Goal: Communication & Community: Answer question/provide support

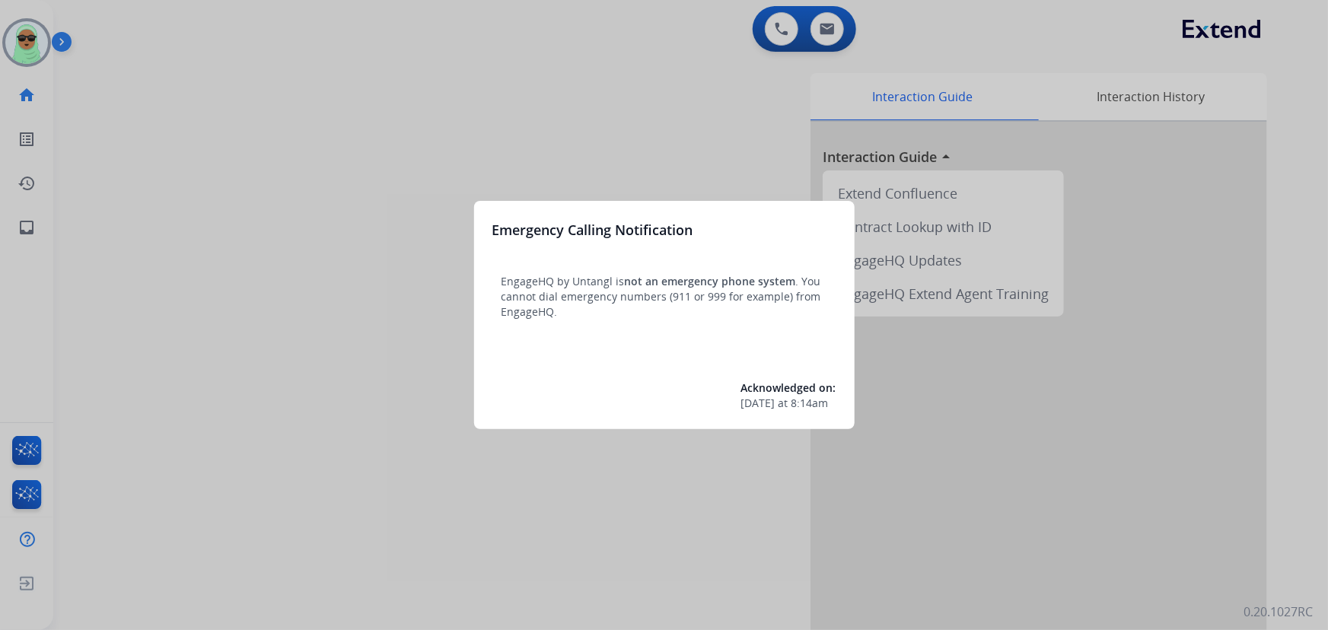
click at [410, 116] on div at bounding box center [664, 315] width 1328 height 630
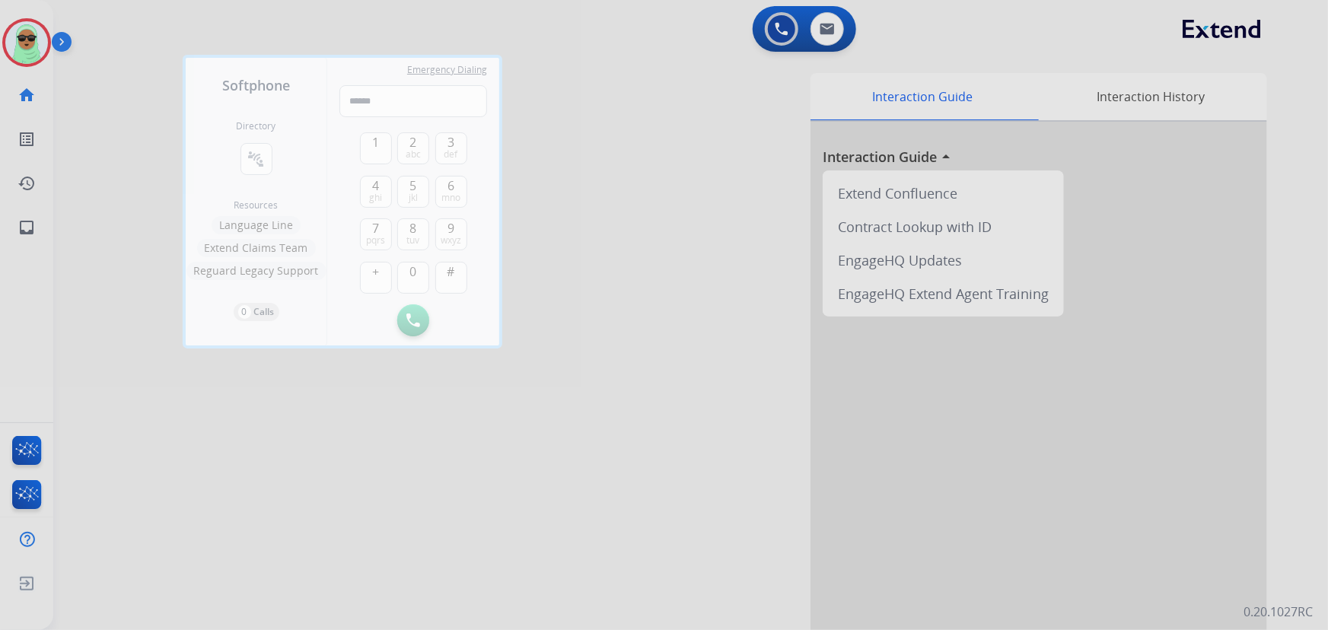
click at [33, 45] on div at bounding box center [664, 315] width 1328 height 630
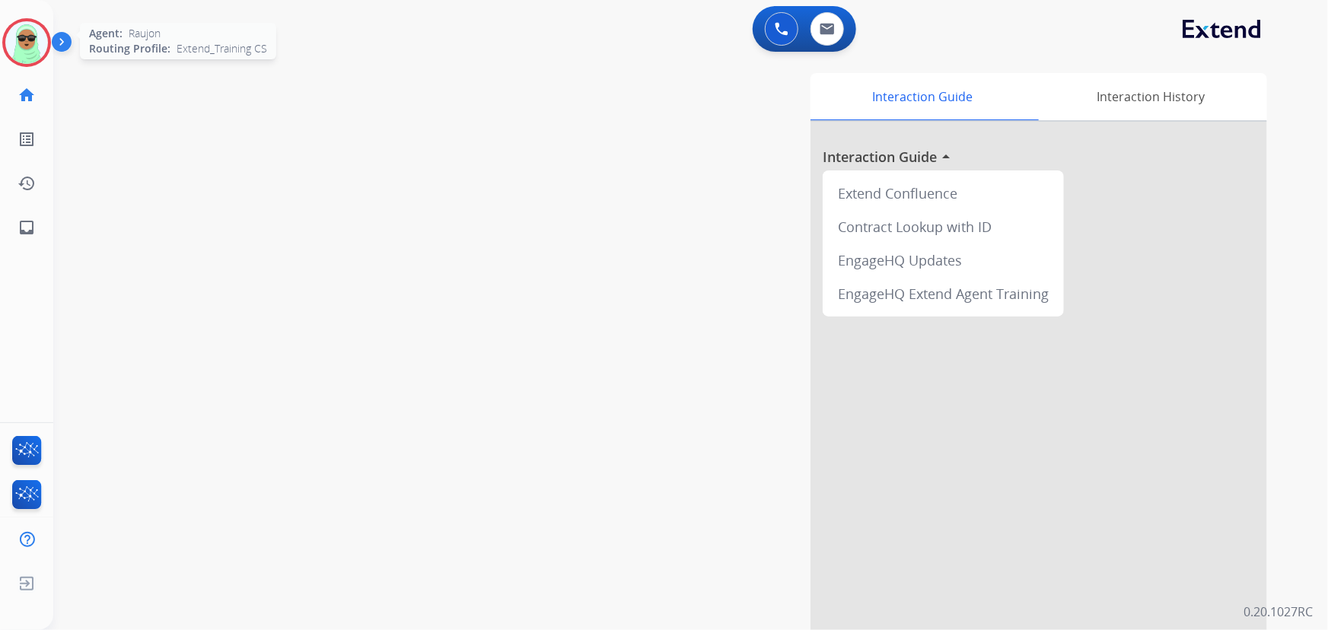
click at [33, 45] on img at bounding box center [26, 42] width 43 height 43
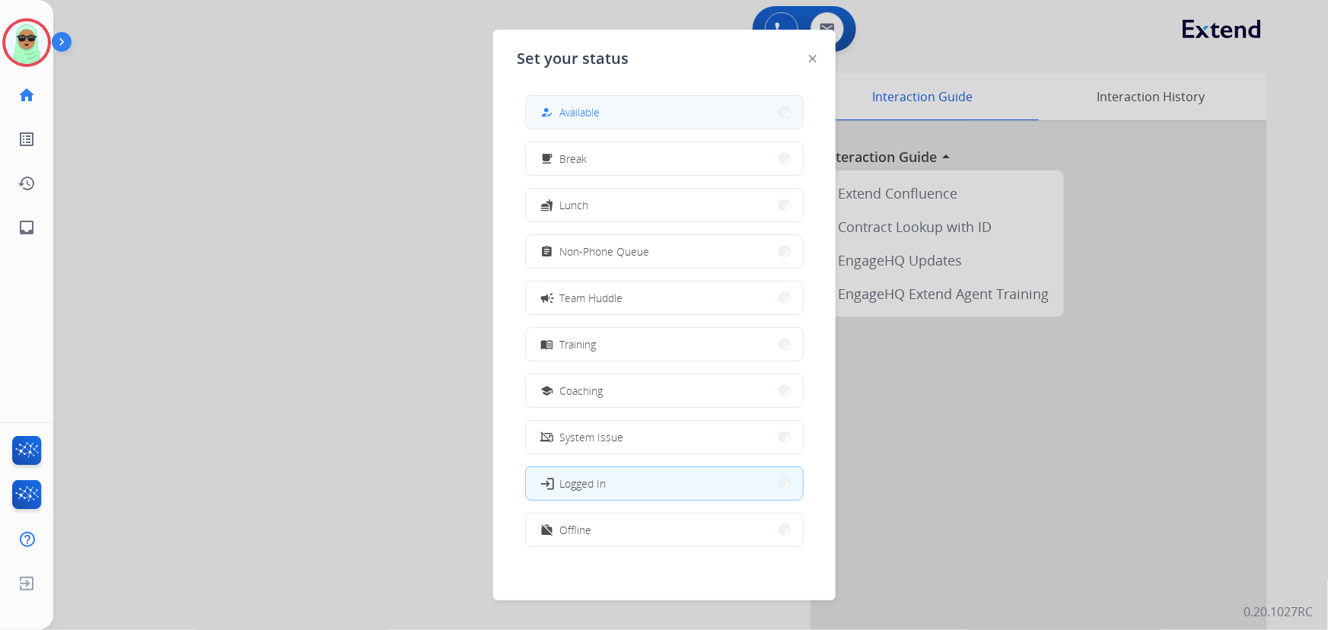
click at [664, 123] on button "how_to_reg Available" at bounding box center [664, 112] width 277 height 33
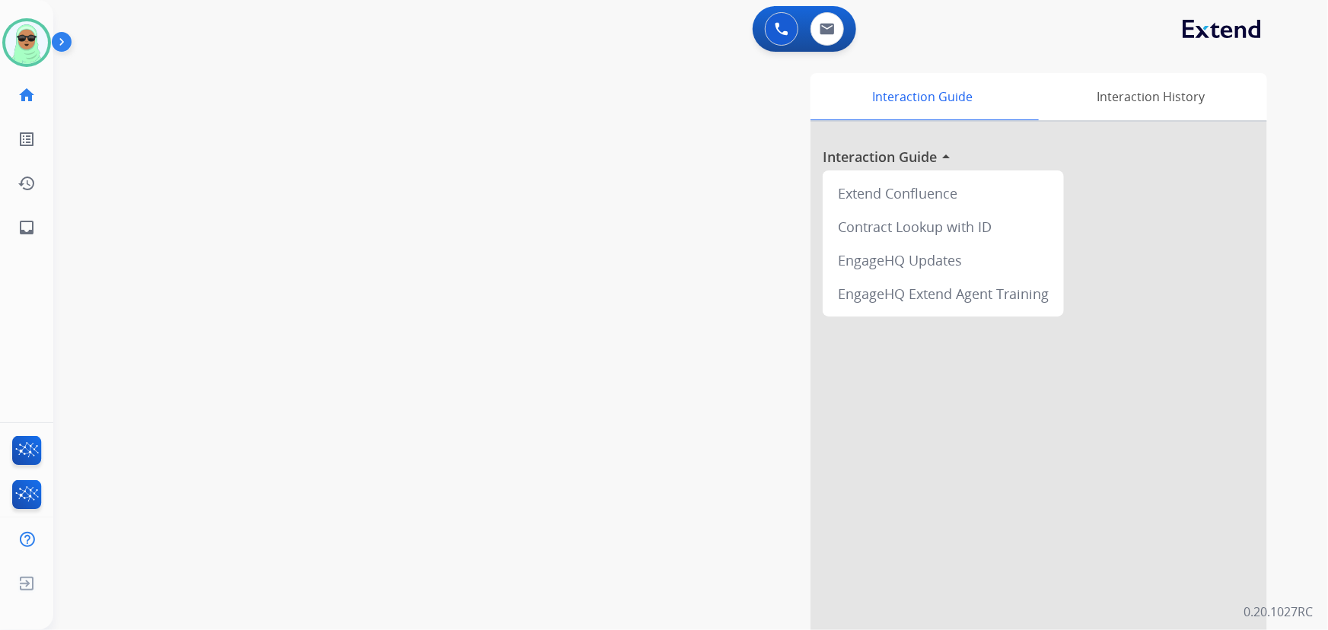
click at [282, 240] on div "swap_horiz Break voice bridge close_fullscreen Connect 3-Way Call merge_type Se…" at bounding box center [672, 372] width 1239 height 635
drag, startPoint x: 845, startPoint y: 22, endPoint x: 837, endPoint y: 34, distance: 14.8
click at [840, 24] on div "0 Email Interactions" at bounding box center [828, 28] width 46 height 33
click at [837, 34] on button at bounding box center [827, 28] width 33 height 33
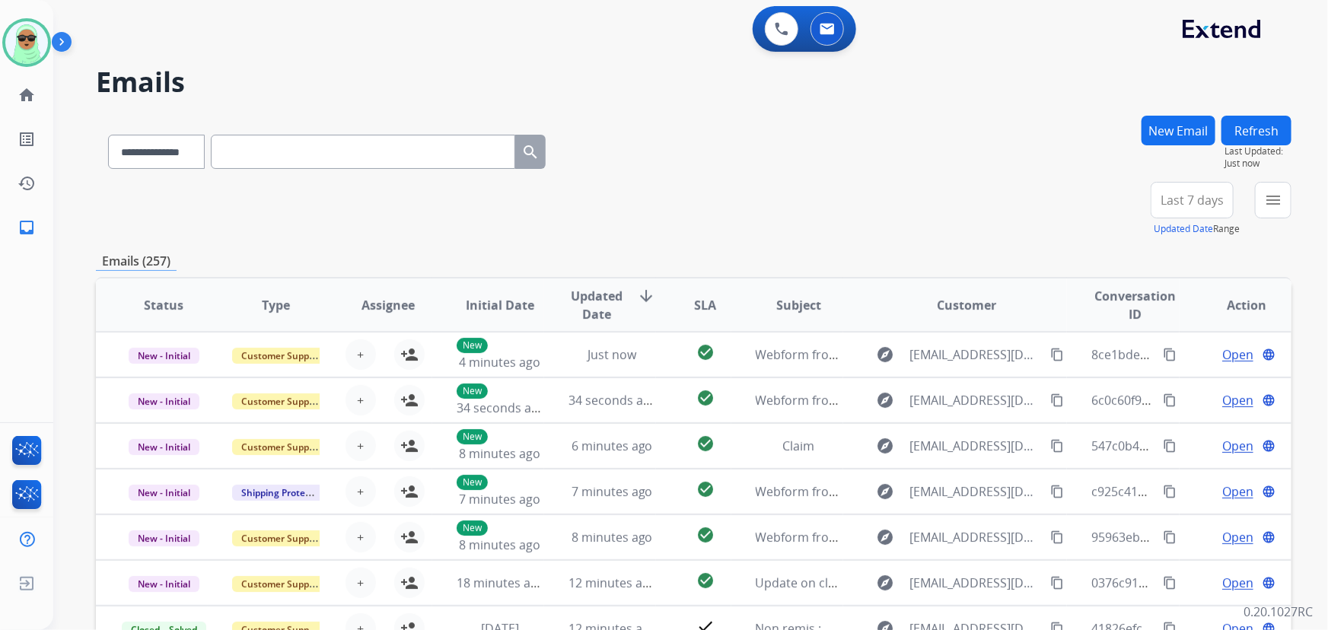
click at [273, 158] on input "text" at bounding box center [363, 152] width 305 height 34
click at [1121, 202] on div "+86" at bounding box center [1120, 206] width 37 height 37
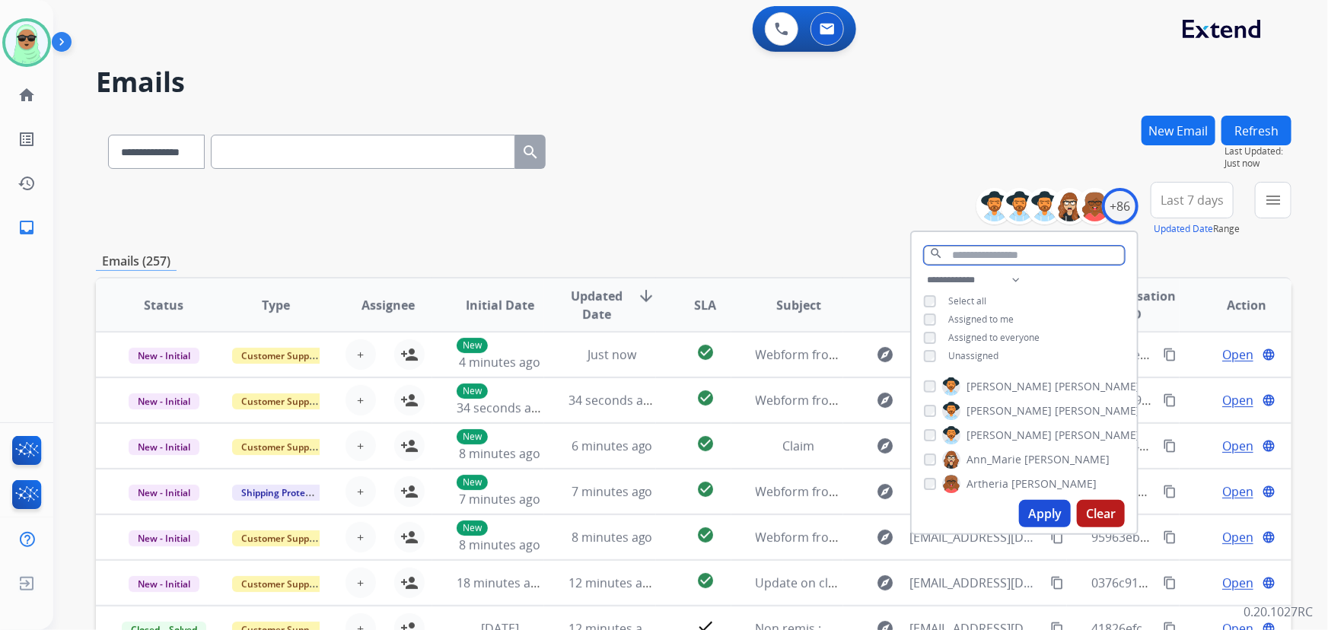
click at [1054, 250] on input "text" at bounding box center [1024, 255] width 201 height 19
type input "***"
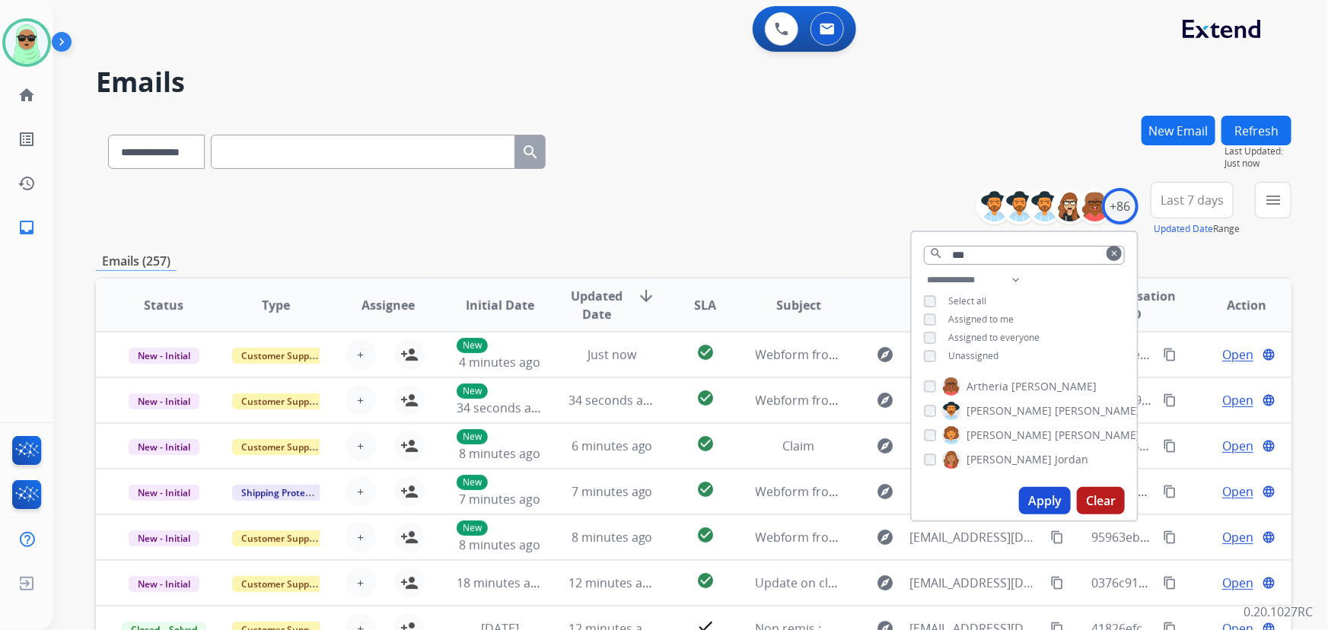
click at [1001, 460] on span "[PERSON_NAME]" at bounding box center [1009, 459] width 85 height 15
click at [957, 351] on span "Unassigned" at bounding box center [974, 355] width 50 height 13
click at [971, 319] on span "Assigned to me" at bounding box center [981, 319] width 65 height 13
click at [1042, 505] on button "Apply" at bounding box center [1045, 500] width 52 height 27
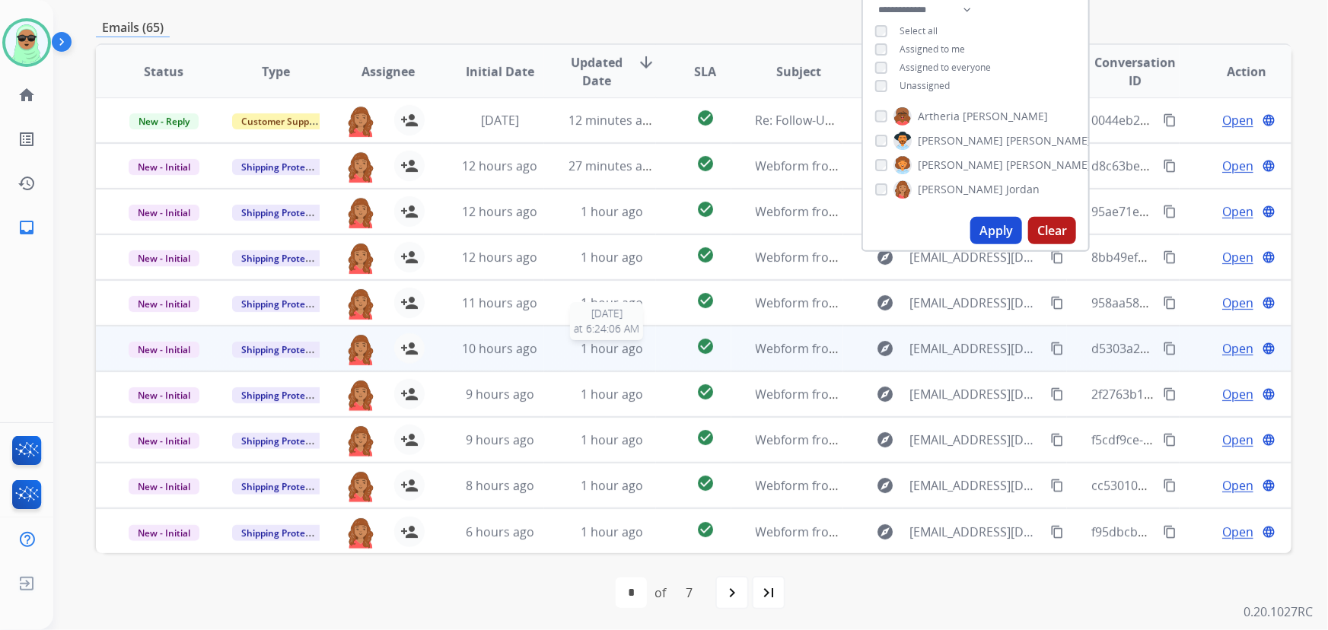
scroll to position [272, 0]
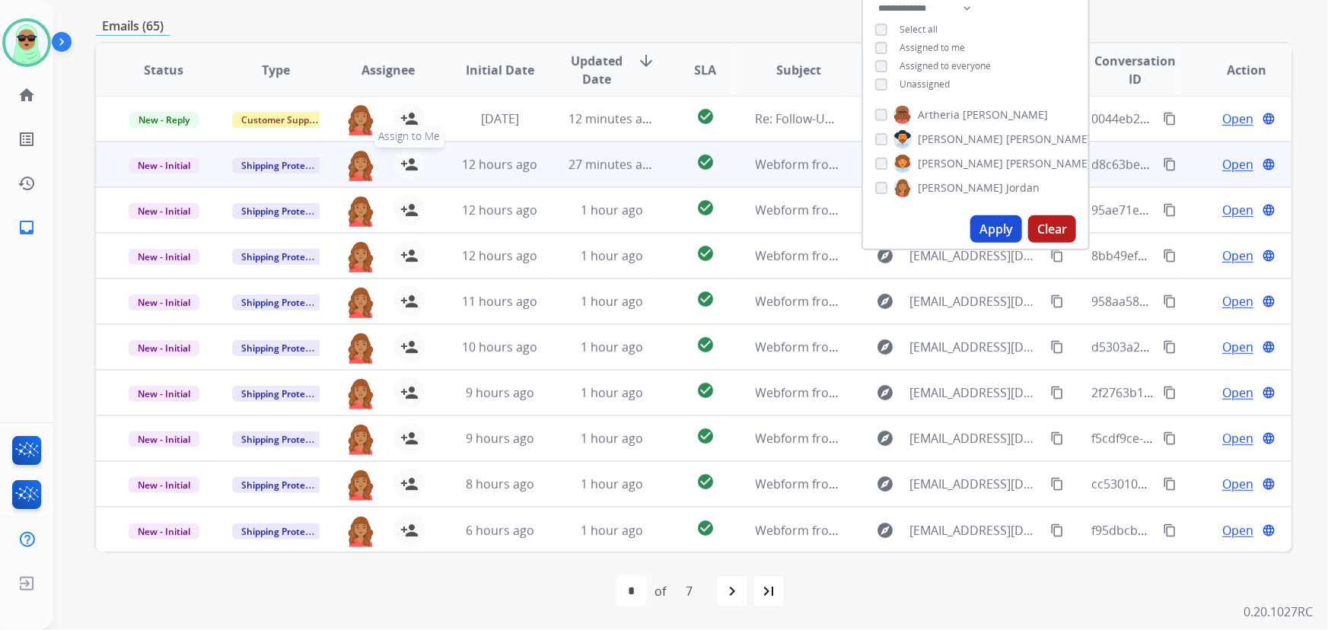
click at [408, 158] on mat-icon "person_add" at bounding box center [409, 164] width 18 height 18
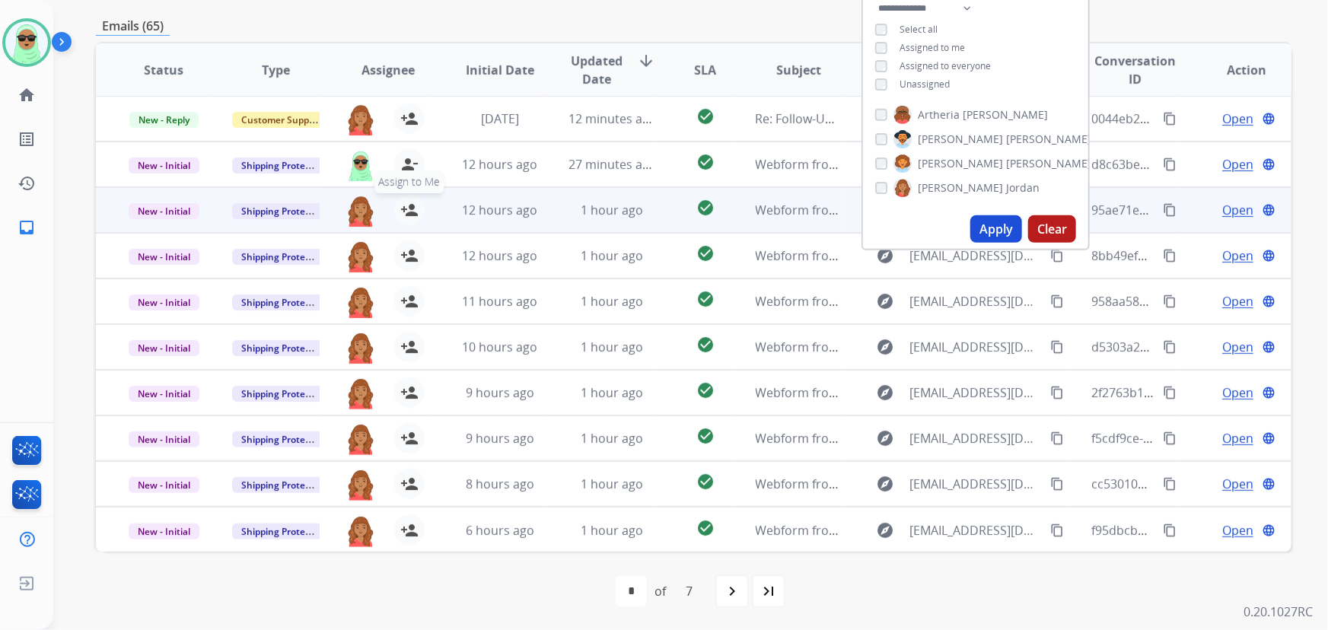
click at [401, 221] on button "person_add Assign to Me" at bounding box center [409, 210] width 30 height 30
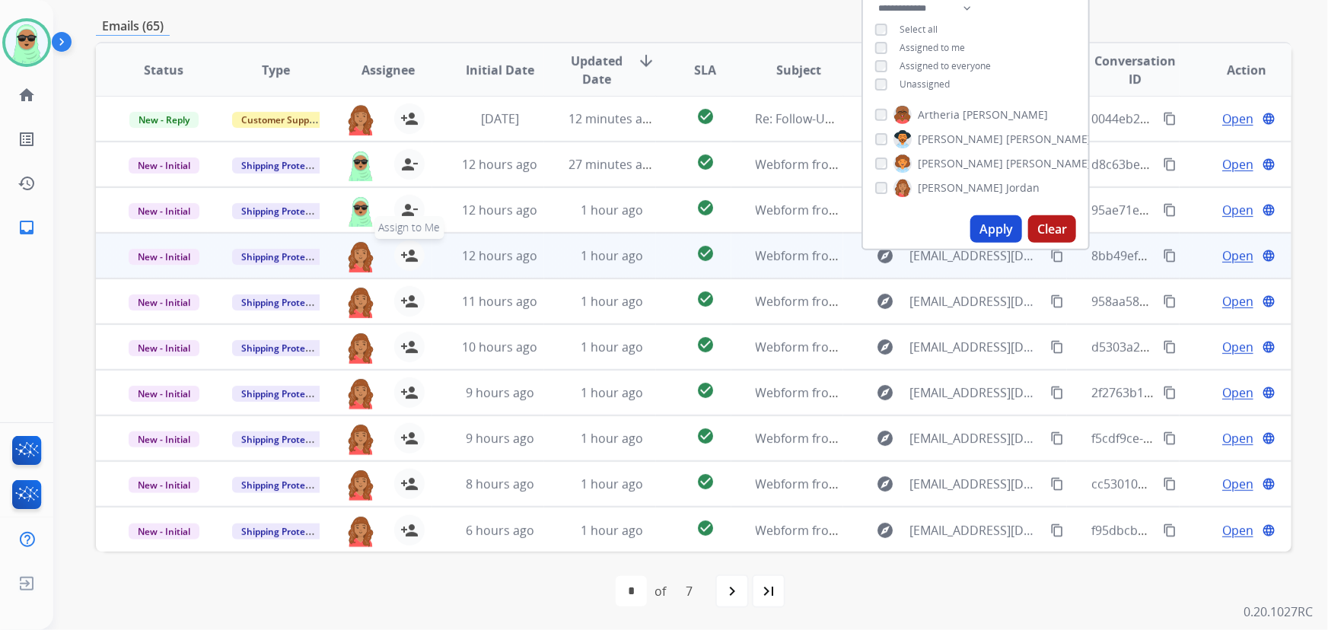
click at [416, 253] on button "person_add Assign to Me" at bounding box center [409, 256] width 30 height 30
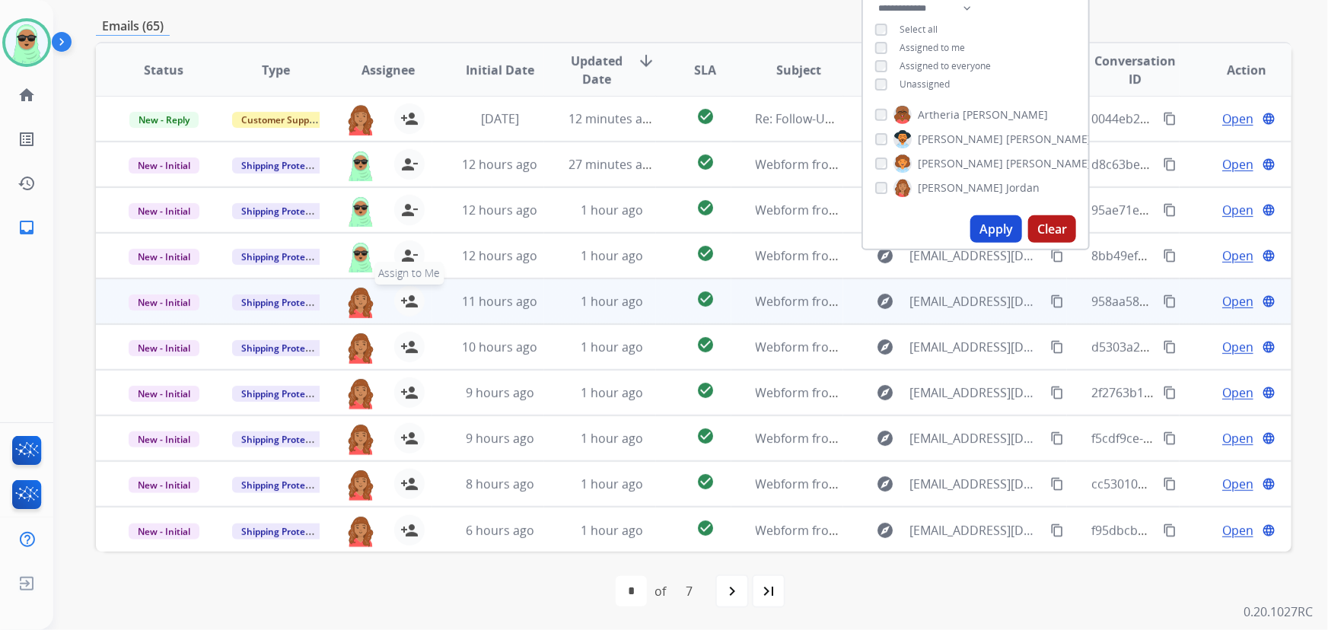
click at [417, 305] on button "person_add Assign to Me" at bounding box center [409, 301] width 30 height 30
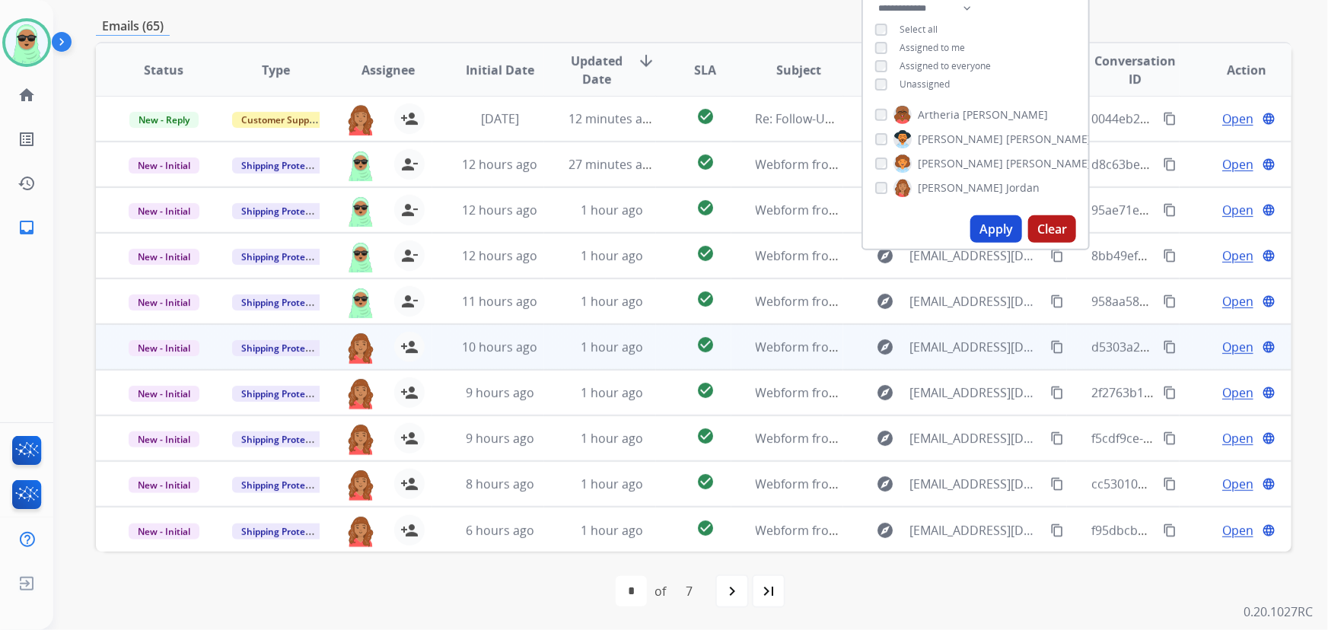
drag, startPoint x: 421, startPoint y: 343, endPoint x: 422, endPoint y: 354, distance: 10.7
click at [421, 345] on div "person_add Assign to Me" at bounding box center [400, 347] width 49 height 30
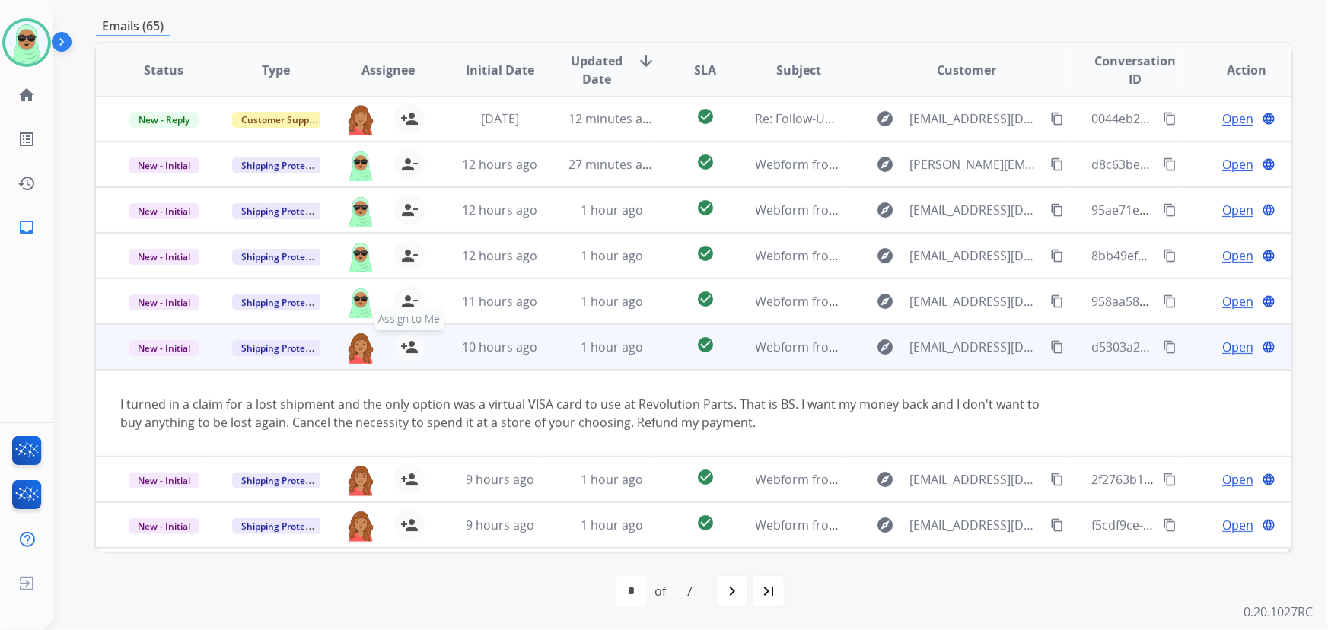
scroll to position [88, 0]
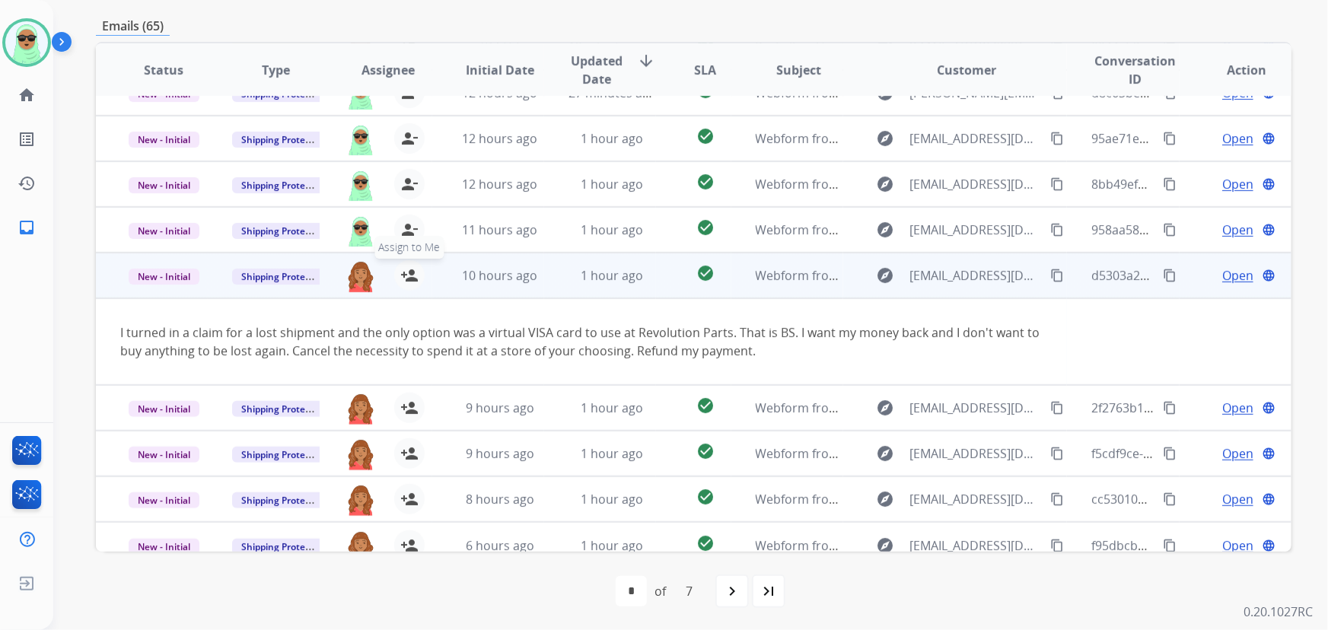
click at [410, 333] on tbody "New - Initial Shipping Protection roberta.jordan@eccogroupusa.com person_add As…" at bounding box center [694, 319] width 1196 height 132
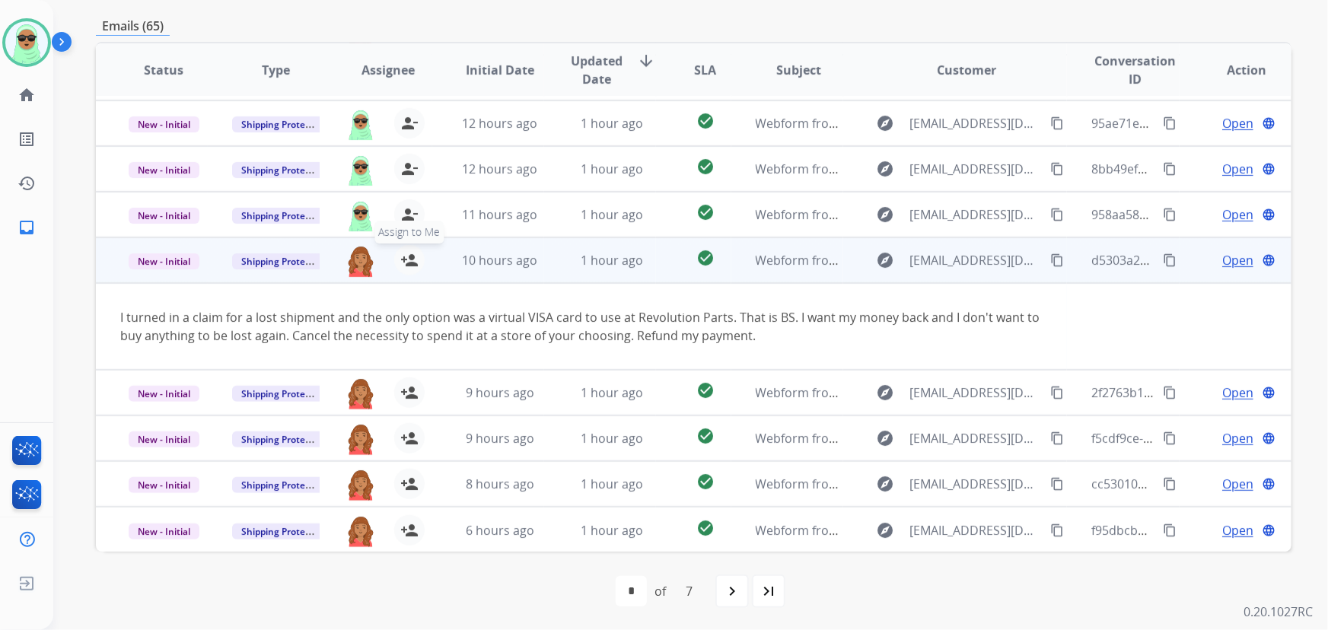
click at [400, 263] on mat-icon "person_add" at bounding box center [409, 260] width 18 height 18
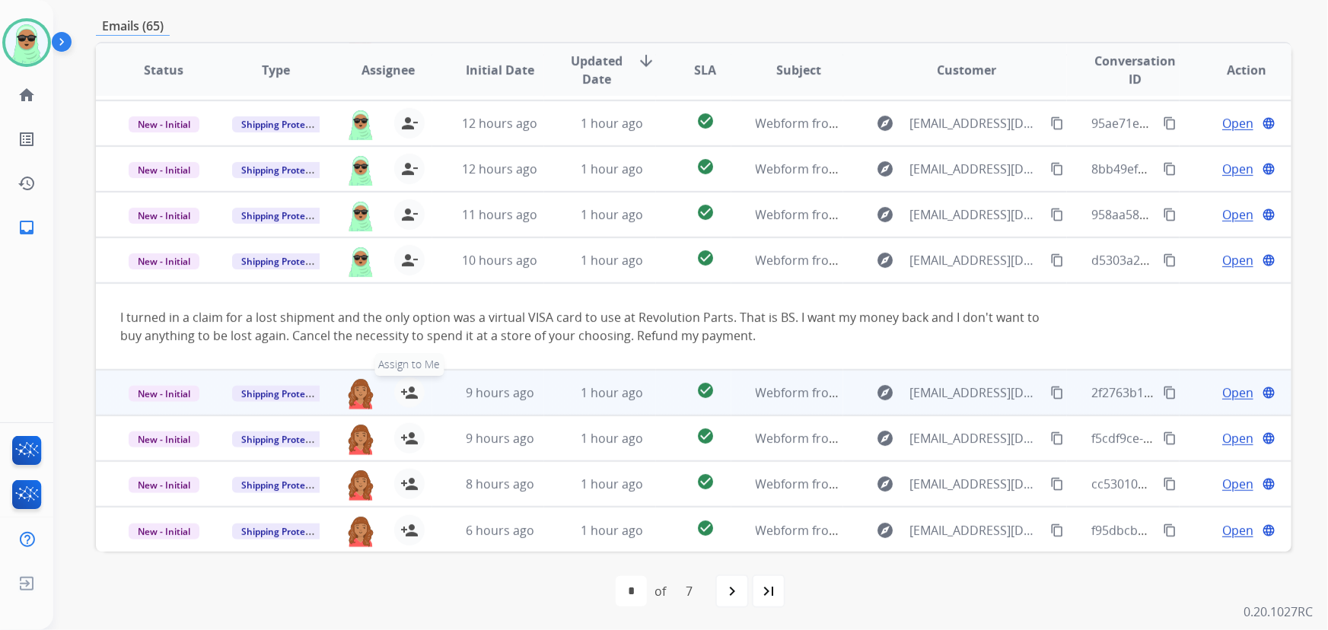
drag, startPoint x: 411, startPoint y: 398, endPoint x: 411, endPoint y: 411, distance: 12.9
click at [411, 398] on mat-icon "person_add" at bounding box center [409, 393] width 18 height 18
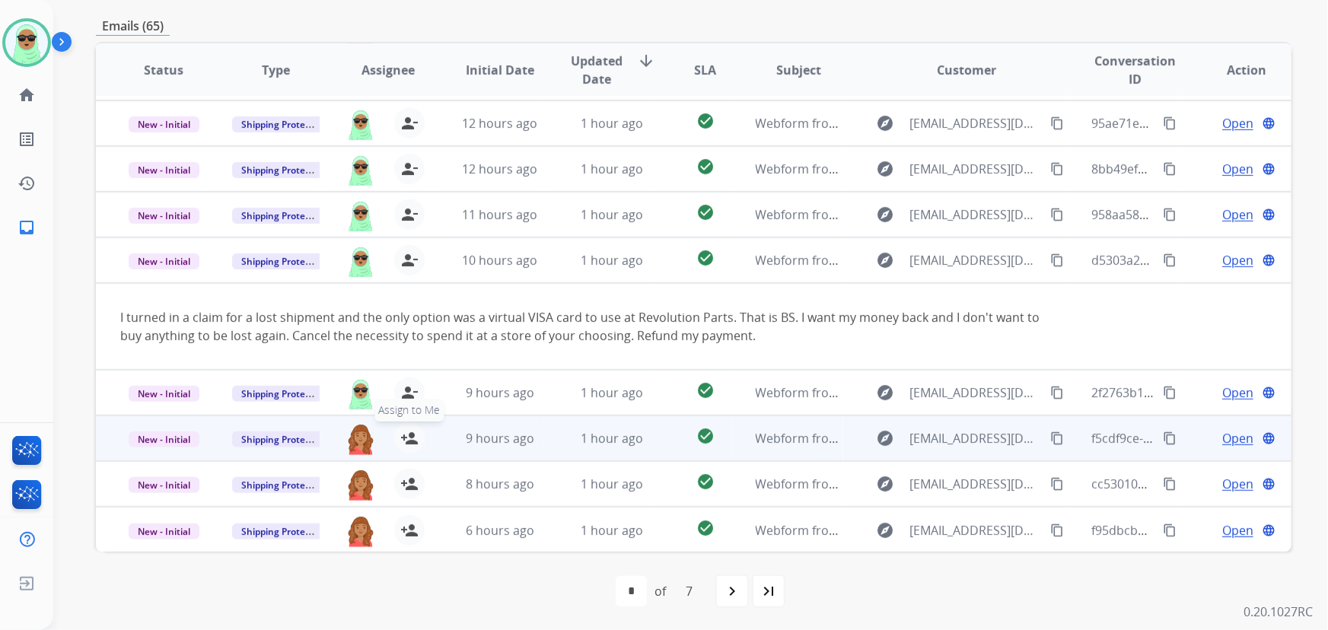
click at [416, 441] on button "person_add Assign to Me" at bounding box center [409, 438] width 30 height 30
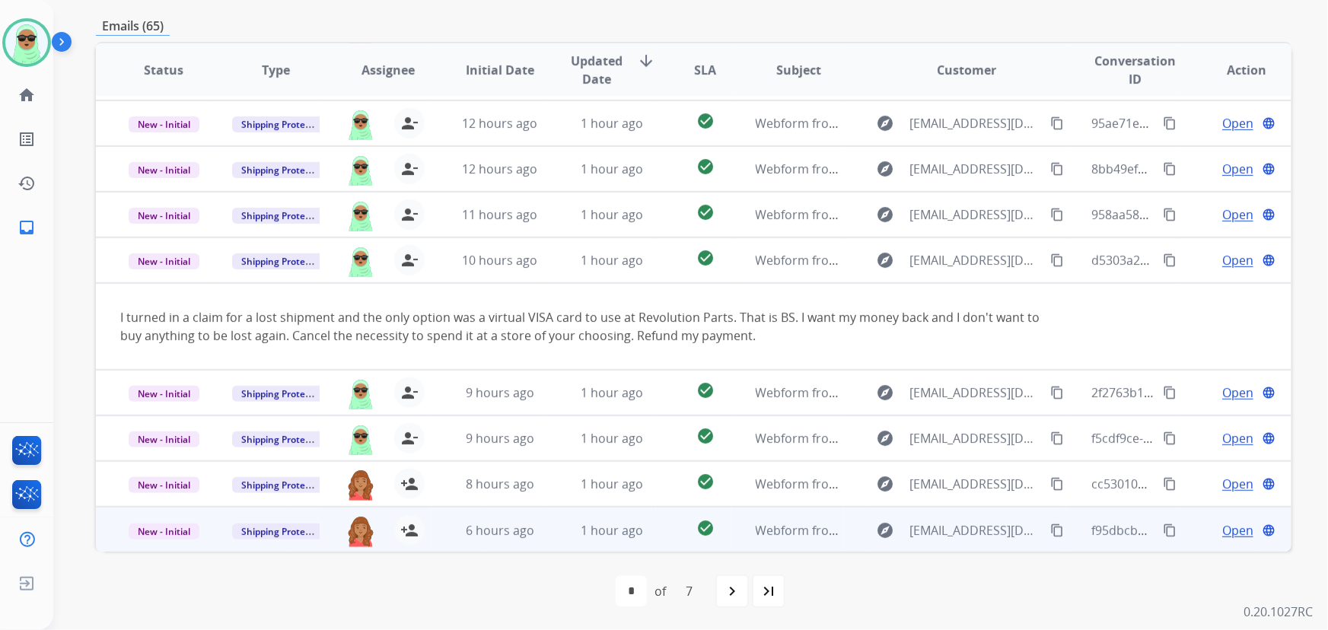
drag, startPoint x: 411, startPoint y: 489, endPoint x: 413, endPoint y: 506, distance: 16.8
click at [410, 490] on mat-icon "person_add" at bounding box center [409, 484] width 18 height 18
click at [413, 526] on mat-icon "person_add" at bounding box center [409, 530] width 18 height 18
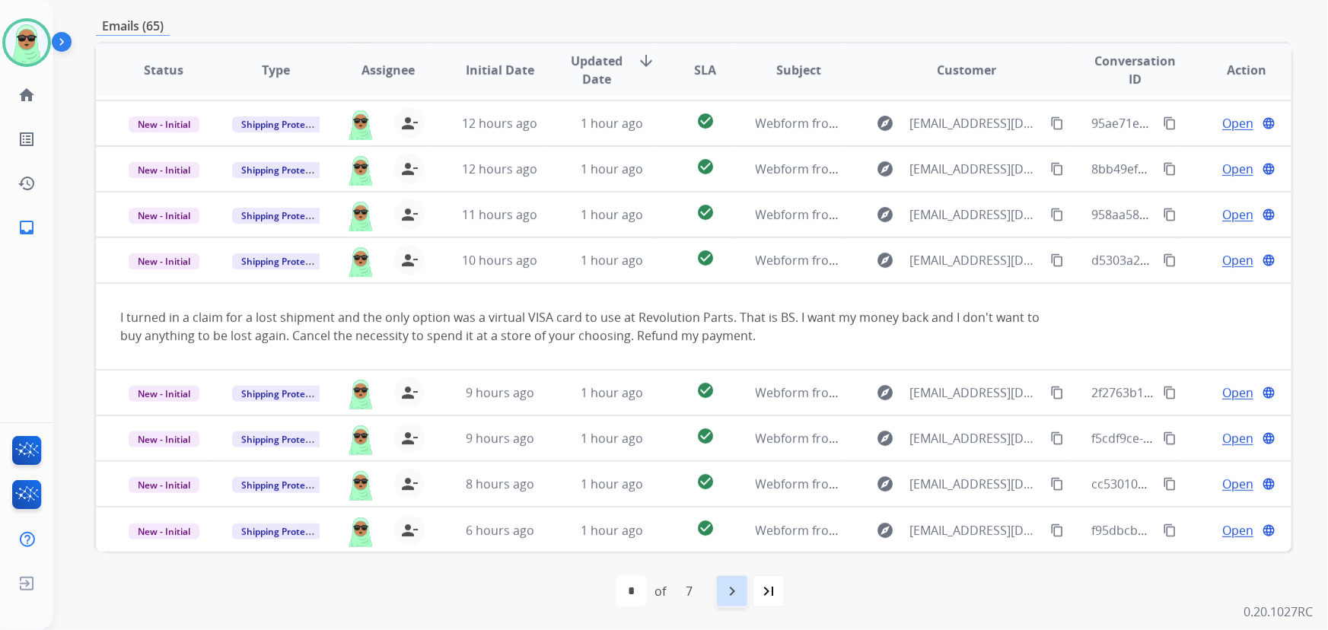
click at [719, 598] on div "navigate_next" at bounding box center [732, 591] width 33 height 33
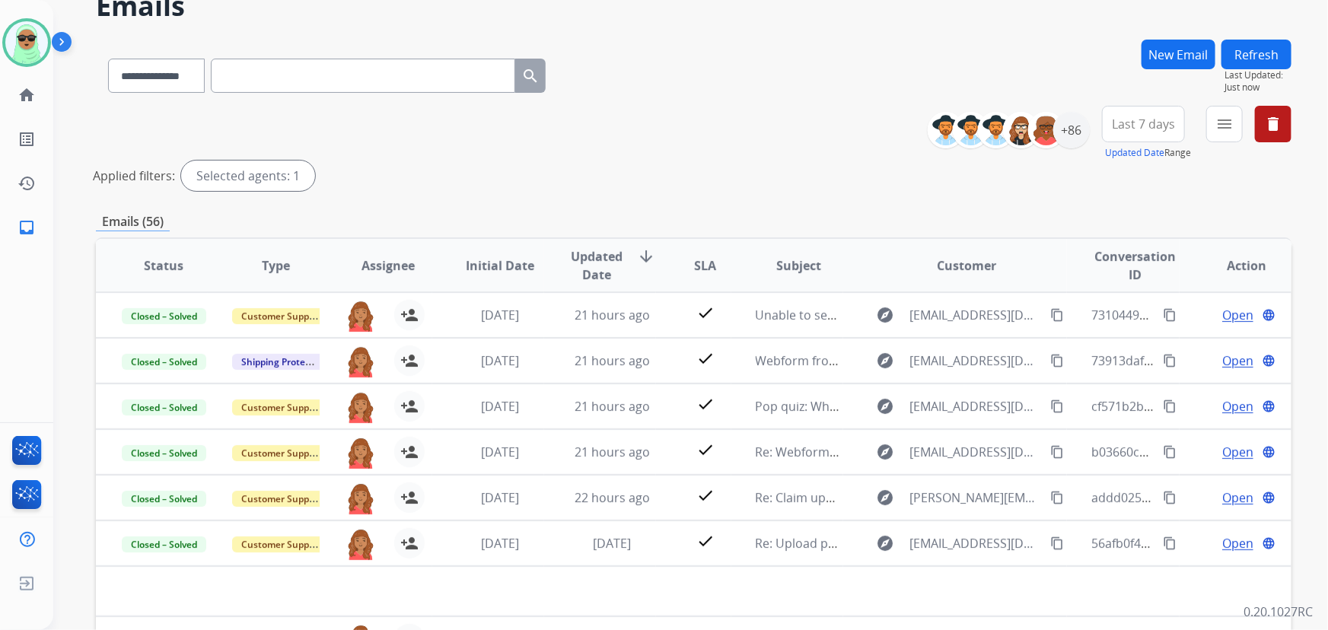
scroll to position [0, 0]
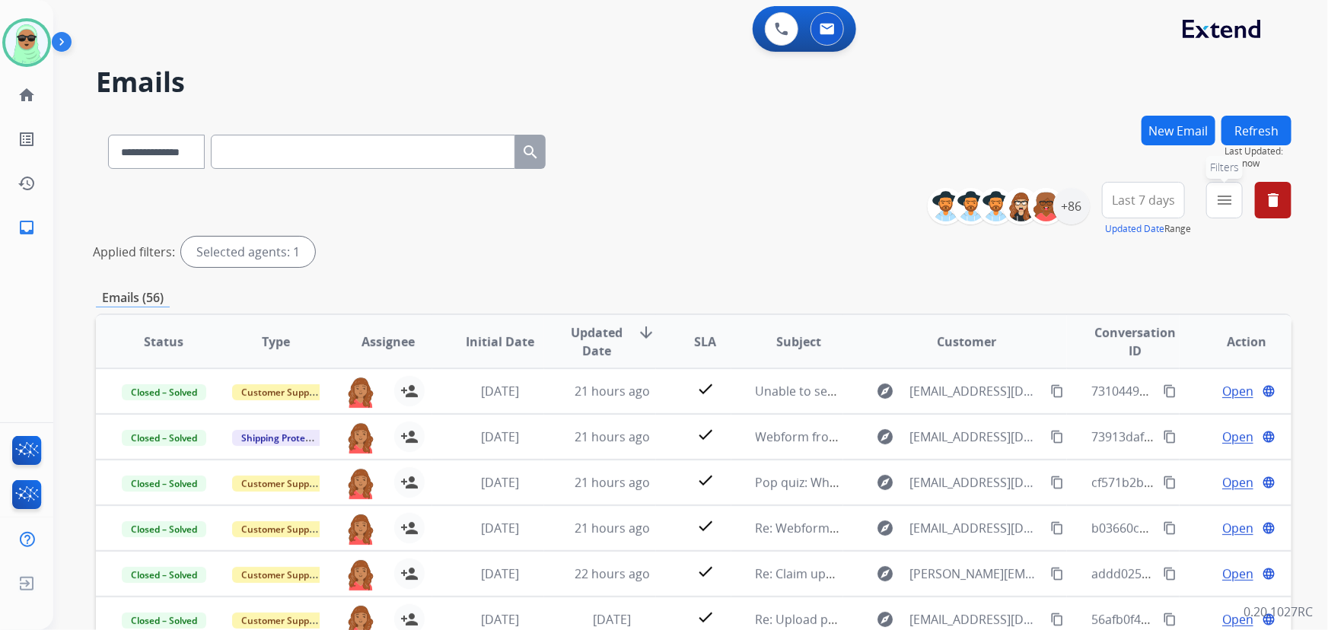
click at [1216, 198] on button "menu Filters" at bounding box center [1225, 200] width 37 height 37
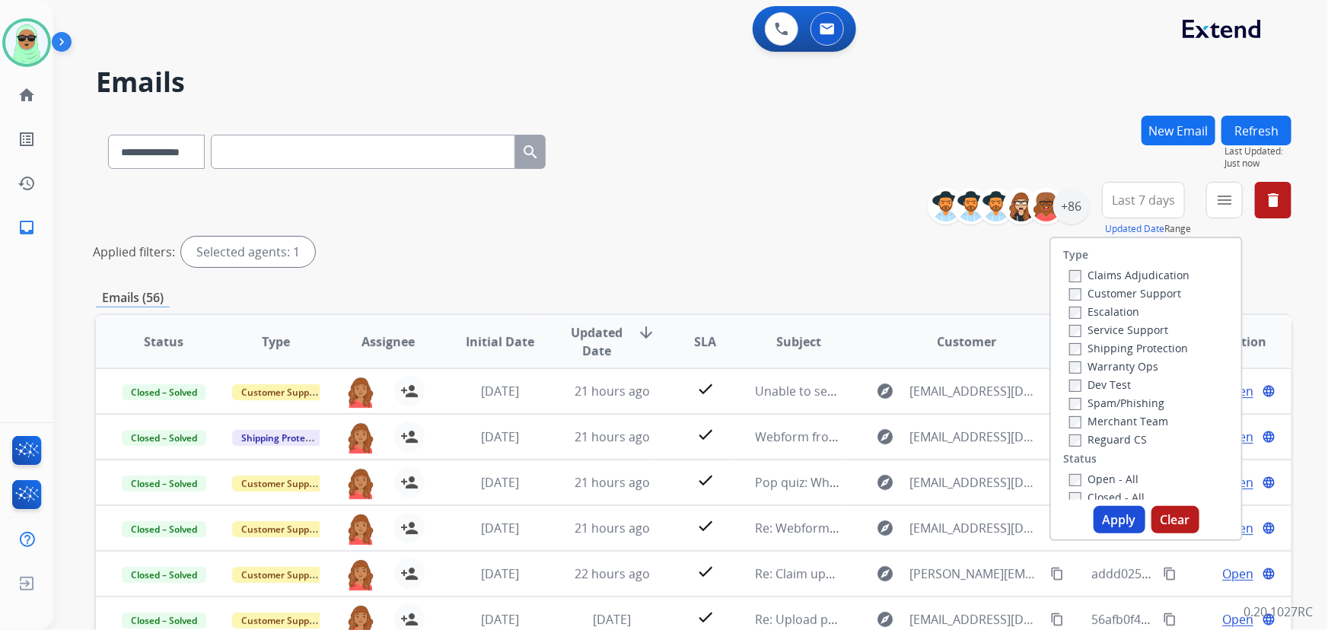
click at [1105, 488] on div "Closed - All" at bounding box center [1150, 497] width 160 height 18
click at [1105, 484] on label "Open - All" at bounding box center [1104, 479] width 69 height 14
click at [1107, 510] on button "Apply" at bounding box center [1120, 519] width 52 height 27
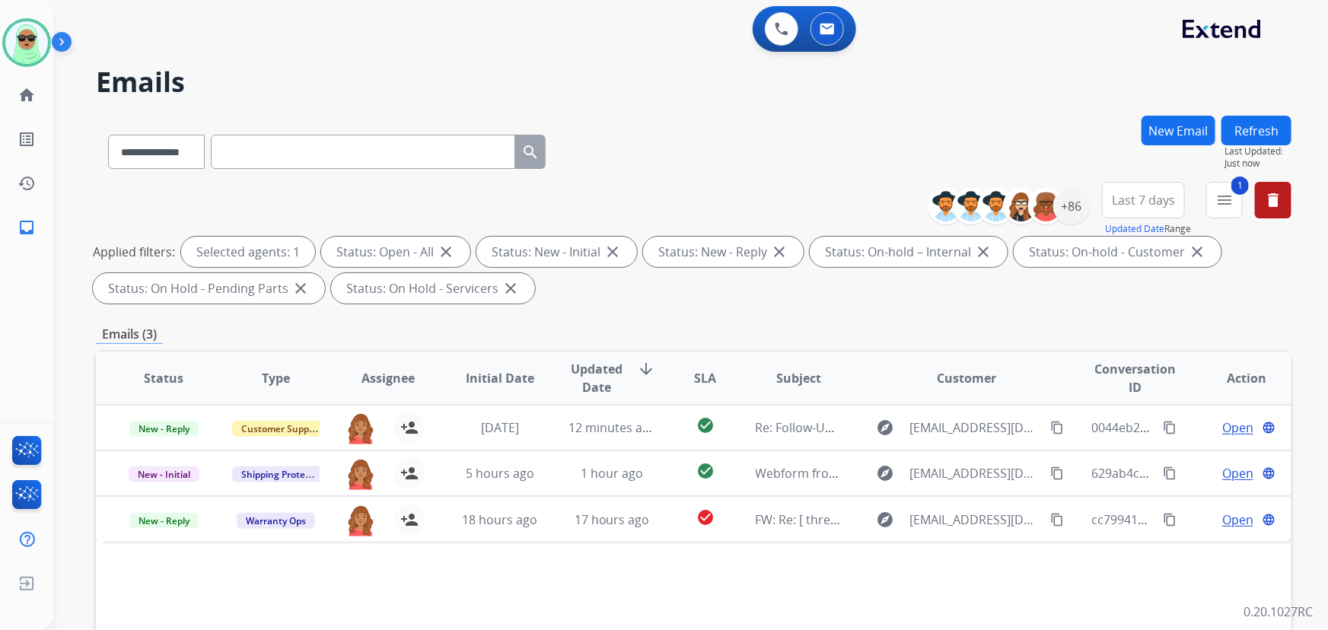
click at [1240, 126] on button "Refresh" at bounding box center [1257, 131] width 70 height 30
click at [1062, 210] on div "+86" at bounding box center [1072, 206] width 37 height 37
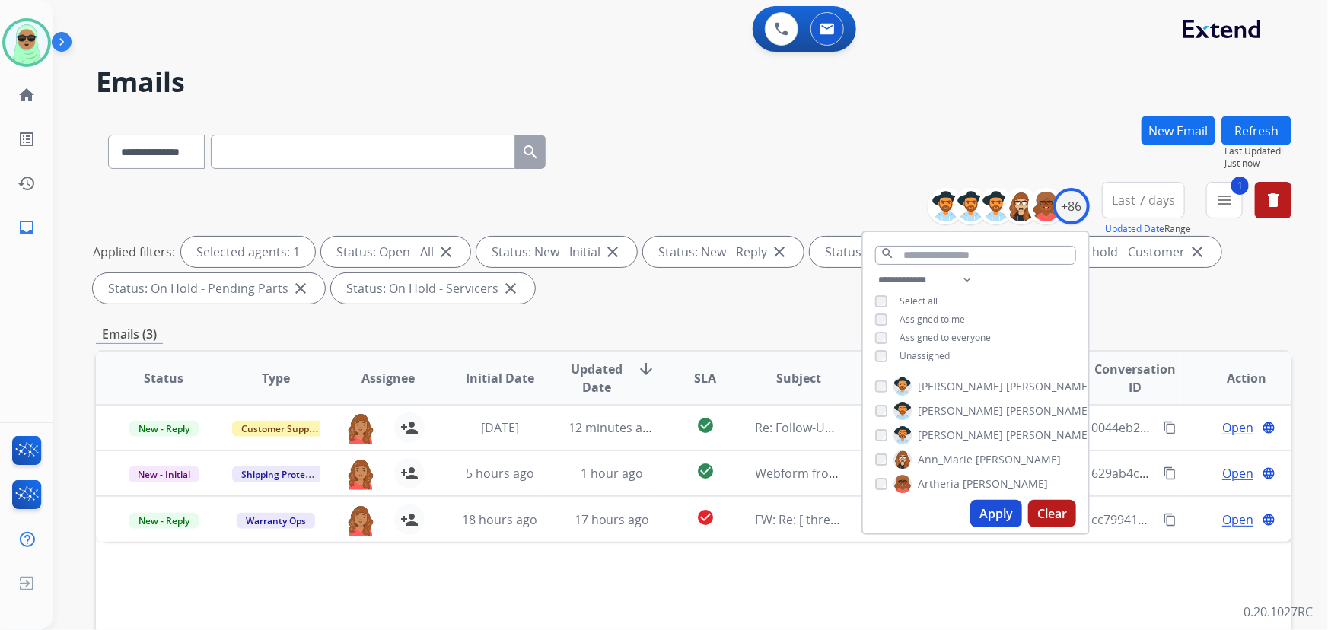
drag, startPoint x: 941, startPoint y: 316, endPoint x: 976, endPoint y: 350, distance: 49.0
click at [940, 317] on span "Assigned to me" at bounding box center [932, 319] width 65 height 13
click at [994, 514] on button "Apply" at bounding box center [997, 513] width 52 height 27
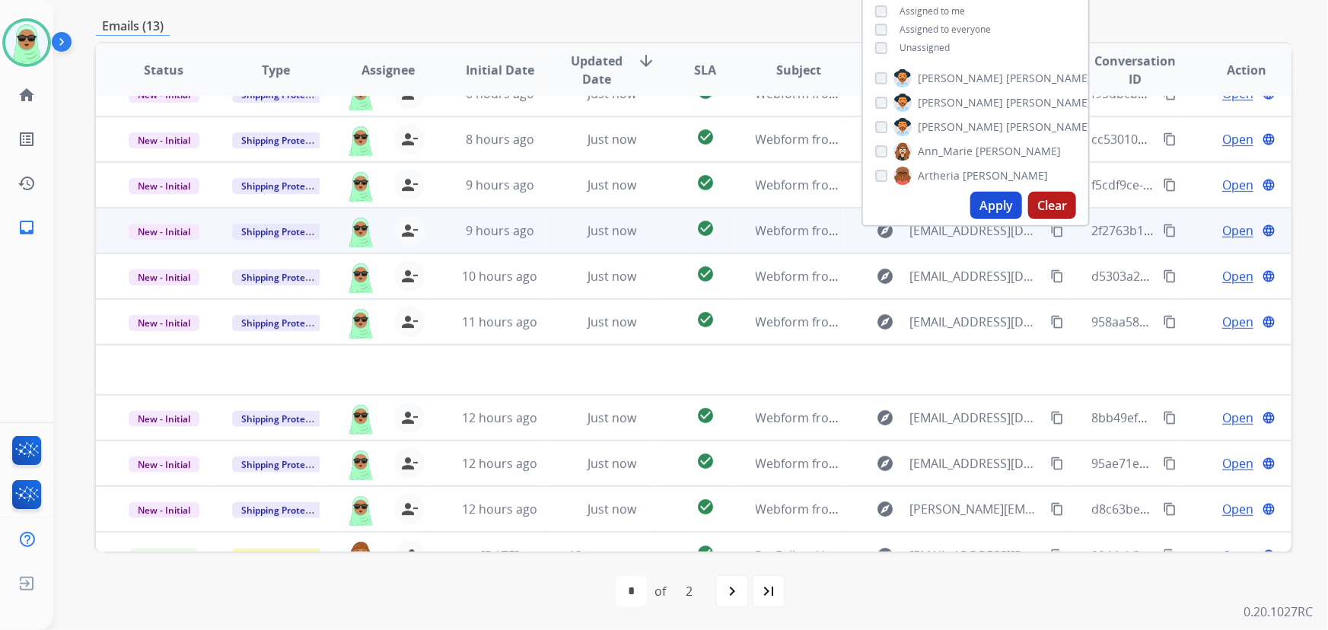
scroll to position [51, 0]
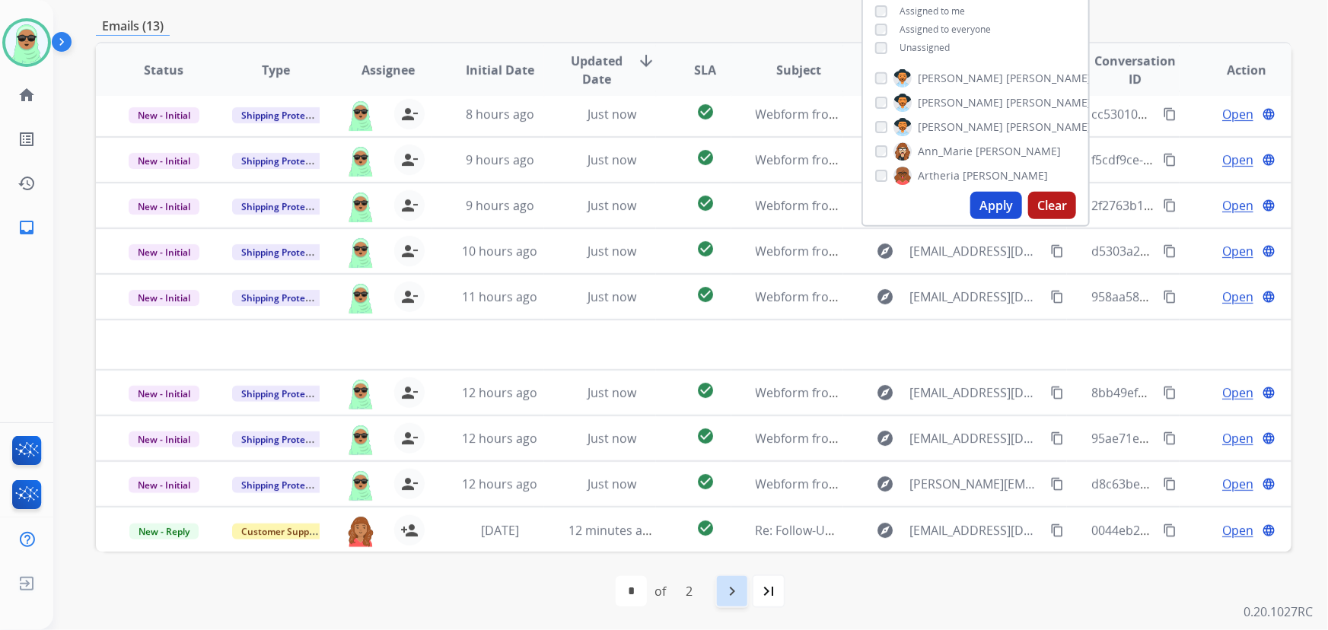
click at [745, 587] on div "navigate_next" at bounding box center [732, 591] width 33 height 33
select select "*"
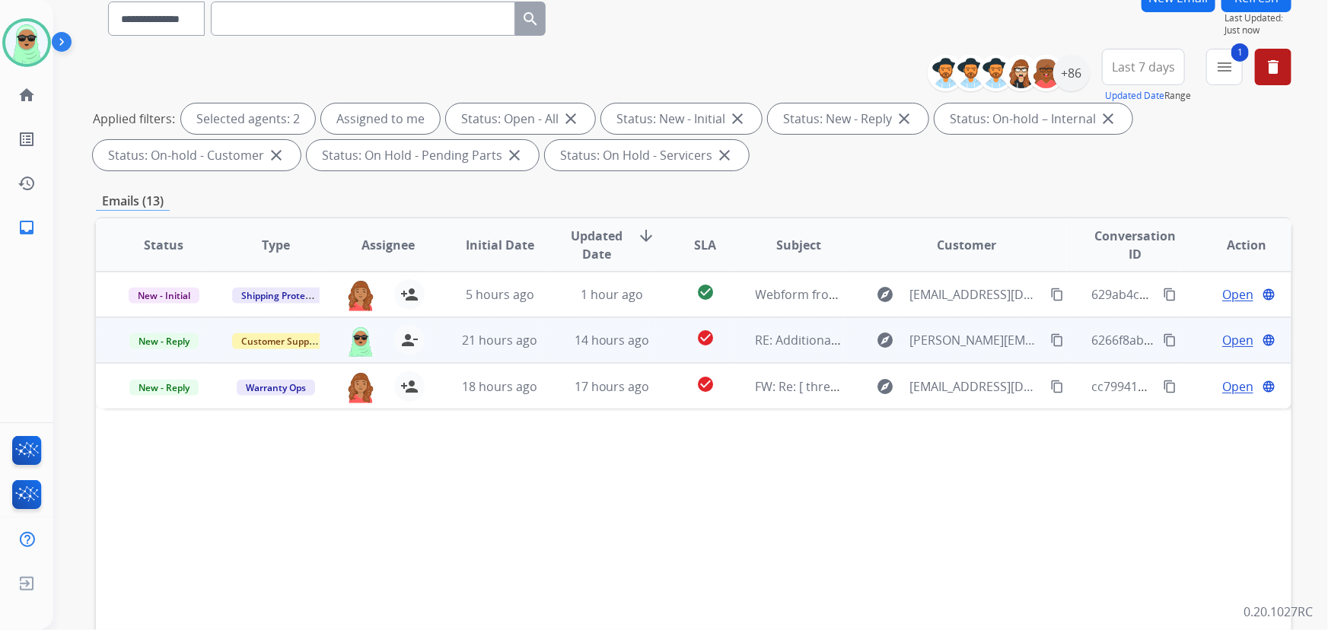
scroll to position [308, 0]
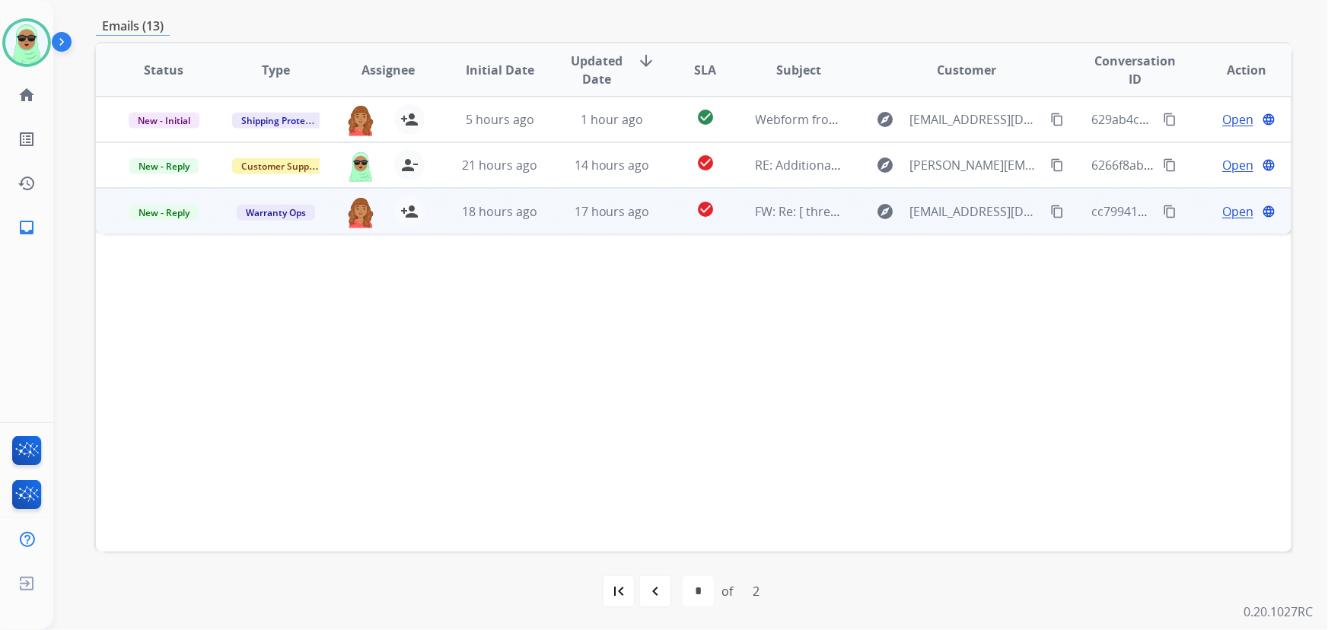
click at [1233, 215] on span "Open" at bounding box center [1238, 211] width 31 height 18
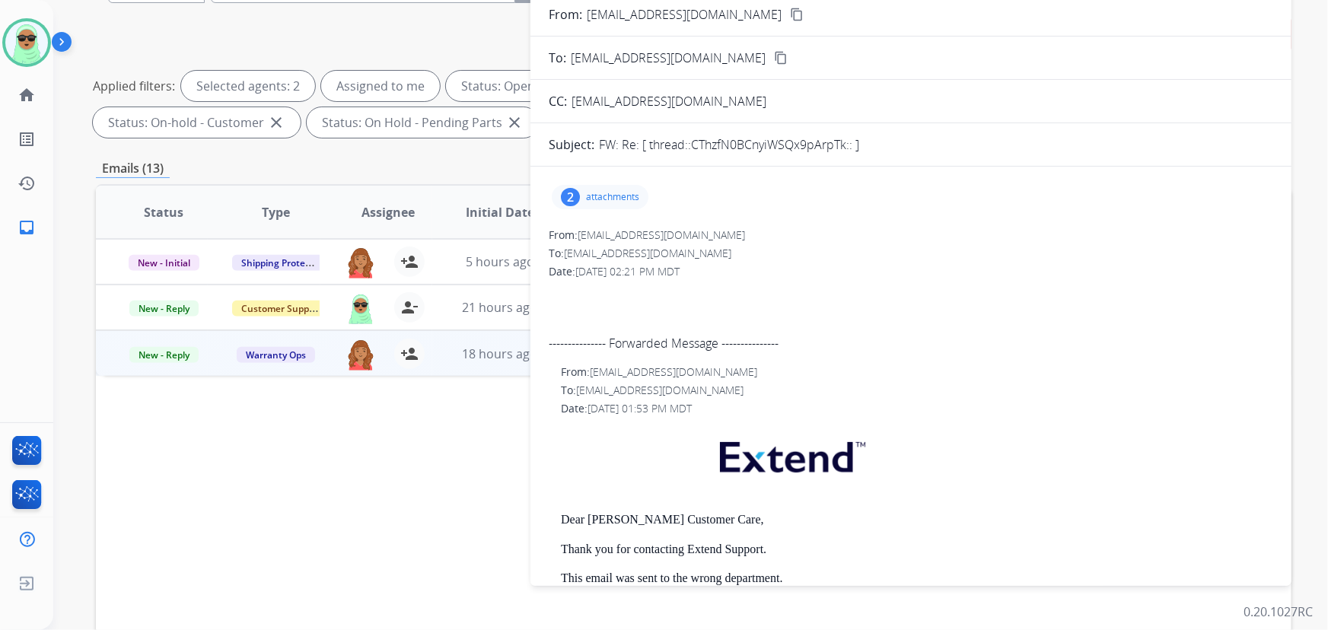
scroll to position [100, 0]
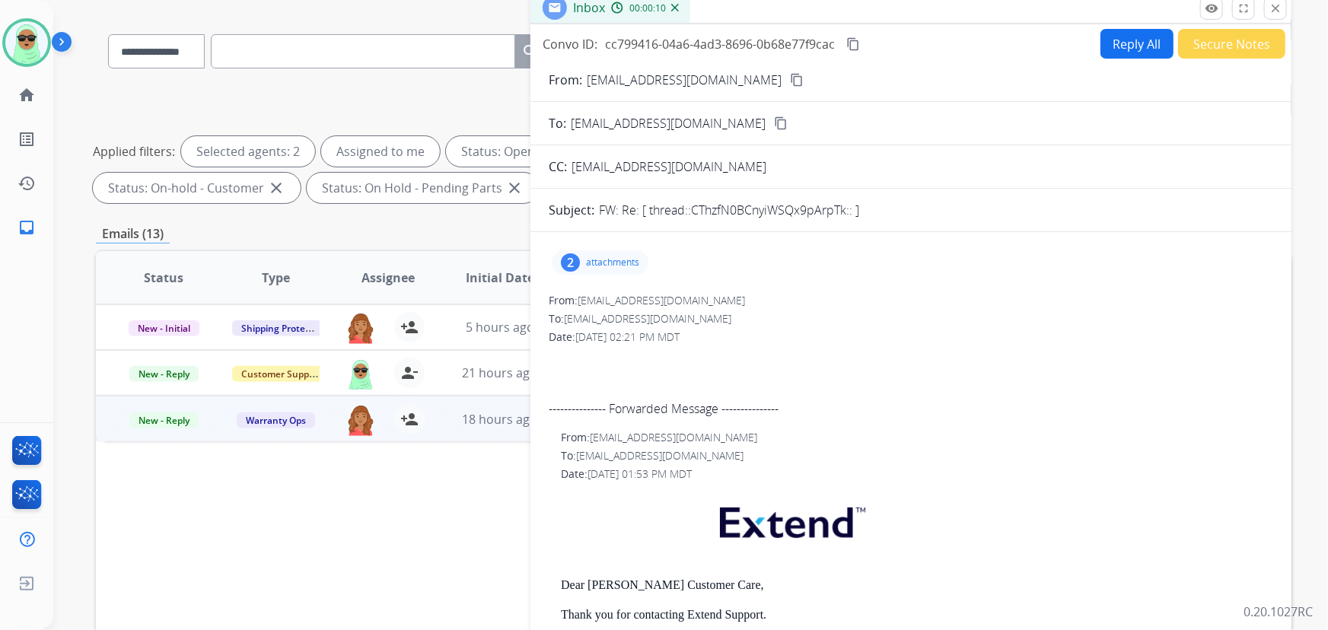
click at [617, 244] on div "2 attachments" at bounding box center [911, 262] width 725 height 37
click at [619, 257] on p "attachments" at bounding box center [612, 263] width 53 height 12
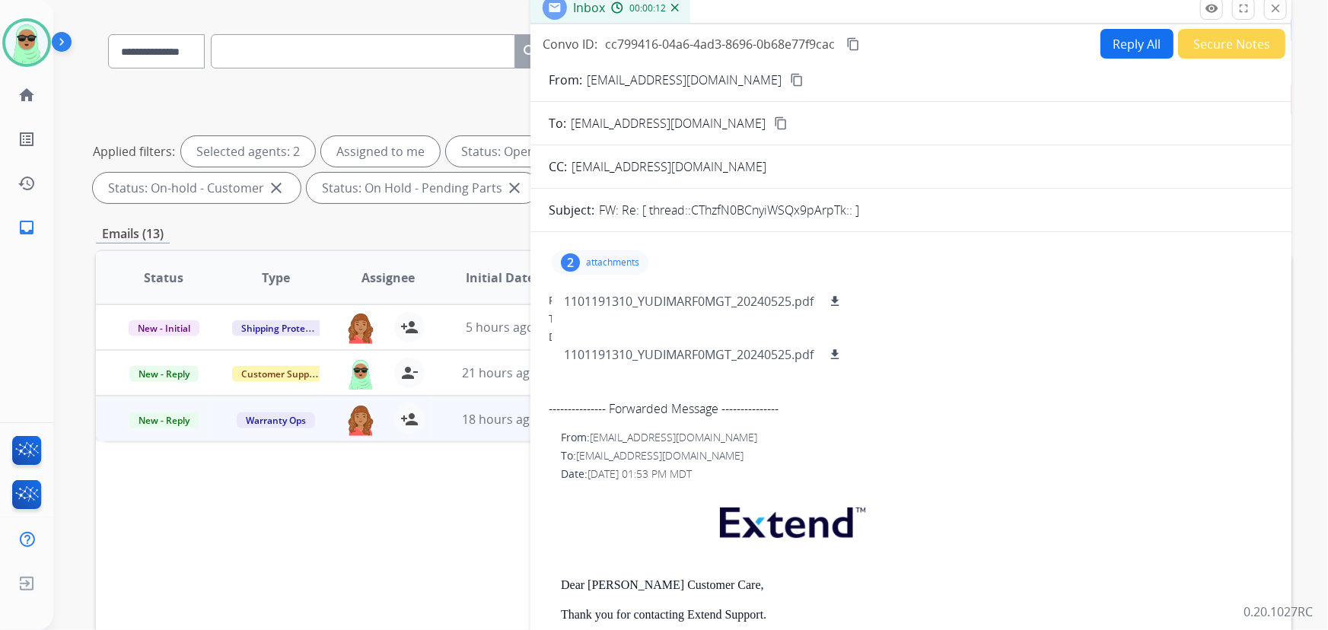
click at [620, 257] on p "attachments" at bounding box center [612, 263] width 53 height 12
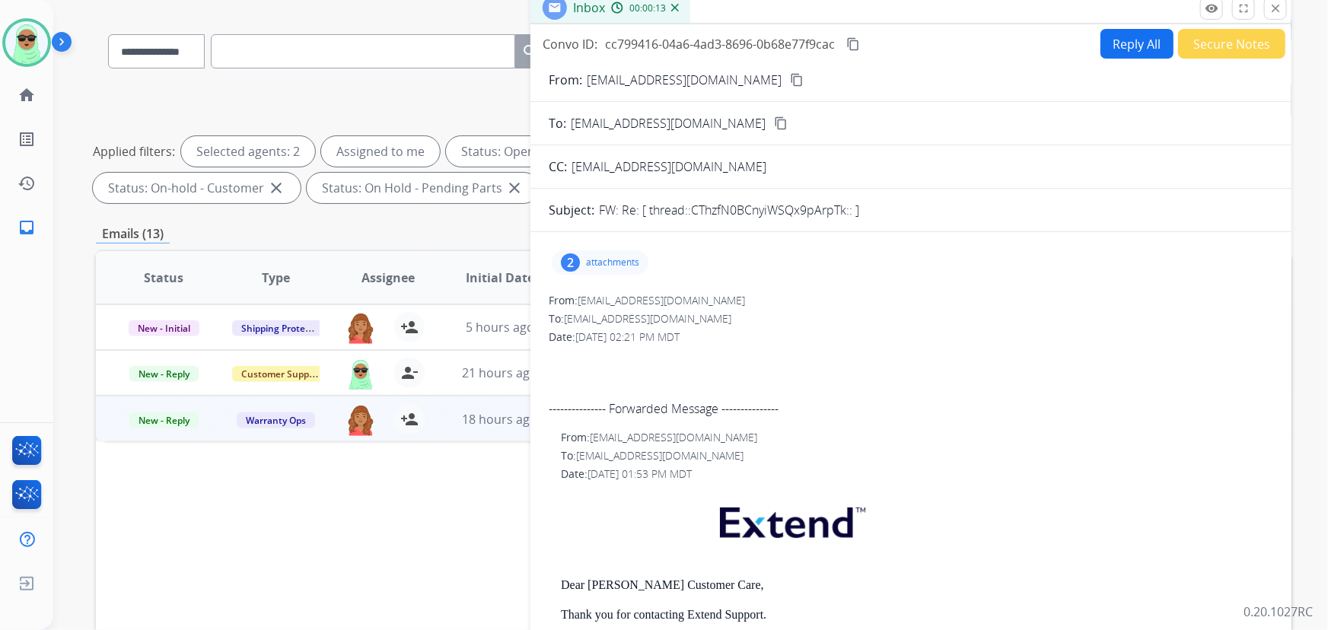
click at [1279, 16] on button "close Close" at bounding box center [1275, 8] width 23 height 23
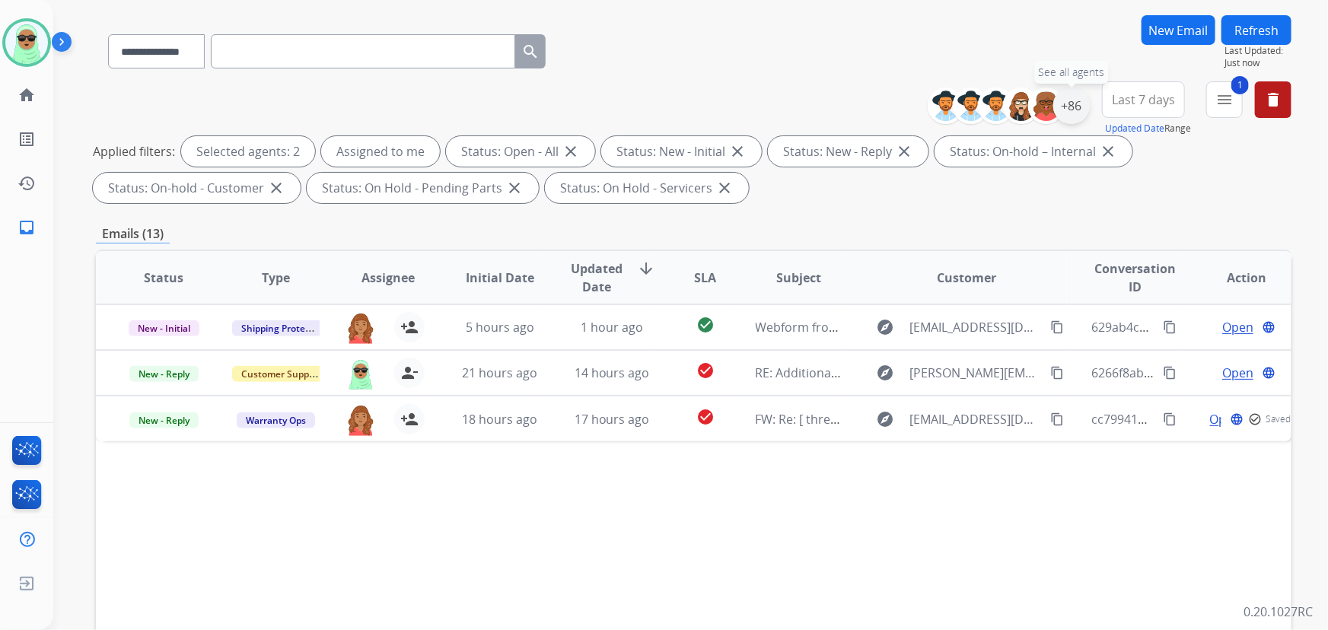
click at [1077, 105] on div "+86" at bounding box center [1072, 106] width 37 height 37
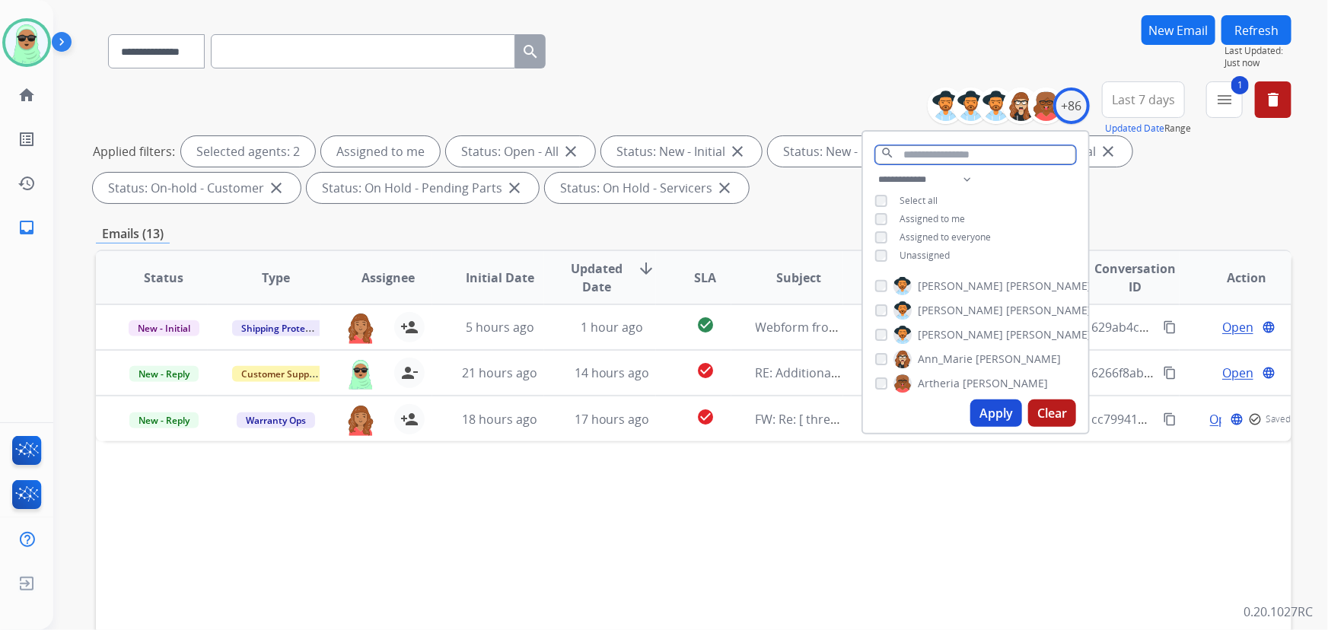
click at [949, 151] on input "text" at bounding box center [975, 154] width 201 height 19
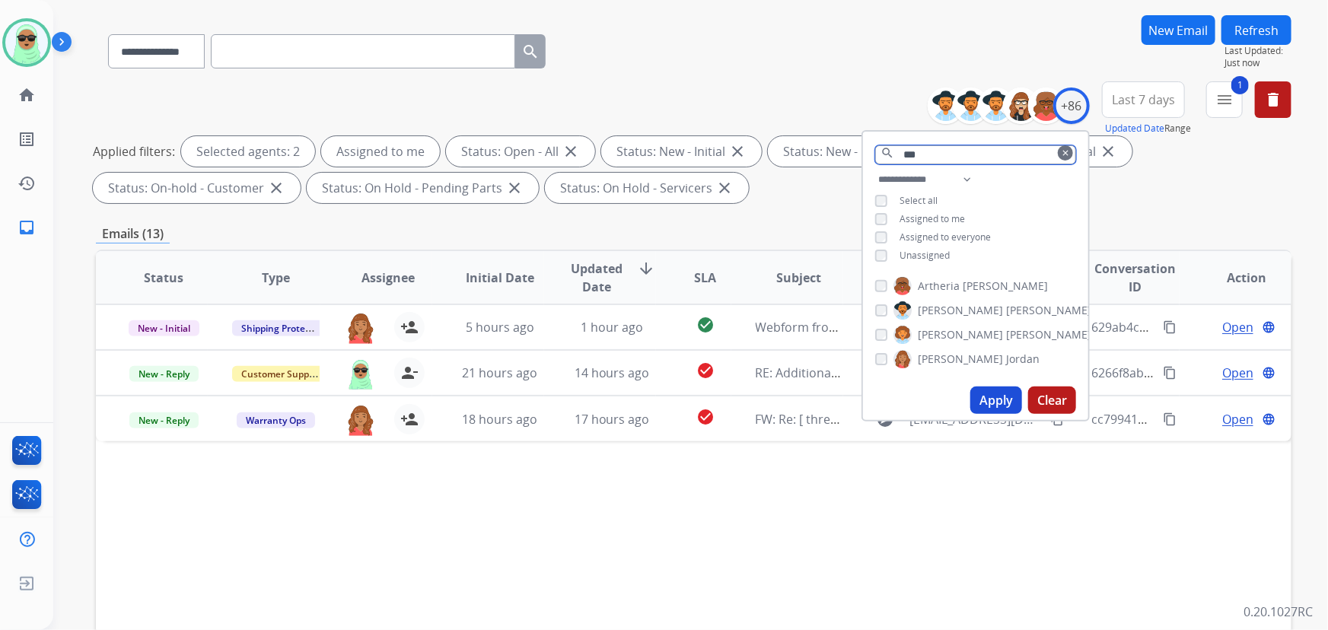
type input "***"
click at [936, 357] on span "[PERSON_NAME]" at bounding box center [960, 359] width 85 height 15
click at [1003, 394] on button "Apply" at bounding box center [997, 400] width 52 height 27
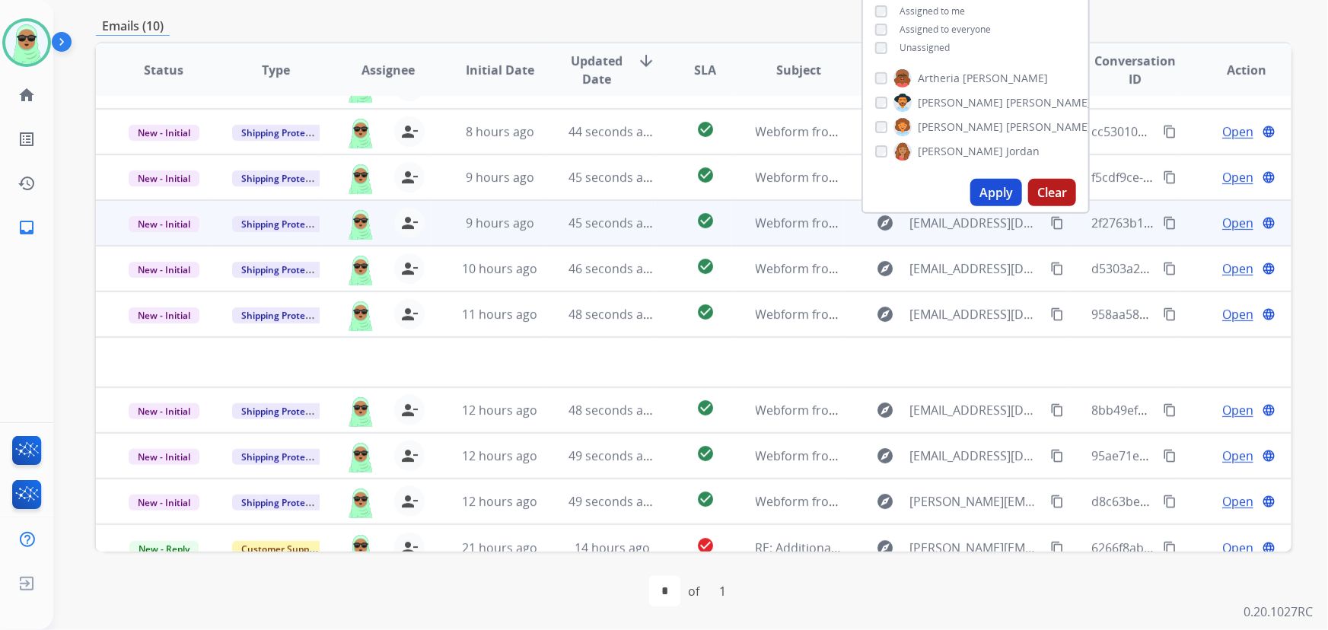
scroll to position [51, 0]
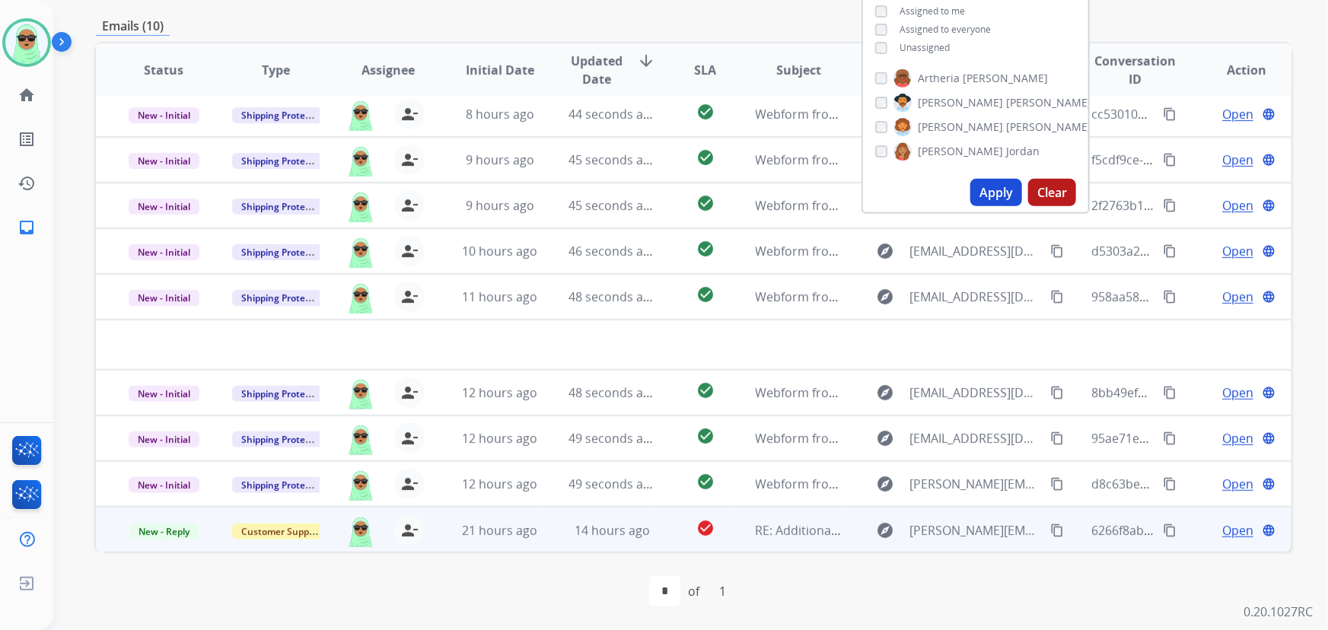
click at [1223, 529] on span "Open" at bounding box center [1238, 530] width 31 height 18
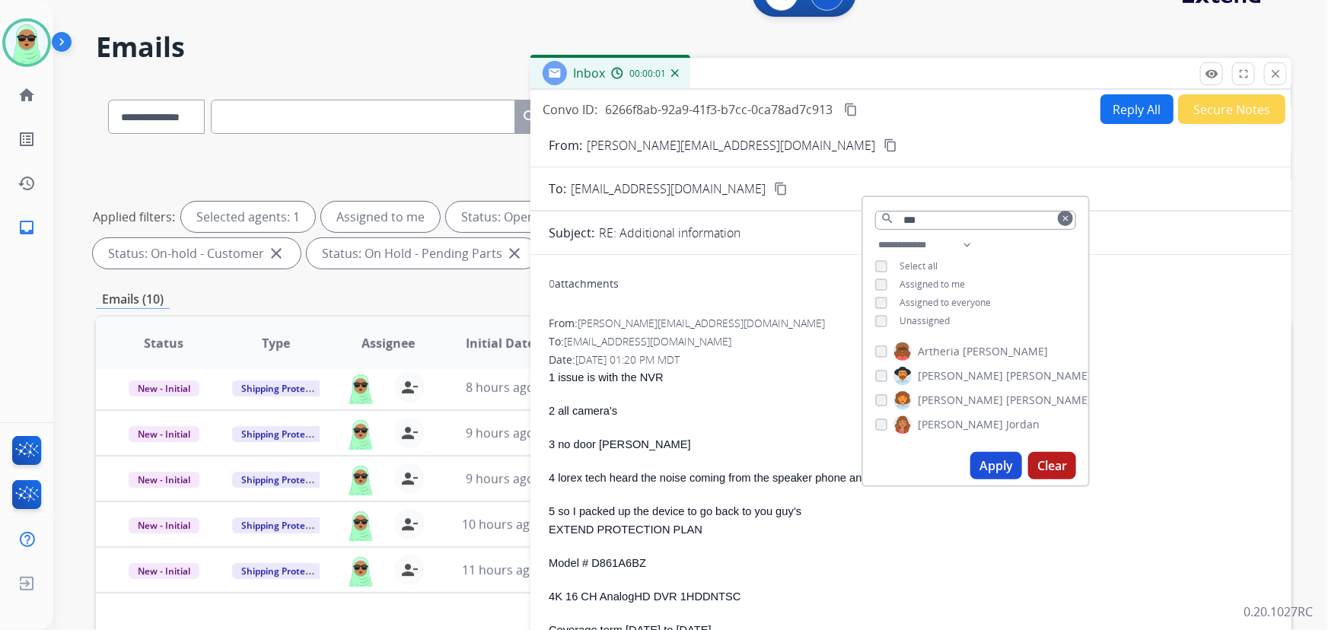
scroll to position [31, 0]
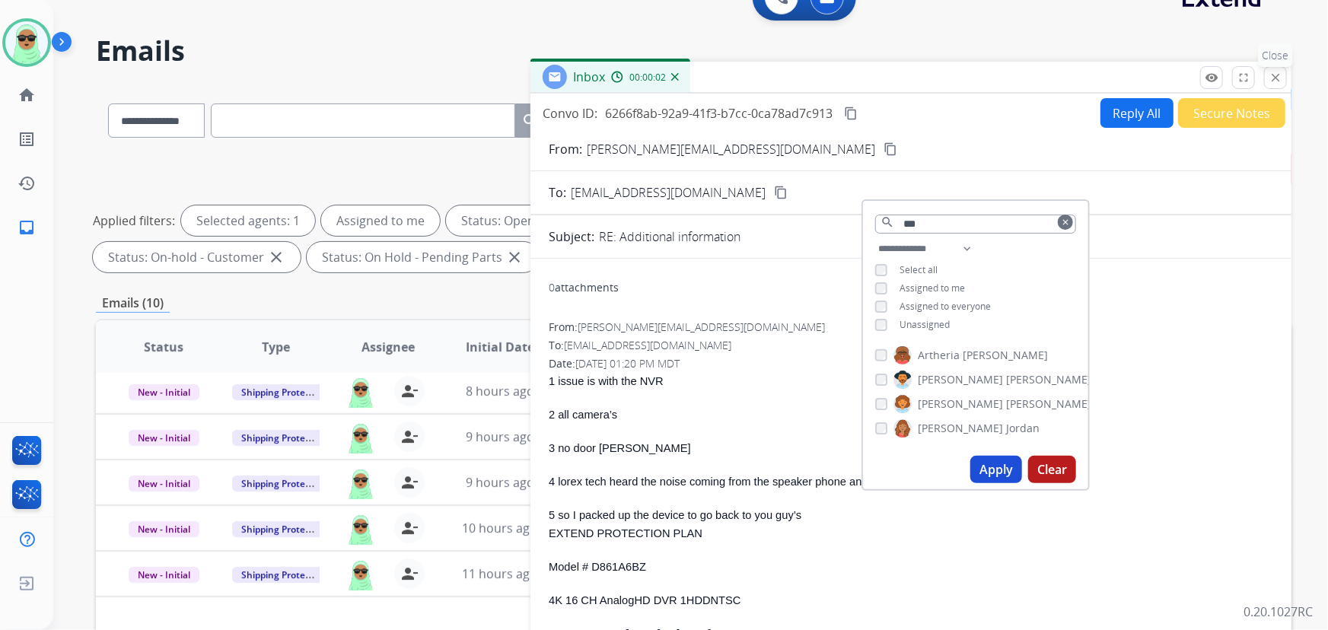
click at [1282, 81] on mat-icon "close" at bounding box center [1276, 78] width 14 height 14
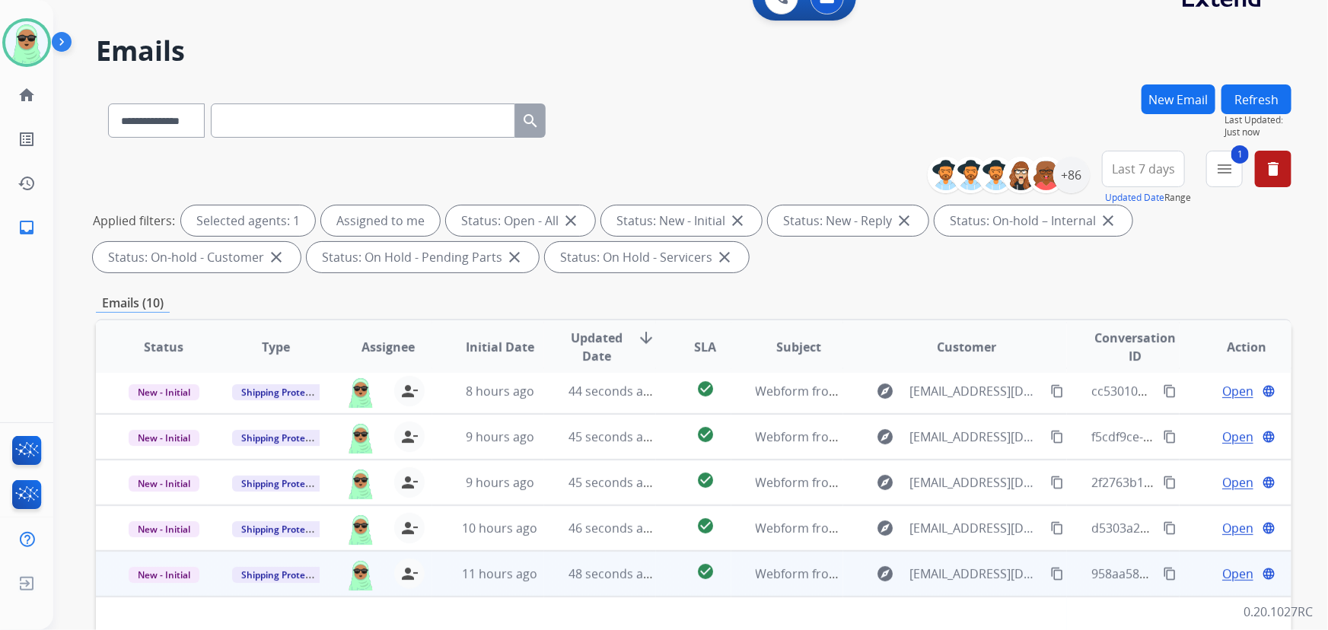
scroll to position [308, 0]
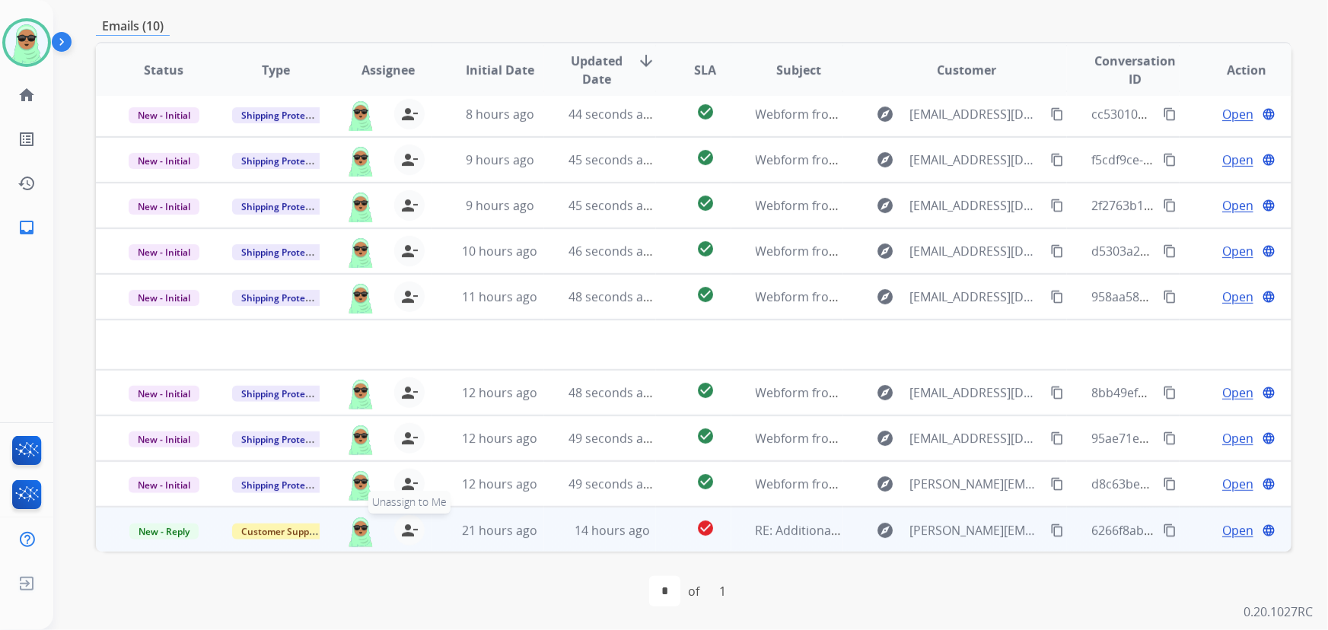
click at [406, 528] on mat-icon "person_remove" at bounding box center [409, 530] width 18 height 18
click at [406, 528] on mat-icon "person_add" at bounding box center [409, 530] width 18 height 18
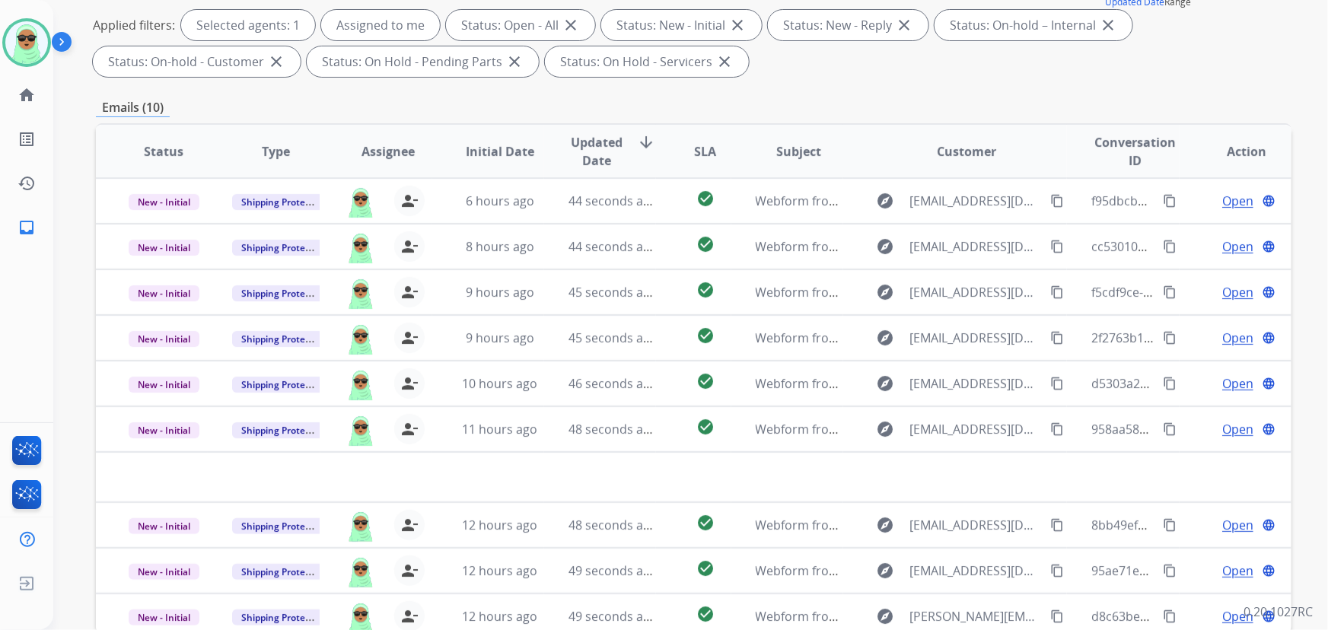
scroll to position [31, 0]
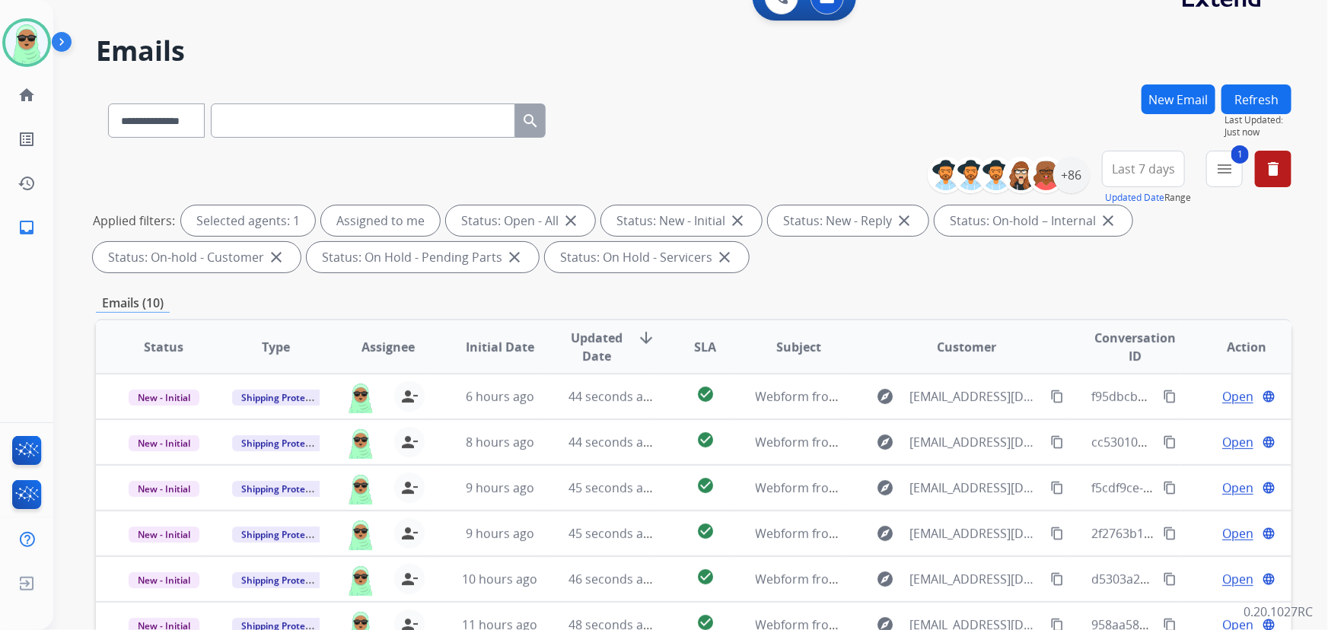
click at [1233, 97] on button "Refresh" at bounding box center [1257, 99] width 70 height 30
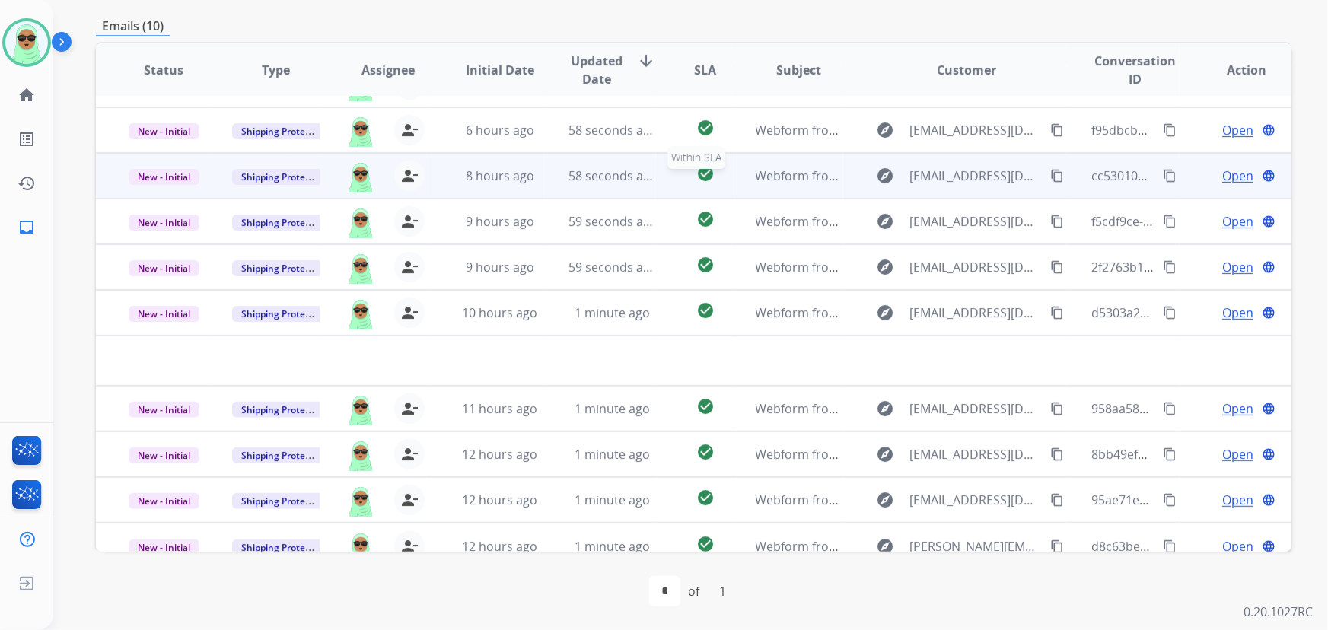
scroll to position [51, 0]
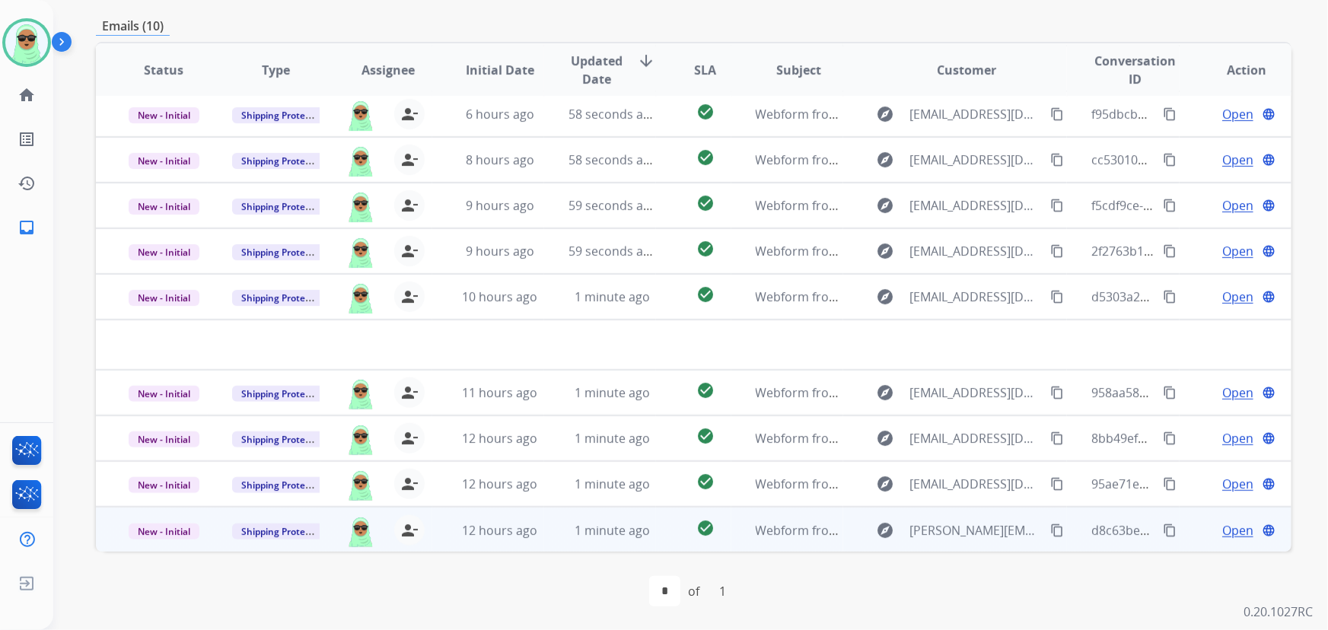
click at [1231, 530] on span "Open" at bounding box center [1238, 530] width 31 height 18
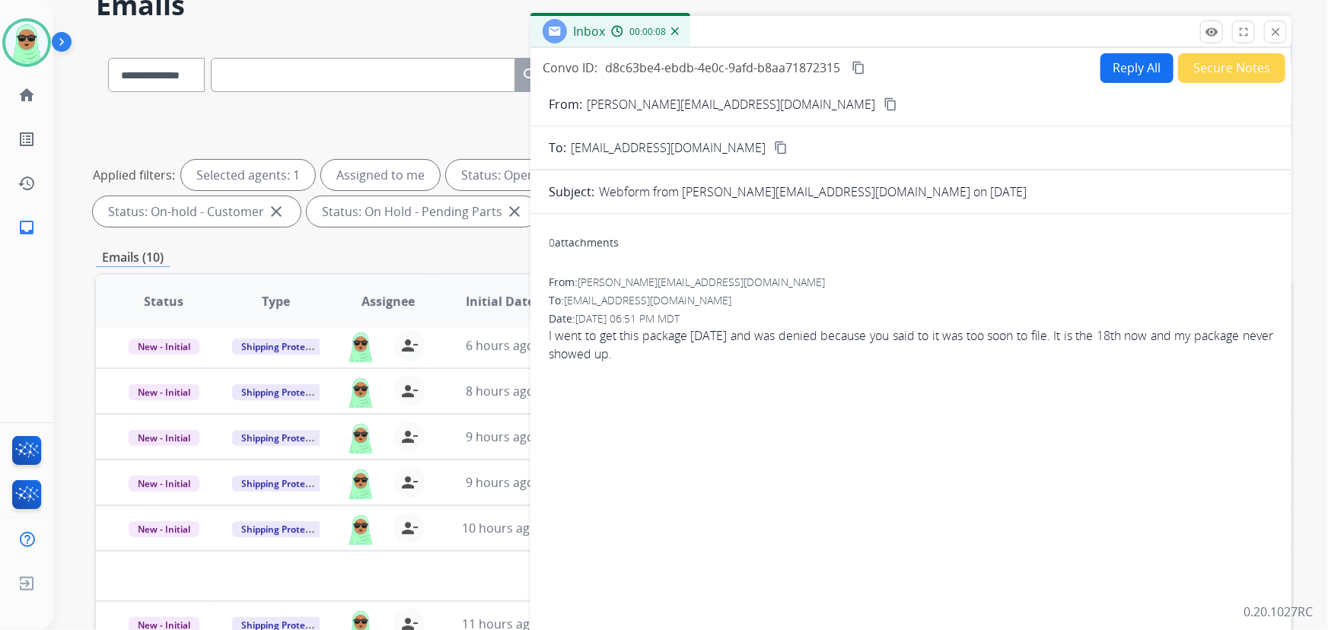
scroll to position [0, 0]
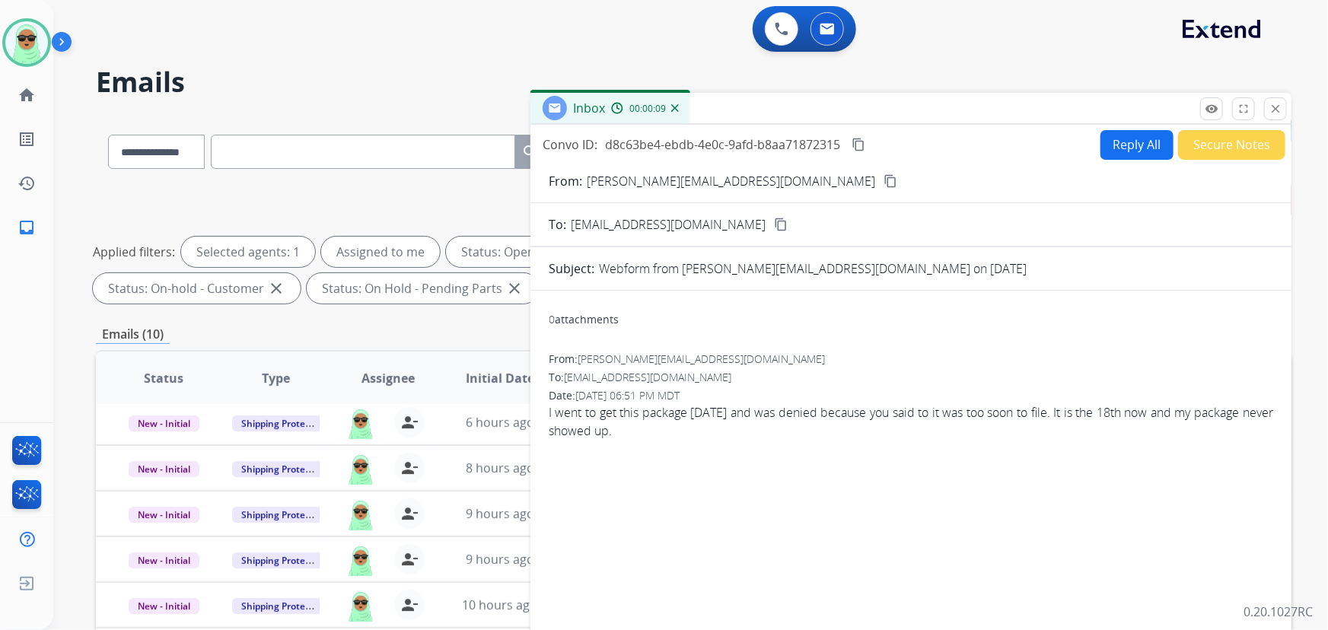
click at [882, 175] on button "content_copy" at bounding box center [891, 181] width 18 height 18
click at [1084, 230] on div "To: support@extend.com content_copy" at bounding box center [911, 224] width 761 height 18
click at [884, 183] on mat-icon "content_copy" at bounding box center [891, 181] width 14 height 14
click at [1254, 141] on button "Secure Notes" at bounding box center [1231, 145] width 107 height 30
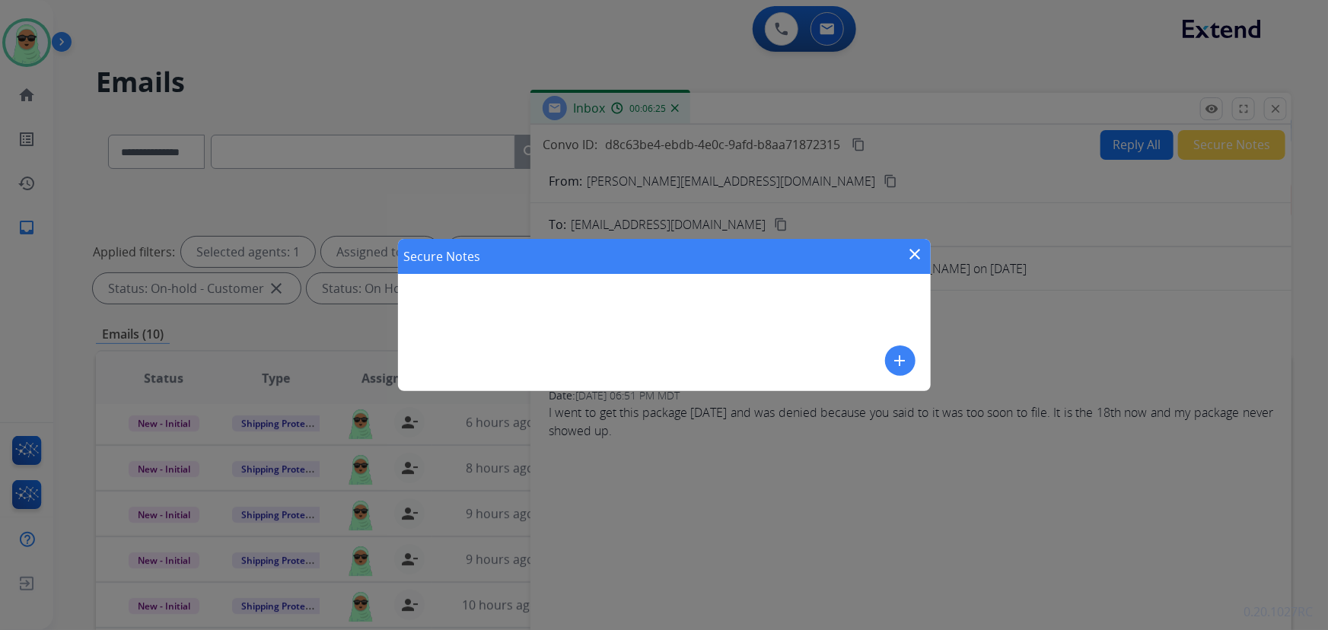
drag, startPoint x: 906, startPoint y: 260, endPoint x: 920, endPoint y: 251, distance: 16.1
click at [909, 257] on div "Secure Notes close" at bounding box center [664, 256] width 533 height 35
click at [920, 250] on mat-icon "close" at bounding box center [916, 254] width 18 height 18
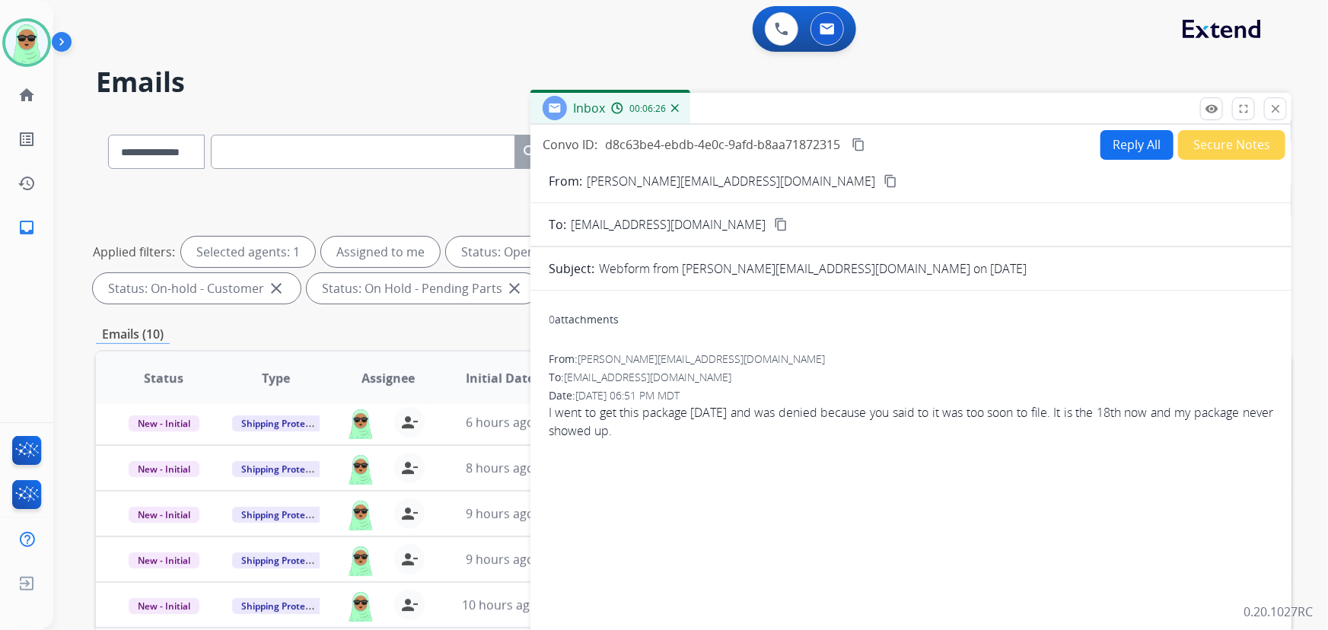
click at [1084, 146] on div "Convo ID: d8c63be4-ebdb-4e0c-9afd-b8aa71872315 content_copy Reply All Secure No…" at bounding box center [911, 144] width 761 height 30
click at [1117, 145] on button "Reply All" at bounding box center [1137, 145] width 73 height 30
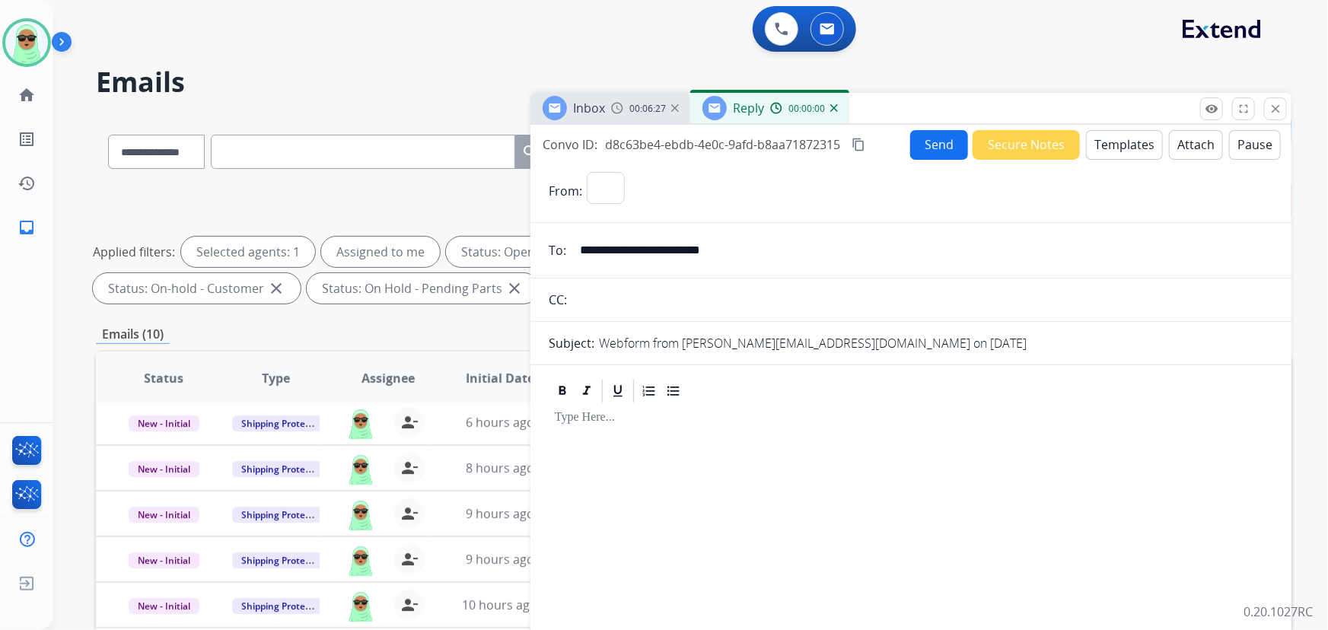
select select "**********"
click at [1108, 130] on button "Templates" at bounding box center [1124, 145] width 77 height 30
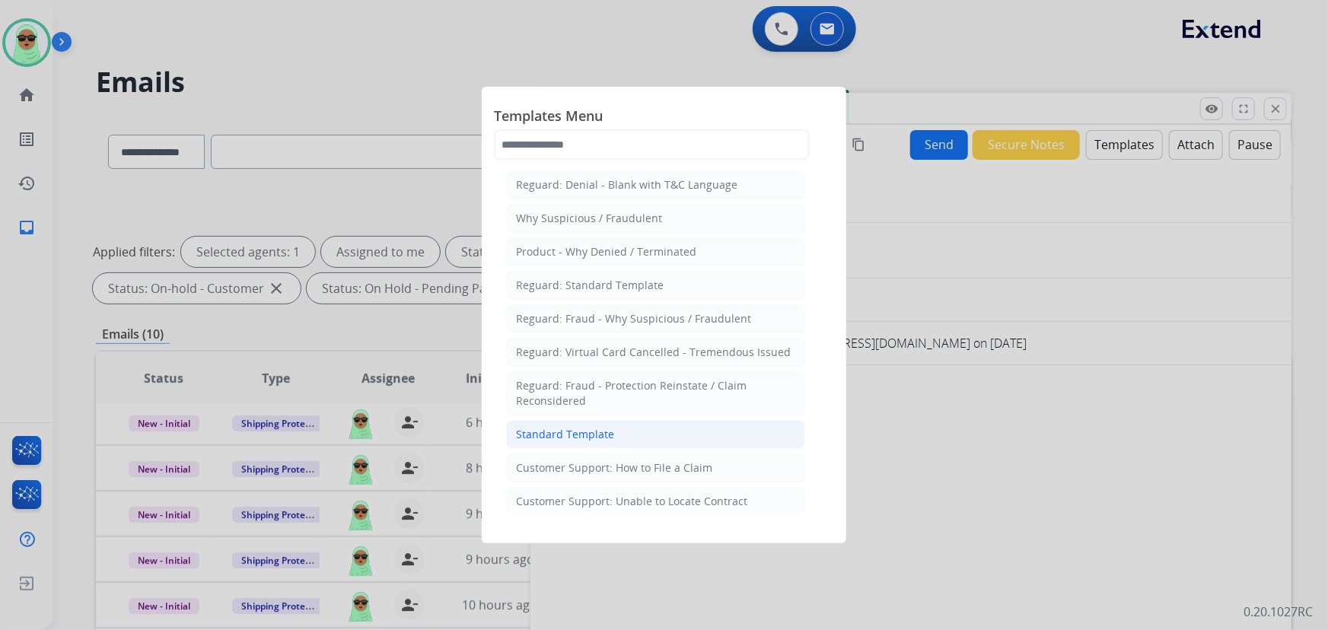
click at [592, 434] on div "Standard Template" at bounding box center [565, 434] width 98 height 15
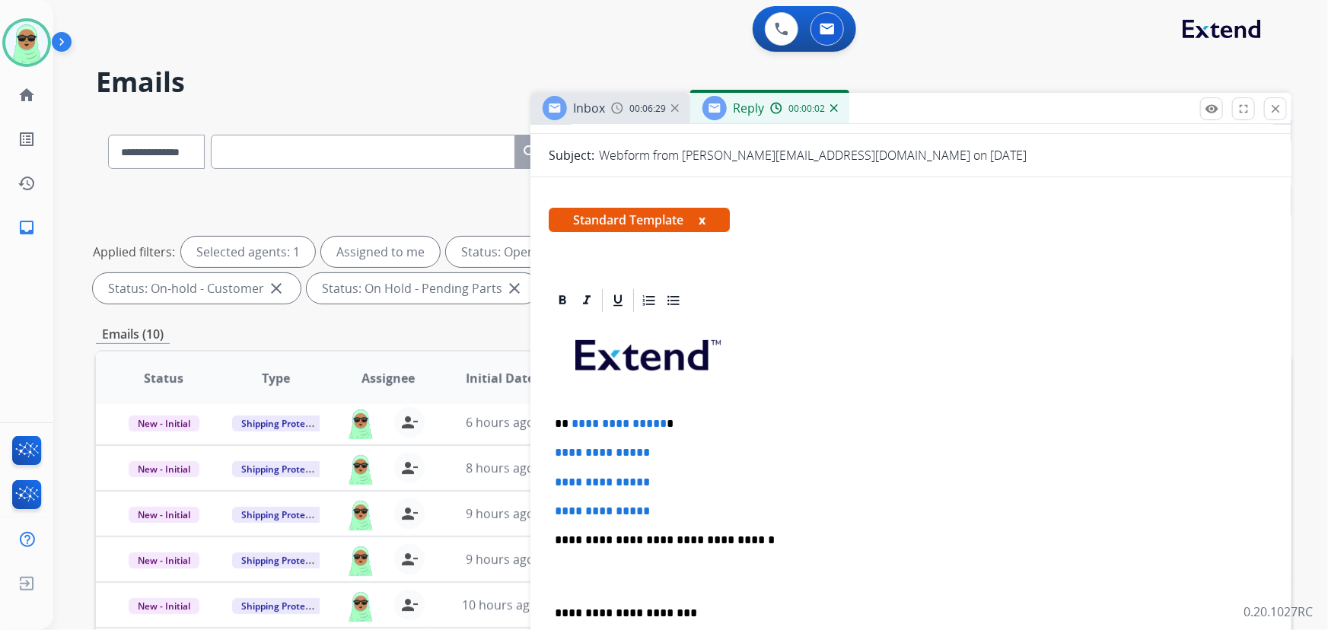
scroll to position [380, 0]
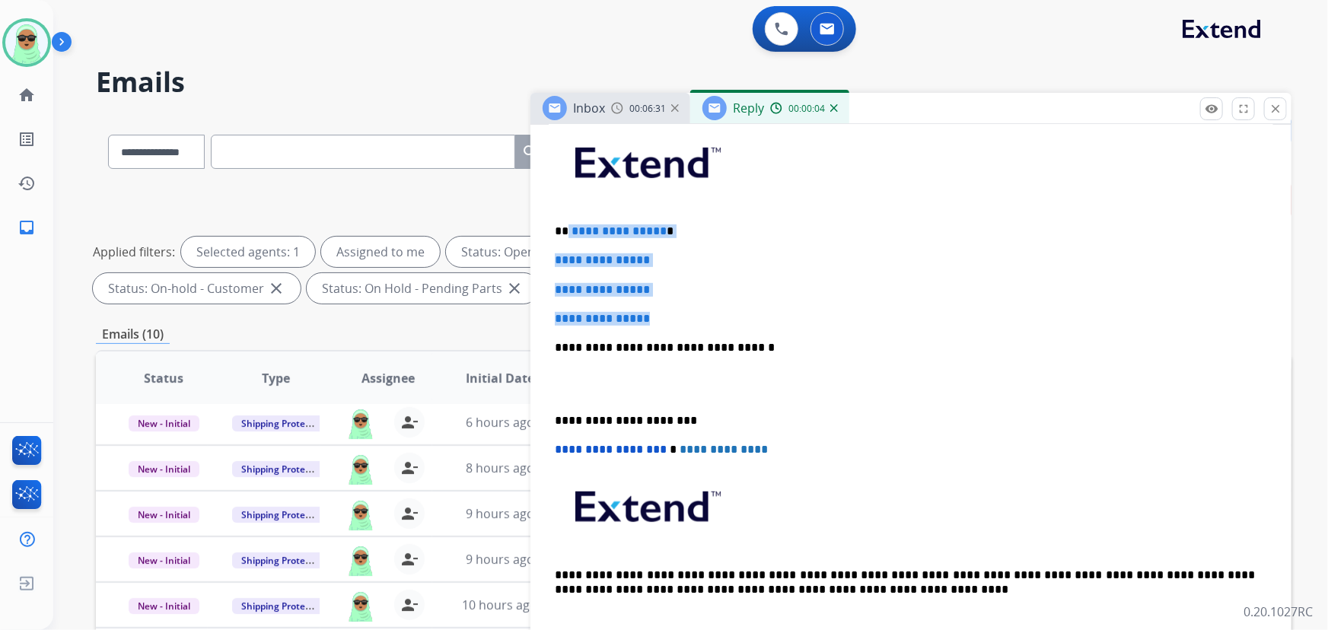
drag, startPoint x: 659, startPoint y: 319, endPoint x: 565, endPoint y: 231, distance: 129.3
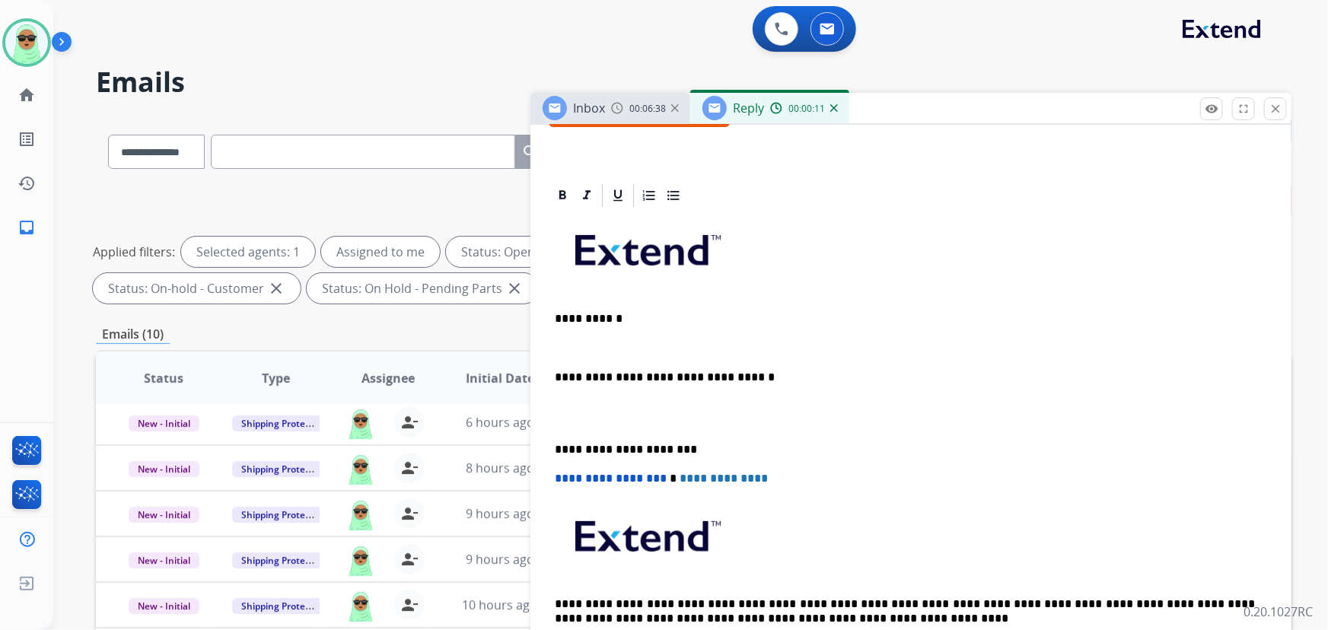
scroll to position [321, 0]
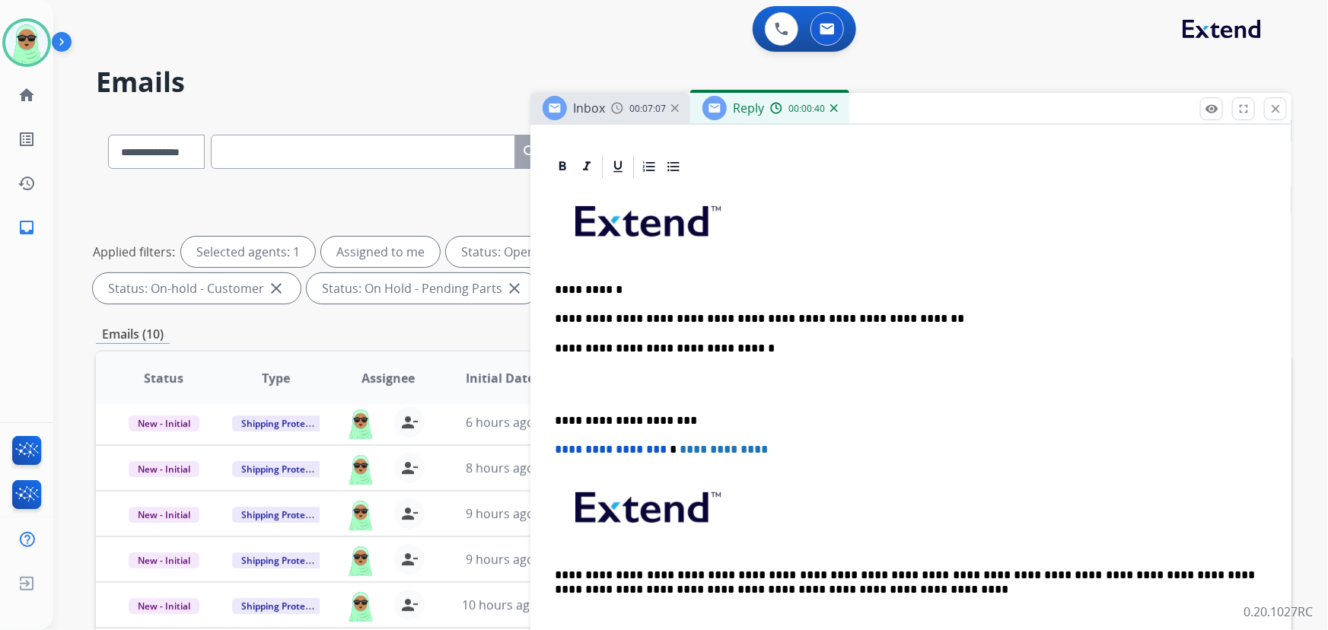
click at [901, 318] on p "**********" at bounding box center [905, 319] width 701 height 14
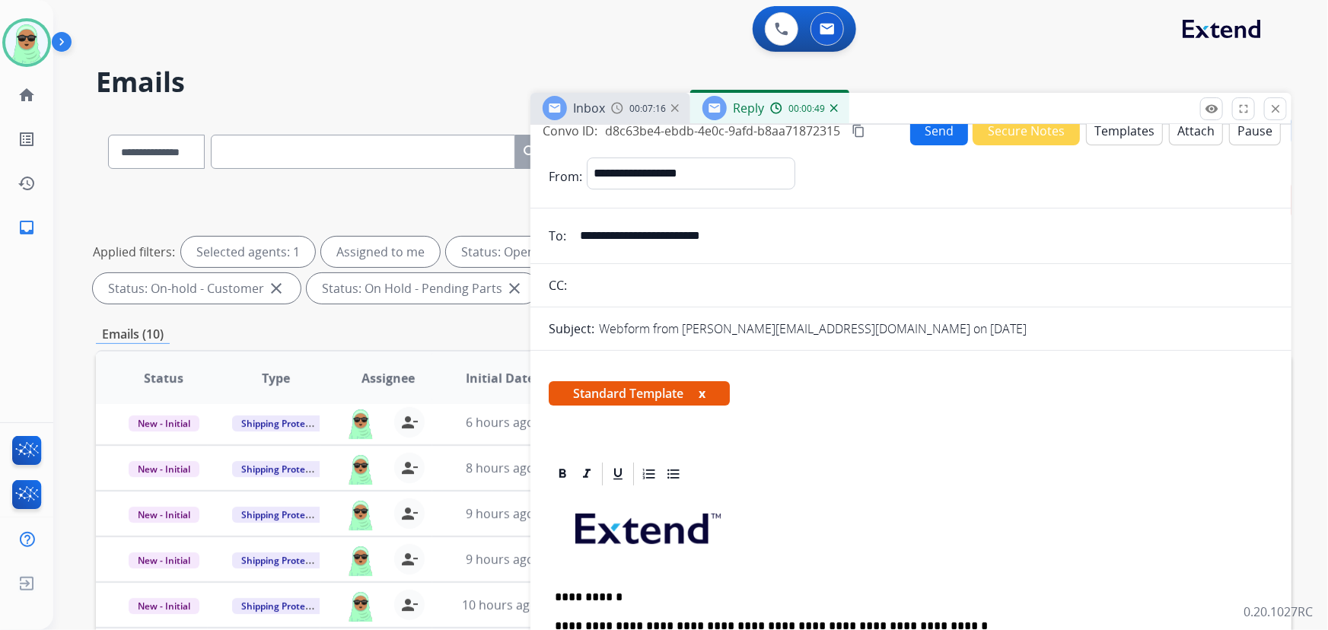
scroll to position [0, 0]
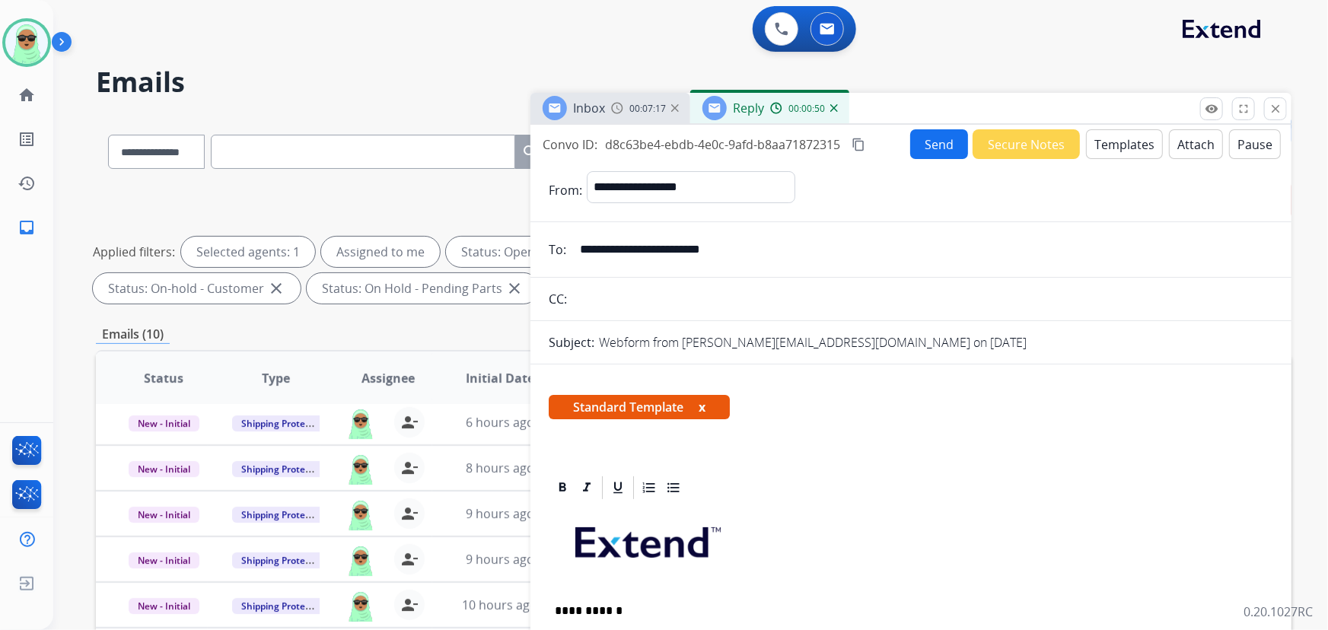
click at [913, 154] on button "Send" at bounding box center [939, 144] width 58 height 30
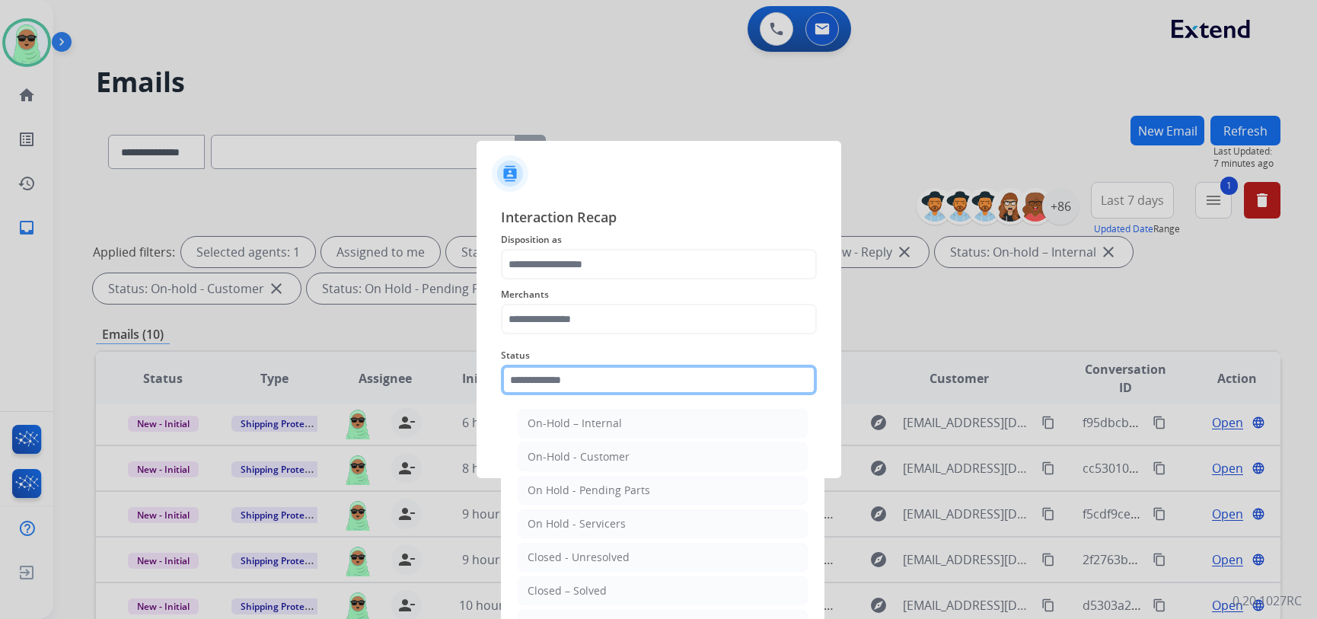
click at [615, 371] on input "text" at bounding box center [659, 380] width 316 height 30
drag, startPoint x: 639, startPoint y: 588, endPoint x: 591, endPoint y: 418, distance: 176.6
click at [636, 585] on li "Closed – Solved" at bounding box center [663, 590] width 290 height 29
type input "**********"
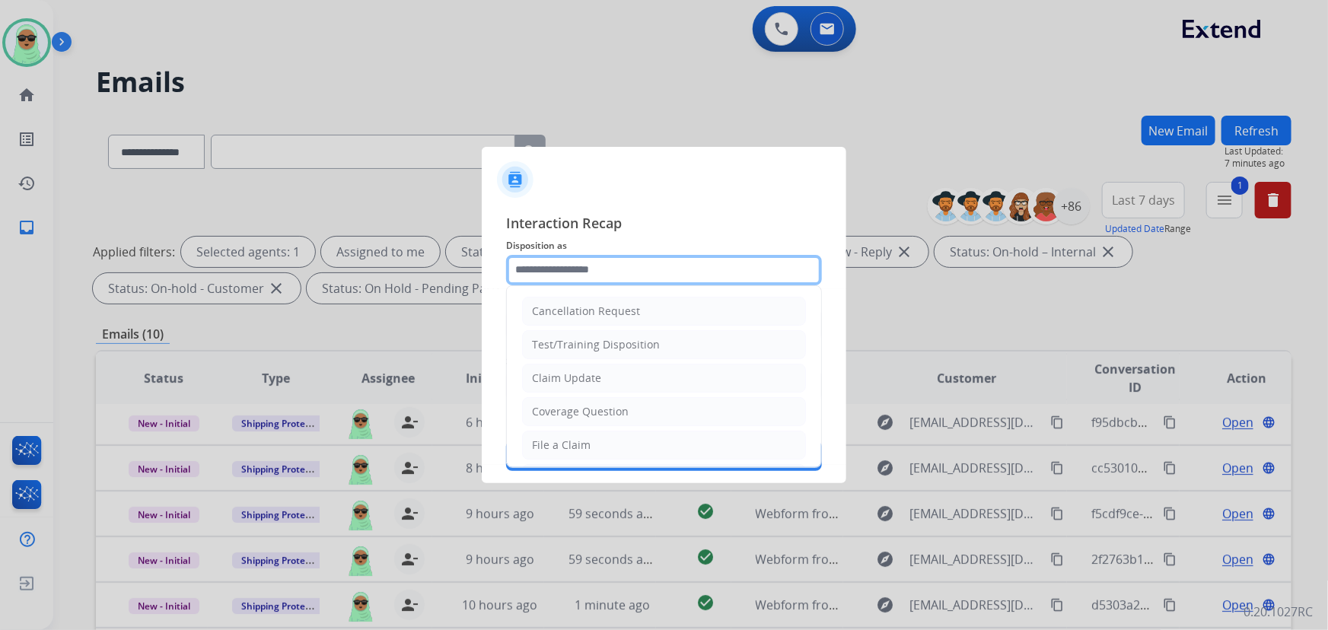
click at [580, 264] on input "text" at bounding box center [664, 270] width 316 height 30
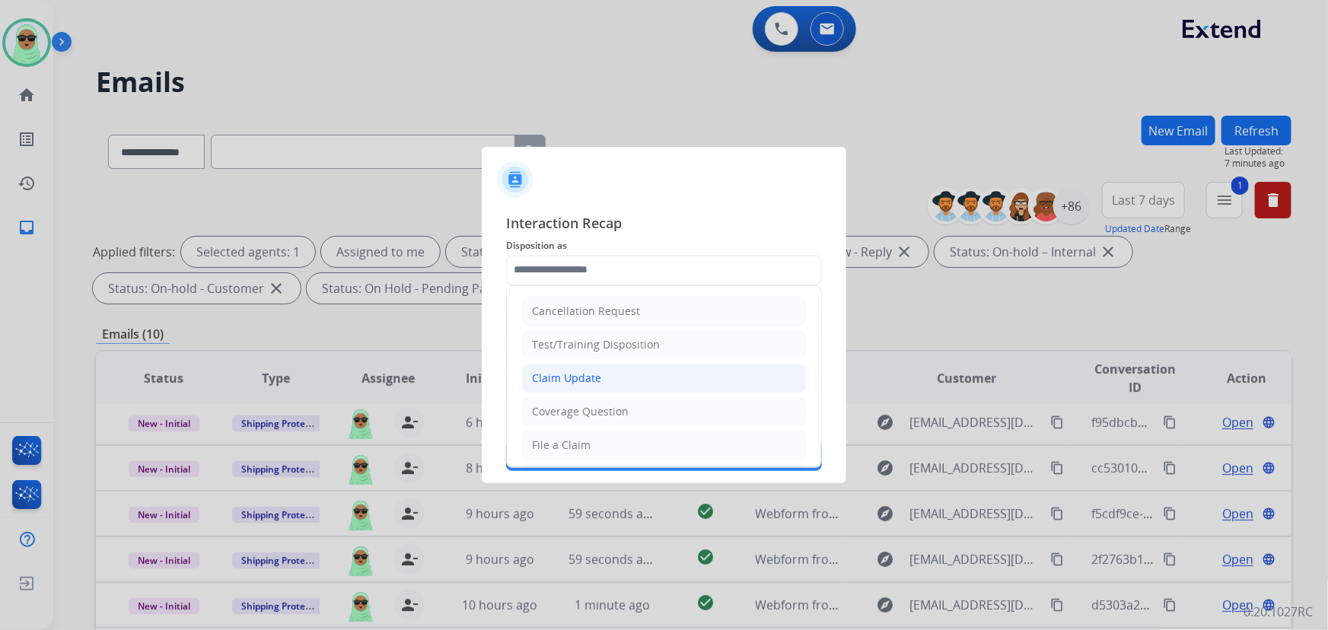
click at [607, 379] on li "Claim Update" at bounding box center [664, 378] width 284 height 29
type input "**********"
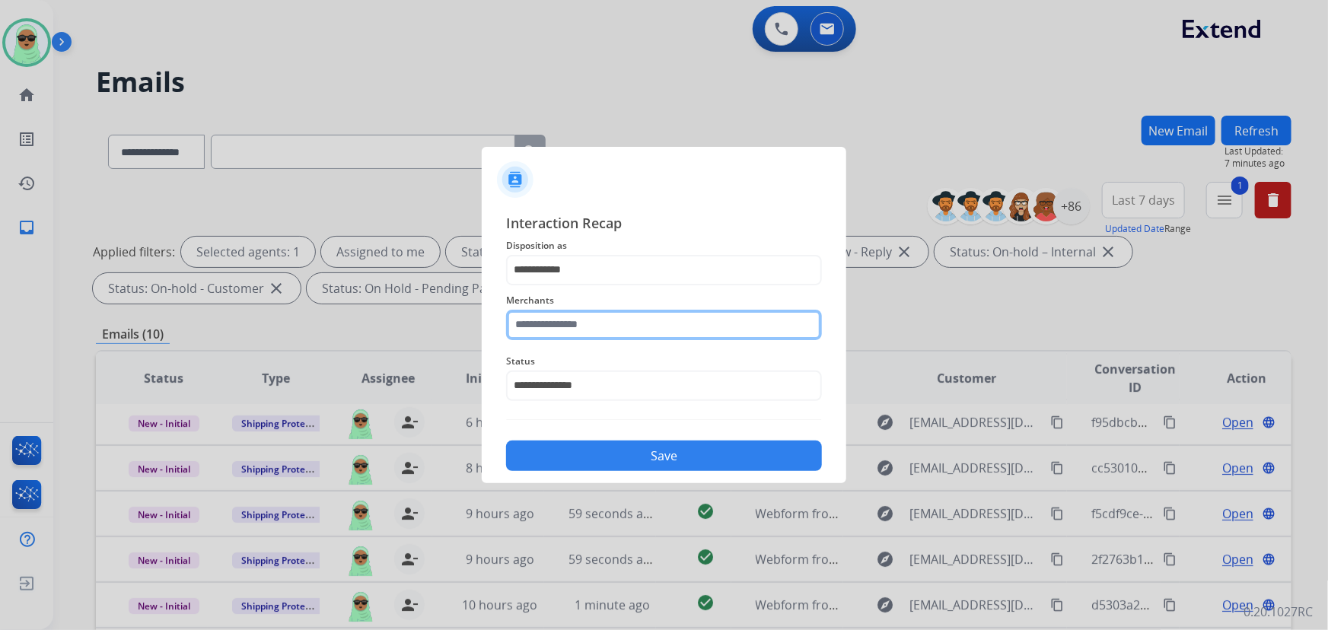
click at [582, 331] on input "text" at bounding box center [664, 325] width 316 height 30
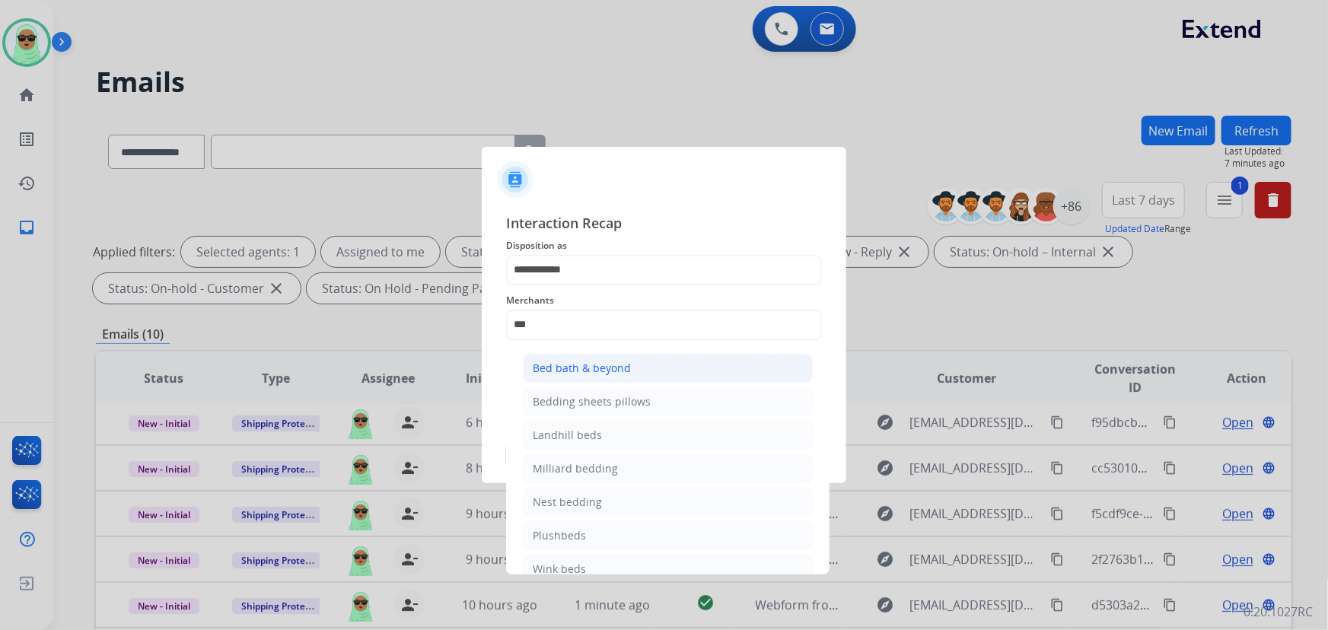
click at [617, 362] on div "Bed bath & beyond" at bounding box center [582, 368] width 98 height 15
type input "**********"
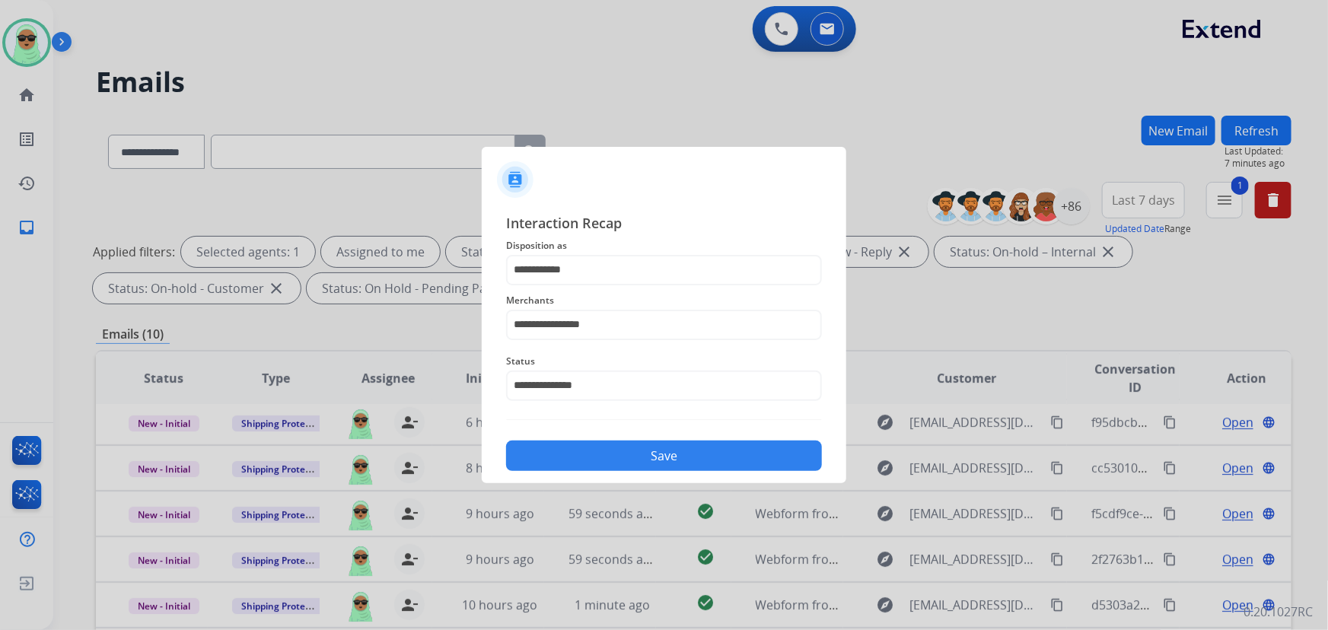
click at [659, 444] on button "Save" at bounding box center [664, 456] width 316 height 30
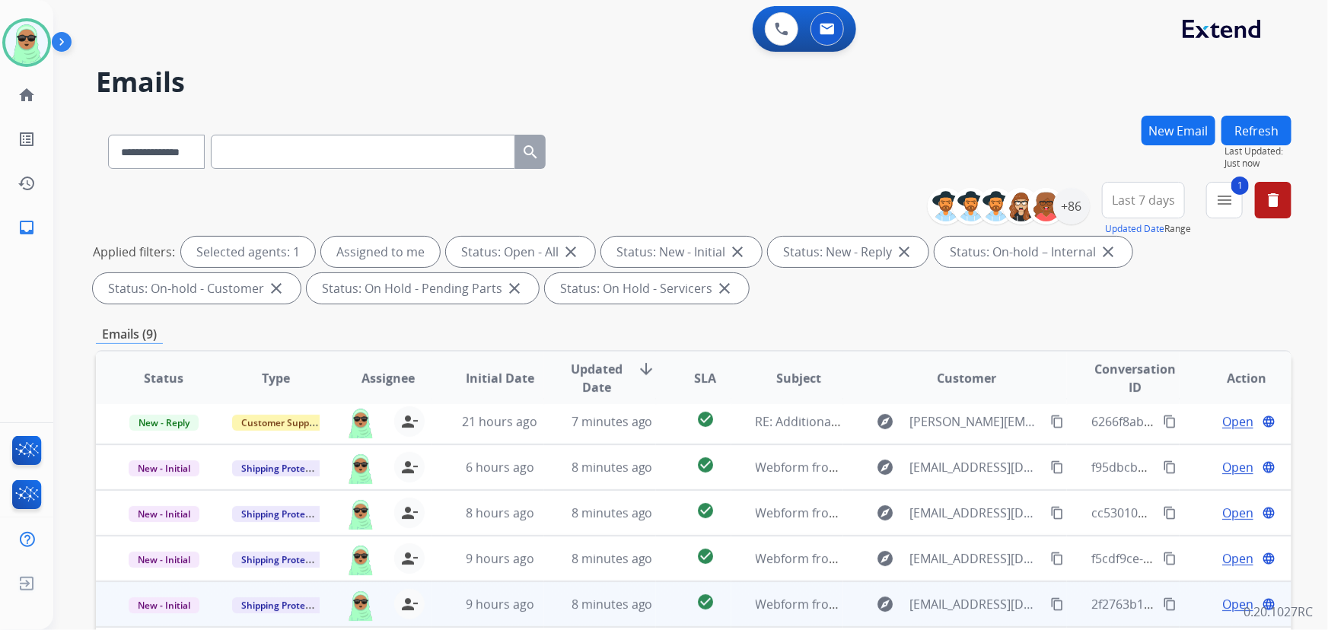
scroll to position [5, 0]
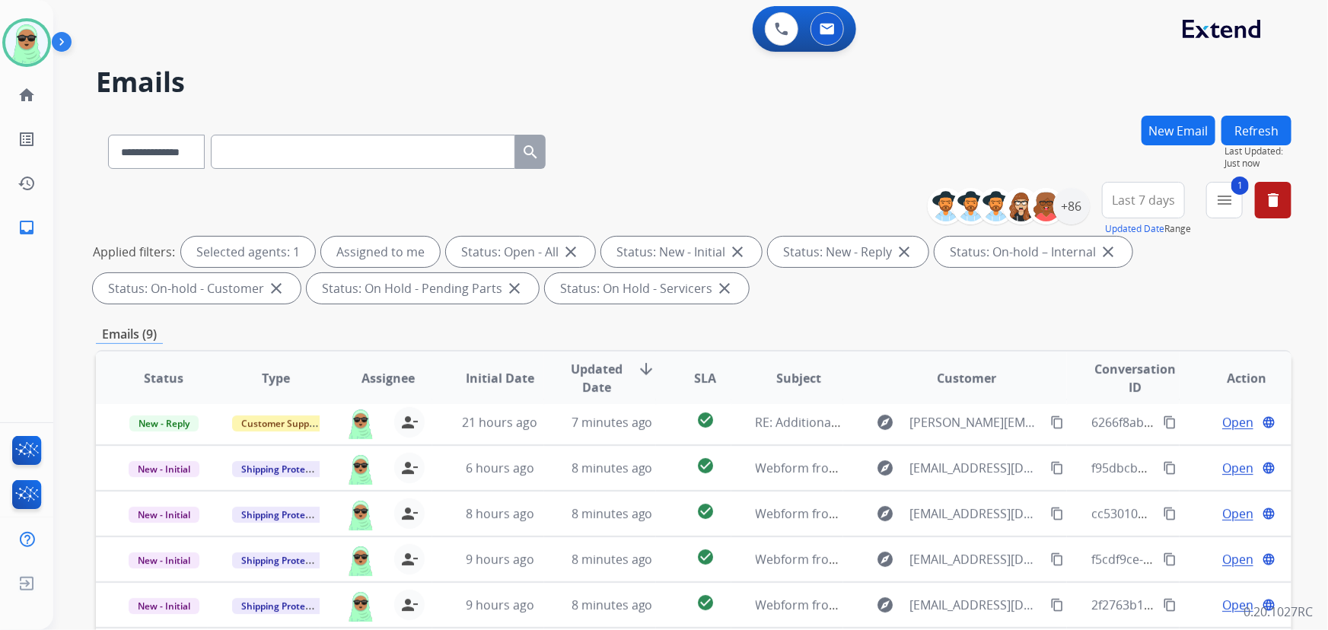
click at [1088, 70] on h2 "Emails" at bounding box center [694, 82] width 1196 height 30
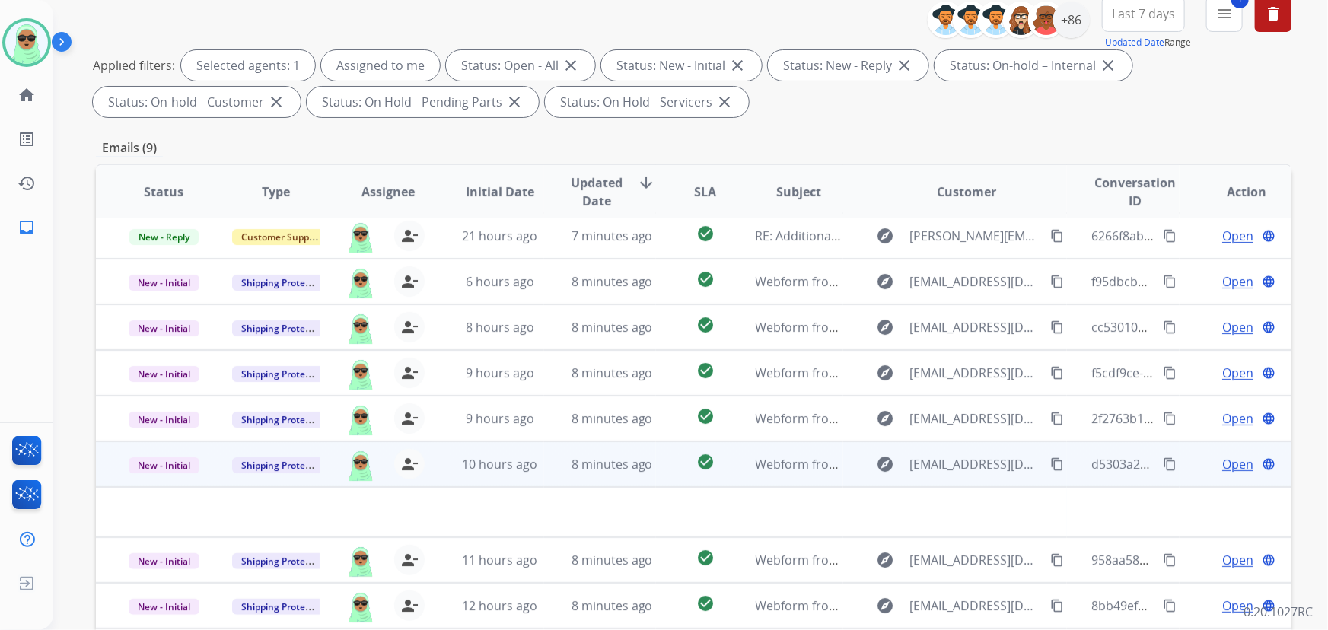
scroll to position [308, 0]
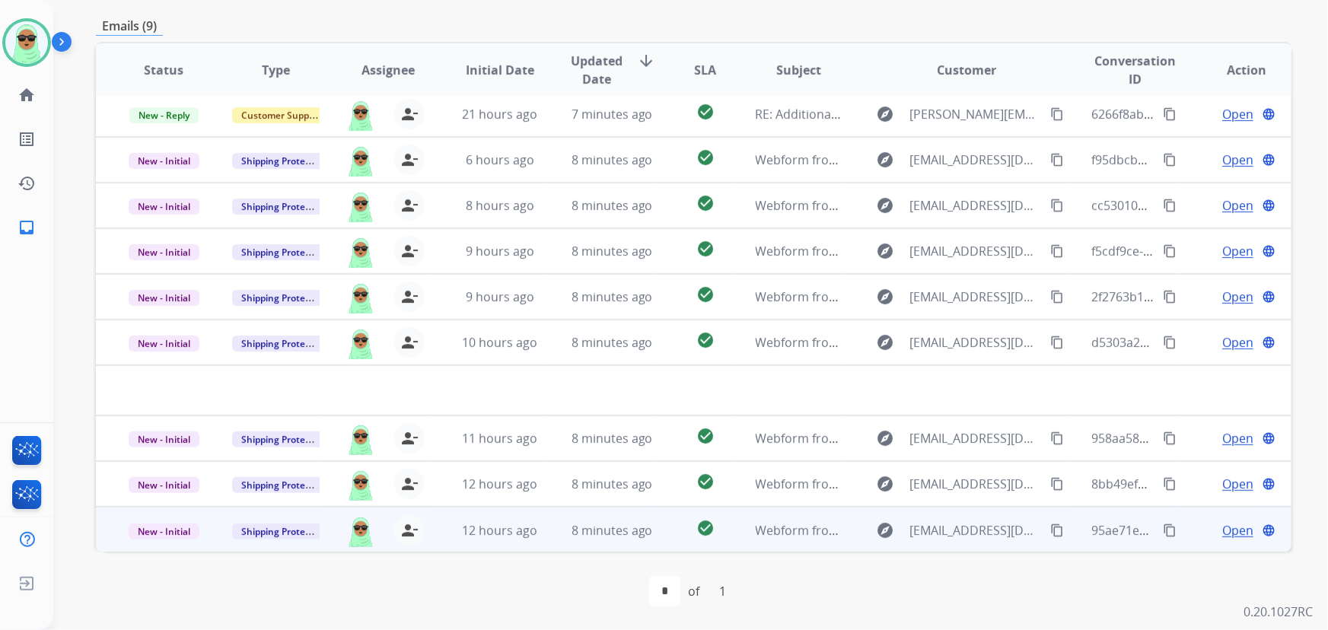
click at [1052, 534] on mat-icon "content_copy" at bounding box center [1058, 531] width 14 height 14
click at [1229, 531] on span "Open" at bounding box center [1238, 530] width 31 height 18
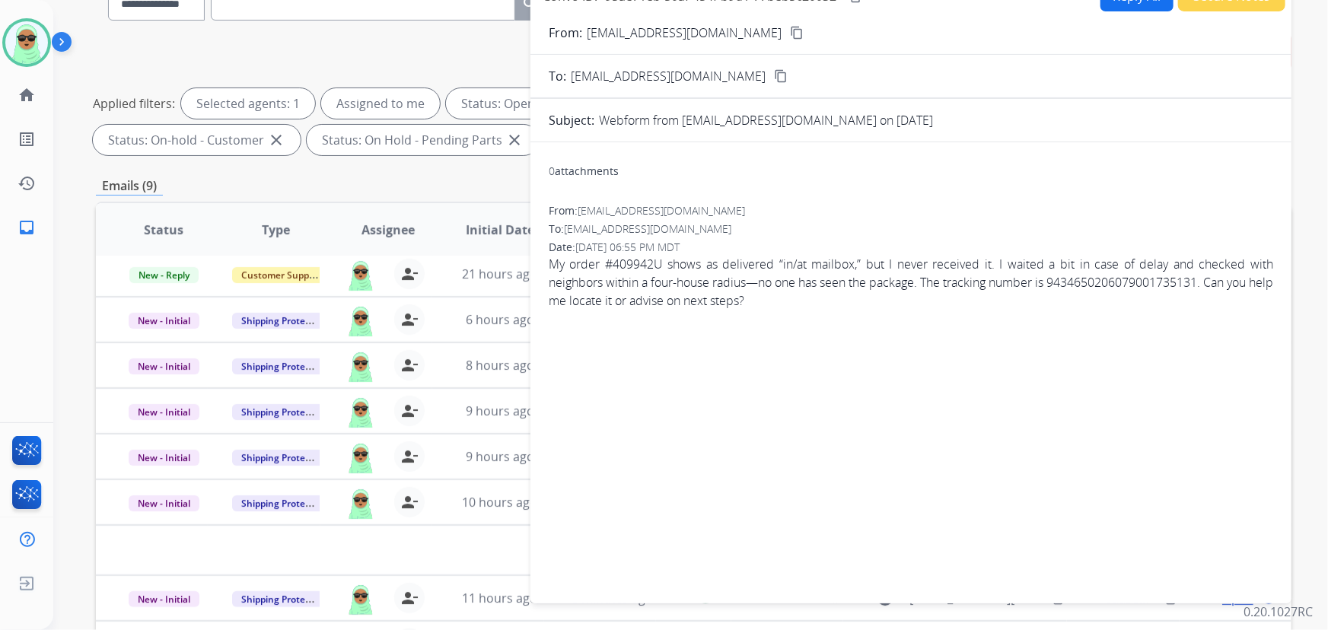
scroll to position [0, 0]
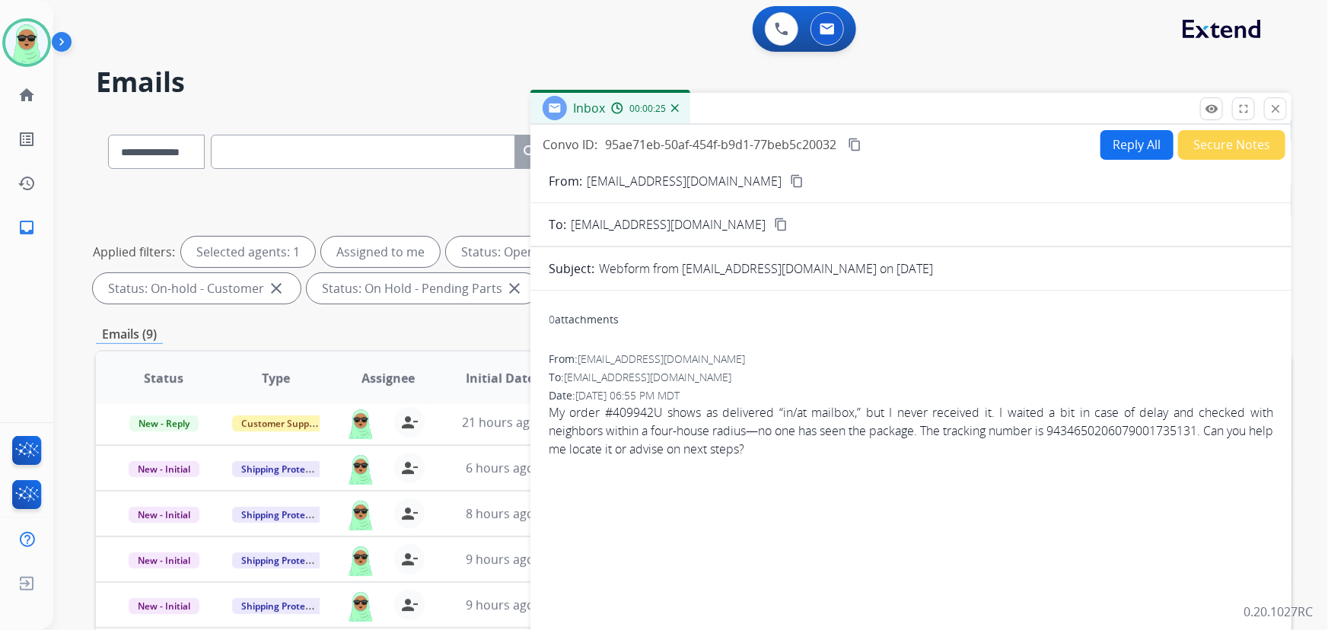
click at [1137, 151] on button "Reply All" at bounding box center [1137, 145] width 73 height 30
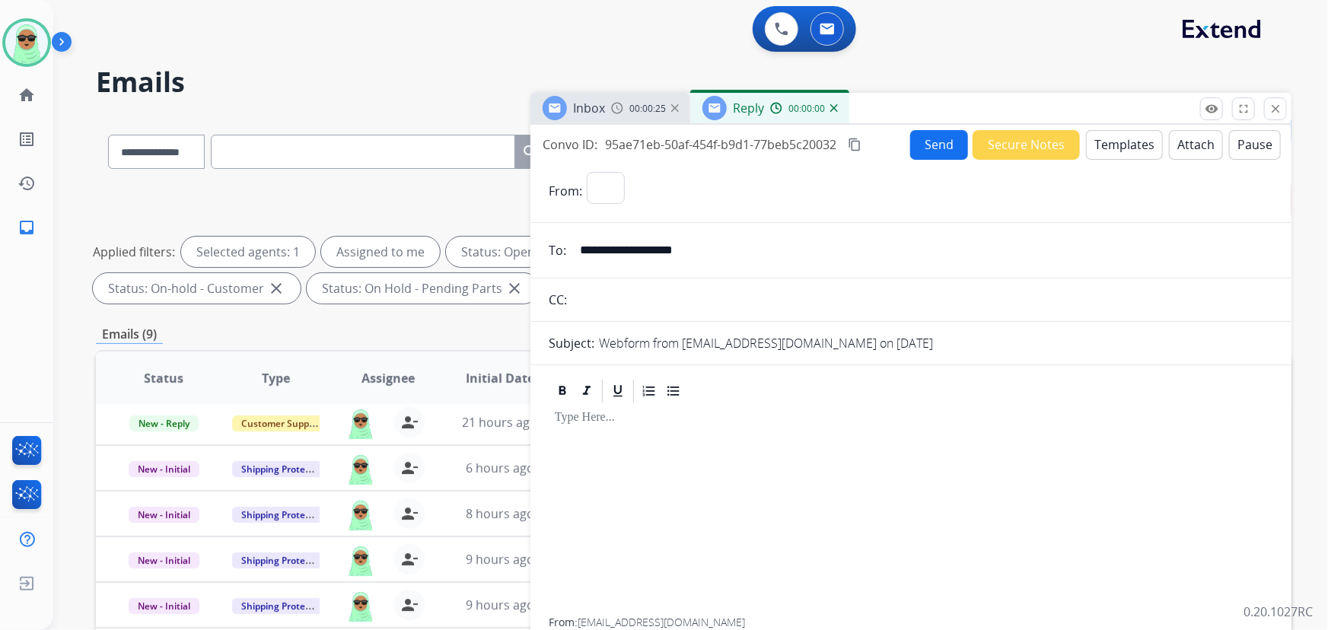
select select "**********"
click at [1144, 142] on button "Templates" at bounding box center [1124, 145] width 77 height 30
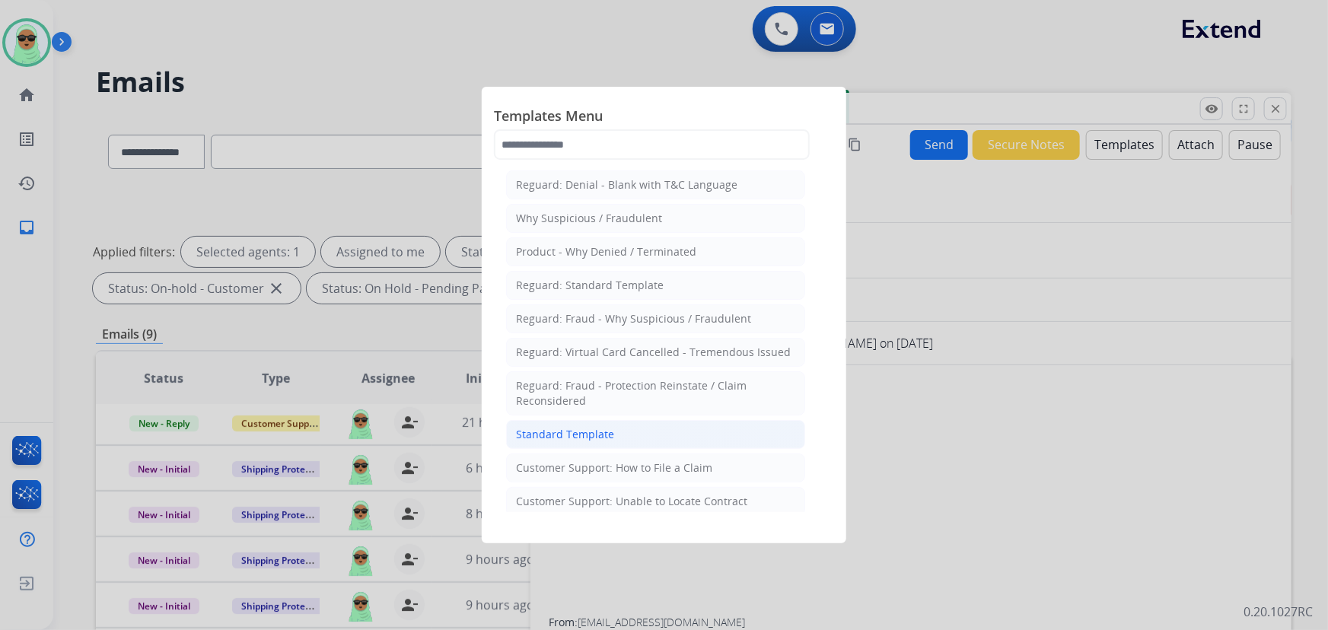
click at [586, 430] on div "Standard Template" at bounding box center [565, 434] width 98 height 15
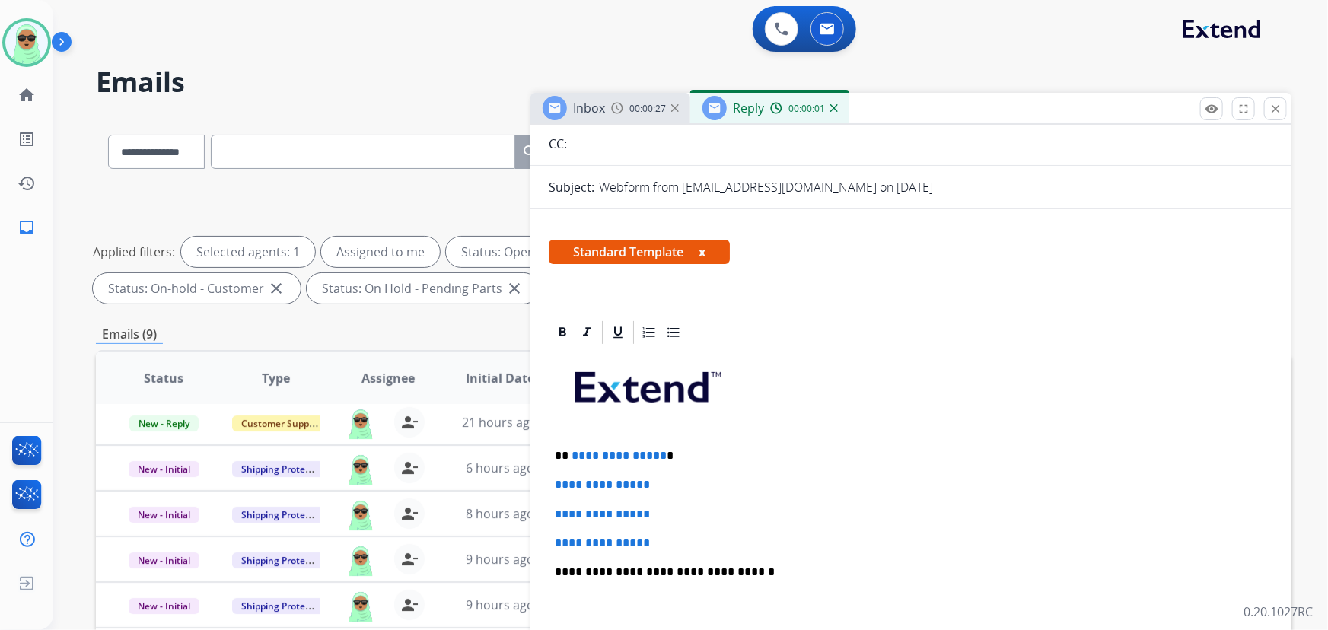
scroll to position [346, 0]
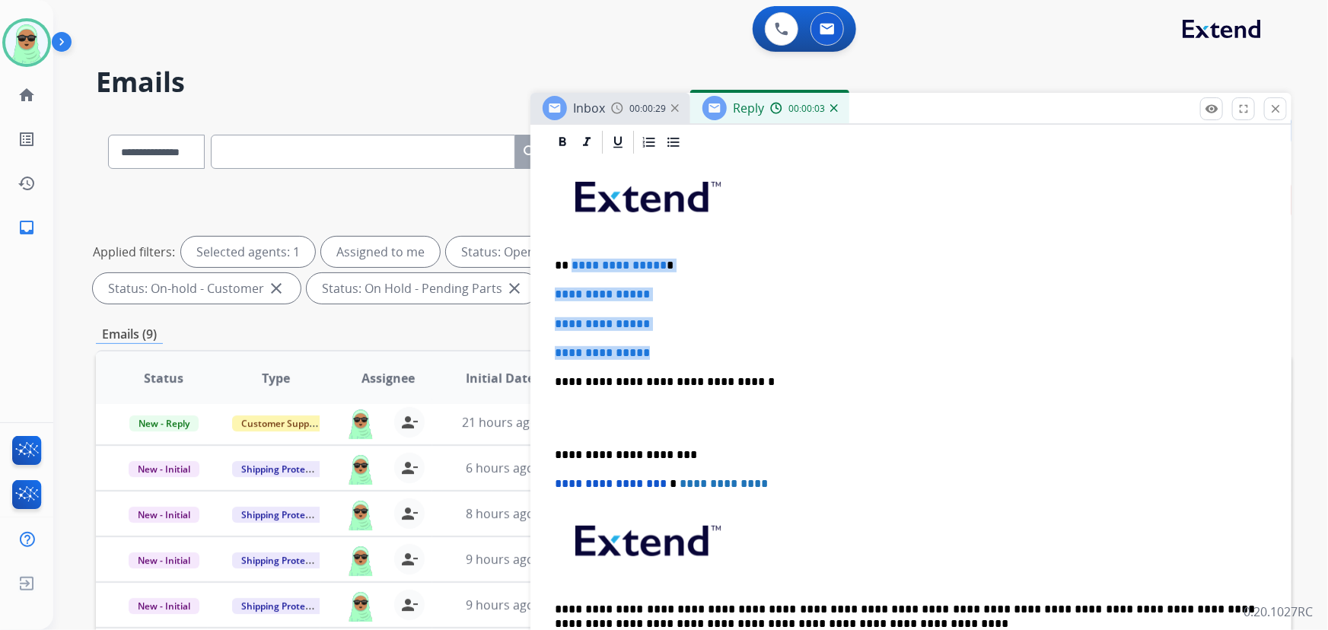
drag, startPoint x: 601, startPoint y: 340, endPoint x: 570, endPoint y: 259, distance: 86.2
click at [570, 259] on div "**********" at bounding box center [911, 418] width 725 height 524
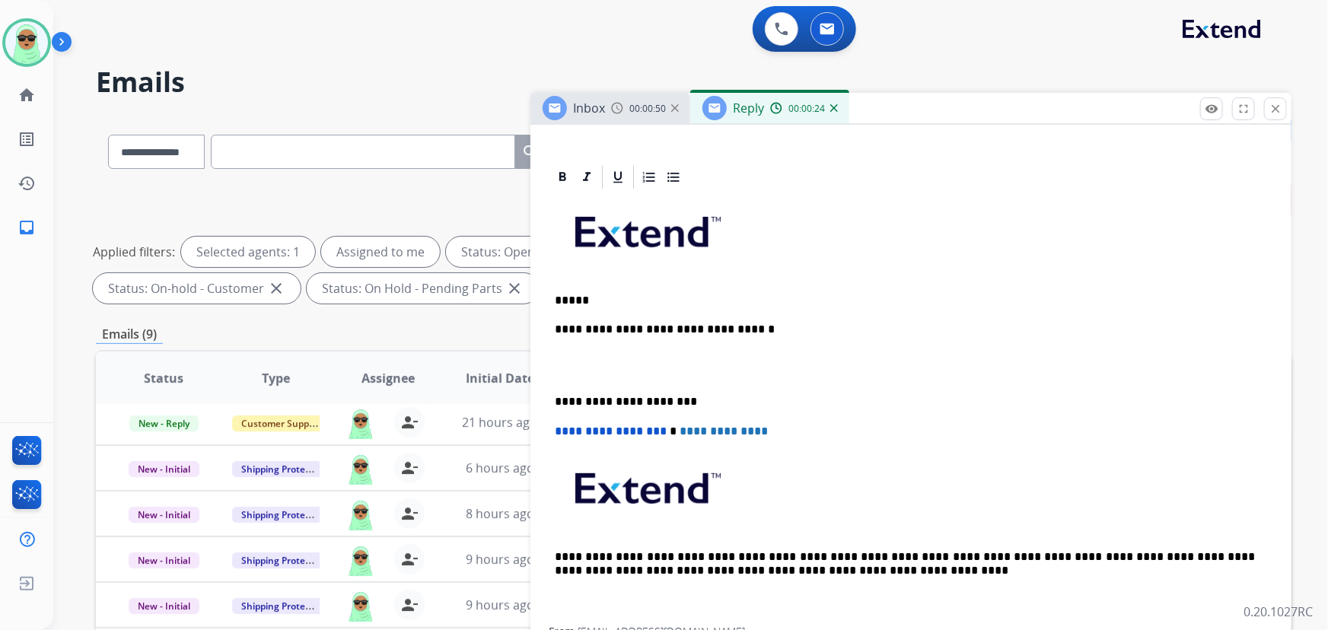
click at [667, 304] on p "*****" at bounding box center [905, 301] width 701 height 14
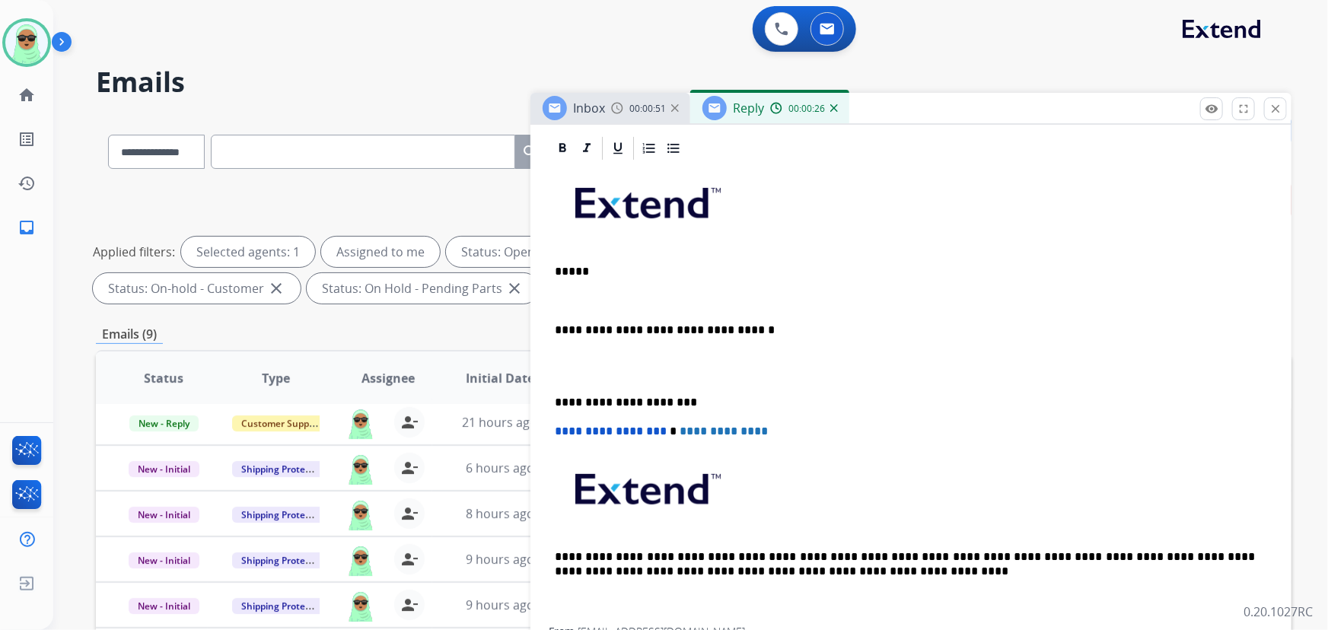
scroll to position [346, 0]
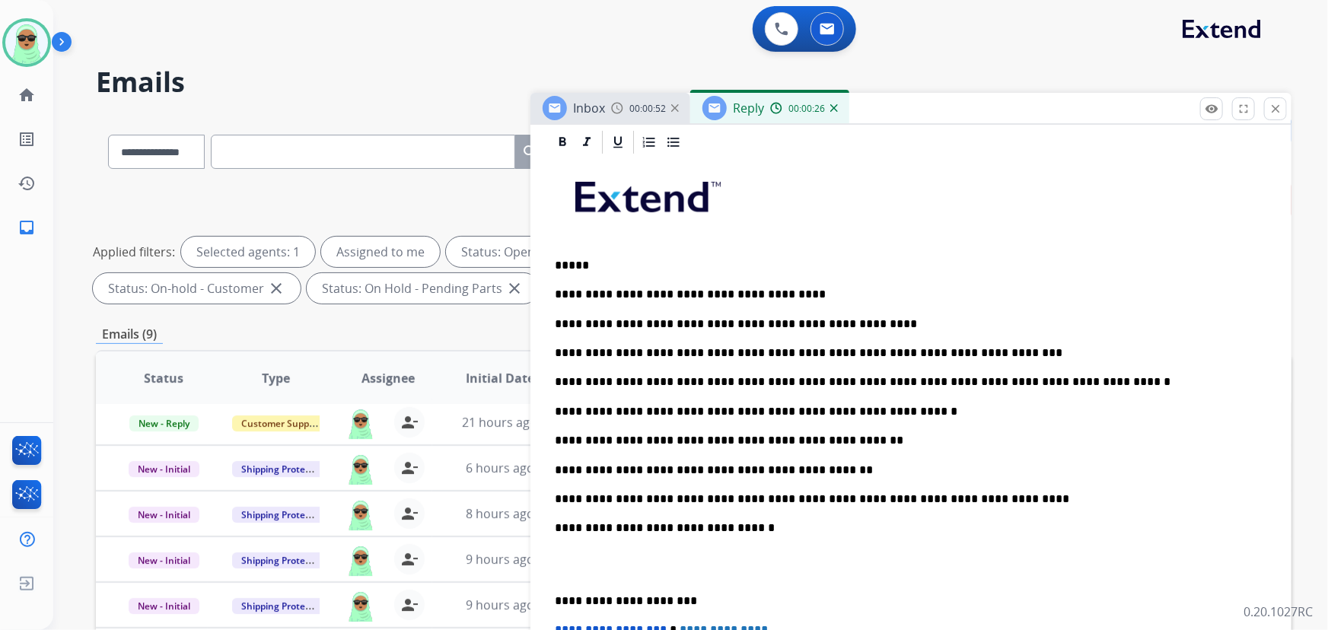
click at [632, 261] on p "*****" at bounding box center [905, 266] width 701 height 14
click at [837, 439] on p "**********" at bounding box center [905, 441] width 701 height 14
click at [722, 467] on p "**********" at bounding box center [905, 471] width 701 height 14
click at [653, 266] on p "*****" at bounding box center [905, 266] width 701 height 14
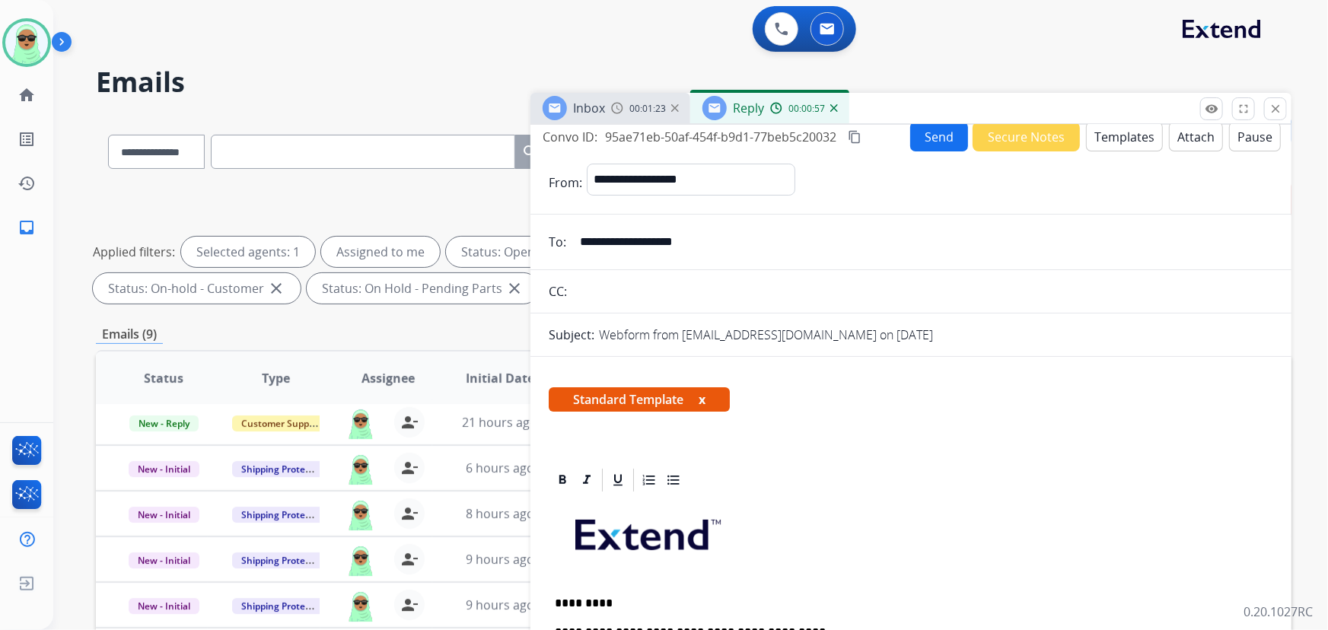
scroll to position [0, 0]
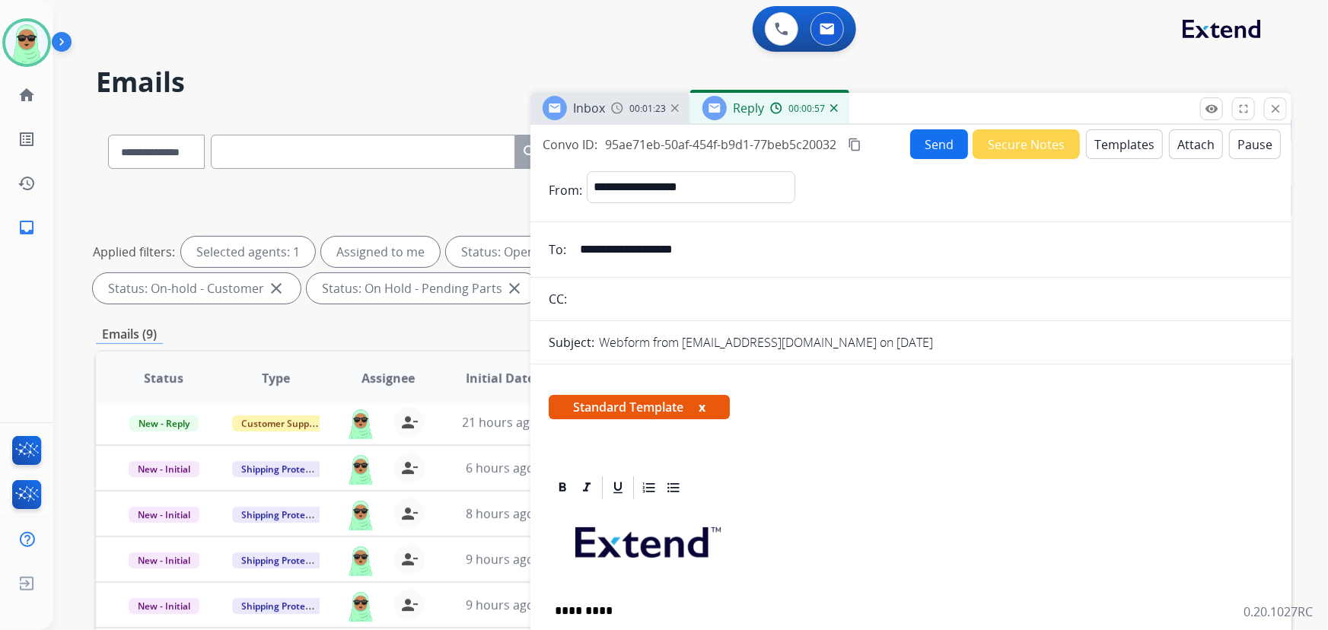
click at [945, 131] on button "Send" at bounding box center [939, 144] width 58 height 30
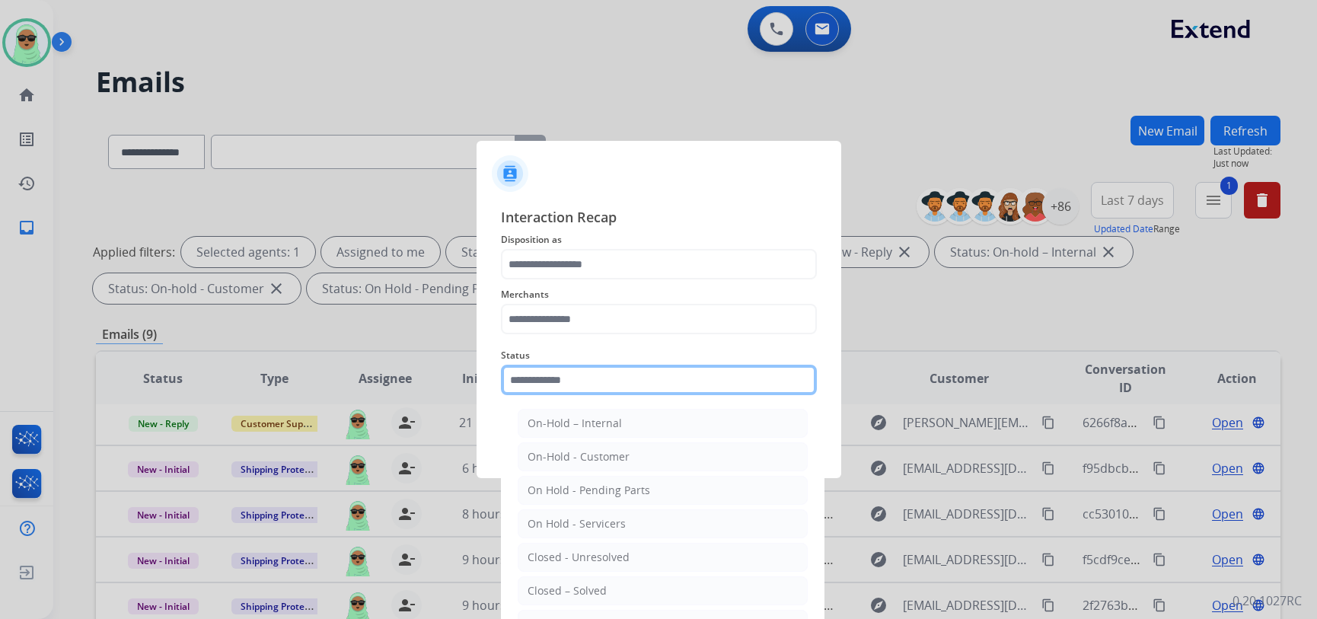
click at [617, 384] on input "text" at bounding box center [659, 380] width 316 height 30
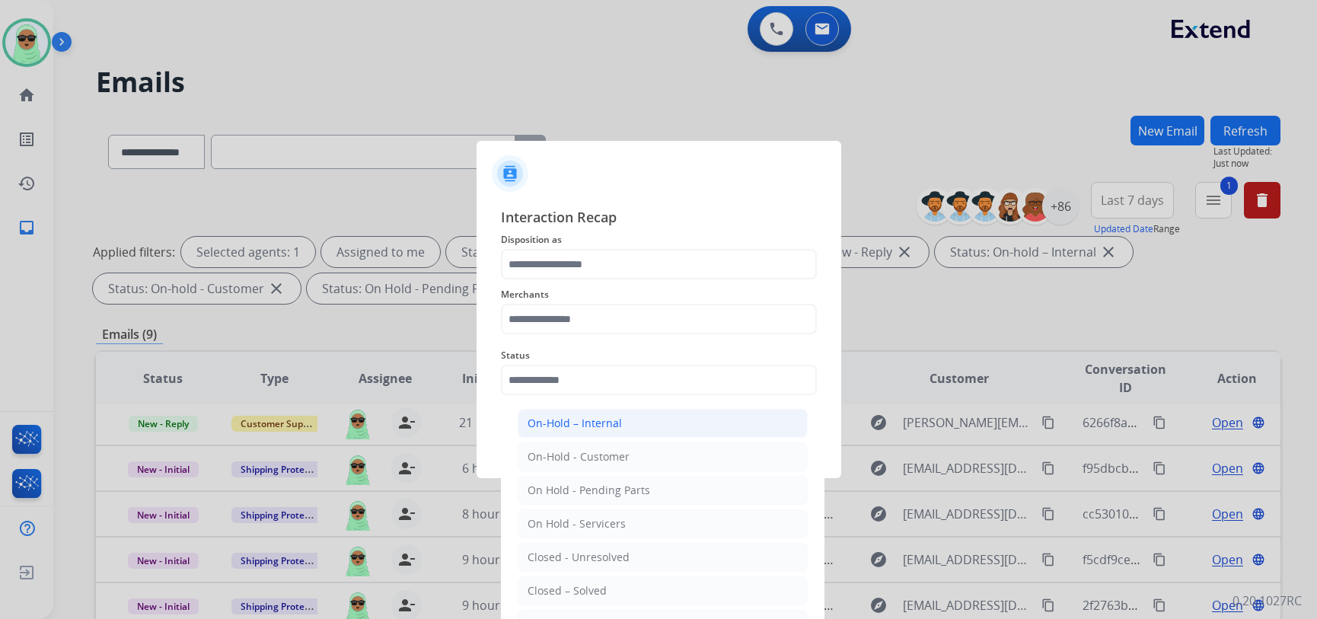
drag, startPoint x: 599, startPoint y: 578, endPoint x: 594, endPoint y: 437, distance: 140.9
click at [601, 567] on ul "On-Hold – Internal On-Hold - Customer On Hold - Pending Parts On Hold - Service…" at bounding box center [662, 561] width 299 height 320
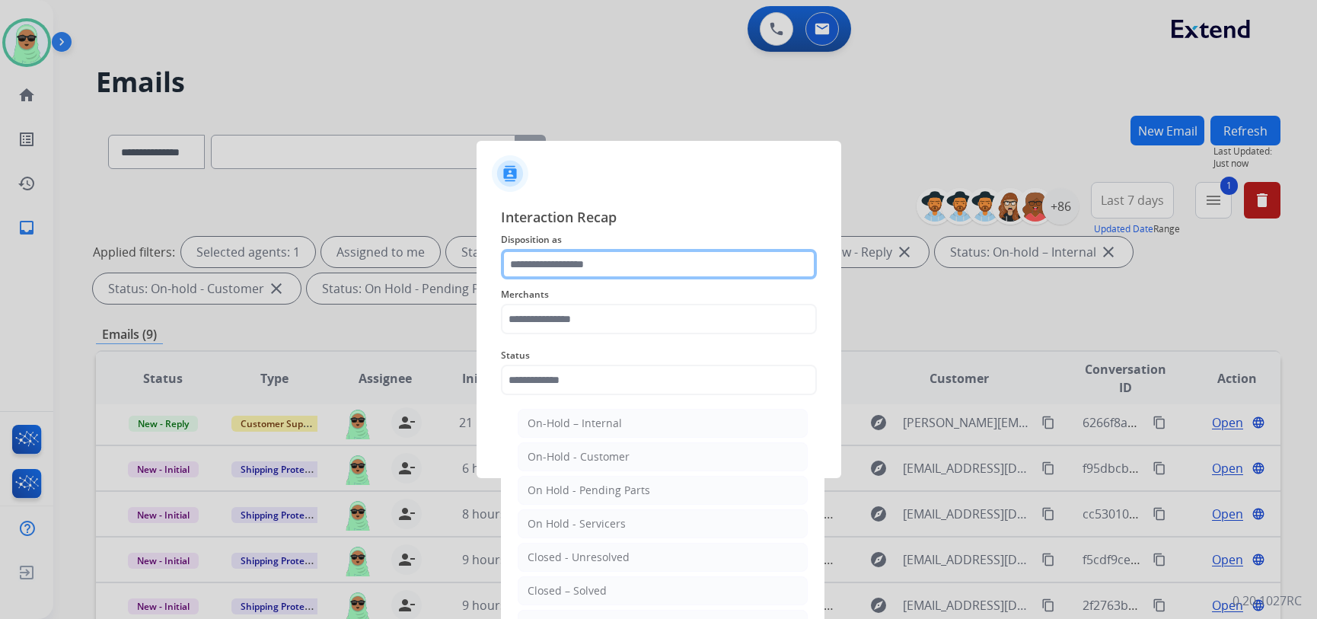
click at [606, 267] on input "text" at bounding box center [659, 264] width 316 height 30
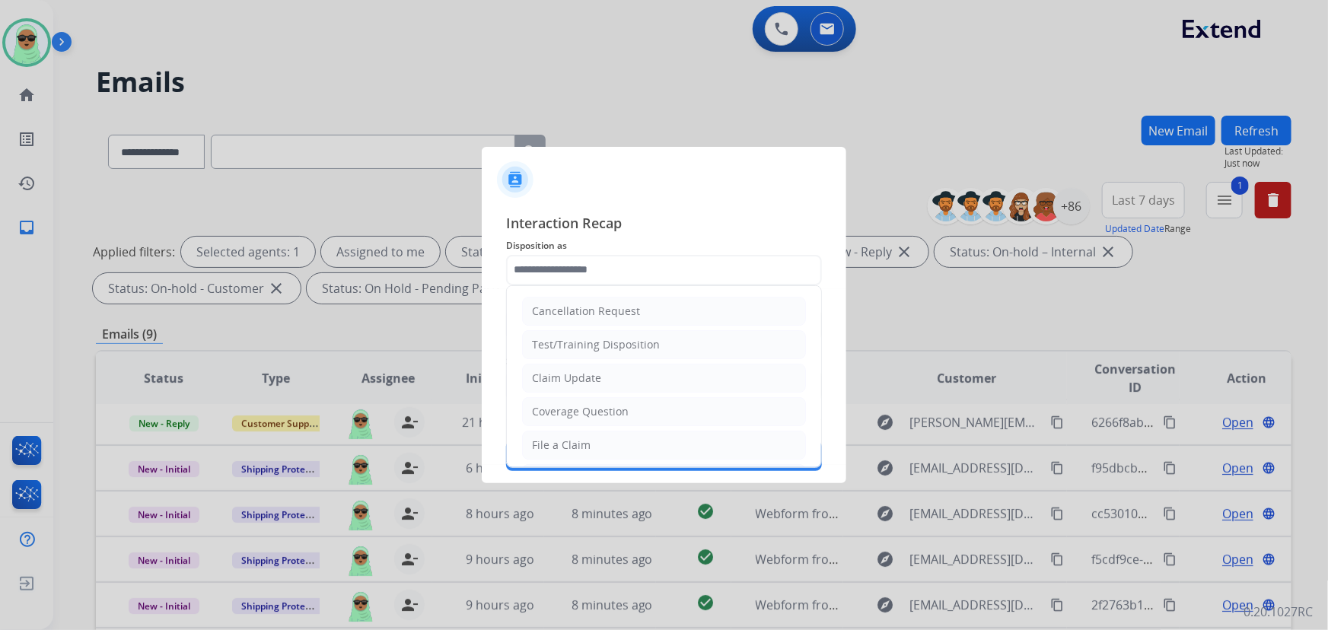
drag, startPoint x: 597, startPoint y: 377, endPoint x: 609, endPoint y: 357, distance: 23.2
click at [600, 374] on li "Claim Update" at bounding box center [664, 378] width 284 height 29
type input "**********"
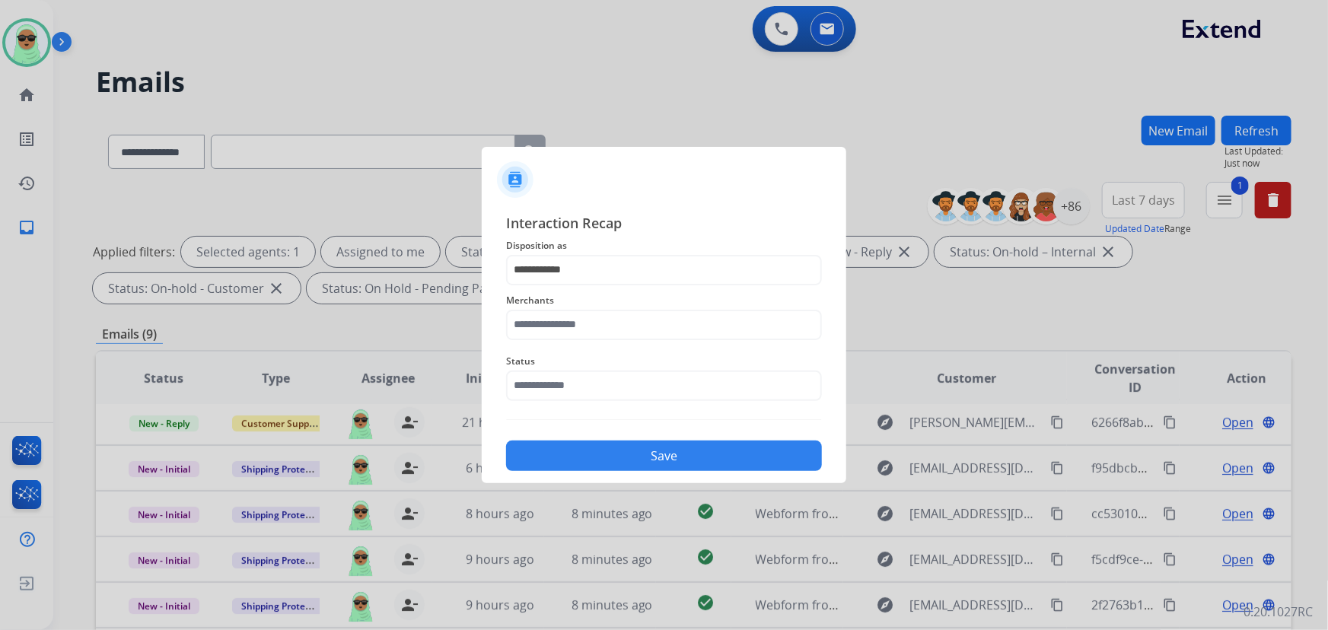
click at [614, 294] on span "Merchants" at bounding box center [664, 301] width 316 height 18
click at [620, 338] on input "text" at bounding box center [664, 325] width 316 height 30
drag, startPoint x: 644, startPoint y: 356, endPoint x: 641, endPoint y: 365, distance: 9.6
click at [644, 357] on li "Jomashop" at bounding box center [668, 368] width 290 height 29
type input "********"
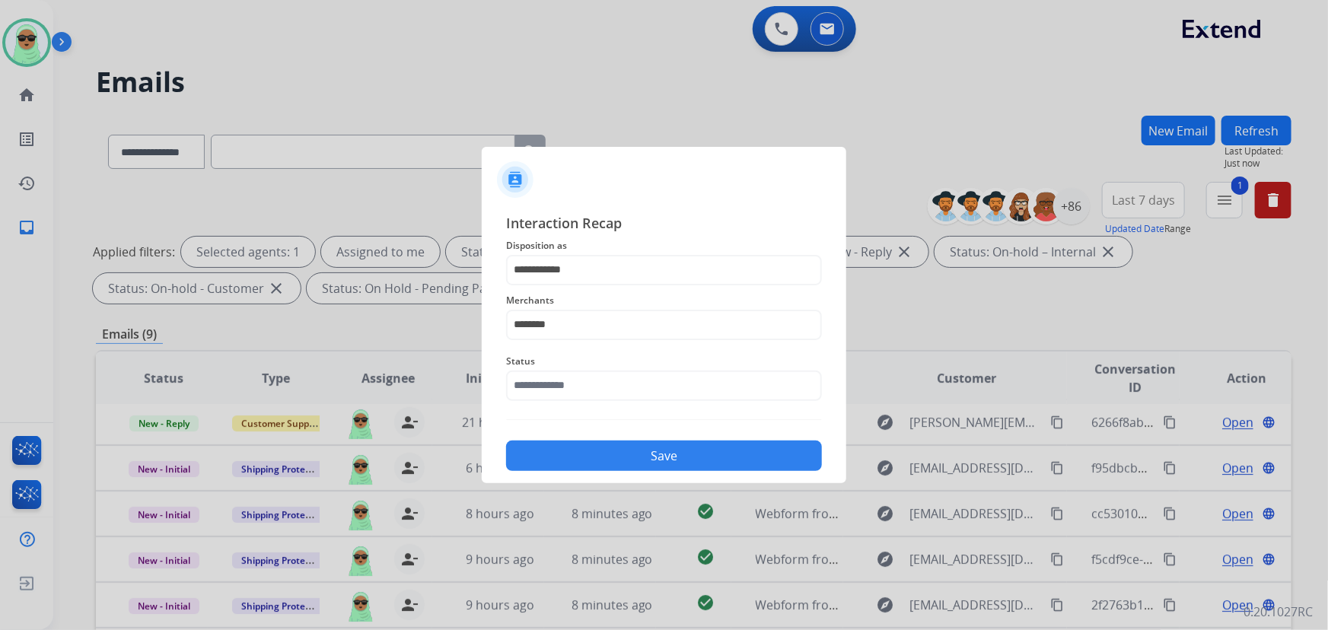
drag, startPoint x: 639, startPoint y: 357, endPoint x: 622, endPoint y: 402, distance: 47.9
click at [633, 376] on div "Status" at bounding box center [664, 376] width 316 height 61
click at [620, 400] on div "Status" at bounding box center [664, 376] width 316 height 61
click at [616, 395] on div "Status" at bounding box center [664, 376] width 316 height 61
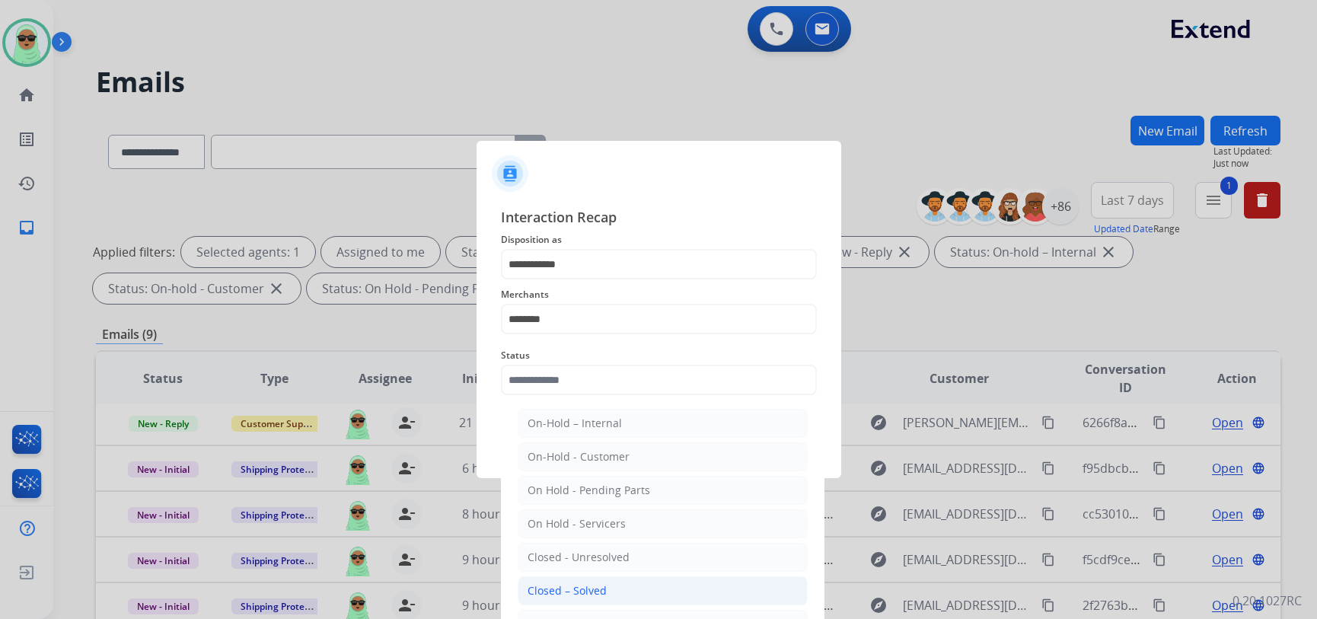
drag, startPoint x: 614, startPoint y: 589, endPoint x: 624, endPoint y: 532, distance: 58.1
click at [614, 590] on li "Closed – Solved" at bounding box center [663, 590] width 290 height 29
type input "**********"
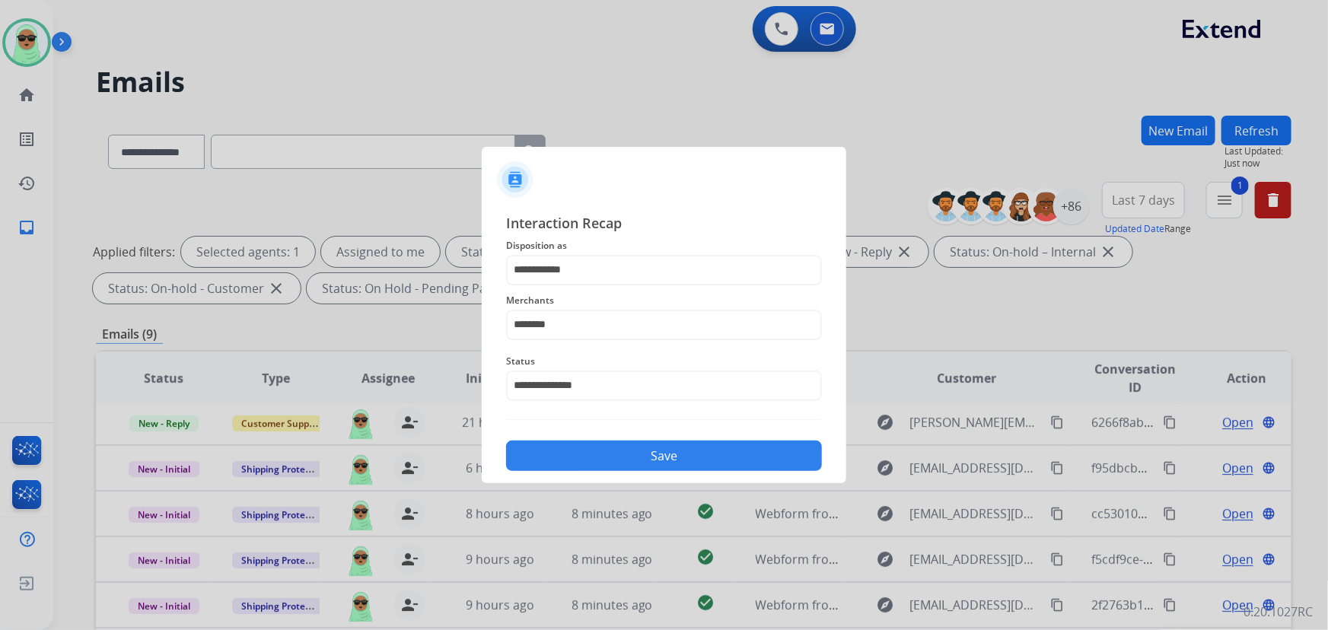
click at [681, 450] on button "Save" at bounding box center [664, 456] width 316 height 30
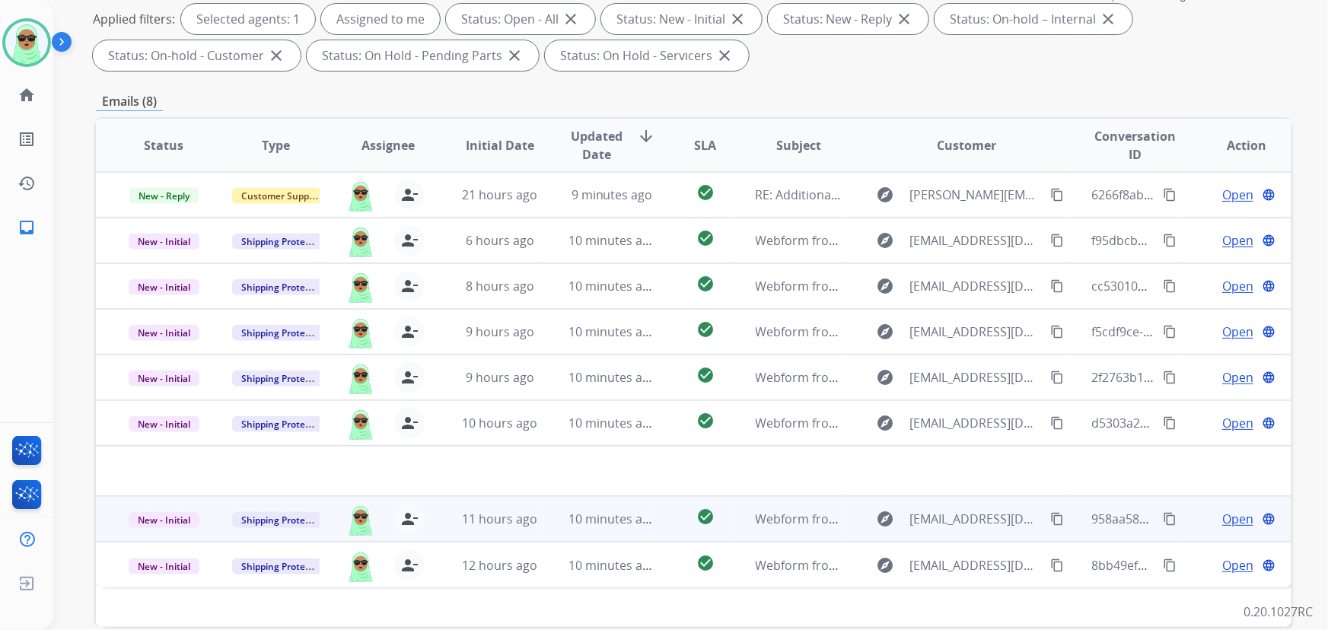
scroll to position [308, 0]
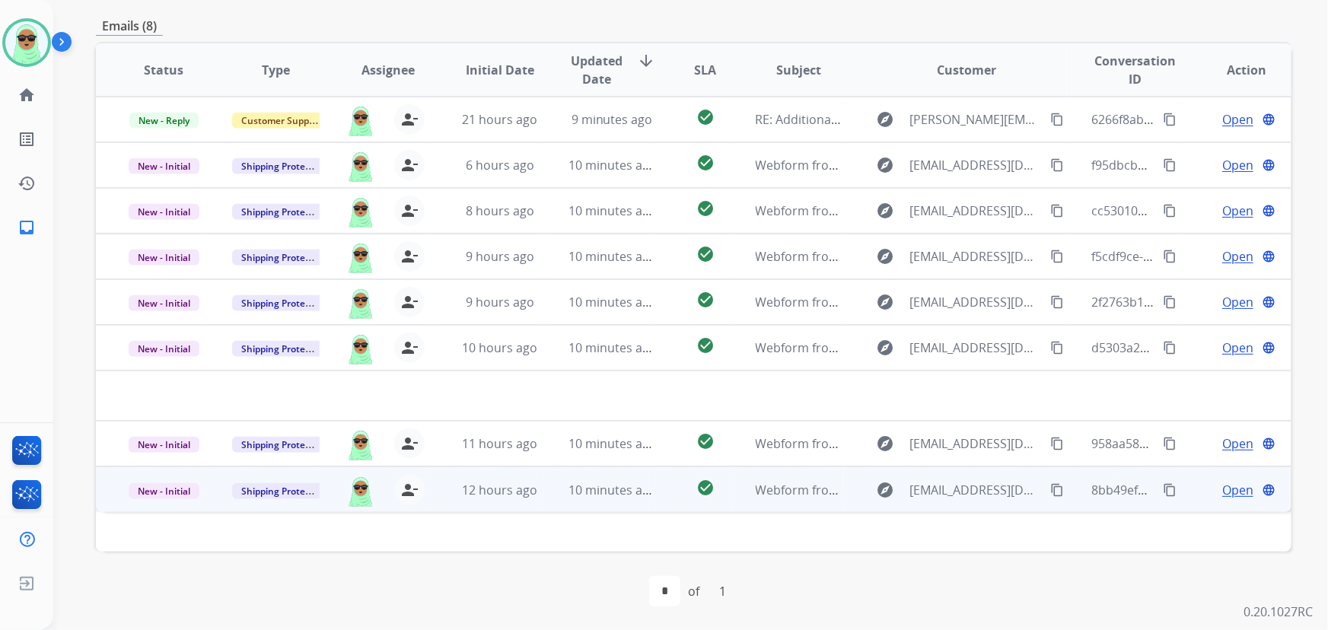
click at [1052, 492] on mat-icon "content_copy" at bounding box center [1058, 490] width 14 height 14
click at [1238, 487] on span "Open" at bounding box center [1238, 490] width 31 height 18
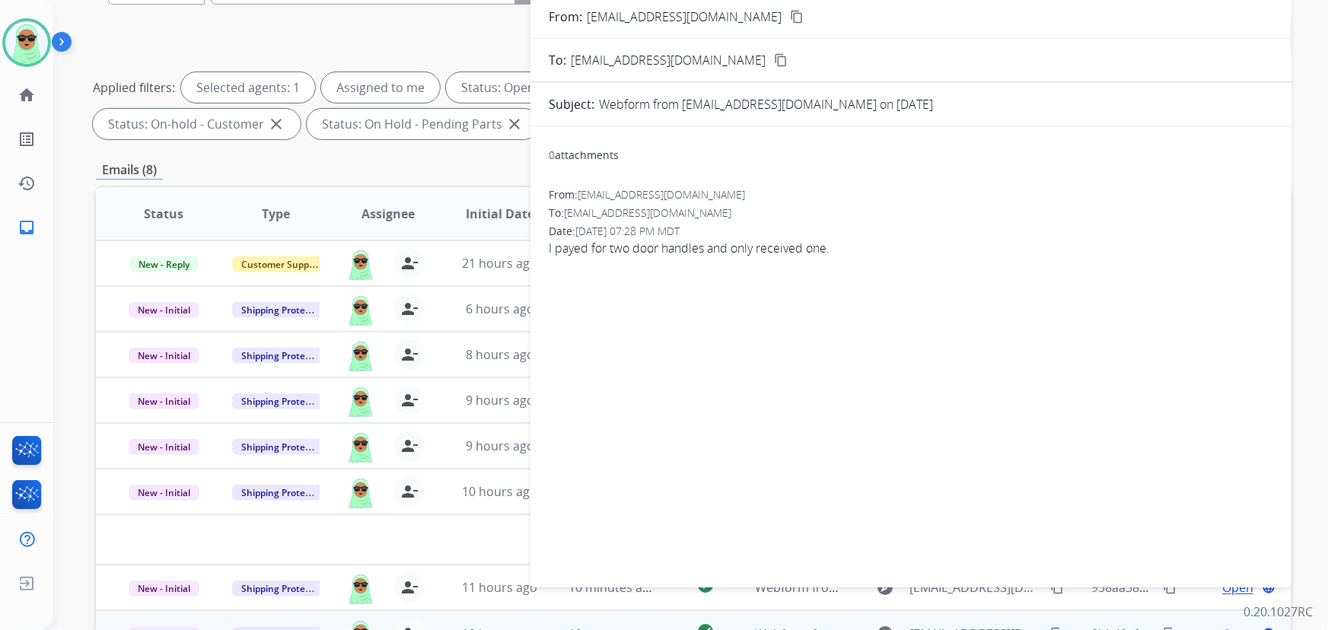
scroll to position [31, 0]
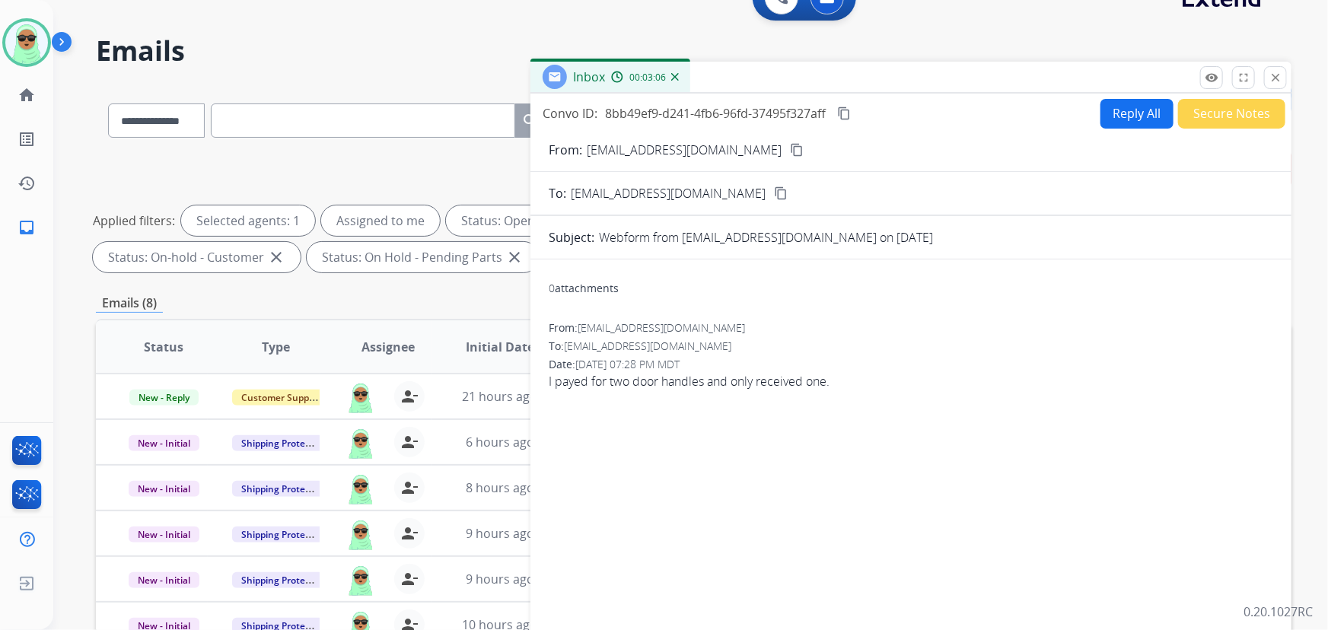
click at [1081, 116] on div "Convo ID: 8bb49ef9-d241-4fb6-96fd-37495f327aff content_copy Reply All Secure No…" at bounding box center [911, 113] width 761 height 30
click at [1121, 114] on button "Reply All" at bounding box center [1137, 114] width 73 height 30
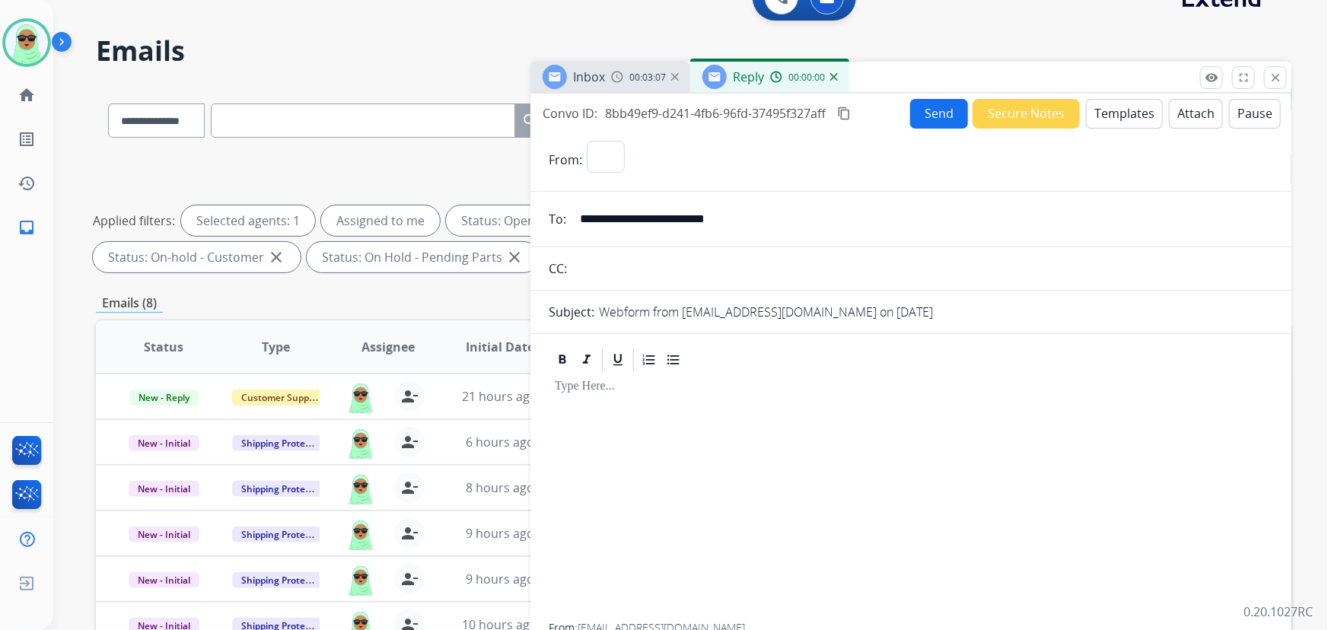
select select "**********"
click at [1133, 111] on button "Templates" at bounding box center [1124, 114] width 77 height 30
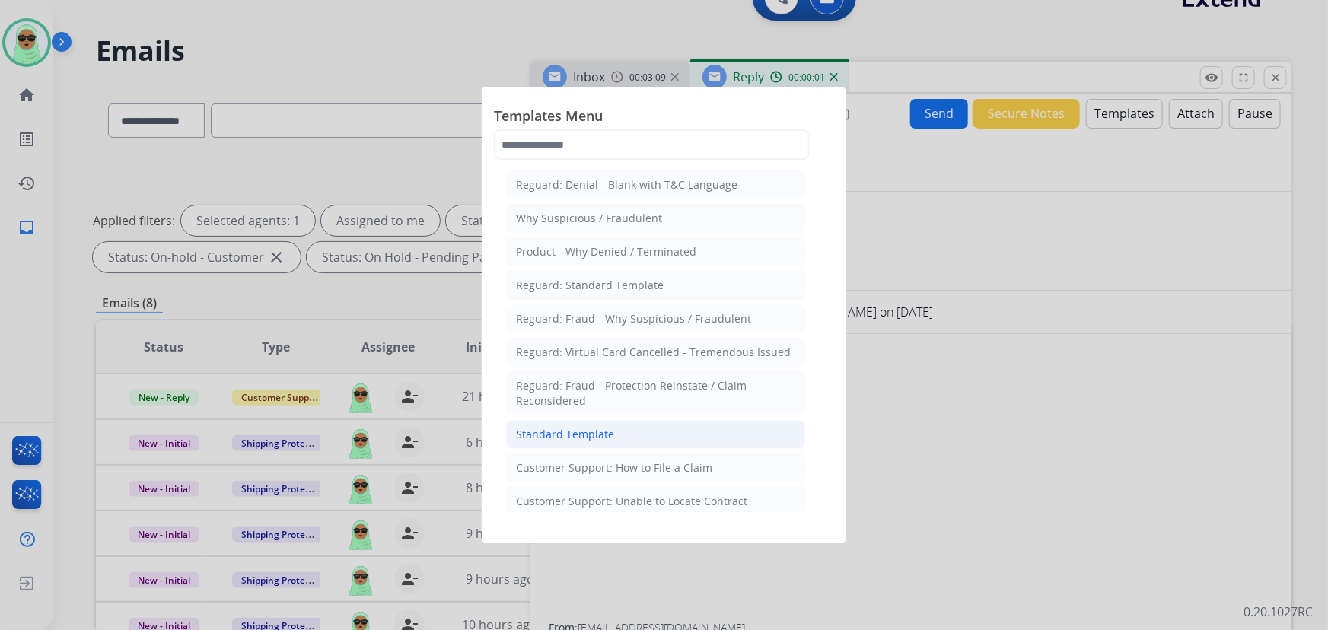
click at [607, 437] on div "Standard Template" at bounding box center [565, 434] width 98 height 15
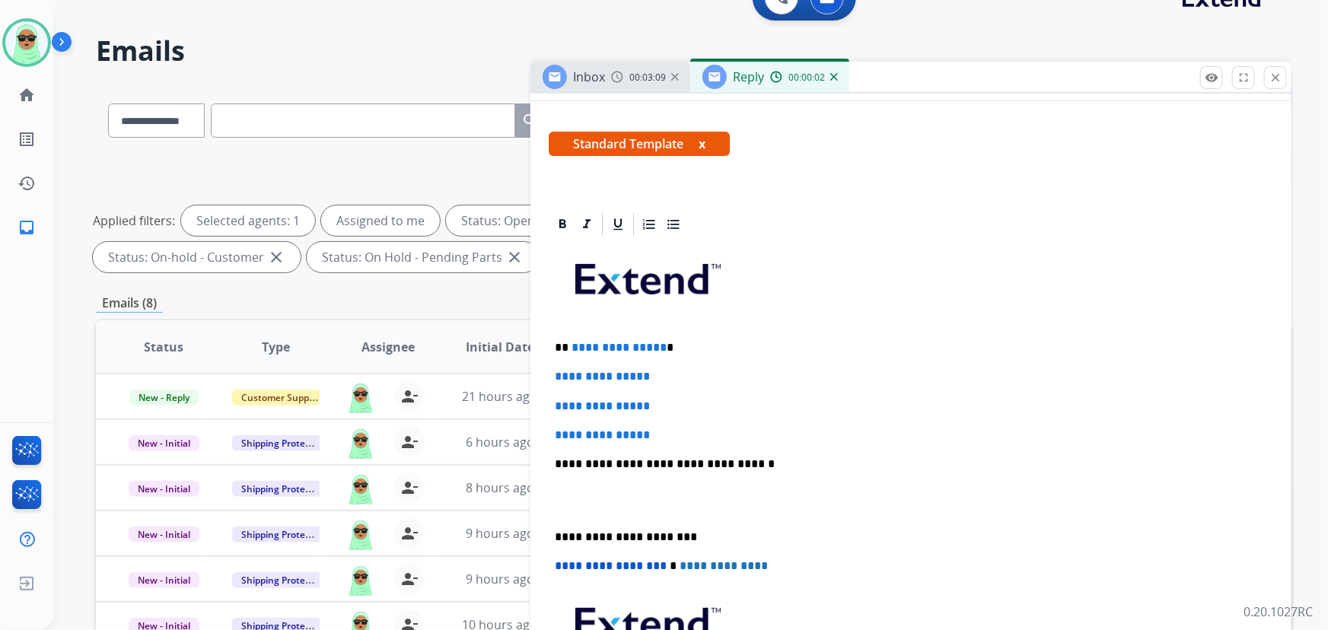
scroll to position [276, 0]
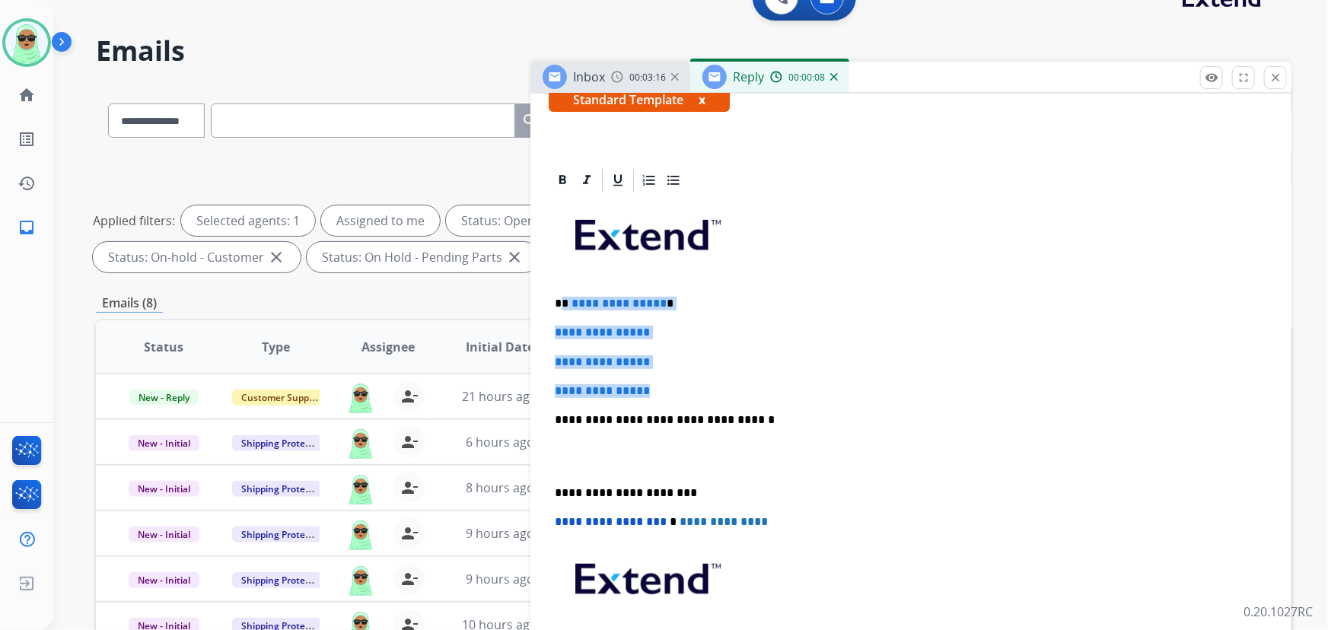
drag, startPoint x: 665, startPoint y: 387, endPoint x: 563, endPoint y: 297, distance: 135.9
click at [563, 297] on div "**********" at bounding box center [911, 456] width 725 height 524
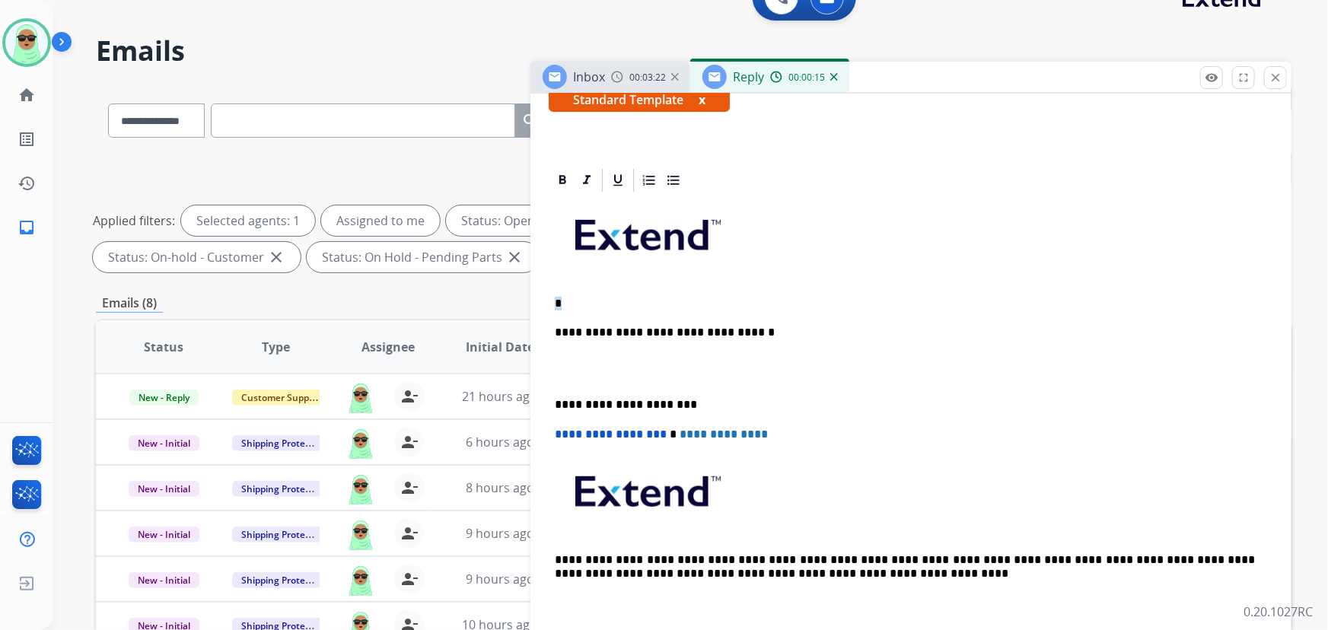
scroll to position [34, 0]
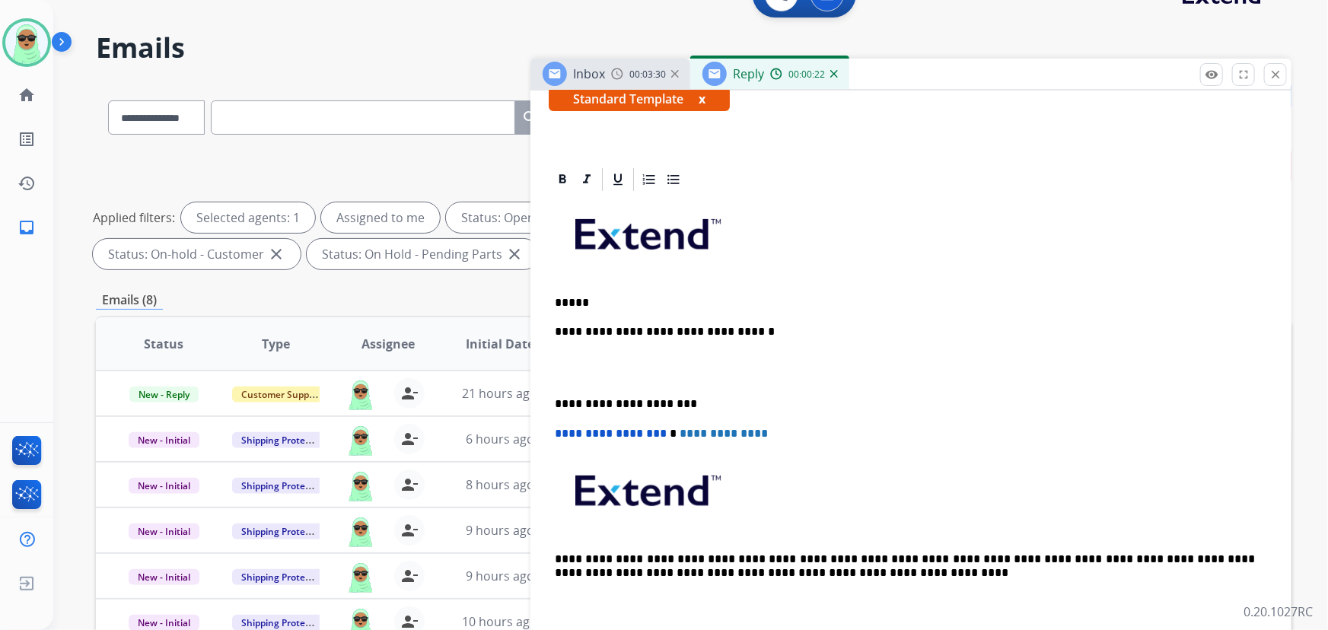
click at [632, 304] on p "*****" at bounding box center [905, 303] width 701 height 14
click at [612, 308] on div "**********" at bounding box center [911, 411] width 725 height 436
click at [610, 305] on strong "******" at bounding box center [610, 302] width 37 height 11
click at [610, 303] on strong "******" at bounding box center [610, 302] width 37 height 11
click at [562, 173] on icon at bounding box center [562, 179] width 15 height 15
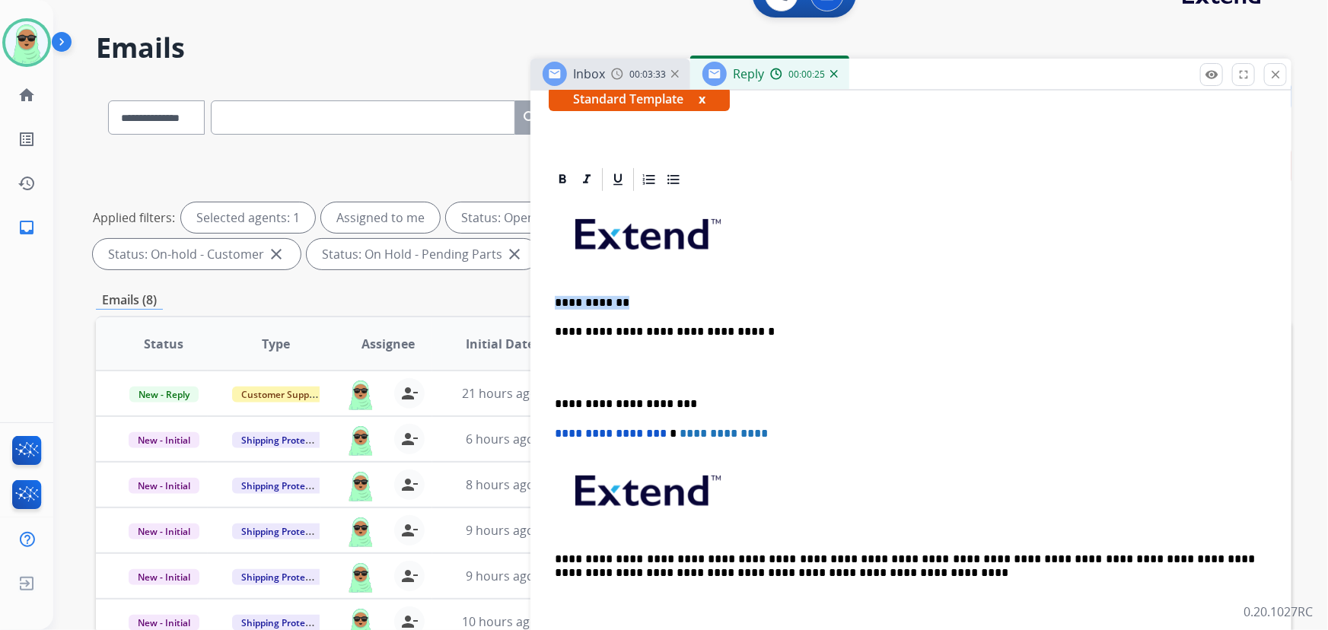
click at [669, 286] on div "**********" at bounding box center [911, 411] width 725 height 436
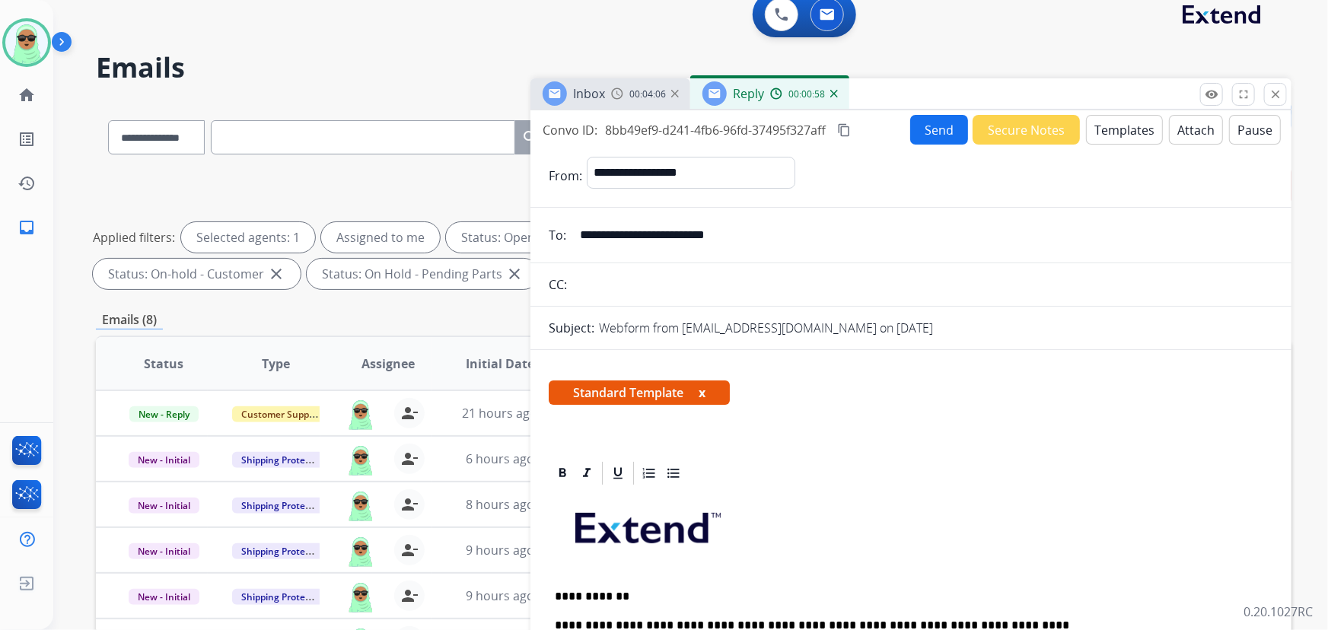
scroll to position [0, 0]
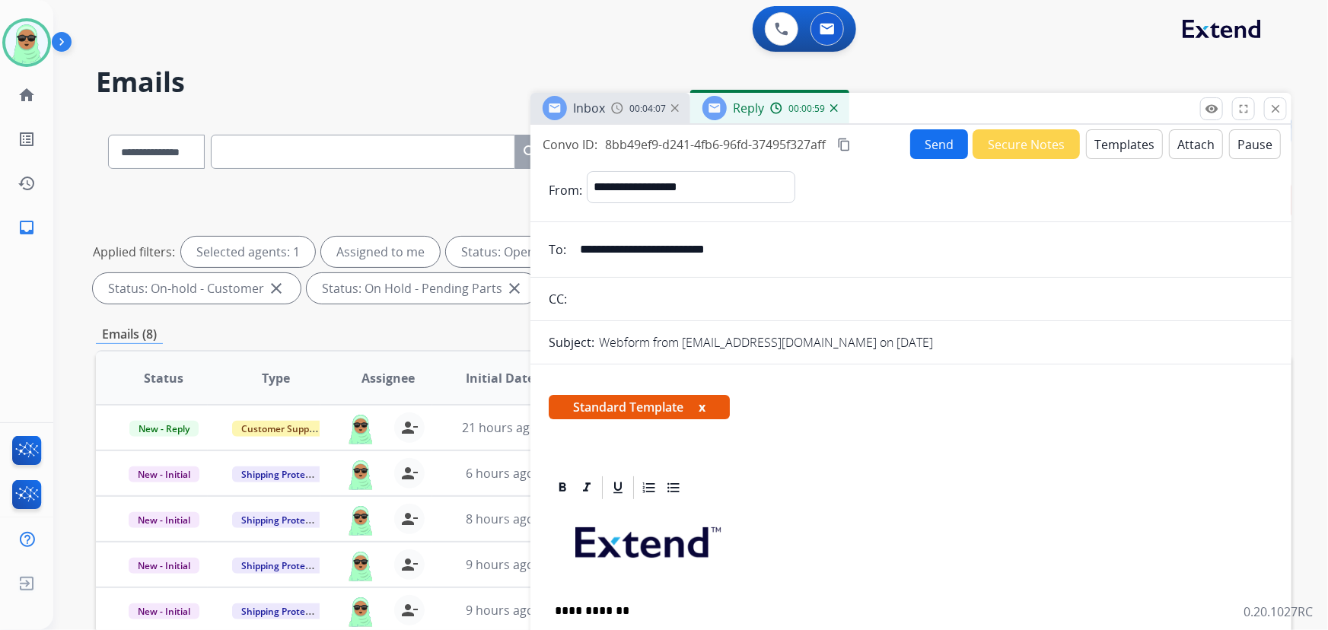
click at [958, 128] on div "**********" at bounding box center [911, 435] width 761 height 621
click at [952, 137] on button "Send" at bounding box center [939, 144] width 58 height 30
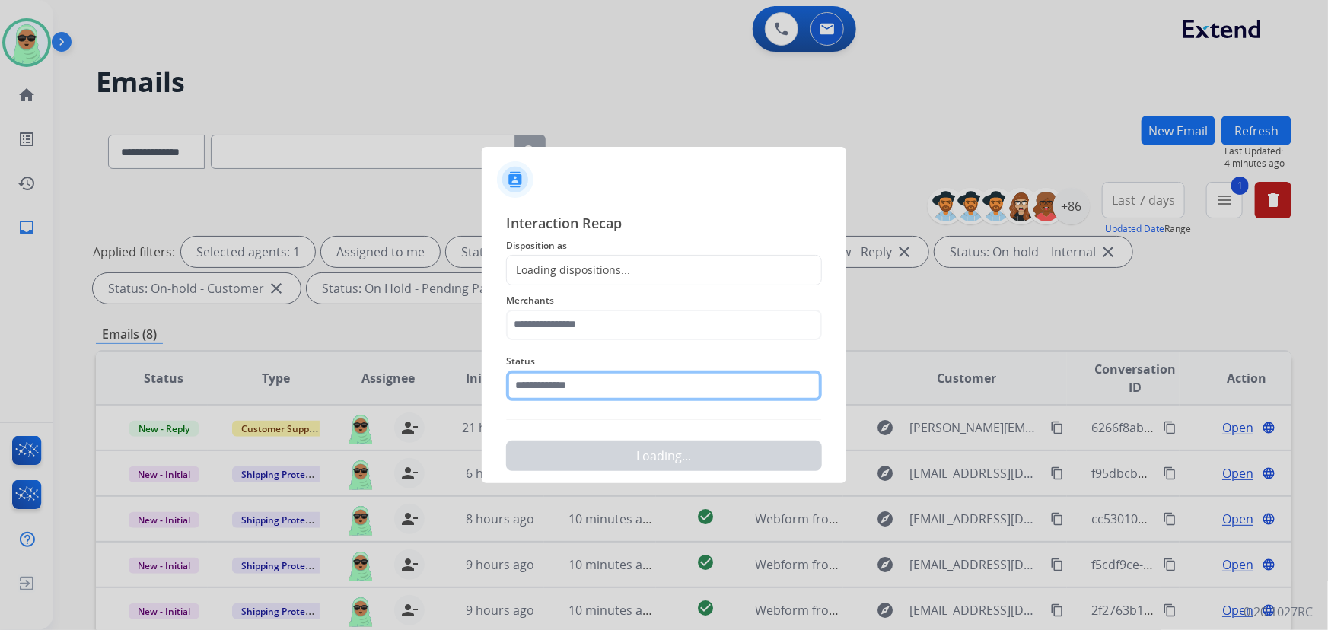
click at [591, 381] on input "text" at bounding box center [664, 386] width 316 height 30
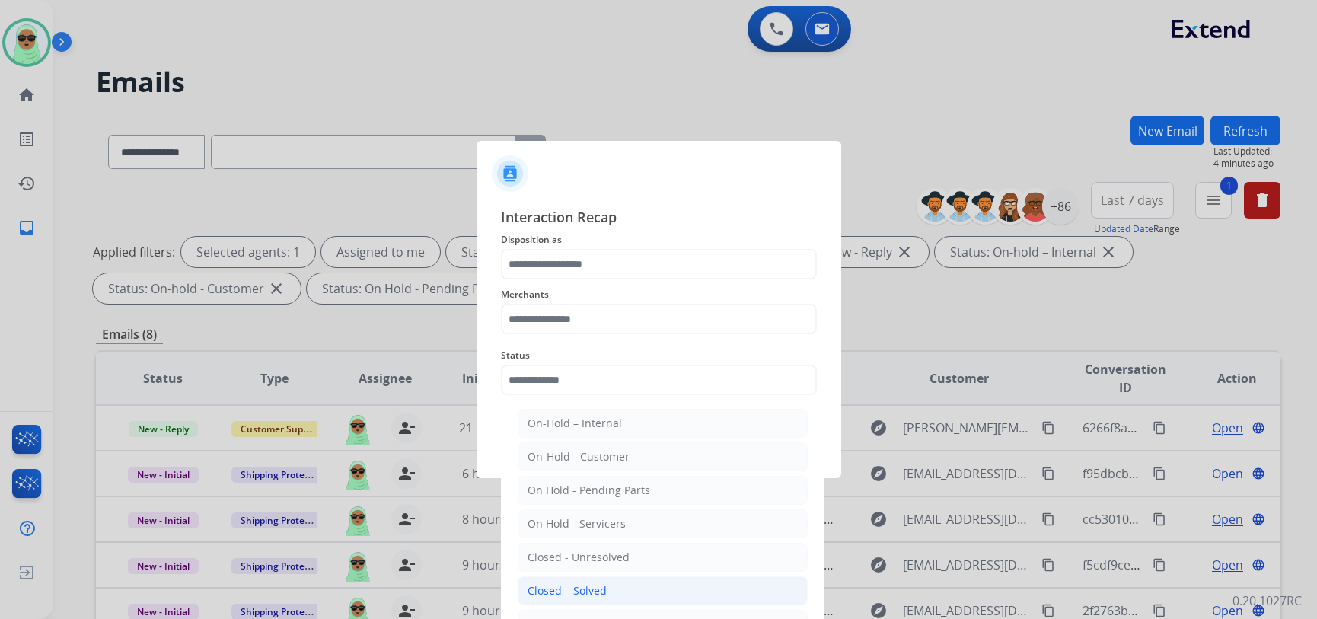
click at [620, 585] on li "Closed – Solved" at bounding box center [663, 590] width 290 height 29
type input "**********"
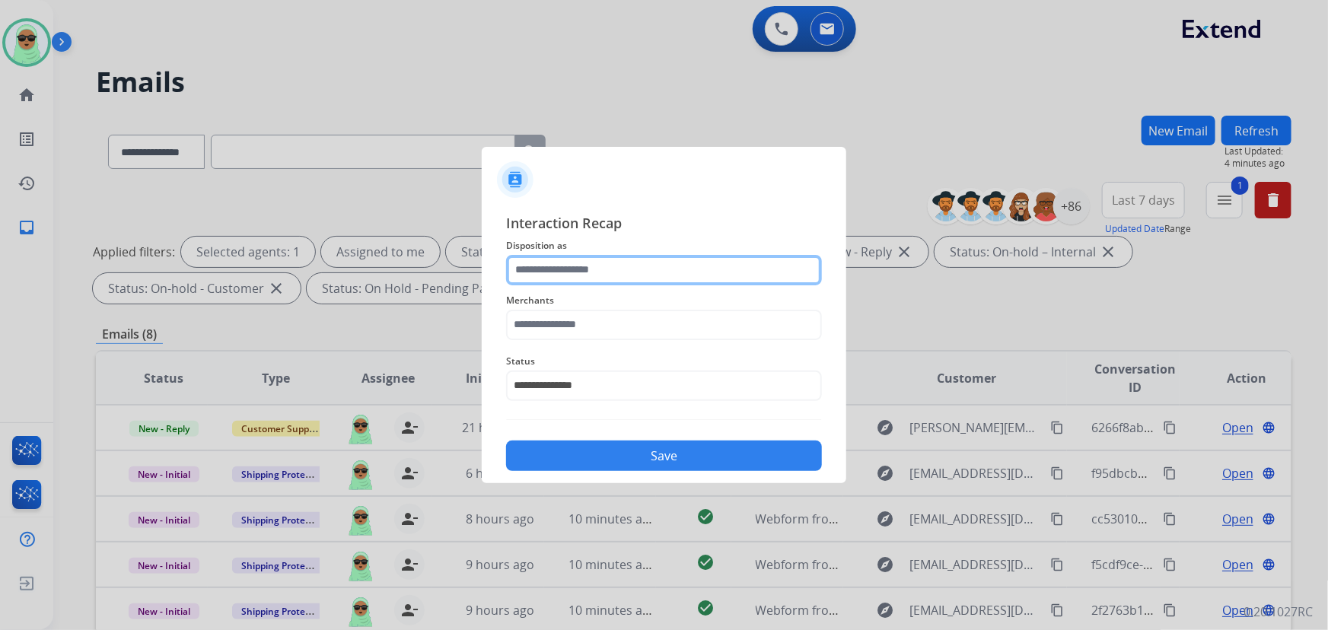
click at [590, 266] on input "text" at bounding box center [664, 270] width 316 height 30
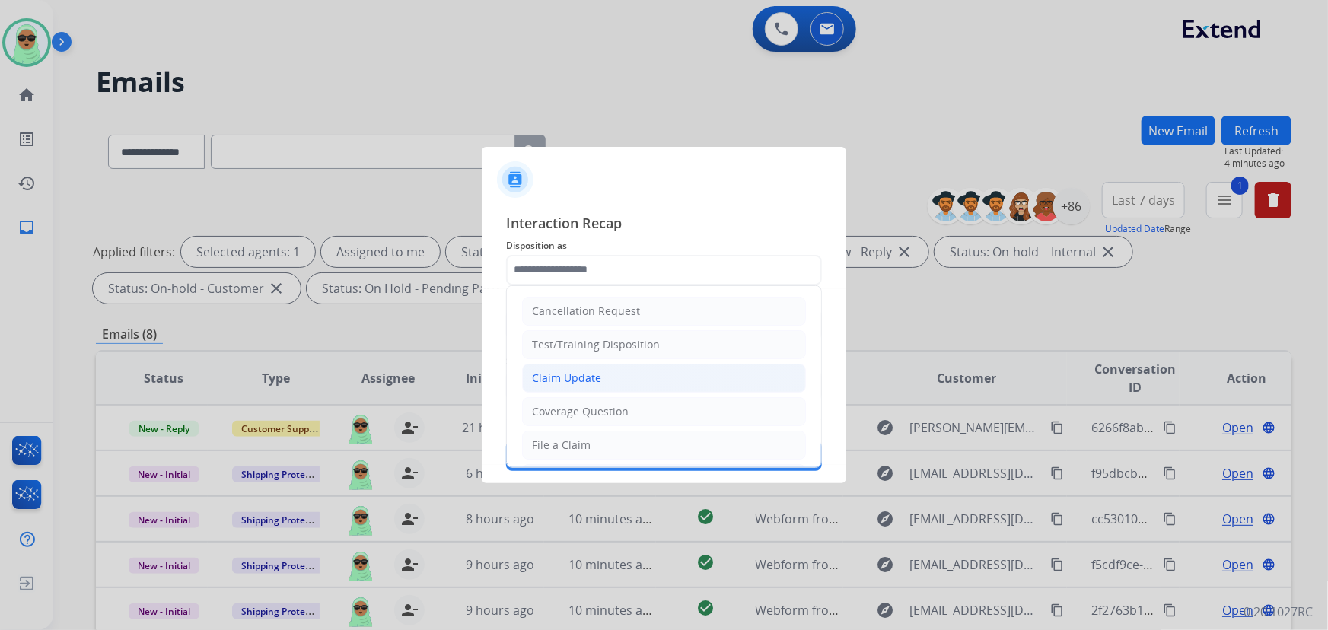
click at [621, 372] on li "Claim Update" at bounding box center [664, 378] width 284 height 29
type input "**********"
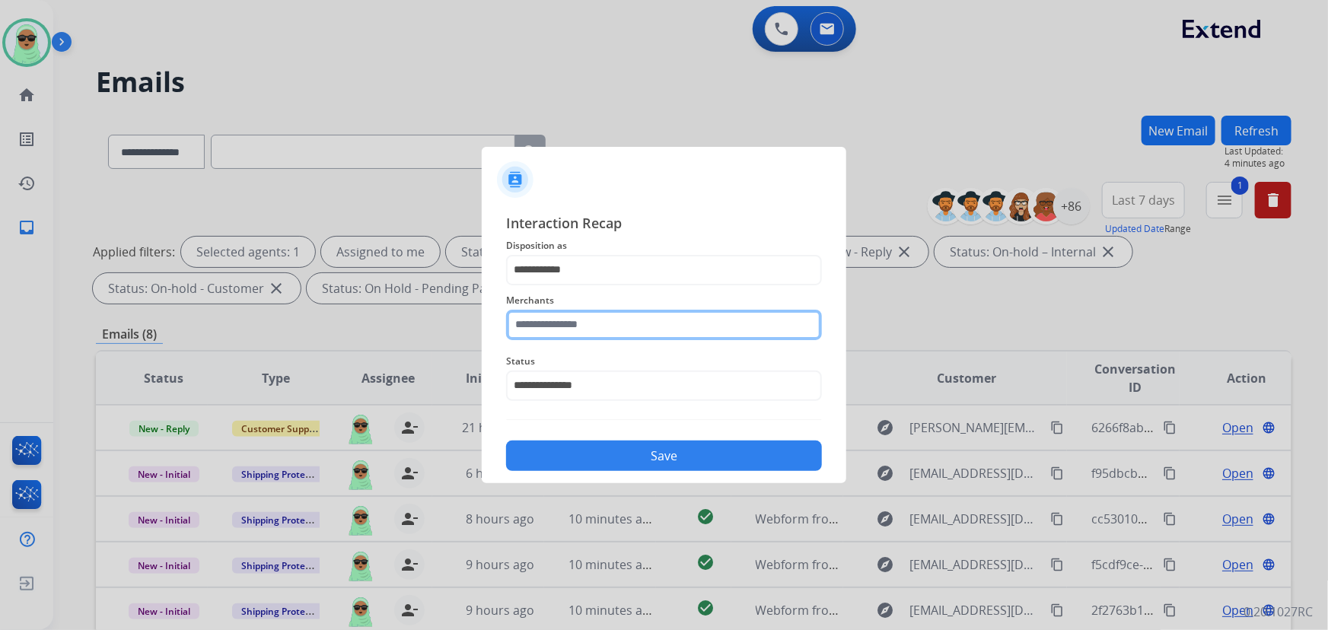
click at [615, 324] on input "text" at bounding box center [664, 325] width 316 height 30
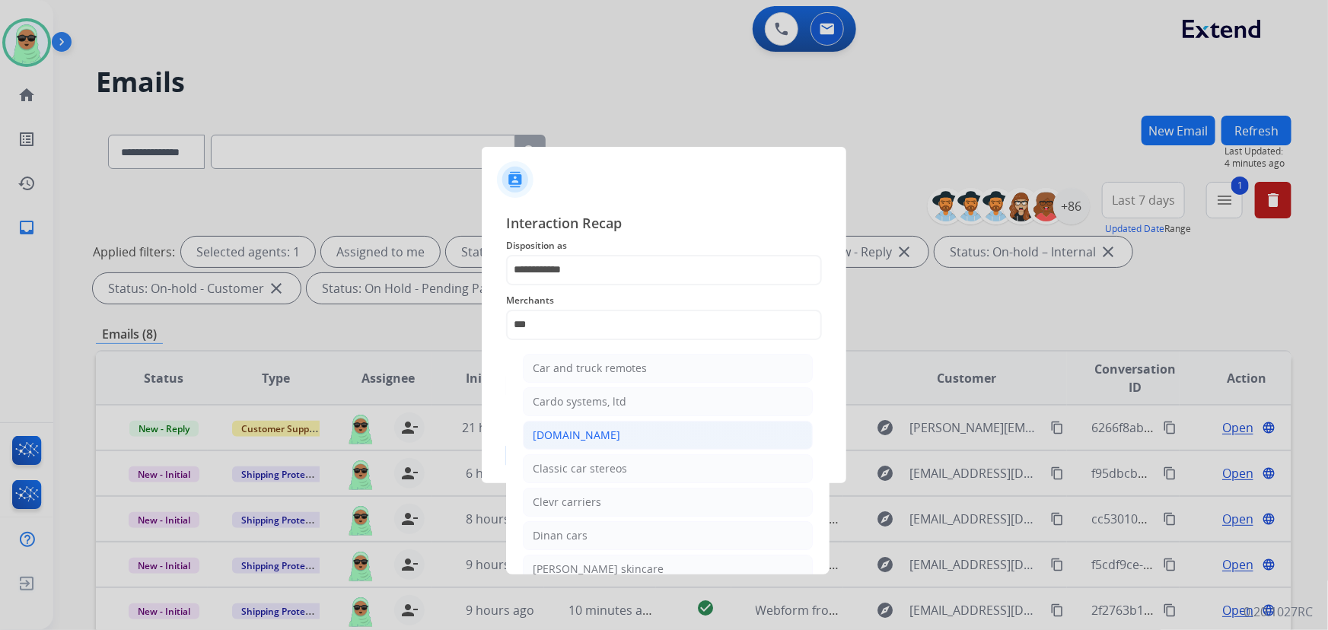
click at [631, 426] on li "[DOMAIN_NAME]" at bounding box center [668, 435] width 290 height 29
type input "**********"
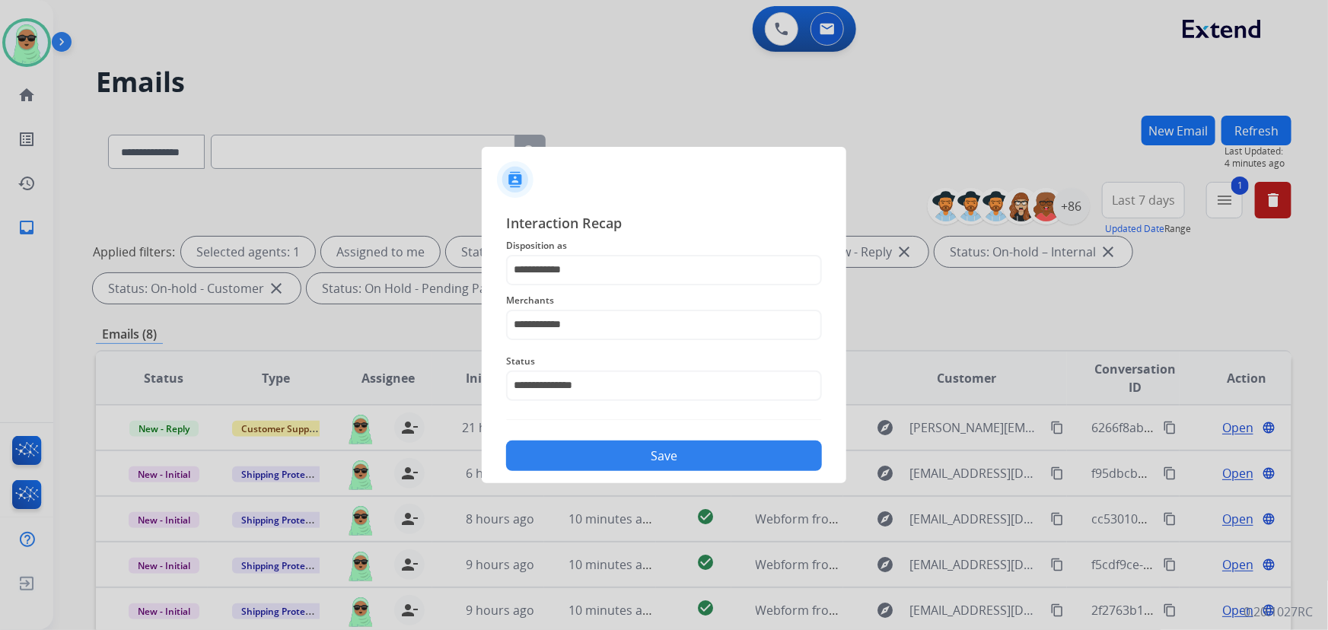
drag, startPoint x: 668, startPoint y: 462, endPoint x: 678, endPoint y: 443, distance: 21.5
click at [669, 461] on button "Save" at bounding box center [664, 456] width 316 height 30
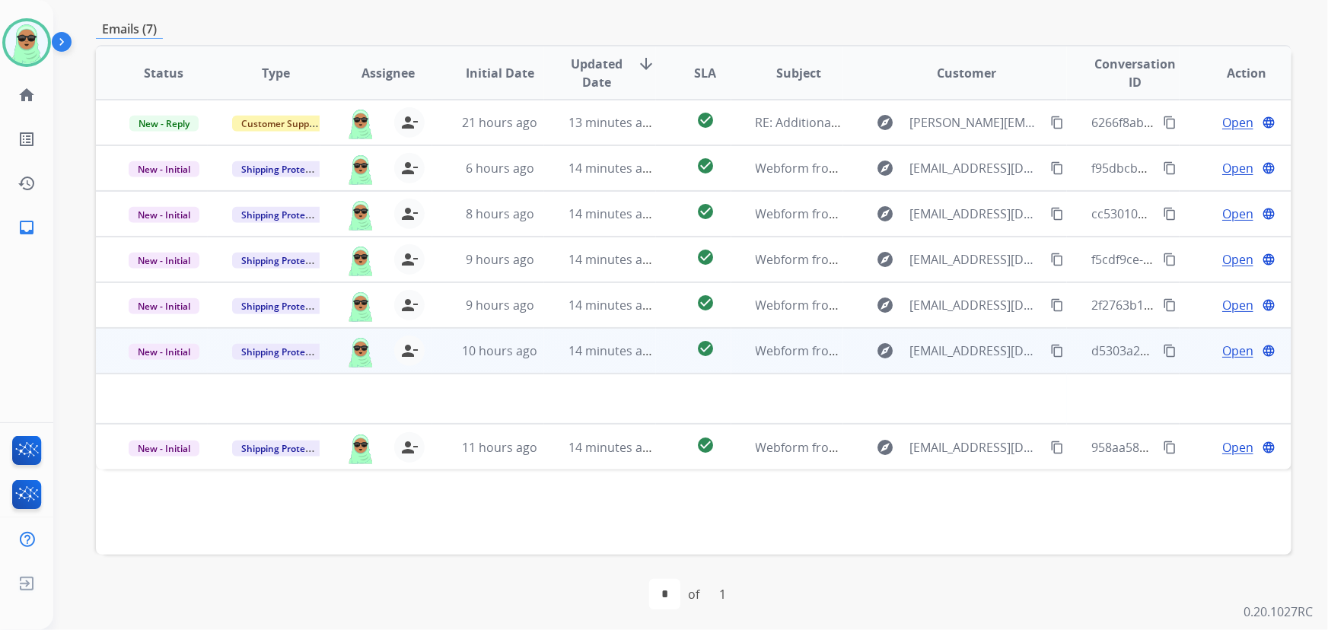
scroll to position [308, 0]
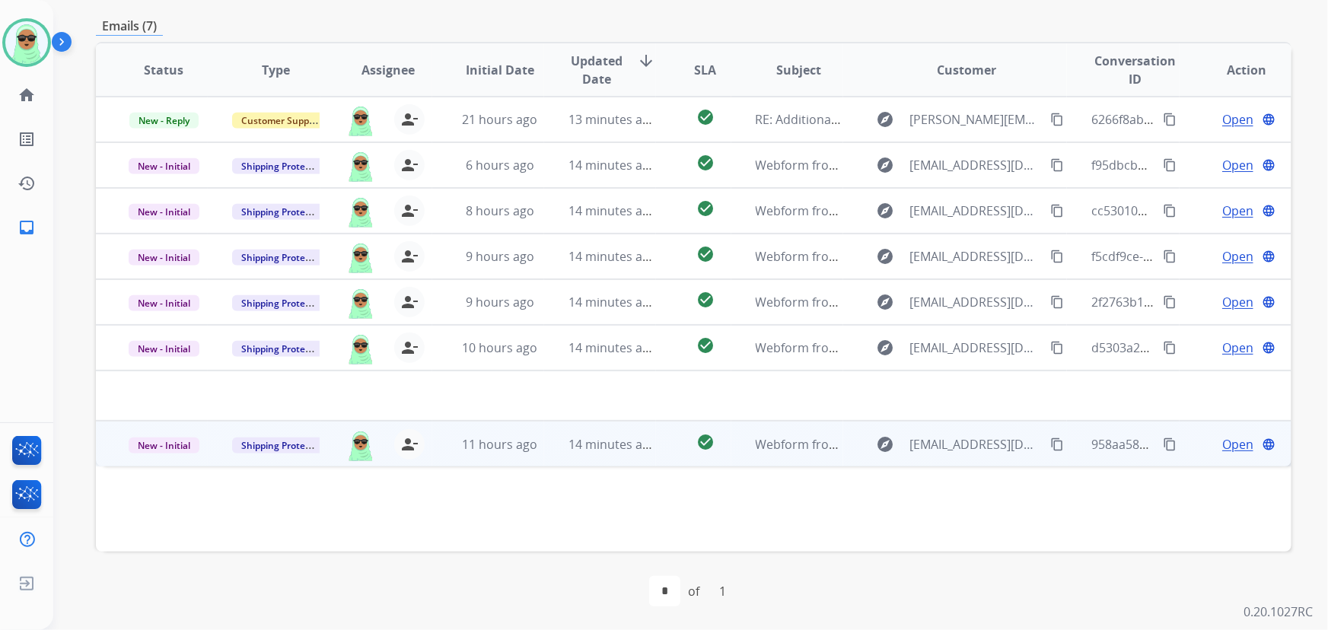
click at [1051, 441] on mat-icon "content_copy" at bounding box center [1058, 445] width 14 height 14
click at [1223, 445] on span "Open" at bounding box center [1238, 444] width 31 height 18
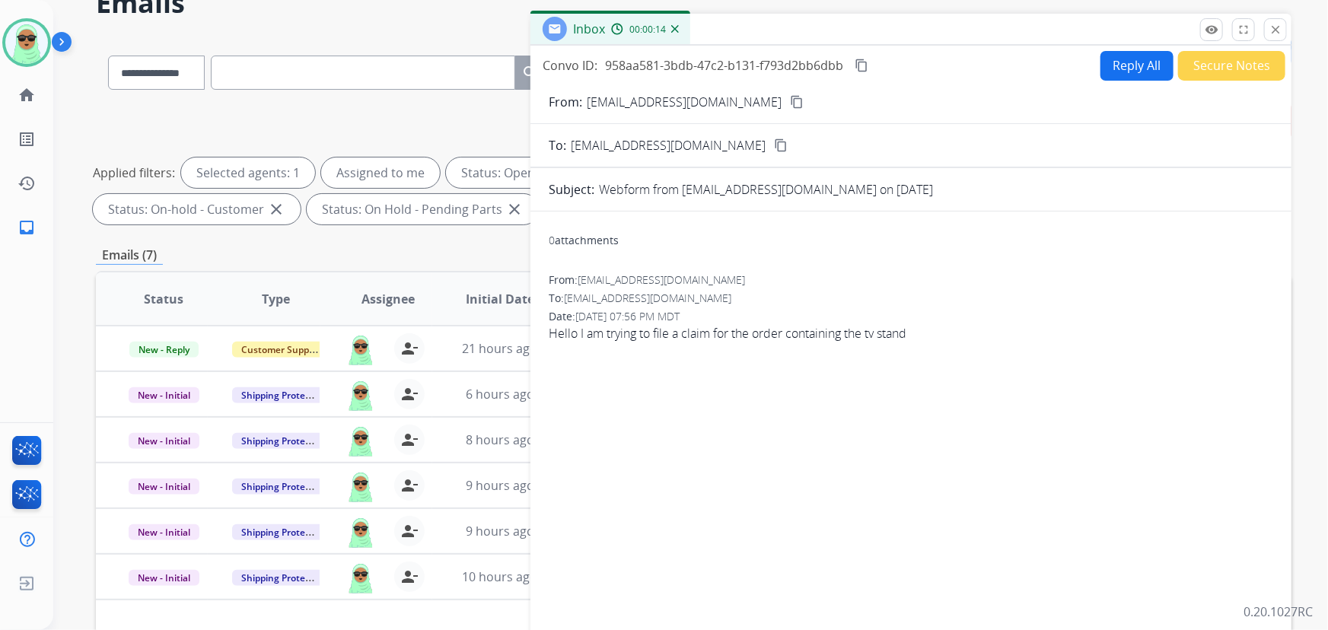
scroll to position [31, 0]
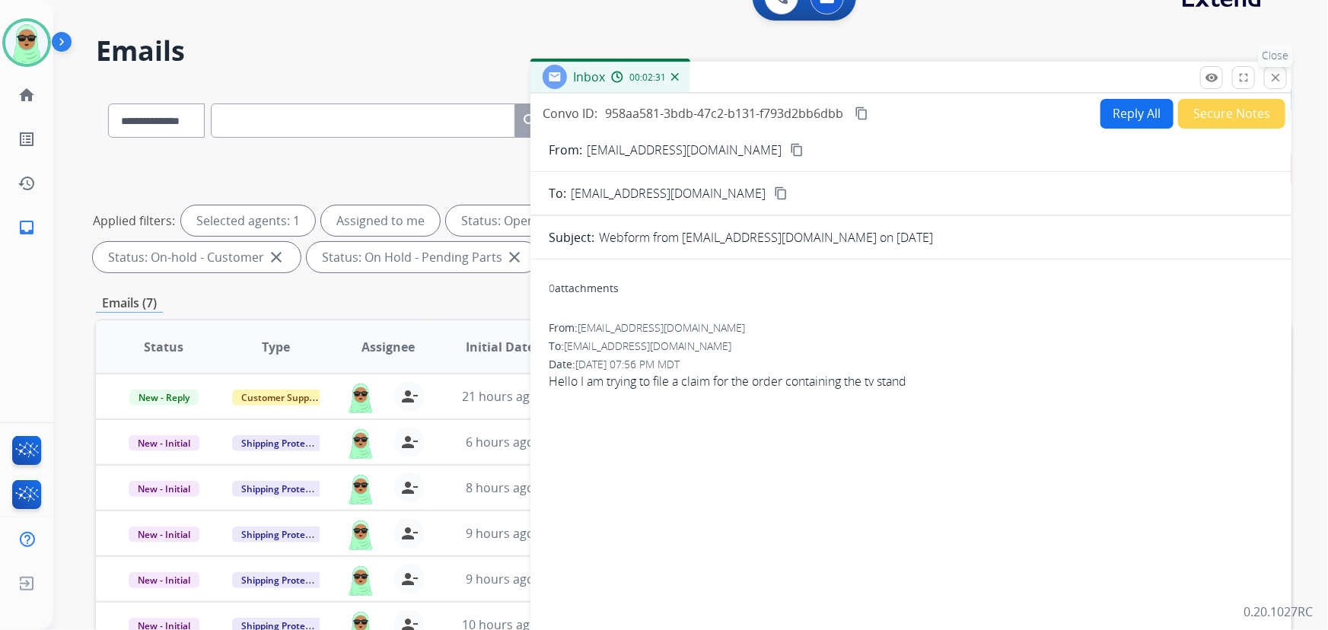
click at [1283, 81] on button "close Close" at bounding box center [1275, 77] width 23 height 23
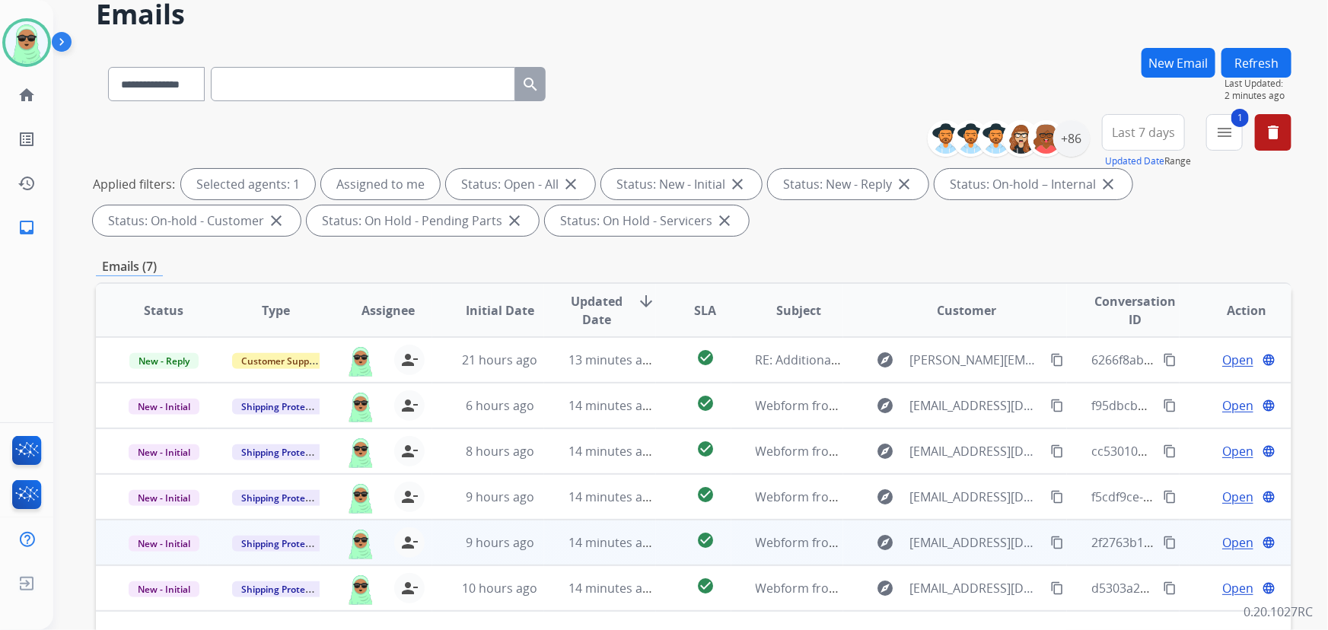
scroll to position [308, 0]
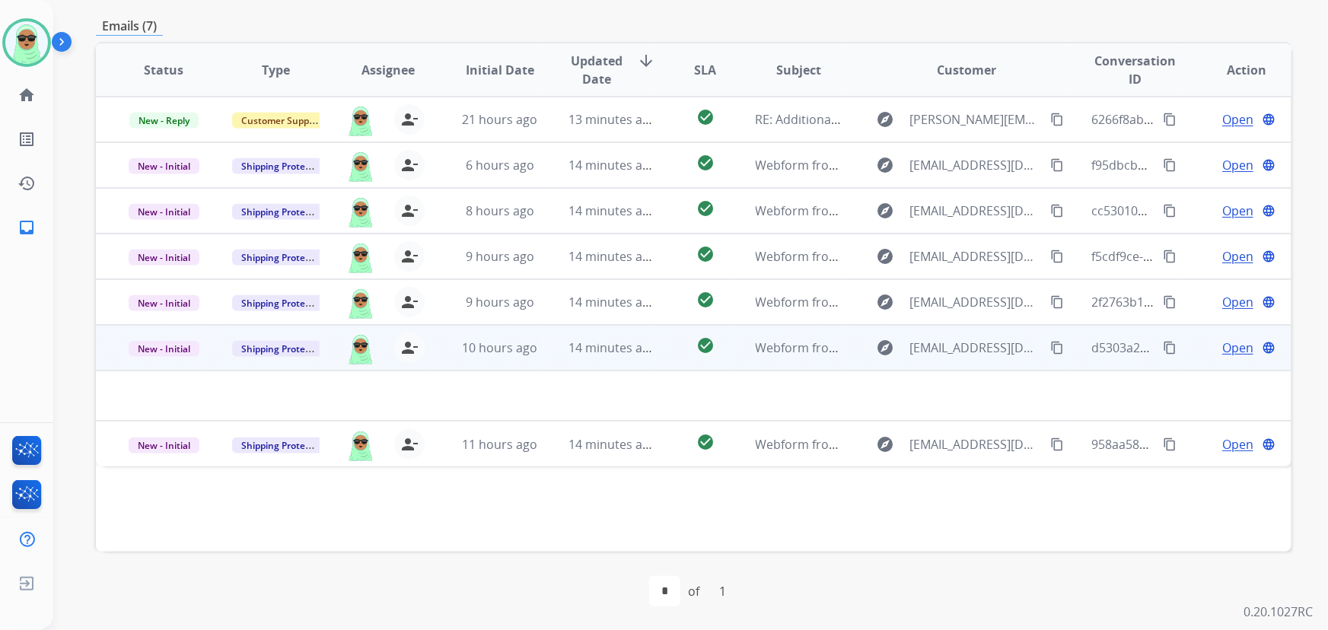
click at [1232, 345] on span "Open" at bounding box center [1238, 348] width 31 height 18
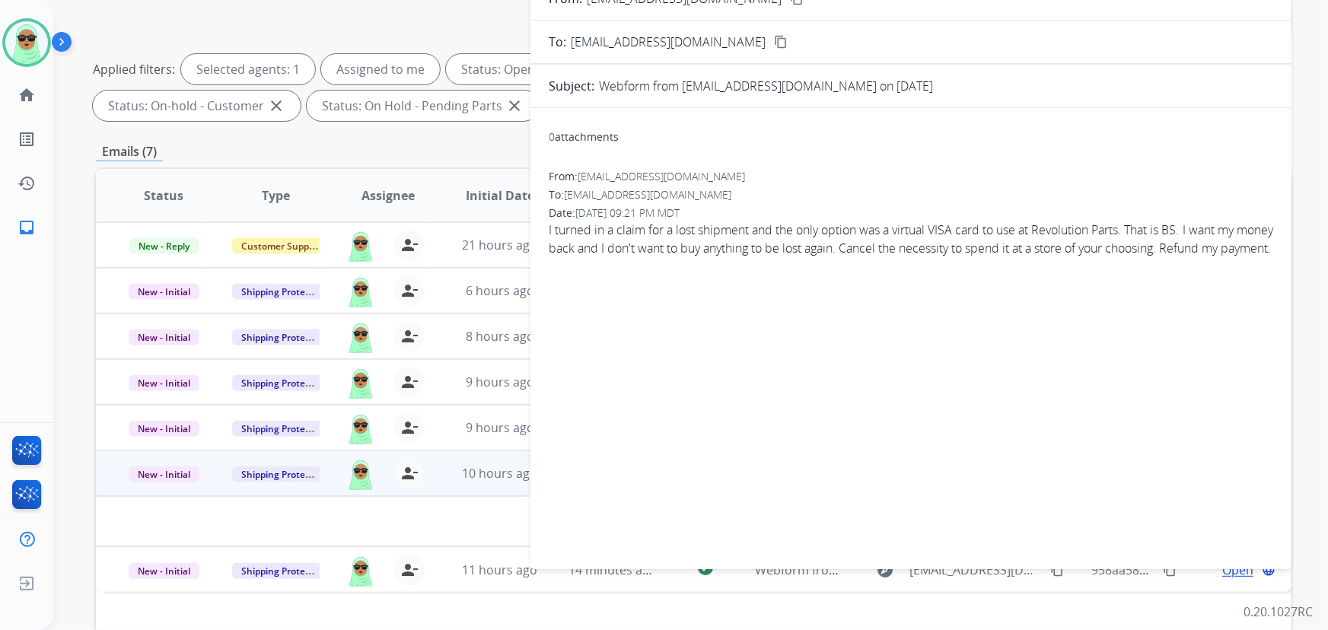
scroll to position [100, 0]
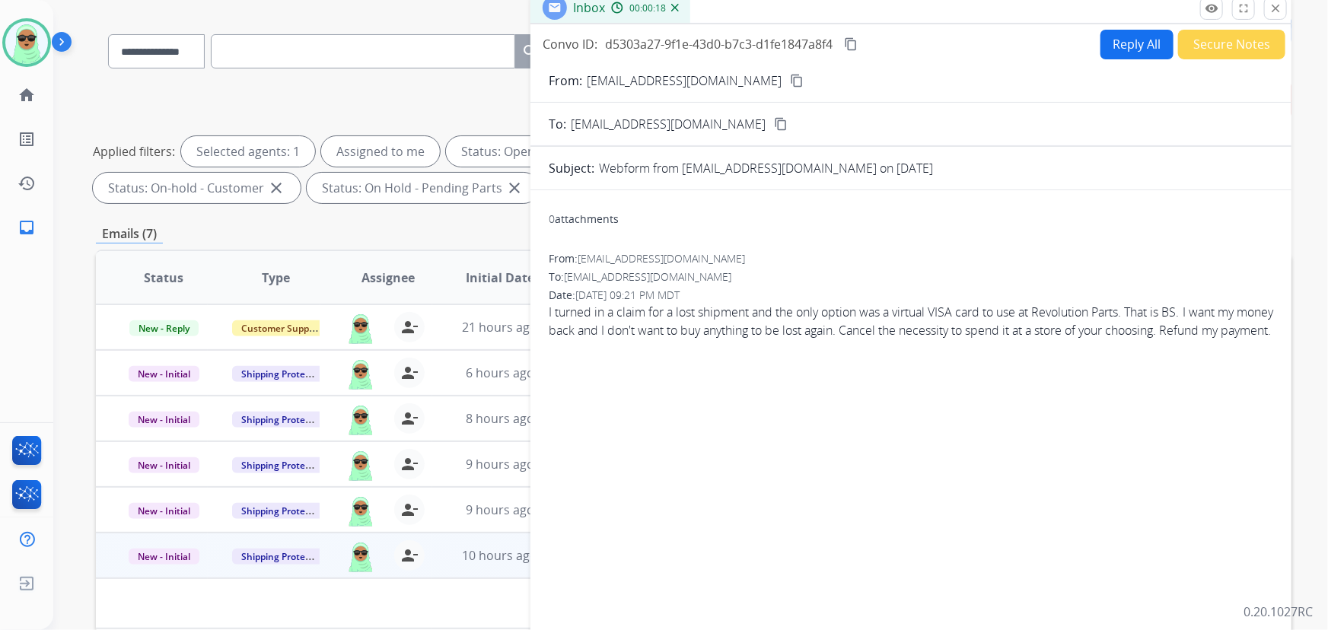
click at [1112, 44] on button "Reply All" at bounding box center [1137, 45] width 73 height 30
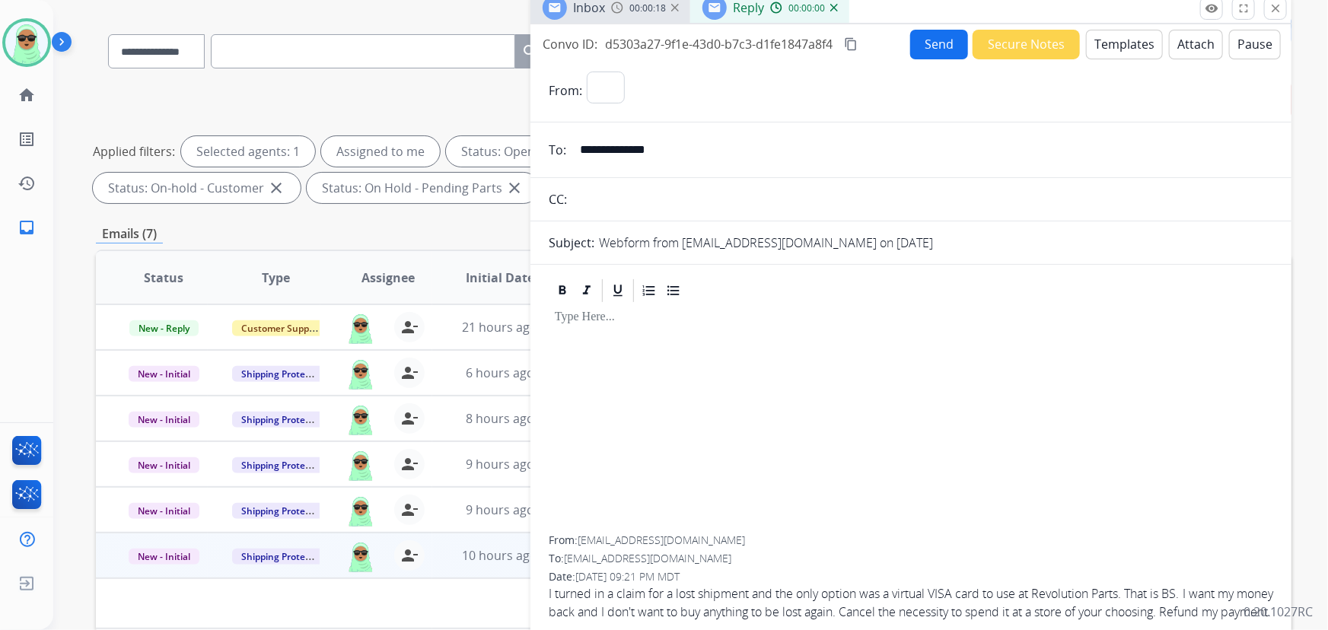
select select "**********"
click at [1086, 38] on button "Templates" at bounding box center [1124, 45] width 77 height 30
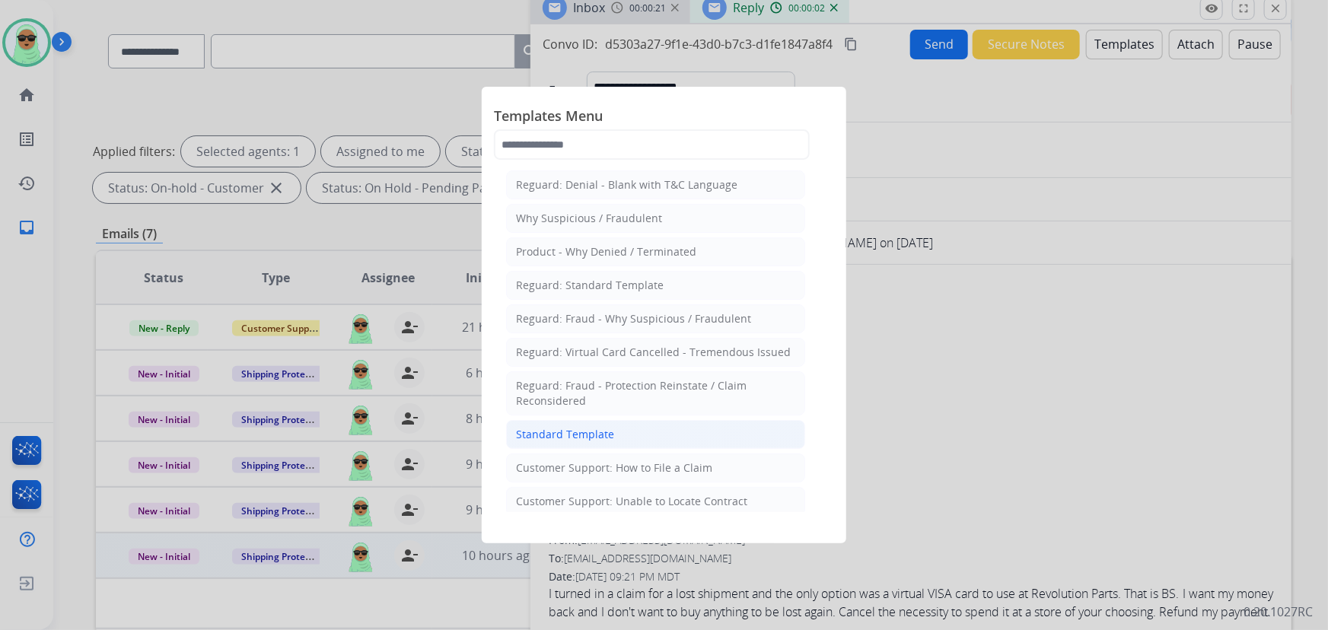
click at [709, 448] on li "Standard Template" at bounding box center [655, 434] width 299 height 29
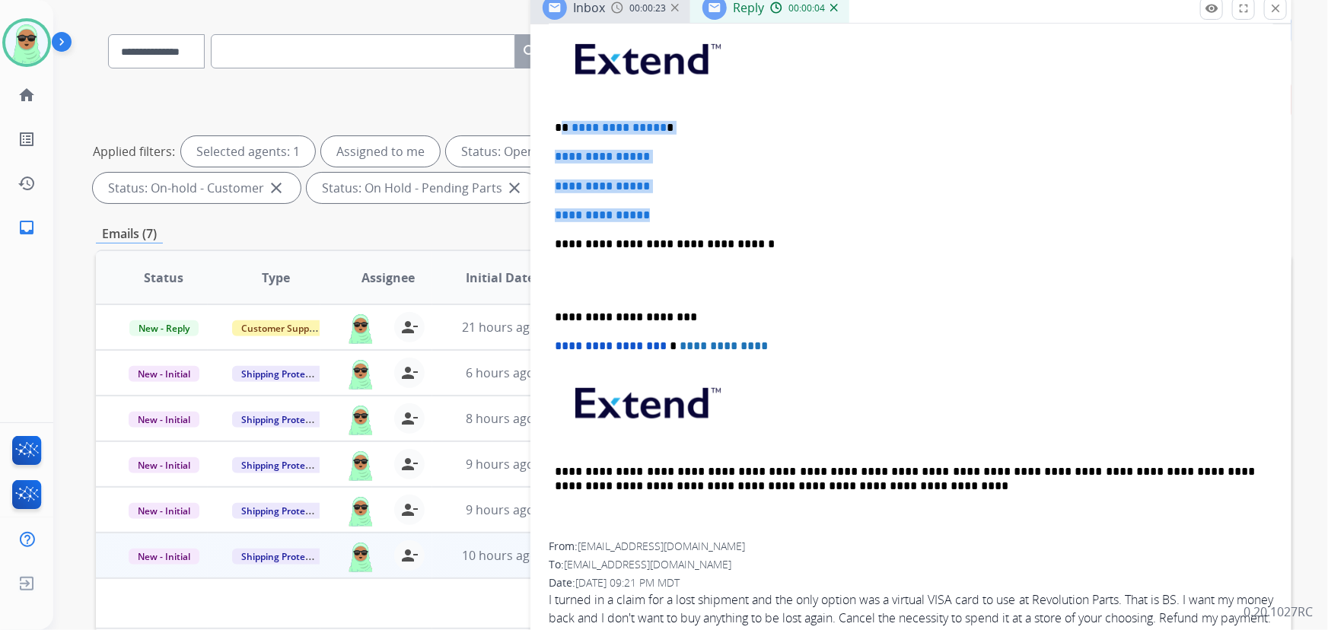
scroll to position [189, 0]
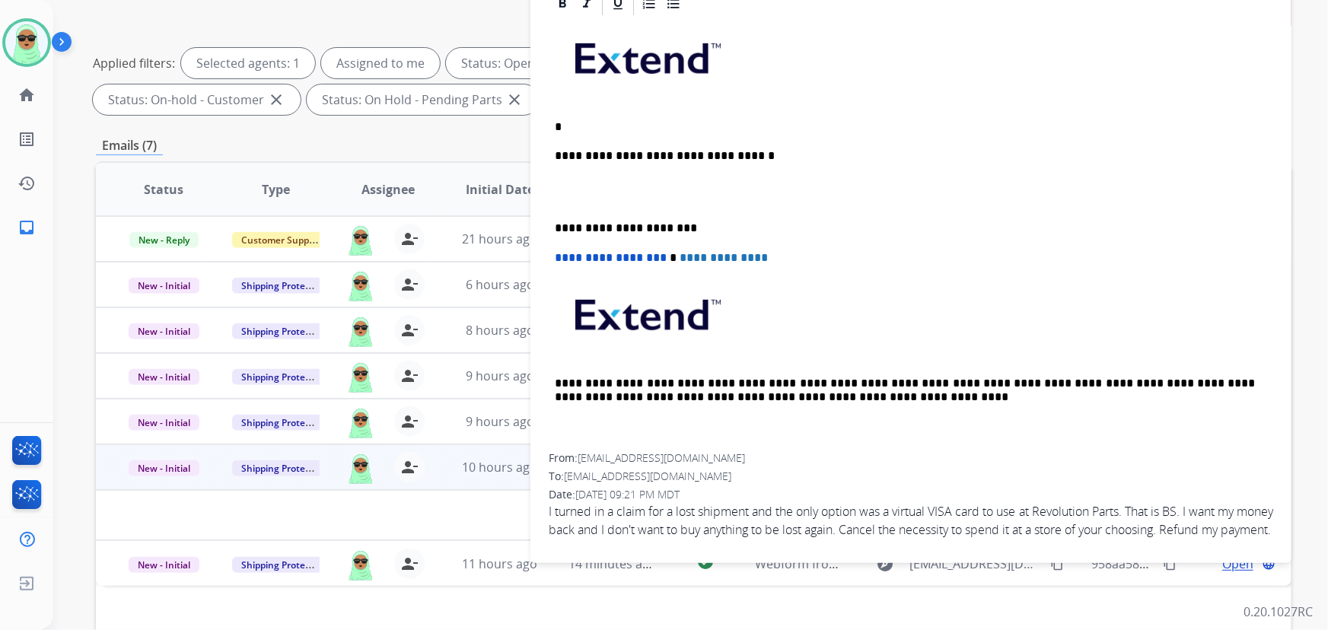
drag, startPoint x: 655, startPoint y: 190, endPoint x: 601, endPoint y: 119, distance: 89.7
click at [564, 107] on div "**********" at bounding box center [911, 236] width 725 height 436
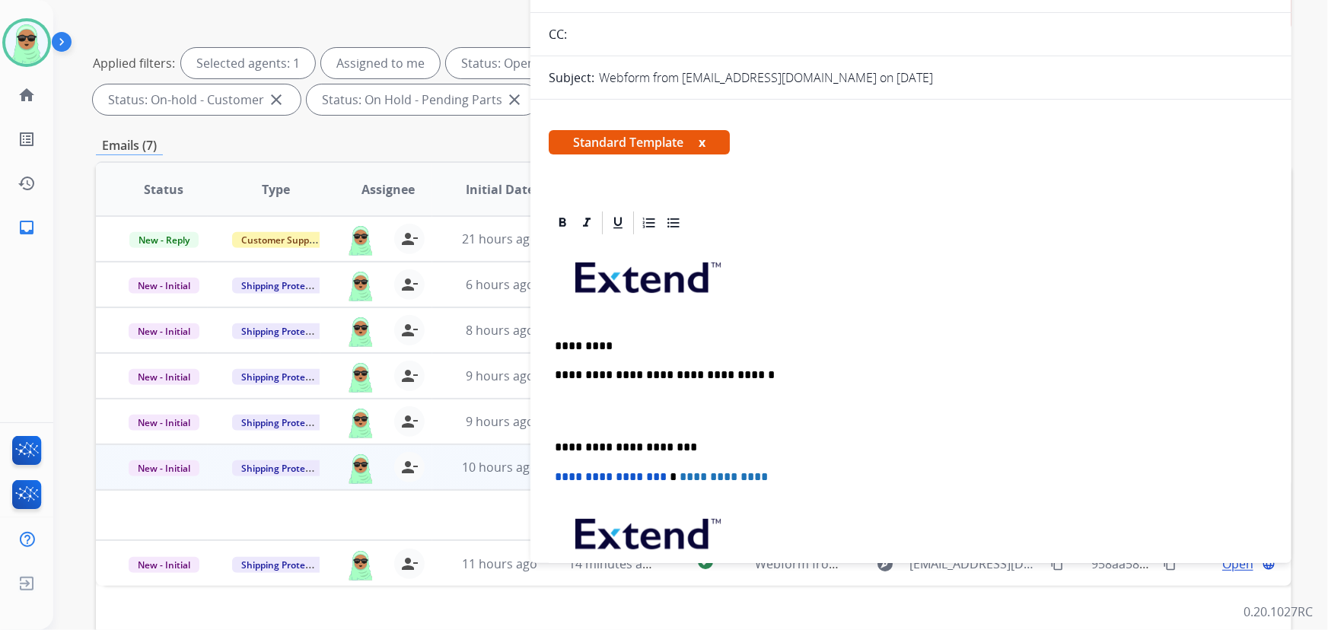
scroll to position [0, 0]
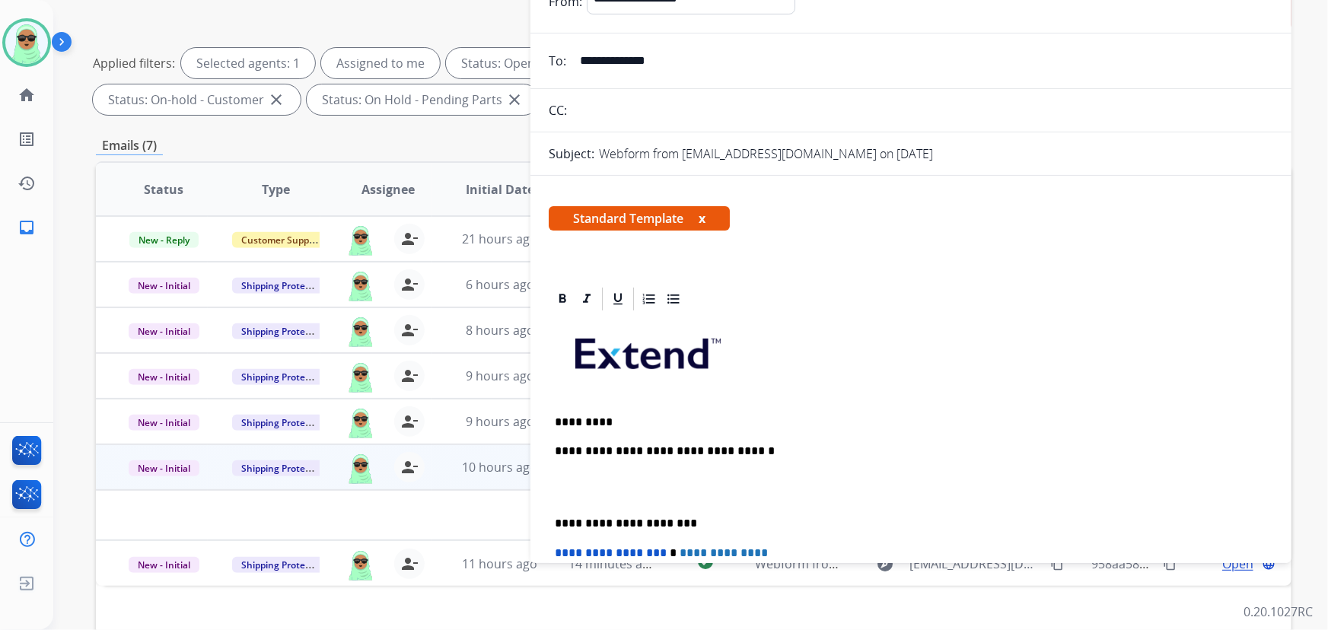
click at [634, 56] on input "**********" at bounding box center [922, 61] width 703 height 30
click at [634, 55] on input "**********" at bounding box center [922, 61] width 703 height 30
click at [636, 53] on input "**********" at bounding box center [922, 61] width 703 height 30
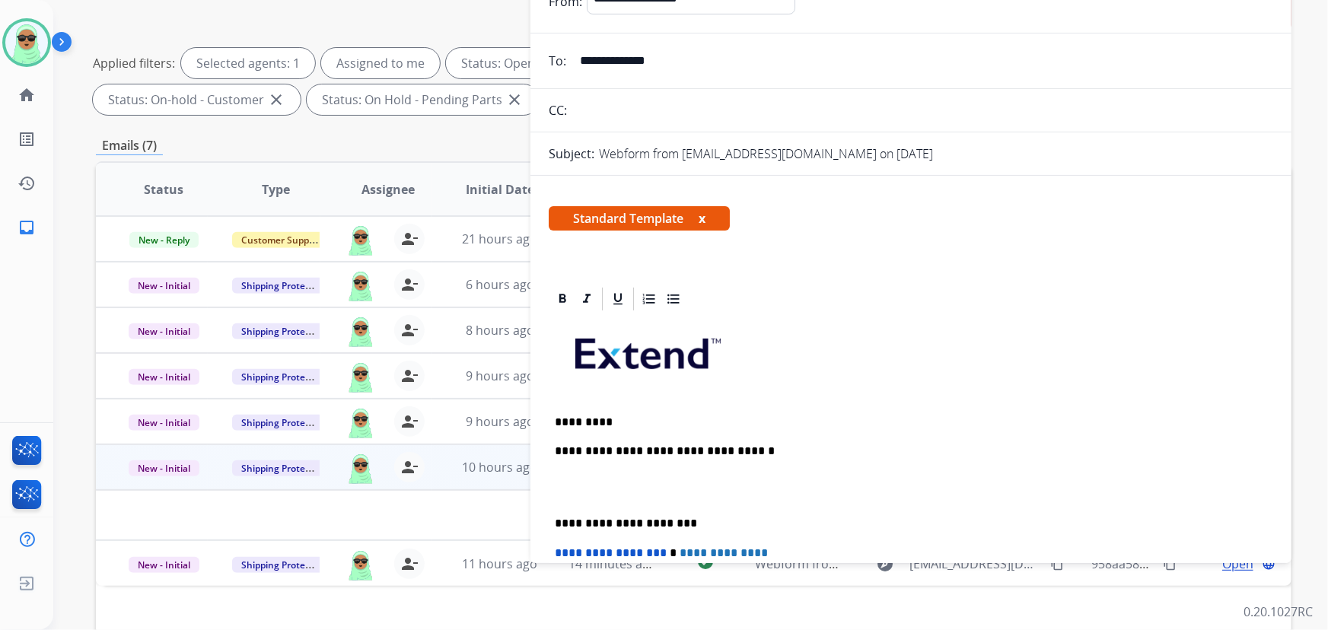
click at [622, 417] on p "*********" at bounding box center [905, 423] width 701 height 14
click at [623, 417] on p "*********" at bounding box center [905, 423] width 701 height 14
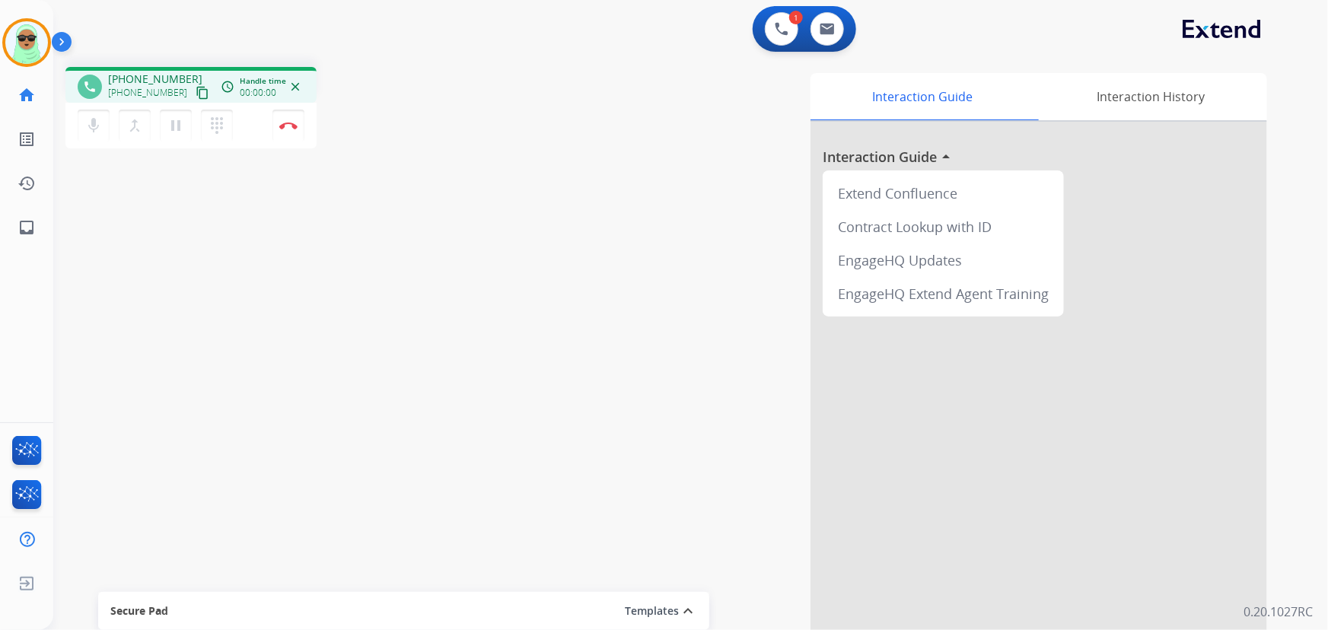
click at [196, 91] on mat-icon "content_copy" at bounding box center [203, 93] width 14 height 14
drag, startPoint x: 158, startPoint y: 120, endPoint x: 166, endPoint y: 128, distance: 11.3
click at [158, 120] on div "merge_type Bridge" at bounding box center [139, 126] width 41 height 32
click at [170, 129] on mat-icon "pause" at bounding box center [176, 125] width 18 height 18
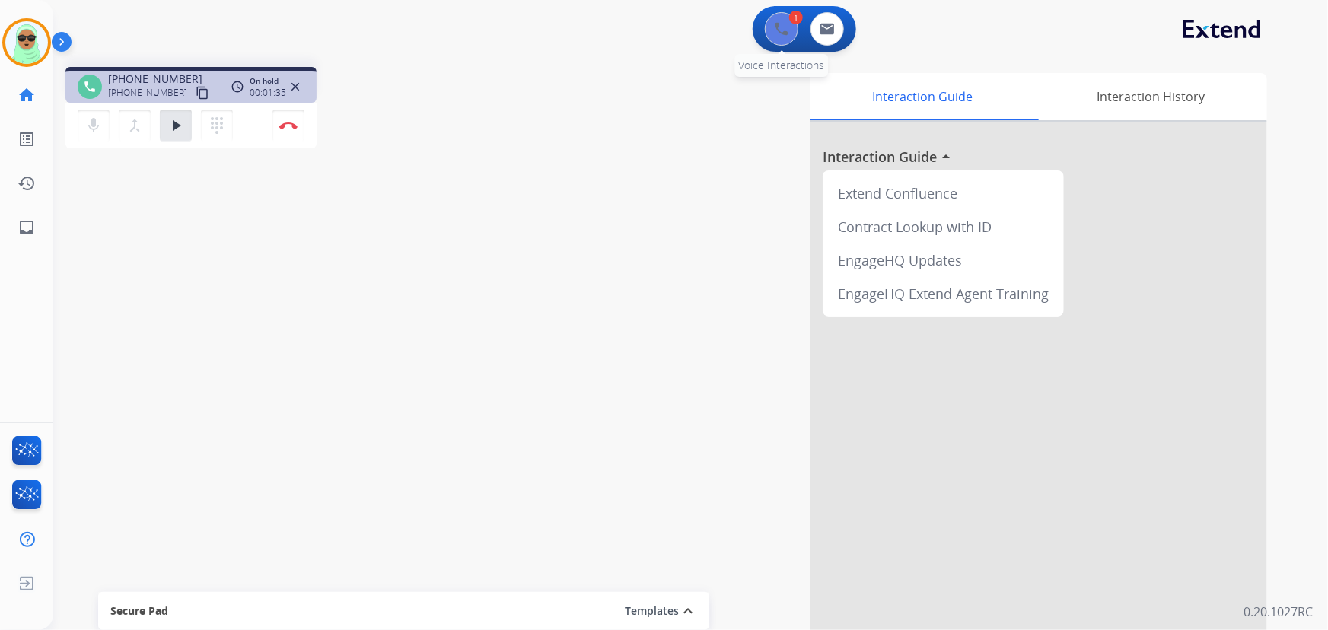
click at [783, 17] on button at bounding box center [781, 28] width 33 height 33
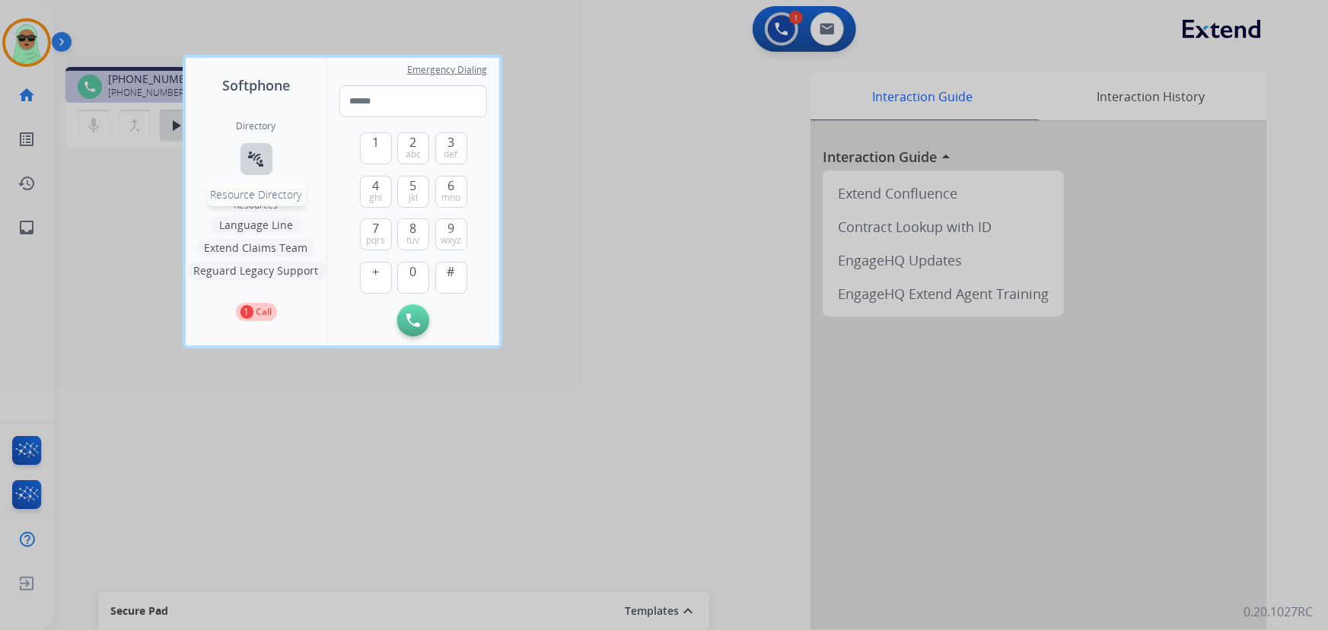
click at [247, 158] on mat-icon "connect_without_contact" at bounding box center [256, 159] width 18 height 18
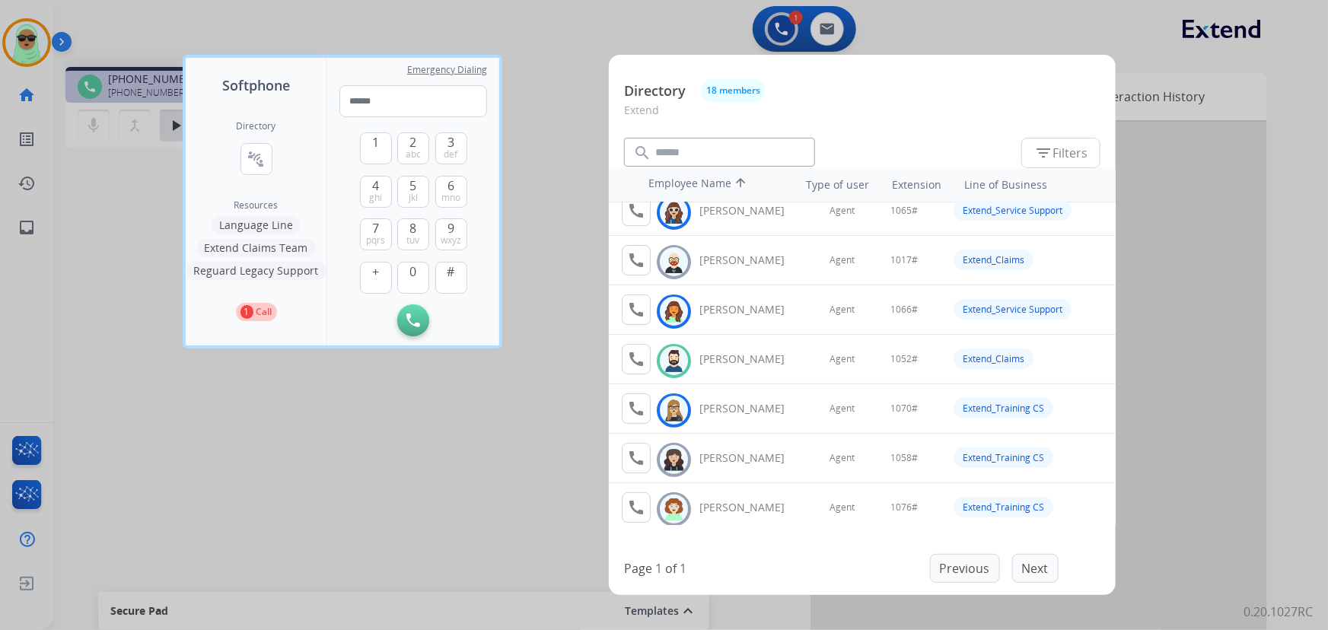
scroll to position [138, 0]
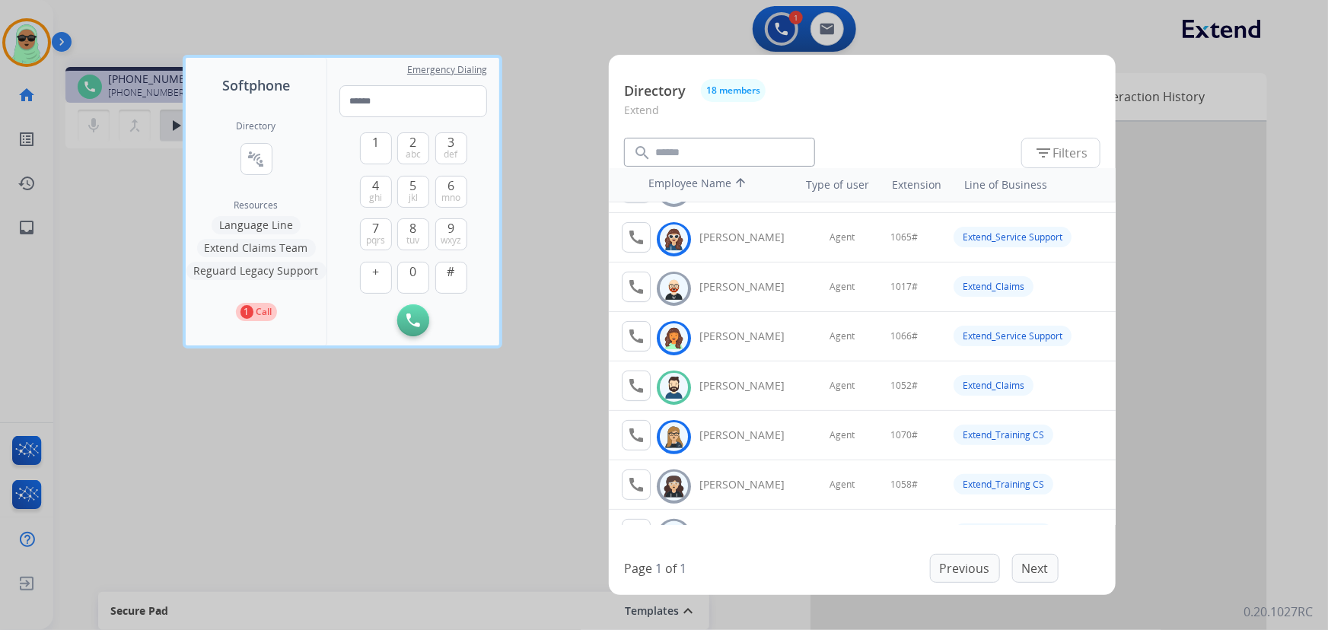
click at [238, 248] on button "Extend Claims Team" at bounding box center [256, 248] width 119 height 18
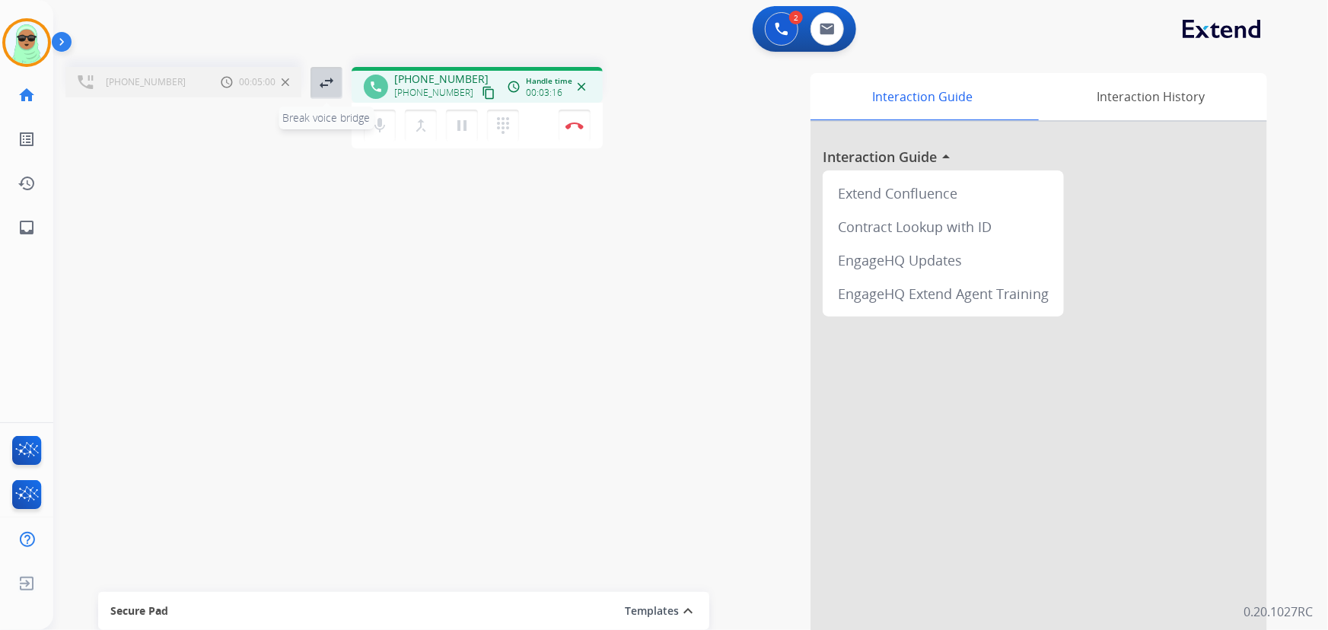
click at [322, 91] on mat-icon "swap_horiz" at bounding box center [326, 83] width 18 height 18
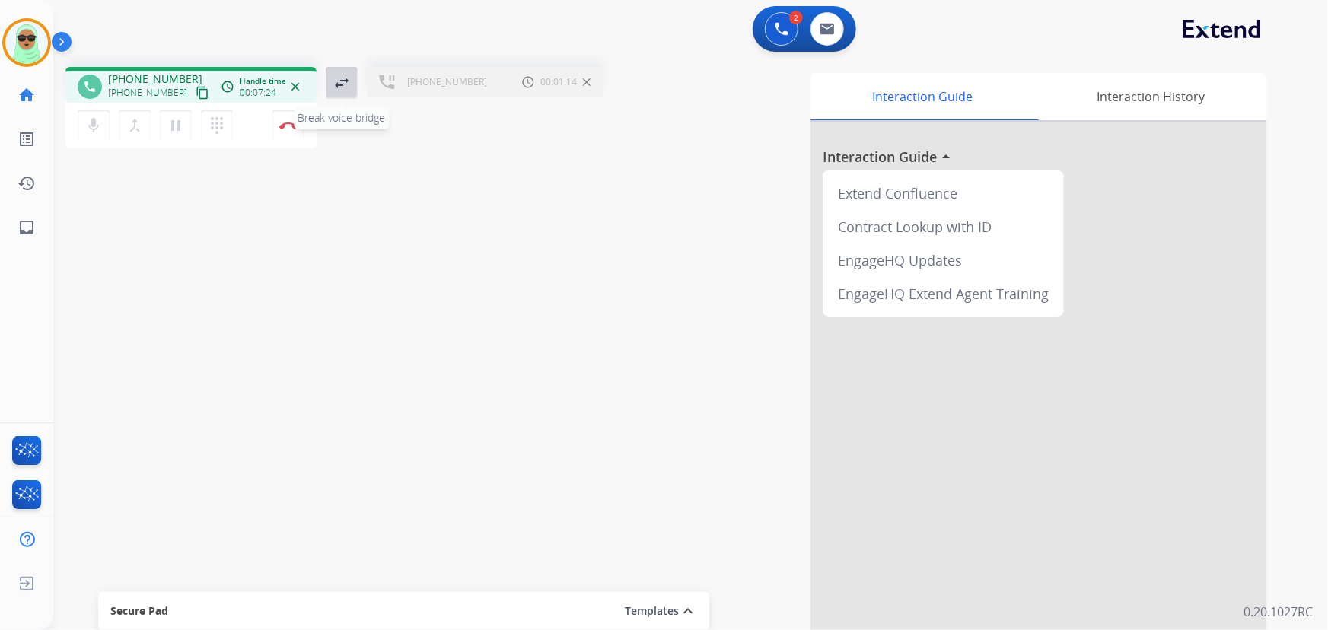
click at [338, 81] on mat-icon "swap_horiz" at bounding box center [342, 83] width 18 height 18
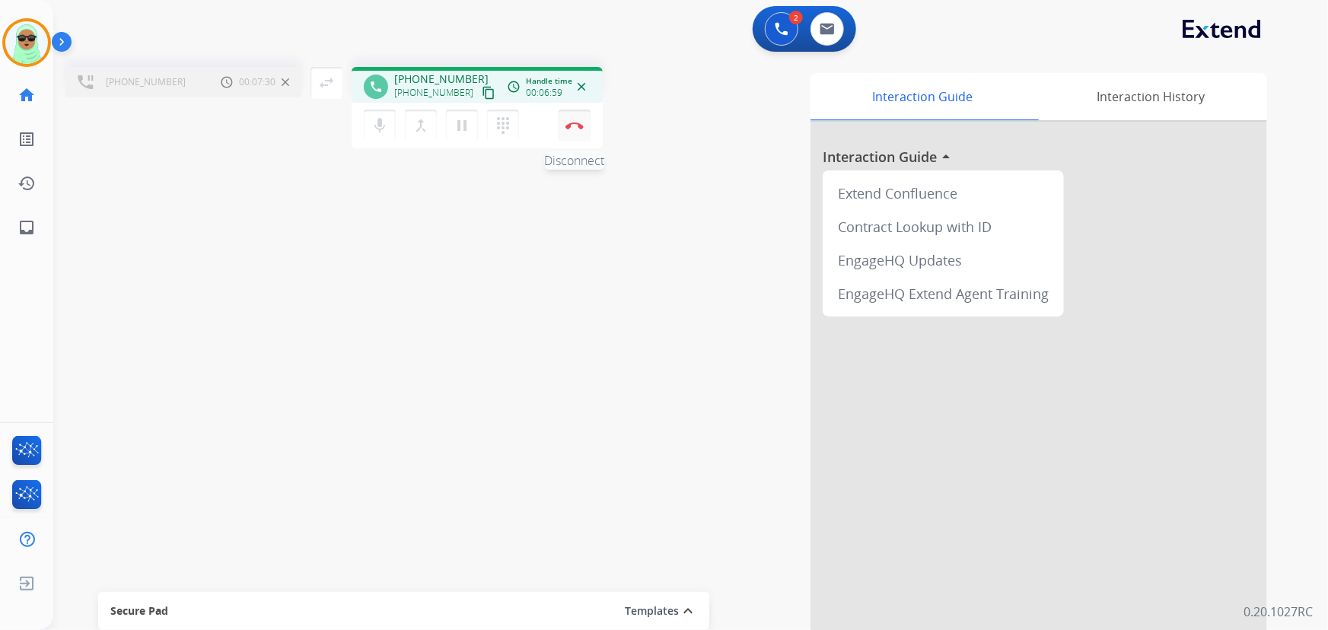
click at [590, 120] on div "mic Mute merge_type Bridge pause Hold dialpad Dialpad Disconnect" at bounding box center [477, 126] width 251 height 46
click at [584, 129] on button "Disconnect" at bounding box center [575, 126] width 32 height 32
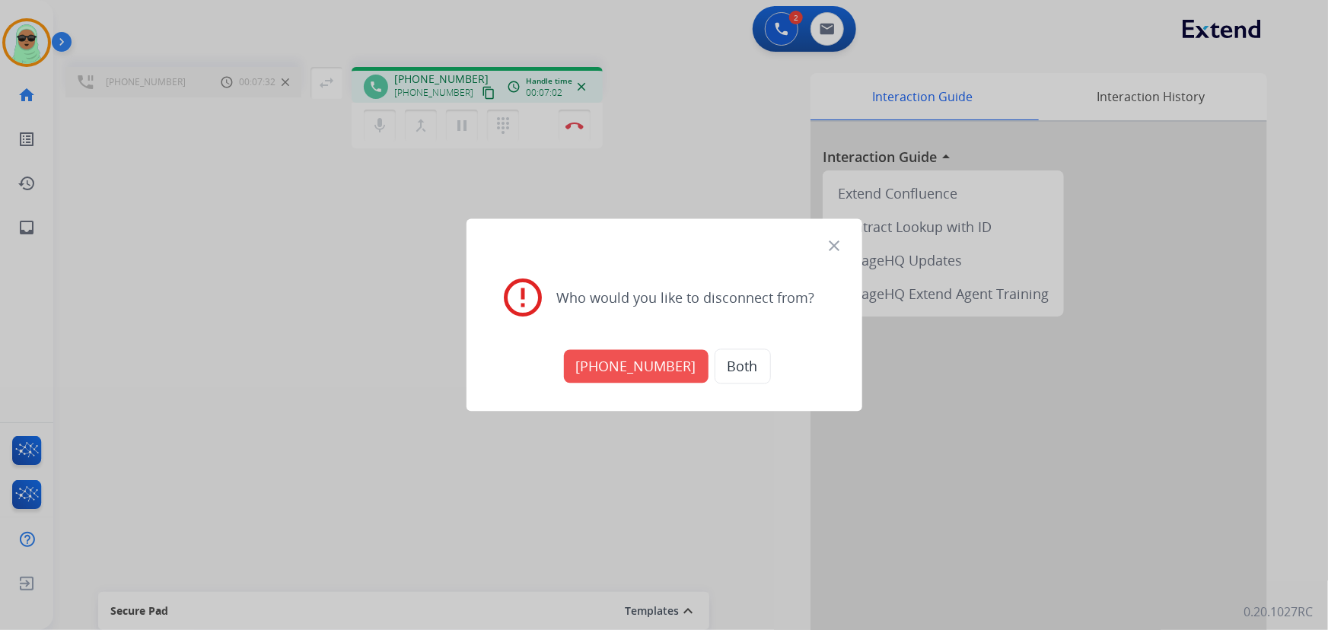
click at [638, 356] on button "+17134291060" at bounding box center [636, 366] width 145 height 33
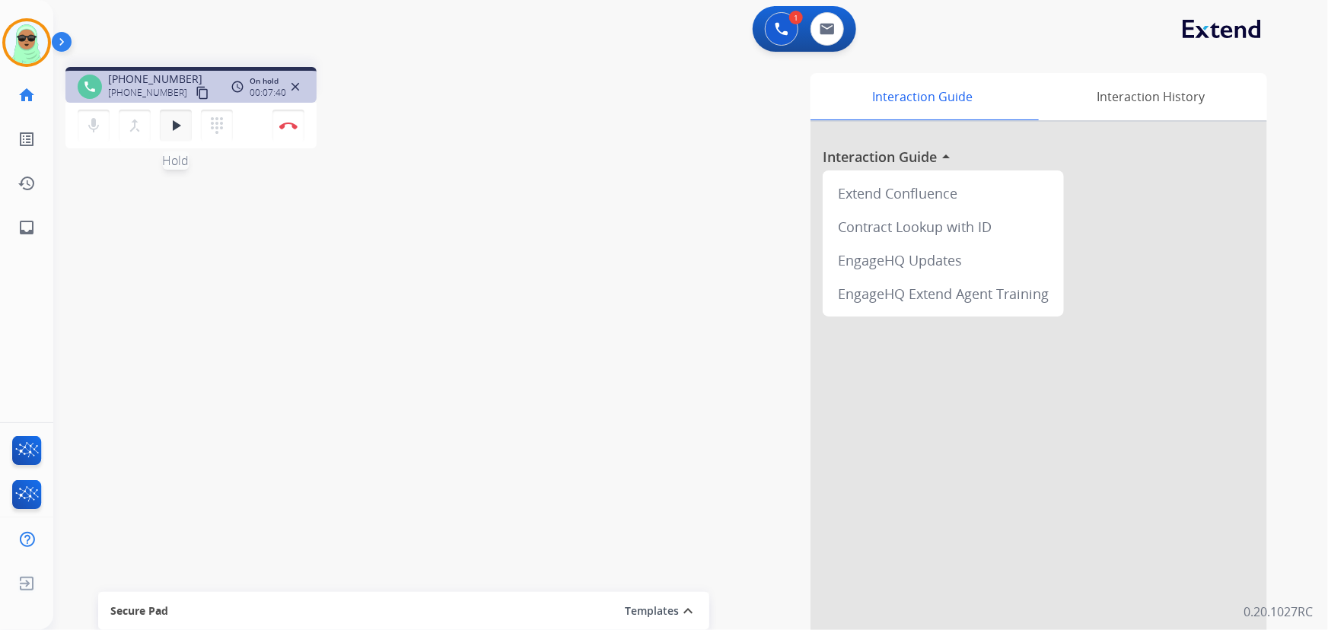
click at [190, 134] on button "play_arrow Hold" at bounding box center [176, 126] width 32 height 32
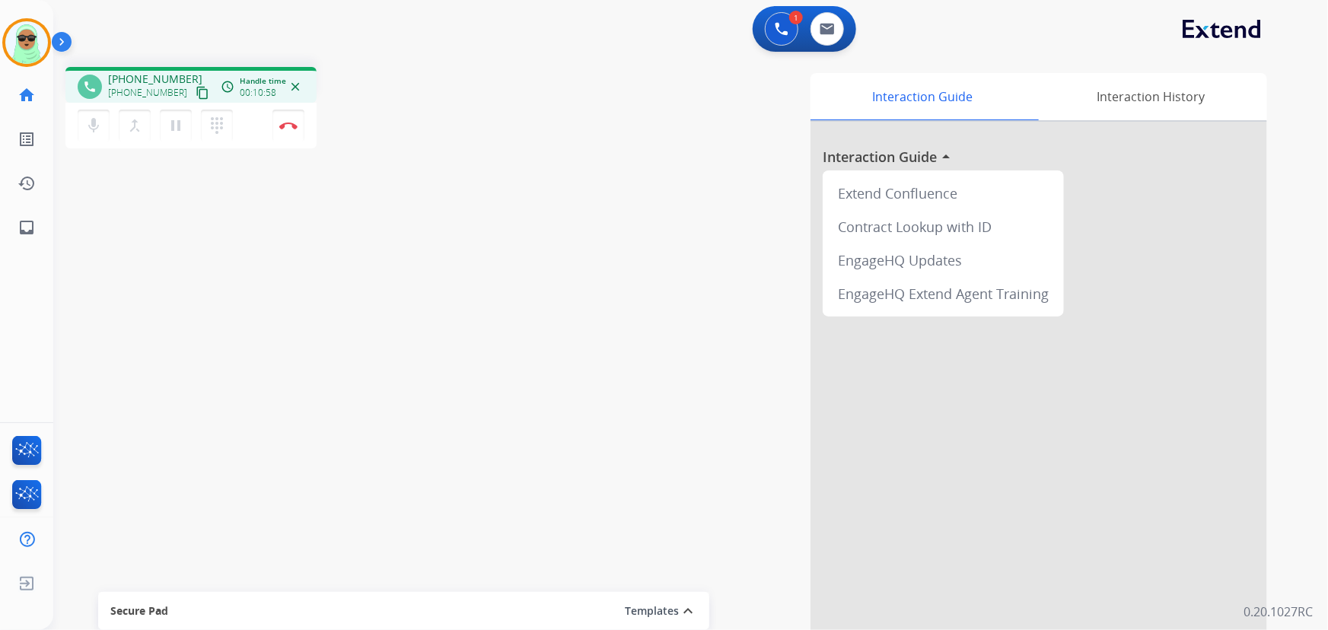
drag, startPoint x: 555, startPoint y: 215, endPoint x: 212, endPoint y: 156, distance: 347.7
click at [554, 215] on div "Interaction Guide Interaction History Interaction Guide arrow_drop_up Extend Co…" at bounding box center [878, 381] width 779 height 617
click at [282, 131] on button "Disconnect" at bounding box center [289, 126] width 32 height 32
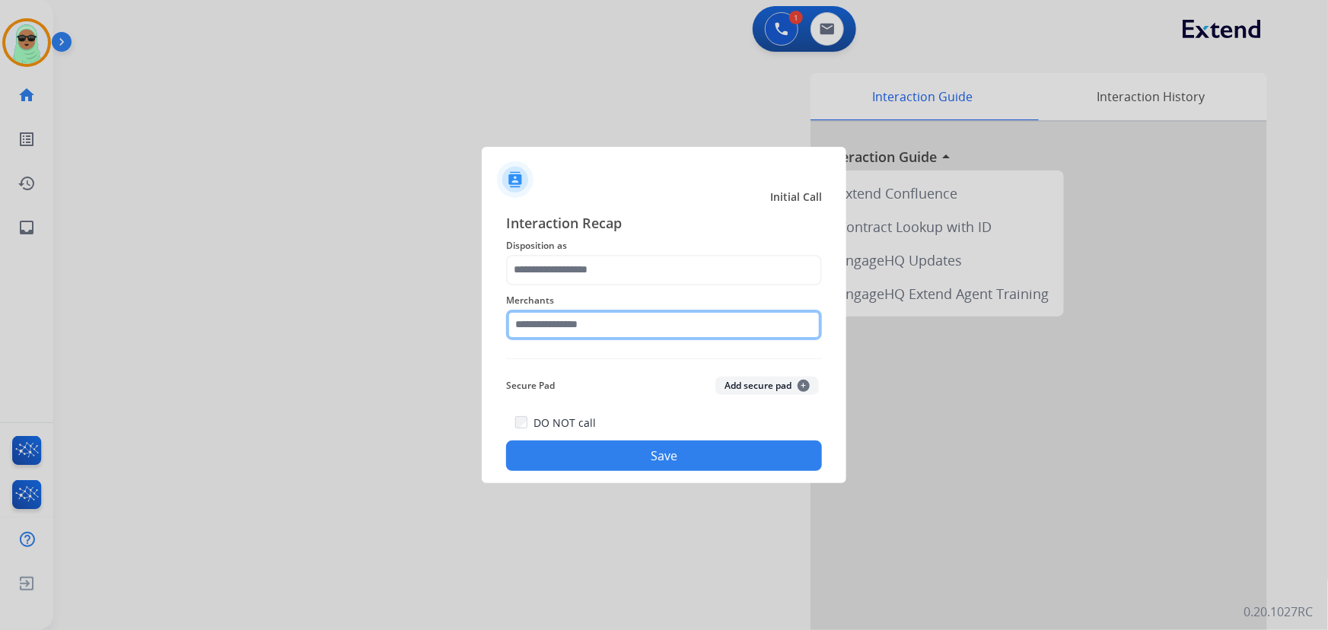
click at [602, 334] on input "text" at bounding box center [664, 325] width 316 height 30
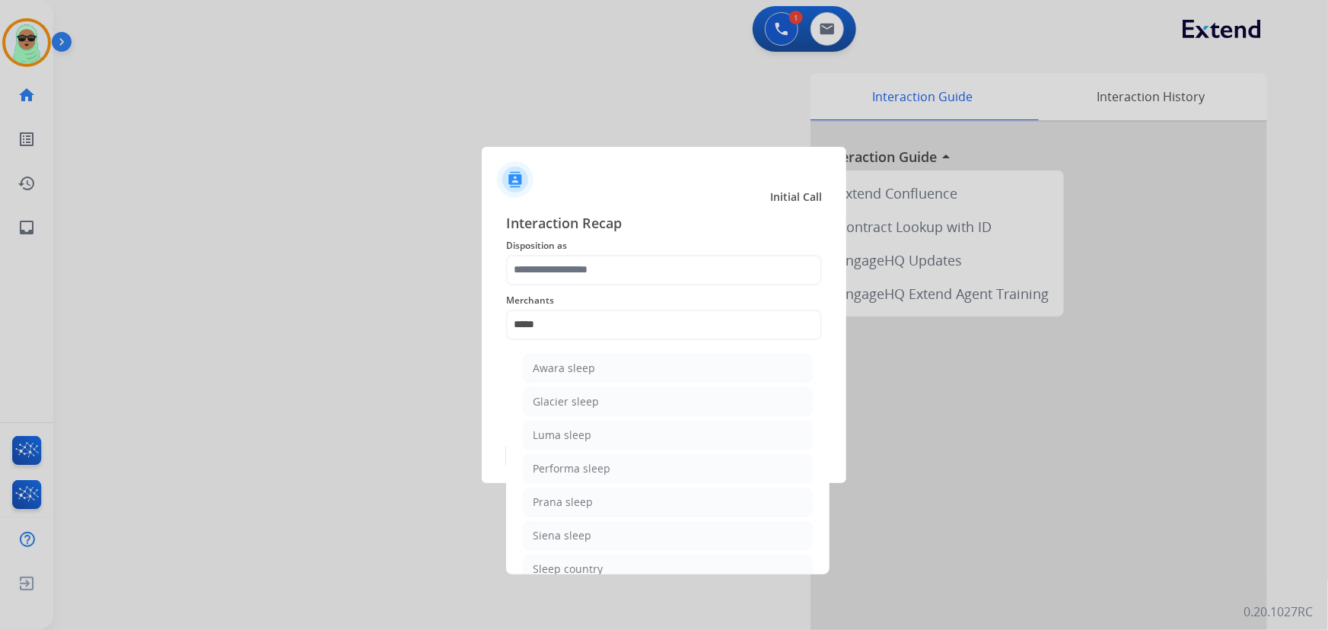
click at [601, 568] on div "Sleep country" at bounding box center [568, 569] width 70 height 15
type input "**********"
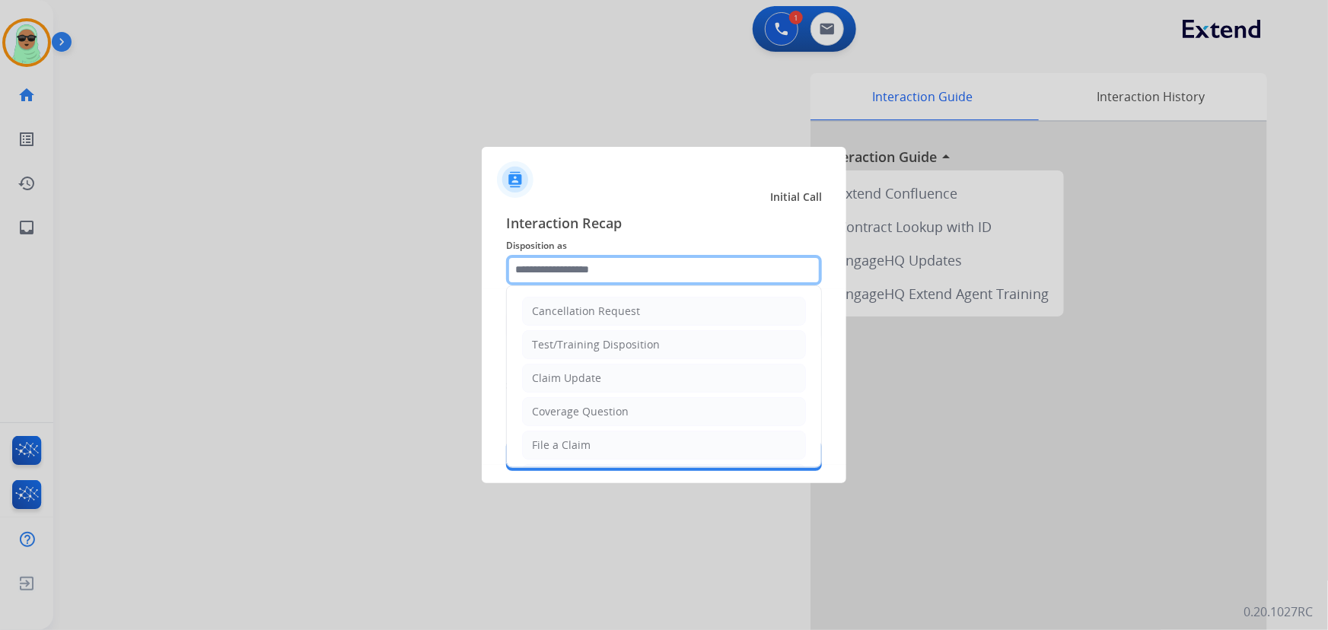
click at [629, 262] on input "text" at bounding box center [664, 270] width 316 height 30
click at [600, 378] on li "Claim Update" at bounding box center [664, 378] width 284 height 29
type input "**********"
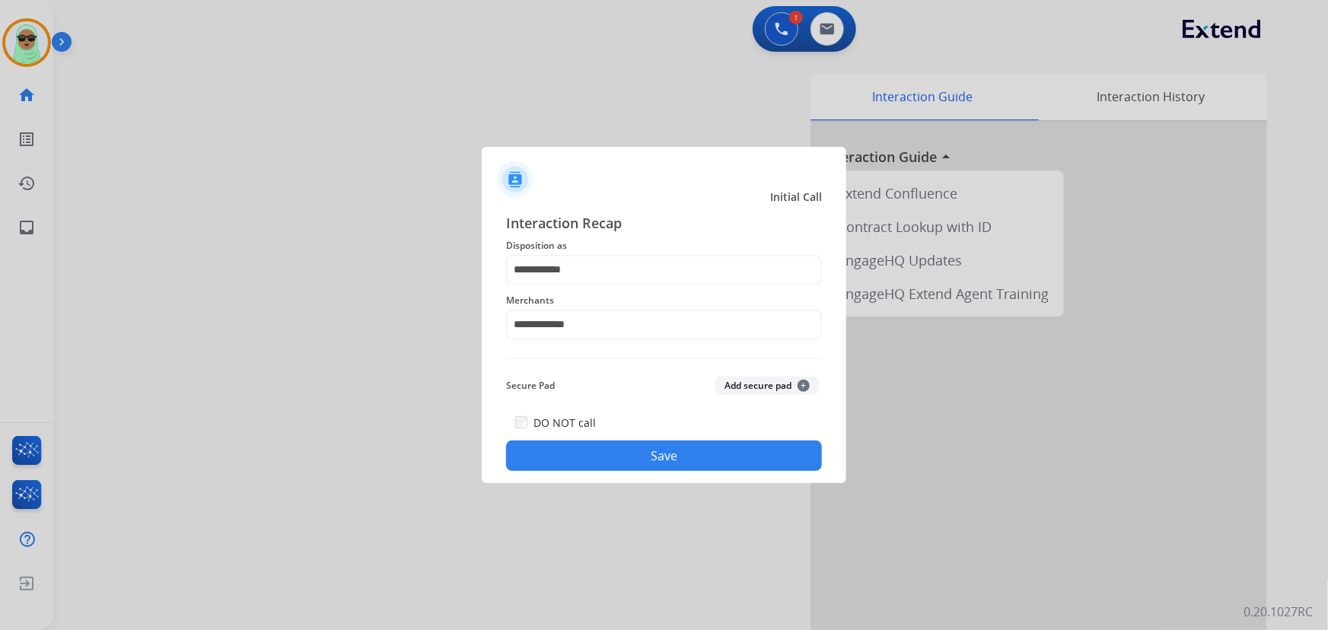
click at [610, 441] on div "DO NOT call Save" at bounding box center [664, 442] width 316 height 58
drag, startPoint x: 625, startPoint y: 470, endPoint x: 636, endPoint y: 475, distance: 11.9
click at [625, 470] on div "DO NOT call Save" at bounding box center [664, 442] width 316 height 58
click at [668, 464] on button "Save" at bounding box center [664, 456] width 316 height 30
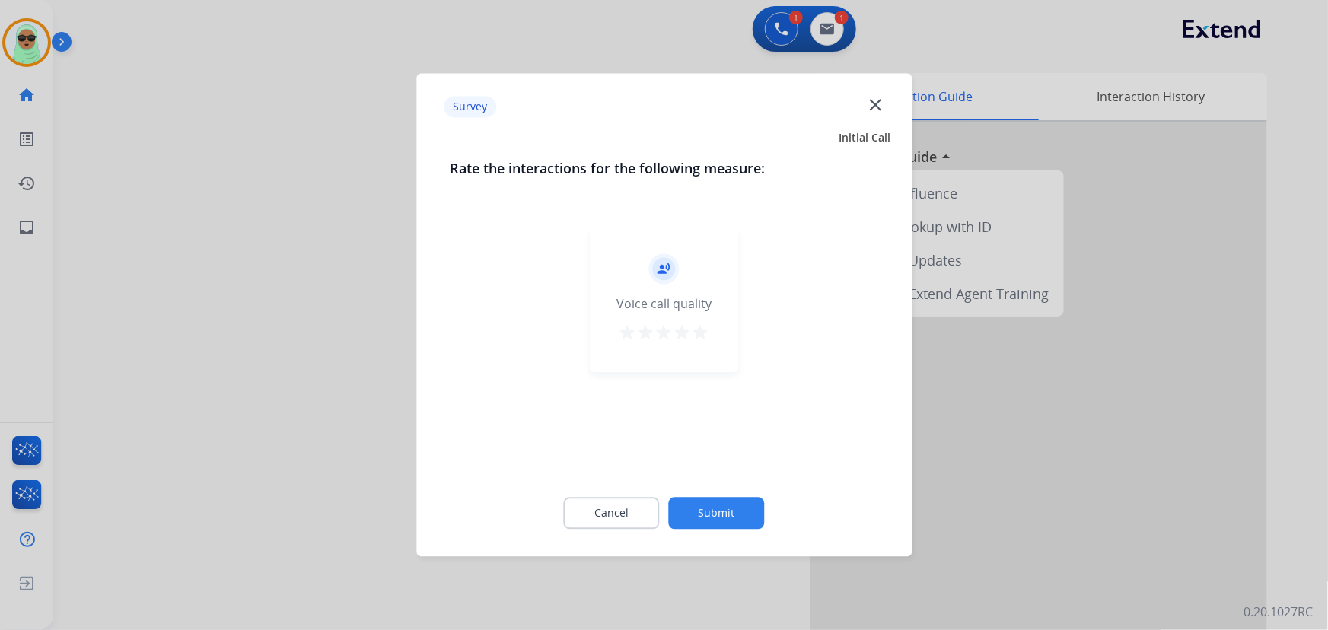
click at [742, 503] on button "Submit" at bounding box center [717, 514] width 96 height 32
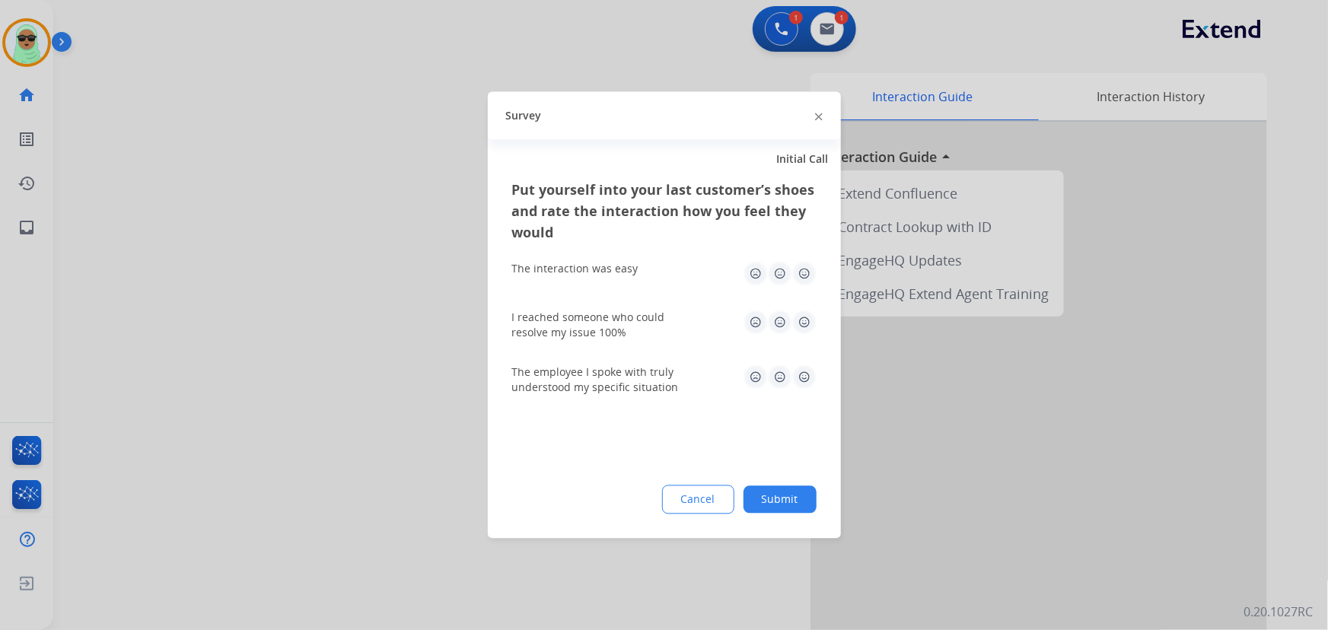
click at [751, 501] on button "Submit" at bounding box center [780, 499] width 73 height 27
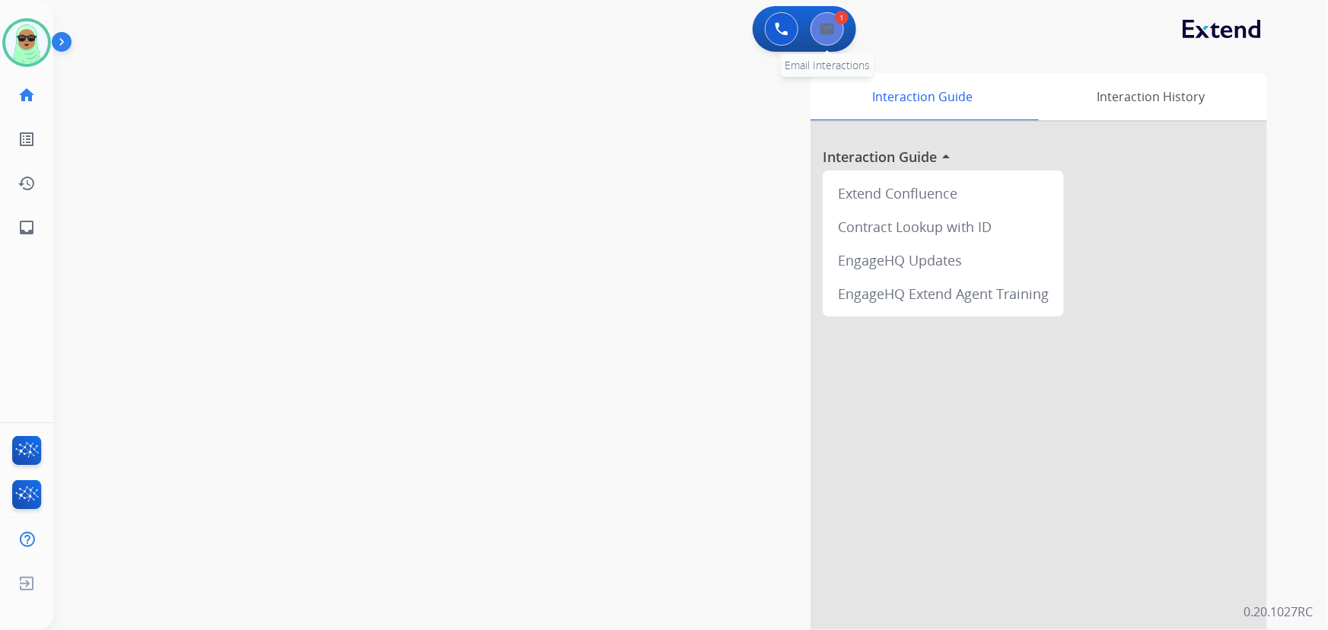
click at [840, 36] on button at bounding box center [827, 28] width 33 height 33
select select "**********"
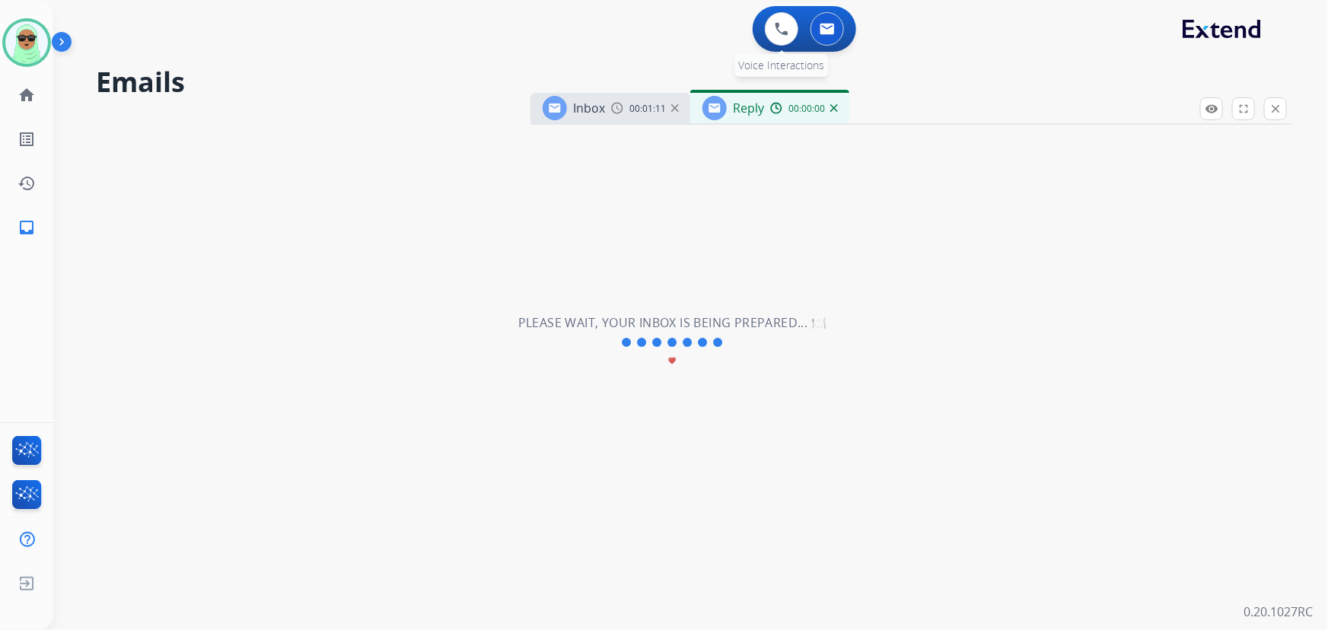
select select "**********"
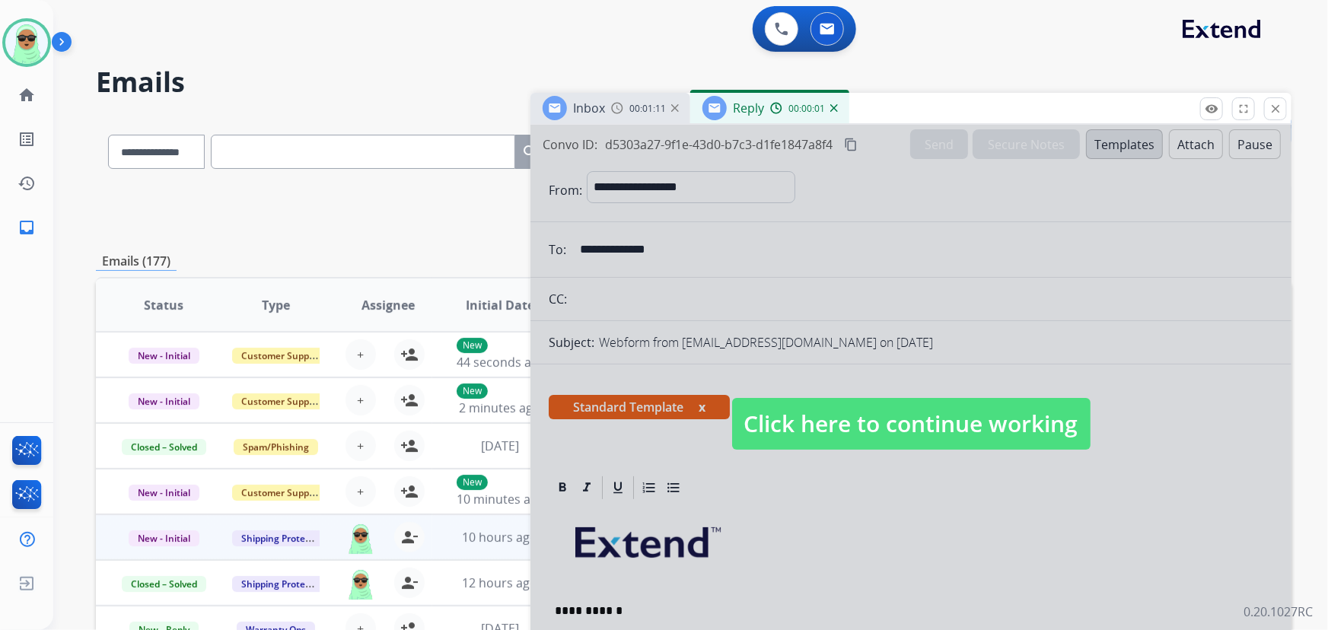
click at [967, 409] on span "Click here to continue working" at bounding box center [911, 424] width 359 height 52
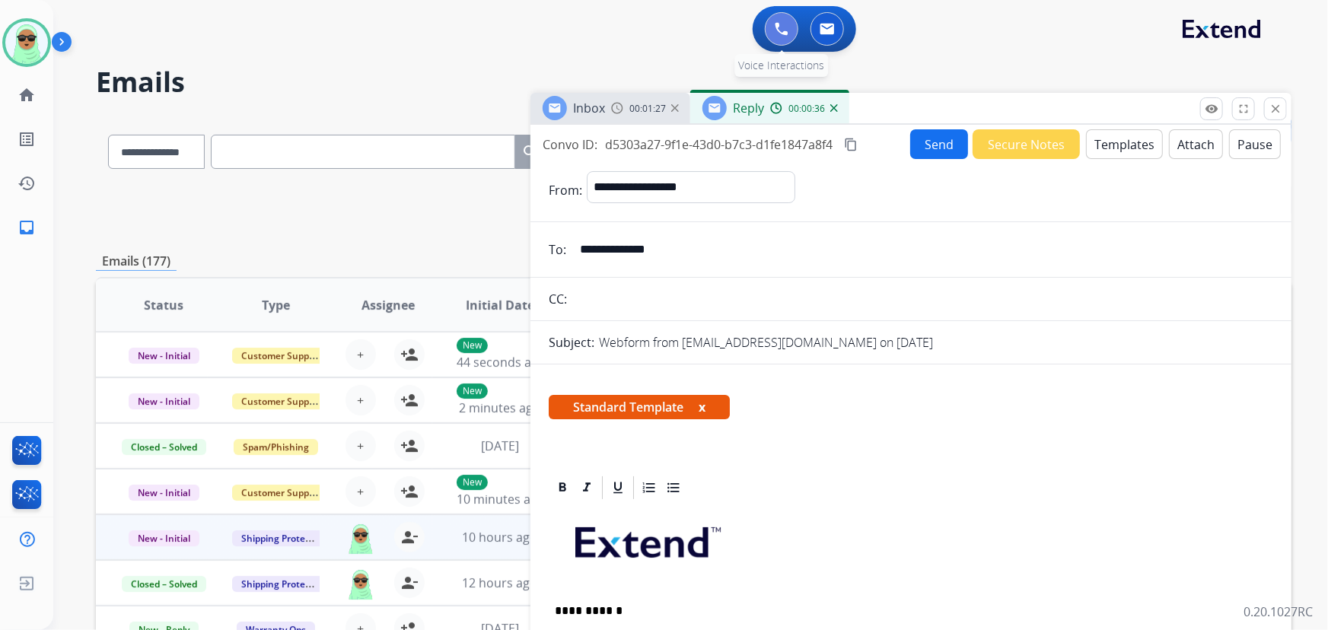
click at [783, 31] on img at bounding box center [782, 29] width 14 height 14
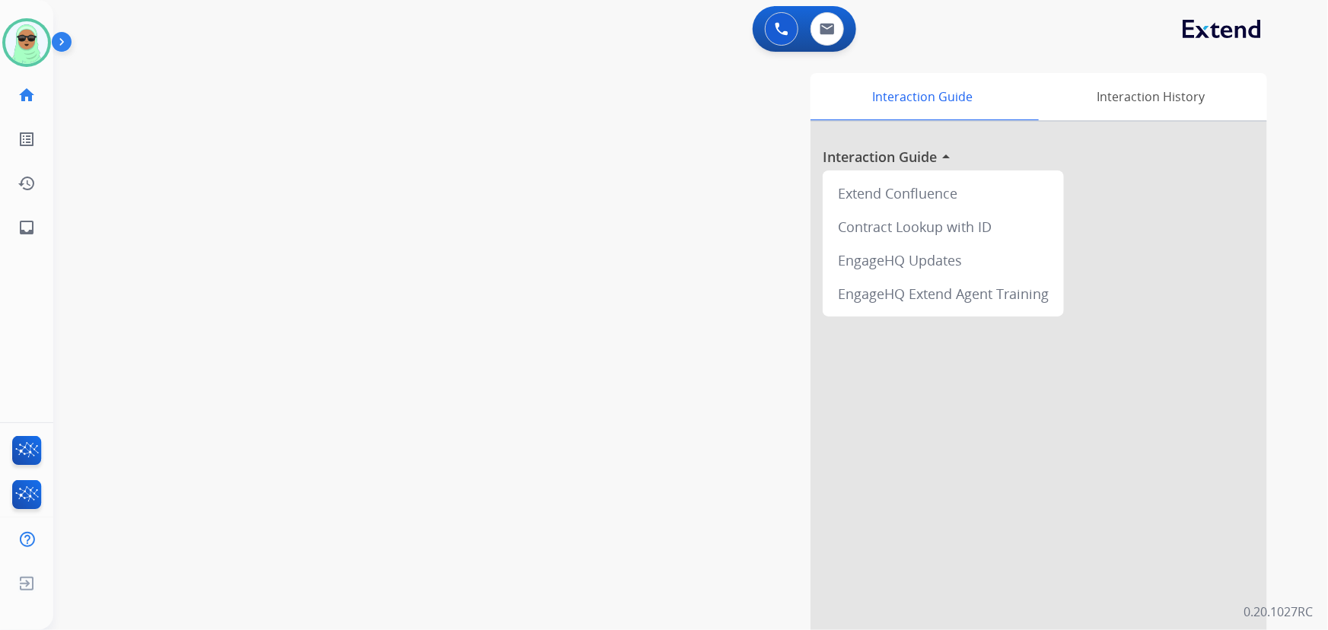
click at [783, 31] on img at bounding box center [782, 29] width 14 height 14
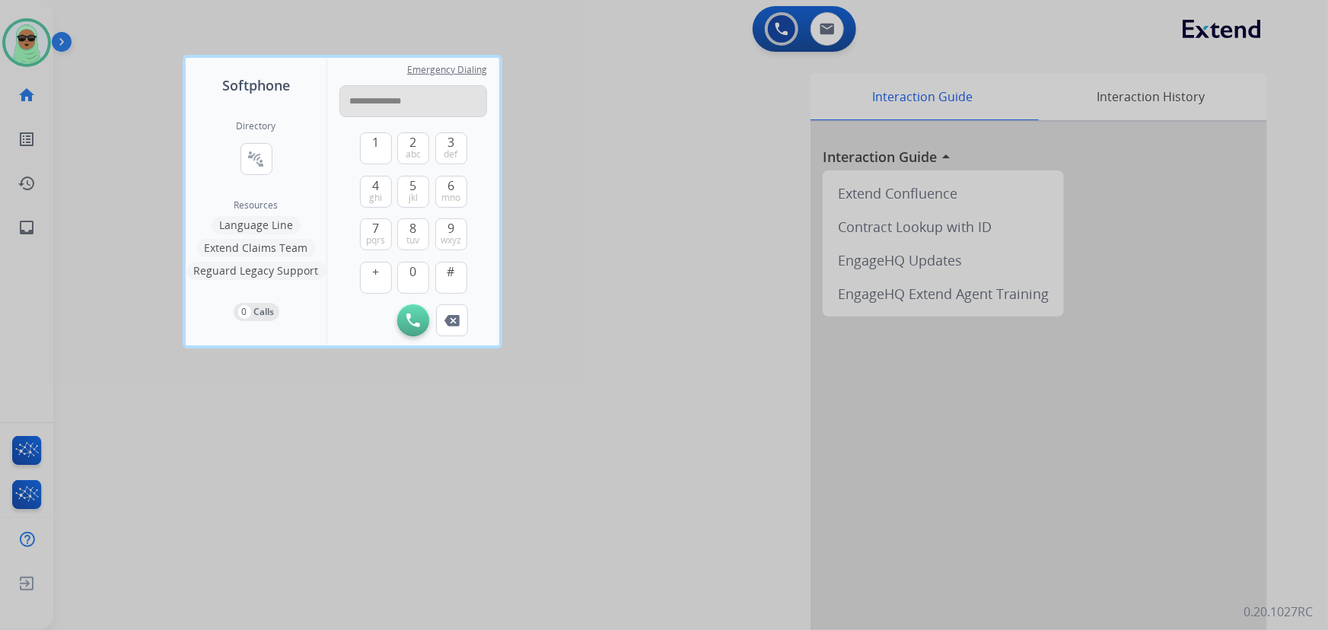
click at [371, 106] on input "**********" at bounding box center [414, 101] width 148 height 32
click at [368, 99] on input "**********" at bounding box center [414, 101] width 148 height 32
click at [384, 104] on input "**********" at bounding box center [414, 101] width 148 height 32
type input "**********"
click at [411, 314] on img at bounding box center [414, 321] width 14 height 14
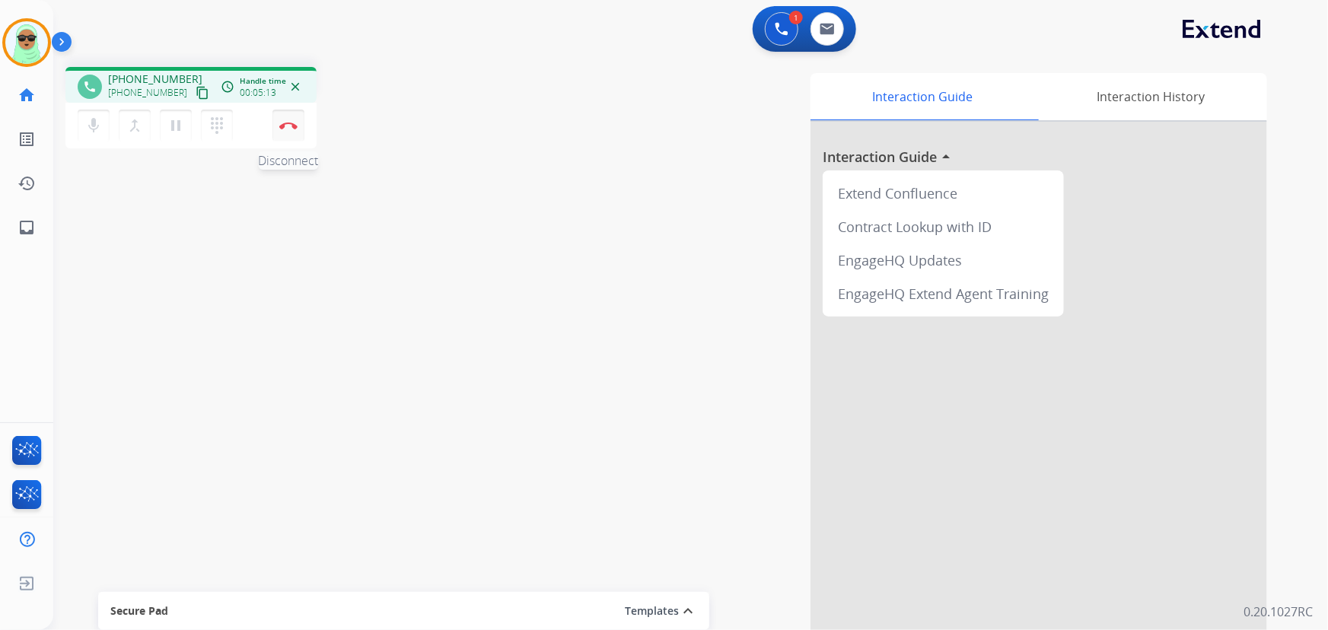
click at [296, 122] on img at bounding box center [288, 126] width 18 height 8
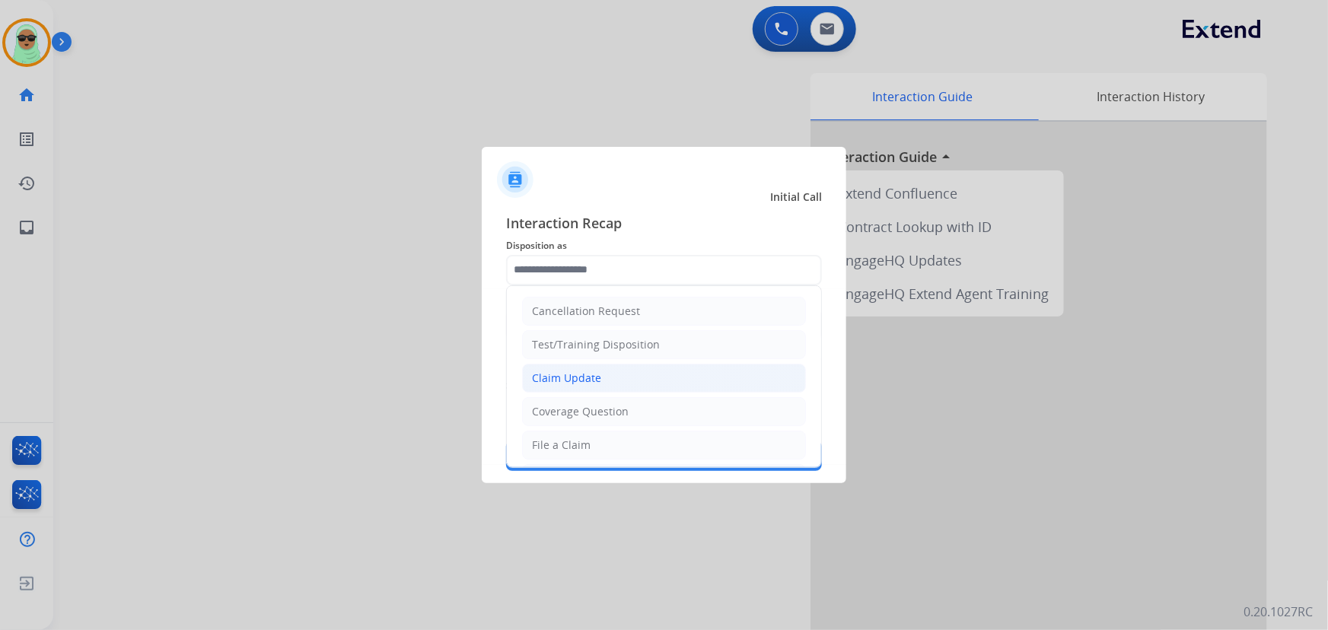
click at [582, 380] on div "Claim Update" at bounding box center [566, 378] width 69 height 15
type input "**********"
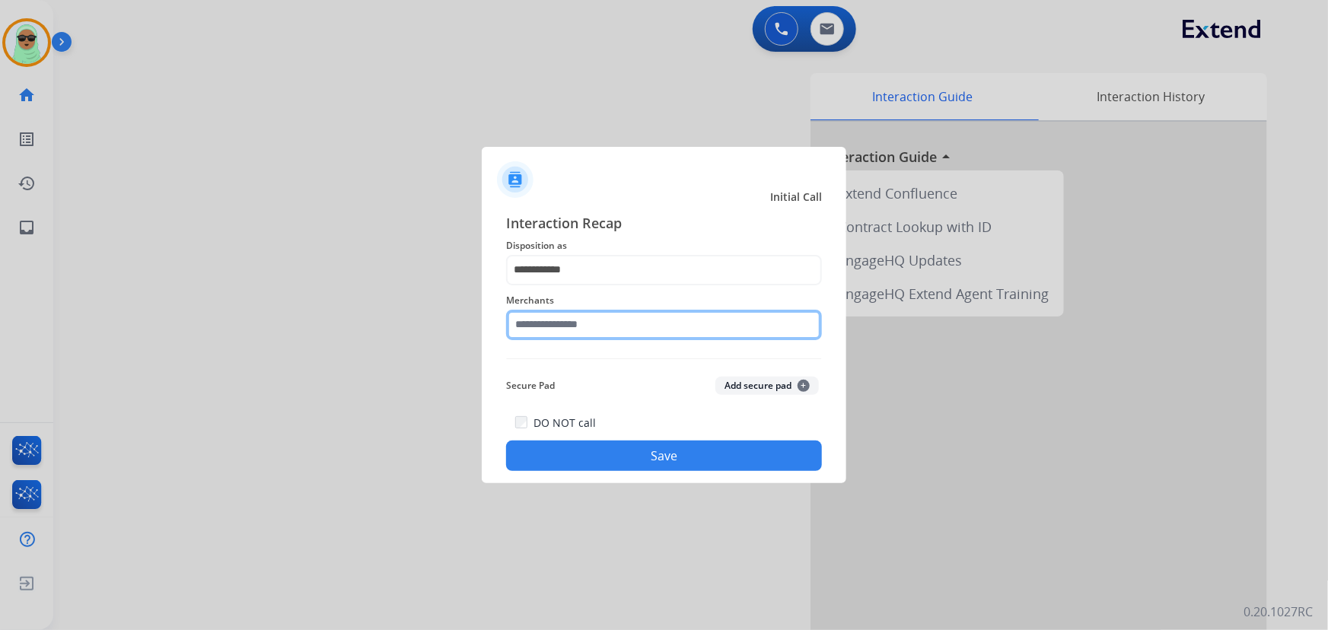
click at [583, 320] on input "text" at bounding box center [664, 325] width 316 height 30
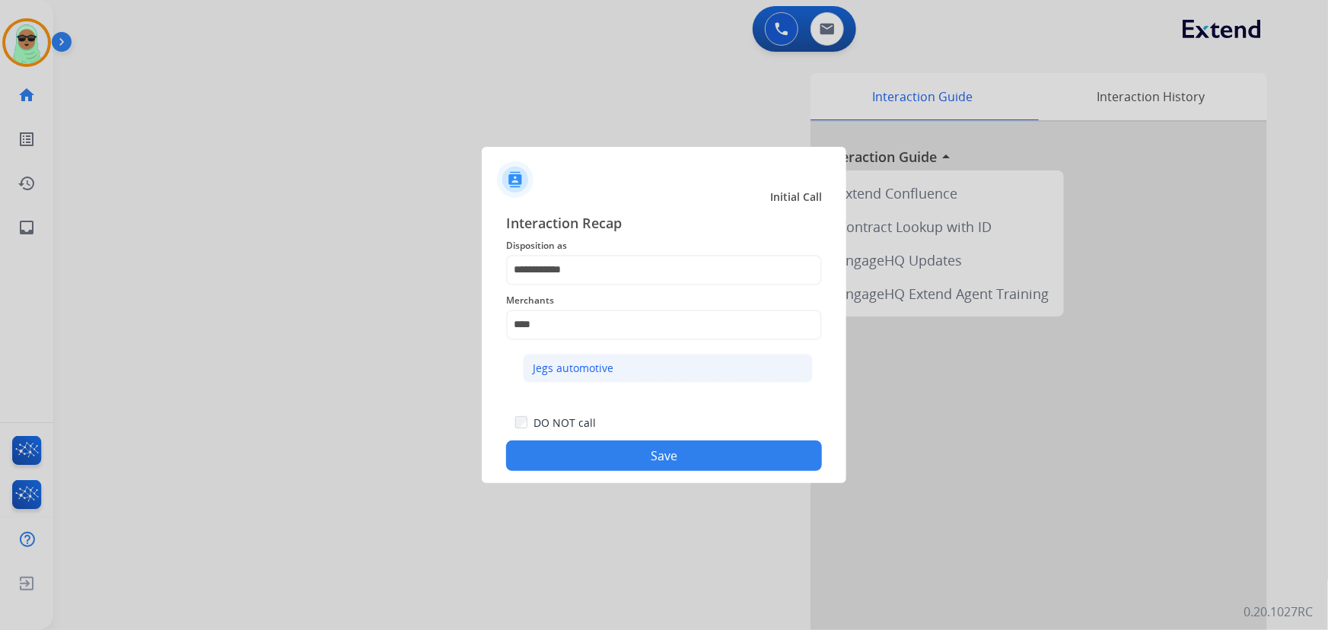
drag, startPoint x: 590, startPoint y: 368, endPoint x: 590, endPoint y: 378, distance: 9.9
click at [590, 368] on div "Jegs automotive" at bounding box center [573, 368] width 81 height 15
type input "**********"
click at [612, 469] on button "Save" at bounding box center [664, 456] width 316 height 30
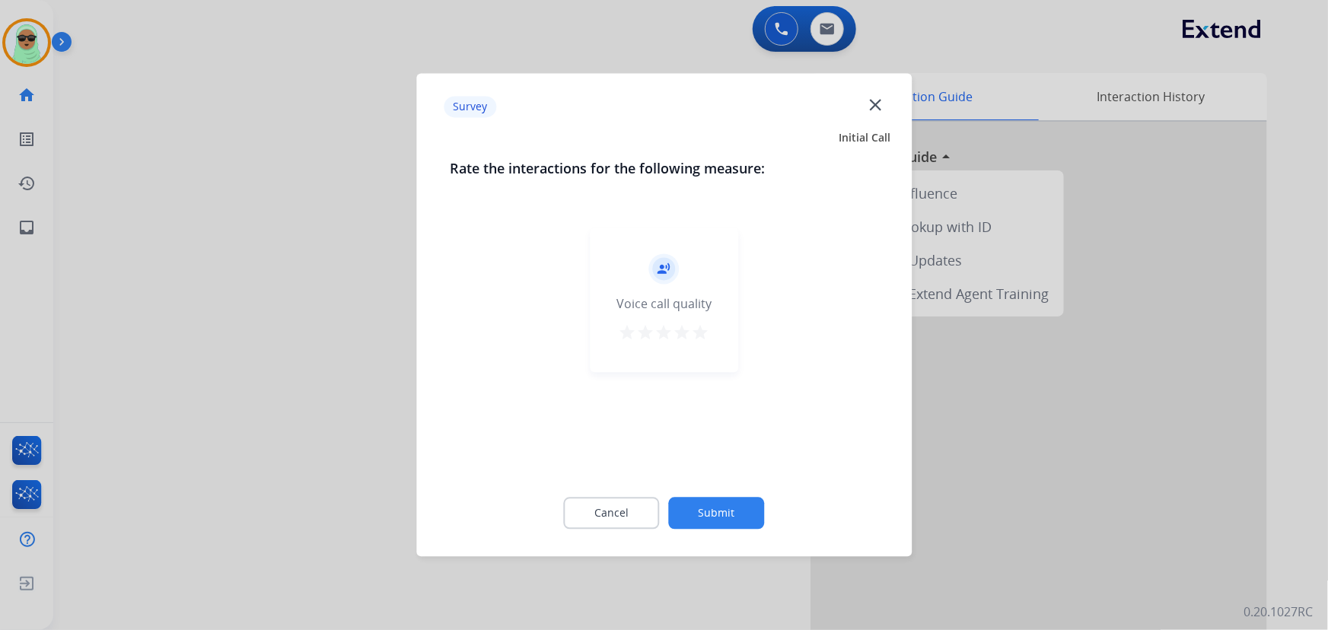
drag, startPoint x: 663, startPoint y: 502, endPoint x: 709, endPoint y: 521, distance: 49.5
click at [667, 505] on div "Cancel Submit" at bounding box center [664, 514] width 429 height 69
click at [713, 521] on button "Submit" at bounding box center [717, 514] width 96 height 32
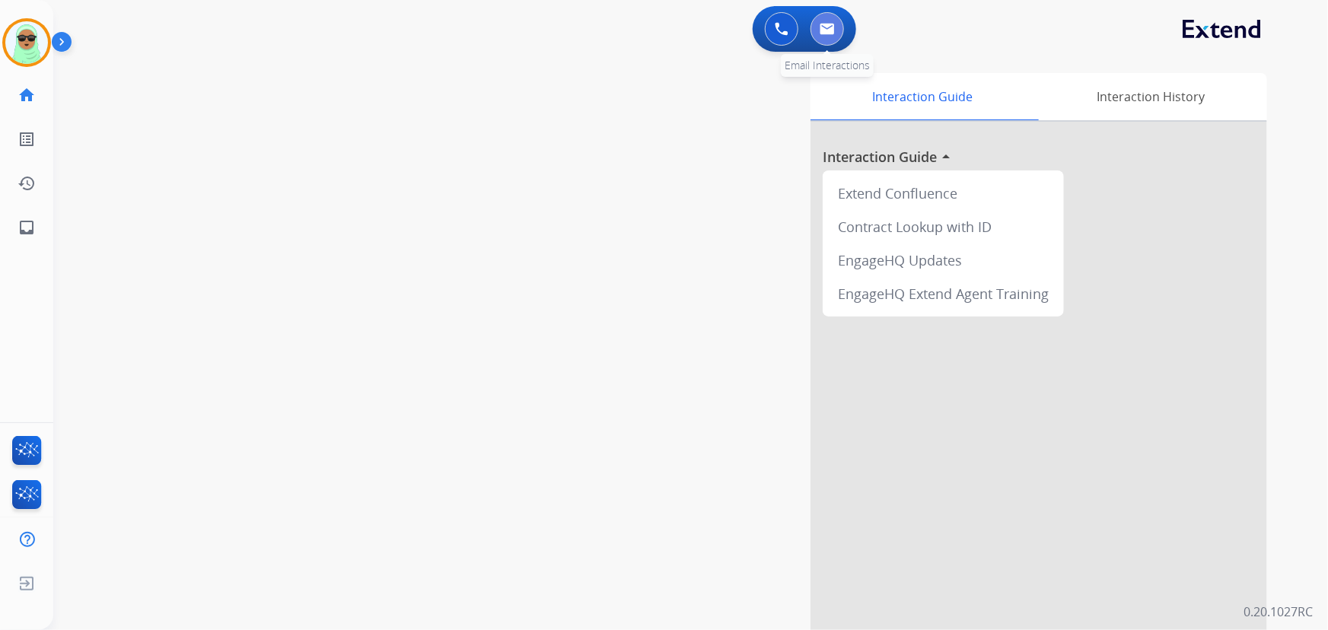
click at [821, 29] on img at bounding box center [827, 29] width 15 height 12
select select "**********"
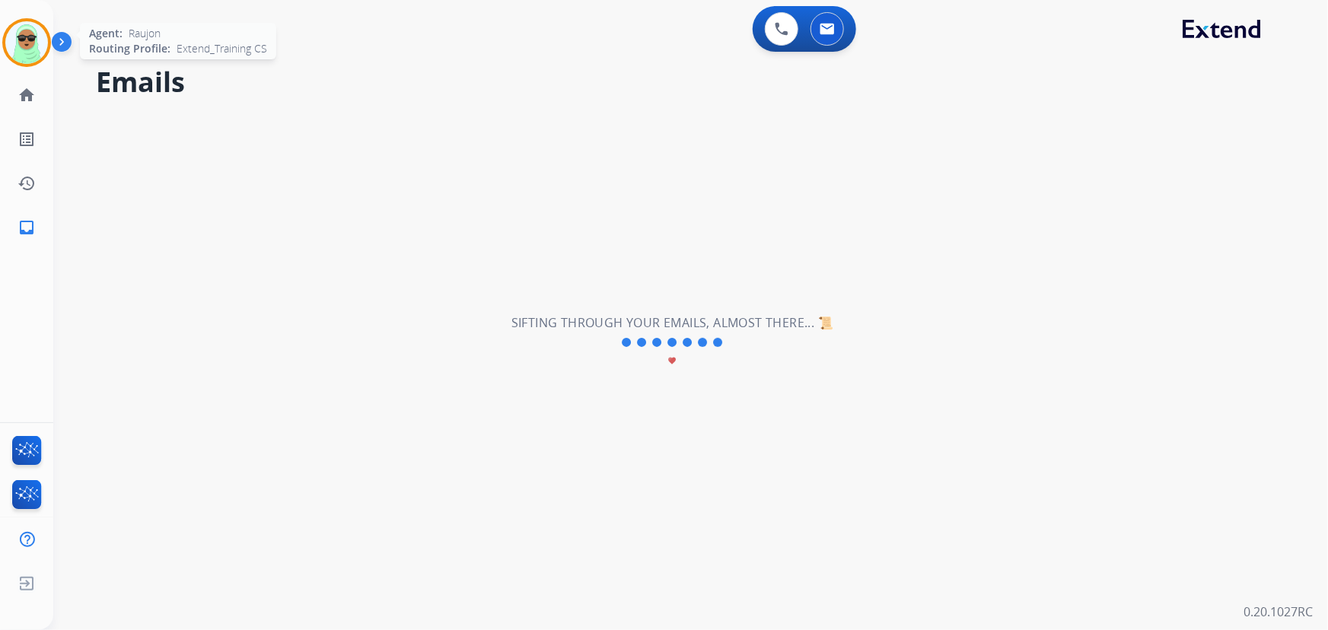
click at [37, 43] on img at bounding box center [26, 42] width 43 height 43
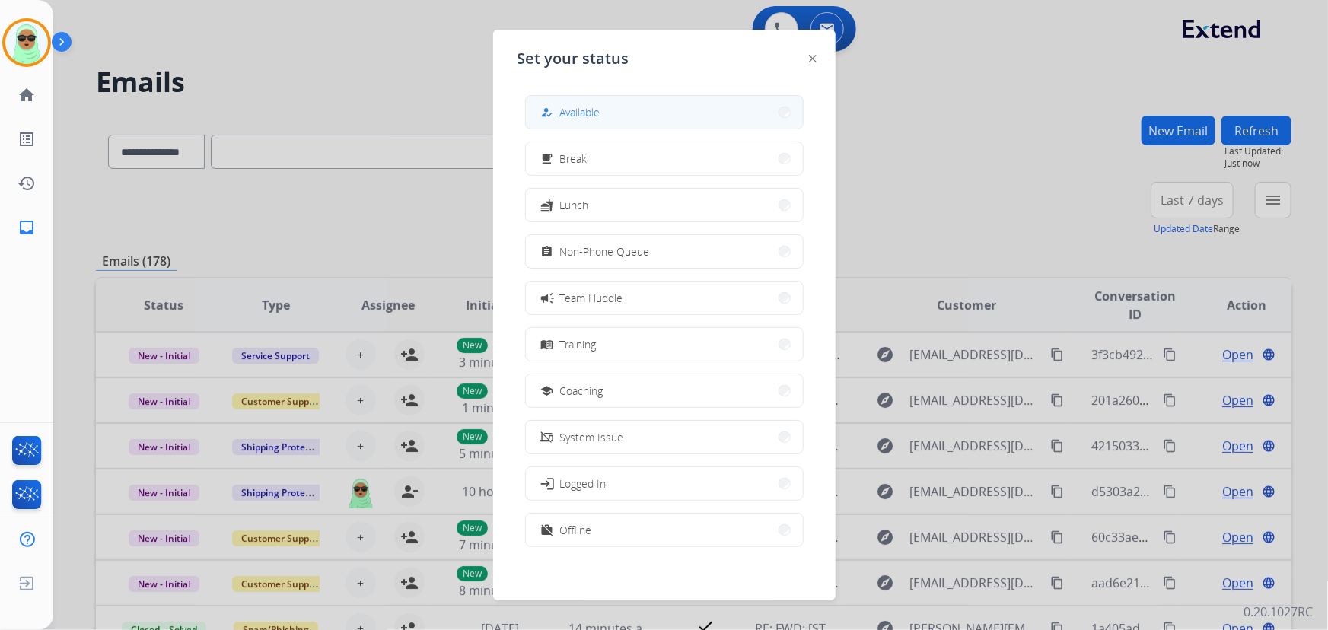
click at [638, 114] on button "how_to_reg Available" at bounding box center [664, 112] width 277 height 33
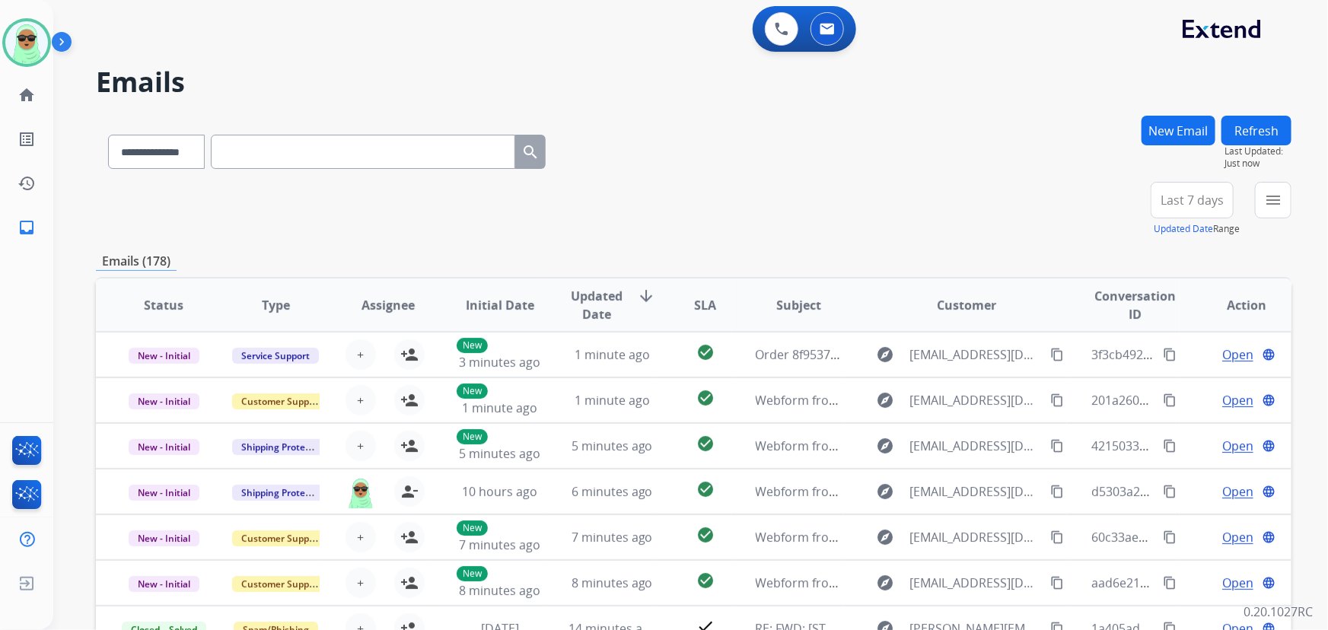
drag, startPoint x: 994, startPoint y: 197, endPoint x: 1220, endPoint y: 182, distance: 226.6
click at [1006, 193] on div "**********" at bounding box center [694, 209] width 1196 height 55
click at [1264, 195] on mat-icon "menu" at bounding box center [1273, 200] width 18 height 18
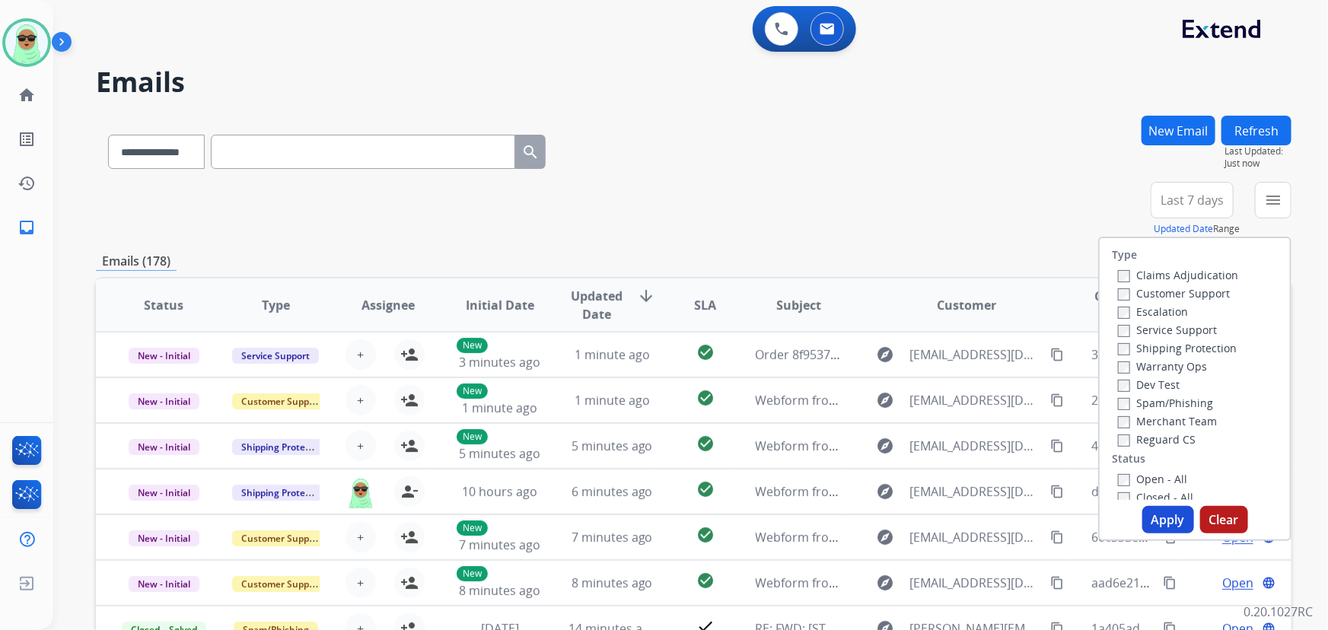
click at [1180, 297] on label "Customer Support" at bounding box center [1174, 293] width 112 height 14
click at [1177, 343] on label "Shipping Protection" at bounding box center [1177, 348] width 119 height 14
drag, startPoint x: 1175, startPoint y: 432, endPoint x: 1174, endPoint y: 442, distance: 9.2
click at [1175, 433] on label "Reguard CS" at bounding box center [1157, 439] width 78 height 14
click at [1175, 444] on label "Reguard CS" at bounding box center [1157, 439] width 78 height 14
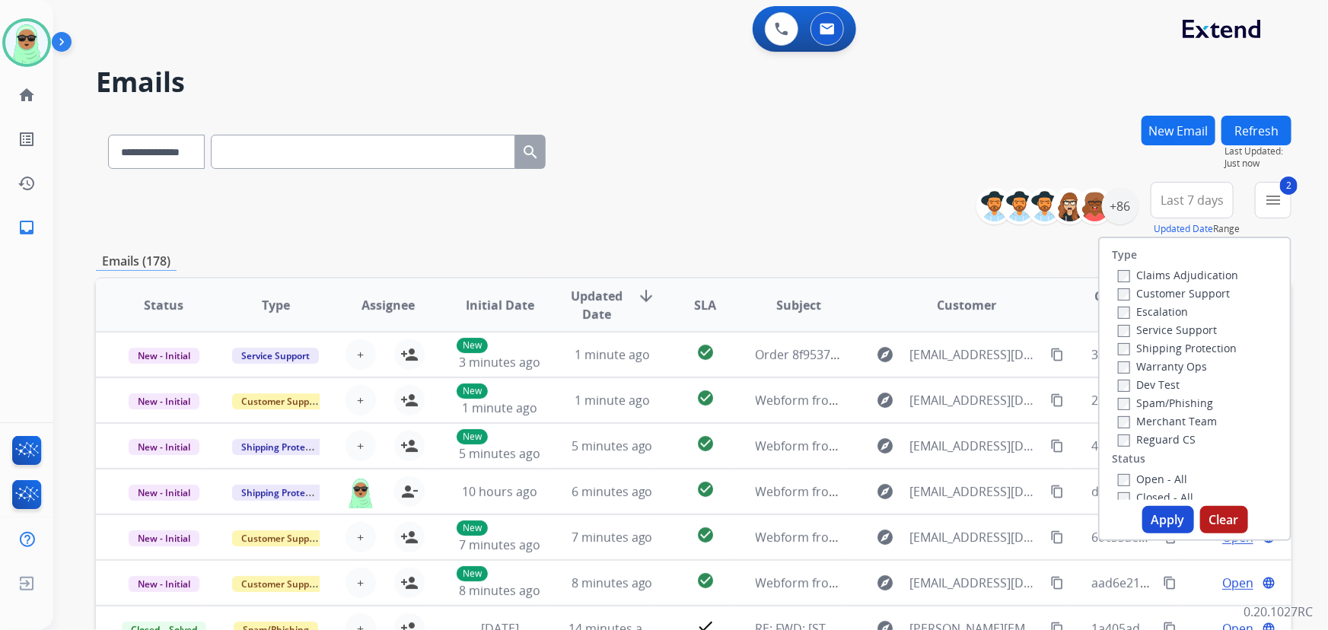
click at [1172, 448] on div "Type Claims Adjudication Customer Support Escalation Service Support Shipping P…" at bounding box center [1195, 369] width 190 height 262
click at [1166, 446] on label "Reguard CS" at bounding box center [1157, 439] width 78 height 14
click at [1165, 480] on label "Open - All" at bounding box center [1152, 479] width 69 height 14
click at [1169, 442] on label "Reguard CS" at bounding box center [1157, 439] width 78 height 14
click at [1156, 433] on label "Reguard CS" at bounding box center [1157, 439] width 78 height 14
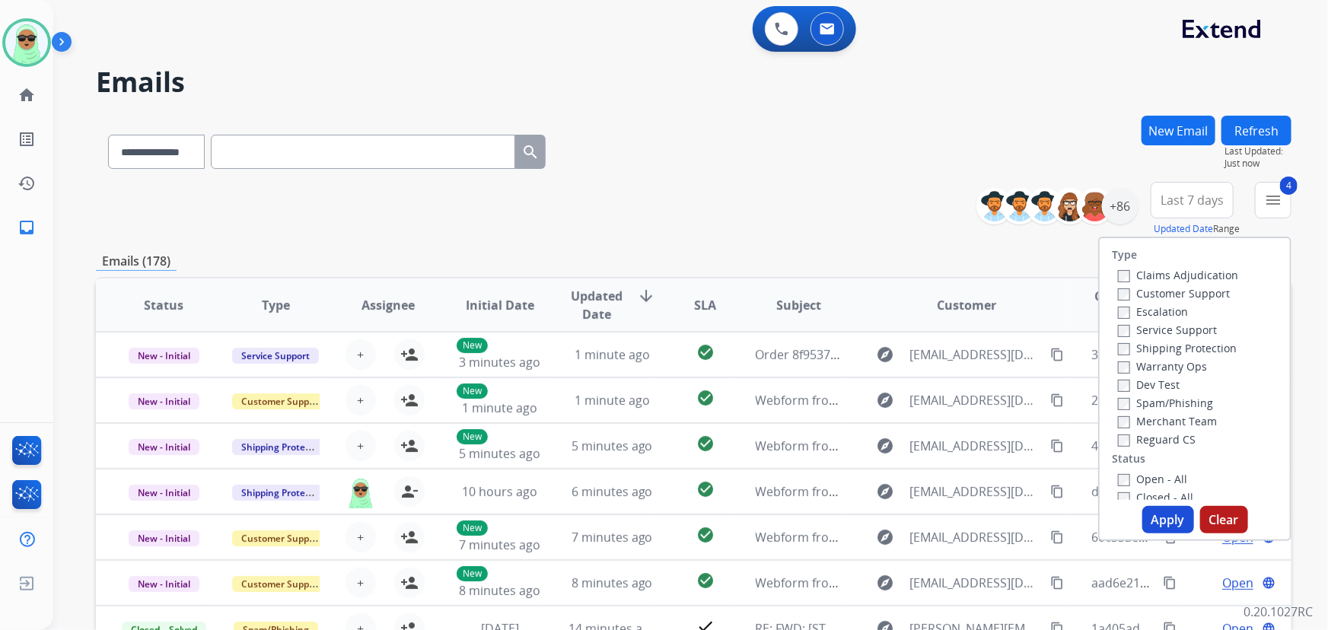
click at [1153, 509] on button "Apply" at bounding box center [1169, 519] width 52 height 27
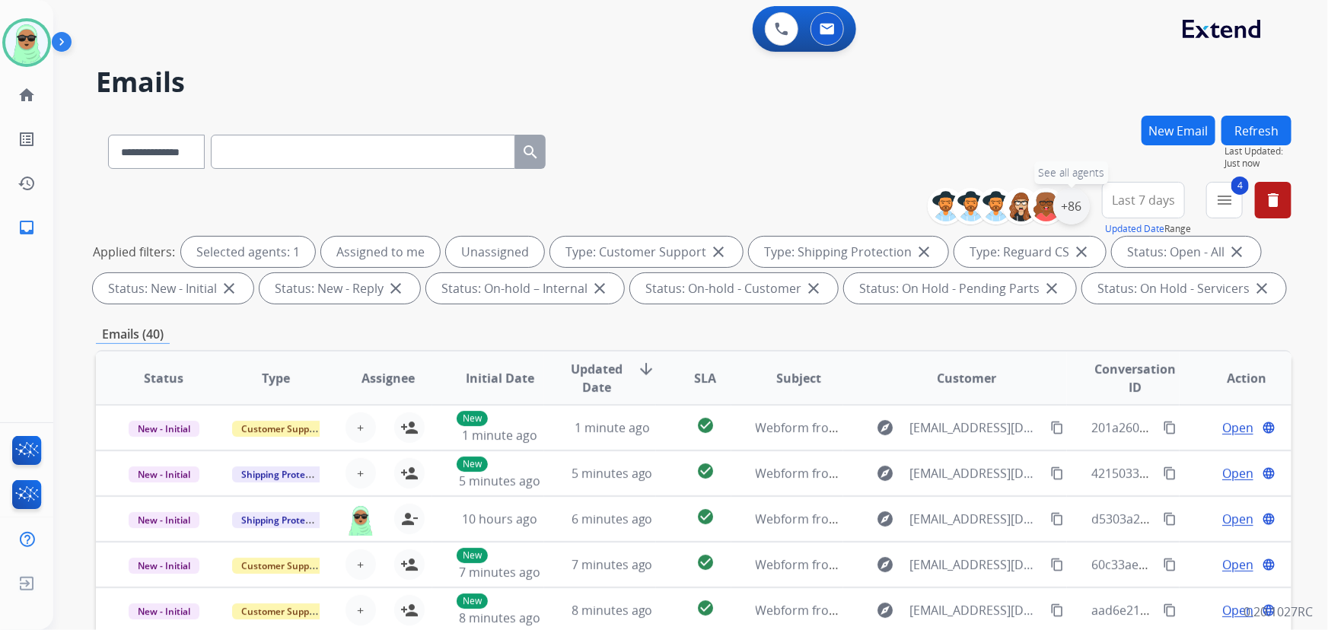
click at [1071, 202] on div "+86" at bounding box center [1072, 206] width 37 height 37
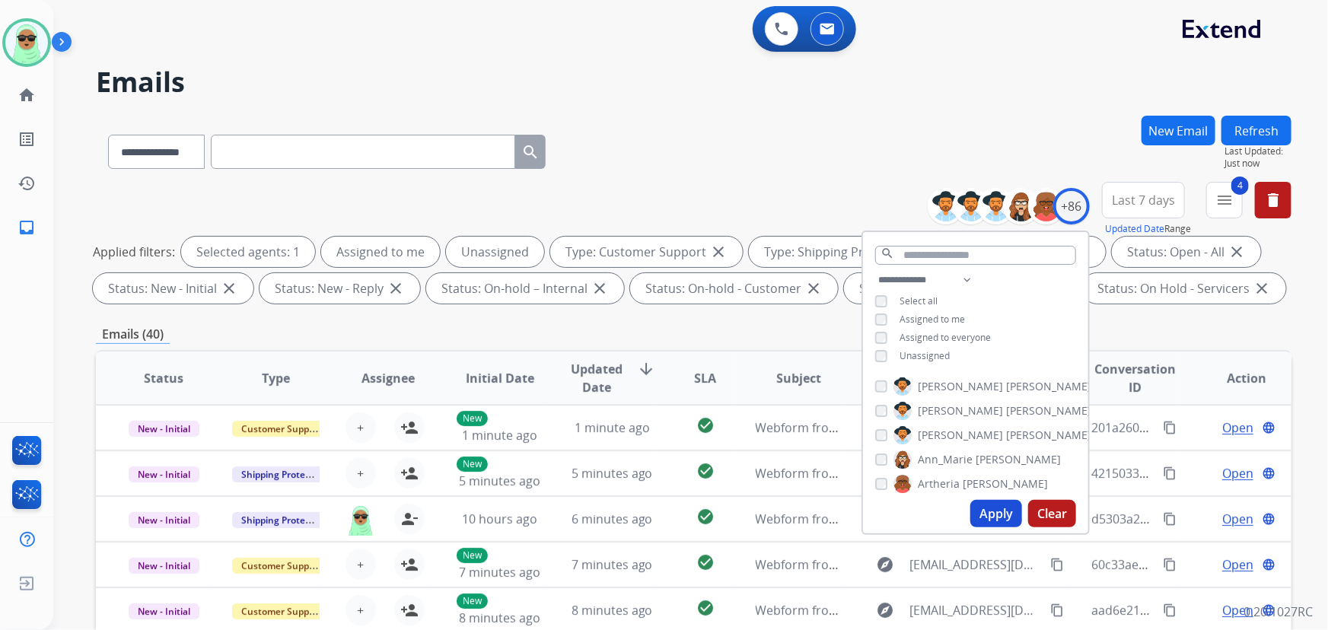
click at [900, 356] on span "Unassigned" at bounding box center [925, 355] width 50 height 13
click at [1004, 517] on button "Apply" at bounding box center [997, 513] width 52 height 27
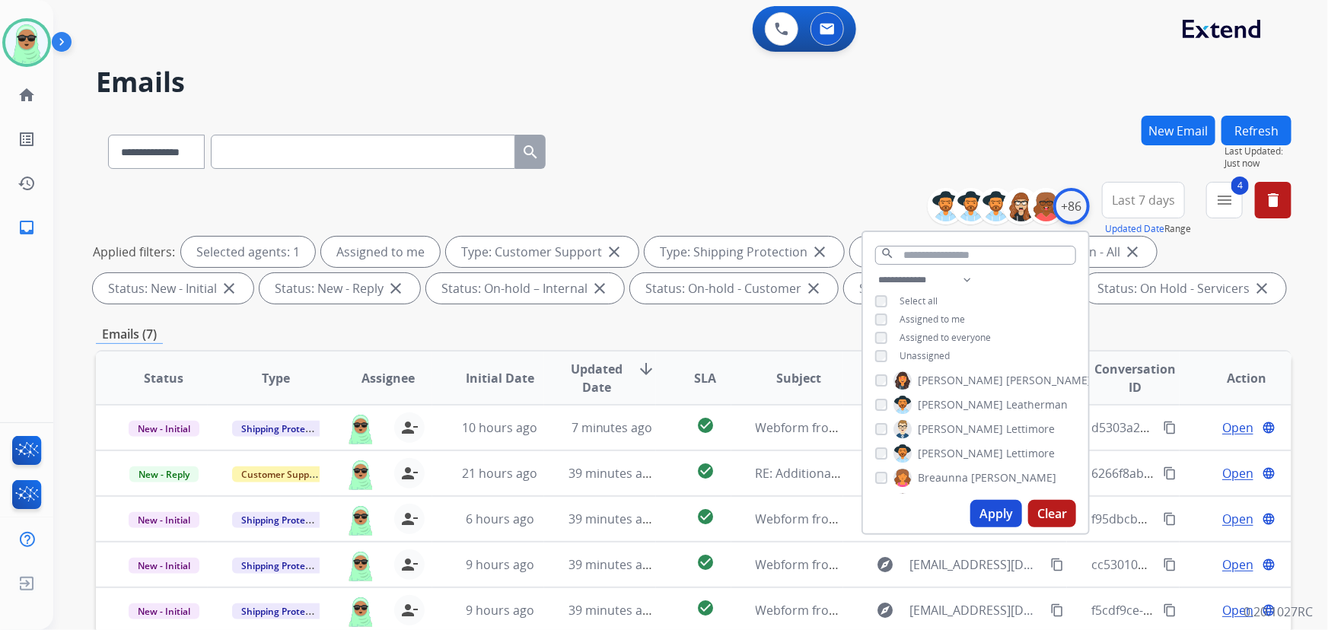
scroll to position [276, 0]
click at [1057, 196] on div "+86" at bounding box center [1072, 206] width 37 height 37
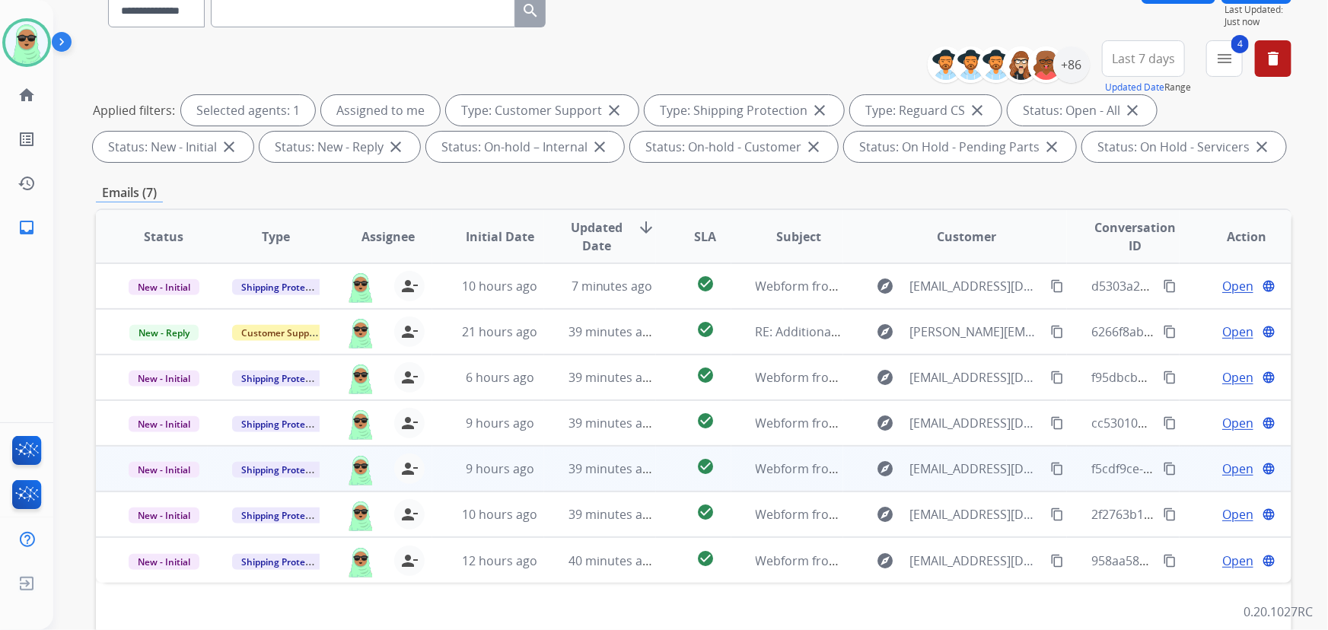
scroll to position [308, 0]
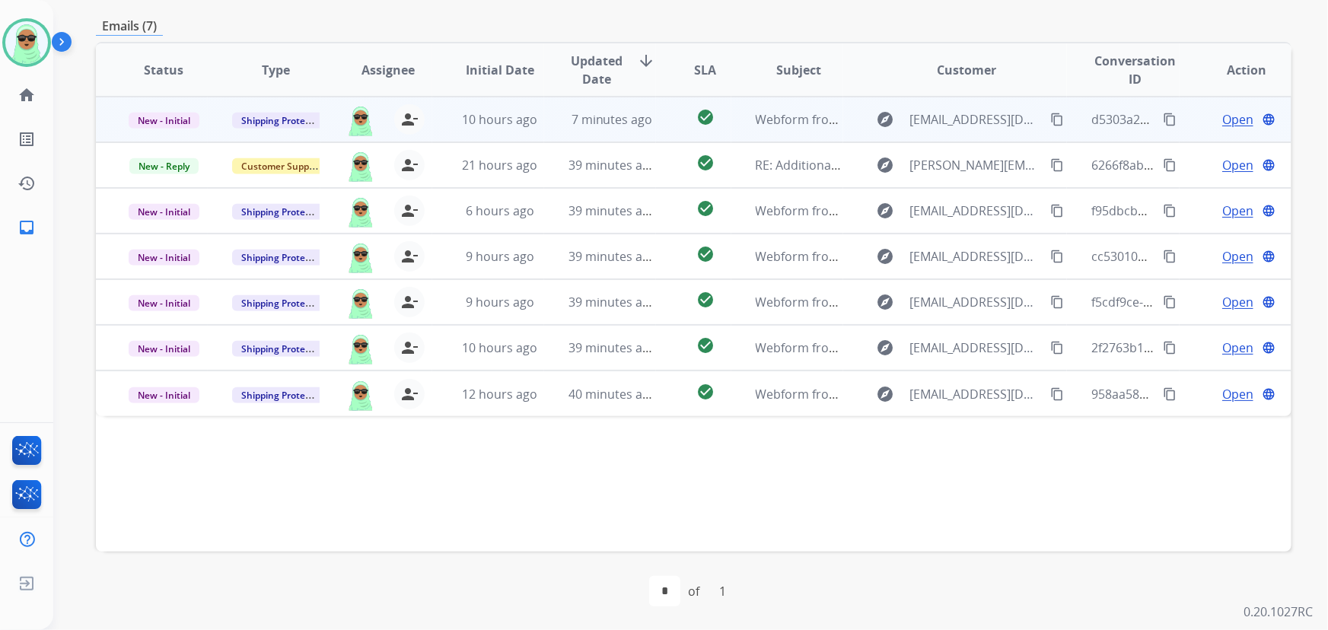
click at [1228, 117] on span "Open" at bounding box center [1238, 119] width 31 height 18
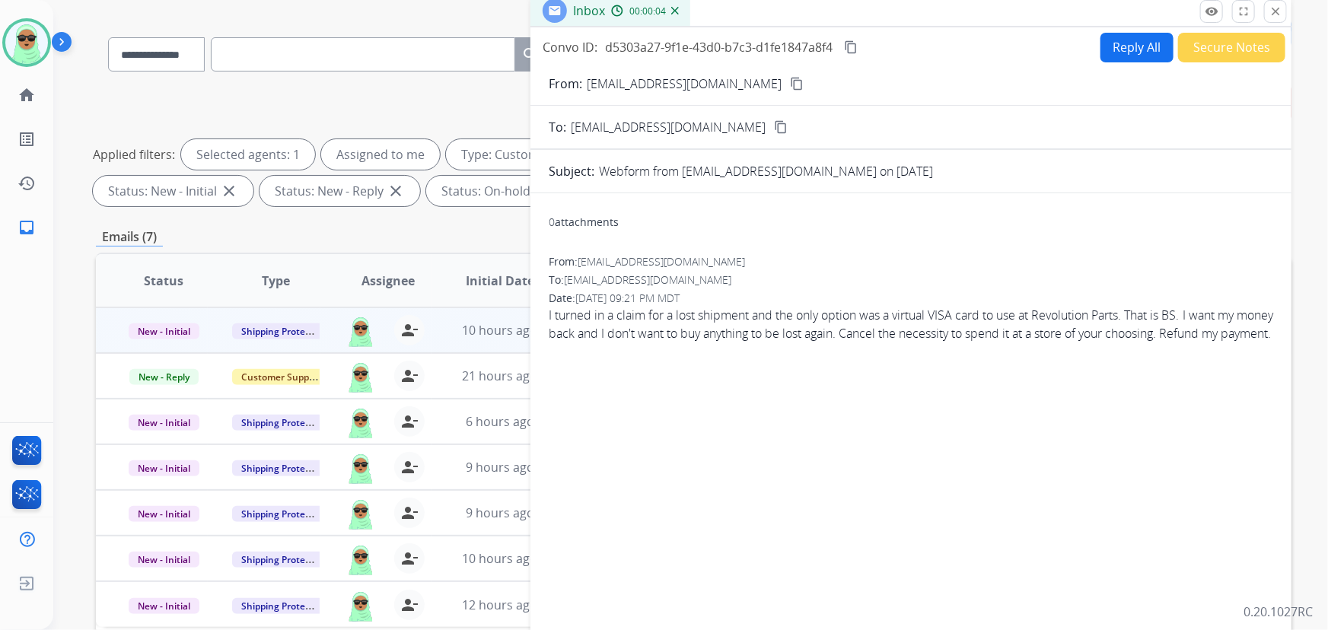
scroll to position [0, 0]
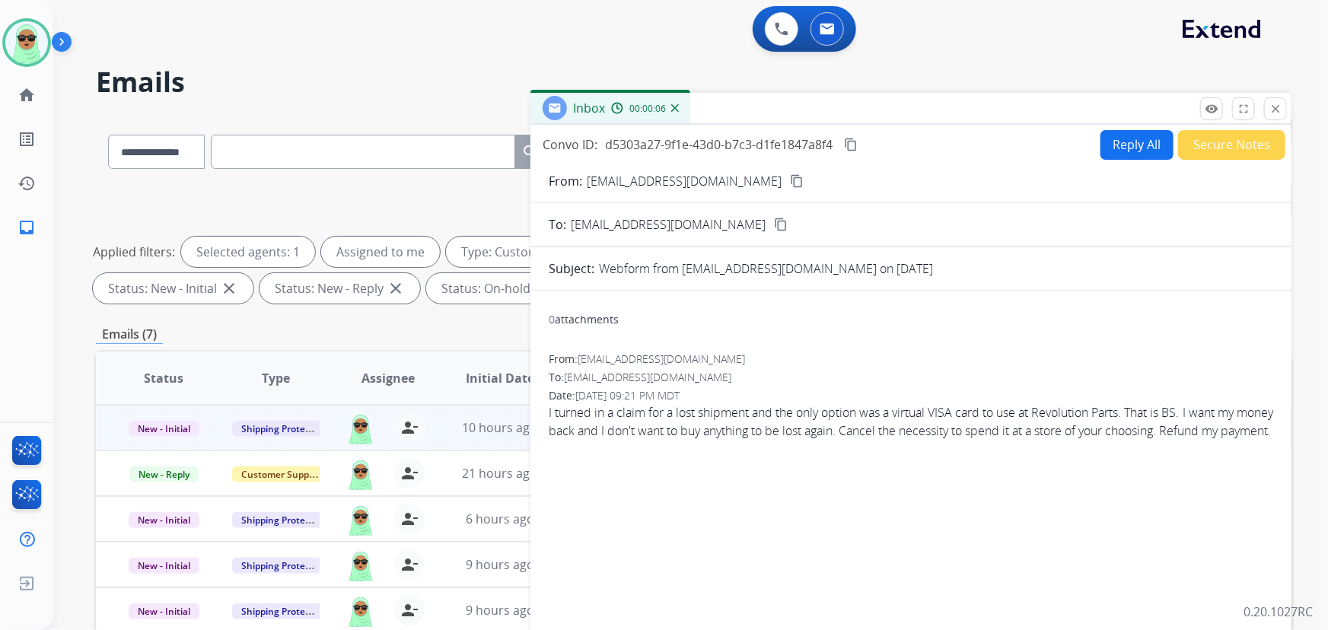
click at [1142, 145] on button "Reply All" at bounding box center [1137, 145] width 73 height 30
select select "**********"
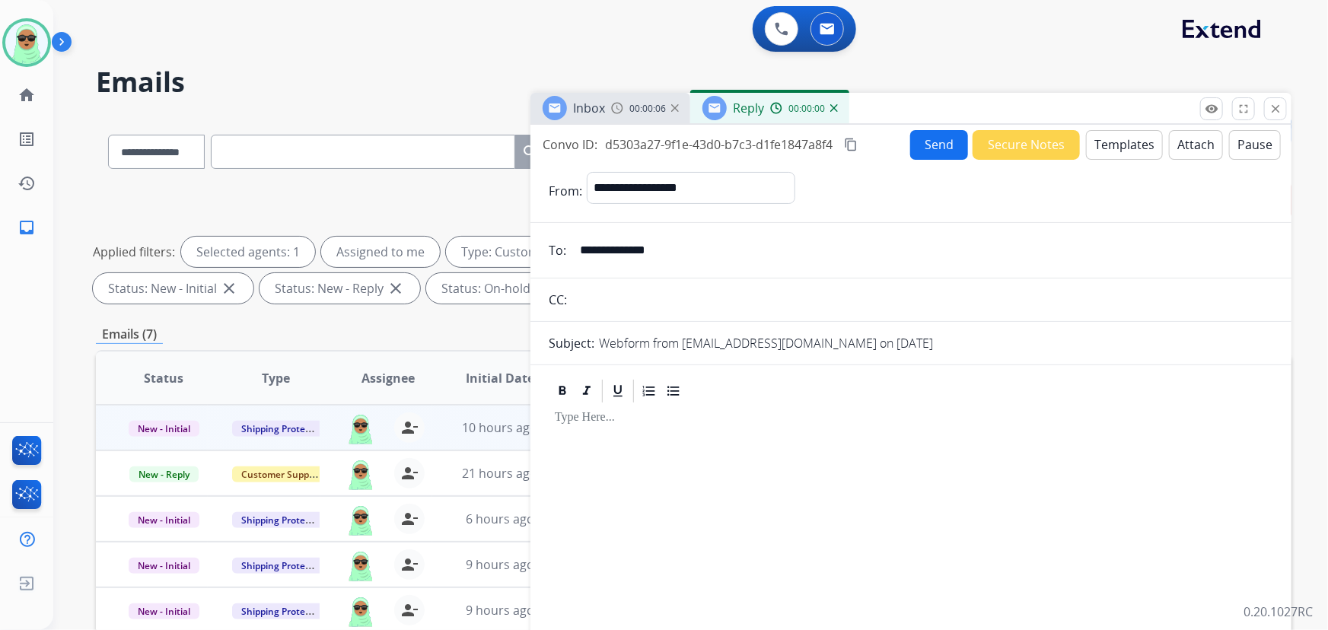
click at [1147, 137] on button "Templates" at bounding box center [1124, 145] width 77 height 30
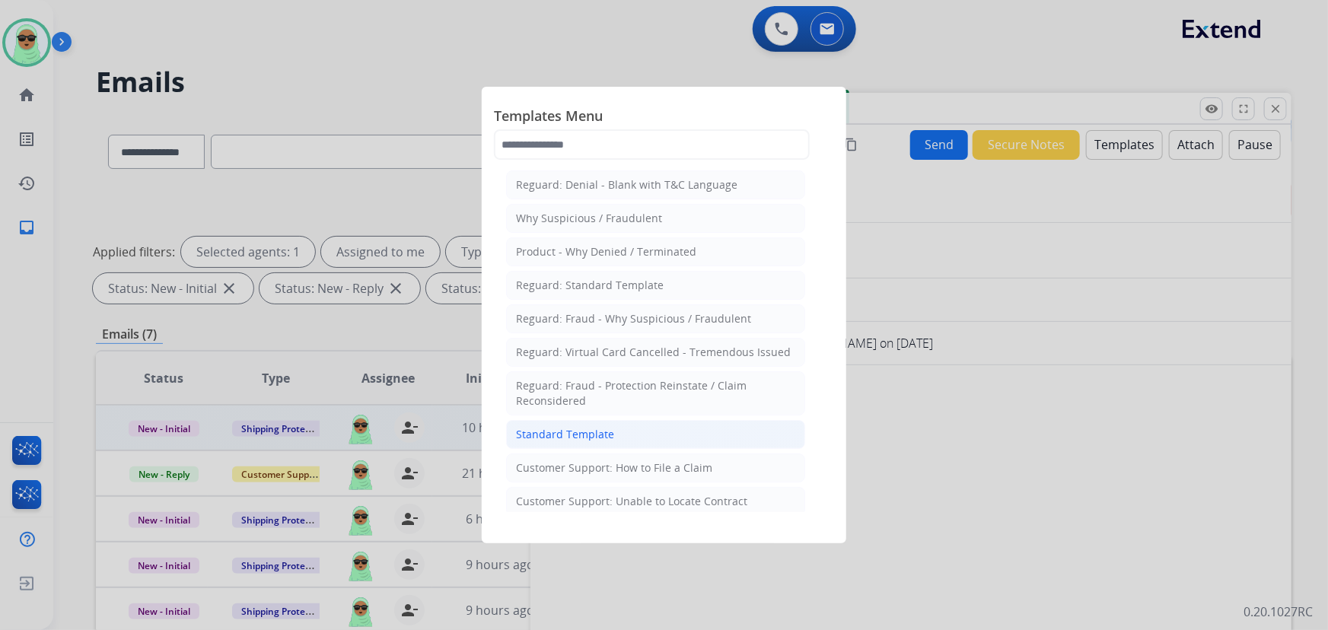
click at [595, 427] on div "Standard Template" at bounding box center [565, 434] width 98 height 15
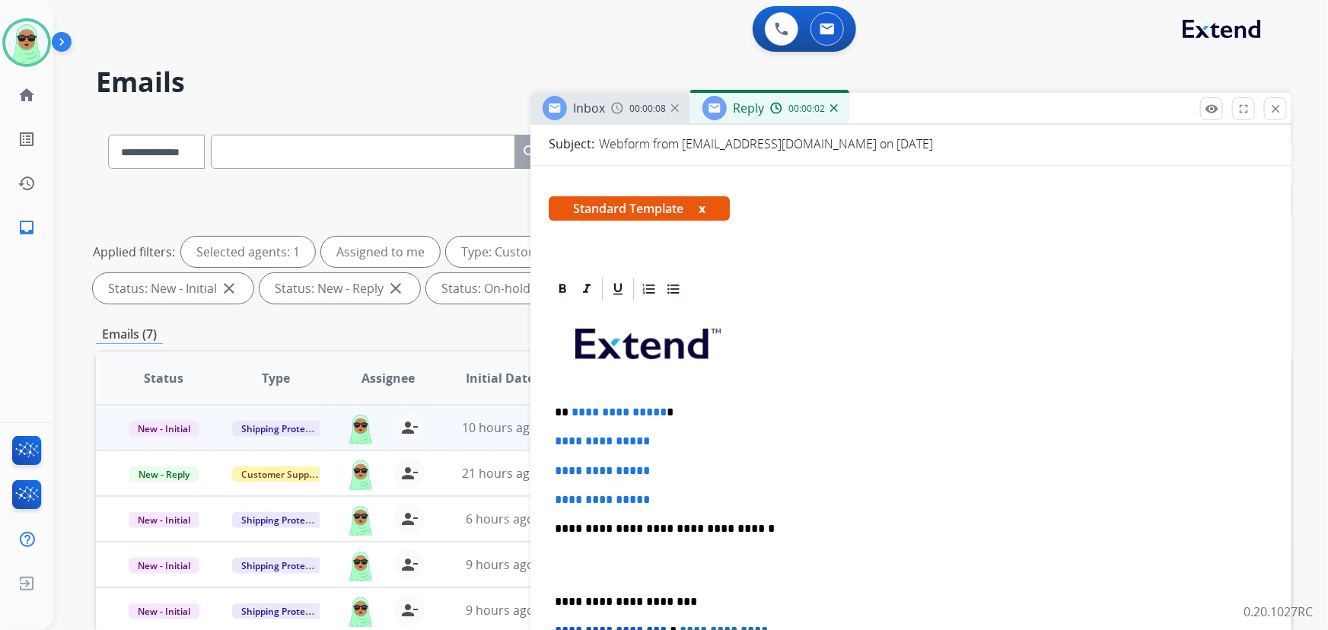
scroll to position [276, 0]
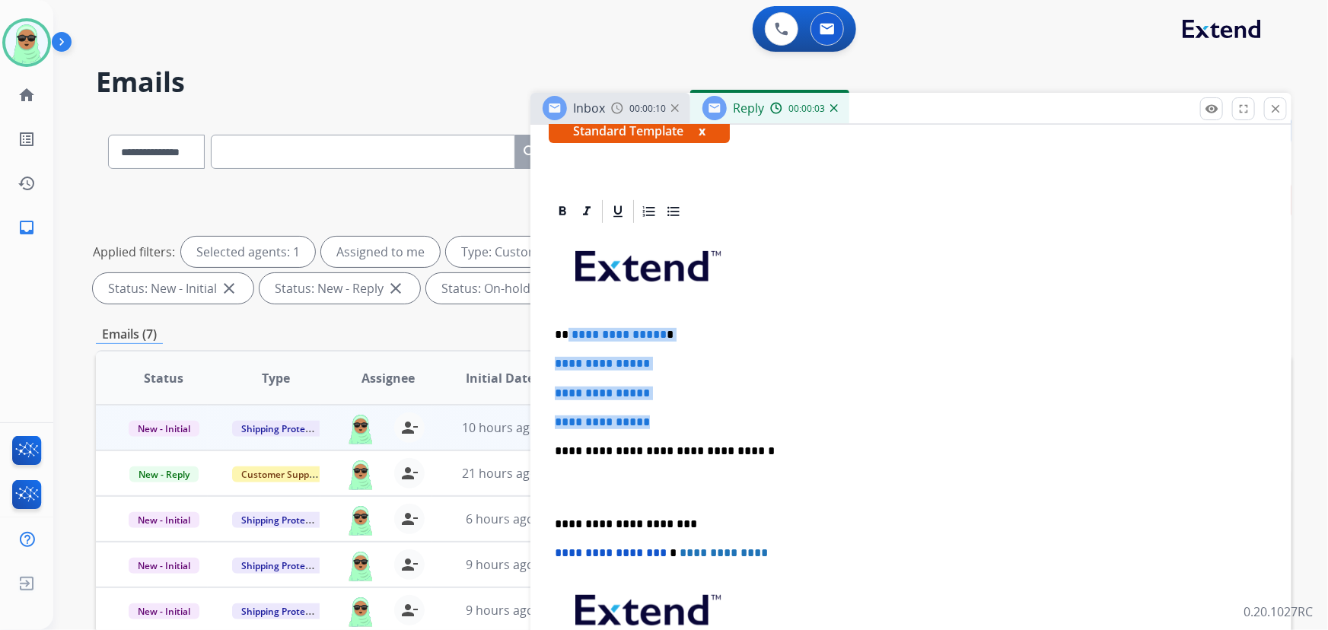
drag, startPoint x: 671, startPoint y: 415, endPoint x: 593, endPoint y: 327, distance: 117.6
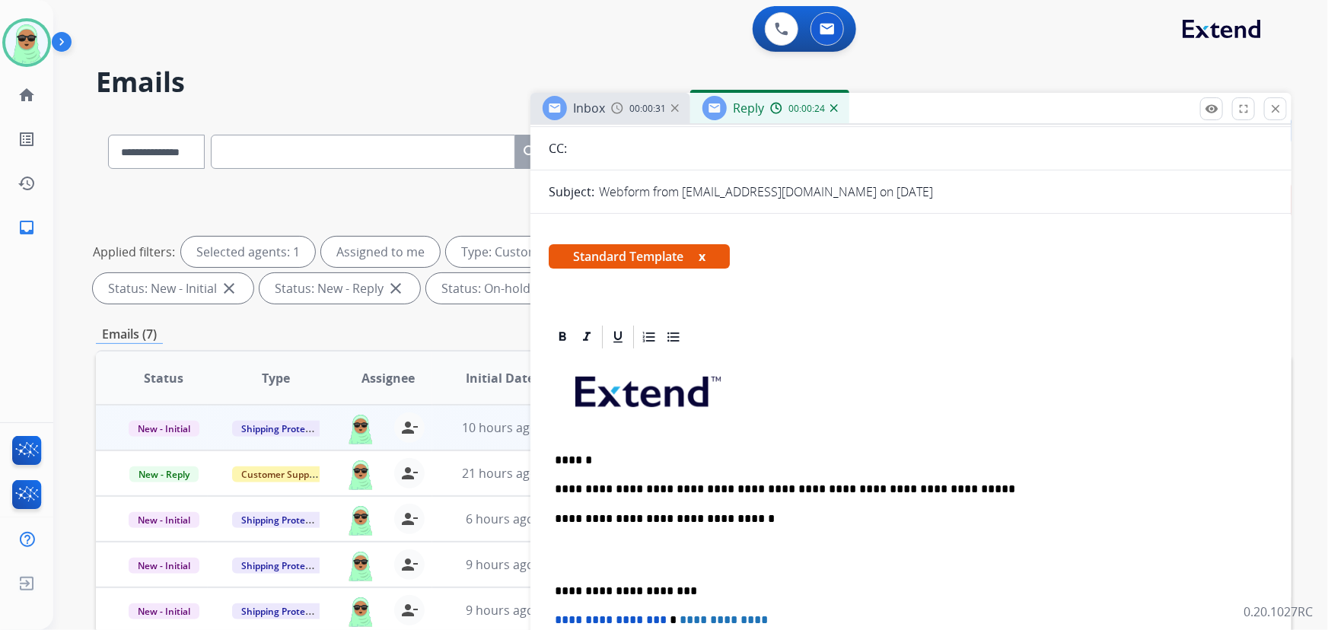
scroll to position [0, 0]
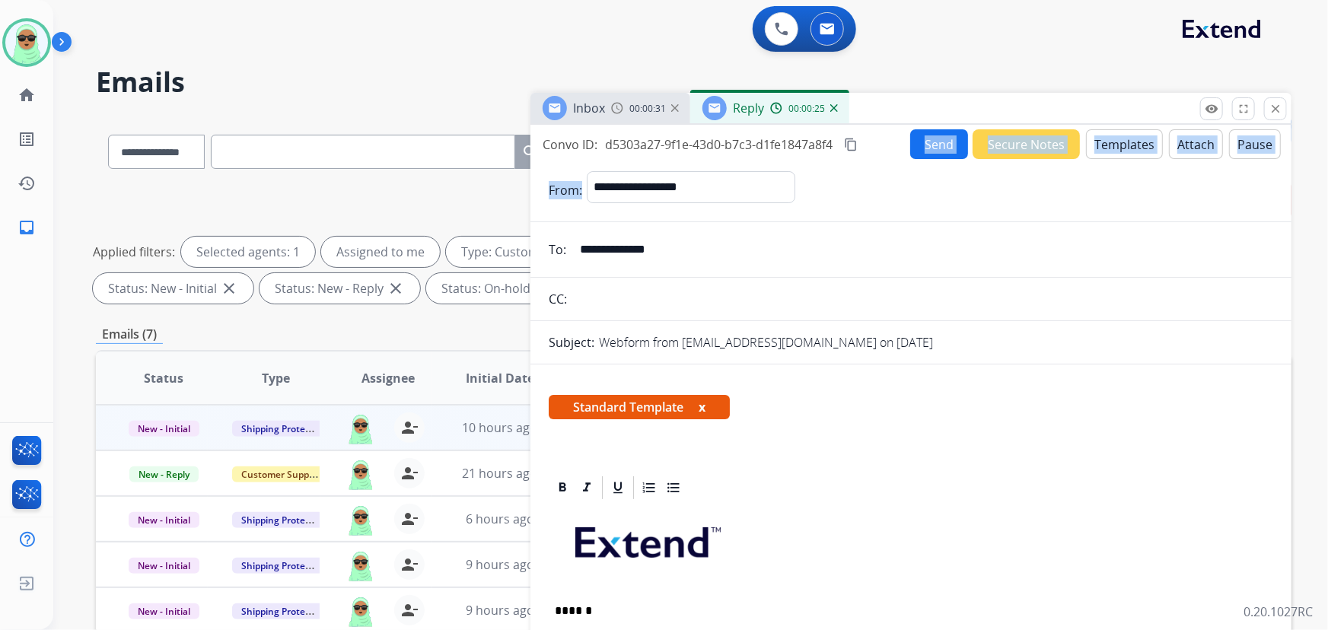
click at [918, 158] on div "**********" at bounding box center [911, 435] width 761 height 621
click at [945, 159] on form "**********" at bounding box center [911, 617] width 761 height 917
click at [945, 149] on button "Send" at bounding box center [939, 144] width 58 height 30
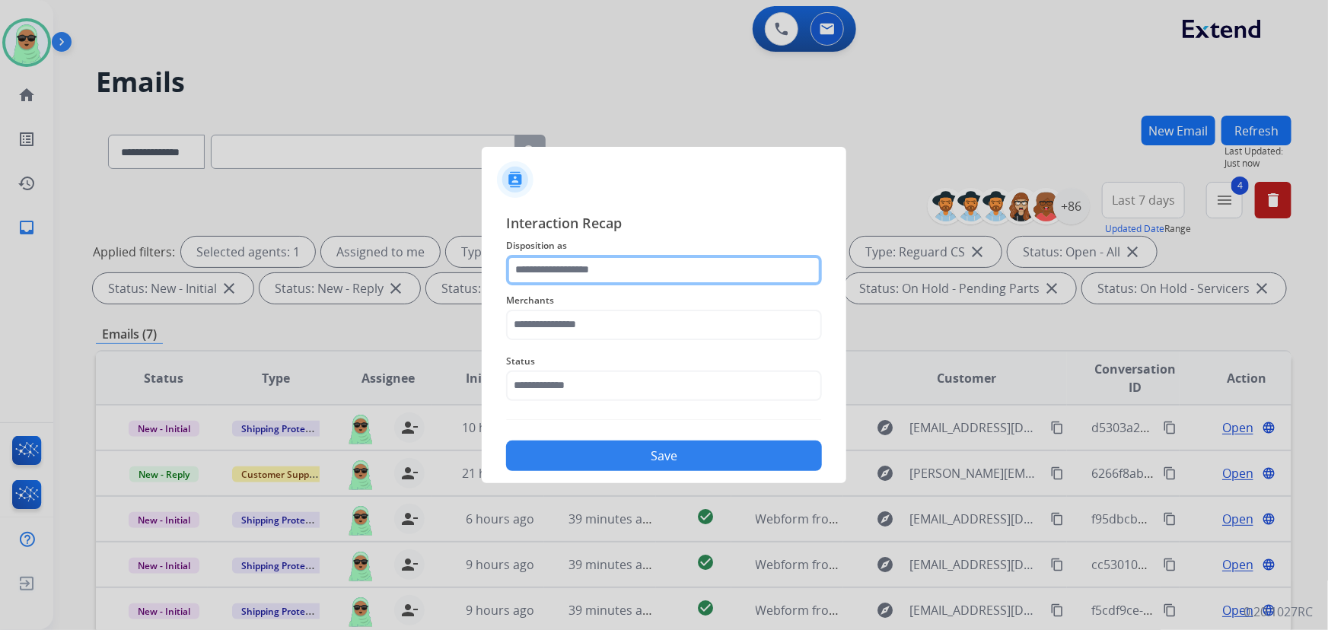
drag, startPoint x: 653, startPoint y: 266, endPoint x: 657, endPoint y: 281, distance: 15.7
click at [653, 266] on input "text" at bounding box center [664, 270] width 316 height 30
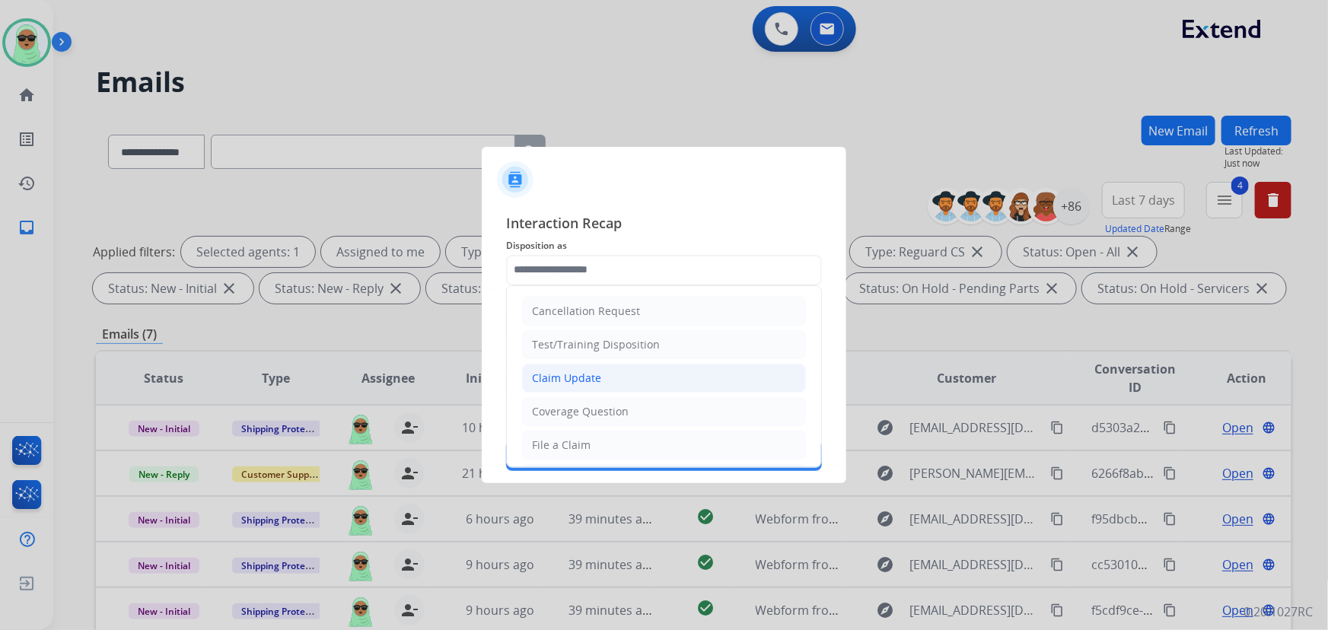
click at [607, 386] on li "Claim Update" at bounding box center [664, 378] width 284 height 29
type input "**********"
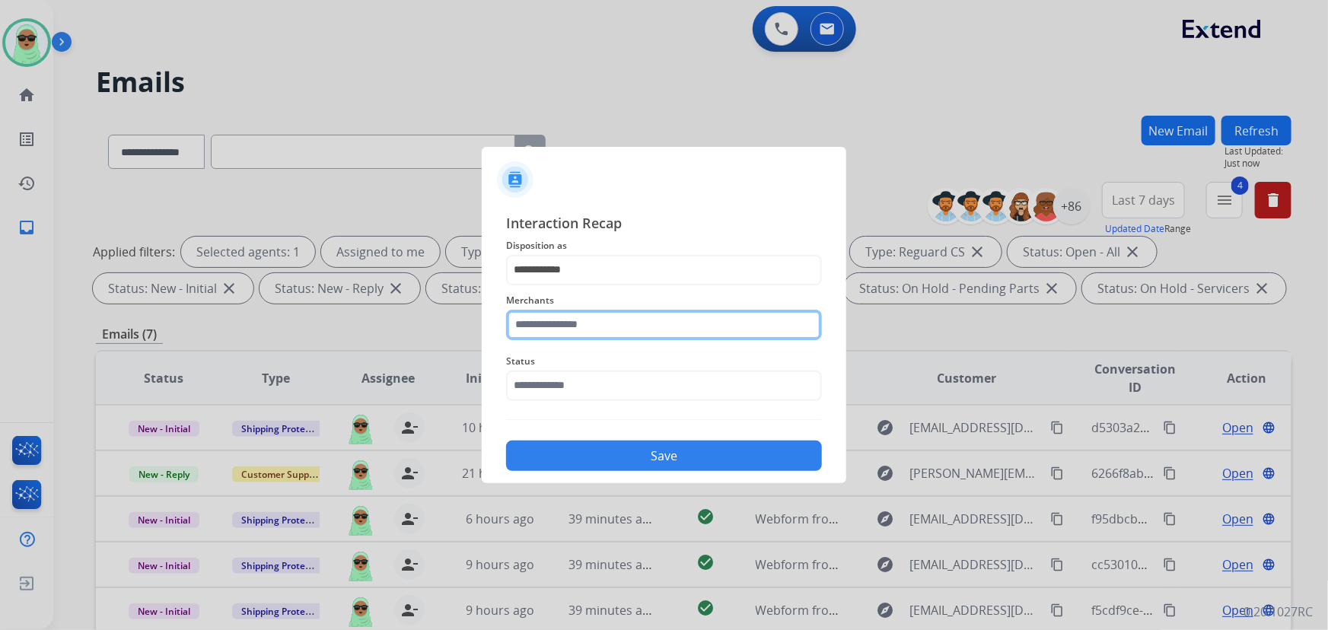
click at [593, 324] on input "text" at bounding box center [664, 325] width 316 height 30
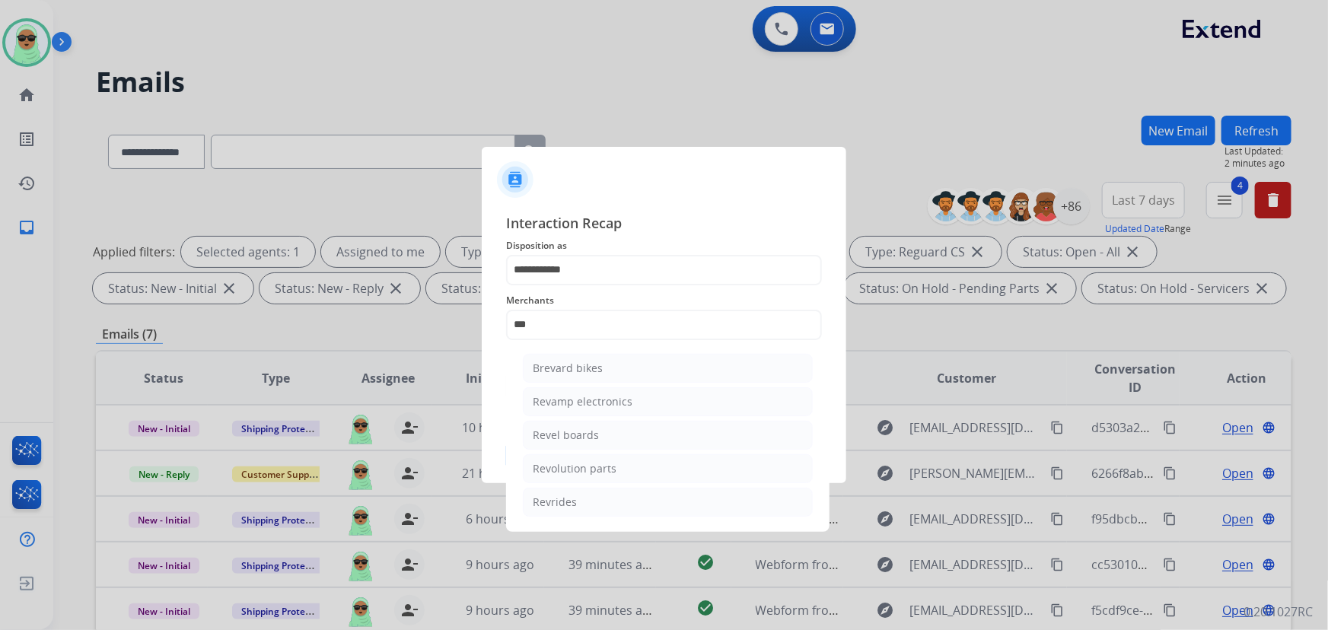
click at [606, 449] on li "Revel boards" at bounding box center [668, 435] width 290 height 29
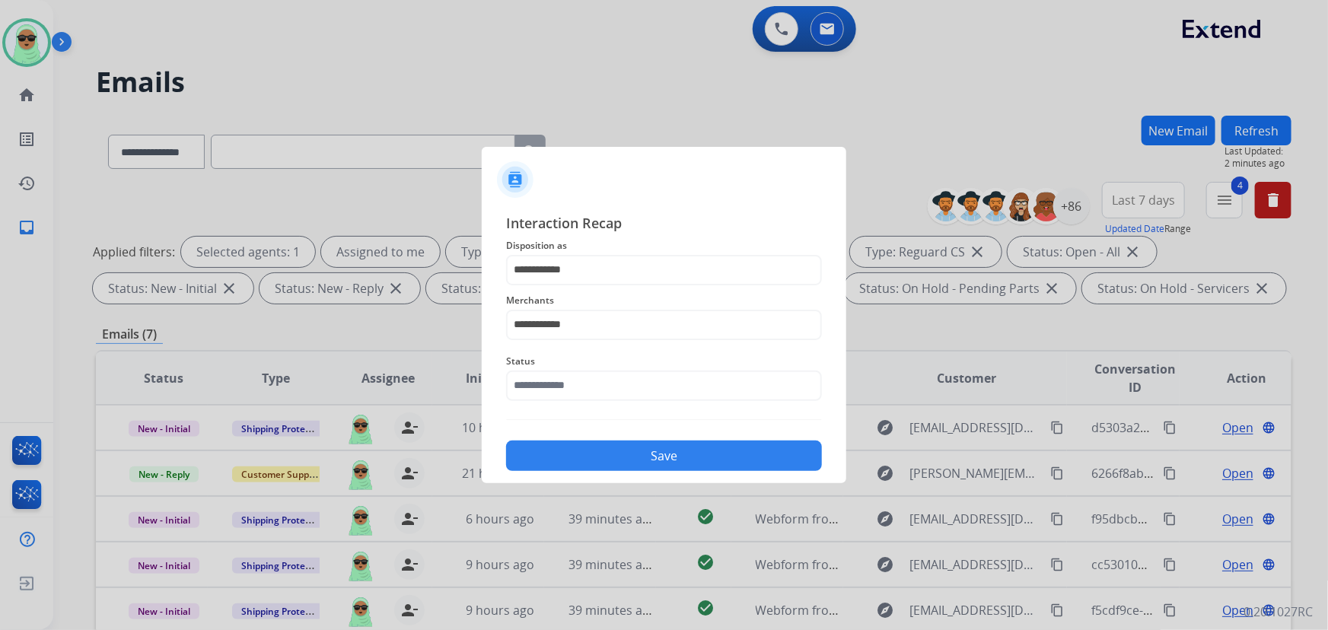
click at [591, 347] on div "Status" at bounding box center [664, 376] width 316 height 61
click at [589, 337] on div "**********" at bounding box center [664, 342] width 316 height 260
click at [587, 330] on input "**********" at bounding box center [664, 325] width 316 height 30
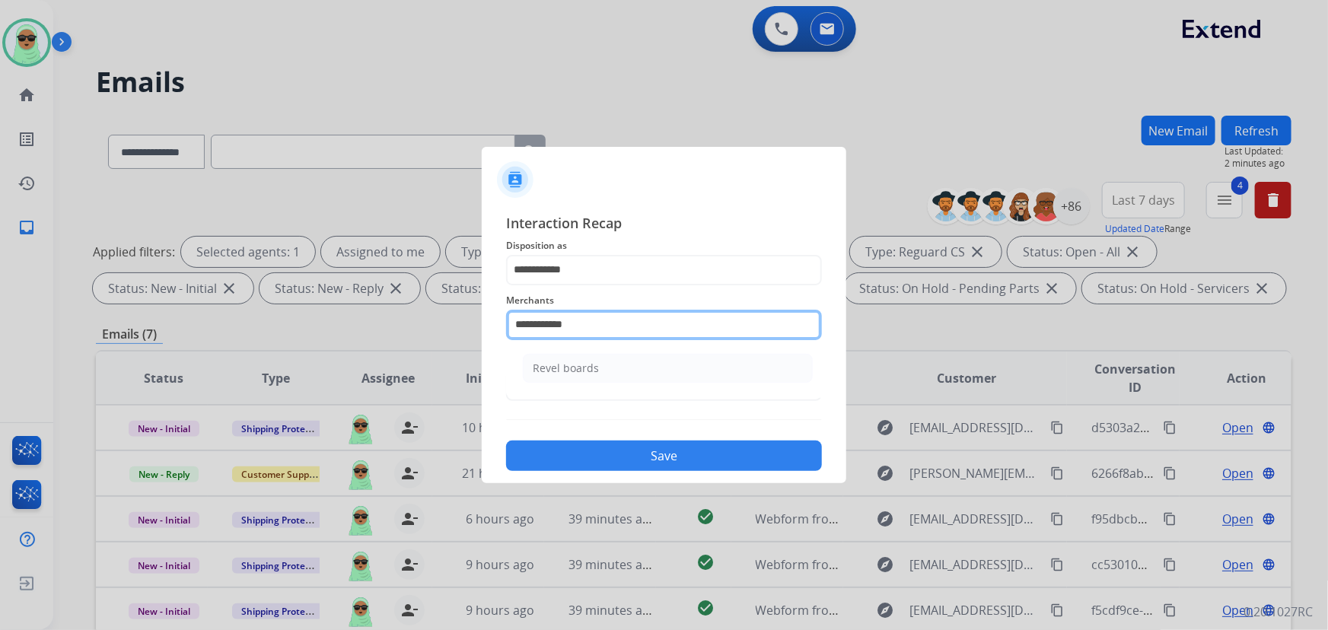
click at [587, 330] on input "**********" at bounding box center [664, 325] width 316 height 30
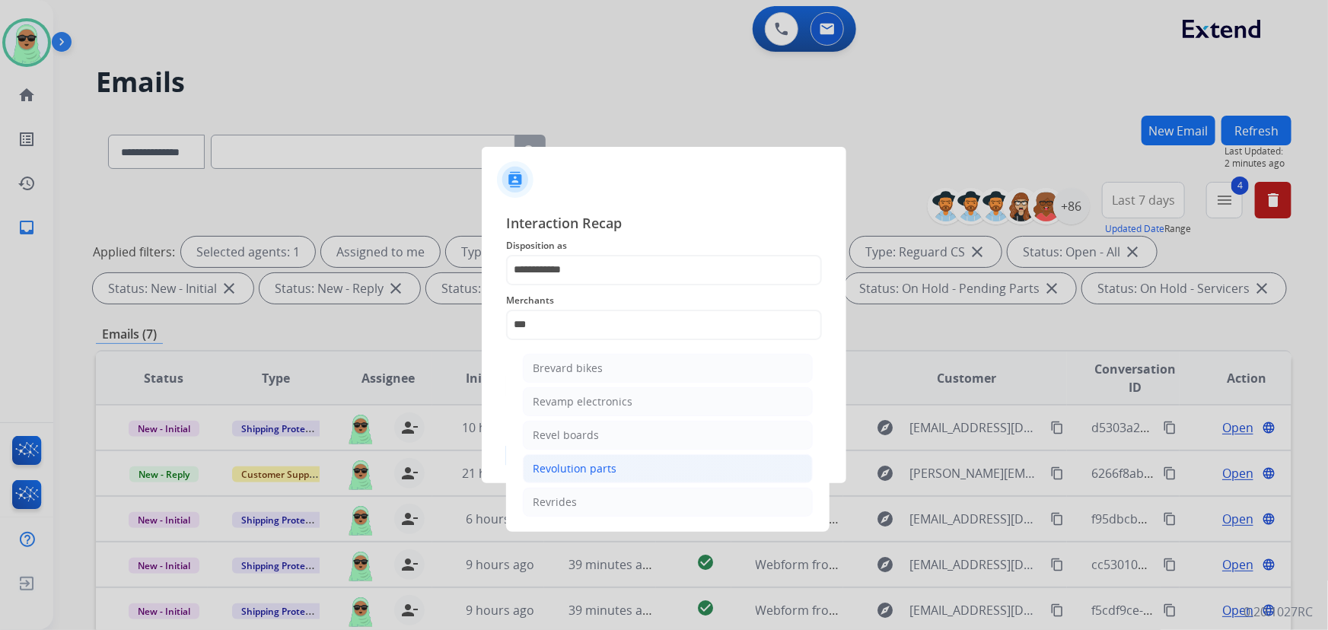
drag, startPoint x: 609, startPoint y: 466, endPoint x: 615, endPoint y: 441, distance: 25.8
click at [608, 466] on div "Revolution parts" at bounding box center [575, 468] width 84 height 15
type input "**********"
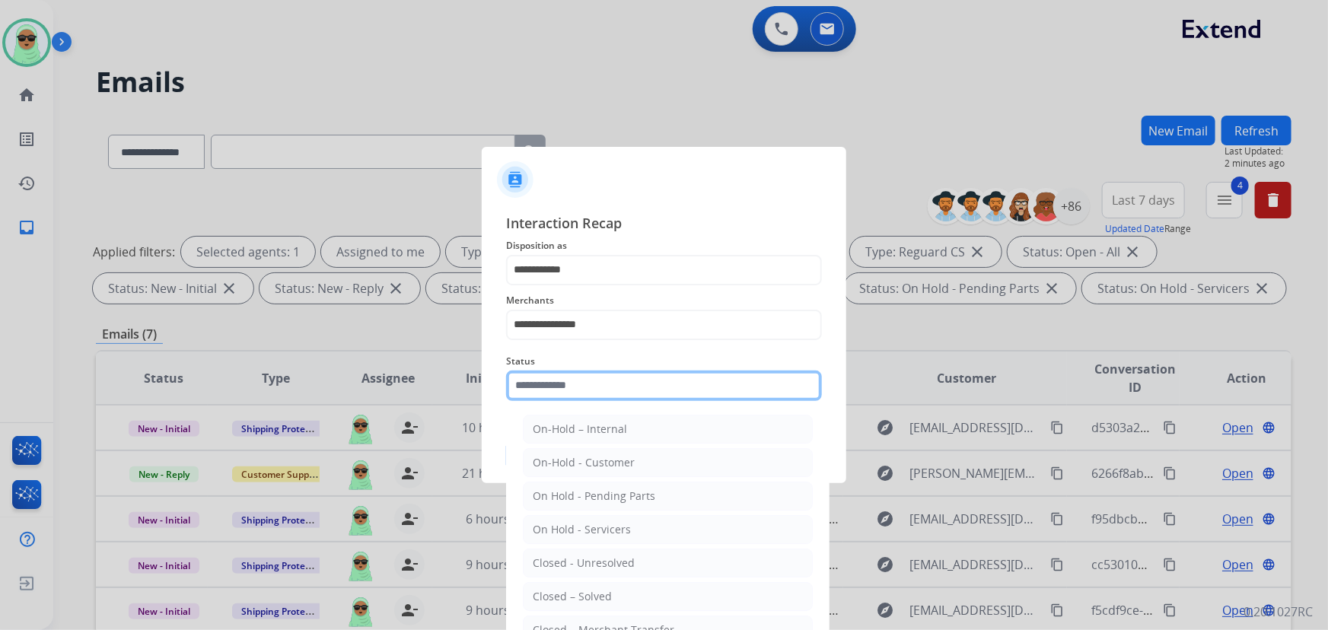
click at [623, 400] on div "Status On-Hold – Internal On-Hold - Customer On Hold - Pending Parts On Hold - …" at bounding box center [664, 376] width 316 height 61
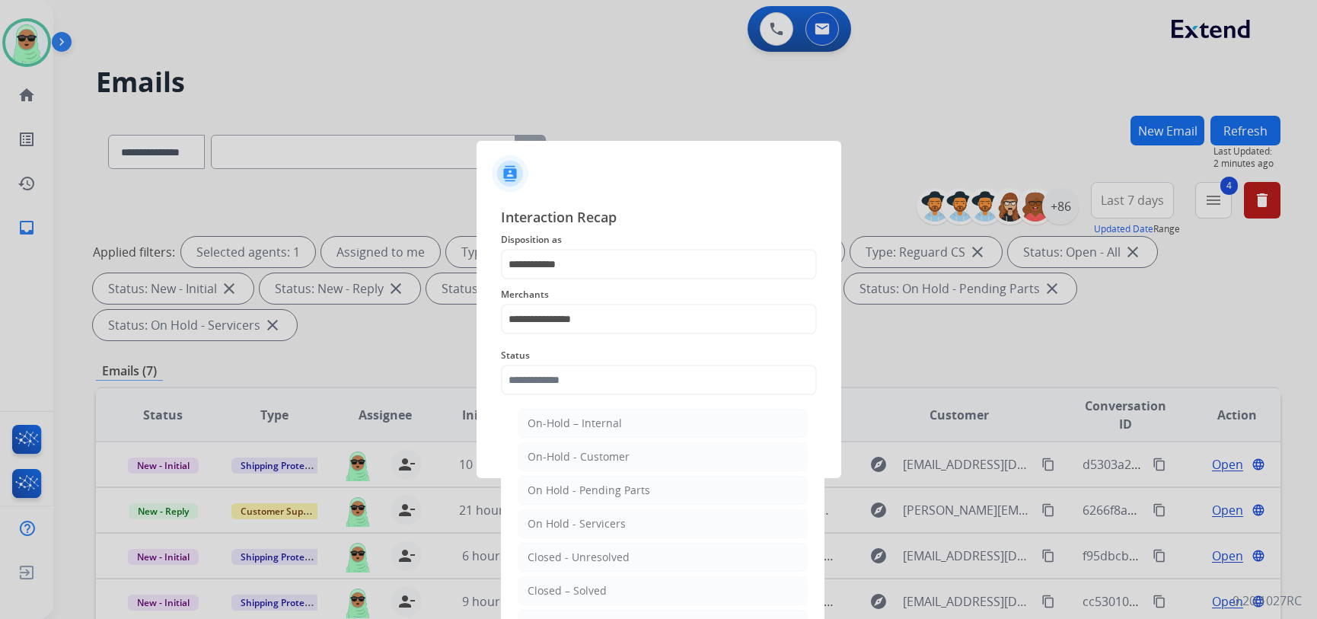
drag, startPoint x: 609, startPoint y: 585, endPoint x: 605, endPoint y: 561, distance: 23.9
click at [607, 585] on li "Closed – Solved" at bounding box center [663, 590] width 290 height 29
type input "**********"
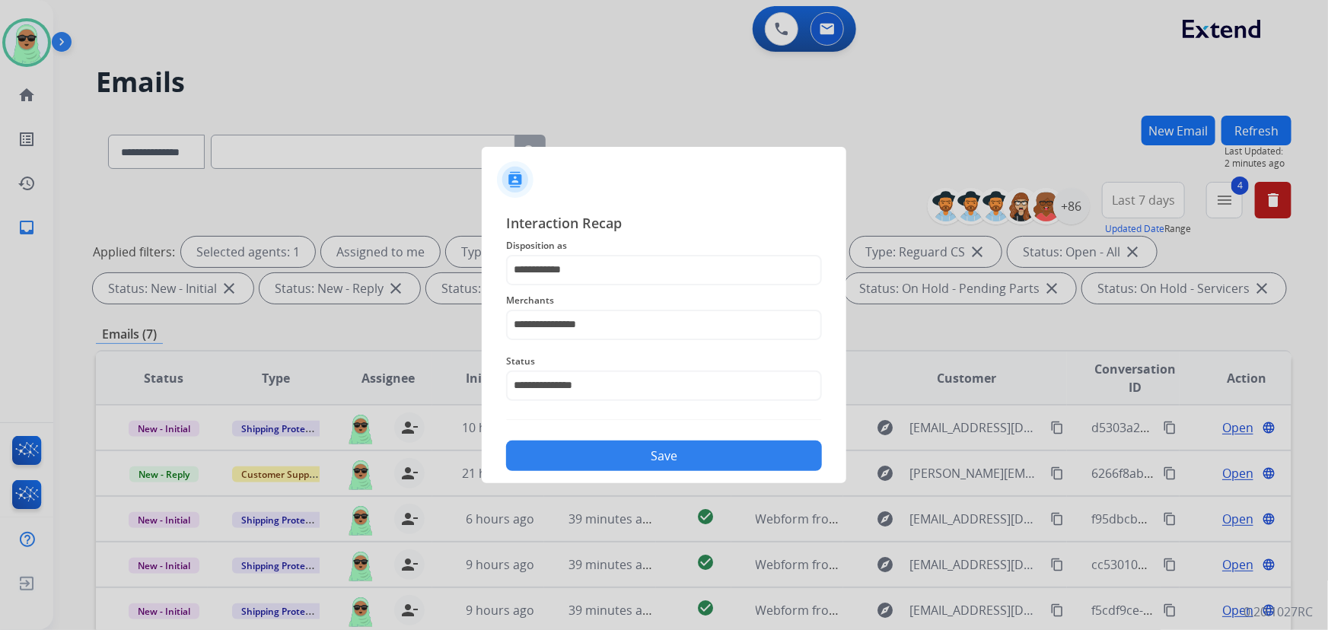
drag, startPoint x: 638, startPoint y: 508, endPoint x: 641, endPoint y: 467, distance: 40.5
click at [639, 505] on div at bounding box center [664, 315] width 1328 height 630
click at [641, 465] on button "Save" at bounding box center [664, 456] width 316 height 30
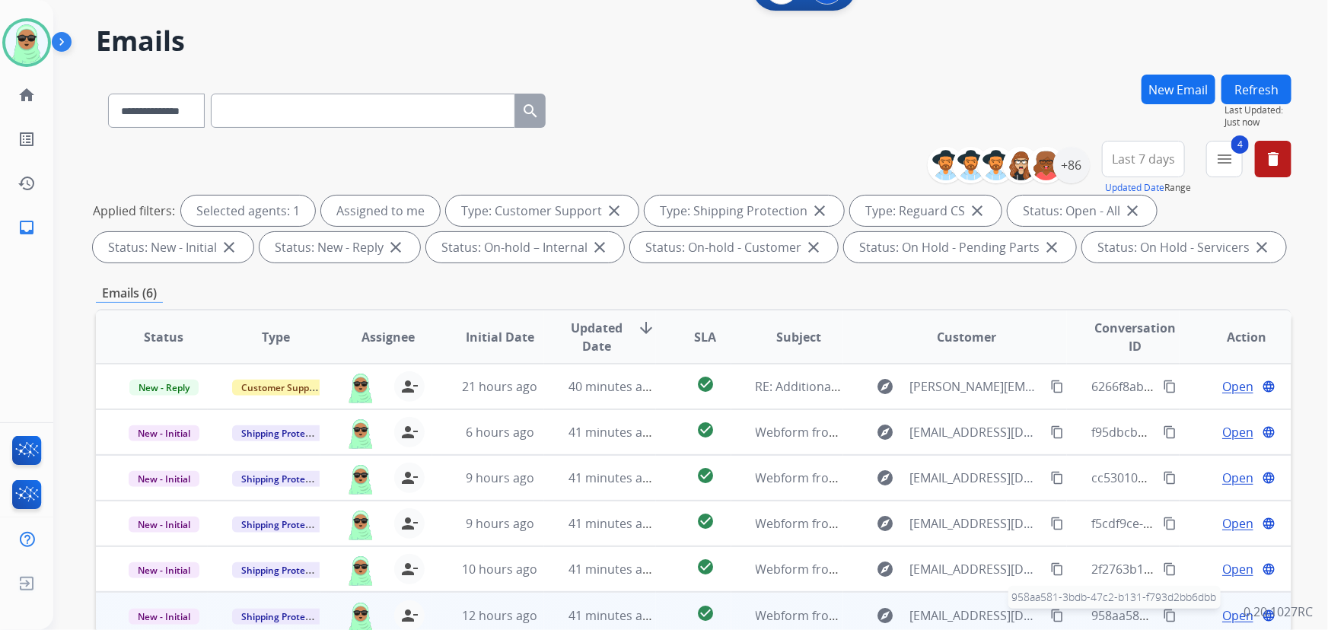
scroll to position [276, 0]
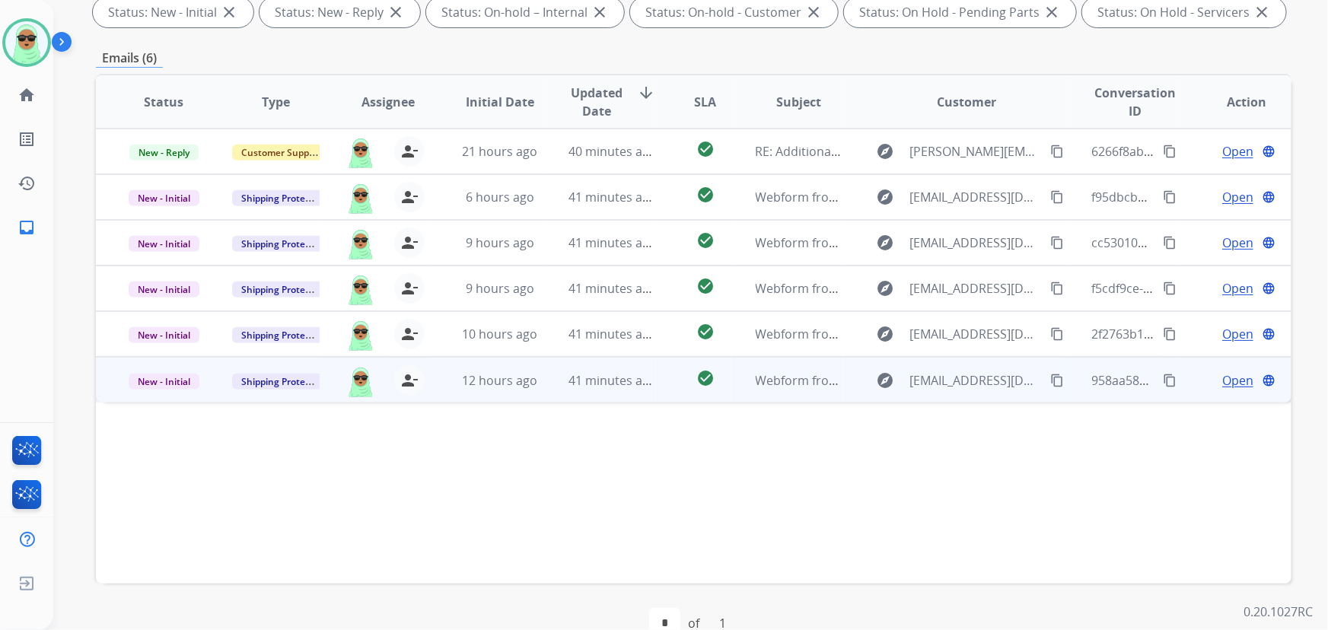
click at [1223, 380] on span "Open" at bounding box center [1238, 380] width 31 height 18
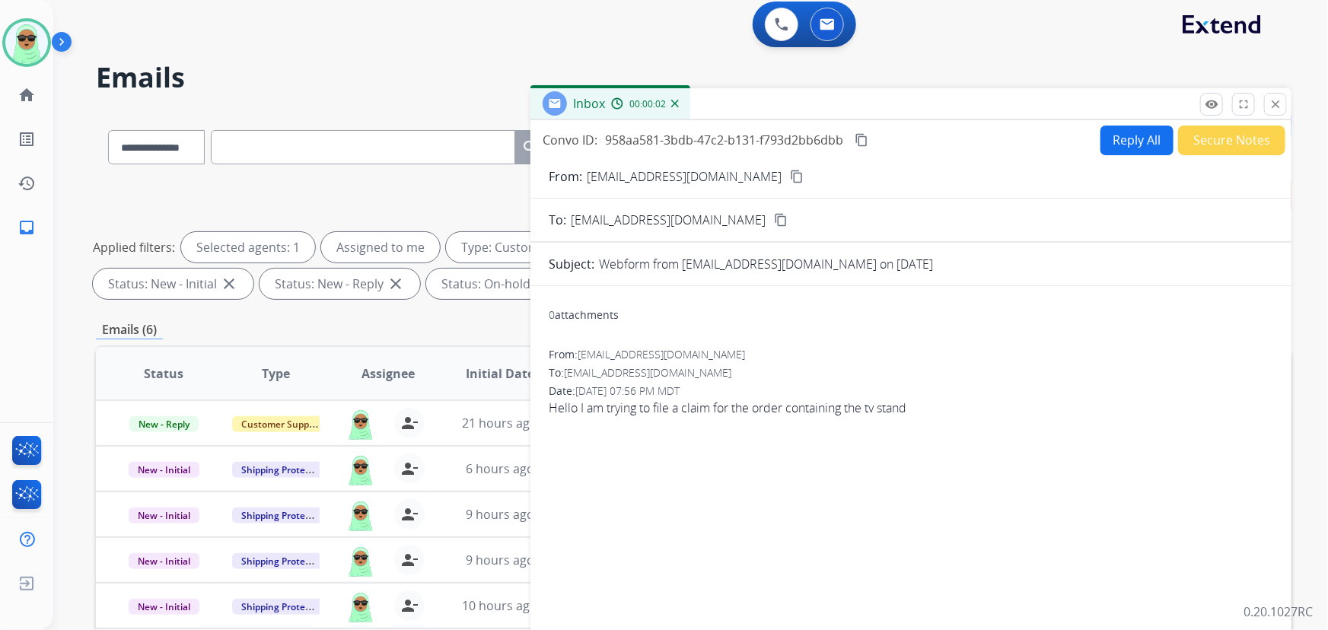
scroll to position [0, 0]
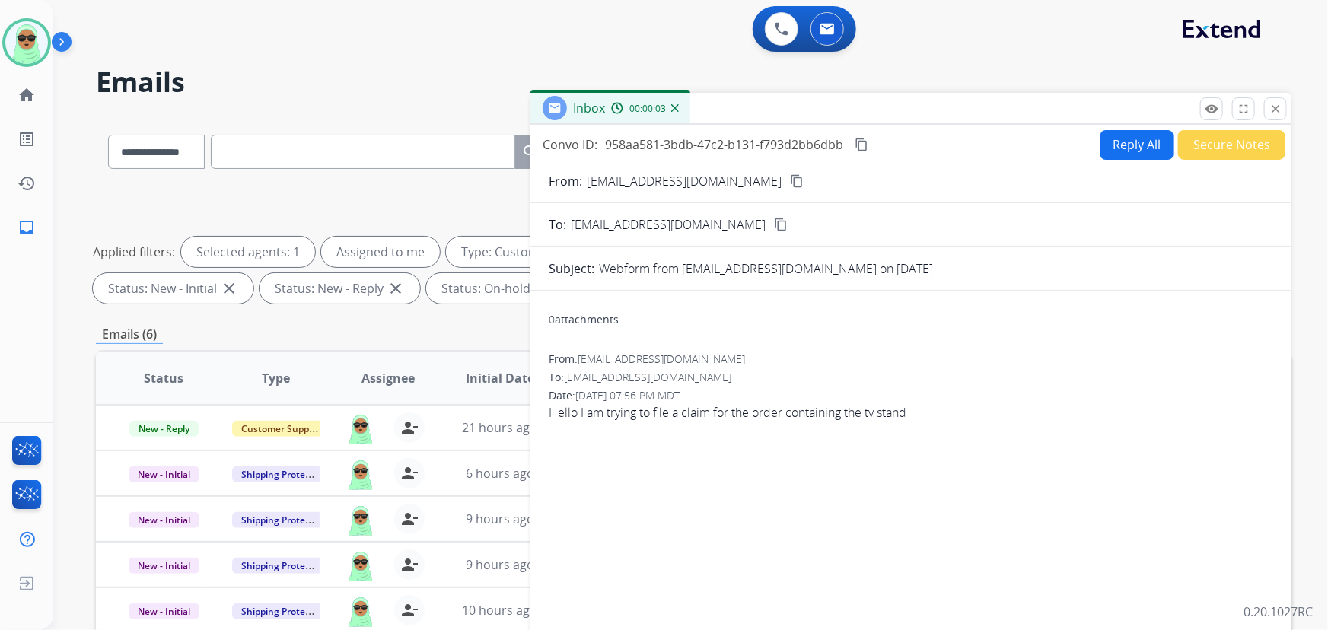
click at [1134, 147] on button "Reply All" at bounding box center [1137, 145] width 73 height 30
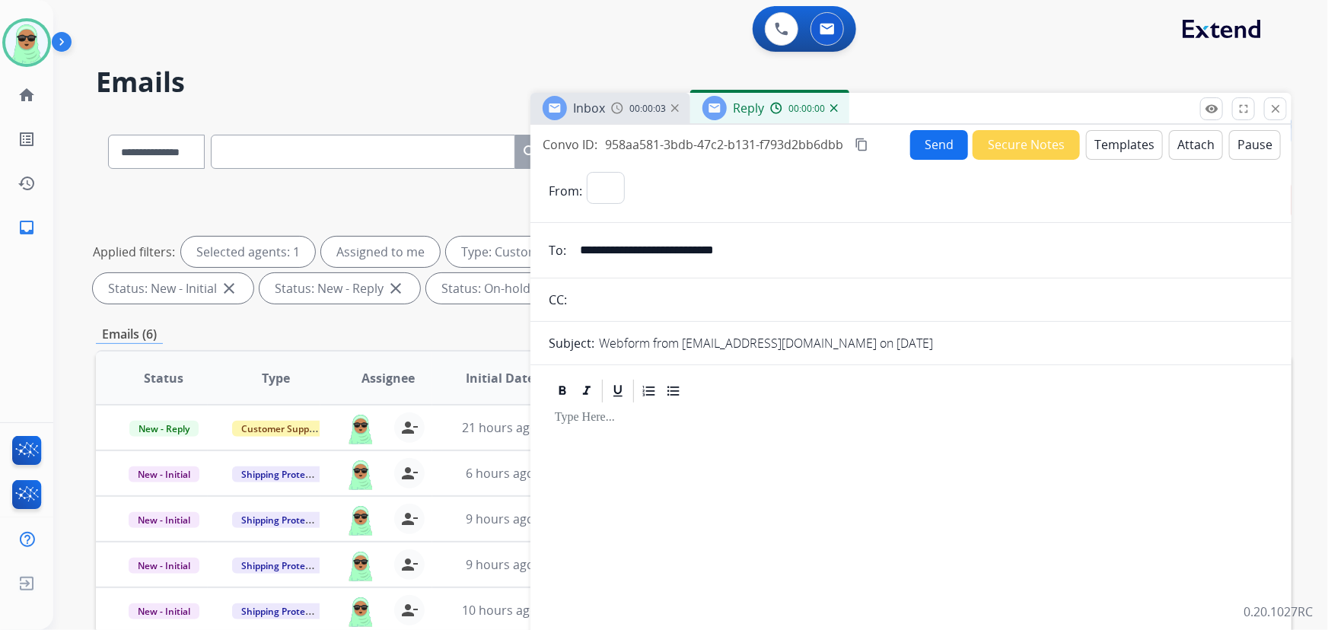
select select "**********"
click at [1134, 145] on button "Templates" at bounding box center [1124, 145] width 77 height 30
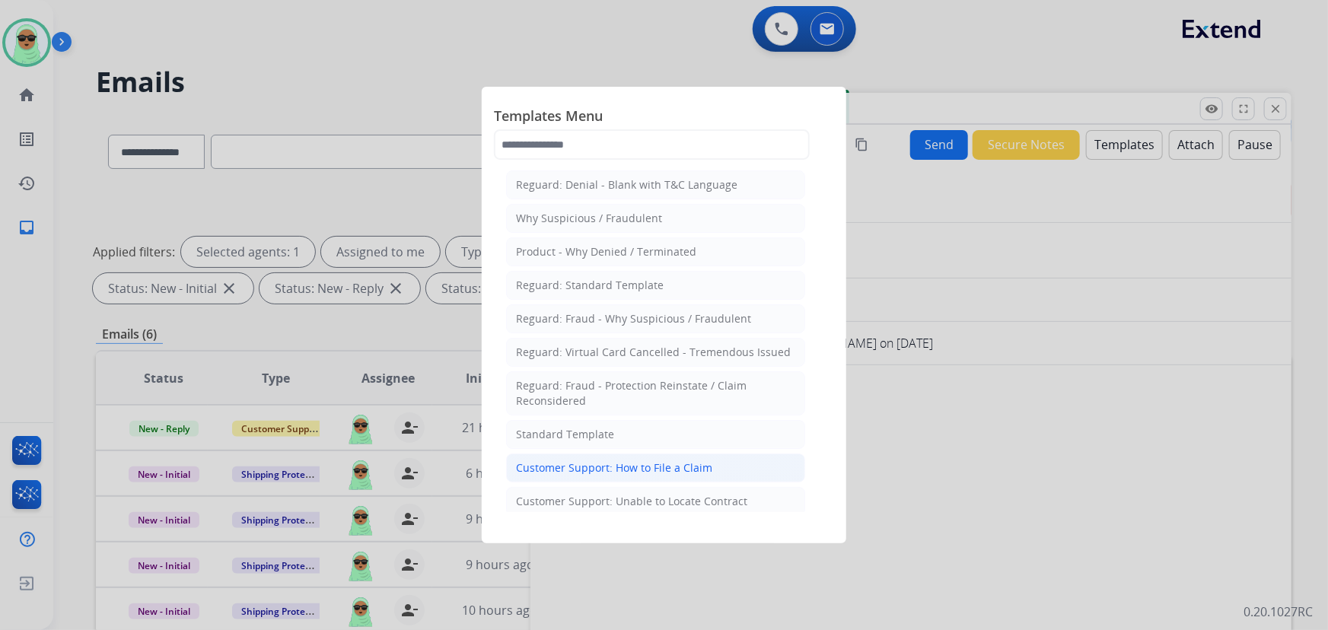
click at [614, 464] on div "Customer Support: How to File a Claim" at bounding box center [614, 468] width 196 height 15
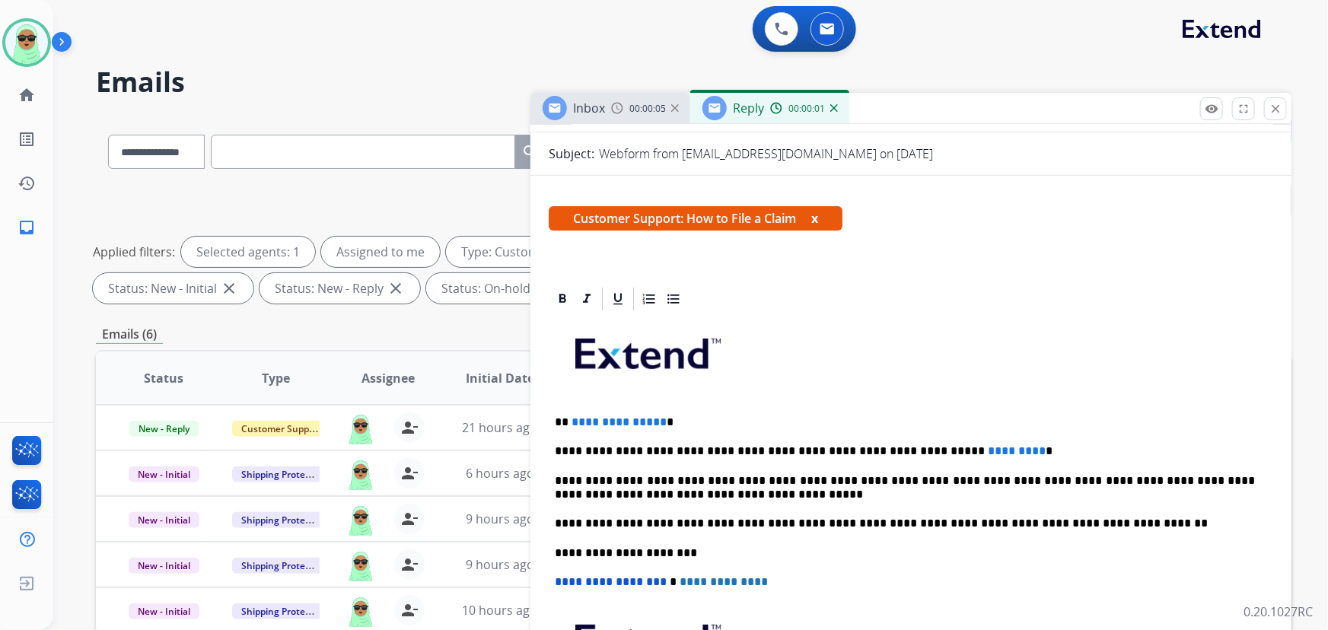
scroll to position [276, 0]
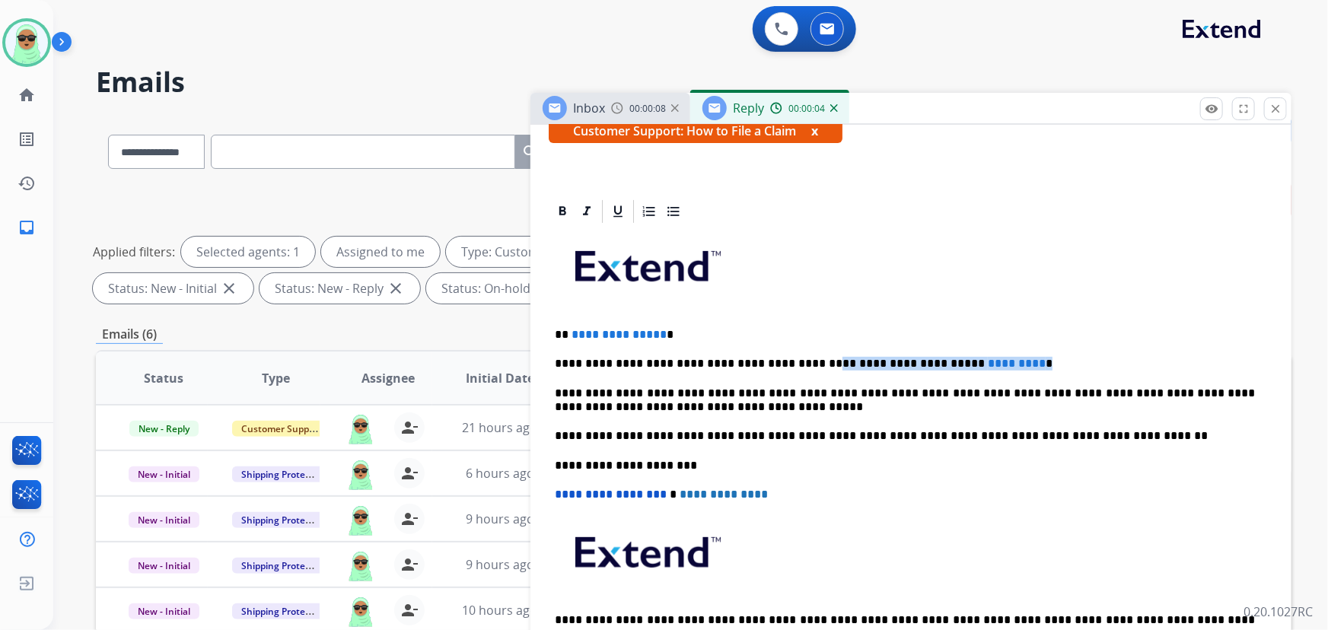
drag, startPoint x: 924, startPoint y: 350, endPoint x: 791, endPoint y: 349, distance: 133.2
click at [790, 350] on div "**********" at bounding box center [911, 457] width 725 height 465
drag, startPoint x: 679, startPoint y: 324, endPoint x: 579, endPoint y: 327, distance: 99.8
click at [576, 328] on div "**********" at bounding box center [911, 457] width 725 height 465
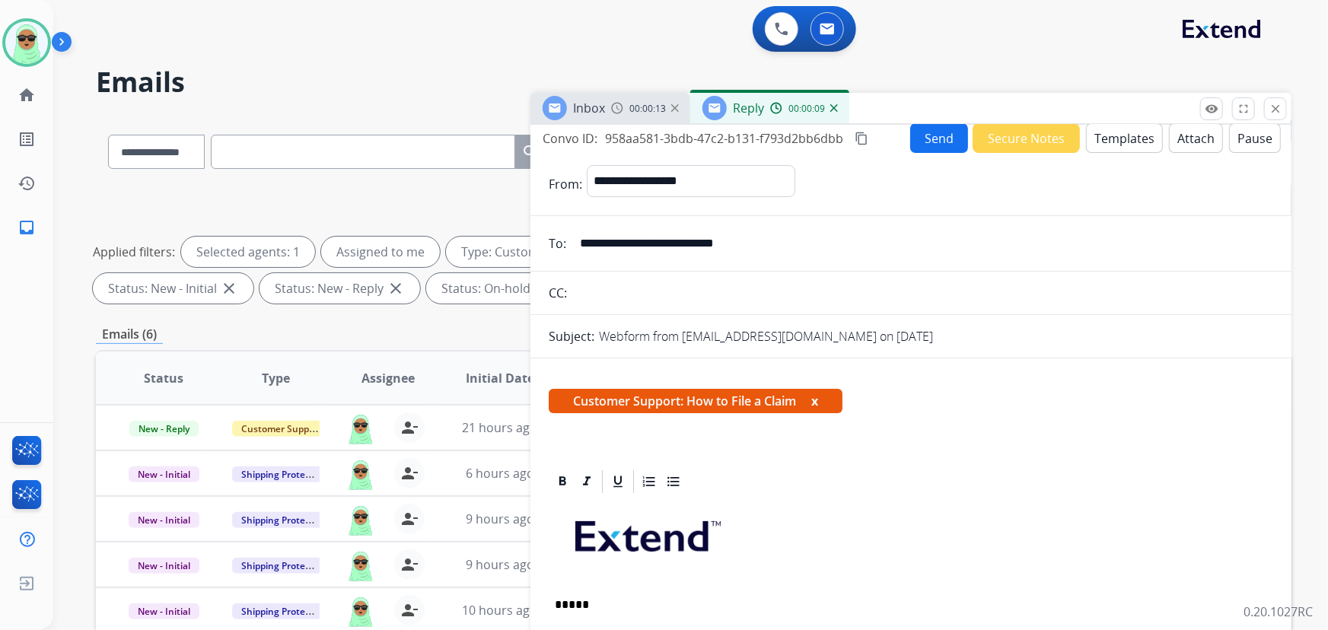
scroll to position [0, 0]
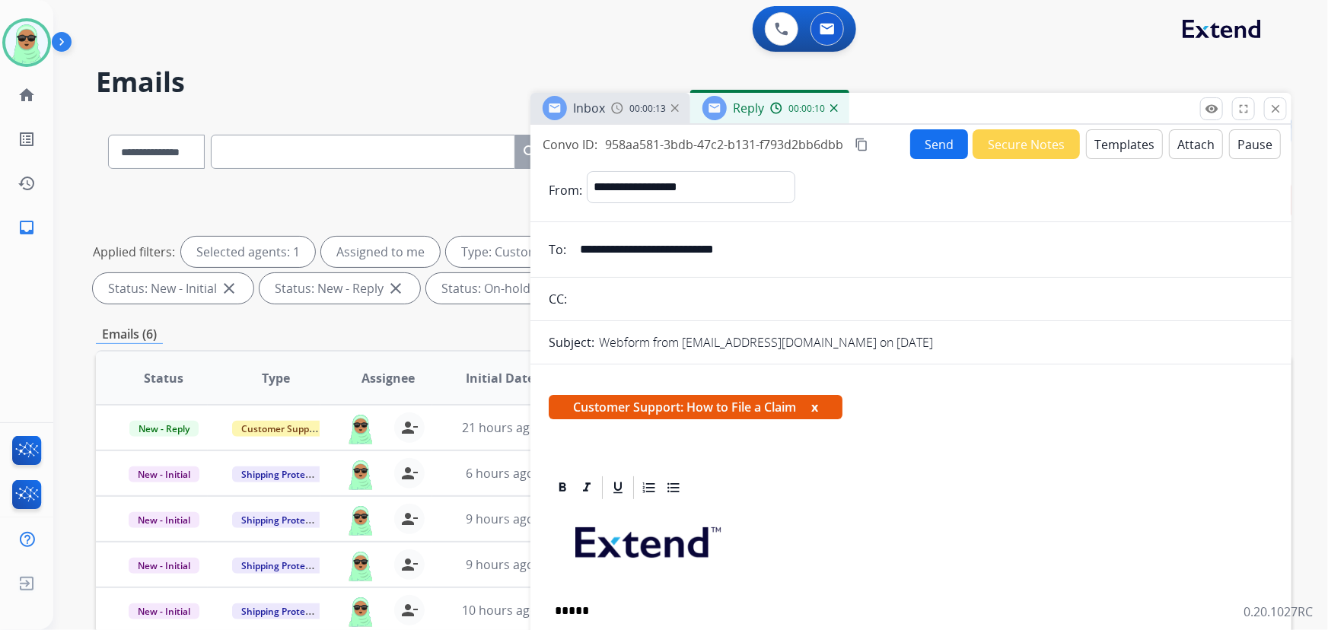
click at [934, 127] on div "**********" at bounding box center [911, 435] width 761 height 621
click at [923, 144] on button "Send" at bounding box center [939, 144] width 58 height 30
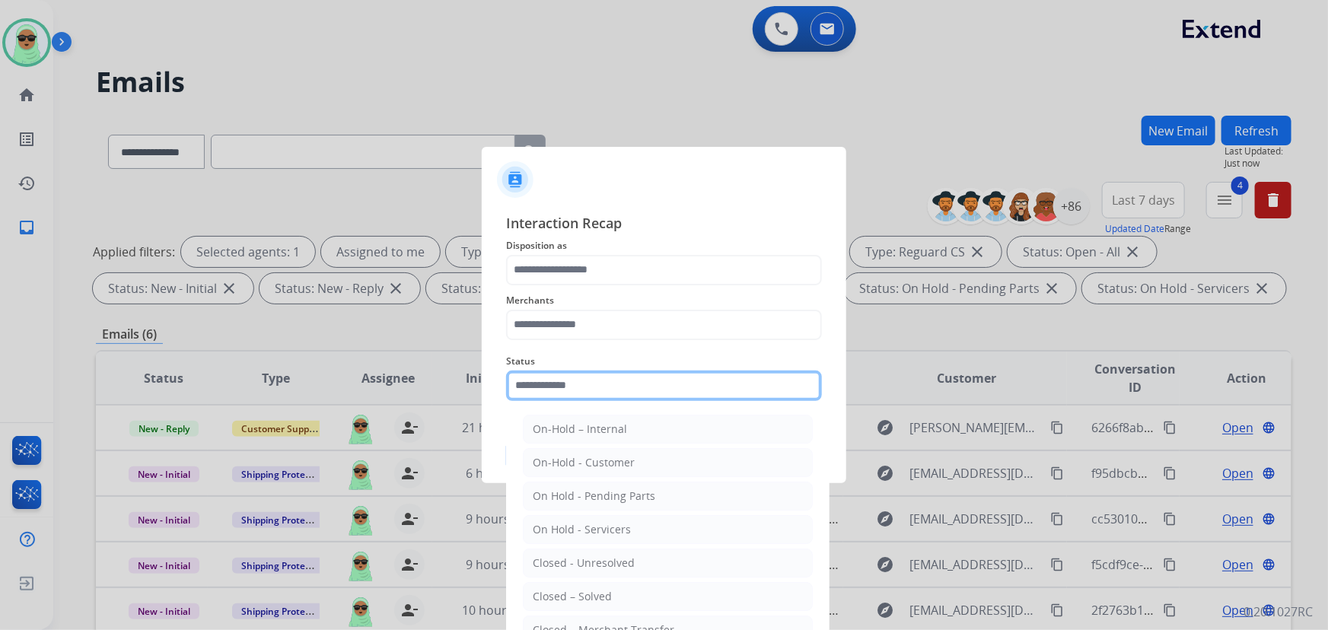
click at [618, 371] on input "text" at bounding box center [664, 386] width 316 height 30
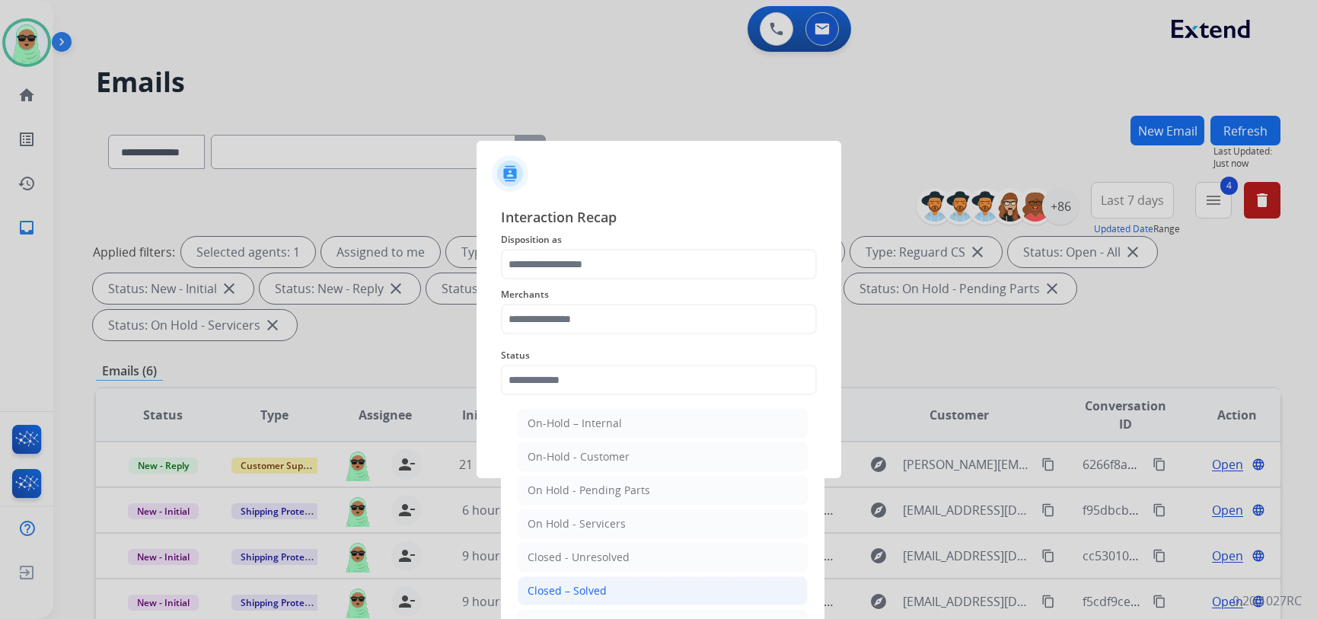
click at [617, 589] on li "Closed – Solved" at bounding box center [663, 590] width 290 height 29
type input "**********"
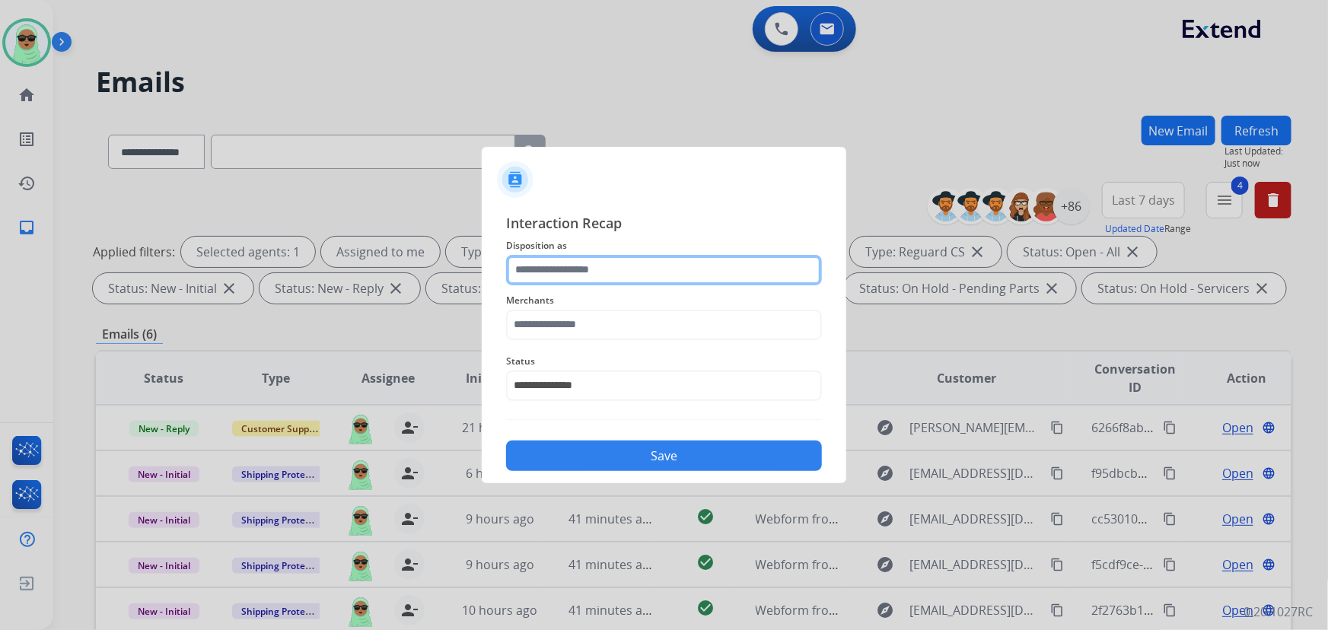
click at [598, 255] on input "text" at bounding box center [664, 270] width 316 height 30
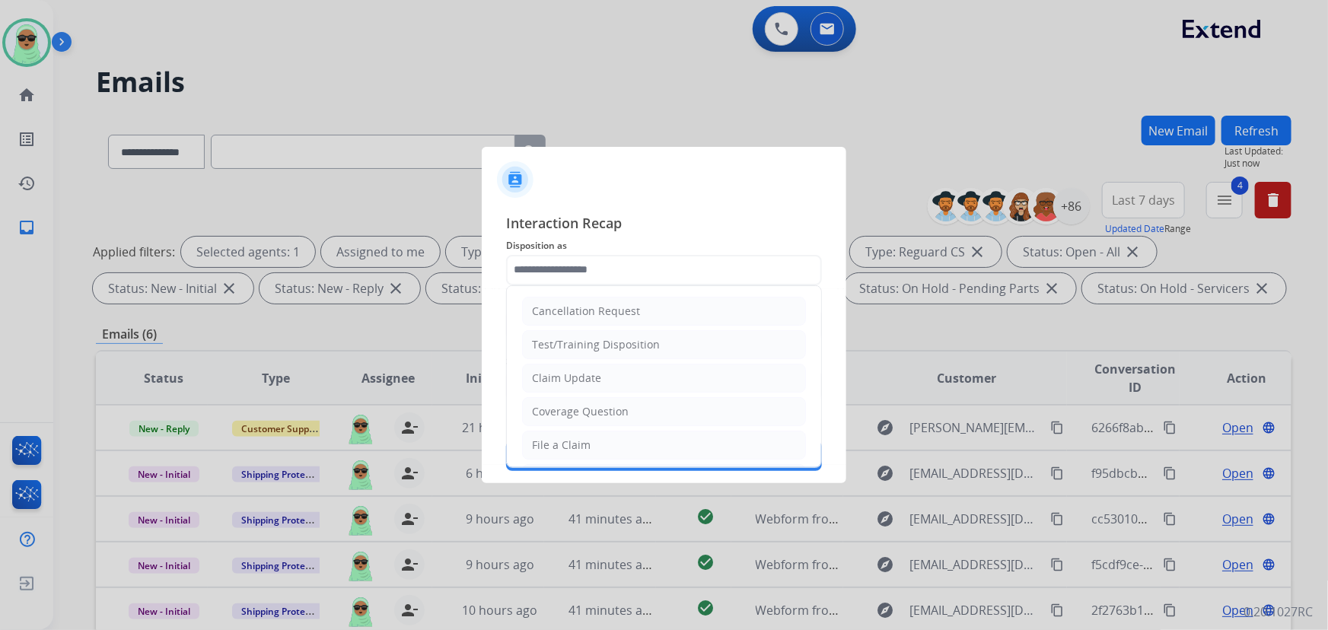
click at [566, 378] on div "Claim Update" at bounding box center [566, 378] width 69 height 15
type input "**********"
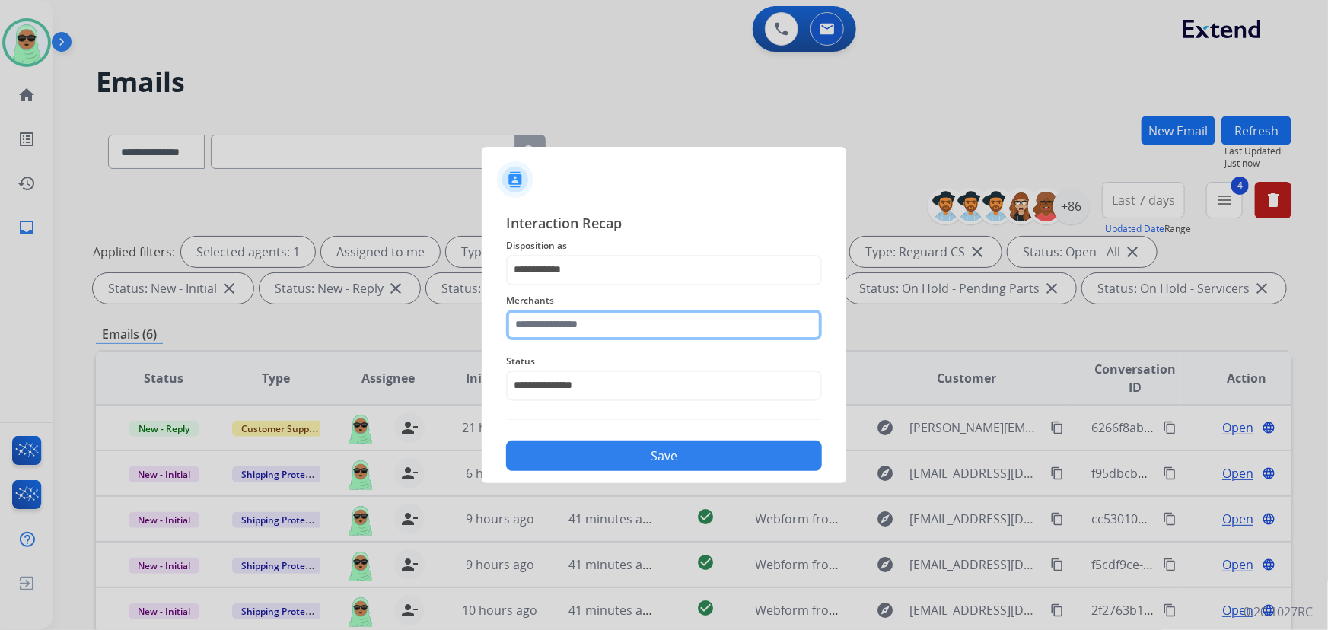
click at [576, 333] on input "text" at bounding box center [664, 325] width 316 height 30
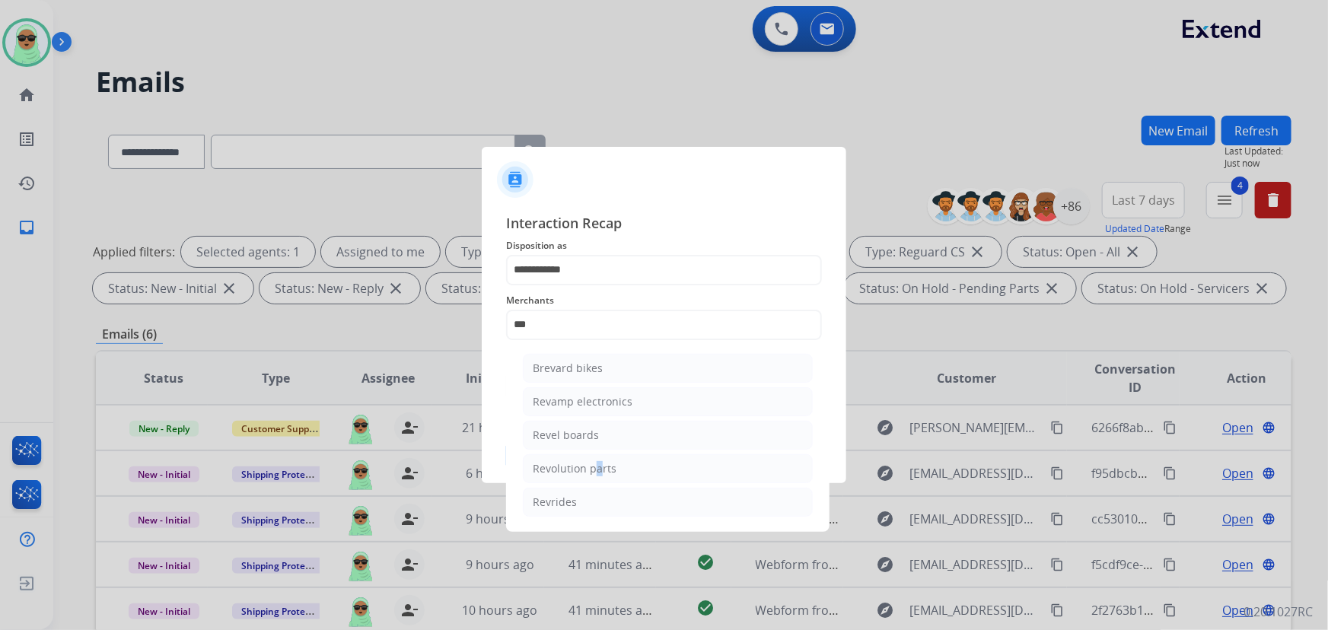
click at [598, 467] on div "Revolution parts" at bounding box center [575, 468] width 84 height 15
type input "**********"
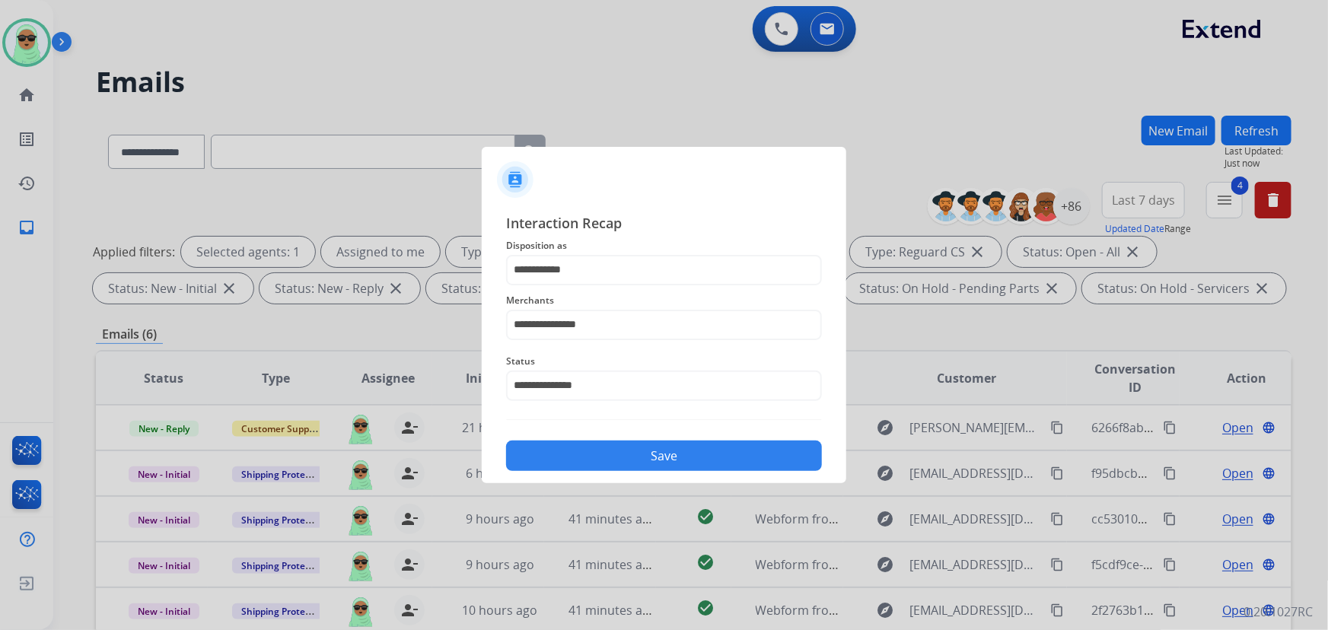
click at [630, 444] on button "Save" at bounding box center [664, 456] width 316 height 30
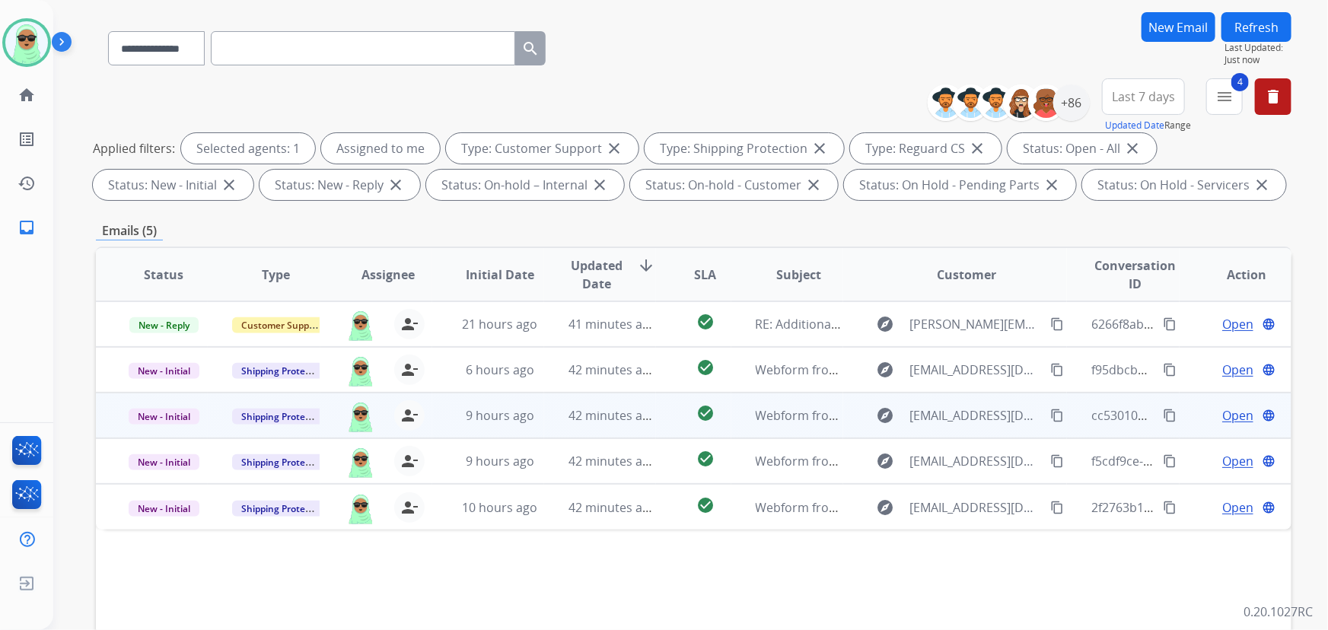
scroll to position [276, 0]
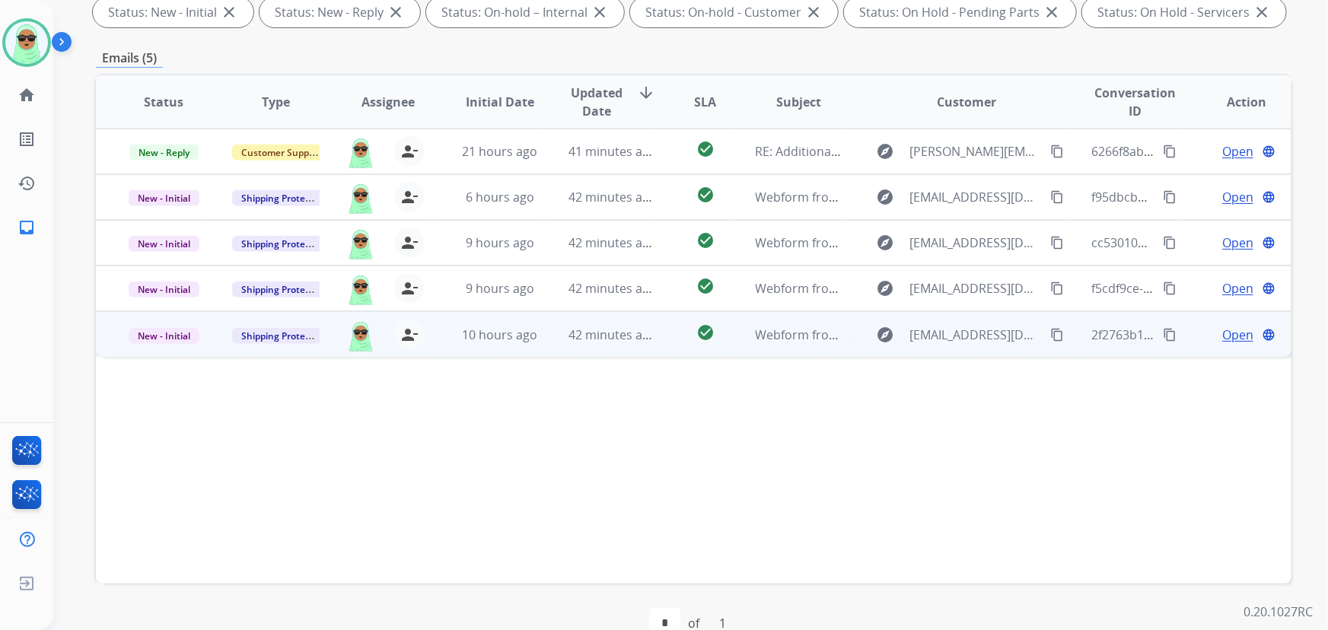
click at [1226, 330] on span "Open" at bounding box center [1238, 335] width 31 height 18
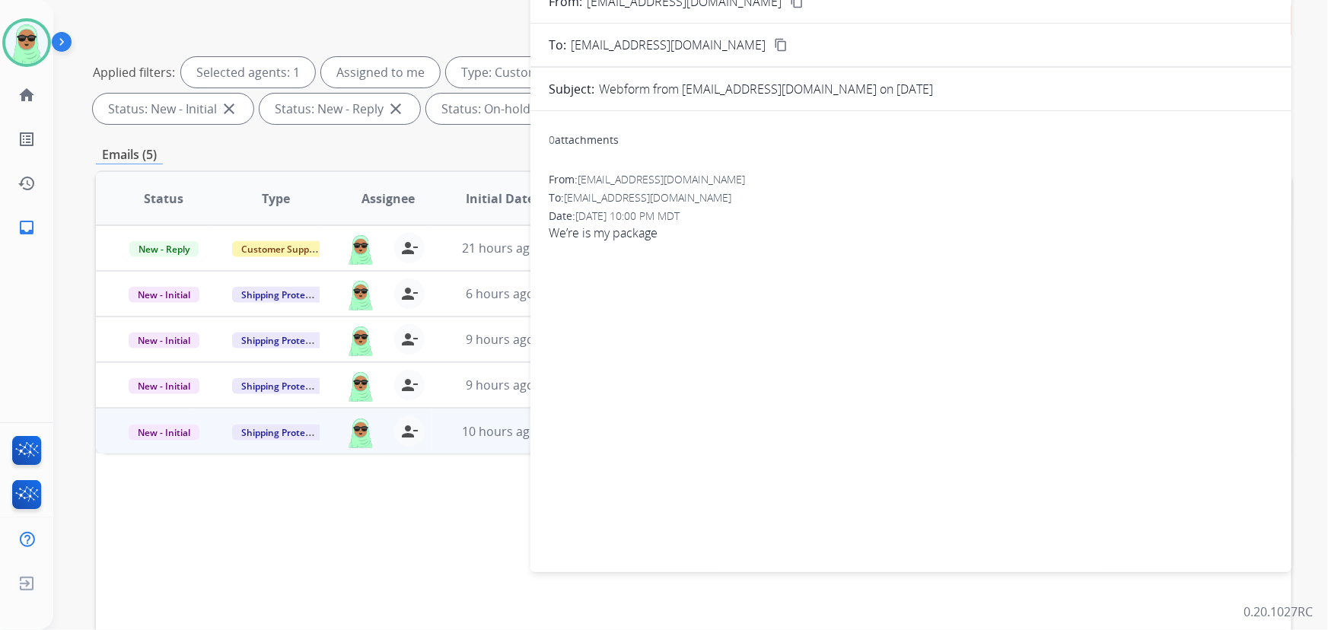
scroll to position [69, 0]
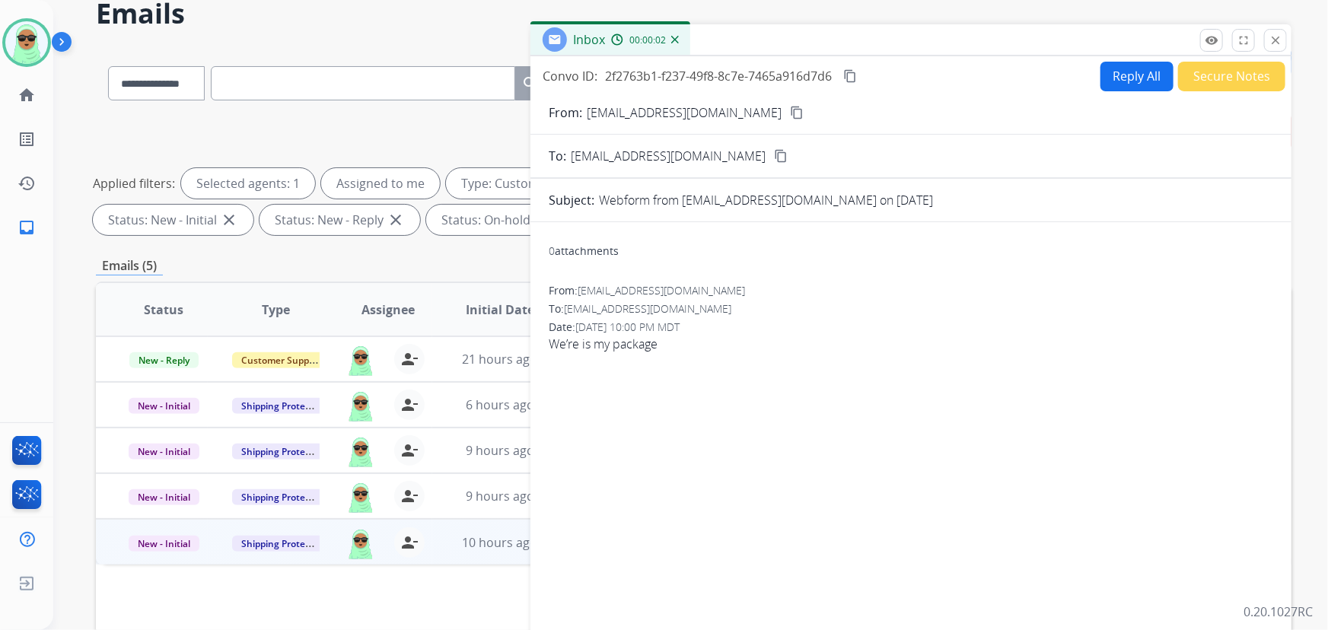
click at [776, 108] on div "From: Fullerchris1980@icloud.com content_copy" at bounding box center [911, 113] width 761 height 18
click at [788, 112] on button "content_copy" at bounding box center [797, 113] width 18 height 18
click at [1102, 81] on button "Reply All" at bounding box center [1137, 77] width 73 height 30
select select "**********"
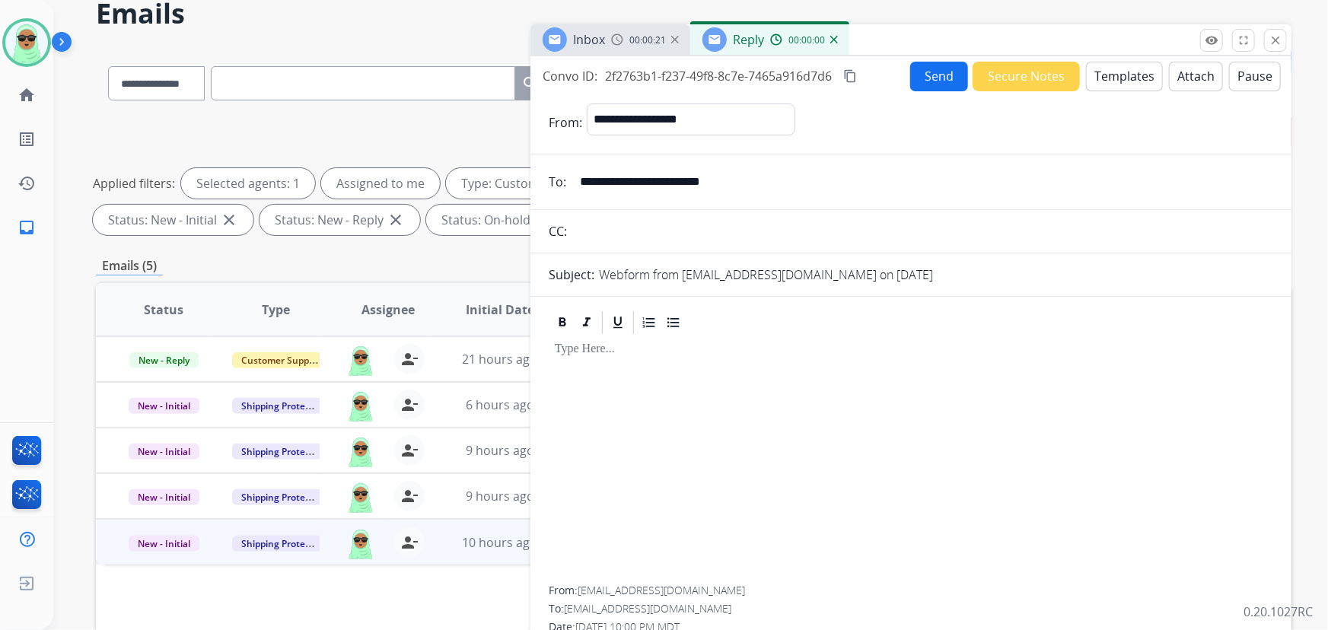
click at [1127, 79] on button "Templates" at bounding box center [1124, 77] width 77 height 30
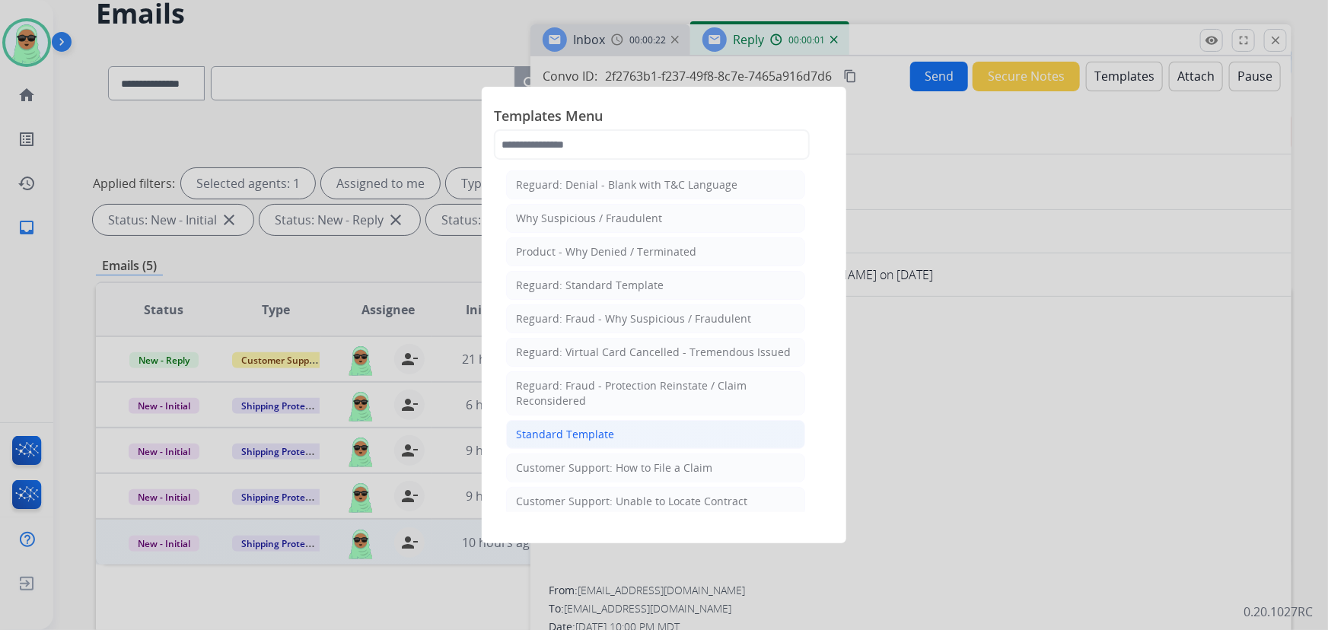
click at [647, 426] on li "Standard Template" at bounding box center [655, 434] width 299 height 29
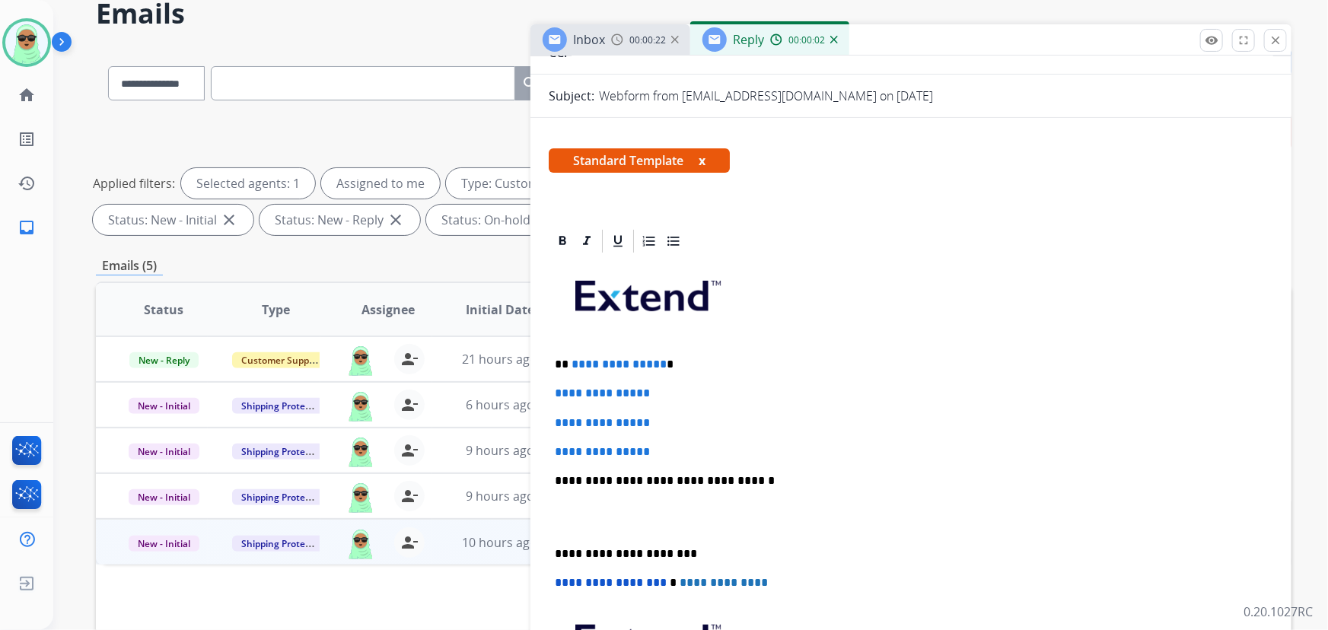
scroll to position [207, 0]
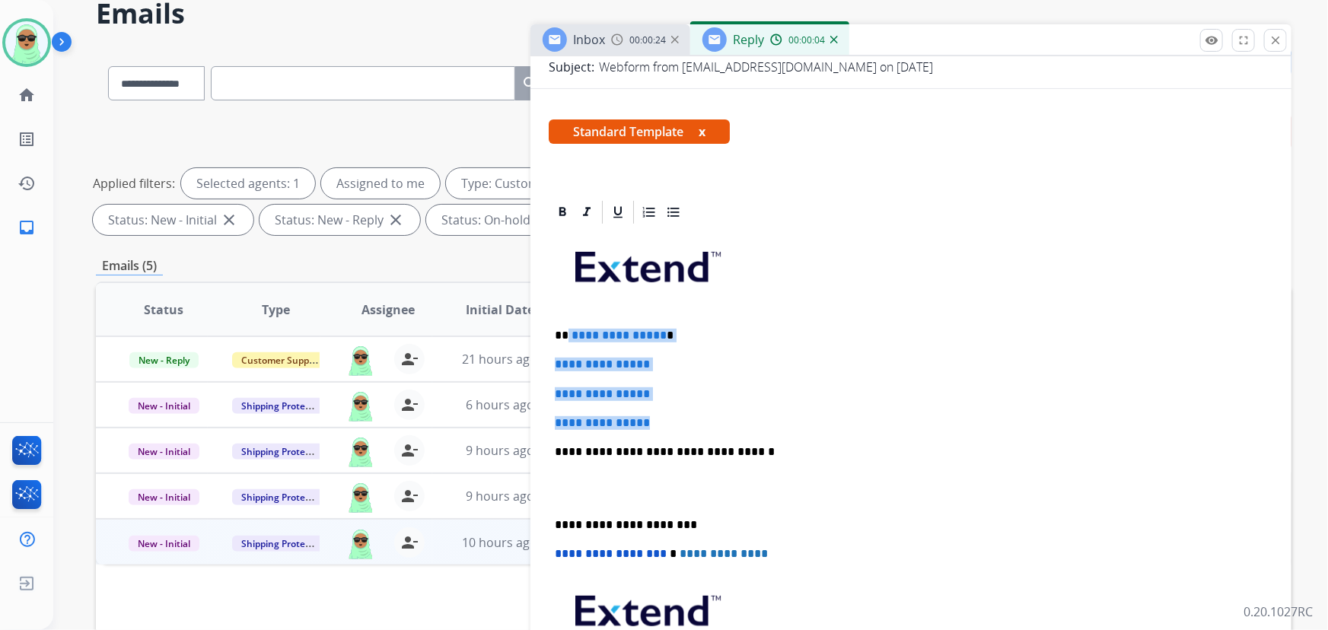
drag, startPoint x: 660, startPoint y: 413, endPoint x: 566, endPoint y: 331, distance: 124.6
click at [566, 331] on div "**********" at bounding box center [911, 488] width 725 height 524
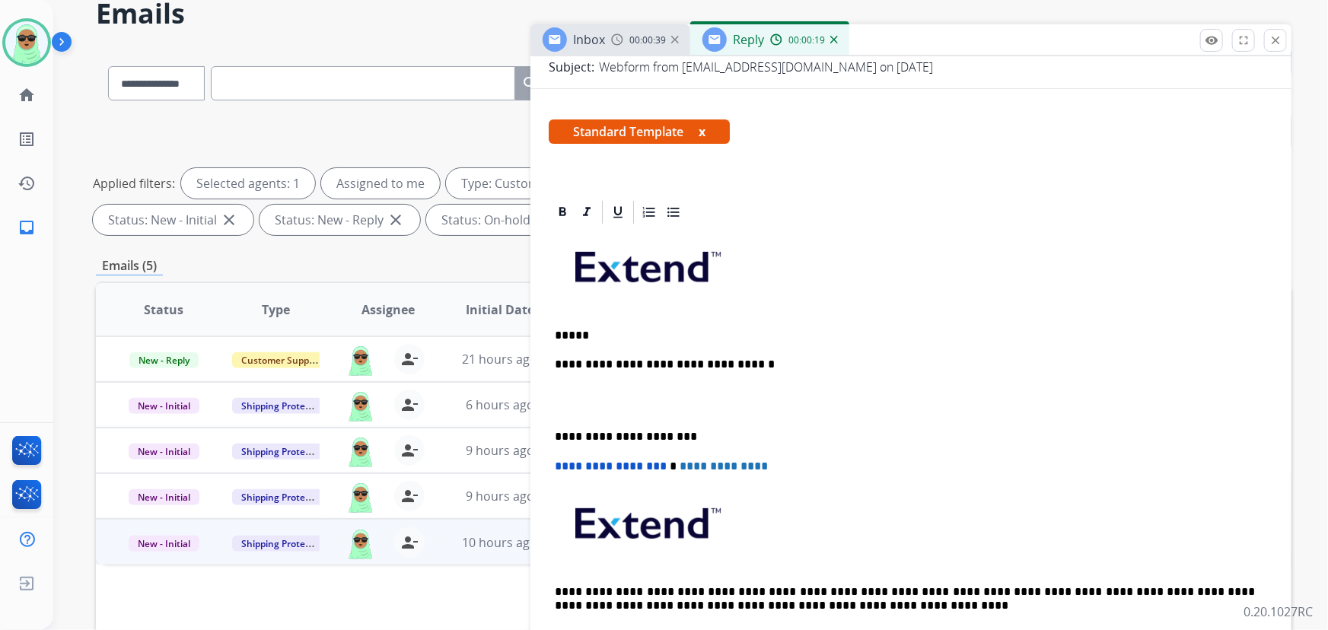
click at [669, 330] on p "*****" at bounding box center [905, 336] width 701 height 14
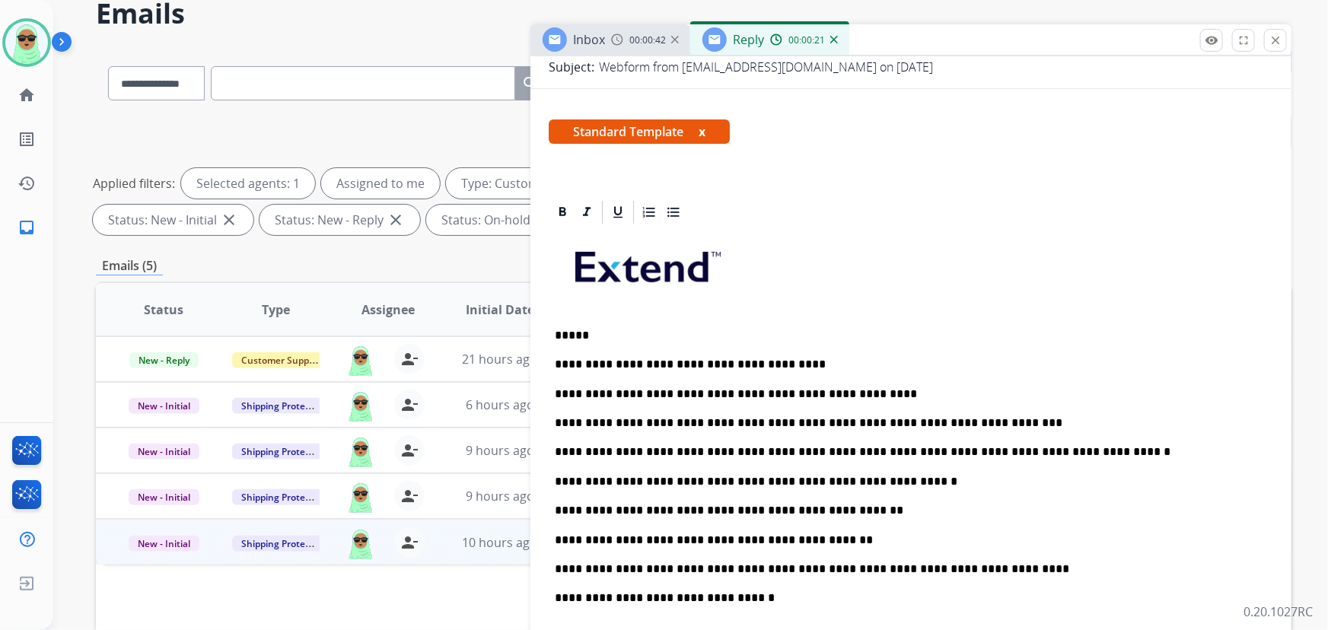
click at [840, 505] on p "**********" at bounding box center [905, 511] width 701 height 14
click at [722, 538] on p "**********" at bounding box center [905, 541] width 701 height 14
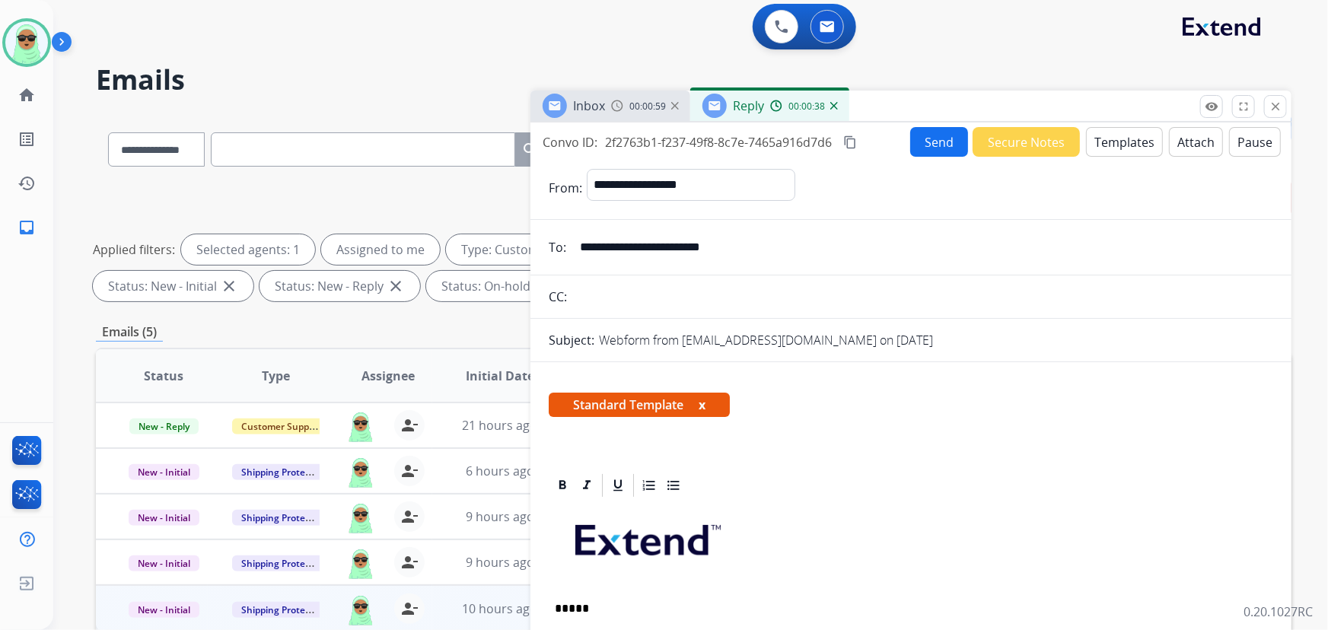
scroll to position [0, 0]
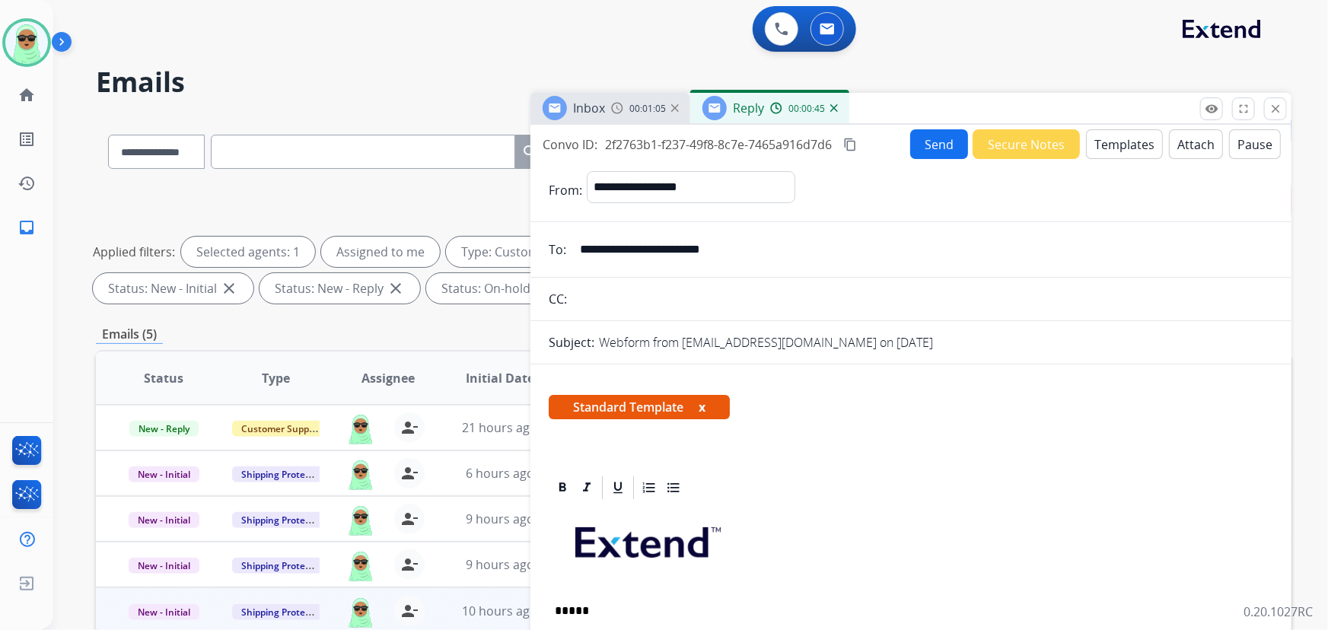
drag, startPoint x: 607, startPoint y: 609, endPoint x: 620, endPoint y: 609, distance: 12.9
click at [606, 610] on p "*****" at bounding box center [905, 611] width 701 height 14
click at [949, 148] on button "Send" at bounding box center [939, 144] width 58 height 30
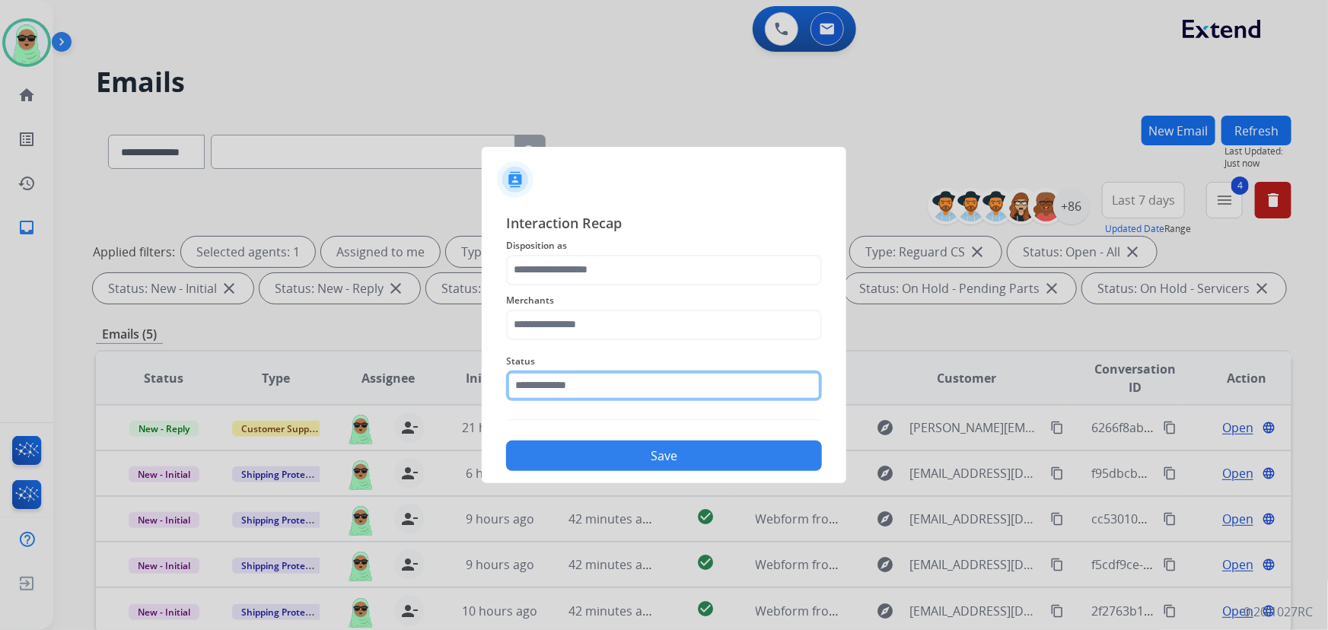
click at [603, 384] on input "text" at bounding box center [664, 386] width 316 height 30
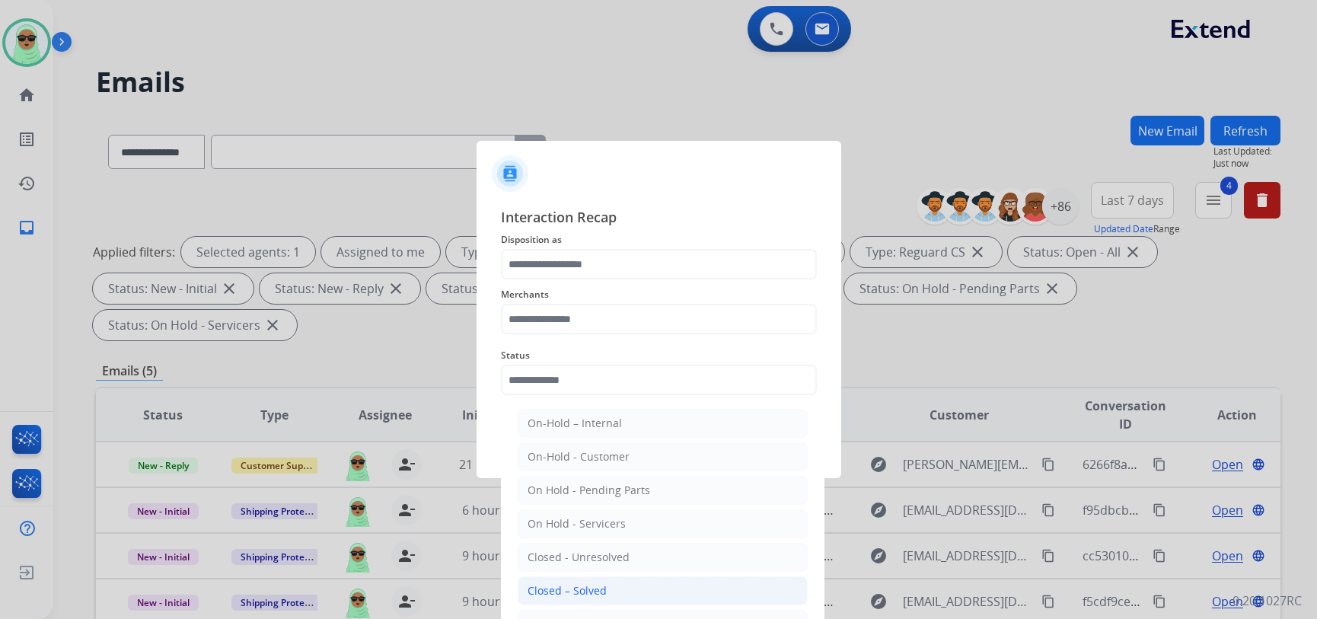
click at [548, 581] on li "Closed – Solved" at bounding box center [663, 590] width 290 height 29
type input "**********"
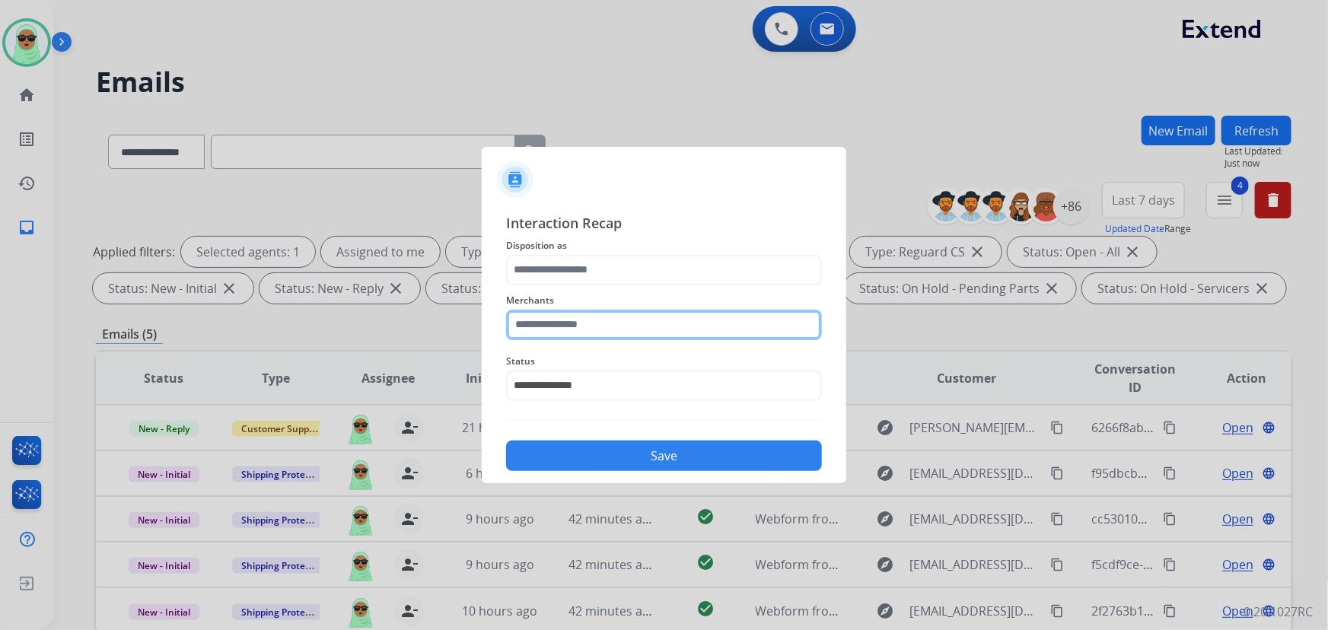
click at [577, 318] on input "text" at bounding box center [664, 325] width 316 height 30
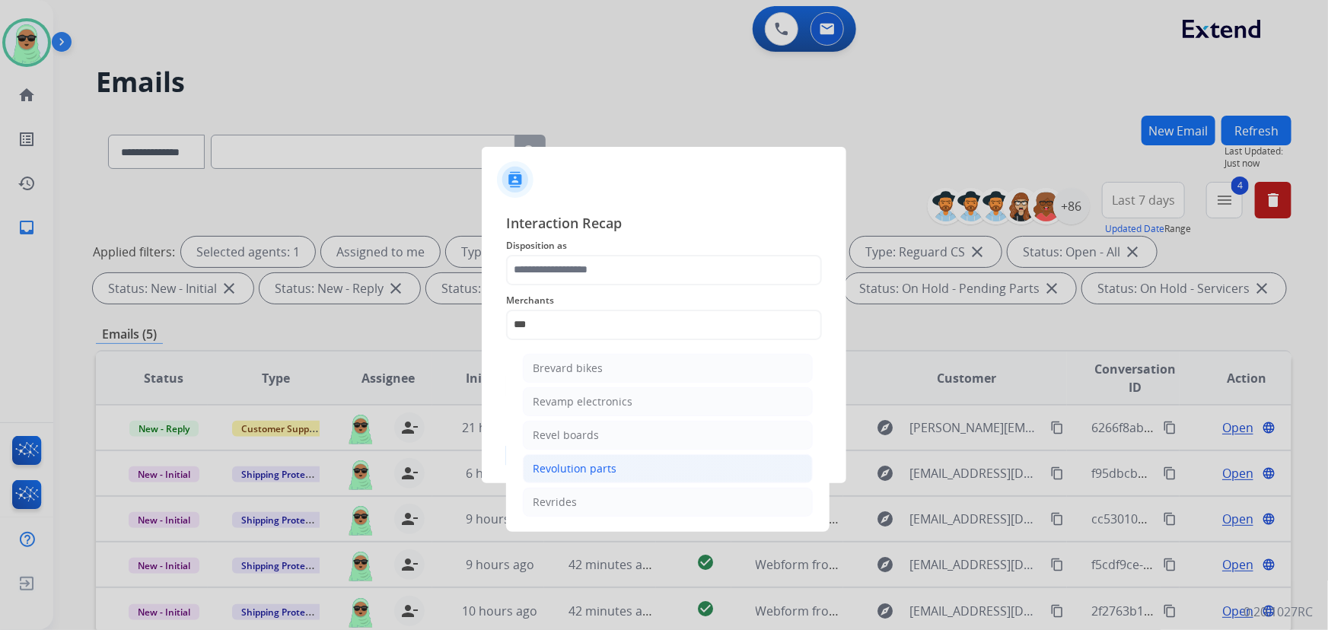
click at [591, 464] on div "Revolution parts" at bounding box center [575, 468] width 84 height 15
type input "**********"
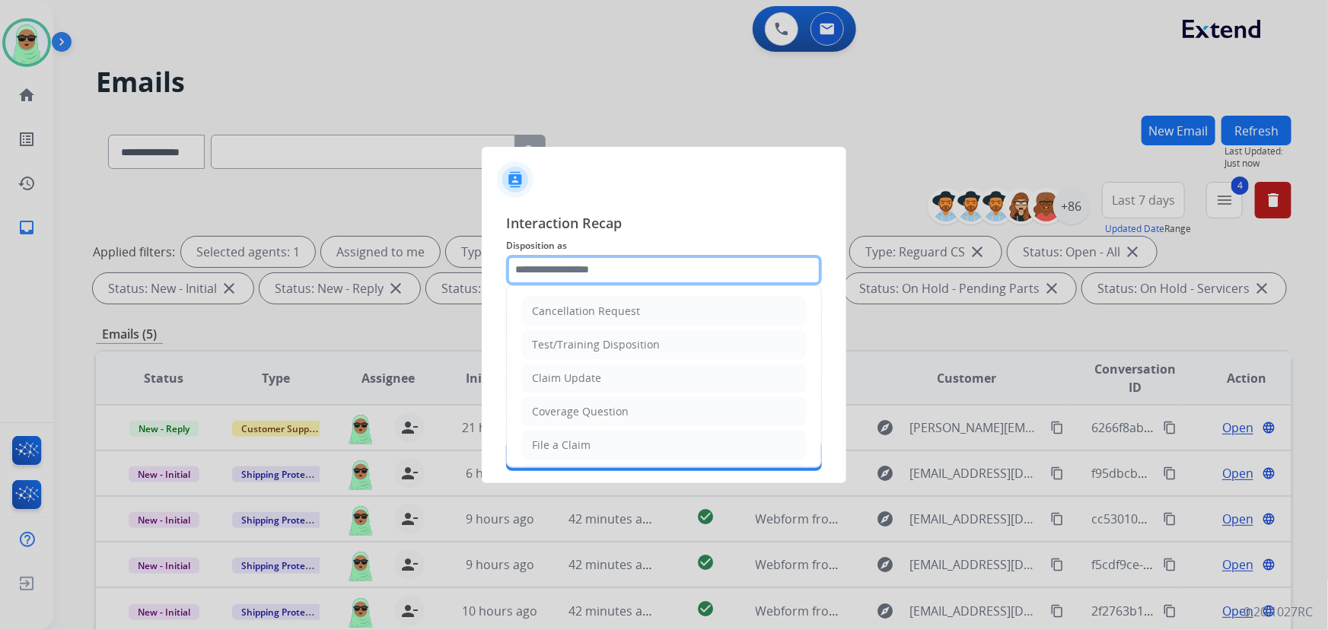
drag, startPoint x: 609, startPoint y: 258, endPoint x: 614, endPoint y: 273, distance: 16.1
click at [610, 258] on input "text" at bounding box center [664, 270] width 316 height 30
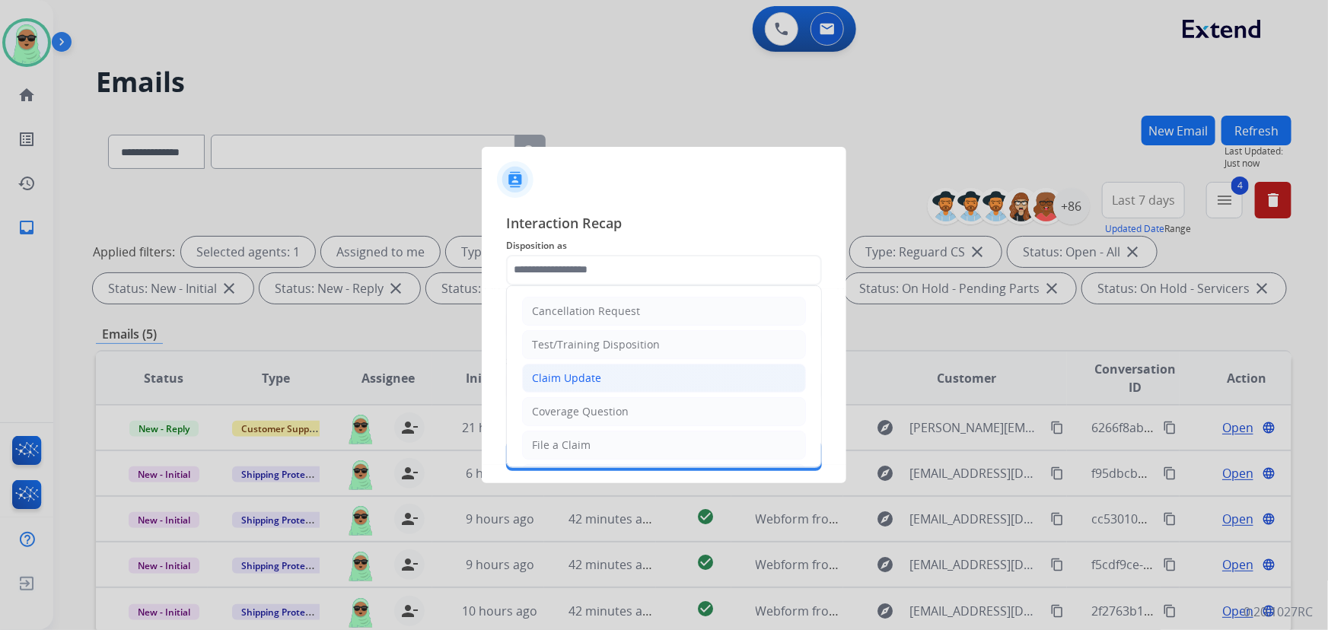
click at [614, 384] on li "Claim Update" at bounding box center [664, 378] width 284 height 29
type input "**********"
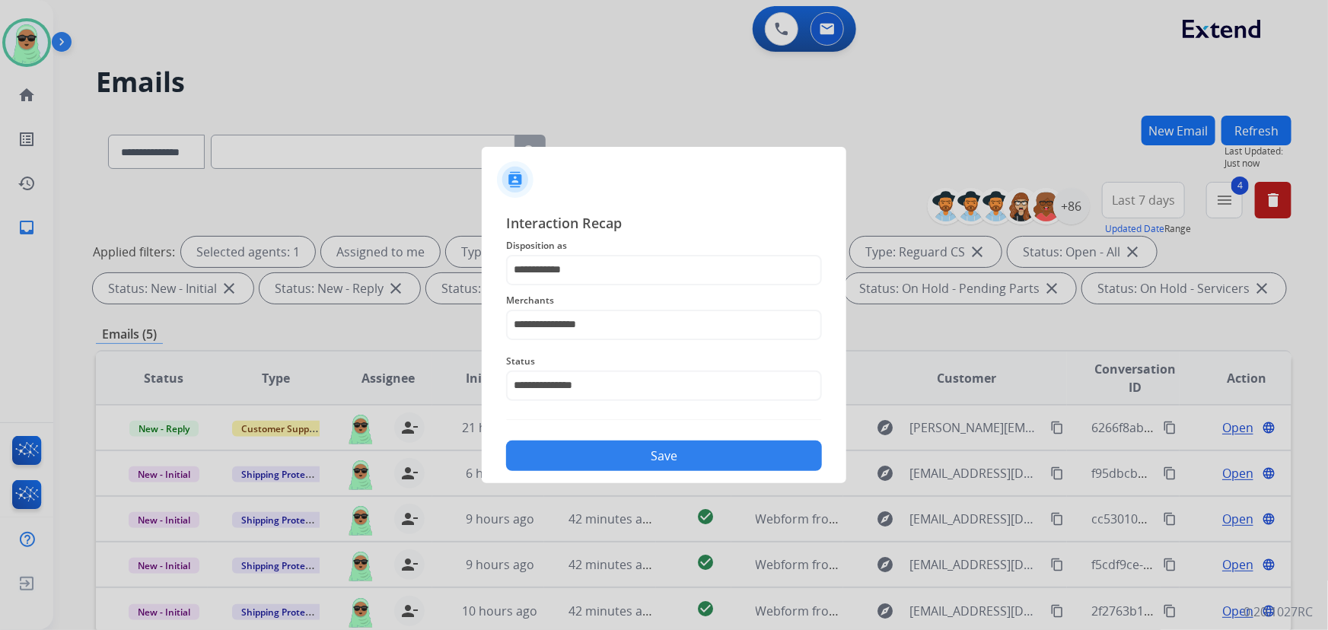
click at [620, 479] on div "**********" at bounding box center [664, 342] width 365 height 284
click at [617, 461] on button "Save" at bounding box center [664, 456] width 316 height 30
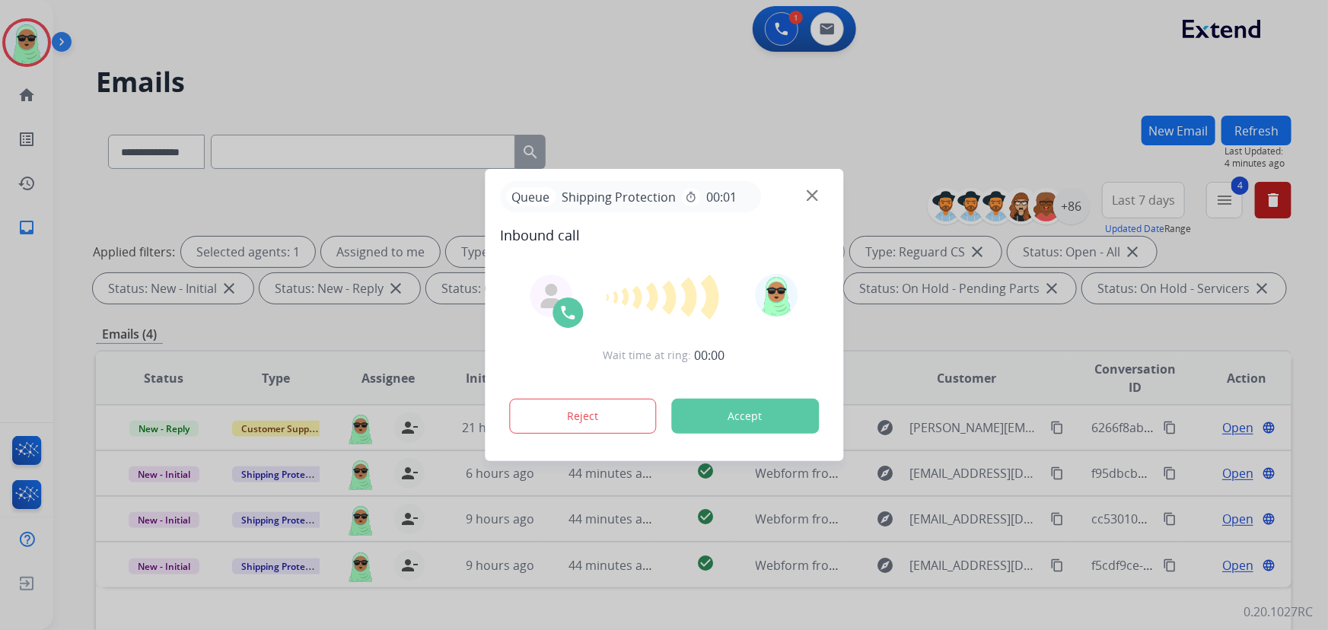
click at [243, 269] on div at bounding box center [664, 315] width 1328 height 630
click at [812, 190] on img at bounding box center [812, 195] width 11 height 11
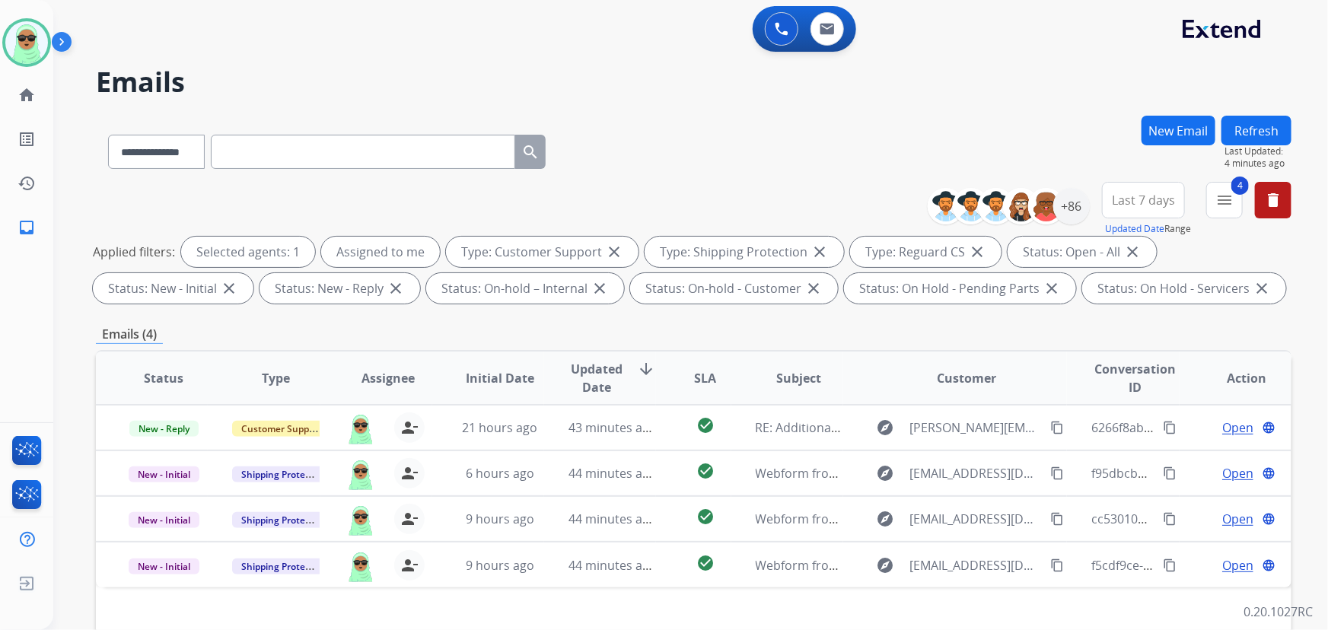
click at [700, 98] on div "**********" at bounding box center [672, 370] width 1239 height 630
click at [228, 77] on h2 "Emails" at bounding box center [694, 82] width 1196 height 30
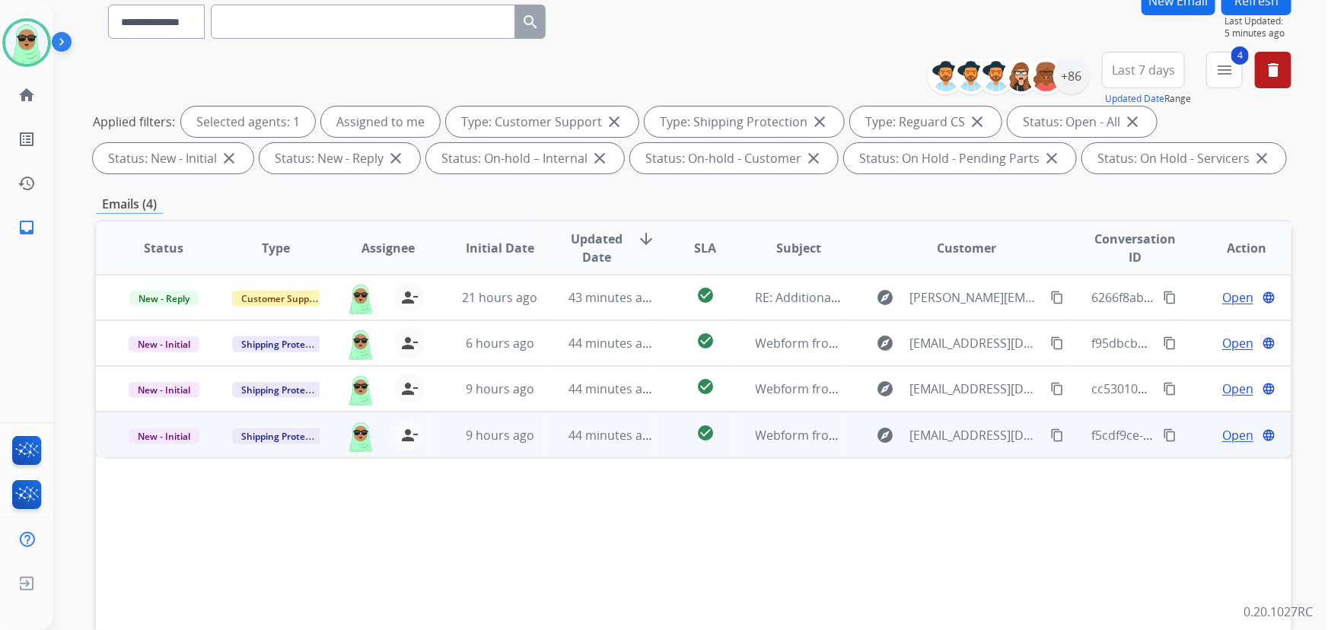
scroll to position [207, 0]
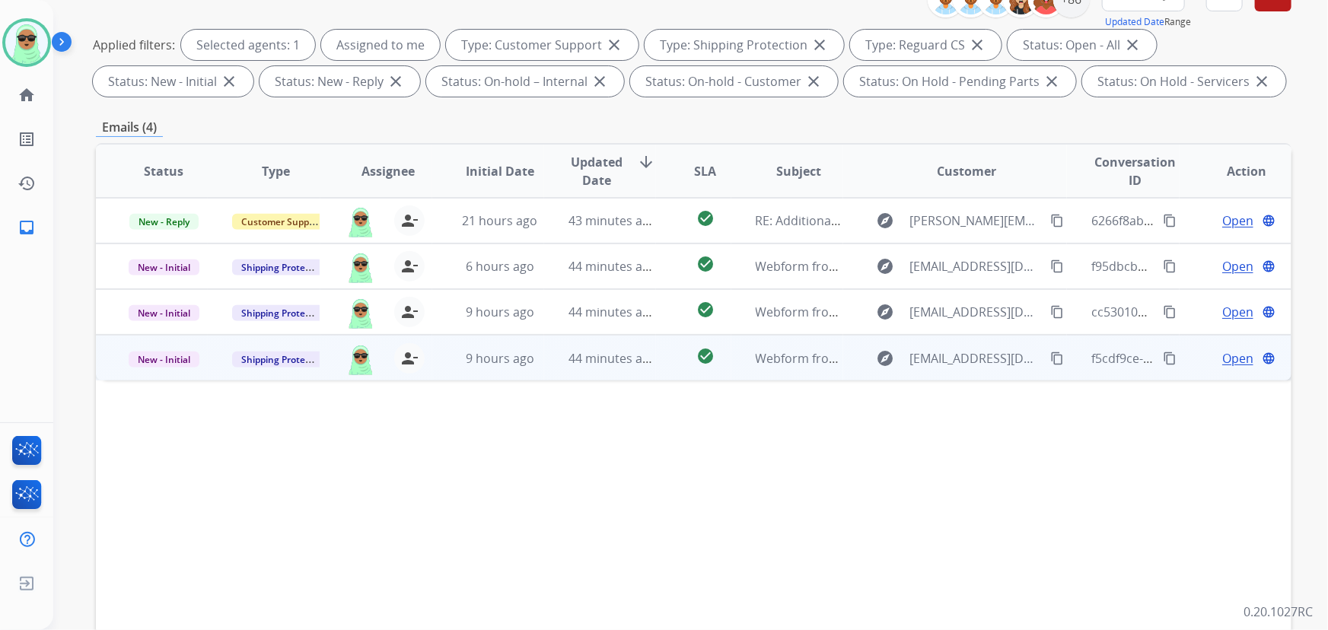
click at [1051, 362] on mat-icon "content_copy" at bounding box center [1058, 359] width 14 height 14
click at [1224, 367] on td "Open language" at bounding box center [1236, 358] width 112 height 46
click at [1223, 360] on span "Open" at bounding box center [1238, 358] width 31 height 18
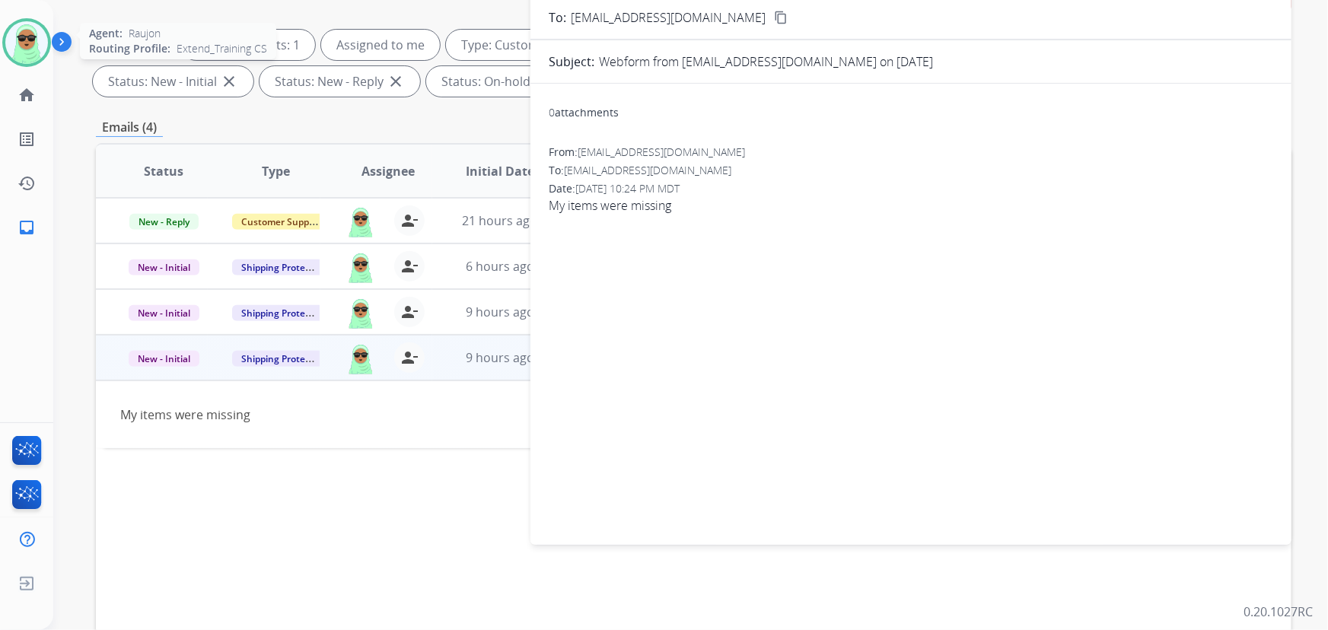
click at [31, 43] on img at bounding box center [26, 42] width 43 height 43
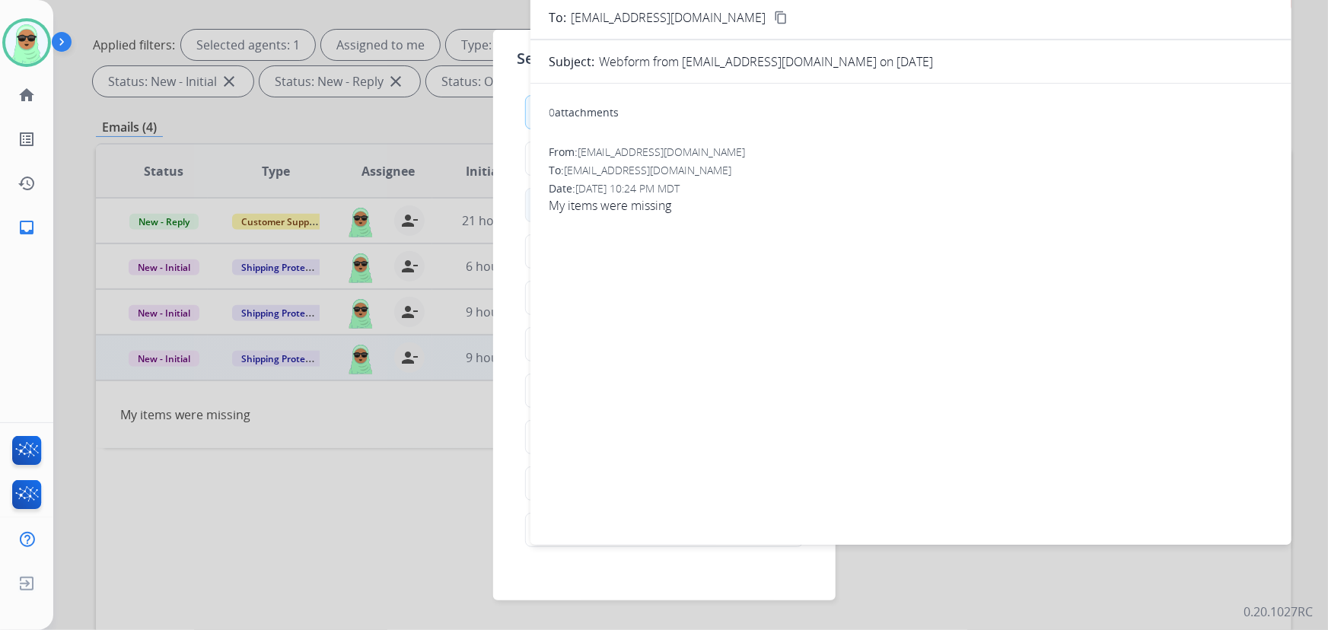
click at [525, 203] on div "fastfood Lunch" at bounding box center [664, 205] width 279 height 34
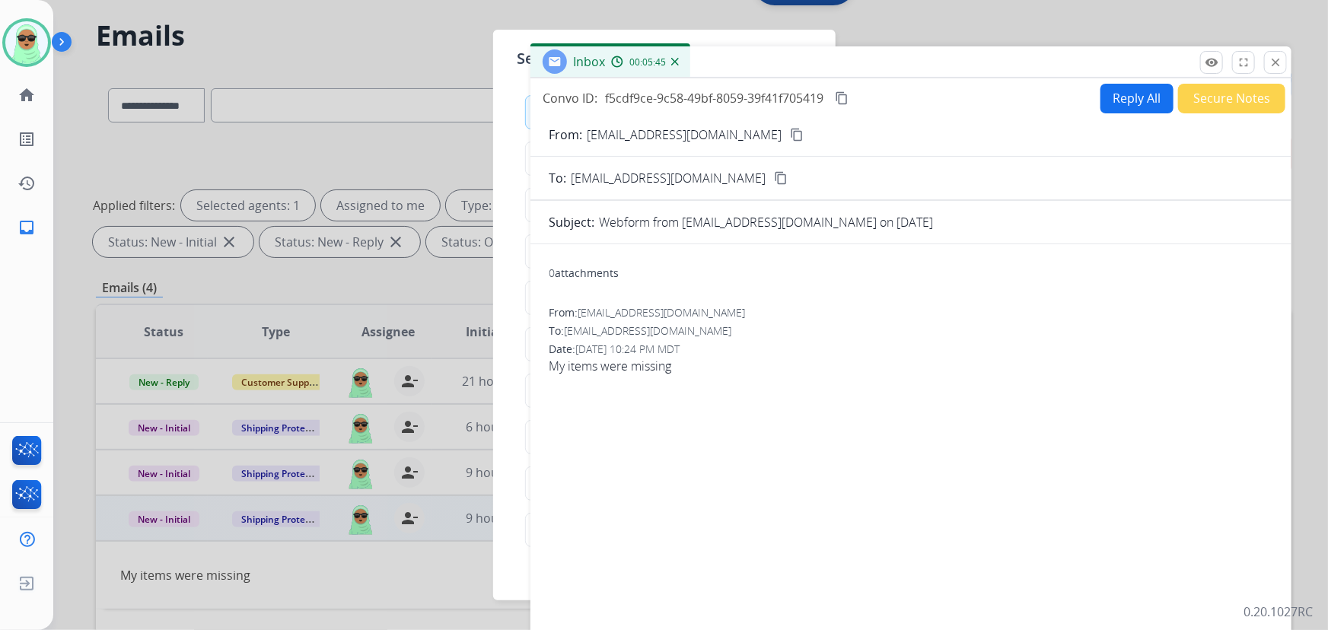
scroll to position [0, 0]
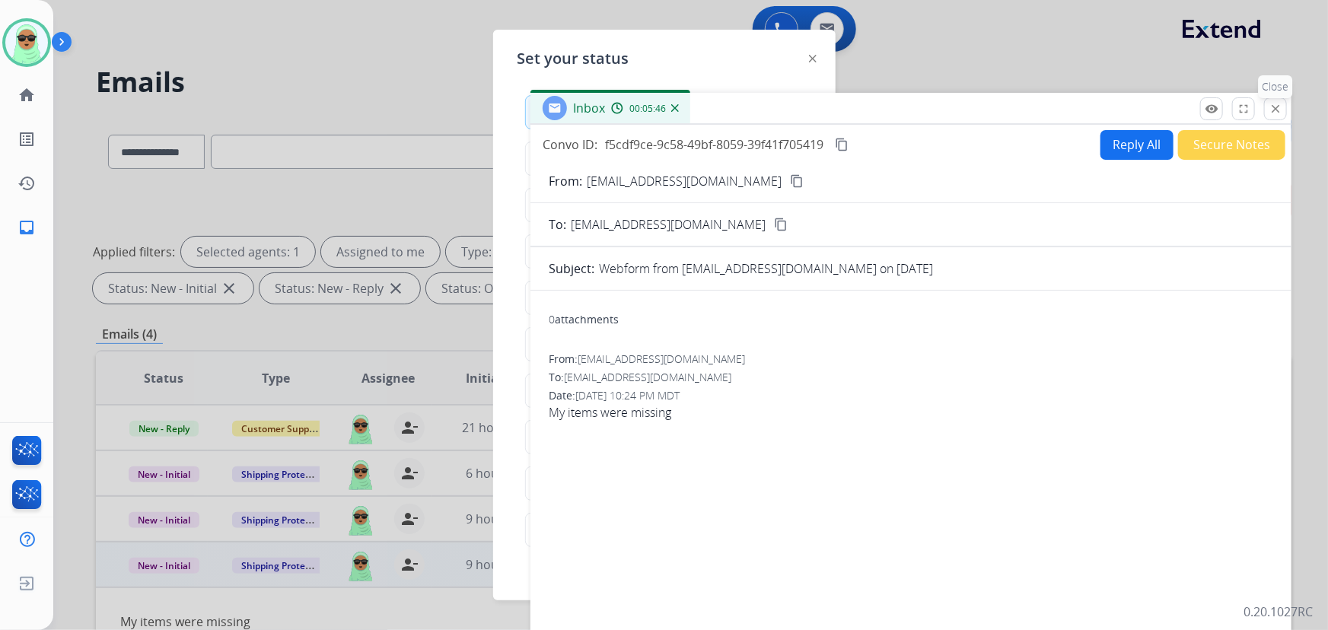
click at [1275, 110] on mat-icon "close" at bounding box center [1276, 109] width 14 height 14
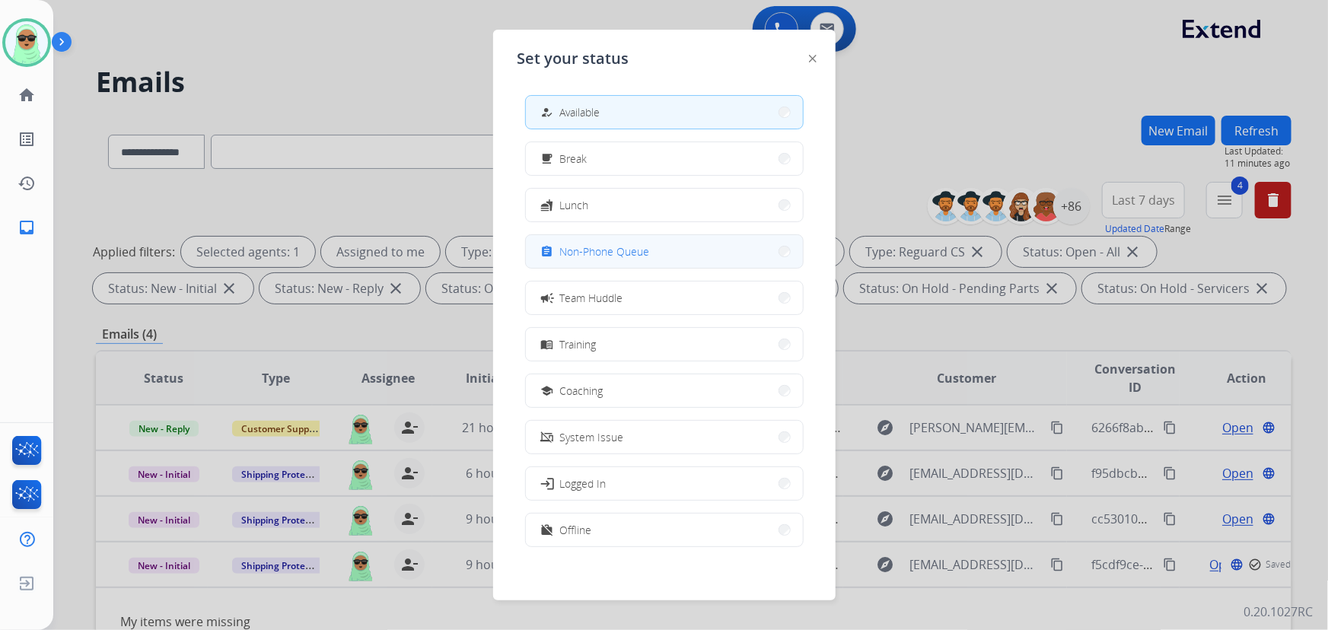
click at [708, 260] on button "assignment Non-Phone Queue" at bounding box center [664, 251] width 277 height 33
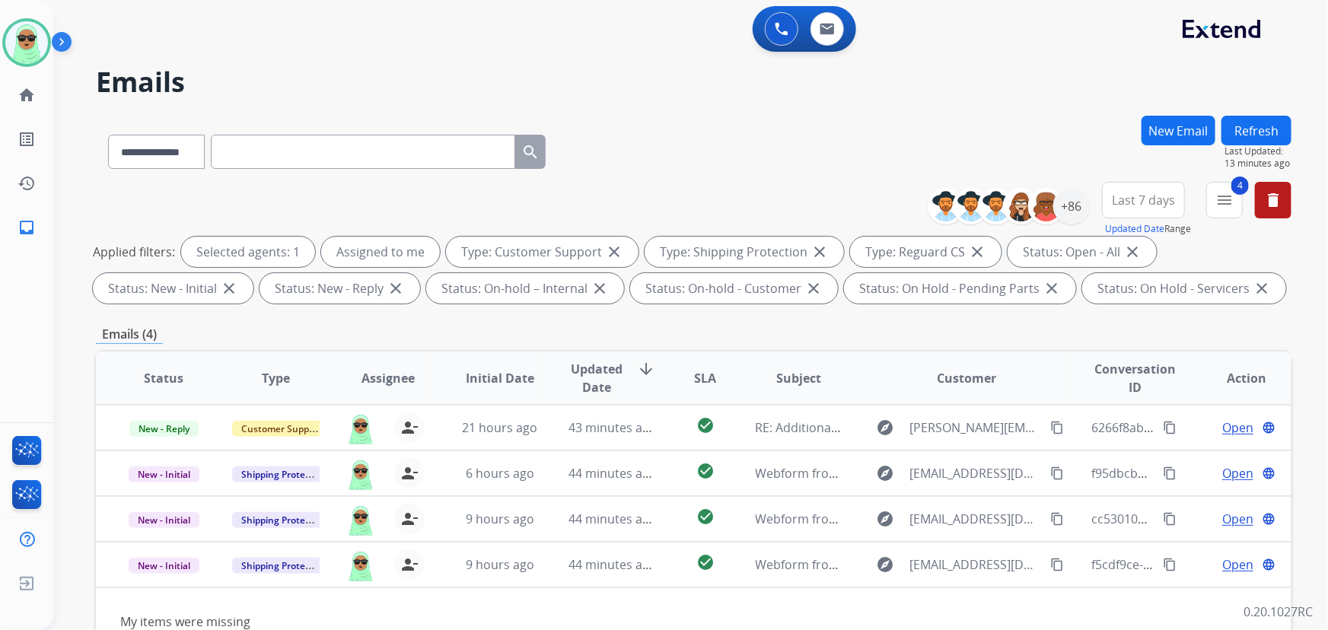
click at [51, 0] on html "**********" at bounding box center [664, 315] width 1328 height 630
click at [211, 24] on div "0 Voice Interactions 0 Email Interactions" at bounding box center [682, 30] width 1220 height 49
click at [188, 37] on div "0 Voice Interactions 0 Email Interactions" at bounding box center [682, 30] width 1220 height 49
click at [212, 59] on div "**********" at bounding box center [672, 370] width 1239 height 630
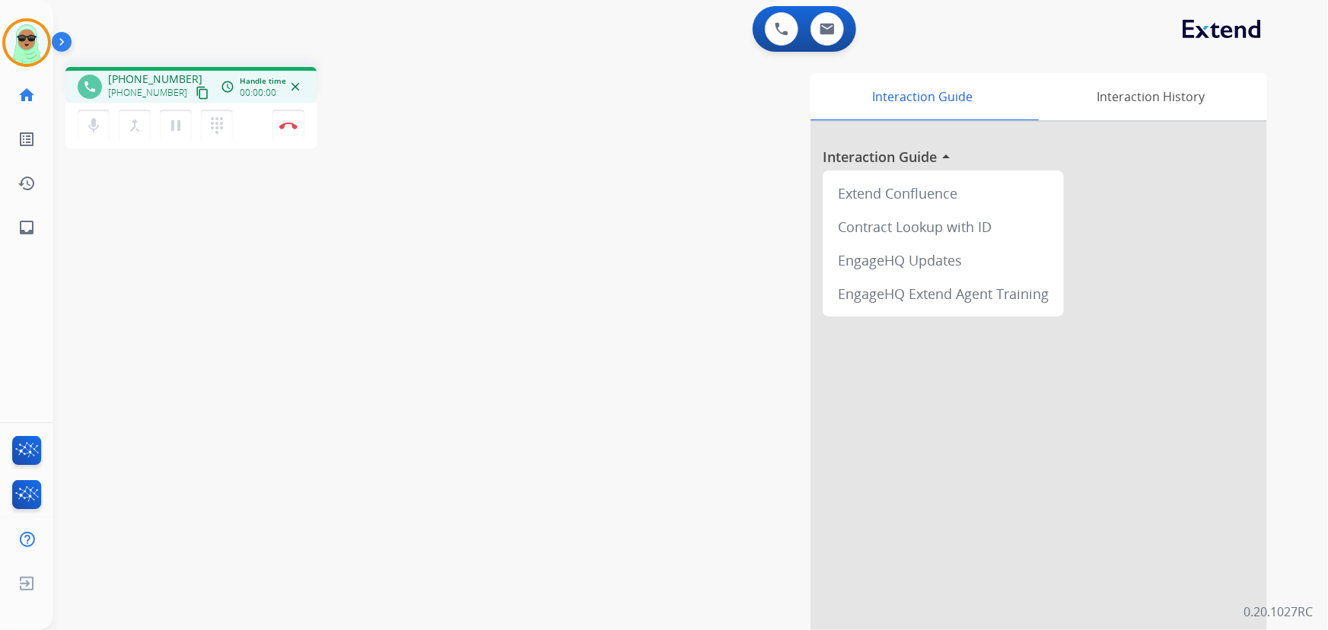
click at [193, 97] on button "content_copy" at bounding box center [202, 93] width 18 height 18
click at [169, 139] on button "pause Hold" at bounding box center [176, 126] width 32 height 32
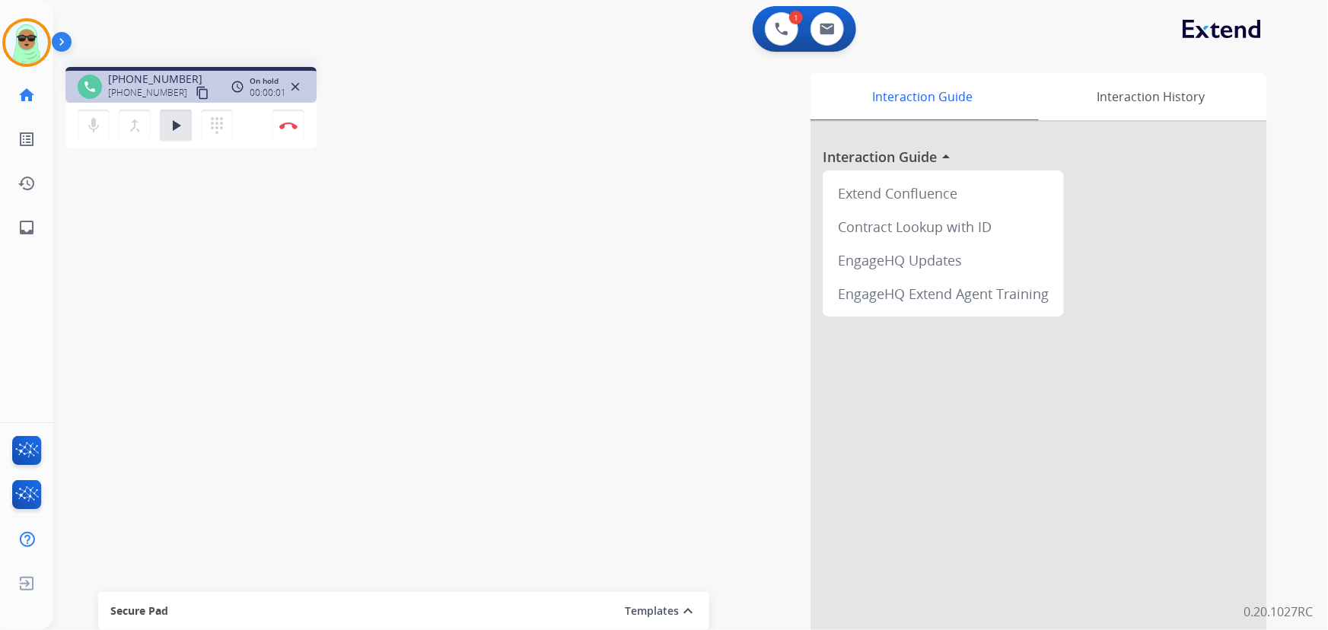
click at [65, 116] on div "mic Mute merge_type Bridge play_arrow Hold dialpad Dialpad Disconnect" at bounding box center [190, 126] width 251 height 46
click at [81, 129] on button "mic Mute" at bounding box center [94, 126] width 32 height 32
click at [176, 120] on mat-icon "play_arrow" at bounding box center [176, 125] width 18 height 18
click at [100, 116] on mat-icon "mic_off" at bounding box center [93, 125] width 18 height 18
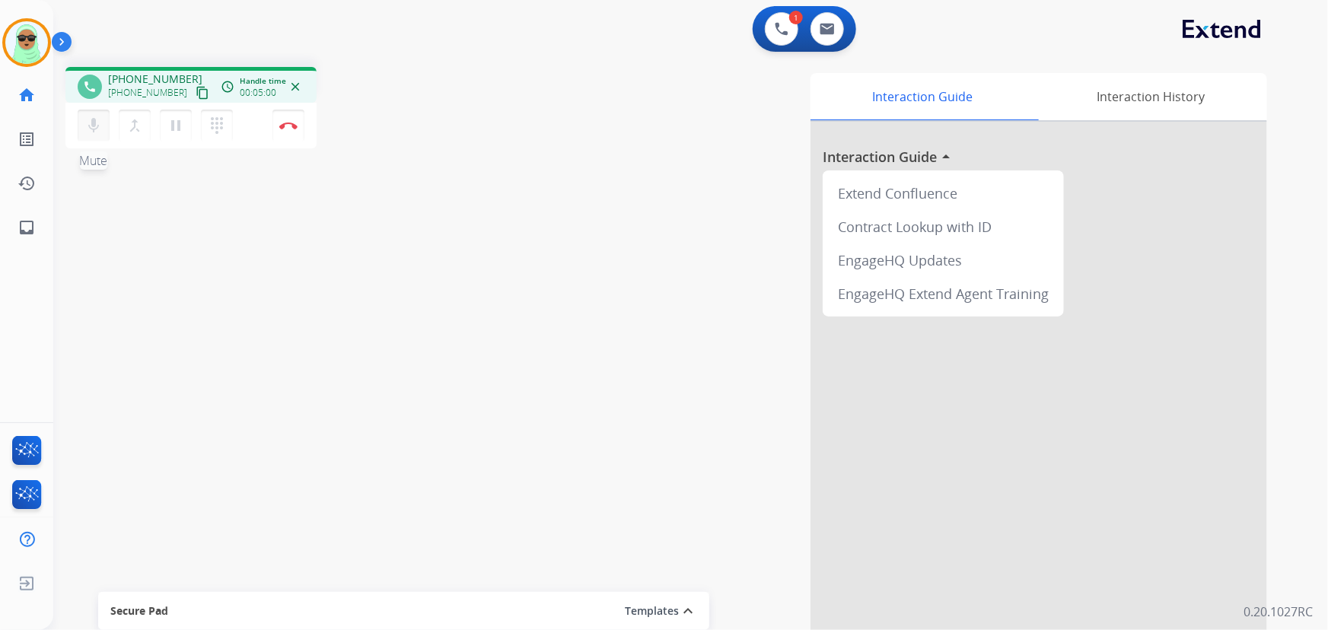
click at [85, 132] on mat-icon "mic" at bounding box center [93, 125] width 18 height 18
click at [90, 129] on mat-icon "mic_off" at bounding box center [93, 125] width 18 height 18
click at [167, 116] on mat-icon "pause" at bounding box center [176, 125] width 18 height 18
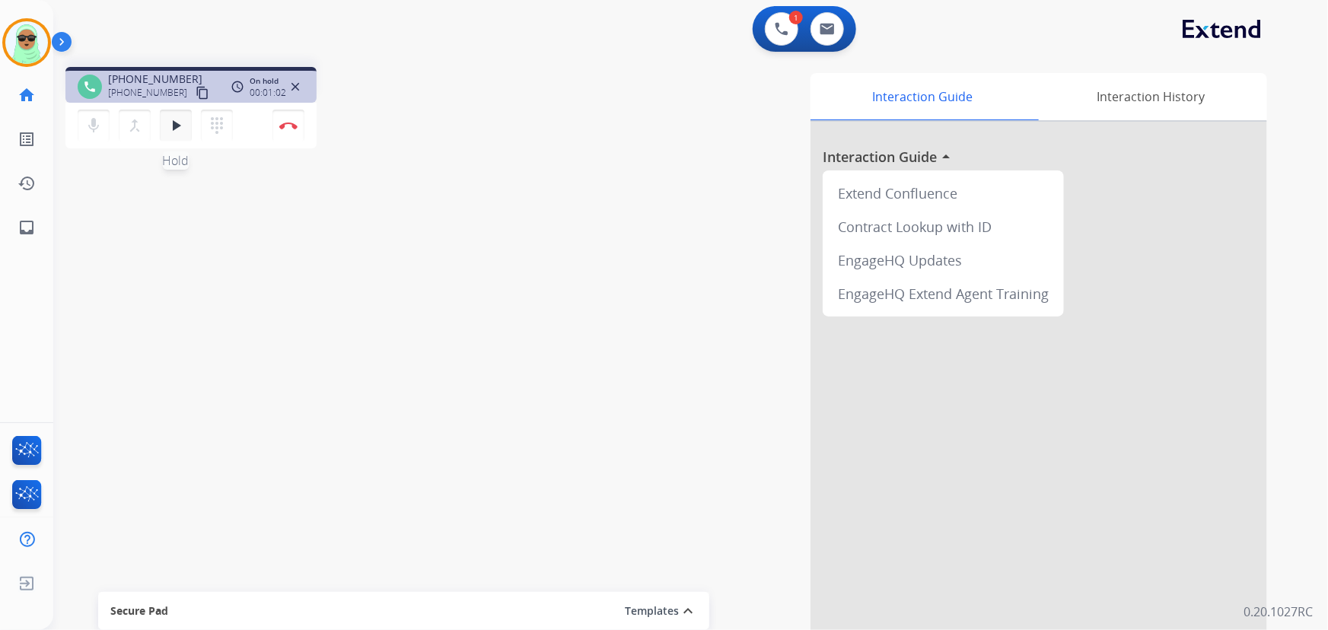
click at [181, 122] on mat-icon "play_arrow" at bounding box center [176, 125] width 18 height 18
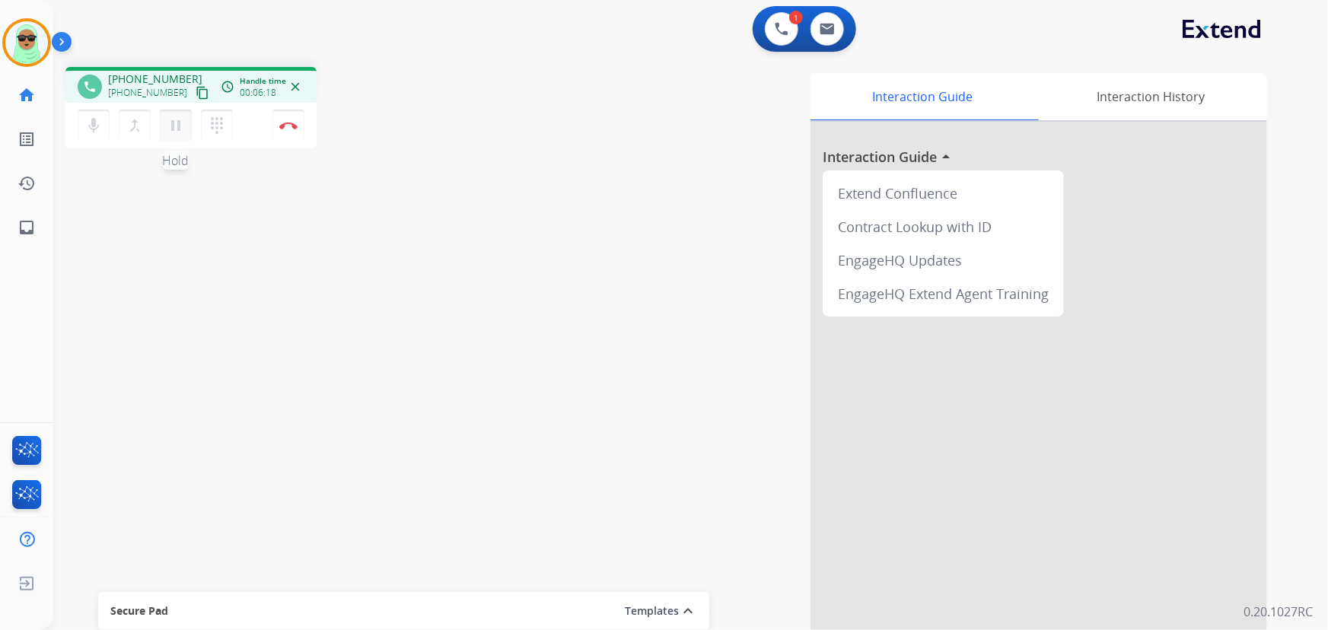
click at [186, 119] on button "pause Hold" at bounding box center [176, 126] width 32 height 32
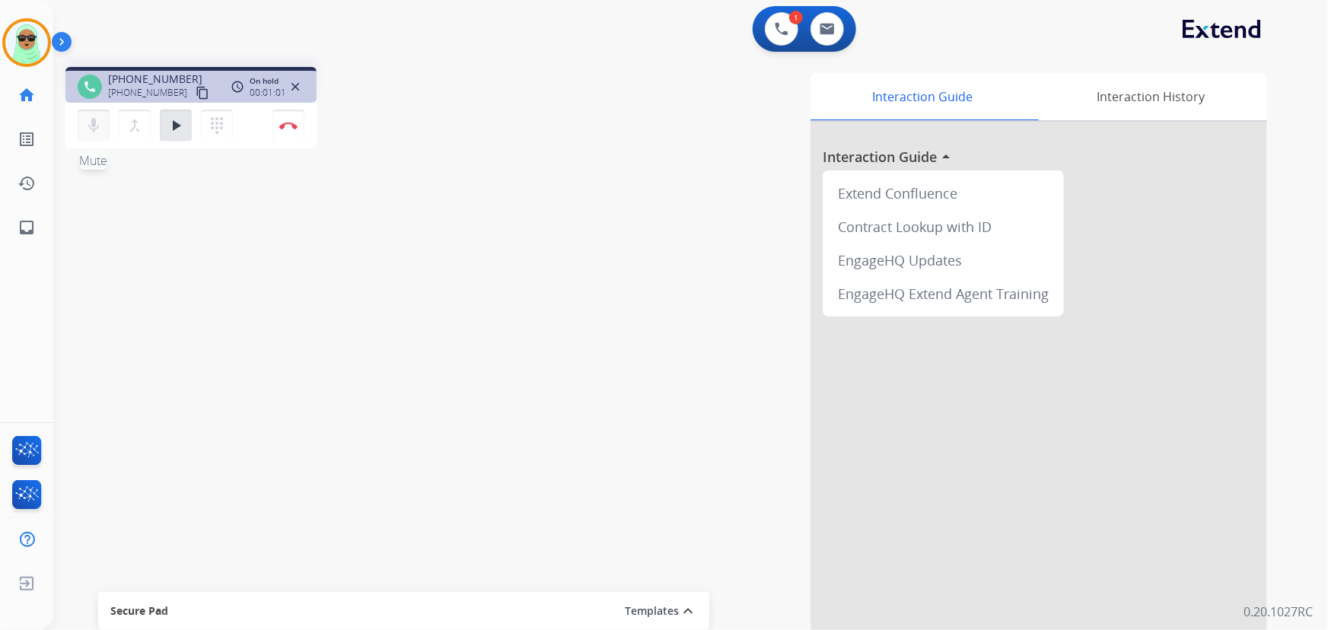
click at [100, 129] on mat-icon "mic" at bounding box center [93, 125] width 18 height 18
click at [787, 35] on button at bounding box center [781, 28] width 33 height 33
click at [787, 35] on img at bounding box center [782, 29] width 14 height 14
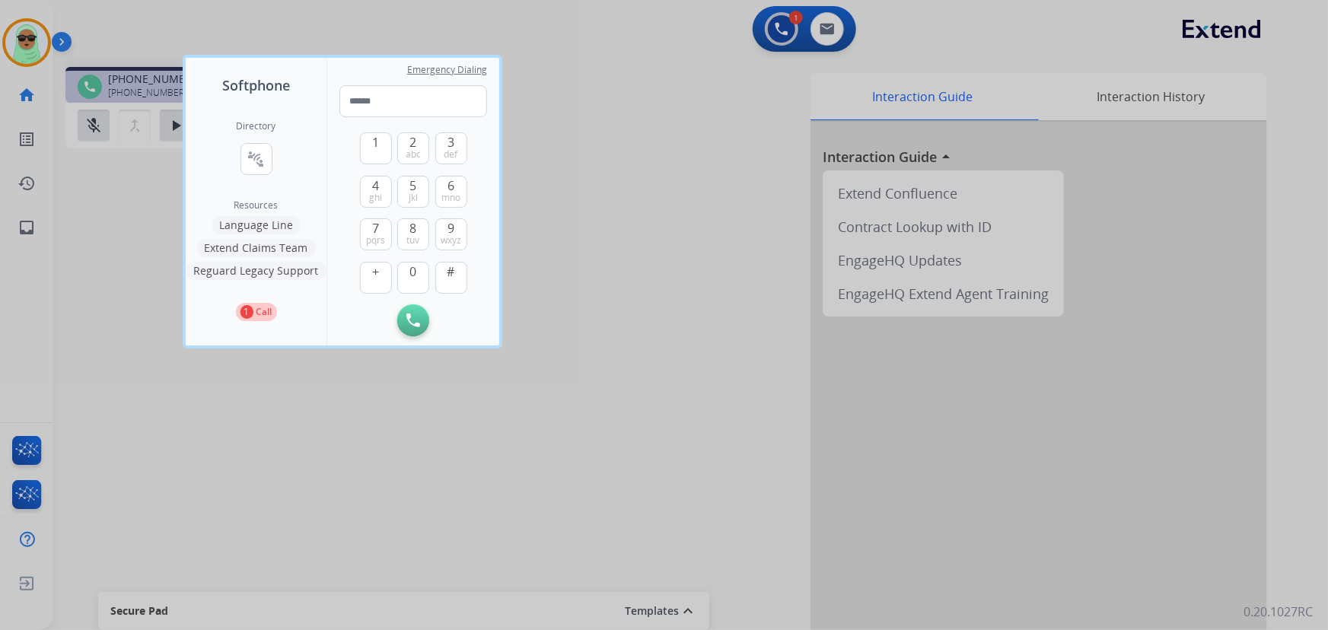
click at [288, 247] on button "Extend Claims Team" at bounding box center [256, 248] width 119 height 18
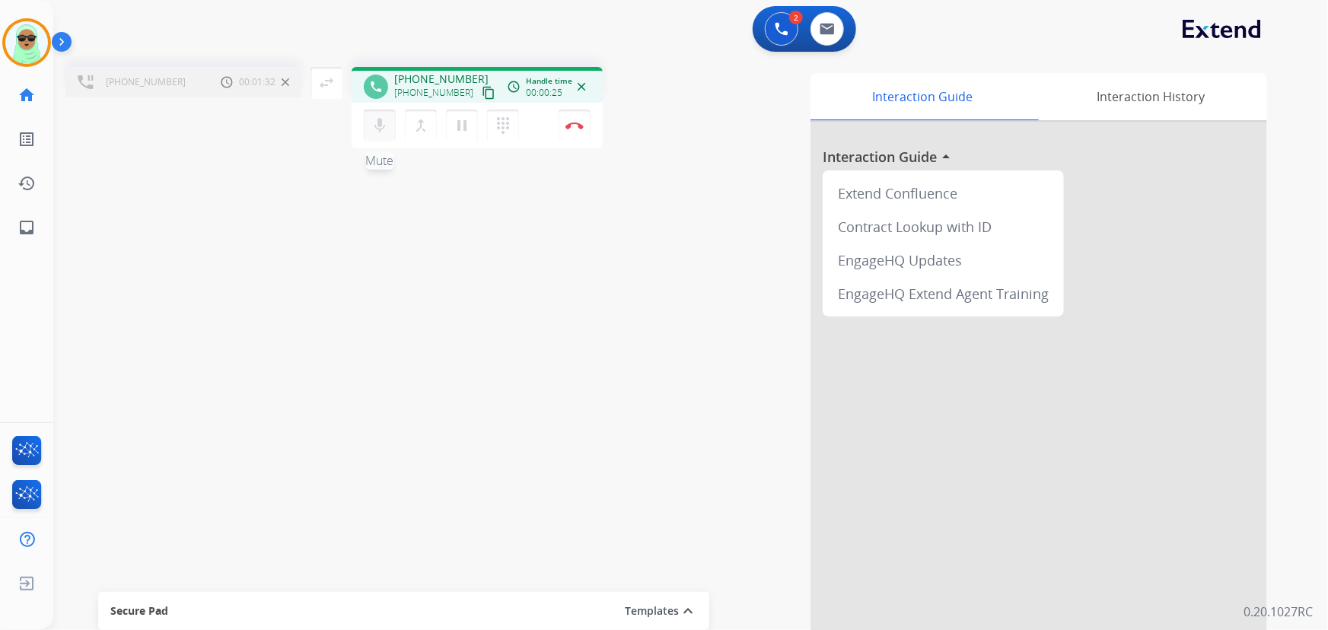
click at [377, 129] on mat-icon "mic" at bounding box center [380, 125] width 18 height 18
click at [378, 129] on mat-icon "mic_off" at bounding box center [380, 125] width 18 height 18
click at [585, 121] on button "Disconnect" at bounding box center [575, 126] width 32 height 32
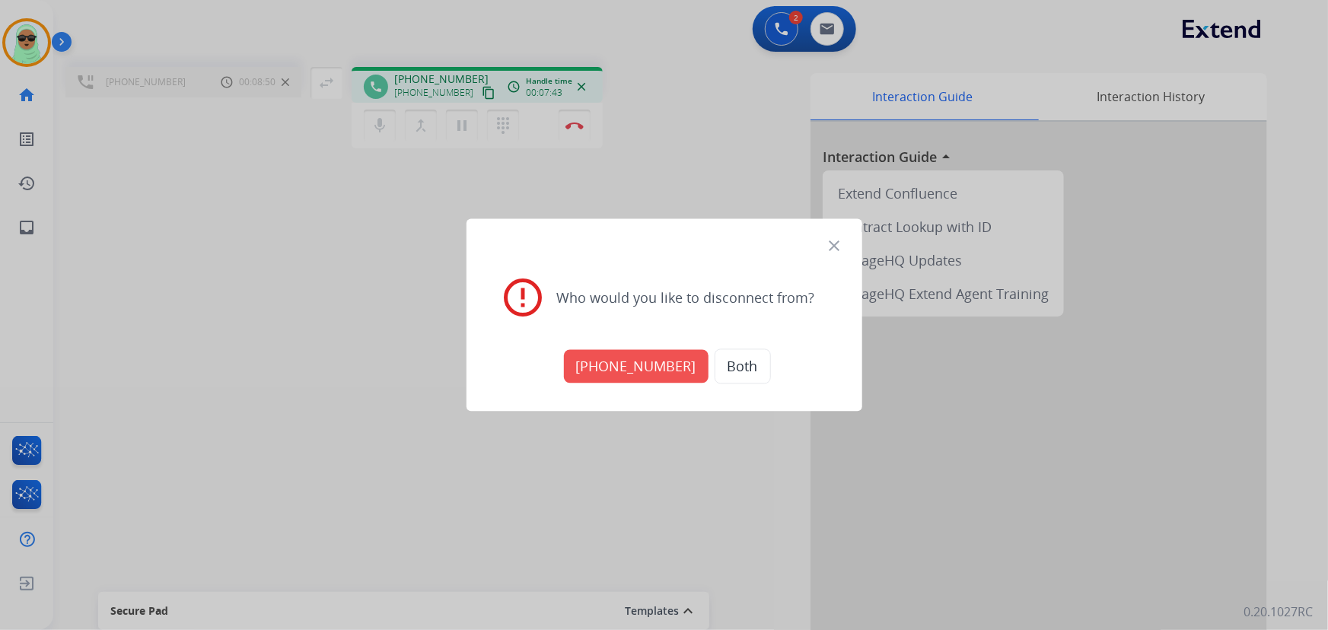
click at [617, 368] on button "+17134291060" at bounding box center [636, 366] width 145 height 33
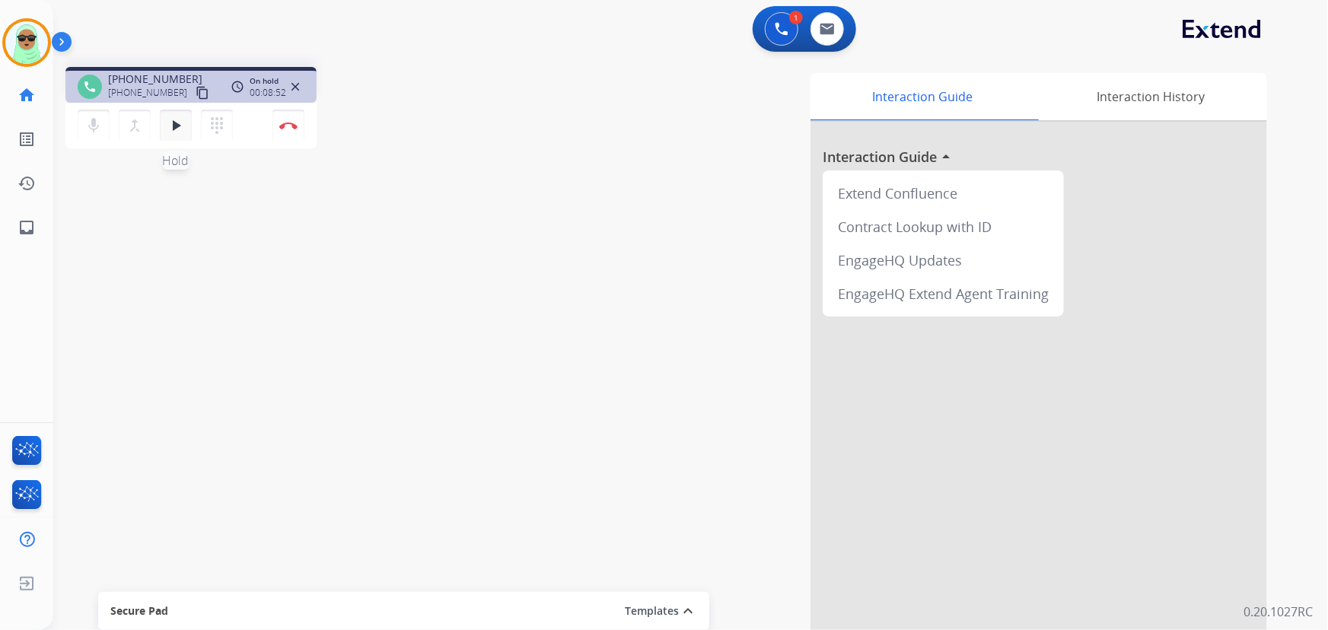
click at [189, 139] on button "play_arrow Hold" at bounding box center [176, 126] width 32 height 32
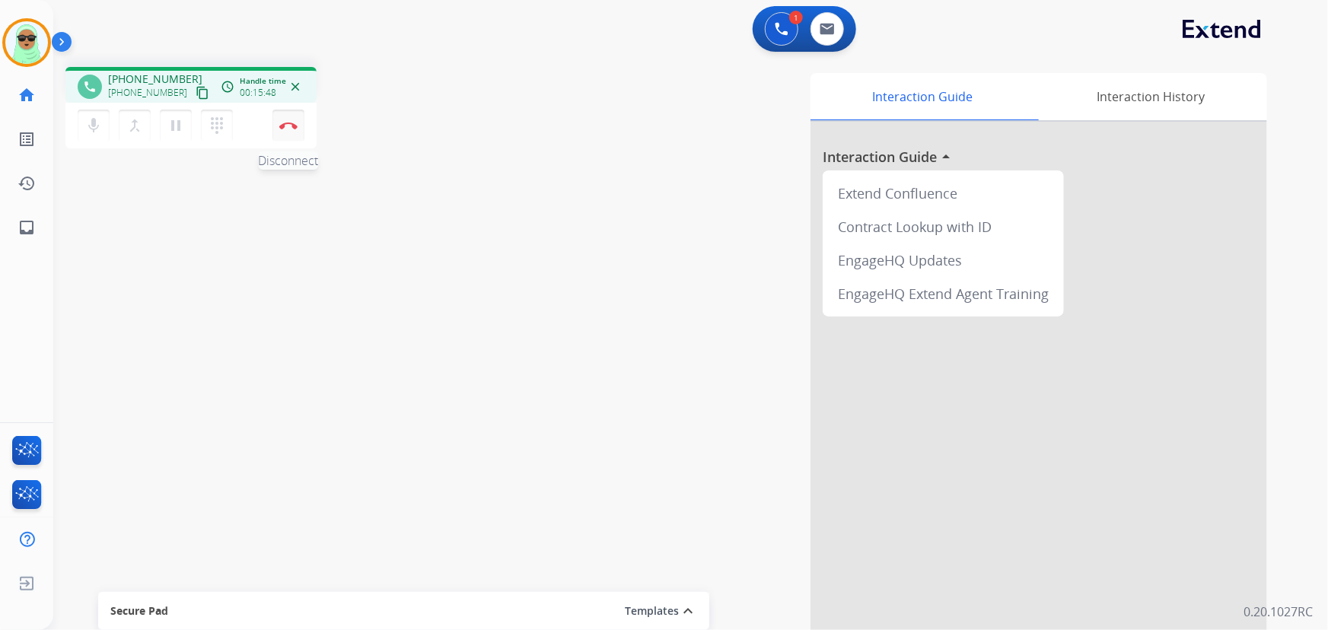
click at [300, 114] on button "Disconnect" at bounding box center [289, 126] width 32 height 32
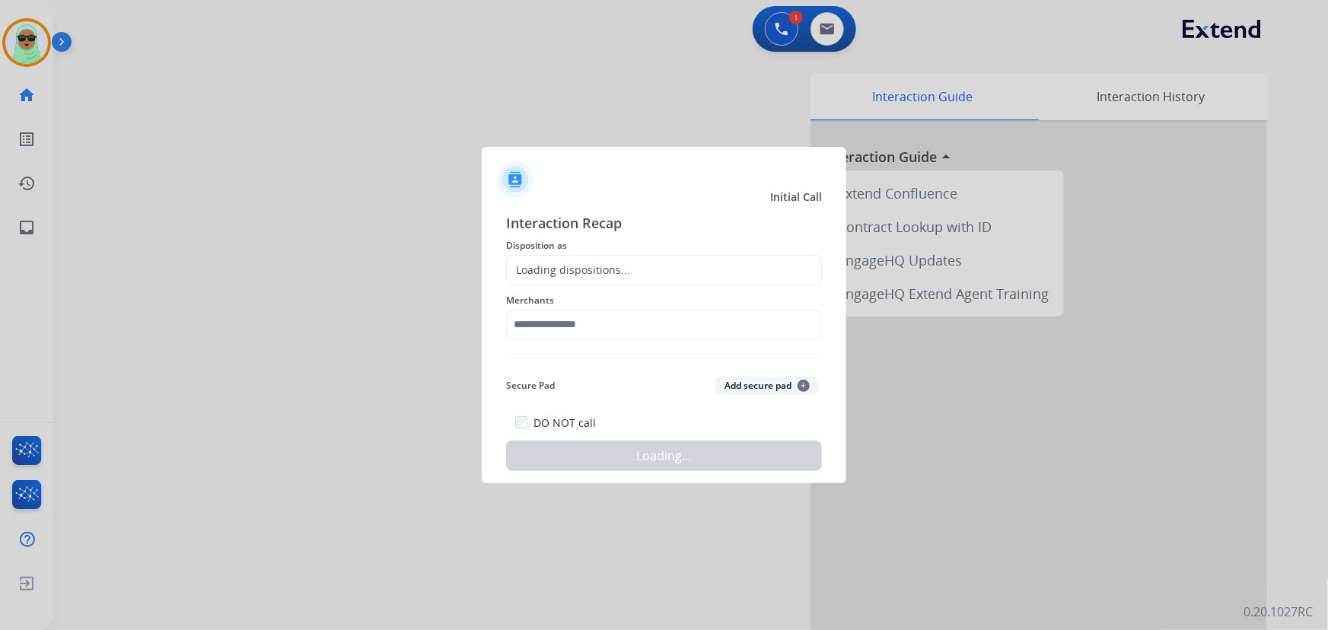
click at [725, 260] on div "Loading dispositions..." at bounding box center [664, 270] width 316 height 30
click at [725, 270] on div "Loading dispositions..." at bounding box center [664, 270] width 316 height 30
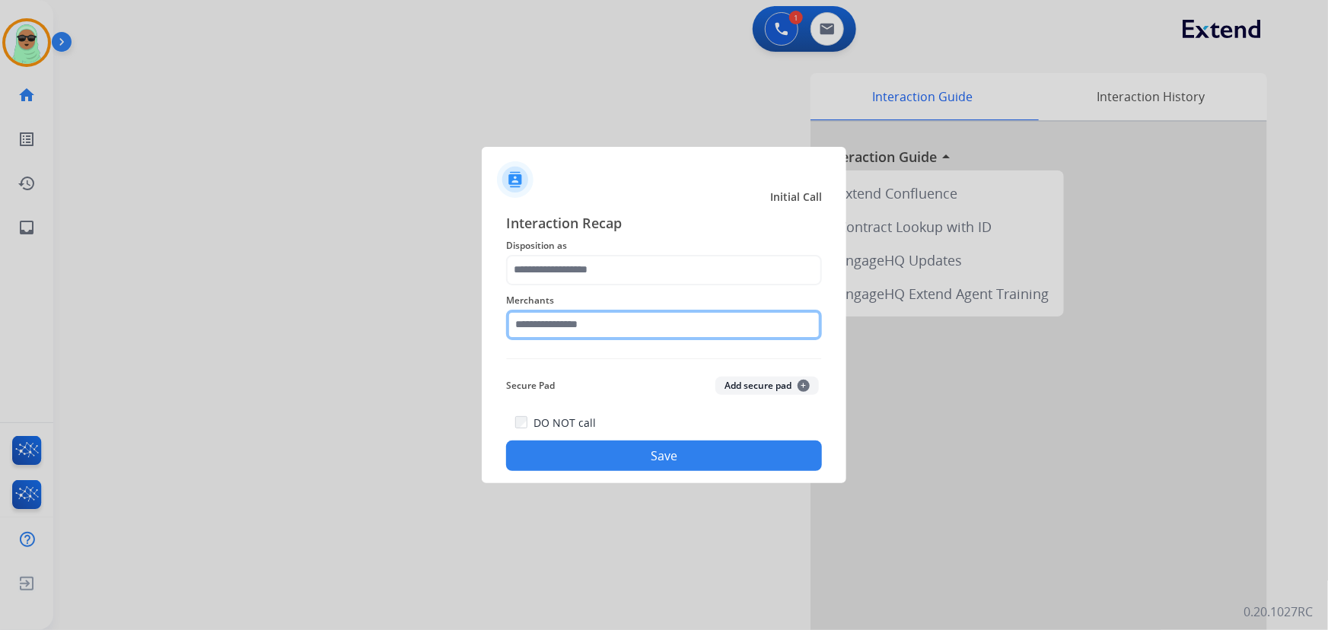
click at [687, 323] on input "text" at bounding box center [664, 325] width 316 height 30
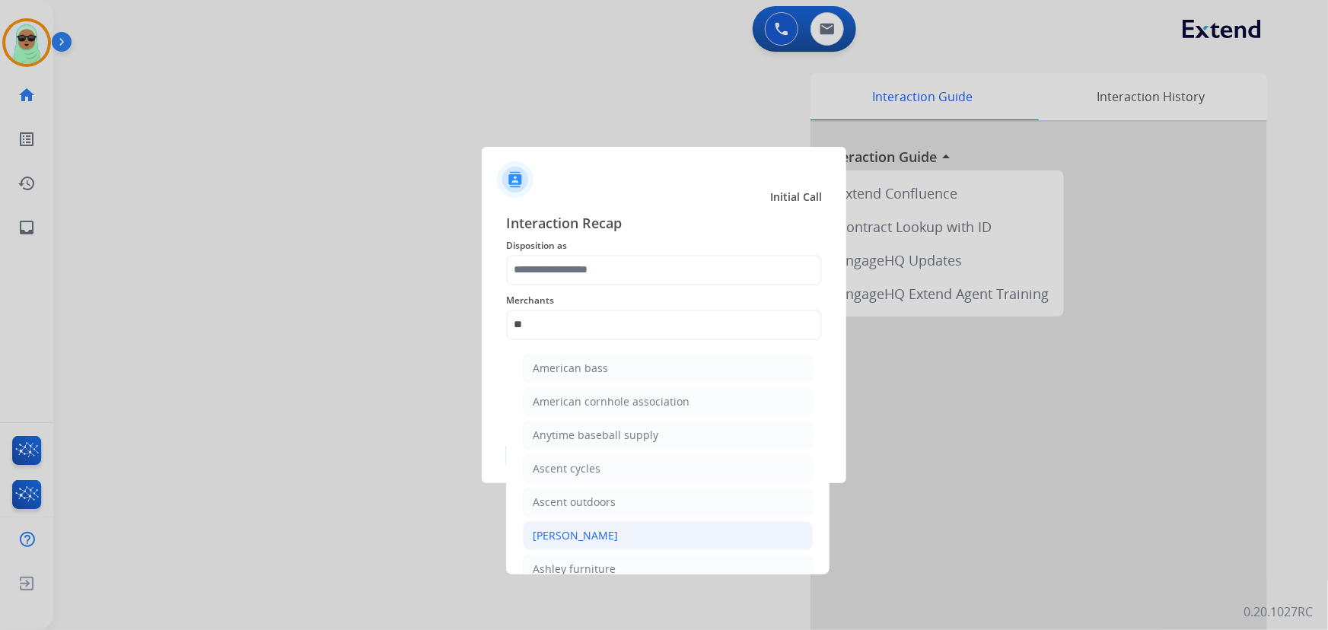
click at [620, 533] on li "[PERSON_NAME]" at bounding box center [668, 535] width 290 height 29
type input "**********"
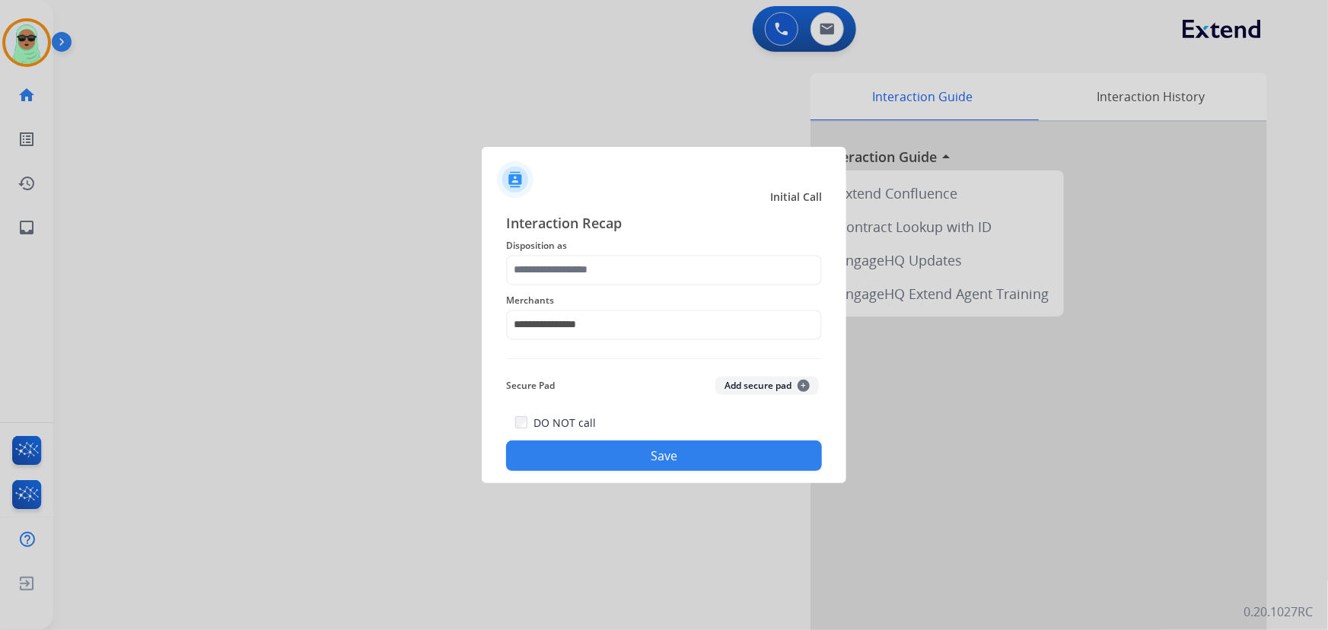
drag, startPoint x: 593, startPoint y: 198, endPoint x: 585, endPoint y: 262, distance: 64.4
click at [593, 202] on div "Initial Call" at bounding box center [652, 197] width 365 height 15
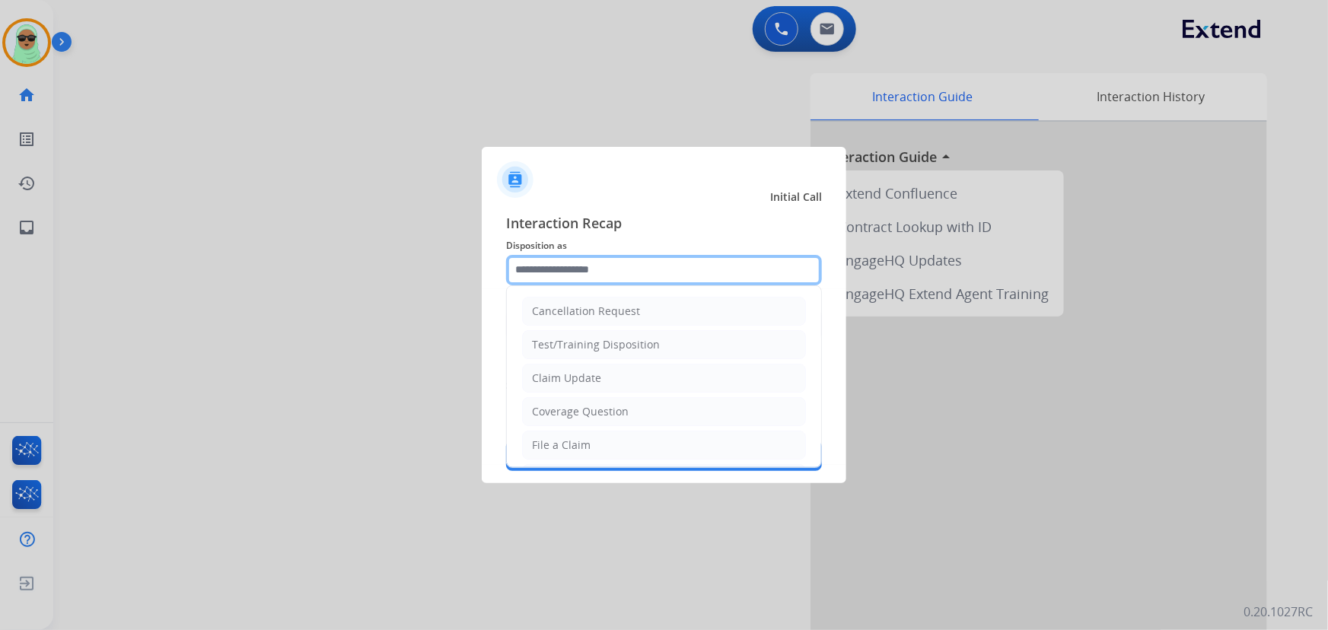
click at [586, 262] on input "text" at bounding box center [664, 270] width 316 height 30
click at [606, 385] on li "Claim Update" at bounding box center [664, 378] width 284 height 29
type input "**********"
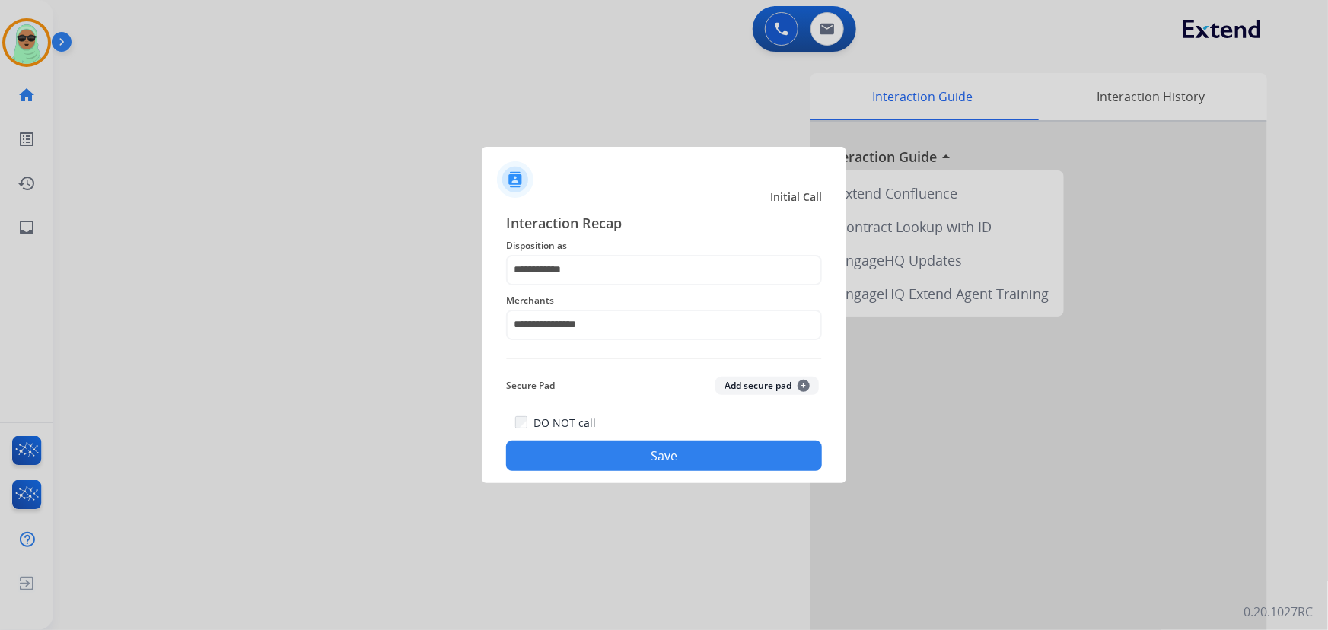
click at [633, 429] on div "DO NOT call Save" at bounding box center [664, 442] width 316 height 58
click at [628, 453] on button "Save" at bounding box center [664, 456] width 316 height 30
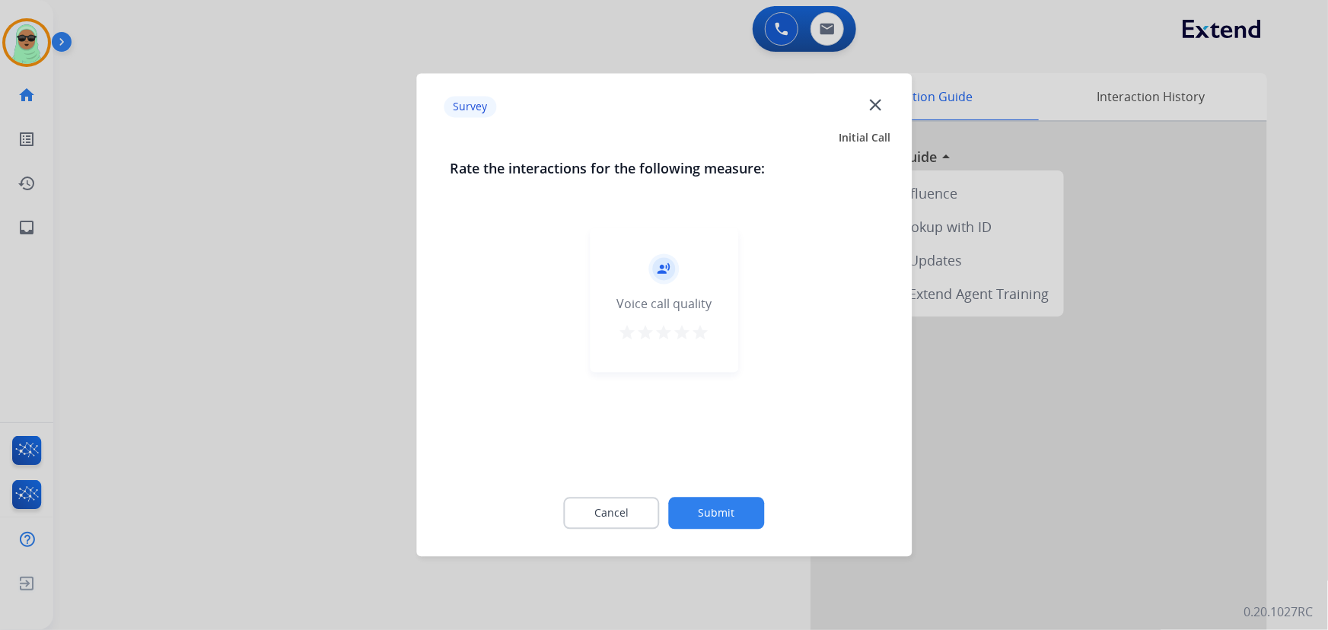
click at [721, 499] on div "Cancel Submit" at bounding box center [664, 514] width 429 height 69
click at [718, 503] on button "Submit" at bounding box center [717, 514] width 96 height 32
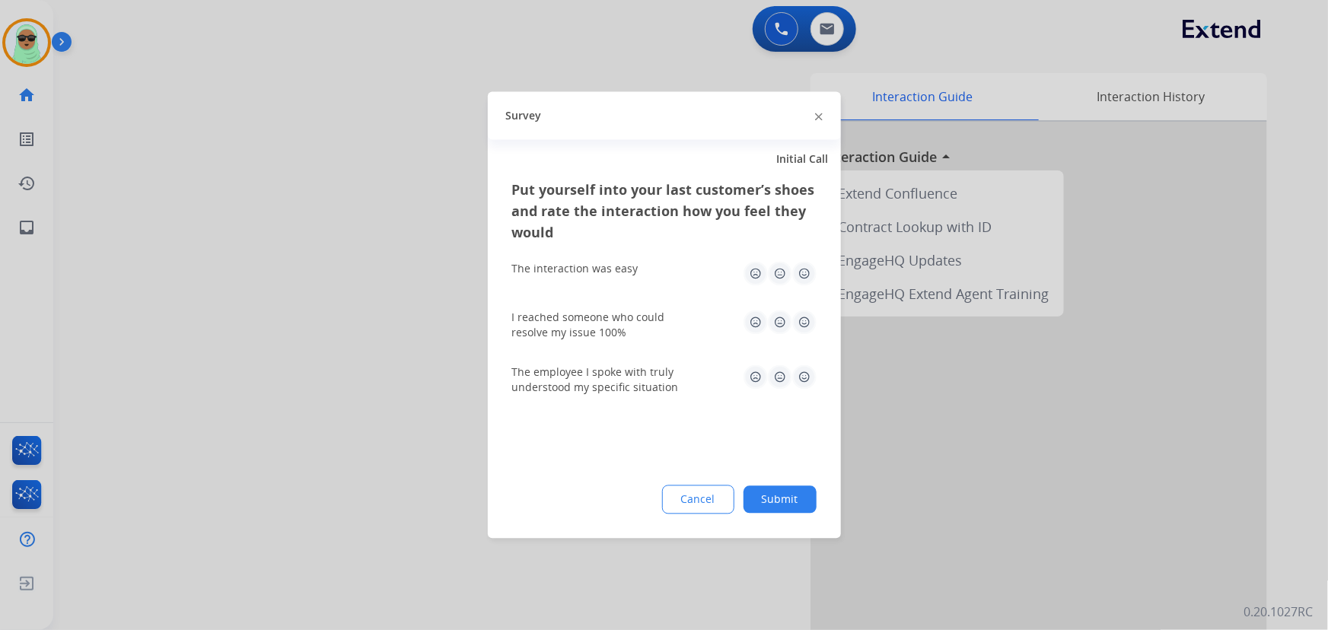
click at [758, 493] on button "Submit" at bounding box center [780, 499] width 73 height 27
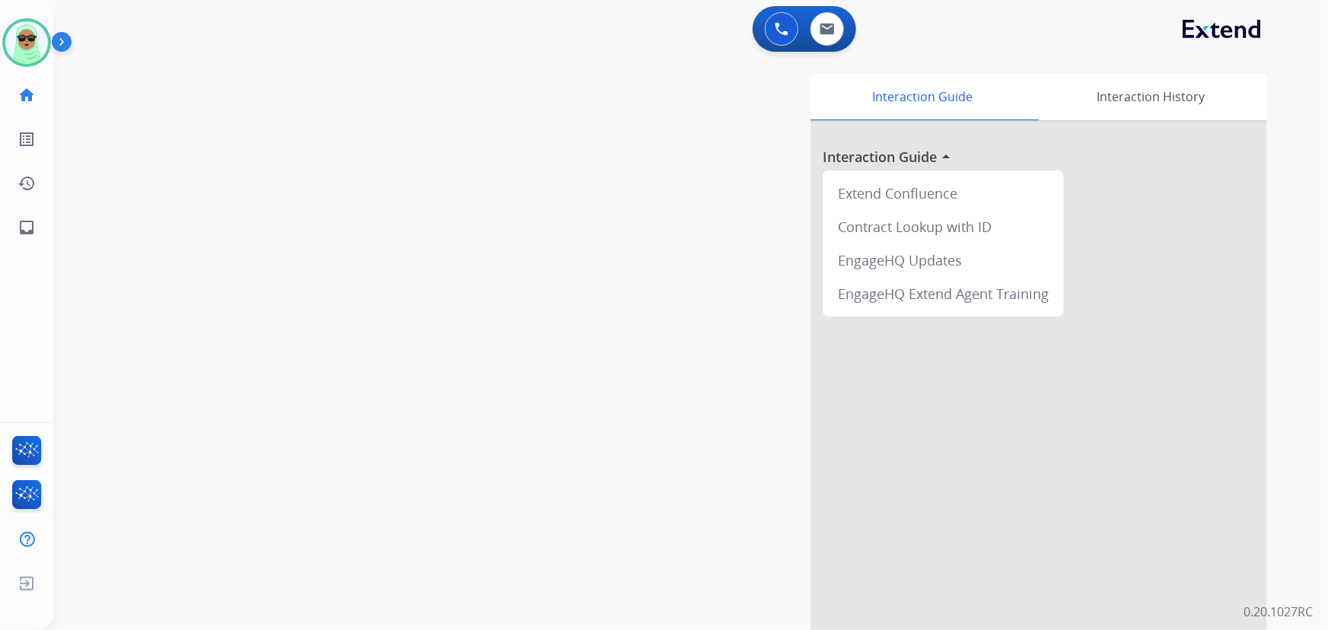
click at [133, 143] on div "swap_horiz Break voice bridge close_fullscreen Connect 3-Way Call merge_type Se…" at bounding box center [672, 372] width 1239 height 635
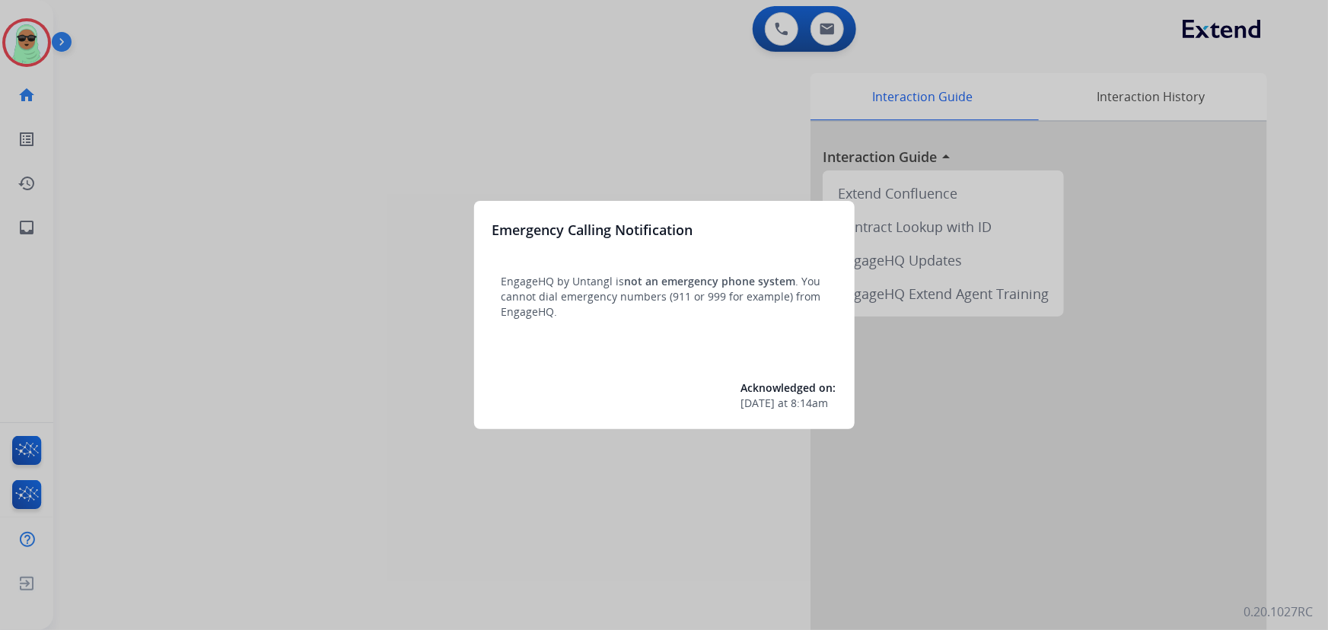
click at [396, 113] on div at bounding box center [664, 315] width 1328 height 630
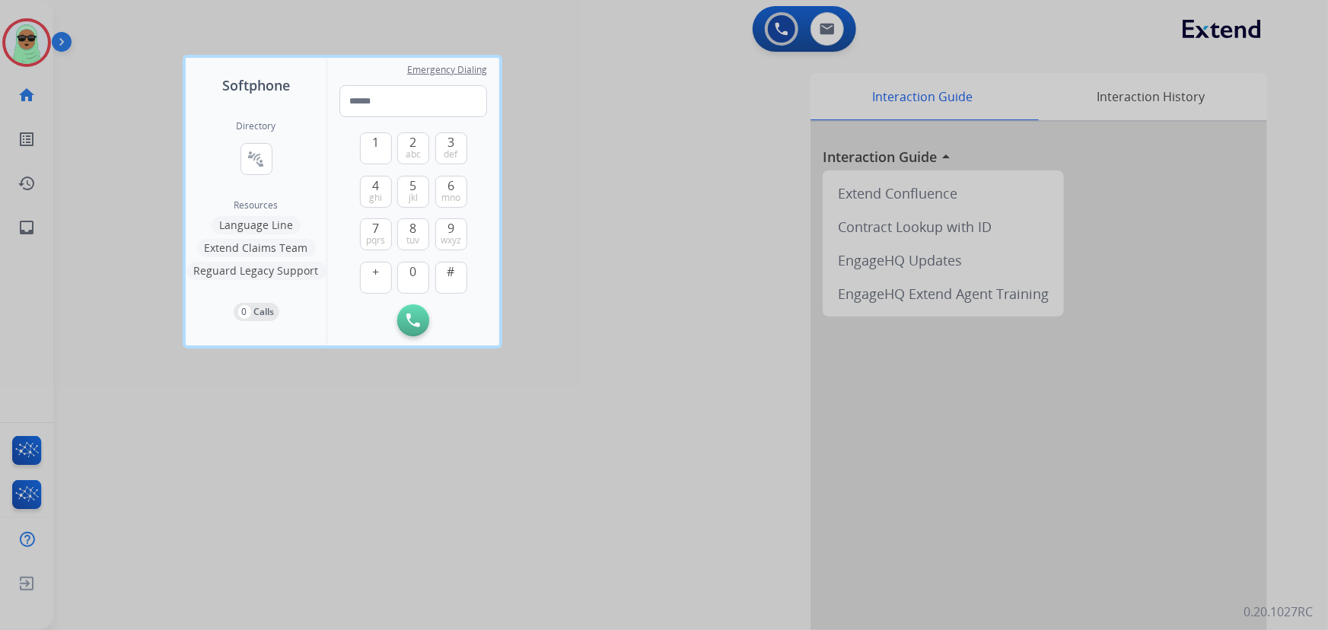
click at [33, 45] on div at bounding box center [664, 315] width 1328 height 630
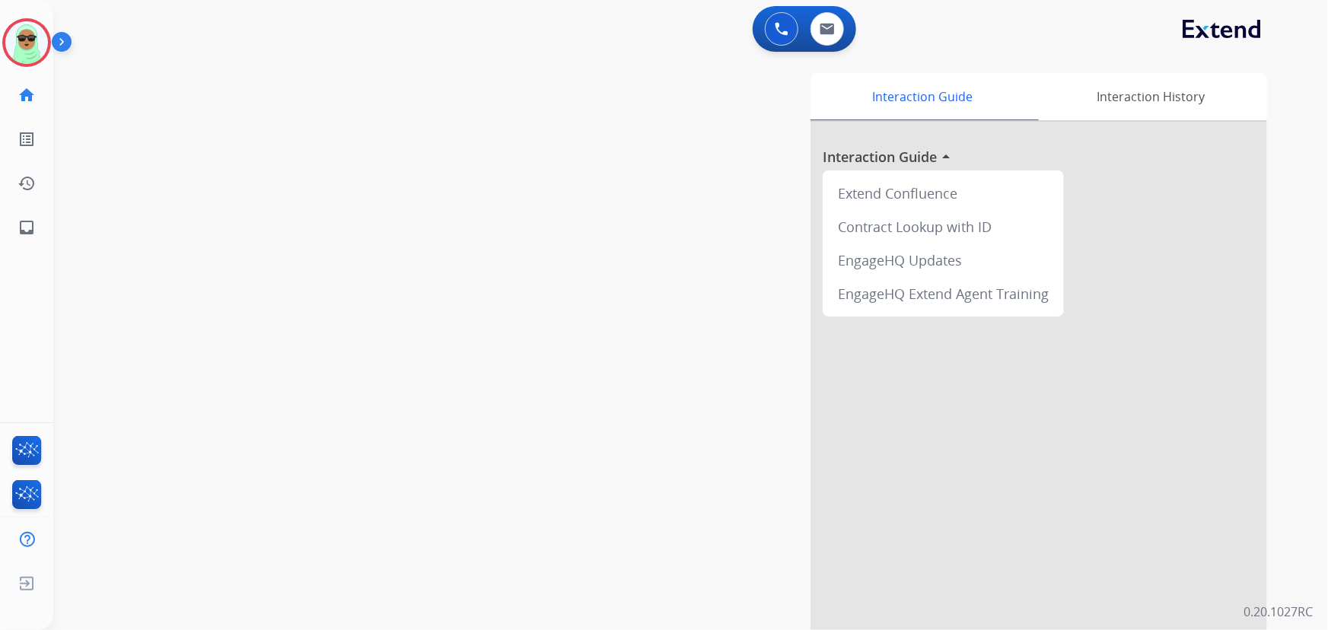
click at [33, 45] on img at bounding box center [26, 42] width 43 height 43
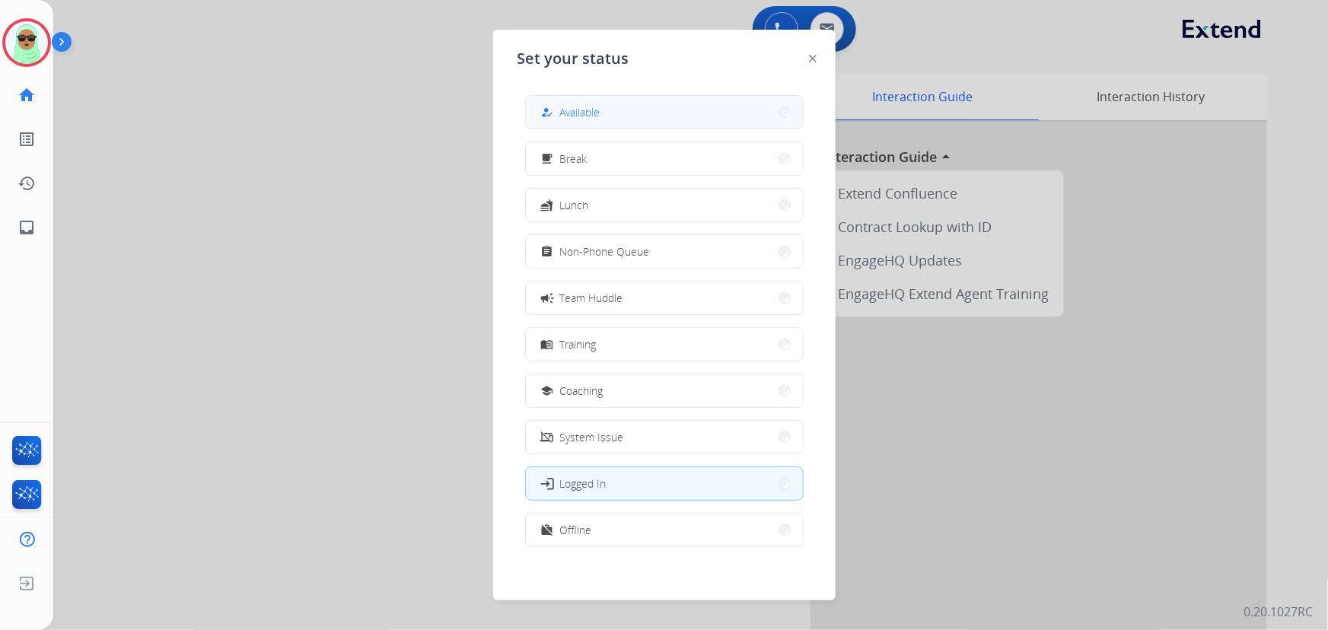
click at [560, 110] on div "how_to_reg Available" at bounding box center [569, 113] width 62 height 18
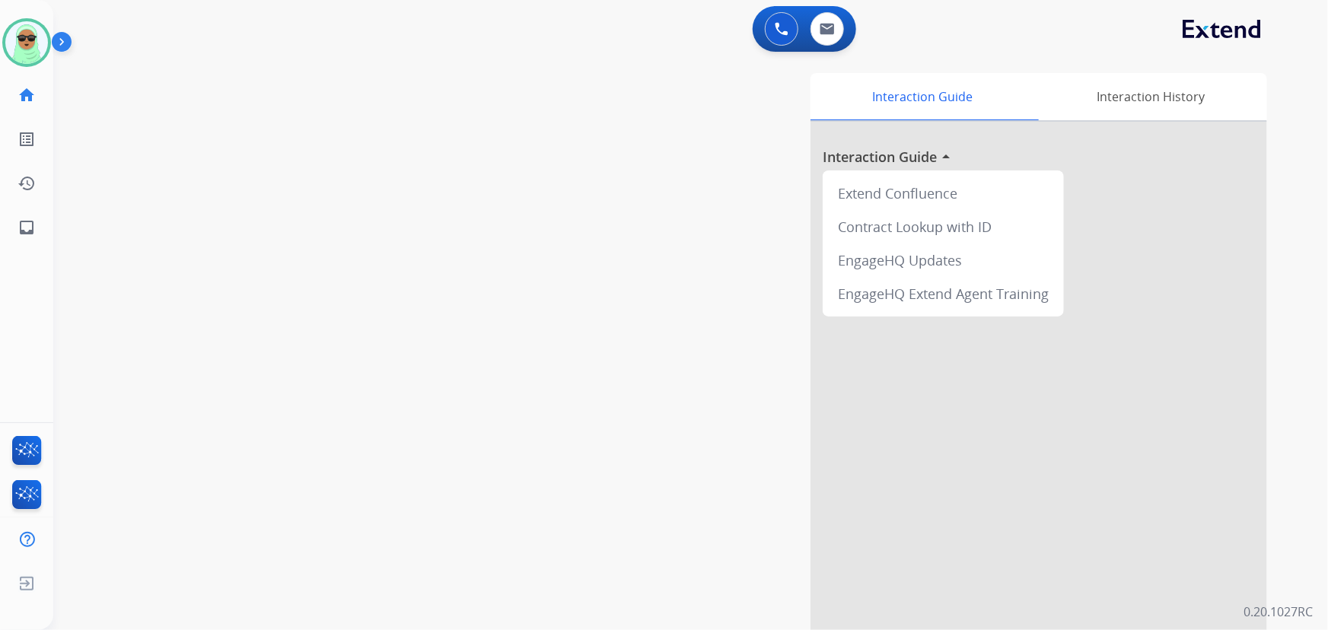
scroll to position [59, 0]
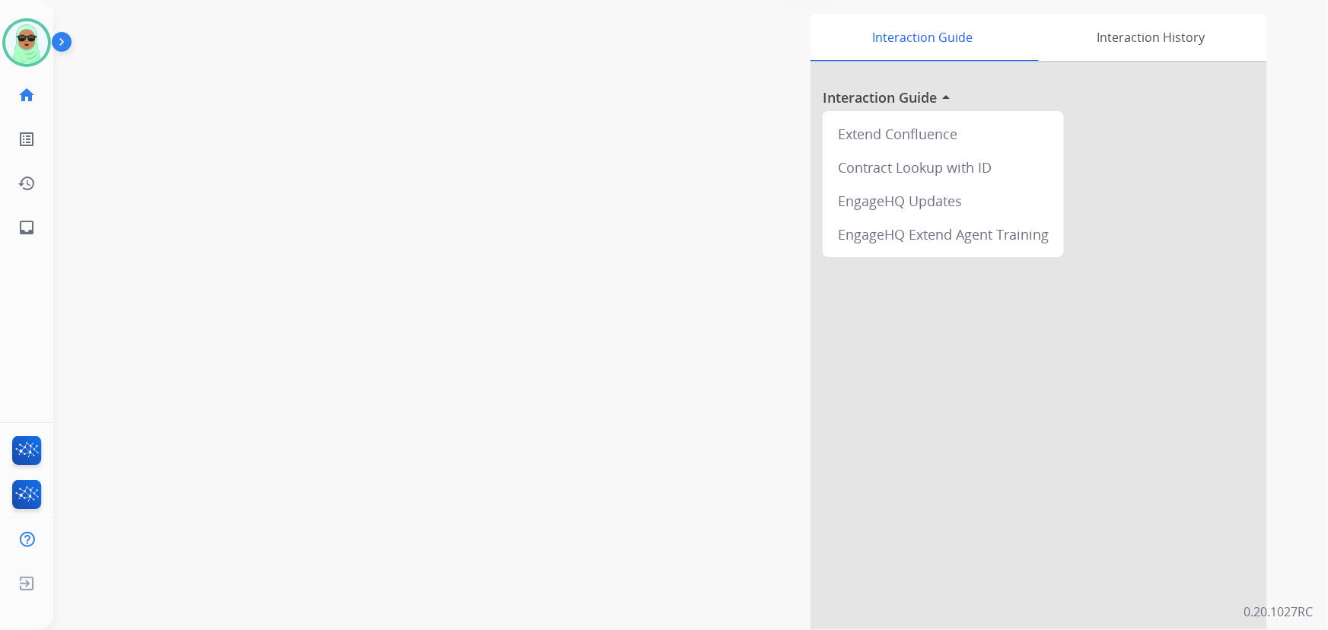
click at [152, 46] on div "swap_horiz Break voice bridge close_fullscreen Connect 3-Way Call merge_type Se…" at bounding box center [672, 312] width 1239 height 635
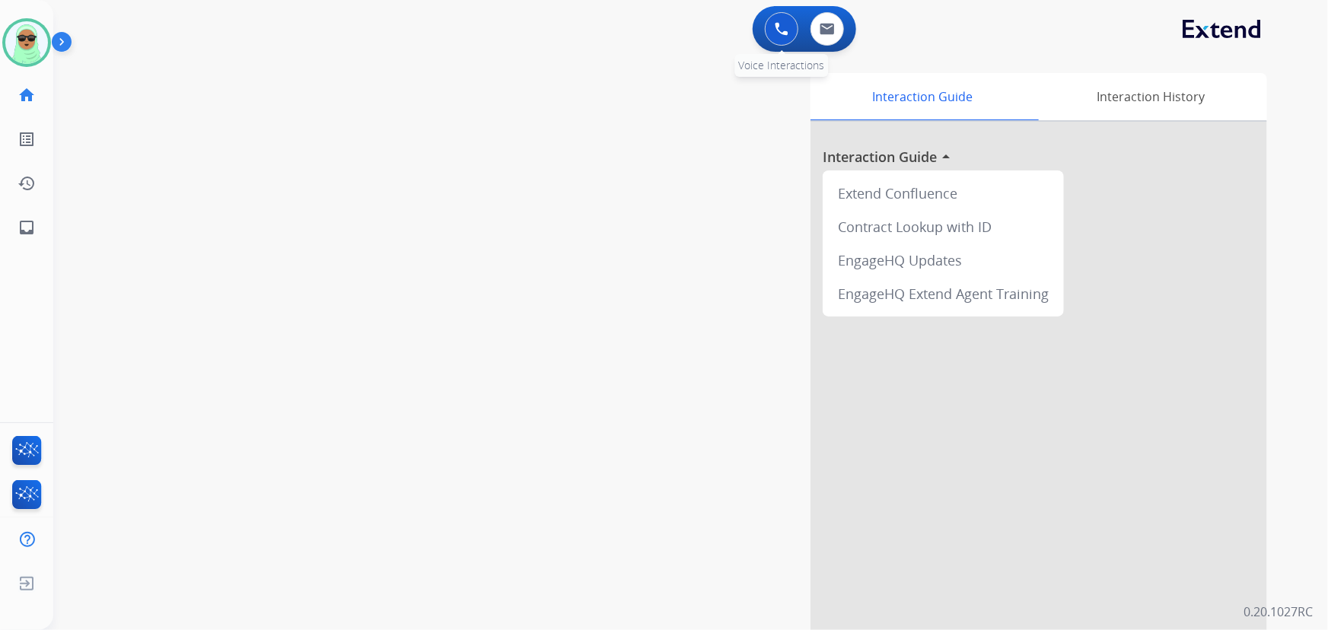
click at [788, 18] on button at bounding box center [781, 28] width 33 height 33
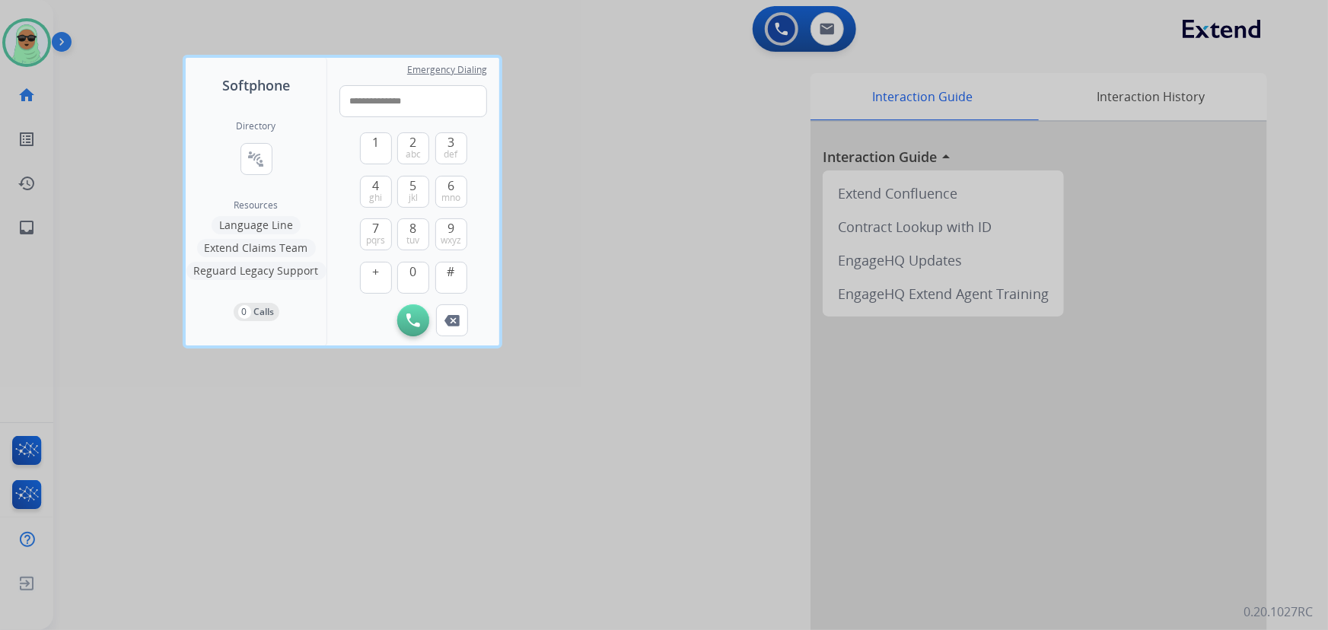
type input "**********"
click at [404, 309] on button "Initiate Call" at bounding box center [413, 321] width 32 height 32
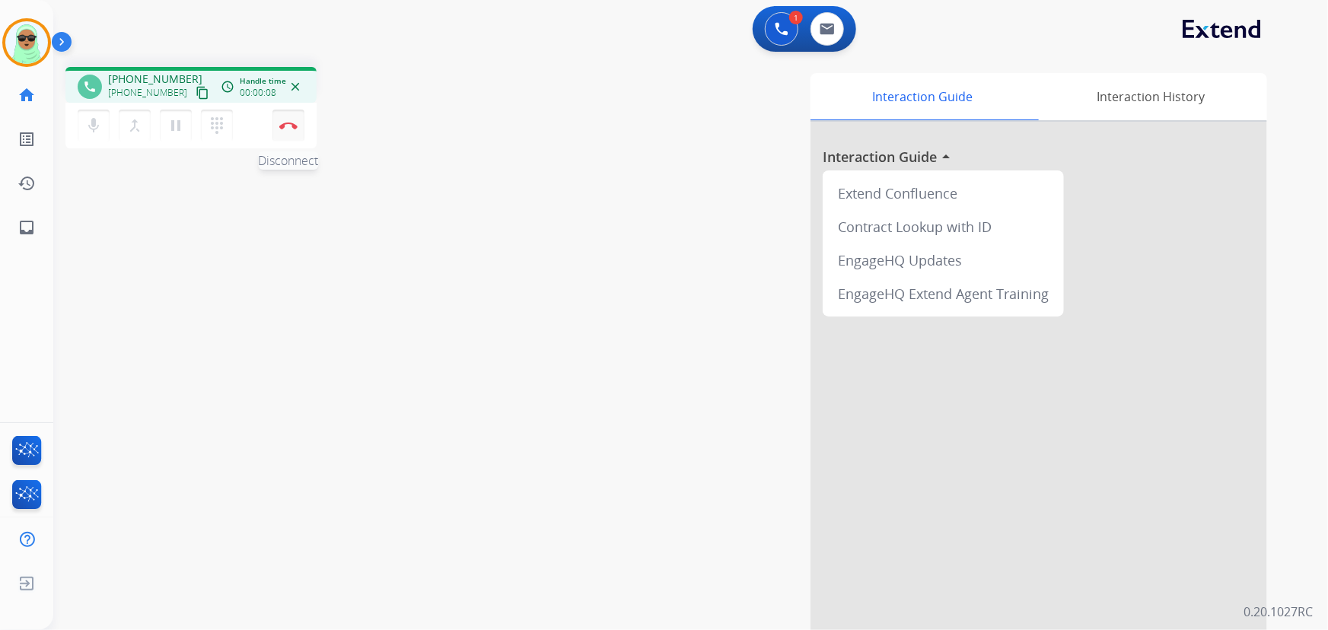
click at [290, 126] on img at bounding box center [288, 126] width 18 height 8
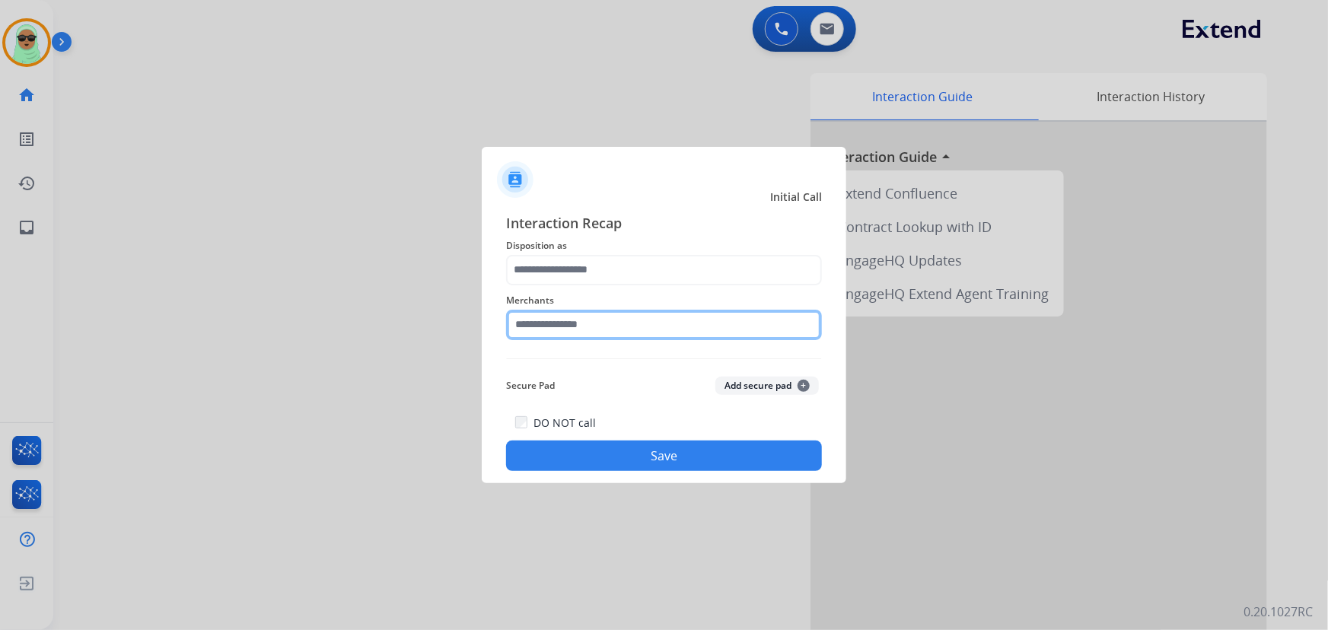
click at [611, 335] on input "text" at bounding box center [664, 325] width 316 height 30
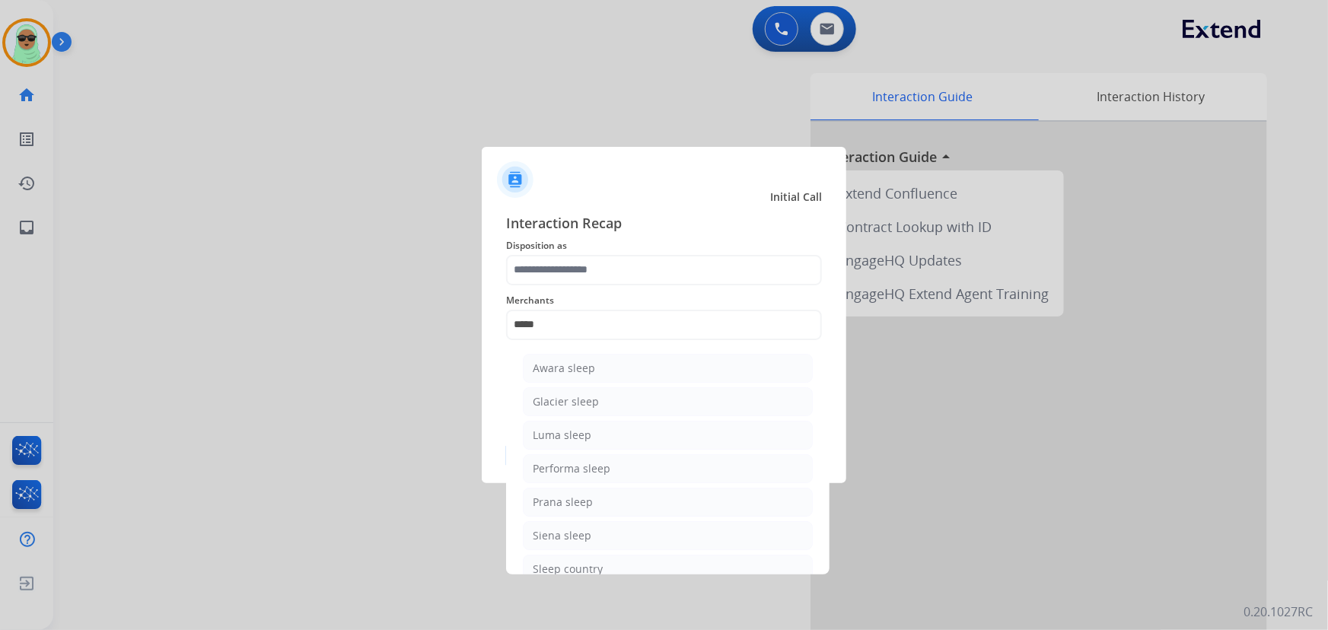
click at [612, 571] on li "Sleep country" at bounding box center [668, 569] width 290 height 29
type input "**********"
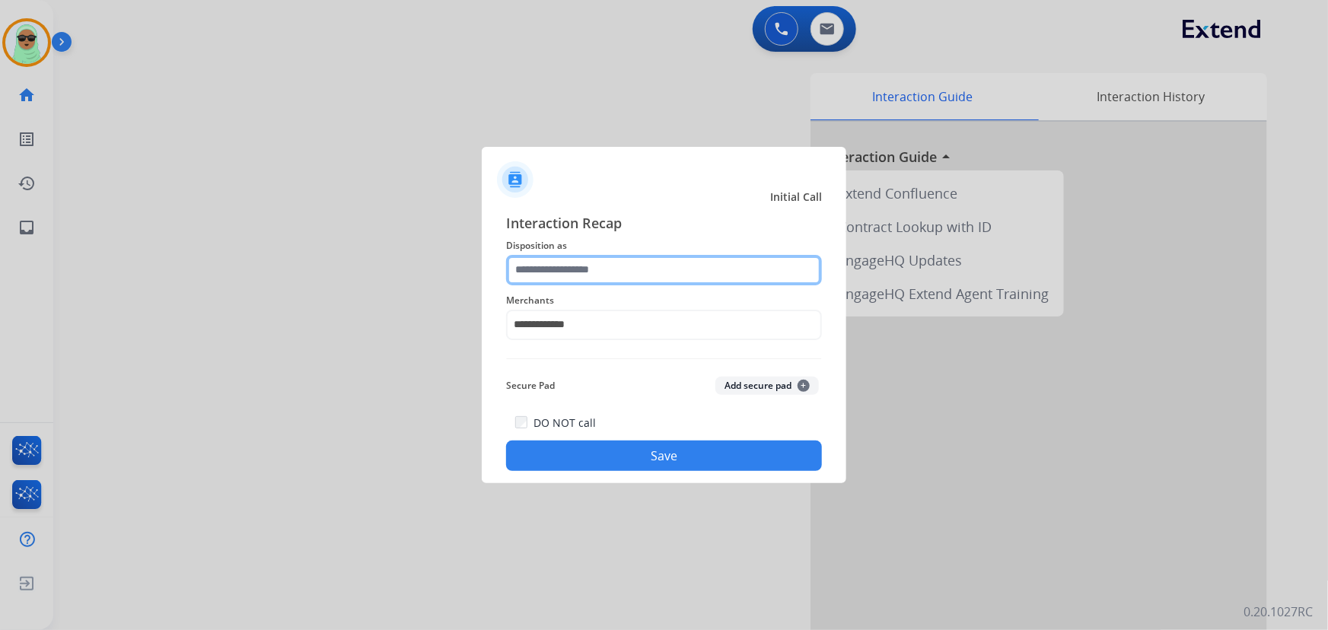
click at [597, 273] on input "text" at bounding box center [664, 270] width 316 height 30
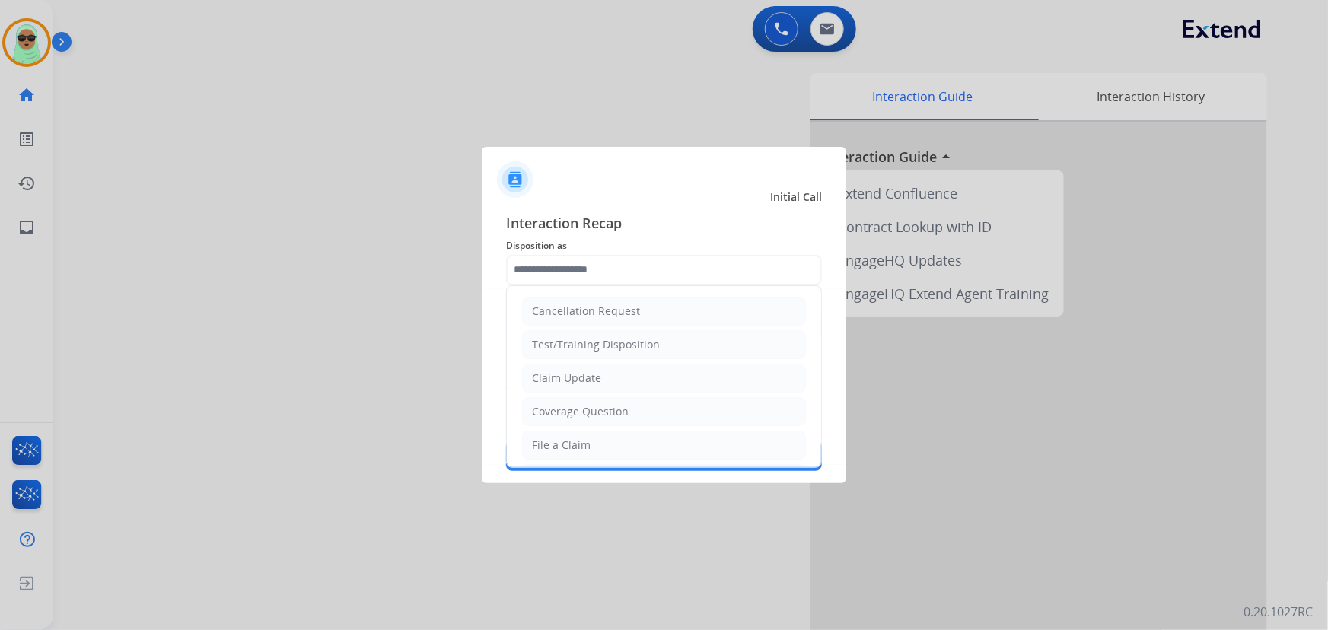
drag, startPoint x: 598, startPoint y: 376, endPoint x: 636, endPoint y: 435, distance: 70.3
click at [598, 377] on div "Claim Update" at bounding box center [566, 378] width 69 height 15
type input "**********"
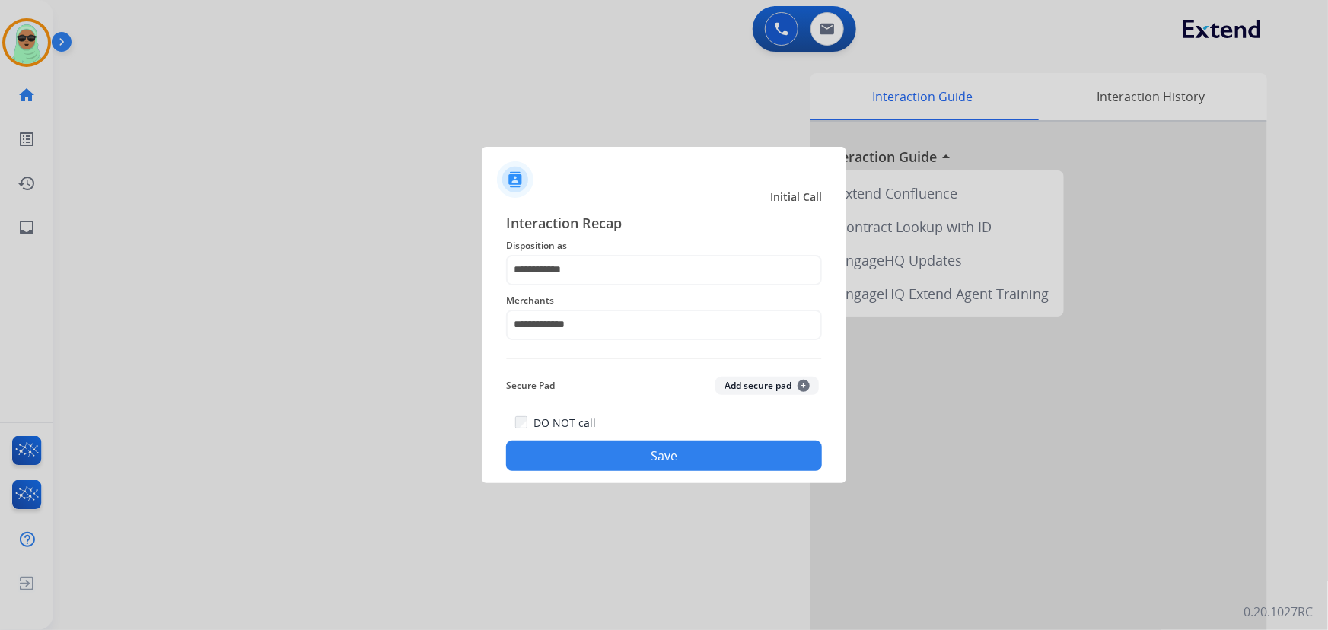
click at [637, 437] on div "DO NOT call Save" at bounding box center [664, 442] width 316 height 58
click at [653, 458] on button "Save" at bounding box center [664, 456] width 316 height 30
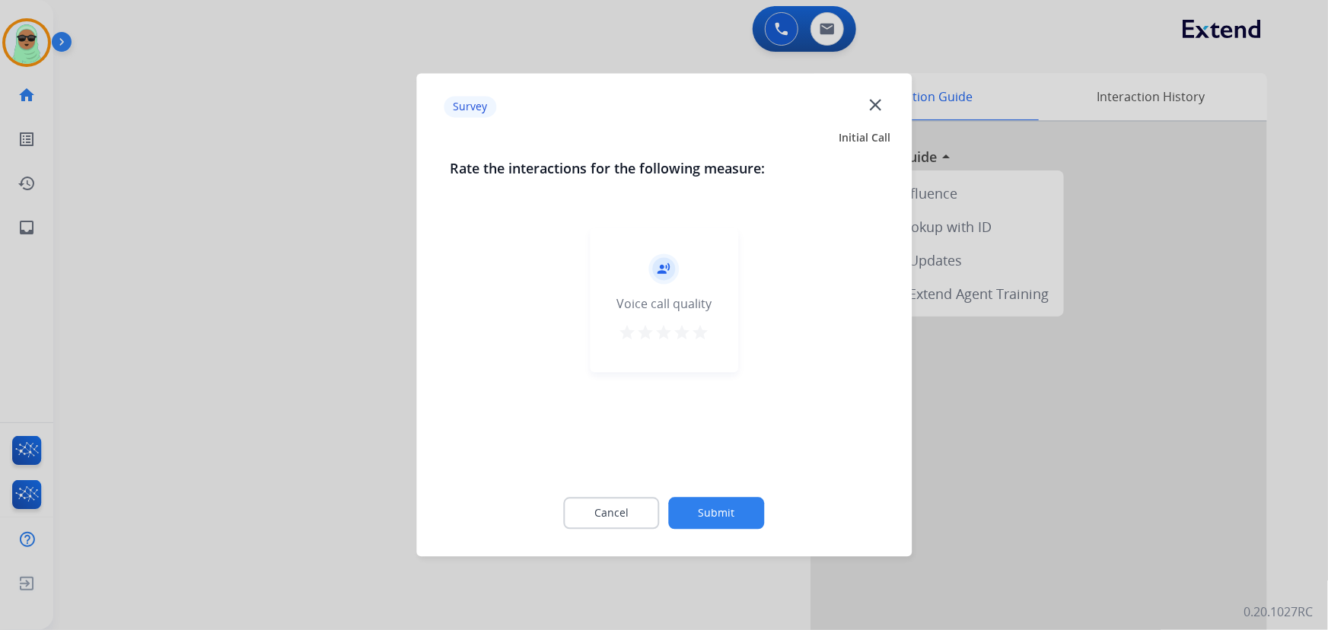
drag, startPoint x: 706, startPoint y: 464, endPoint x: 719, endPoint y: 489, distance: 28.3
click at [715, 478] on div "record_voice_over Voice call quality star star star star star" at bounding box center [664, 347] width 429 height 263
click at [727, 509] on button "Submit" at bounding box center [717, 514] width 96 height 32
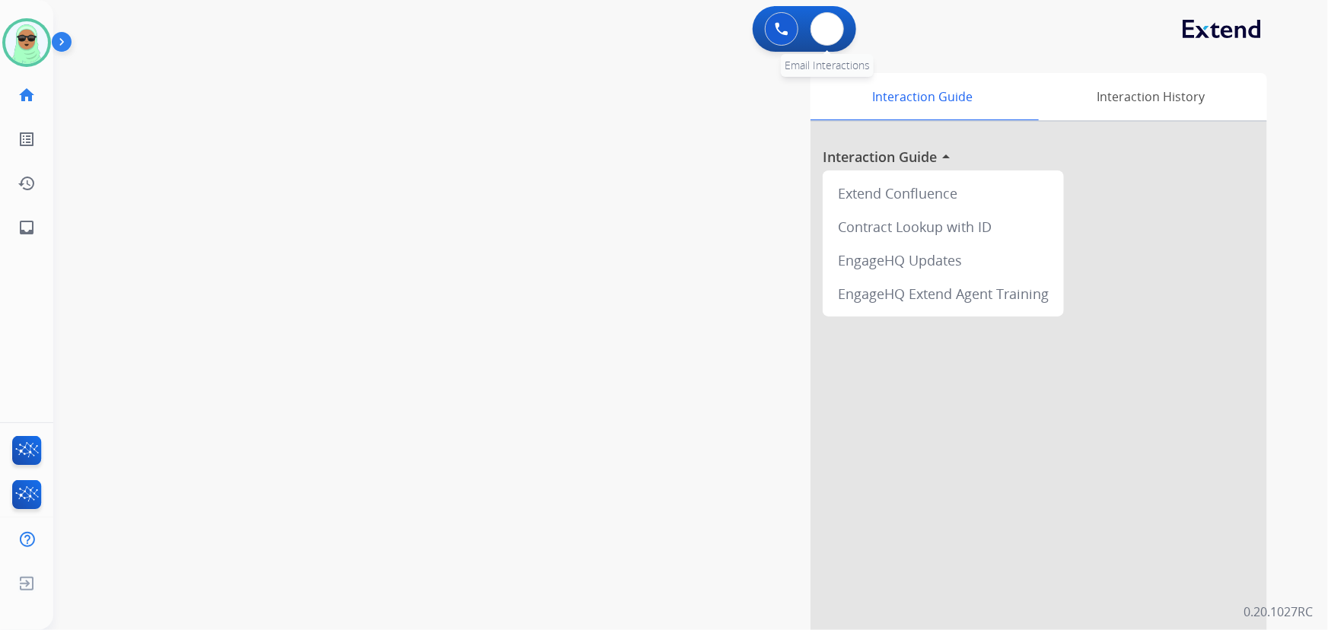
click at [811, 38] on div "0 Email Interactions" at bounding box center [828, 28] width 46 height 33
click at [824, 40] on button at bounding box center [827, 28] width 33 height 33
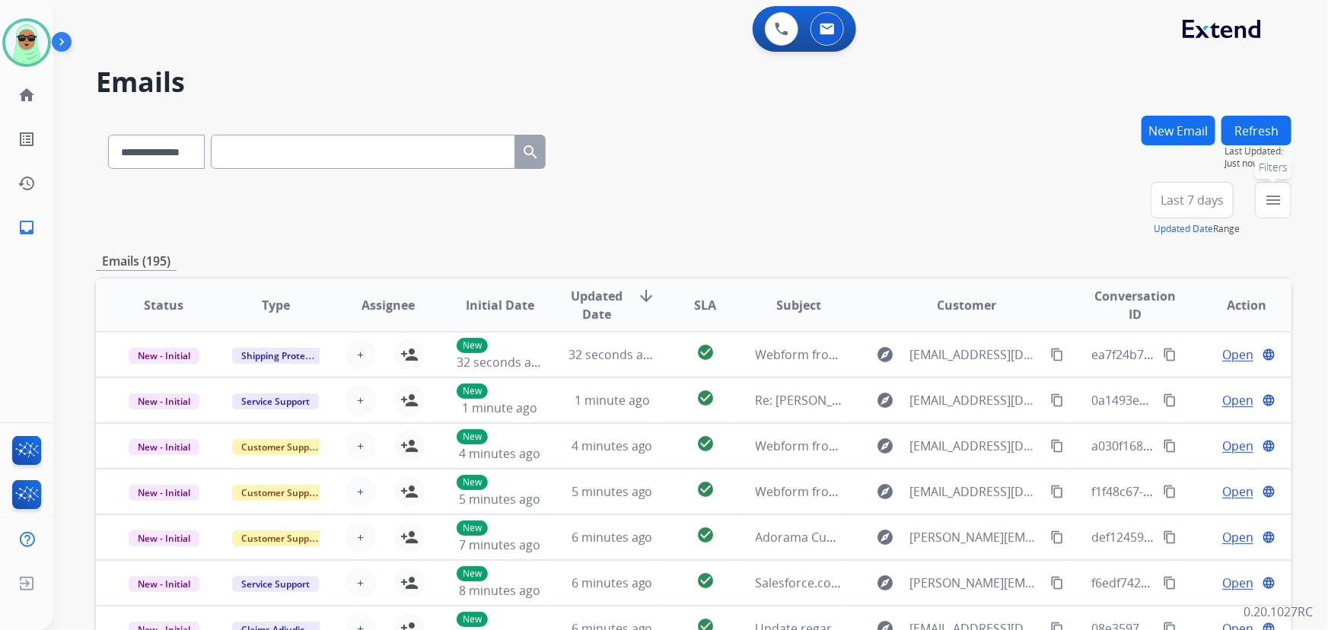
click at [1261, 207] on button "menu Filters" at bounding box center [1273, 200] width 37 height 37
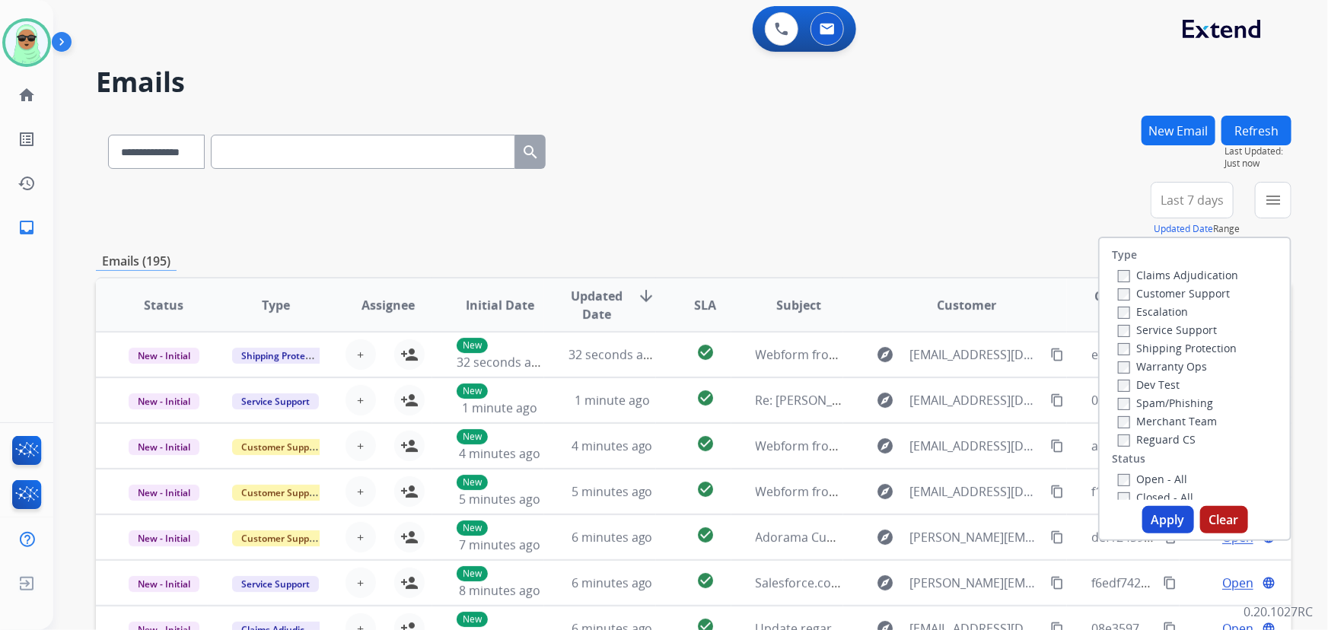
click at [1157, 288] on label "Customer Support" at bounding box center [1174, 293] width 112 height 14
drag, startPoint x: 1171, startPoint y: 352, endPoint x: 1171, endPoint y: 364, distance: 12.2
click at [1172, 352] on label "Shipping Protection" at bounding box center [1177, 348] width 119 height 14
drag, startPoint x: 1153, startPoint y: 442, endPoint x: 1140, endPoint y: 480, distance: 40.0
click at [1152, 441] on label "Reguard CS" at bounding box center [1157, 439] width 78 height 14
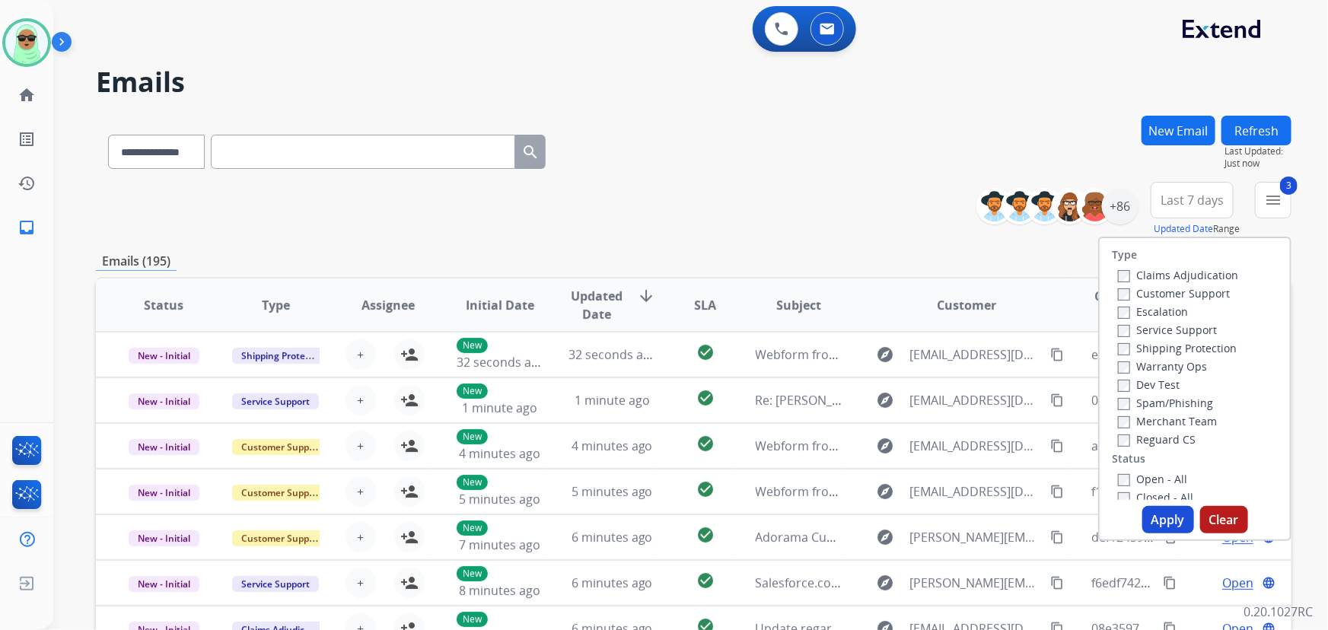
click at [1139, 483] on label "Open - All" at bounding box center [1152, 479] width 69 height 14
click at [1157, 514] on button "Apply" at bounding box center [1169, 519] width 52 height 27
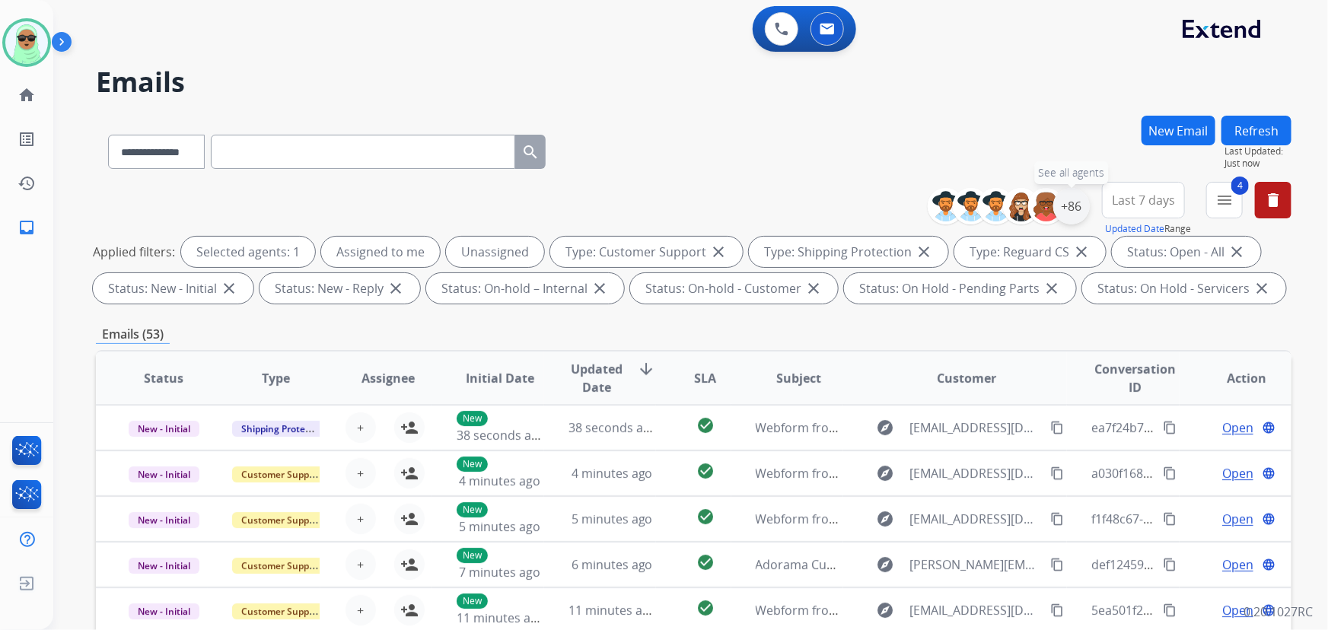
click at [1081, 212] on div "+86" at bounding box center [1072, 206] width 37 height 37
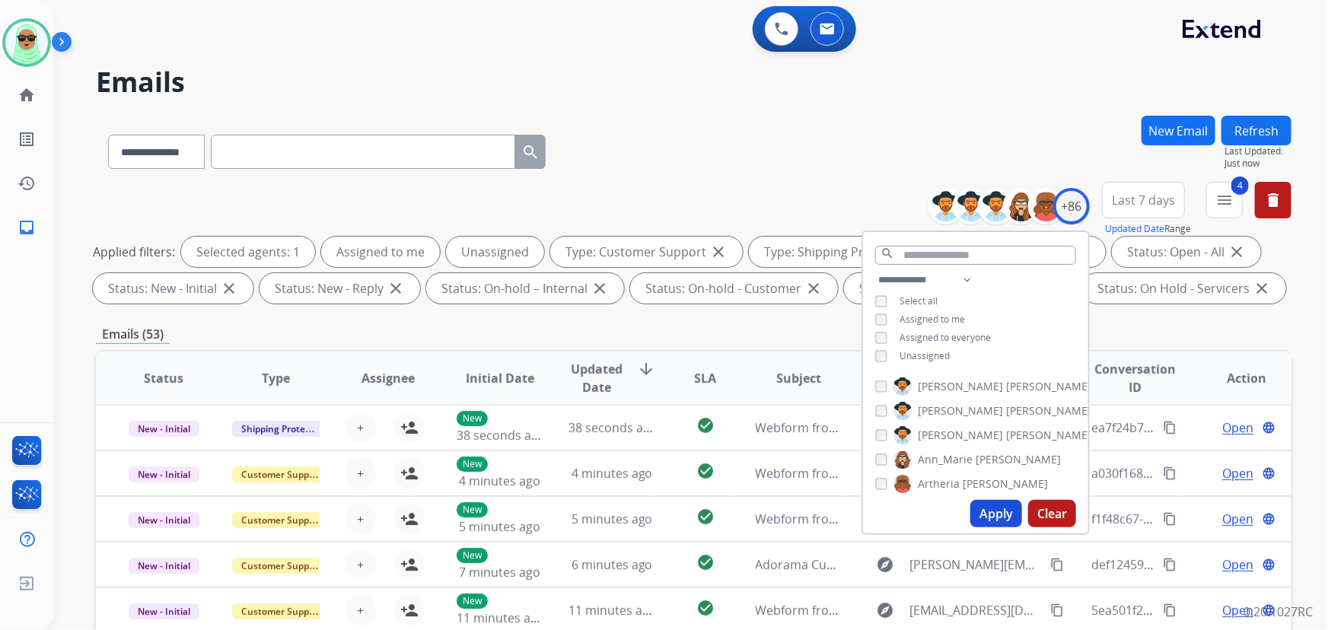
drag, startPoint x: 936, startPoint y: 352, endPoint x: 939, endPoint y: 369, distance: 17.0
click at [936, 353] on span "Unassigned" at bounding box center [925, 355] width 50 height 13
click at [1008, 518] on button "Apply" at bounding box center [997, 513] width 52 height 27
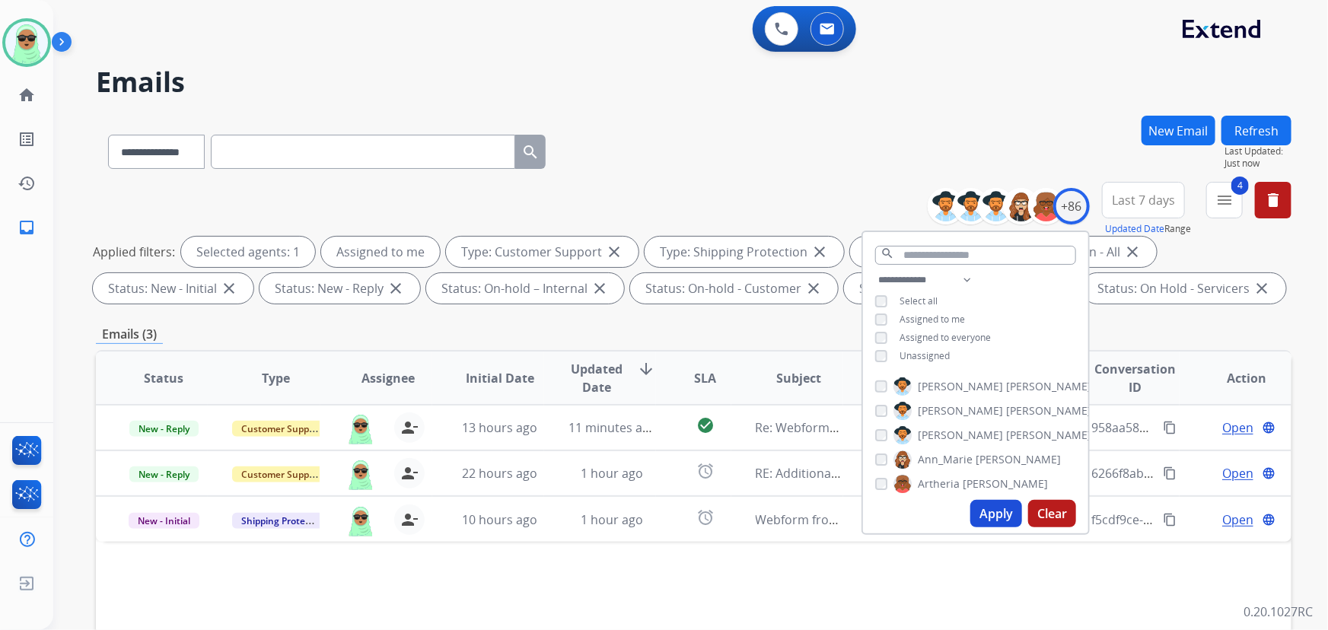
drag, startPoint x: 708, startPoint y: 574, endPoint x: 717, endPoint y: 571, distance: 9.6
click at [709, 574] on div "Status Type Assignee Initial Date Updated Date arrow_downward SLA Subject Custo…" at bounding box center [694, 605] width 1196 height 510
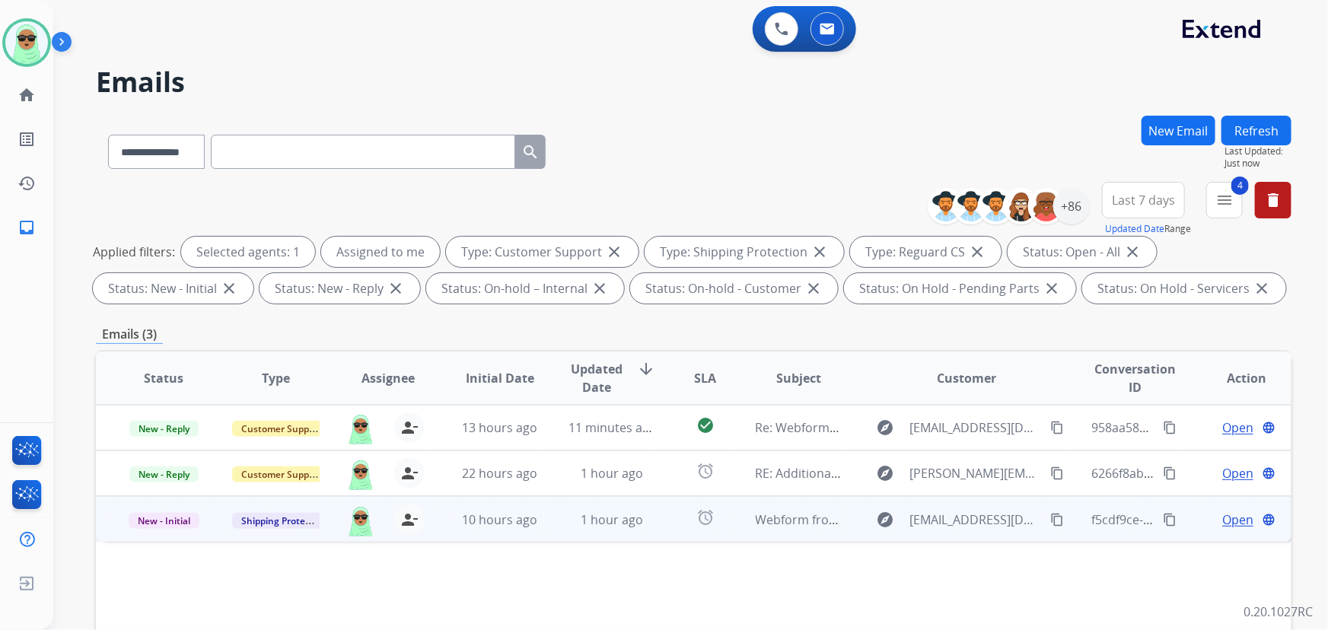
click at [1226, 523] on span "Open" at bounding box center [1238, 520] width 31 height 18
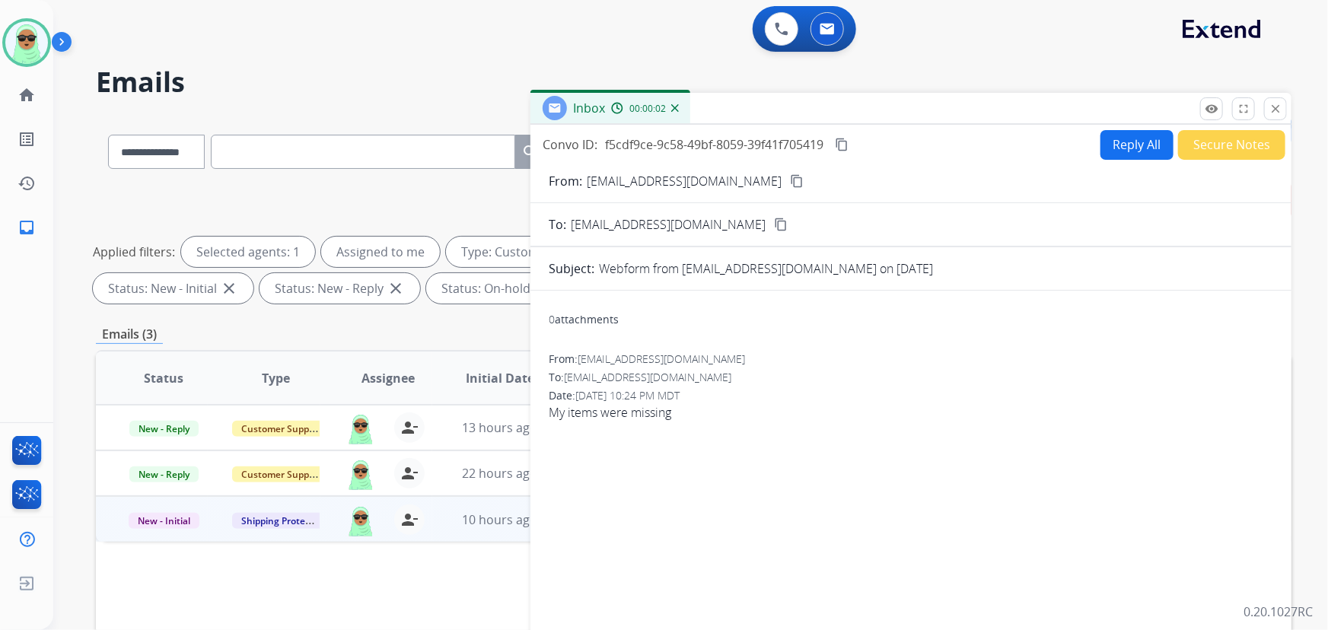
click at [790, 185] on mat-icon "content_copy" at bounding box center [797, 181] width 14 height 14
click at [1181, 151] on button "Secure Notes" at bounding box center [1231, 145] width 107 height 30
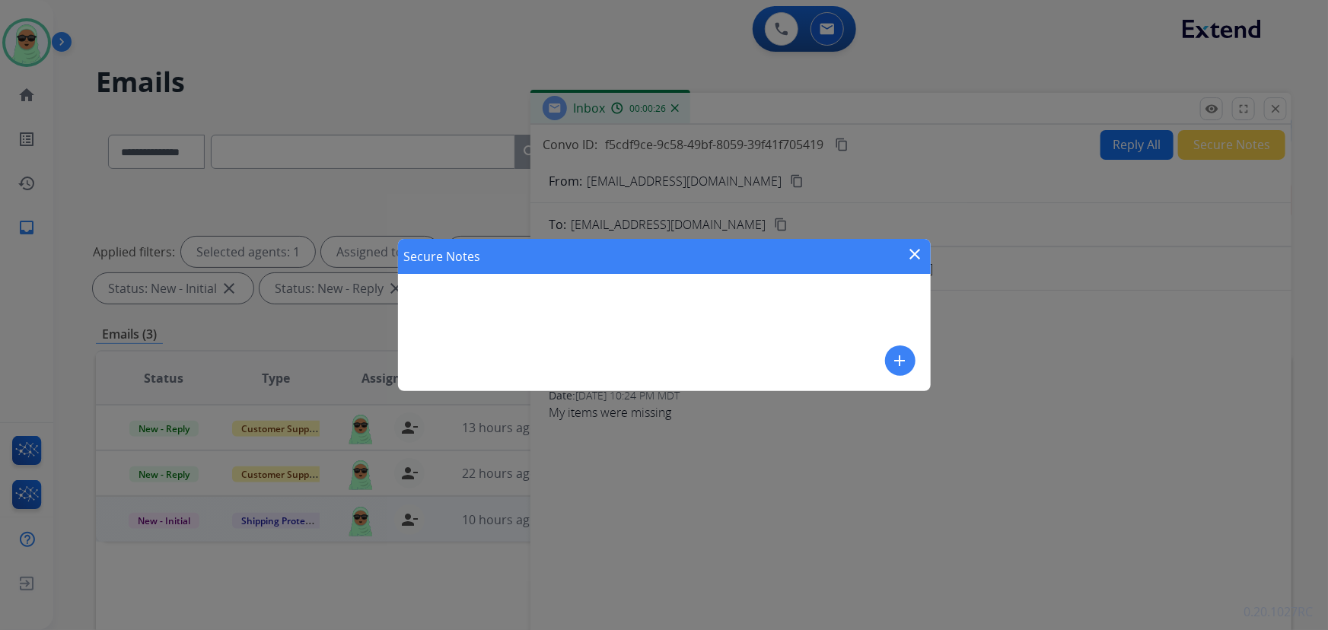
click at [1111, 144] on div "Secure Notes close add" at bounding box center [664, 315] width 1328 height 630
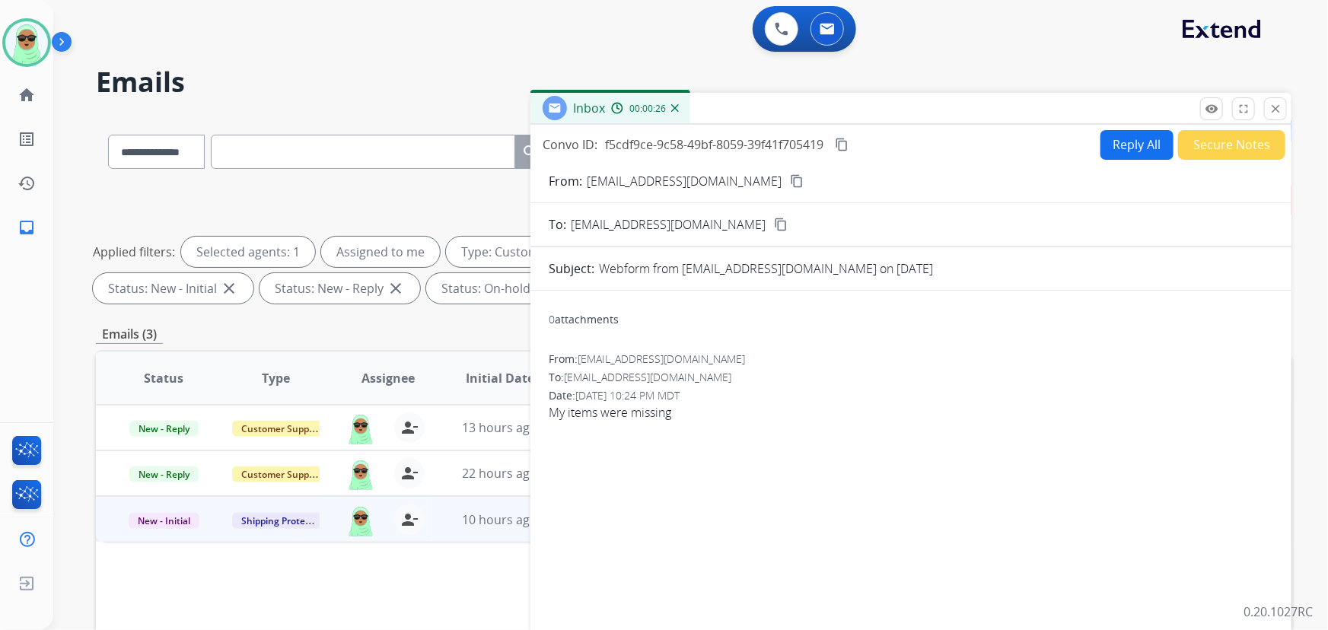
click at [1111, 145] on button "Reply All" at bounding box center [1137, 145] width 73 height 30
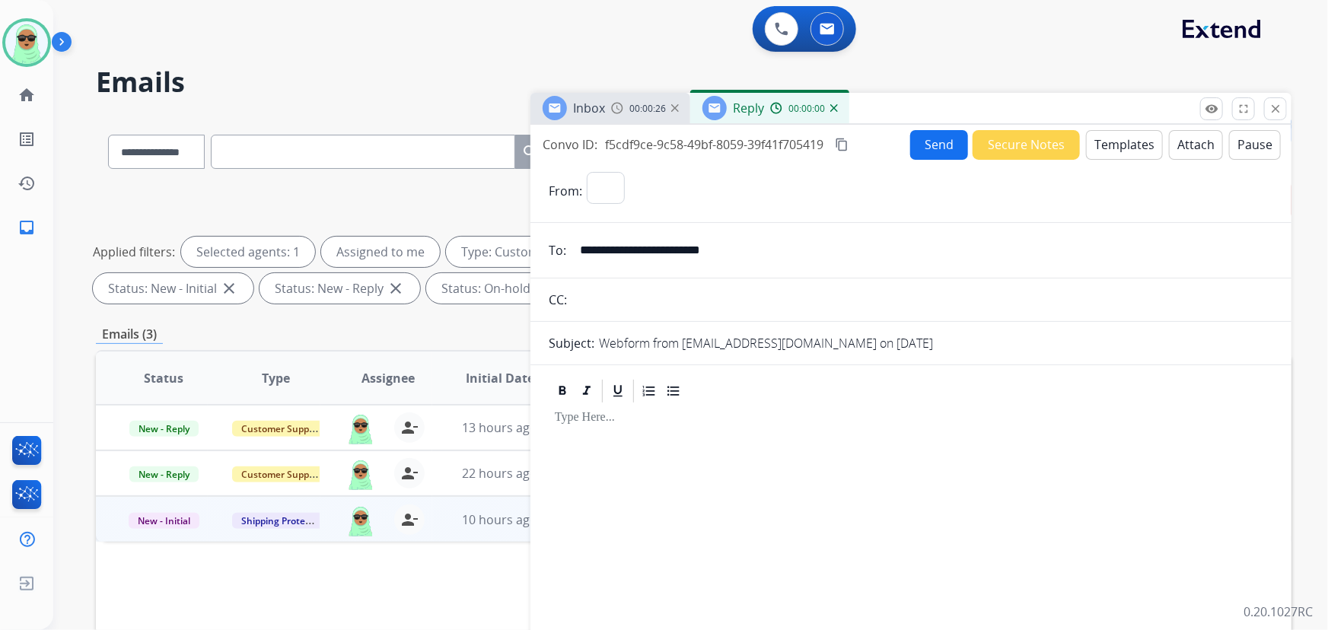
select select "**********"
click at [1096, 141] on button "Templates" at bounding box center [1124, 145] width 77 height 30
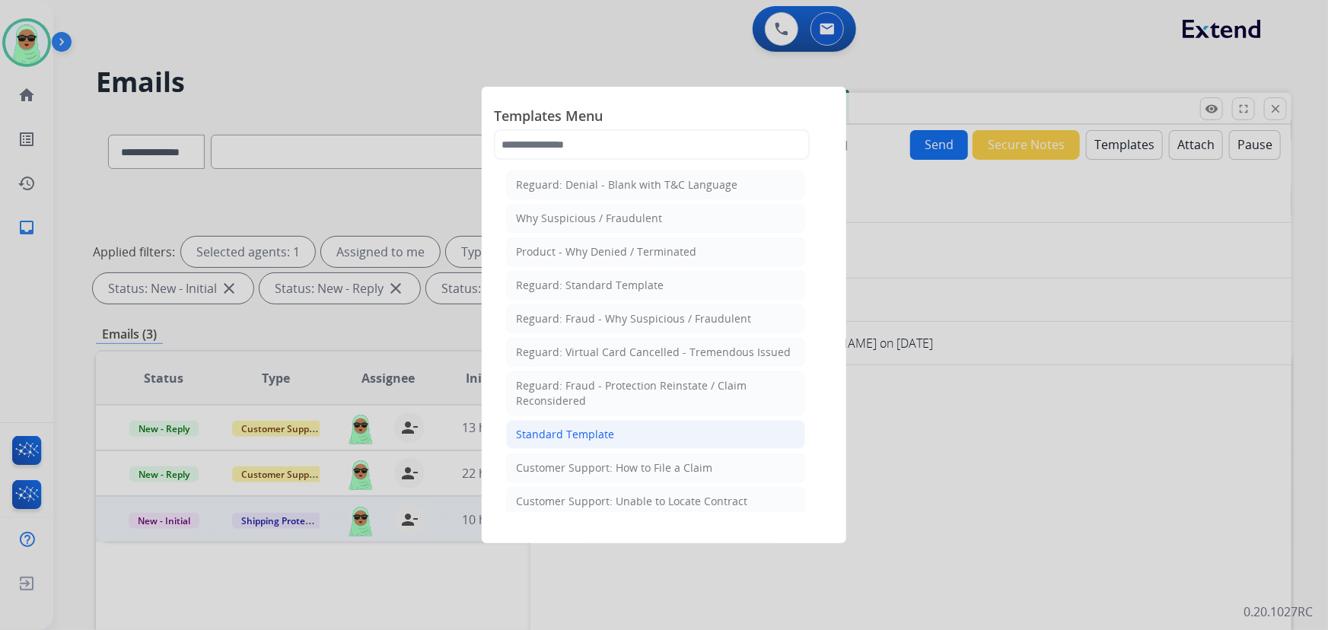
click at [587, 427] on div "Standard Template" at bounding box center [565, 434] width 98 height 15
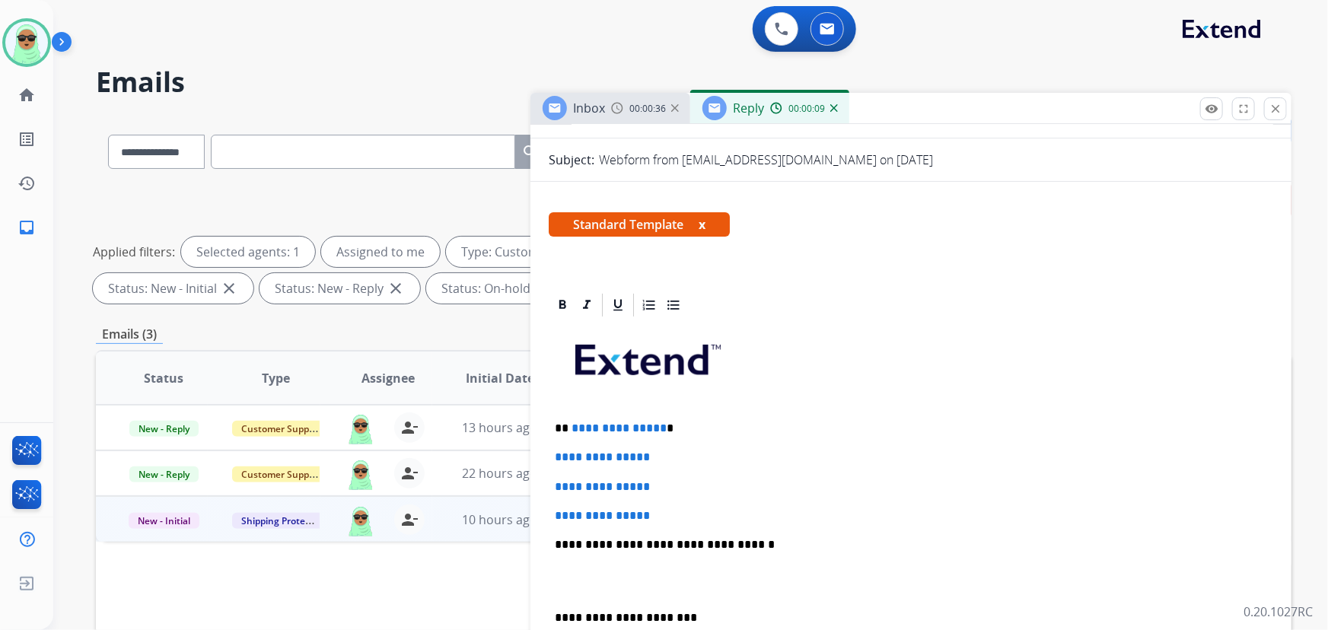
scroll to position [207, 0]
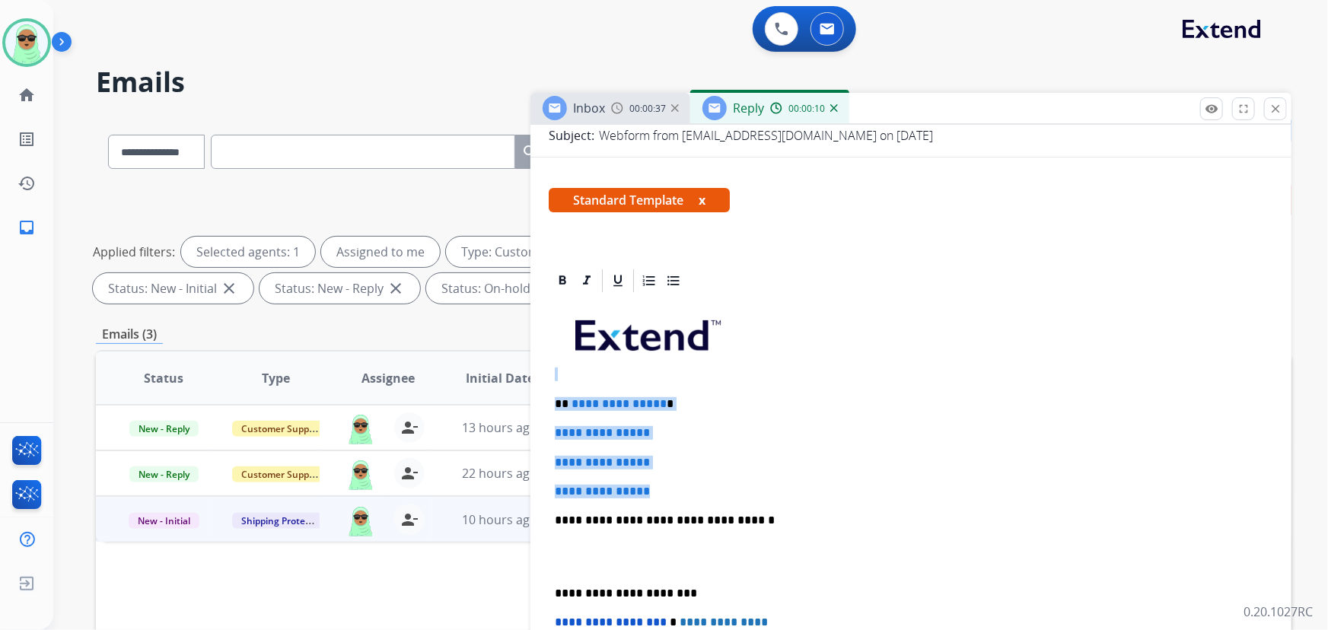
drag, startPoint x: 670, startPoint y: 494, endPoint x: 562, endPoint y: 377, distance: 159.5
click at [562, 377] on div "**********" at bounding box center [911, 557] width 725 height 524
drag, startPoint x: 661, startPoint y: 489, endPoint x: 571, endPoint y: 400, distance: 126.0
click at [571, 400] on div "**********" at bounding box center [911, 557] width 725 height 524
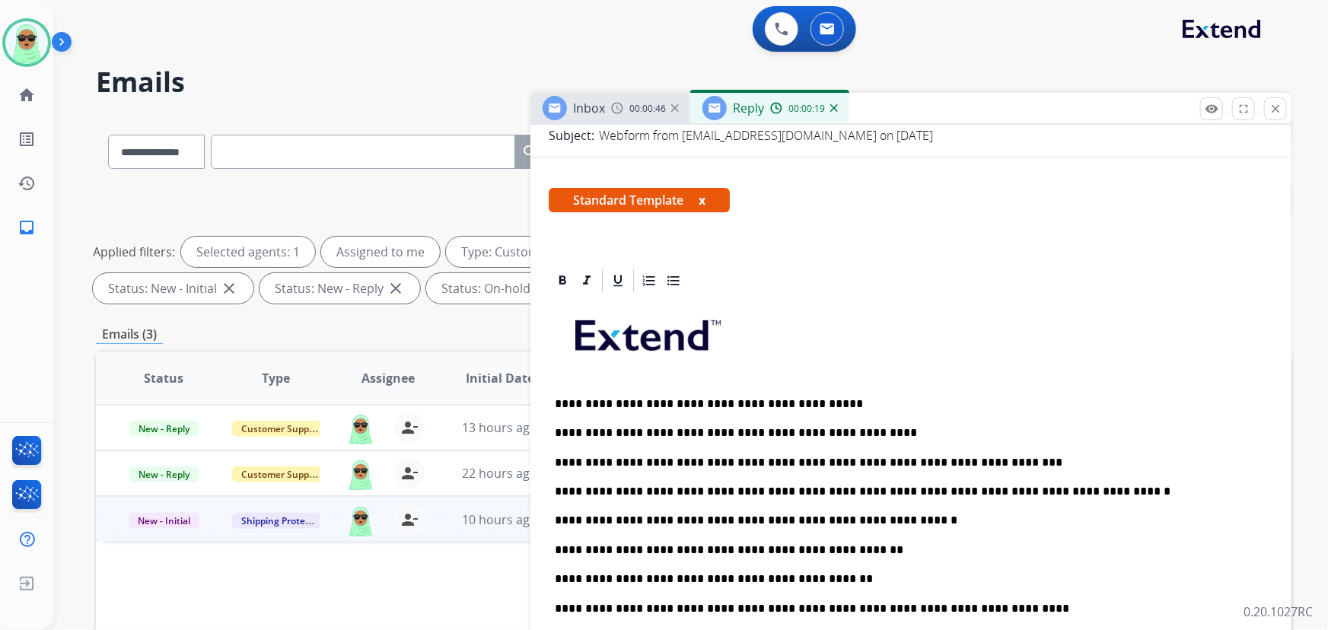
click at [582, 400] on p "**********" at bounding box center [905, 404] width 701 height 14
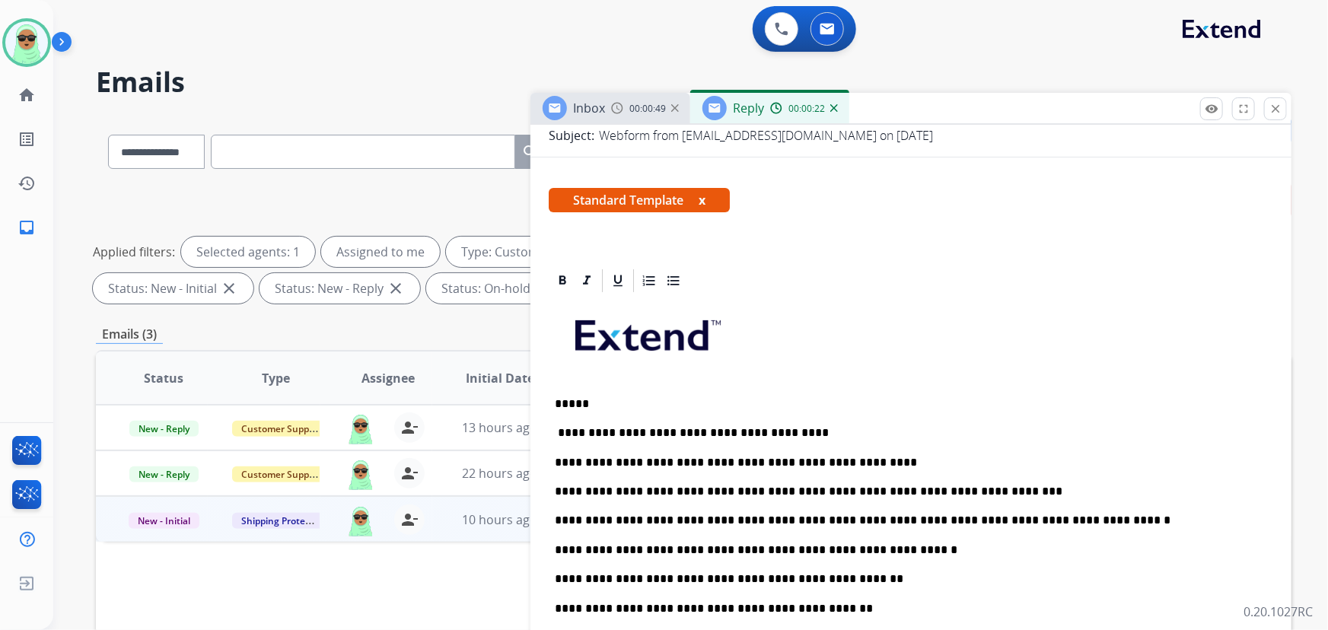
click at [839, 577] on p "**********" at bounding box center [905, 579] width 701 height 14
click at [728, 606] on p "**********" at bounding box center [905, 609] width 701 height 14
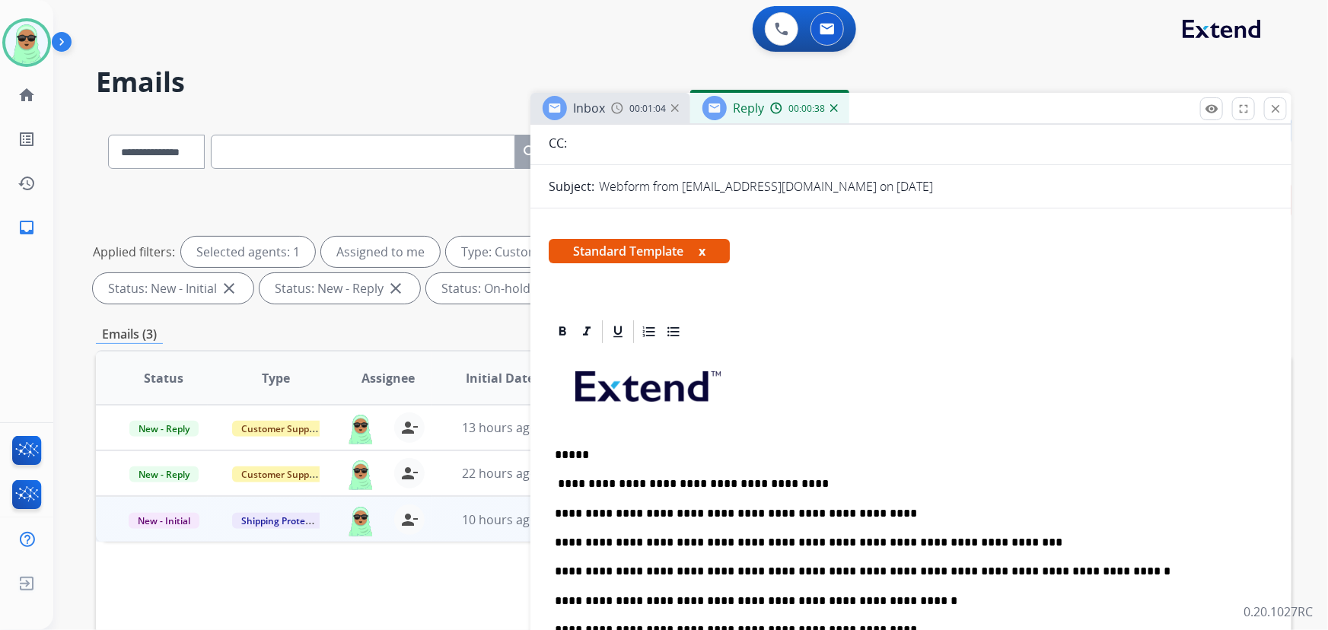
scroll to position [0, 0]
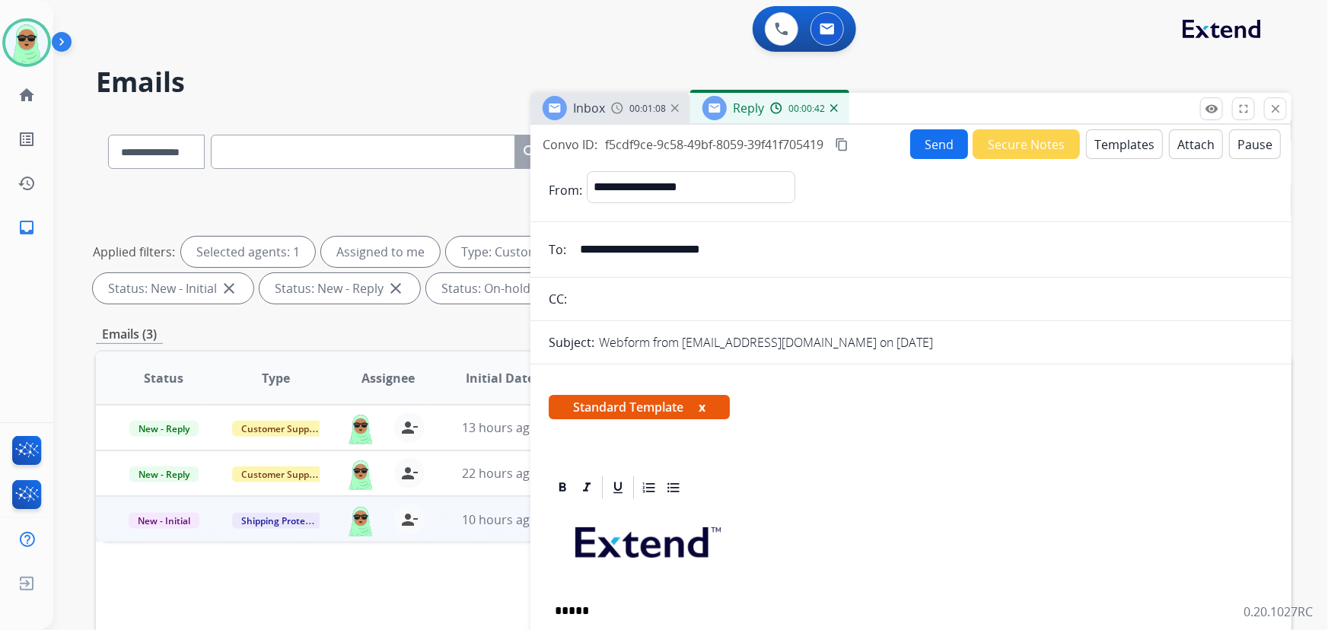
click at [678, 606] on p "**********" at bounding box center [905, 611] width 701 height 14
click at [667, 607] on p "**********" at bounding box center [905, 611] width 701 height 14
click at [934, 142] on button "Send" at bounding box center [939, 144] width 58 height 30
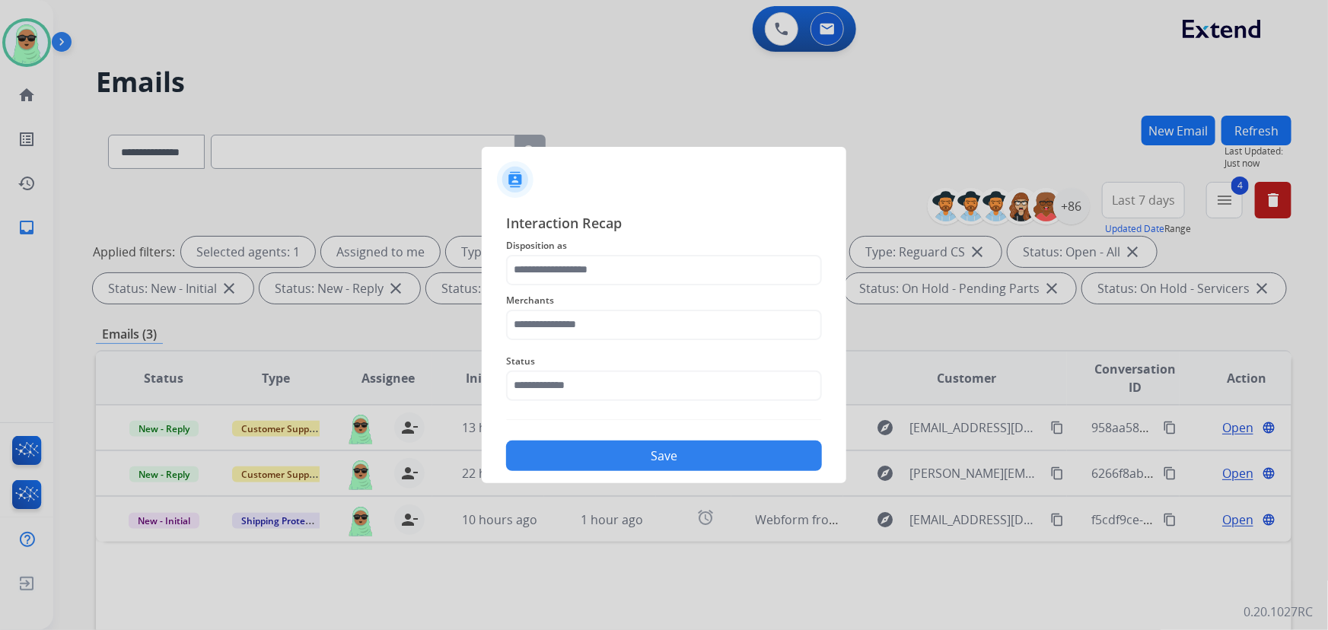
click at [568, 365] on span "Status" at bounding box center [664, 361] width 316 height 18
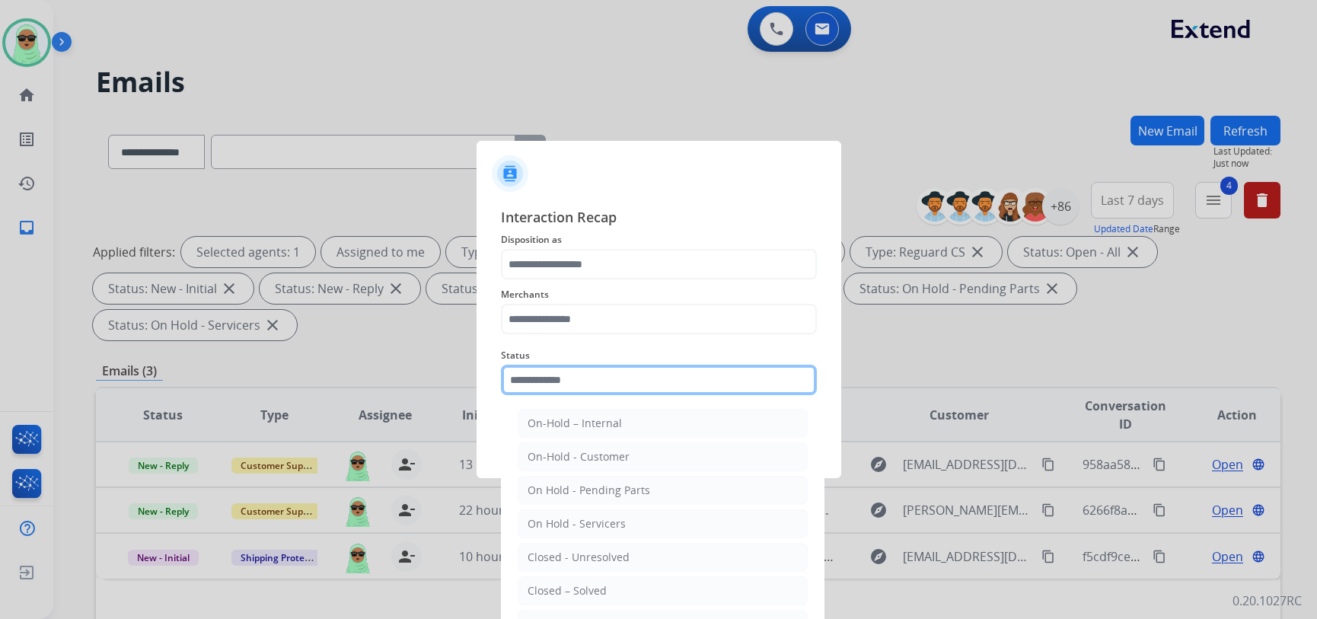
click at [590, 380] on input "text" at bounding box center [659, 380] width 316 height 30
drag, startPoint x: 595, startPoint y: 587, endPoint x: 604, endPoint y: 556, distance: 31.8
click at [595, 587] on div "Closed – Solved" at bounding box center [567, 590] width 79 height 15
type input "**********"
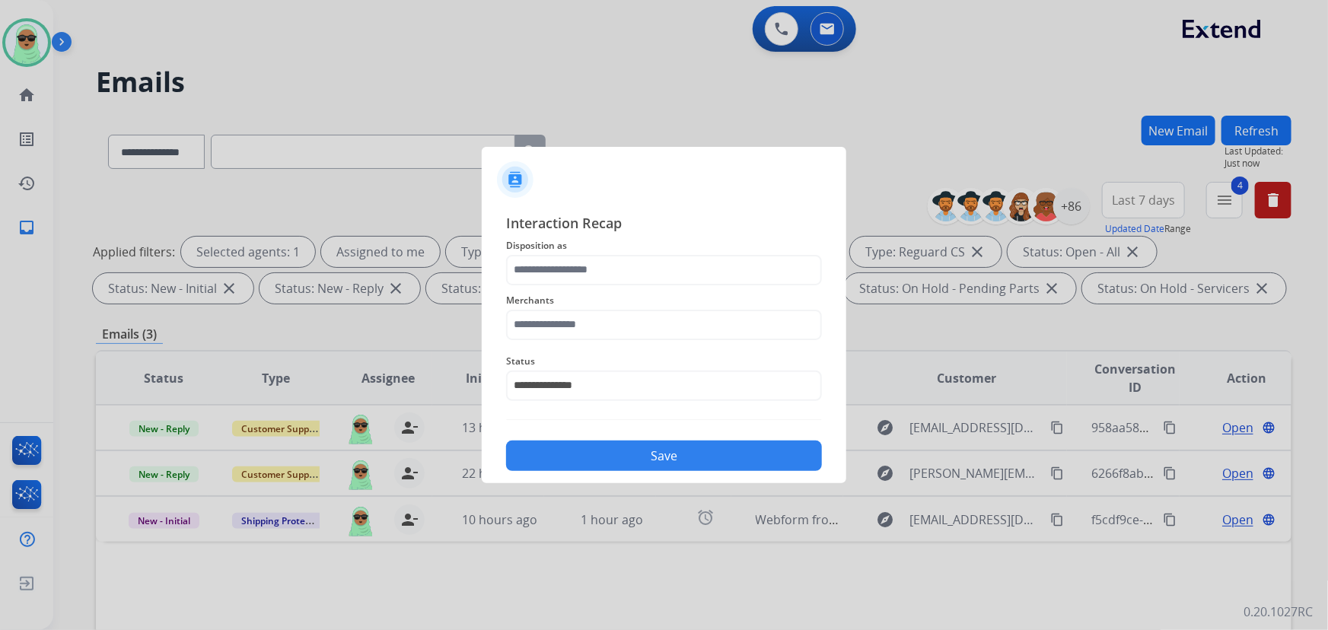
drag, startPoint x: 627, startPoint y: 301, endPoint x: 629, endPoint y: 280, distance: 21.4
click at [627, 298] on span "Merchants" at bounding box center [664, 301] width 316 height 18
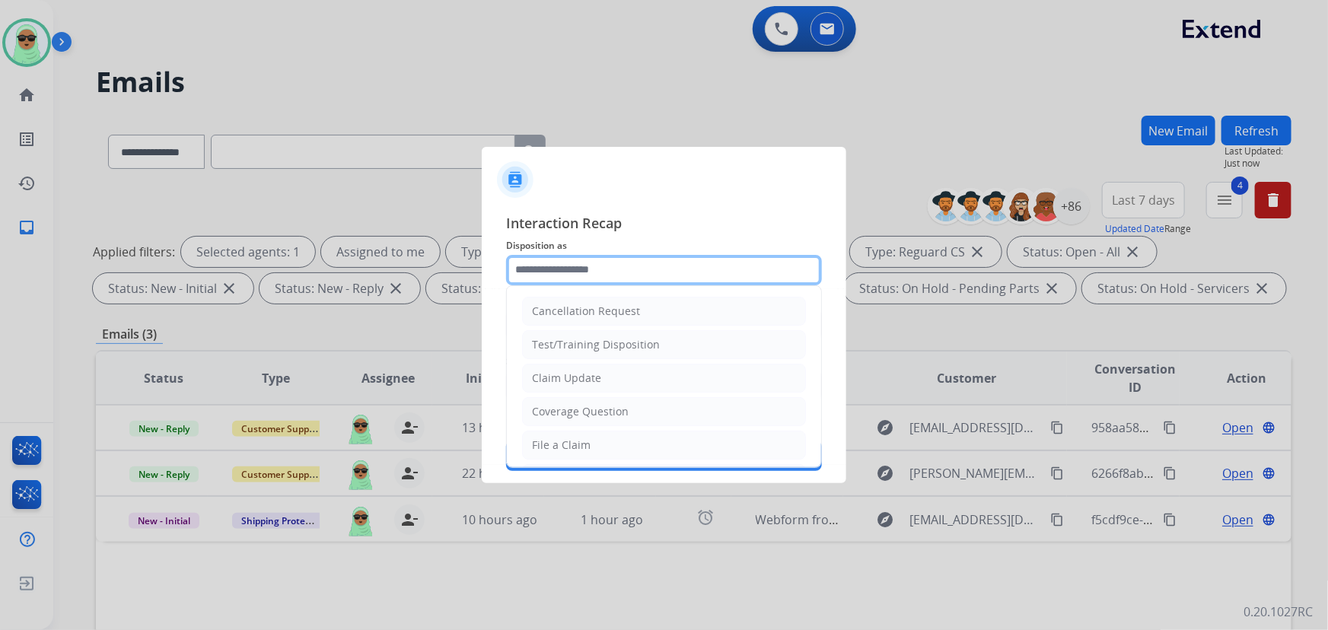
click at [629, 279] on input "text" at bounding box center [664, 270] width 316 height 30
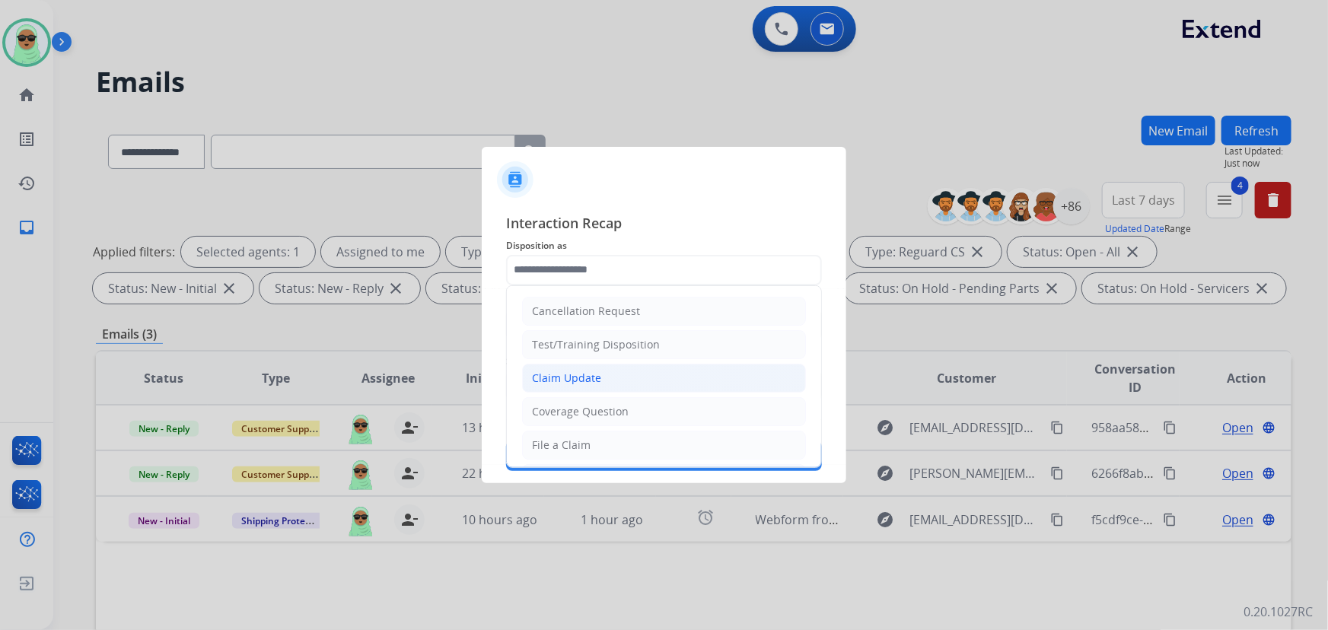
click at [628, 378] on li "Claim Update" at bounding box center [664, 378] width 284 height 29
type input "**********"
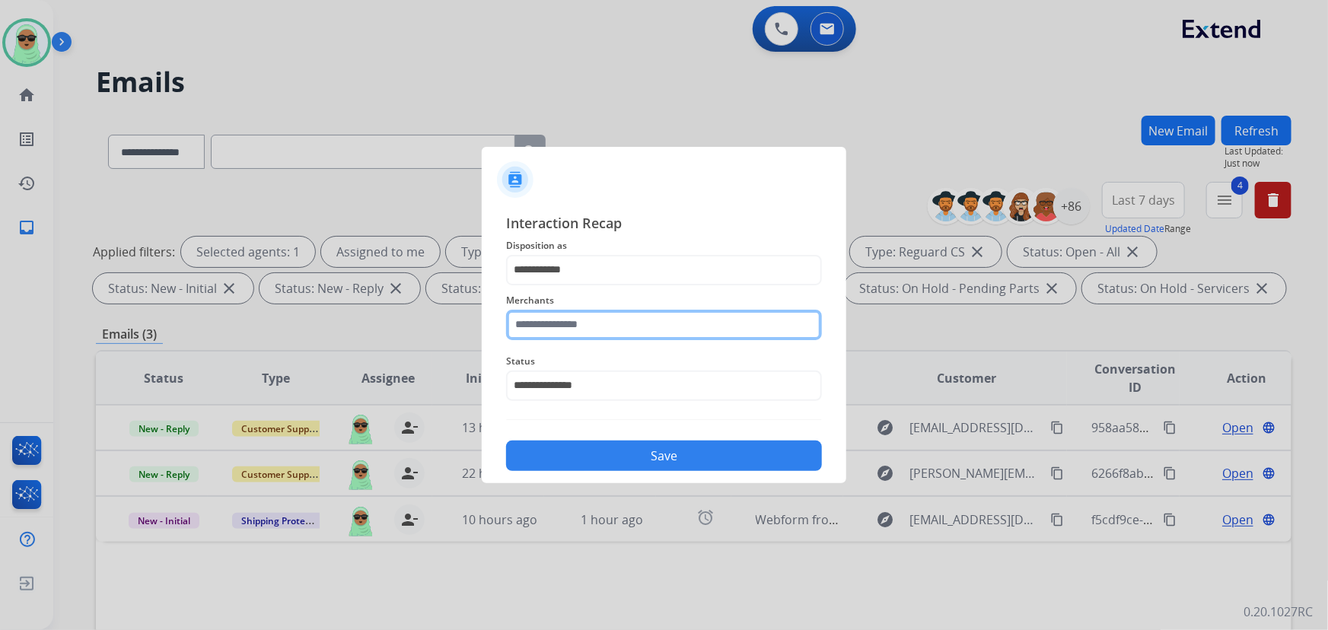
click at [595, 329] on input "text" at bounding box center [664, 325] width 316 height 30
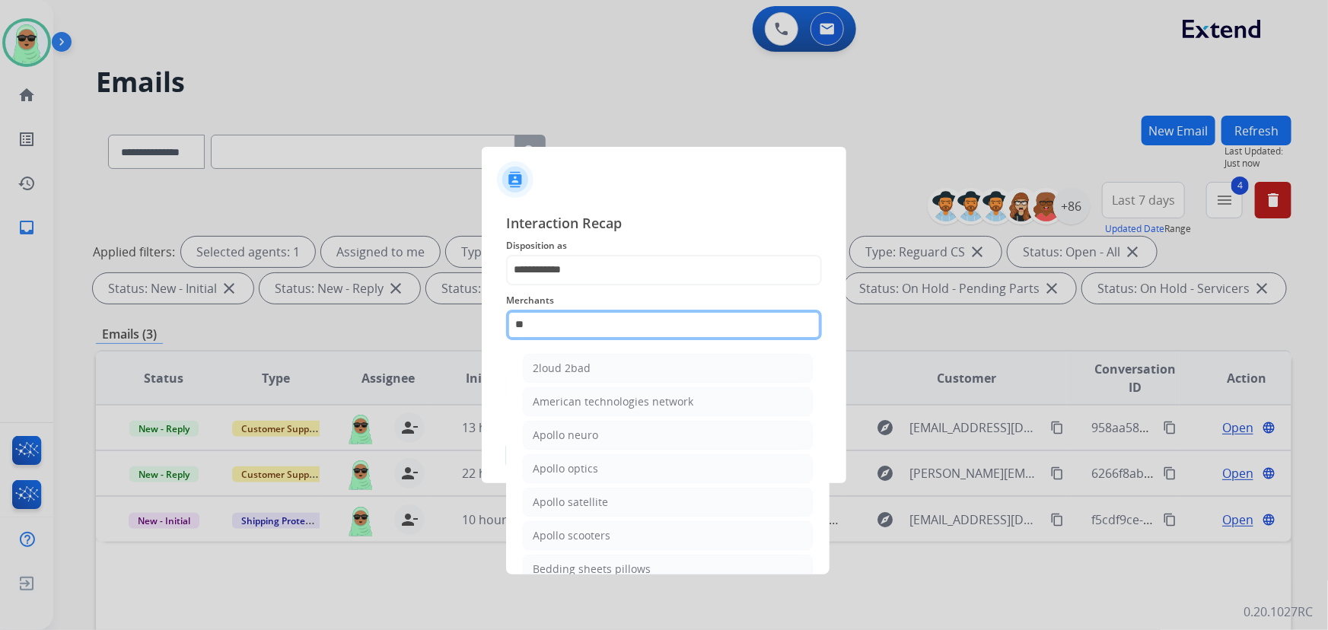
type input "*"
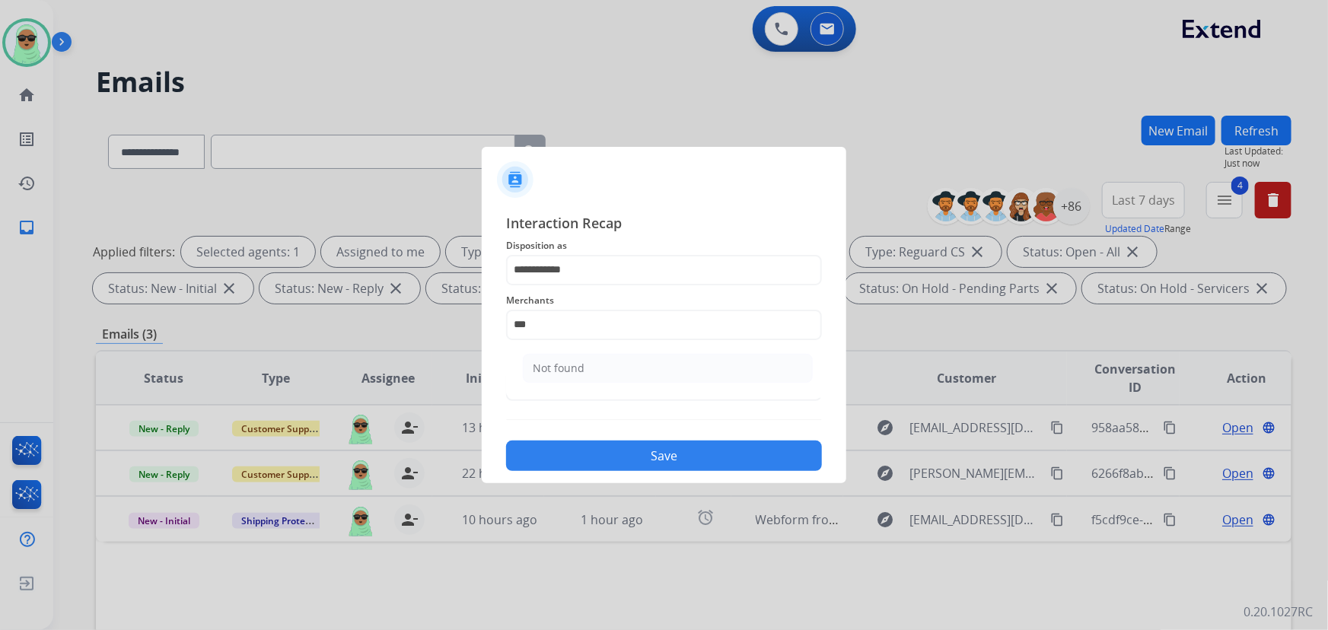
click at [569, 368] on div "Not found" at bounding box center [559, 368] width 52 height 15
type input "*********"
click at [647, 477] on div "**********" at bounding box center [664, 342] width 365 height 284
click at [646, 457] on button "Save" at bounding box center [664, 456] width 316 height 30
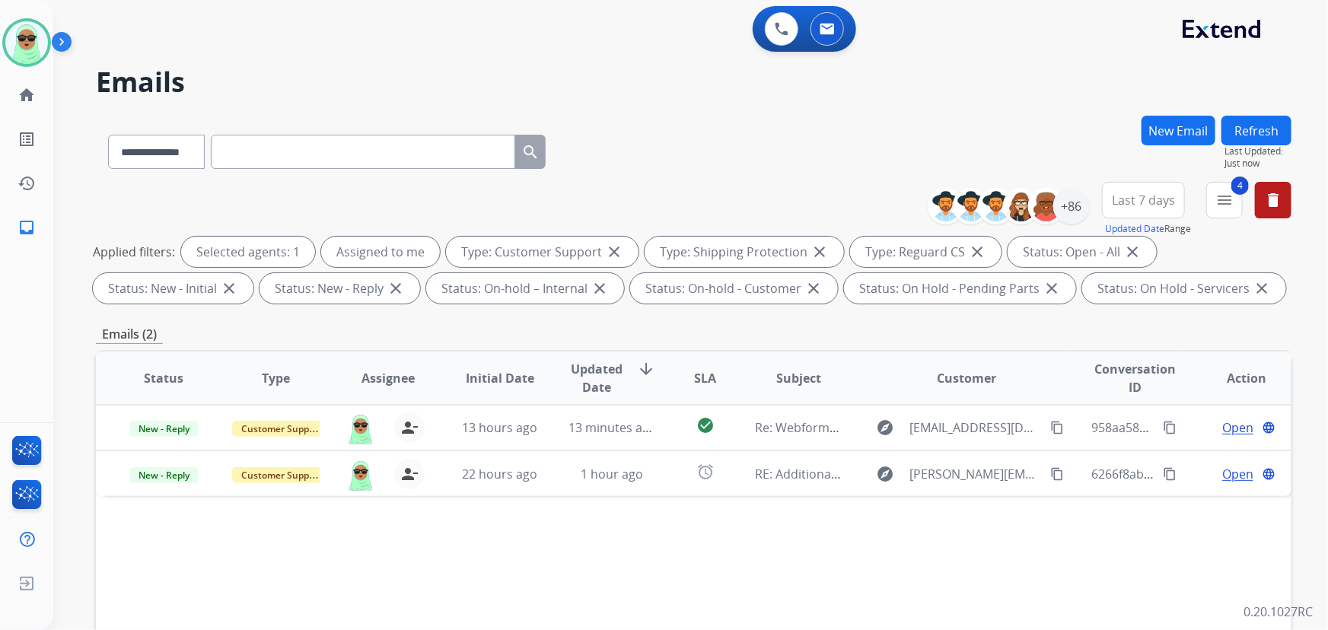
click at [87, 199] on div "**********" at bounding box center [672, 370] width 1239 height 630
click at [266, 603] on div "Status Type Assignee Initial Date Updated Date arrow_downward SLA Subject Custo…" at bounding box center [694, 605] width 1196 height 510
click at [366, 100] on div "**********" at bounding box center [672, 370] width 1239 height 630
click at [407, 113] on div "**********" at bounding box center [672, 370] width 1239 height 630
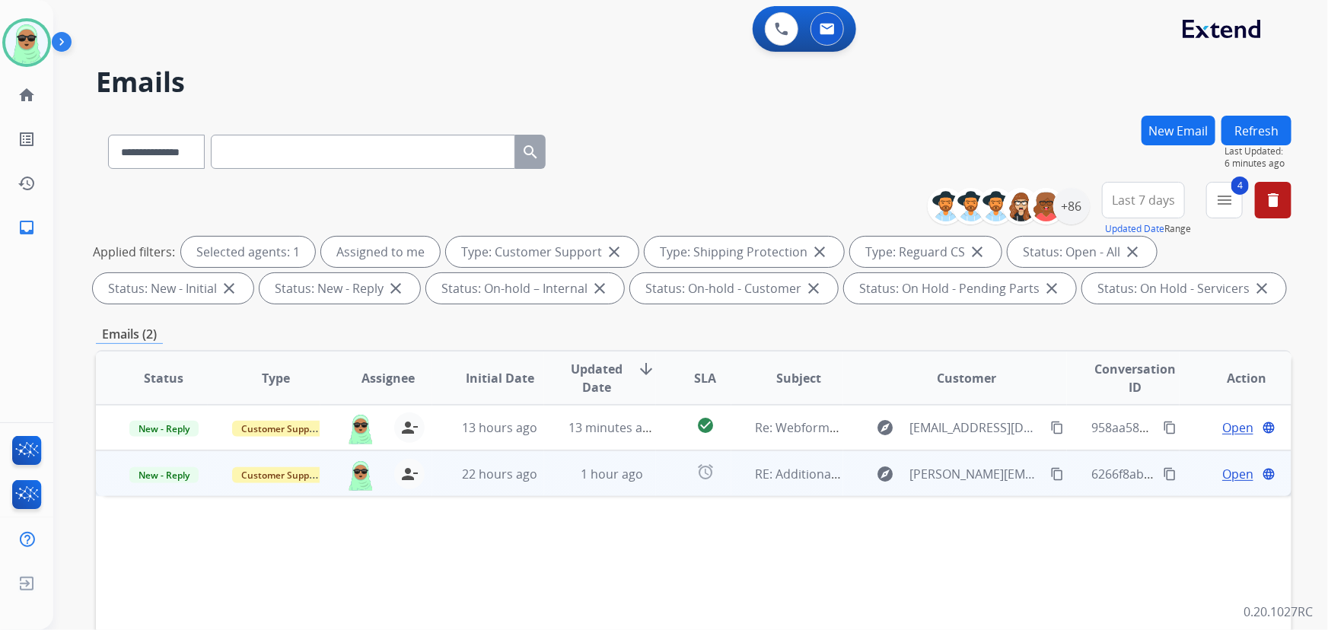
click at [1223, 475] on span "Open" at bounding box center [1238, 474] width 31 height 18
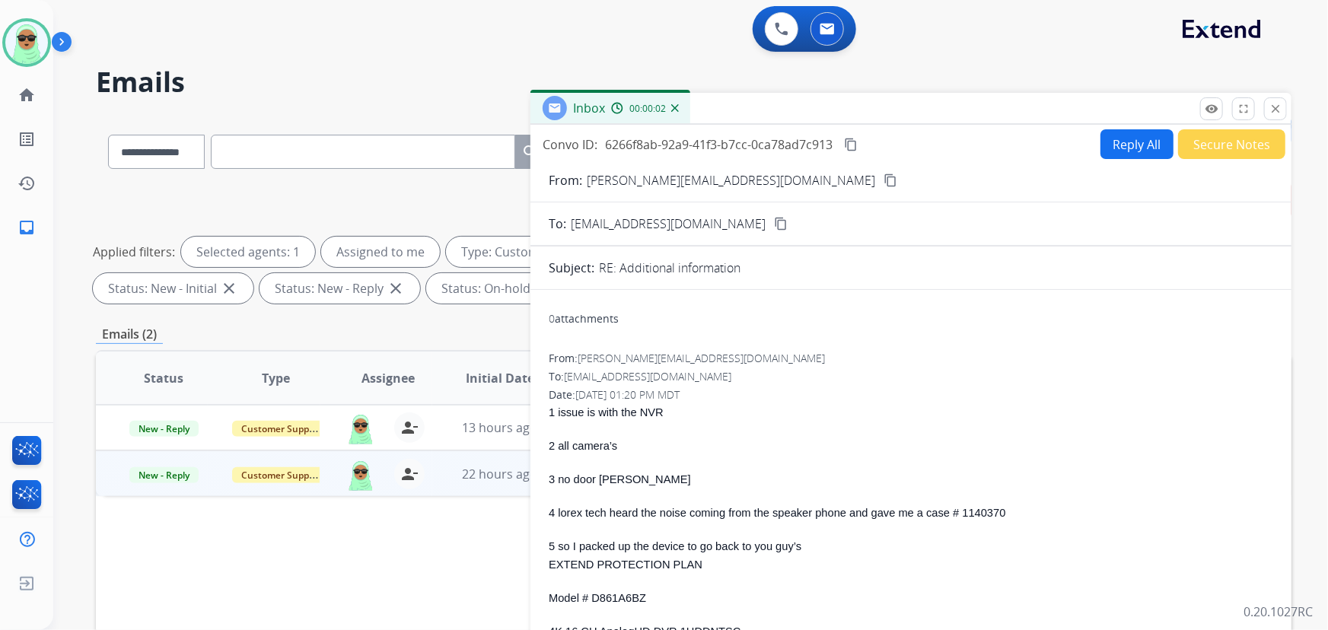
drag, startPoint x: 1273, startPoint y: 107, endPoint x: 1238, endPoint y: 145, distance: 52.3
click at [1274, 107] on mat-icon "close" at bounding box center [1276, 109] width 14 height 14
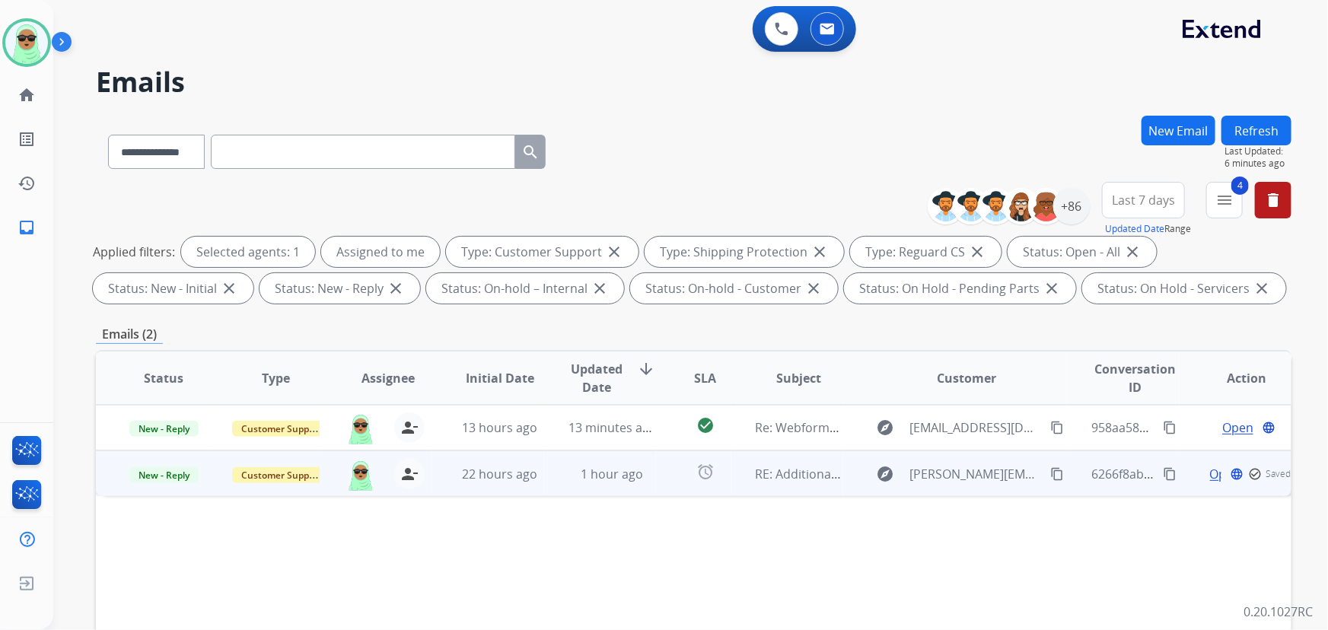
click at [1210, 468] on span "Open" at bounding box center [1225, 474] width 31 height 18
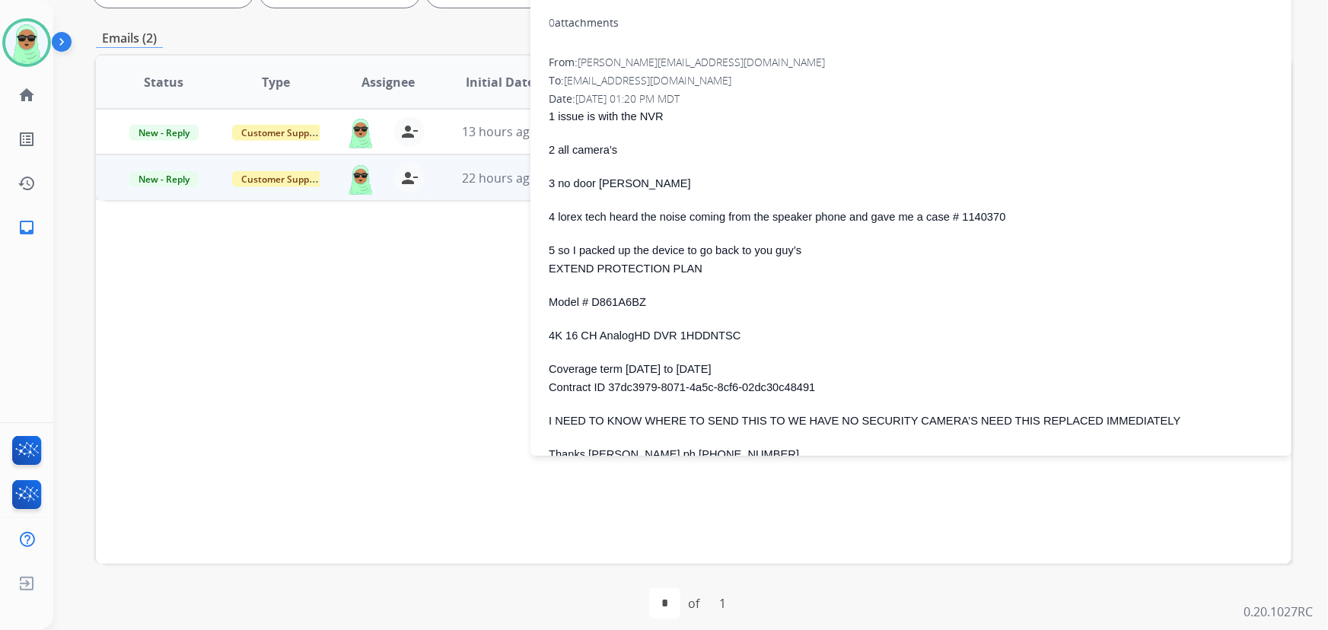
scroll to position [308, 0]
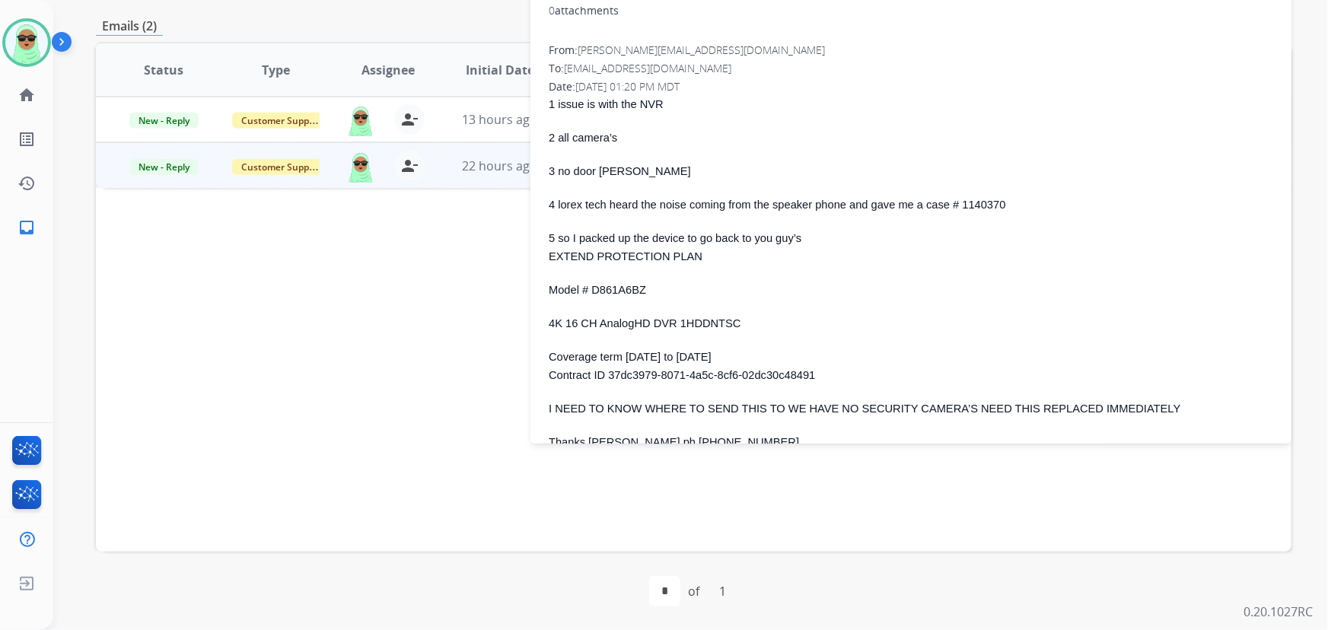
drag, startPoint x: 399, startPoint y: 314, endPoint x: 821, endPoint y: 160, distance: 448.9
click at [399, 314] on div "Status Type Assignee Initial Date Updated Date arrow_downward SLA Subject Custo…" at bounding box center [694, 297] width 1196 height 510
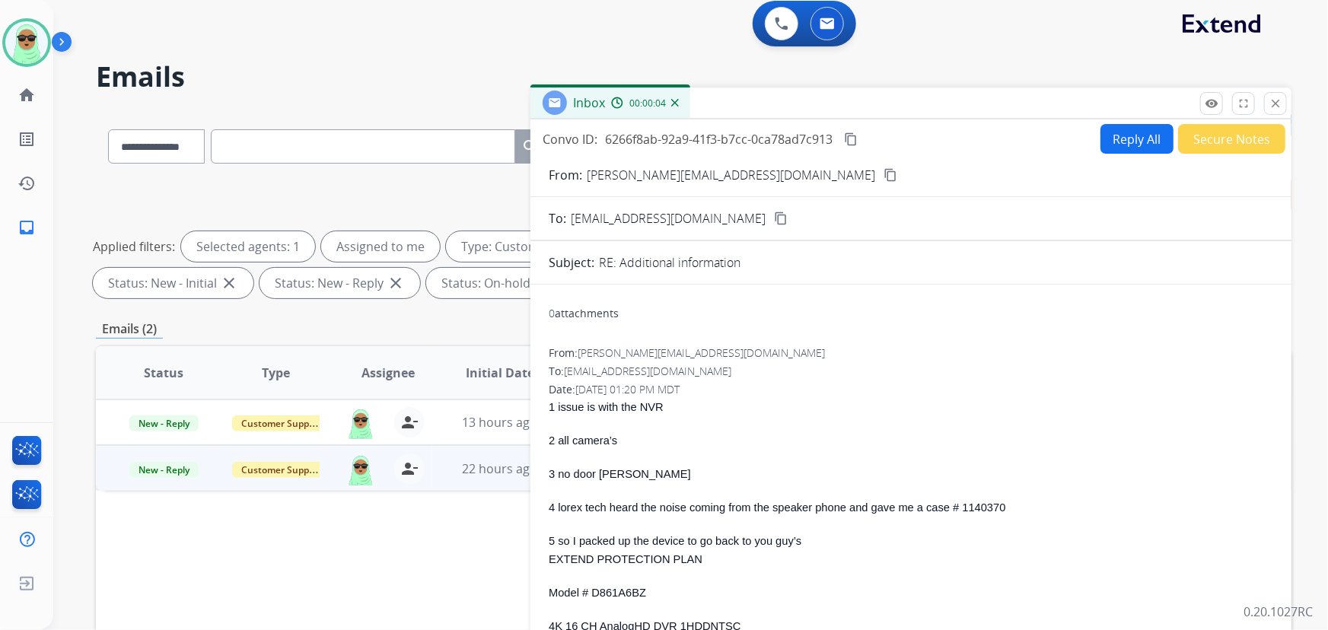
scroll to position [0, 0]
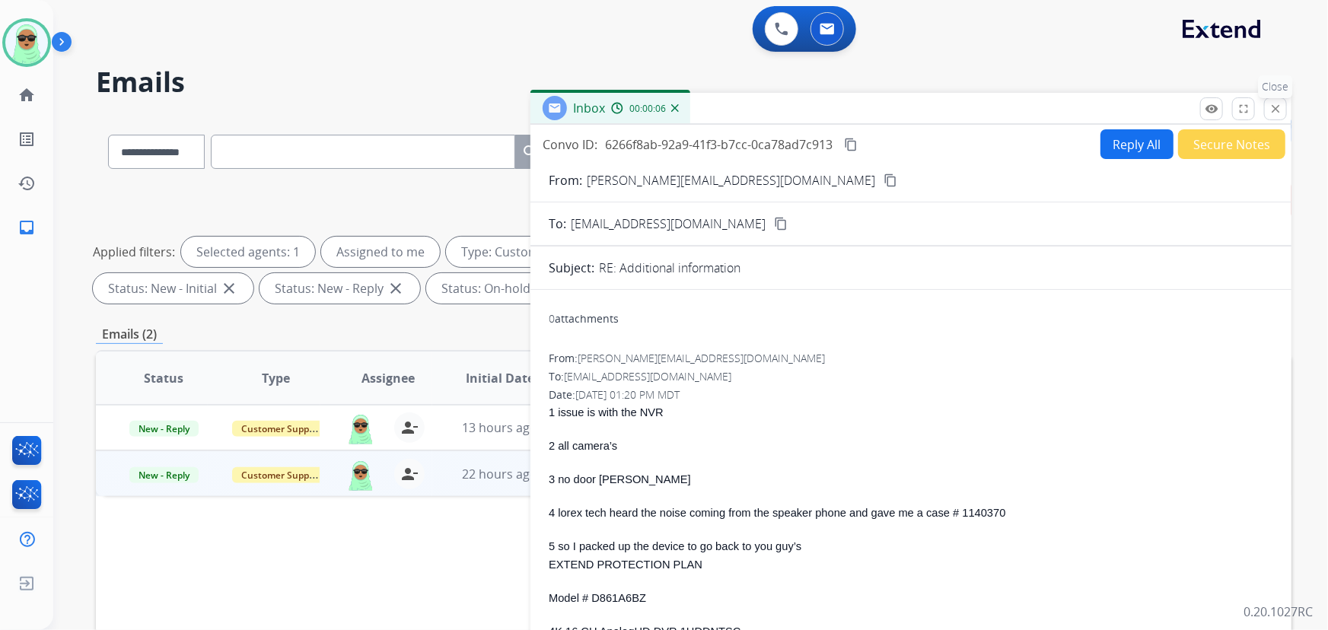
click at [1278, 116] on button "close Close" at bounding box center [1275, 108] width 23 height 23
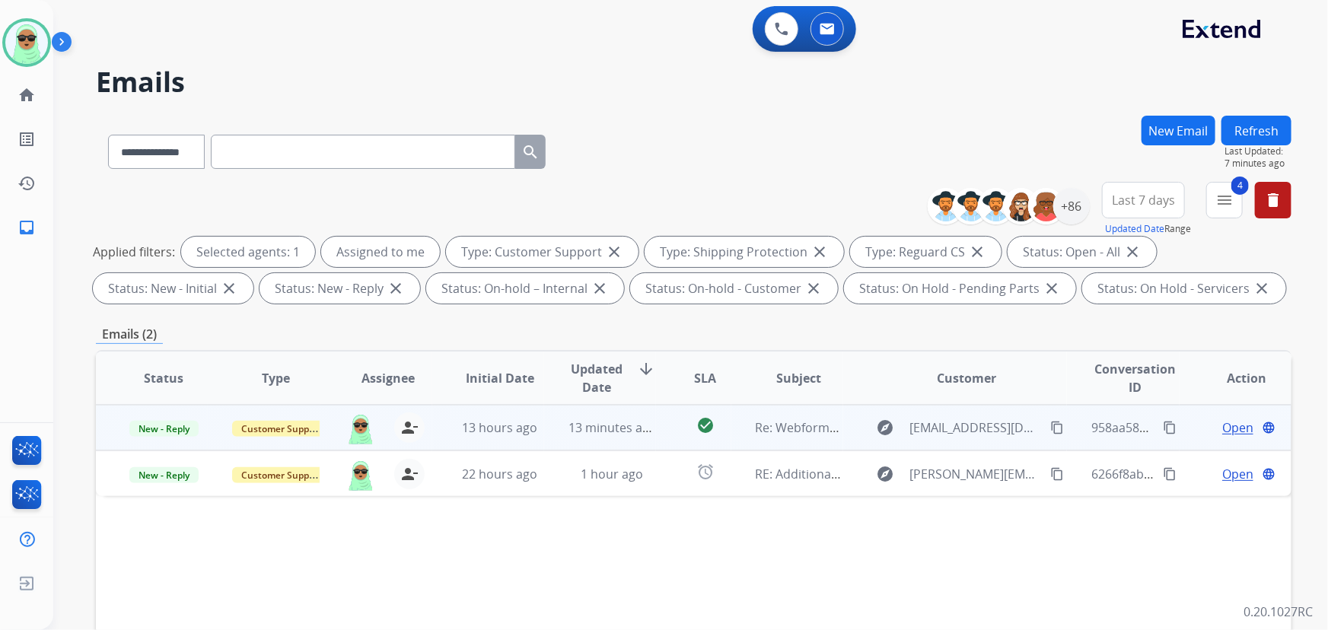
click at [1226, 426] on span "Open" at bounding box center [1238, 428] width 31 height 18
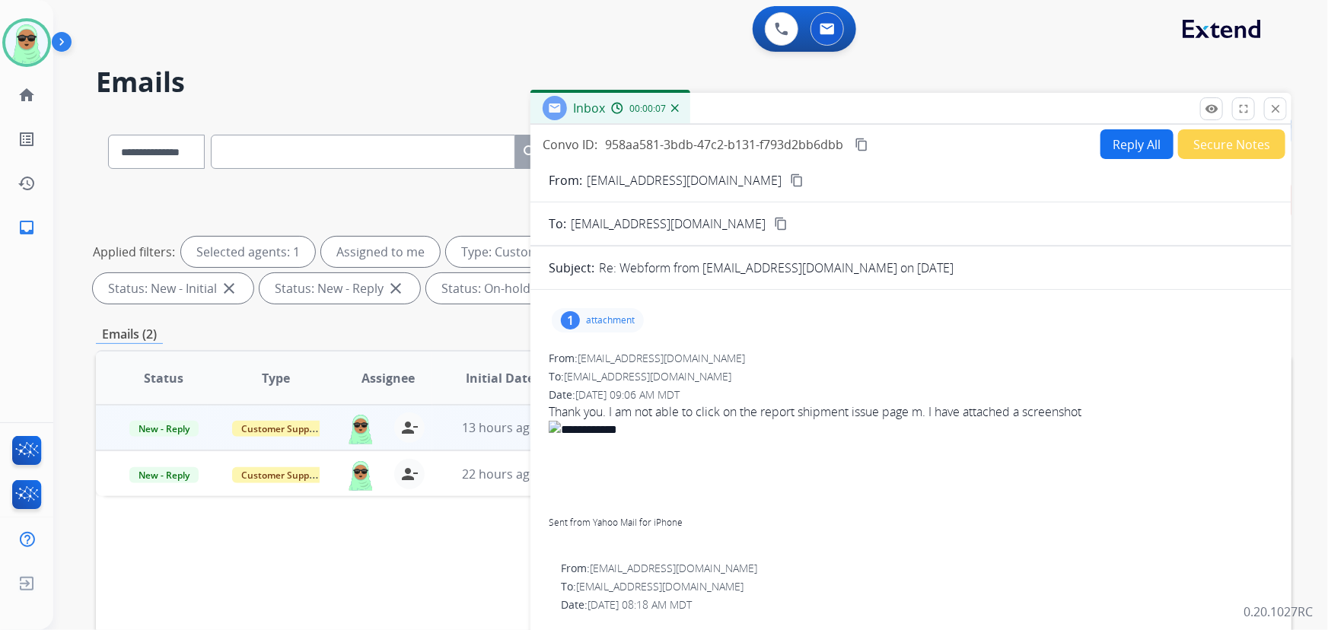
click at [614, 318] on p "attachment" at bounding box center [610, 320] width 49 height 12
click at [614, 359] on div at bounding box center [602, 359] width 76 height 53
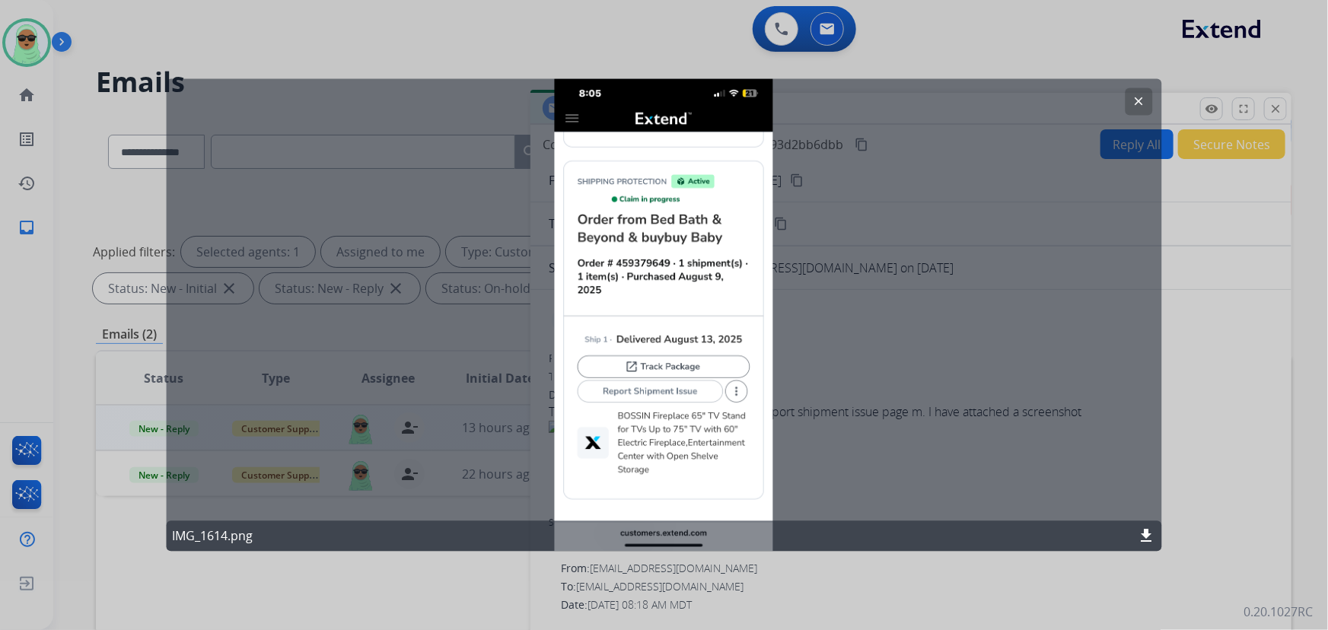
click at [1152, 99] on button "clear" at bounding box center [1139, 101] width 27 height 27
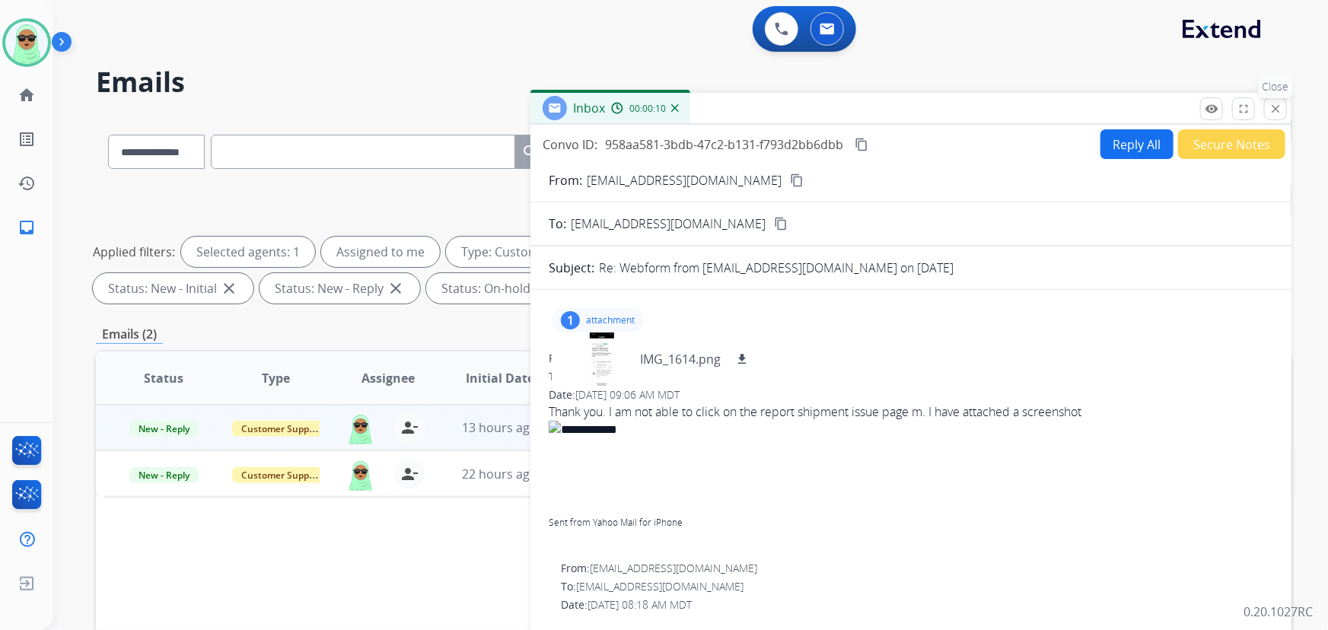
click at [1280, 106] on mat-icon "close" at bounding box center [1276, 109] width 14 height 14
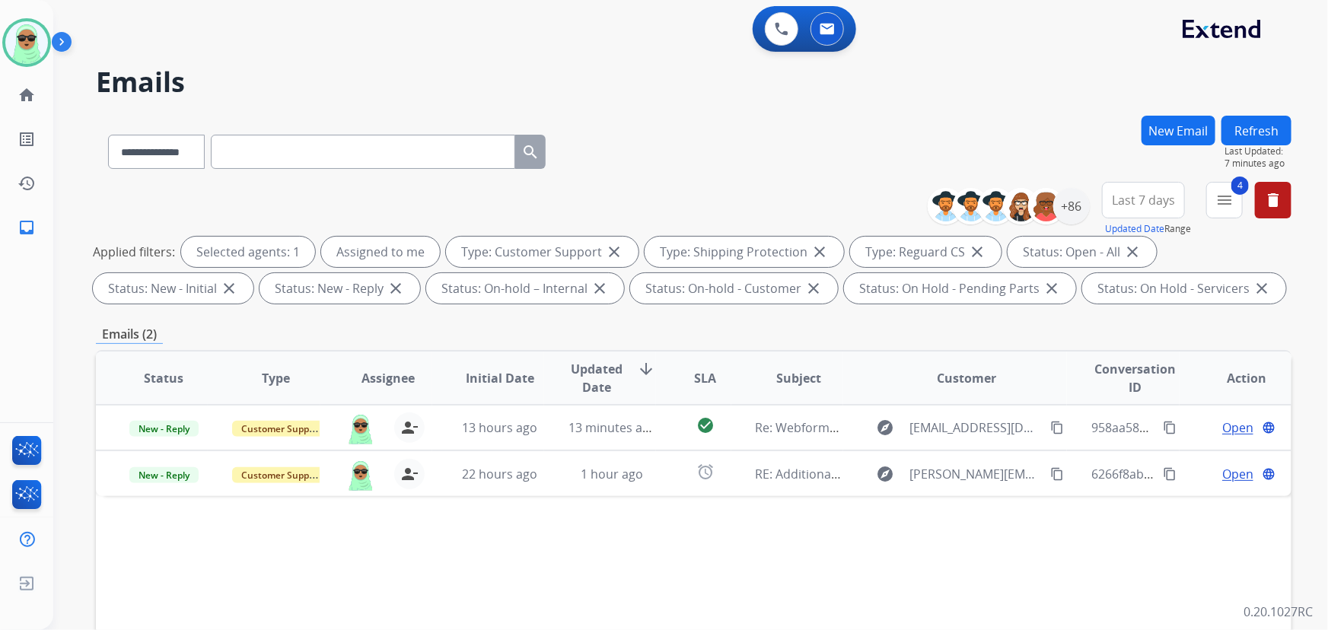
drag, startPoint x: 569, startPoint y: 40, endPoint x: 481, endPoint y: 80, distance: 96.1
click at [563, 42] on div "0 Voice Interactions 0 Email Interactions" at bounding box center [682, 30] width 1220 height 49
click at [326, 153] on input "text" at bounding box center [363, 152] width 305 height 34
paste input "**********"
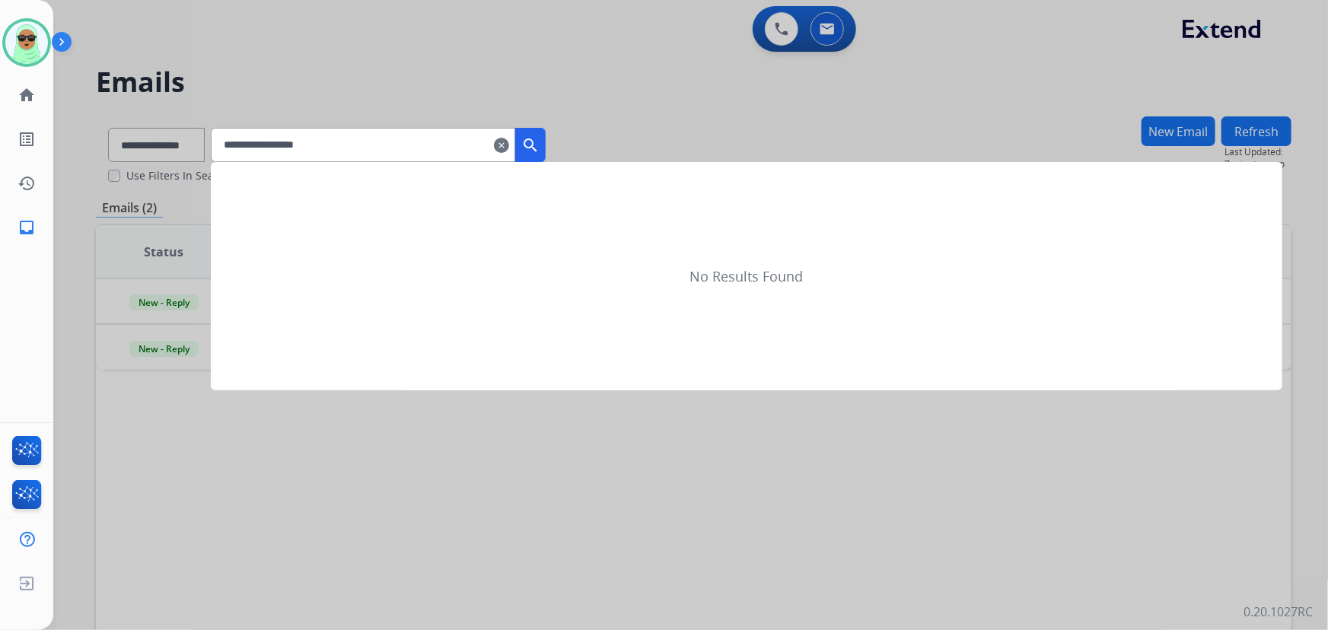
type input "**********"
click at [174, 148] on div at bounding box center [664, 315] width 1328 height 630
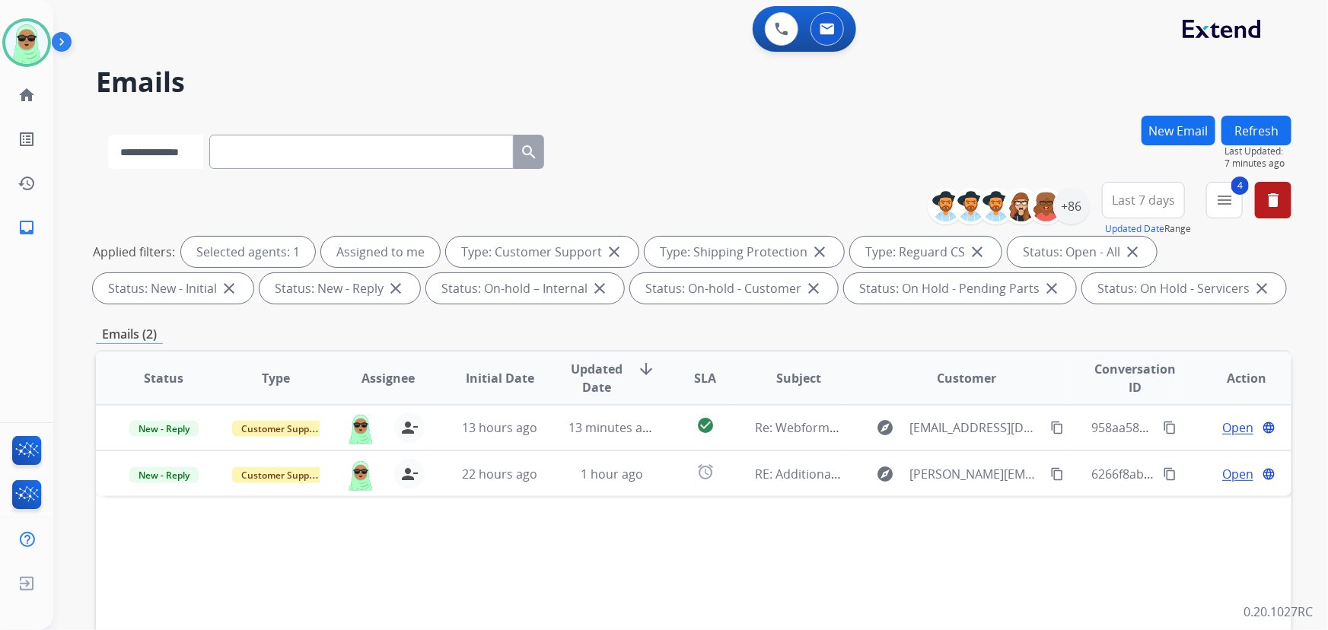
click at [174, 152] on select "**********" at bounding box center [155, 152] width 95 height 34
select select "**********"
click at [108, 135] on select "**********" at bounding box center [155, 152] width 95 height 34
click at [314, 157] on input "text" at bounding box center [363, 152] width 305 height 34
paste input "**********"
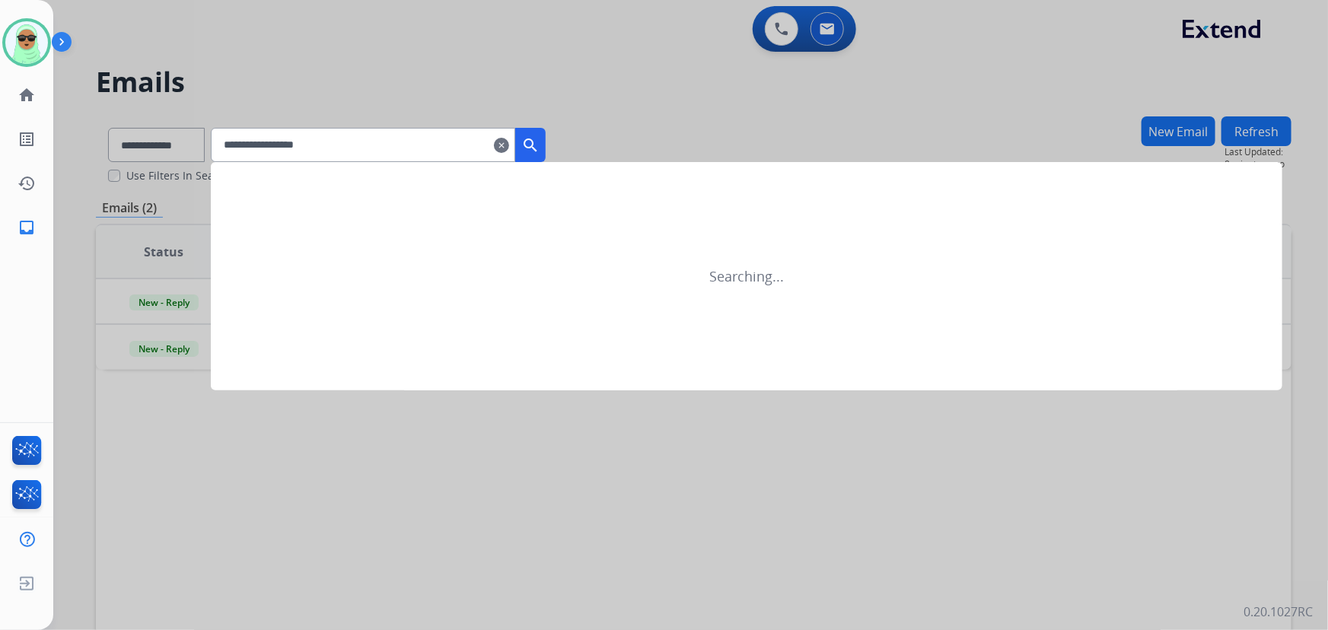
type input "**********"
click at [540, 145] on mat-icon "search" at bounding box center [530, 145] width 18 height 18
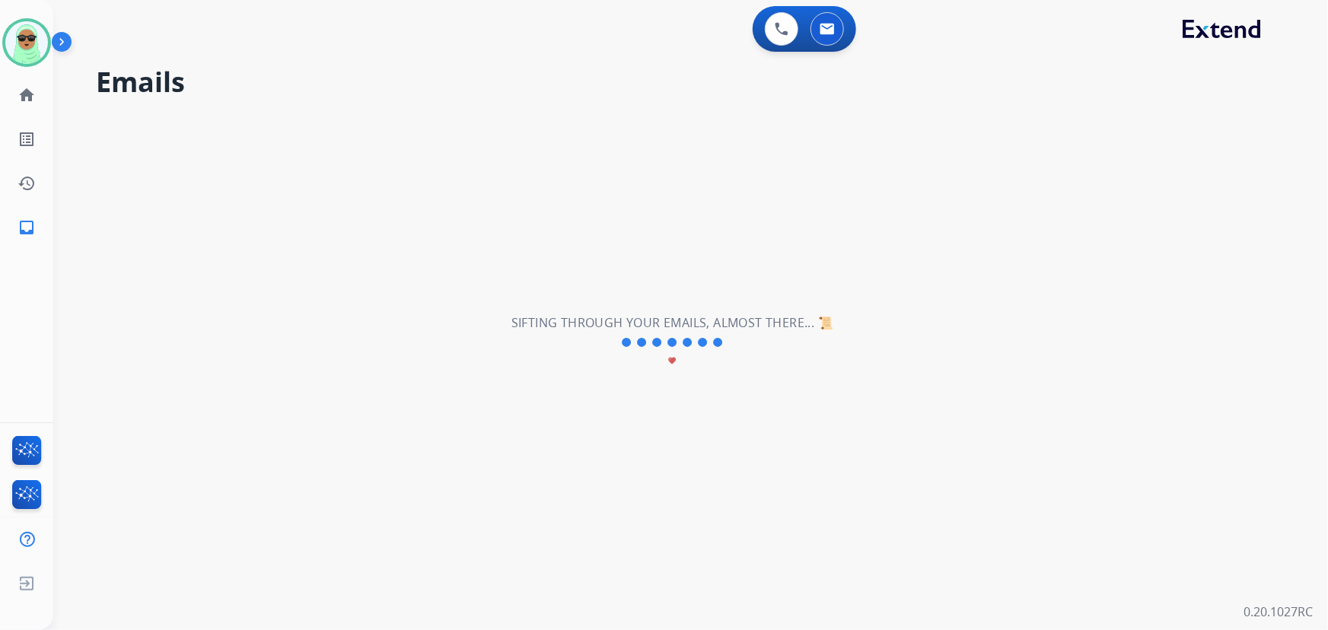
click at [139, 352] on div "**********" at bounding box center [672, 343] width 1239 height 576
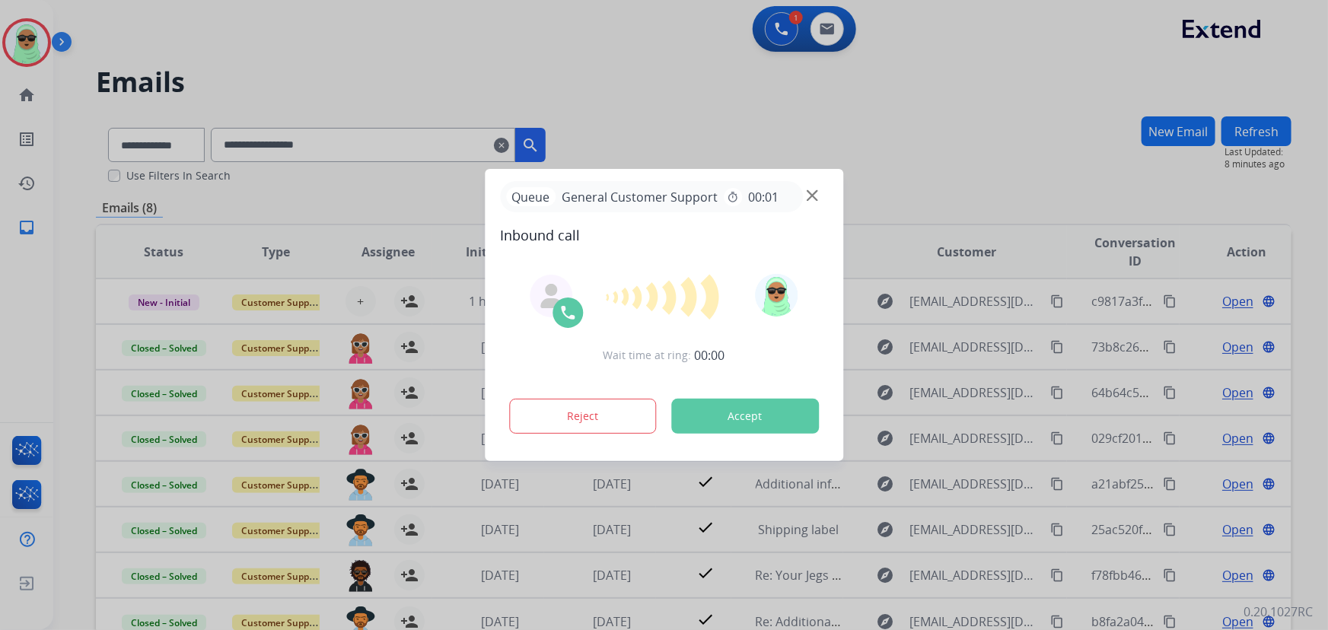
drag, startPoint x: 800, startPoint y: 205, endPoint x: 837, endPoint y: 190, distance: 40.0
click at [807, 204] on div "Queue General Customer Support timer 00:01" at bounding box center [664, 196] width 328 height 31
click at [836, 190] on div "Queue General Customer Support timer 00:01 Inbound call Wait time at ring: 00:0…" at bounding box center [664, 315] width 359 height 292
drag, startPoint x: 831, startPoint y: 198, endPoint x: 821, endPoint y: 196, distance: 9.4
click at [829, 198] on div "Queue General Customer Support timer 00:01 Inbound call Wait time at ring: 00:0…" at bounding box center [664, 315] width 359 height 292
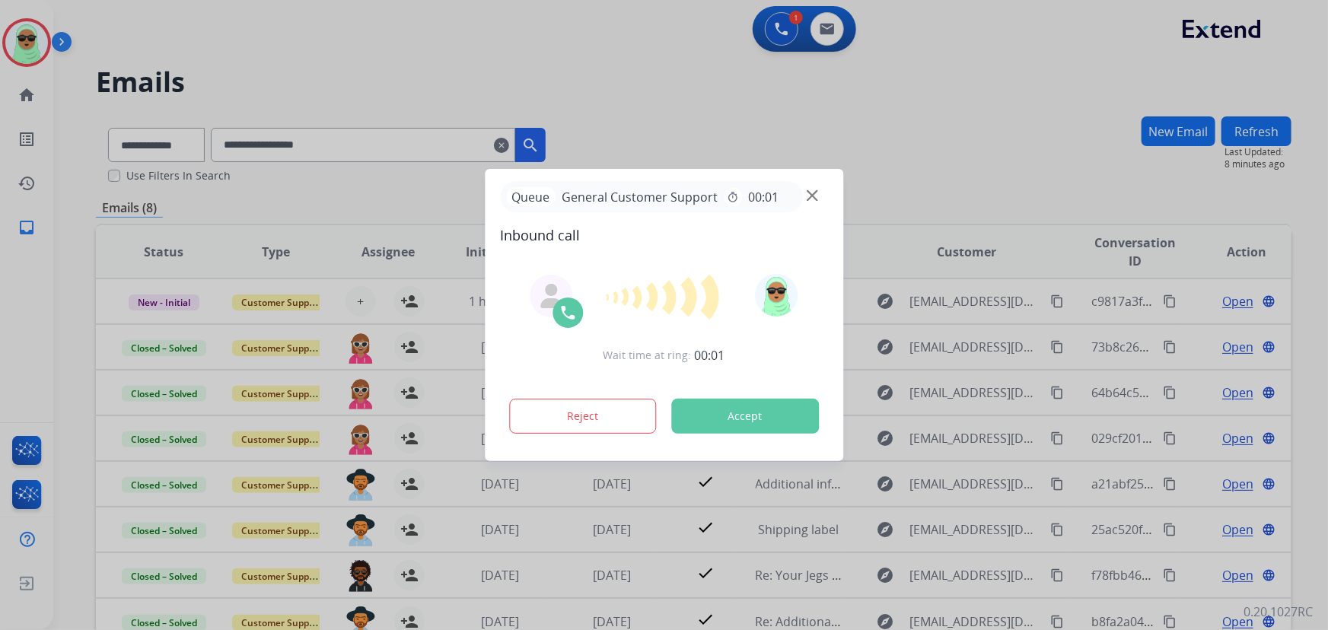
click at [819, 196] on div "Queue General Customer Support timer 00:01" at bounding box center [664, 196] width 328 height 31
click at [815, 195] on img at bounding box center [812, 195] width 11 height 11
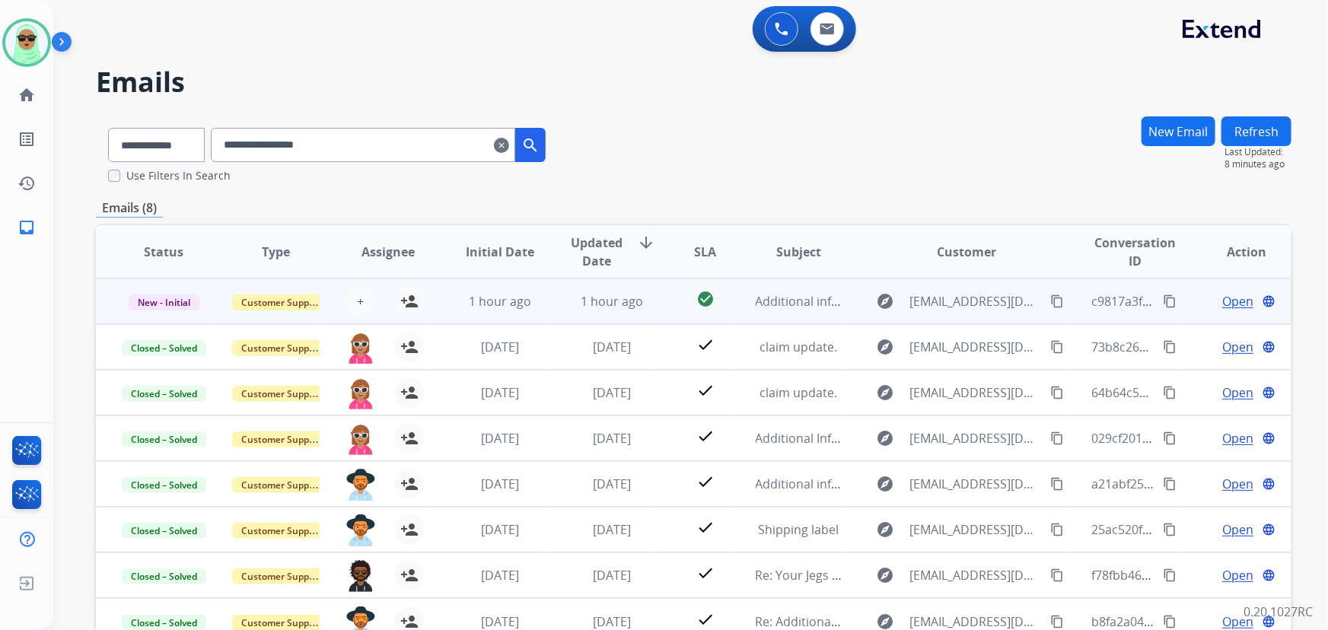
click at [1223, 300] on span "Open" at bounding box center [1238, 301] width 31 height 18
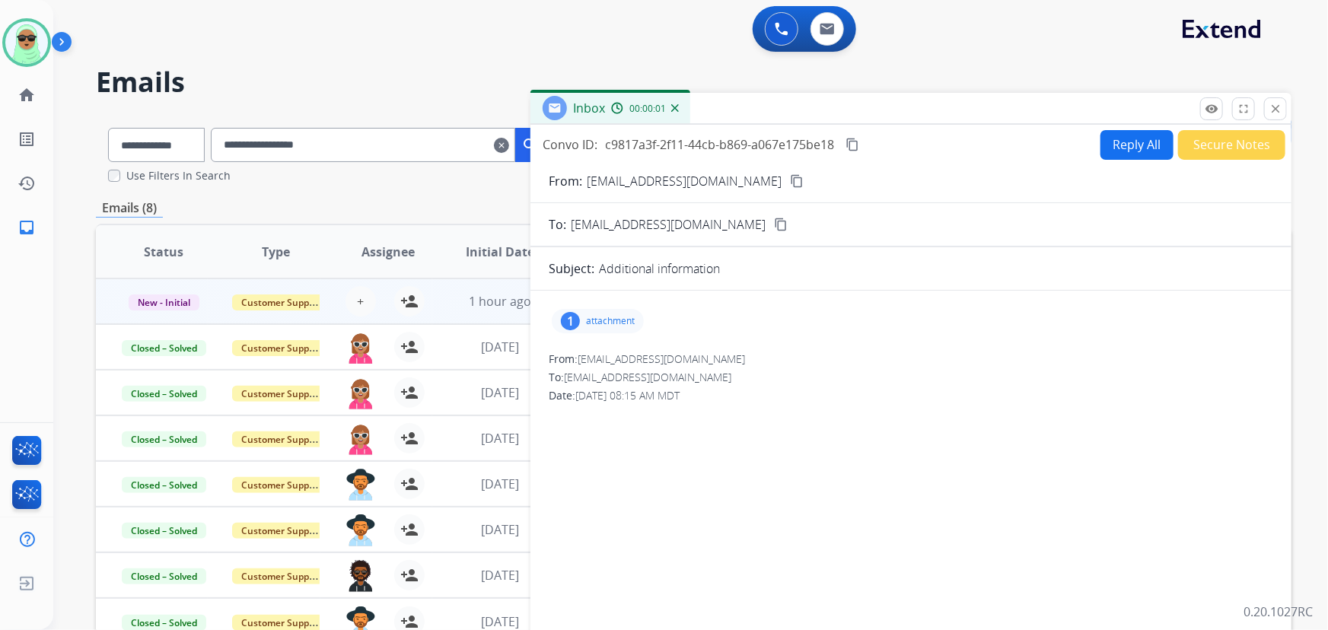
click at [567, 312] on div "1" at bounding box center [570, 321] width 19 height 18
click at [606, 352] on div at bounding box center [602, 359] width 76 height 53
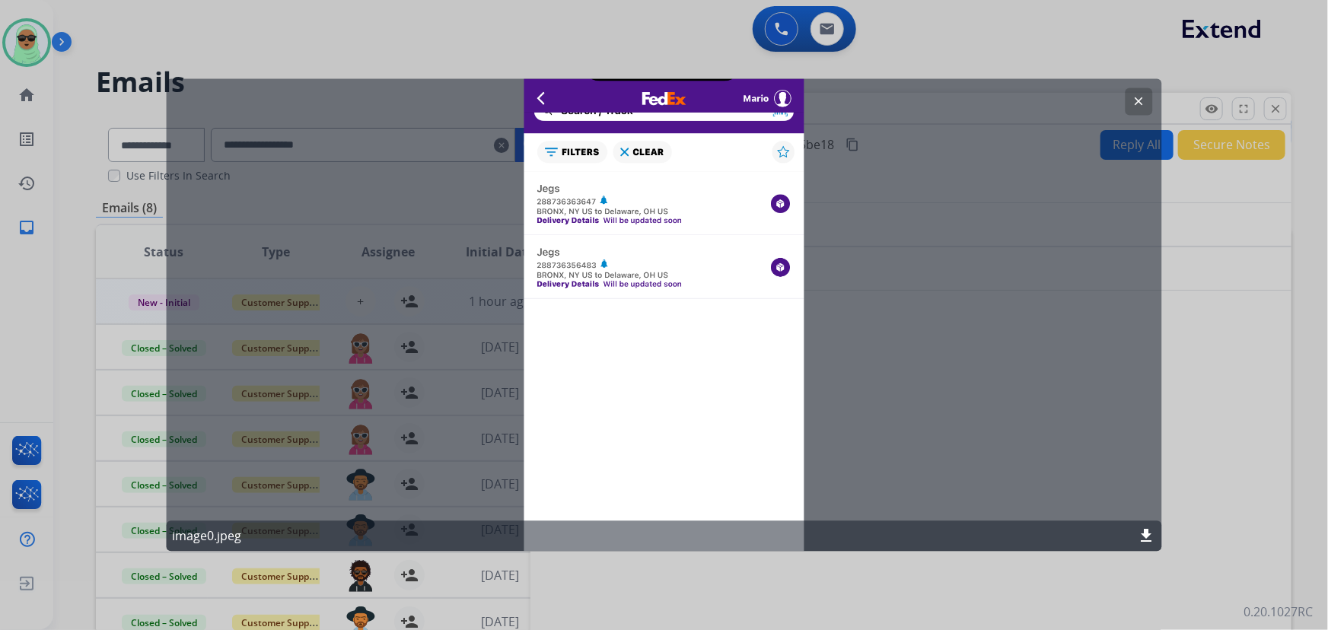
click at [1142, 103] on mat-icon "clear" at bounding box center [1140, 102] width 14 height 14
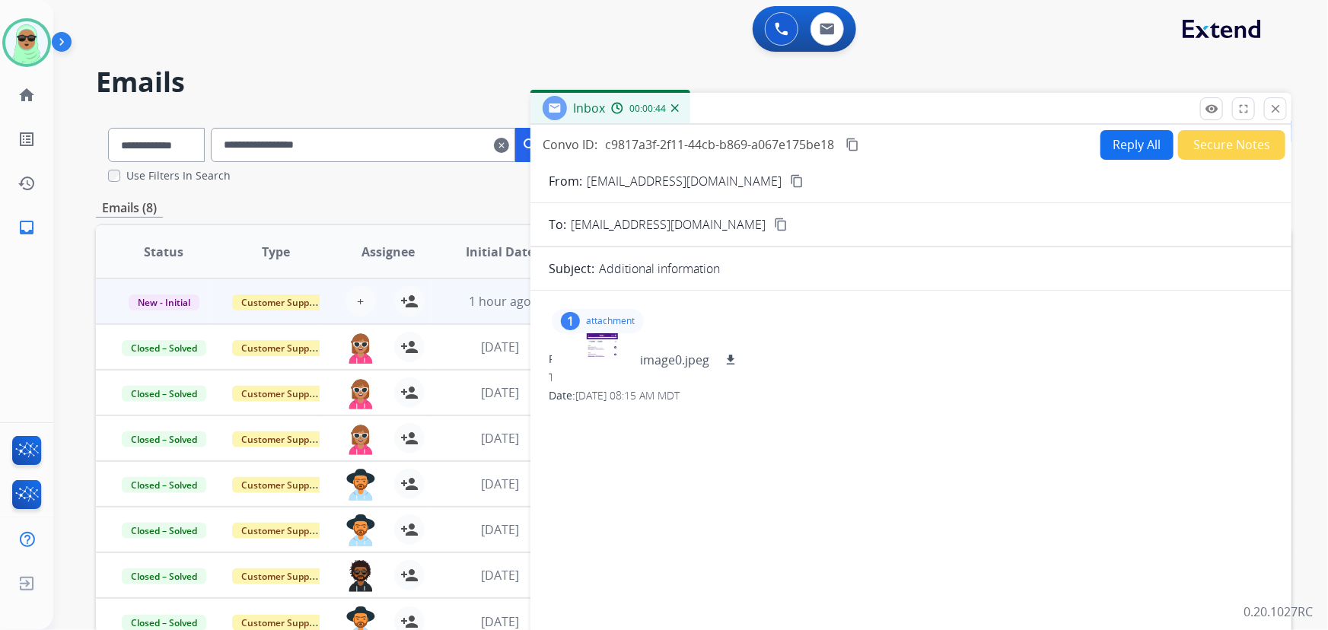
click at [1275, 107] on mat-icon "close" at bounding box center [1276, 109] width 14 height 14
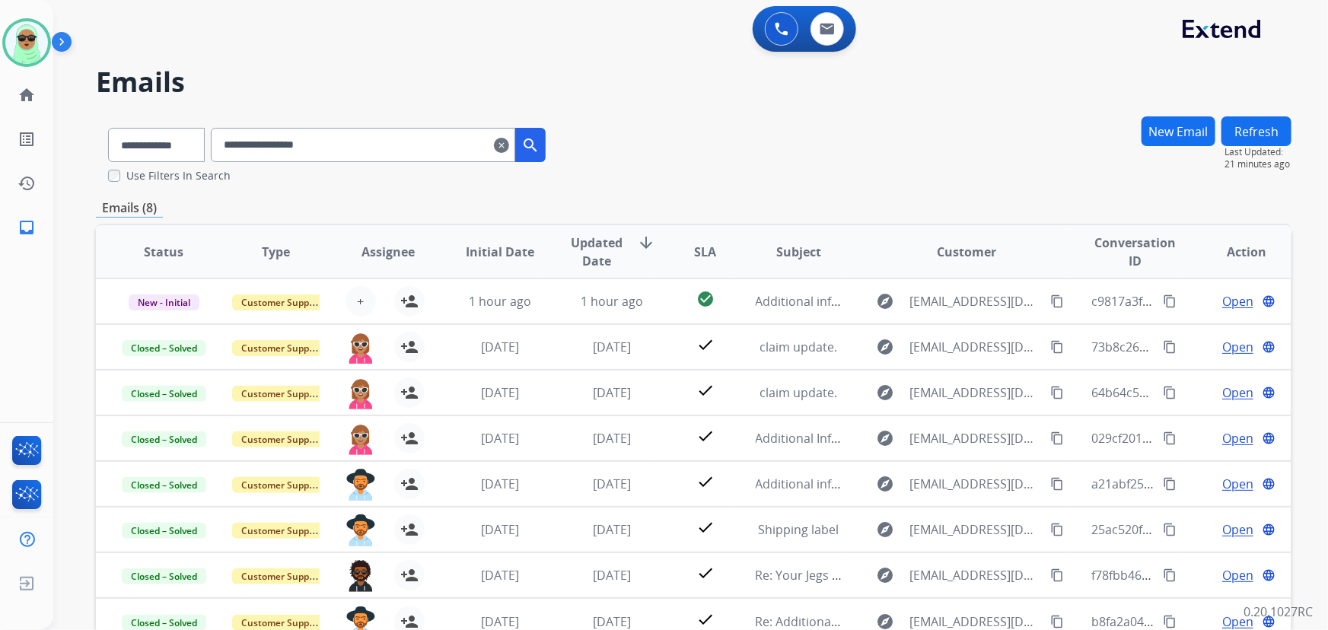
drag, startPoint x: 518, startPoint y: 144, endPoint x: 508, endPoint y: 144, distance: 9.9
click at [509, 144] on mat-icon "clear" at bounding box center [501, 145] width 15 height 18
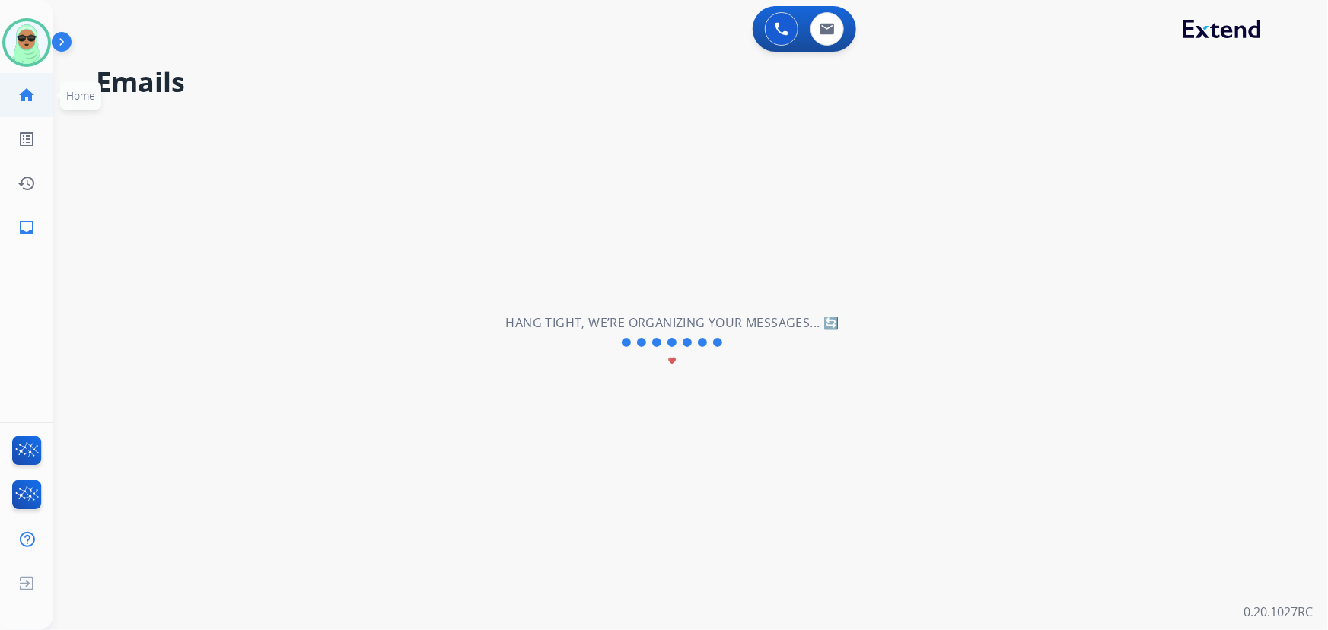
click at [40, 93] on link "home Home" at bounding box center [26, 95] width 43 height 43
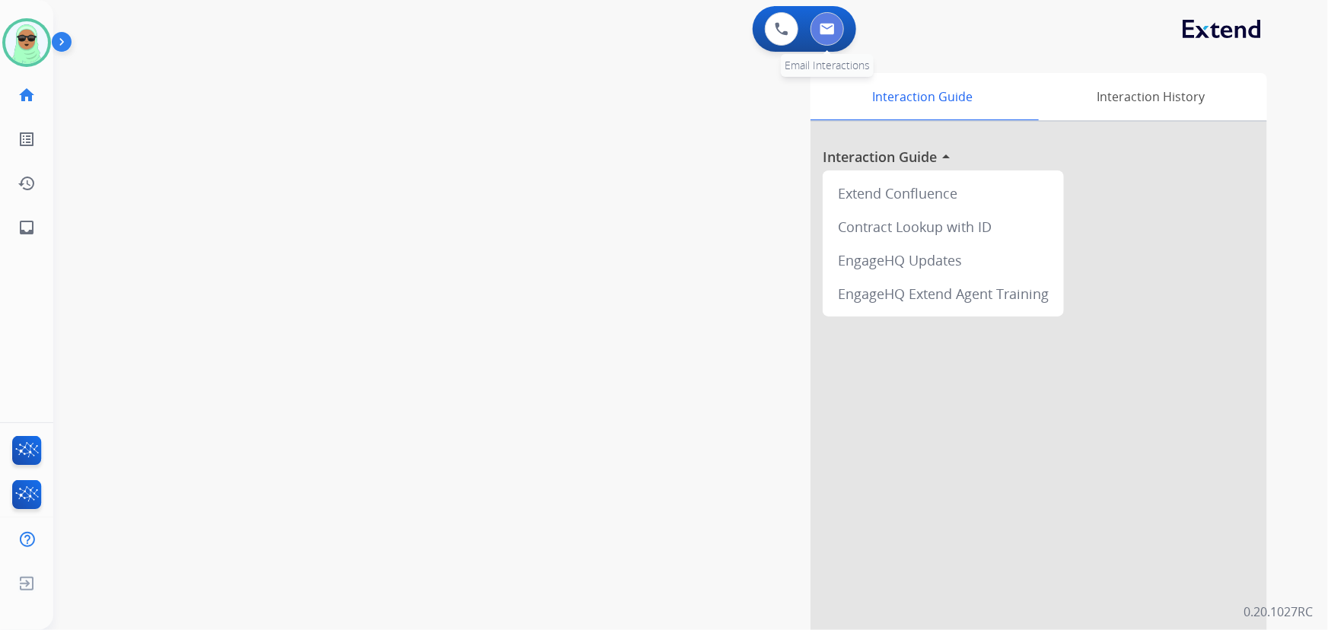
click at [821, 40] on button at bounding box center [827, 28] width 33 height 33
select select "**********"
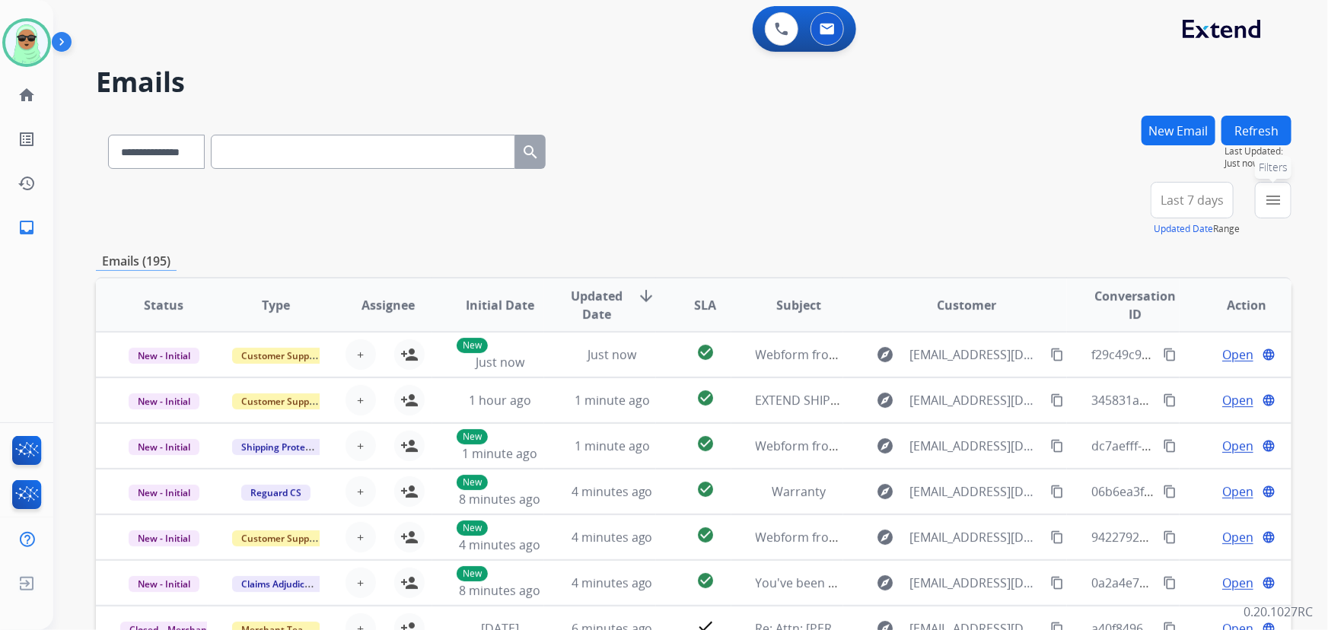
click at [1274, 193] on mat-icon "menu" at bounding box center [1273, 200] width 18 height 18
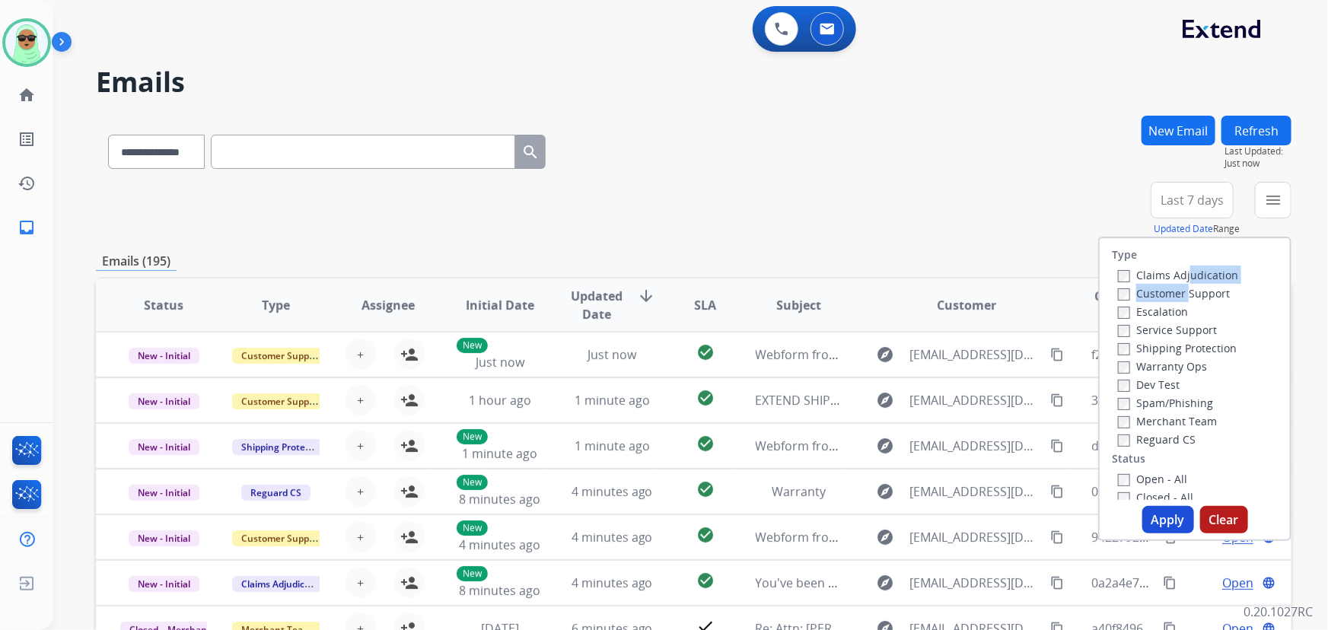
click at [1178, 282] on div "Claims Adjudication Customer Support Escalation Service Support Shipping Protec…" at bounding box center [1175, 357] width 126 height 183
click at [1184, 296] on label "Customer Support" at bounding box center [1174, 293] width 112 height 14
click at [1180, 346] on label "Shipping Protection" at bounding box center [1177, 348] width 119 height 14
click at [1172, 433] on label "Reguard CS" at bounding box center [1157, 439] width 78 height 14
drag, startPoint x: 1162, startPoint y: 482, endPoint x: 1165, endPoint y: 508, distance: 26.1
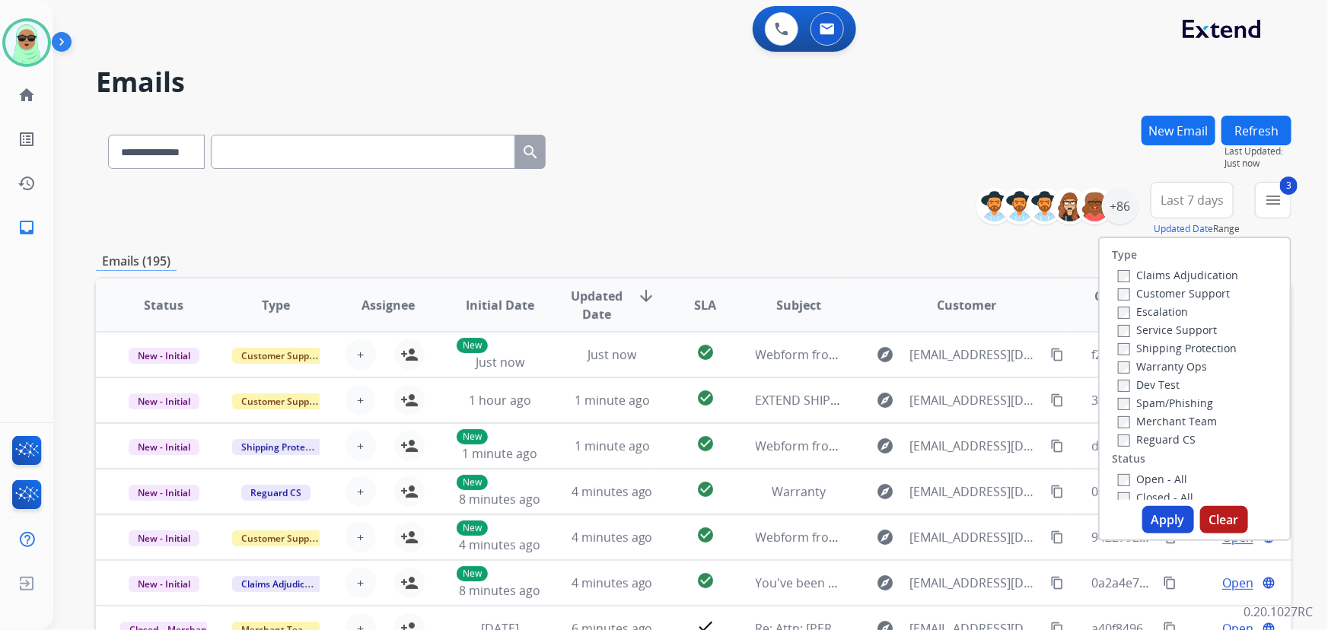
click at [1161, 483] on label "Open - All" at bounding box center [1152, 479] width 69 height 14
click at [1165, 518] on button "Apply" at bounding box center [1169, 519] width 52 height 27
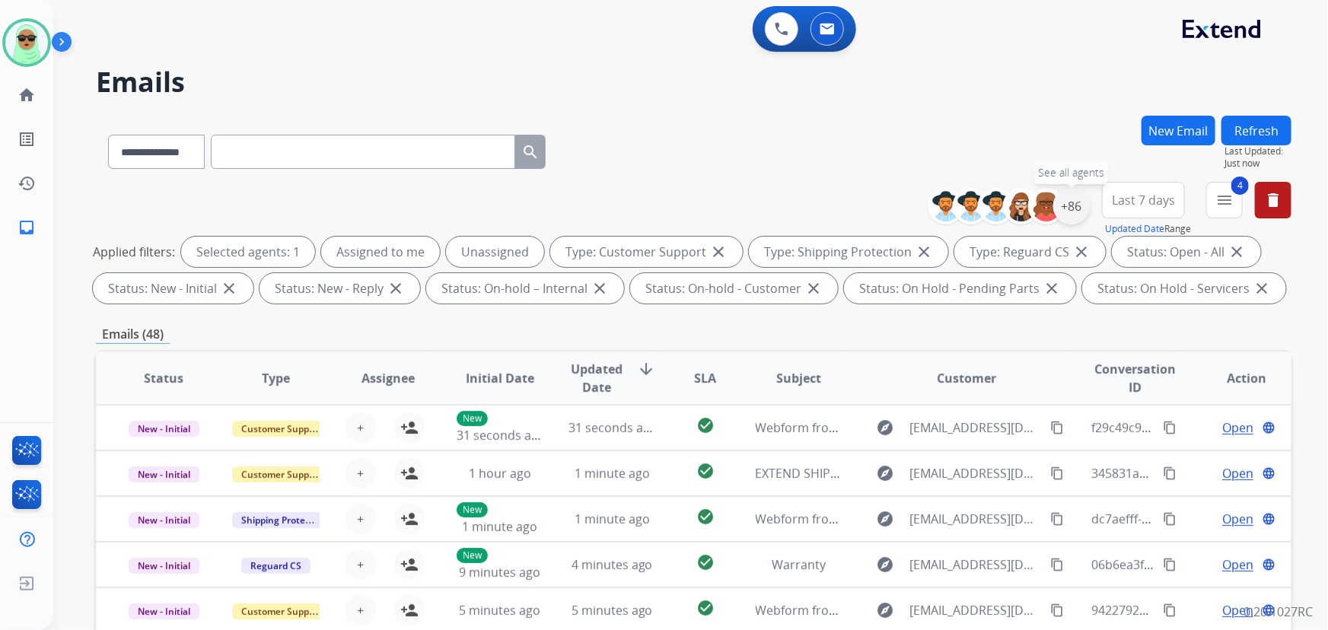
drag, startPoint x: 1076, startPoint y: 201, endPoint x: 1084, endPoint y: 203, distance: 7.9
click at [1079, 201] on div "+86" at bounding box center [1072, 206] width 37 height 37
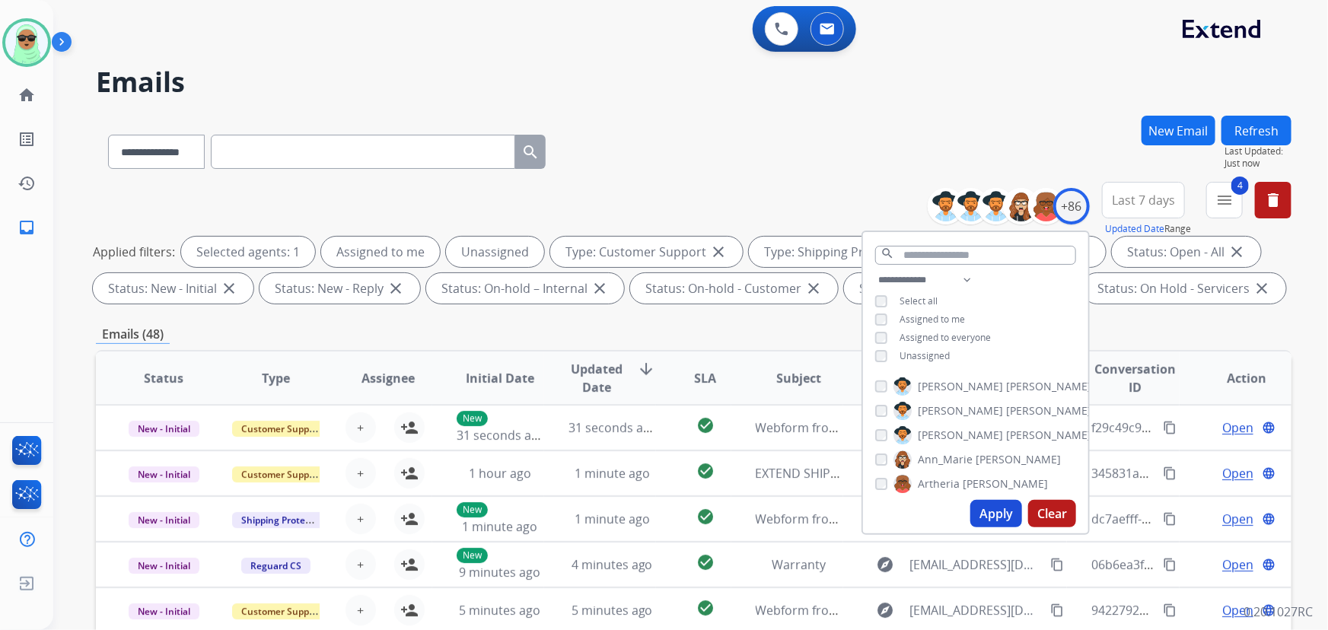
click at [944, 356] on span "Unassigned" at bounding box center [925, 355] width 50 height 13
click at [990, 513] on button "Apply" at bounding box center [997, 513] width 52 height 27
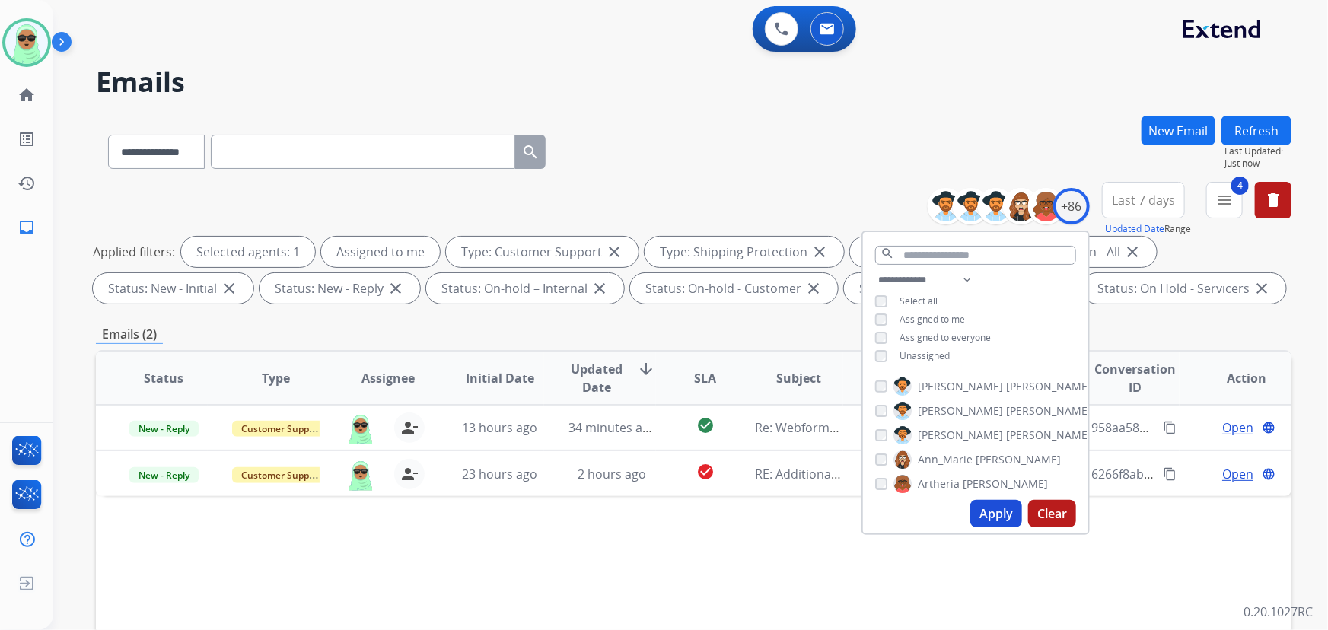
click at [710, 571] on div "Status Type Assignee Initial Date Updated Date arrow_downward SLA Subject Custo…" at bounding box center [694, 605] width 1196 height 510
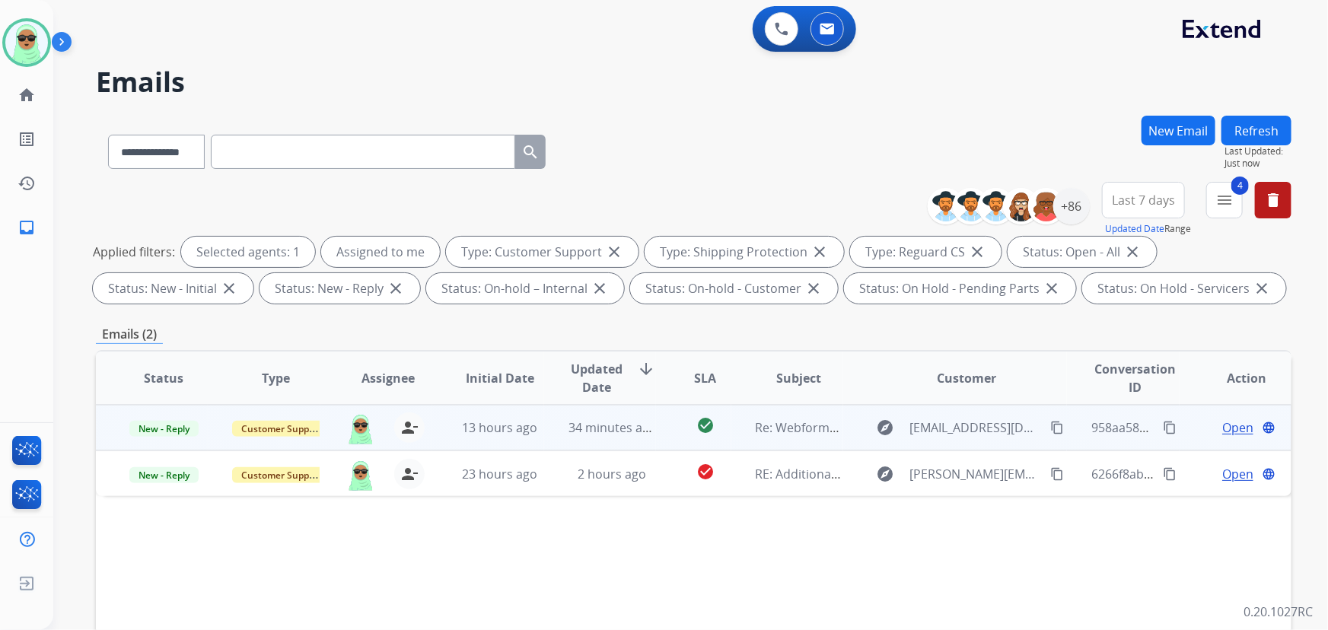
click at [1223, 432] on span "Open" at bounding box center [1238, 428] width 31 height 18
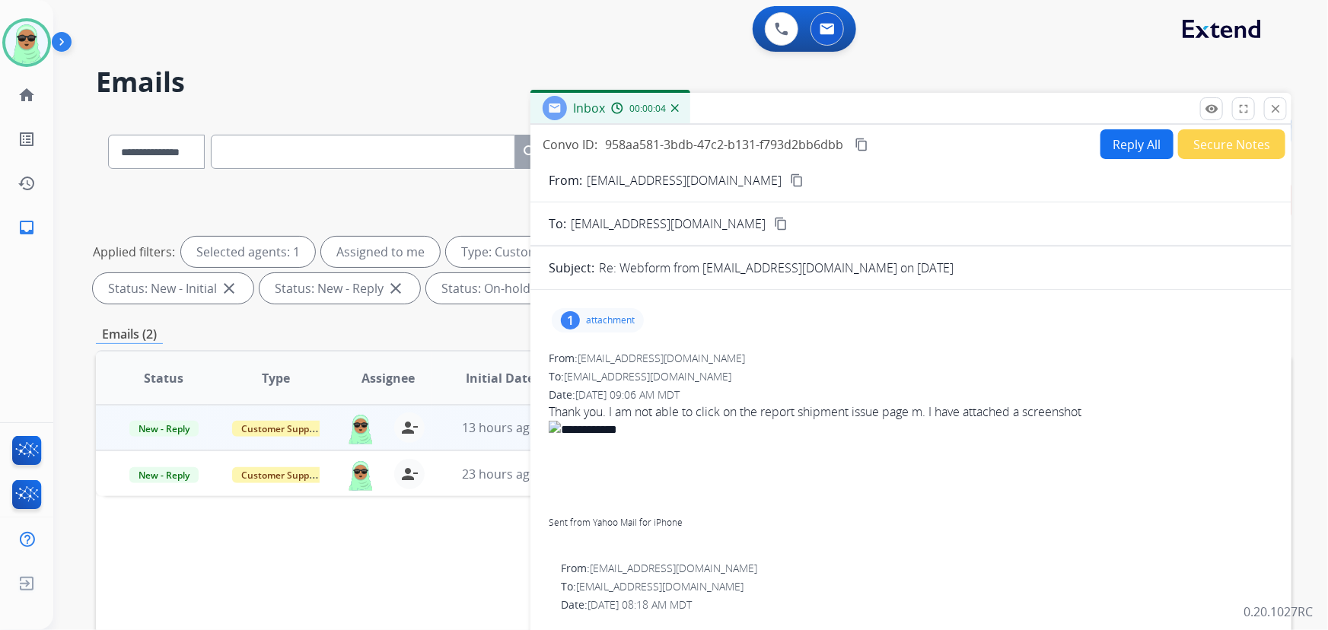
click at [1115, 139] on button "Reply All" at bounding box center [1137, 144] width 73 height 30
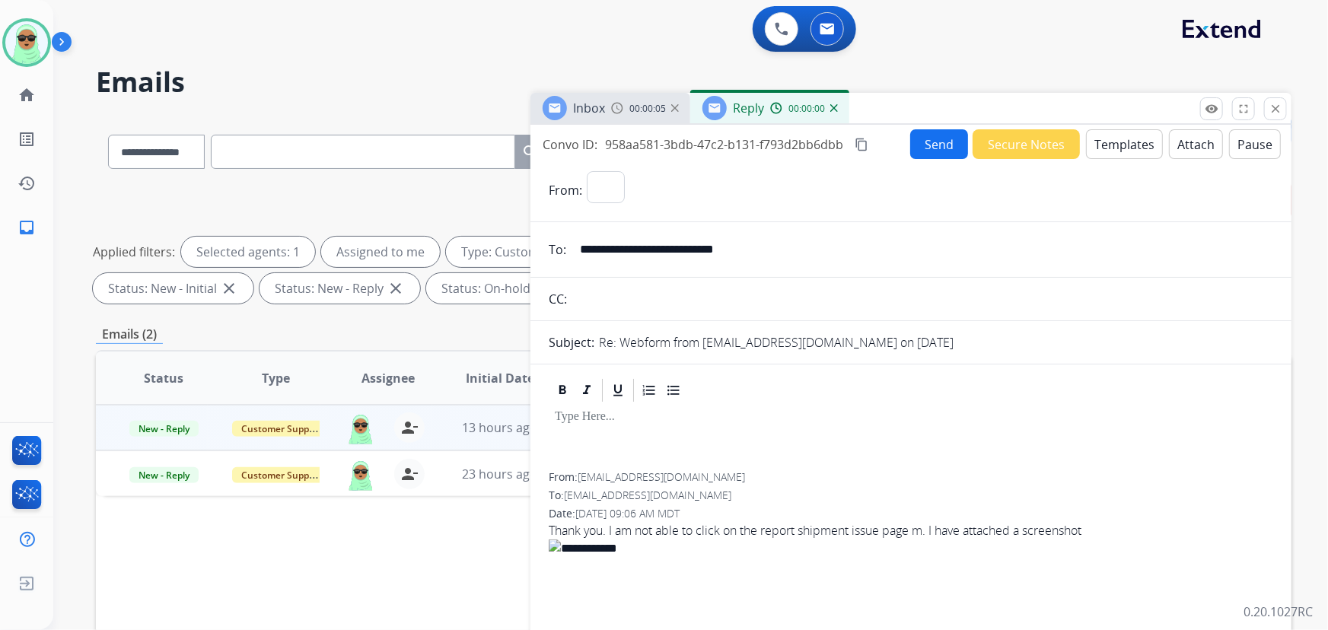
select select "**********"
click at [1109, 156] on button "Templates" at bounding box center [1124, 144] width 77 height 30
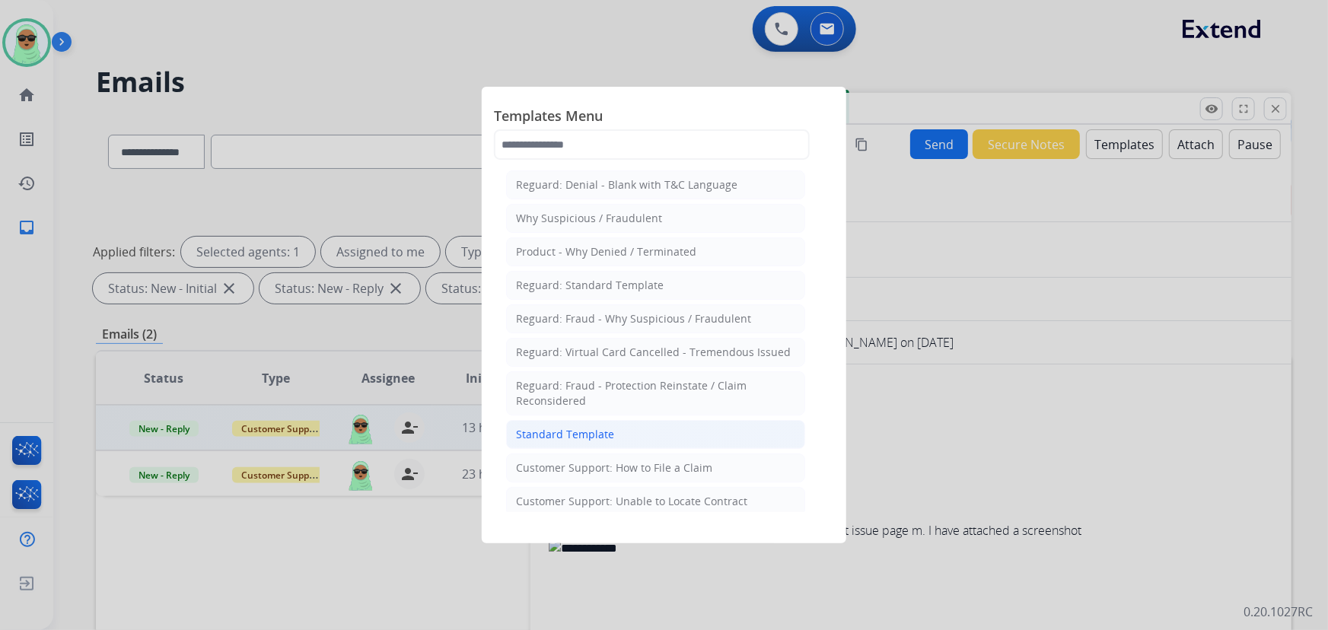
click at [656, 425] on li "Standard Template" at bounding box center [655, 434] width 299 height 29
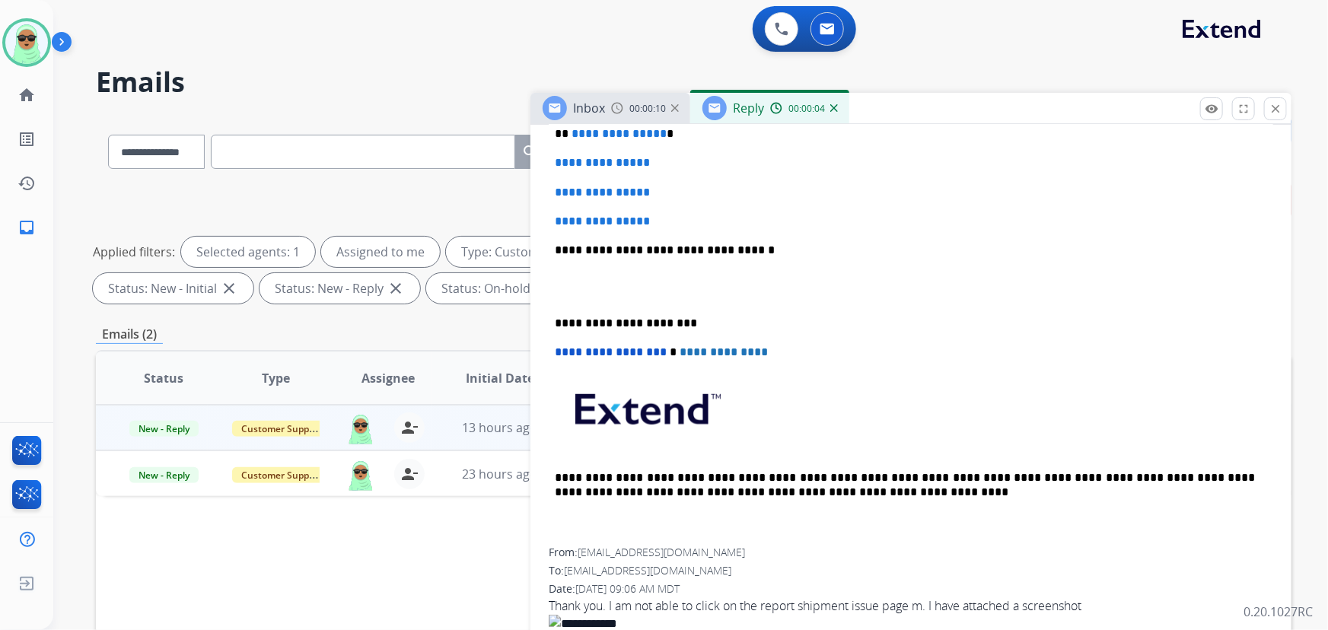
scroll to position [302, 0]
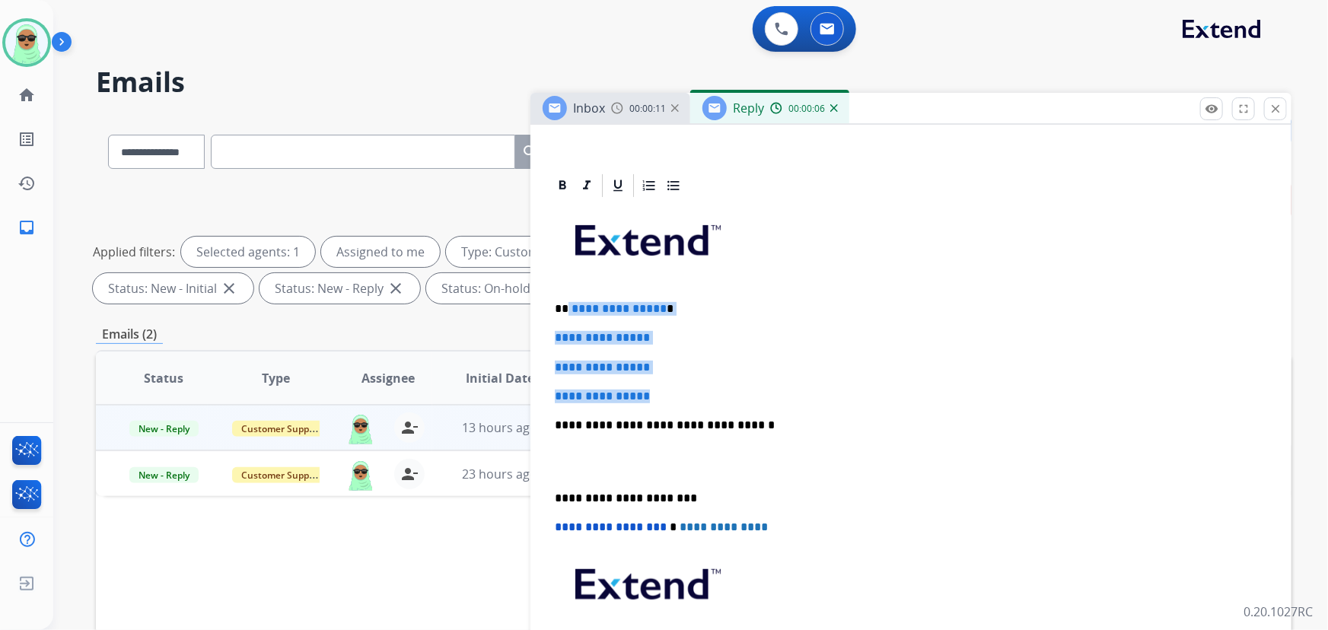
drag, startPoint x: 667, startPoint y: 387, endPoint x: 610, endPoint y: 314, distance: 92.7
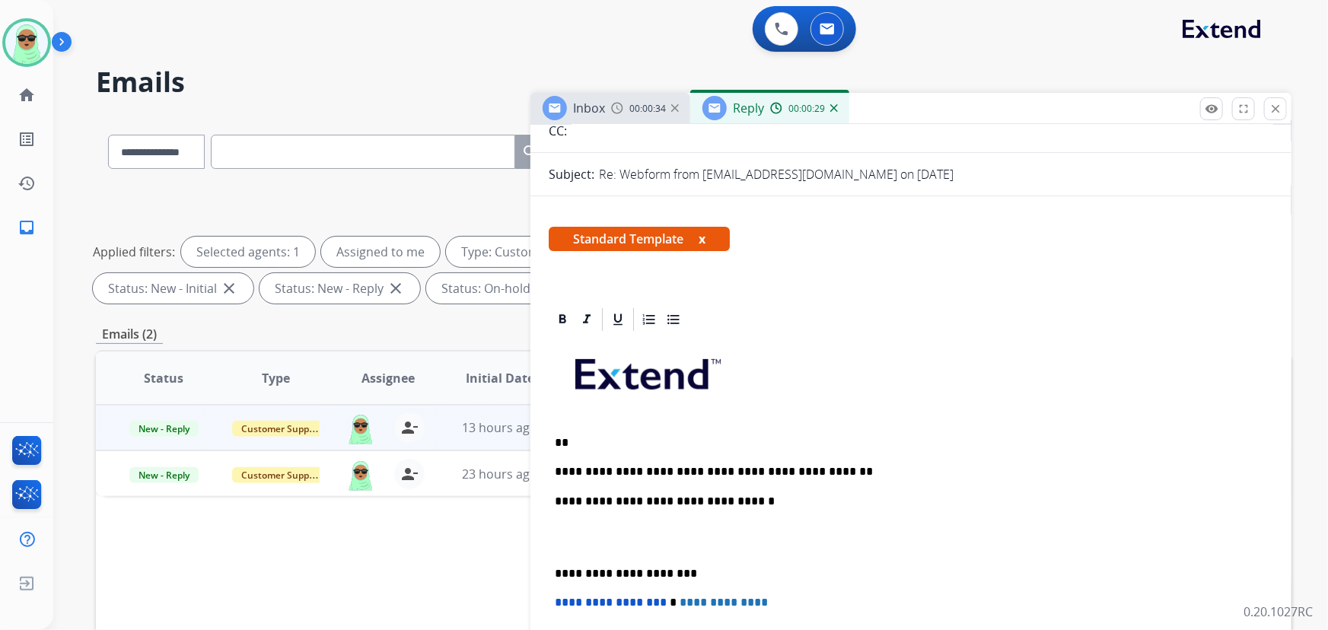
scroll to position [0, 0]
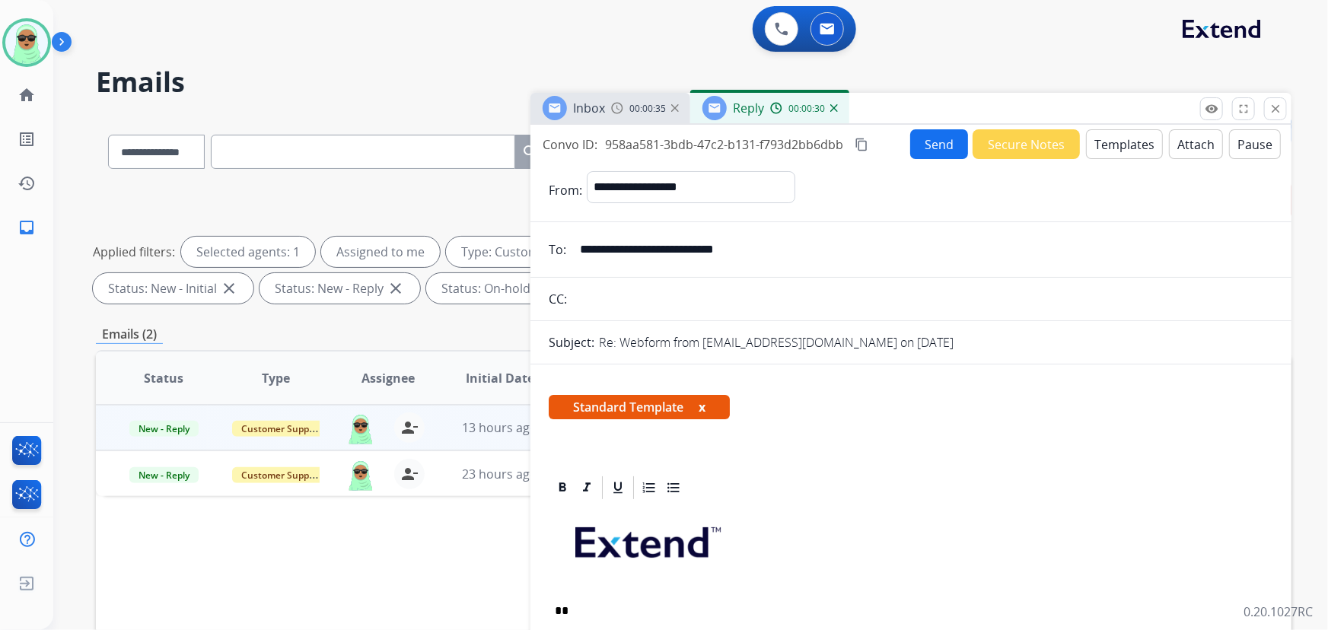
click at [942, 147] on button "Send" at bounding box center [939, 144] width 58 height 30
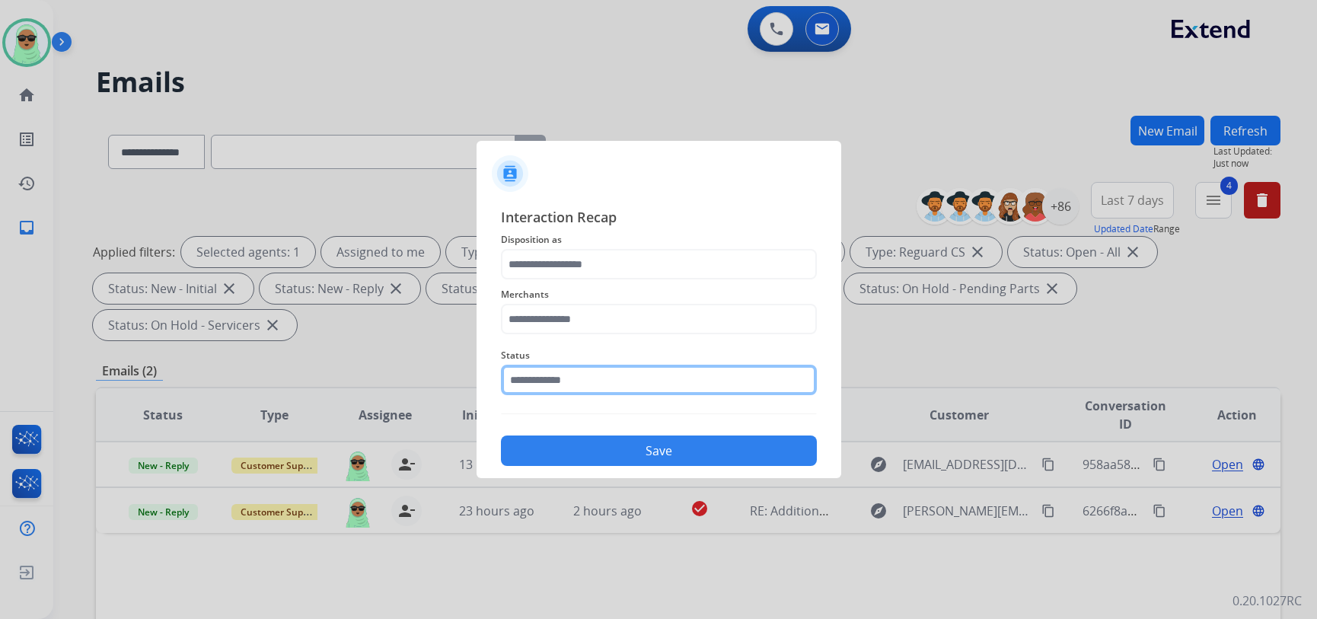
drag, startPoint x: 610, startPoint y: 381, endPoint x: 615, endPoint y: 396, distance: 15.4
click at [609, 382] on input "text" at bounding box center [659, 380] width 316 height 30
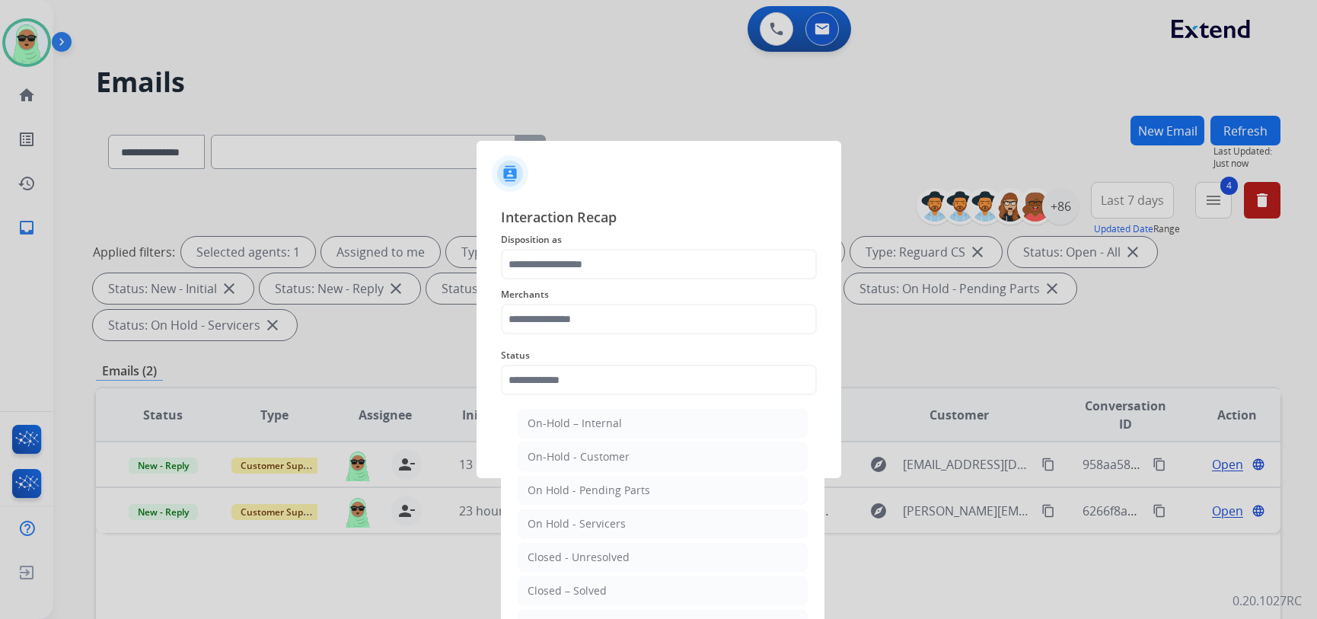
drag, startPoint x: 629, startPoint y: 588, endPoint x: 629, endPoint y: 496, distance: 91.4
click at [630, 586] on li "Closed – Solved" at bounding box center [663, 590] width 290 height 29
type input "**********"
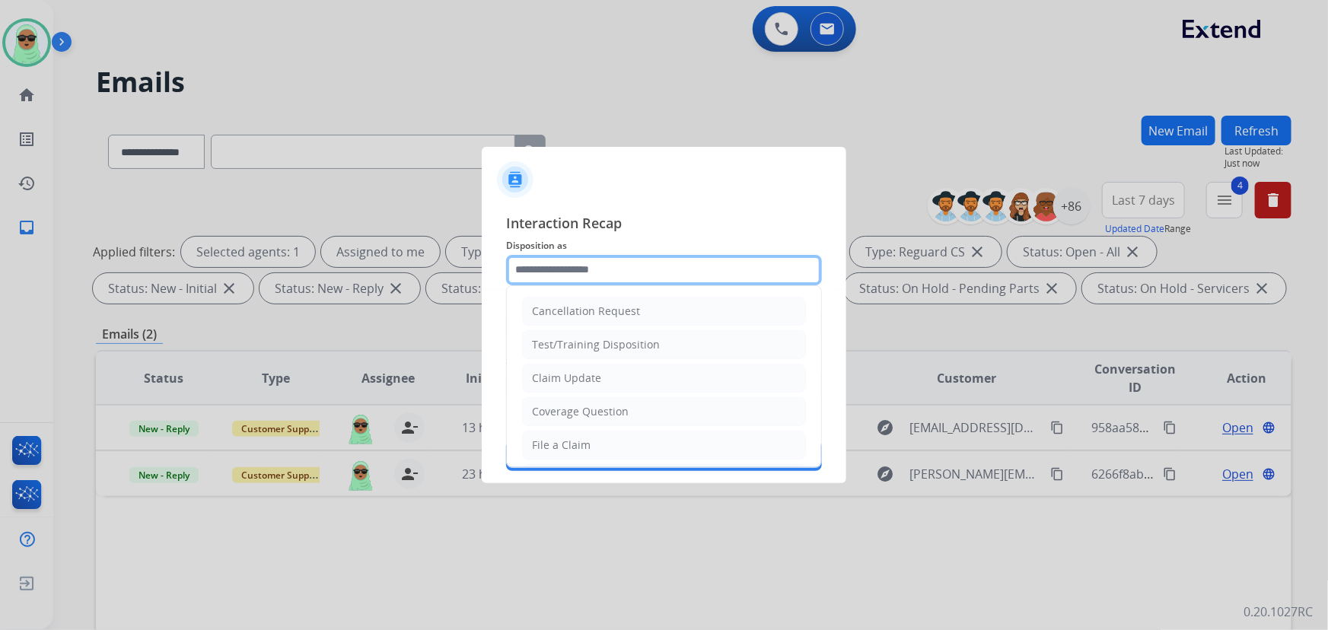
click at [667, 260] on input "text" at bounding box center [664, 270] width 316 height 30
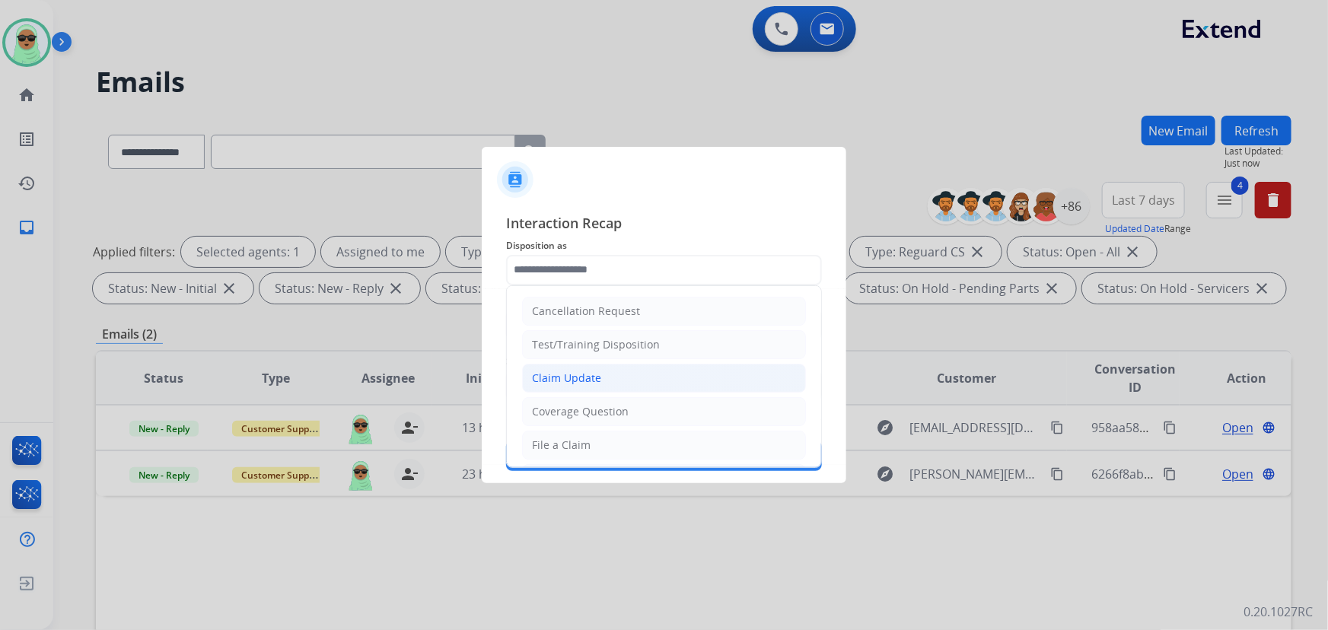
click at [617, 368] on li "Claim Update" at bounding box center [664, 378] width 284 height 29
type input "**********"
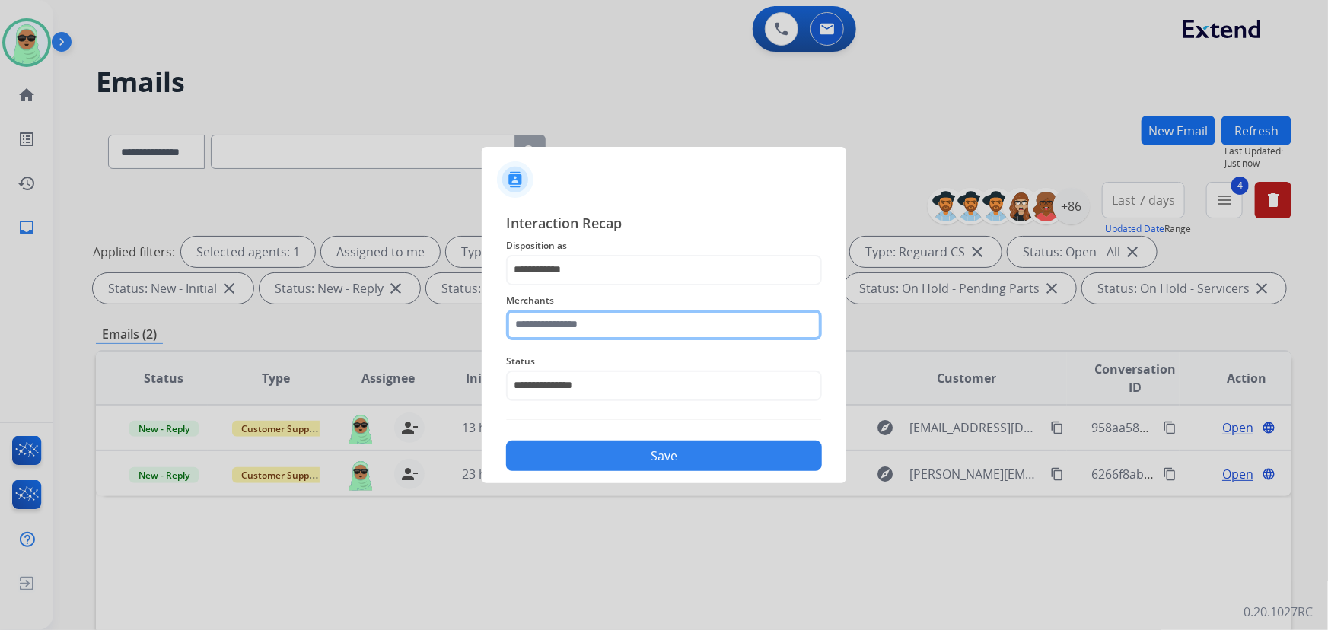
drag, startPoint x: 578, startPoint y: 331, endPoint x: 495, endPoint y: 359, distance: 87.4
click at [578, 331] on input "text" at bounding box center [664, 325] width 316 height 30
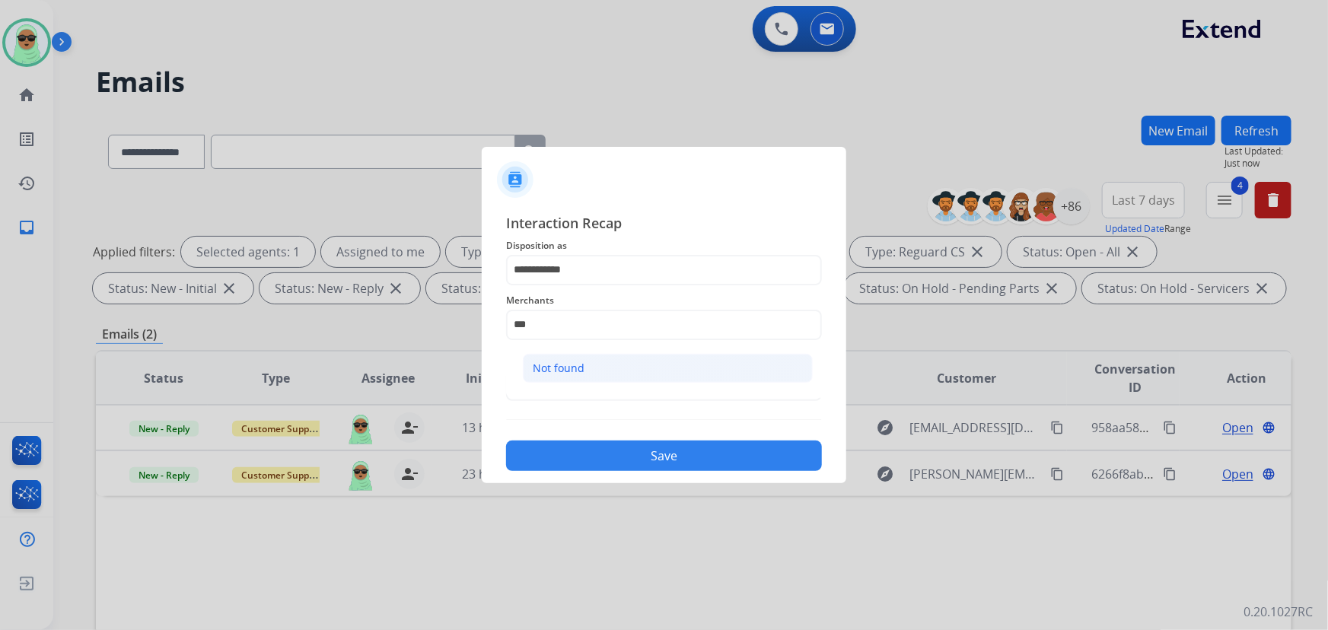
click at [638, 375] on li "Not found" at bounding box center [668, 368] width 290 height 29
type input "*********"
click at [681, 456] on button "Save" at bounding box center [664, 456] width 316 height 30
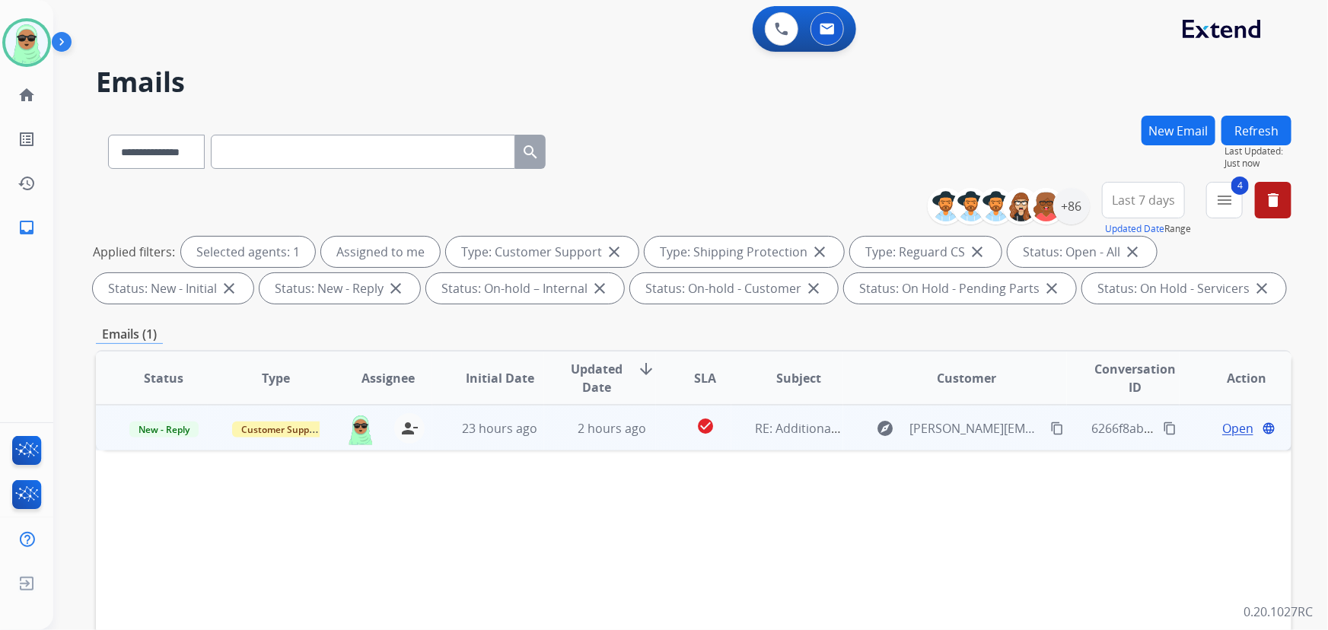
click at [1224, 420] on span "Open" at bounding box center [1238, 428] width 31 height 18
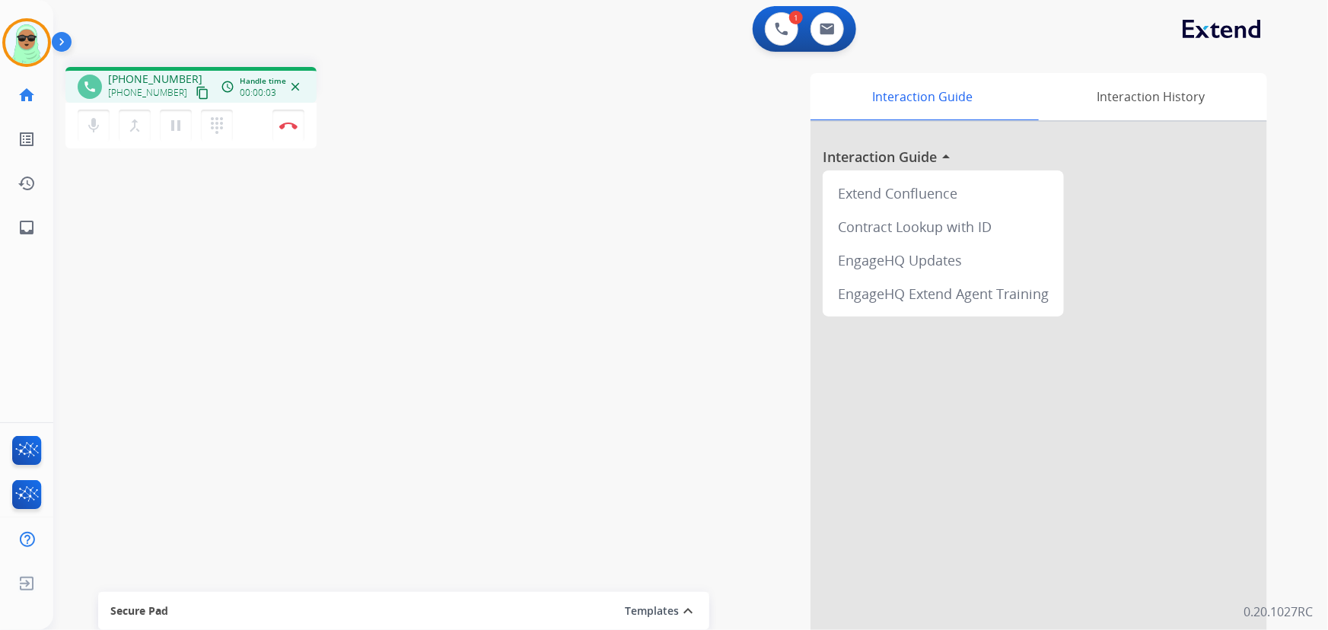
click at [196, 91] on mat-icon "content_copy" at bounding box center [203, 93] width 14 height 14
click at [304, 122] on div "mic Mute merge_type Bridge pause Hold dialpad Dialpad Disconnect" at bounding box center [190, 126] width 251 height 46
click at [296, 124] on img at bounding box center [288, 126] width 18 height 8
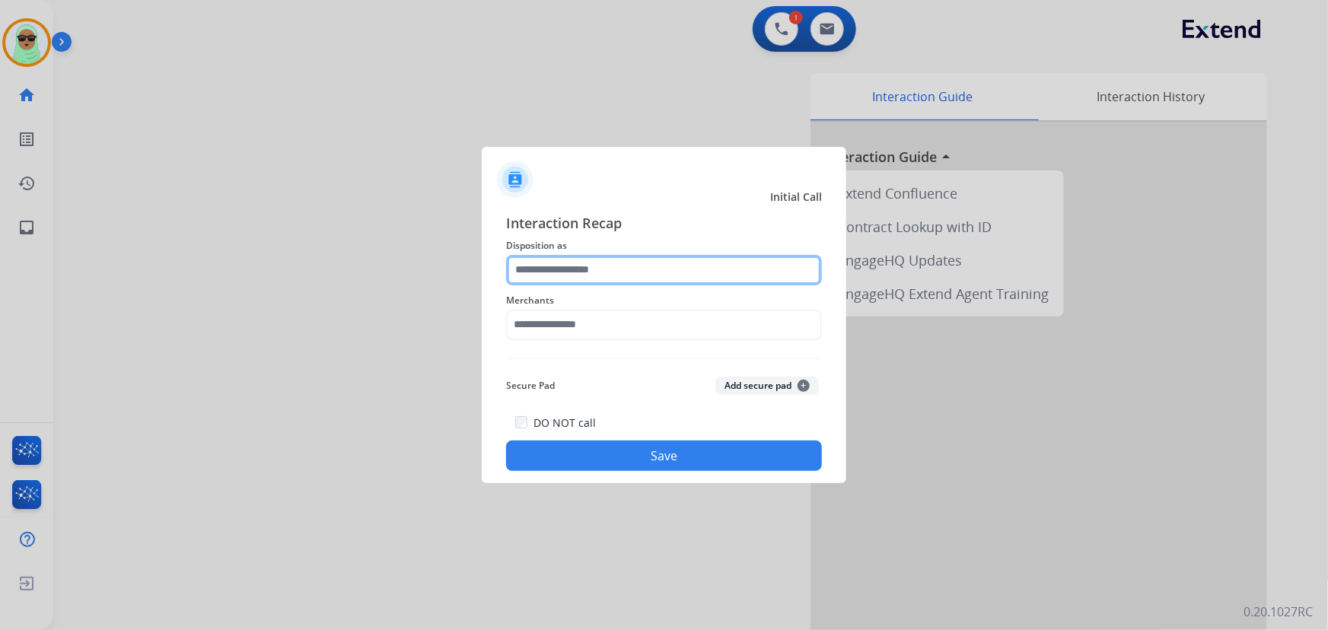
drag, startPoint x: 668, startPoint y: 267, endPoint x: 677, endPoint y: 267, distance: 8.4
click at [672, 263] on input "text" at bounding box center [664, 270] width 316 height 30
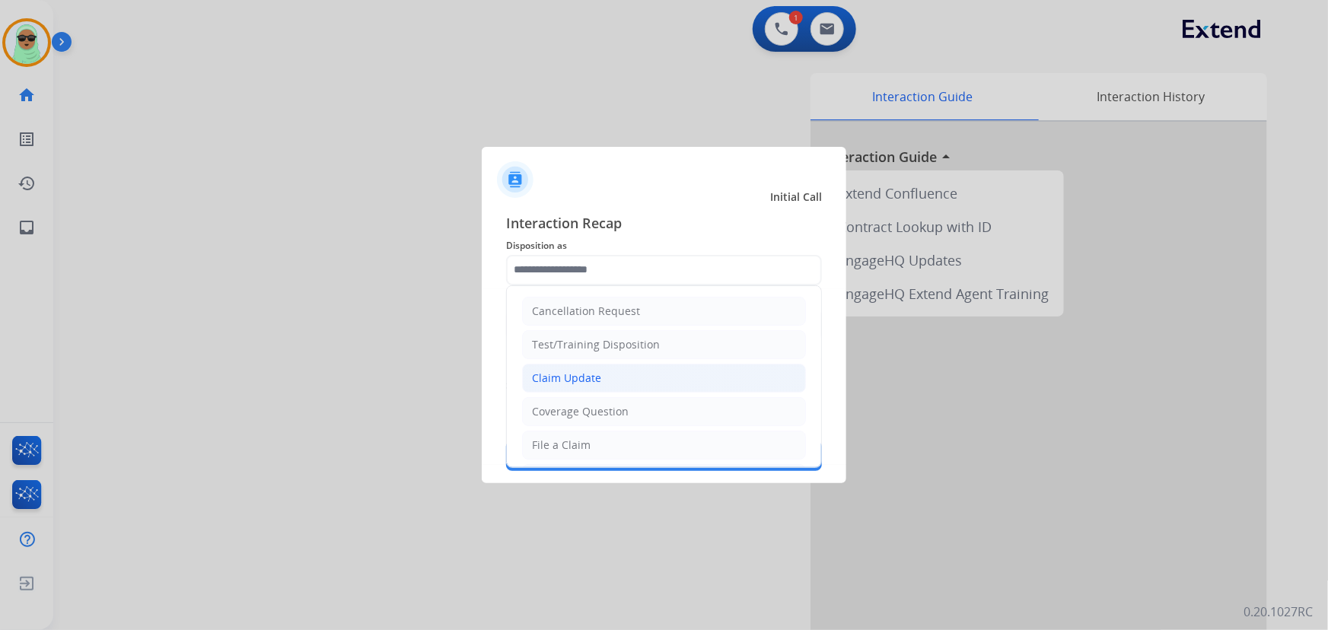
click at [667, 384] on li "Claim Update" at bounding box center [664, 378] width 284 height 29
type input "**********"
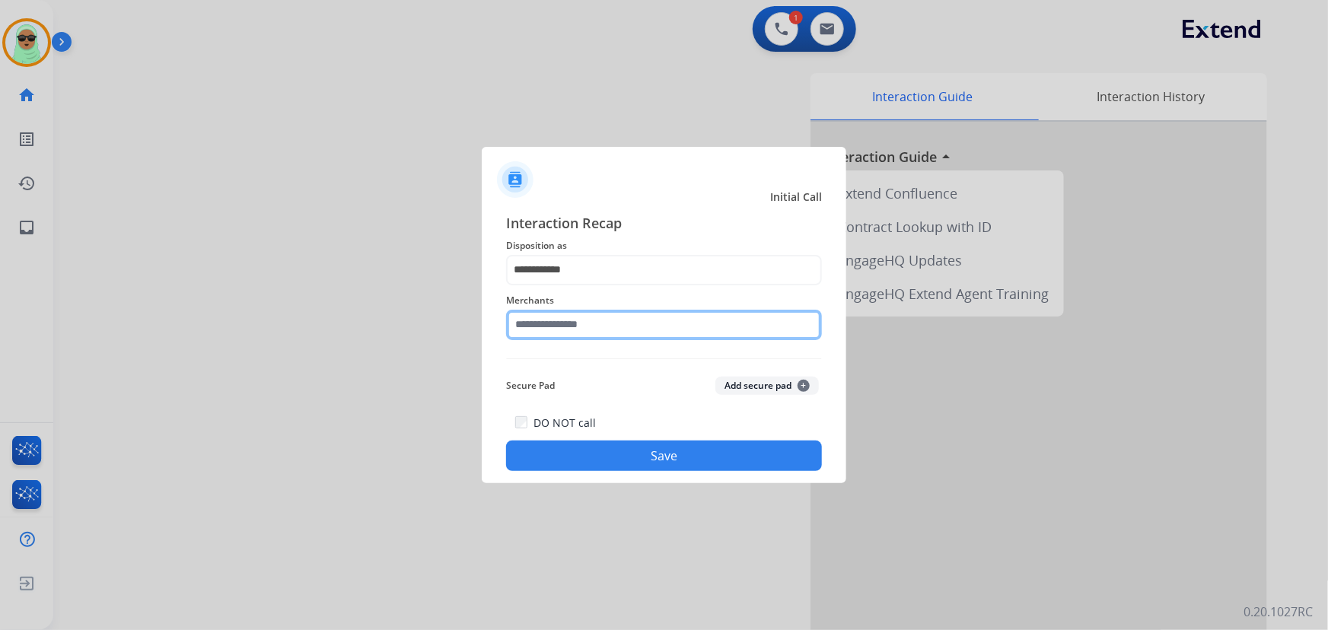
click at [621, 324] on input "text" at bounding box center [664, 325] width 316 height 30
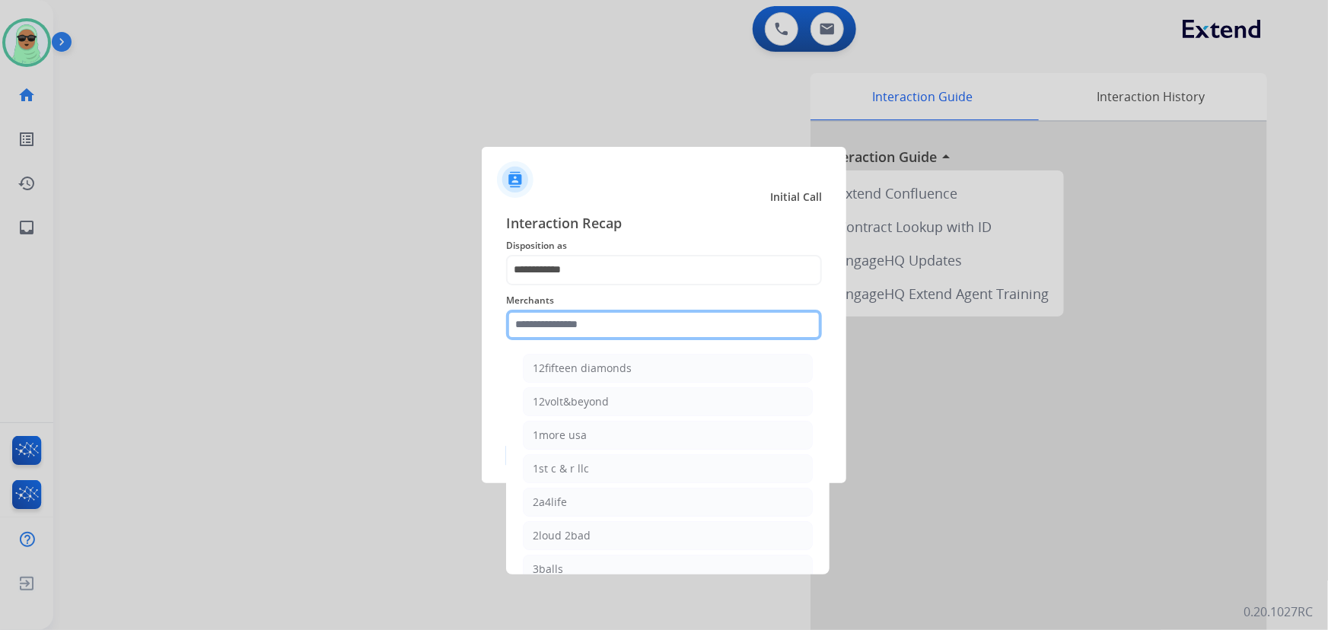
click at [624, 334] on input "text" at bounding box center [664, 325] width 316 height 30
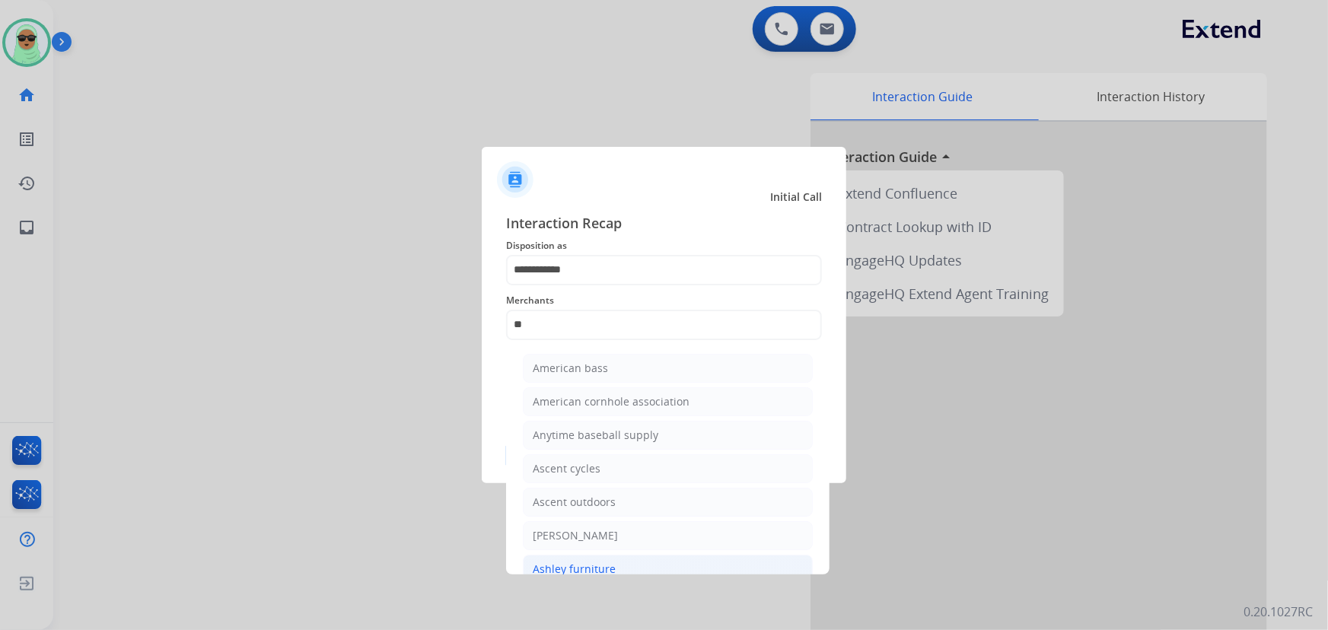
click at [647, 568] on li "Ashley furniture" at bounding box center [668, 569] width 290 height 29
type input "**********"
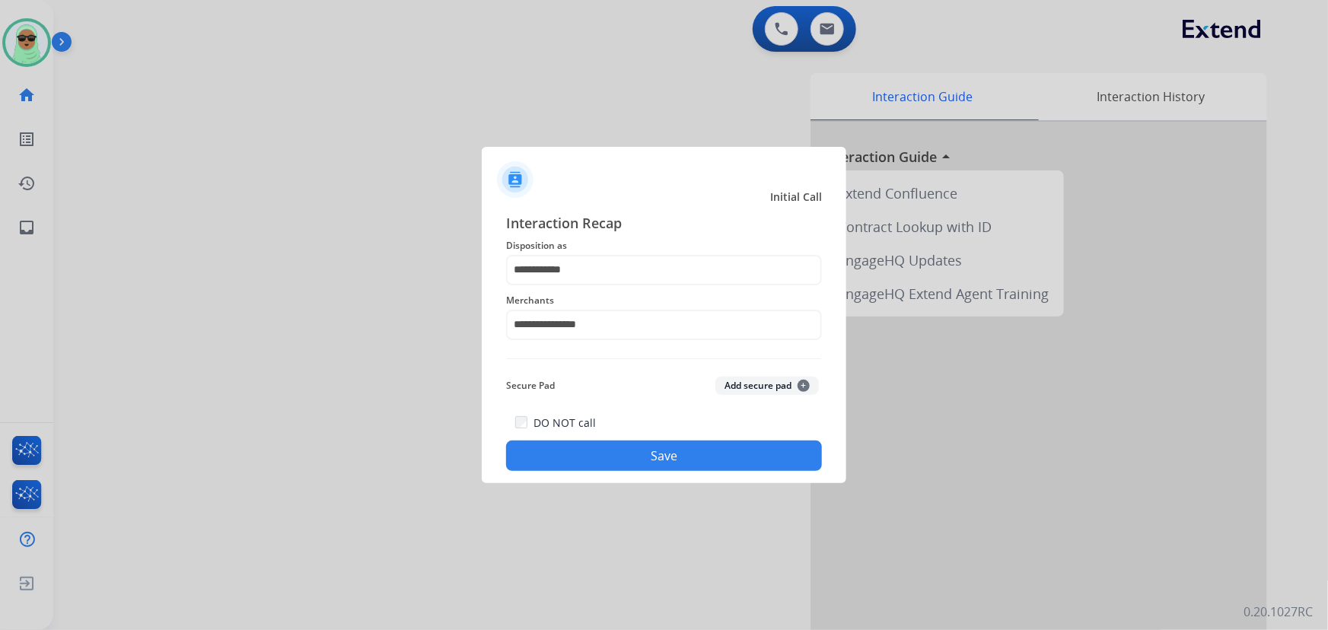
click at [693, 448] on button "Save" at bounding box center [664, 456] width 316 height 30
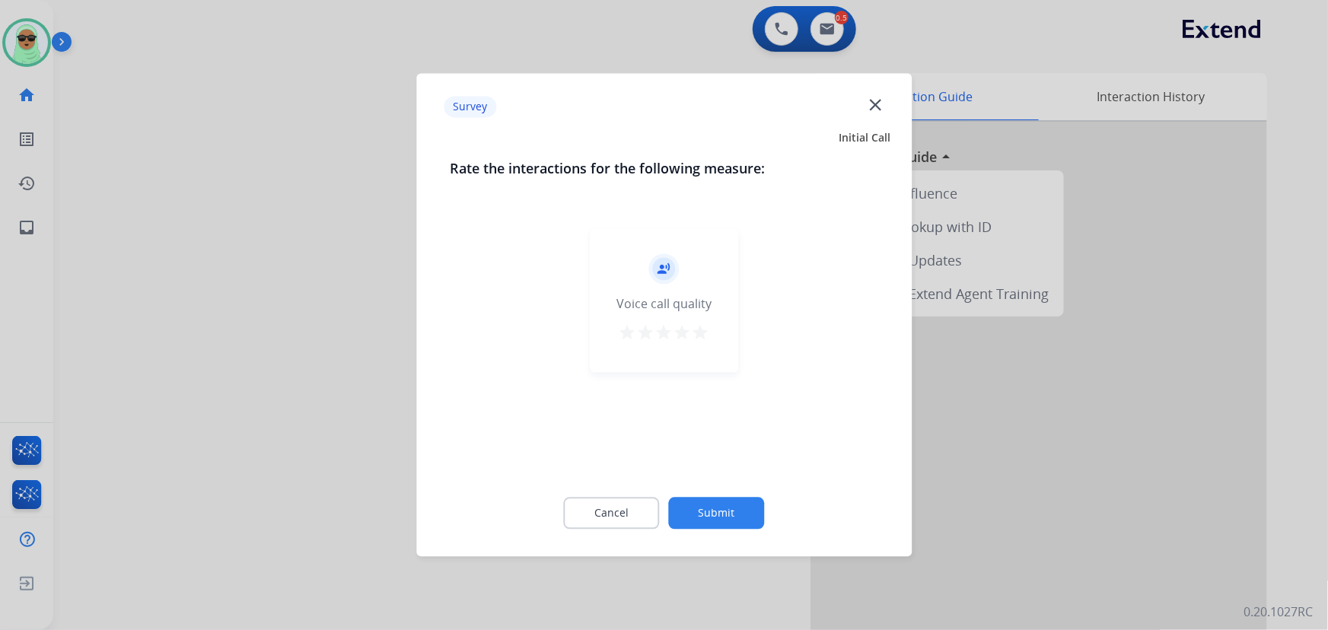
drag, startPoint x: 693, startPoint y: 533, endPoint x: 692, endPoint y: 520, distance: 13.0
click at [692, 533] on div "Cancel Submit" at bounding box center [664, 514] width 429 height 69
click at [692, 519] on button "Submit" at bounding box center [717, 514] width 96 height 32
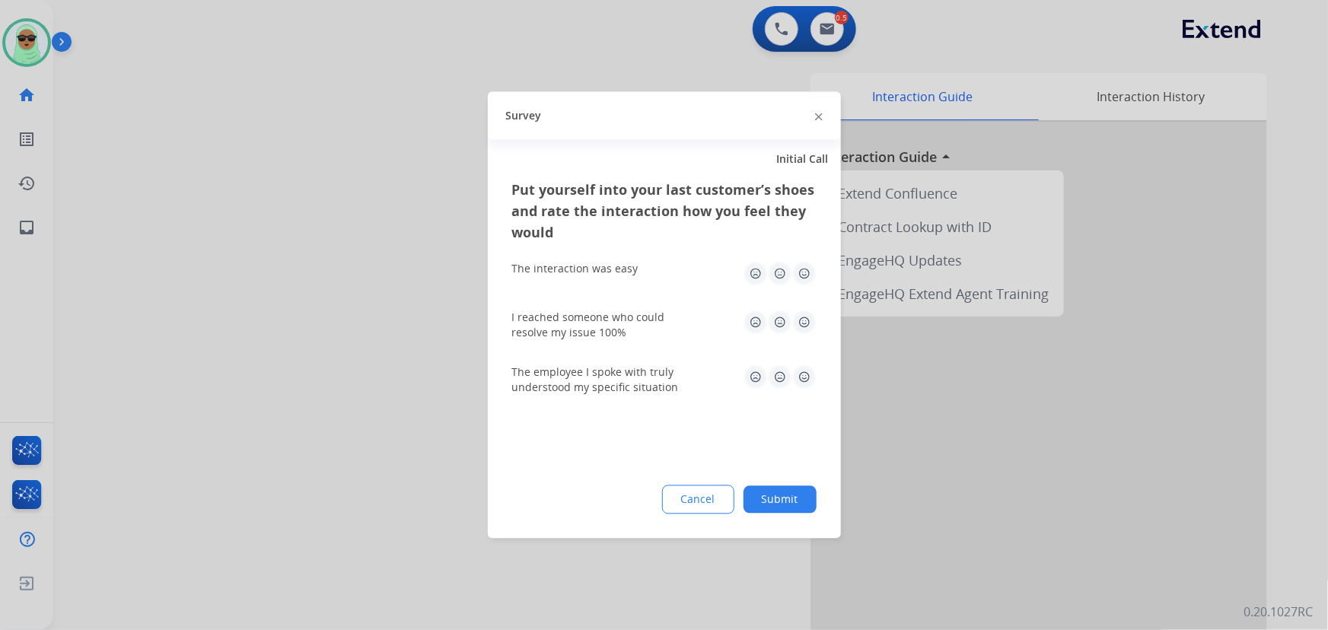
drag, startPoint x: 830, startPoint y: 506, endPoint x: 803, endPoint y: 513, distance: 27.5
click at [825, 508] on div "Put yourself into your last customer’s shoes and rate the interaction how you f…" at bounding box center [664, 359] width 353 height 359
click at [783, 509] on button "Submit" at bounding box center [780, 499] width 73 height 27
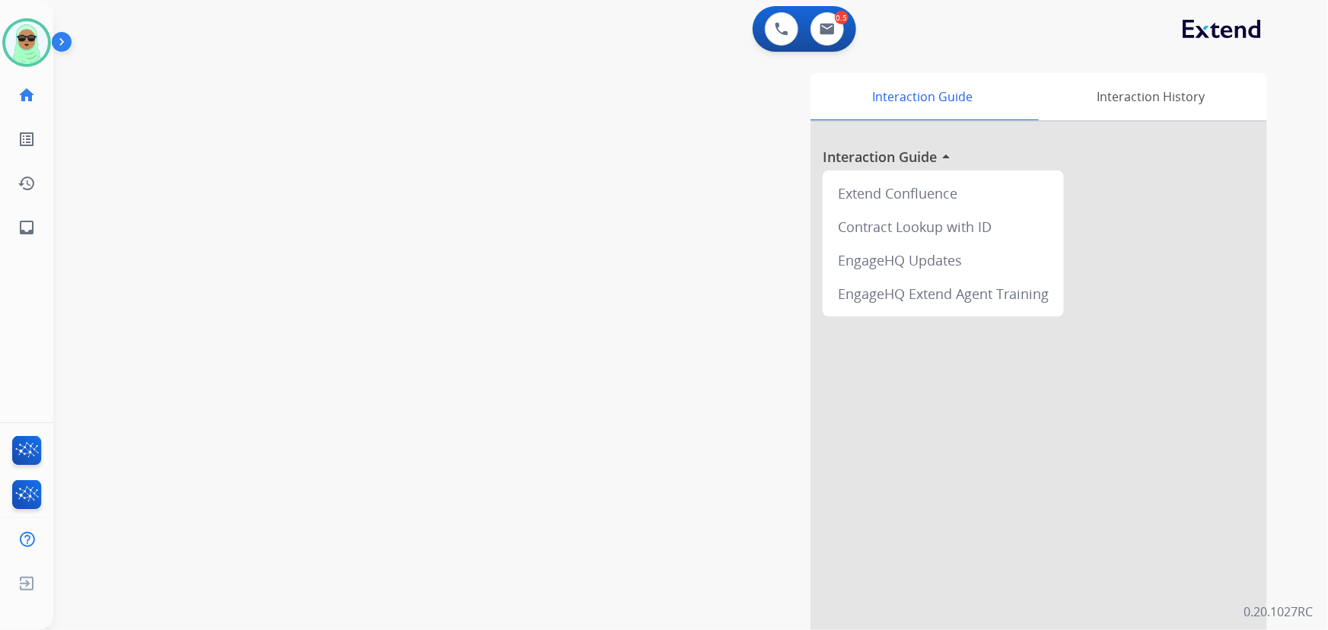
click at [853, 29] on div "0 Voice Interactions 0.5 Email Interactions" at bounding box center [805, 29] width 104 height 46
click at [839, 30] on button at bounding box center [827, 28] width 33 height 33
select select "**********"
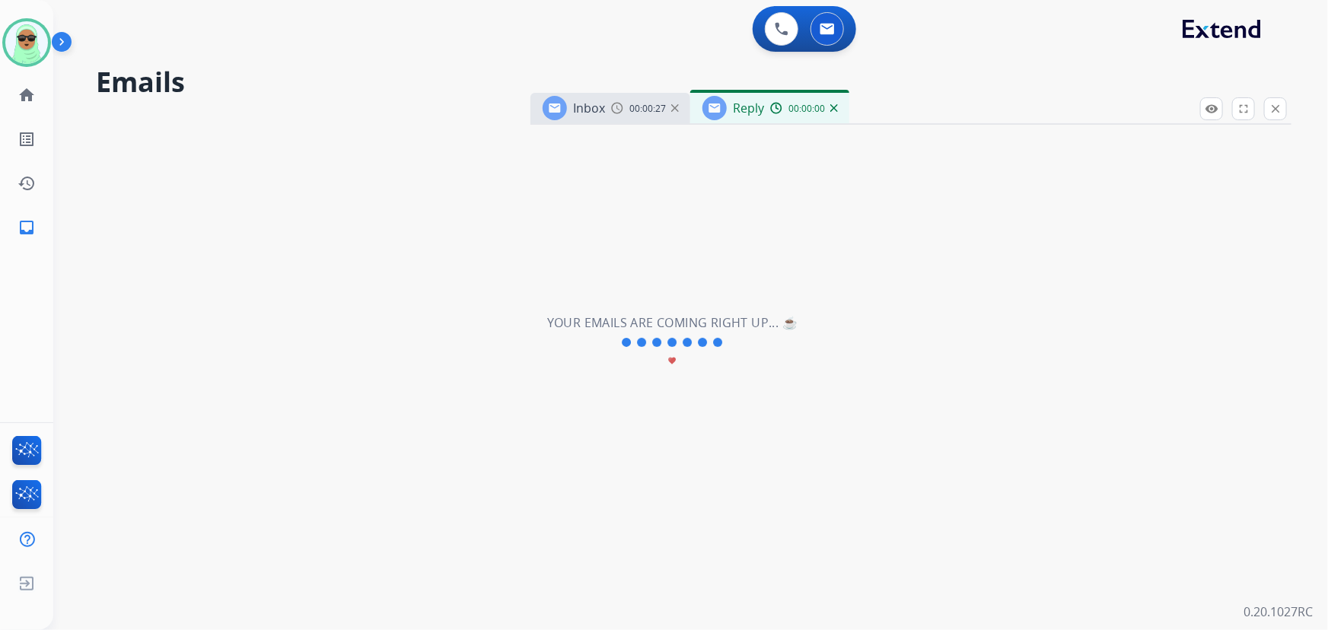
select select "**********"
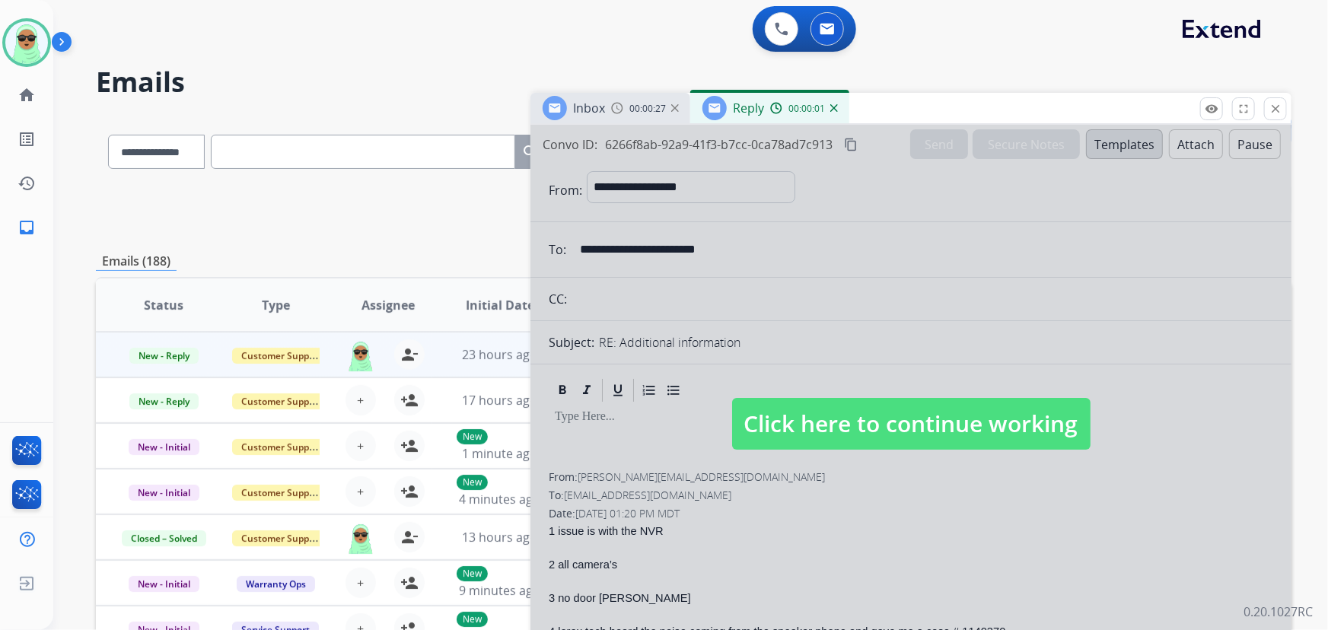
click at [862, 441] on span "Click here to continue working" at bounding box center [911, 424] width 359 height 52
select select
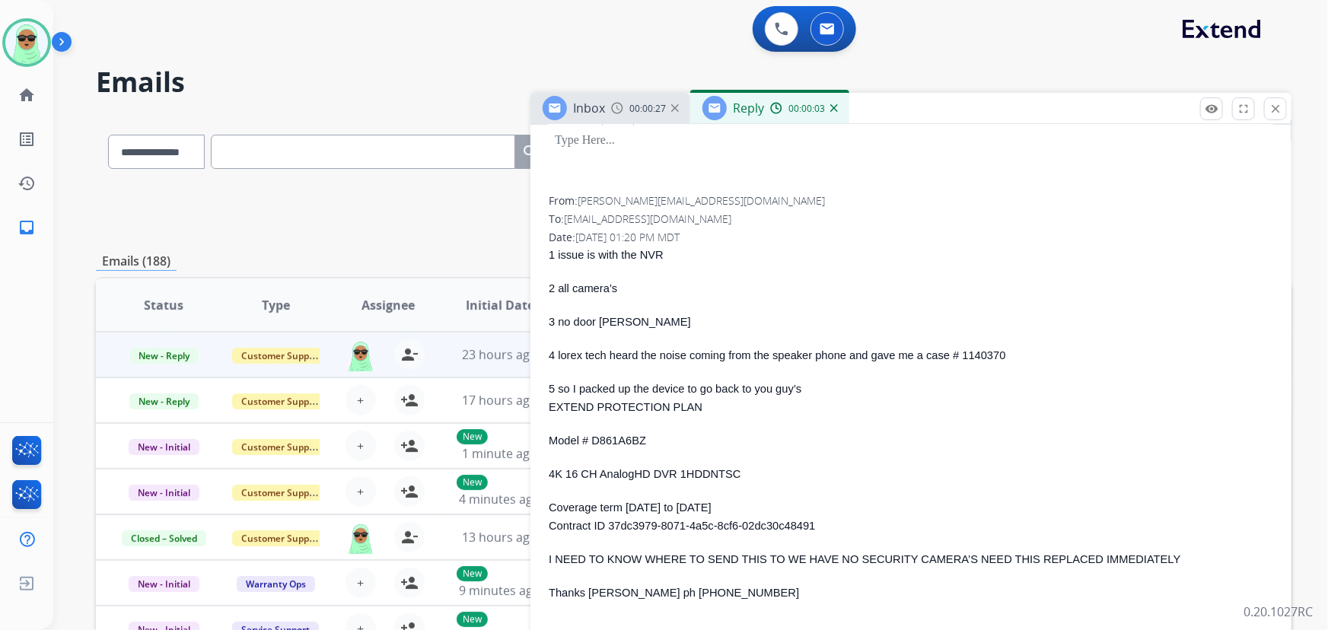
scroll to position [484, 0]
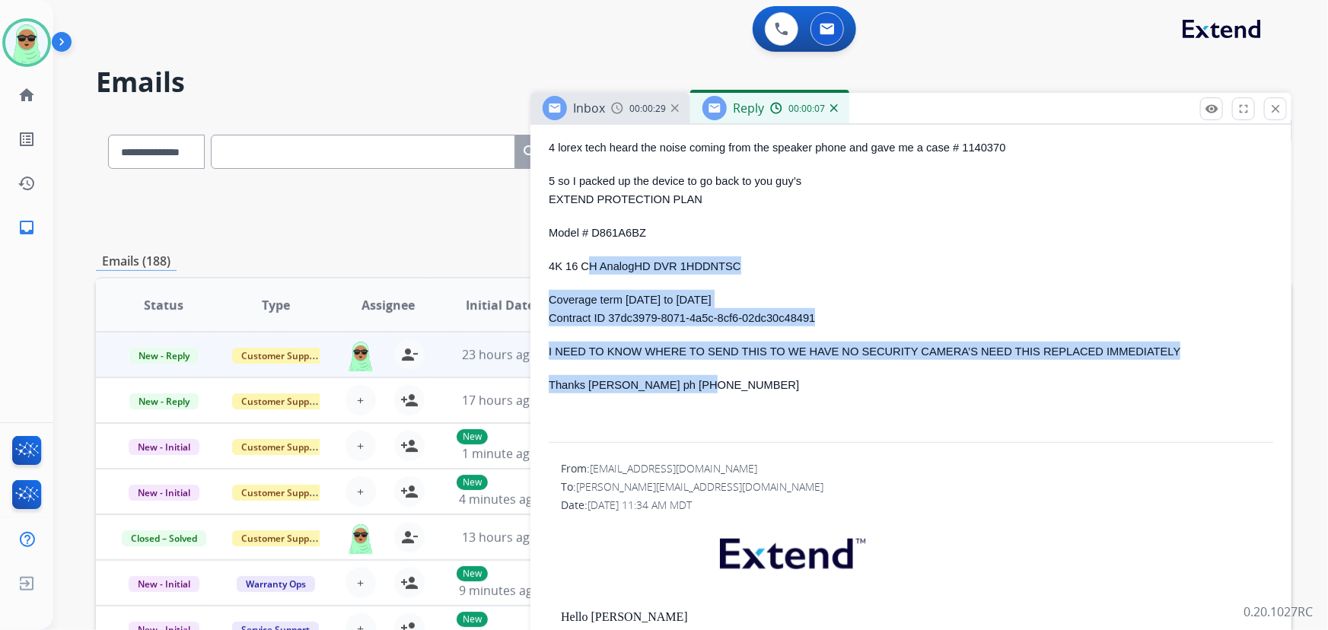
drag, startPoint x: 694, startPoint y: 398, endPoint x: 613, endPoint y: 303, distance: 125.3
click at [585, 276] on div "1 issue is with the NVR 2 all camera’s 3 no door bell 4 lorex tech heard the no…" at bounding box center [911, 241] width 725 height 409
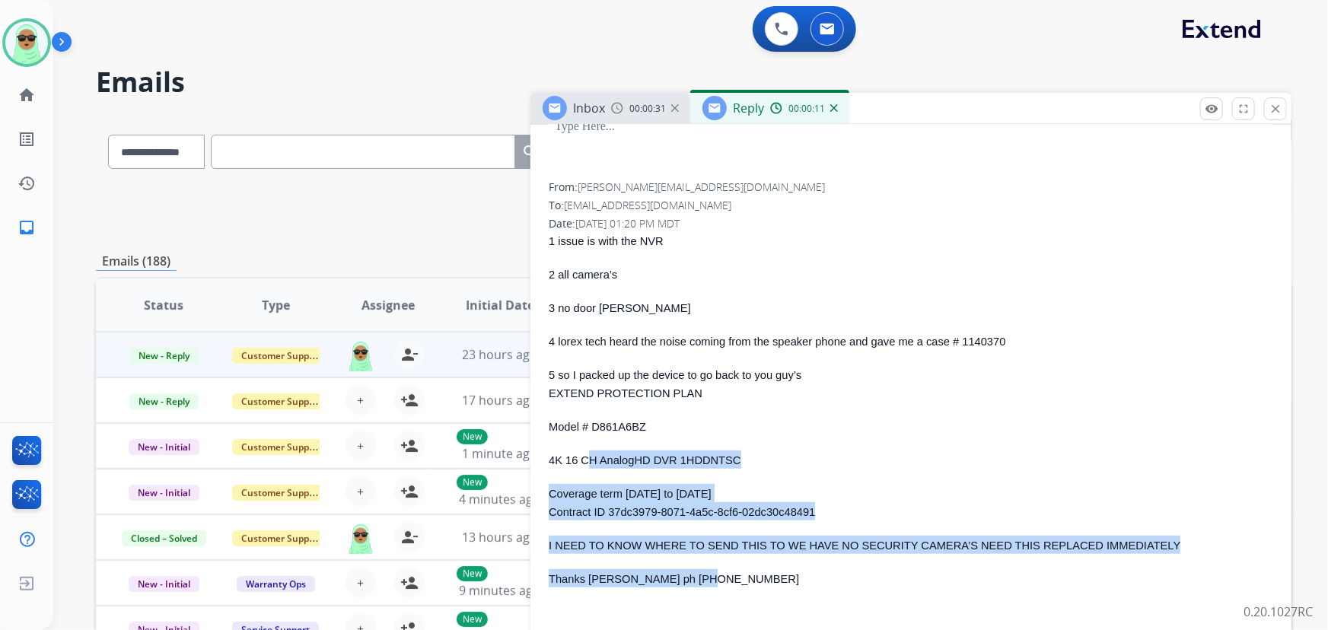
scroll to position [276, 0]
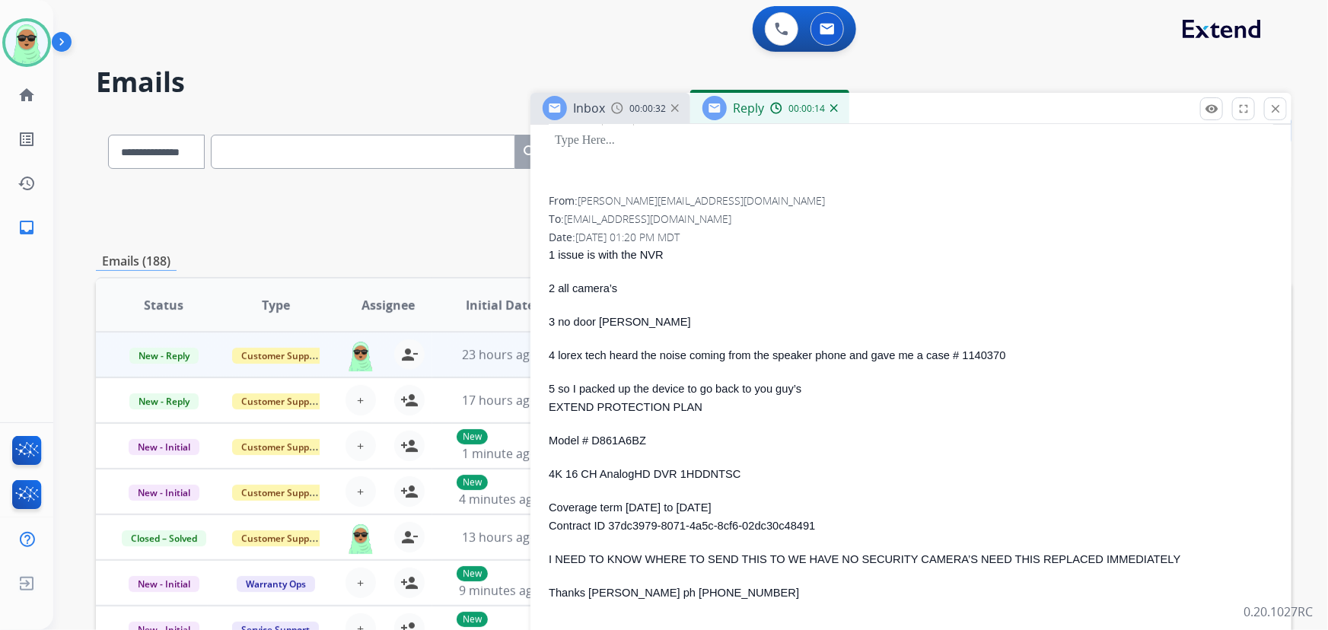
drag, startPoint x: 776, startPoint y: 258, endPoint x: 786, endPoint y: 236, distance: 24.5
click at [779, 252] on p "1 issue is with the NVR" at bounding box center [911, 254] width 725 height 18
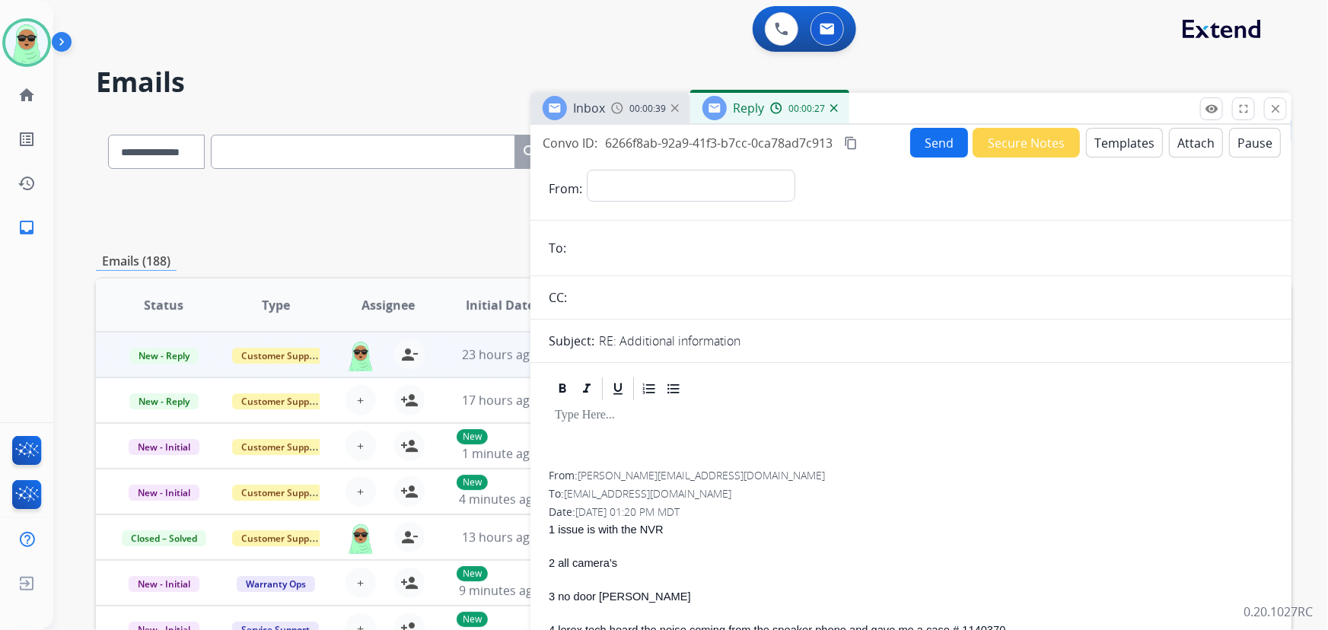
scroll to position [0, 0]
click at [836, 113] on div "00:00:29" at bounding box center [803, 108] width 67 height 14
click at [831, 111] on img at bounding box center [835, 108] width 8 height 8
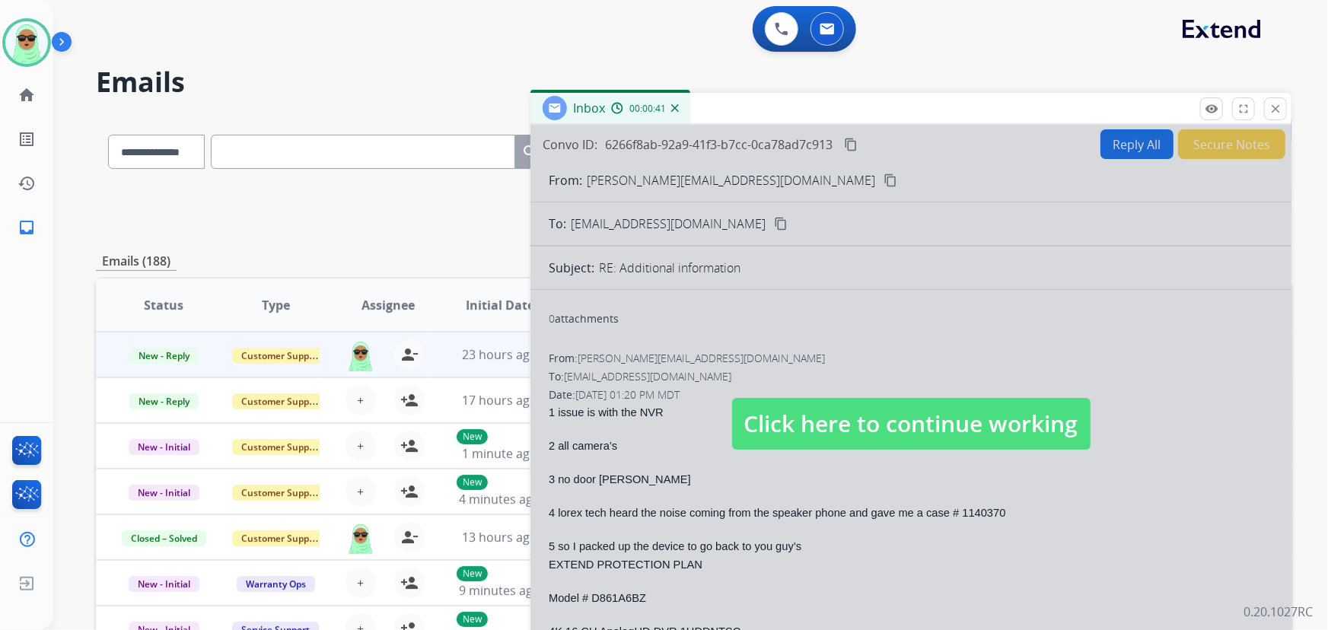
click at [807, 387] on div at bounding box center [911, 409] width 761 height 569
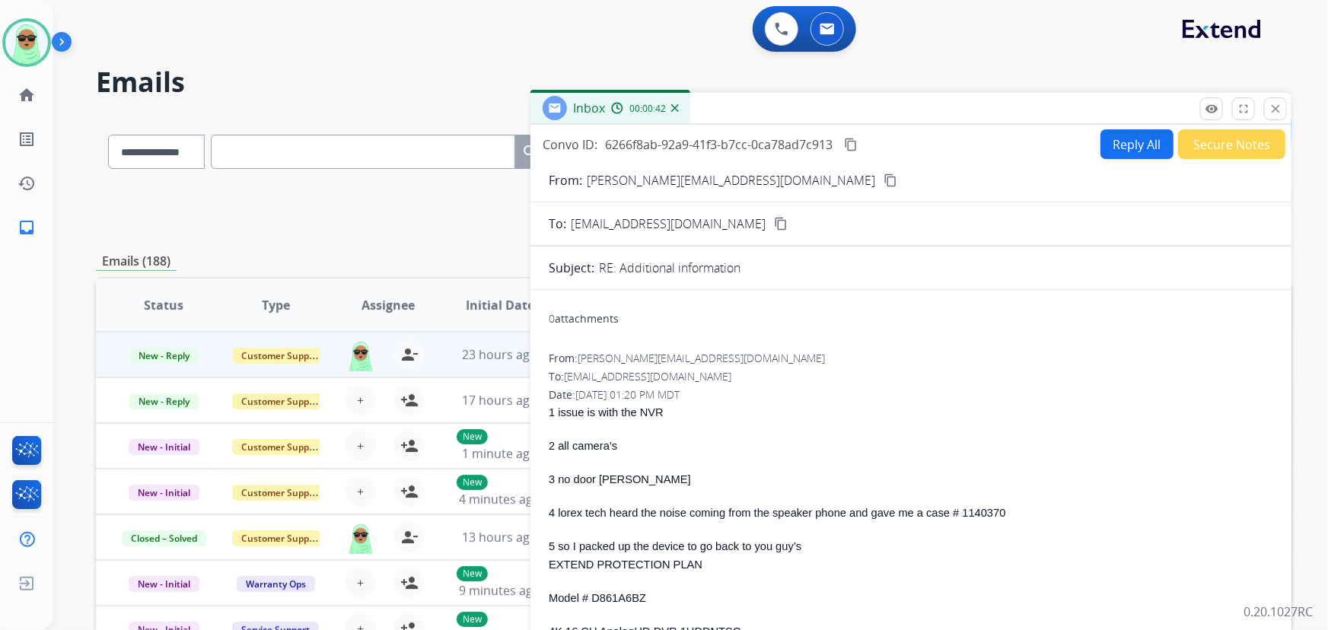
click at [882, 183] on button "content_copy" at bounding box center [891, 180] width 18 height 18
click at [445, 86] on h2 "Emails" at bounding box center [694, 82] width 1196 height 30
click at [1283, 103] on button "close Close" at bounding box center [1275, 108] width 23 height 23
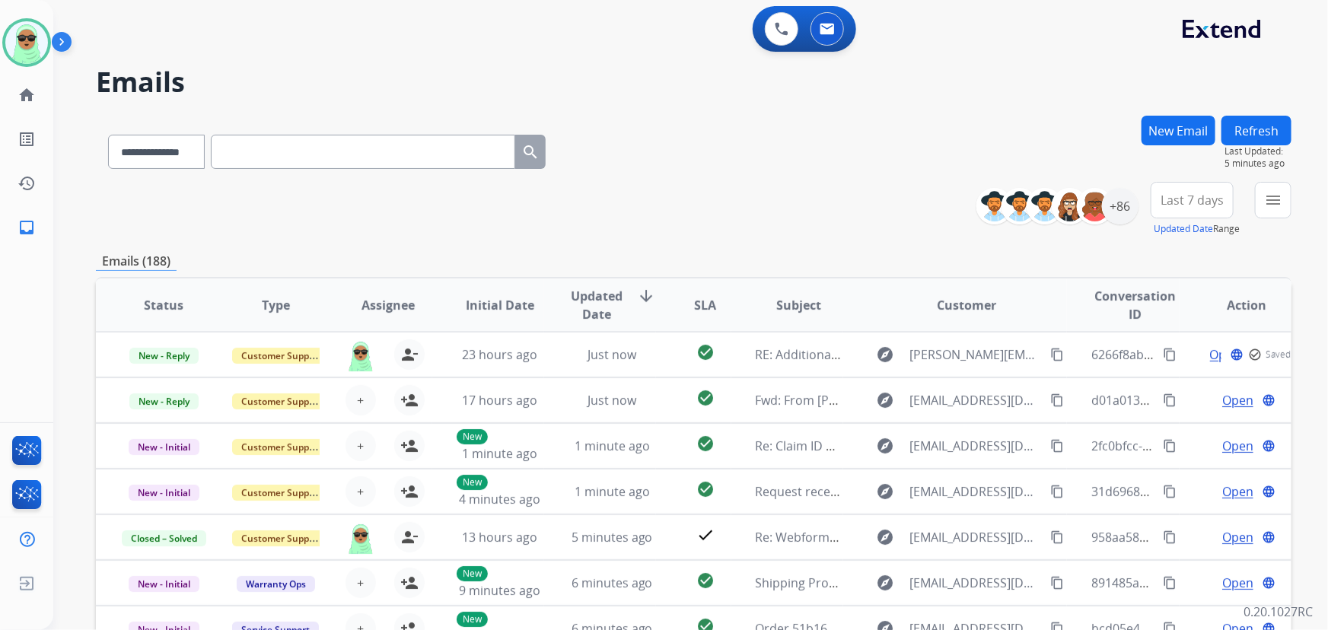
click at [1041, 92] on h2 "Emails" at bounding box center [694, 82] width 1196 height 30
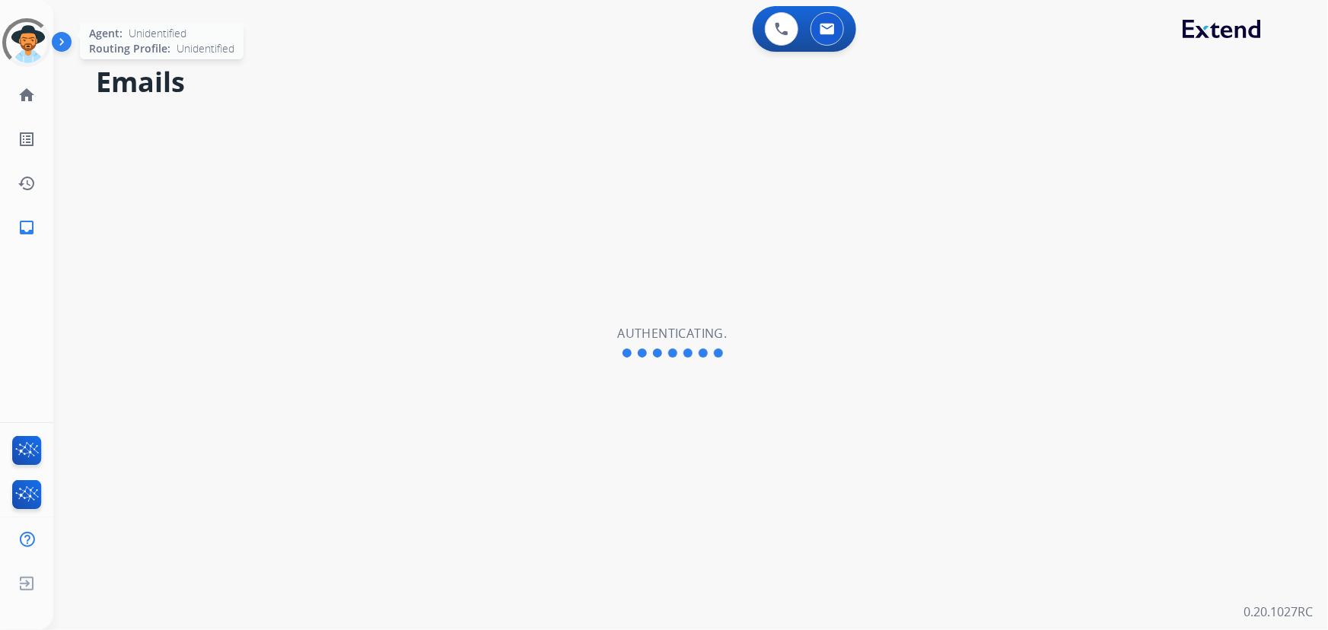
click at [33, 48] on div at bounding box center [26, 42] width 49 height 49
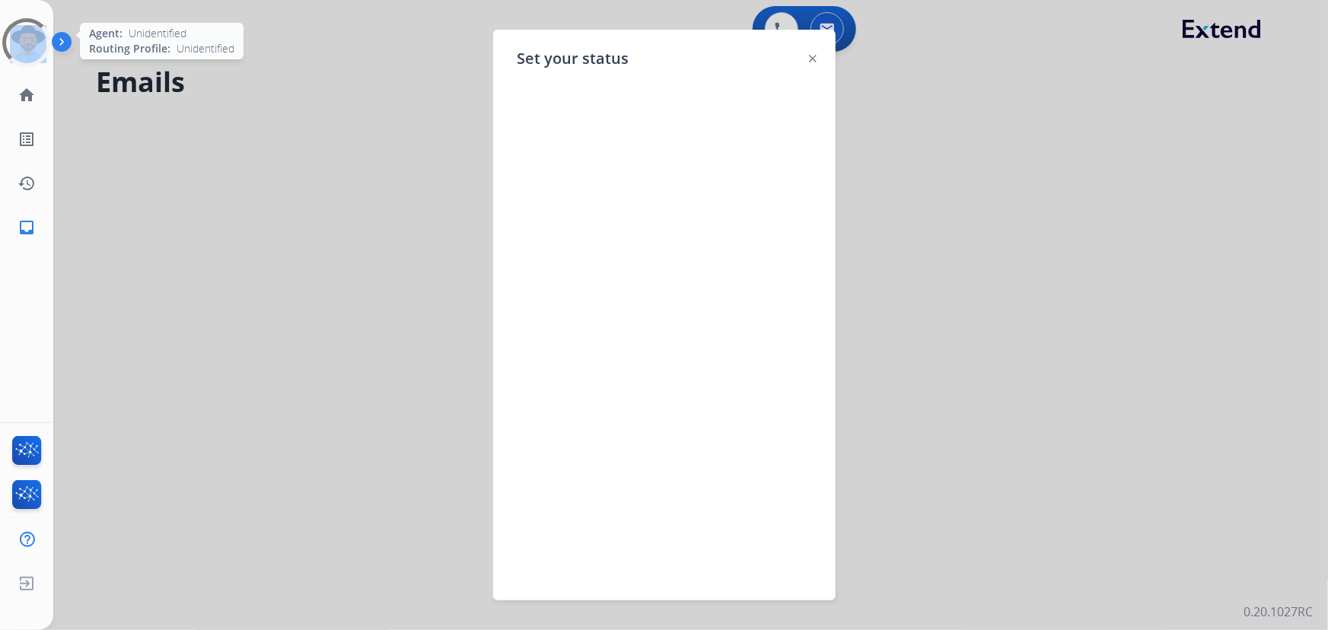
click at [33, 48] on div at bounding box center [26, 42] width 55 height 55
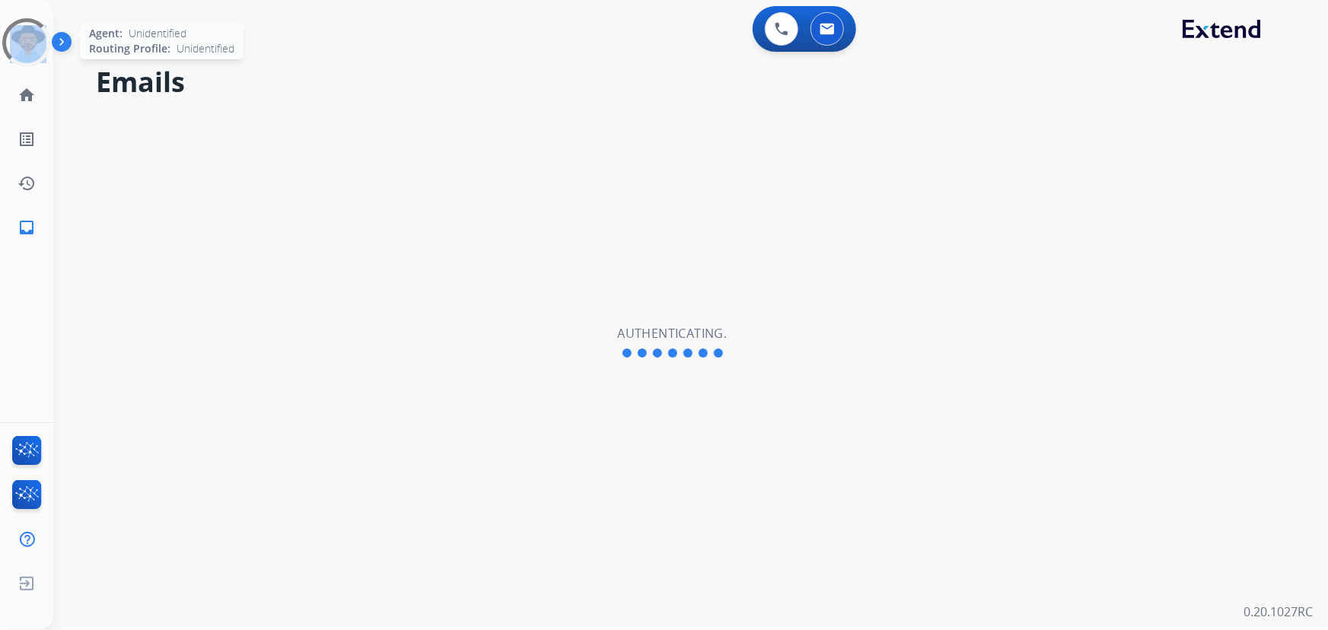
click at [33, 48] on div at bounding box center [26, 42] width 49 height 49
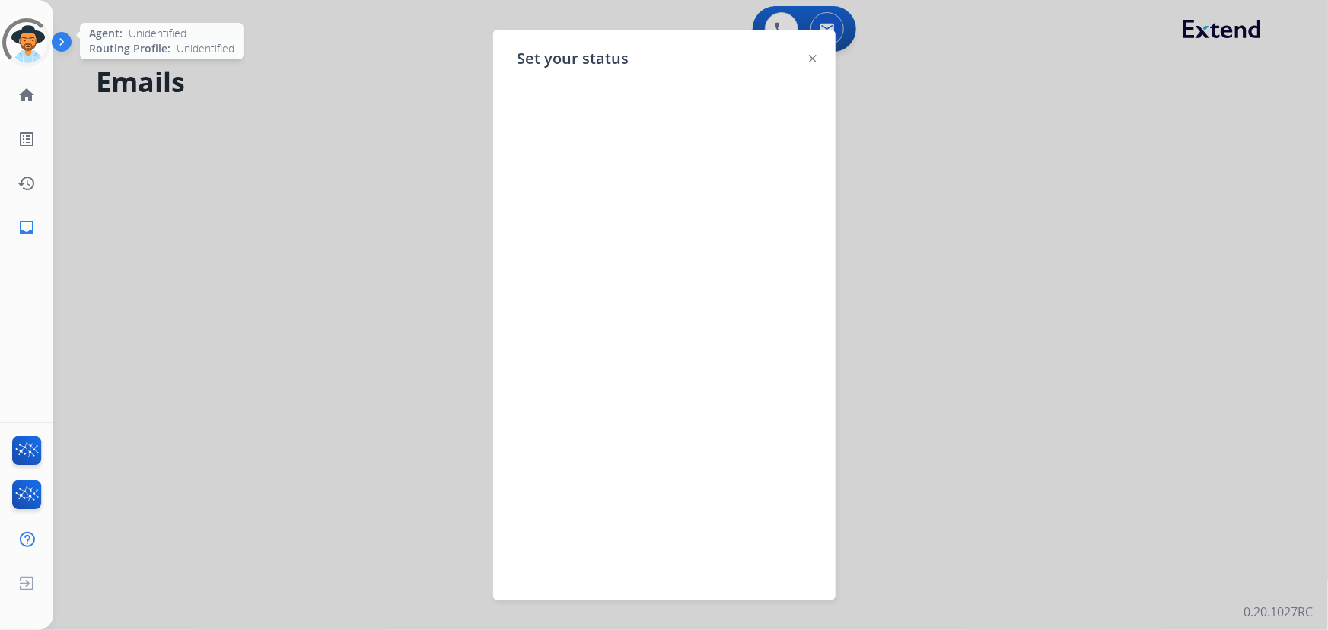
select select "**********"
click at [33, 48] on img at bounding box center [26, 42] width 43 height 43
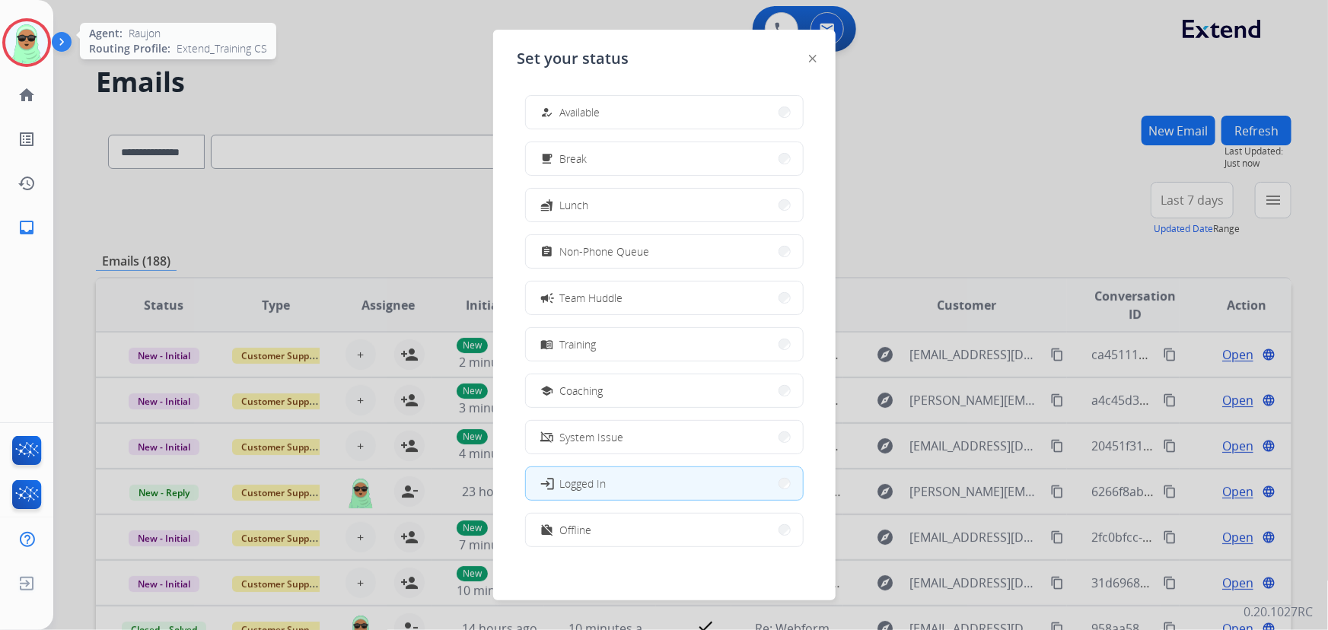
drag, startPoint x: 604, startPoint y: 133, endPoint x: 604, endPoint y: 123, distance: 9.9
click at [604, 132] on div "how_to_reg Available free_breakfast Break fastfood Lunch assignment Non-Phone Q…" at bounding box center [665, 323] width 294 height 480
click at [604, 121] on button "how_to_reg Available" at bounding box center [664, 112] width 277 height 33
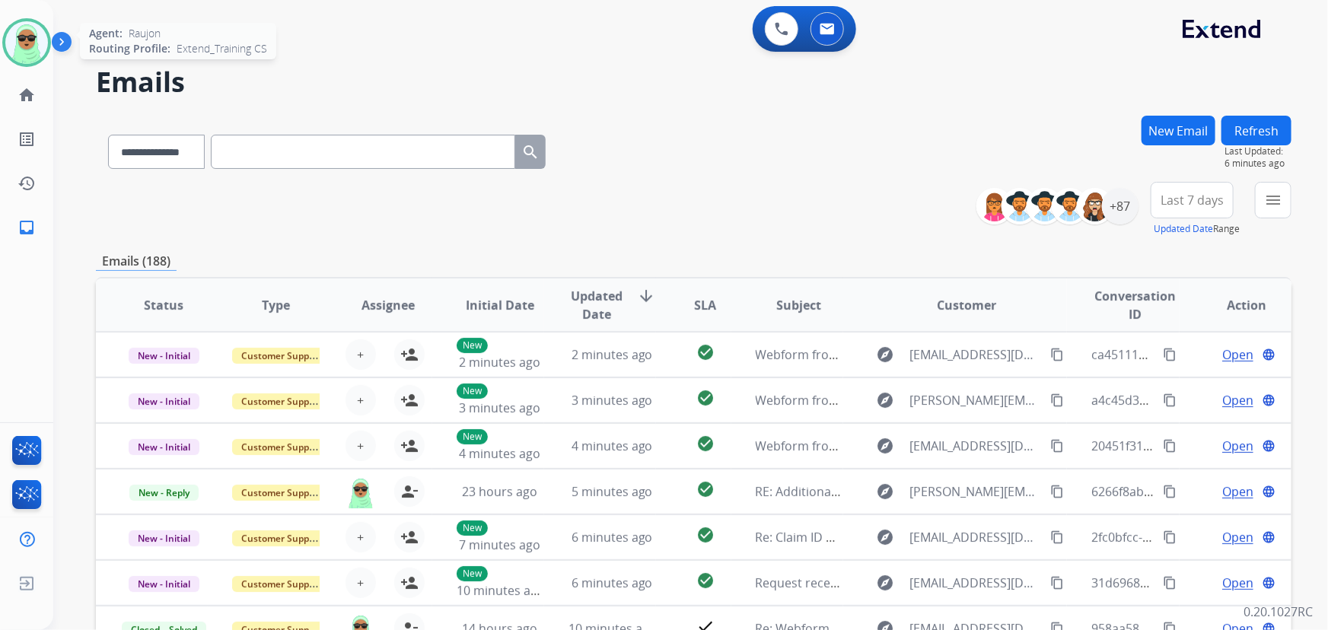
click at [11, 46] on img at bounding box center [26, 42] width 43 height 43
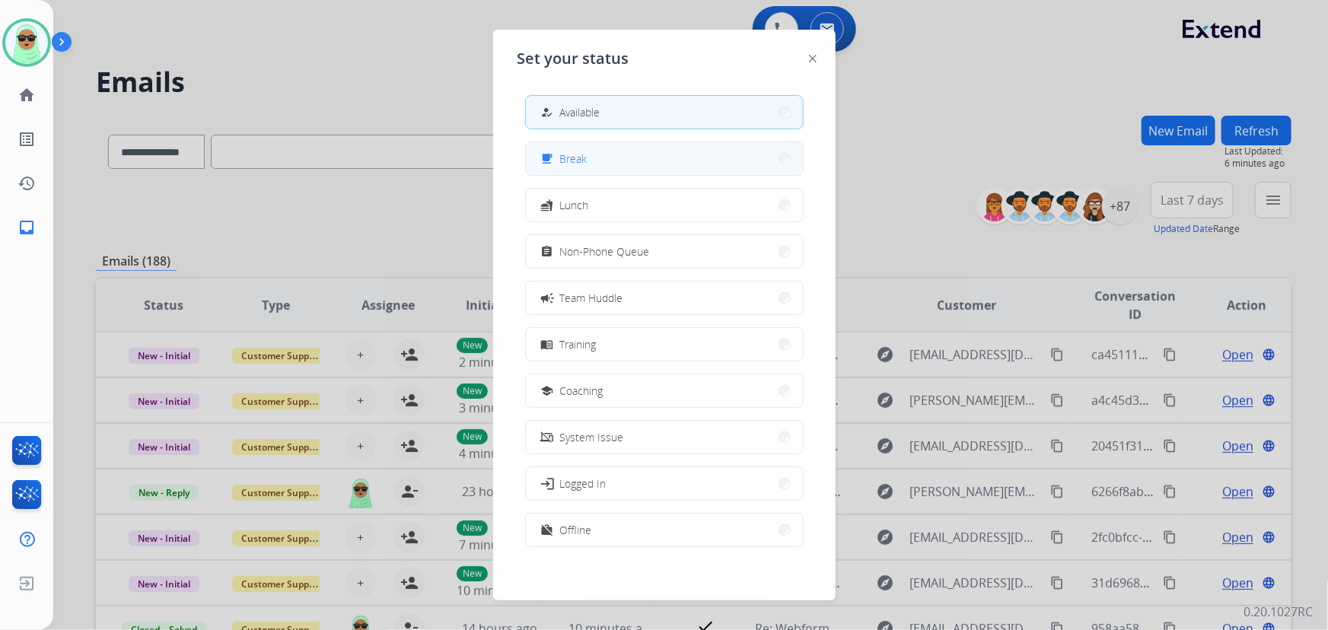
click at [655, 171] on button "free_breakfast Break" at bounding box center [664, 158] width 277 height 33
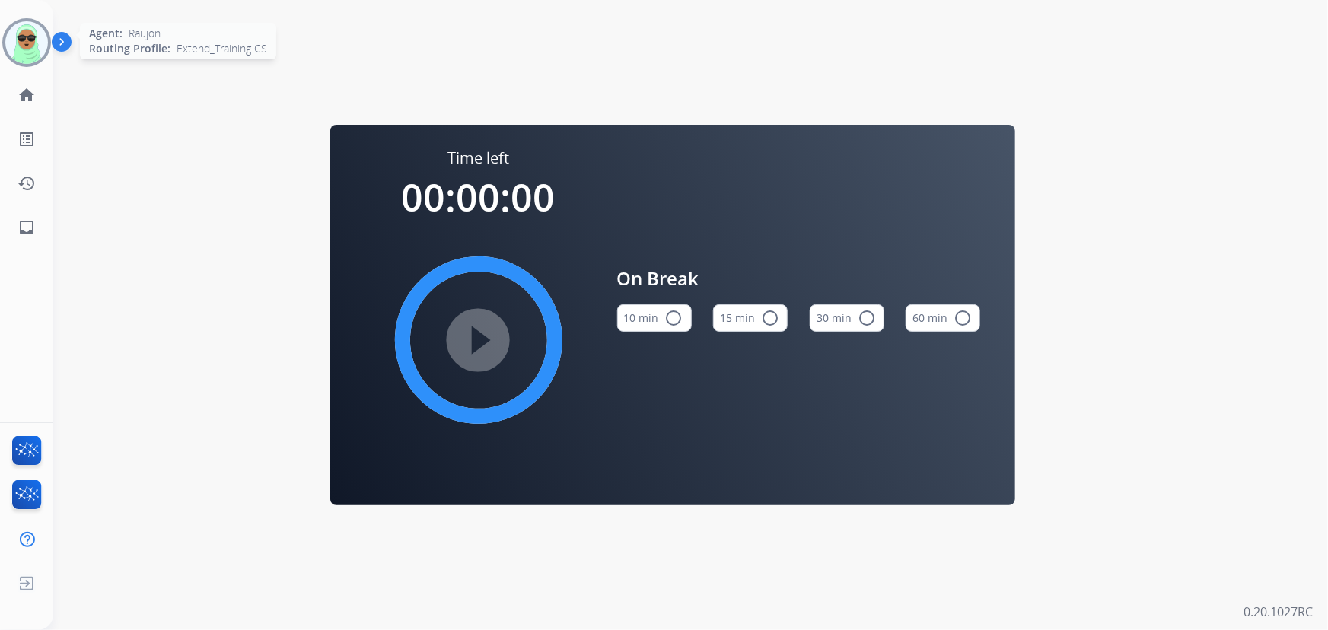
click at [22, 46] on img at bounding box center [26, 42] width 43 height 43
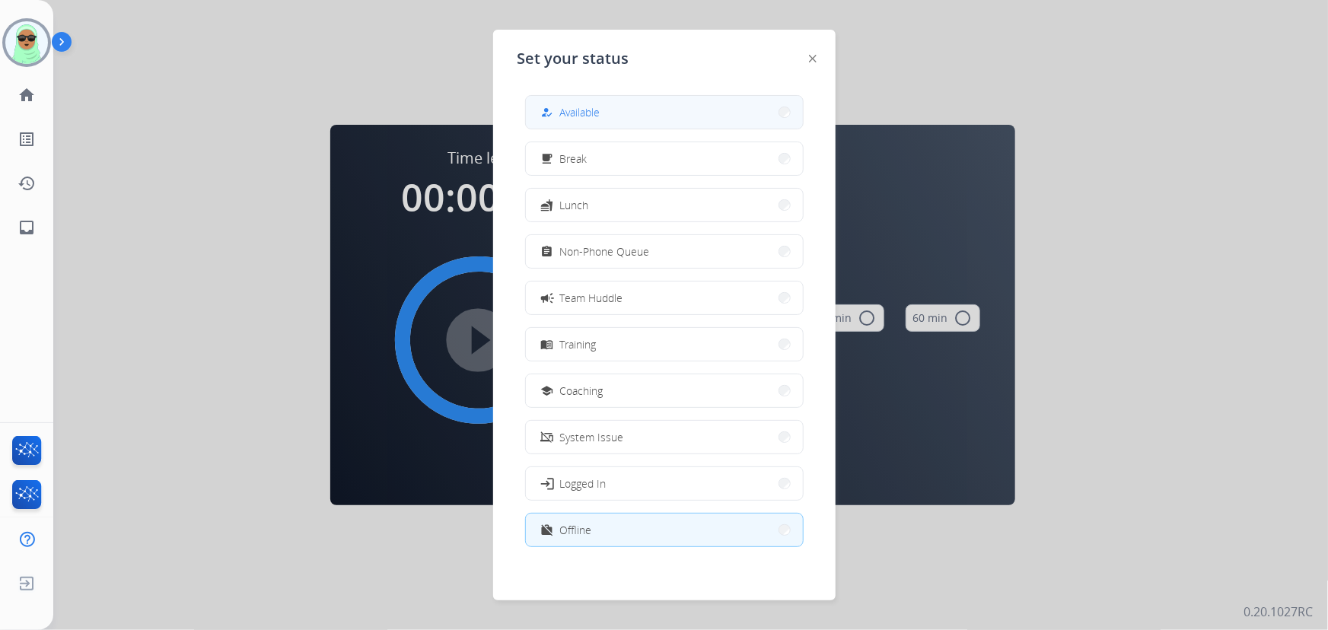
click at [604, 107] on button "how_to_reg Available" at bounding box center [664, 112] width 277 height 33
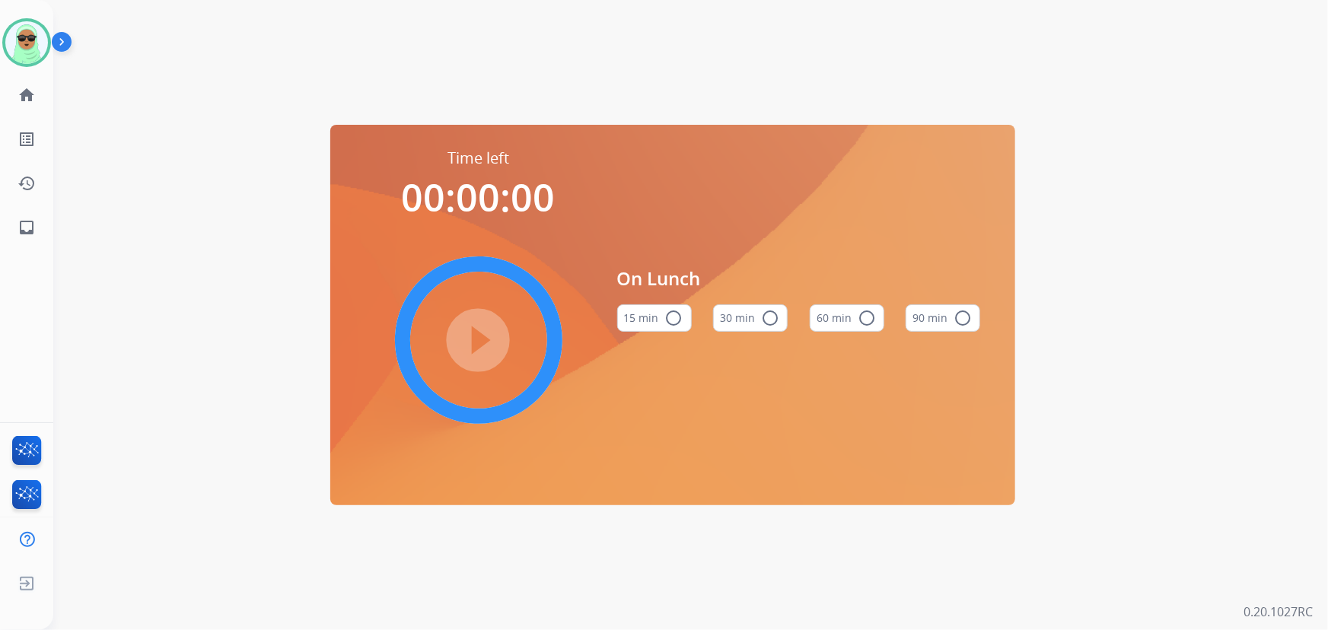
drag, startPoint x: 210, startPoint y: 165, endPoint x: 128, endPoint y: 68, distance: 127.5
click at [200, 154] on div "Time left 00:00:00 play_circle_filled On Lunch 15 min radio_button_unchecked 30…" at bounding box center [672, 315] width 1239 height 630
click at [18, 42] on img at bounding box center [26, 42] width 43 height 43
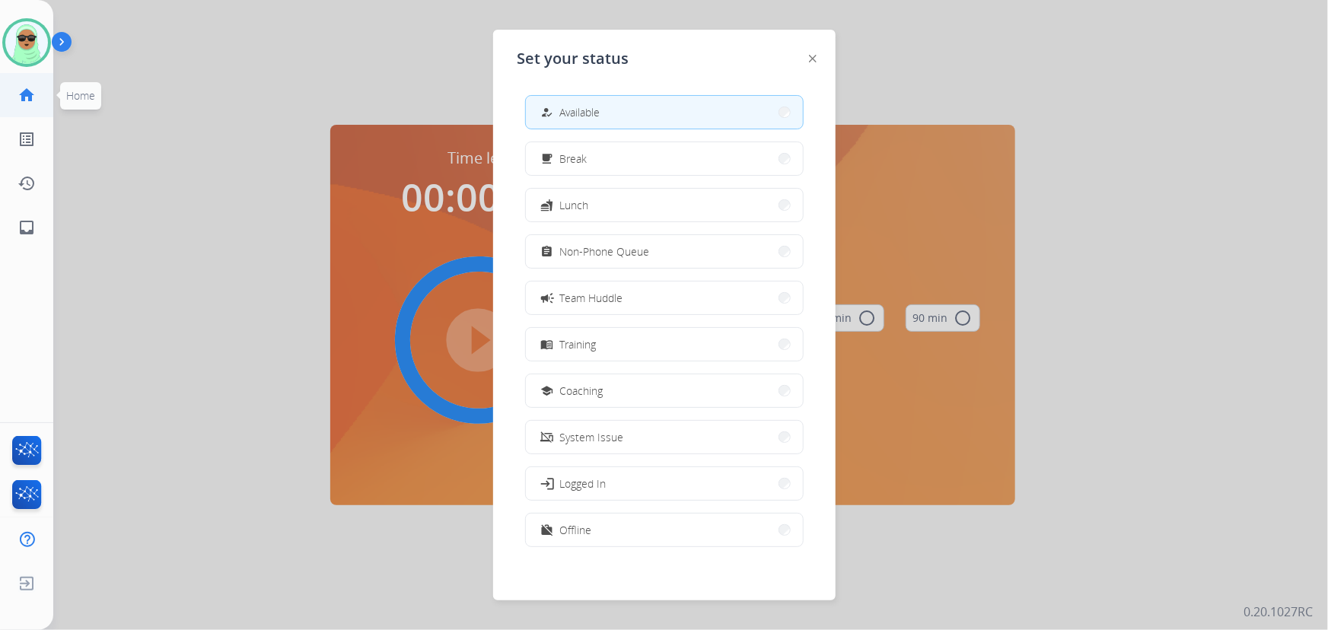
drag, startPoint x: 42, startPoint y: 100, endPoint x: 28, endPoint y: 91, distance: 16.1
click at [42, 99] on link "home Home" at bounding box center [26, 95] width 43 height 43
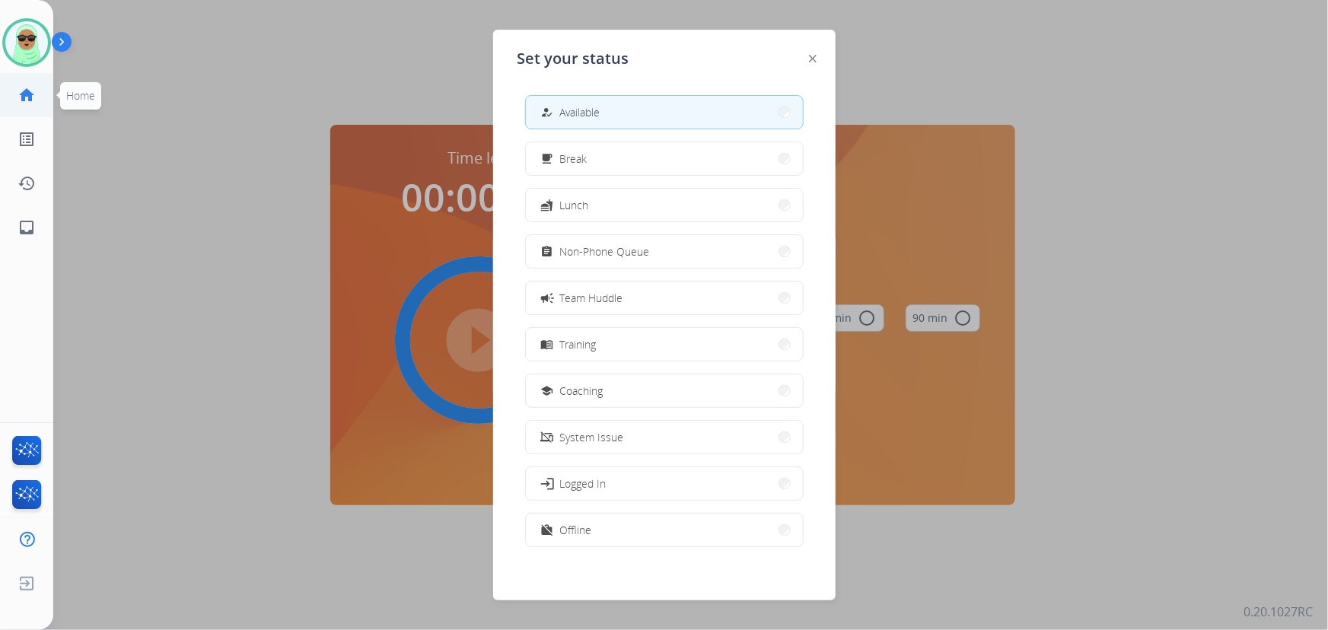
click at [22, 83] on link "home Home" at bounding box center [26, 95] width 43 height 43
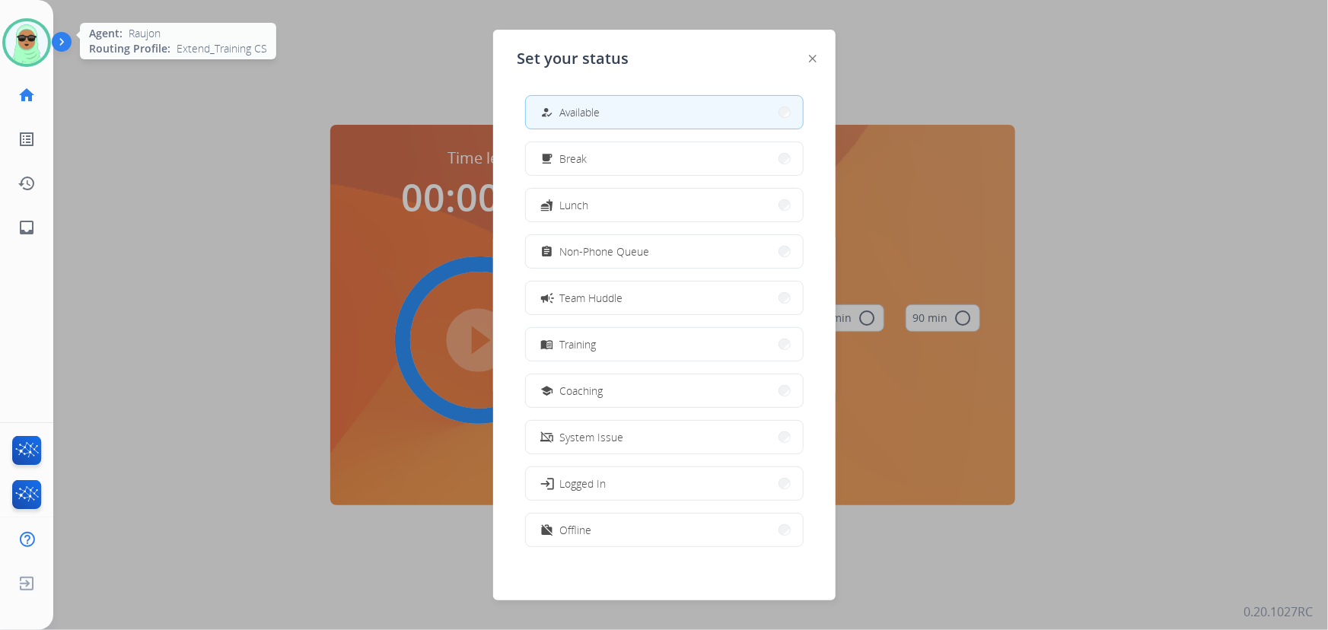
click at [8, 32] on div at bounding box center [26, 42] width 49 height 49
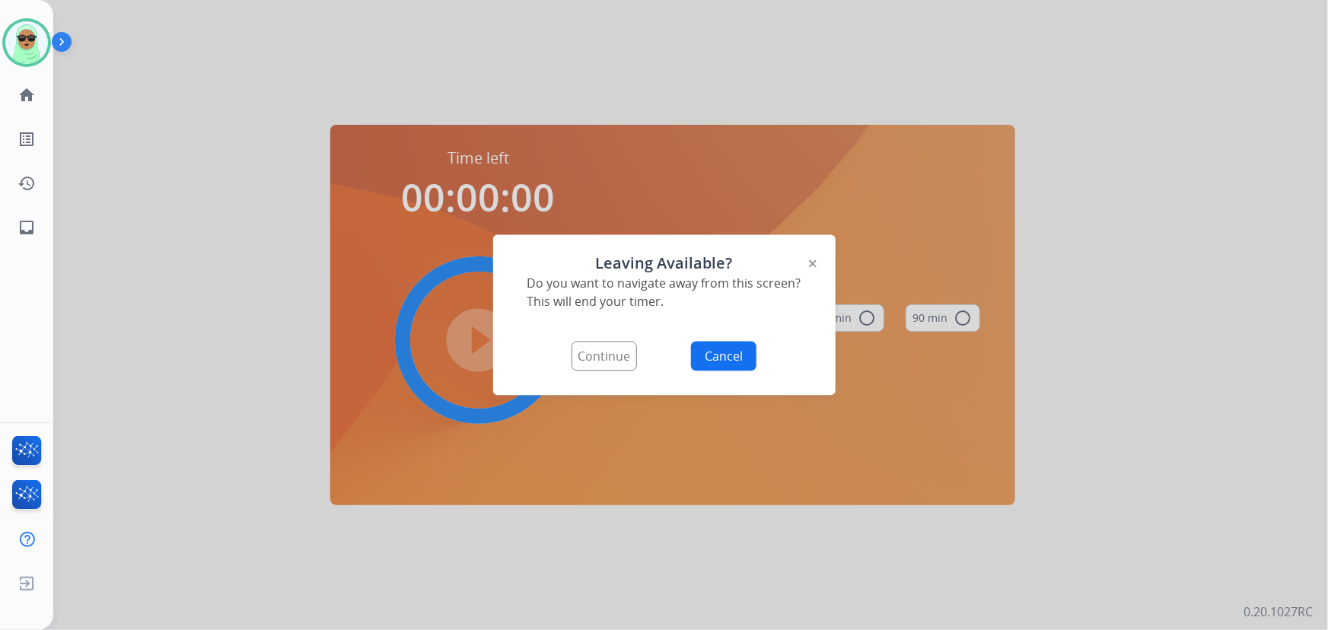
click at [622, 356] on button "Continue" at bounding box center [604, 357] width 65 height 30
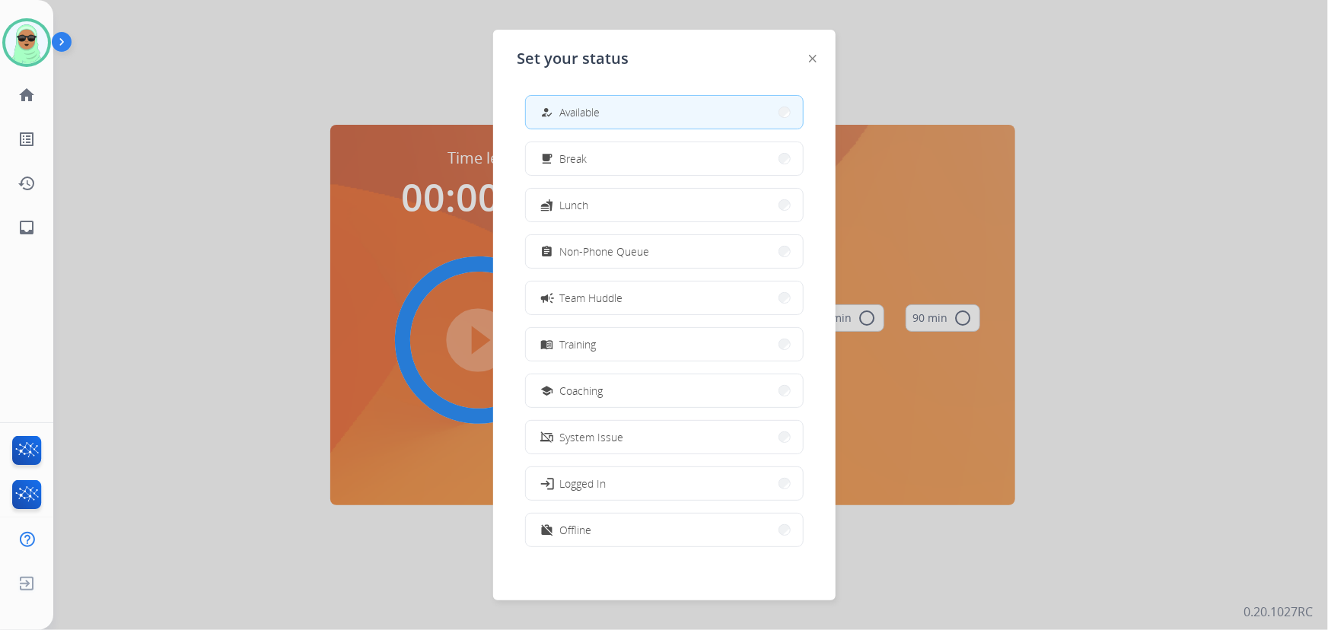
click at [617, 122] on button "how_to_reg Available" at bounding box center [664, 112] width 277 height 33
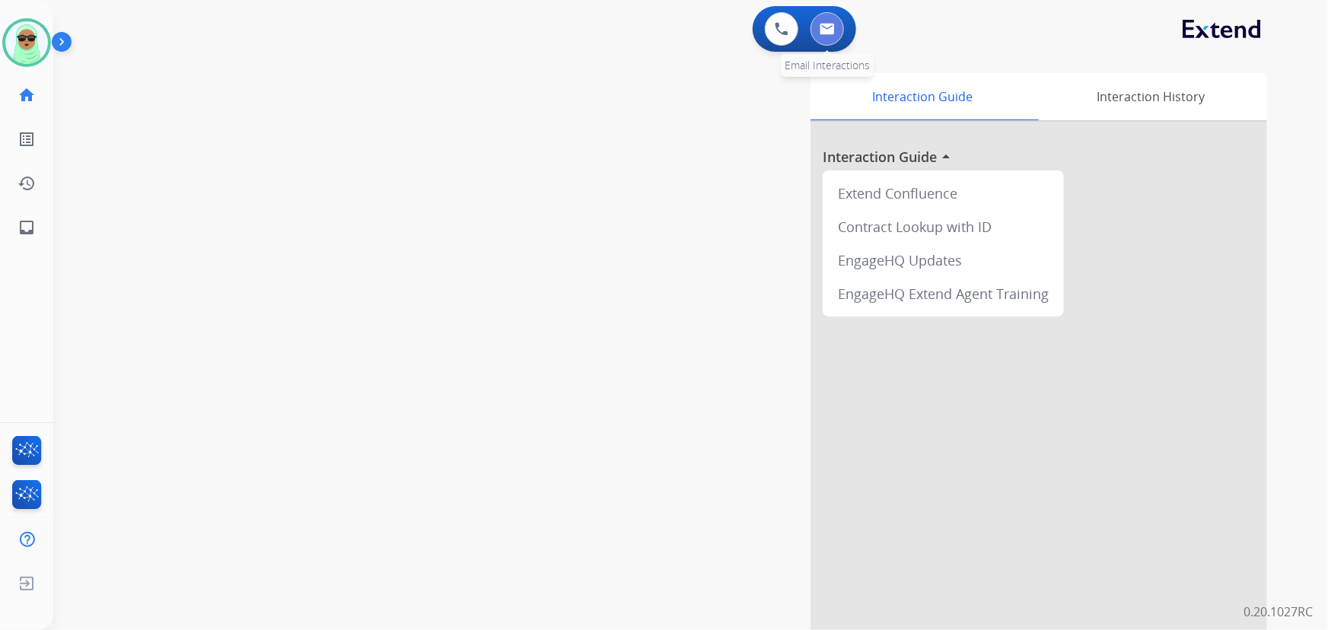
click at [816, 32] on button at bounding box center [827, 28] width 33 height 33
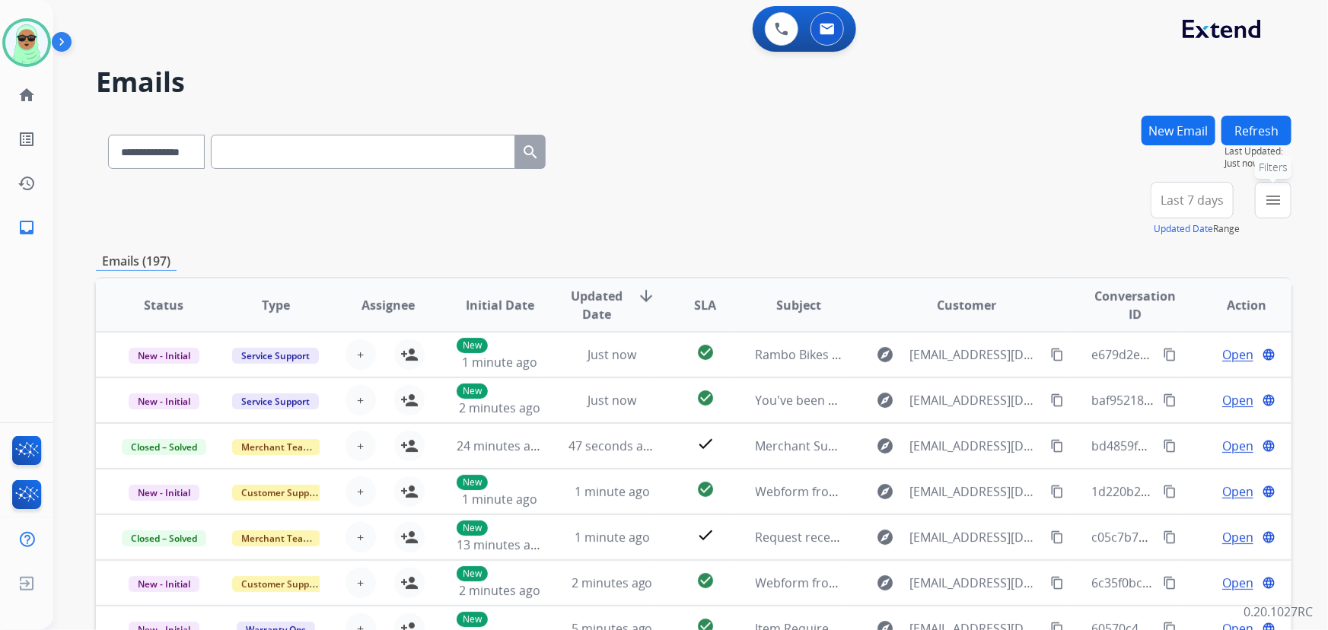
click at [1257, 199] on button "menu Filters" at bounding box center [1273, 200] width 37 height 37
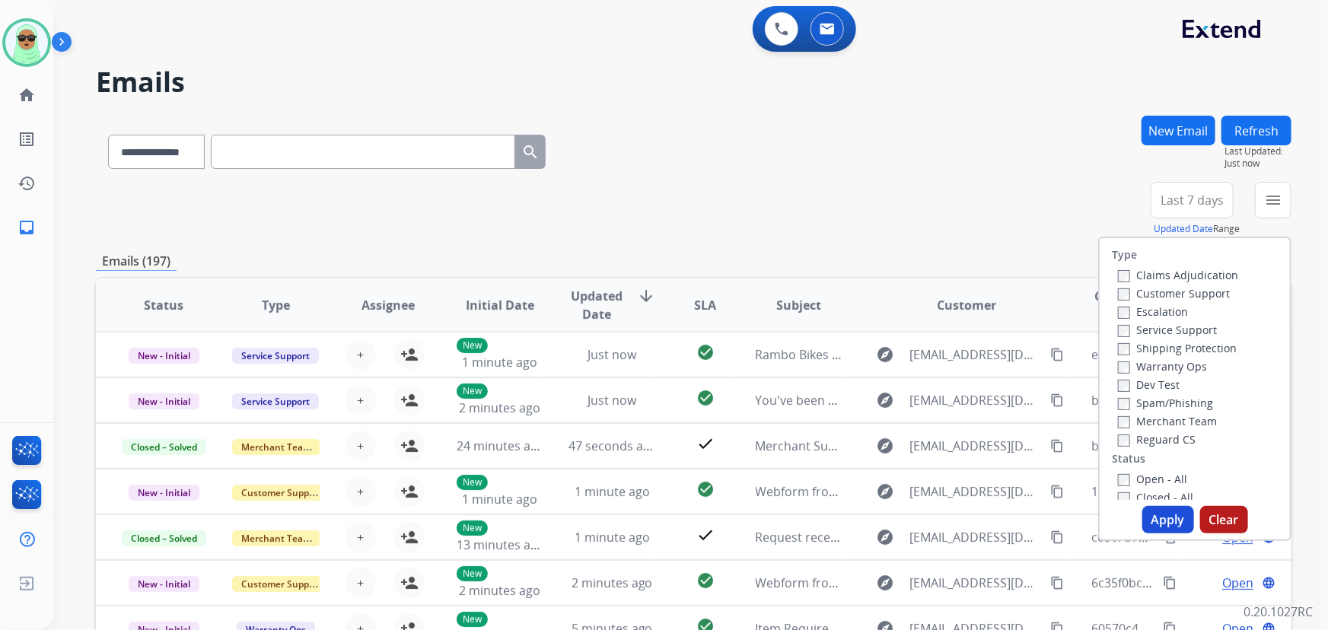
click at [1169, 289] on label "Customer Support" at bounding box center [1174, 293] width 112 height 14
click at [1181, 351] on label "Shipping Protection" at bounding box center [1177, 348] width 119 height 14
drag, startPoint x: 1143, startPoint y: 439, endPoint x: 1161, endPoint y: 482, distance: 46.4
click at [1142, 439] on label "Reguard CS" at bounding box center [1157, 439] width 78 height 14
click at [1161, 484] on label "Open - All" at bounding box center [1152, 479] width 69 height 14
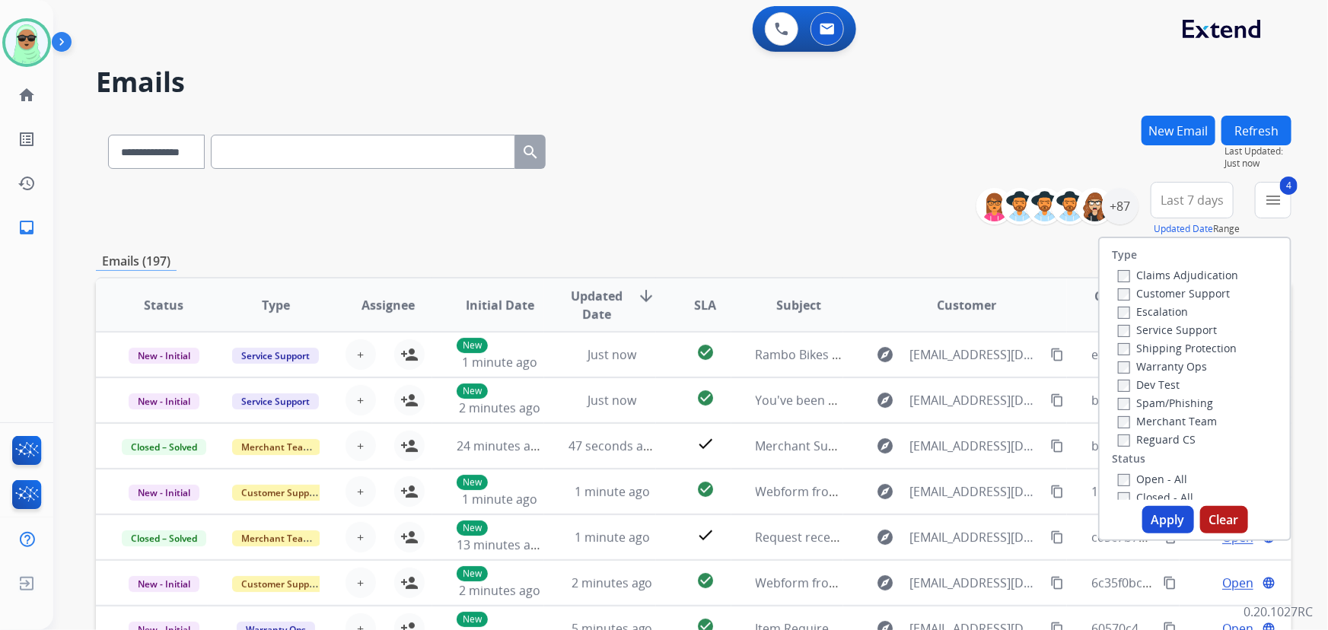
click at [1167, 515] on button "Apply" at bounding box center [1169, 519] width 52 height 27
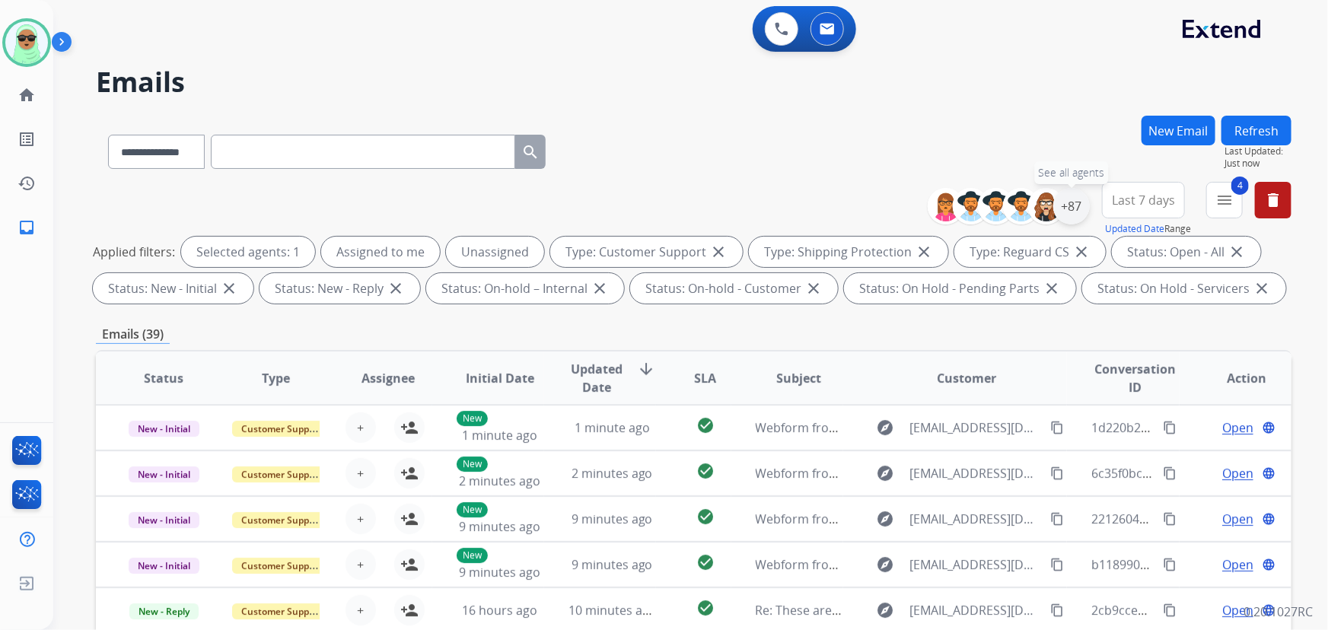
click at [1067, 211] on div "+87" at bounding box center [1072, 206] width 37 height 37
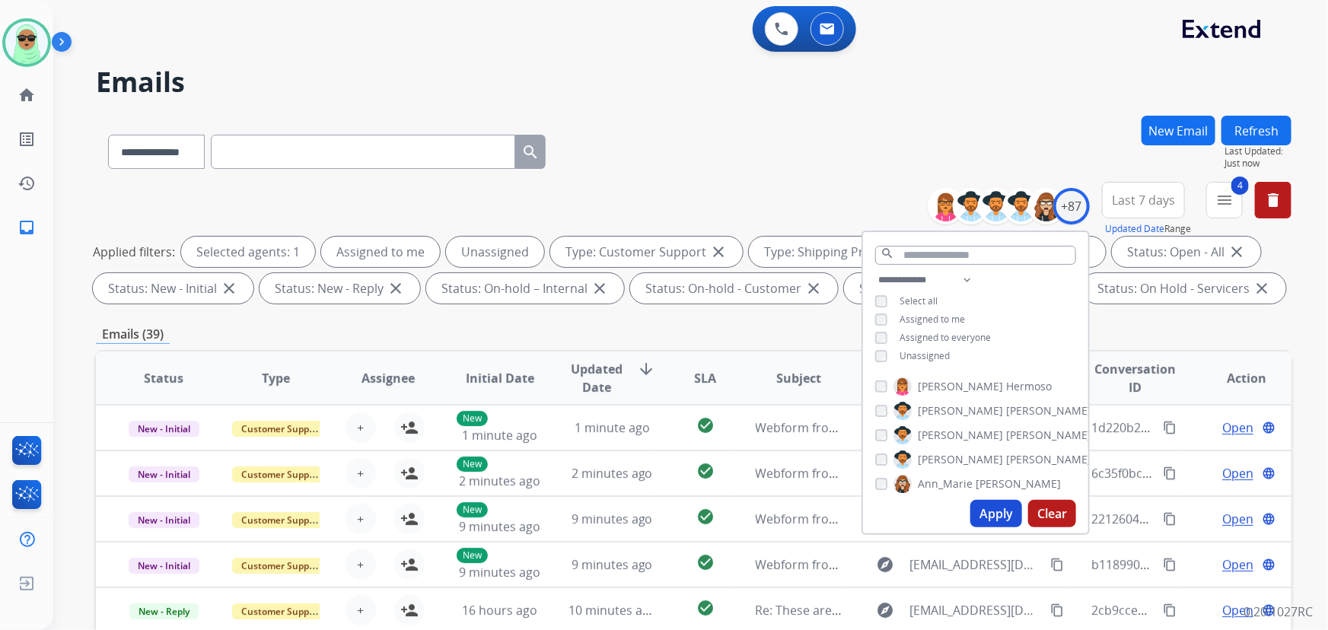
click at [897, 357] on div "Unassigned" at bounding box center [912, 356] width 75 height 12
click at [935, 359] on span "Unassigned" at bounding box center [925, 355] width 50 height 13
click at [977, 507] on button "Apply" at bounding box center [997, 513] width 52 height 27
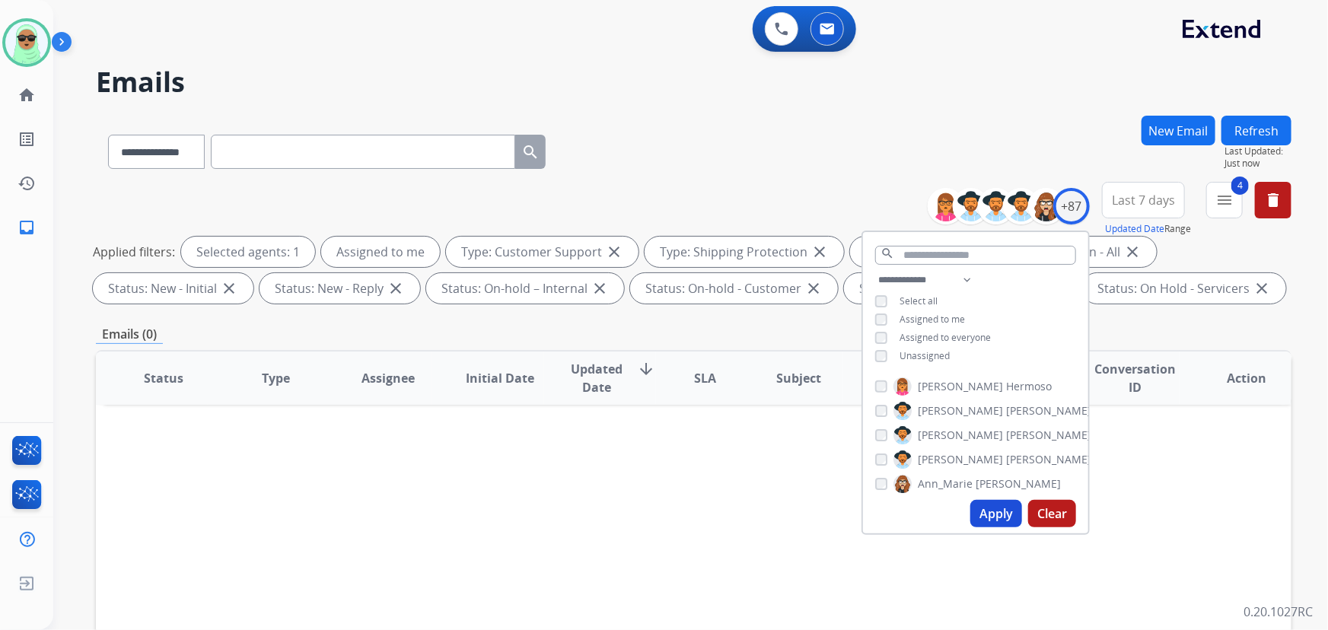
click at [1137, 472] on div "Status Type Assignee Initial Date Updated Date arrow_downward SLA Subject Custo…" at bounding box center [694, 605] width 1196 height 510
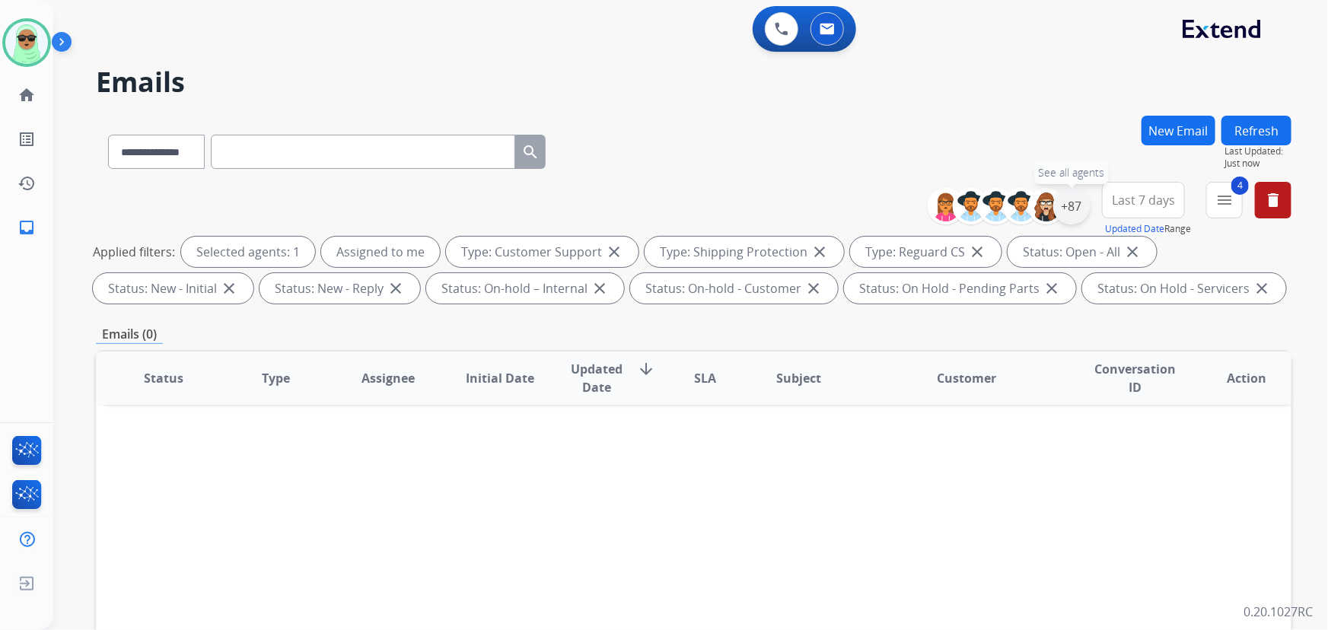
click at [1078, 207] on div "+87" at bounding box center [1072, 206] width 37 height 37
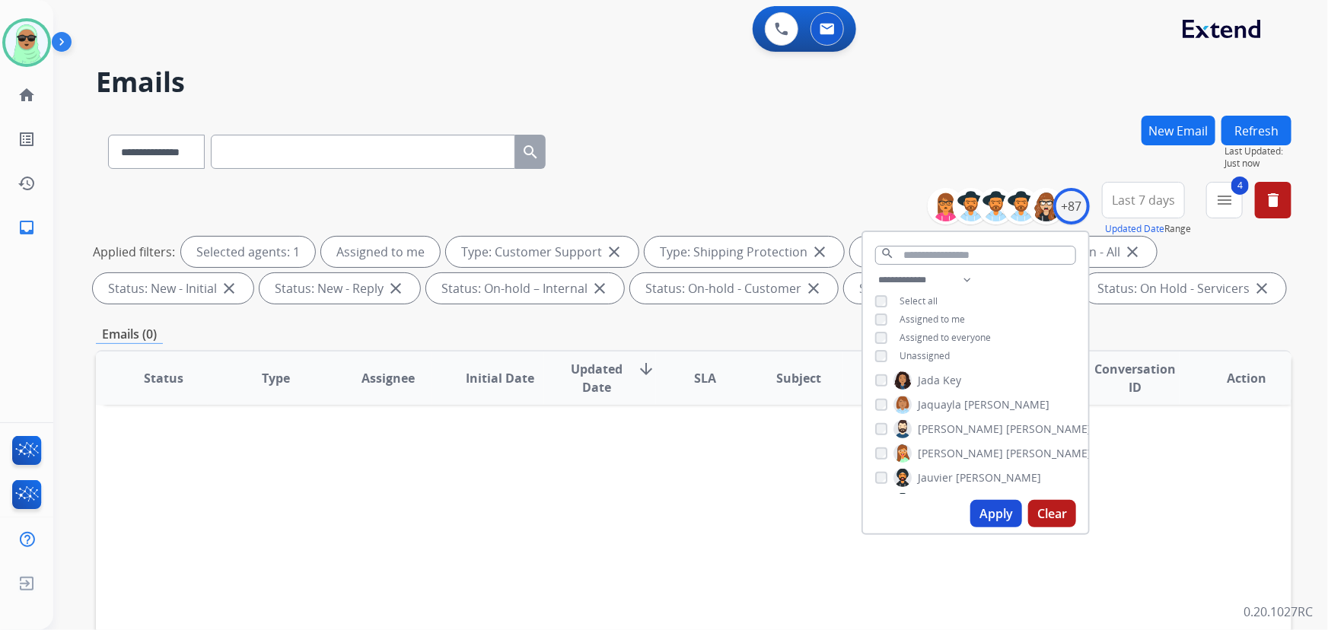
scroll to position [1107, 0]
click at [1048, 509] on button "Clear" at bounding box center [1052, 513] width 48 height 27
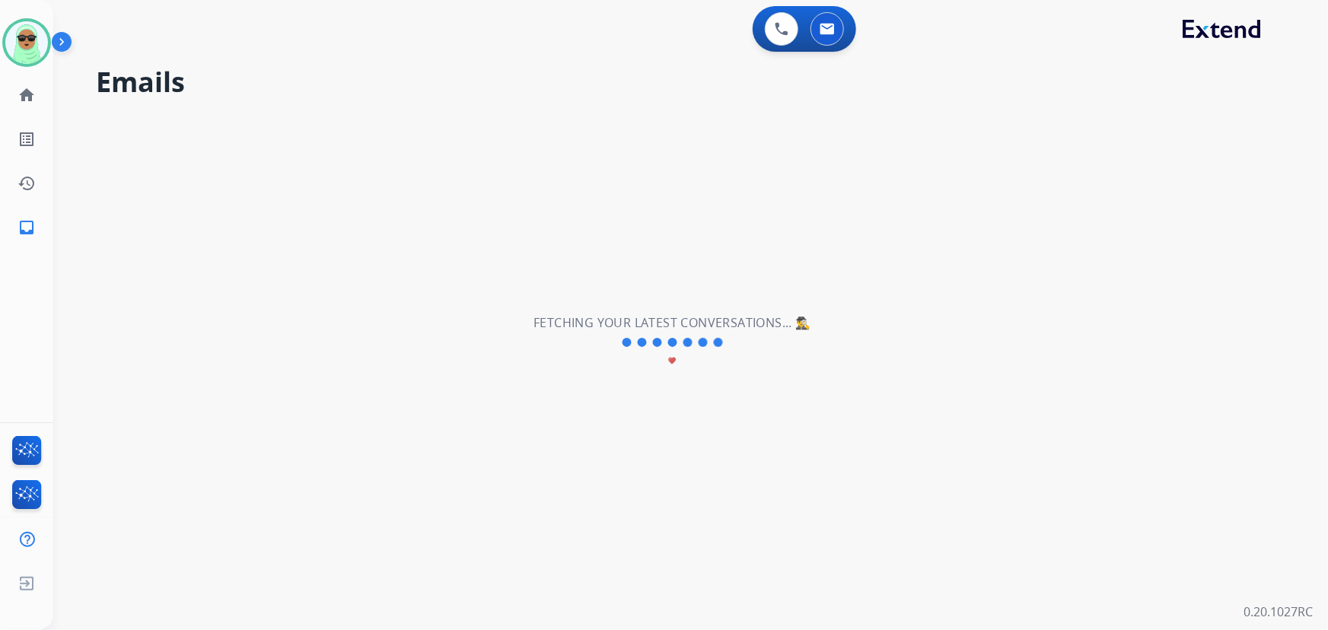
click at [1048, 509] on div "**********" at bounding box center [672, 343] width 1239 height 576
click at [1050, 509] on div "**********" at bounding box center [672, 343] width 1239 height 576
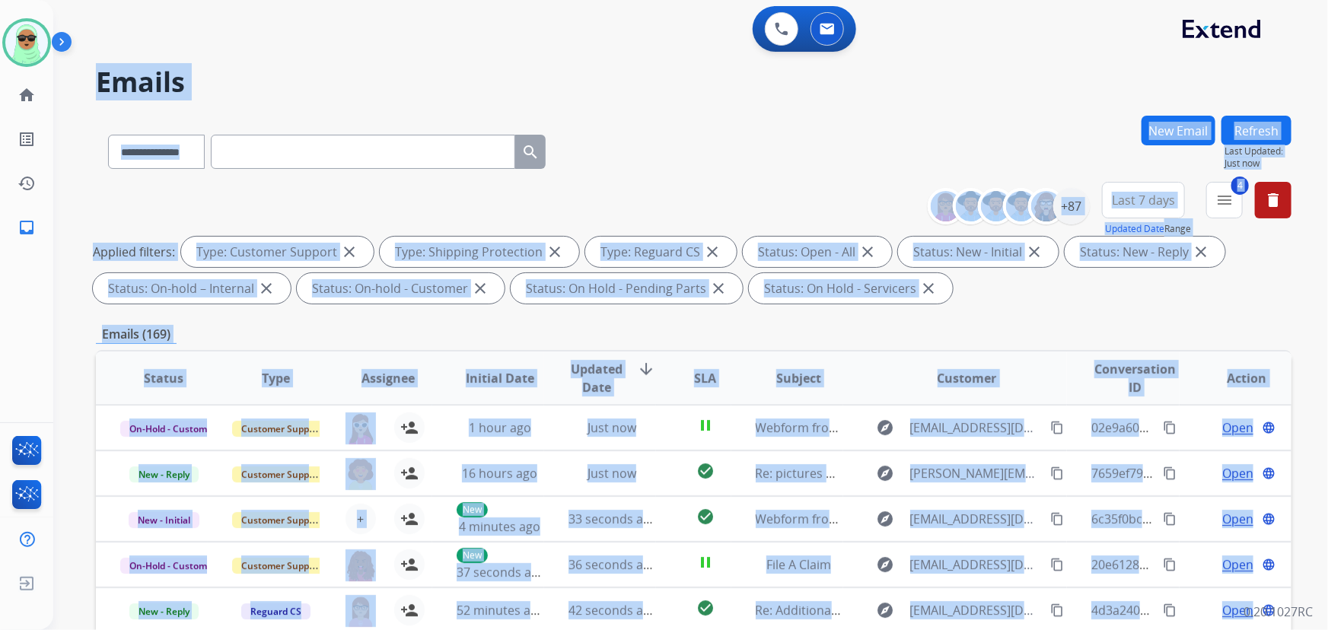
click at [1047, 67] on h2 "Emails" at bounding box center [694, 82] width 1196 height 30
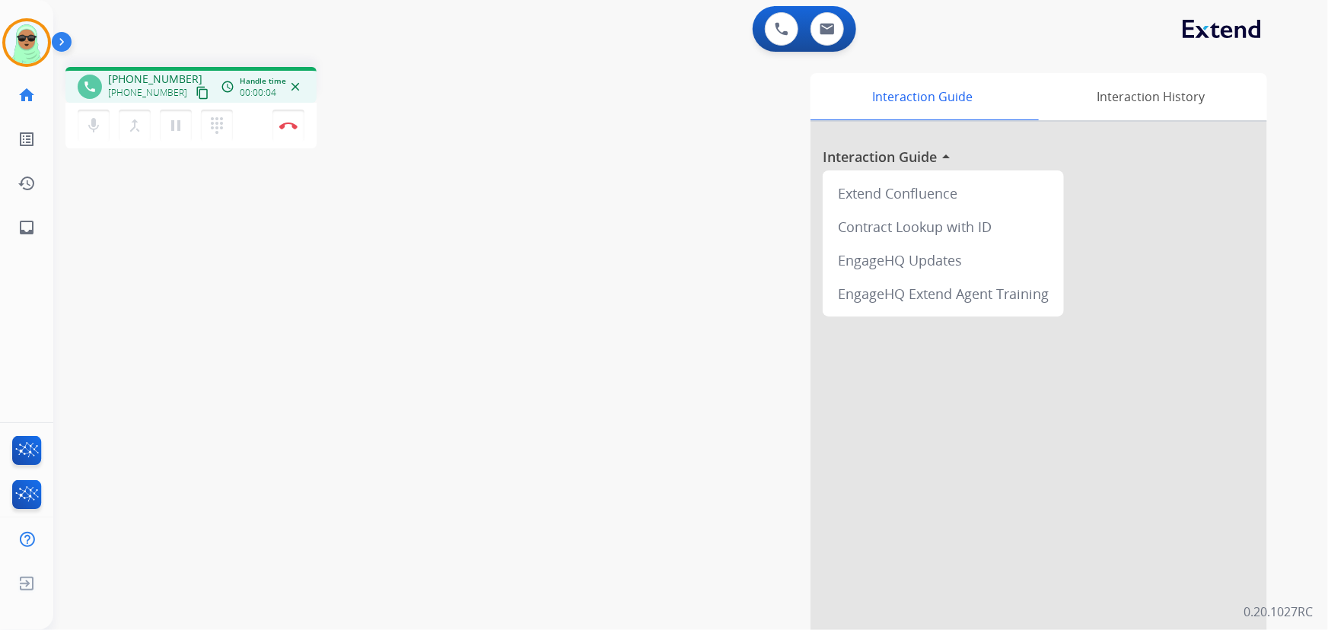
click at [196, 90] on mat-icon "content_copy" at bounding box center [203, 93] width 14 height 14
click at [789, 34] on button at bounding box center [781, 28] width 33 height 33
click at [783, 30] on img at bounding box center [782, 29] width 14 height 14
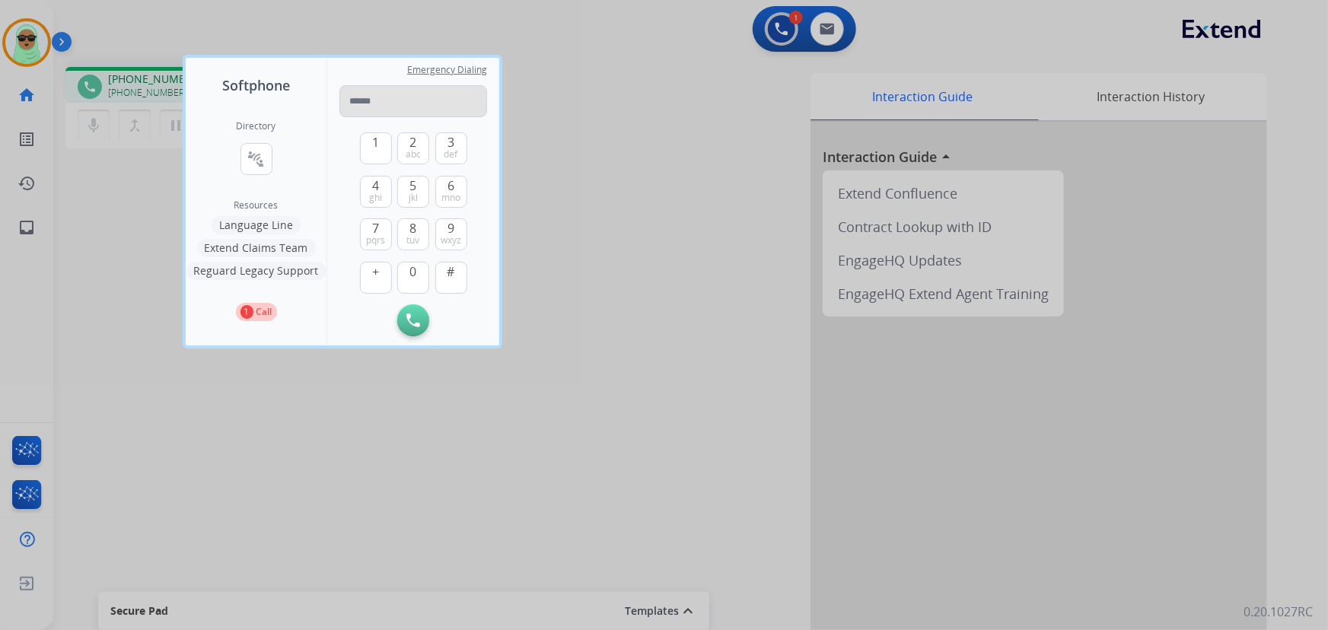
click at [438, 115] on input "tel" at bounding box center [414, 101] width 148 height 32
click at [368, 96] on input "**********" at bounding box center [414, 101] width 148 height 32
click at [386, 100] on input "**********" at bounding box center [414, 101] width 148 height 32
type input "**********"
click at [407, 314] on img at bounding box center [414, 321] width 14 height 14
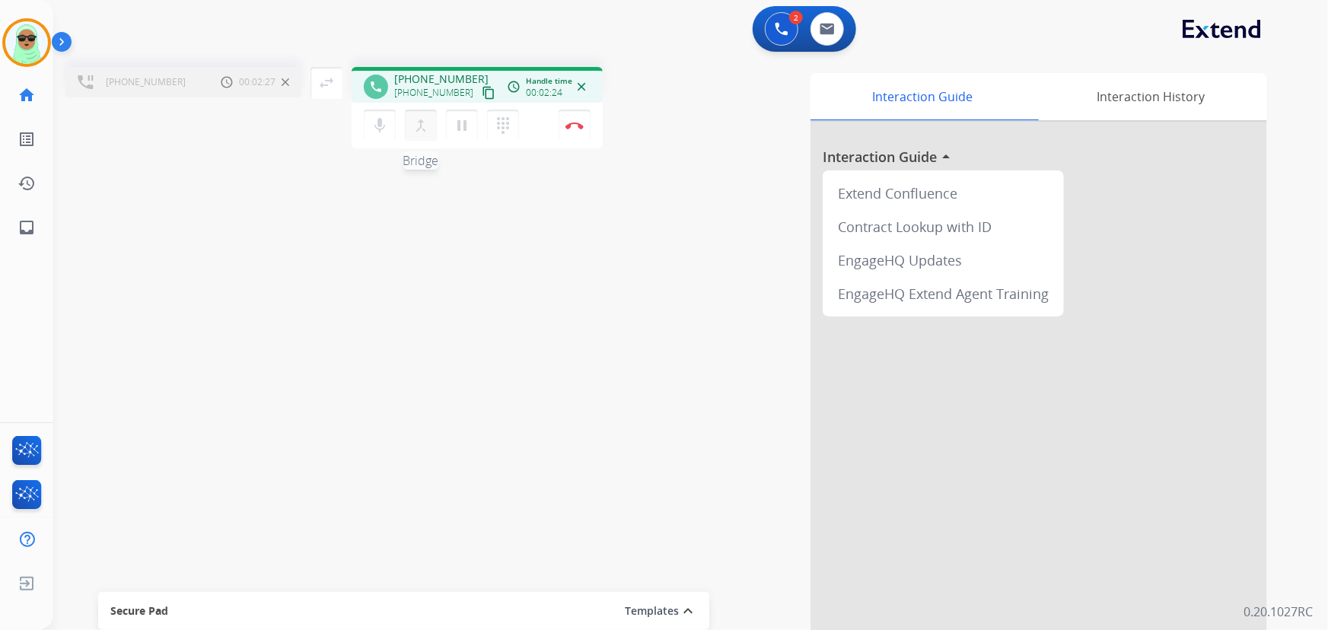
click at [423, 126] on mat-icon "merge_type" at bounding box center [421, 125] width 18 height 18
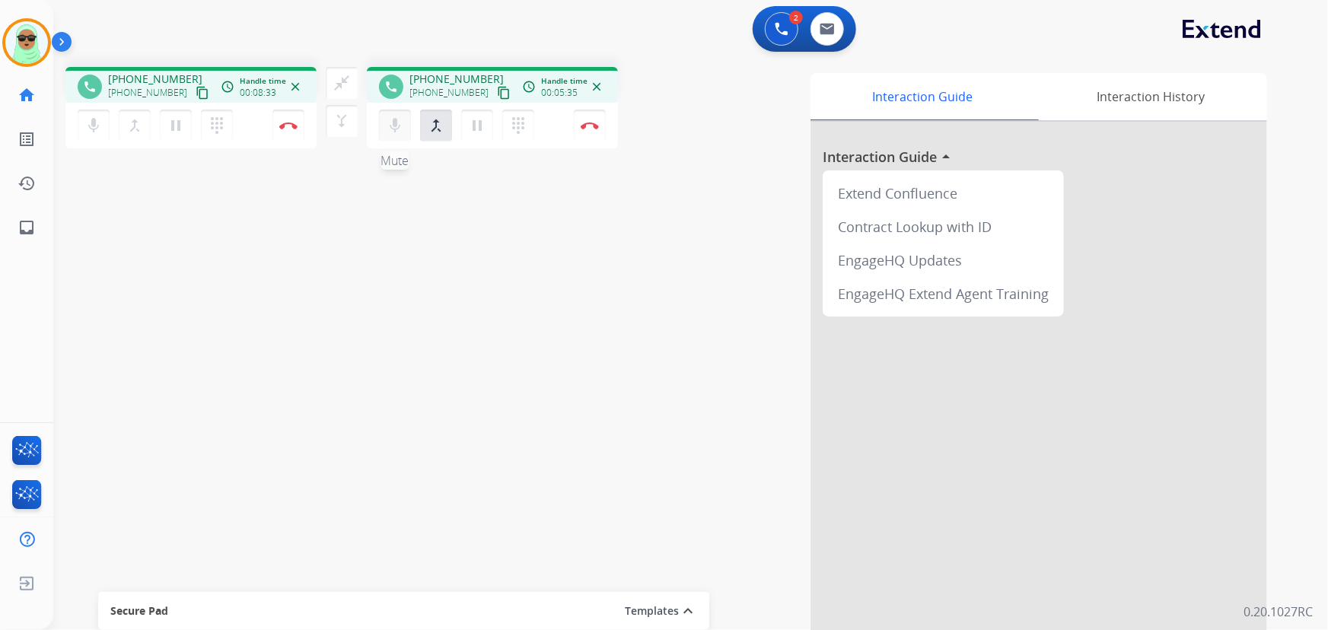
click at [103, 122] on mat-icon "mic" at bounding box center [93, 125] width 18 height 18
click at [110, 136] on button "mic_off Mute" at bounding box center [94, 126] width 32 height 32
click at [110, 137] on button "mic Mute" at bounding box center [94, 126] width 32 height 32
click at [234, 231] on div "phone +19257598577 +19257598577 content_copy access_time Call metrics Queue 00:…" at bounding box center [672, 372] width 1239 height 635
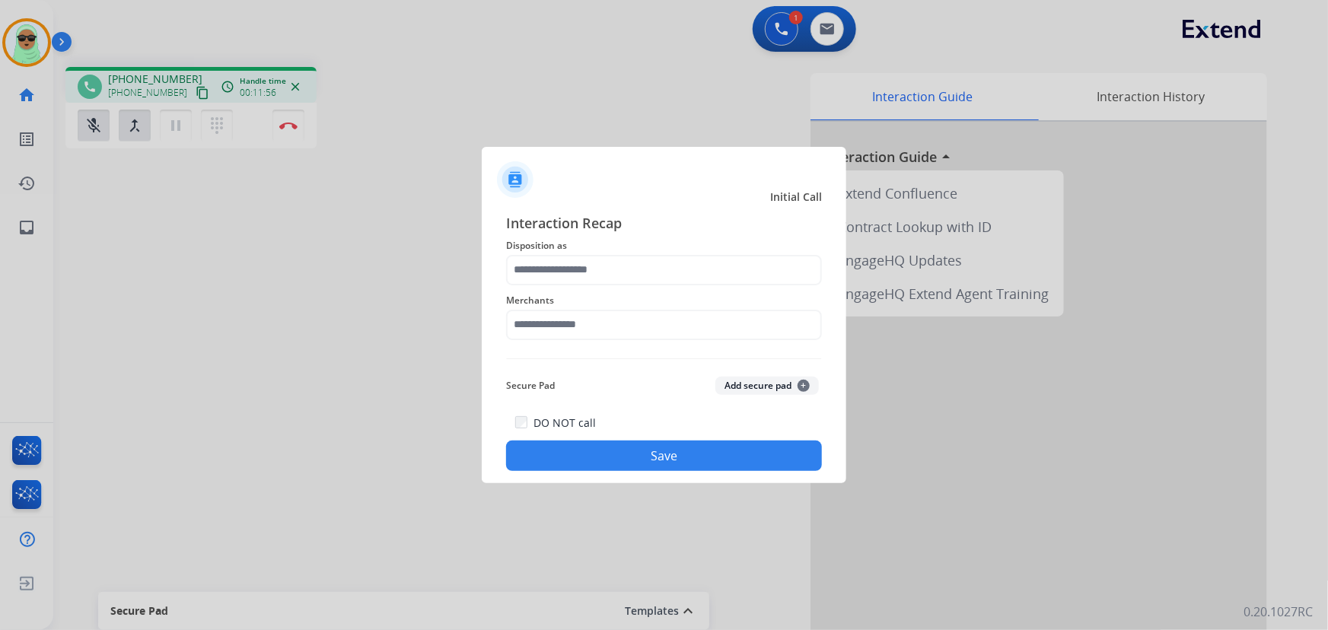
drag, startPoint x: 193, startPoint y: 196, endPoint x: 206, endPoint y: 182, distance: 18.9
click at [199, 189] on div at bounding box center [664, 315] width 1328 height 630
click at [376, 98] on div at bounding box center [664, 315] width 1328 height 630
click at [653, 345] on div "Merchants" at bounding box center [664, 315] width 316 height 61
drag, startPoint x: 641, startPoint y: 351, endPoint x: 619, endPoint y: 316, distance: 41.4
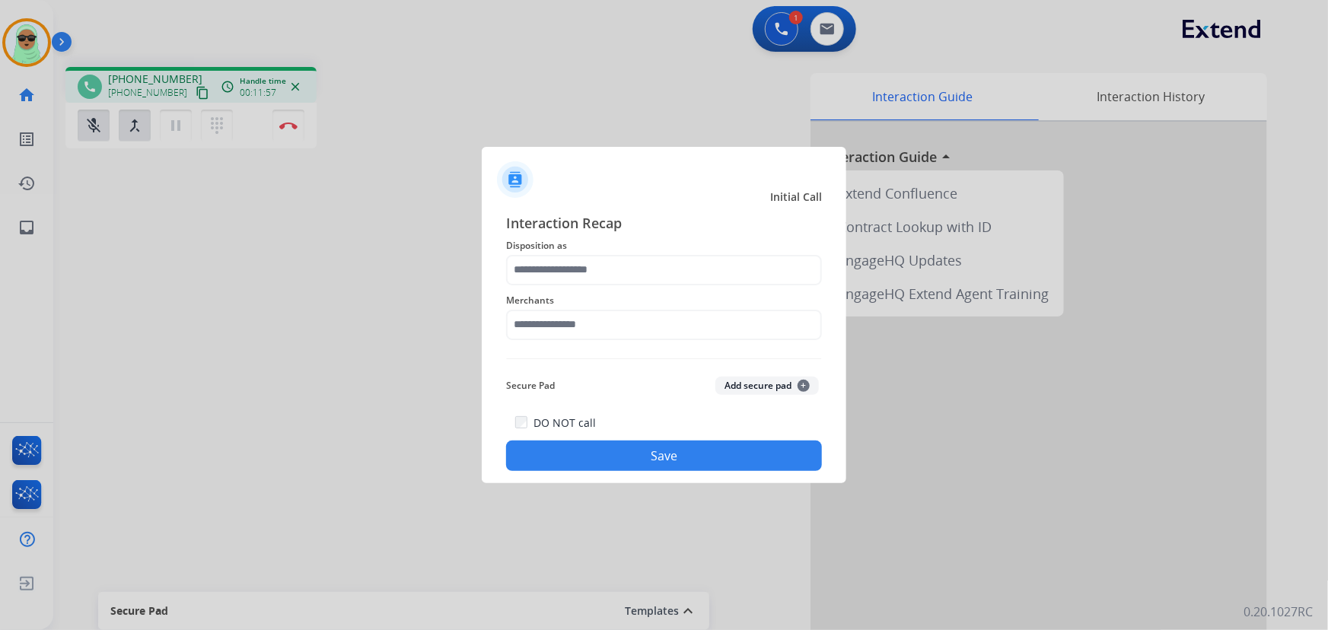
click at [632, 333] on div "Interaction Recap Disposition as Merchants Secure Pad Add secure pad + DO NOT c…" at bounding box center [664, 342] width 316 height 260
click at [620, 315] on input "text" at bounding box center [664, 325] width 316 height 30
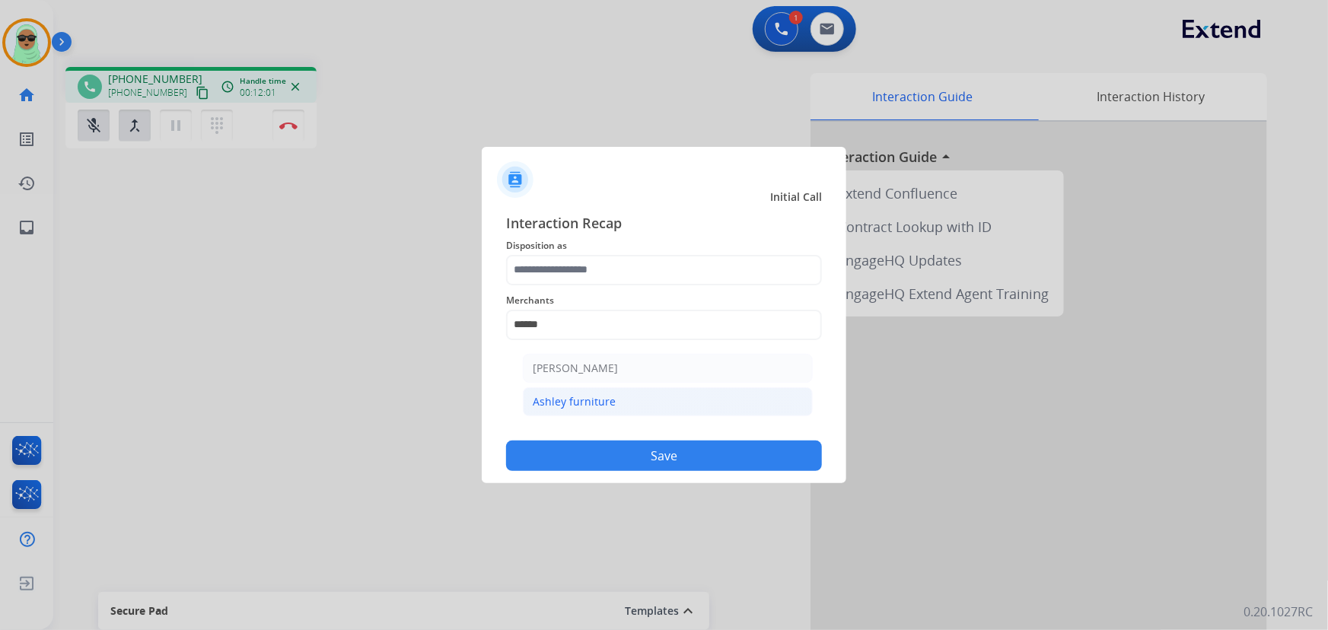
drag, startPoint x: 618, startPoint y: 404, endPoint x: 602, endPoint y: 294, distance: 111.5
click at [618, 402] on li "Ashley furniture" at bounding box center [668, 401] width 290 height 29
type input "**********"
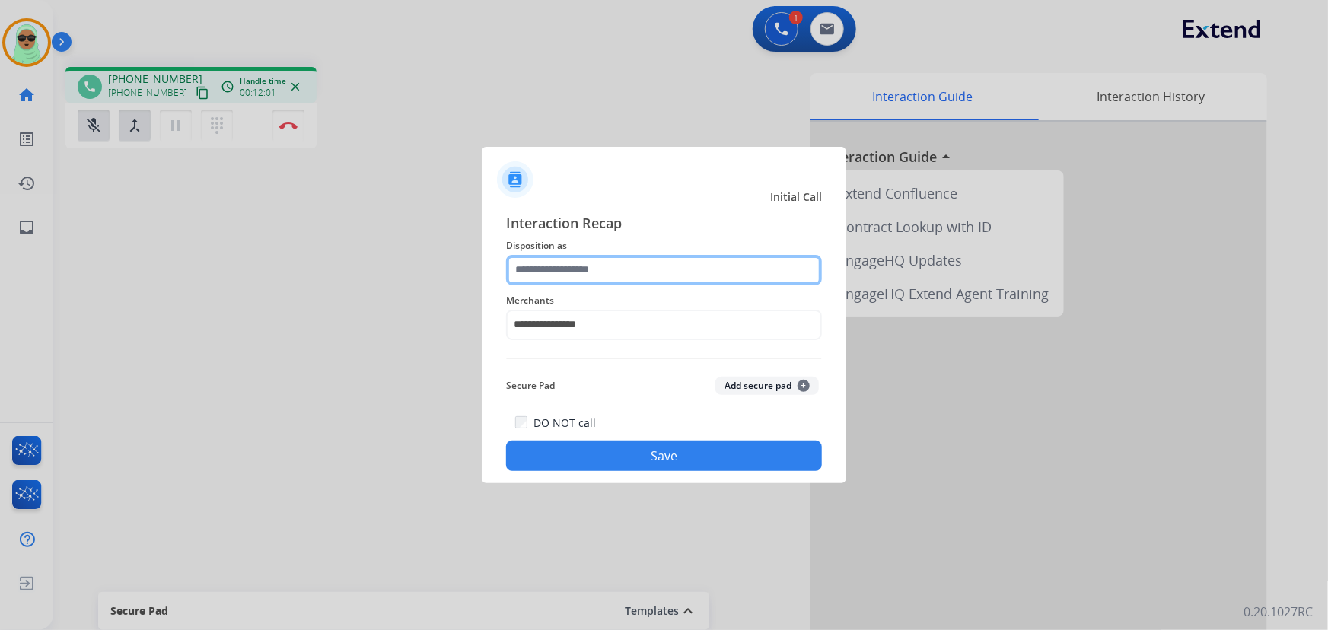
click at [598, 270] on input "text" at bounding box center [664, 270] width 316 height 30
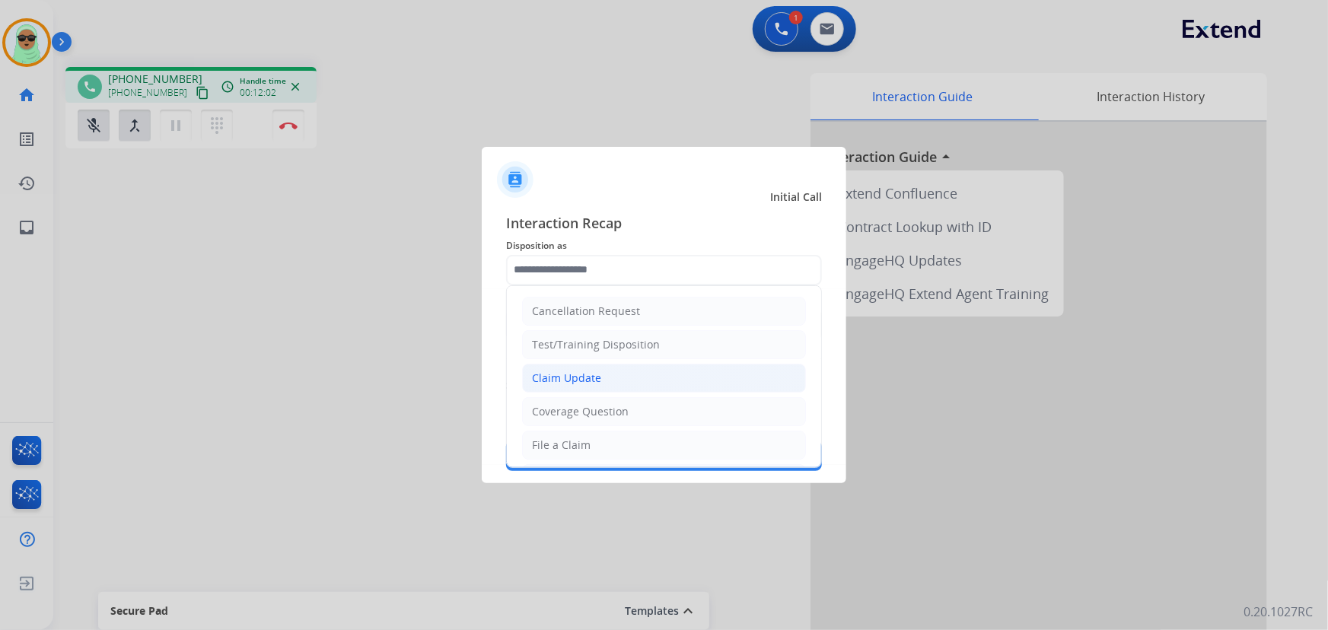
click at [609, 371] on li "Claim Update" at bounding box center [664, 378] width 284 height 29
type input "**********"
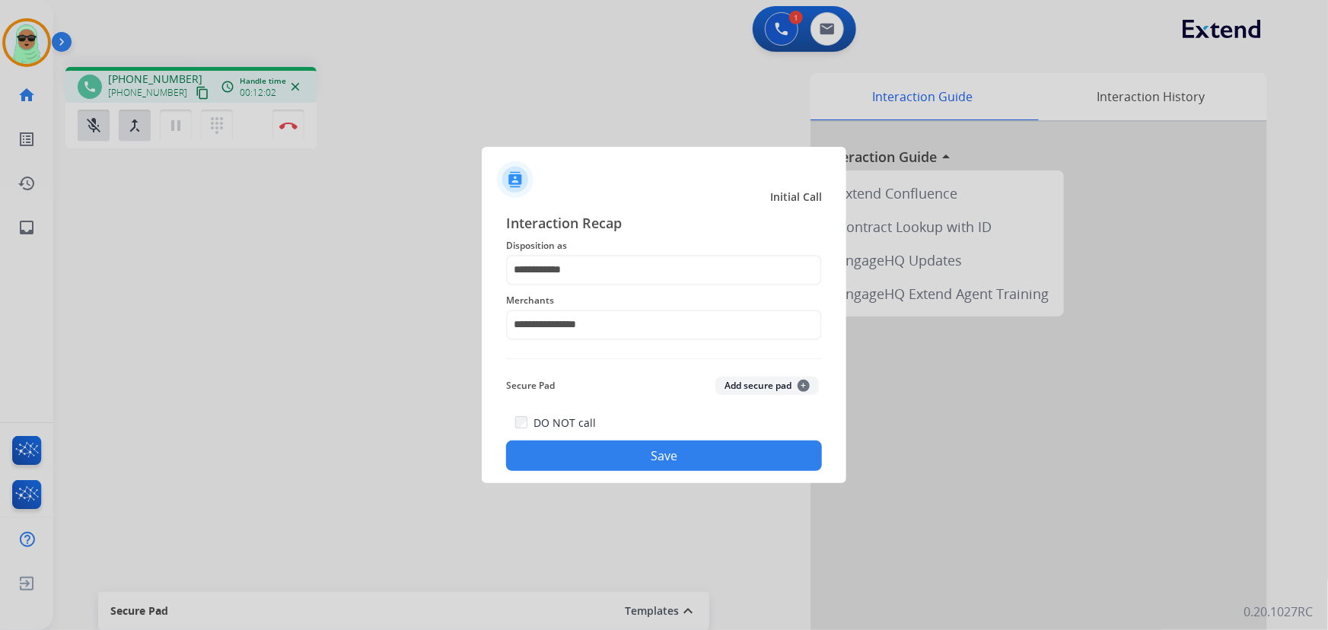
click at [639, 443] on button "Save" at bounding box center [664, 456] width 316 height 30
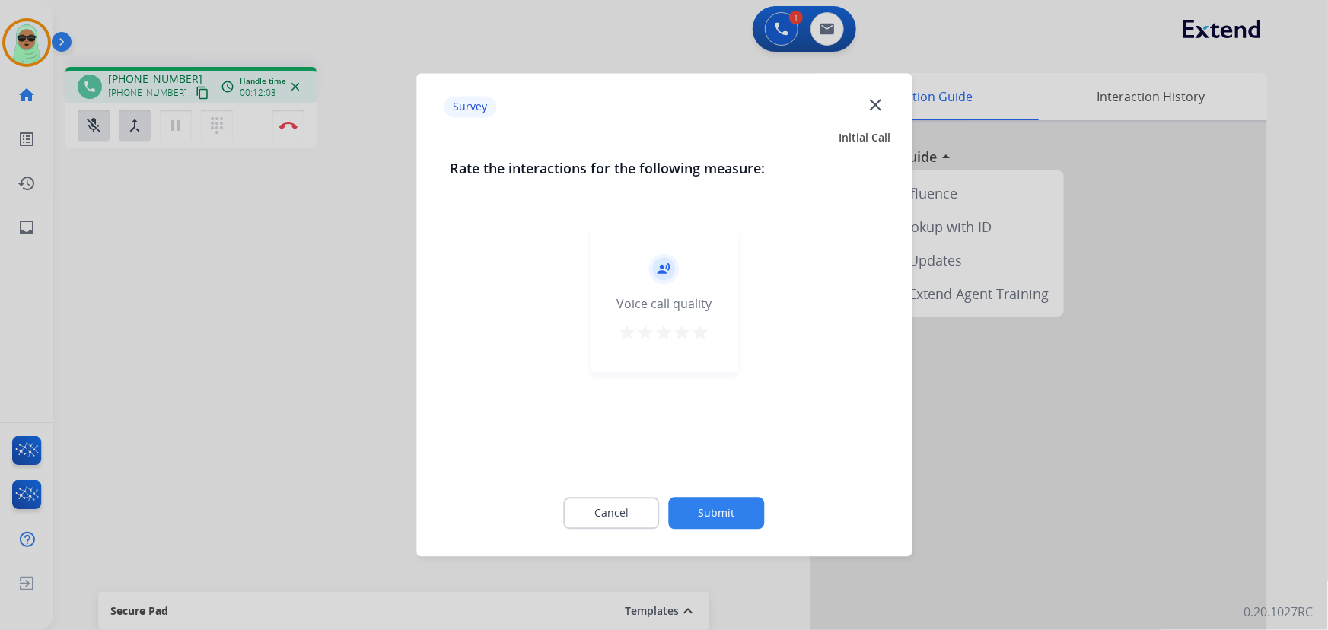
click at [639, 445] on div "record_voice_over Voice call quality star star star star star" at bounding box center [664, 347] width 429 height 263
click at [710, 521] on button "Submit" at bounding box center [717, 514] width 96 height 32
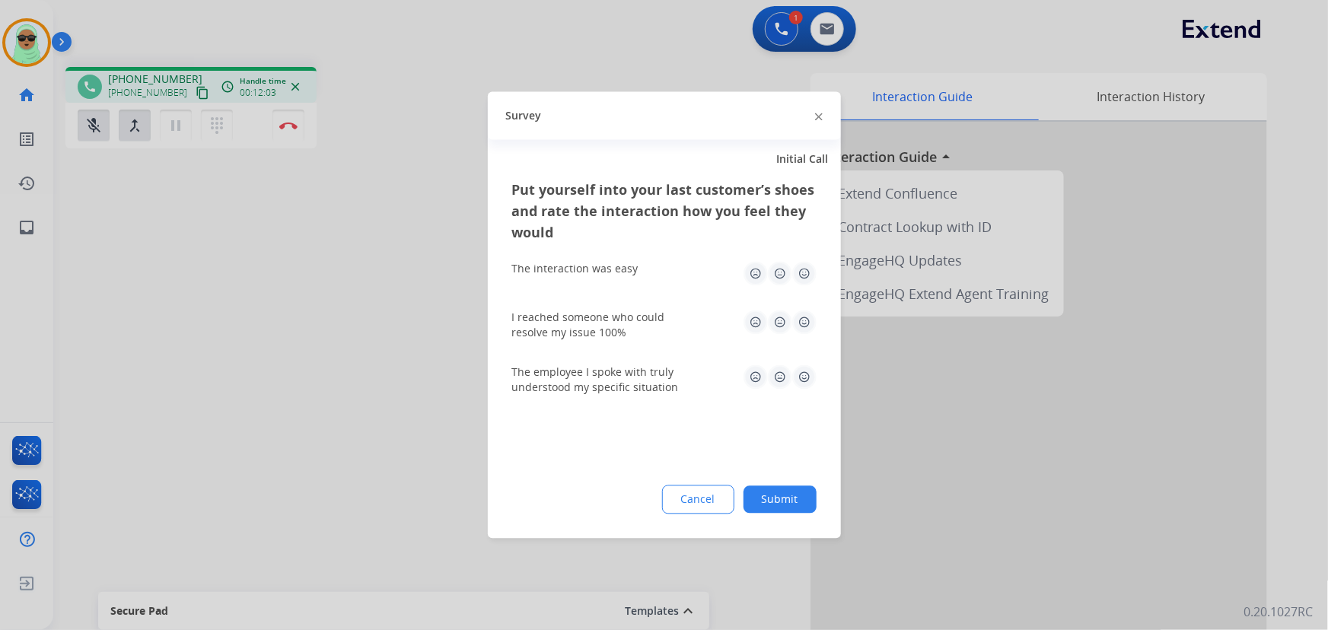
click at [714, 521] on div "Put yourself into your last customer’s shoes and rate the interaction how you f…" at bounding box center [664, 359] width 353 height 359
click at [0, 211] on app-survey "Survey Initial Call Put yourself into your last customer’s shoes and rate the i…" at bounding box center [0, 315] width 0 height 630
click at [827, 123] on div "Survey" at bounding box center [664, 116] width 353 height 48
click at [818, 116] on img at bounding box center [819, 117] width 8 height 8
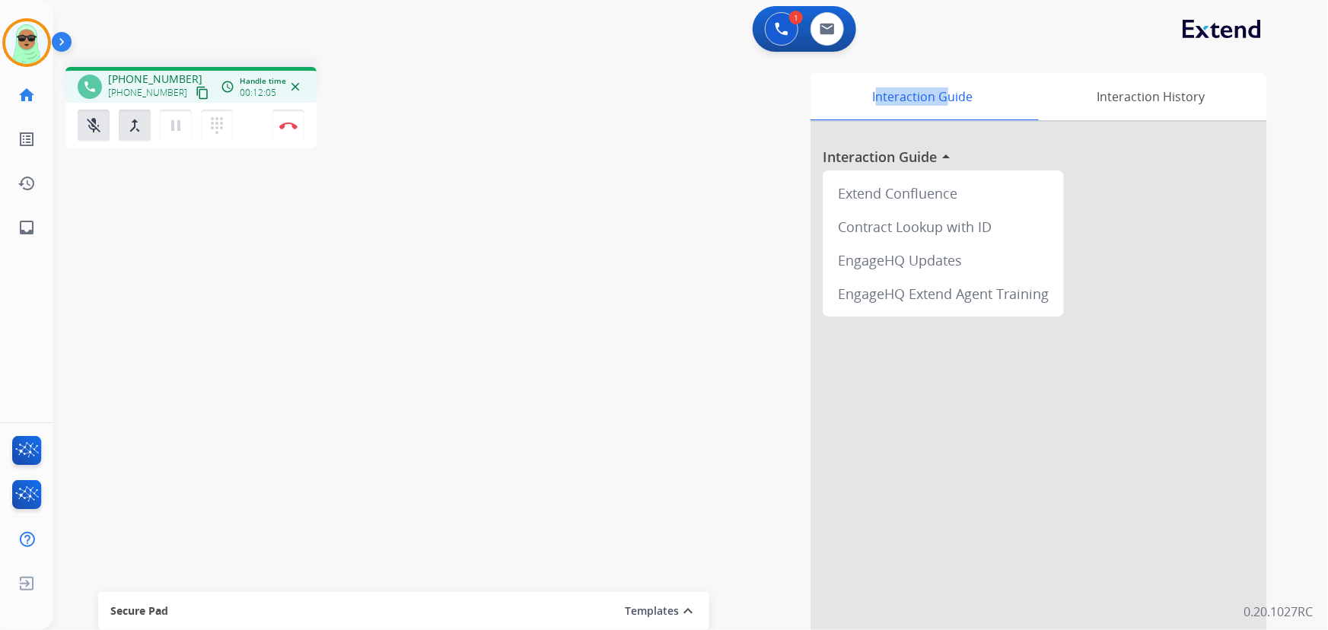
click at [818, 116] on div "Interaction Guide" at bounding box center [923, 96] width 225 height 47
click at [293, 126] on img at bounding box center [288, 126] width 18 height 8
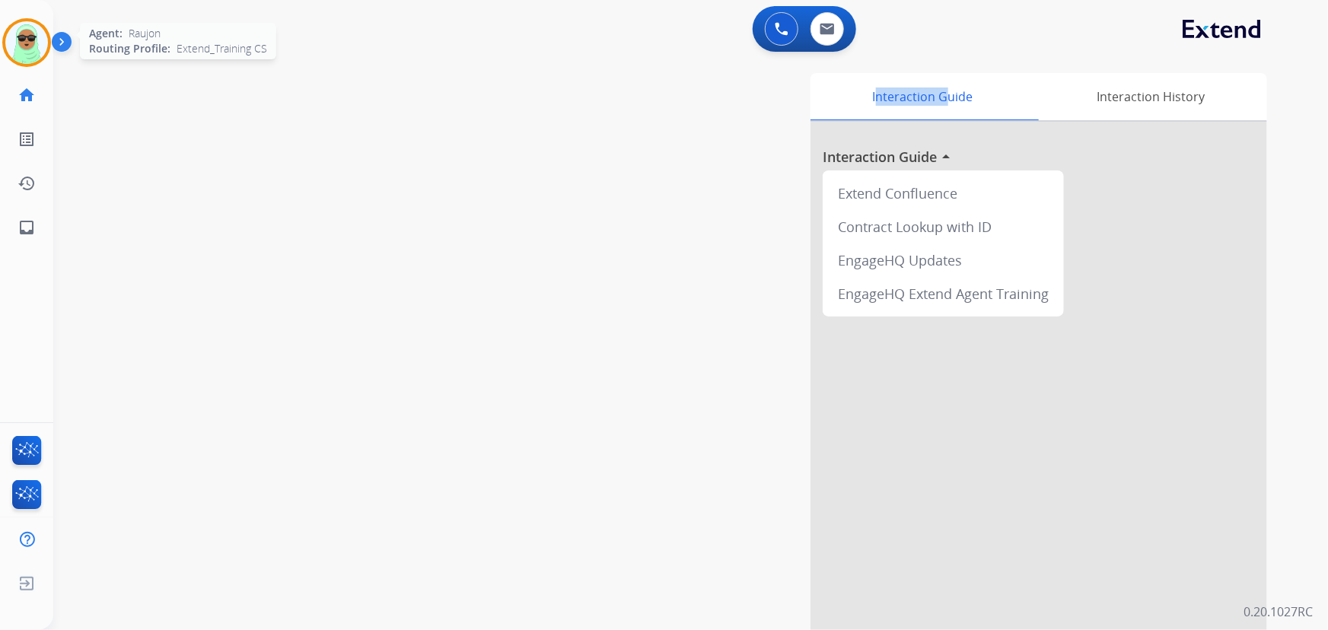
click at [34, 43] on img at bounding box center [26, 42] width 43 height 43
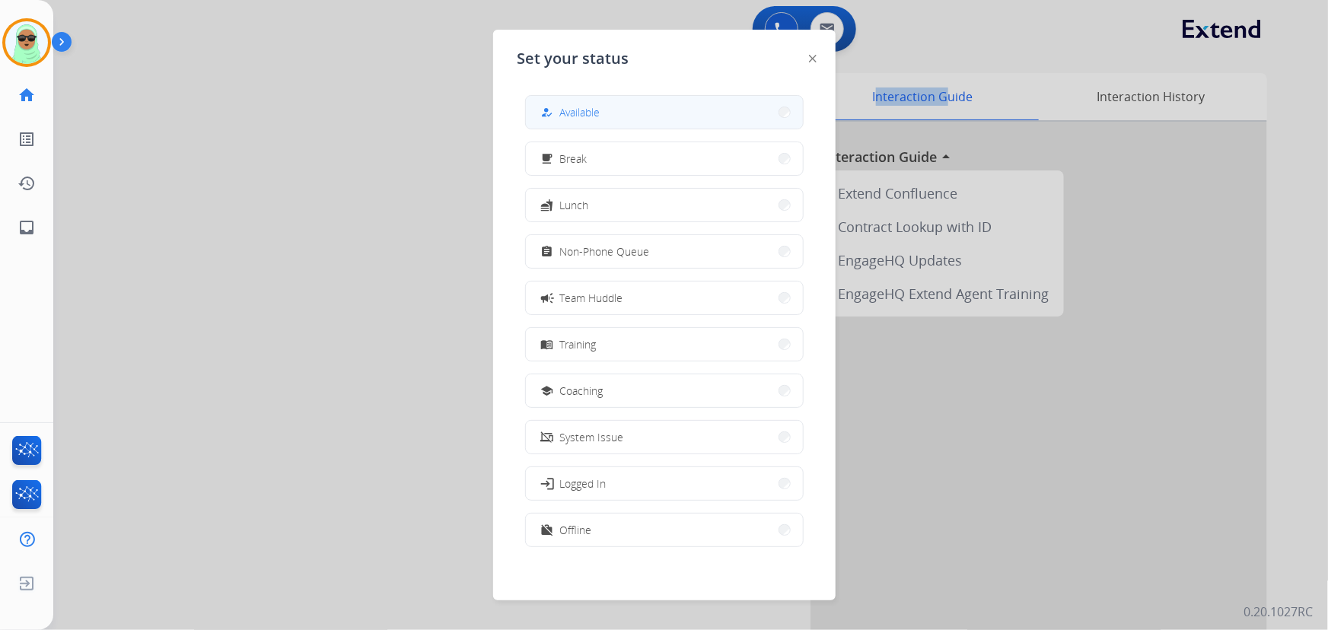
click at [585, 110] on span "Available" at bounding box center [580, 112] width 40 height 16
click at [585, 110] on div "Interaction Guide Interaction History Interaction Guide arrow_drop_up Extend Co…" at bounding box center [878, 381] width 779 height 617
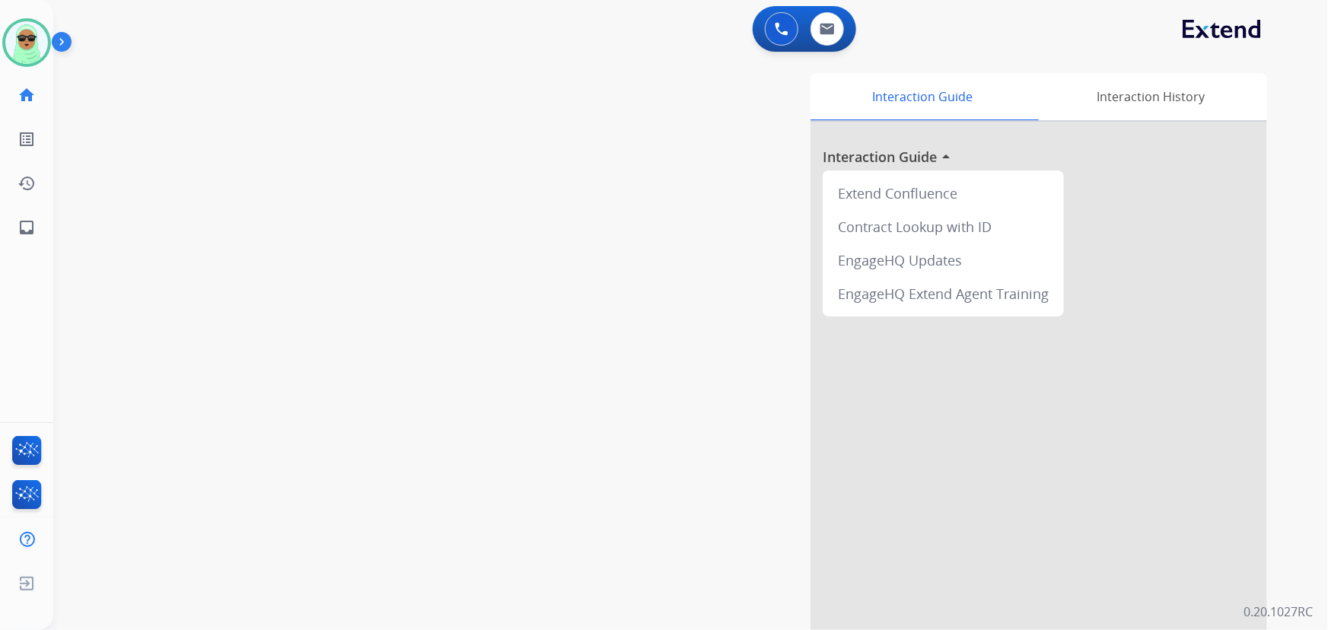
click at [480, 122] on div "swap_horiz Break voice bridge close_fullscreen Connect 3-Way Call merge_type Se…" at bounding box center [672, 372] width 1239 height 635
click at [109, 61] on div "swap_horiz Break voice bridge close_fullscreen Connect 3-Way Call merge_type Se…" at bounding box center [672, 372] width 1239 height 635
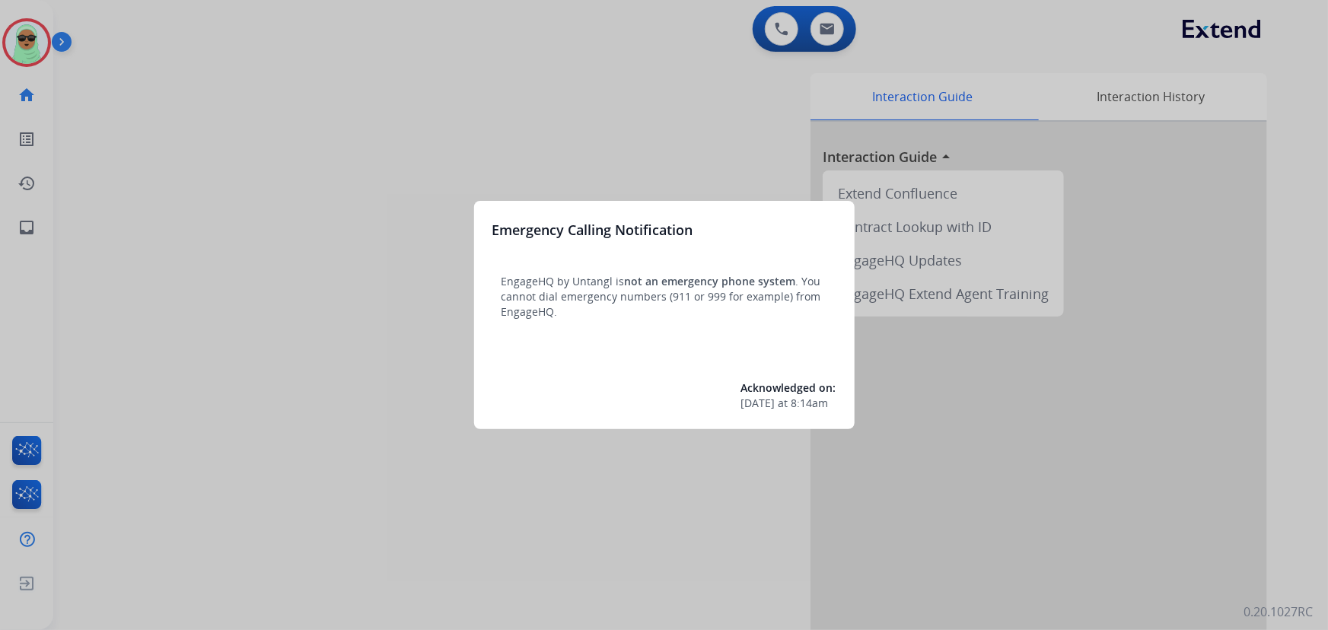
click at [20, 46] on div at bounding box center [664, 315] width 1328 height 630
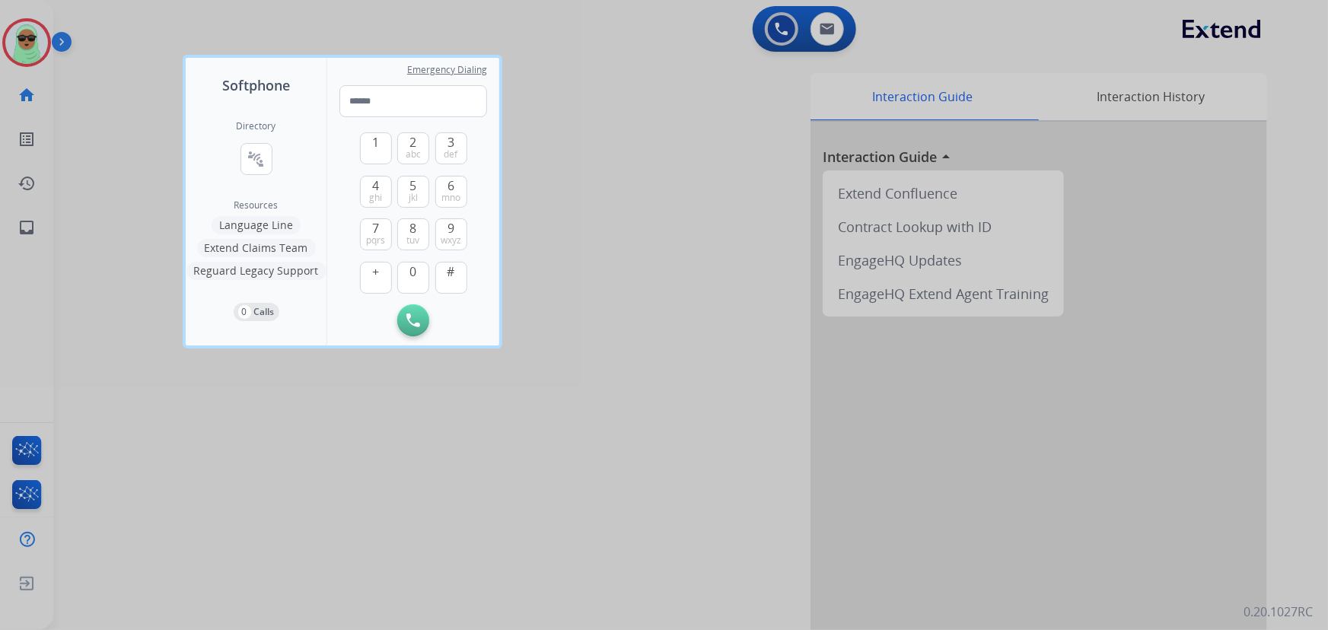
click at [20, 46] on div at bounding box center [664, 315] width 1328 height 630
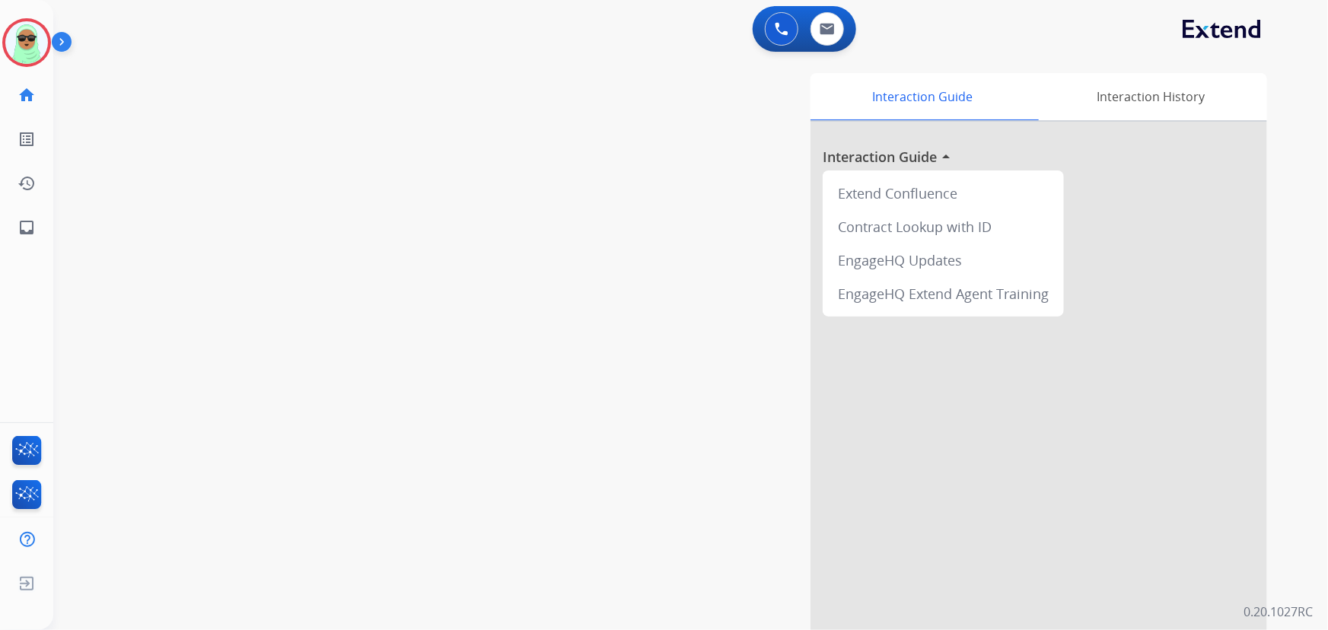
click at [20, 46] on img at bounding box center [26, 42] width 43 height 43
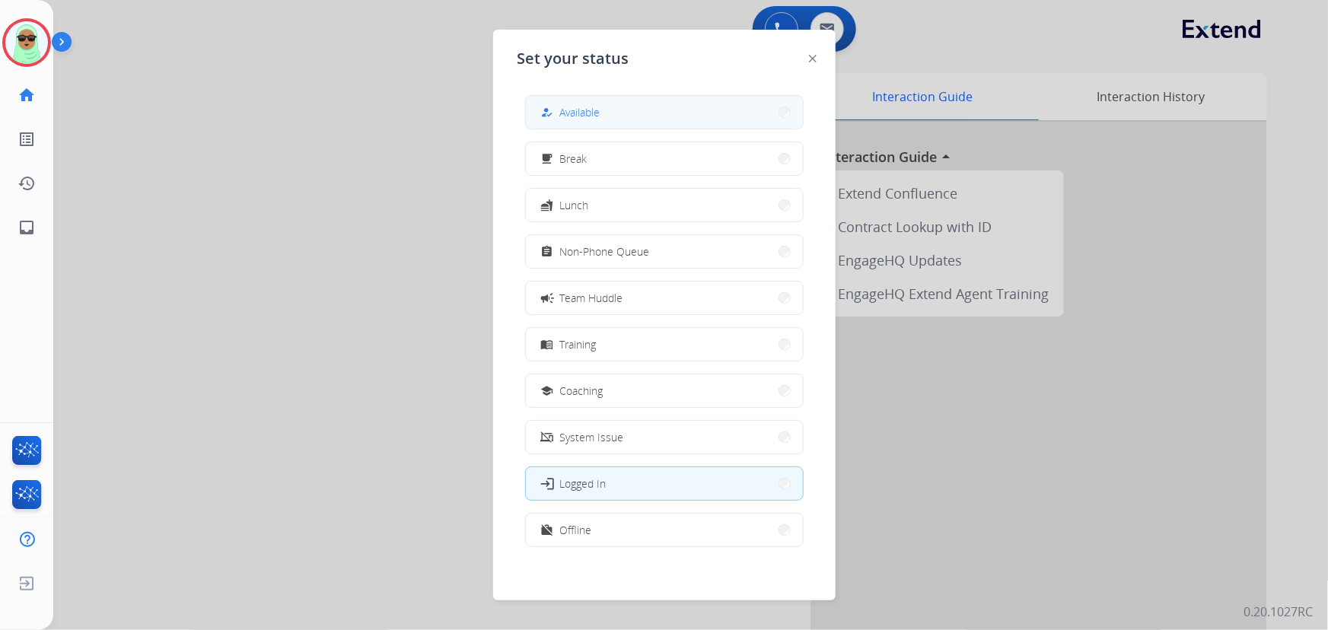
click at [701, 100] on button "how_to_reg Available" at bounding box center [664, 112] width 277 height 33
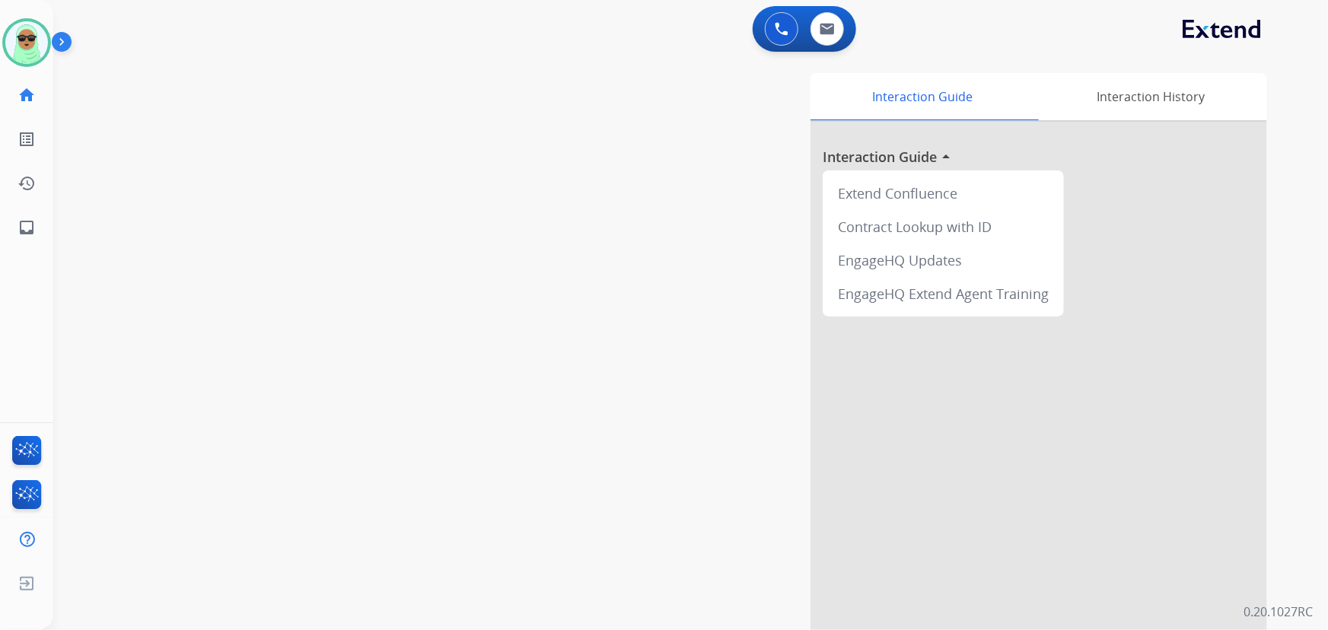
click at [151, 73] on div "swap_horiz Break voice bridge close_fullscreen Connect 3-Way Call merge_type Se…" at bounding box center [672, 372] width 1239 height 635
click at [265, 305] on div "swap_horiz Break voice bridge close_fullscreen Connect 3-Way Call merge_type Se…" at bounding box center [672, 372] width 1239 height 635
click at [7, 52] on div at bounding box center [26, 42] width 49 height 49
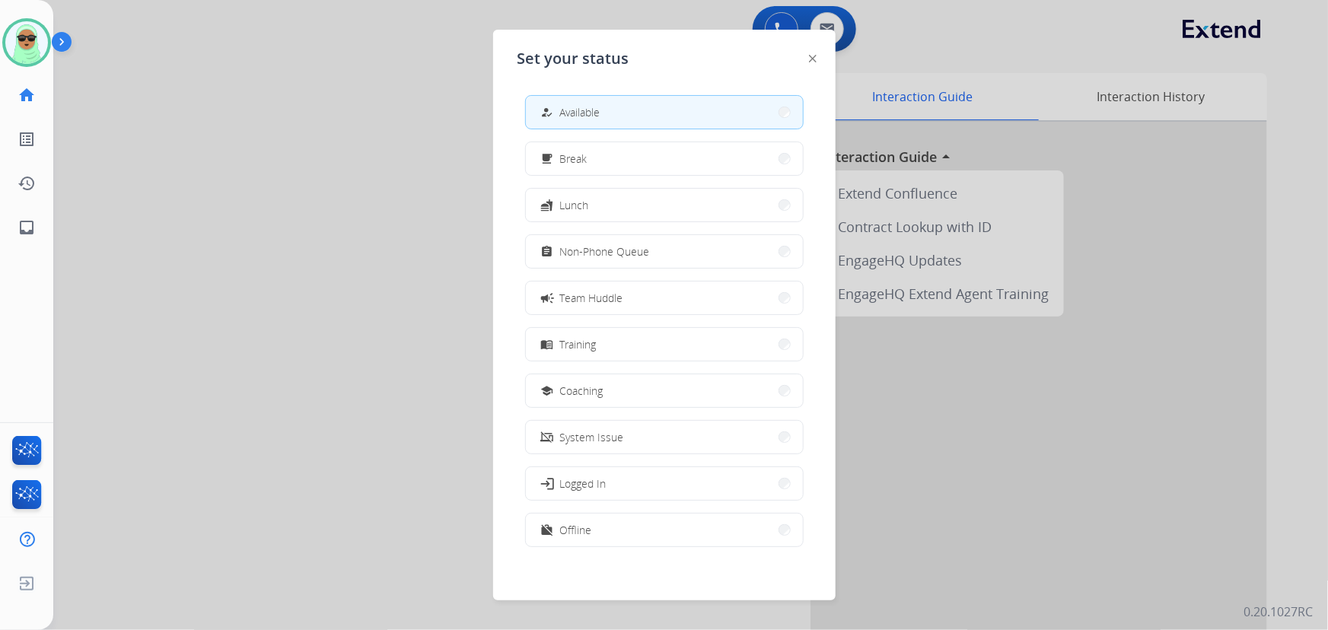
drag, startPoint x: 621, startPoint y: 257, endPoint x: 650, endPoint y: 251, distance: 29.4
click at [633, 251] on span "Non-Phone Queue" at bounding box center [605, 252] width 90 height 16
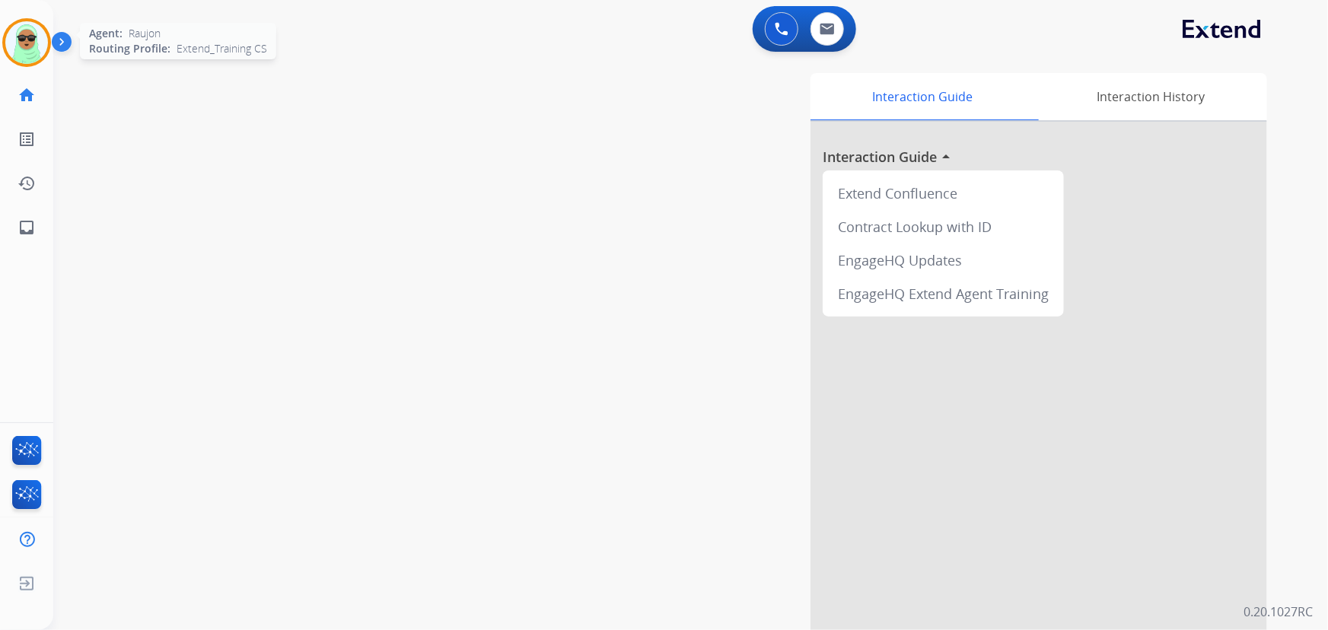
click at [48, 62] on div "Agent: Raujon Routing Profile: Extend_Training CS" at bounding box center [26, 42] width 49 height 49
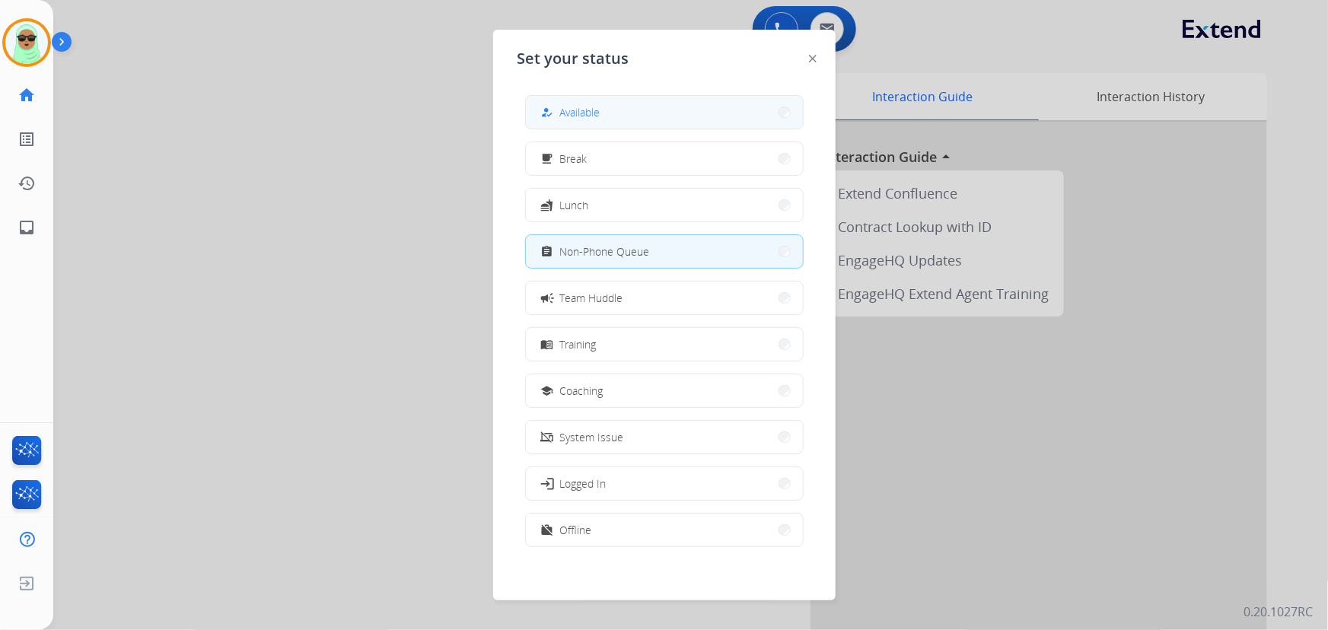
click at [643, 115] on button "how_to_reg Available" at bounding box center [664, 112] width 277 height 33
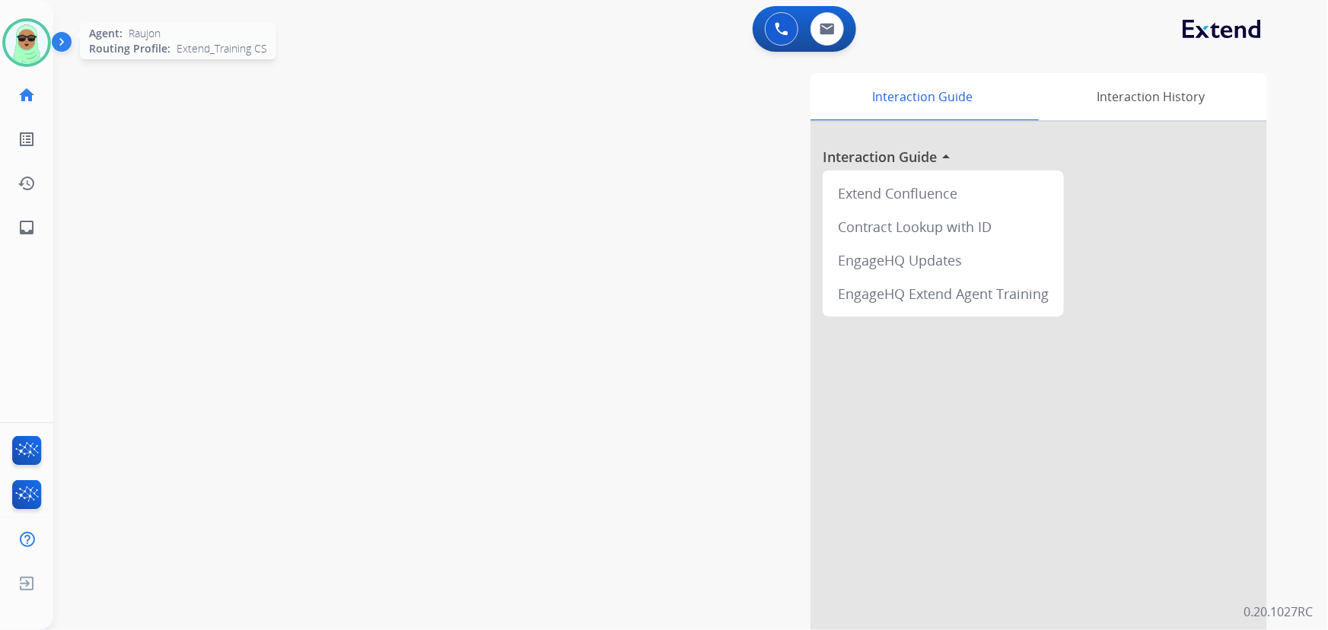
click at [21, 42] on img at bounding box center [26, 42] width 43 height 43
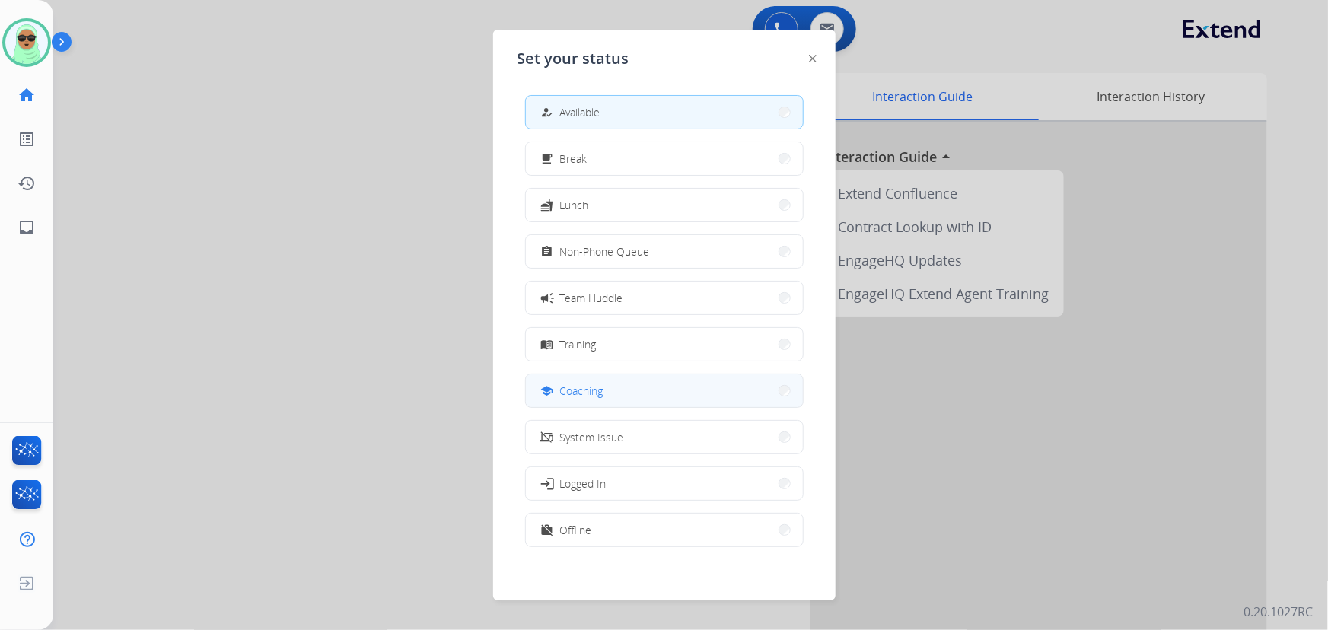
click at [687, 403] on button "school Coaching" at bounding box center [664, 391] width 277 height 33
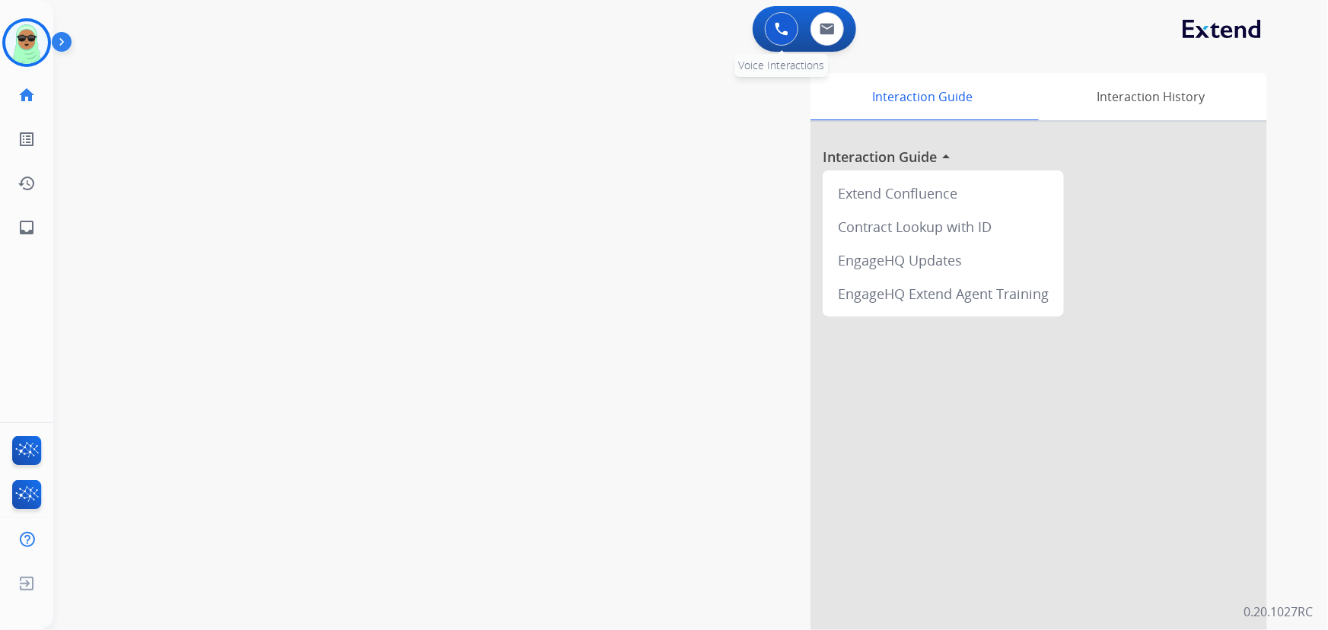
click at [774, 30] on button at bounding box center [781, 28] width 33 height 33
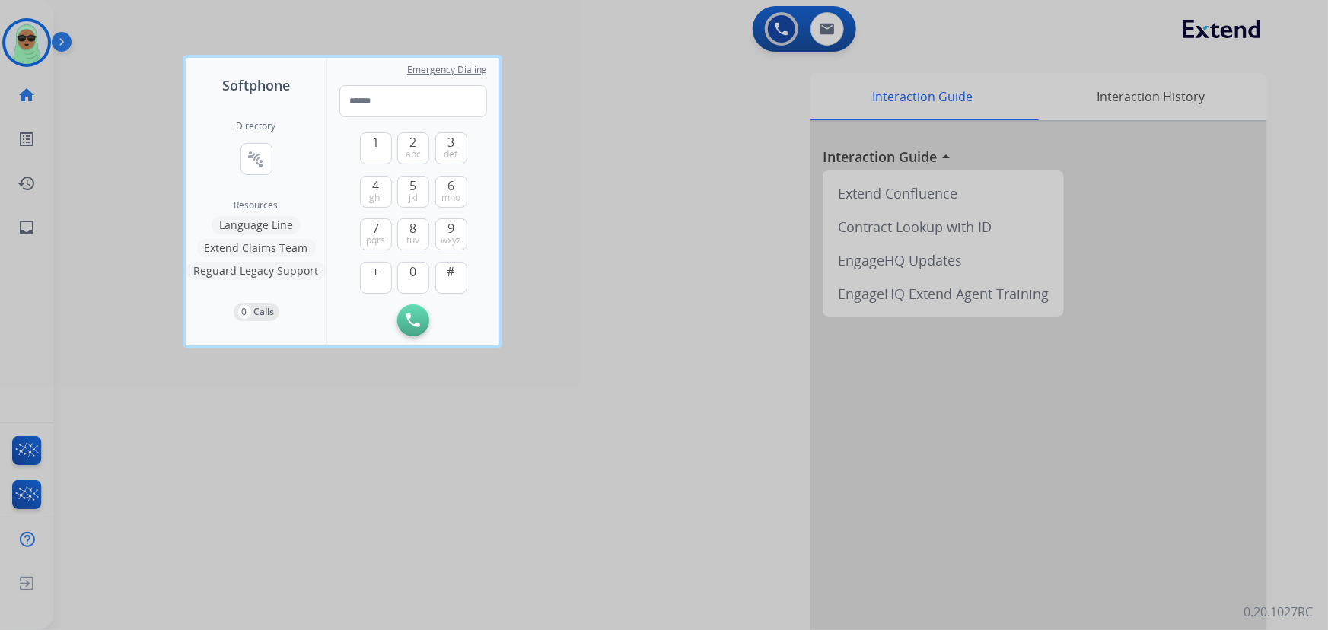
click at [123, 48] on div at bounding box center [664, 315] width 1328 height 630
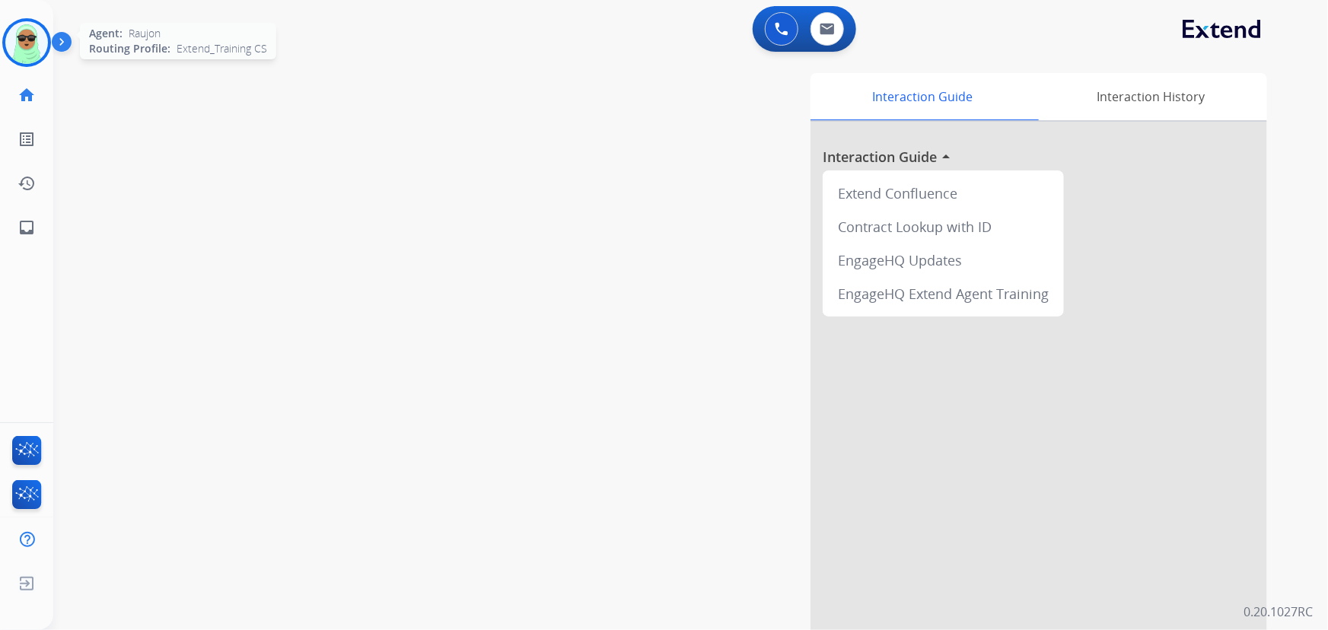
click at [24, 30] on img at bounding box center [26, 42] width 43 height 43
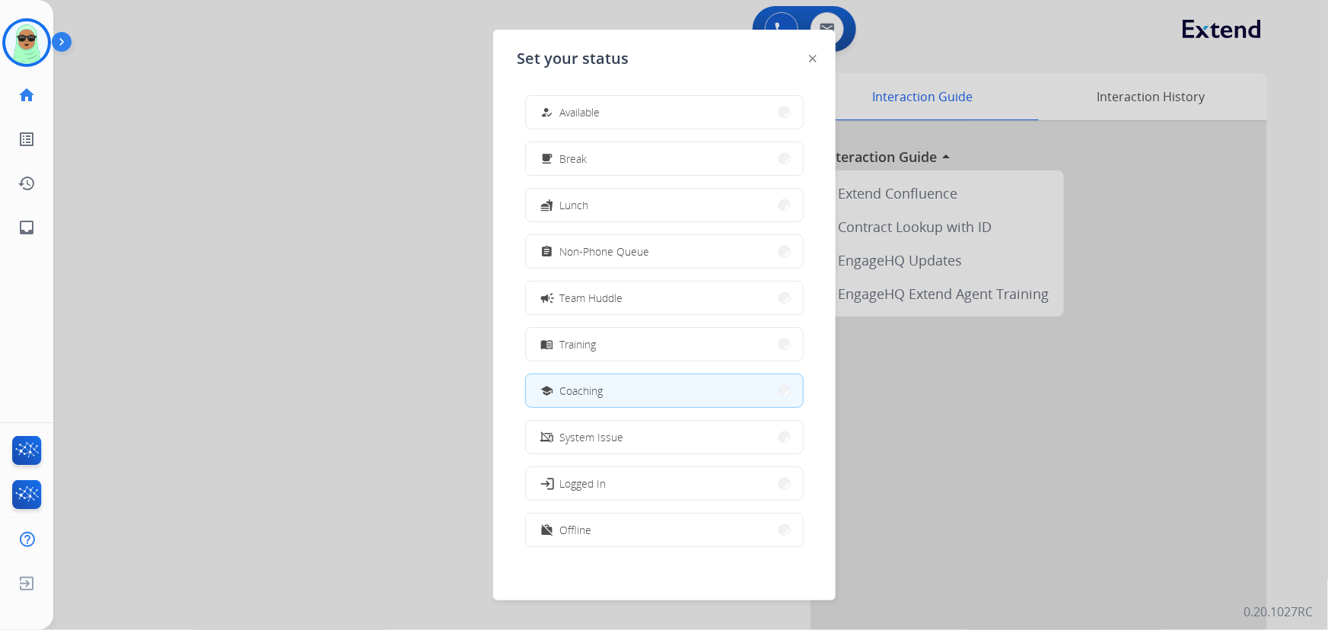
drag, startPoint x: 617, startPoint y: 118, endPoint x: 740, endPoint y: 66, distance: 133.7
click at [618, 116] on button "how_to_reg Available" at bounding box center [664, 112] width 277 height 33
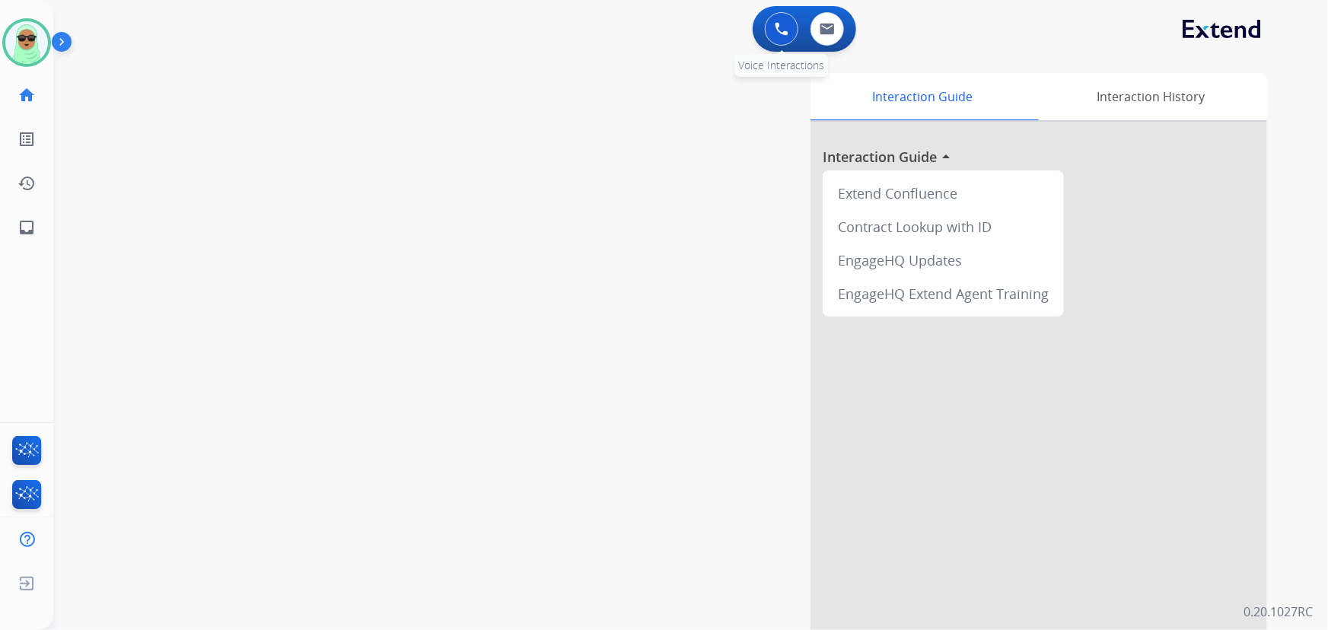
click at [770, 30] on button at bounding box center [781, 28] width 33 height 33
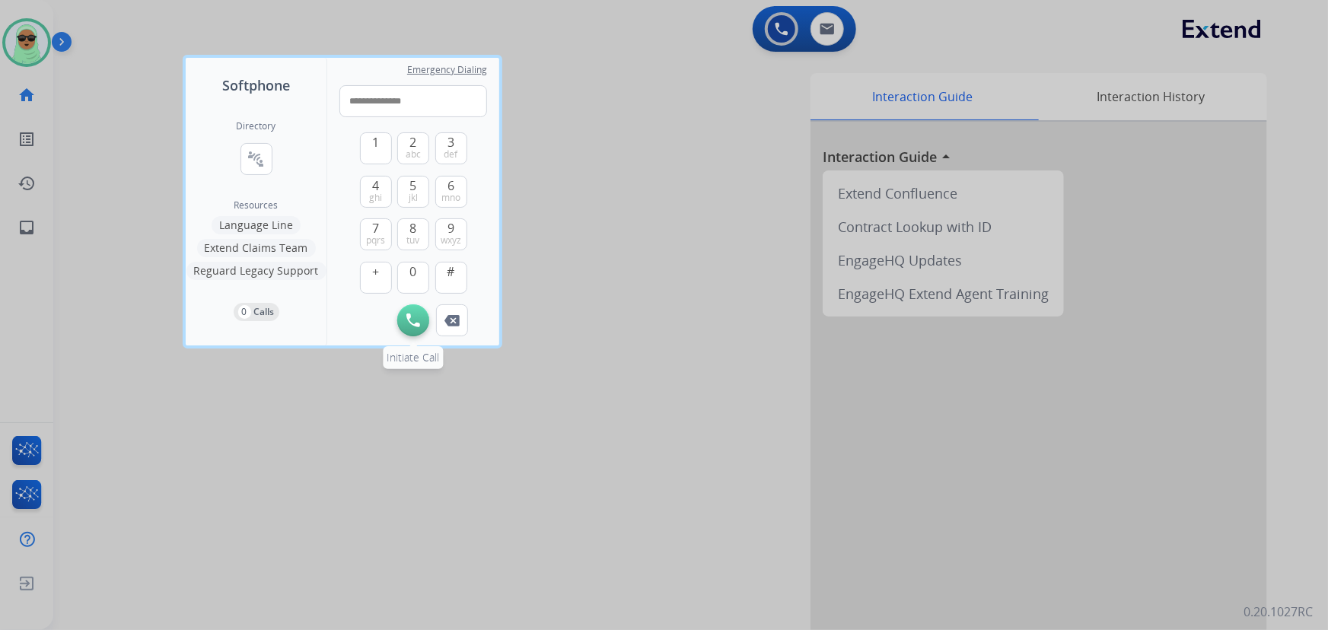
type input "**********"
click at [420, 320] on button "Initiate Call" at bounding box center [413, 321] width 32 height 32
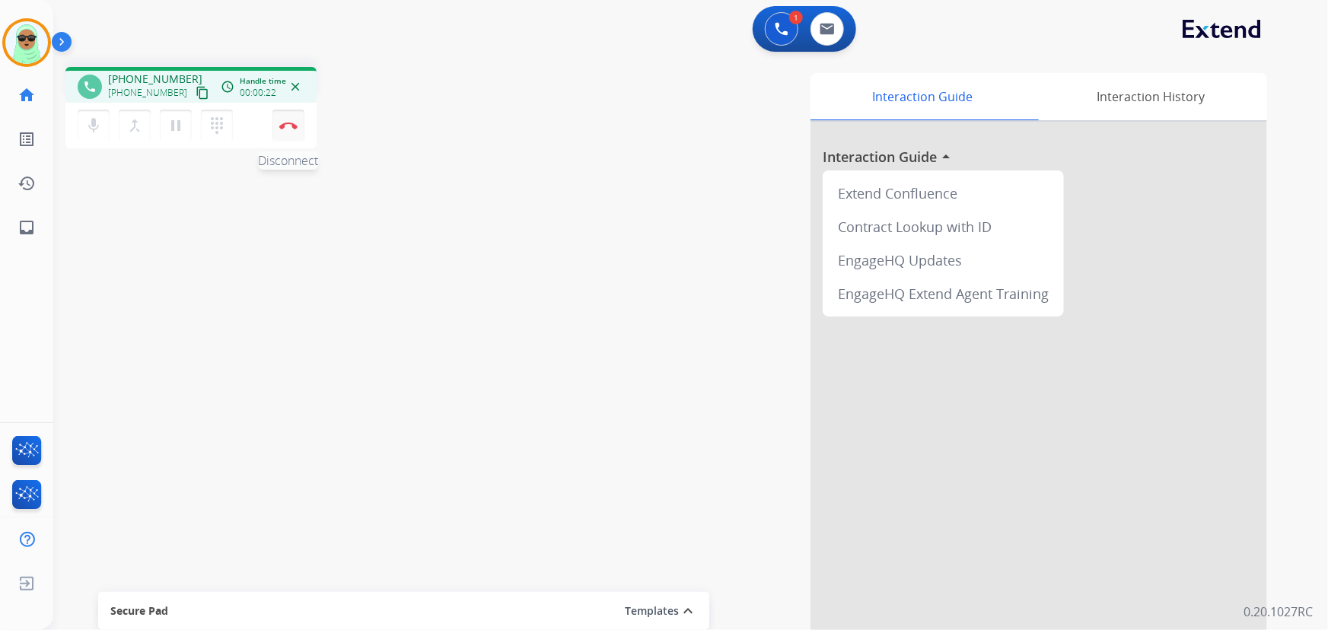
click at [289, 130] on button "Disconnect" at bounding box center [289, 126] width 32 height 32
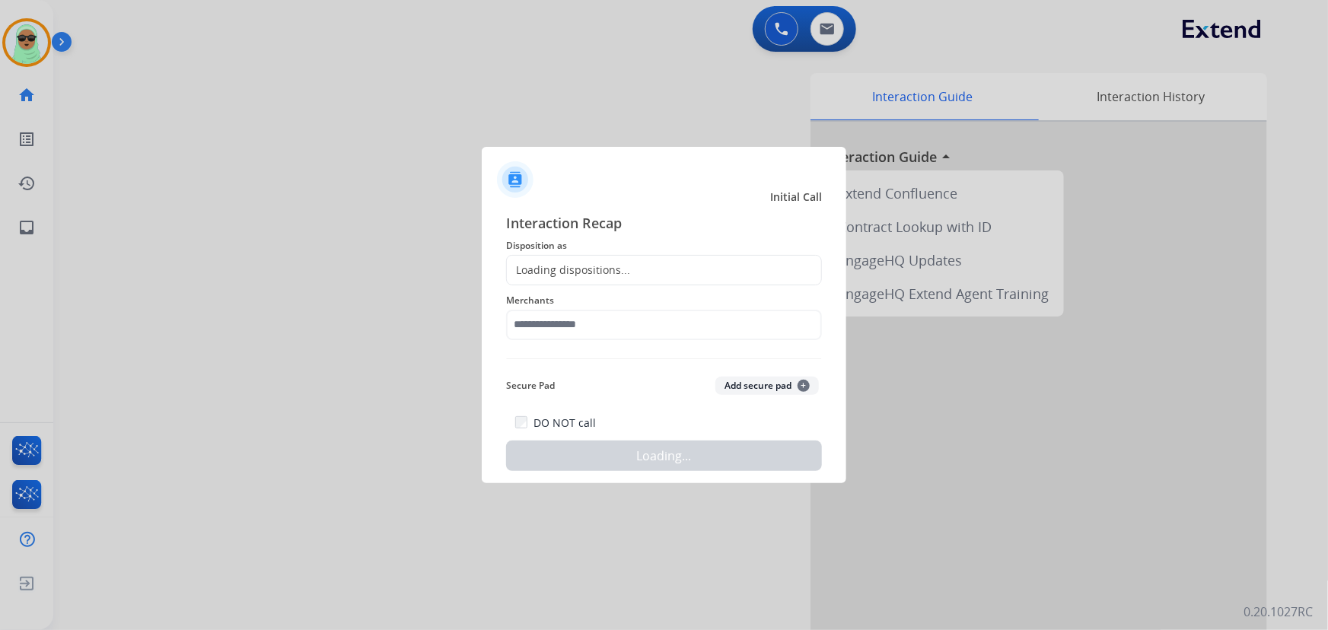
click at [647, 295] on span "Merchants" at bounding box center [664, 301] width 316 height 18
click at [648, 273] on div "Loading dispositions..." at bounding box center [664, 270] width 316 height 30
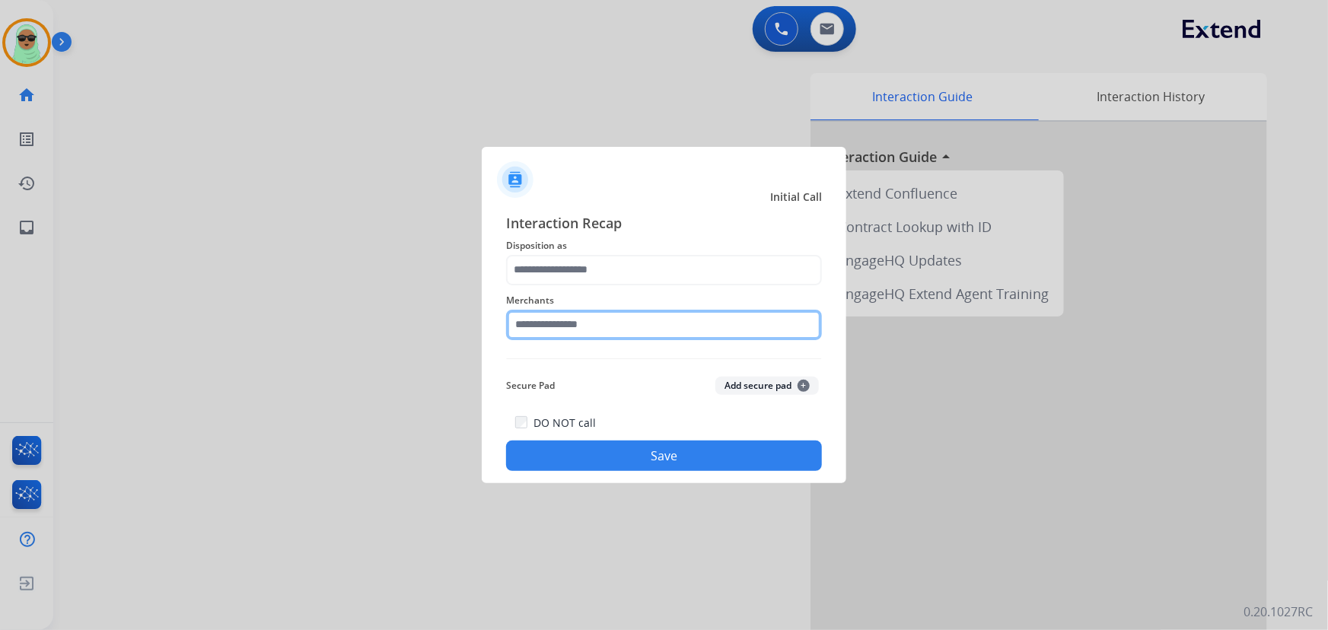
click at [623, 337] on input "text" at bounding box center [664, 325] width 316 height 30
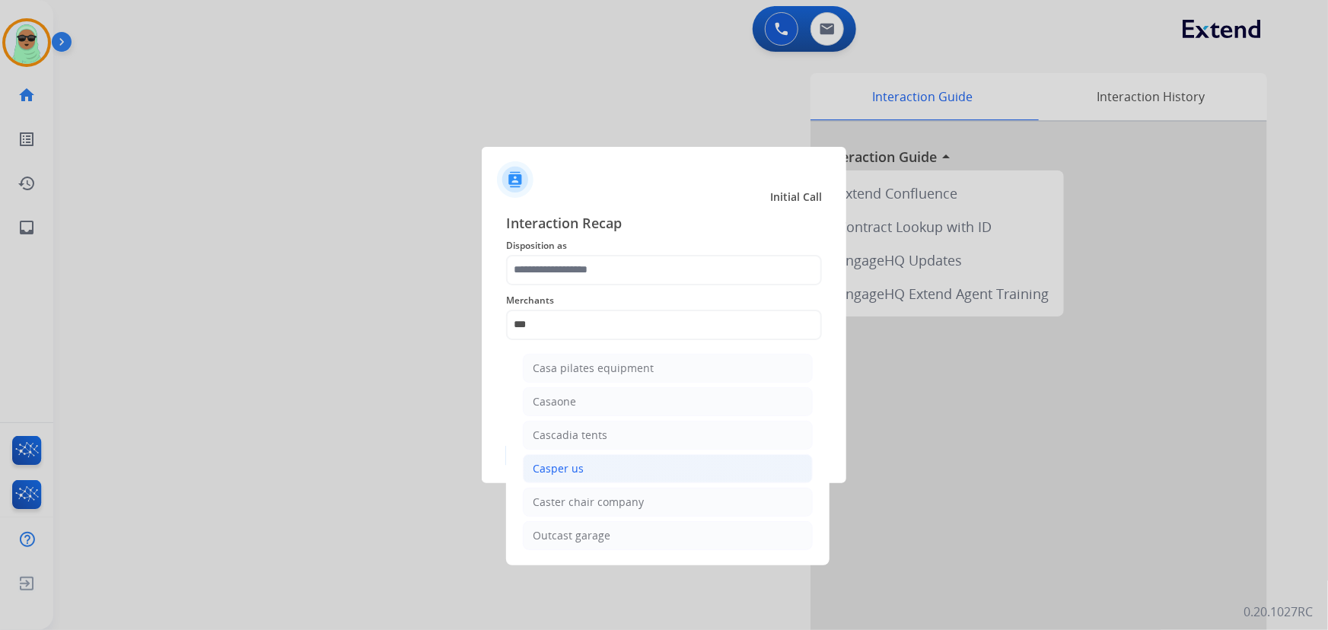
click at [643, 468] on li "Casper us" at bounding box center [668, 468] width 290 height 29
type input "*********"
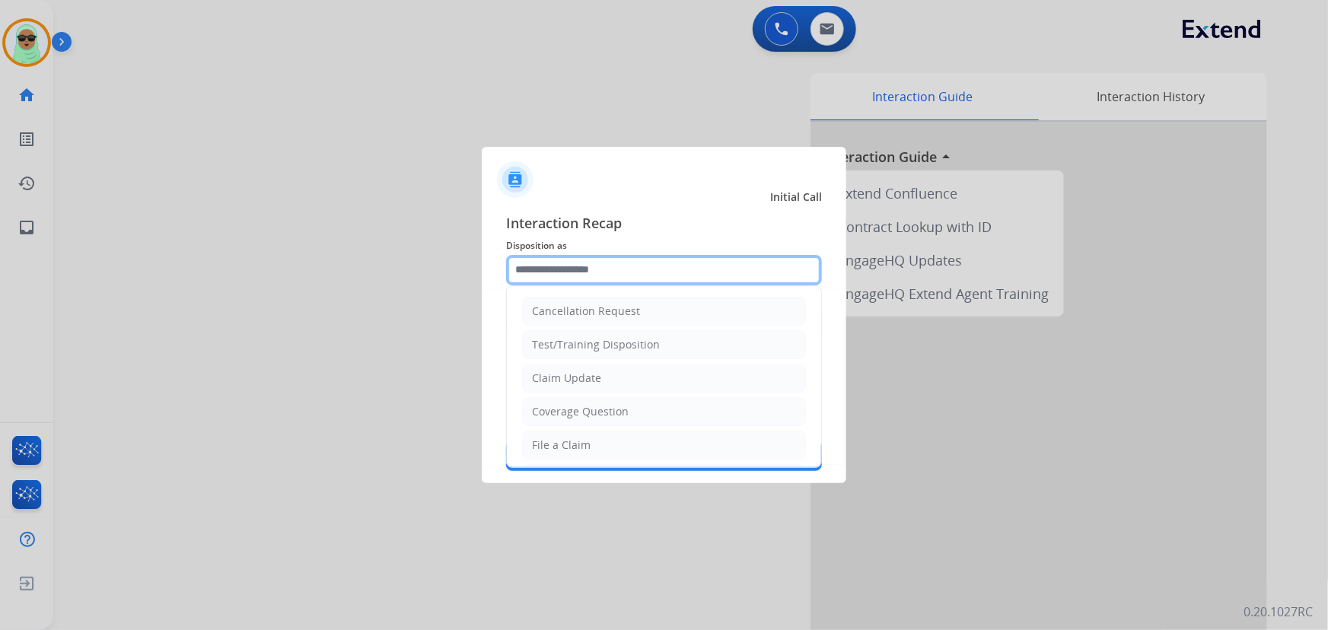
click at [594, 274] on input "text" at bounding box center [664, 270] width 316 height 30
click at [636, 368] on li "Claim Update" at bounding box center [664, 378] width 284 height 29
type input "**********"
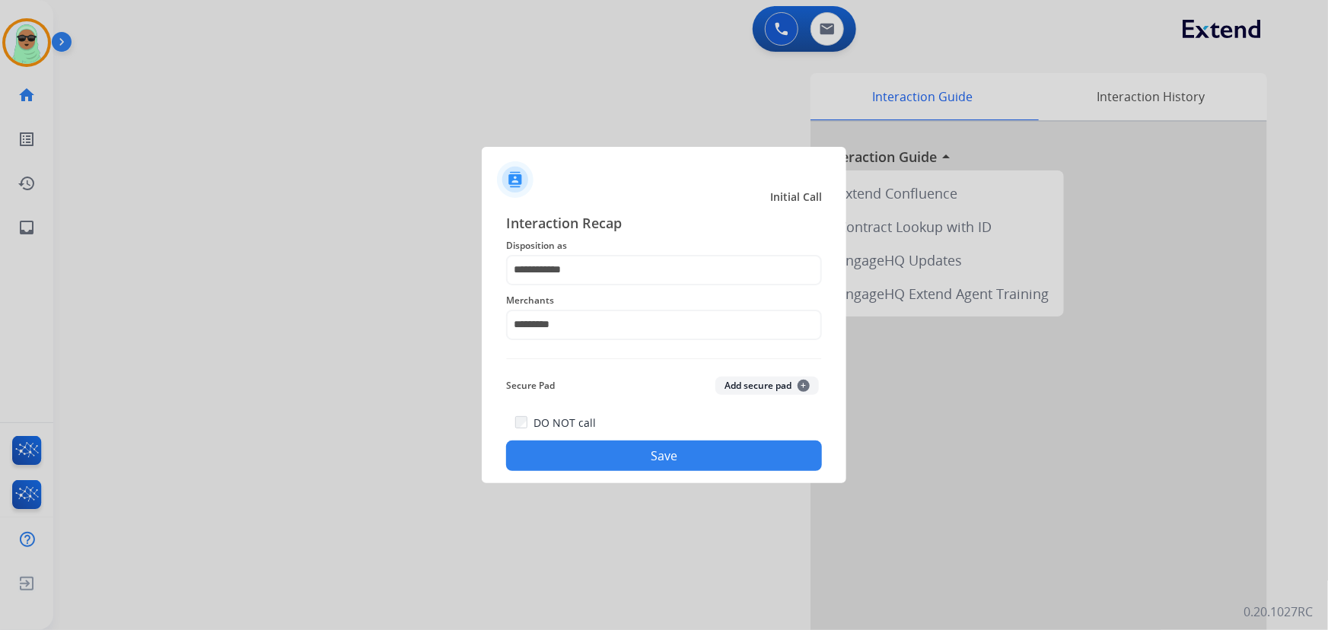
drag, startPoint x: 696, startPoint y: 403, endPoint x: 706, endPoint y: 446, distance: 44.7
click at [700, 416] on div "**********" at bounding box center [664, 342] width 316 height 260
click at [713, 450] on button "Save" at bounding box center [664, 456] width 316 height 30
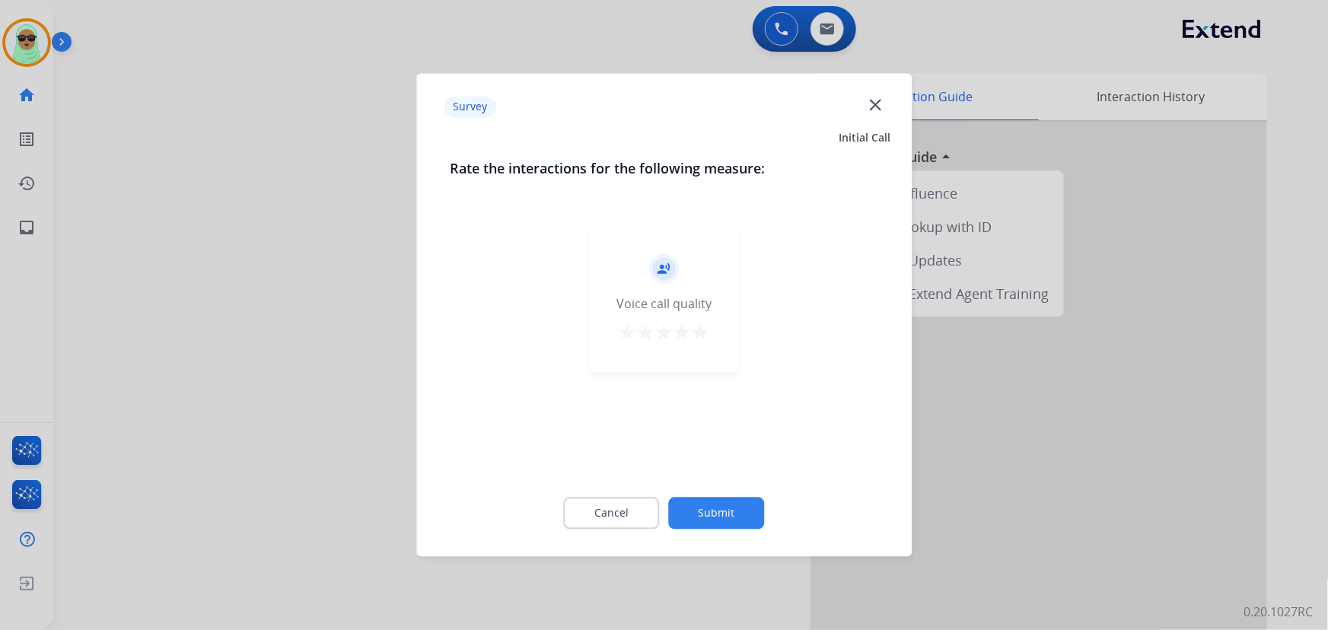
click at [714, 454] on div "record_voice_over Voice call quality star star star star star" at bounding box center [664, 347] width 429 height 263
click at [748, 501] on button "Submit" at bounding box center [717, 514] width 96 height 32
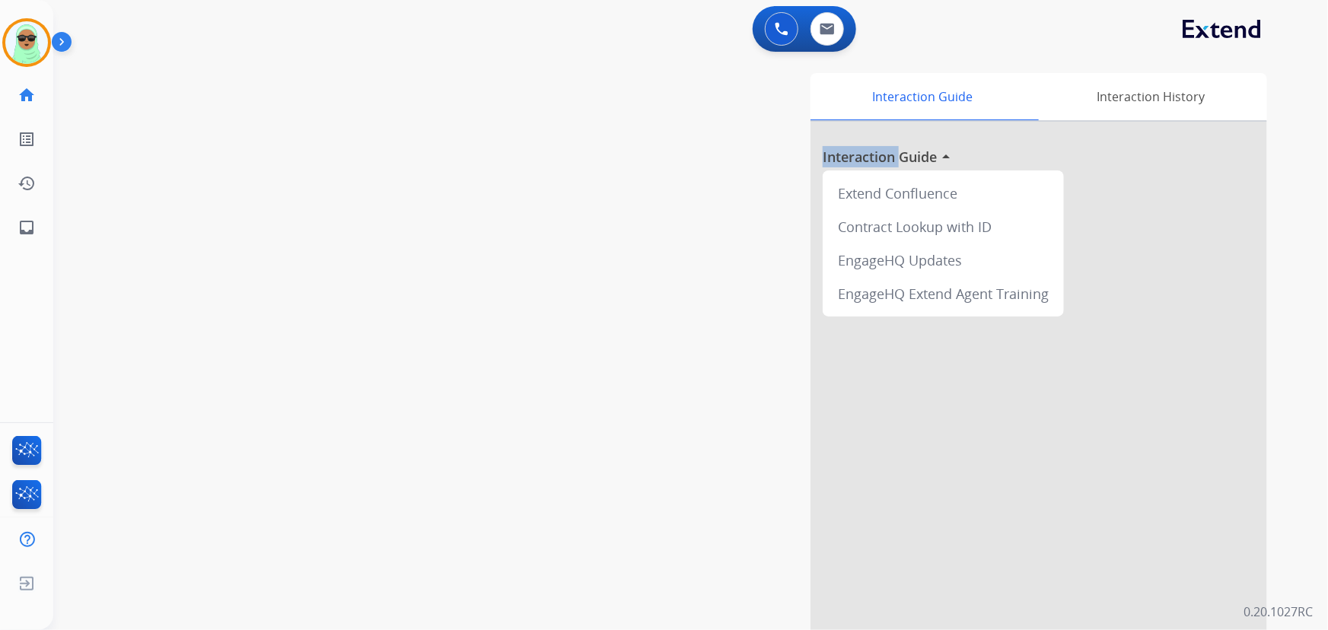
click at [748, 501] on div "Interaction Guide Interaction History Interaction Guide arrow_drop_up Extend Co…" at bounding box center [878, 381] width 779 height 617
click at [837, 30] on button at bounding box center [827, 28] width 33 height 33
select select "**********"
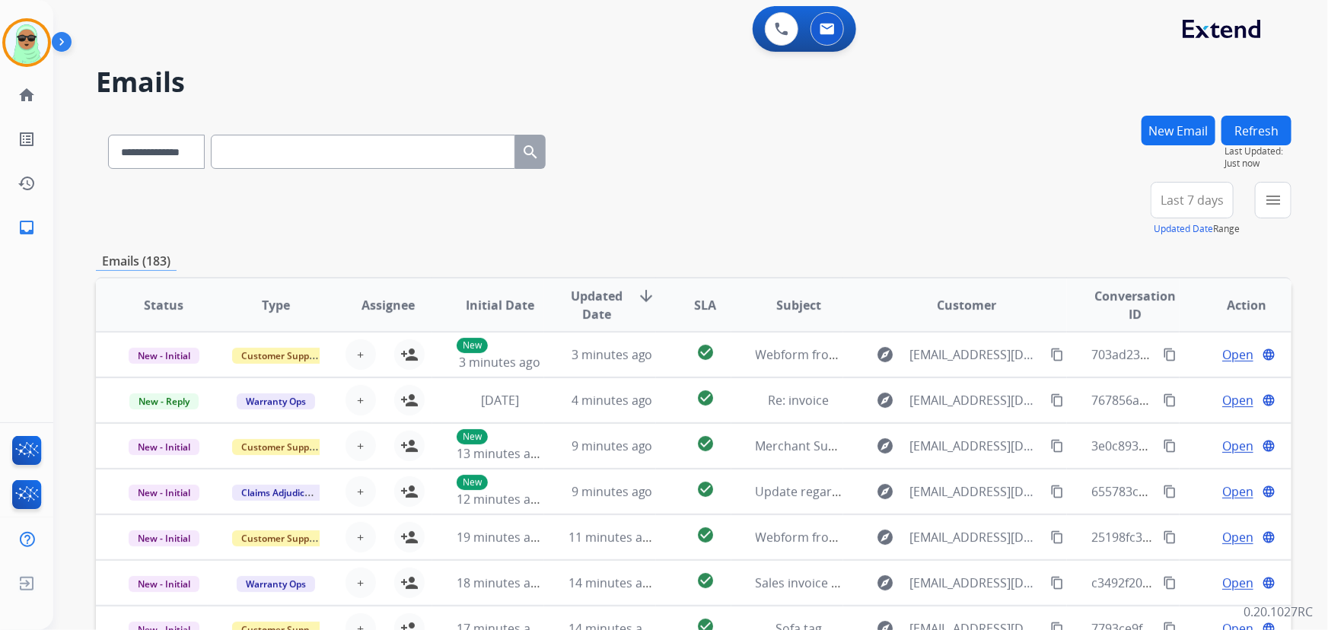
click at [1171, 119] on button "New Email" at bounding box center [1179, 131] width 74 height 30
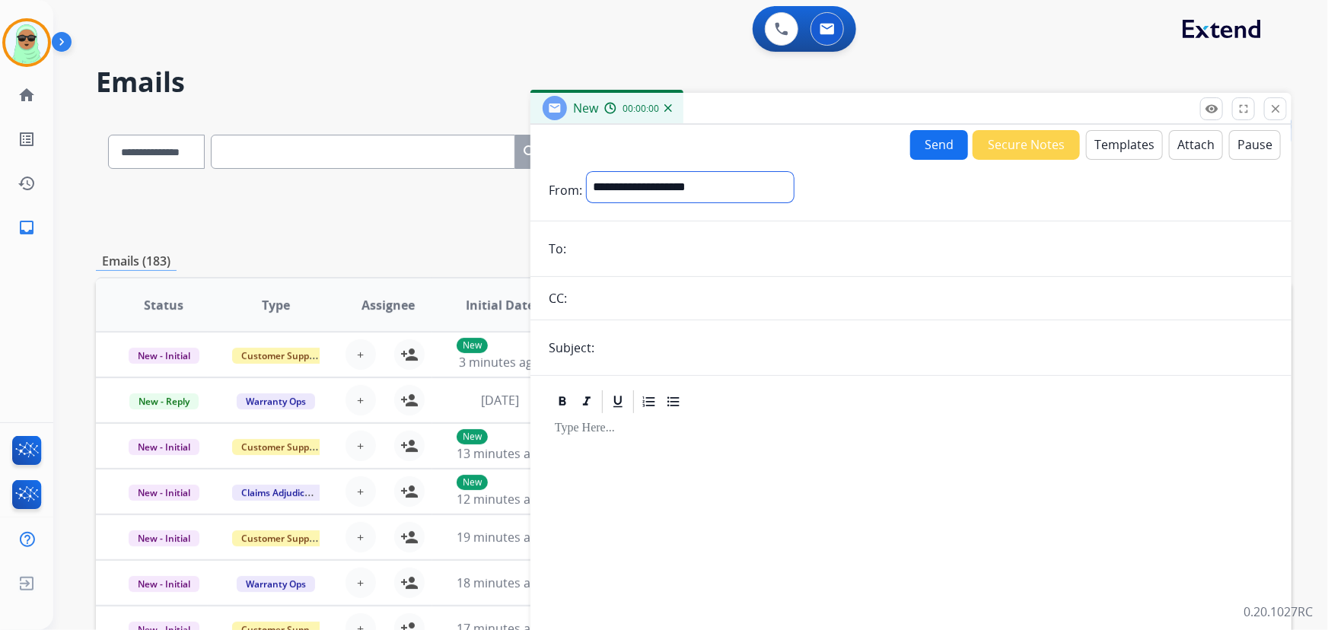
click at [716, 187] on select "**********" at bounding box center [690, 187] width 207 height 30
select select "**********"
click at [587, 172] on select "**********" at bounding box center [690, 187] width 207 height 30
click at [603, 238] on input "email" at bounding box center [922, 250] width 703 height 30
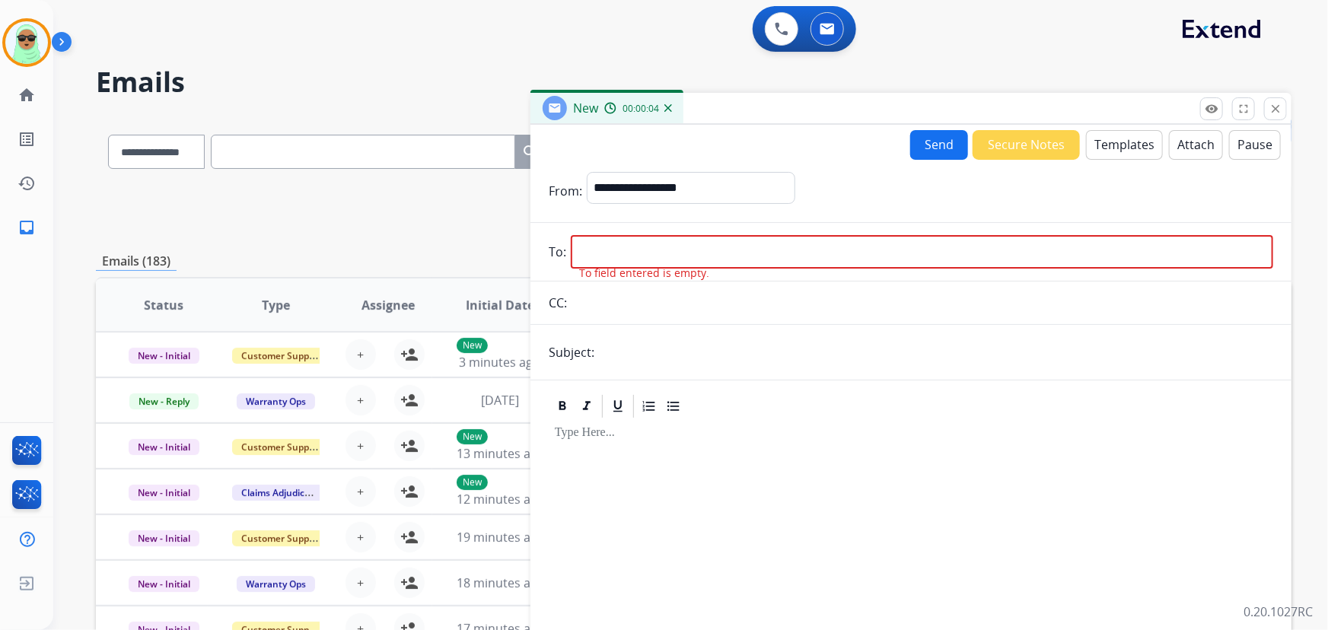
click at [669, 238] on input "email" at bounding box center [922, 251] width 703 height 33
paste input "**********"
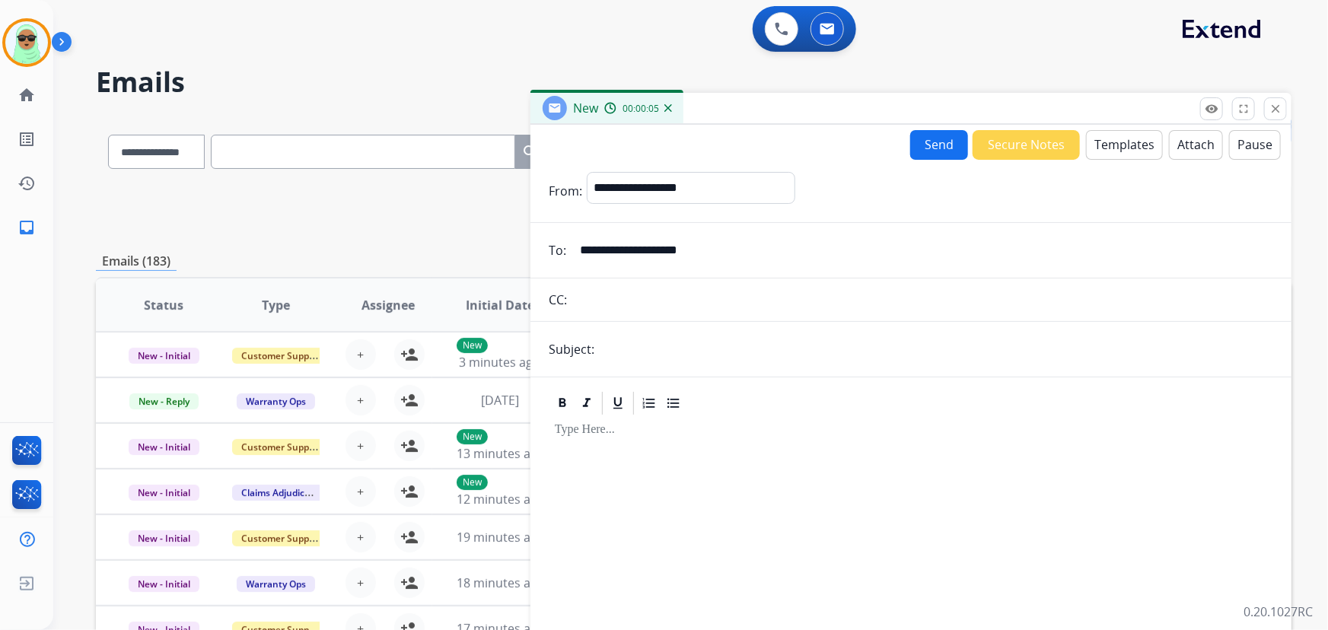
type input "**********"
click at [697, 354] on input "text" at bounding box center [936, 349] width 674 height 30
type input "**********"
click at [1093, 153] on button "Templates" at bounding box center [1124, 145] width 77 height 30
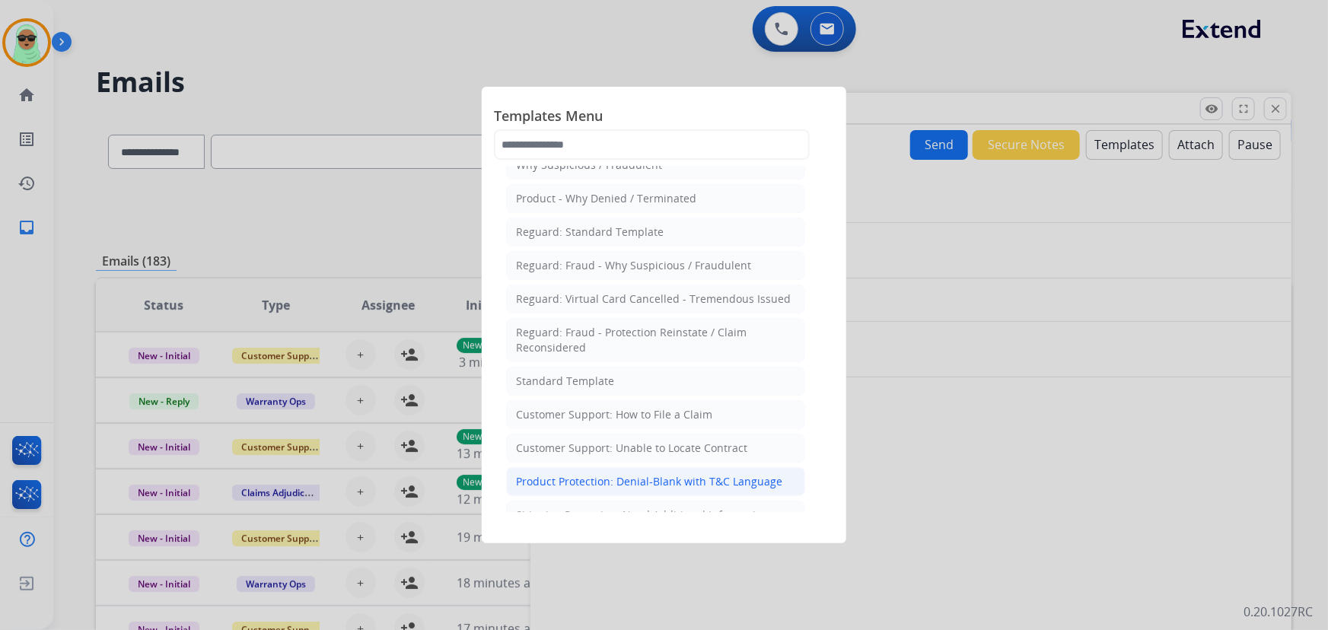
scroll to position [138, 0]
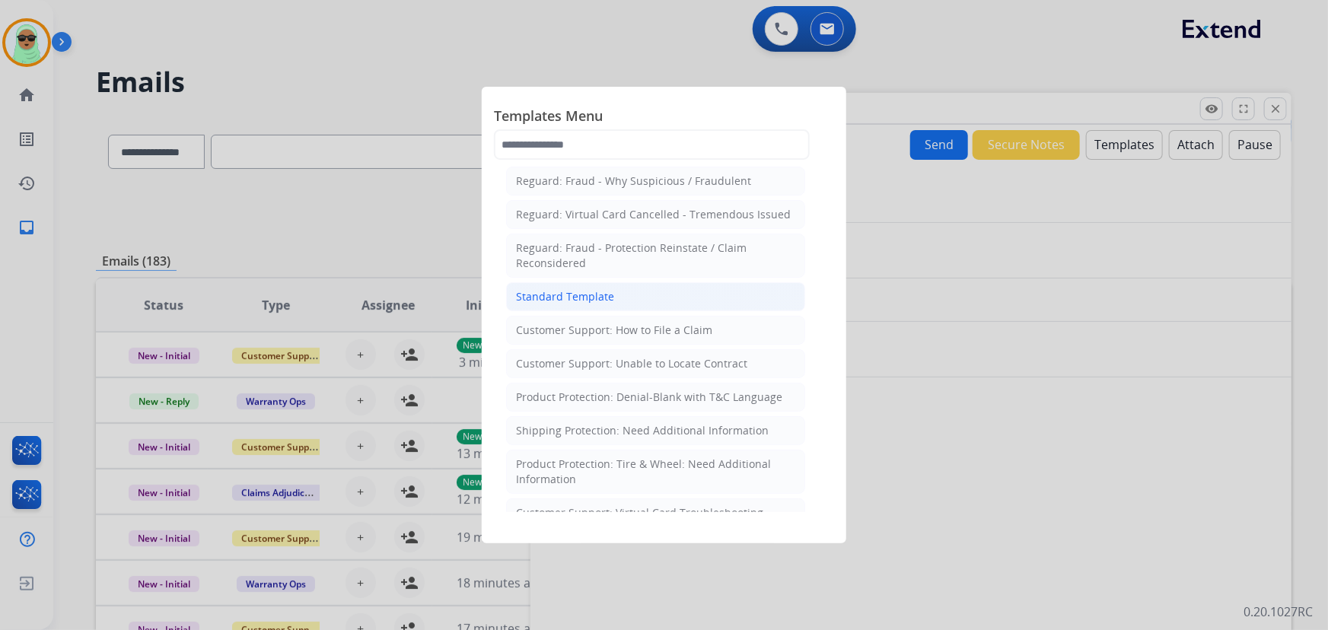
click at [668, 297] on li "Standard Template" at bounding box center [655, 296] width 299 height 29
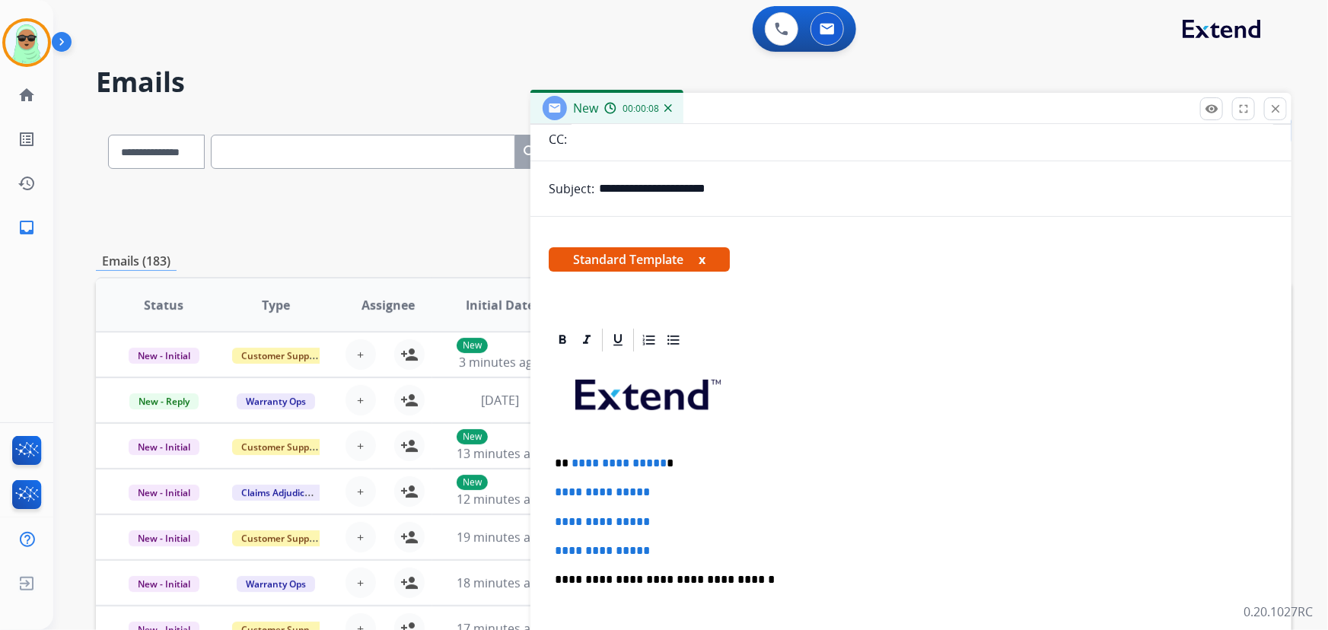
scroll to position [346, 0]
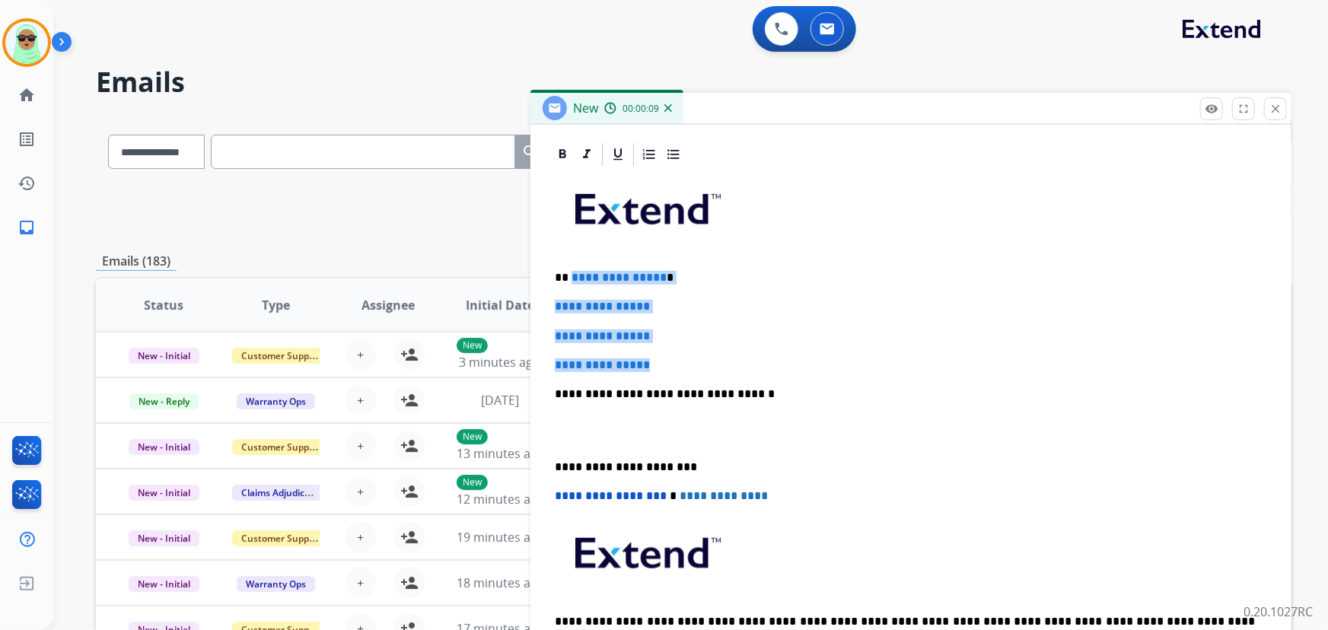
drag, startPoint x: 643, startPoint y: 347, endPoint x: 652, endPoint y: 264, distance: 83.6
click at [569, 271] on div "**********" at bounding box center [911, 430] width 725 height 524
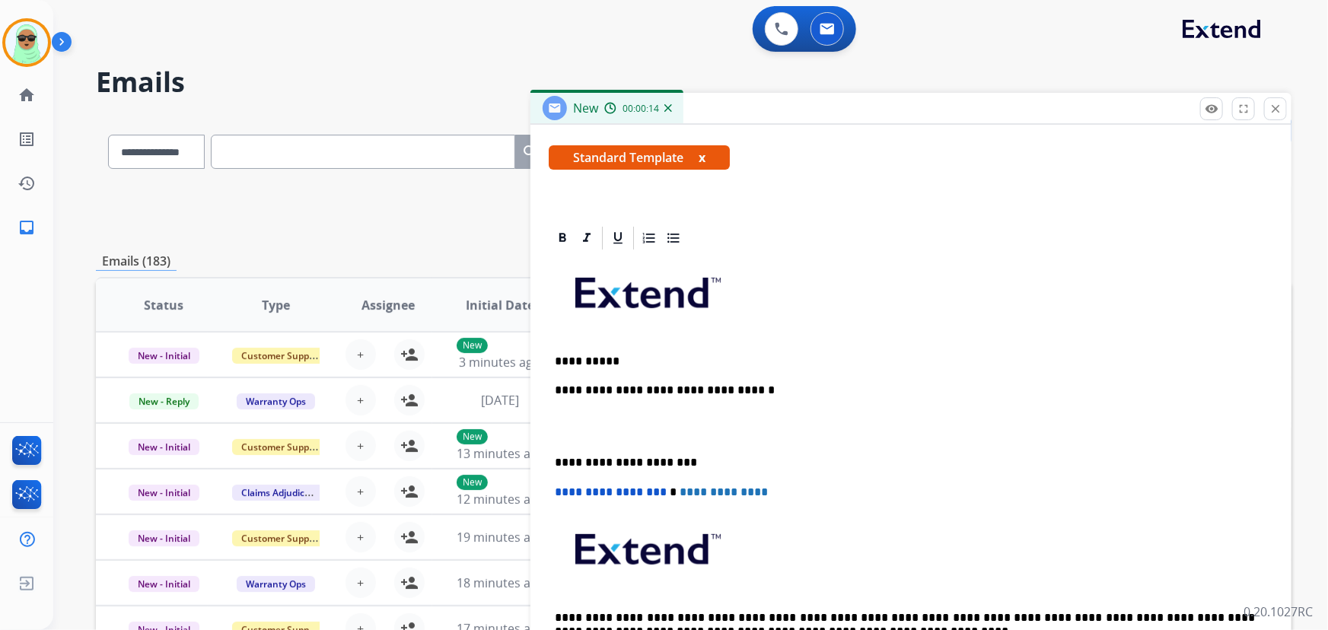
scroll to position [291, 0]
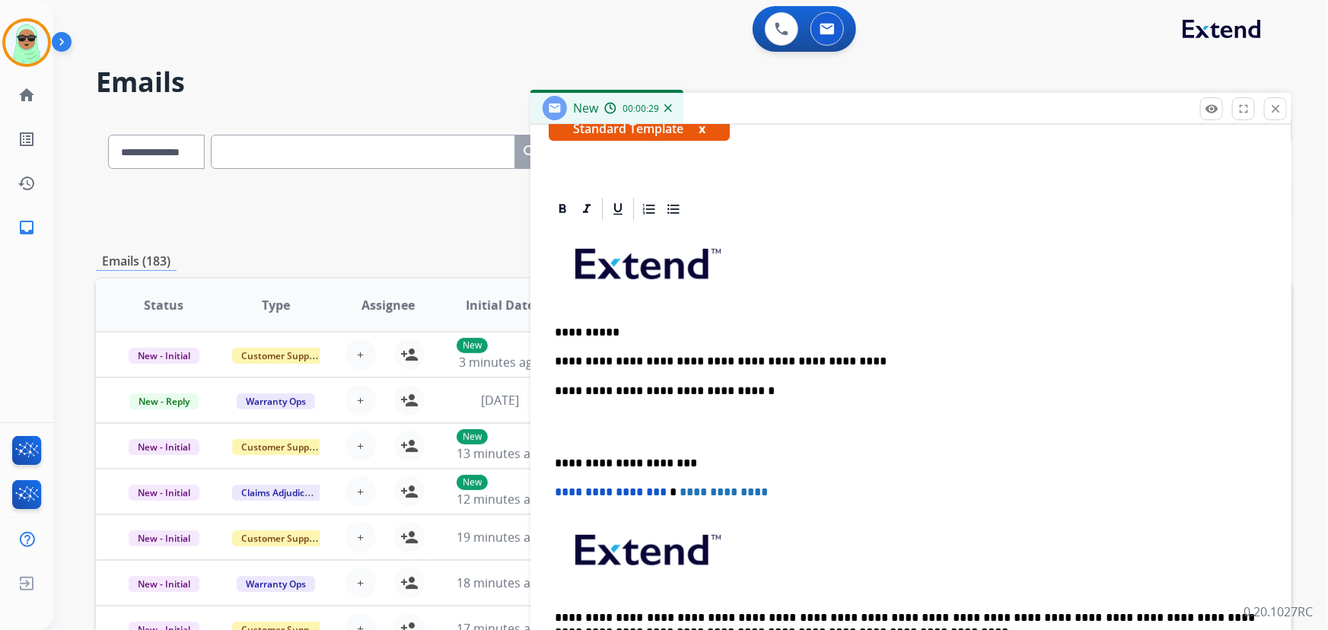
drag, startPoint x: 840, startPoint y: 362, endPoint x: 848, endPoint y: 359, distance: 9.2
click at [840, 362] on p "**********" at bounding box center [905, 362] width 701 height 14
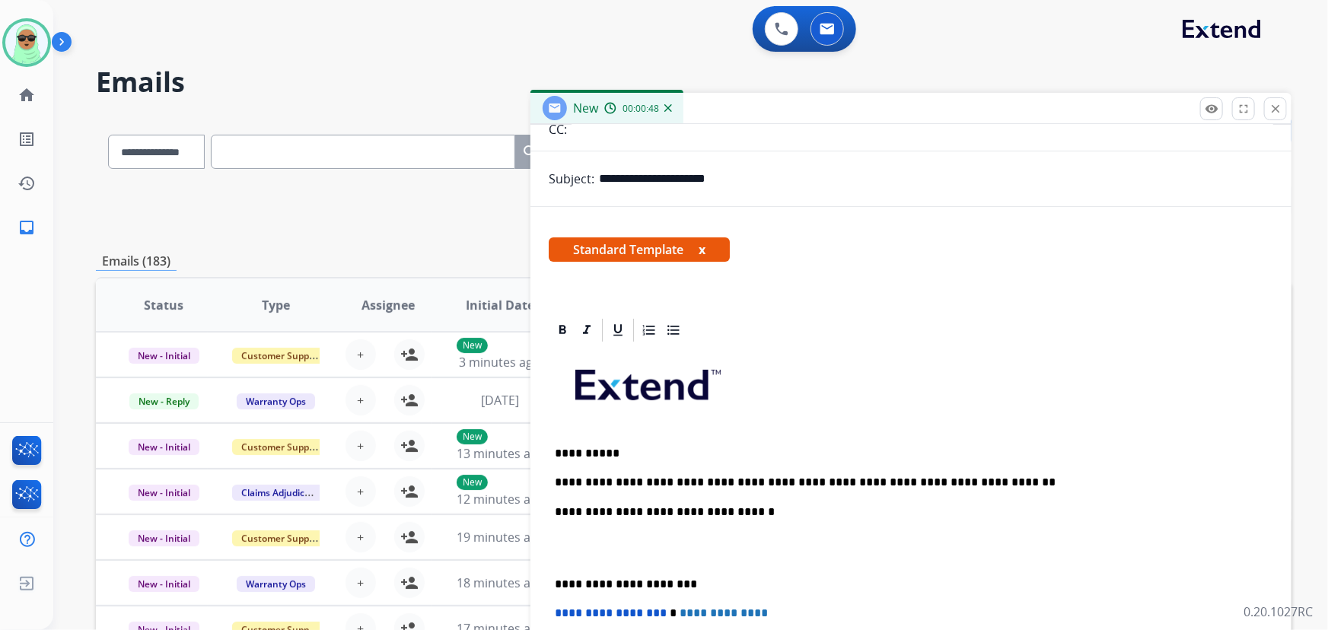
scroll to position [0, 0]
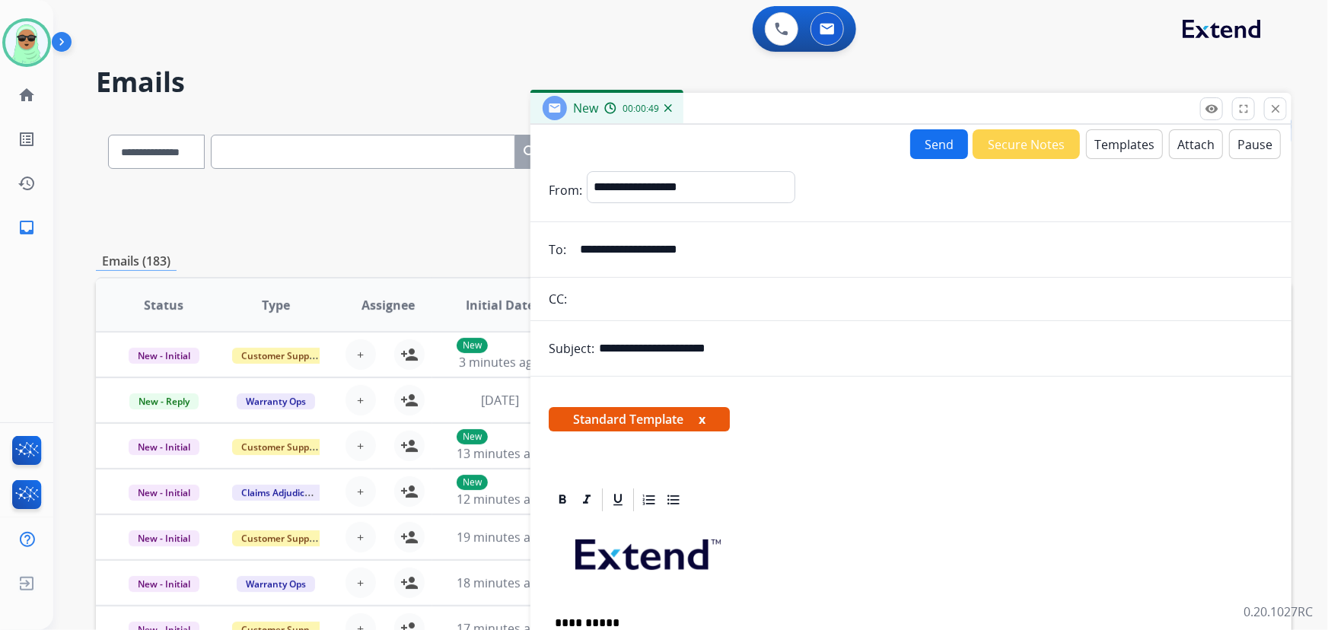
click at [934, 142] on button "Send" at bounding box center [939, 144] width 58 height 30
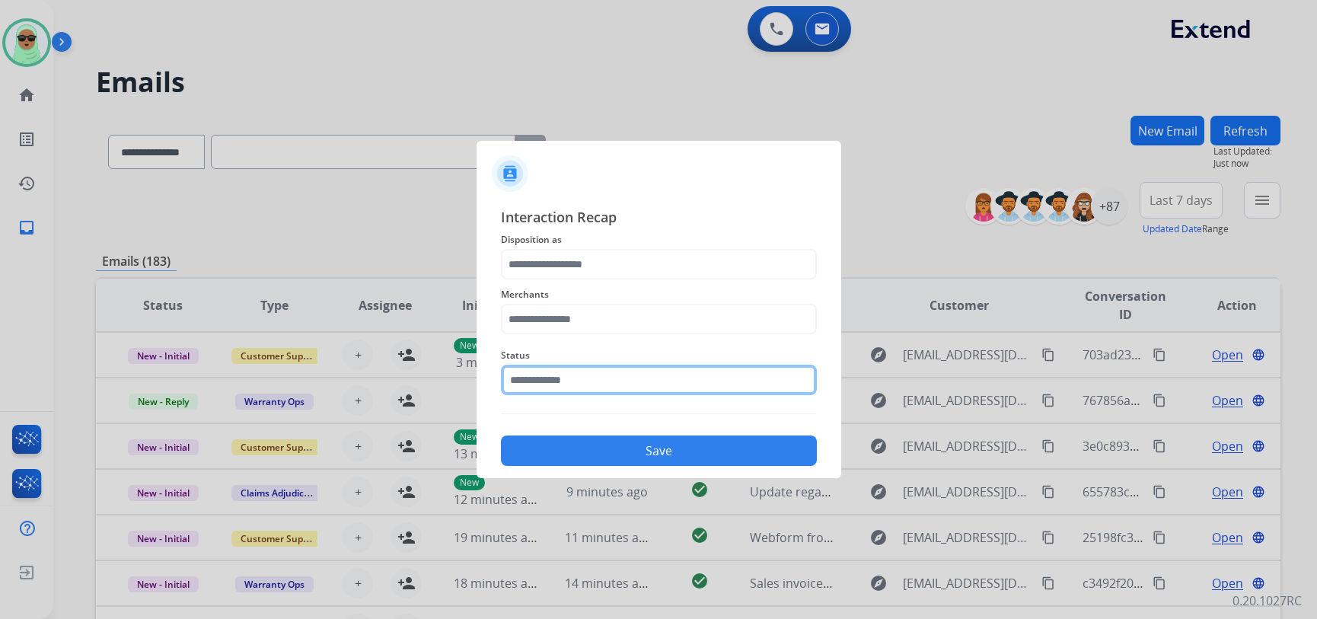
click at [599, 391] on input "text" at bounding box center [659, 380] width 316 height 30
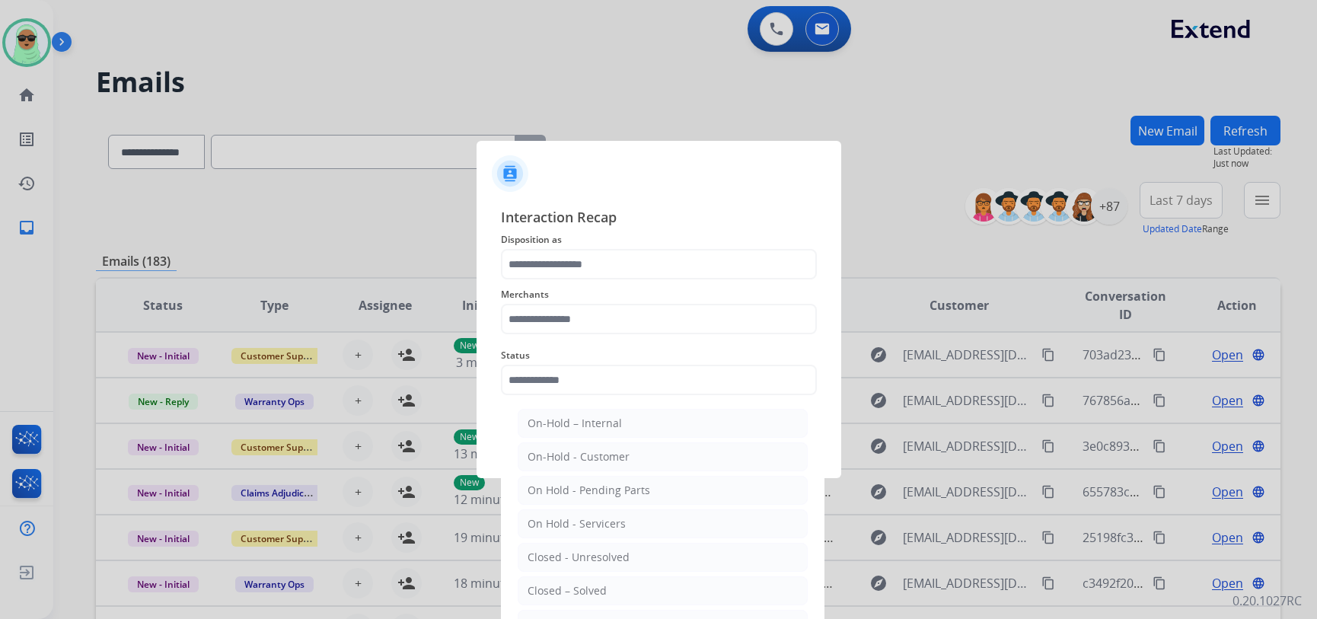
drag, startPoint x: 617, startPoint y: 579, endPoint x: 613, endPoint y: 365, distance: 213.9
click at [617, 573] on ul "On-Hold – Internal On-Hold - Customer On Hold - Pending Parts On Hold - Service…" at bounding box center [662, 561] width 299 height 320
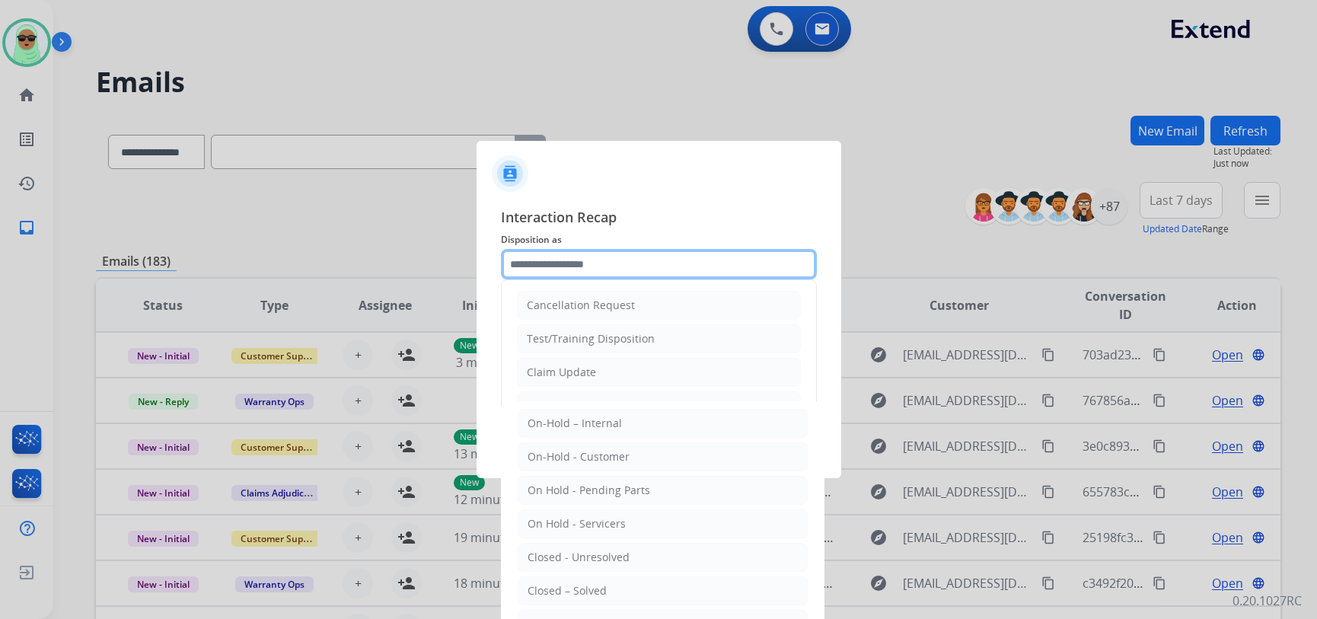
click at [615, 265] on input "text" at bounding box center [659, 264] width 316 height 30
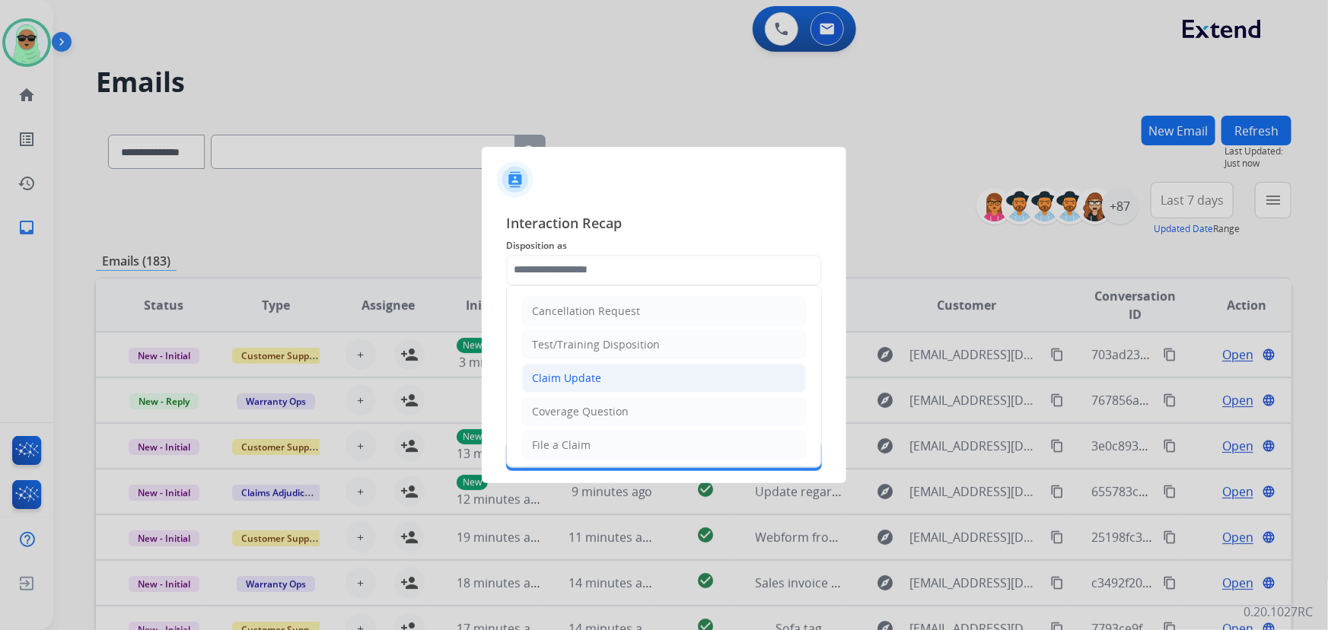
click at [606, 380] on li "Claim Update" at bounding box center [664, 378] width 284 height 29
type input "**********"
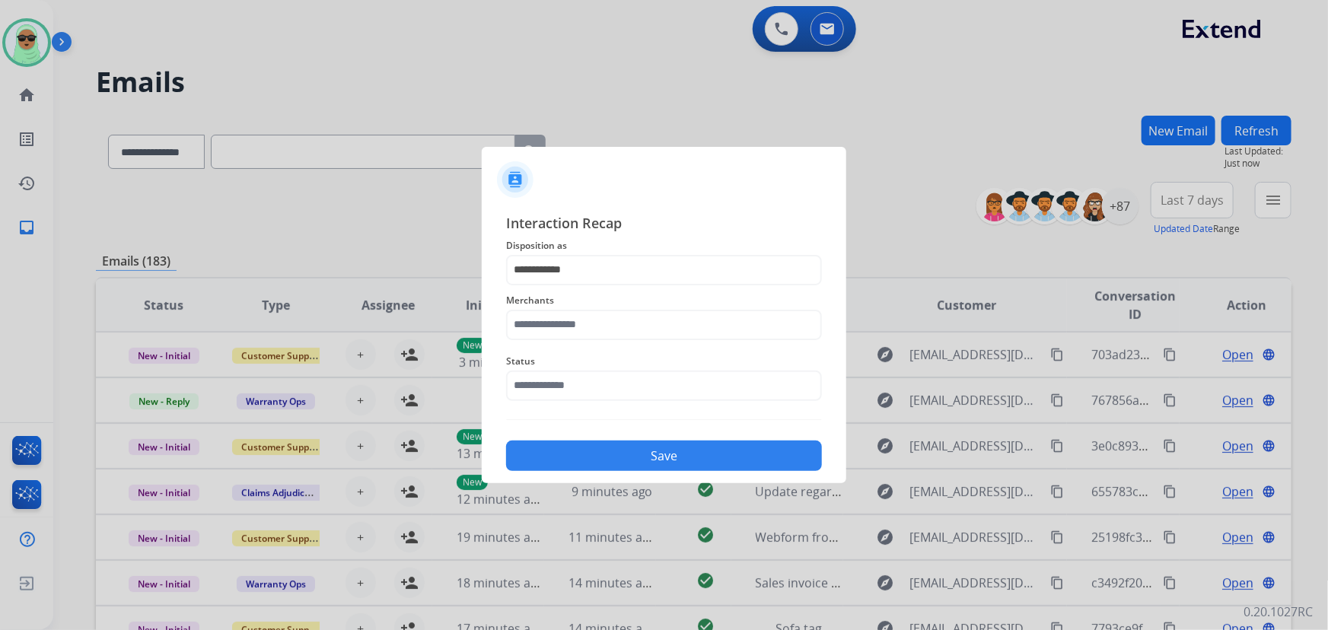
click at [593, 304] on span "Merchants" at bounding box center [664, 301] width 316 height 18
click at [595, 330] on input "text" at bounding box center [664, 325] width 316 height 30
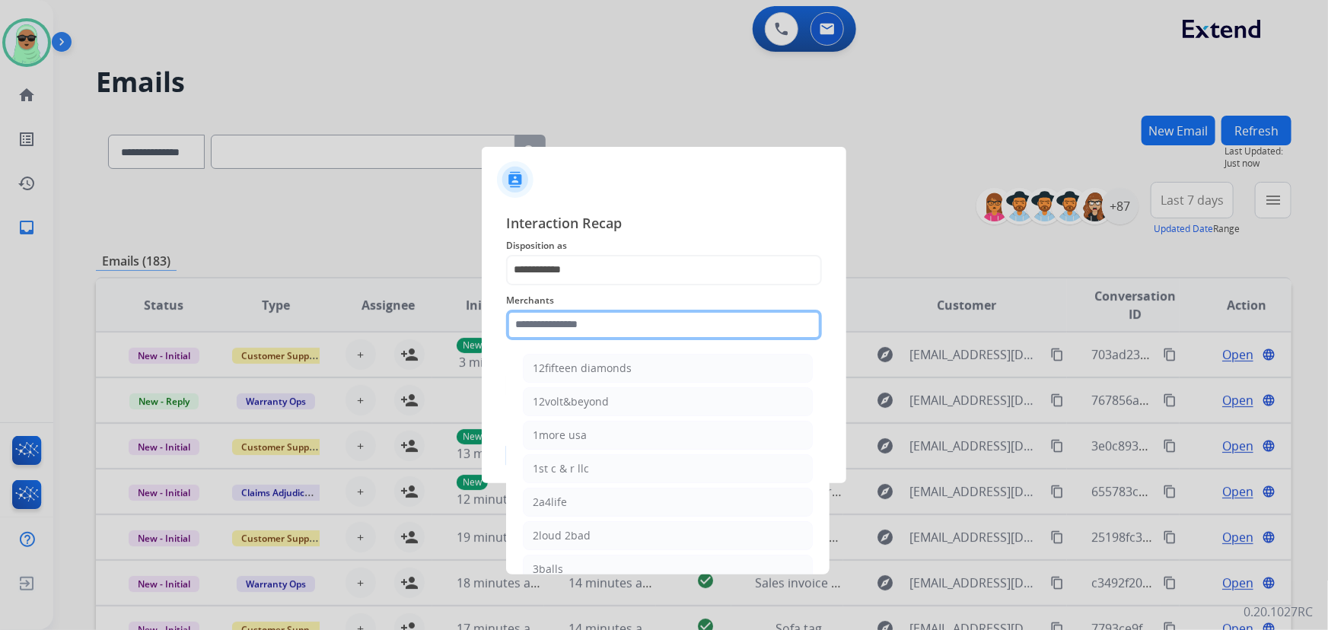
type input "*"
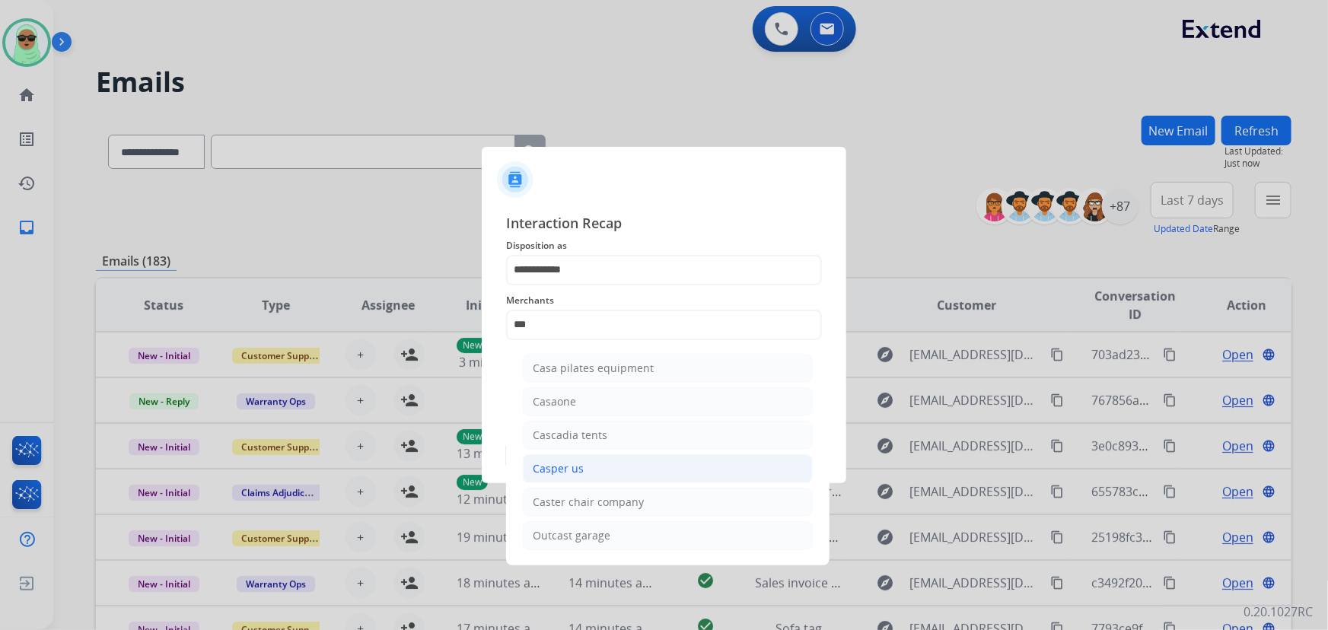
click at [668, 454] on li "Casper us" at bounding box center [668, 468] width 290 height 29
type input "*********"
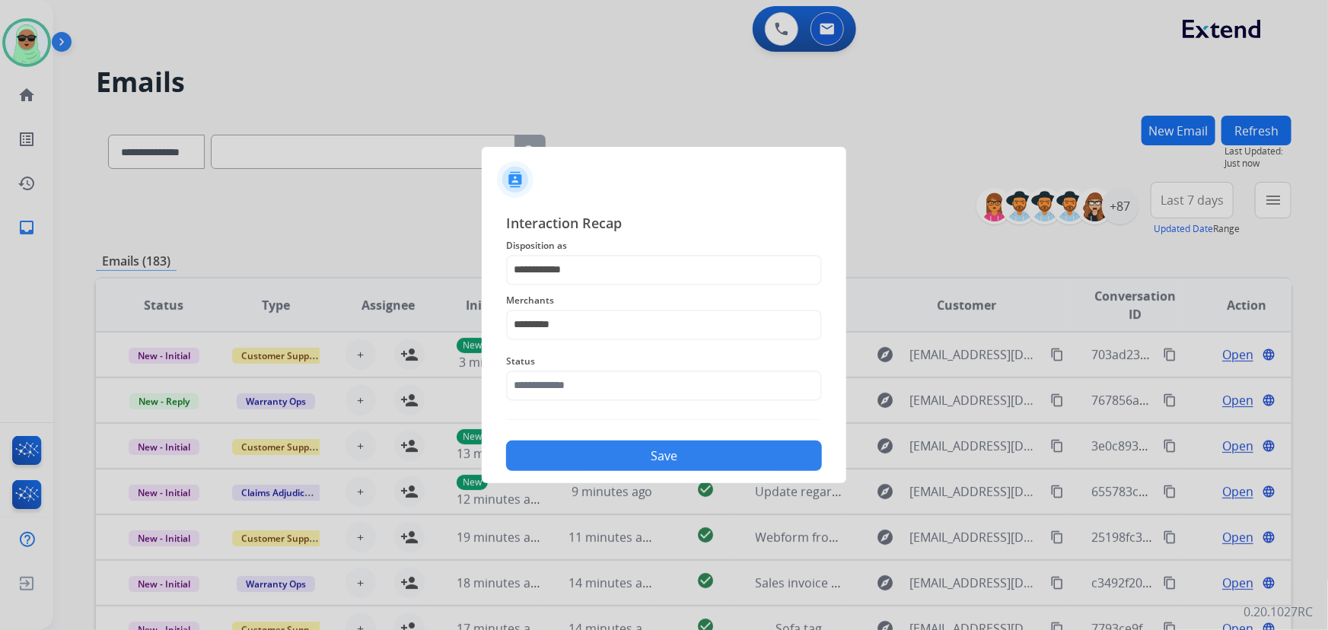
click at [669, 454] on button "Save" at bounding box center [664, 456] width 316 height 30
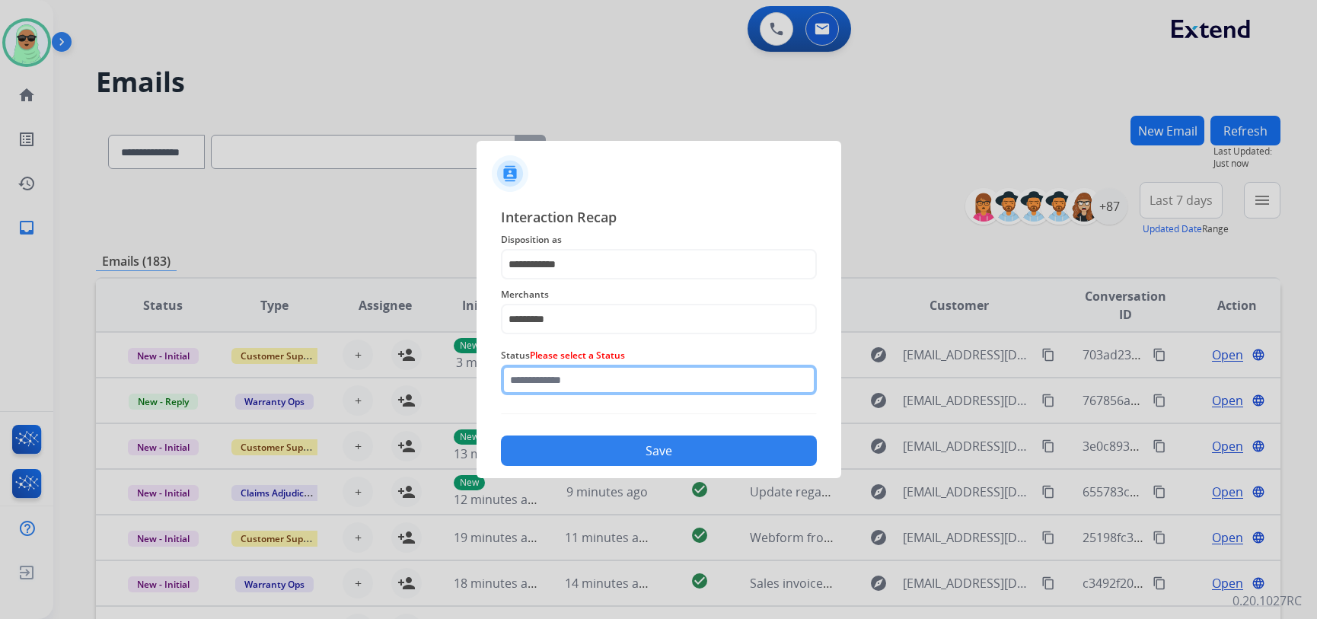
click at [623, 384] on input "text" at bounding box center [659, 380] width 316 height 30
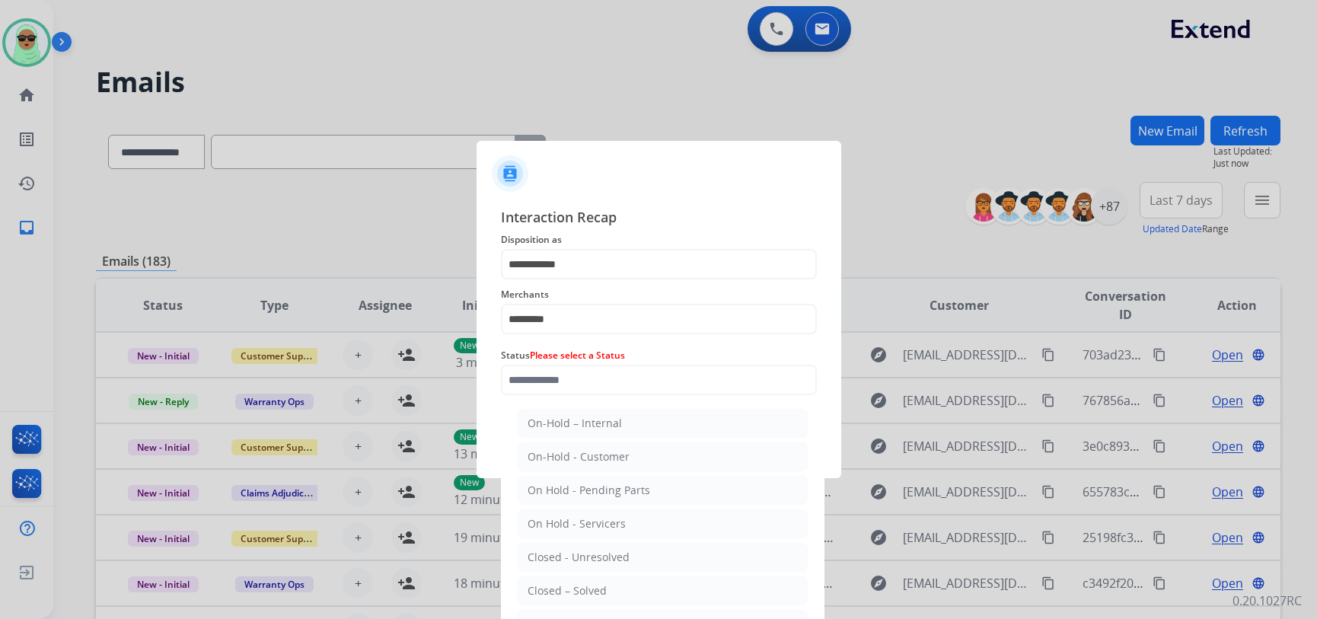
drag, startPoint x: 607, startPoint y: 591, endPoint x: 621, endPoint y: 493, distance: 98.5
click at [607, 589] on li "Closed – Solved" at bounding box center [663, 590] width 290 height 29
type input "**********"
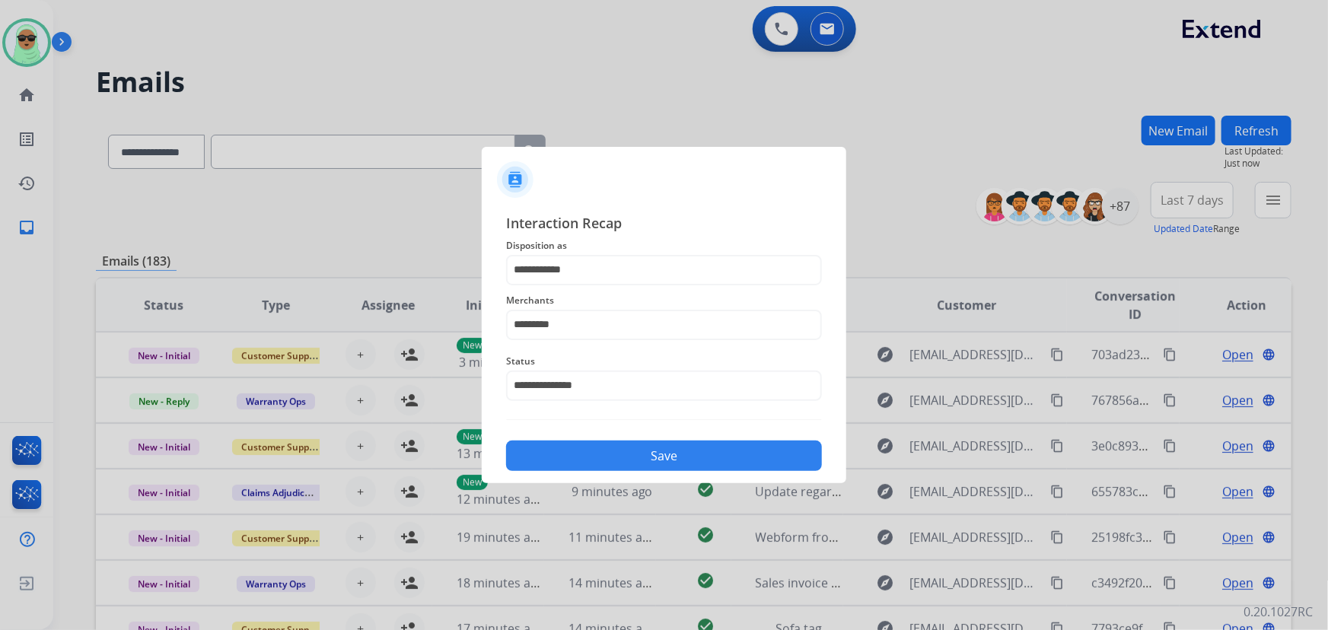
click at [637, 458] on button "Save" at bounding box center [664, 456] width 316 height 30
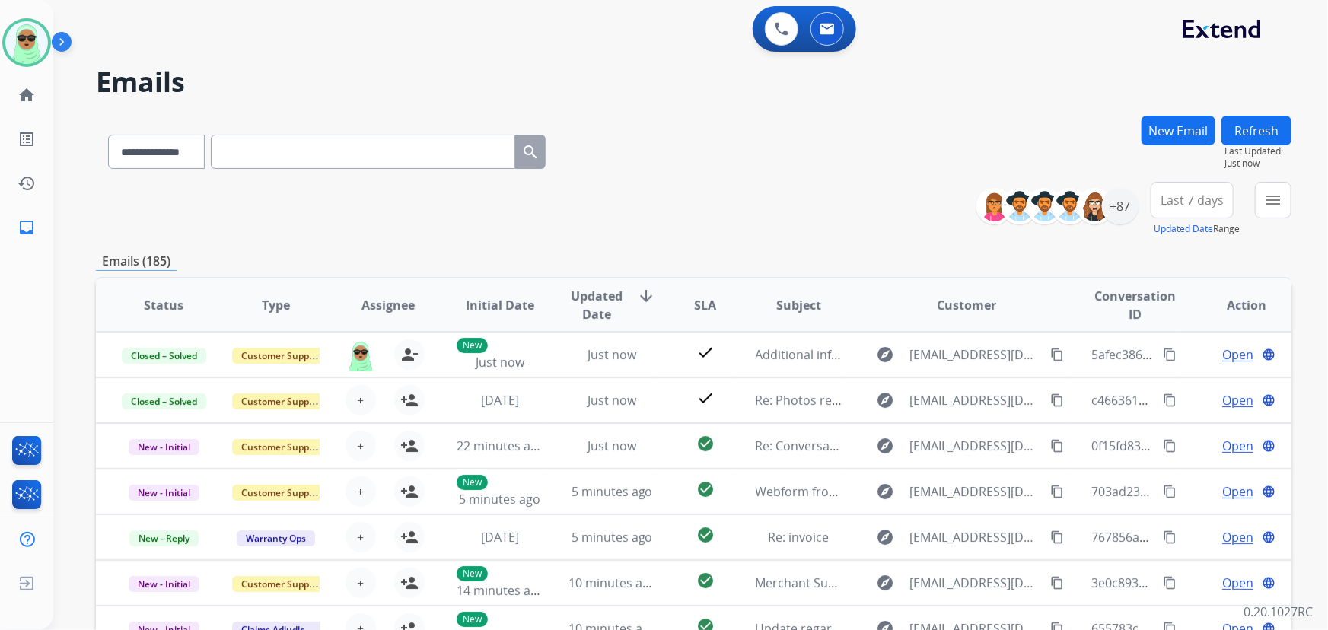
drag, startPoint x: 691, startPoint y: 193, endPoint x: 820, endPoint y: 187, distance: 128.8
click at [692, 193] on div "**********" at bounding box center [694, 209] width 1196 height 55
click at [27, 99] on mat-icon "home" at bounding box center [27, 95] width 18 height 18
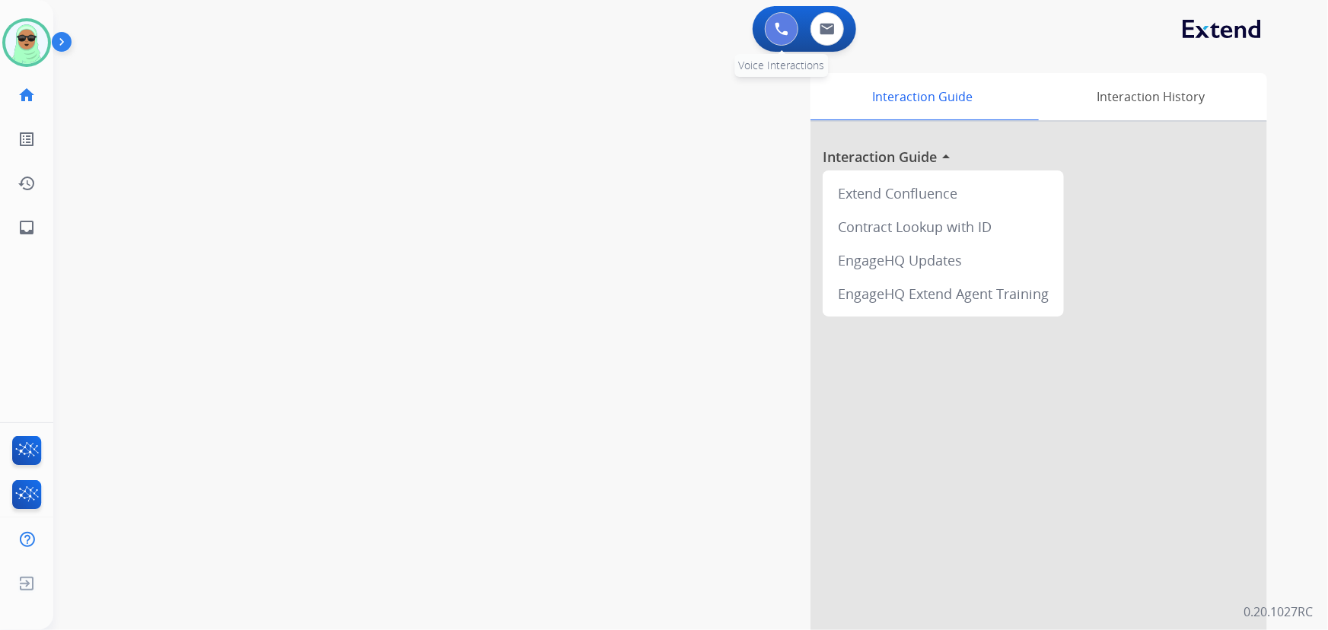
click at [784, 36] on button at bounding box center [781, 28] width 33 height 33
click at [768, 18] on div "0 Voice Interactions" at bounding box center [782, 28] width 46 height 33
click at [782, 23] on img at bounding box center [782, 29] width 14 height 14
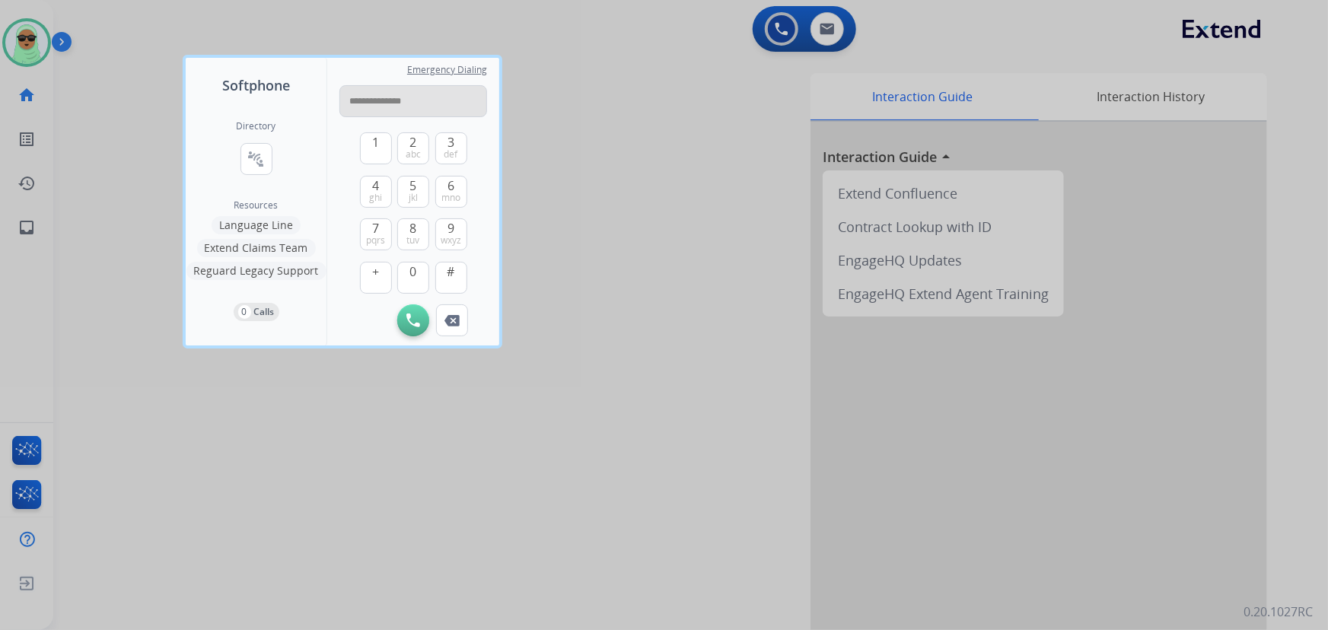
click at [391, 100] on input "**********" at bounding box center [414, 101] width 148 height 32
click at [375, 101] on input "**********" at bounding box center [414, 101] width 148 height 32
type input "**********"
click at [410, 327] on button "Initiate Call" at bounding box center [413, 321] width 32 height 32
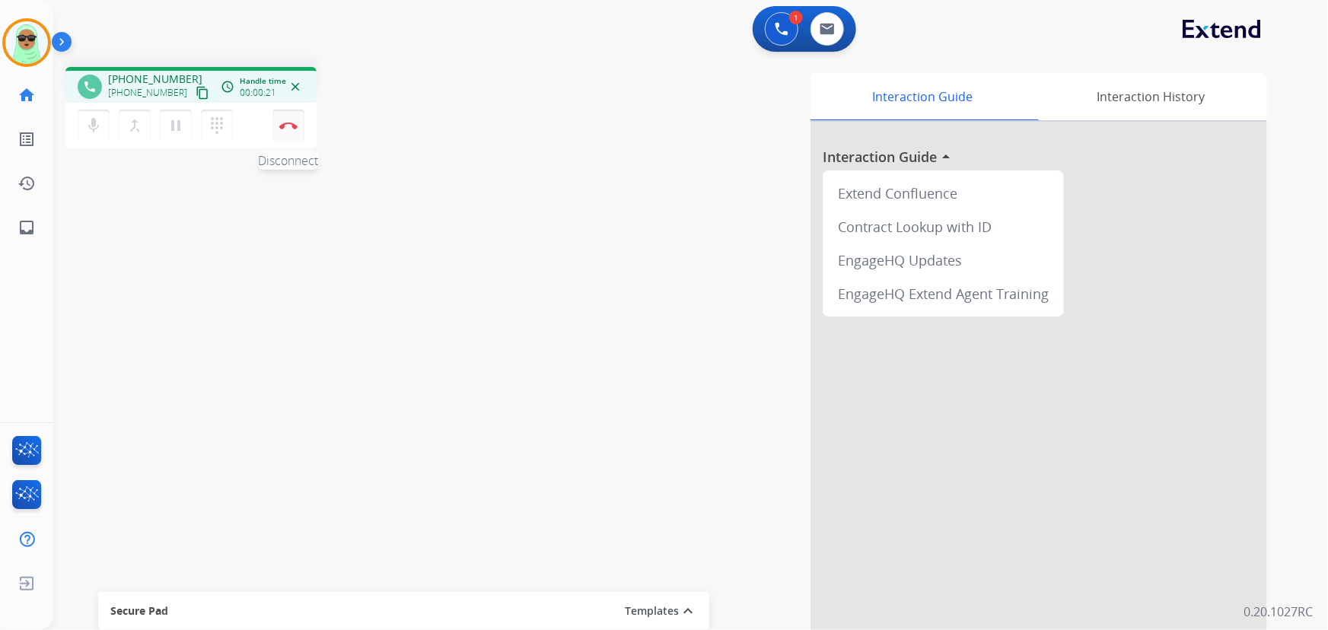
click at [282, 126] on img at bounding box center [288, 126] width 18 height 8
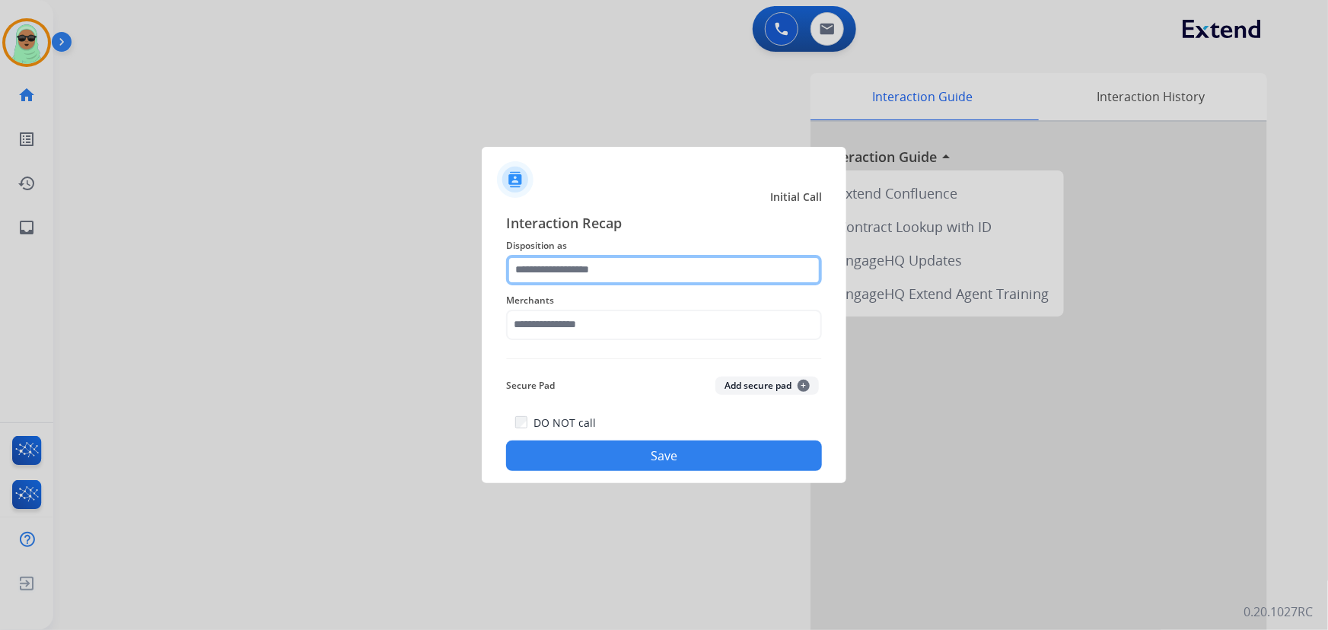
click at [687, 266] on input "text" at bounding box center [664, 270] width 316 height 30
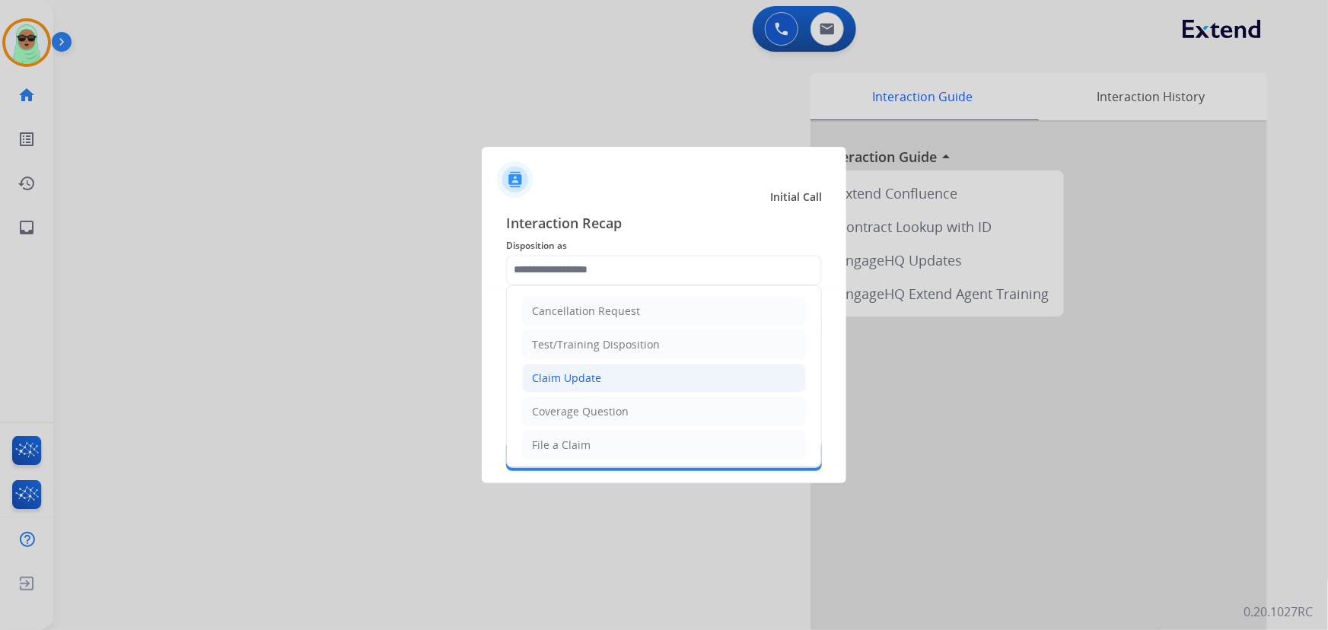
click at [631, 380] on li "Claim Update" at bounding box center [664, 378] width 284 height 29
type input "**********"
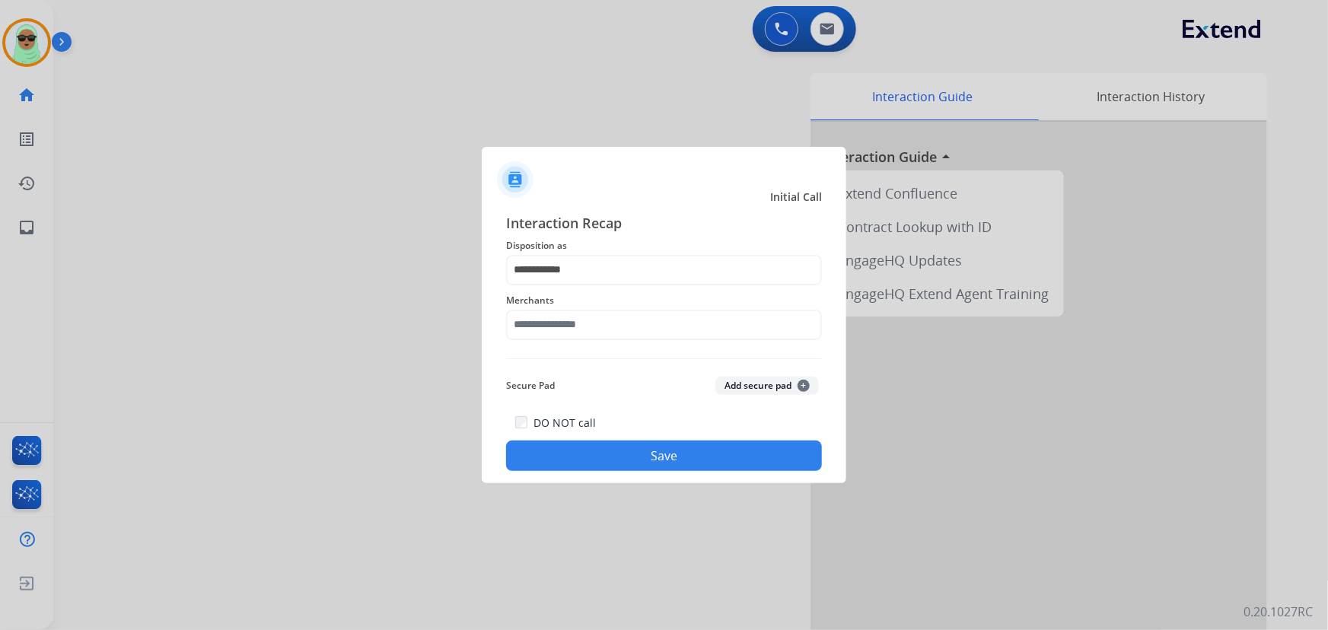
click at [606, 342] on div "Merchants" at bounding box center [664, 315] width 316 height 61
click at [609, 327] on input "text" at bounding box center [664, 325] width 316 height 30
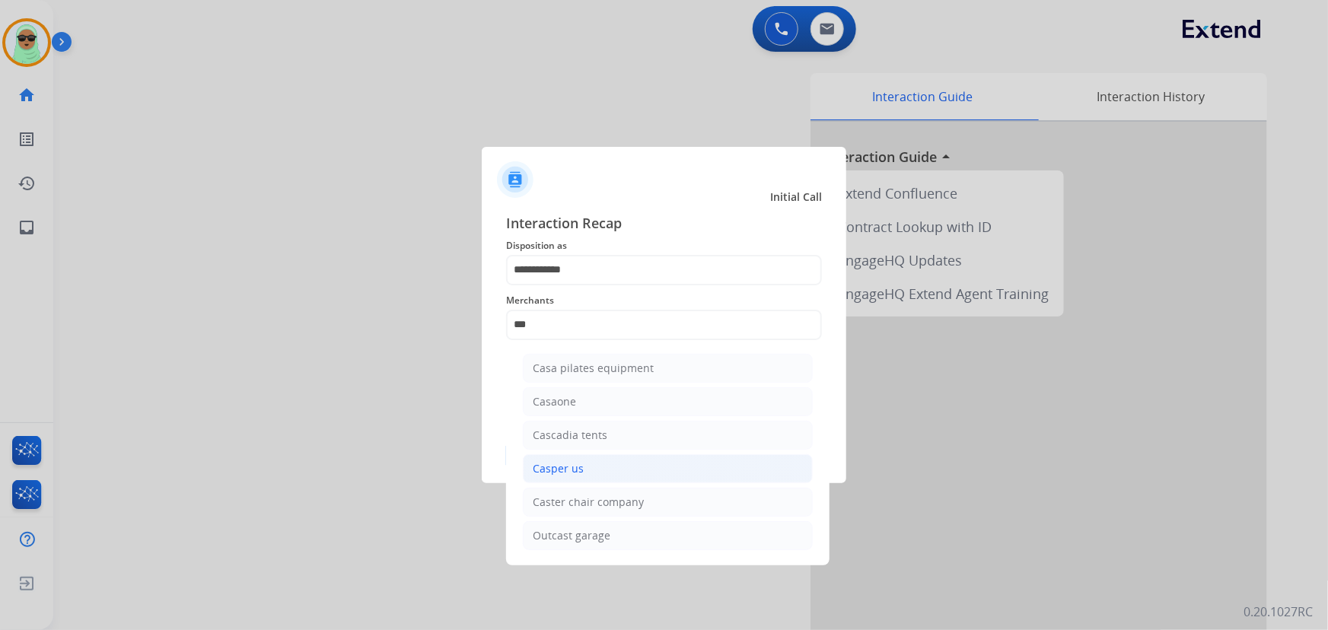
click at [597, 458] on li "Casper us" at bounding box center [668, 468] width 290 height 29
type input "*********"
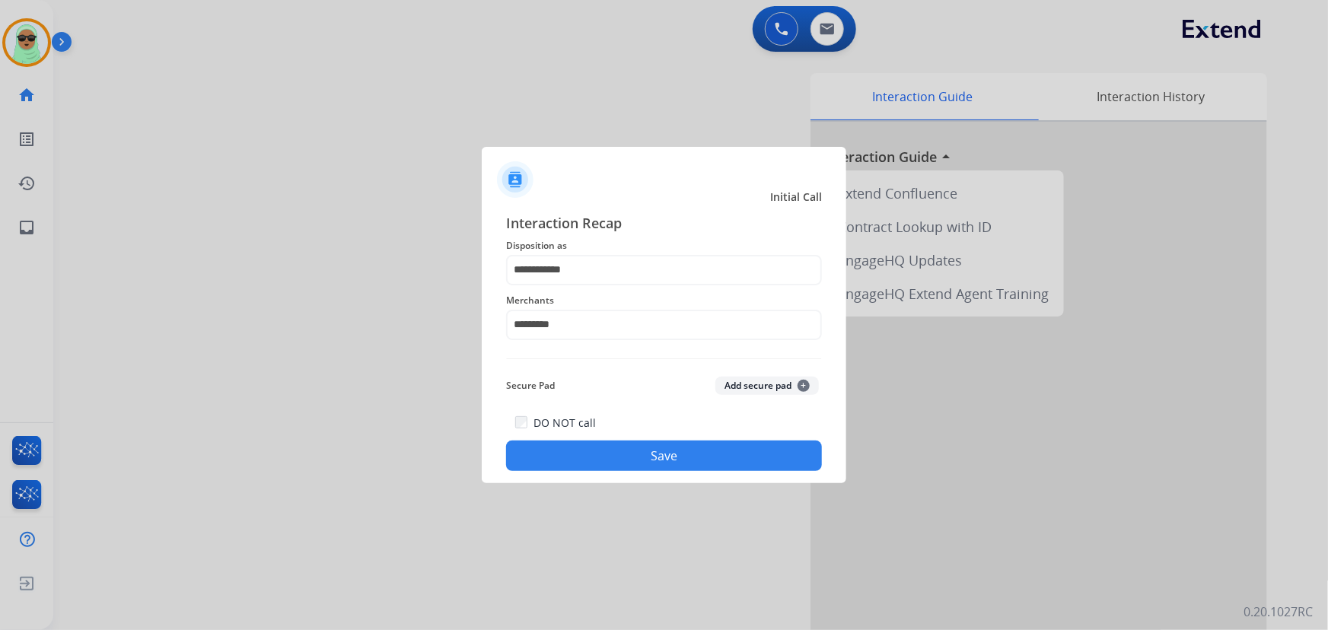
click at [653, 450] on button "Save" at bounding box center [664, 456] width 316 height 30
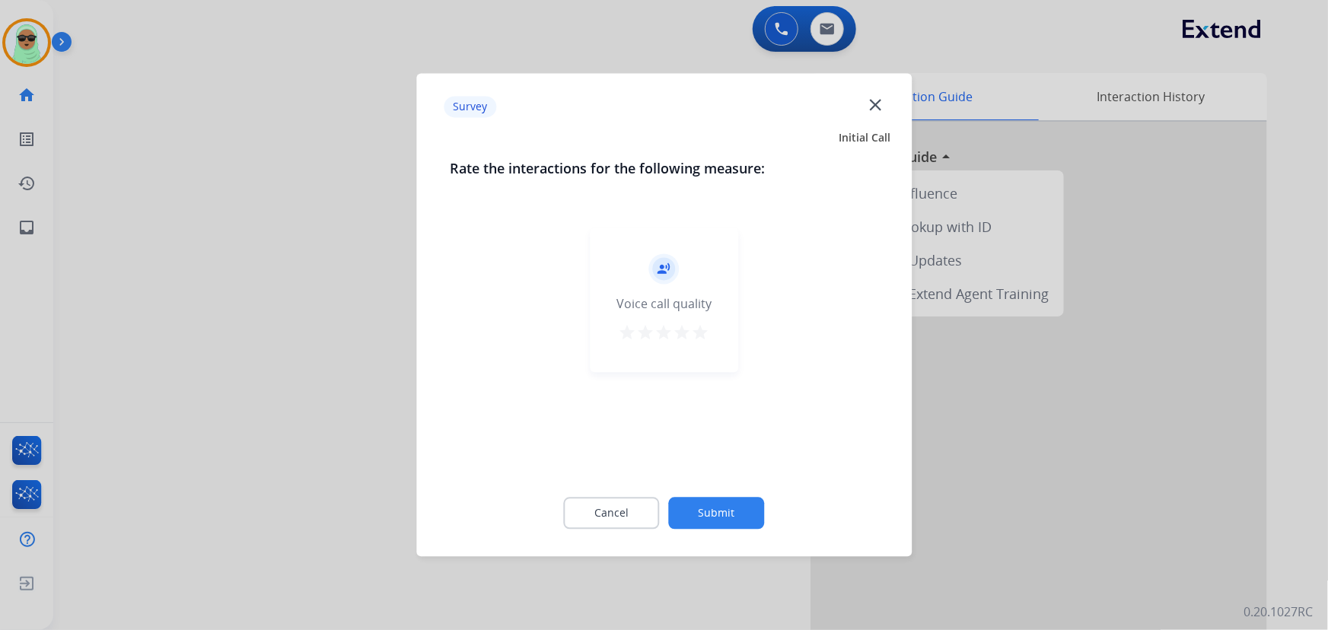
click at [701, 505] on button "Submit" at bounding box center [717, 514] width 96 height 32
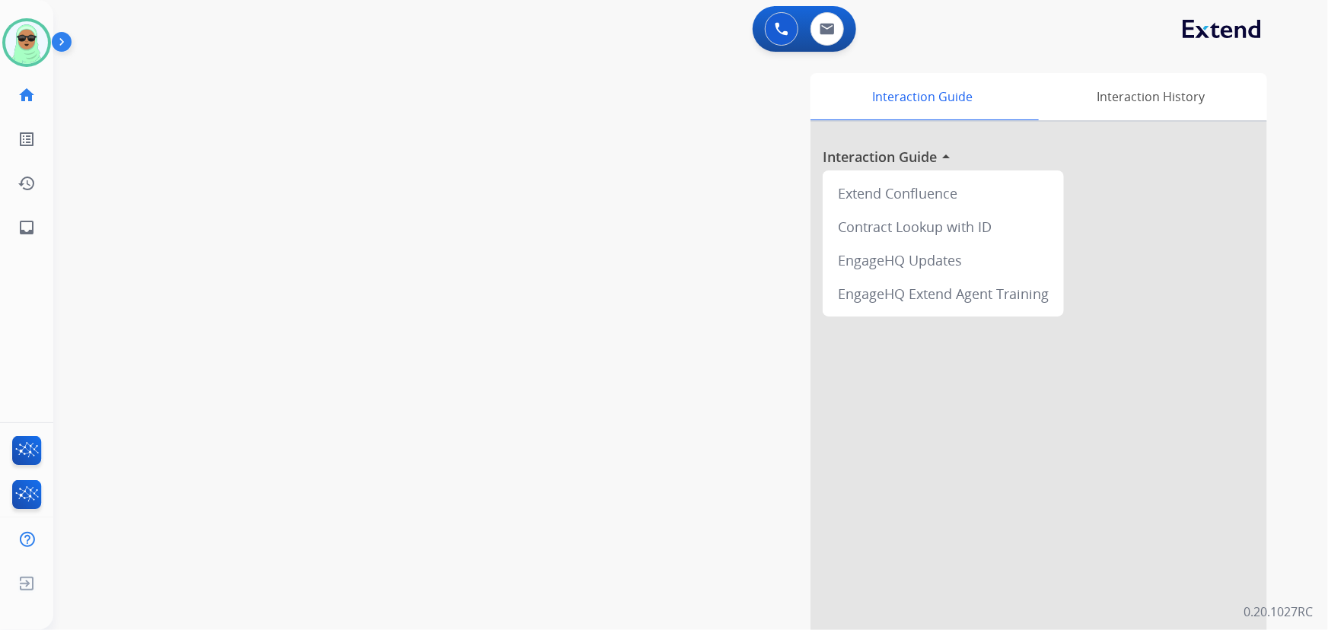
drag, startPoint x: 587, startPoint y: 163, endPoint x: 603, endPoint y: 129, distance: 37.8
click at [587, 162] on div "Interaction Guide Interaction History Interaction Guide arrow_drop_up Extend Co…" at bounding box center [878, 381] width 779 height 617
click at [783, 22] on img at bounding box center [782, 29] width 14 height 14
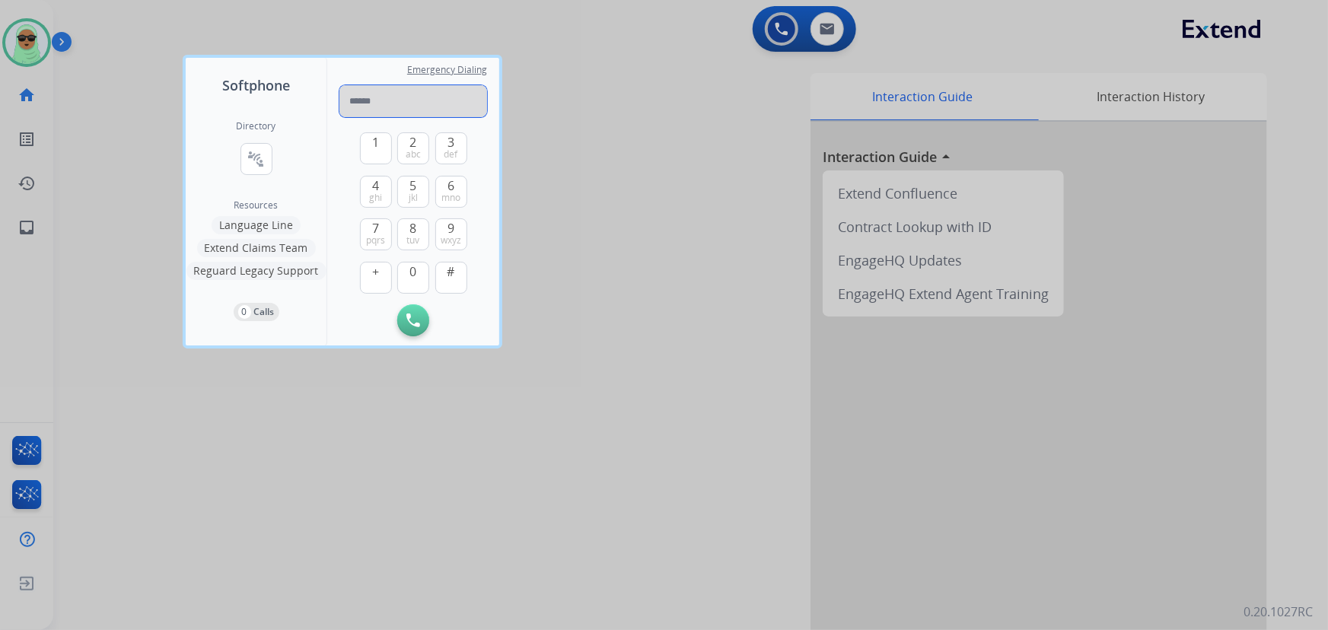
click at [387, 105] on input "tel" at bounding box center [414, 101] width 148 height 32
paste input "**********"
click at [356, 108] on input "**********" at bounding box center [414, 101] width 148 height 32
type input "**********"
click at [410, 314] on img at bounding box center [414, 321] width 14 height 14
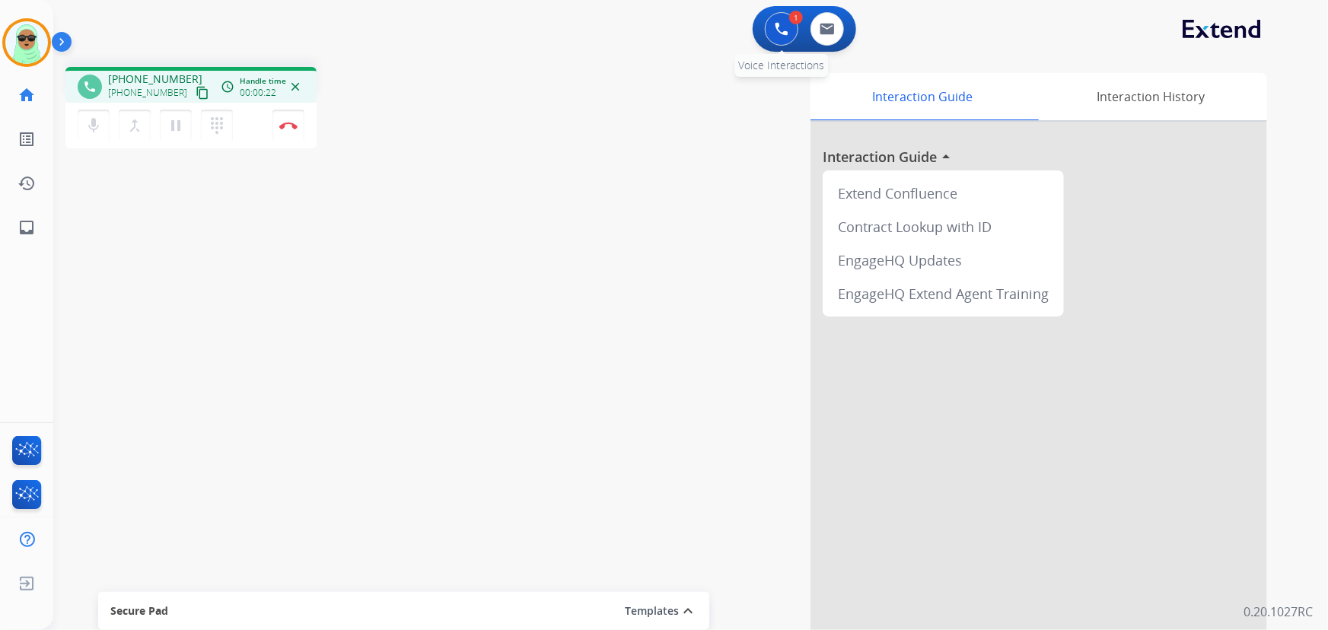
click at [764, 33] on div "1 Voice Interactions" at bounding box center [782, 28] width 46 height 33
click at [768, 25] on button at bounding box center [781, 28] width 33 height 33
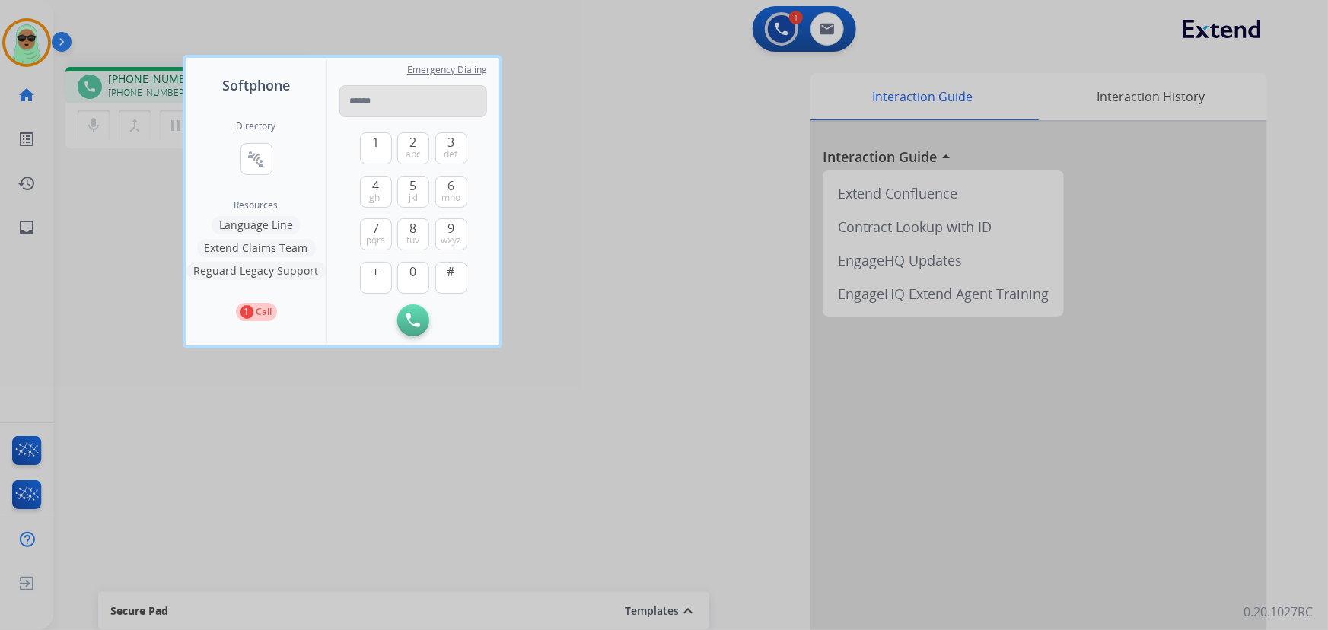
click at [434, 92] on input "tel" at bounding box center [414, 101] width 148 height 32
click at [387, 106] on input "**********" at bounding box center [414, 101] width 148 height 32
click at [368, 102] on input "**********" at bounding box center [414, 101] width 148 height 32
click at [371, 101] on input "**********" at bounding box center [414, 101] width 148 height 32
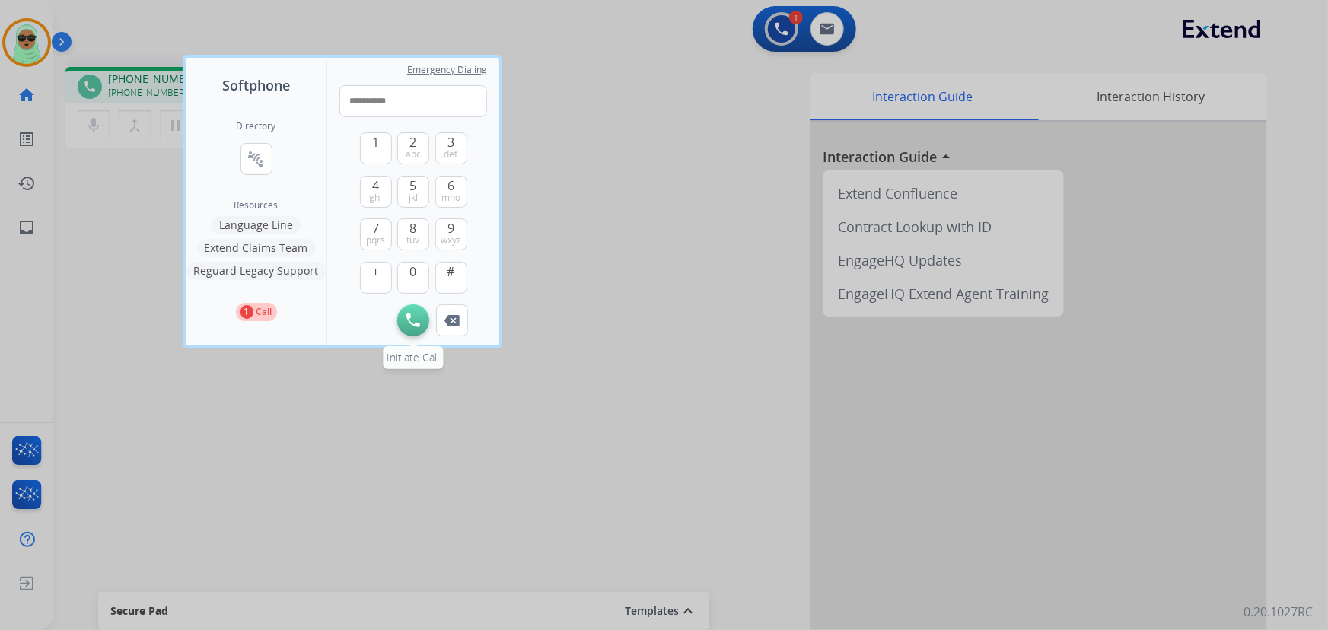
type input "**********"
click at [422, 312] on button "Initiate Call" at bounding box center [413, 321] width 32 height 32
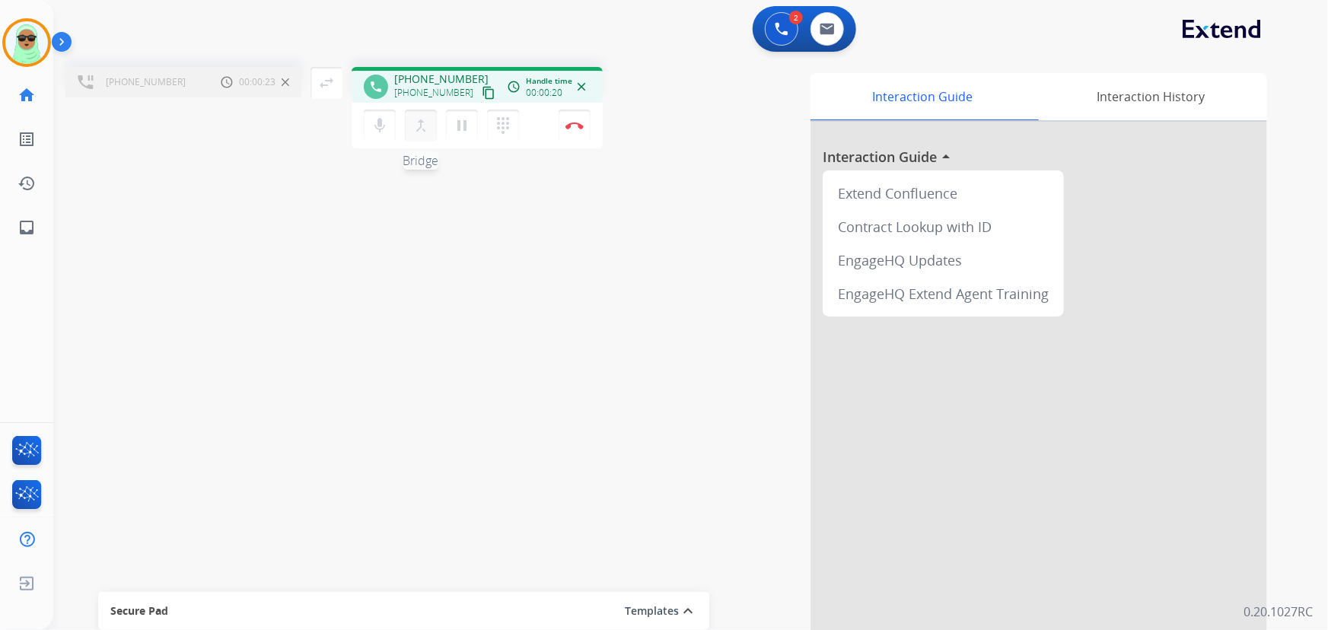
click at [427, 121] on mat-icon "merge_type" at bounding box center [421, 125] width 18 height 18
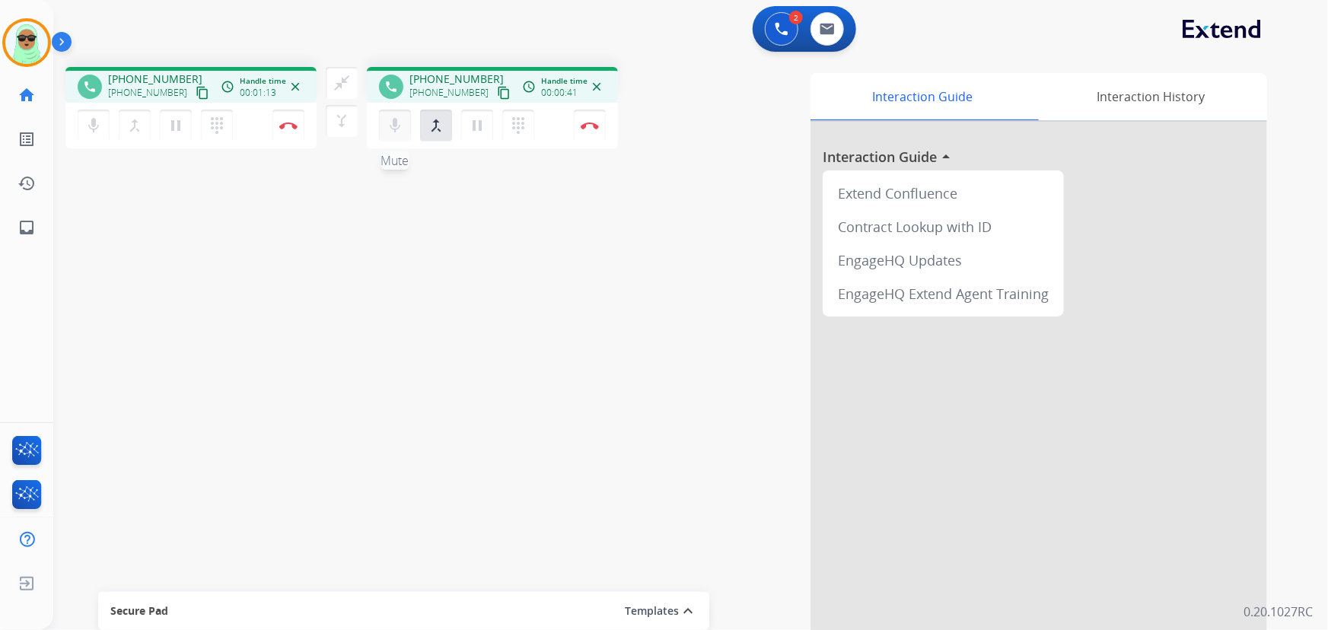
click at [110, 139] on button "mic Mute" at bounding box center [94, 126] width 32 height 32
click at [103, 121] on mat-icon "mic_off" at bounding box center [93, 125] width 18 height 18
click at [226, 130] on mat-icon "dialpad" at bounding box center [217, 125] width 18 height 18
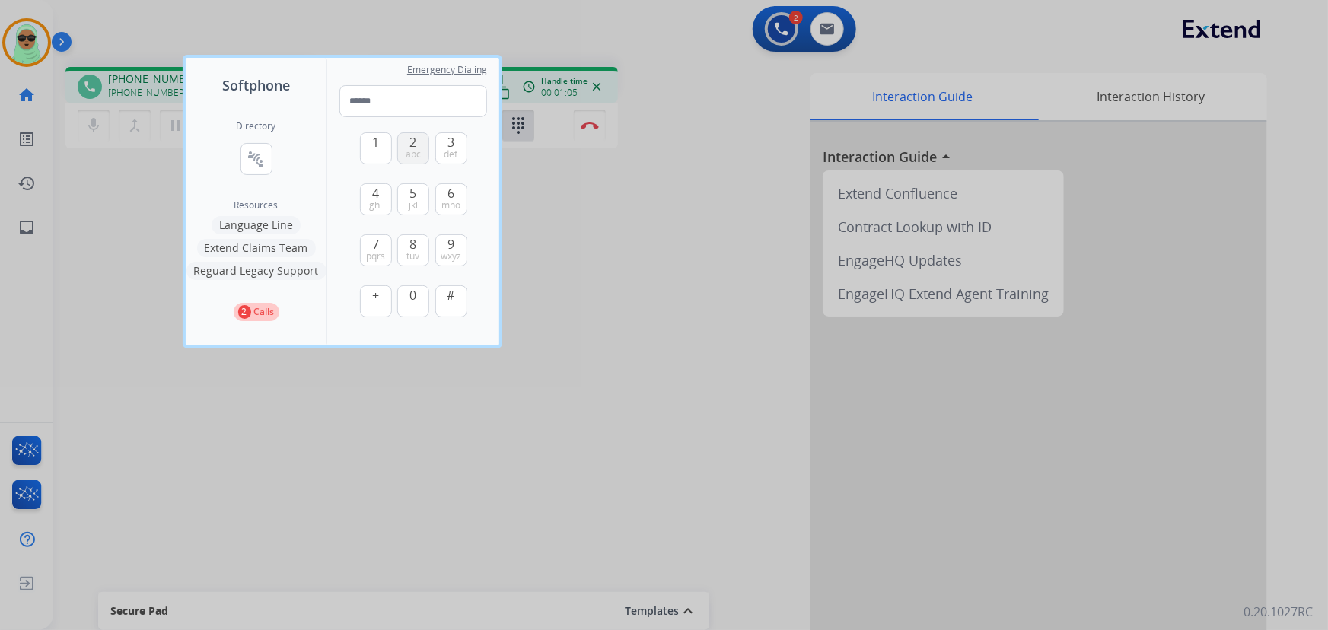
click at [404, 143] on button "2 abc" at bounding box center [413, 148] width 32 height 32
click at [401, 151] on button "2 abc" at bounding box center [413, 148] width 32 height 32
type input "**"
click at [687, 255] on div at bounding box center [664, 315] width 1328 height 630
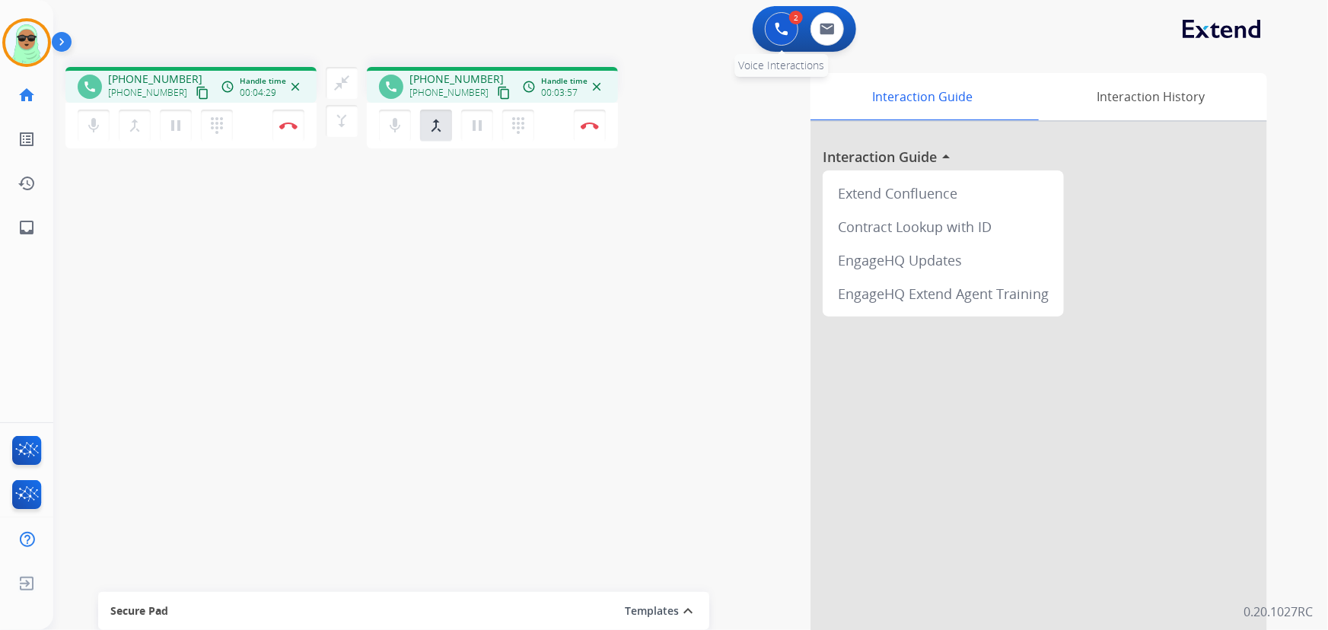
click at [787, 39] on button at bounding box center [781, 28] width 33 height 33
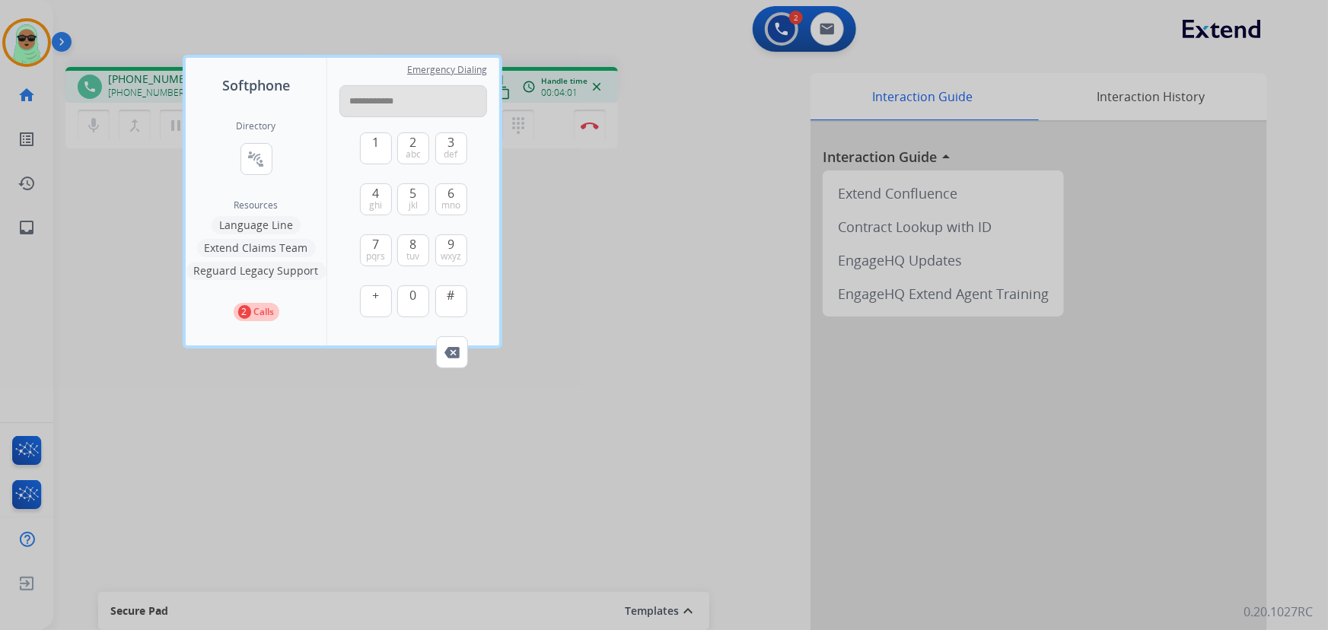
drag, startPoint x: 387, startPoint y: 98, endPoint x: 396, endPoint y: 97, distance: 8.4
click at [387, 97] on input "**********" at bounding box center [414, 101] width 148 height 32
type input "**********"
click at [624, 249] on div at bounding box center [664, 315] width 1328 height 630
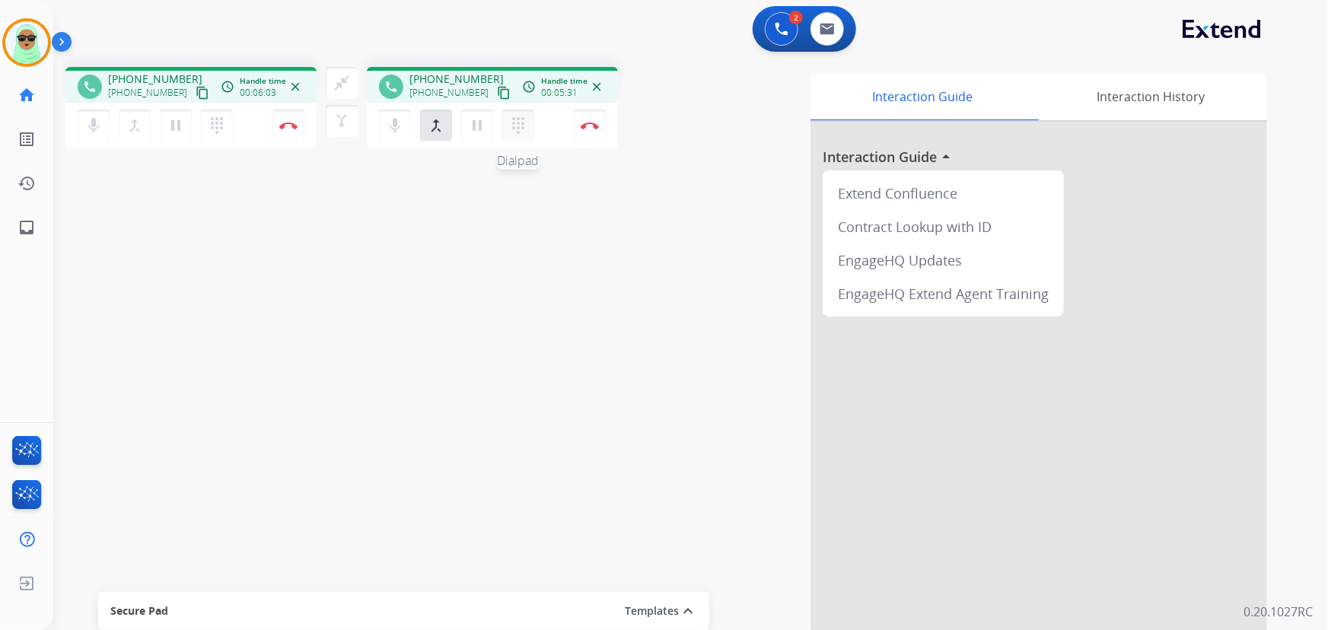
click at [226, 128] on mat-icon "dialpad" at bounding box center [217, 125] width 18 height 18
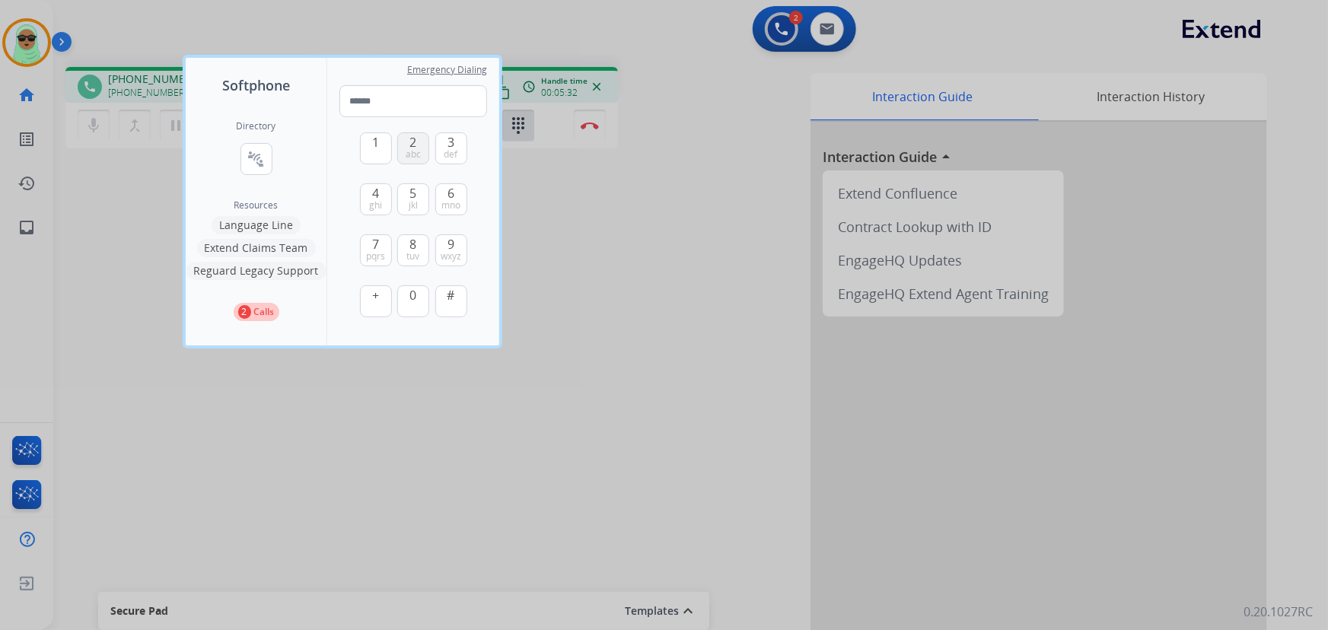
click at [408, 142] on button "2 abc" at bounding box center [413, 148] width 32 height 32
drag, startPoint x: 416, startPoint y: 159, endPoint x: 406, endPoint y: 161, distance: 10.9
click at [416, 159] on span "abc" at bounding box center [413, 154] width 15 height 12
type input "**"
drag, startPoint x: 609, startPoint y: 280, endPoint x: 458, endPoint y: 190, distance: 175.9
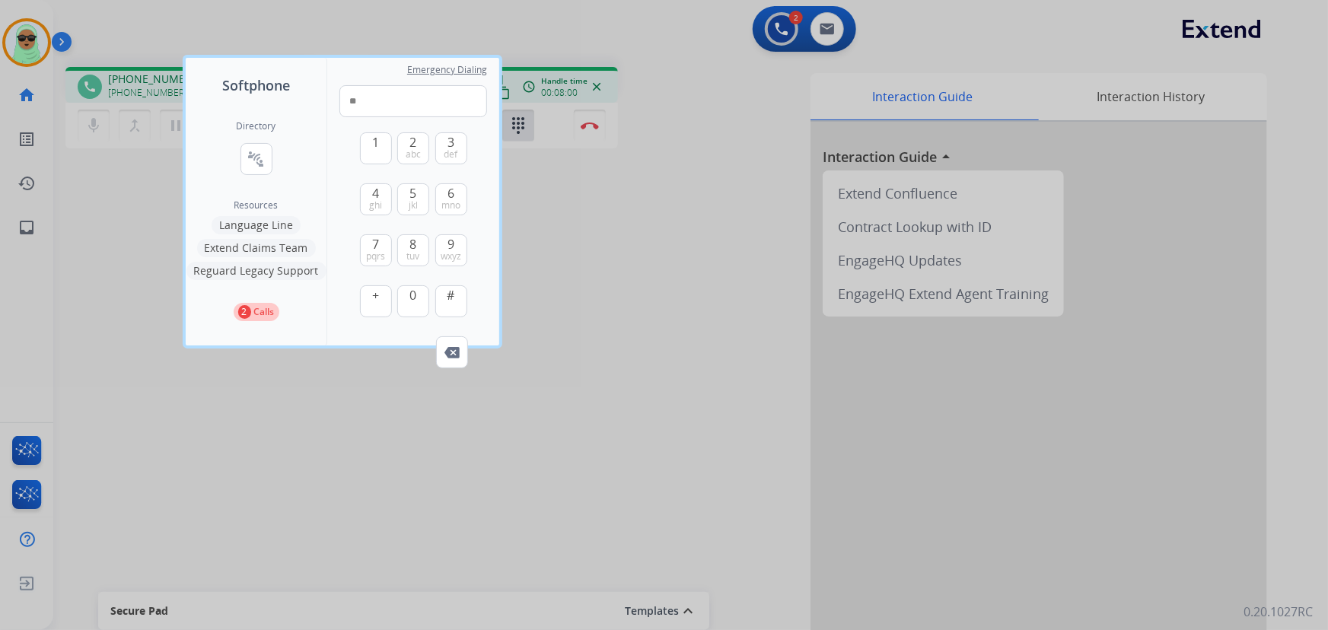
click at [604, 268] on div at bounding box center [664, 315] width 1328 height 630
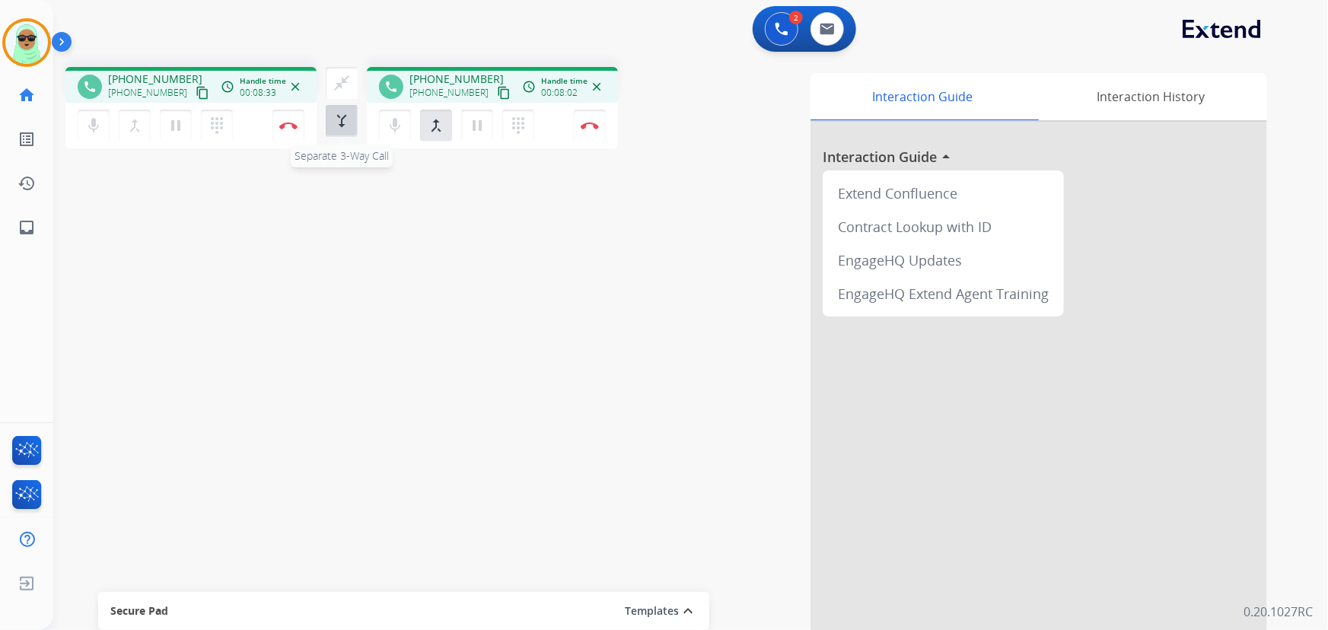
click at [344, 129] on button "merge_type Separate 3-Way Call" at bounding box center [342, 121] width 32 height 32
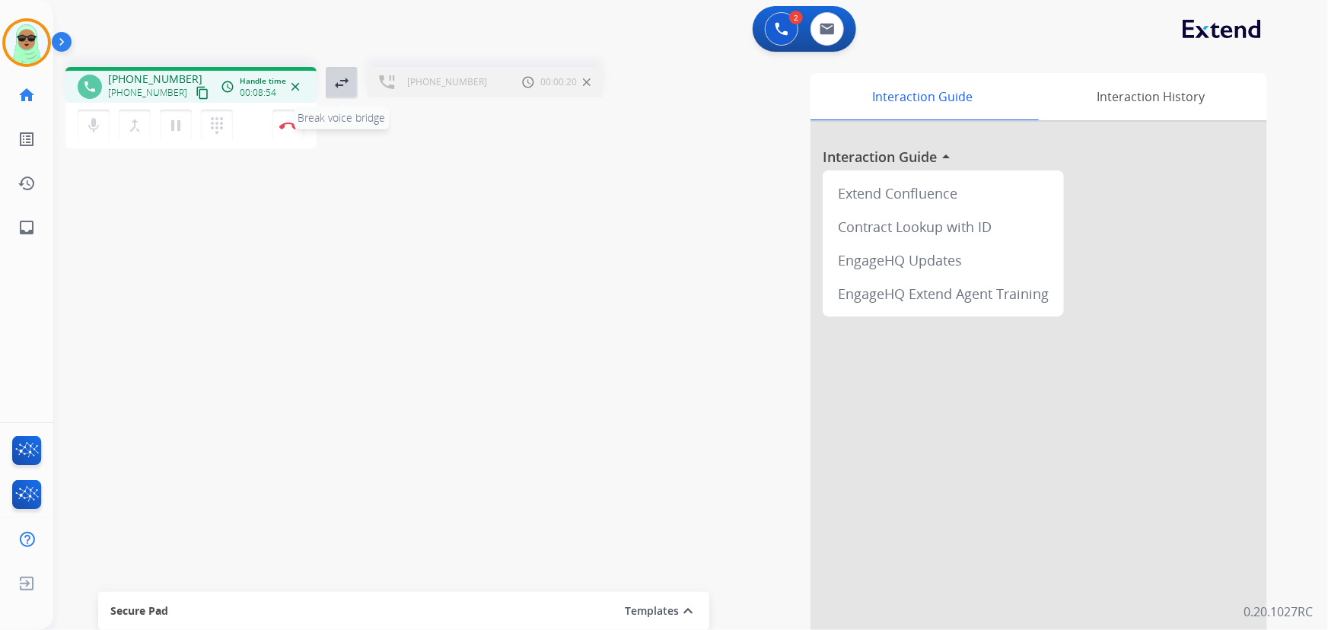
click at [352, 78] on button "swap_horiz Break voice bridge" at bounding box center [342, 83] width 32 height 32
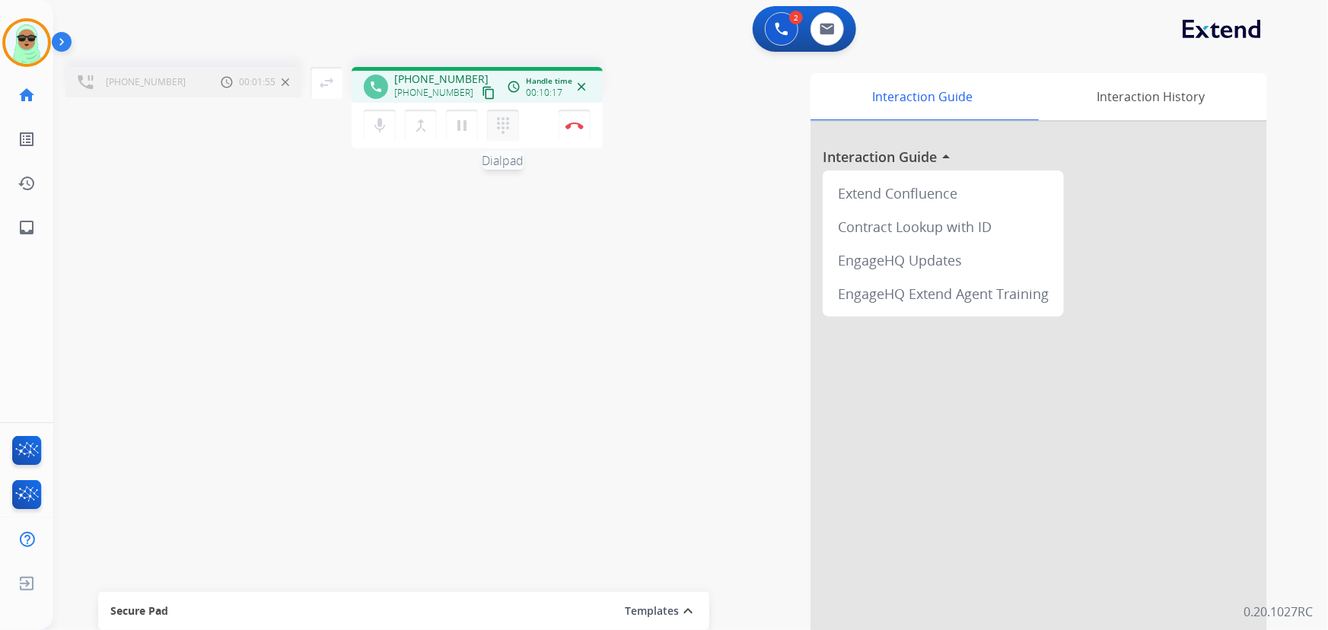
click at [497, 132] on mat-icon "dialpad" at bounding box center [503, 125] width 18 height 18
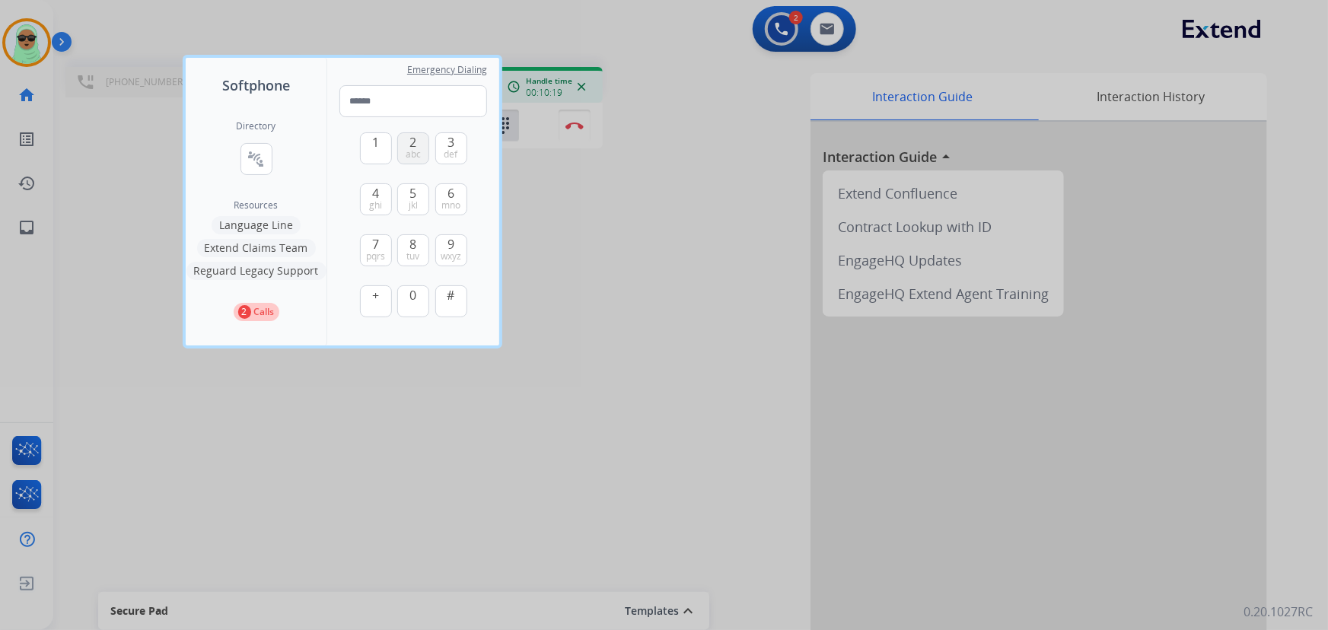
click at [418, 139] on button "2 abc" at bounding box center [413, 148] width 32 height 32
type input "*"
drag, startPoint x: 585, startPoint y: 438, endPoint x: 372, endPoint y: 307, distance: 249.5
click at [576, 432] on div at bounding box center [664, 315] width 1328 height 630
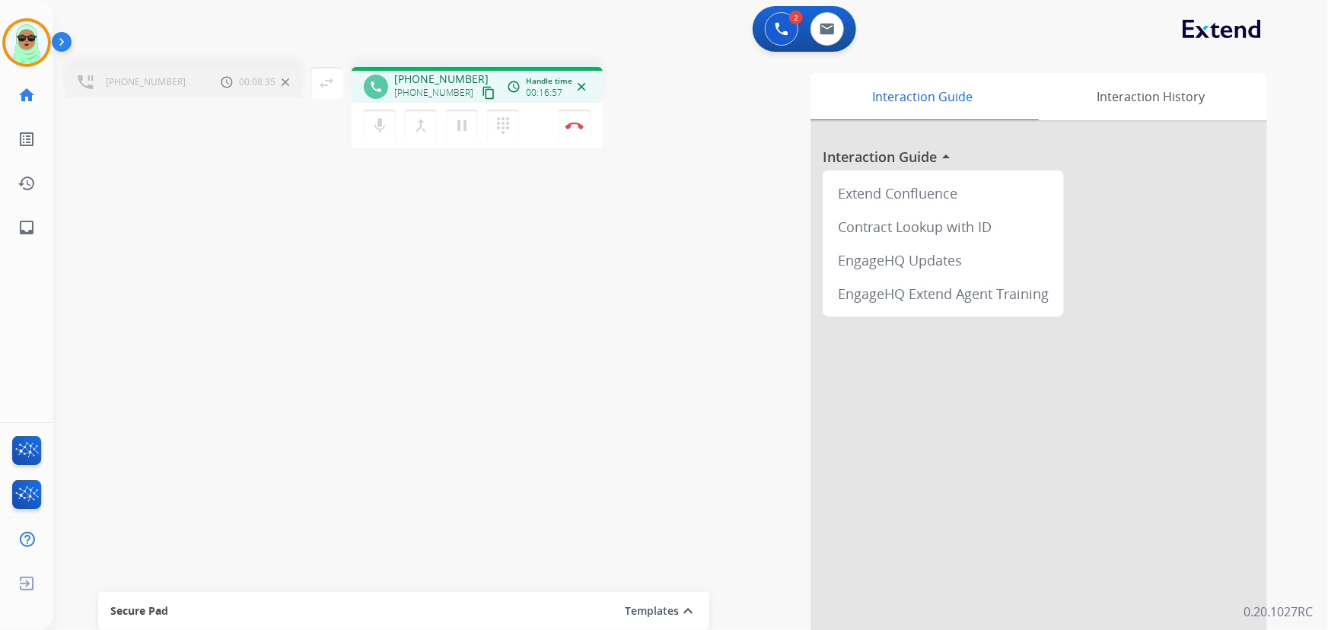
click at [559, 142] on div "mic Mute merge_type Bridge pause Hold dialpad Dialpad Disconnect" at bounding box center [477, 126] width 251 height 46
click at [571, 136] on button "Disconnect" at bounding box center [575, 126] width 32 height 32
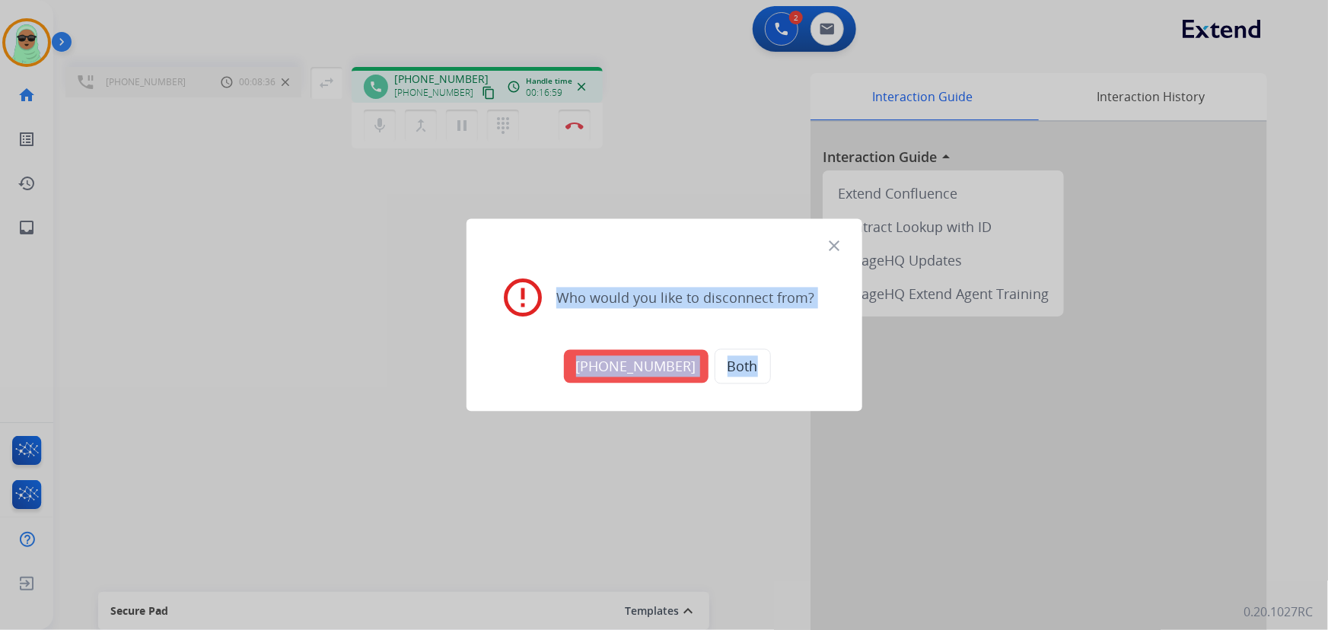
click at [651, 365] on button "+18889934373" at bounding box center [636, 366] width 145 height 33
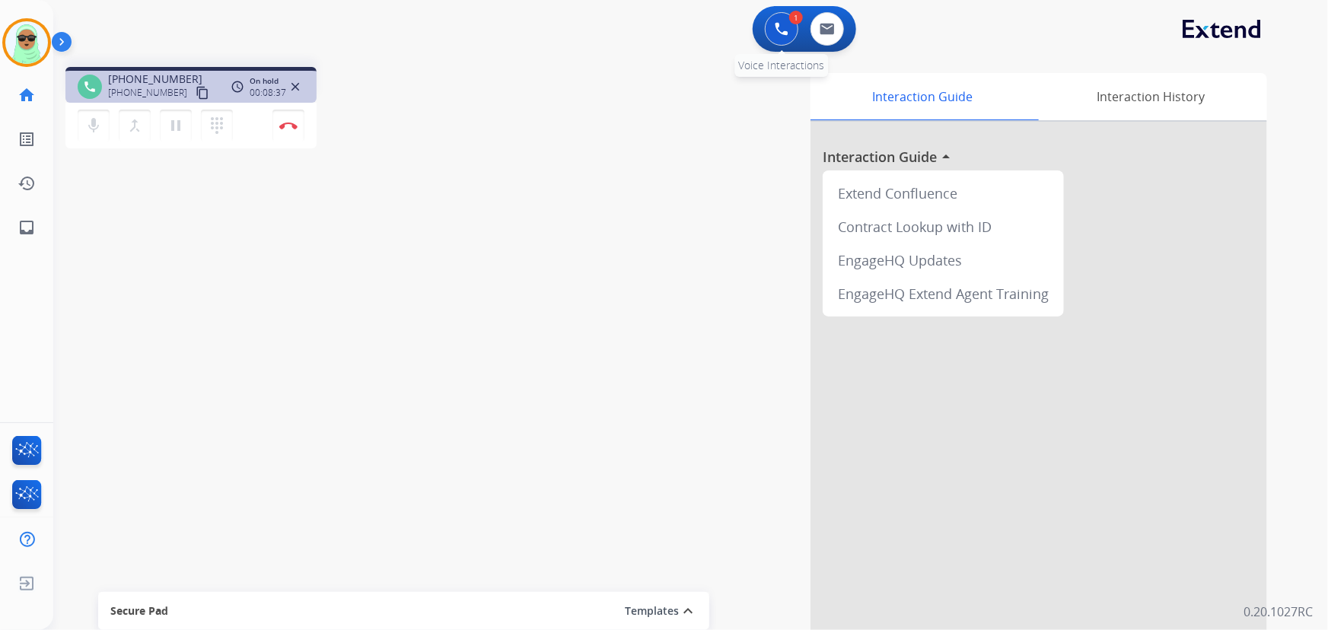
click at [776, 30] on img at bounding box center [782, 29] width 14 height 14
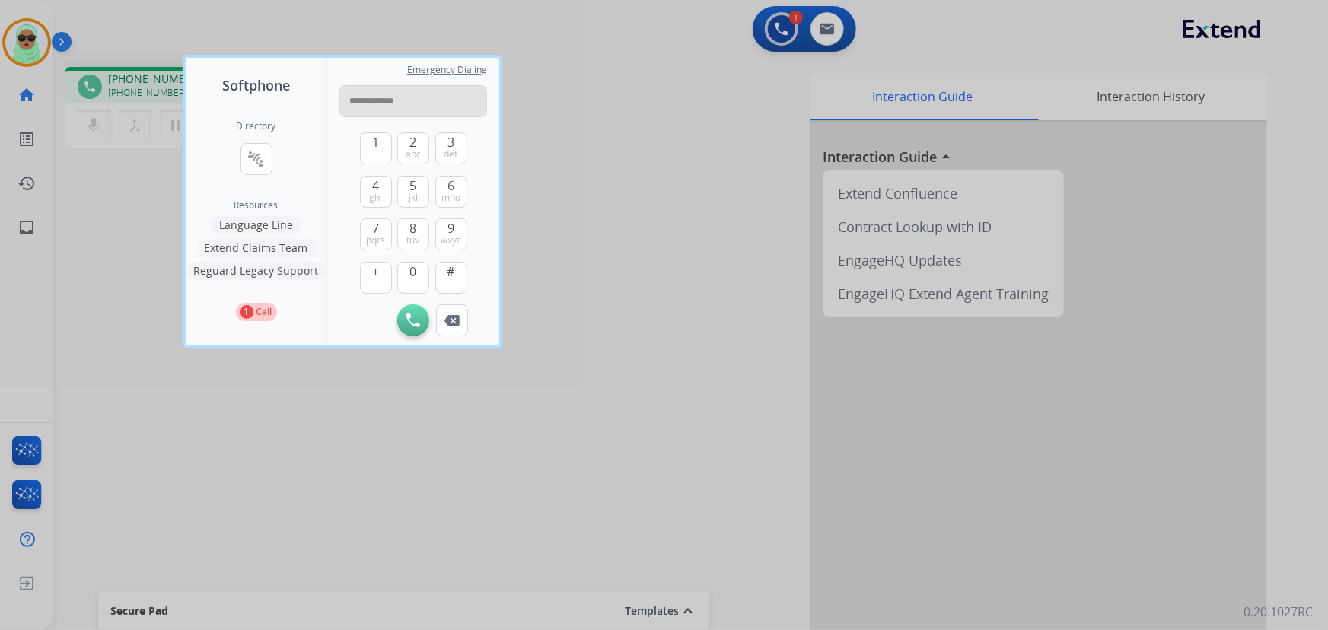
click at [386, 103] on input "**********" at bounding box center [414, 101] width 148 height 32
type input "**********"
click at [413, 325] on img at bounding box center [414, 321] width 14 height 14
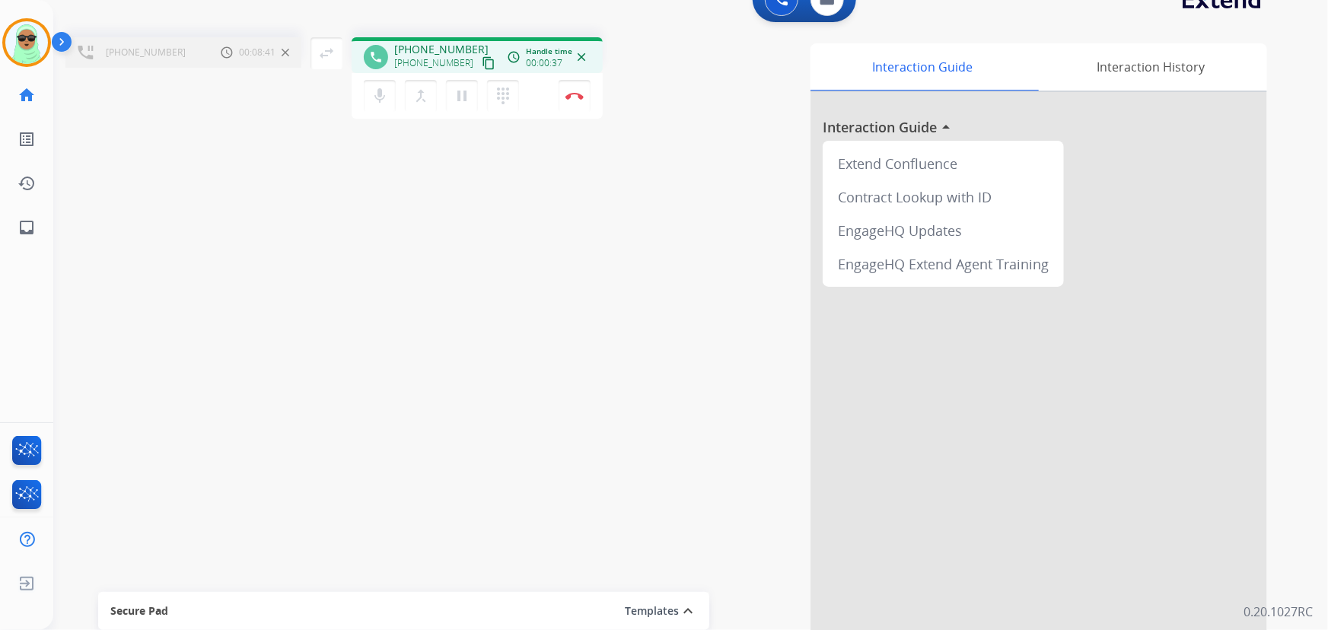
scroll to position [59, 0]
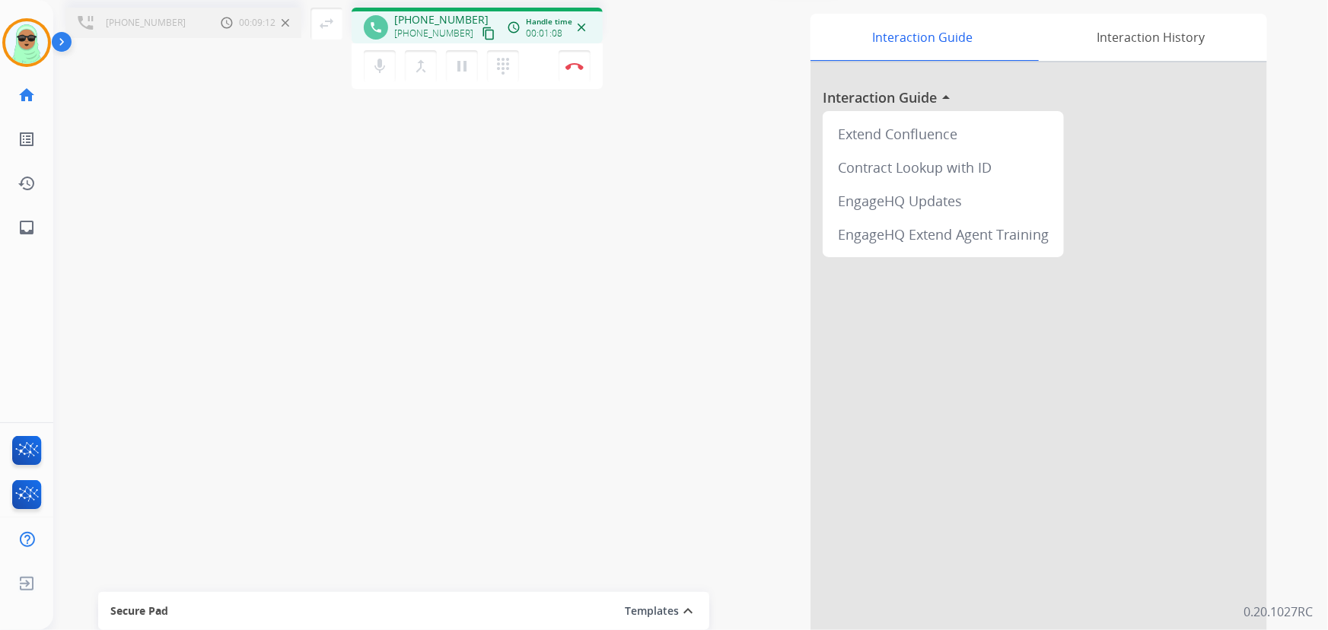
click at [150, 233] on div "+12084316997 Call metrics Hold 00:09:12 00:09:12 swap_horiz Break voice bridge …" at bounding box center [672, 312] width 1239 height 635
click at [504, 66] on mat-icon "dialpad" at bounding box center [503, 66] width 18 height 18
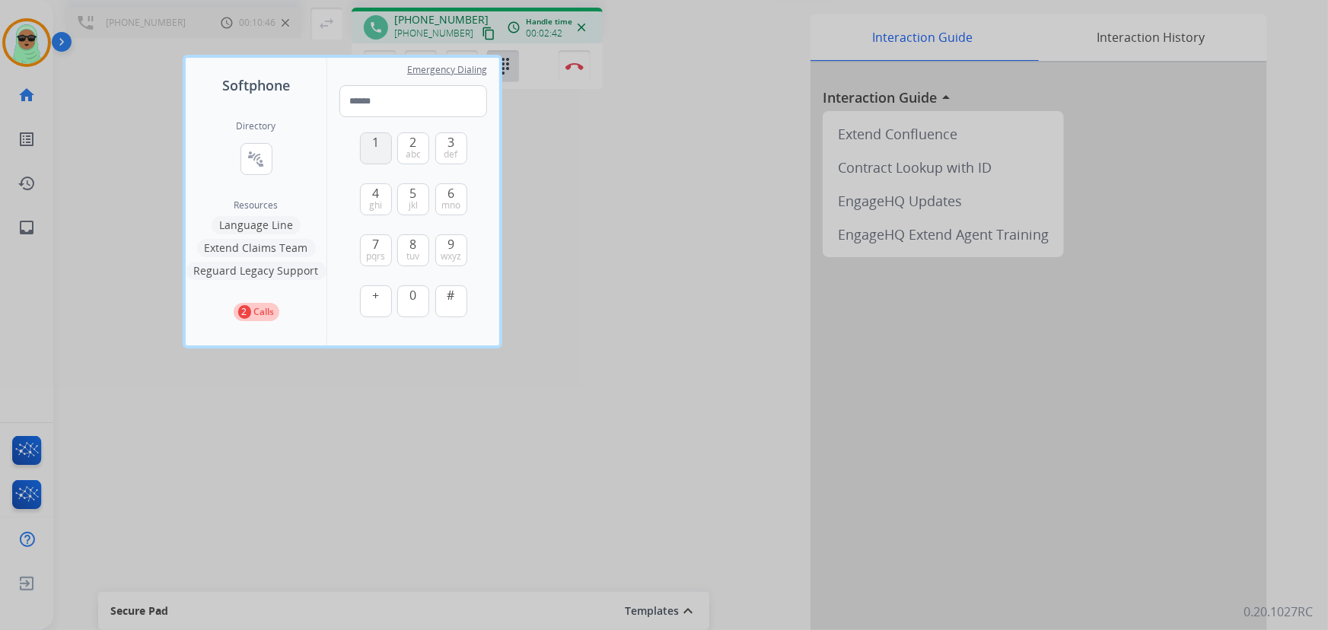
click at [375, 152] on button "1" at bounding box center [376, 148] width 32 height 32
click at [407, 106] on input "*" at bounding box center [414, 101] width 148 height 32
click at [378, 146] on span "1" at bounding box center [375, 142] width 7 height 18
type input "**********"
click at [617, 234] on div at bounding box center [664, 315] width 1328 height 630
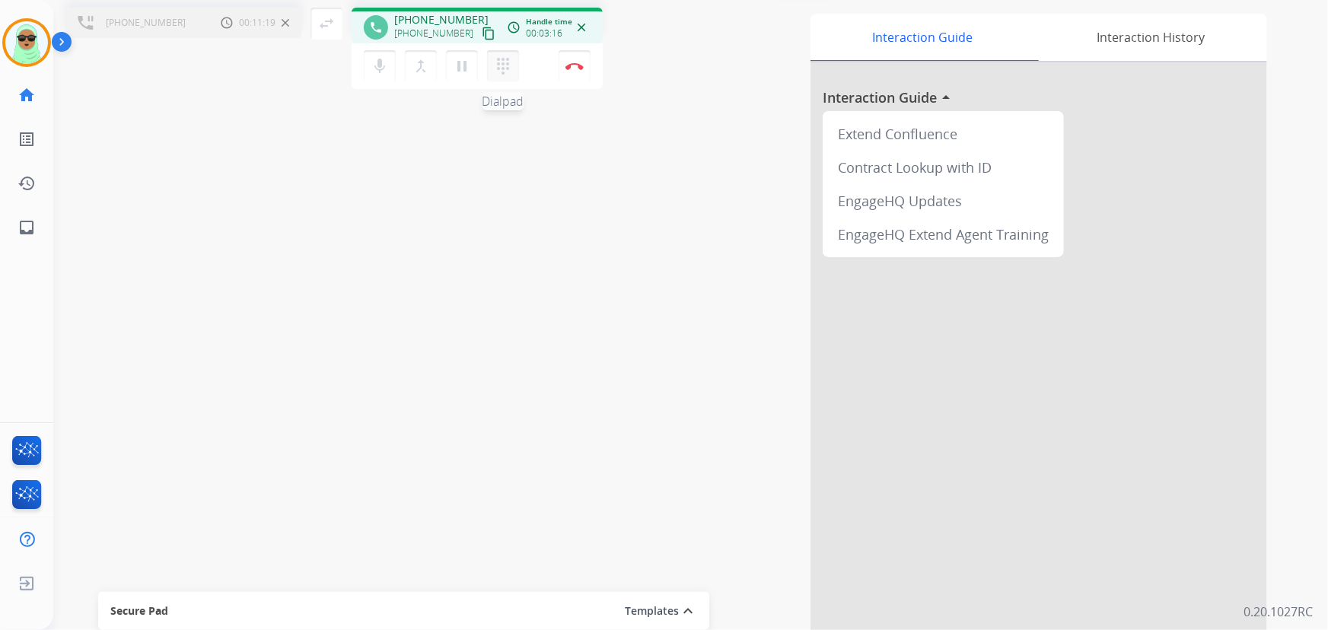
click at [491, 65] on button "dialpad Dialpad" at bounding box center [503, 66] width 32 height 32
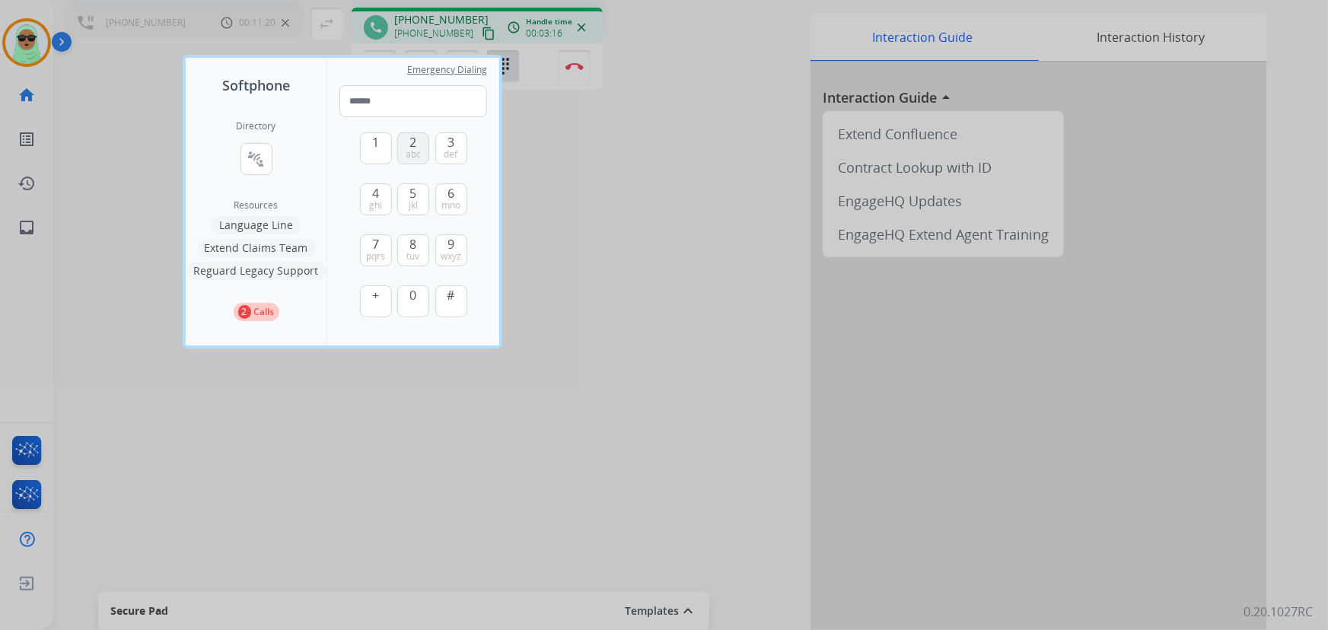
click at [429, 144] on div "1 2 abc 3 def 4 ghi 5 jkl 6 mno 7 pqrs 8 tuv 9 wxyz + 0 #" at bounding box center [413, 226] width 107 height 219
click at [416, 144] on span "2" at bounding box center [413, 142] width 7 height 18
type input "*"
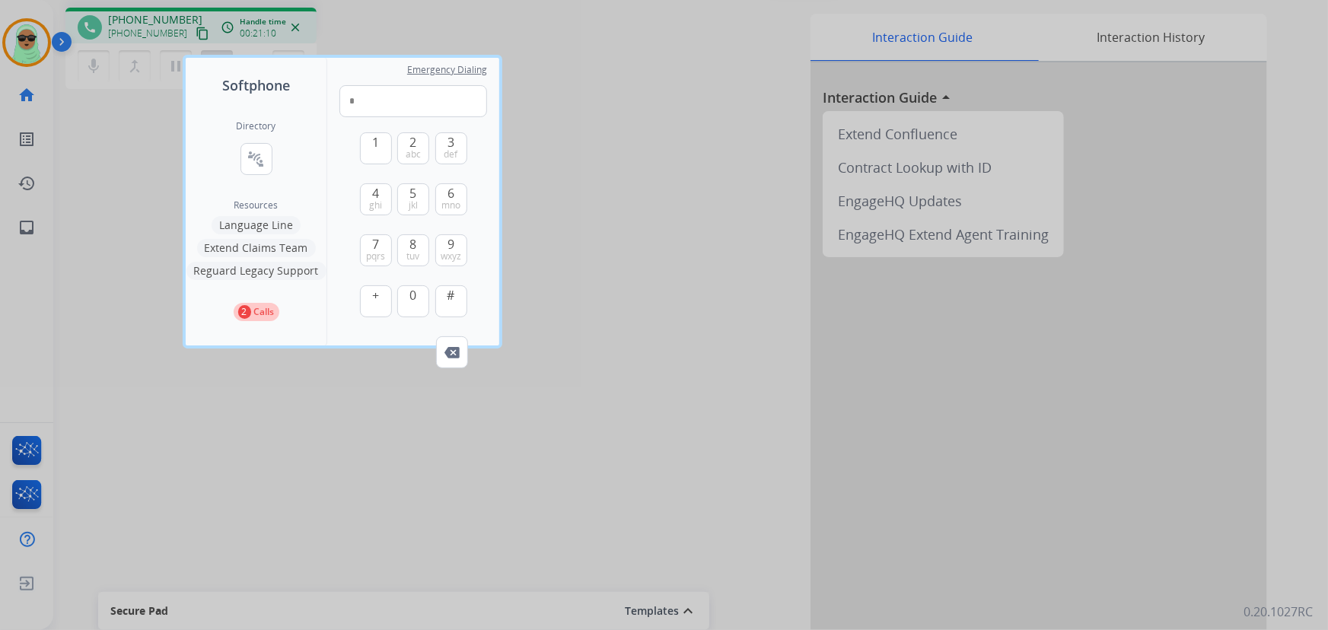
click at [606, 158] on div at bounding box center [664, 315] width 1328 height 630
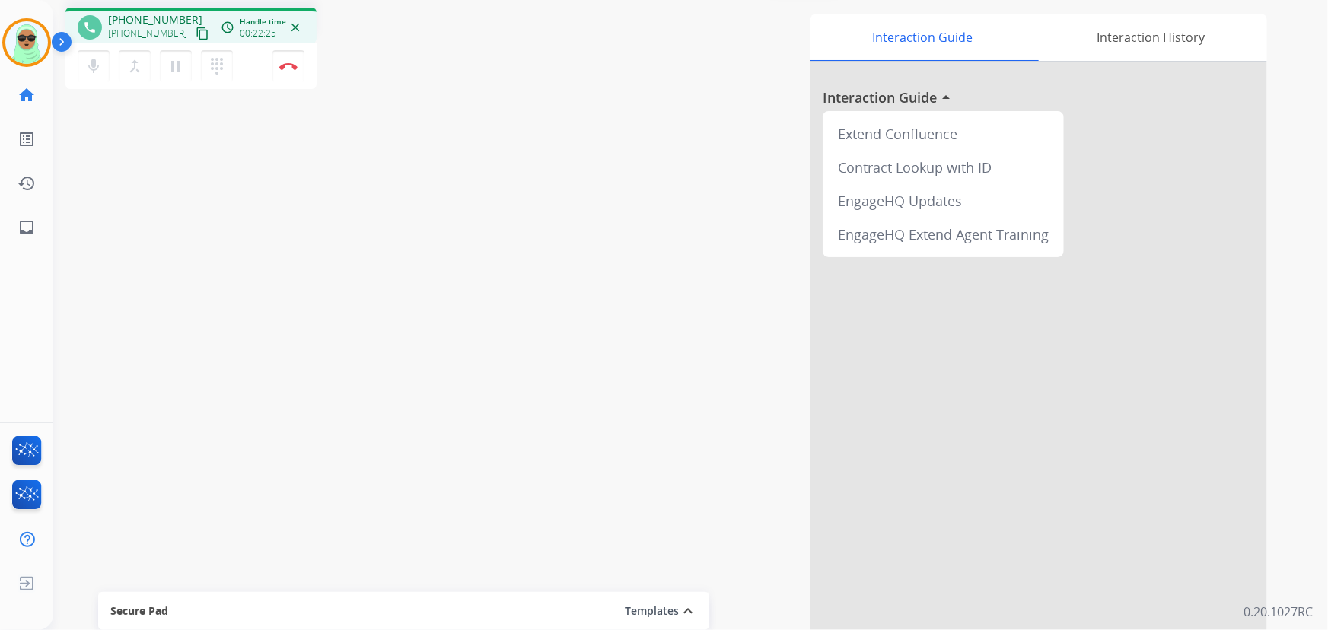
drag, startPoint x: 666, startPoint y: 378, endPoint x: 583, endPoint y: 359, distance: 85.1
click at [666, 377] on div "Interaction Guide Interaction History Interaction Guide arrow_drop_up Extend Co…" at bounding box center [878, 322] width 779 height 617
click at [169, 263] on div "phone +12084316997 +12084316997 content_copy access_time Call metrics Queue 00:…" at bounding box center [672, 312] width 1239 height 635
click at [283, 65] on img at bounding box center [288, 66] width 18 height 8
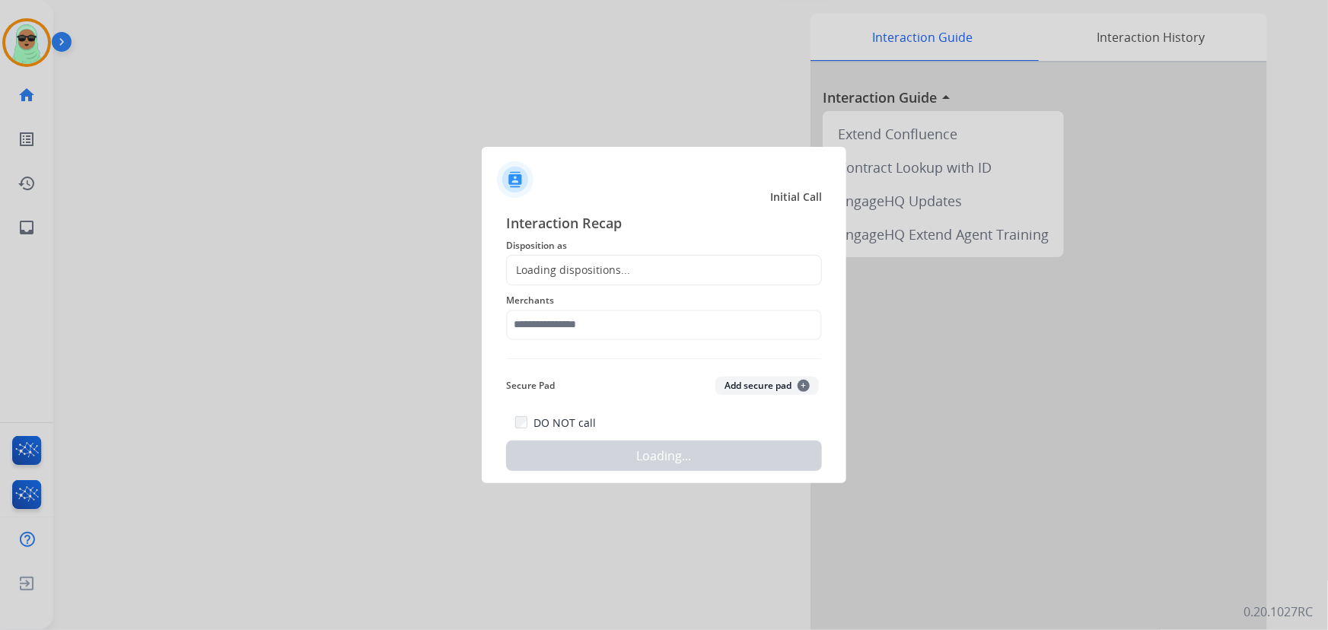
click at [649, 266] on div "Loading dispositions..." at bounding box center [664, 270] width 316 height 30
click at [609, 331] on input "text" at bounding box center [664, 325] width 316 height 30
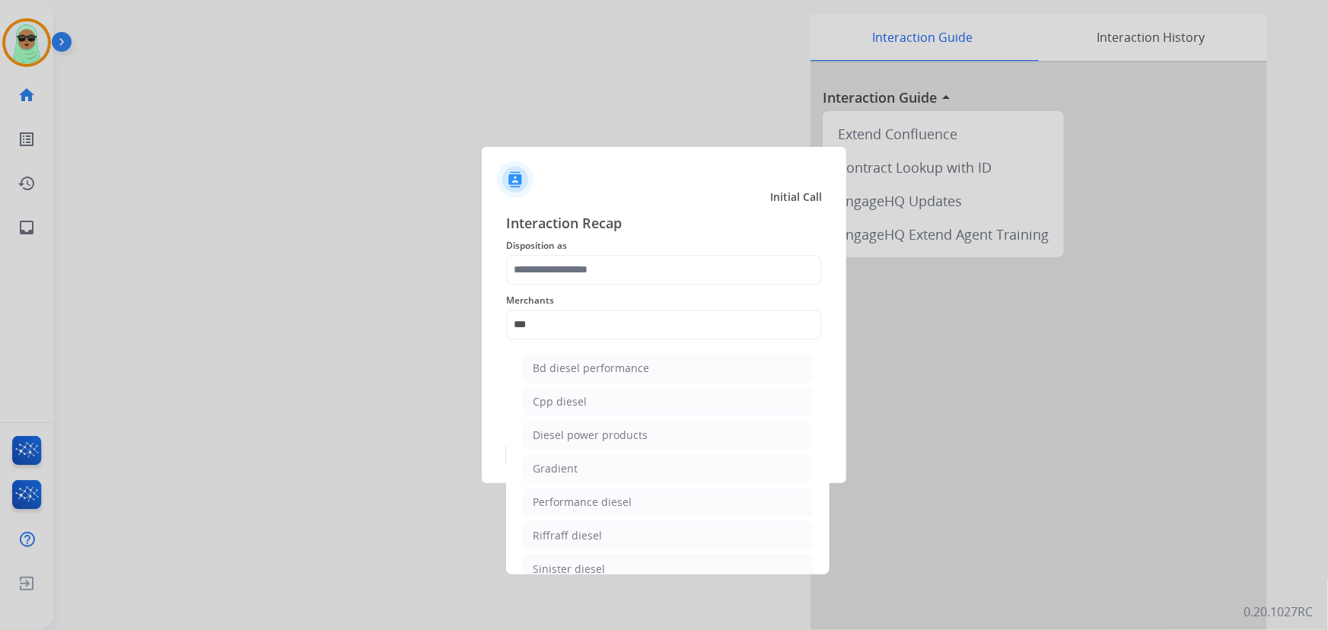
click at [632, 441] on div "Diesel power products" at bounding box center [590, 435] width 115 height 15
type input "**********"
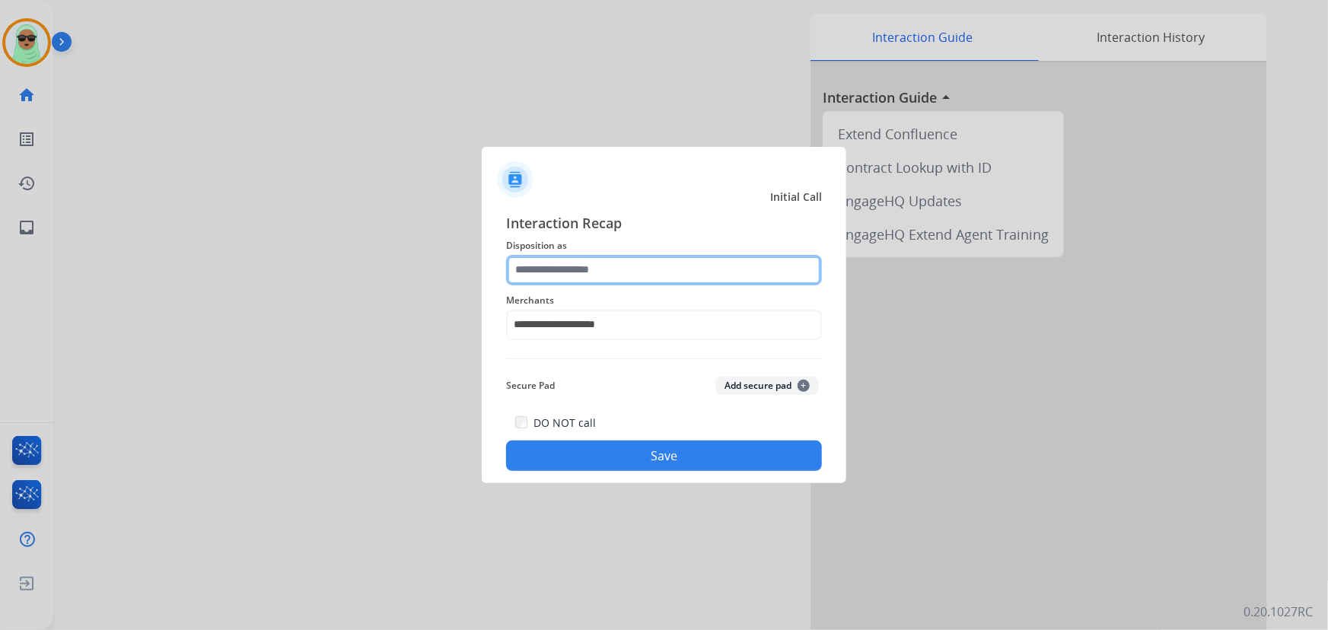
click at [636, 276] on input "text" at bounding box center [664, 270] width 316 height 30
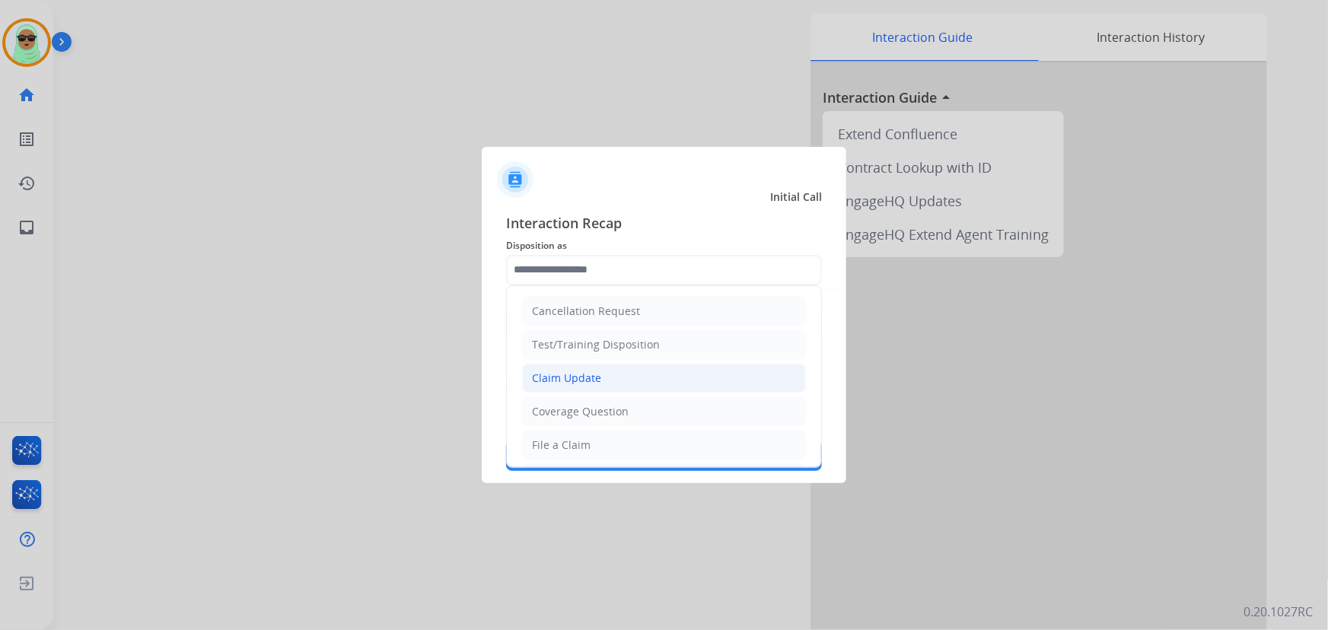
click at [612, 383] on li "Claim Update" at bounding box center [664, 378] width 284 height 29
type input "**********"
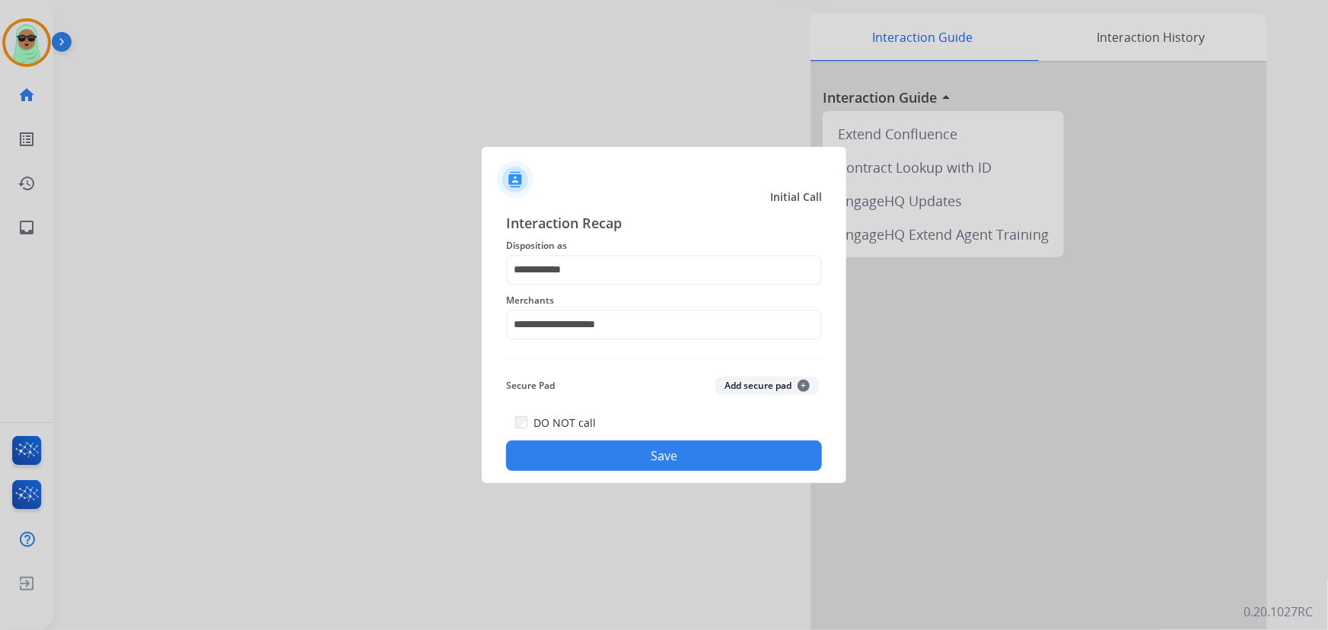
click at [646, 458] on button "Save" at bounding box center [664, 456] width 316 height 30
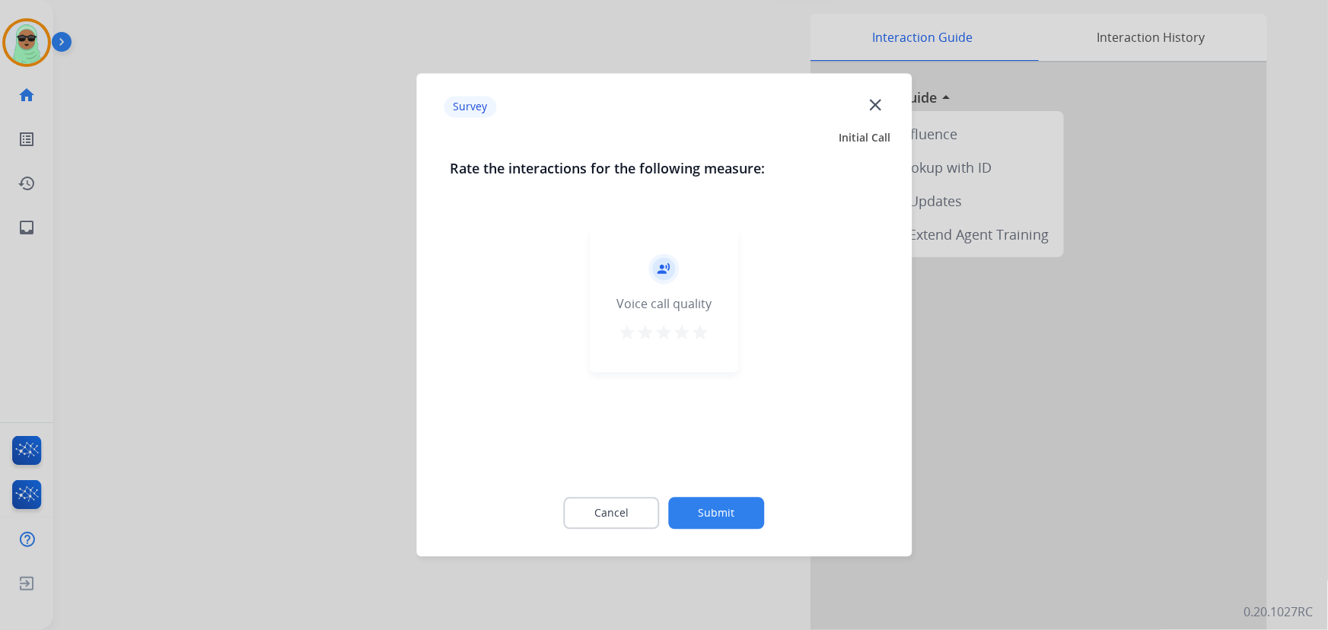
drag, startPoint x: 741, startPoint y: 533, endPoint x: 735, endPoint y: 515, distance: 19.3
click at [738, 534] on div "Cancel Submit" at bounding box center [664, 514] width 429 height 69
click at [735, 514] on button "Submit" at bounding box center [717, 514] width 96 height 32
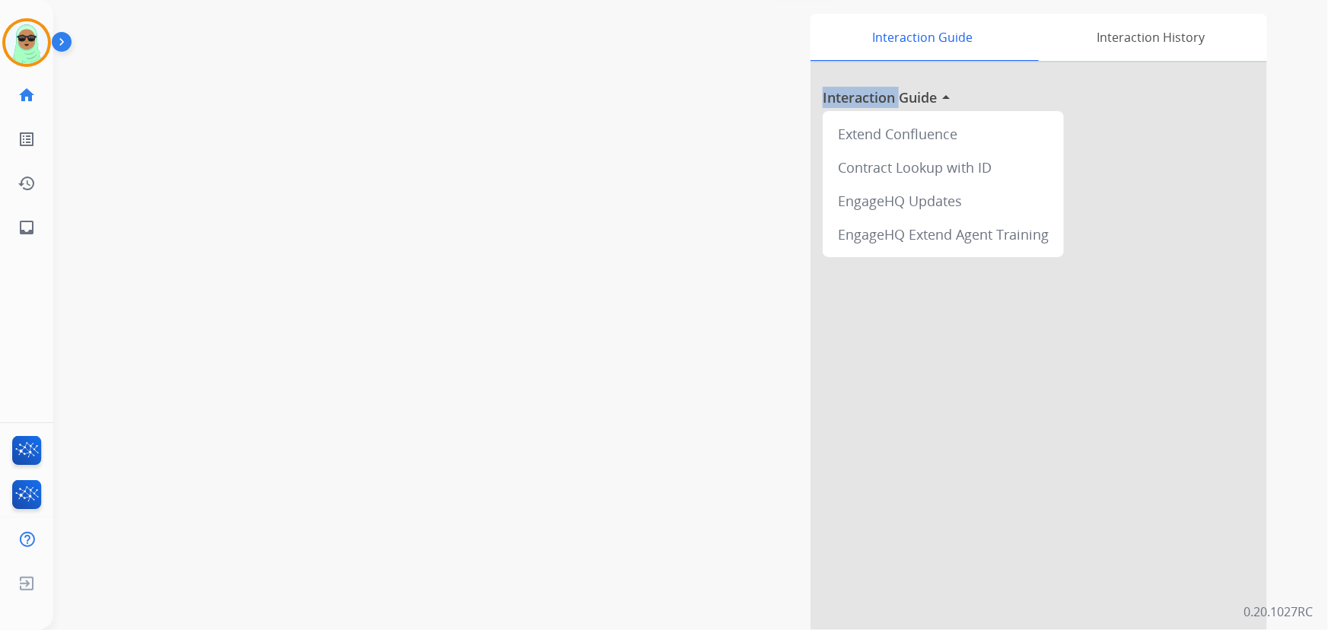
drag, startPoint x: 736, startPoint y: 514, endPoint x: 775, endPoint y: 450, distance: 74.8
click at [737, 514] on div "Interaction Guide Interaction History Interaction Guide arrow_drop_up Extend Co…" at bounding box center [878, 322] width 779 height 617
click at [22, 46] on img at bounding box center [26, 42] width 43 height 43
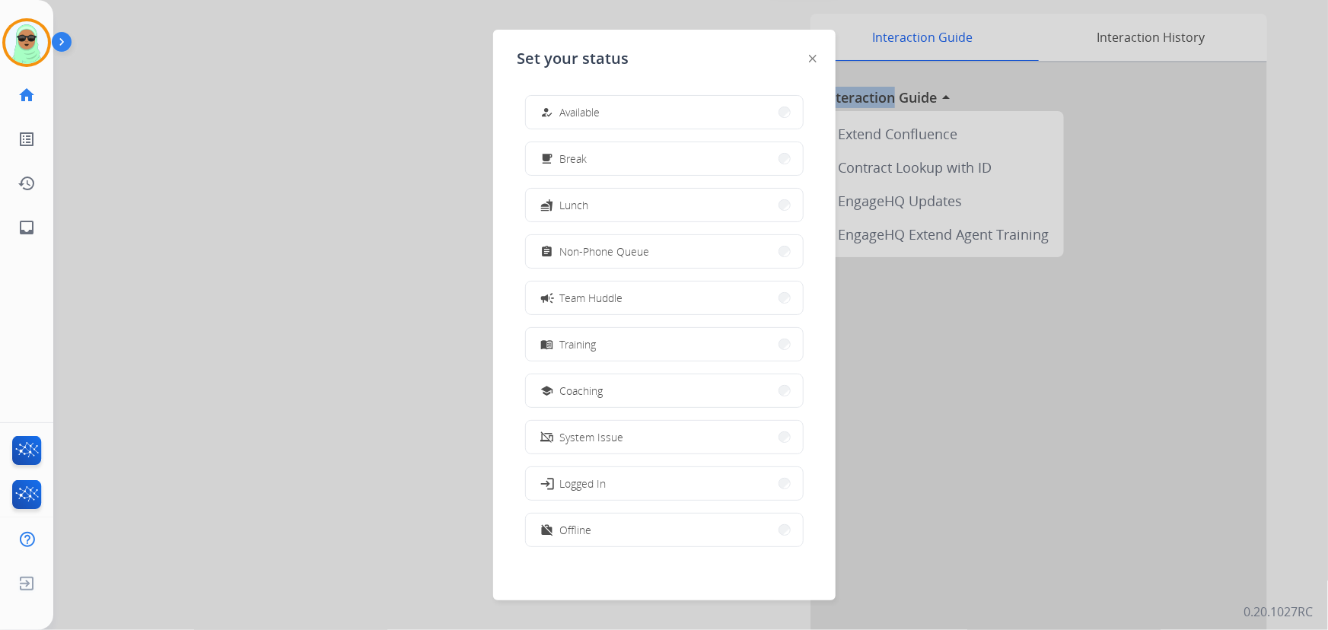
click at [599, 99] on button "how_to_reg Available" at bounding box center [664, 112] width 277 height 33
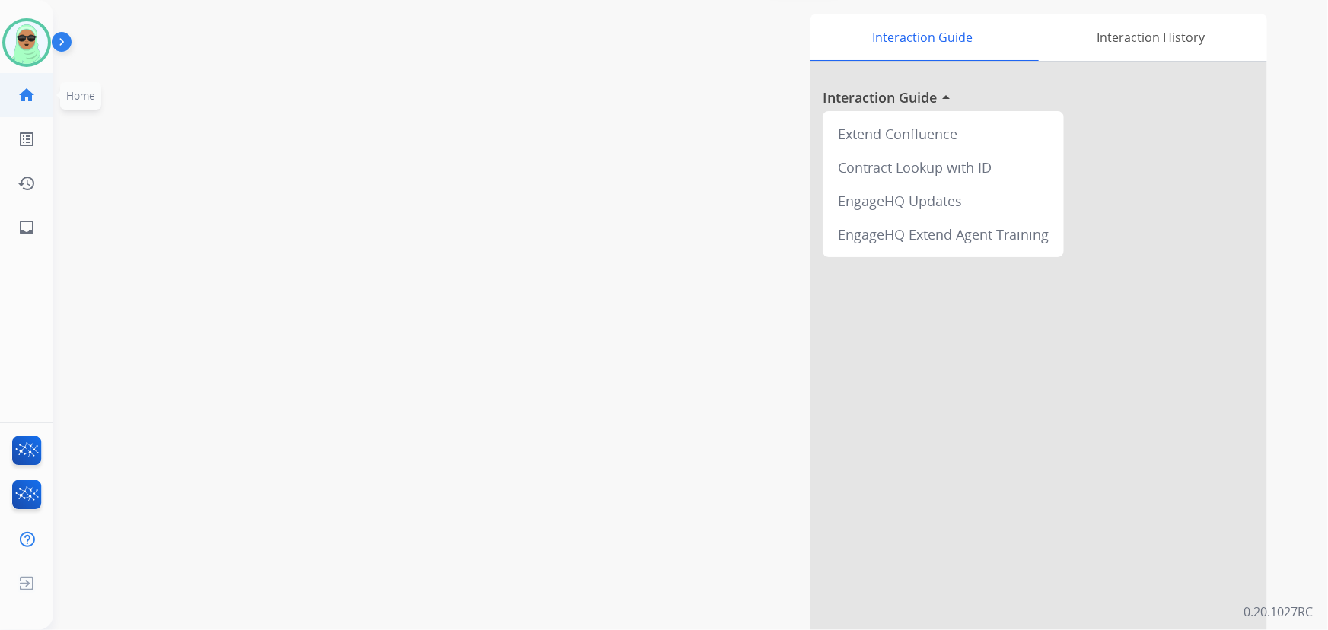
click at [15, 95] on link "home Home" at bounding box center [26, 95] width 43 height 43
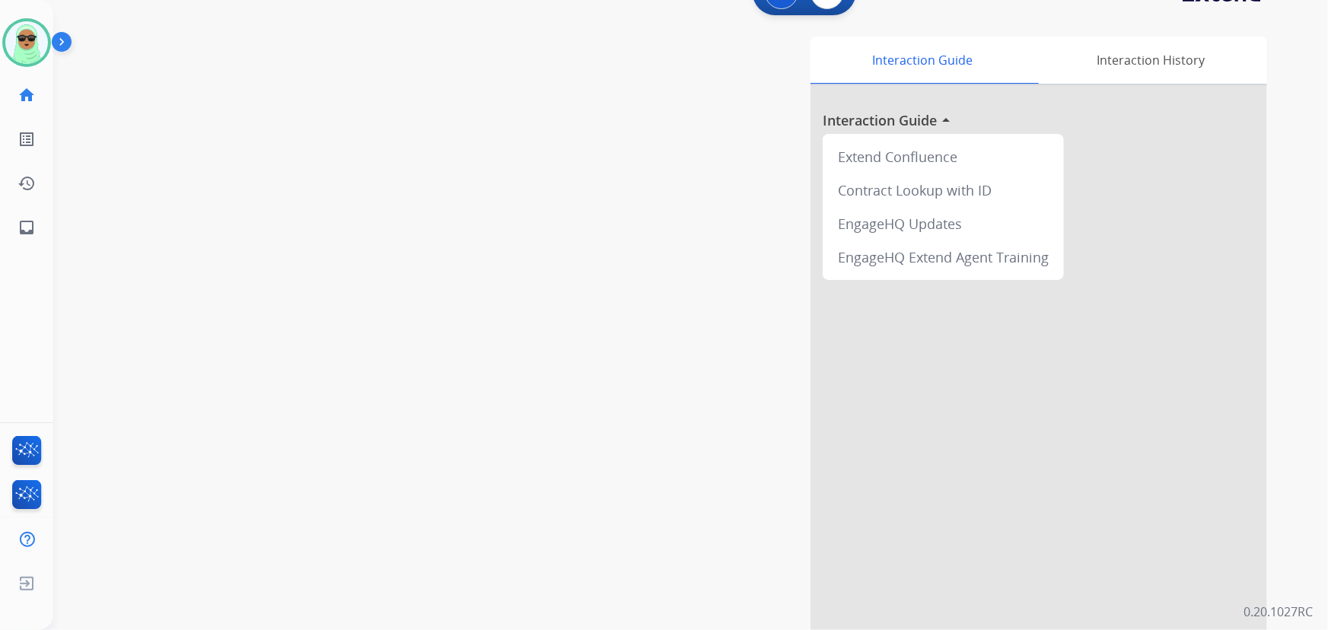
scroll to position [0, 0]
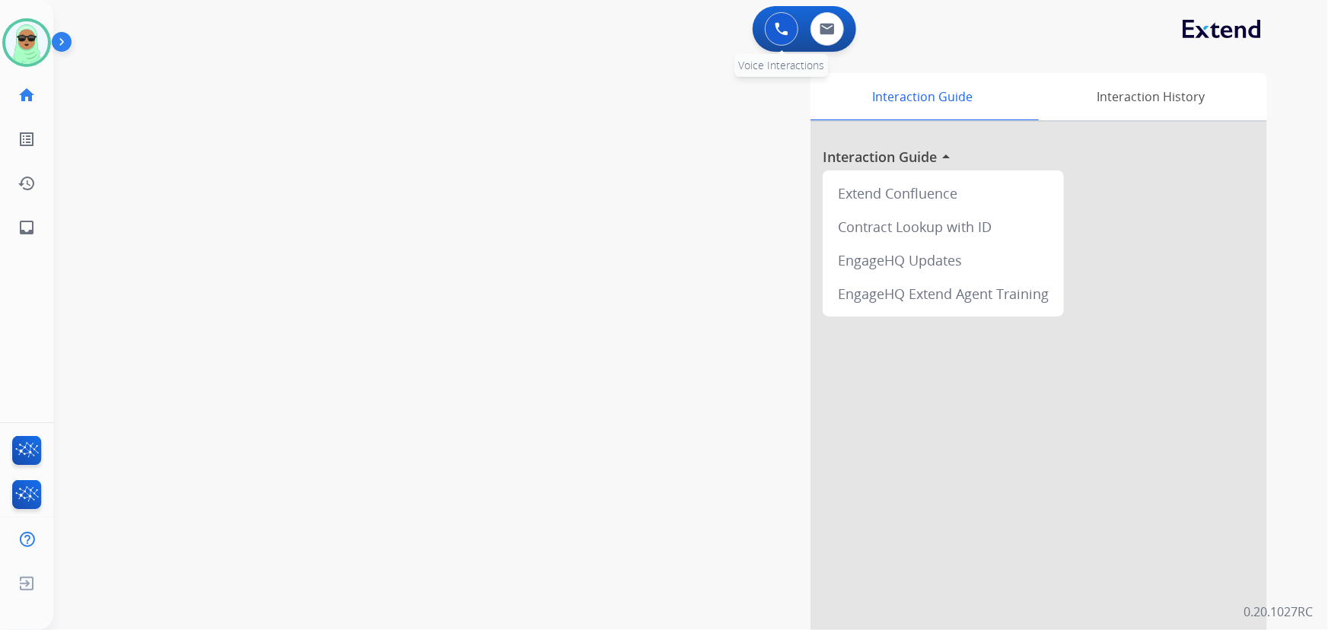
click at [786, 36] on button at bounding box center [781, 28] width 33 height 33
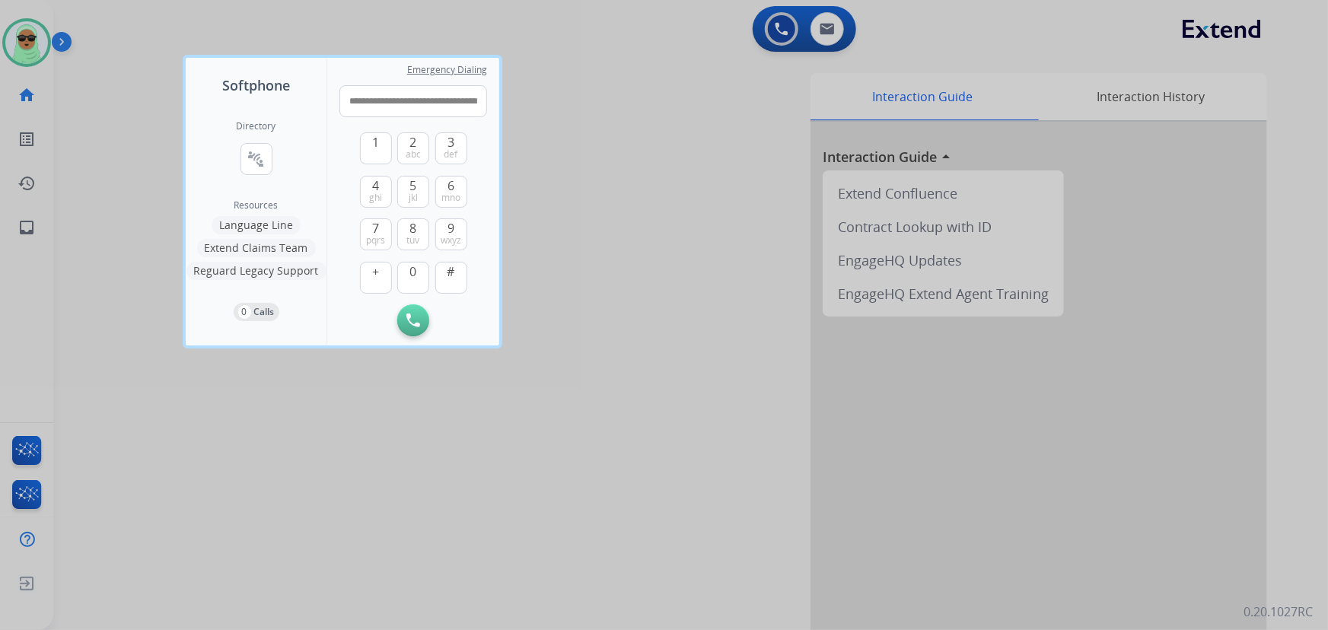
scroll to position [0, 49]
type input "**********"
click at [448, 319] on img at bounding box center [452, 320] width 15 height 11
click at [401, 100] on input "tel" at bounding box center [414, 101] width 148 height 32
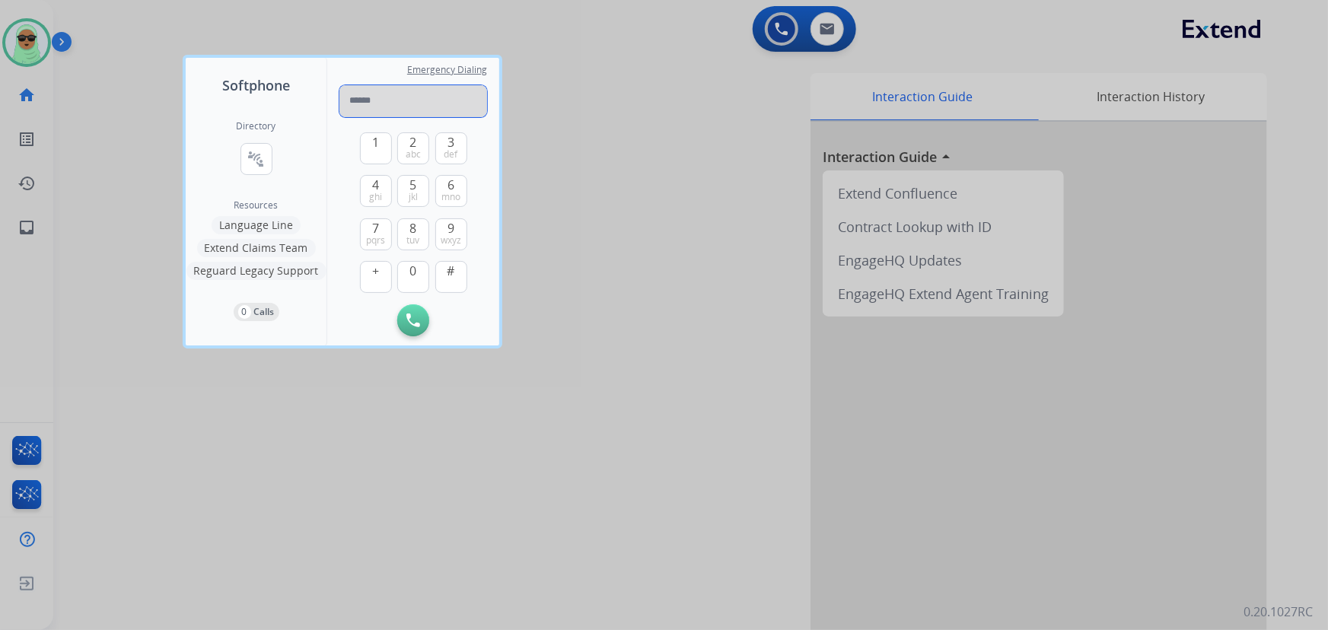
paste input "**********"
click at [387, 100] on input "**********" at bounding box center [414, 101] width 148 height 32
type input "**********"
click at [417, 321] on img at bounding box center [414, 321] width 14 height 14
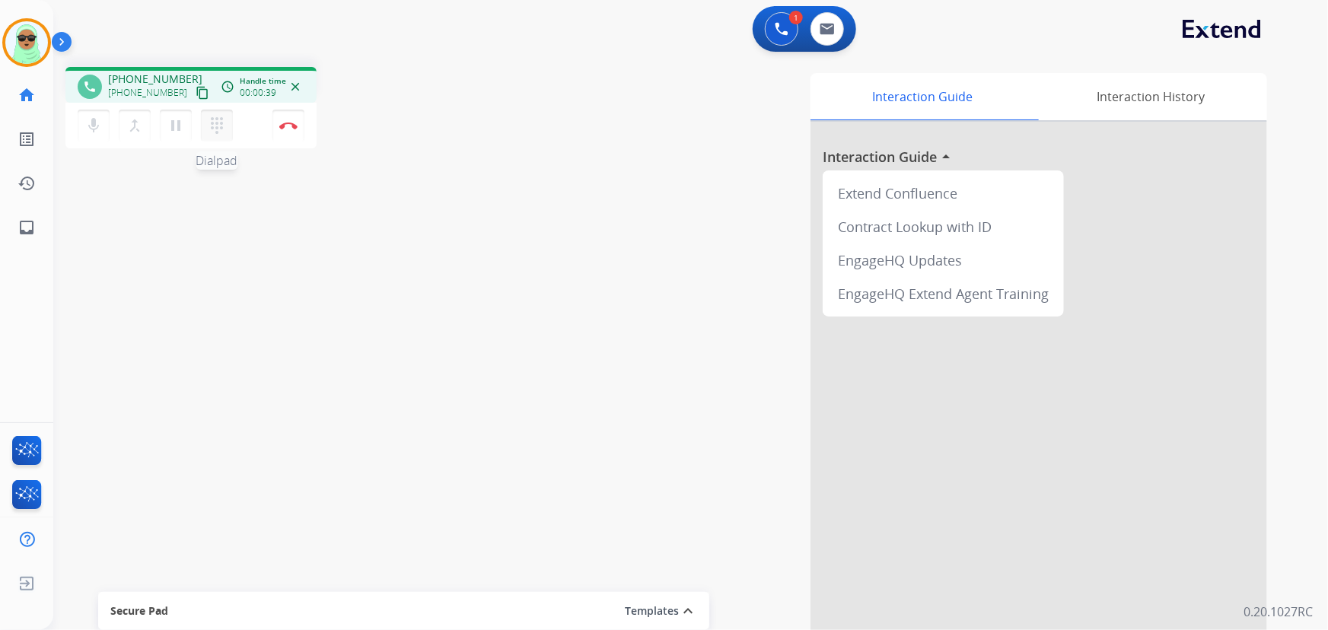
click at [221, 122] on mat-icon "dialpad" at bounding box center [217, 125] width 18 height 18
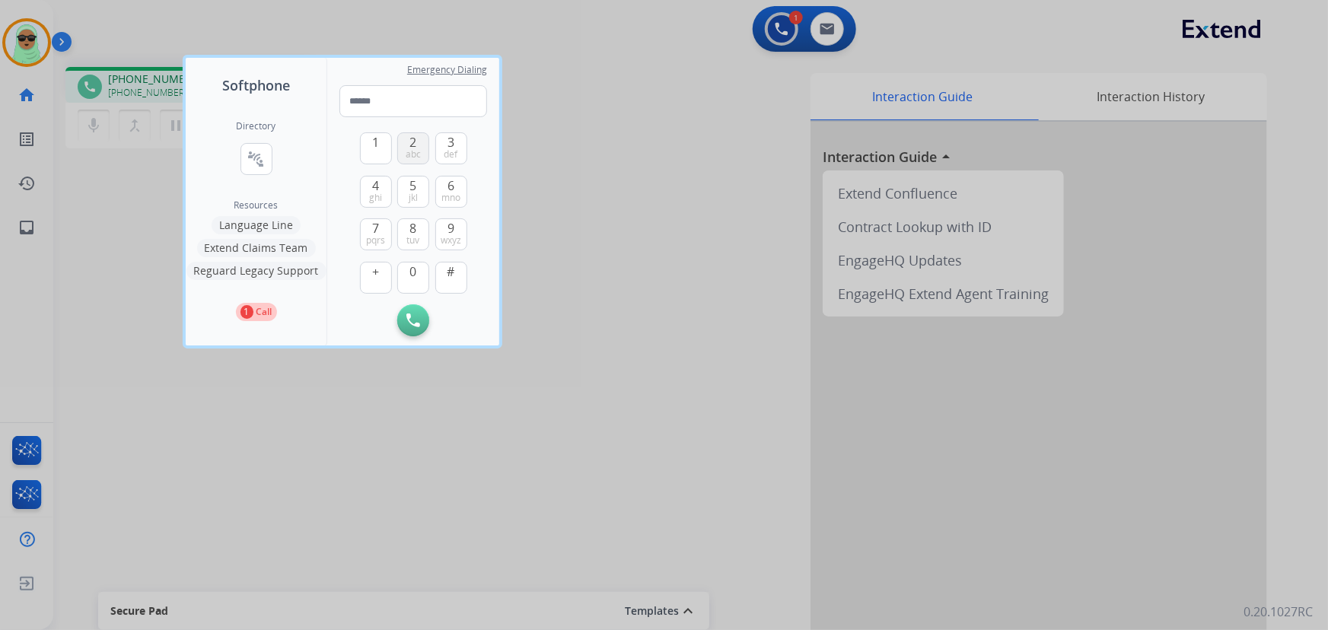
click at [400, 144] on button "2 abc" at bounding box center [413, 148] width 32 height 32
click at [414, 154] on span "abc" at bounding box center [413, 154] width 15 height 12
click at [413, 148] on span "abc" at bounding box center [413, 154] width 15 height 12
click at [403, 156] on button "2 abc" at bounding box center [413, 148] width 32 height 32
type input "****"
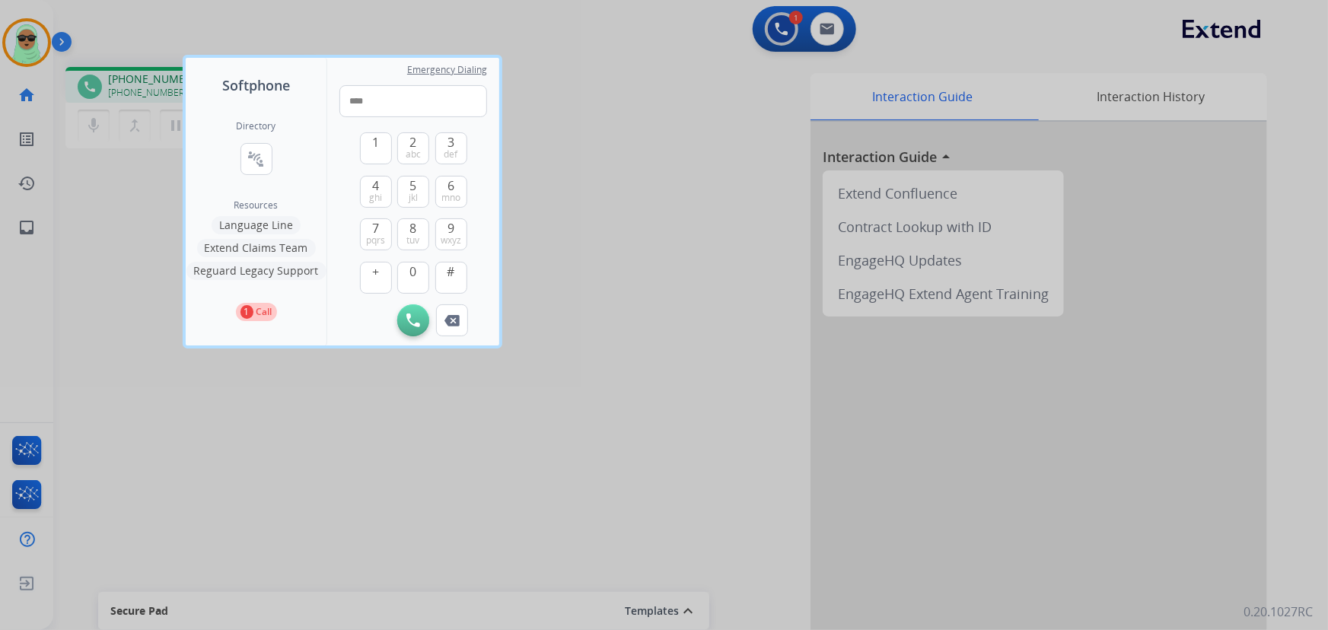
drag, startPoint x: 669, startPoint y: 180, endPoint x: 651, endPoint y: 176, distance: 18.8
click at [671, 178] on div at bounding box center [664, 315] width 1328 height 630
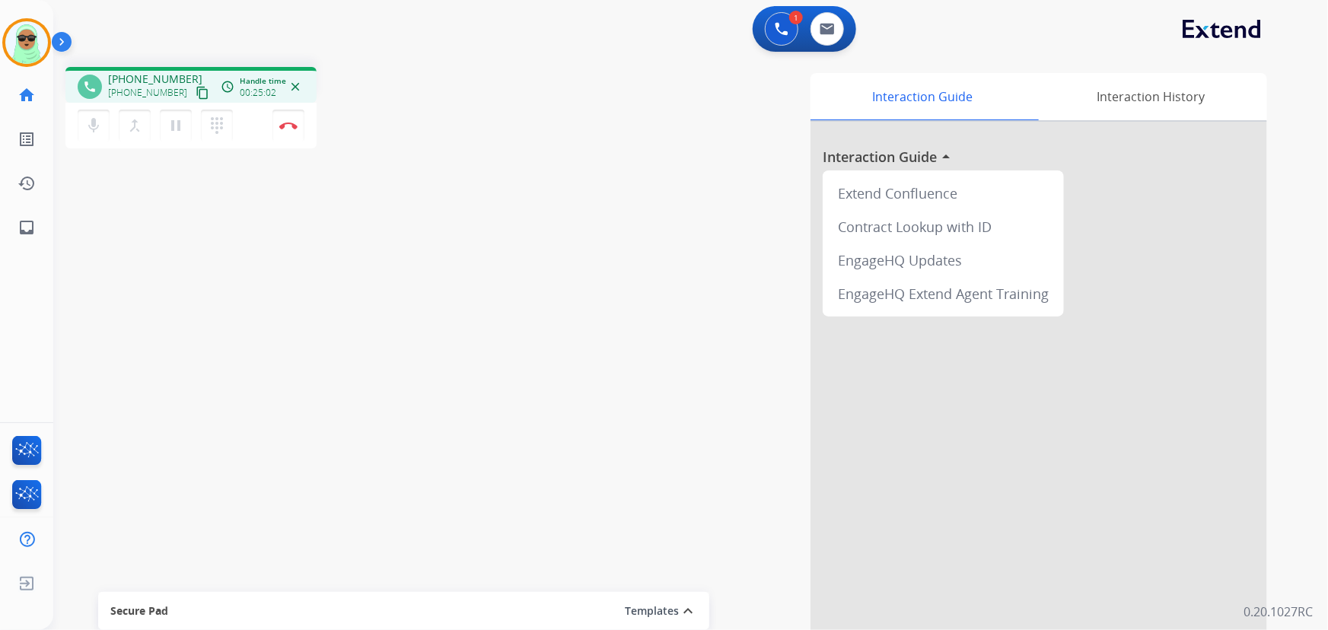
click at [132, 313] on div "phone +18889934373 +18889934373 content_copy access_time Call metrics Queue 00:…" at bounding box center [672, 372] width 1239 height 635
click at [788, 30] on img at bounding box center [782, 29] width 14 height 14
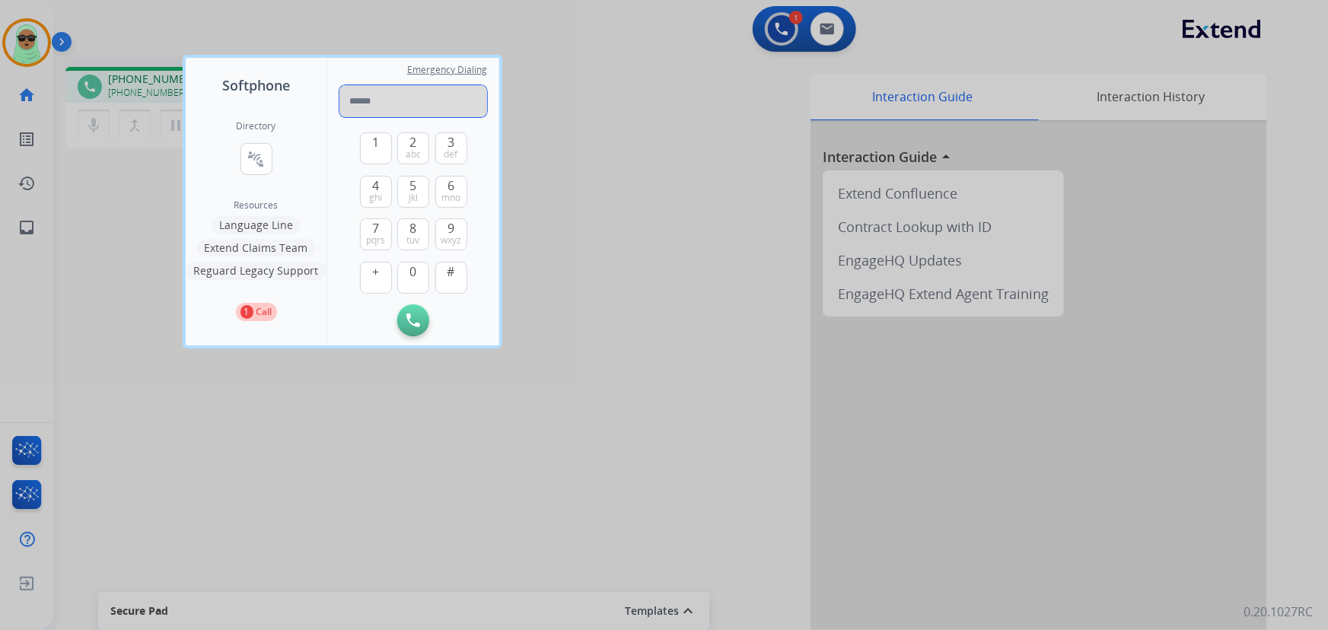
click at [384, 104] on input "tel" at bounding box center [414, 101] width 148 height 32
paste input "**********"
type input "**********"
click at [410, 317] on img at bounding box center [414, 321] width 14 height 14
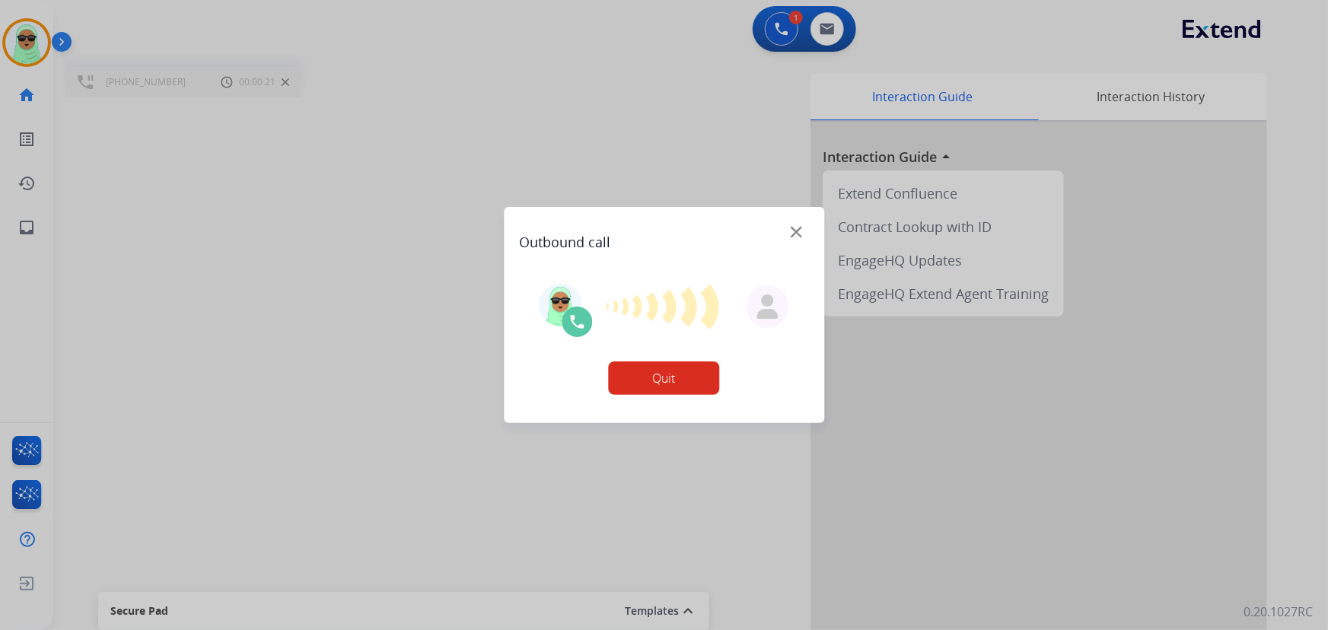
click at [799, 228] on img at bounding box center [796, 232] width 11 height 11
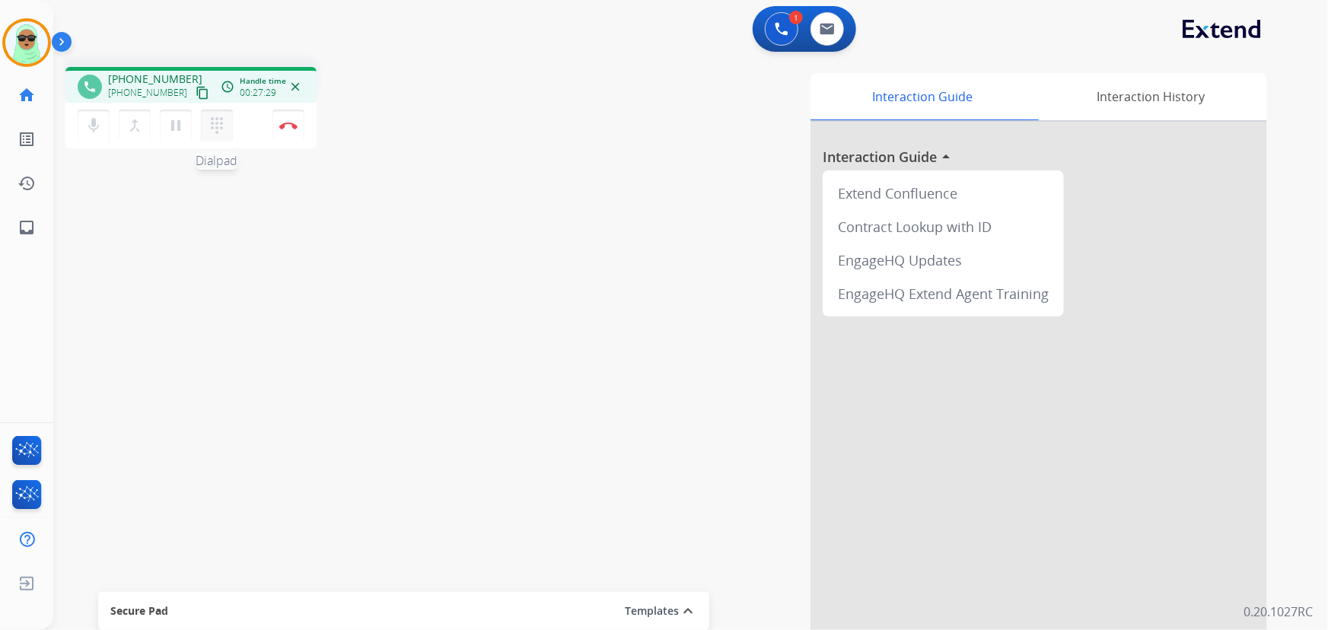
click at [217, 129] on mat-icon "dialpad" at bounding box center [217, 125] width 18 height 18
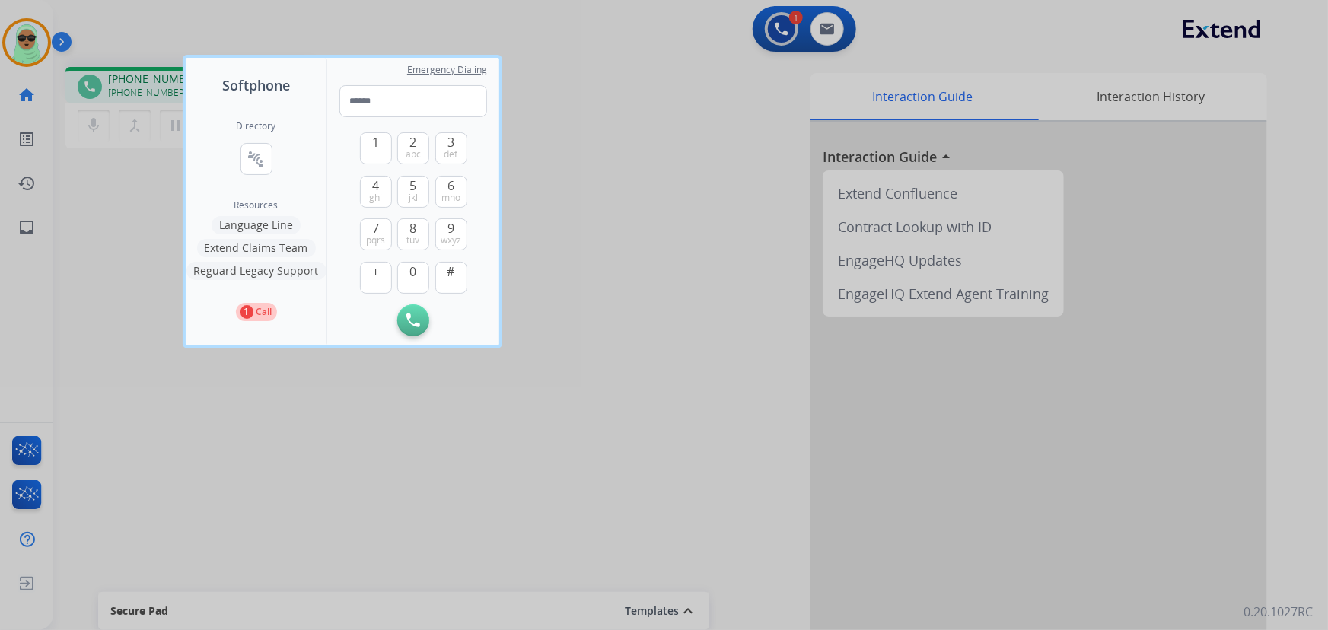
click at [248, 442] on div at bounding box center [664, 315] width 1328 height 630
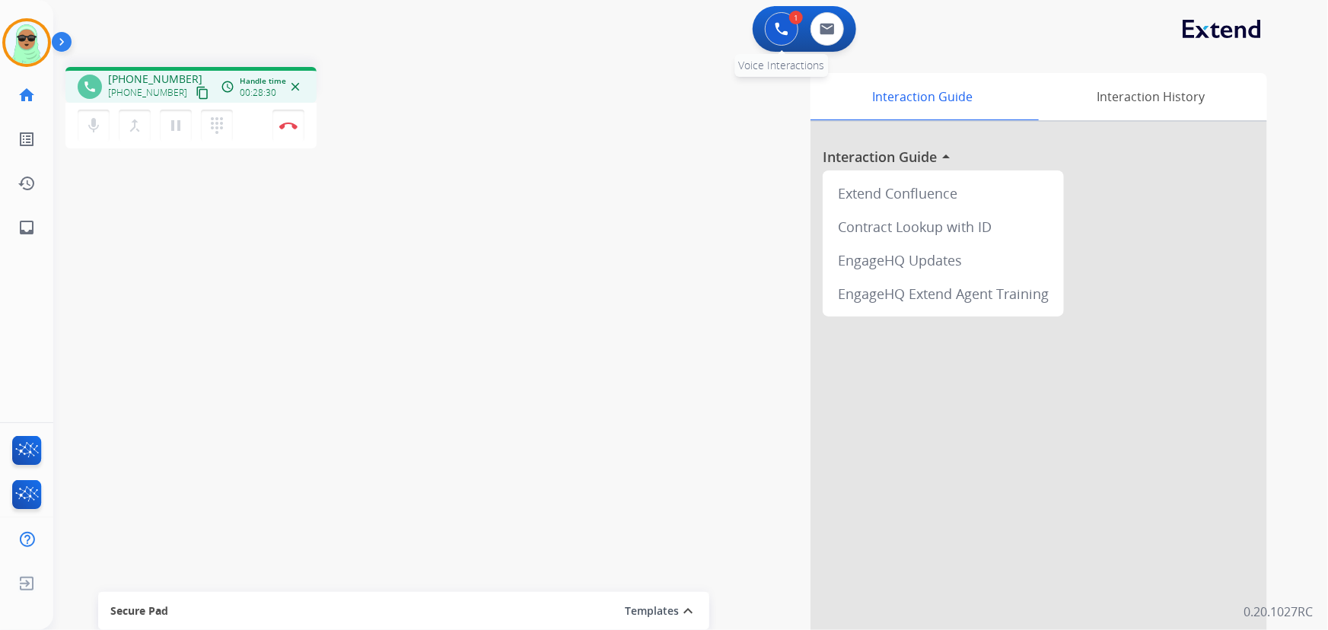
click at [784, 28] on img at bounding box center [782, 29] width 14 height 14
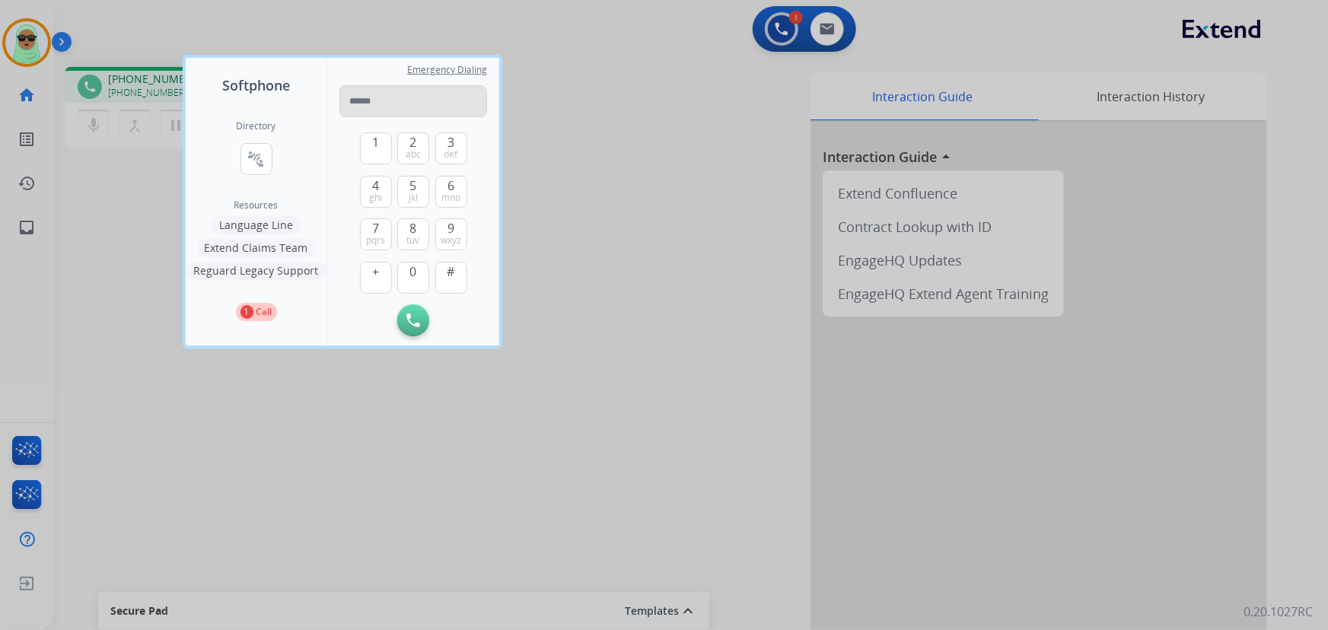
drag, startPoint x: 447, startPoint y: 91, endPoint x: 403, endPoint y: 102, distance: 45.4
click at [403, 104] on input "tel" at bounding box center [414, 101] width 148 height 32
click at [362, 108] on input "**********" at bounding box center [414, 101] width 148 height 32
type input "**********"
click at [416, 320] on img at bounding box center [414, 321] width 14 height 14
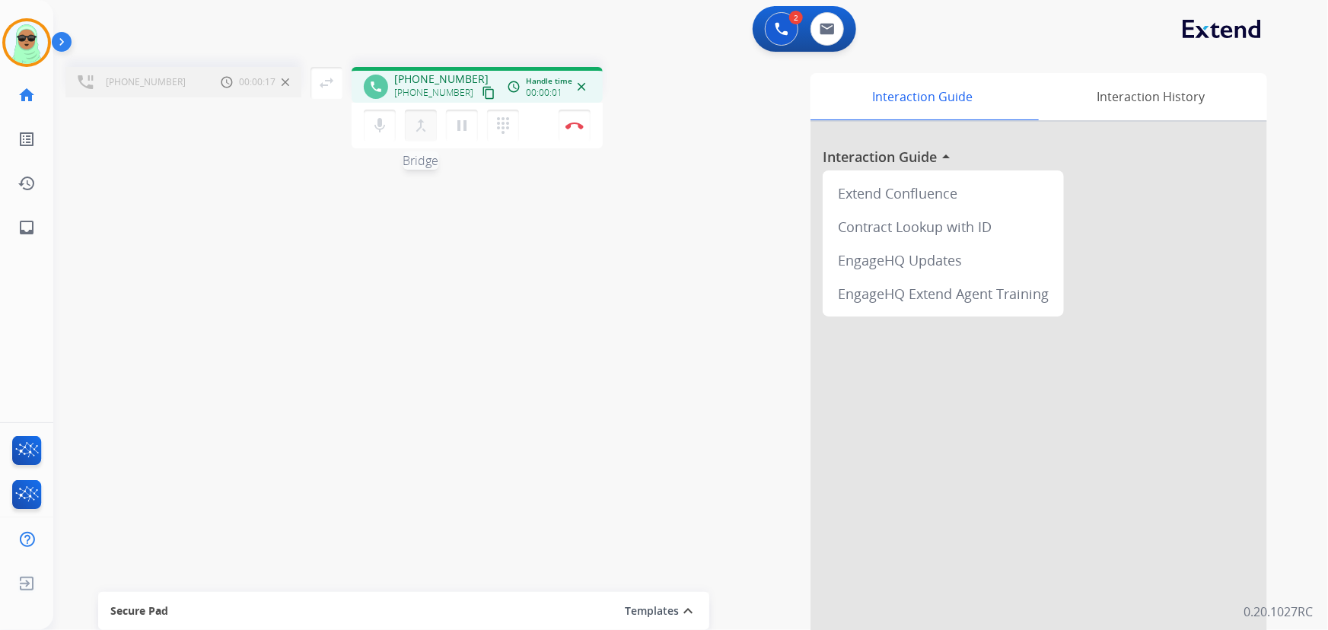
click at [415, 125] on mat-icon "merge_type" at bounding box center [421, 125] width 18 height 18
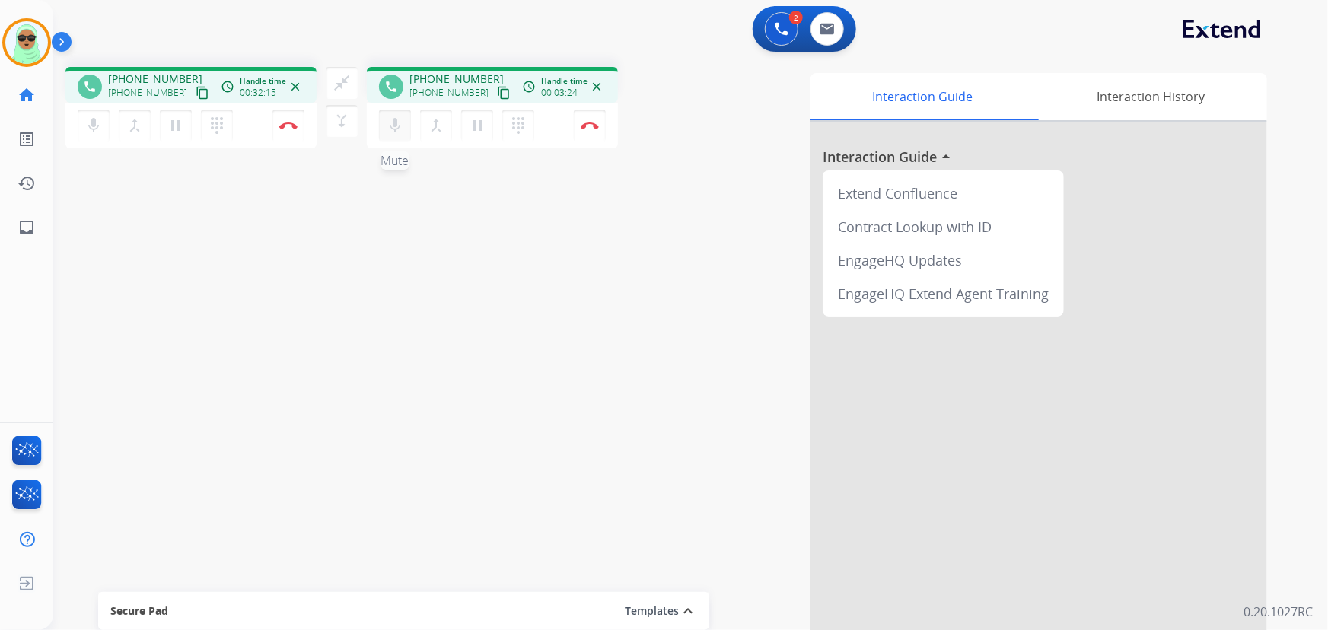
click at [103, 118] on mat-icon "mic" at bounding box center [93, 125] width 18 height 18
click at [349, 93] on button "close_fullscreen Connect 3-Way Call" at bounding box center [342, 83] width 32 height 32
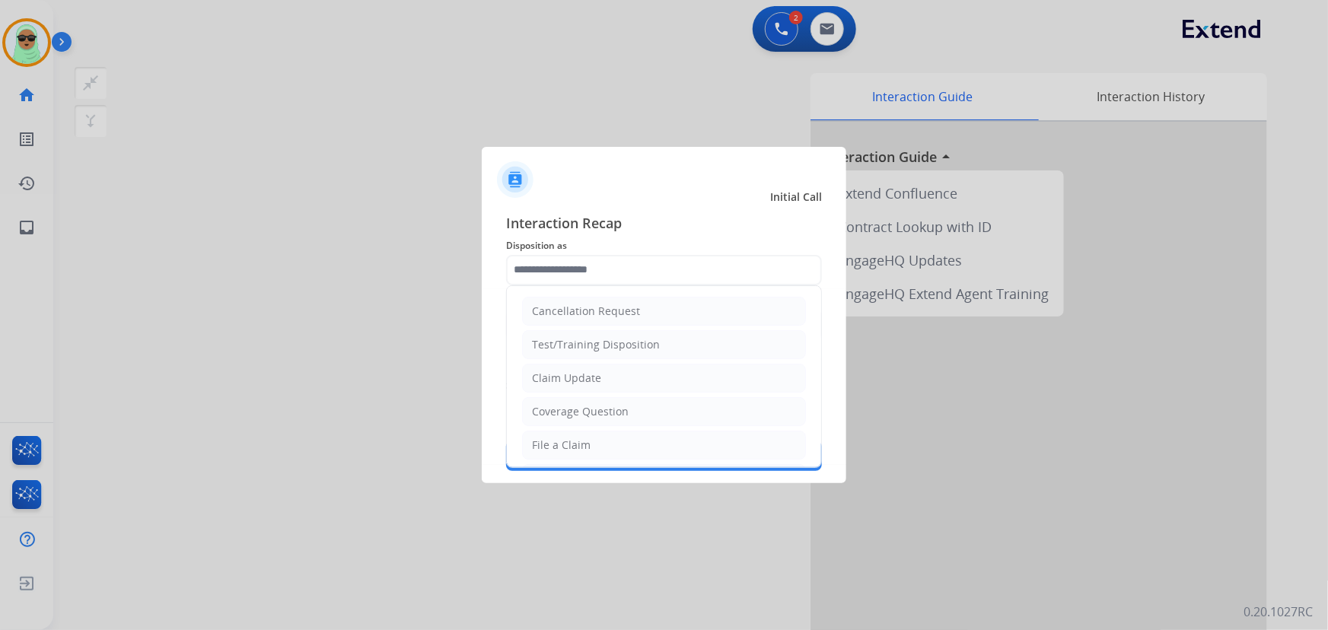
click at [684, 277] on input "text" at bounding box center [664, 270] width 316 height 30
click at [622, 416] on div "Coverage Question" at bounding box center [580, 411] width 97 height 15
type input "**********"
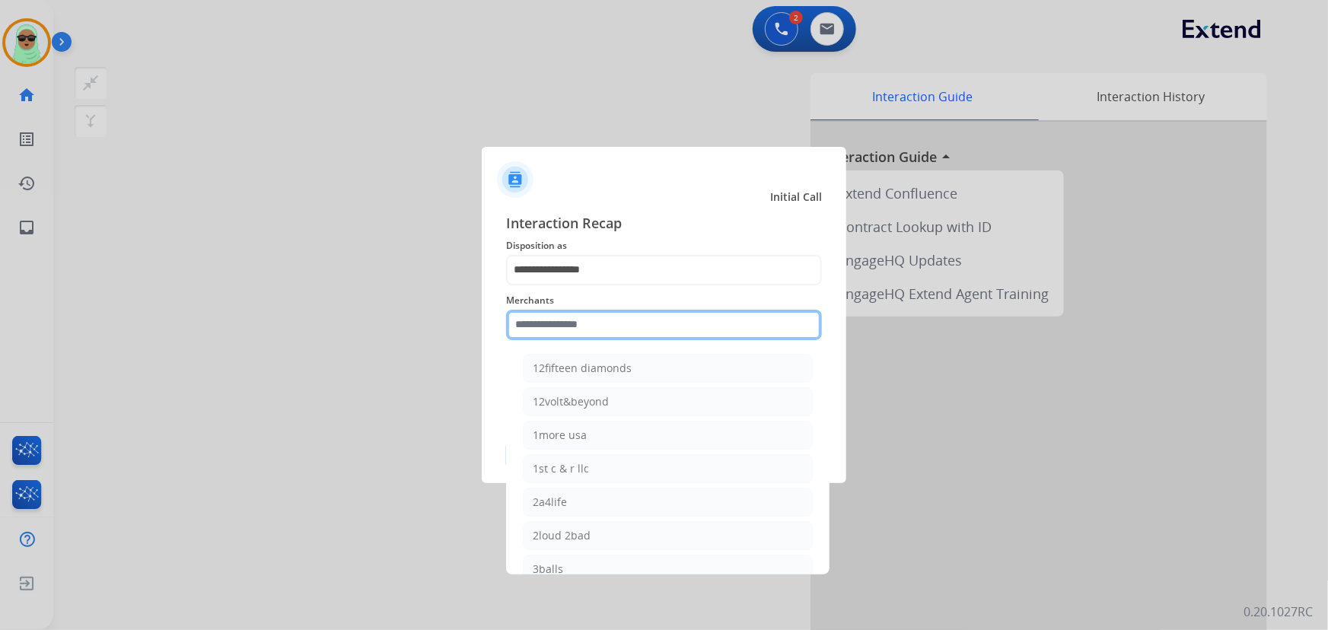
click at [593, 326] on input "text" at bounding box center [664, 325] width 316 height 30
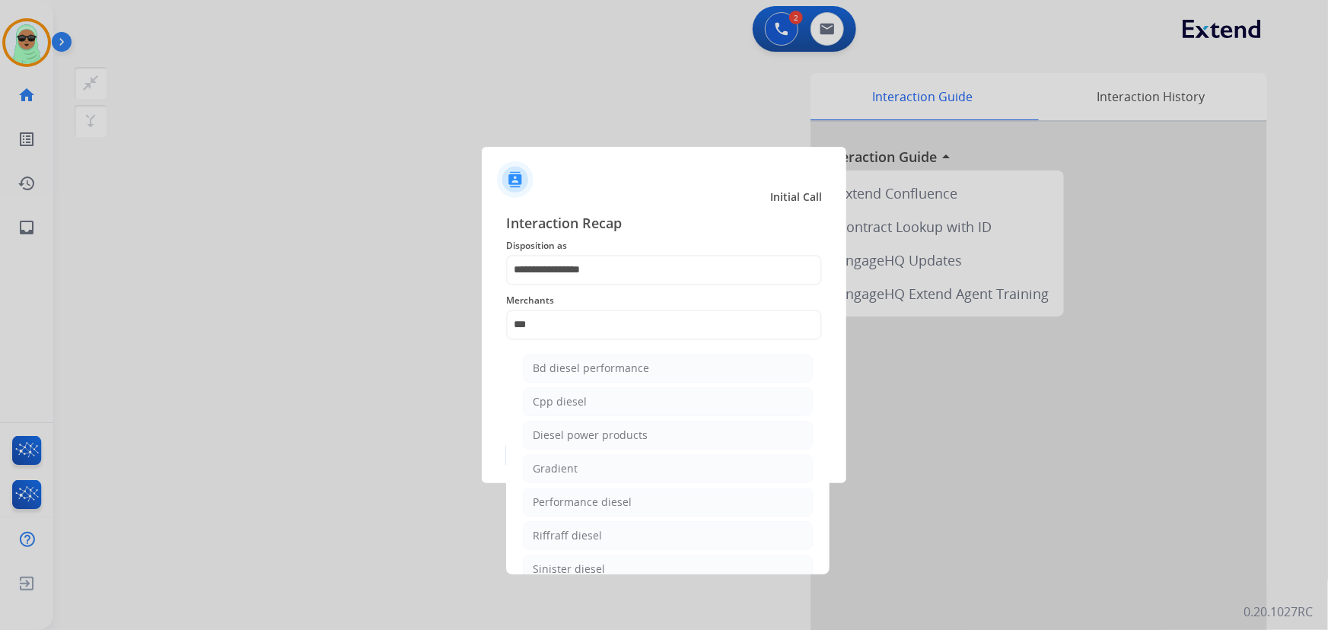
click at [637, 433] on div "Diesel power products" at bounding box center [590, 435] width 115 height 15
type input "**********"
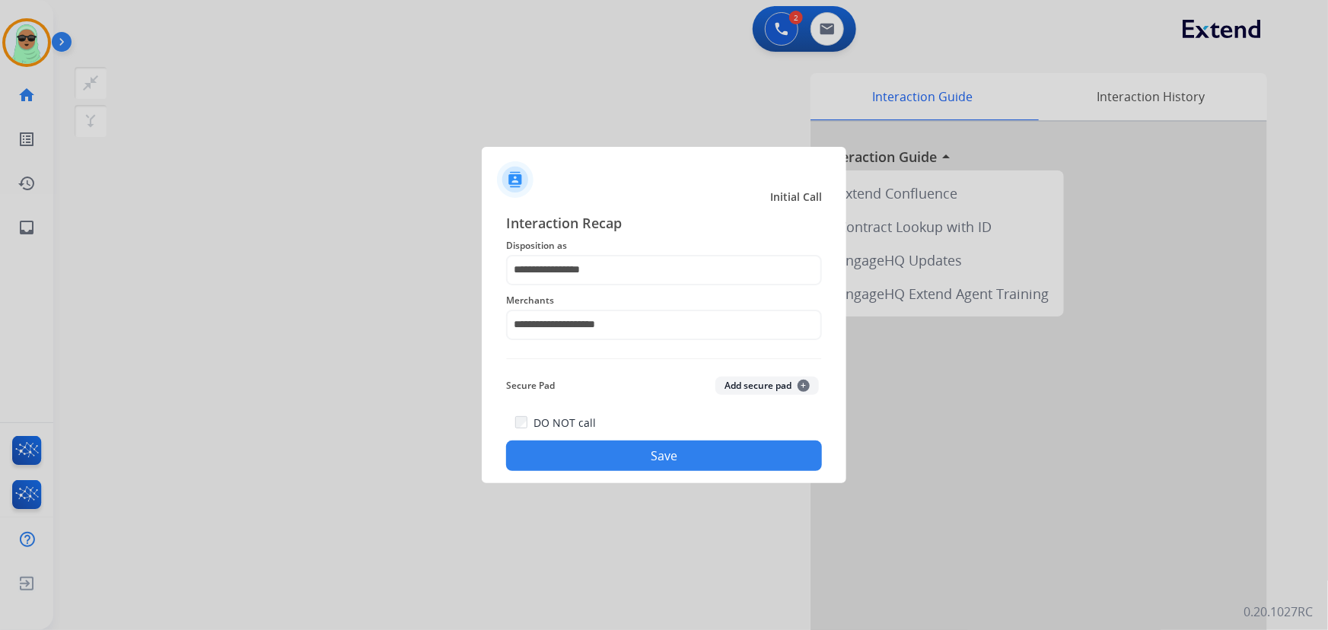
click at [667, 460] on button "Save" at bounding box center [664, 456] width 316 height 30
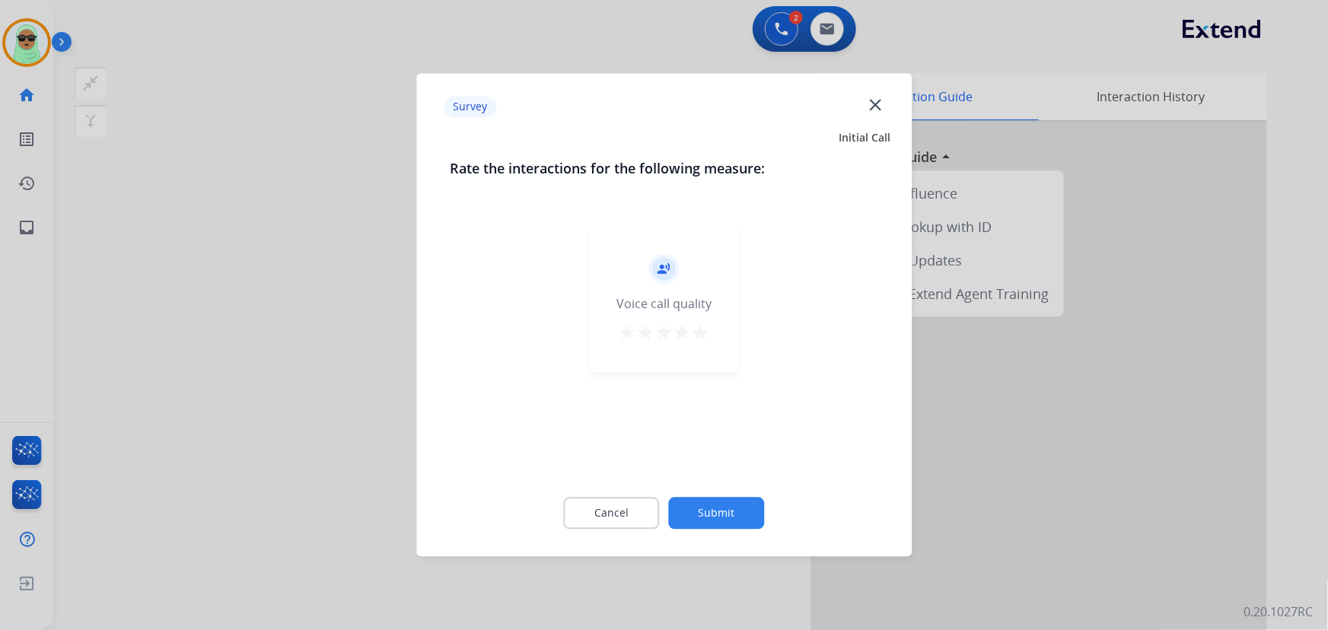
click at [694, 487] on div "Cancel Submit" at bounding box center [664, 514] width 429 height 69
click at [705, 513] on button "Submit" at bounding box center [717, 514] width 96 height 32
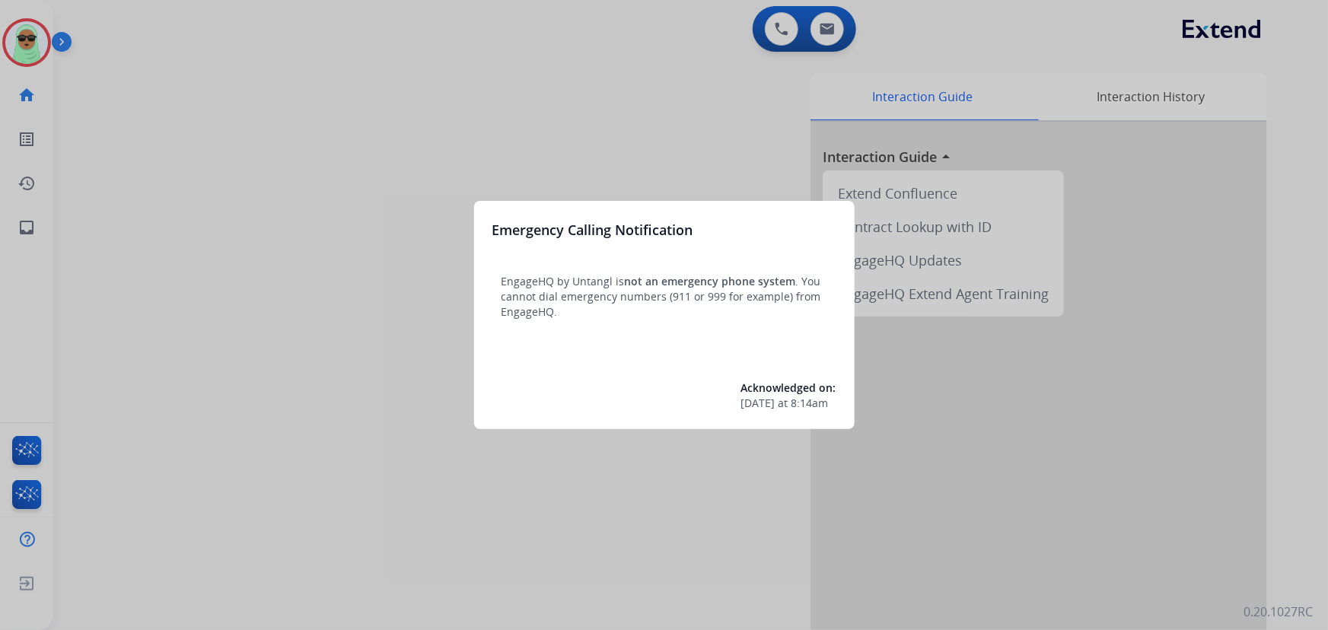
drag, startPoint x: 407, startPoint y: 383, endPoint x: 387, endPoint y: 369, distance: 23.5
click at [387, 369] on div at bounding box center [664, 315] width 1328 height 630
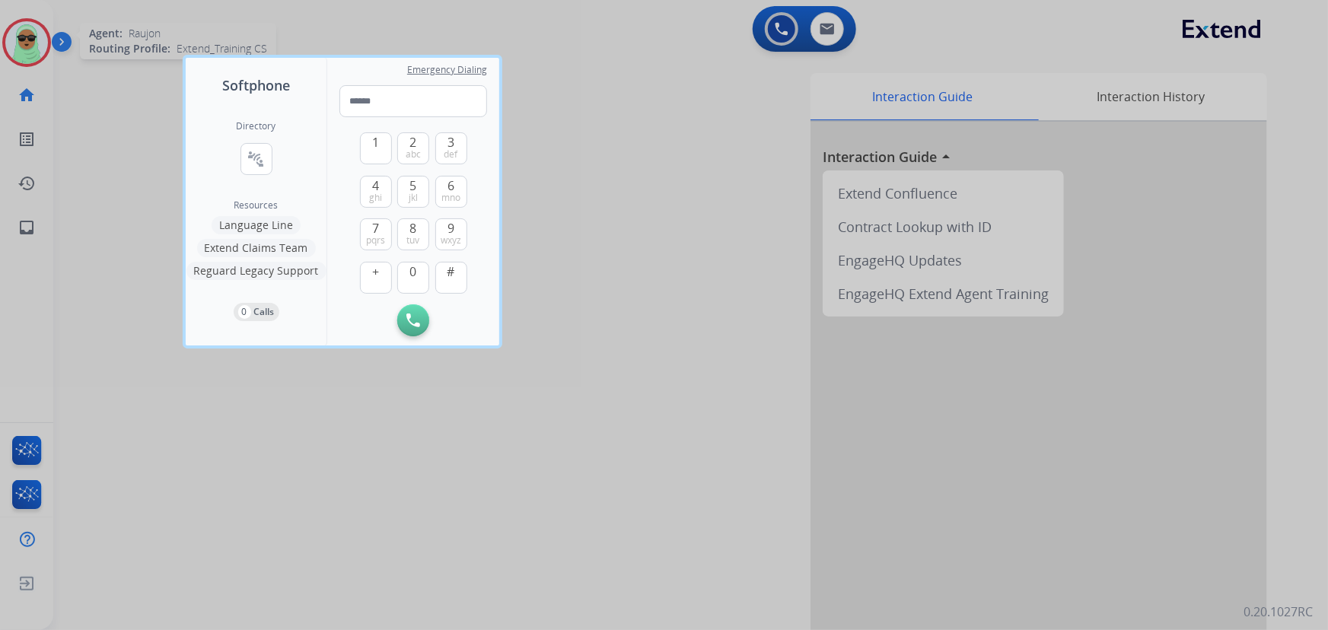
click at [41, 33] on div at bounding box center [664, 315] width 1328 height 630
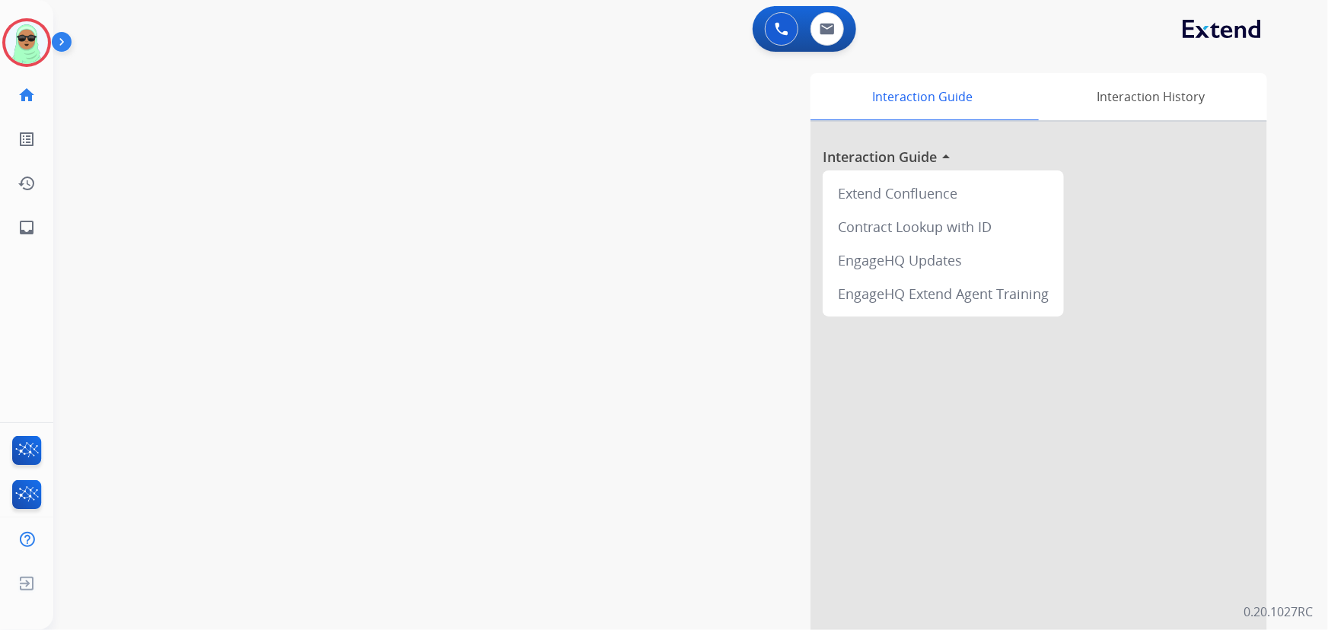
drag, startPoint x: 41, startPoint y: 33, endPoint x: 76, endPoint y: 39, distance: 35.4
click at [40, 33] on img at bounding box center [26, 42] width 43 height 43
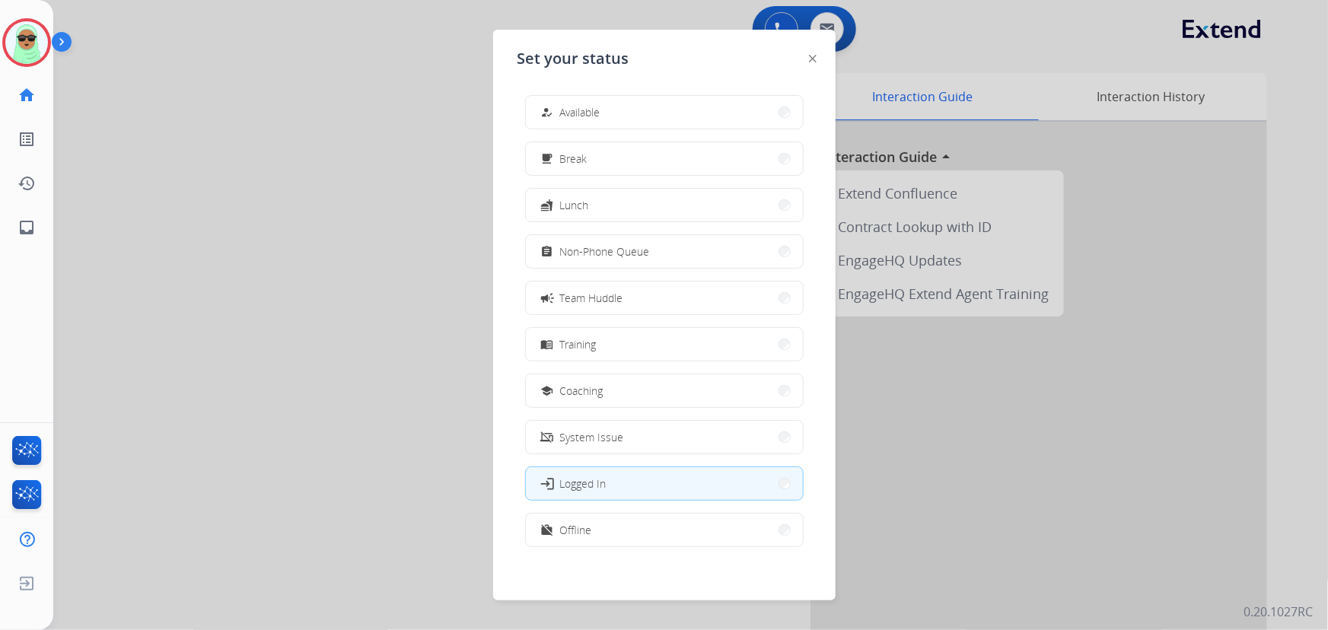
click at [652, 104] on button "how_to_reg Available" at bounding box center [664, 112] width 277 height 33
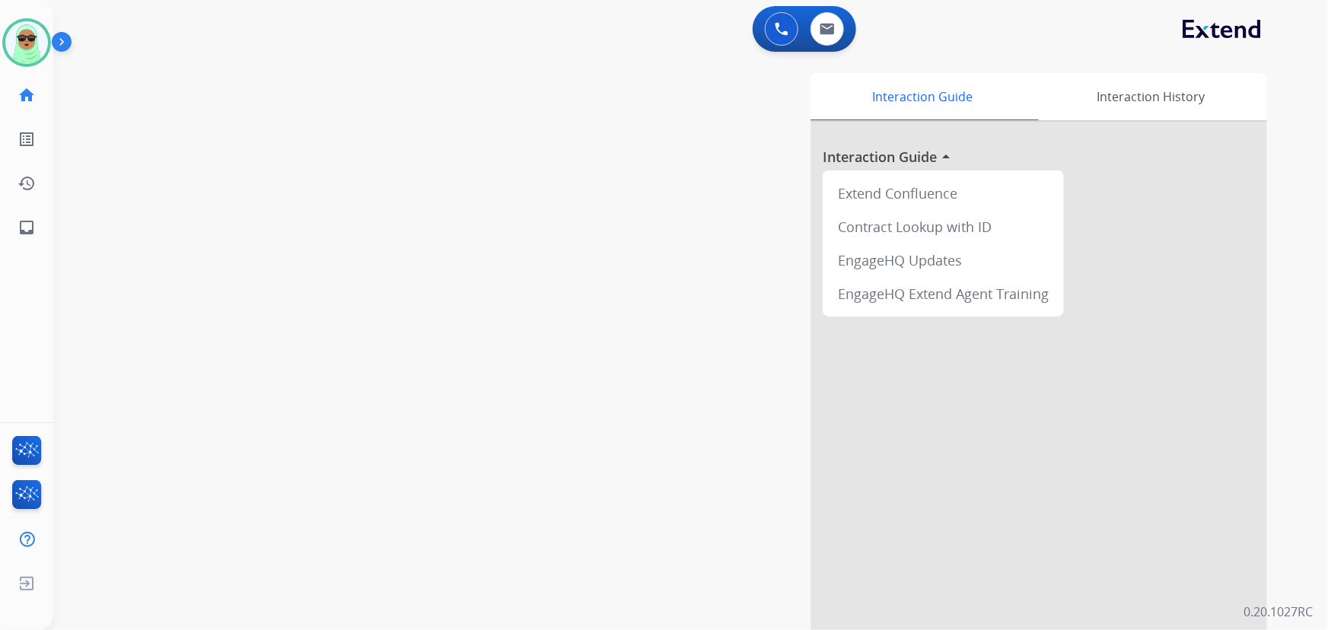
click at [120, 454] on div "swap_horiz Break voice bridge close_fullscreen Connect 3-Way Call merge_type Se…" at bounding box center [672, 372] width 1239 height 635
click at [827, 39] on button at bounding box center [827, 28] width 33 height 33
select select "**********"
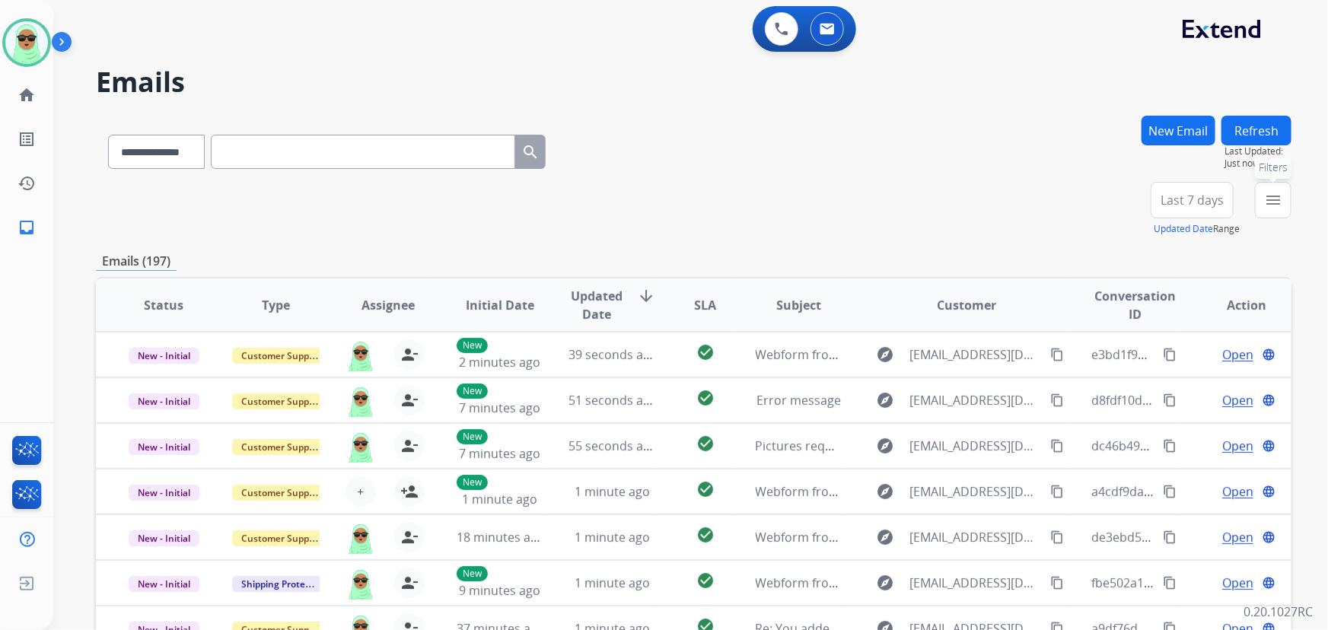
click at [1283, 206] on button "menu Filters" at bounding box center [1273, 200] width 37 height 37
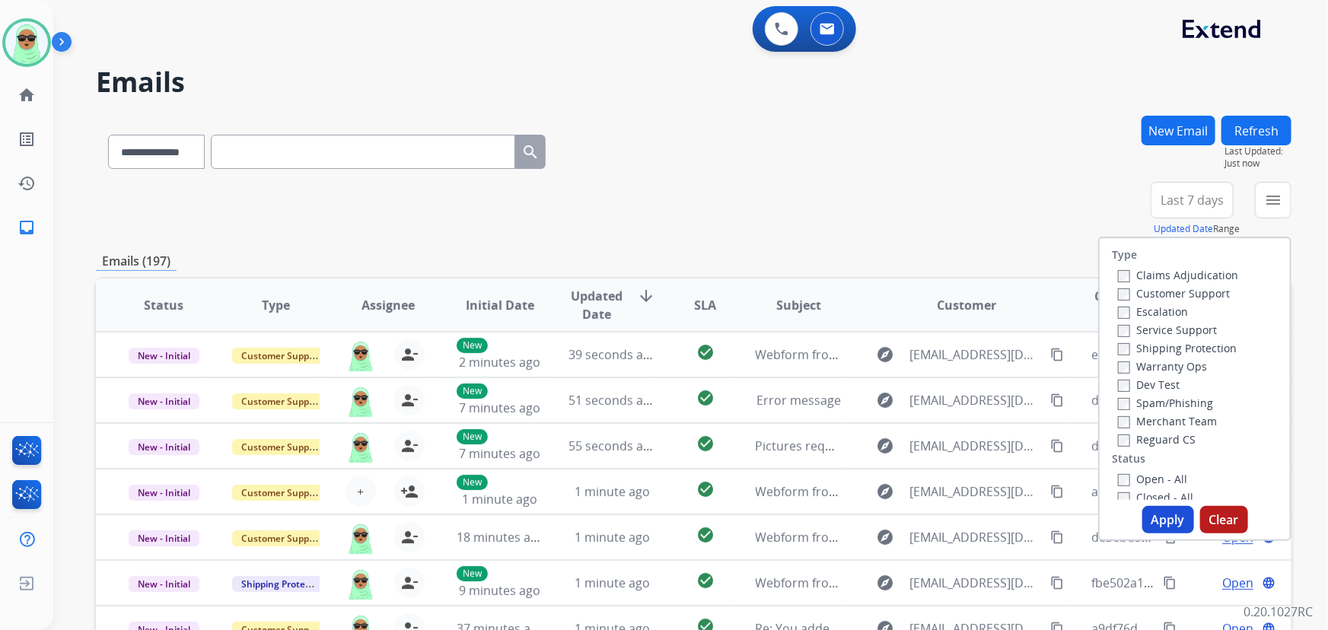
click at [1166, 284] on div "Customer Support" at bounding box center [1178, 293] width 120 height 18
click at [1164, 288] on label "Customer Support" at bounding box center [1174, 293] width 112 height 14
click at [1172, 343] on label "Shipping Protection" at bounding box center [1177, 348] width 119 height 14
drag, startPoint x: 1164, startPoint y: 440, endPoint x: 1155, endPoint y: 466, distance: 27.4
click at [1162, 440] on label "Reguard CS" at bounding box center [1157, 439] width 78 height 14
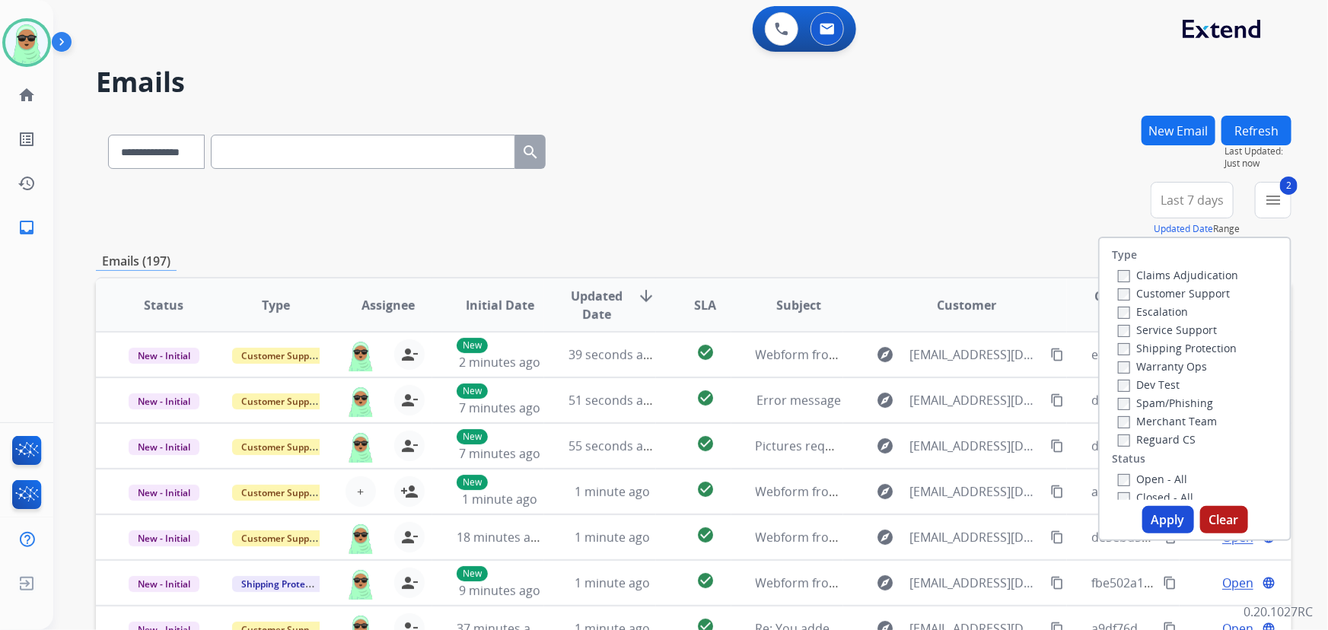
click at [1153, 475] on label "Open - All" at bounding box center [1152, 479] width 69 height 14
click at [1174, 434] on label "Reguard CS" at bounding box center [1157, 439] width 78 height 14
click at [1163, 525] on button "Apply" at bounding box center [1169, 519] width 52 height 27
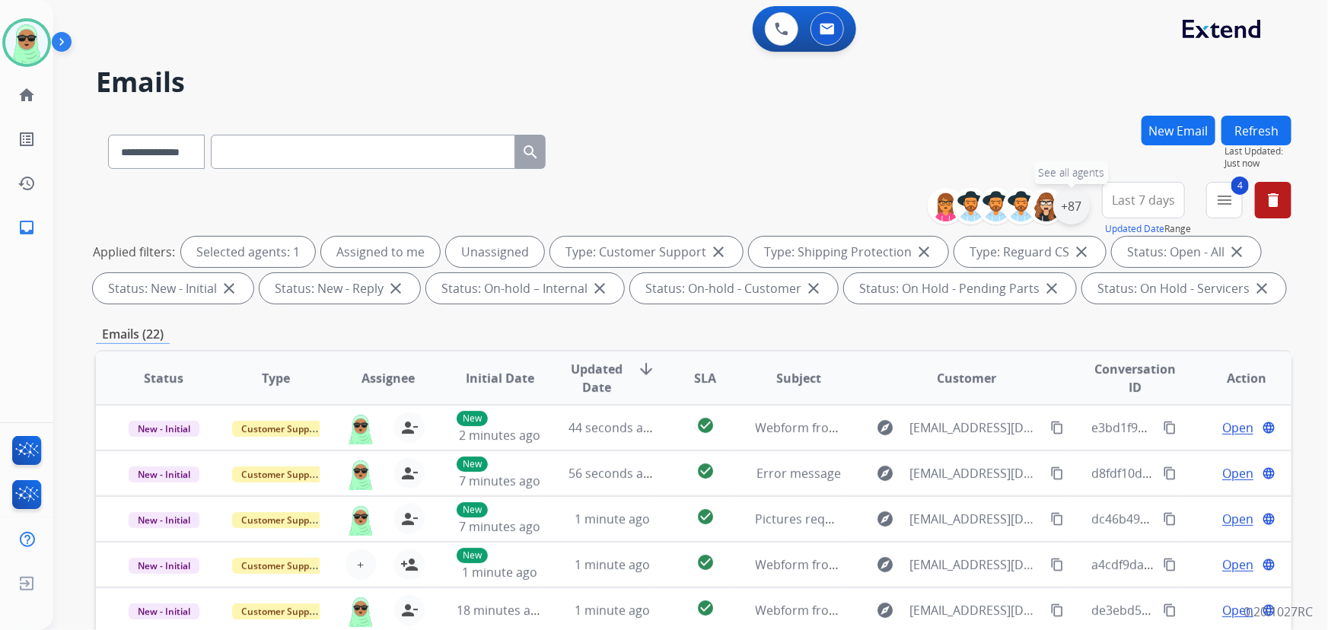
click at [1076, 204] on div "+87" at bounding box center [1072, 206] width 37 height 37
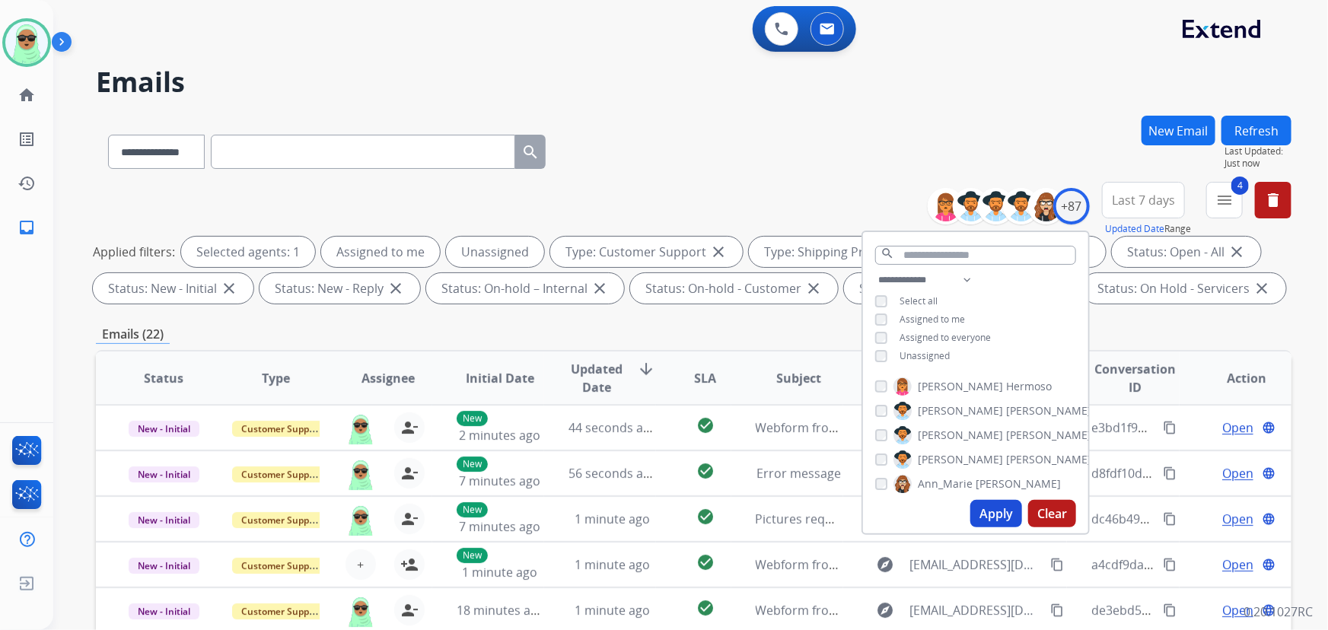
drag, startPoint x: 926, startPoint y: 349, endPoint x: 940, endPoint y: 372, distance: 26.6
click at [927, 350] on span "Unassigned" at bounding box center [925, 355] width 50 height 13
click at [1000, 502] on button "Apply" at bounding box center [997, 513] width 52 height 27
click at [1149, 207] on button "Last 7 days" at bounding box center [1143, 200] width 83 height 37
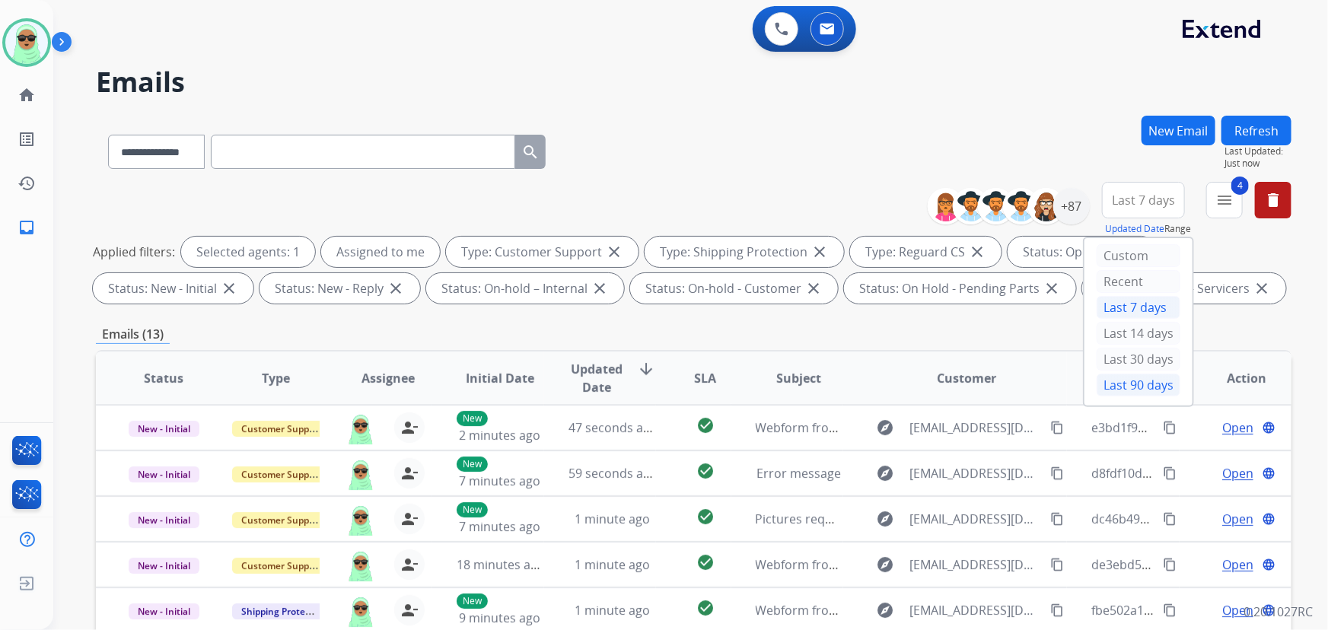
click at [1108, 385] on div "Last 90 days" at bounding box center [1139, 385] width 84 height 23
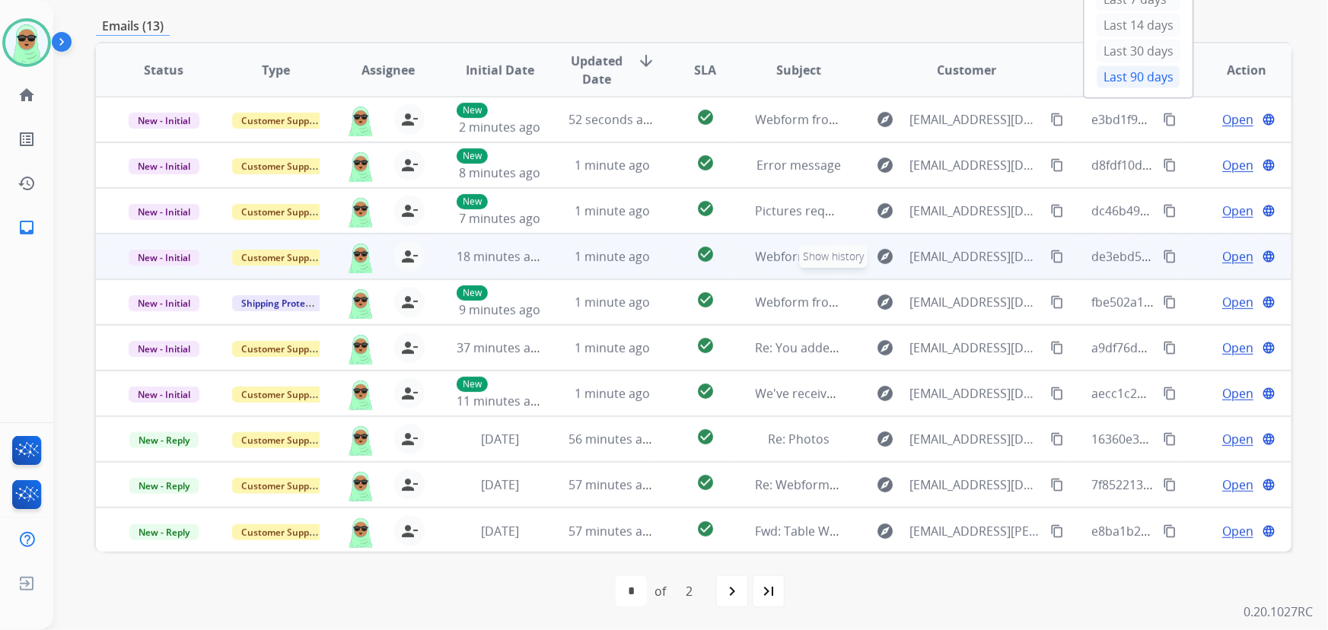
scroll to position [1, 0]
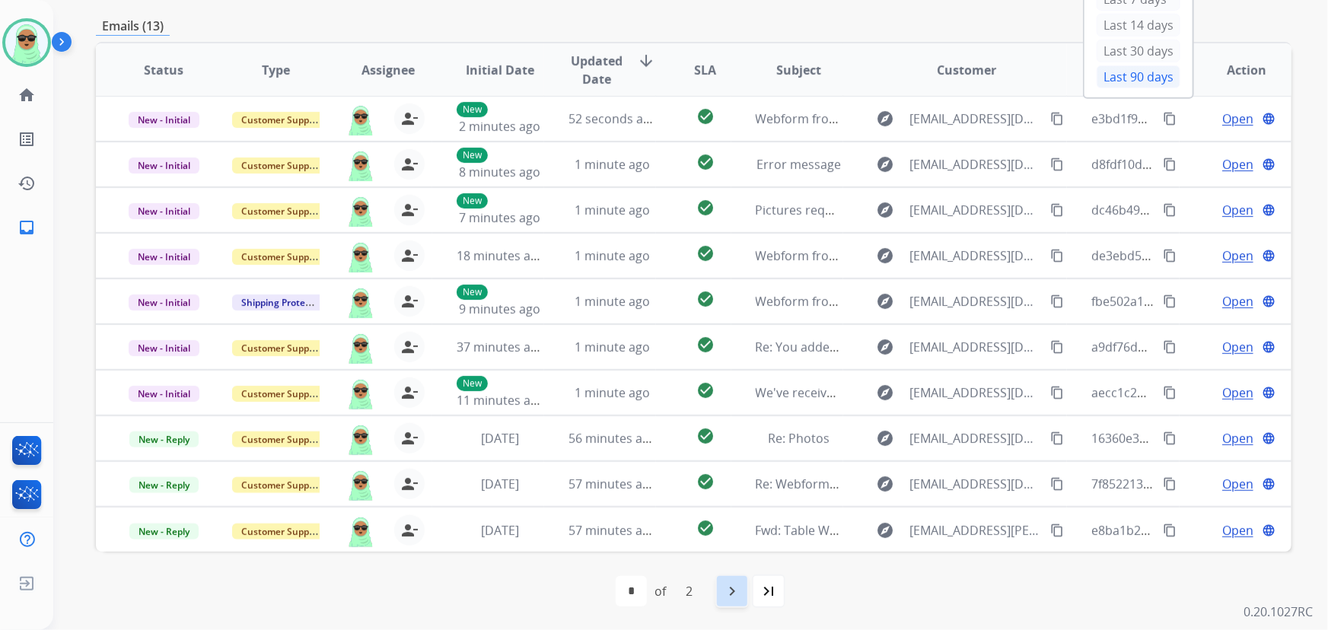
click at [745, 602] on div "navigate_next" at bounding box center [732, 591] width 33 height 33
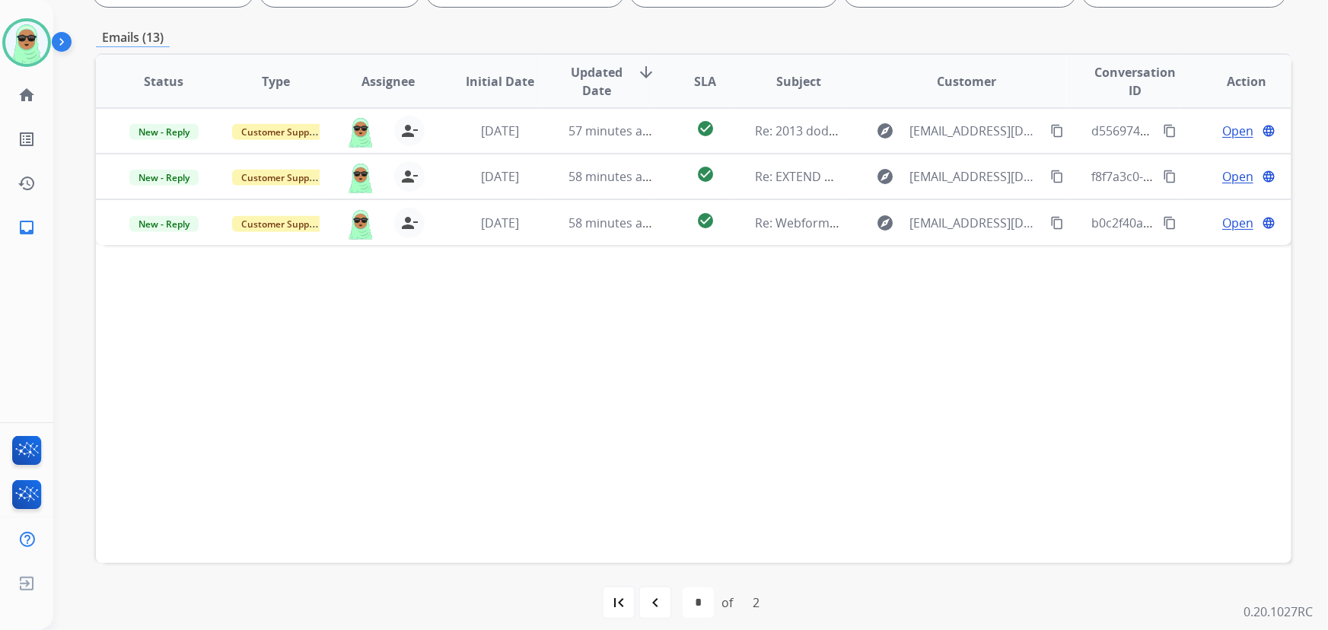
scroll to position [308, 0]
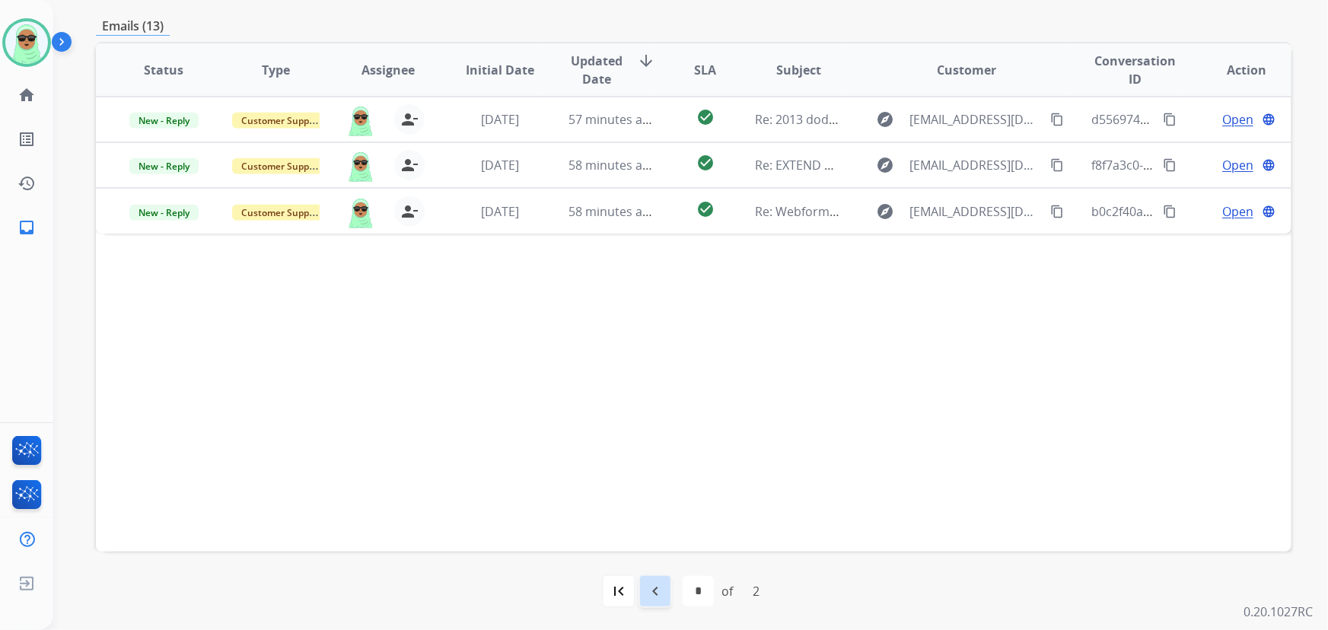
click at [651, 591] on mat-icon "navigate_before" at bounding box center [655, 591] width 18 height 18
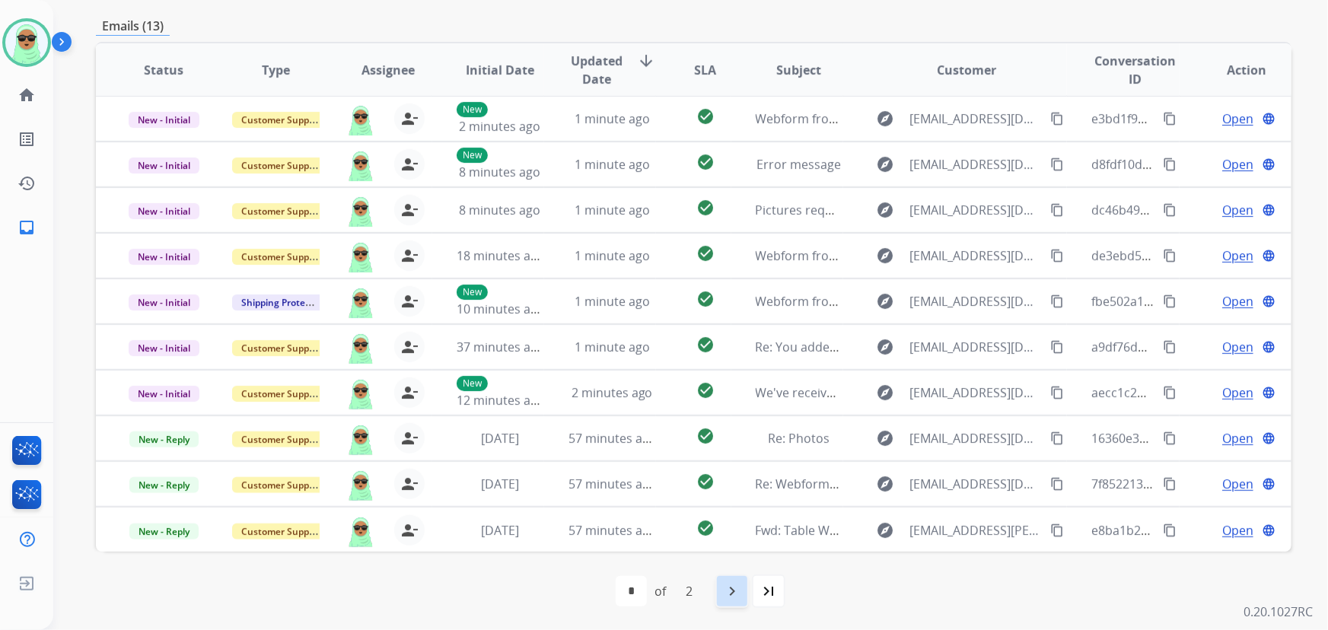
click at [734, 599] on mat-icon "navigate_next" at bounding box center [732, 591] width 18 height 18
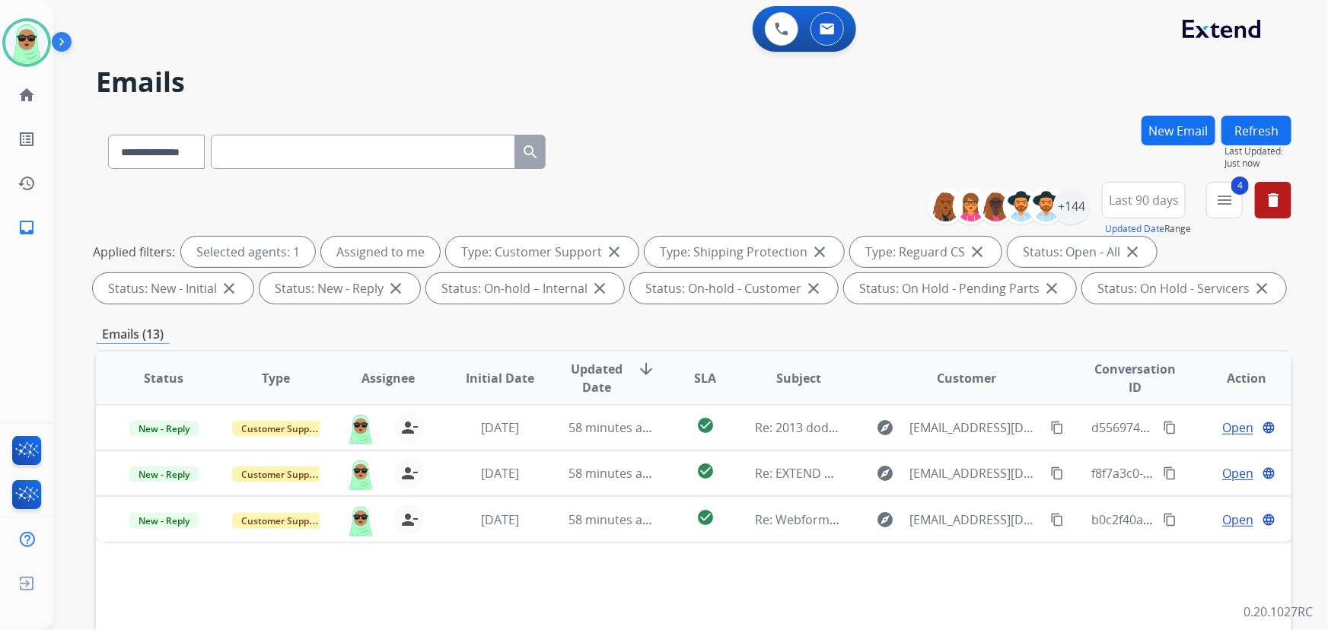
scroll to position [0, 0]
click at [1047, 82] on h2 "Emails" at bounding box center [694, 82] width 1196 height 30
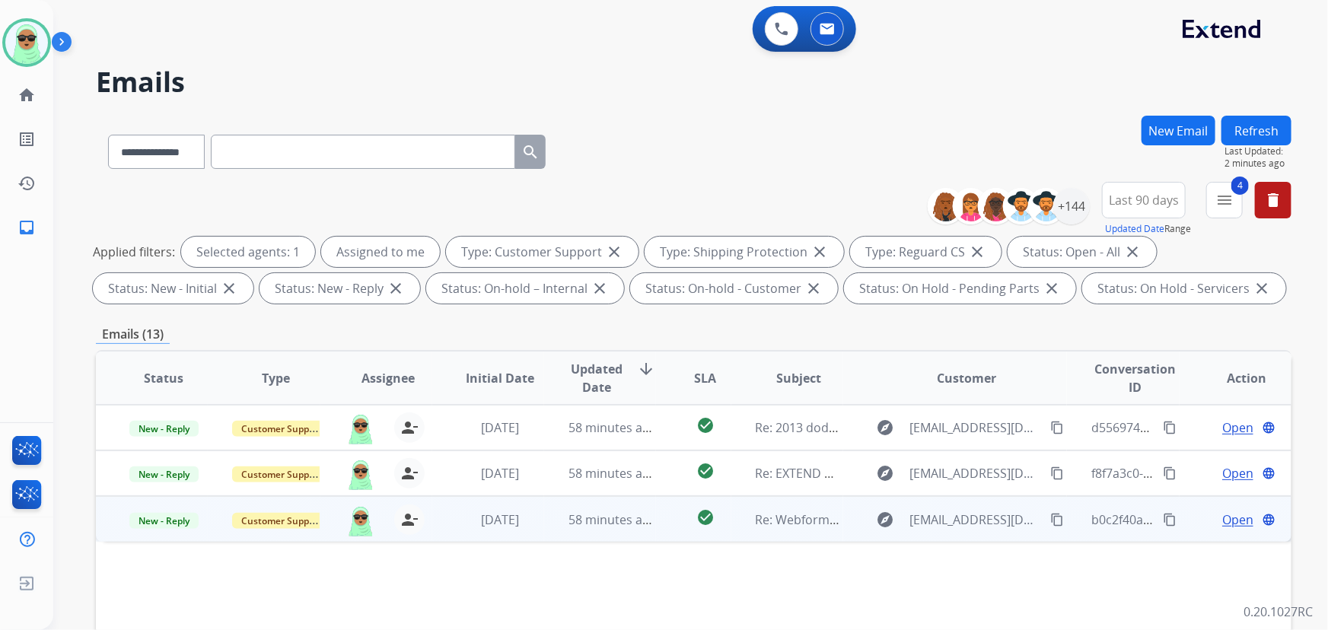
click at [1232, 520] on span "Open" at bounding box center [1238, 520] width 31 height 18
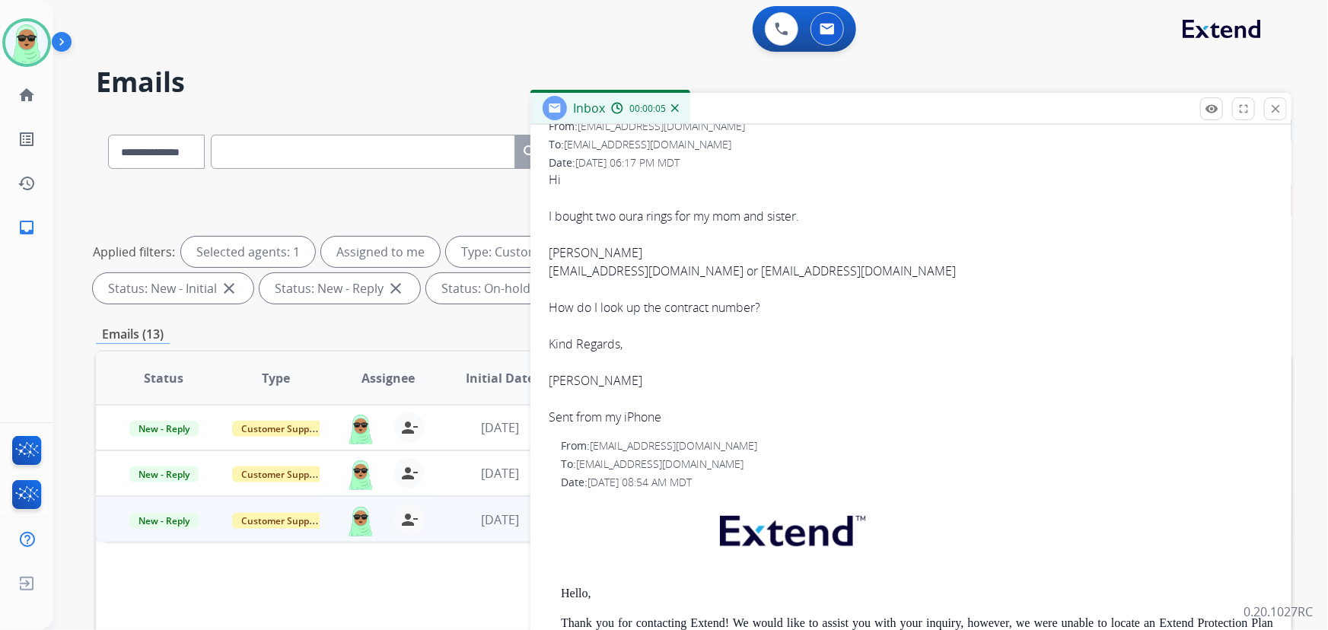
scroll to position [207, 0]
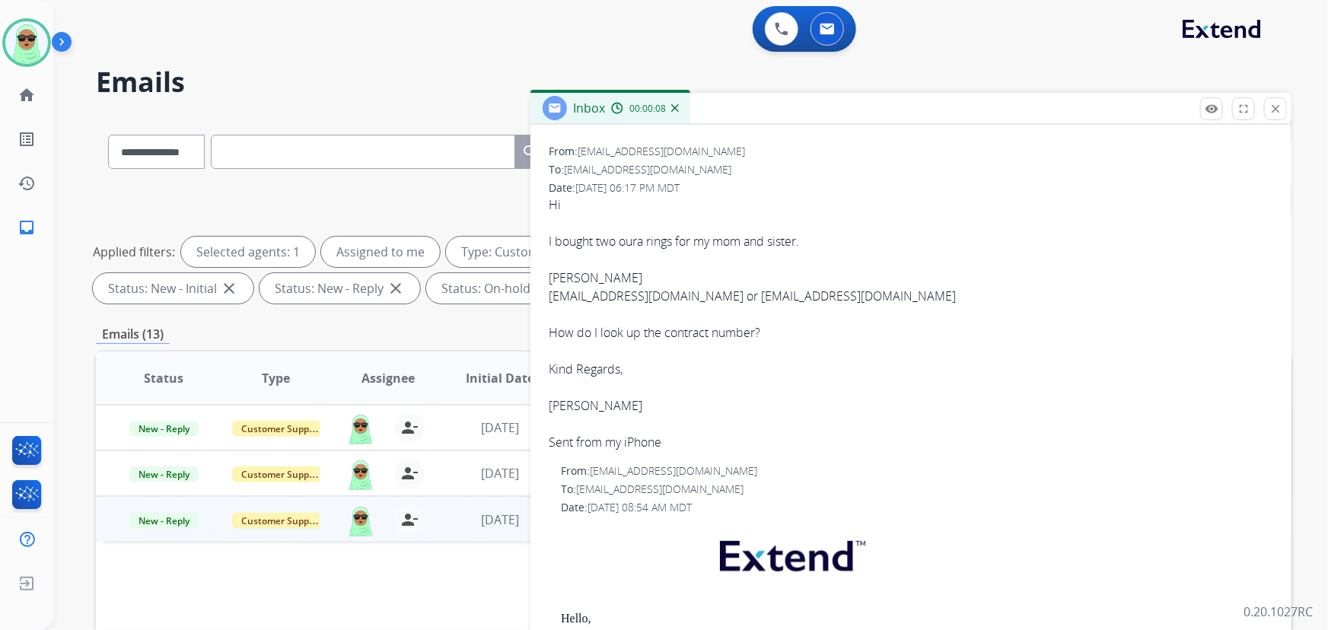
drag, startPoint x: 798, startPoint y: 285, endPoint x: 789, endPoint y: 290, distance: 10.6
click at [754, 285] on span "Hi I bought two oura rings for my mom and sister. [PERSON_NAME] [EMAIL_ADDRESS]…" at bounding box center [911, 324] width 725 height 256
click at [815, 295] on div "[EMAIL_ADDRESS][DOMAIN_NAME] or [EMAIL_ADDRESS][DOMAIN_NAME]" at bounding box center [911, 296] width 725 height 18
drag, startPoint x: 806, startPoint y: 295, endPoint x: 685, endPoint y: 294, distance: 121.0
click at [685, 294] on div "[EMAIL_ADDRESS][DOMAIN_NAME] or [EMAIL_ADDRESS][DOMAIN_NAME]" at bounding box center [911, 296] width 725 height 18
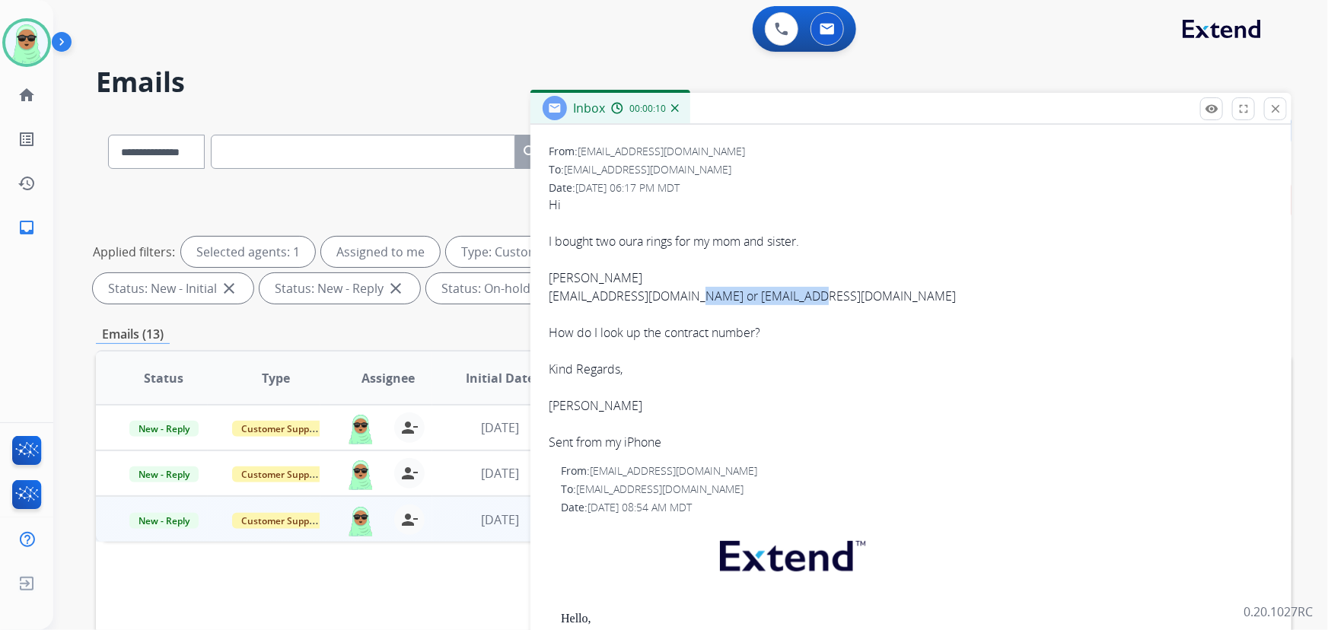
copy div "[EMAIL_ADDRESS][DOMAIN_NAME]"
drag, startPoint x: 669, startPoint y: 301, endPoint x: 536, endPoint y: 303, distance: 133.2
copy div "[EMAIL_ADDRESS][DOMAIN_NAME]"
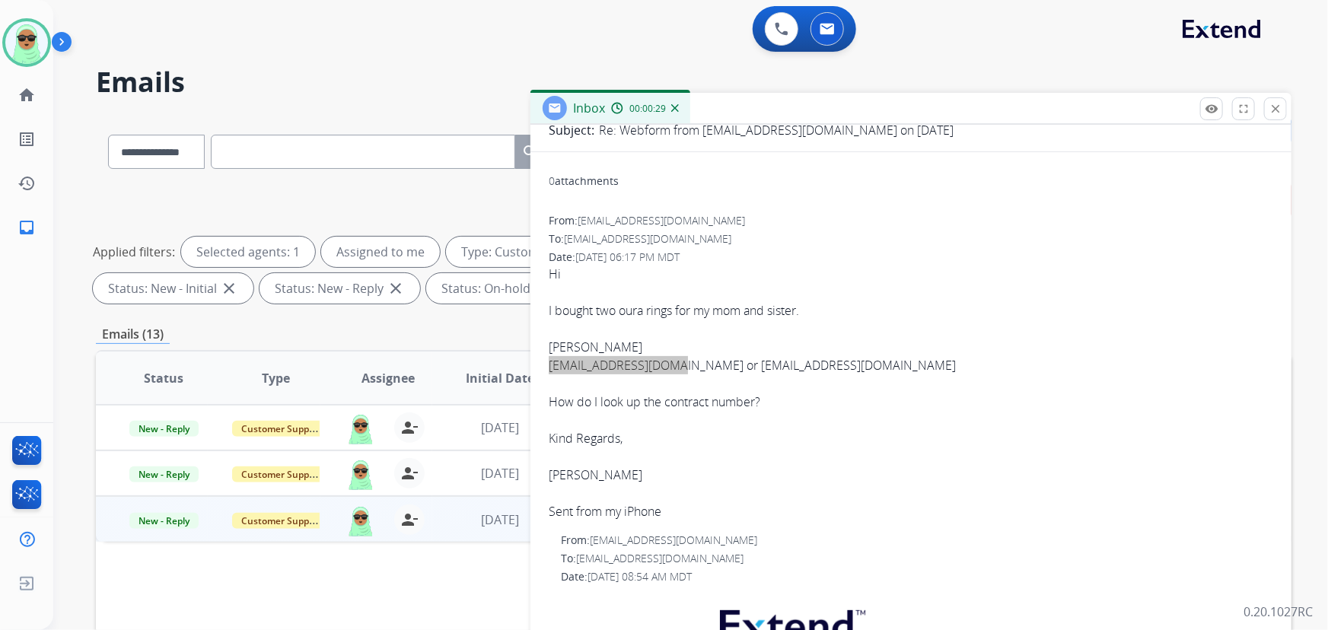
scroll to position [276, 0]
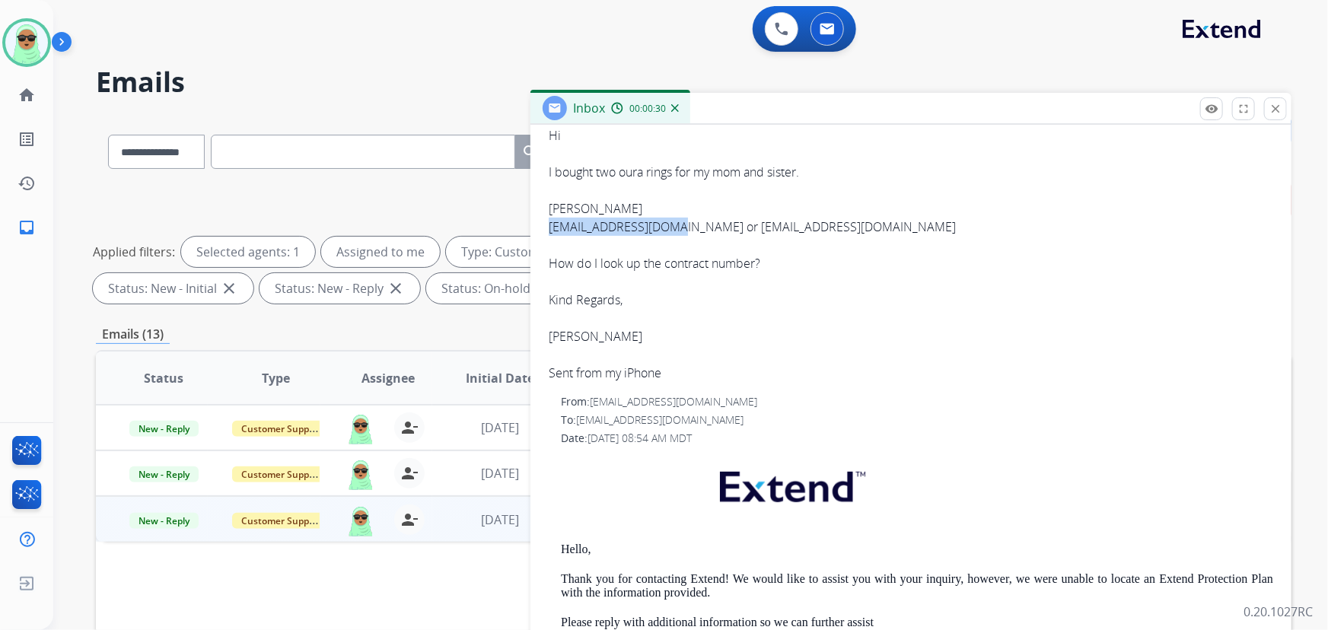
click at [805, 229] on div "[EMAIL_ADDRESS][DOMAIN_NAME] or [EMAIL_ADDRESS][DOMAIN_NAME]" at bounding box center [911, 227] width 725 height 18
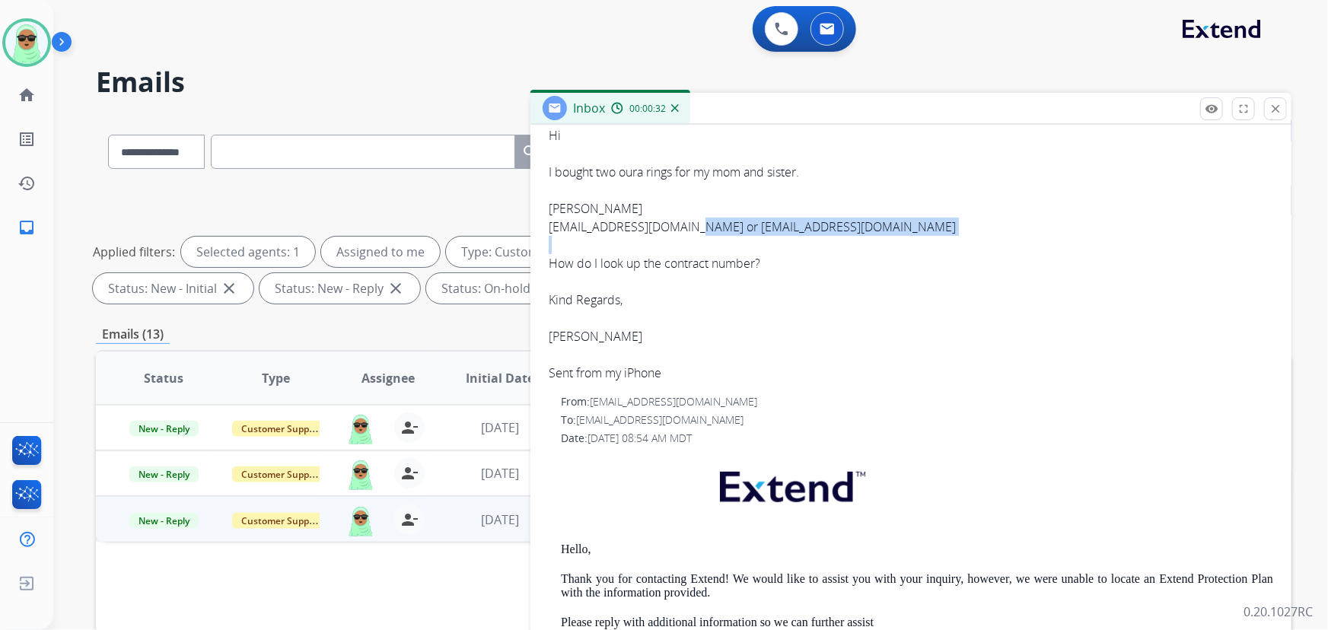
drag, startPoint x: 689, startPoint y: 232, endPoint x: 807, endPoint y: 247, distance: 118.9
click at [808, 245] on span "Hi I bought two oura rings for my mom and sister. [PERSON_NAME] [EMAIL_ADDRESS]…" at bounding box center [911, 254] width 725 height 256
copy div "[EMAIL_ADDRESS][DOMAIN_NAME]"
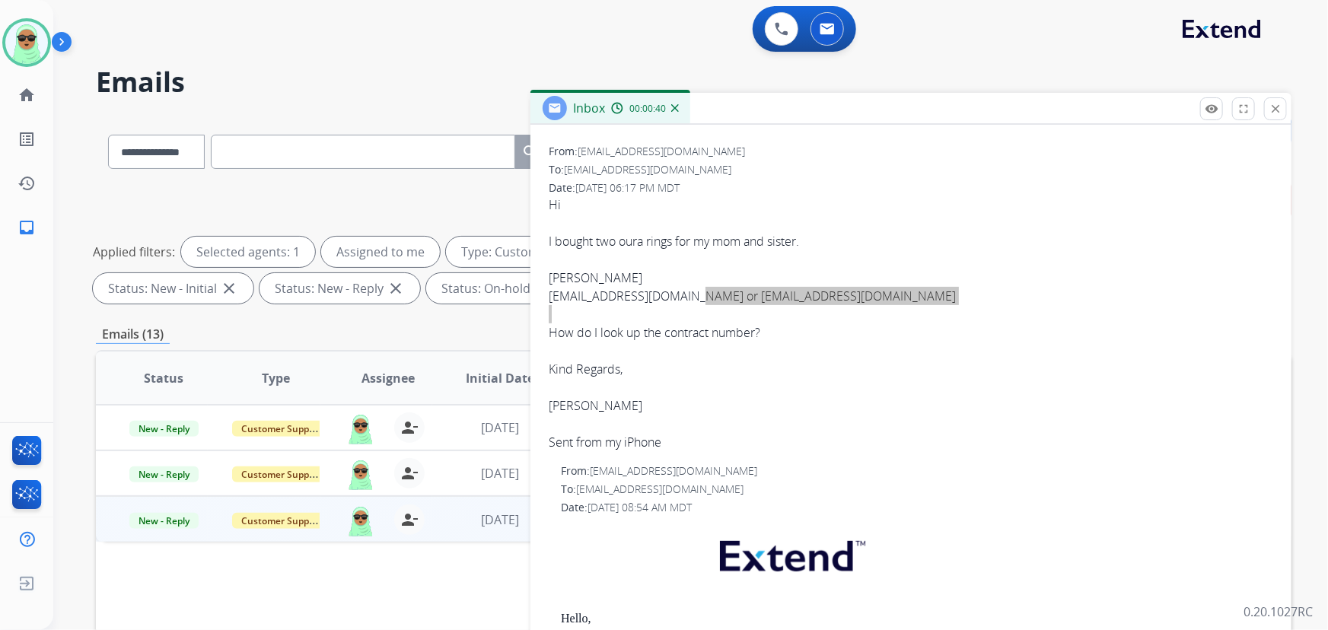
scroll to position [0, 0]
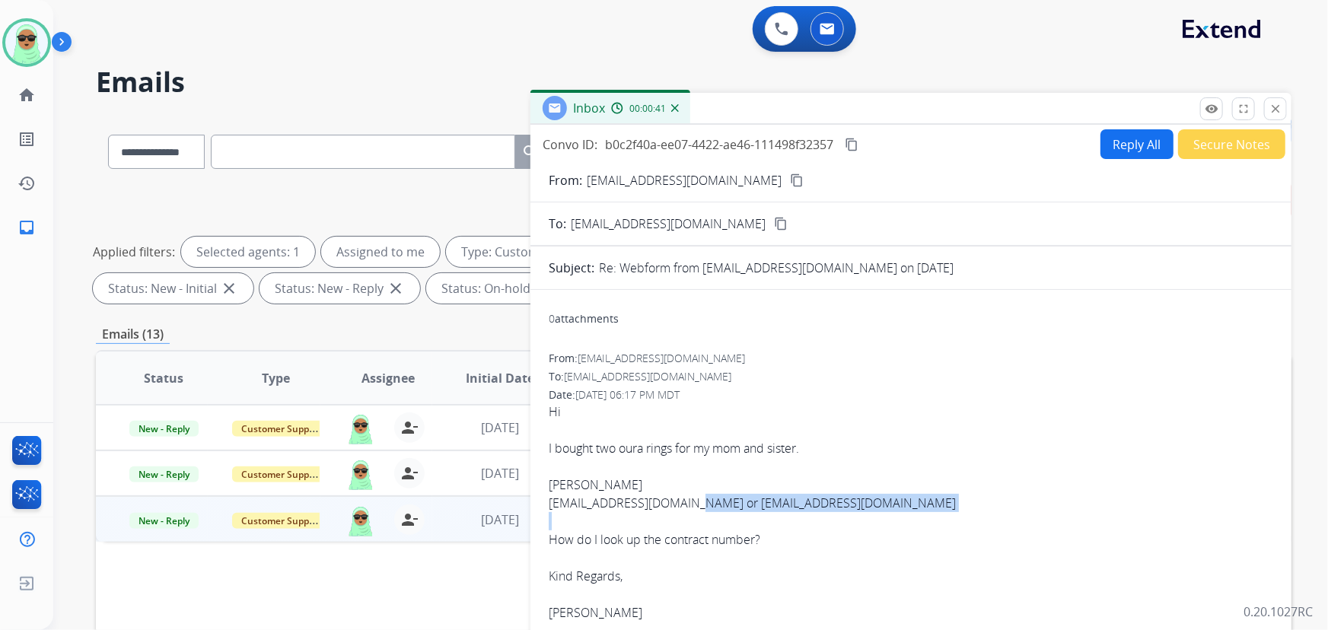
click at [1101, 132] on button "Reply All" at bounding box center [1137, 144] width 73 height 30
select select "**********"
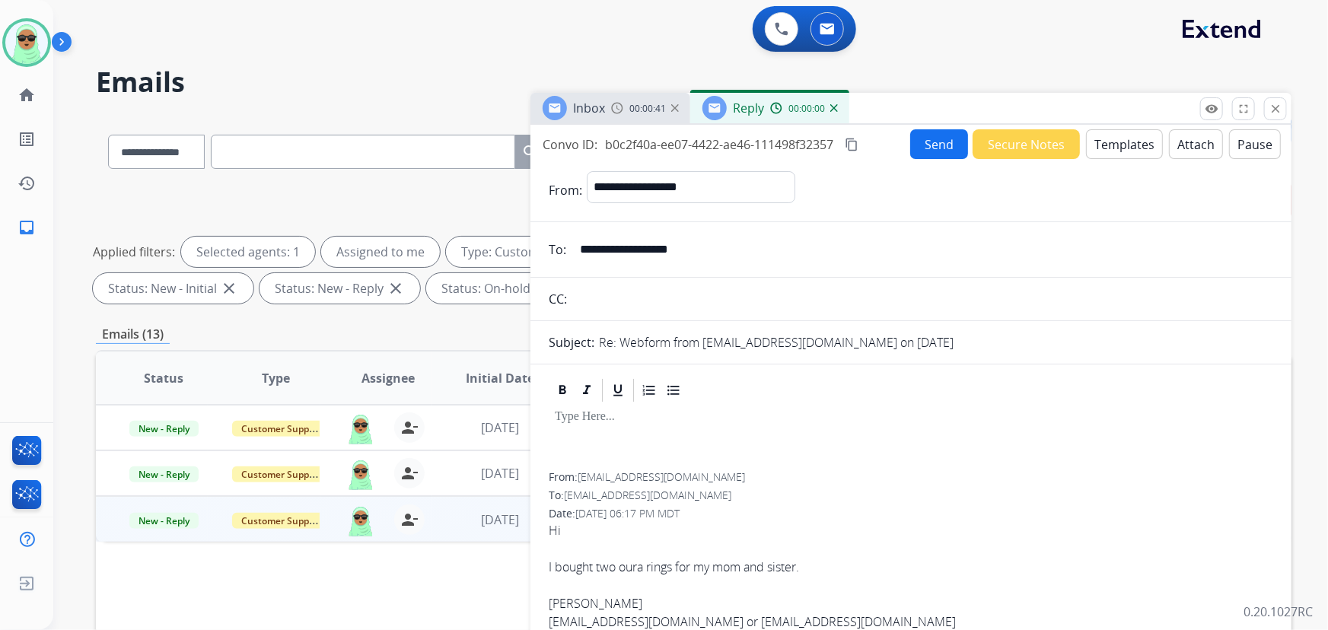
click at [1103, 144] on button "Templates" at bounding box center [1124, 144] width 77 height 30
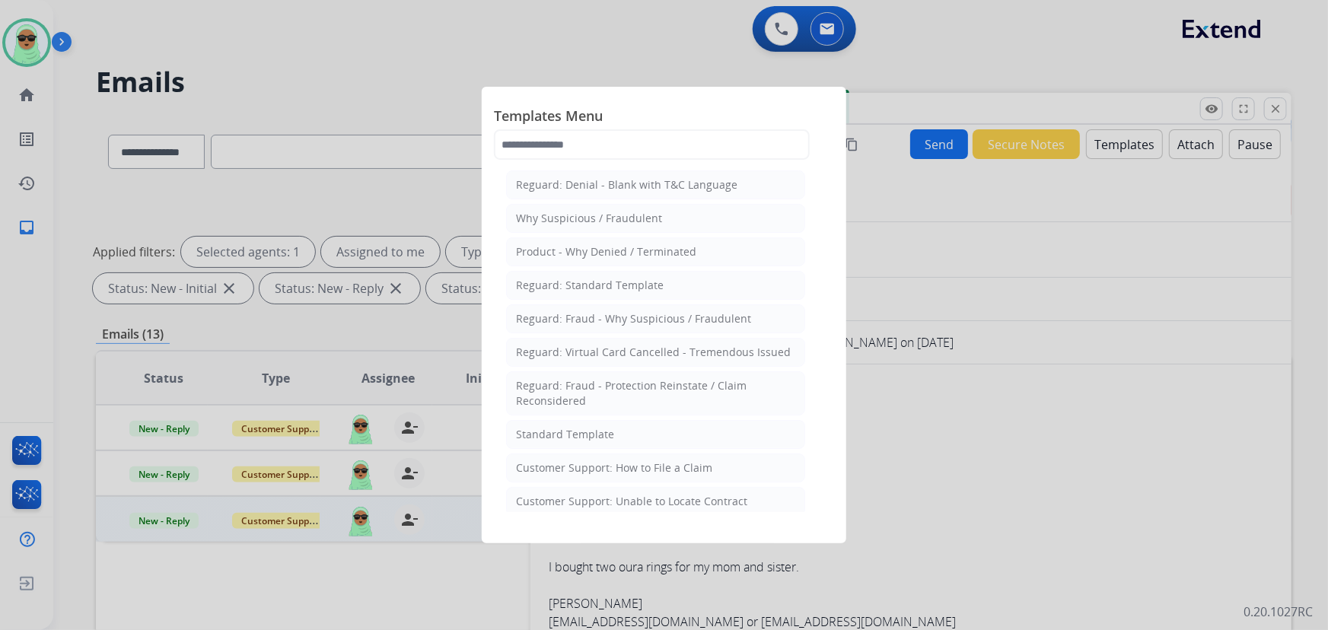
click at [1098, 150] on div at bounding box center [664, 315] width 1328 height 630
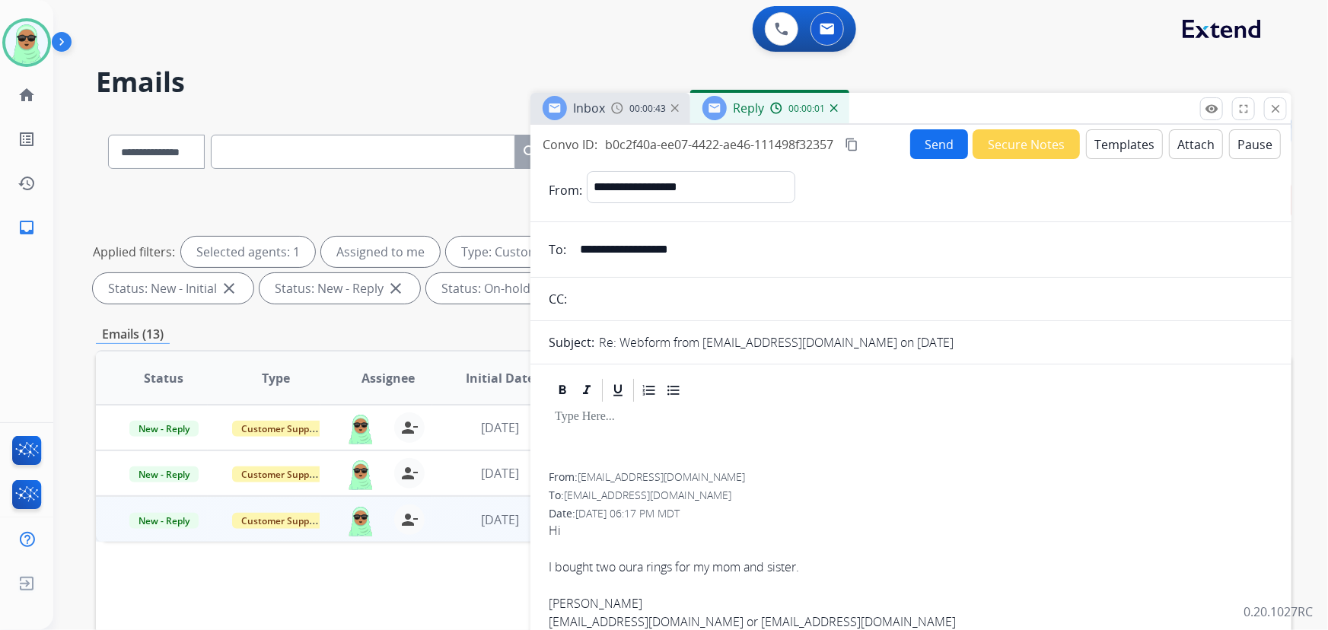
click at [1086, 144] on button "Templates" at bounding box center [1124, 144] width 77 height 30
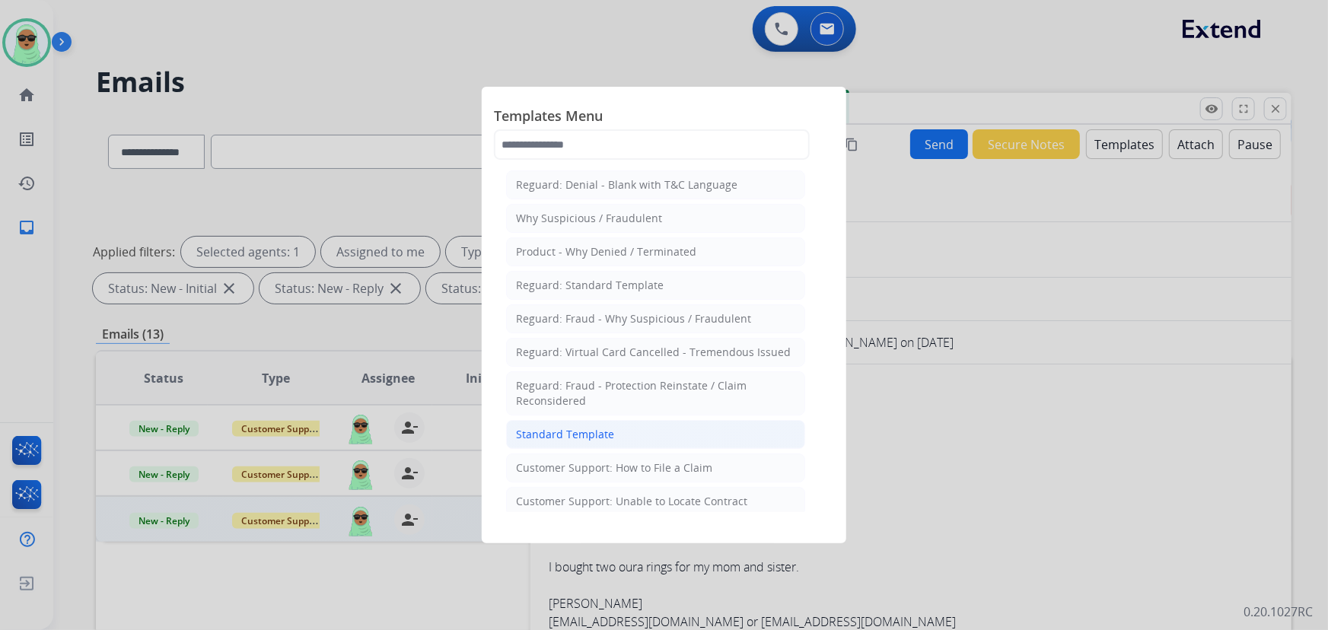
click at [576, 435] on div "Standard Template" at bounding box center [565, 434] width 98 height 15
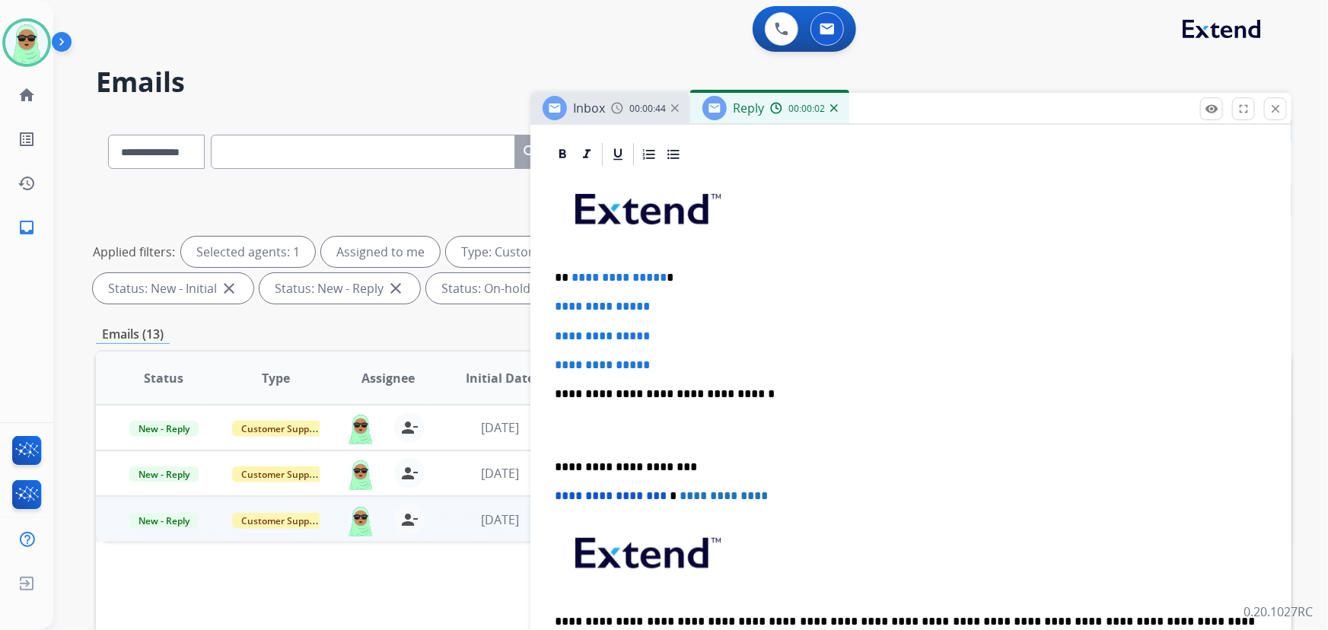
scroll to position [346, 0]
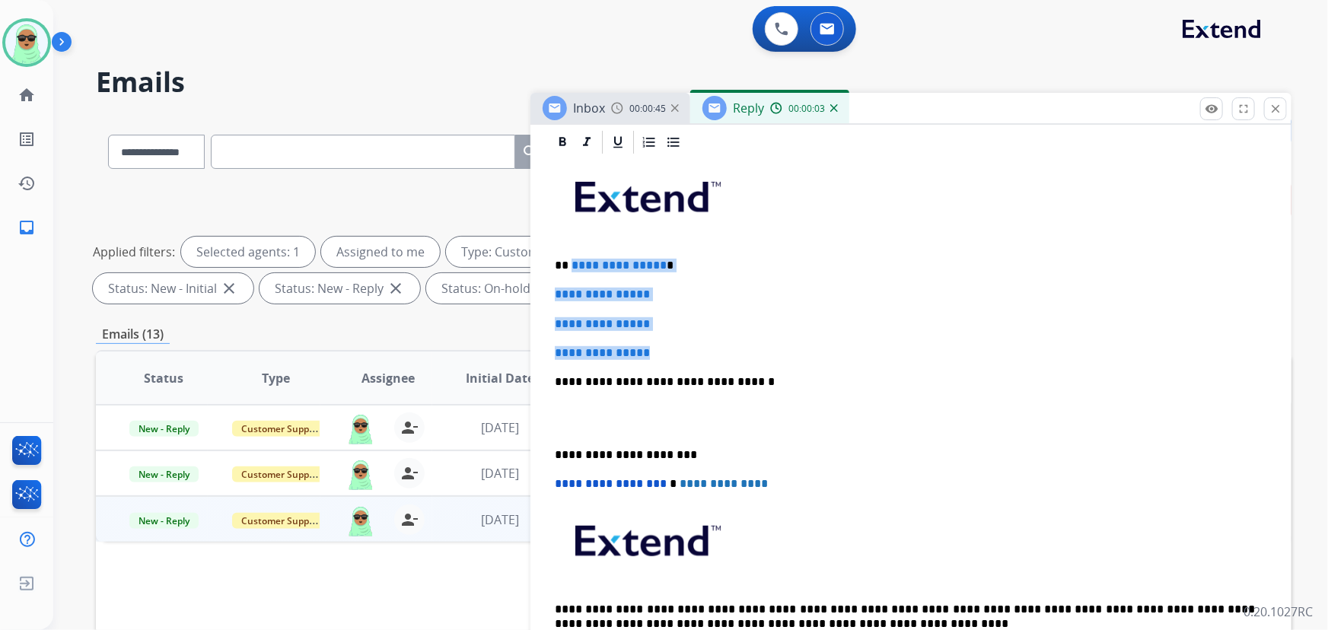
drag, startPoint x: 669, startPoint y: 349, endPoint x: 564, endPoint y: 250, distance: 144.3
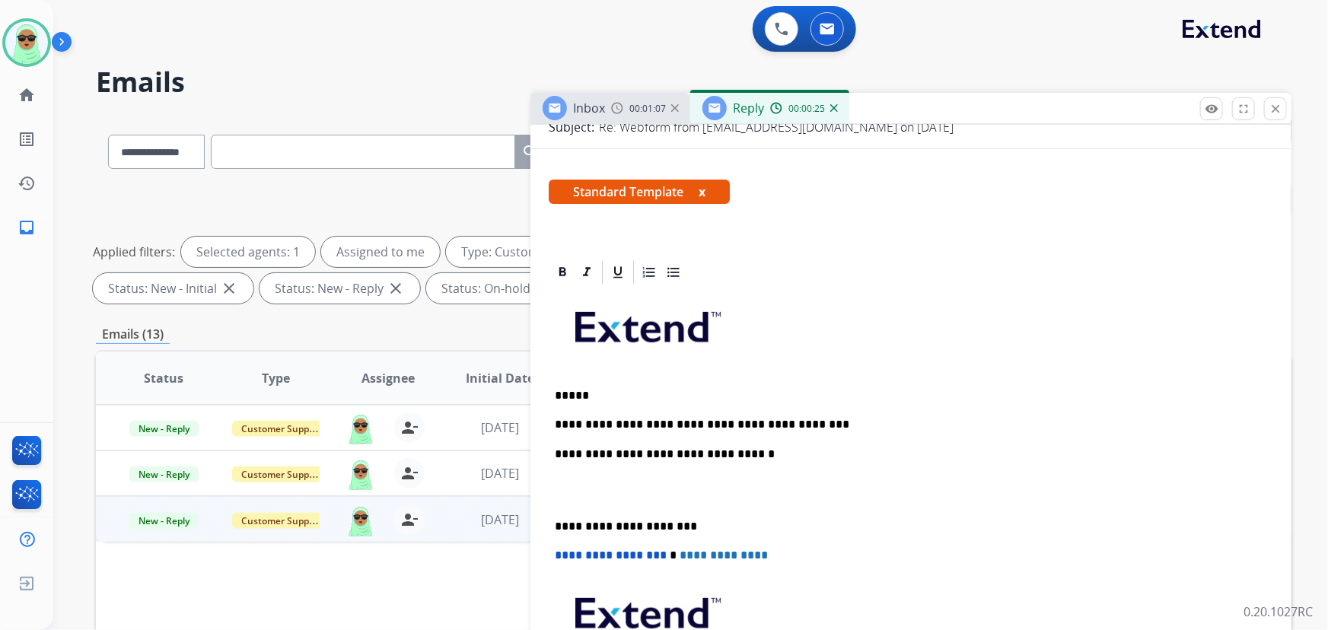
scroll to position [0, 0]
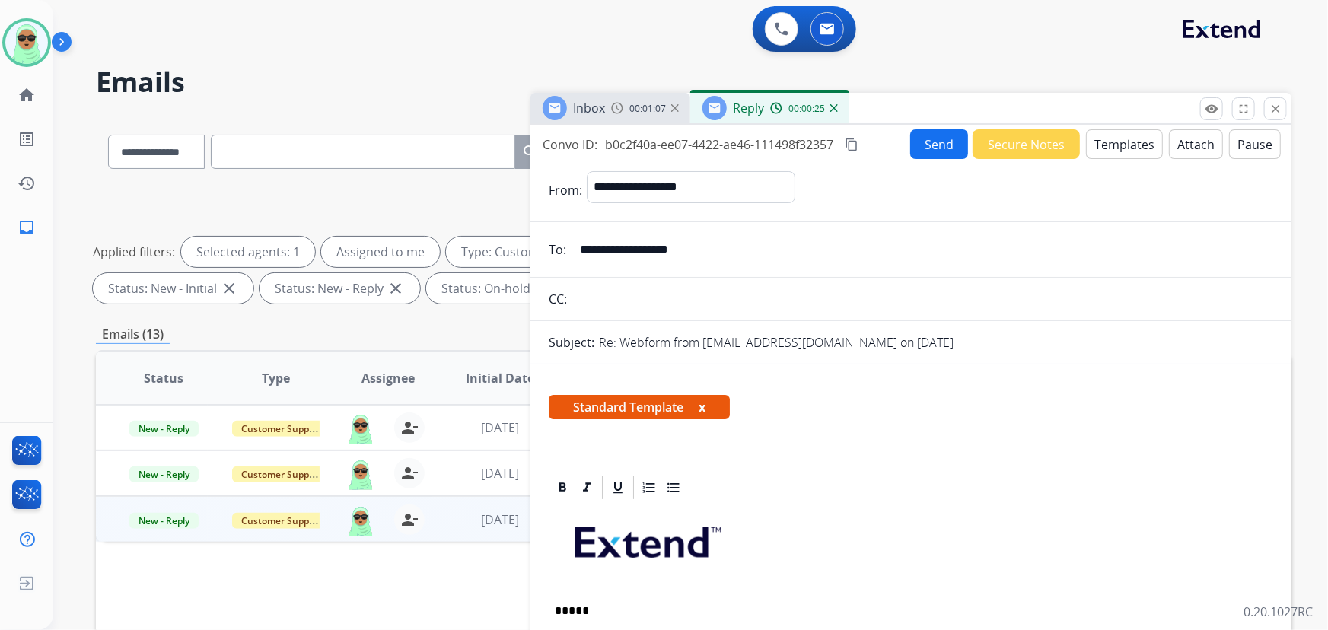
click at [927, 148] on button "Send" at bounding box center [939, 144] width 58 height 30
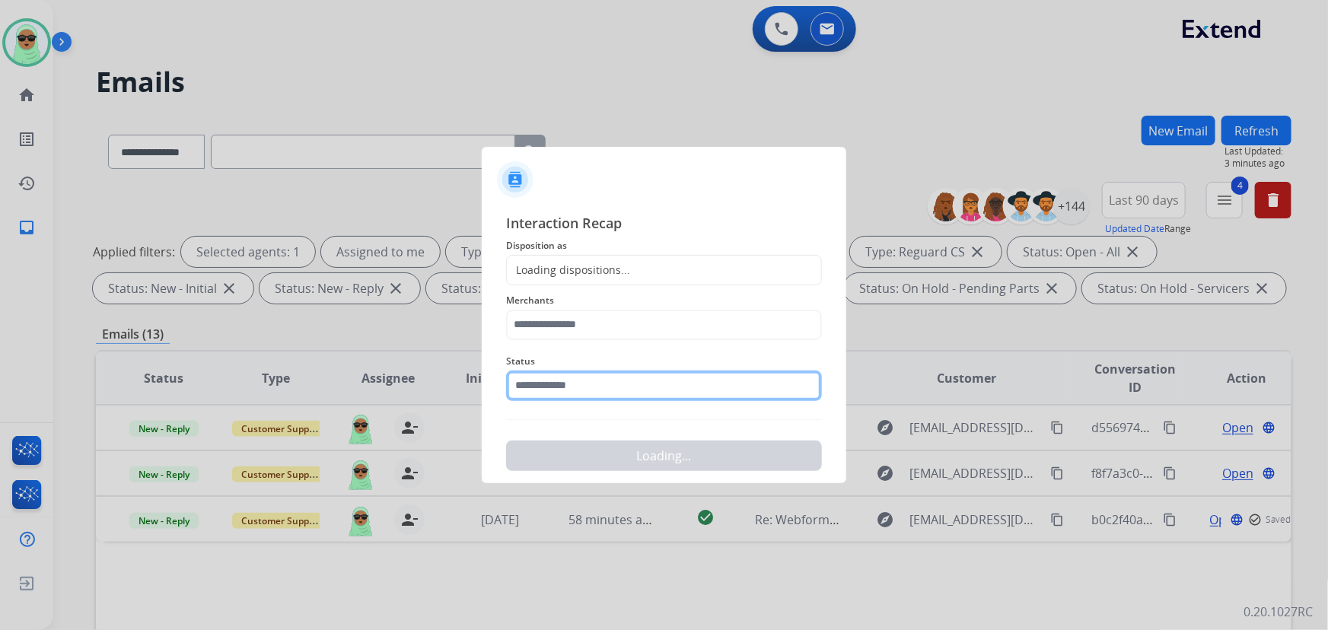
click at [677, 375] on input "text" at bounding box center [664, 386] width 316 height 30
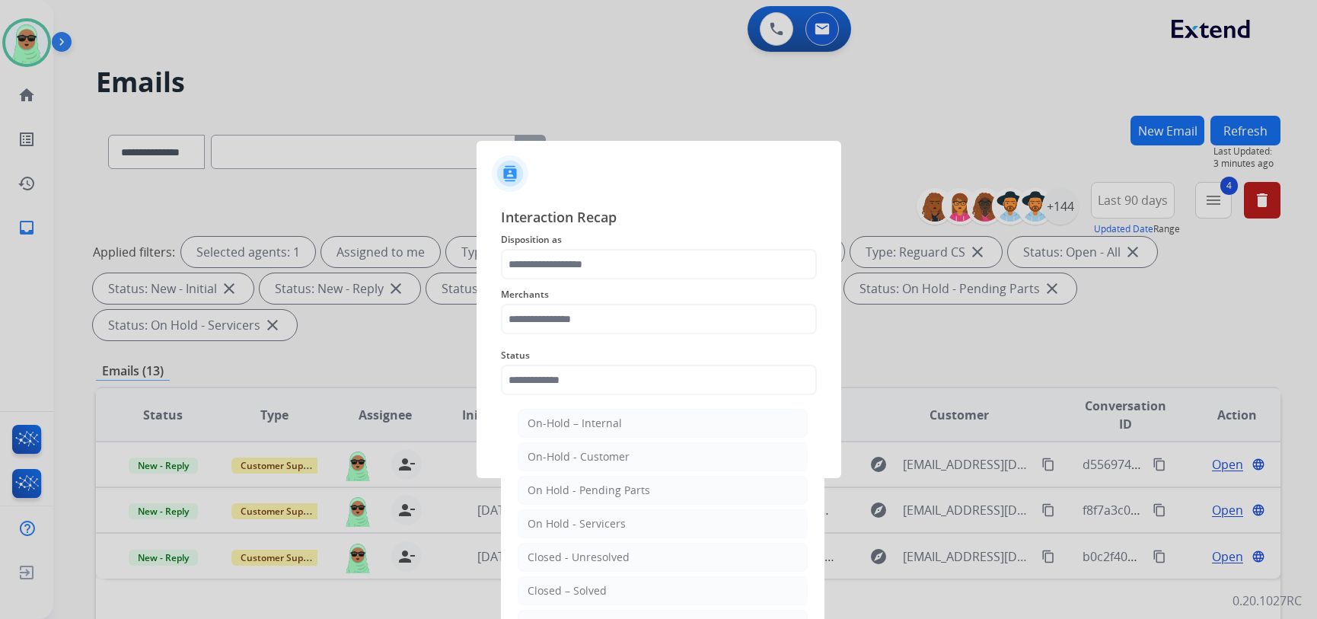
drag, startPoint x: 671, startPoint y: 401, endPoint x: 636, endPoint y: 508, distance: 112.2
click at [670, 401] on ul "On-Hold – Internal On-Hold - Customer On Hold - Pending Parts On Hold - Service…" at bounding box center [662, 561] width 299 height 320
drag, startPoint x: 609, startPoint y: 580, endPoint x: 591, endPoint y: 339, distance: 242.0
click at [607, 579] on li "Closed – Solved" at bounding box center [663, 590] width 290 height 29
type input "**********"
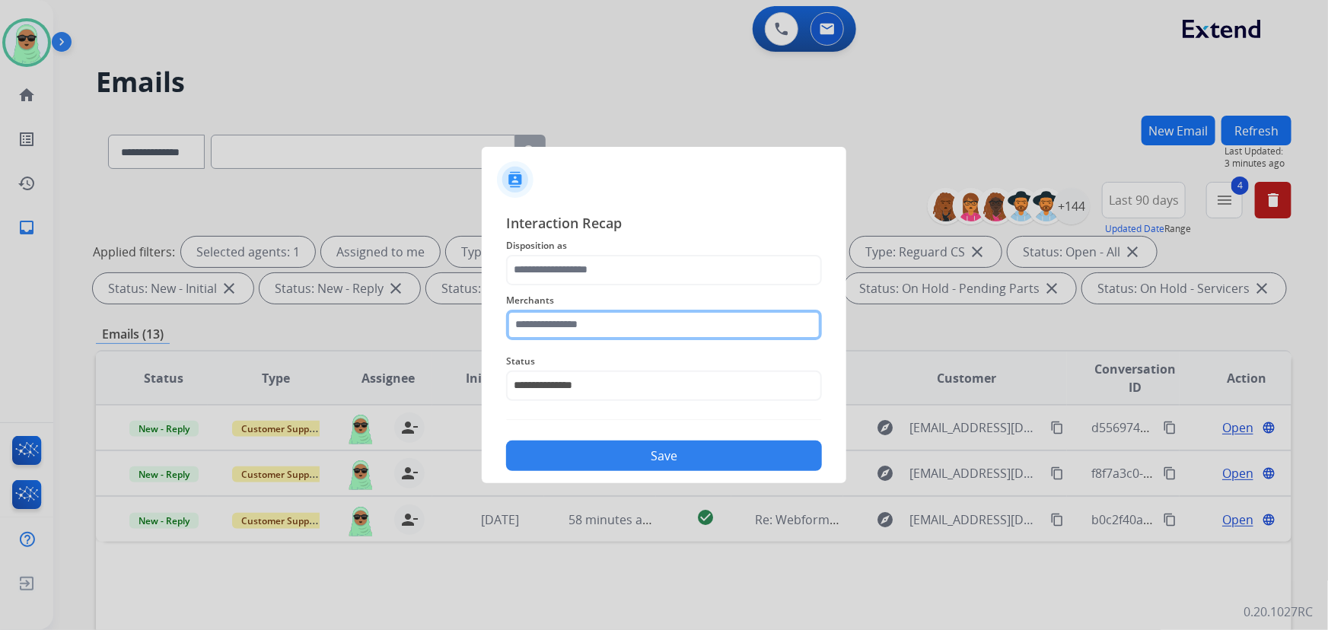
click at [602, 333] on input "text" at bounding box center [664, 325] width 316 height 30
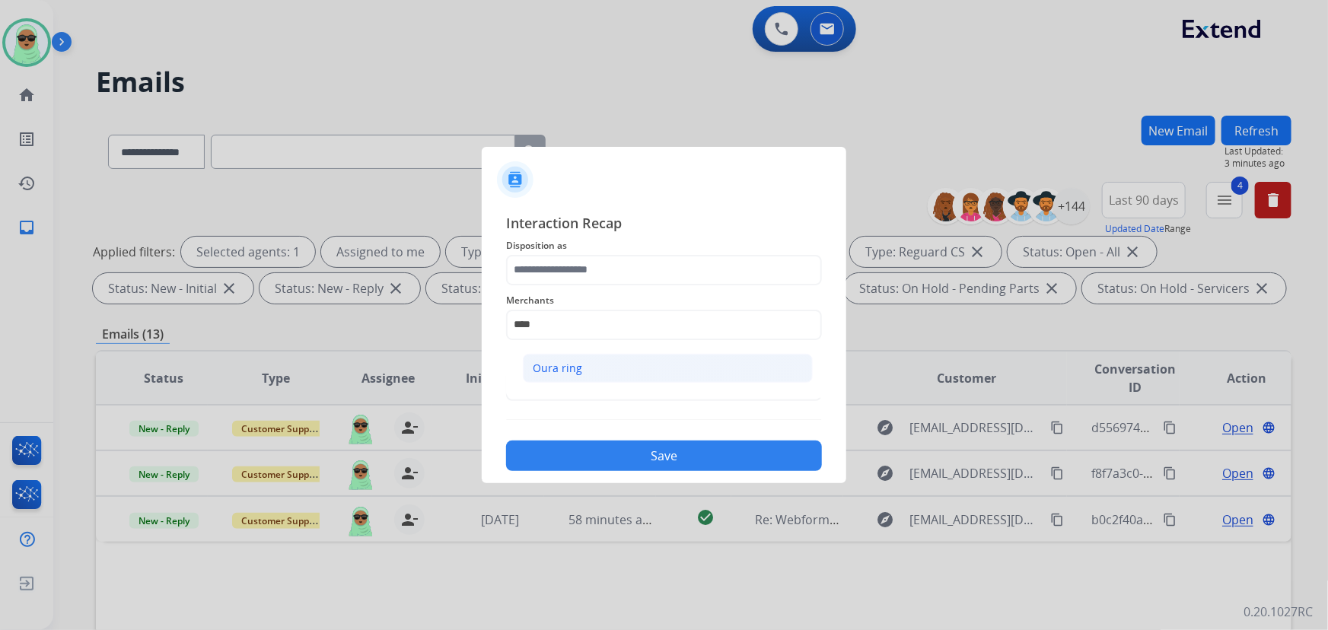
drag, startPoint x: 620, startPoint y: 378, endPoint x: 622, endPoint y: 369, distance: 9.4
click at [620, 377] on li "Oura ring" at bounding box center [668, 368] width 290 height 29
type input "*********"
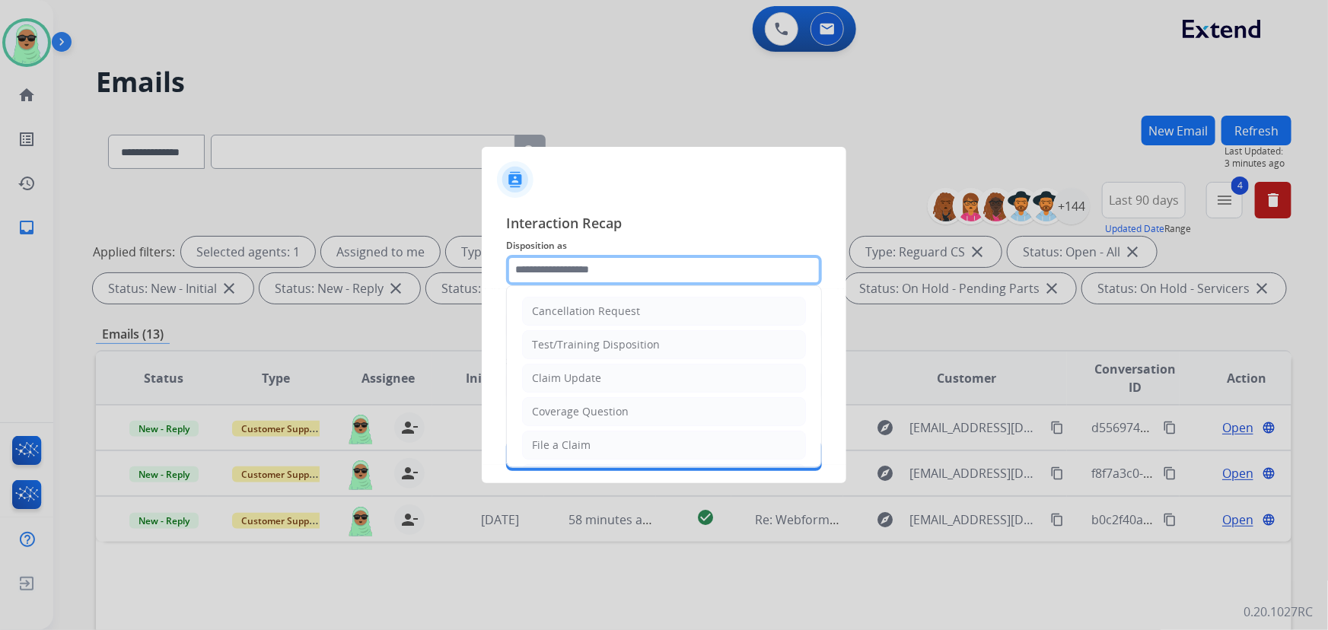
click at [631, 275] on input "text" at bounding box center [664, 270] width 316 height 30
drag, startPoint x: 613, startPoint y: 410, endPoint x: 652, endPoint y: 419, distance: 39.9
click at [614, 410] on div "Coverage Question" at bounding box center [580, 411] width 97 height 15
type input "**********"
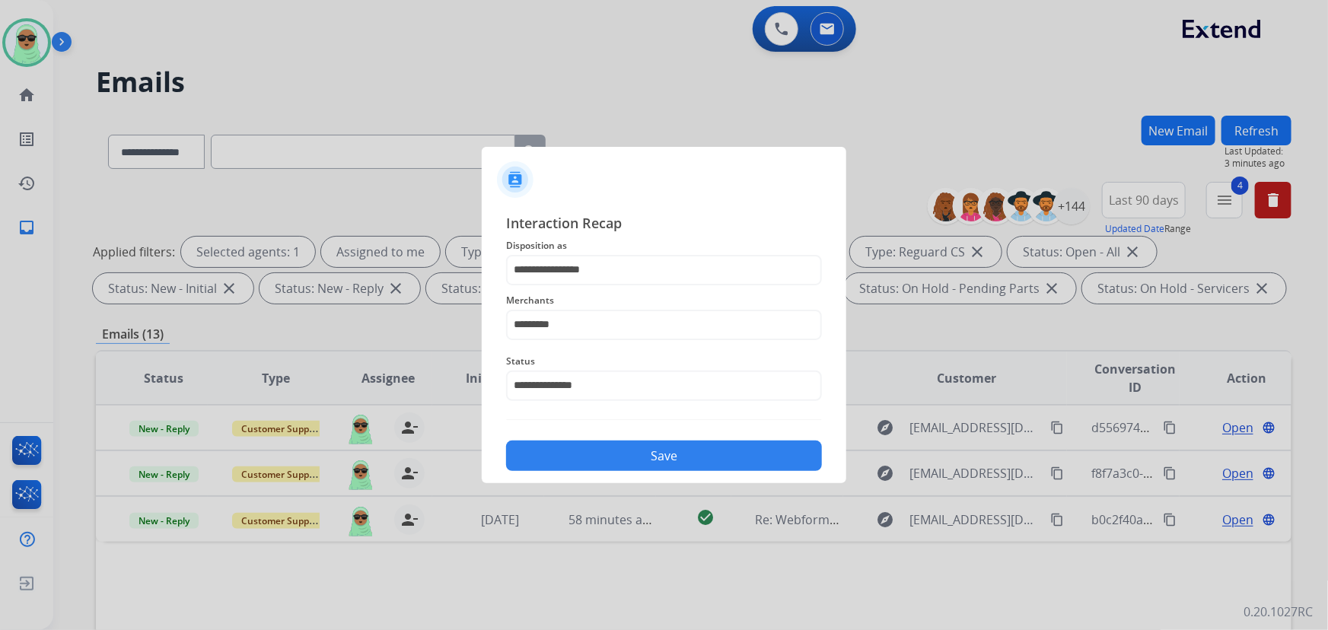
drag, startPoint x: 678, startPoint y: 429, endPoint x: 700, endPoint y: 446, distance: 28.3
click at [679, 430] on div "**********" at bounding box center [664, 342] width 316 height 260
drag, startPoint x: 700, startPoint y: 446, endPoint x: 710, endPoint y: 454, distance: 12.5
click at [702, 446] on button "Save" at bounding box center [664, 456] width 316 height 30
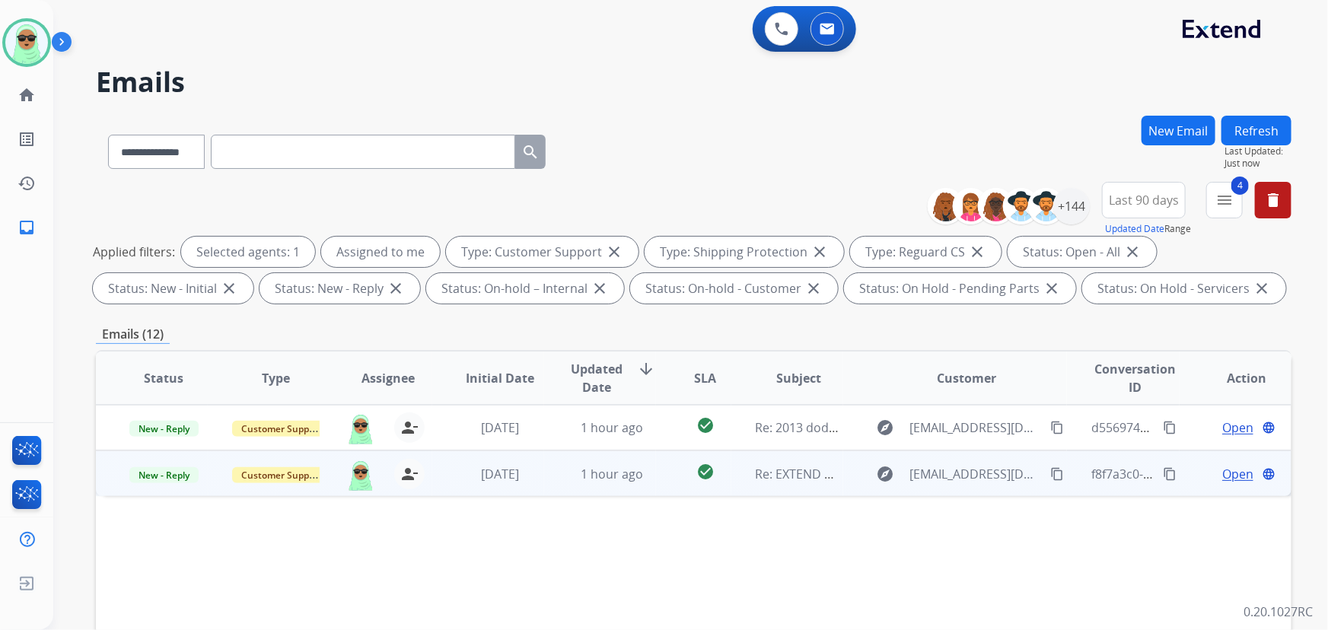
click at [1051, 474] on mat-icon "content_copy" at bounding box center [1058, 474] width 14 height 14
click at [1236, 468] on span "Open" at bounding box center [1238, 474] width 31 height 18
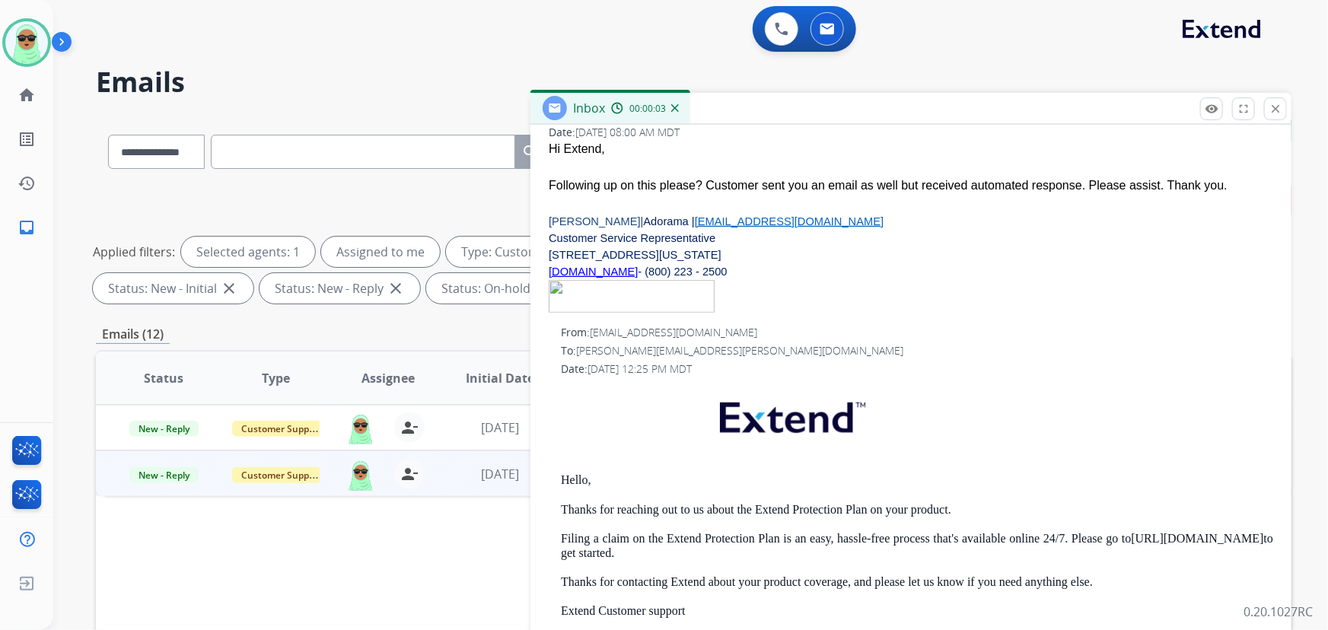
scroll to position [138, 0]
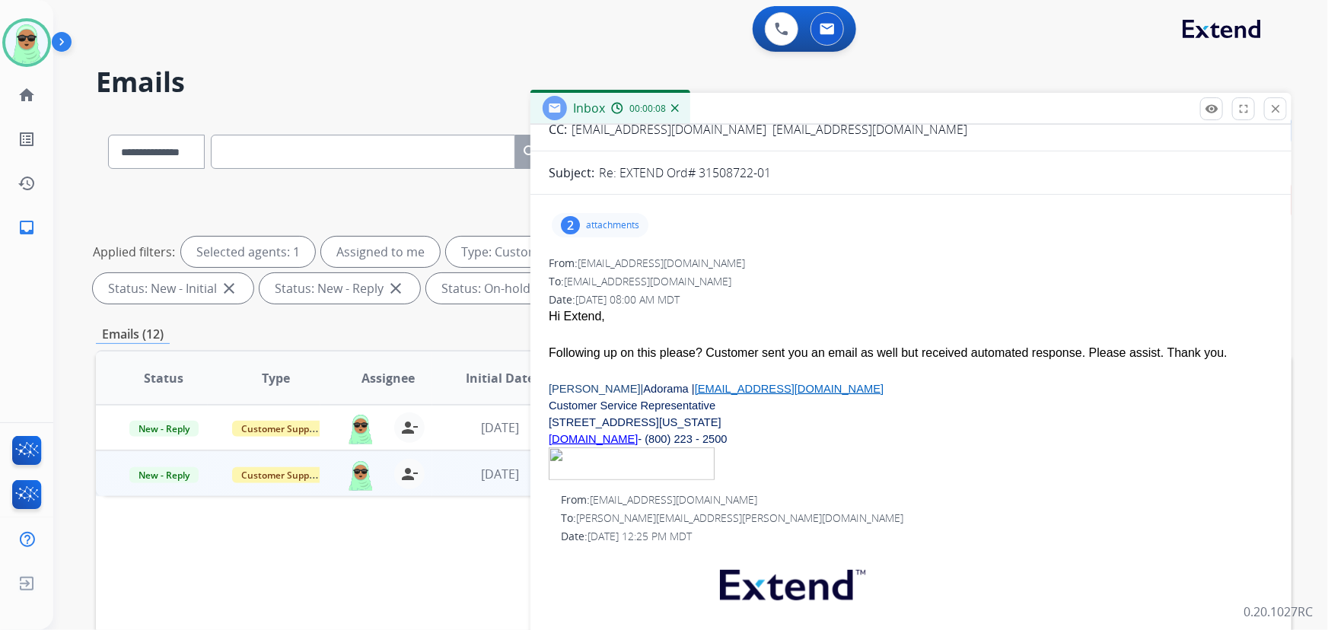
click at [627, 228] on p "attachments" at bounding box center [612, 225] width 53 height 12
click at [1083, 398] on p "Customer Service Representative" at bounding box center [911, 405] width 725 height 17
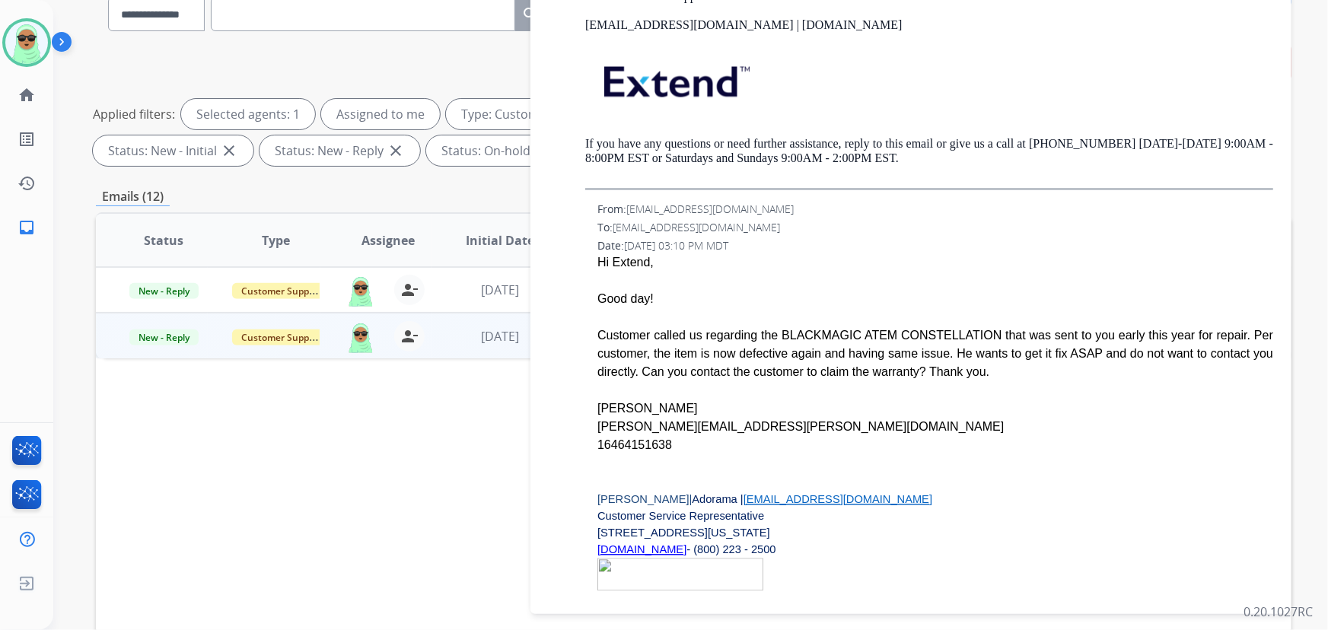
drag, startPoint x: 657, startPoint y: 472, endPoint x: 663, endPoint y: 426, distance: 46.1
click at [657, 474] on div at bounding box center [936, 483] width 676 height 18
click at [663, 424] on div "[PERSON_NAME][EMAIL_ADDRESS][PERSON_NAME][DOMAIN_NAME]" at bounding box center [936, 428] width 676 height 18
click at [664, 424] on div "[PERSON_NAME][EMAIL_ADDRESS][PERSON_NAME][DOMAIN_NAME]" at bounding box center [936, 428] width 676 height 18
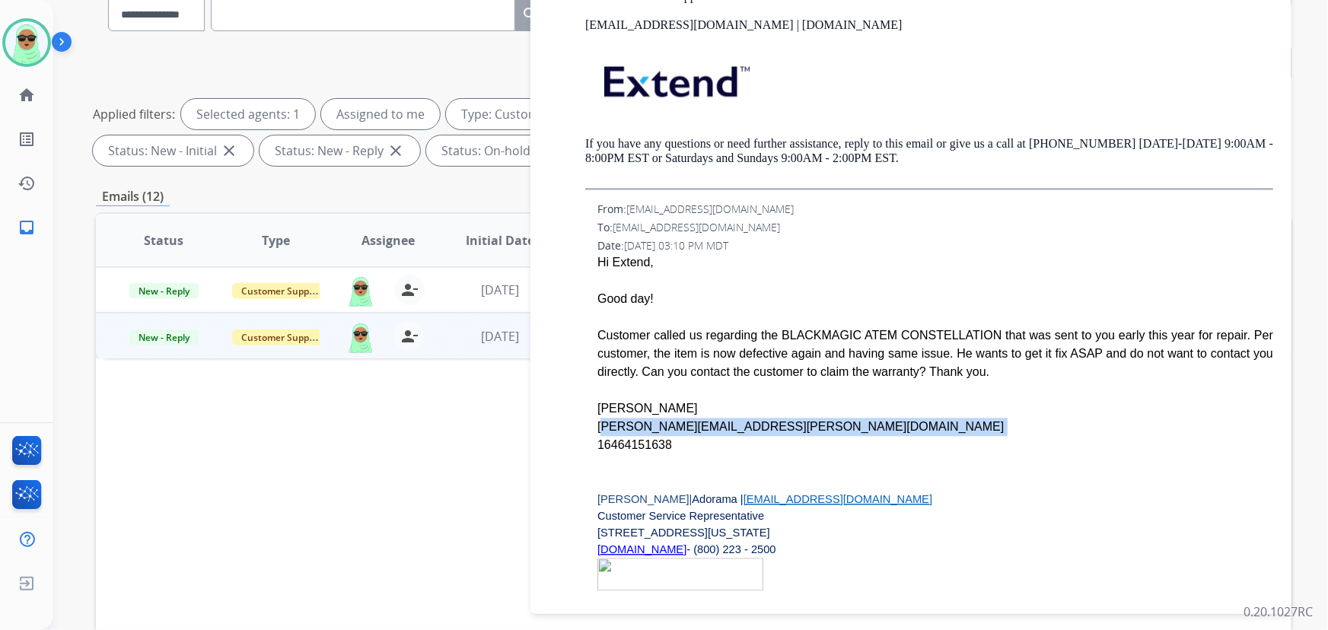
copy div "[PERSON_NAME][EMAIL_ADDRESS][PERSON_NAME][DOMAIN_NAME]"
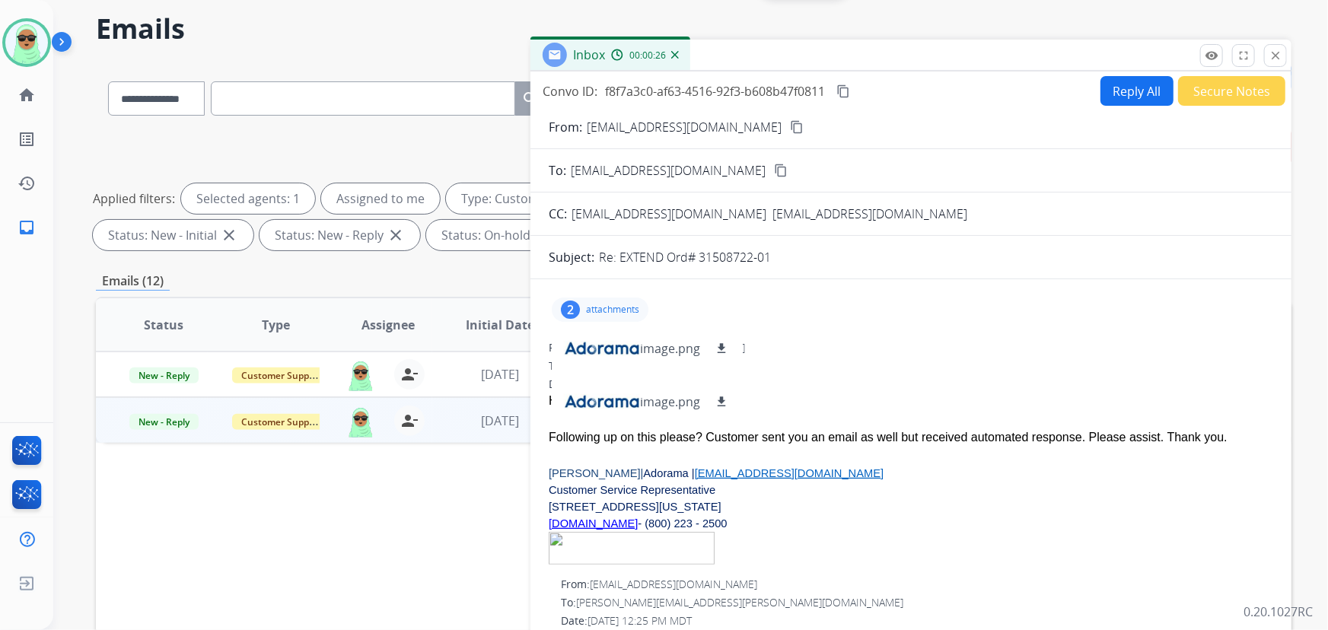
scroll to position [0, 0]
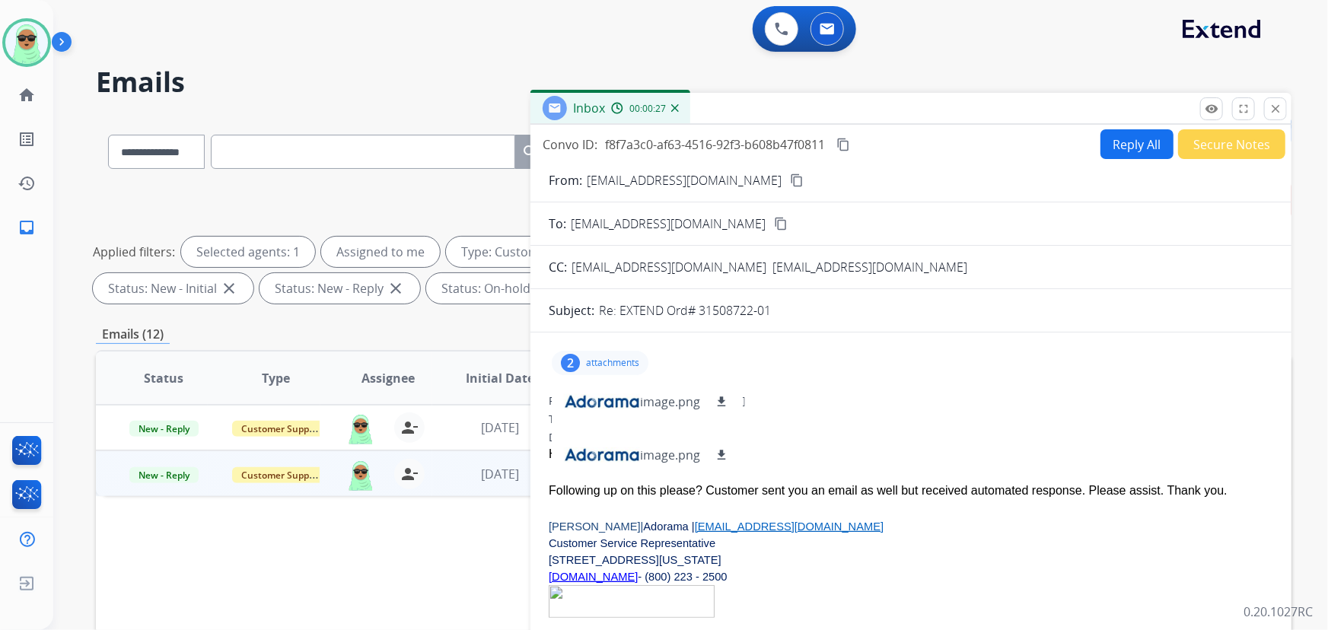
click at [1201, 142] on button "Secure Notes" at bounding box center [1231, 144] width 107 height 30
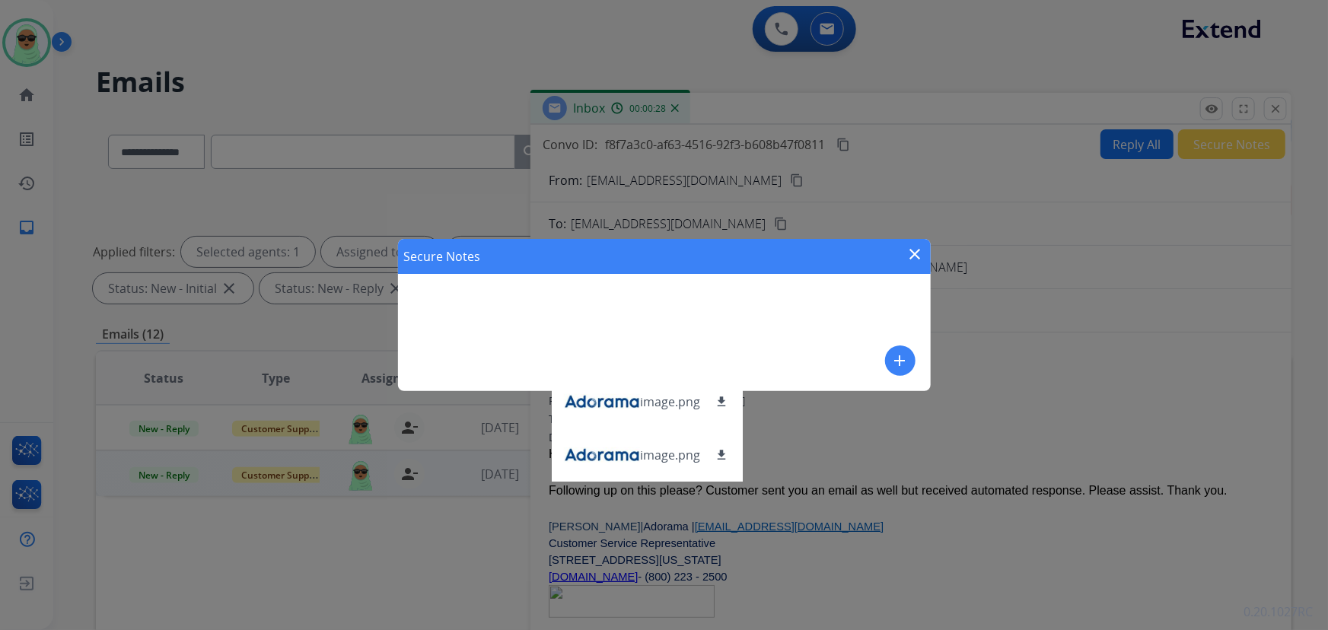
click at [744, 312] on div "Secure Notes close add" at bounding box center [664, 315] width 533 height 152
click at [885, 353] on div "add" at bounding box center [900, 361] width 30 height 30
click at [894, 357] on mat-icon "add" at bounding box center [900, 361] width 18 height 18
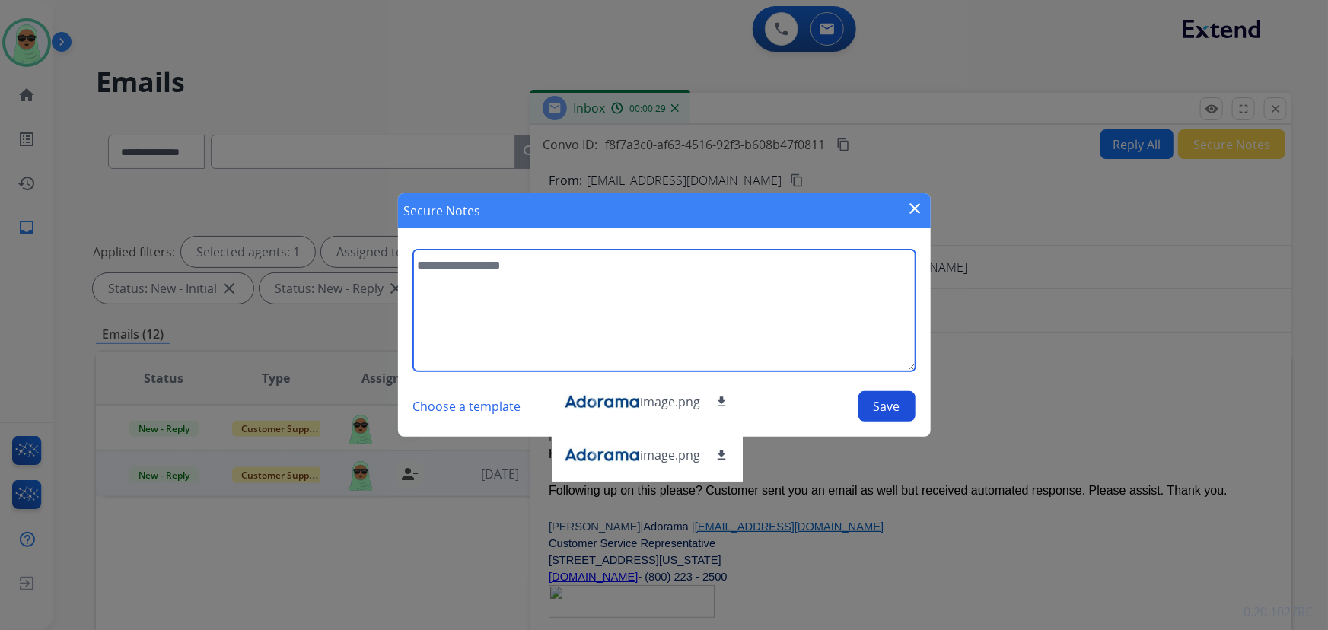
click at [822, 327] on textarea at bounding box center [664, 311] width 502 height 122
type textarea "**********"
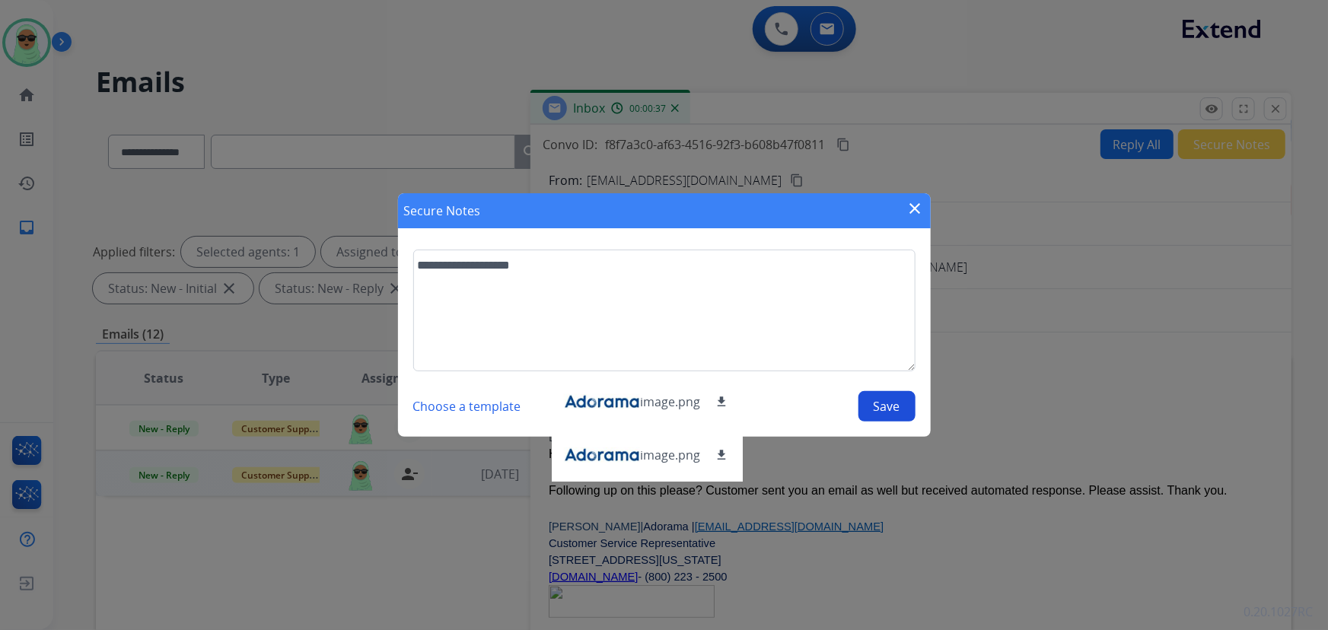
click at [898, 394] on button "Save" at bounding box center [887, 406] width 57 height 30
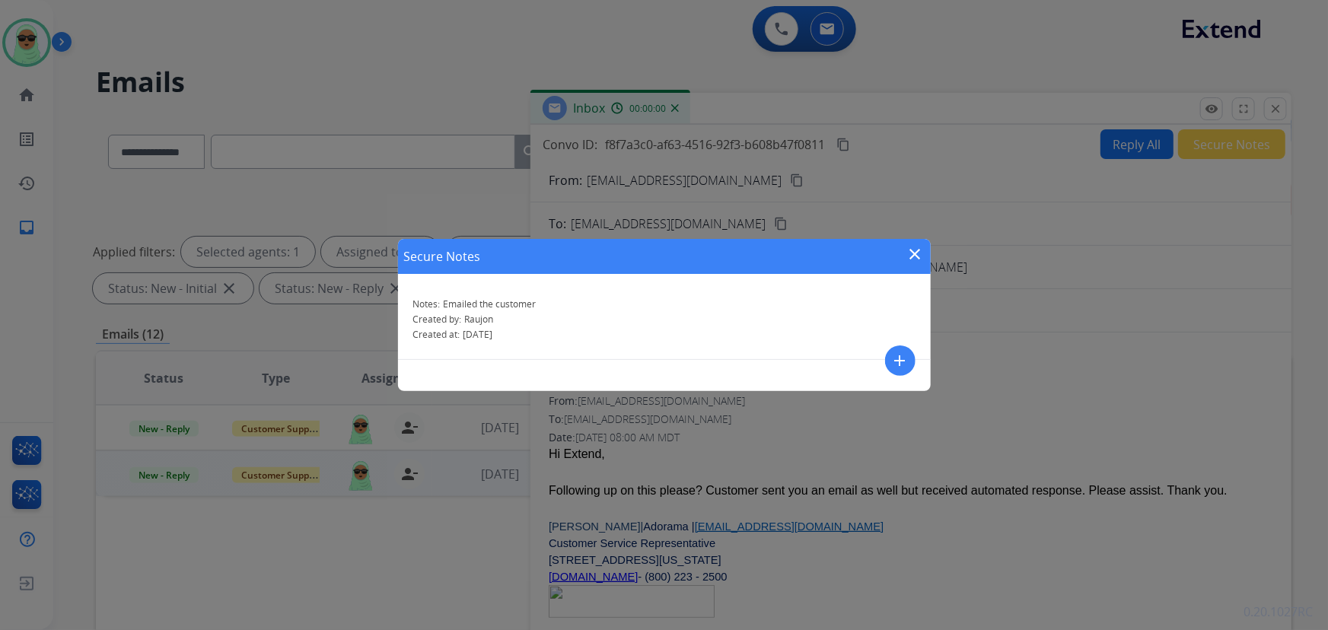
click at [1267, 114] on div "Secure Notes close Notes: Emailed the customer Created by: Raujon Created at: […" at bounding box center [664, 315] width 1328 height 630
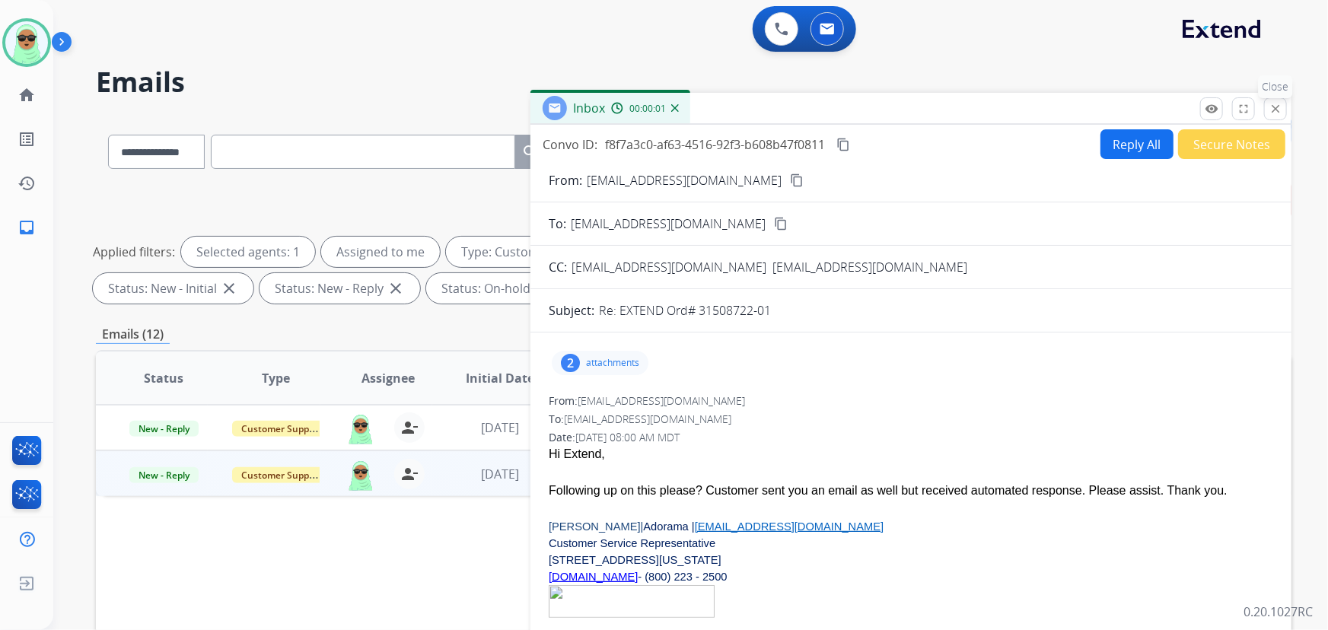
click at [1272, 110] on mat-icon "close" at bounding box center [1276, 109] width 14 height 14
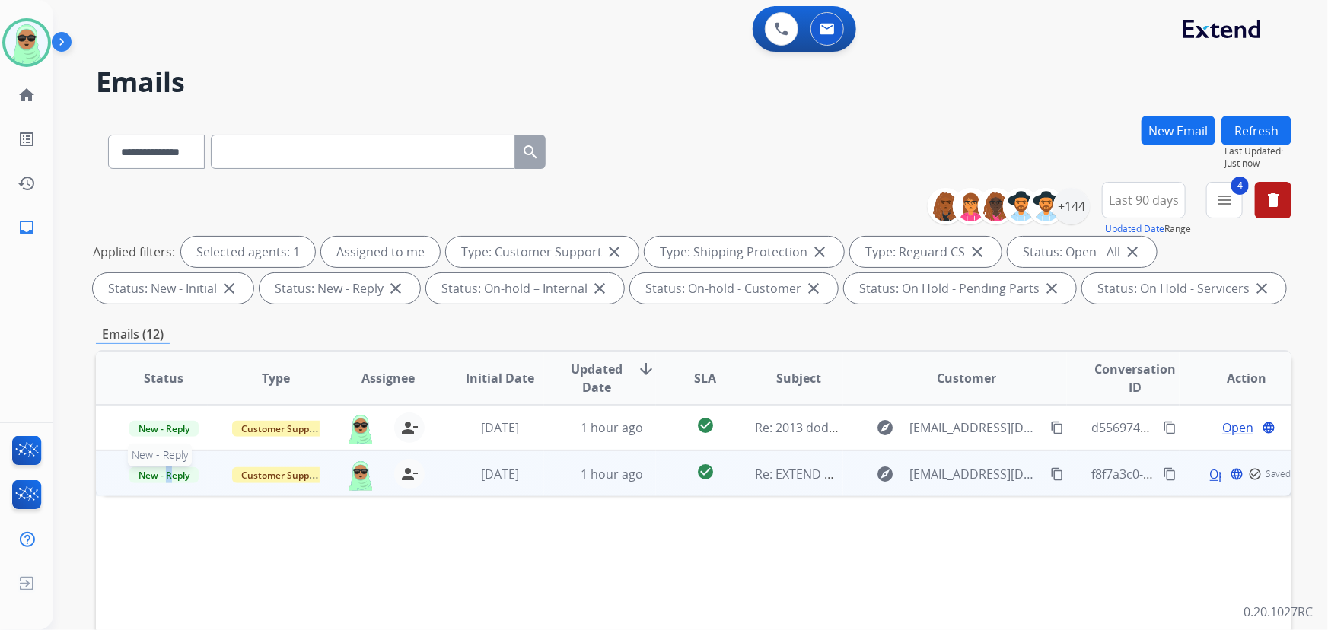
click at [170, 476] on span "New - Reply" at bounding box center [163, 475] width 69 height 16
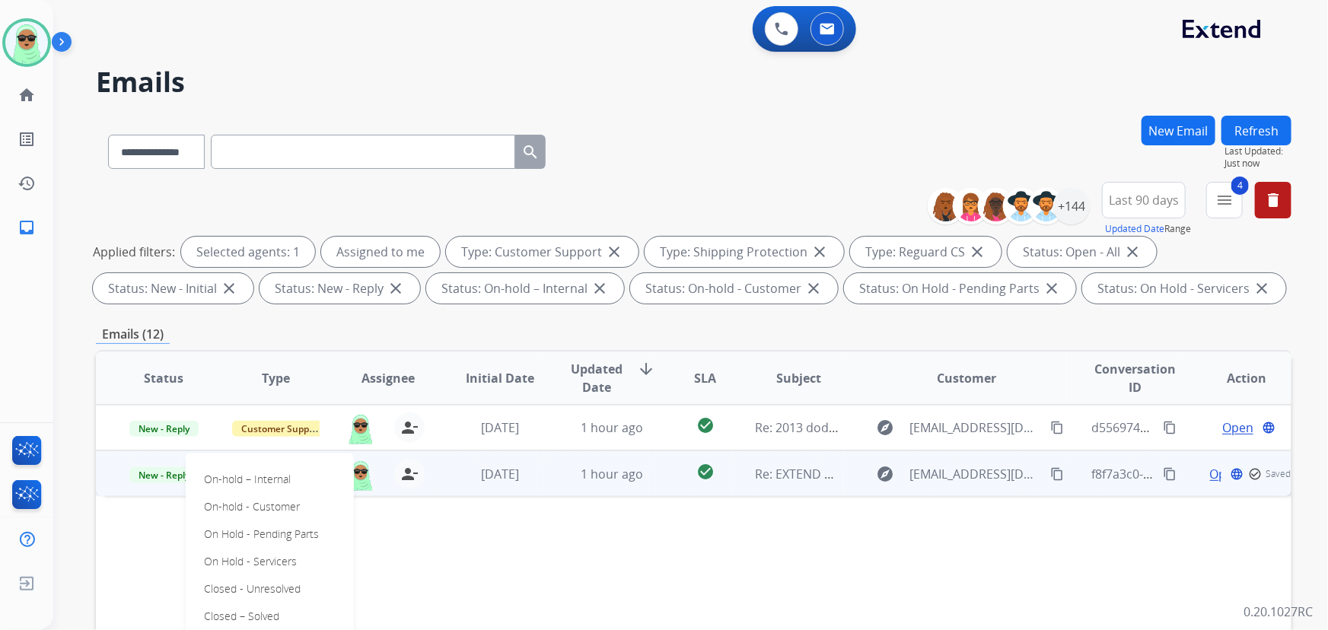
click at [261, 609] on p "Closed – Solved" at bounding box center [242, 616] width 88 height 21
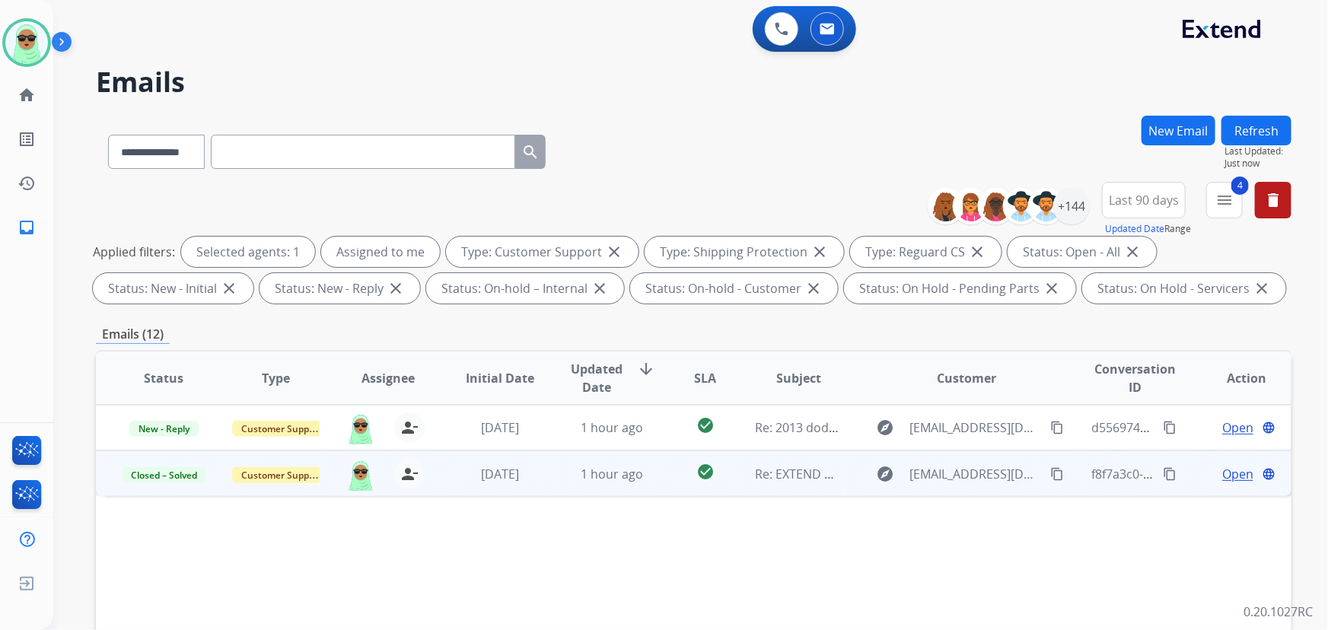
click at [1186, 133] on button "New Email" at bounding box center [1179, 131] width 74 height 30
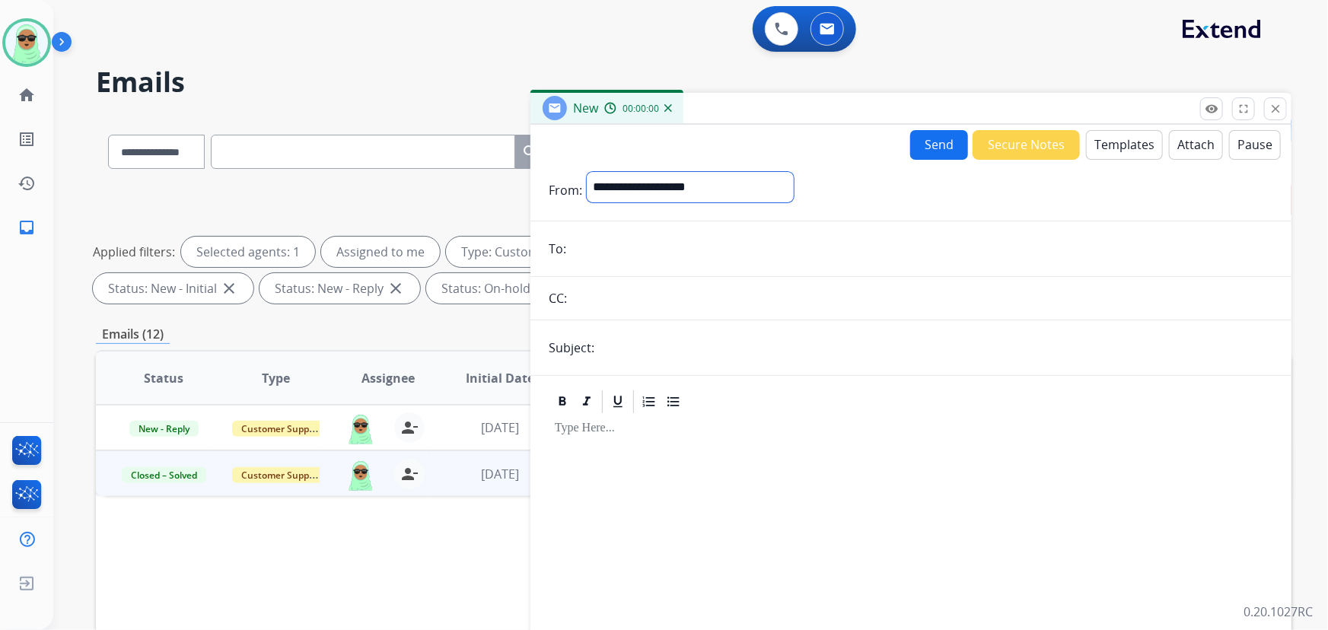
drag, startPoint x: 676, startPoint y: 179, endPoint x: 678, endPoint y: 187, distance: 7.9
click at [678, 184] on select "**********" at bounding box center [690, 187] width 207 height 30
select select "**********"
click at [587, 172] on select "**********" at bounding box center [690, 187] width 207 height 30
drag, startPoint x: 638, startPoint y: 310, endPoint x: 647, endPoint y: 320, distance: 14.0
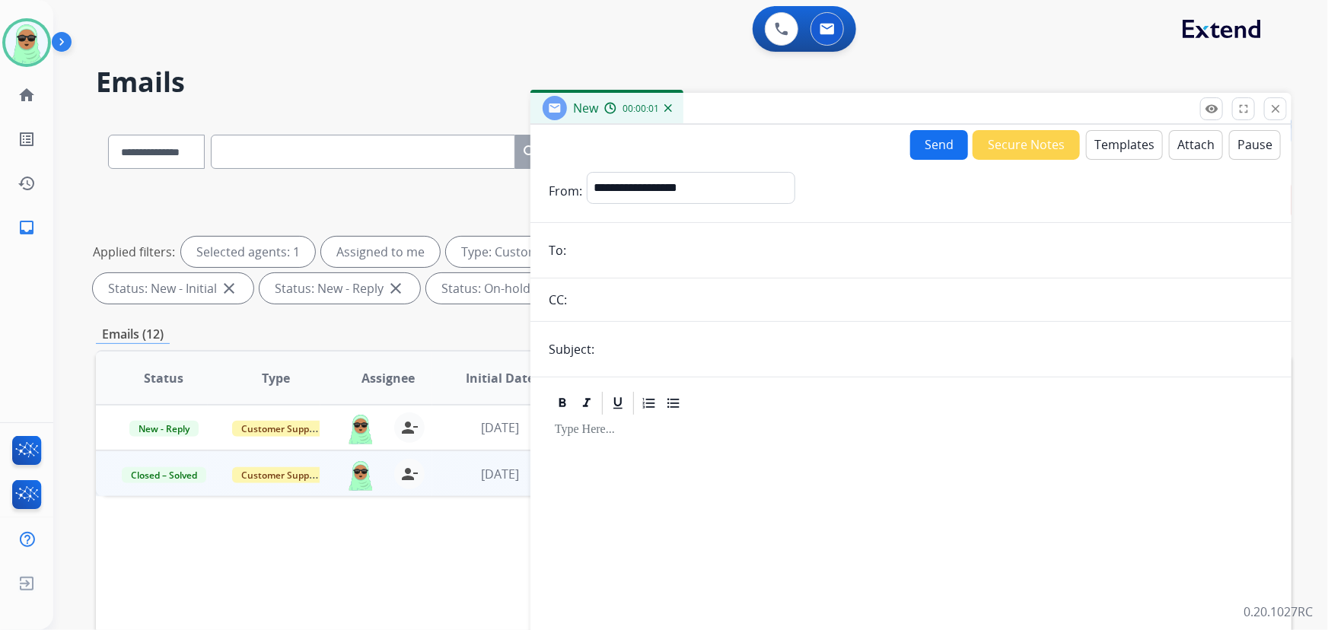
click at [638, 308] on input "text" at bounding box center [923, 300] width 702 height 30
click at [641, 257] on input "email" at bounding box center [922, 250] width 703 height 30
paste input "**********"
type input "**********"
click at [657, 352] on input "text" at bounding box center [936, 349] width 674 height 30
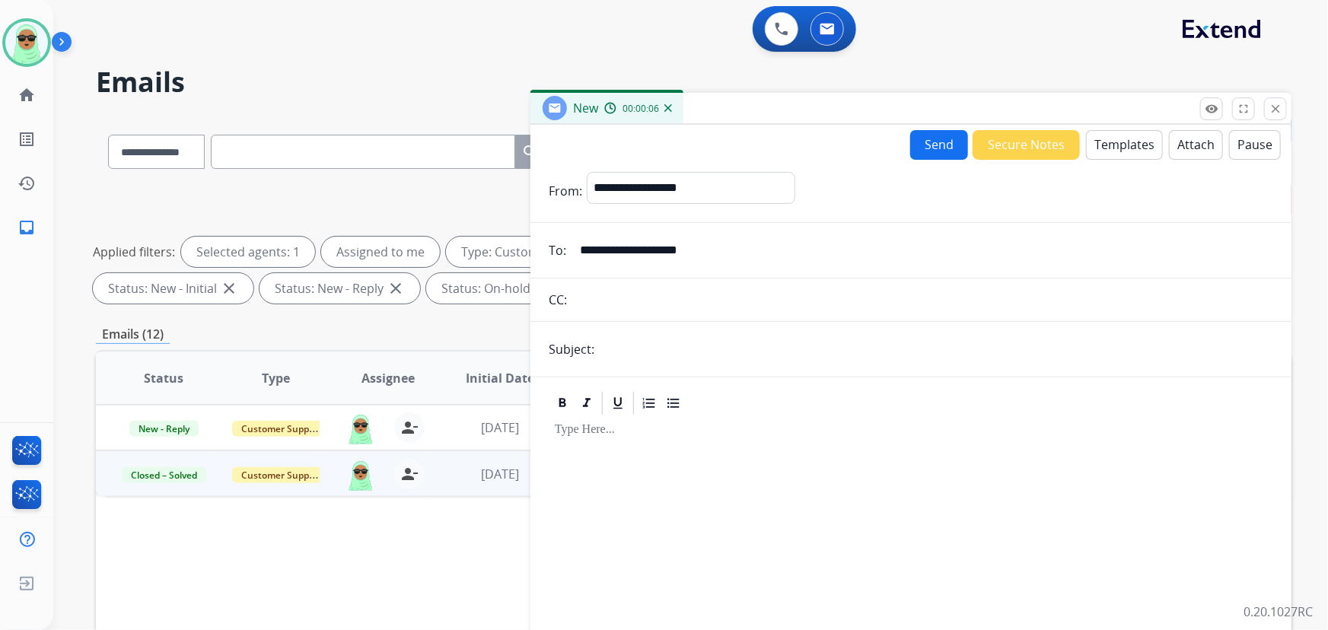
click at [248, 475] on span "Customer Support" at bounding box center [281, 475] width 99 height 16
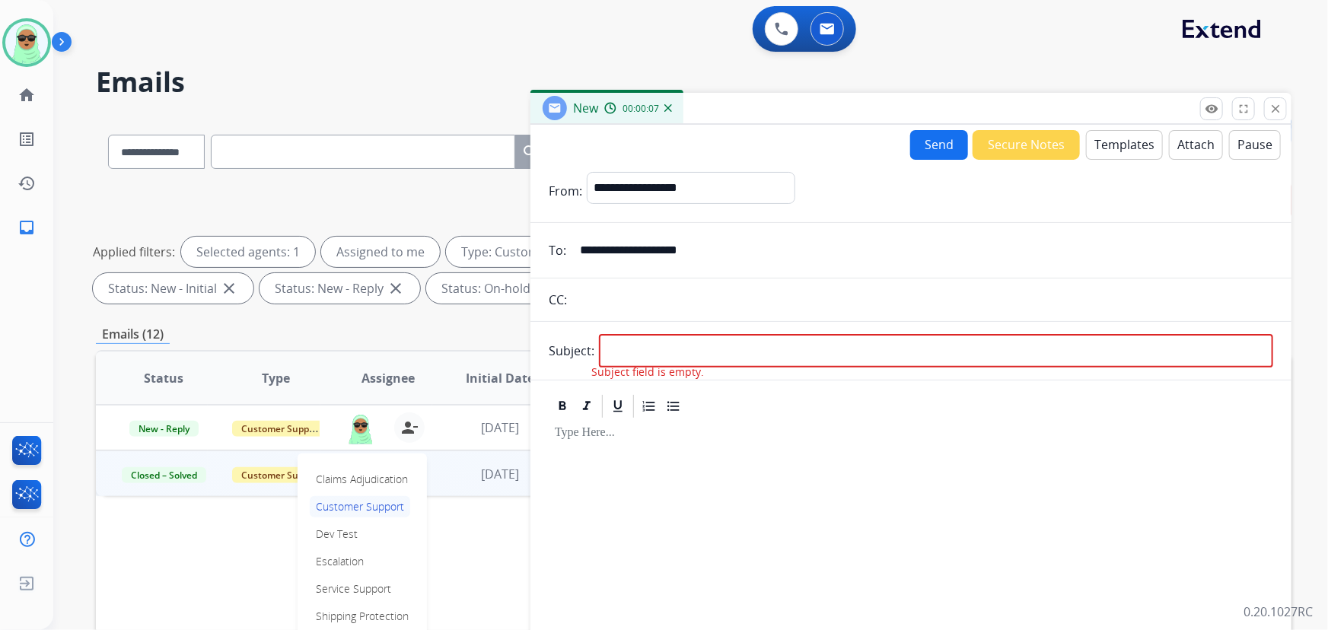
drag, startPoint x: 531, startPoint y: 583, endPoint x: 493, endPoint y: 552, distance: 49.2
click at [529, 579] on div "**********" at bounding box center [694, 528] width 1196 height 824
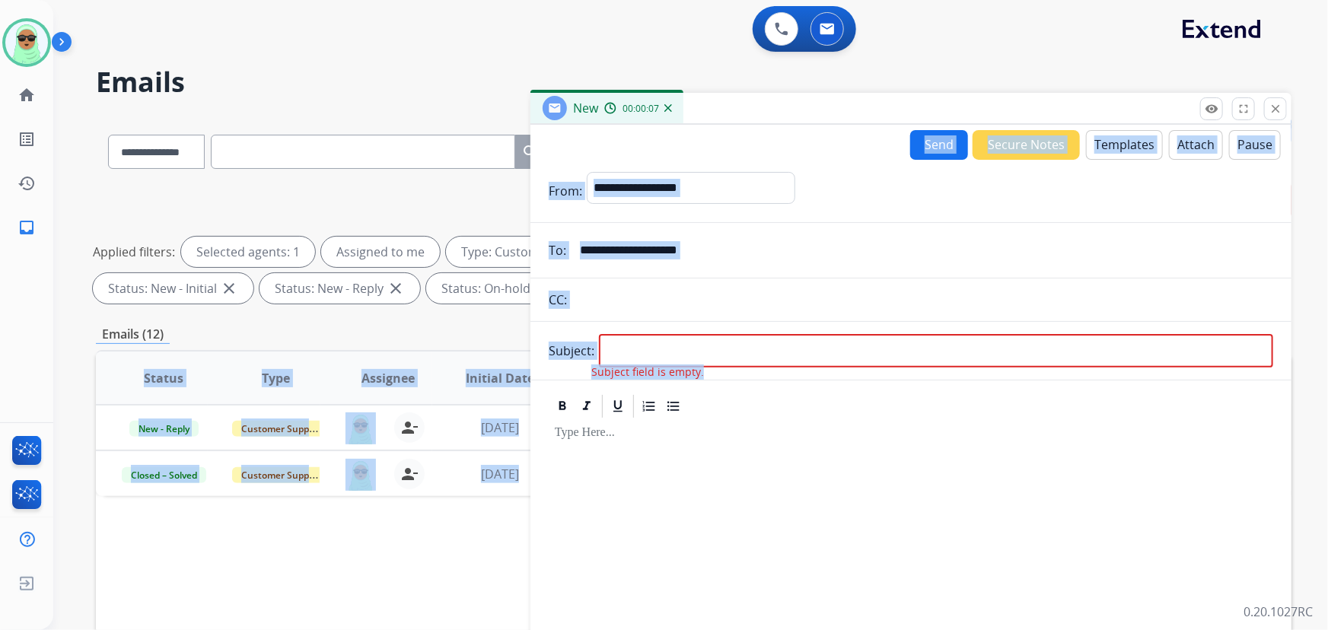
click at [482, 545] on div "Status Type Assignee Initial Date Updated Date arrow_downward SLA Subject Custo…" at bounding box center [694, 605] width 1196 height 510
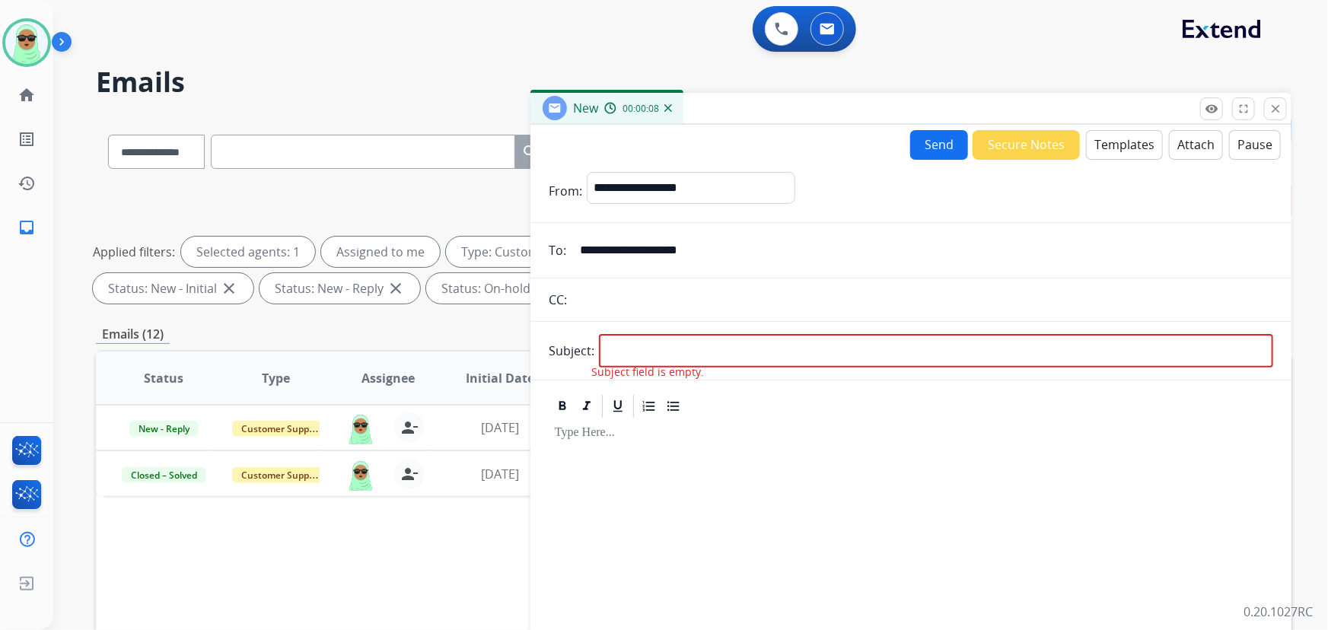
click at [380, 97] on div "**********" at bounding box center [672, 370] width 1239 height 630
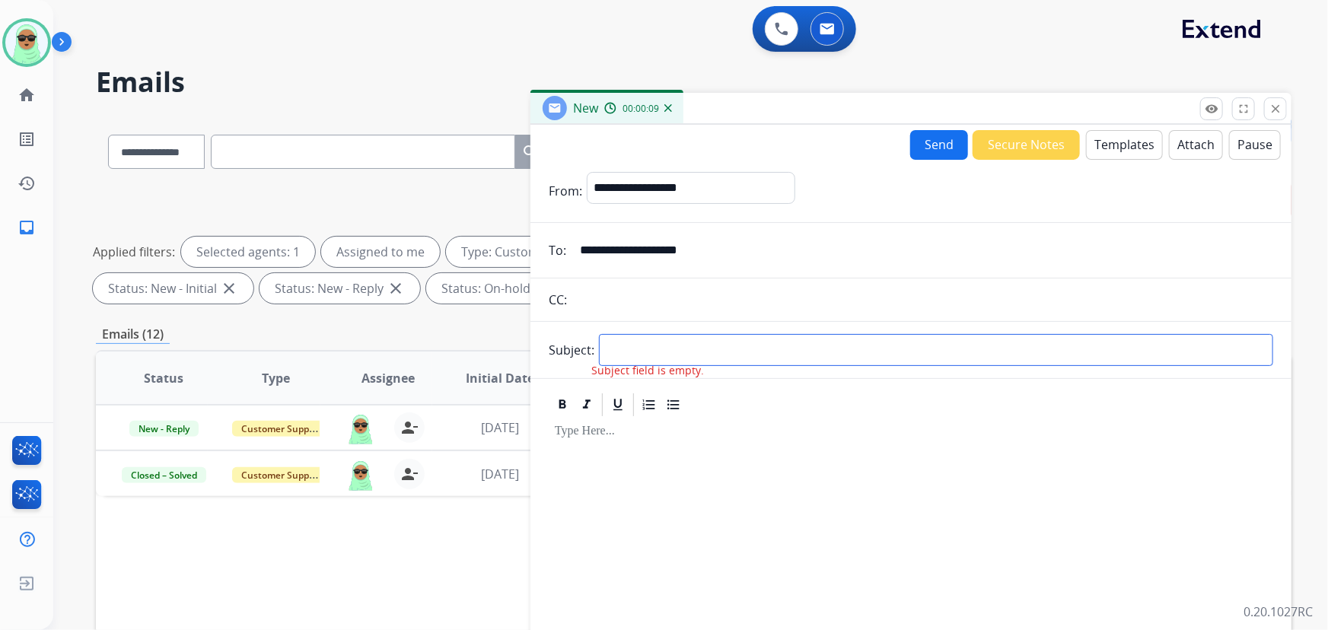
click at [670, 348] on input "text" at bounding box center [936, 350] width 674 height 32
type input "**********"
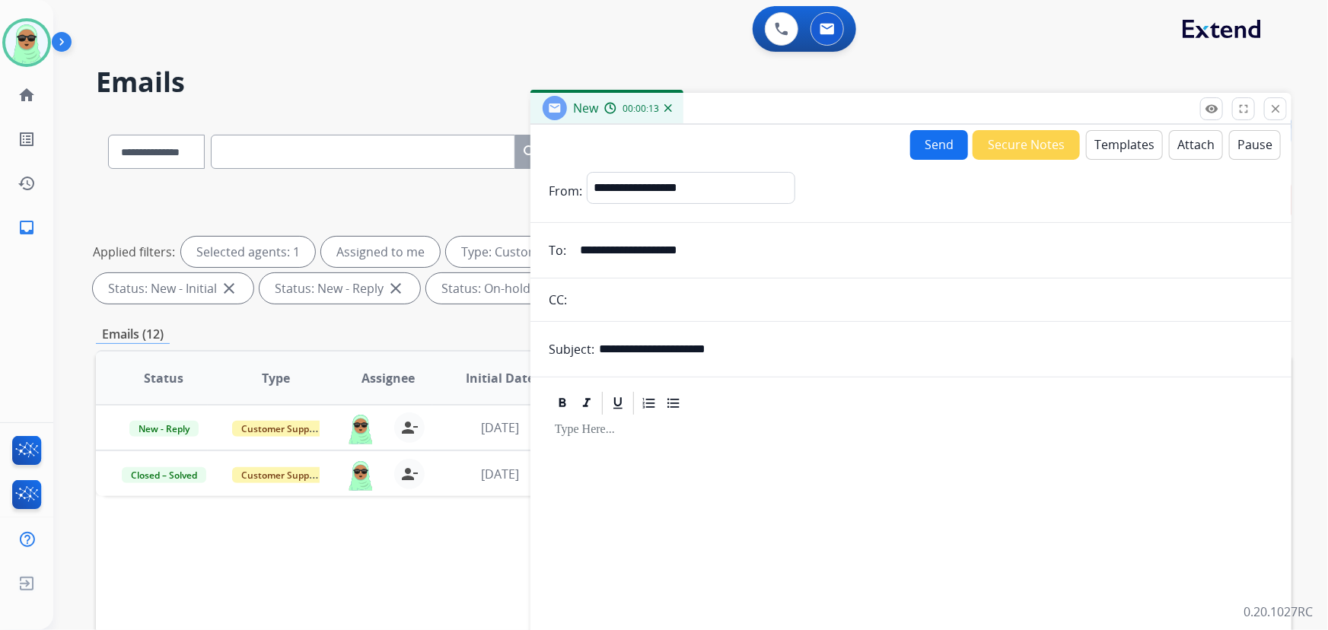
click at [1111, 139] on button "Templates" at bounding box center [1124, 145] width 77 height 30
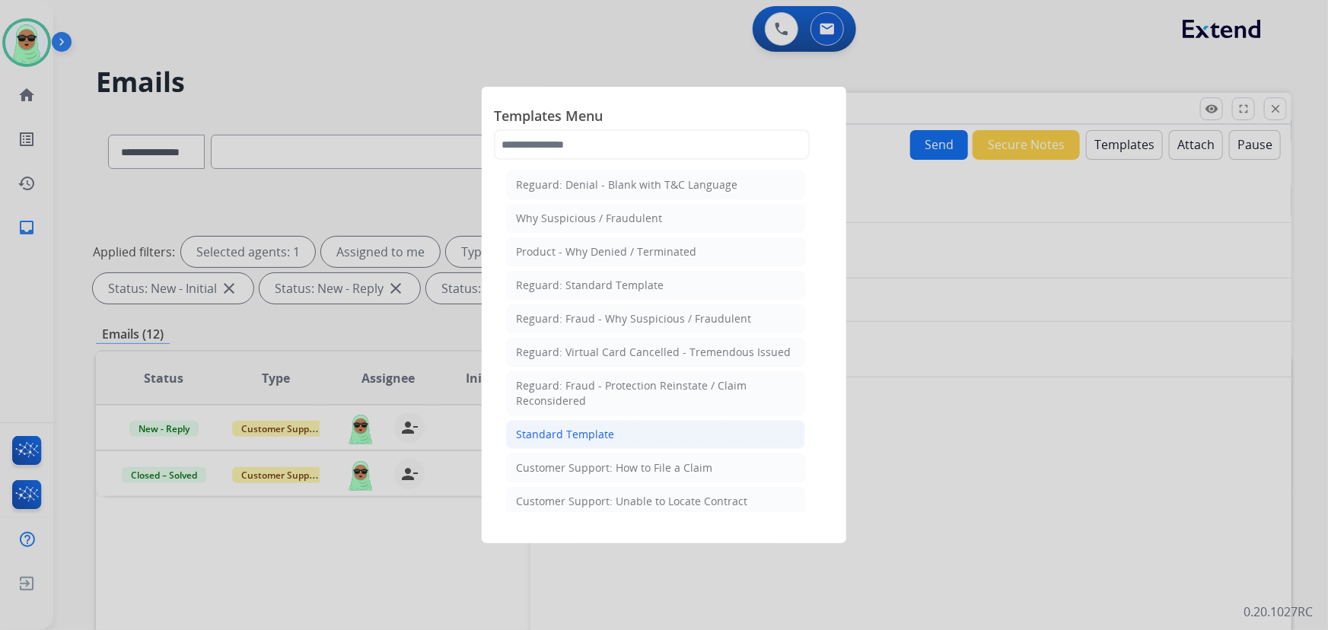
click at [670, 434] on li "Standard Template" at bounding box center [655, 434] width 299 height 29
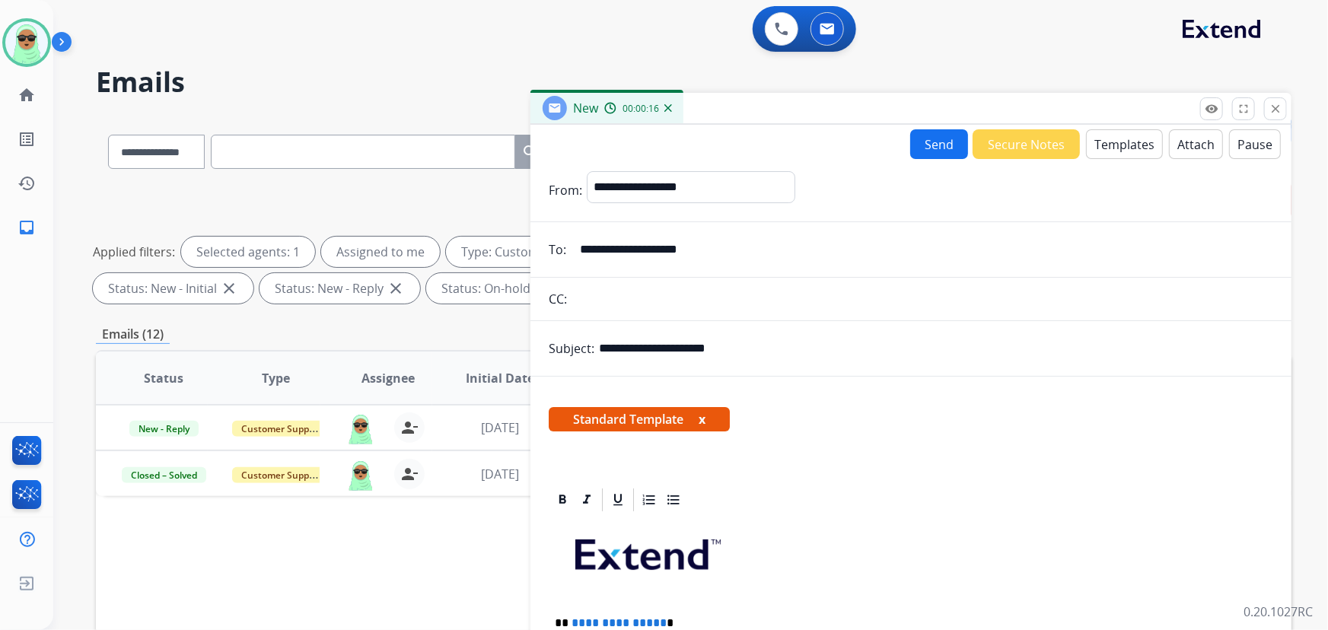
scroll to position [276, 0]
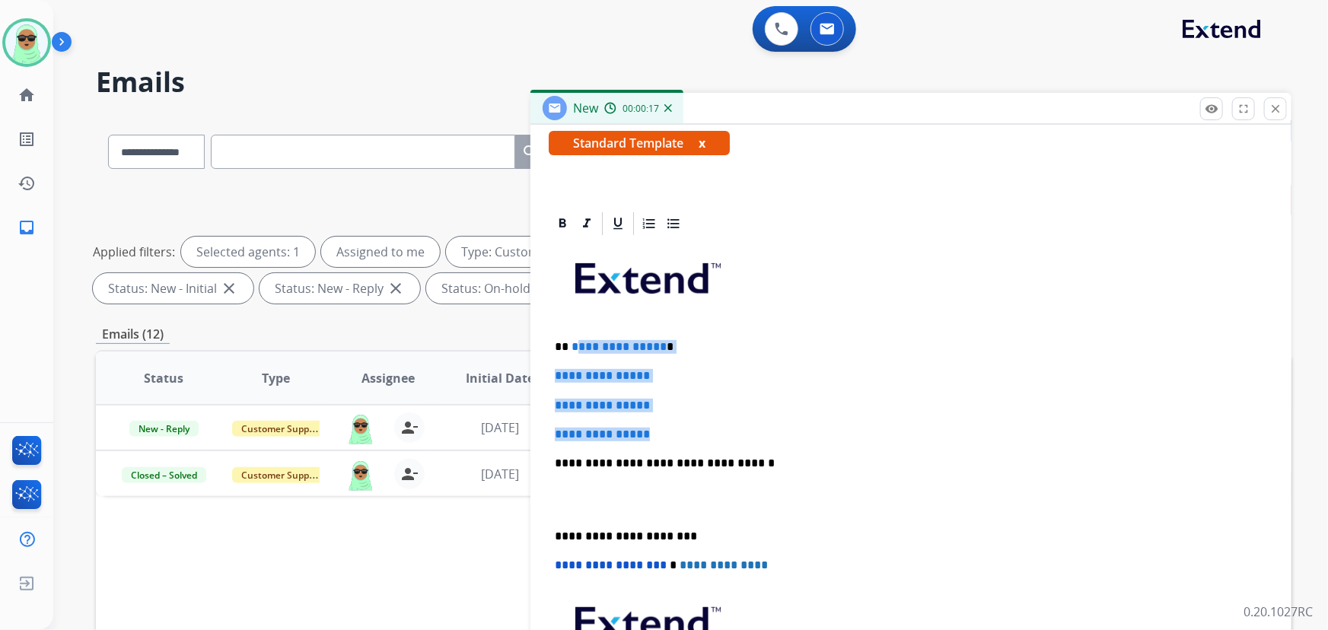
drag, startPoint x: 678, startPoint y: 432, endPoint x: 572, endPoint y: 341, distance: 139.8
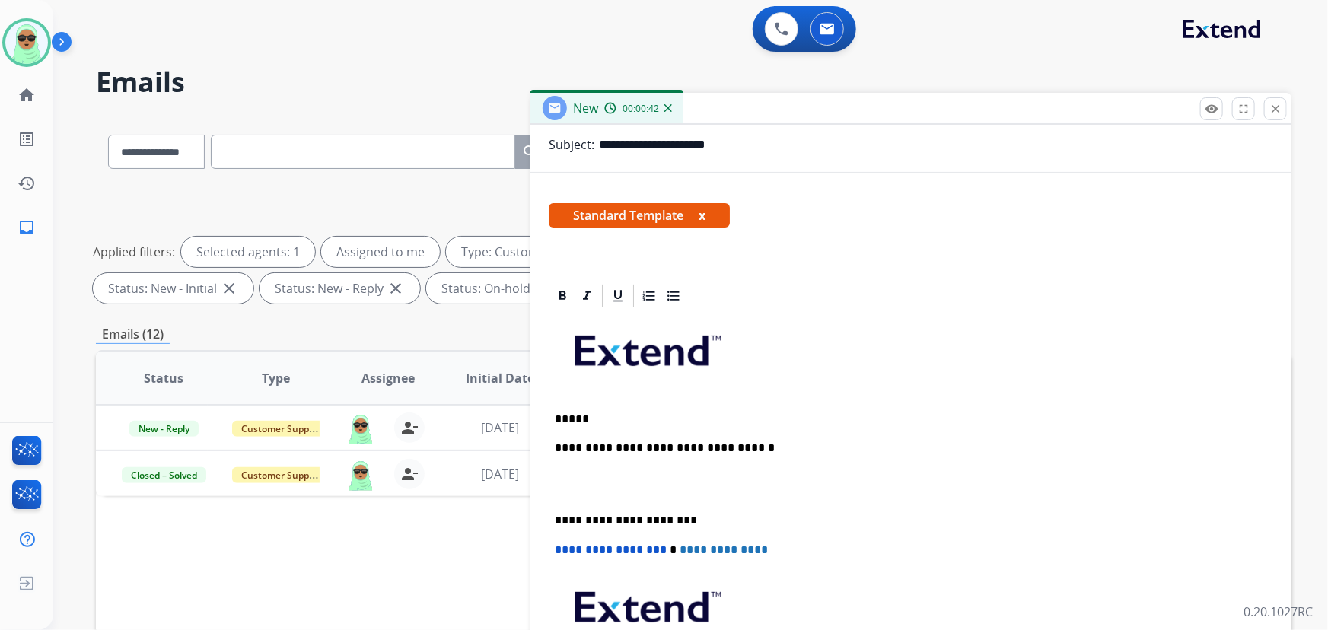
click at [667, 418] on p "*****" at bounding box center [905, 420] width 701 height 14
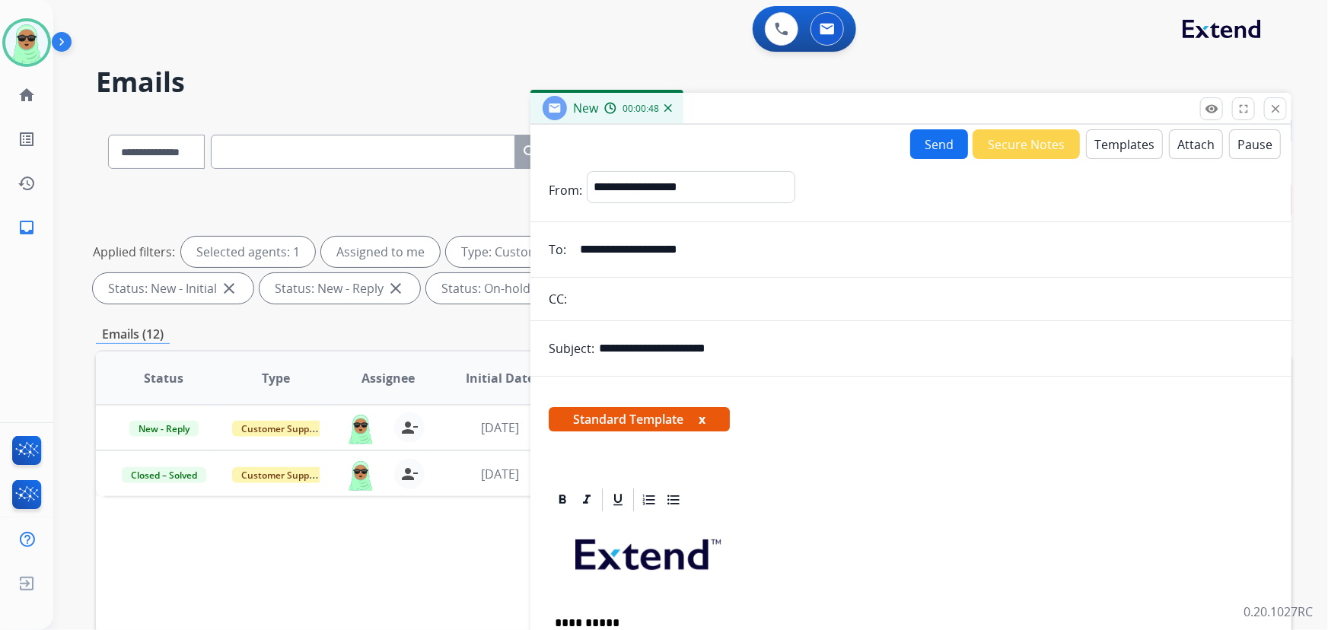
click at [1126, 145] on button "Templates" at bounding box center [1124, 144] width 77 height 30
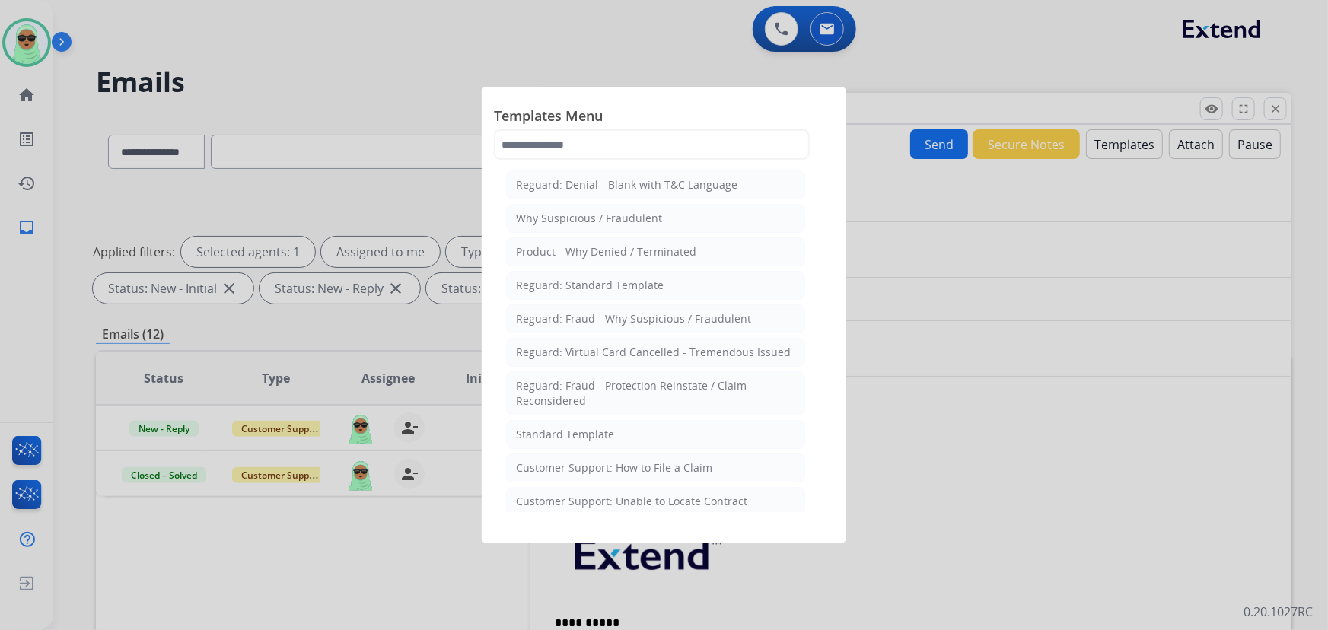
click at [688, 464] on div "Customer Support: How to File a Claim" at bounding box center [614, 468] width 196 height 15
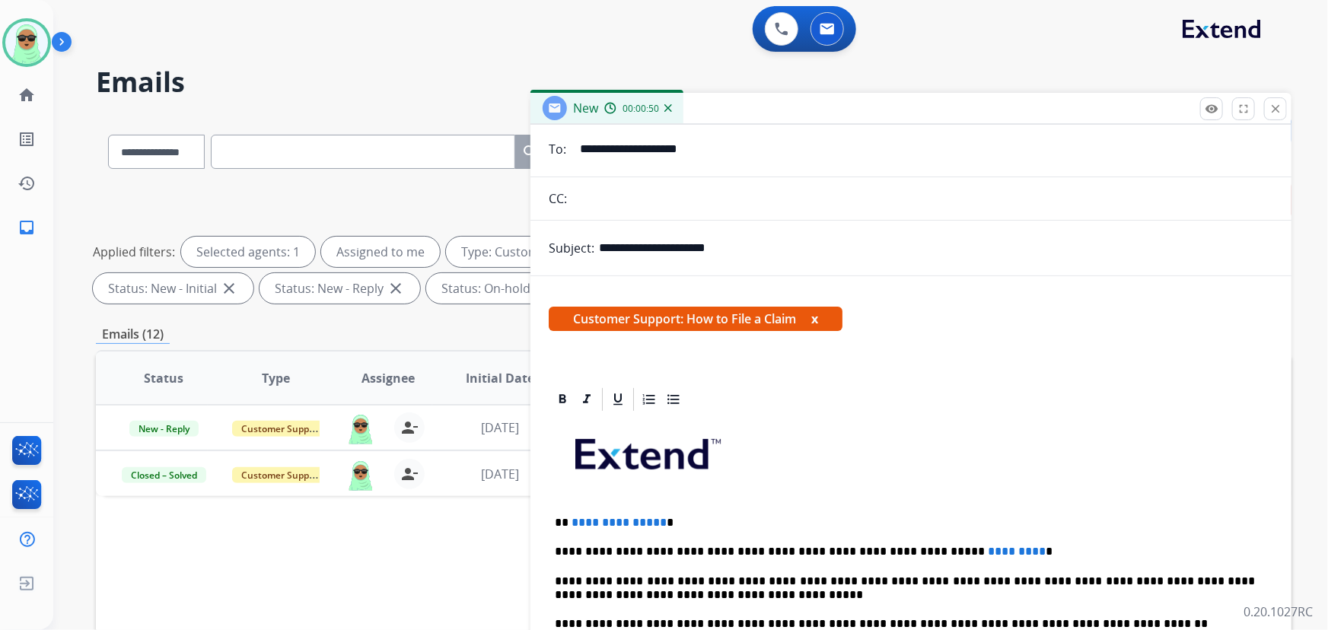
scroll to position [207, 0]
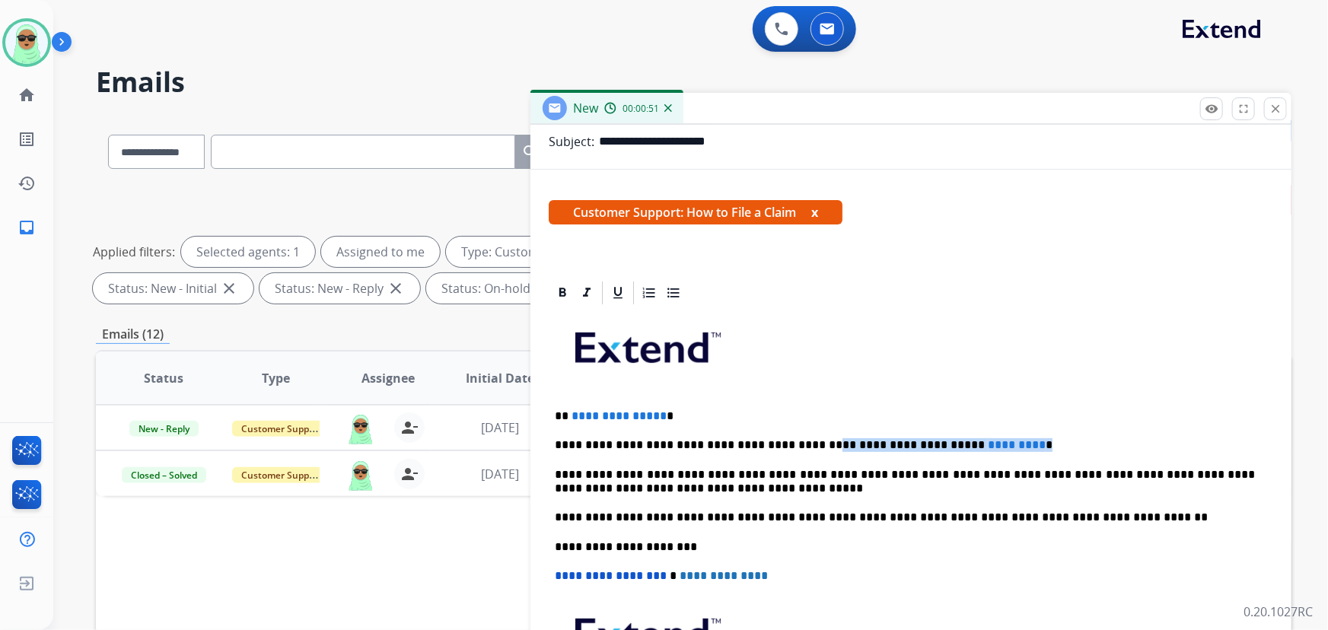
drag, startPoint x: 1010, startPoint y: 427, endPoint x: 792, endPoint y: 434, distance: 217.8
click at [790, 434] on div "**********" at bounding box center [911, 539] width 725 height 464
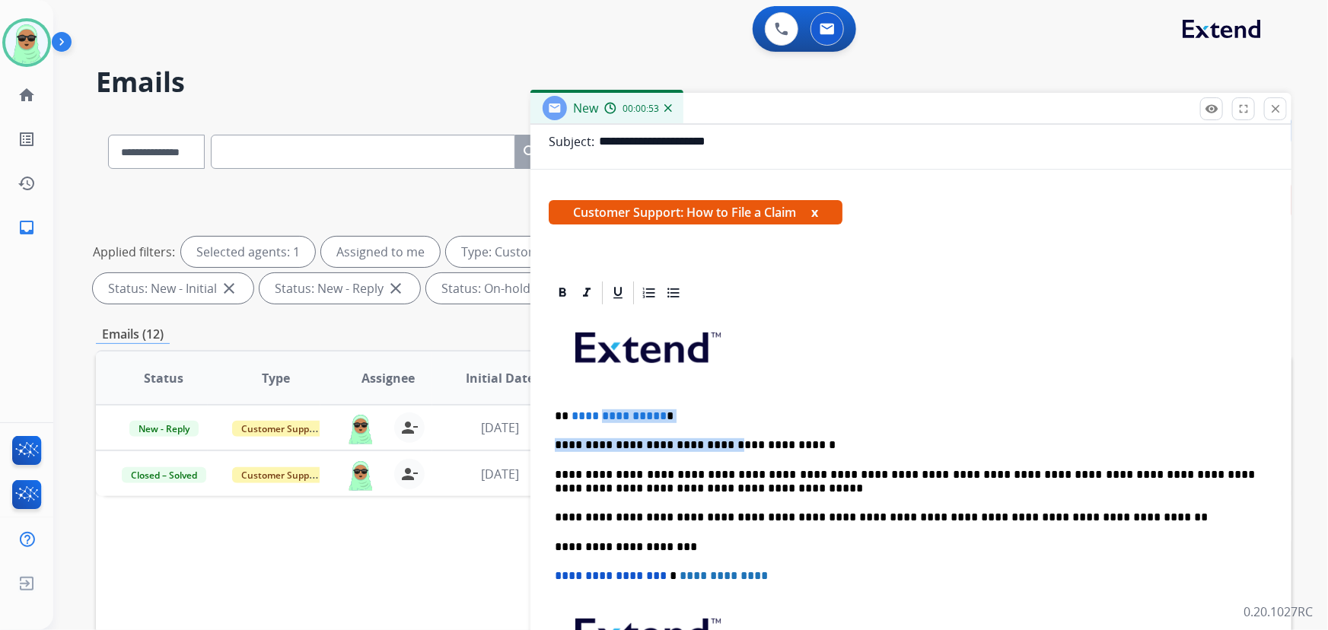
drag, startPoint x: 677, startPoint y: 417, endPoint x: 609, endPoint y: 403, distance: 69.1
click at [605, 404] on div "**********" at bounding box center [911, 539] width 725 height 464
click at [735, 403] on div "**********" at bounding box center [911, 539] width 725 height 464
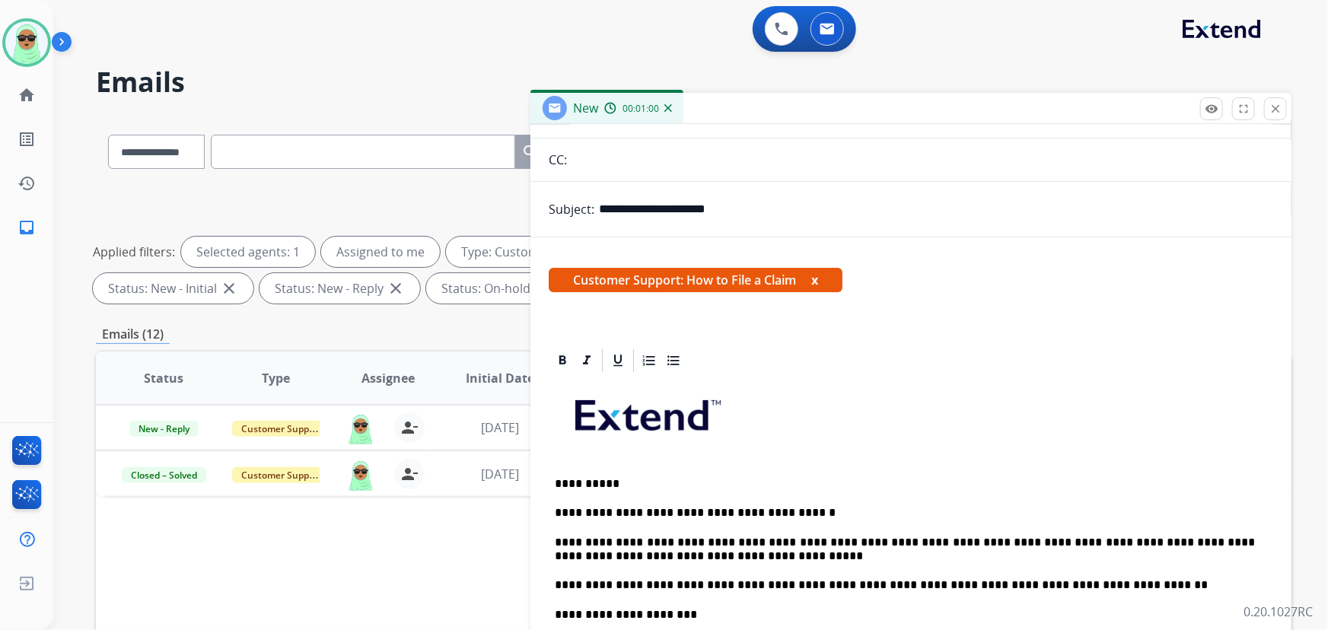
scroll to position [0, 0]
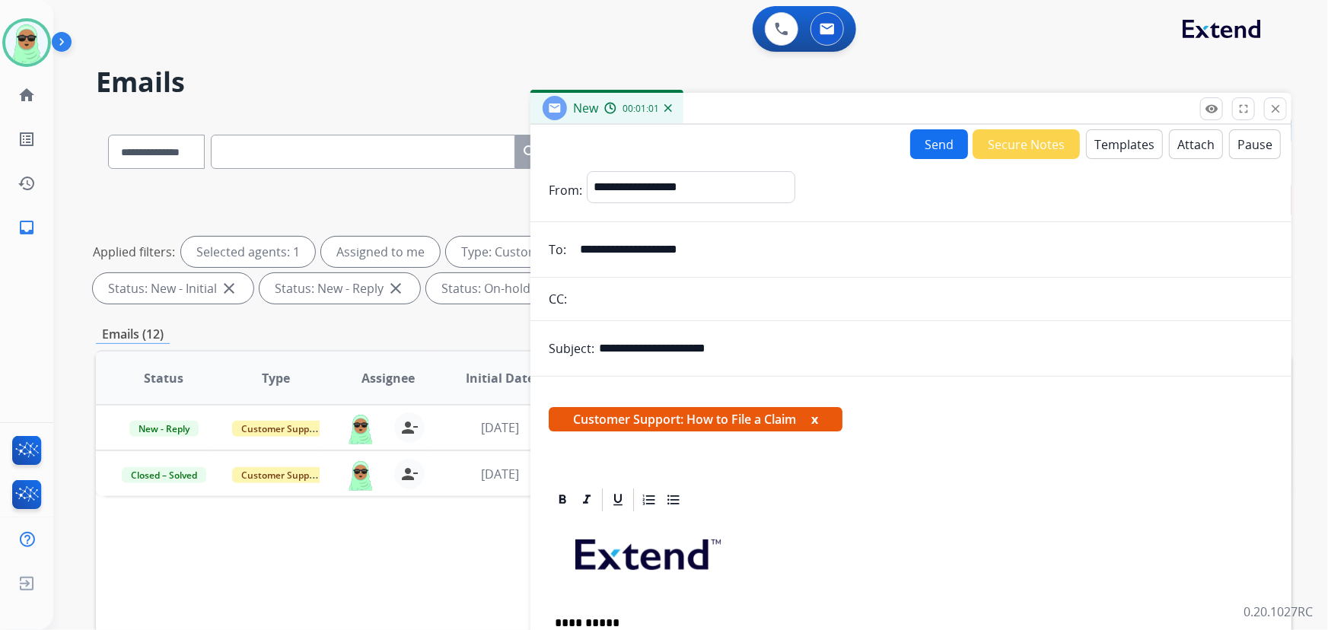
click at [944, 142] on button "Send" at bounding box center [939, 144] width 58 height 30
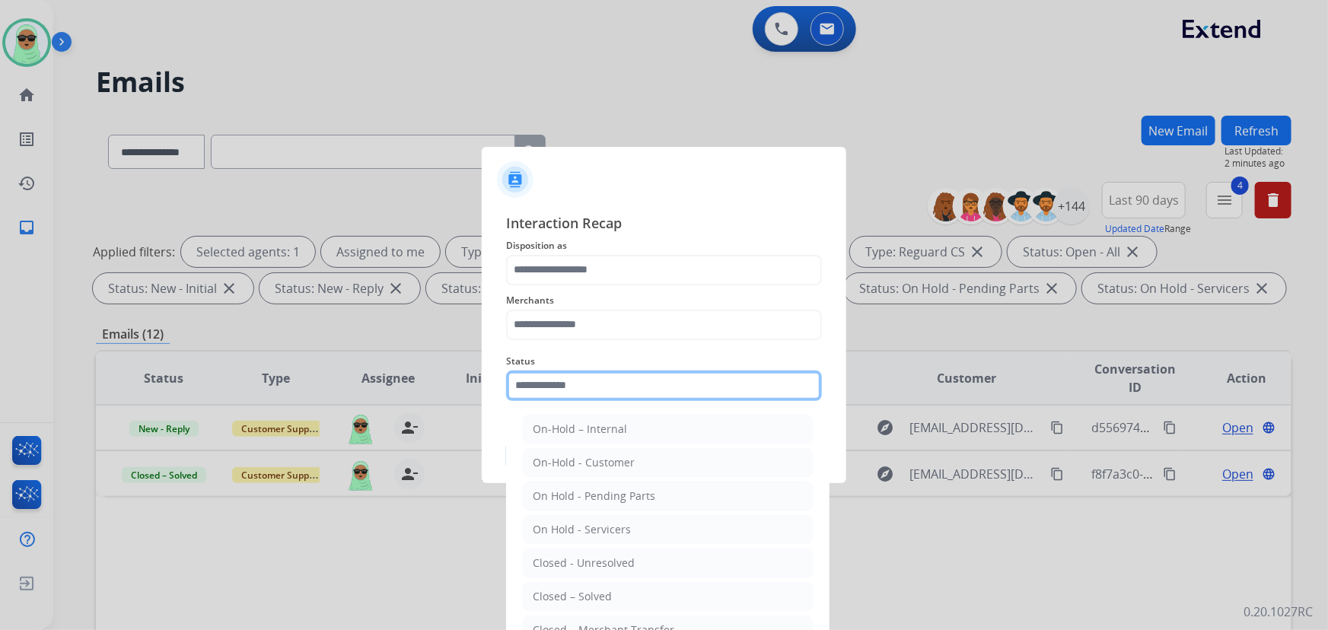
click at [634, 380] on input "text" at bounding box center [664, 386] width 316 height 30
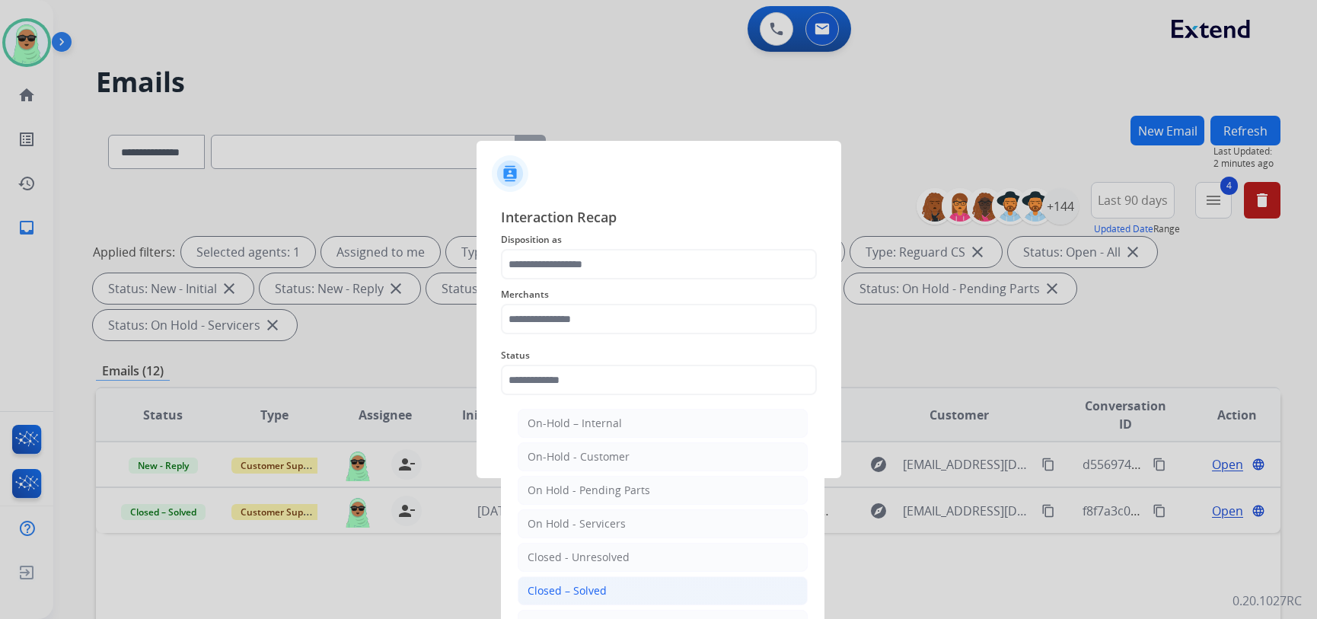
click at [611, 591] on li "Closed – Solved" at bounding box center [663, 590] width 290 height 29
type input "**********"
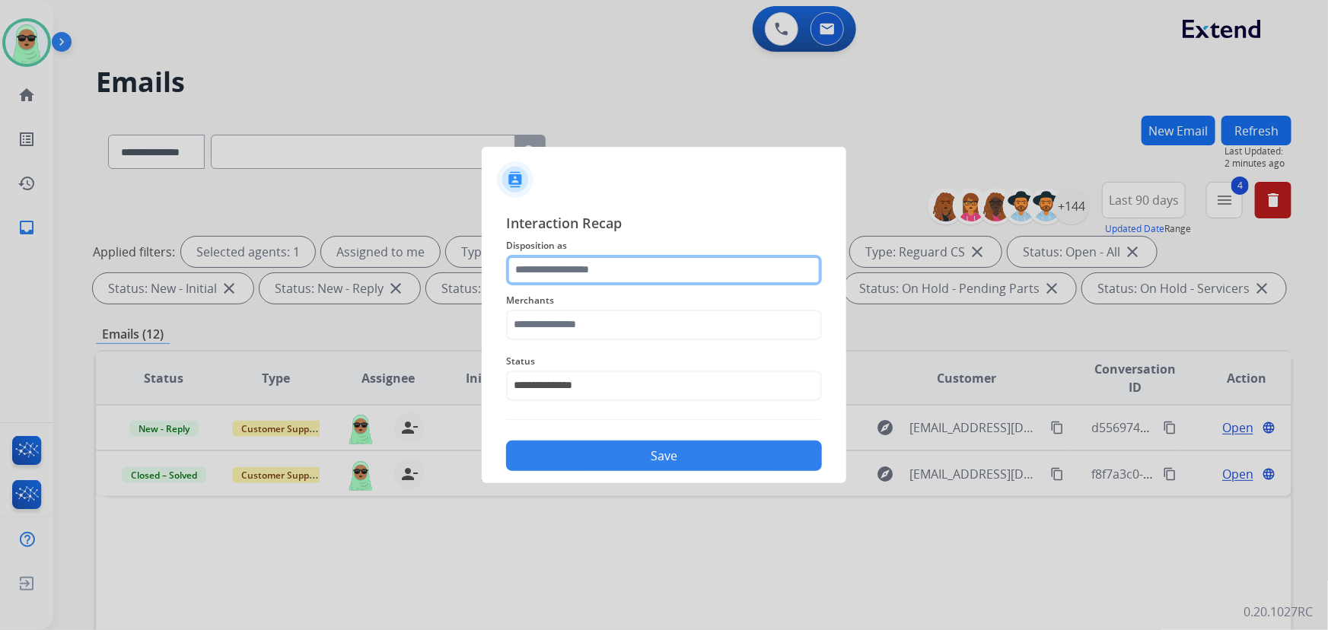
click at [620, 279] on input "text" at bounding box center [664, 270] width 316 height 30
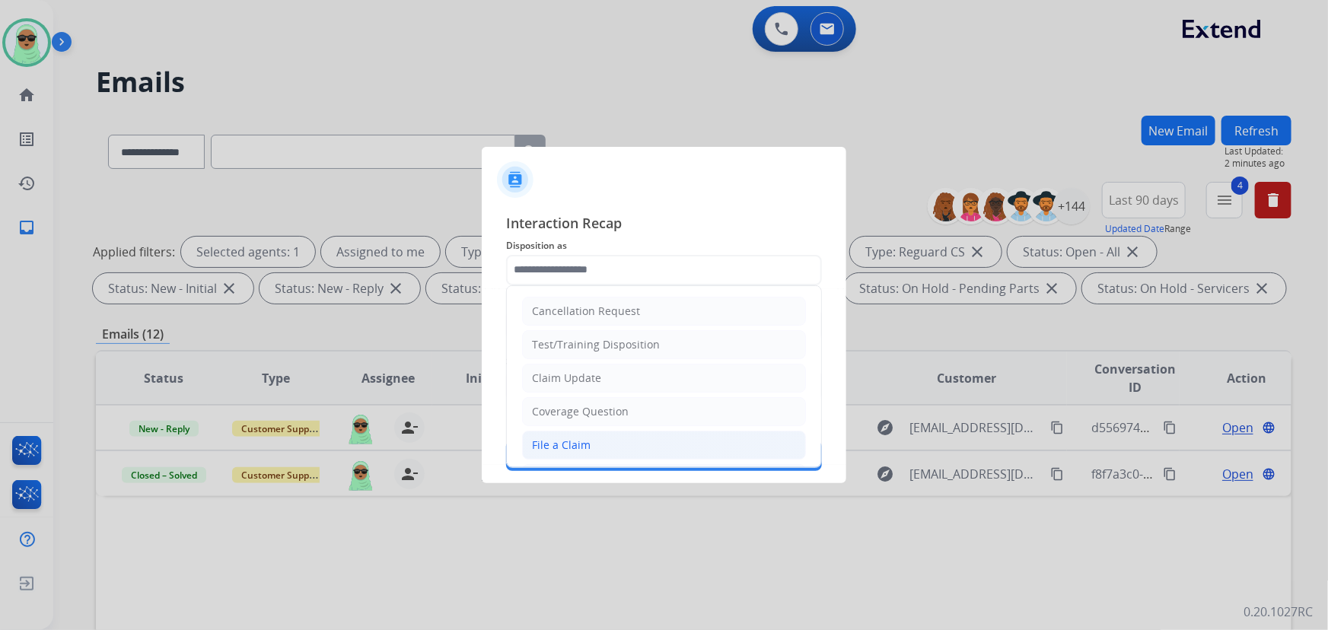
click at [630, 438] on li "File a Claim" at bounding box center [664, 445] width 284 height 29
type input "**********"
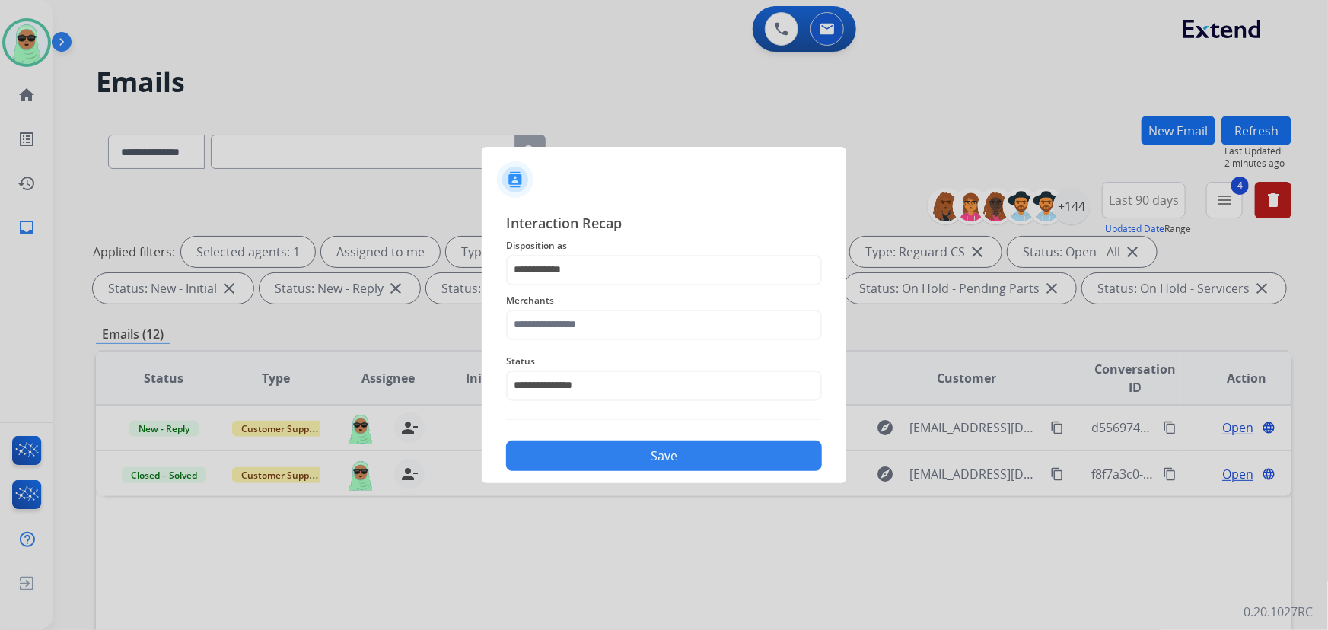
click at [623, 340] on div "Merchants" at bounding box center [664, 315] width 316 height 61
click at [619, 333] on input "text" at bounding box center [664, 325] width 316 height 30
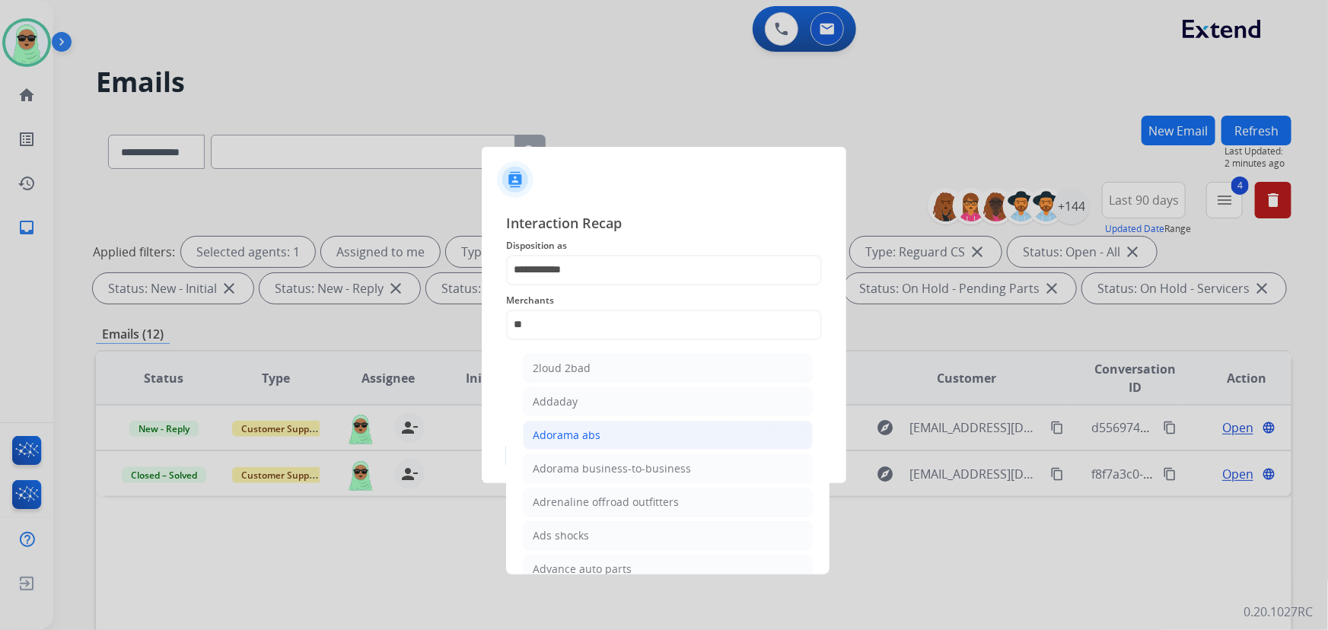
click at [655, 429] on li "Adorama abs" at bounding box center [668, 435] width 290 height 29
type input "**********"
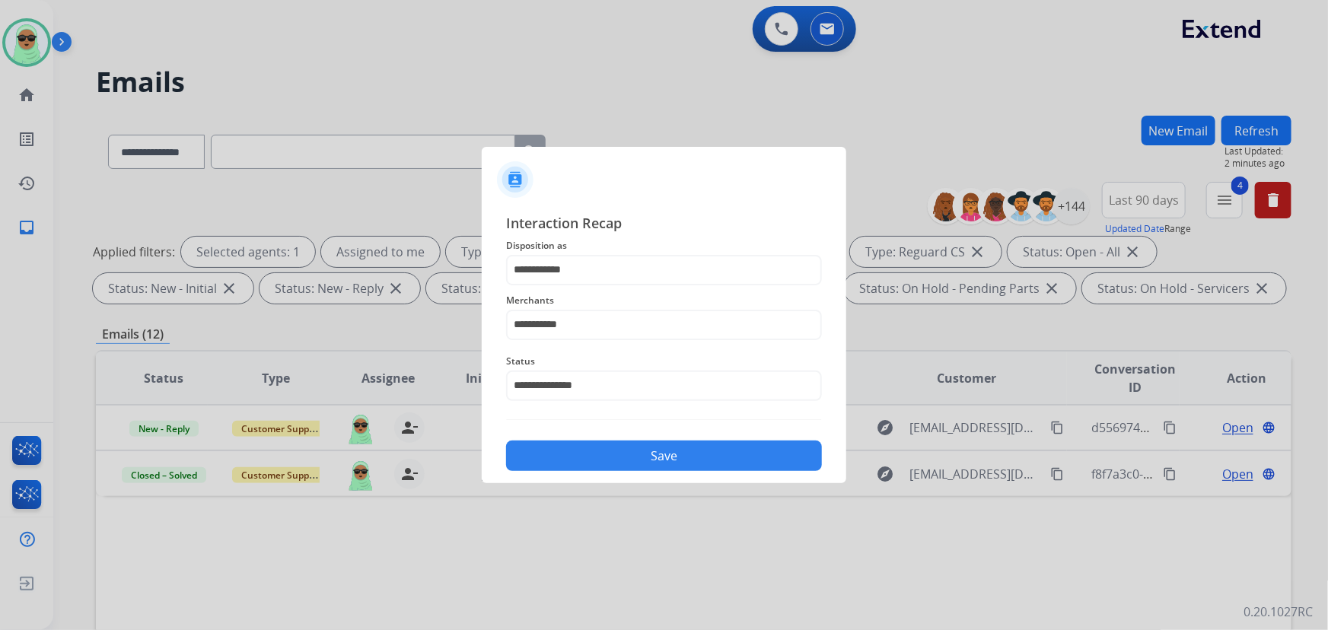
drag, startPoint x: 663, startPoint y: 434, endPoint x: 672, endPoint y: 453, distance: 21.1
click at [668, 442] on div "Save" at bounding box center [664, 452] width 316 height 40
click at [672, 454] on button "Save" at bounding box center [664, 456] width 316 height 30
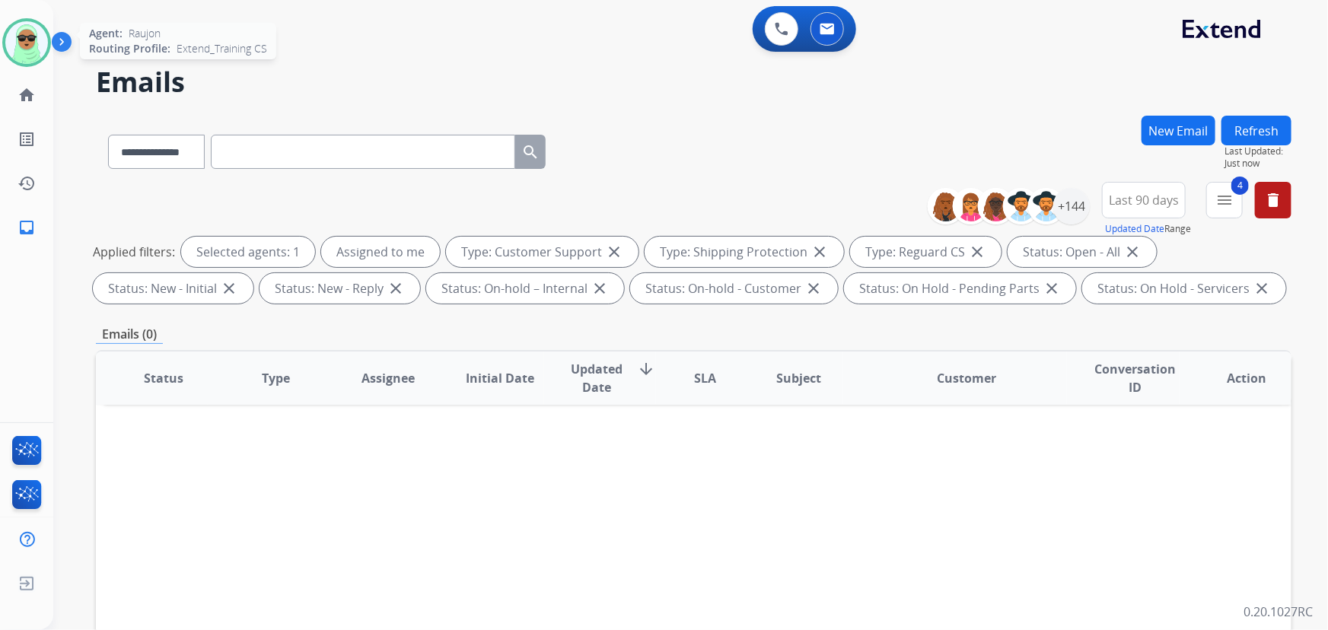
click at [27, 50] on img at bounding box center [26, 42] width 43 height 43
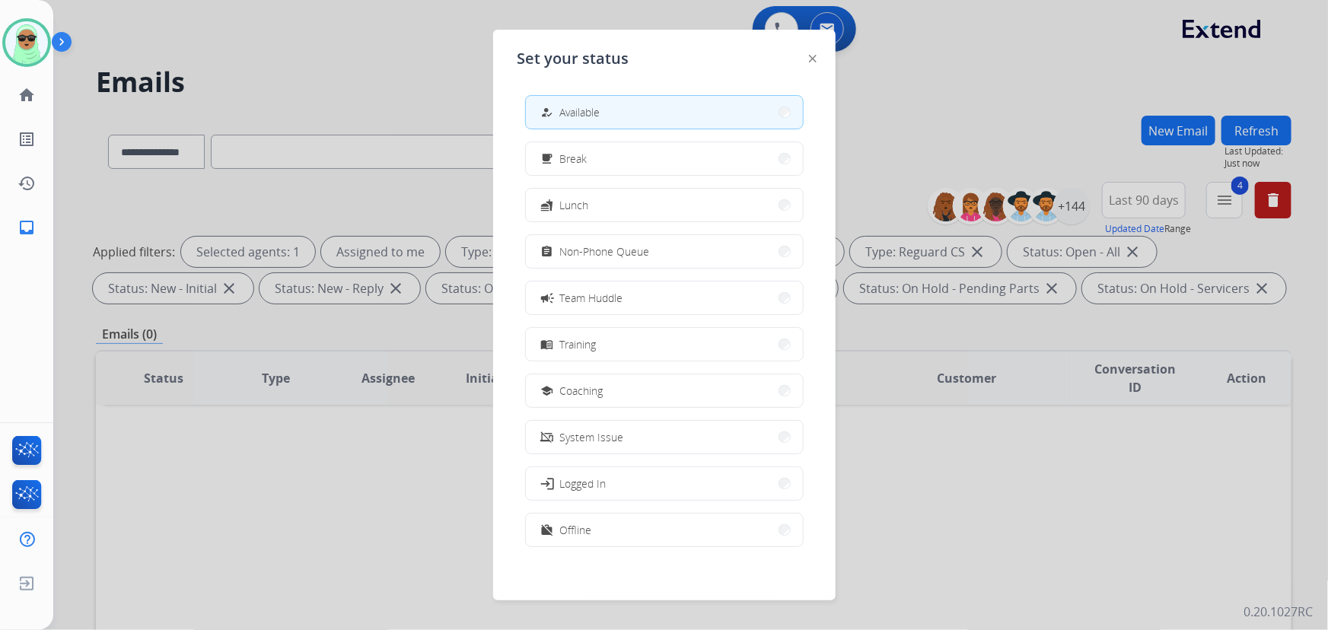
click at [720, 238] on button "assignment Non-Phone Queue" at bounding box center [664, 251] width 277 height 33
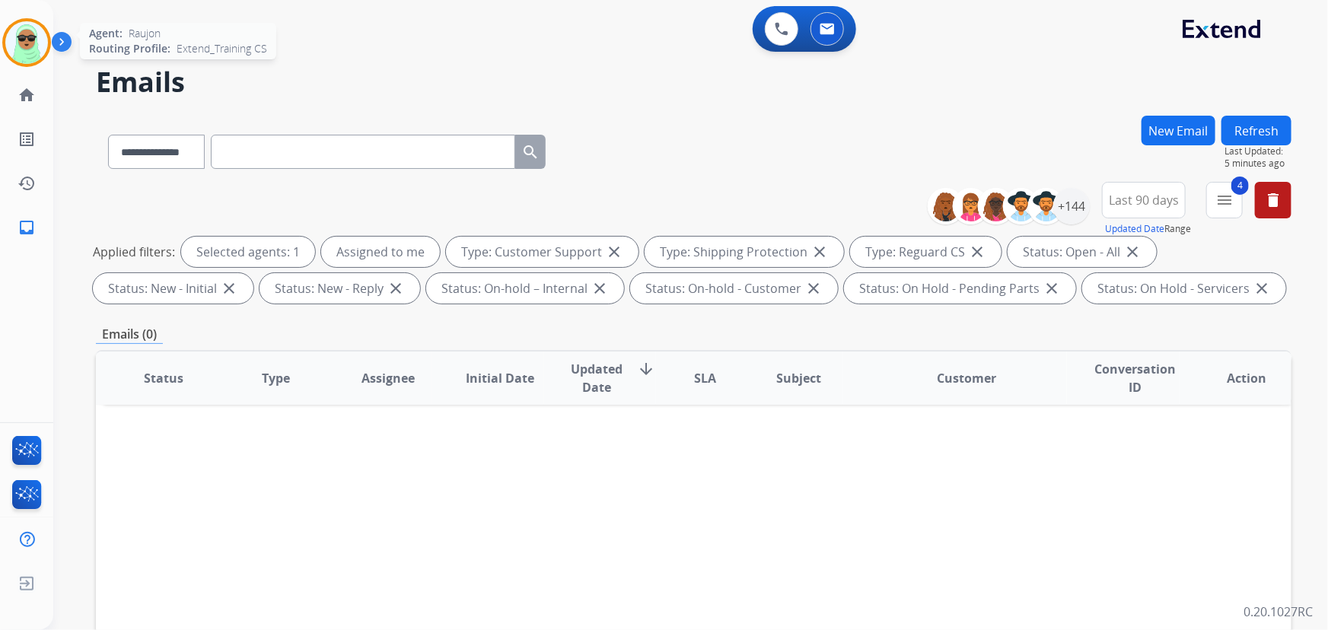
click at [43, 40] on img at bounding box center [26, 42] width 43 height 43
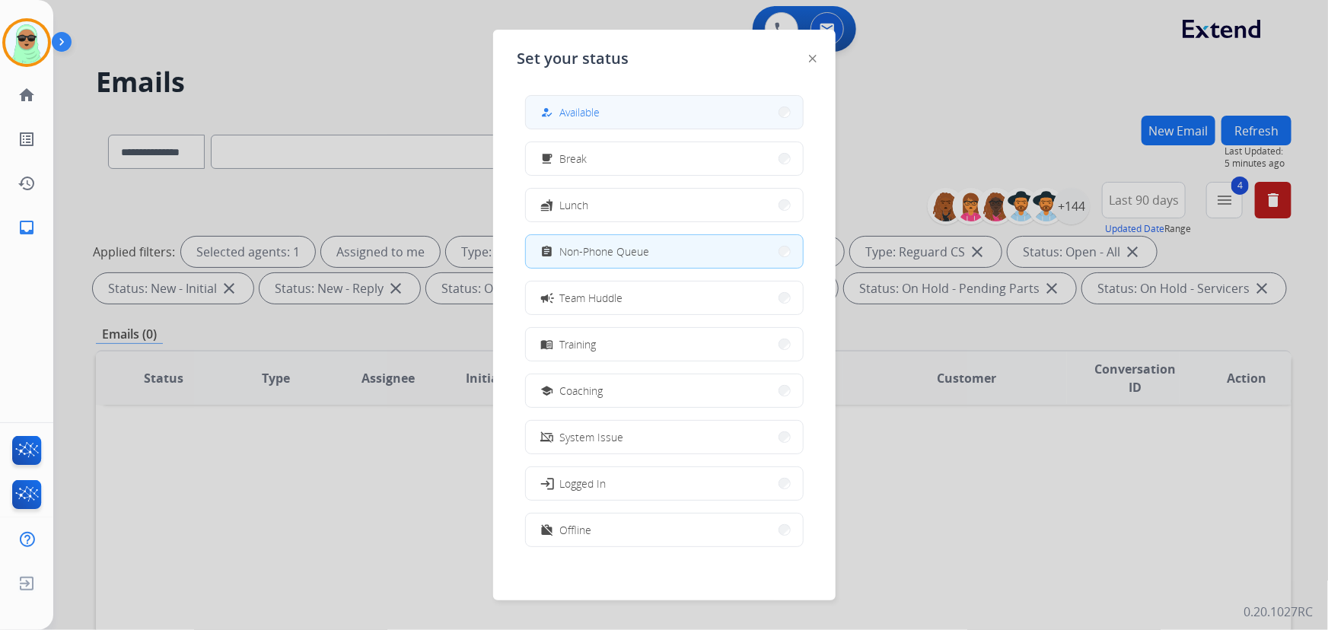
click at [649, 120] on button "how_to_reg Available" at bounding box center [664, 112] width 277 height 33
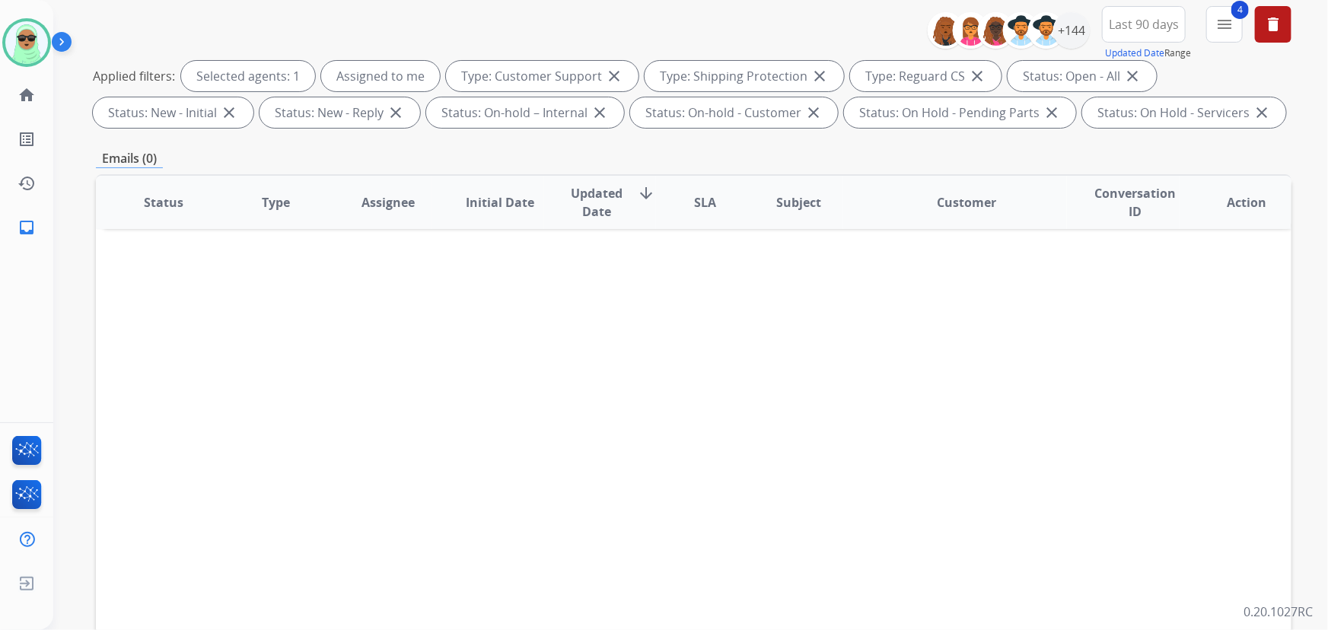
scroll to position [308, 0]
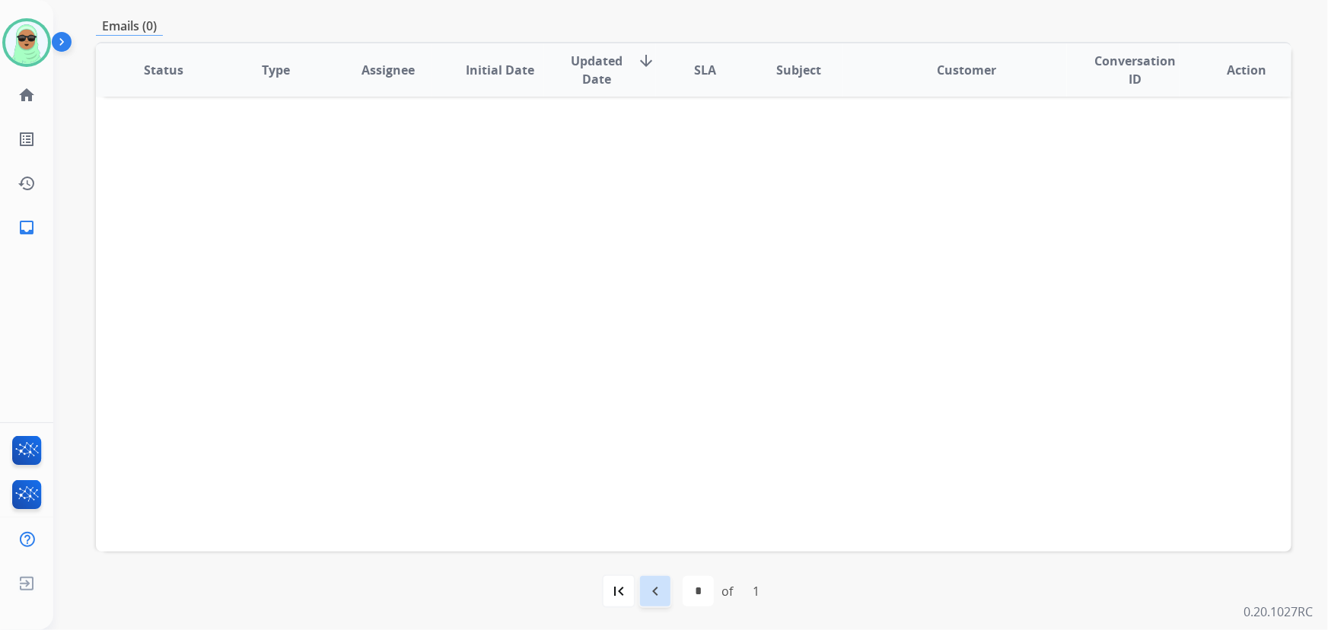
click at [644, 597] on div "navigate_before" at bounding box center [655, 591] width 33 height 33
select select "*"
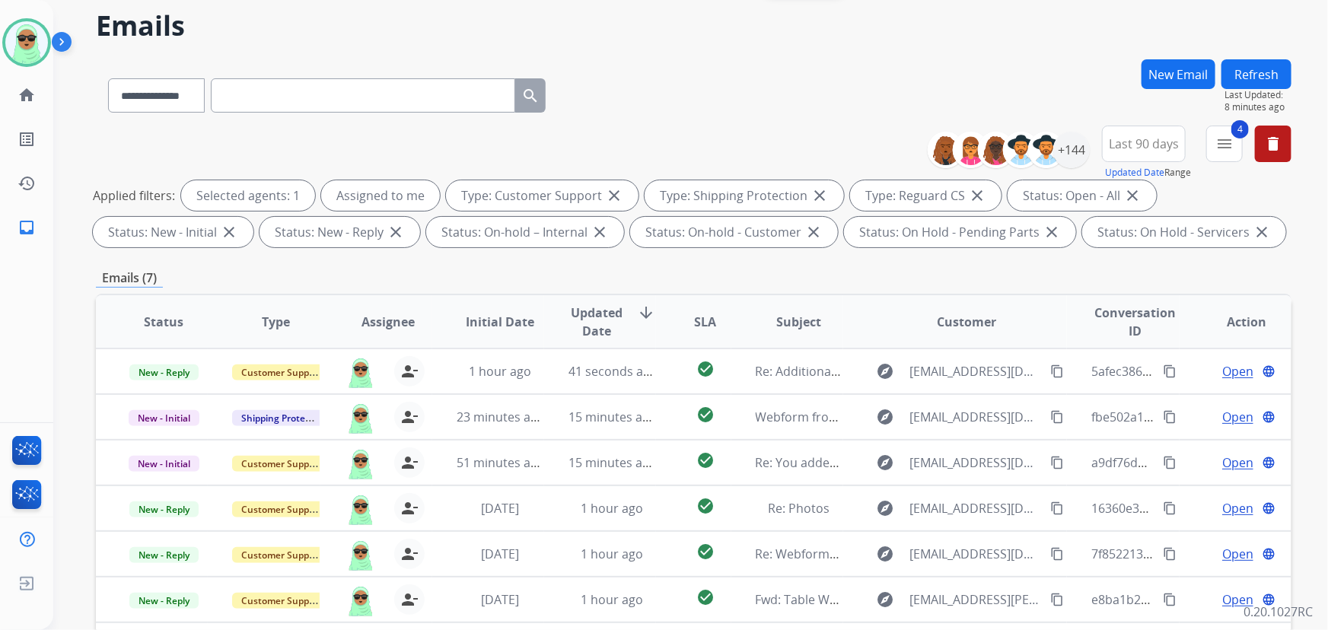
scroll to position [0, 0]
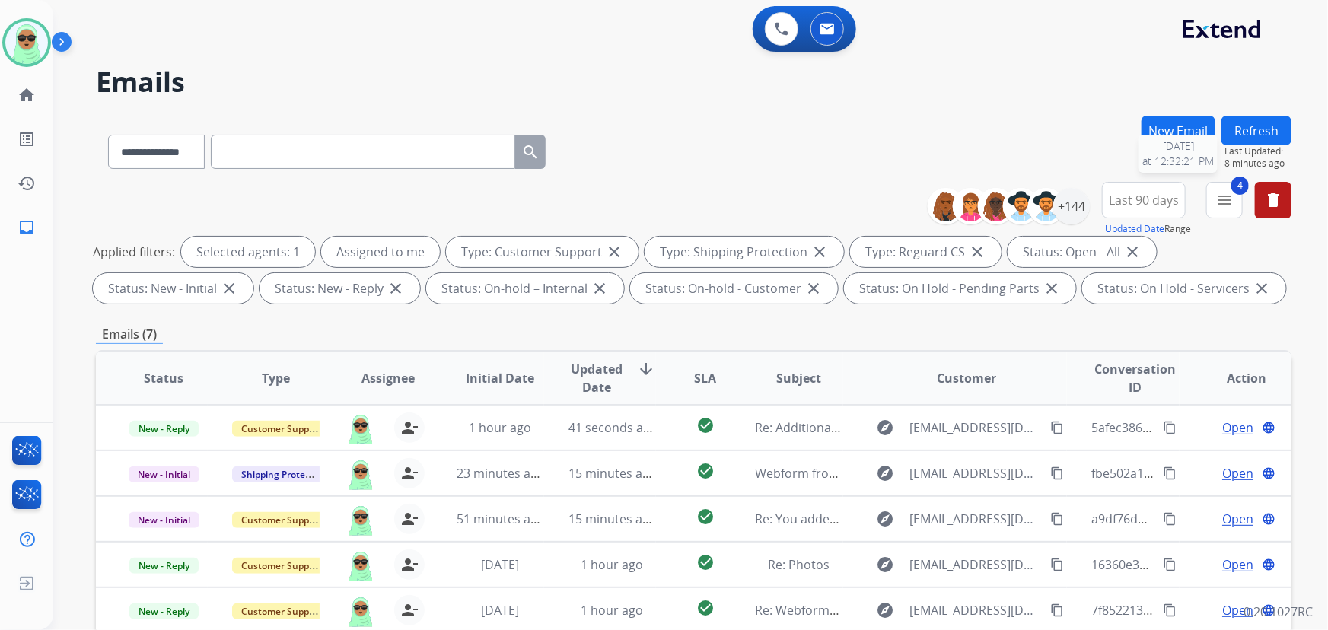
click at [1250, 142] on button "Refresh" at bounding box center [1257, 131] width 70 height 30
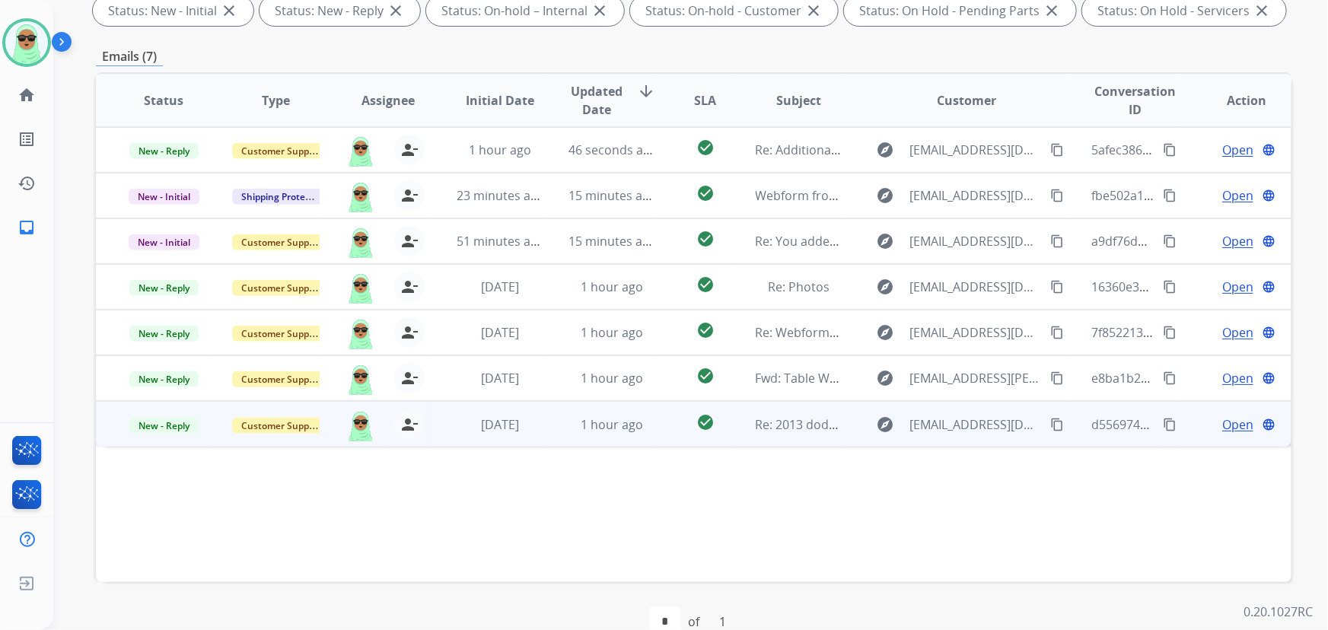
scroll to position [308, 0]
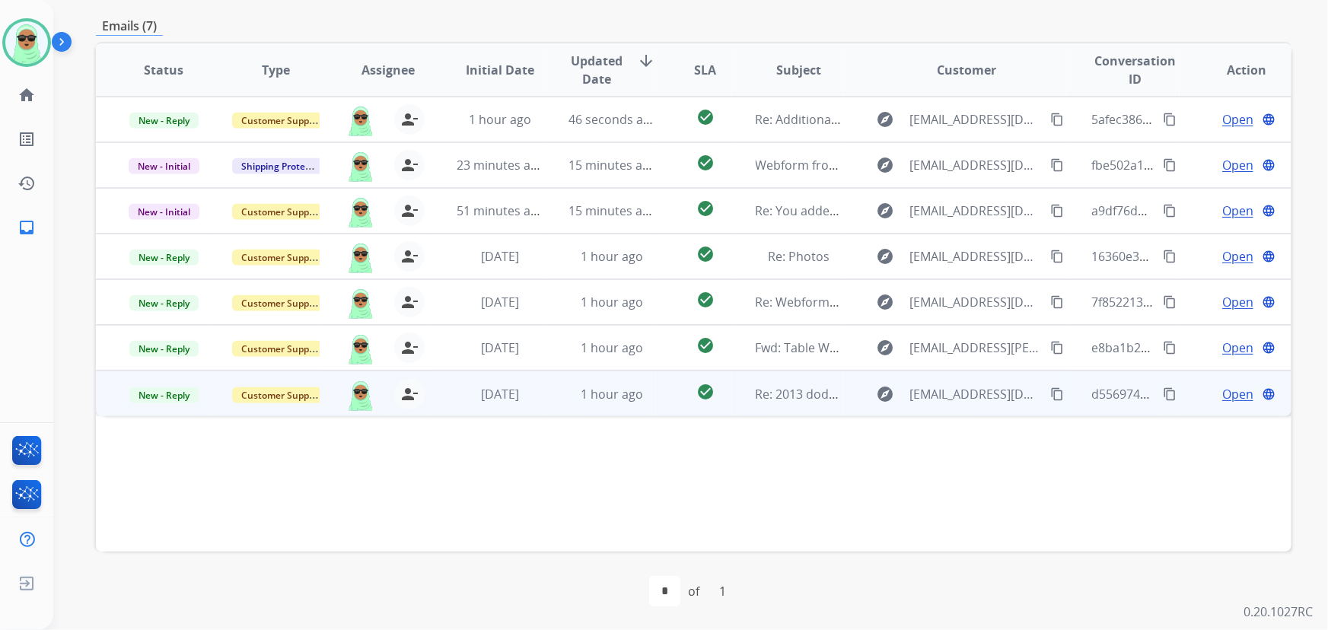
click at [1052, 392] on mat-icon "content_copy" at bounding box center [1058, 394] width 14 height 14
click at [1229, 395] on span "Open" at bounding box center [1238, 394] width 31 height 18
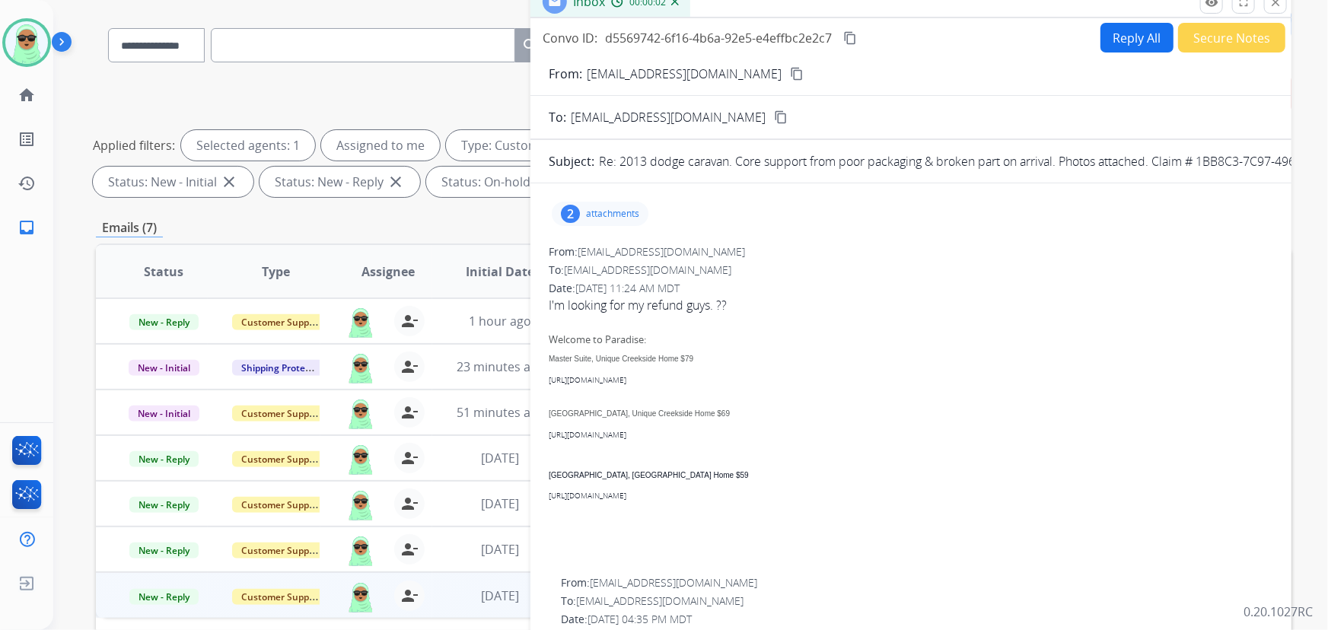
scroll to position [100, 0]
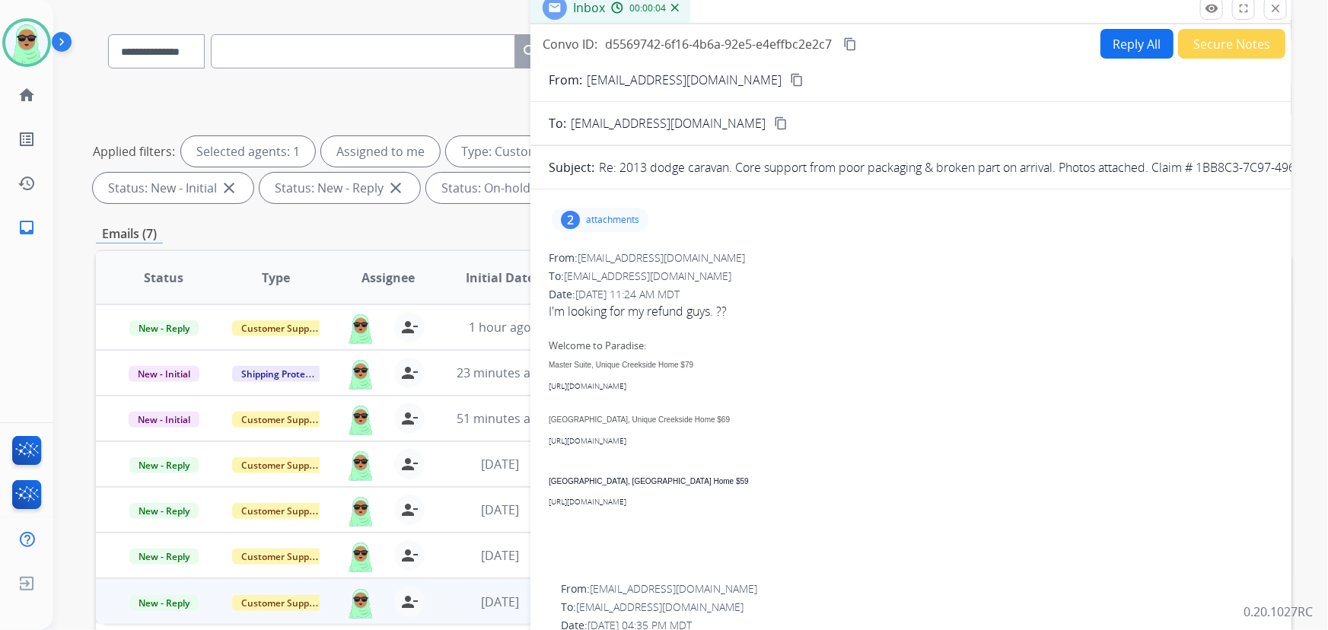
click at [588, 212] on div "2 attachments" at bounding box center [600, 220] width 97 height 24
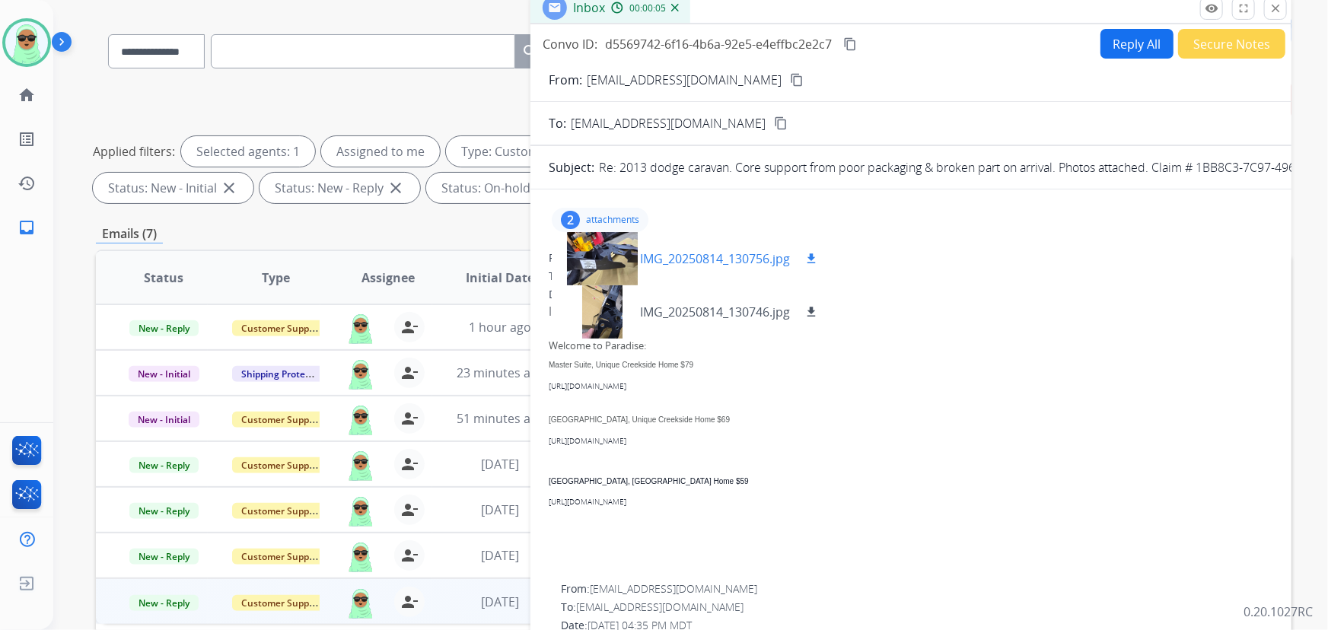
click at [616, 269] on div at bounding box center [602, 258] width 76 height 53
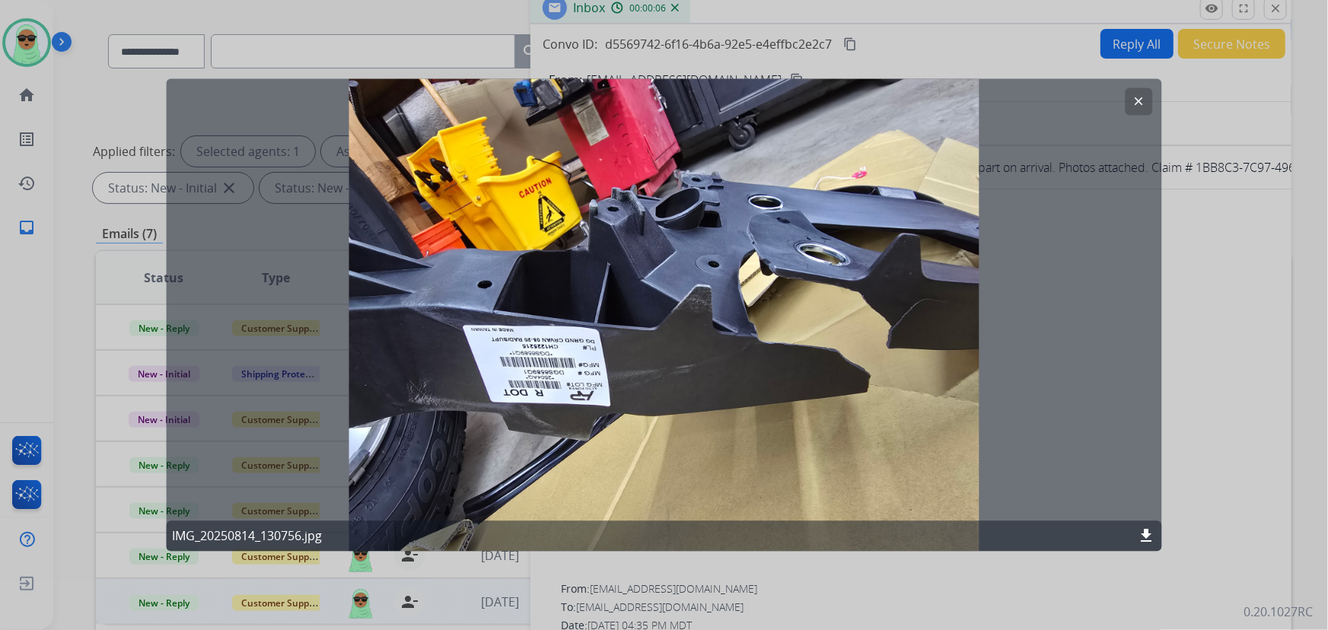
click at [1136, 103] on mat-icon "clear" at bounding box center [1140, 102] width 14 height 14
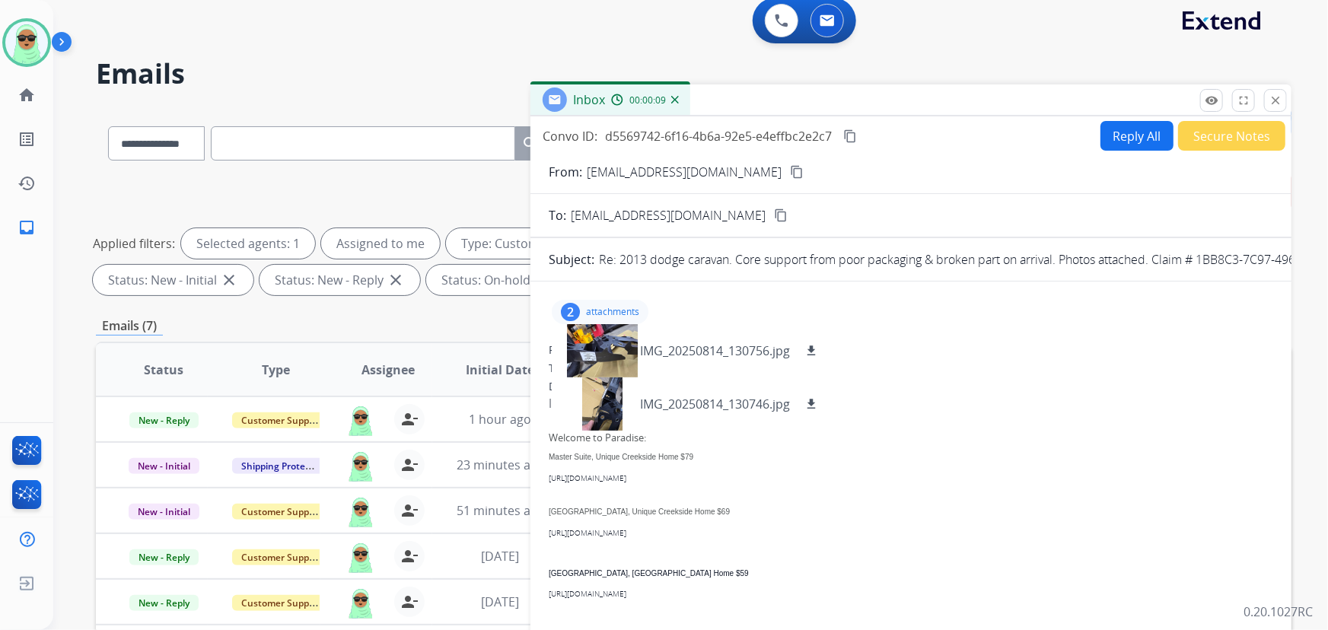
scroll to position [0, 0]
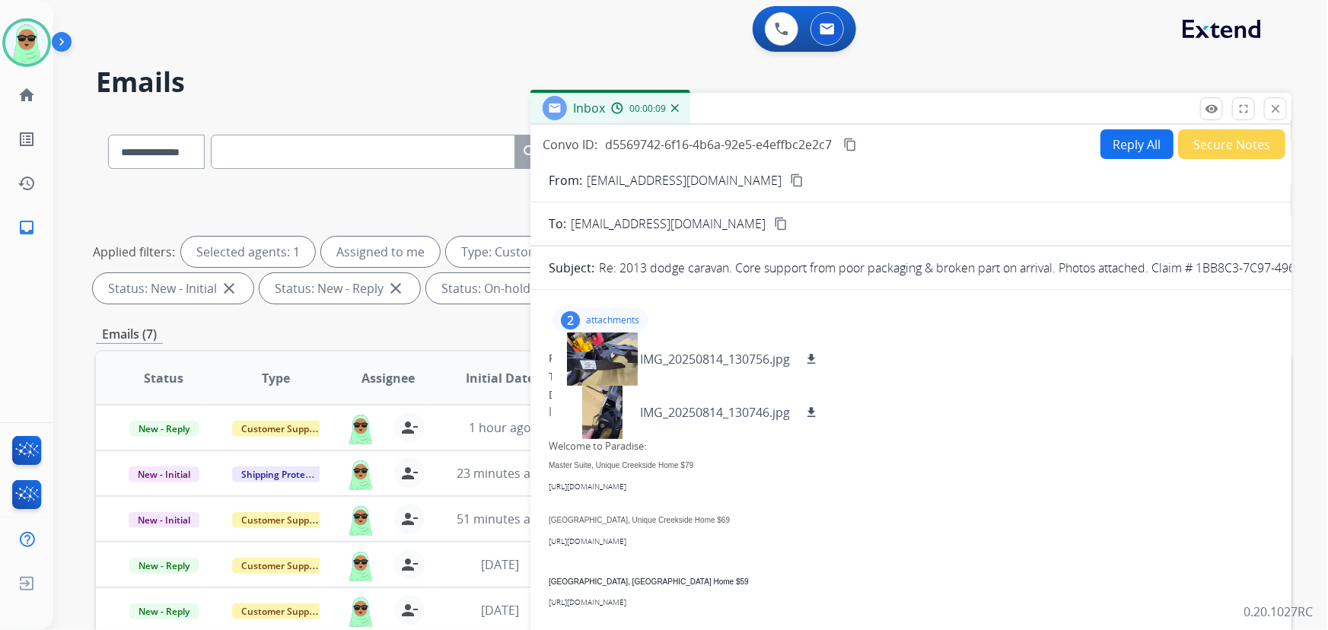
click at [1150, 142] on button "Reply All" at bounding box center [1137, 144] width 73 height 30
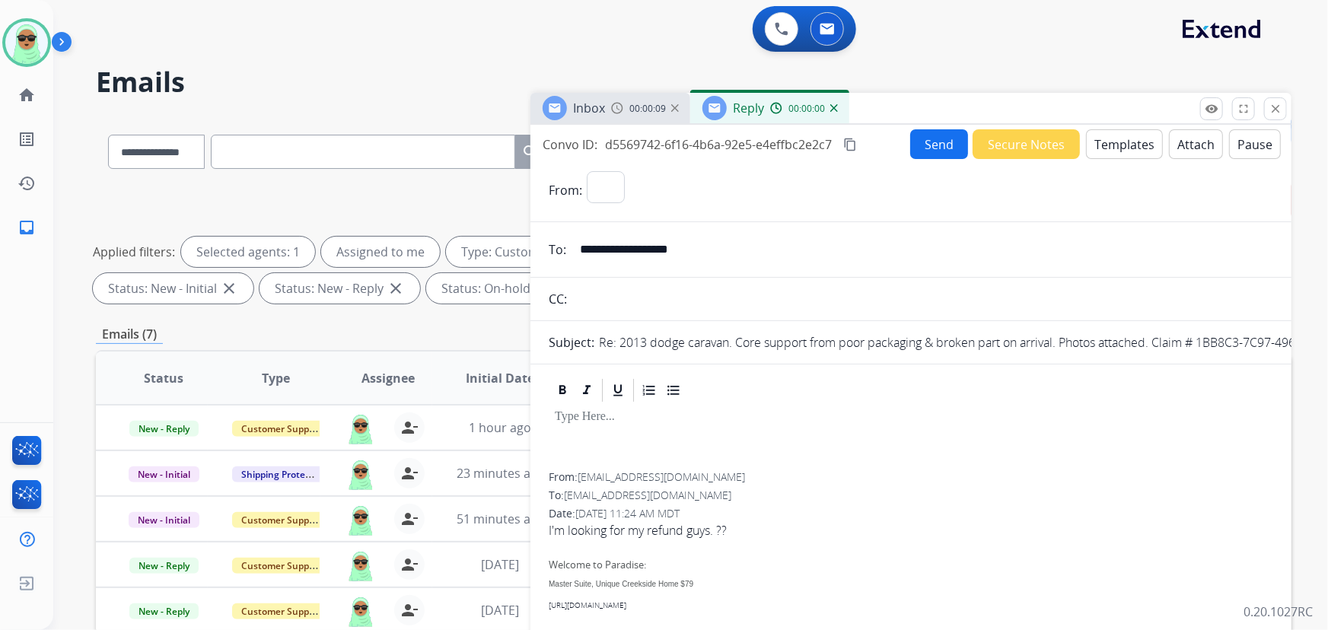
select select "**********"
click at [1108, 146] on button "Templates" at bounding box center [1124, 144] width 77 height 30
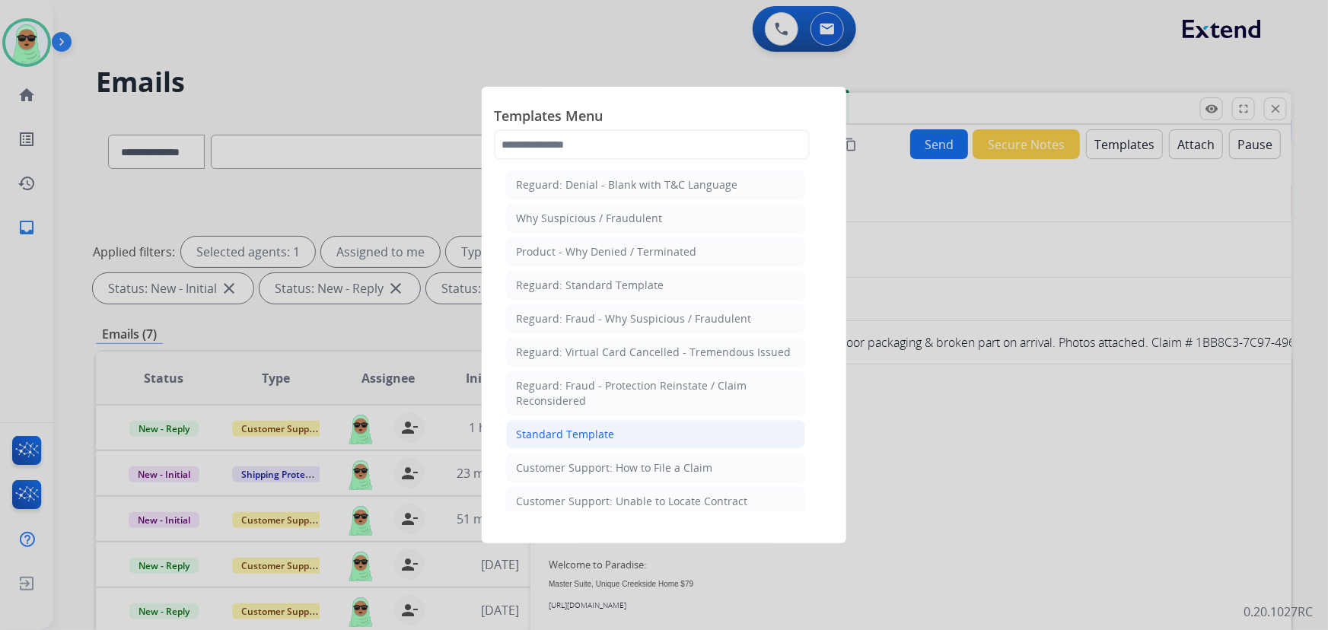
click at [660, 426] on li "Standard Template" at bounding box center [655, 434] width 299 height 29
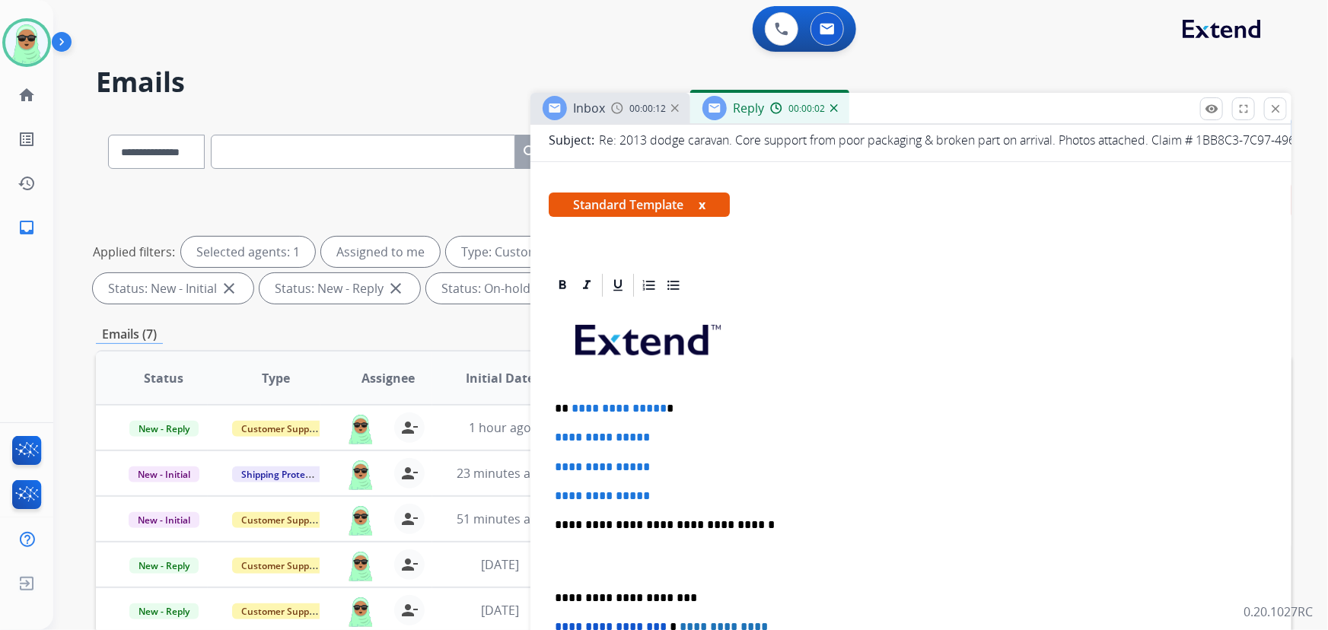
scroll to position [276, 0]
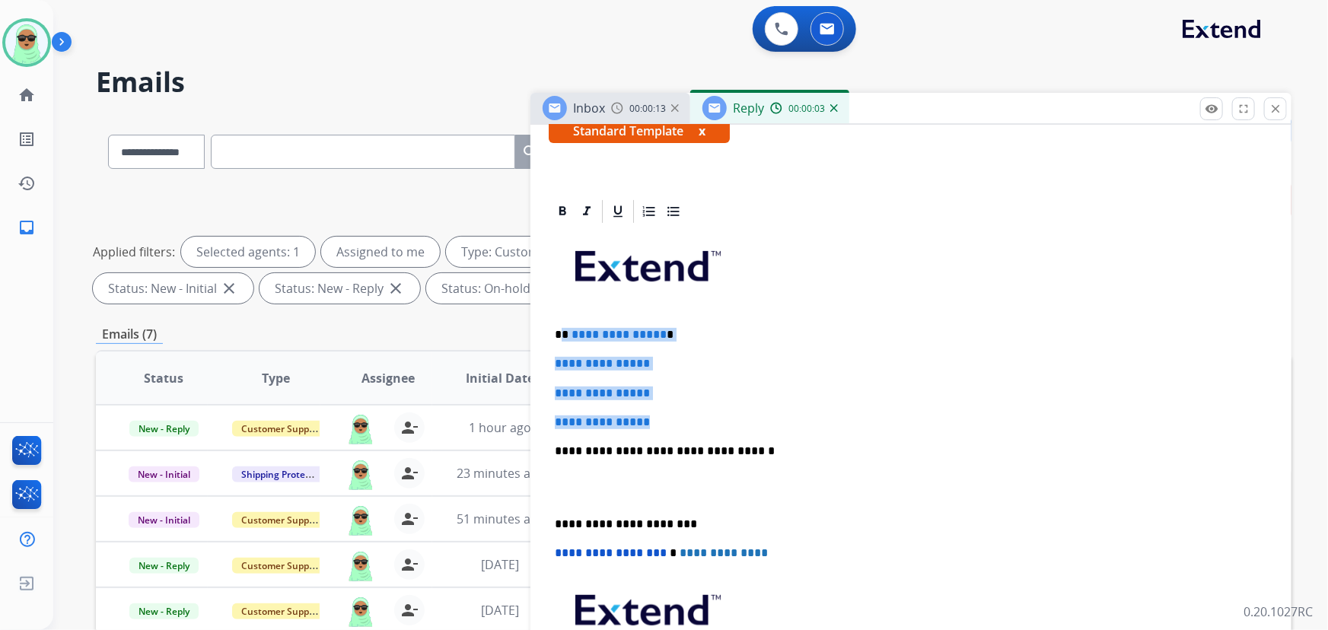
drag, startPoint x: 662, startPoint y: 418, endPoint x: 562, endPoint y: 332, distance: 131.7
click at [562, 332] on div "**********" at bounding box center [911, 487] width 725 height 524
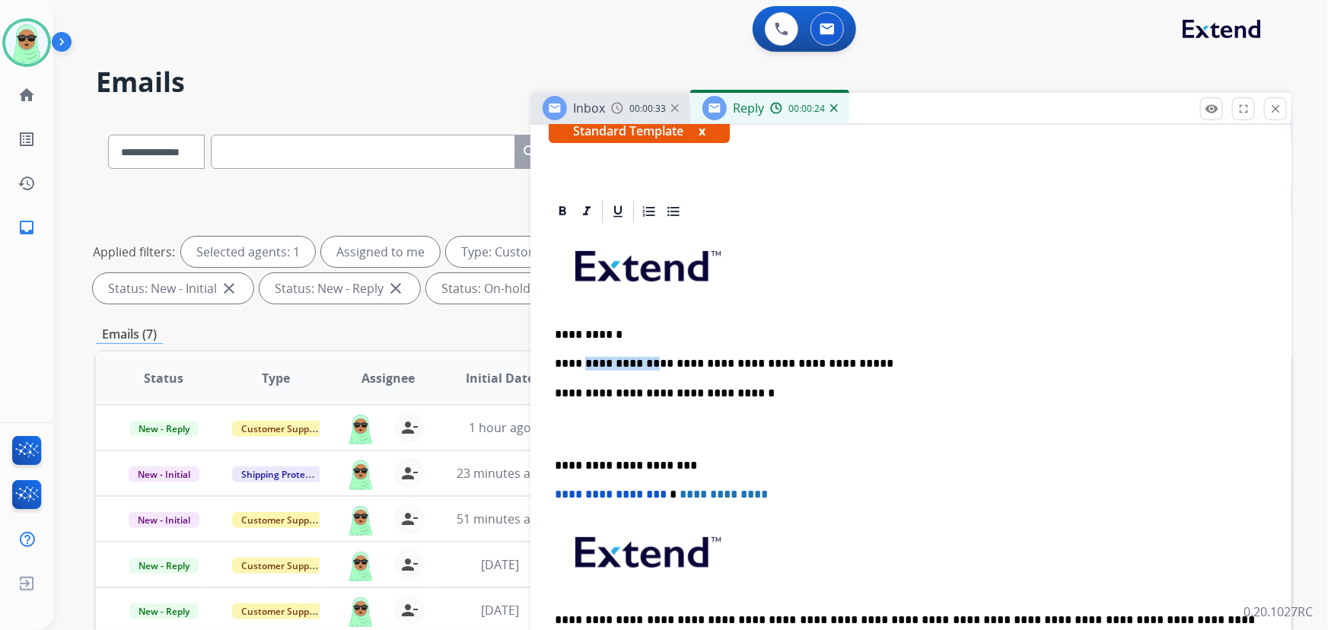
drag, startPoint x: 636, startPoint y: 364, endPoint x: 504, endPoint y: 359, distance: 131.8
click at [579, 363] on p "**********" at bounding box center [905, 364] width 701 height 14
click at [579, 362] on p "**********" at bounding box center [905, 364] width 701 height 14
click at [898, 371] on div "**********" at bounding box center [911, 457] width 725 height 465
click at [870, 364] on p "**********" at bounding box center [905, 364] width 701 height 14
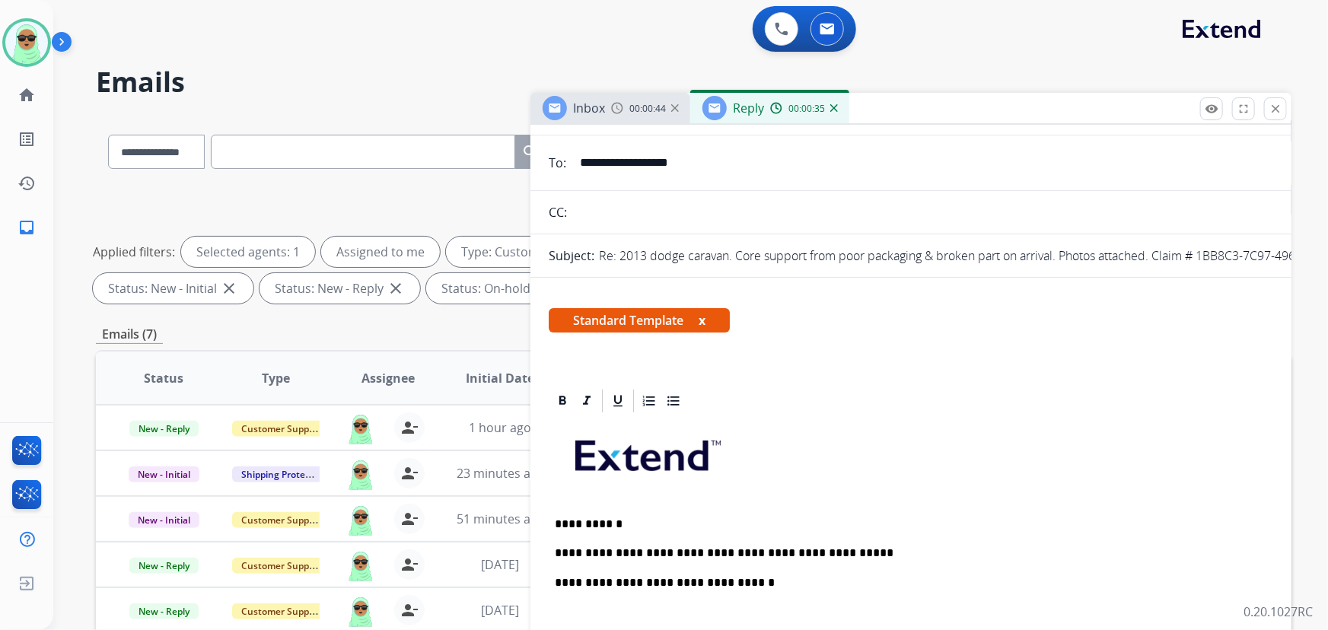
scroll to position [0, 0]
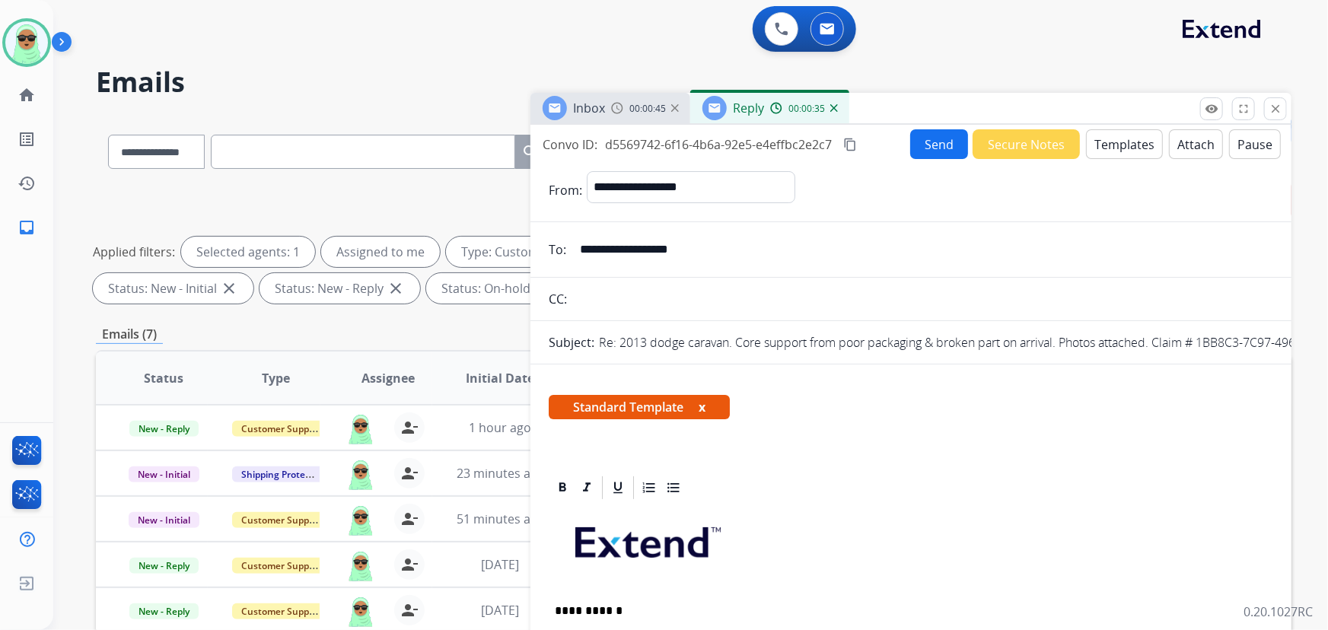
click at [918, 146] on button "Send" at bounding box center [939, 144] width 58 height 30
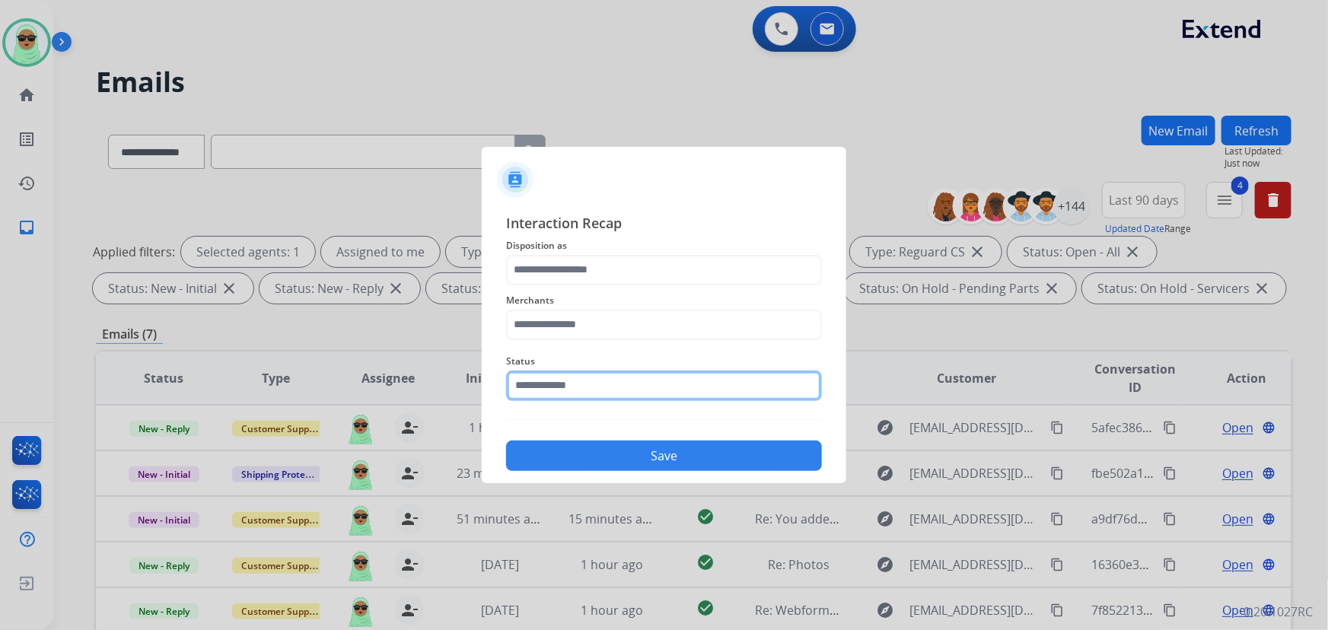
click at [604, 397] on div "Status" at bounding box center [664, 376] width 316 height 61
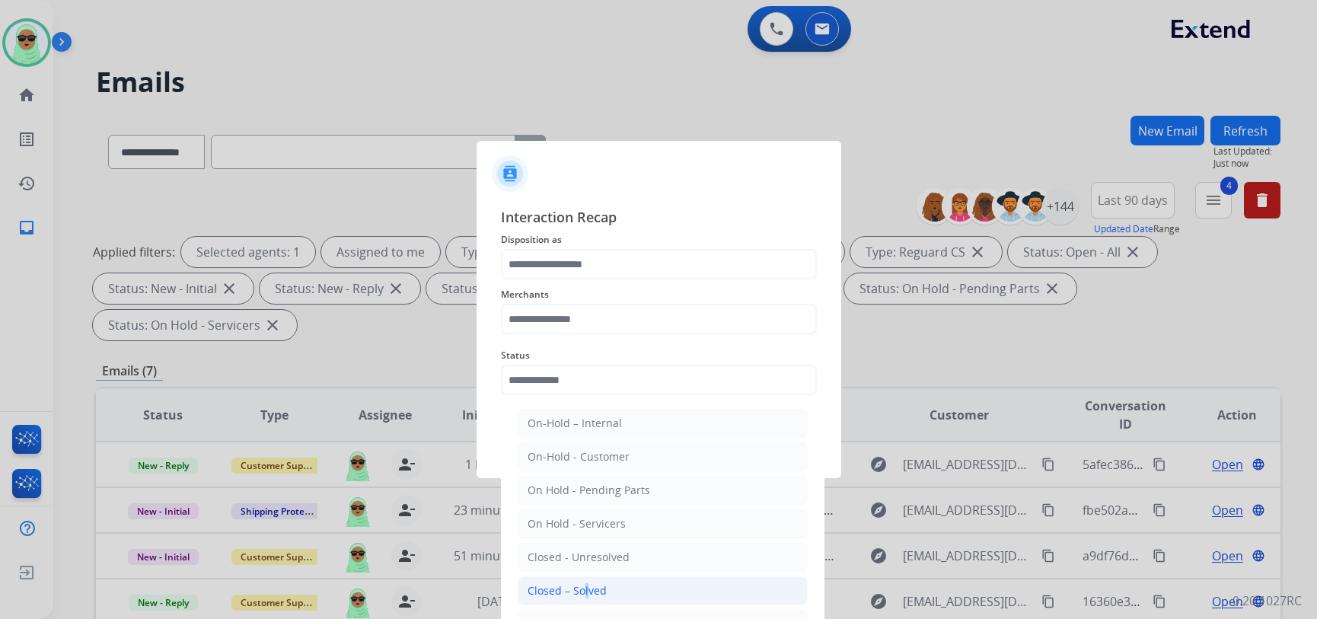
click at [579, 581] on li "Closed – Solved" at bounding box center [663, 590] width 290 height 29
type input "**********"
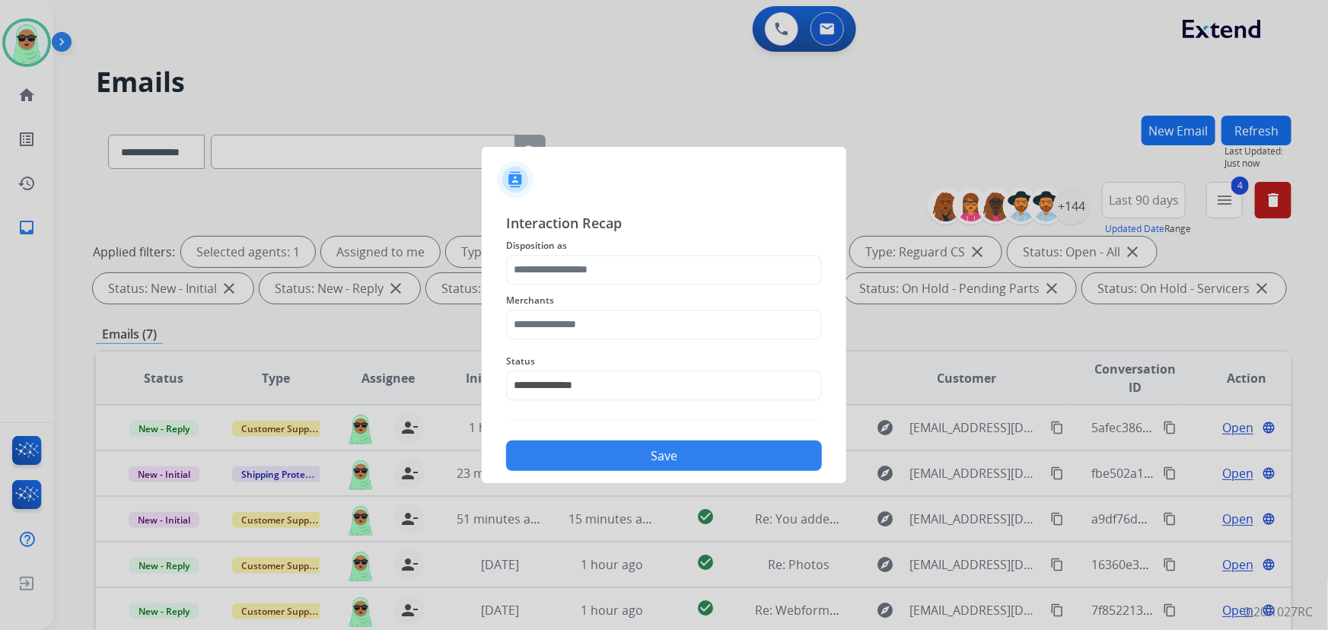
click at [556, 251] on span "Disposition as" at bounding box center [664, 246] width 316 height 18
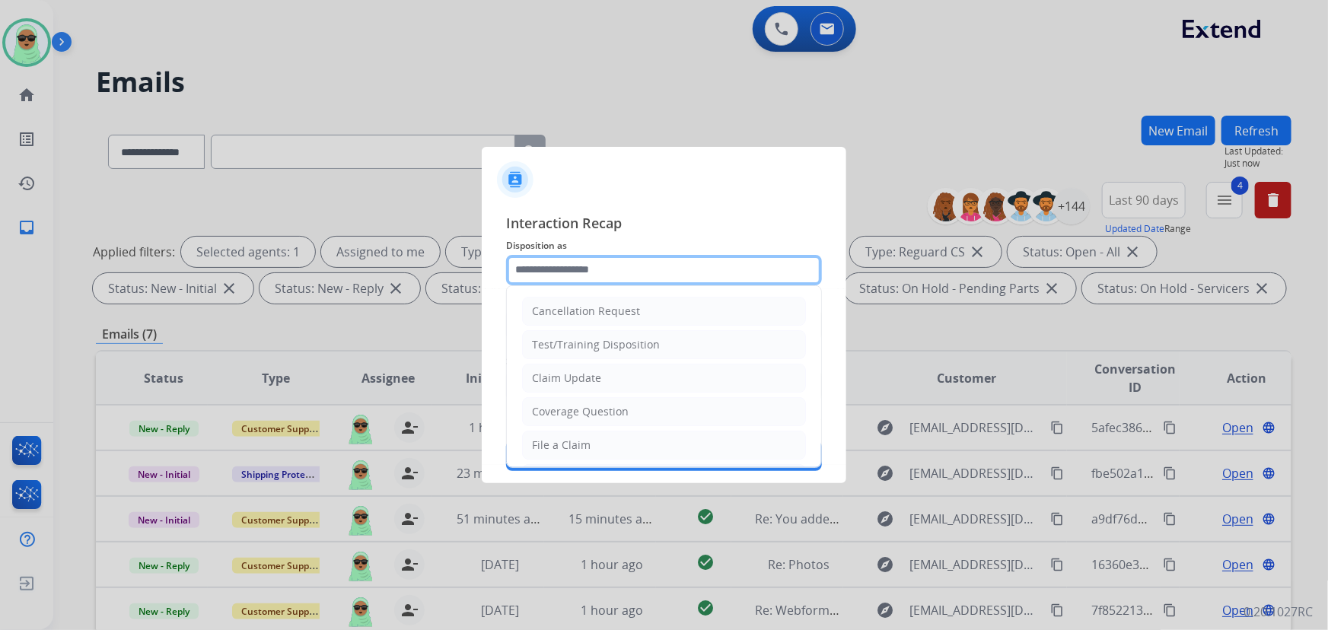
click at [563, 267] on input "text" at bounding box center [664, 270] width 316 height 30
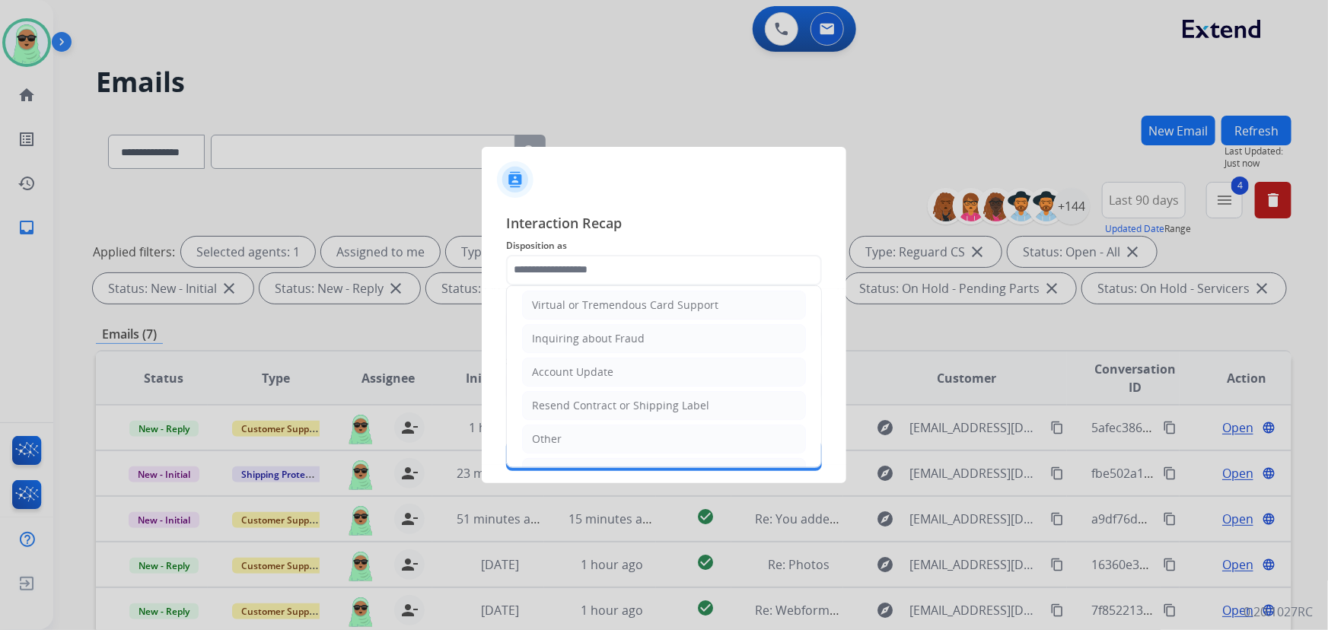
click at [647, 296] on li "Virtual or Tremendous Card Support" at bounding box center [664, 305] width 284 height 29
type input "**********"
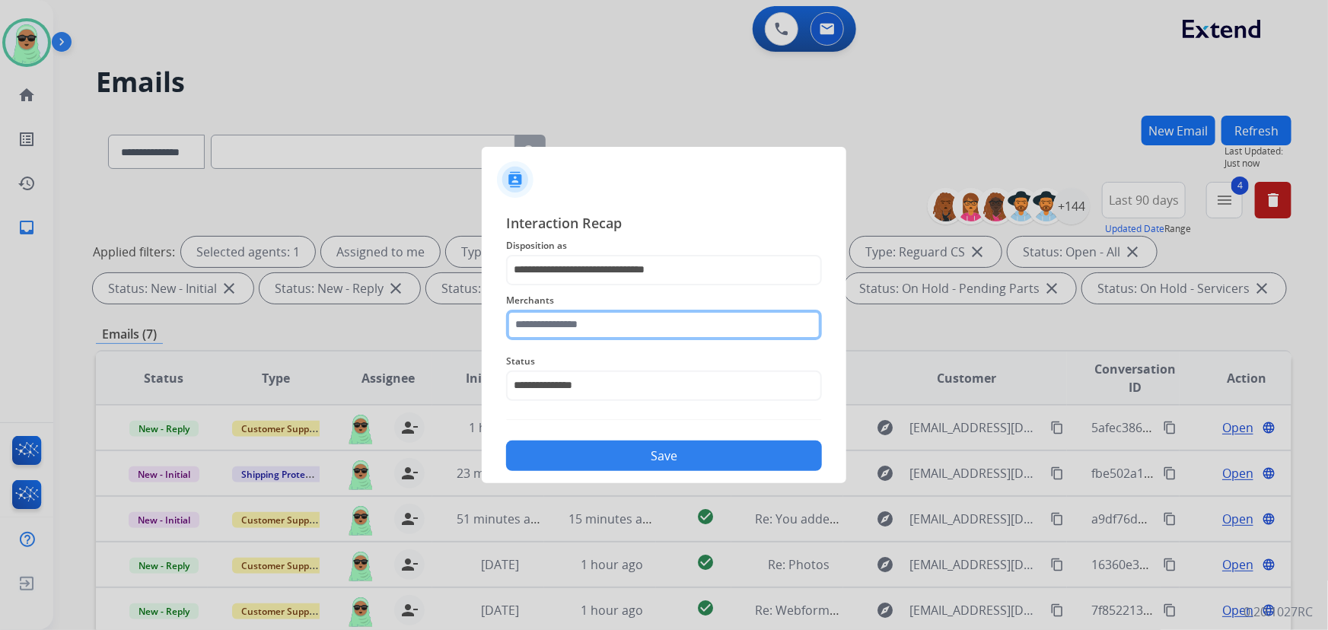
click at [639, 320] on input "text" at bounding box center [664, 325] width 316 height 30
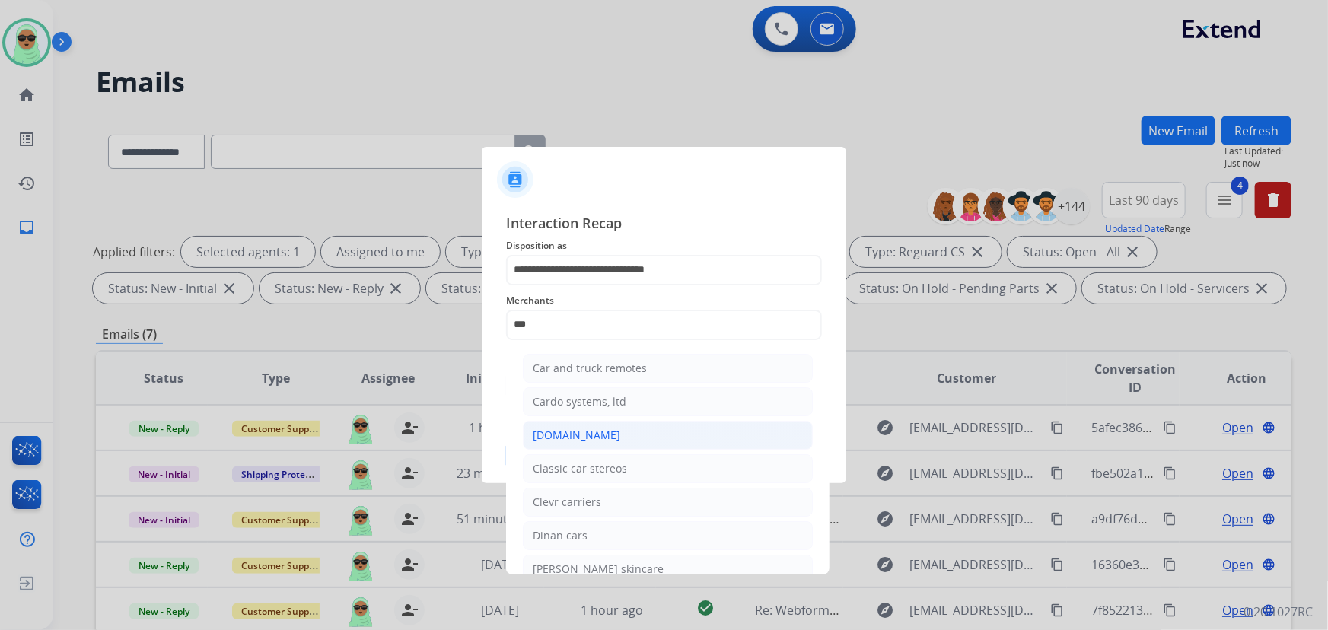
click at [623, 433] on li "[DOMAIN_NAME]" at bounding box center [668, 435] width 290 height 29
type input "**********"
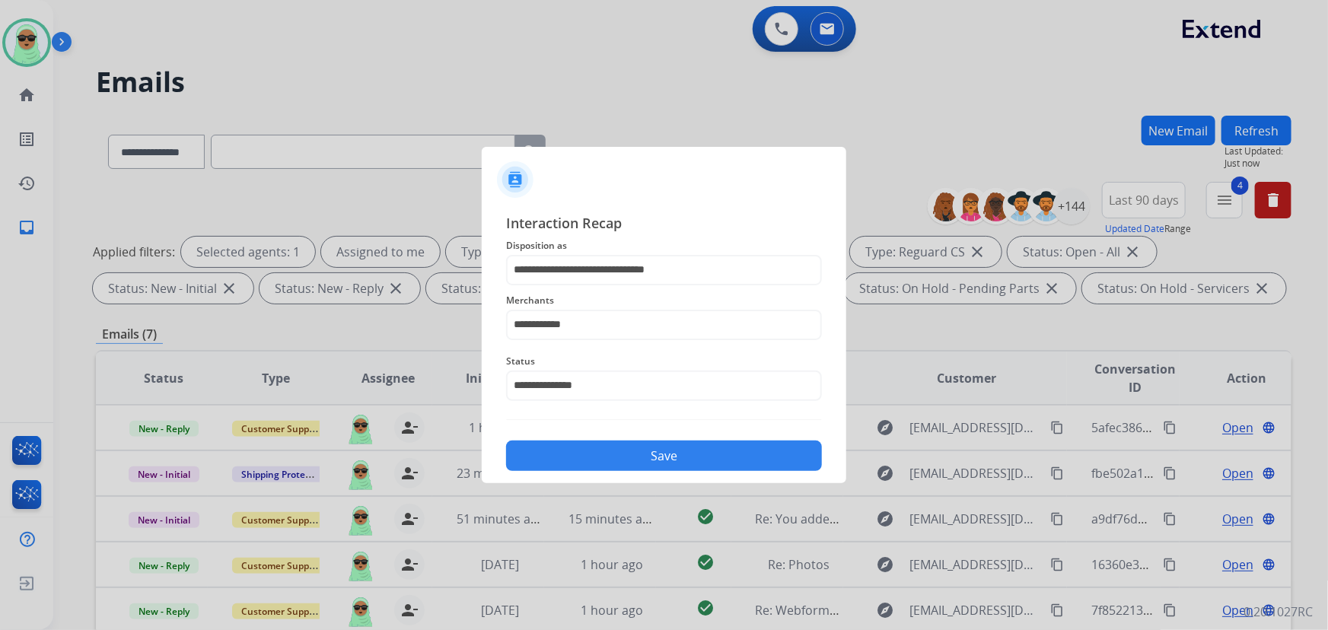
click at [631, 456] on button "Save" at bounding box center [664, 456] width 316 height 30
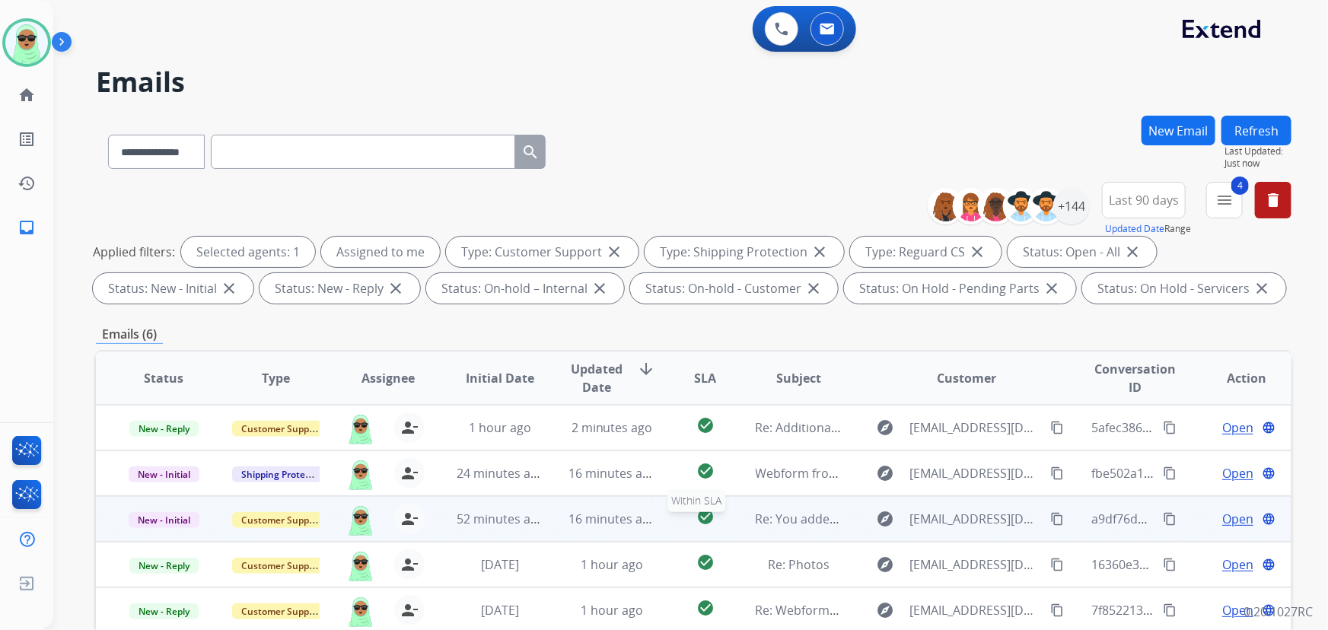
scroll to position [276, 0]
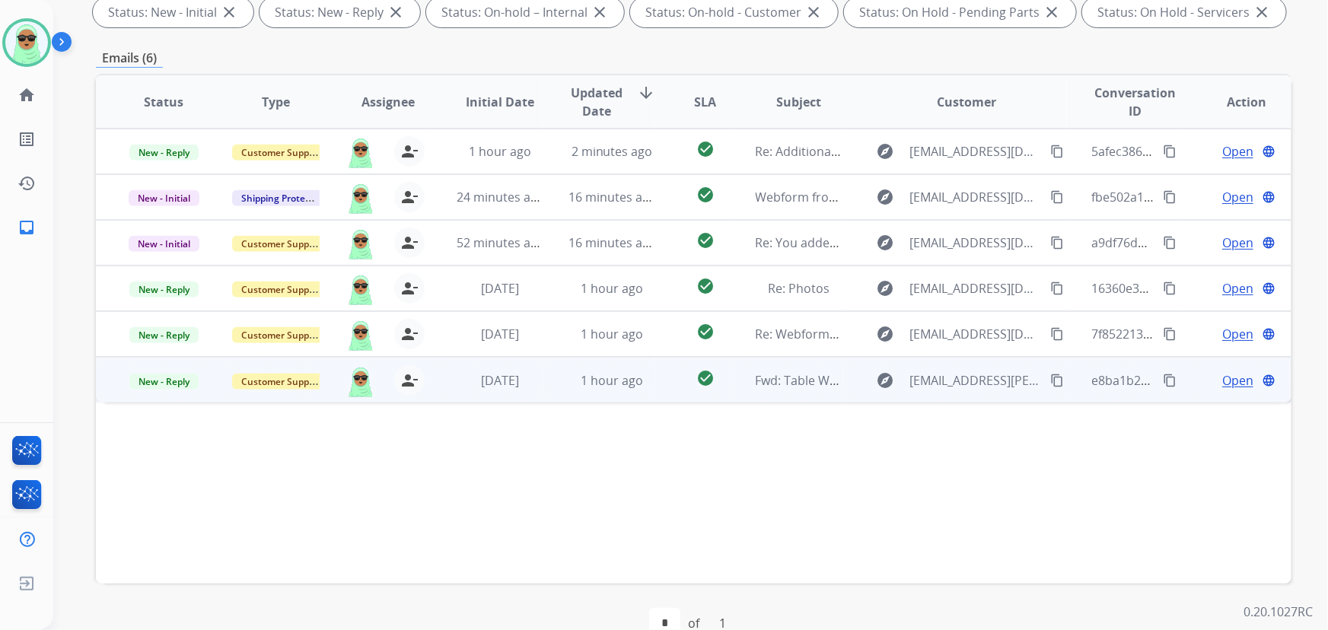
click at [1051, 375] on mat-icon "content_copy" at bounding box center [1058, 381] width 14 height 14
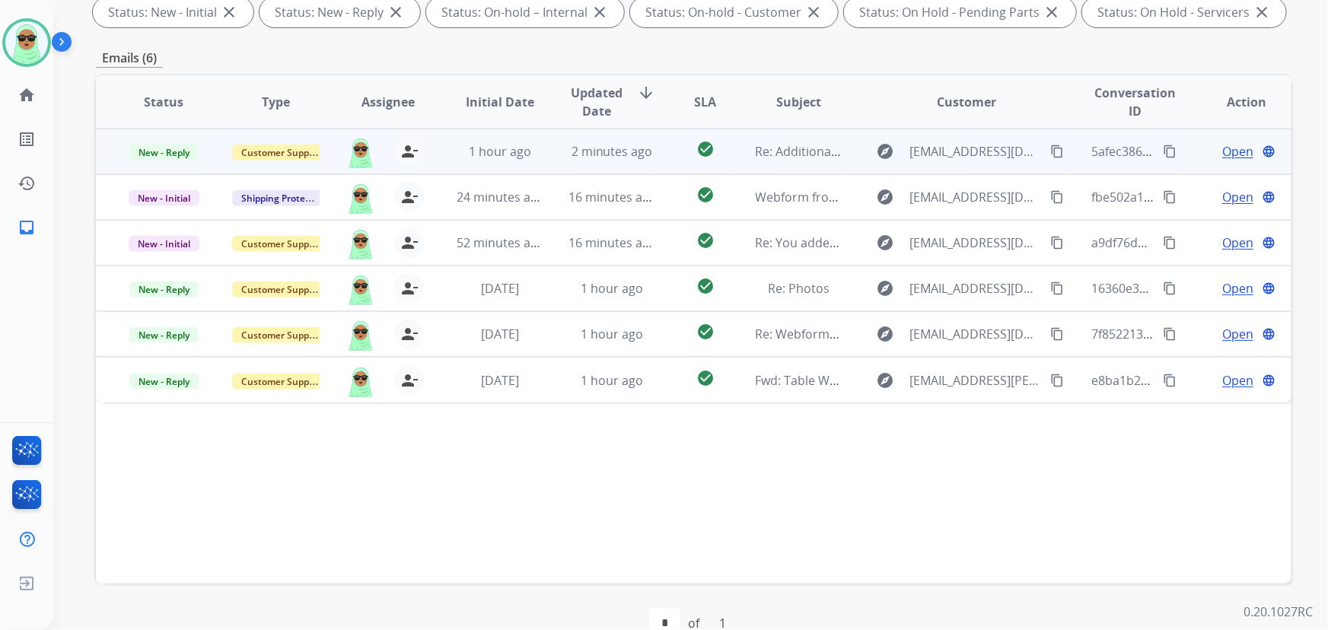
click at [1230, 151] on span "Open" at bounding box center [1238, 151] width 31 height 18
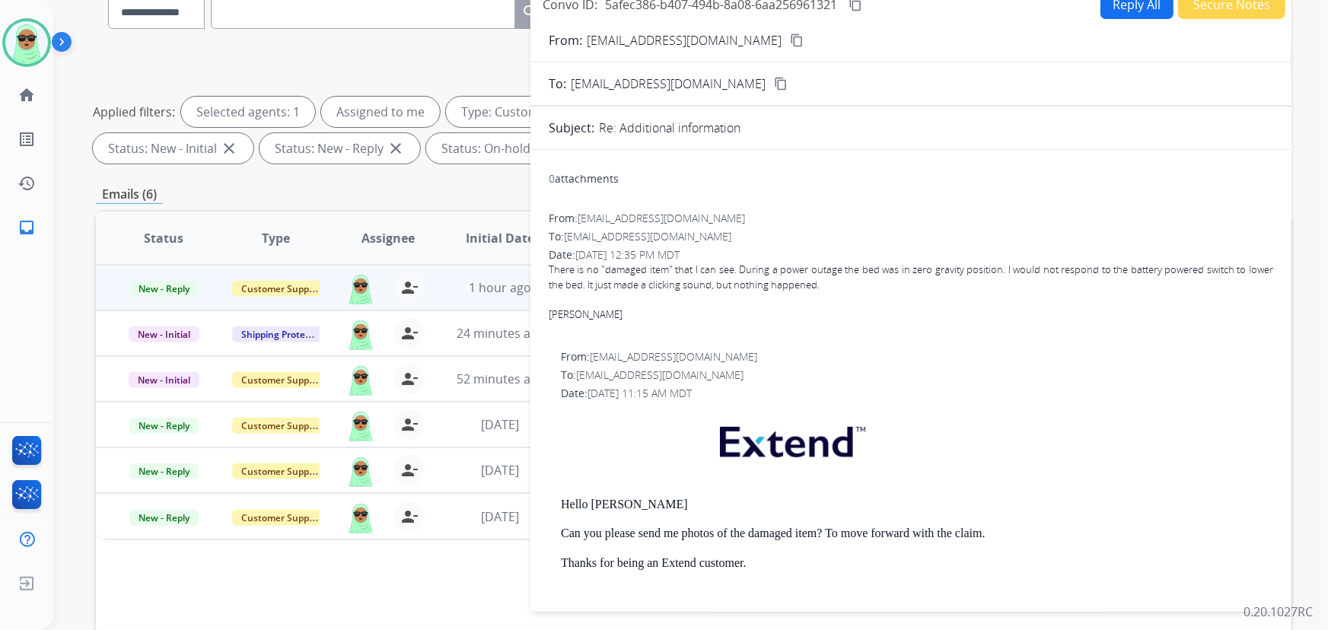
scroll to position [69, 0]
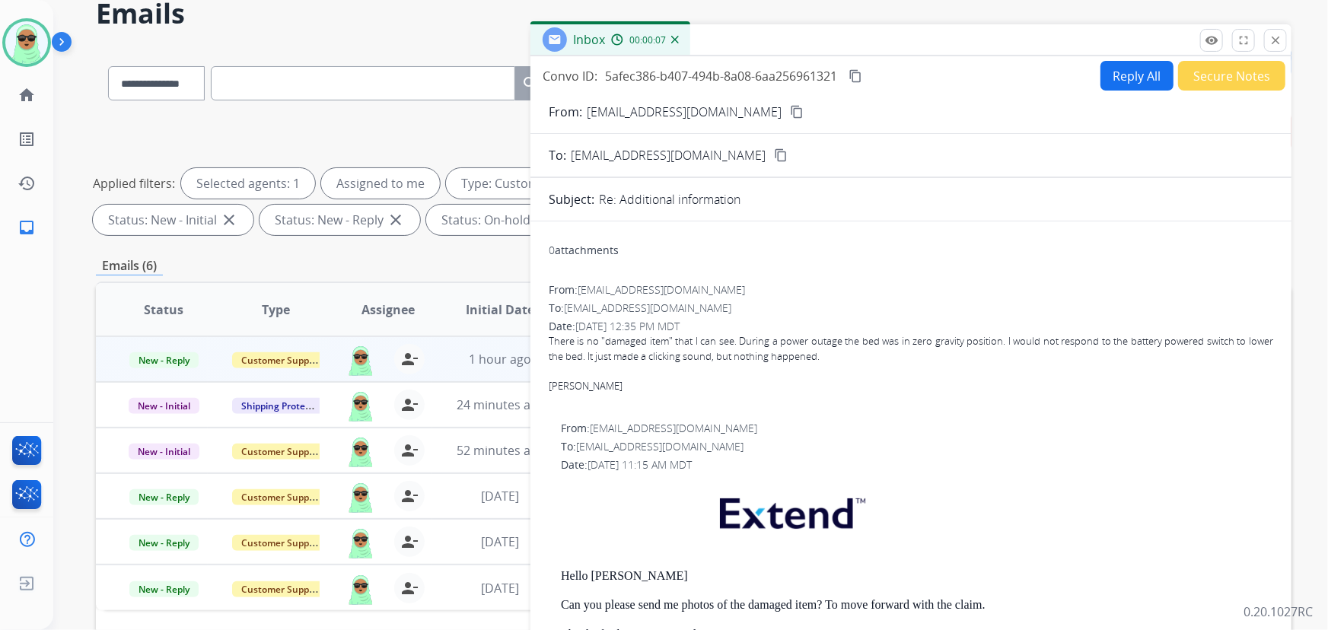
click at [1139, 82] on button "Reply All" at bounding box center [1137, 76] width 73 height 30
select select "**********"
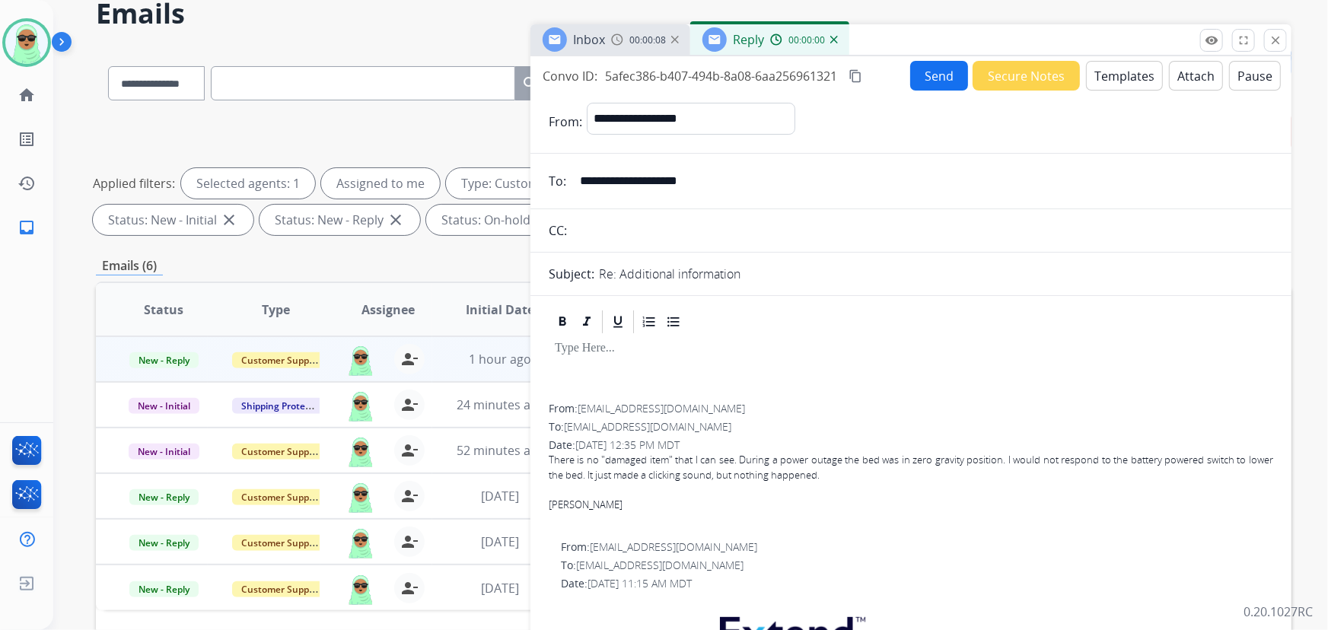
click at [1143, 76] on button "Templates" at bounding box center [1124, 76] width 77 height 30
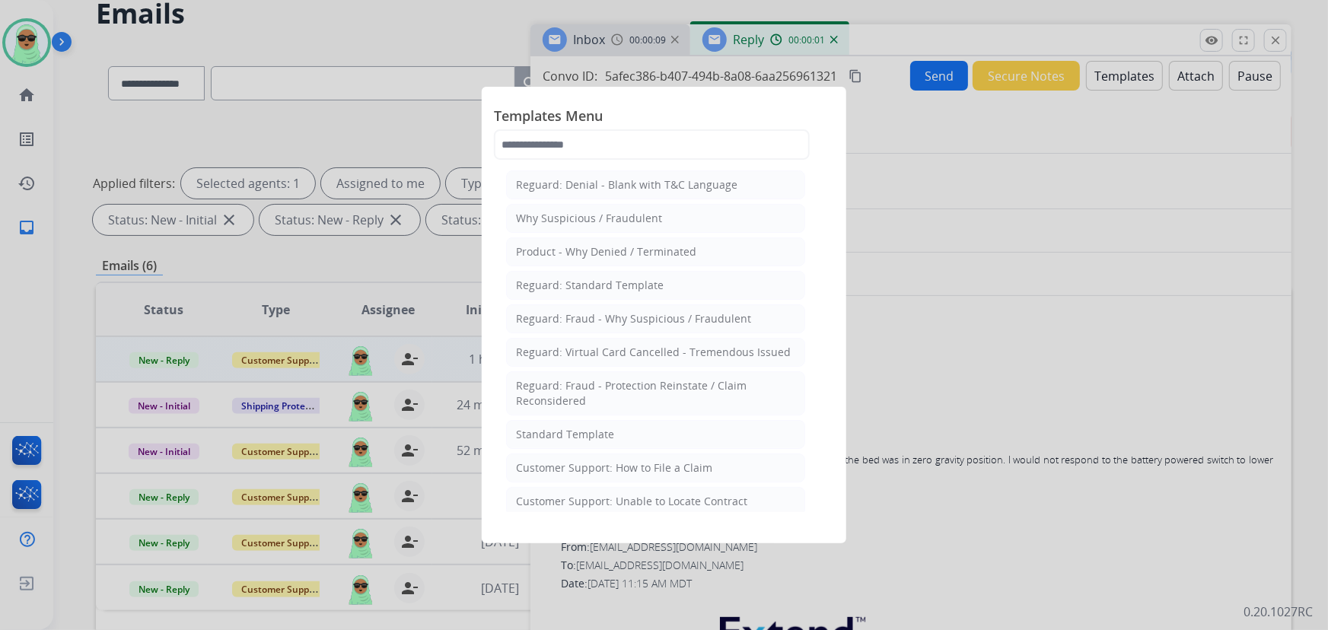
click at [633, 423] on li "Standard Template" at bounding box center [655, 434] width 299 height 29
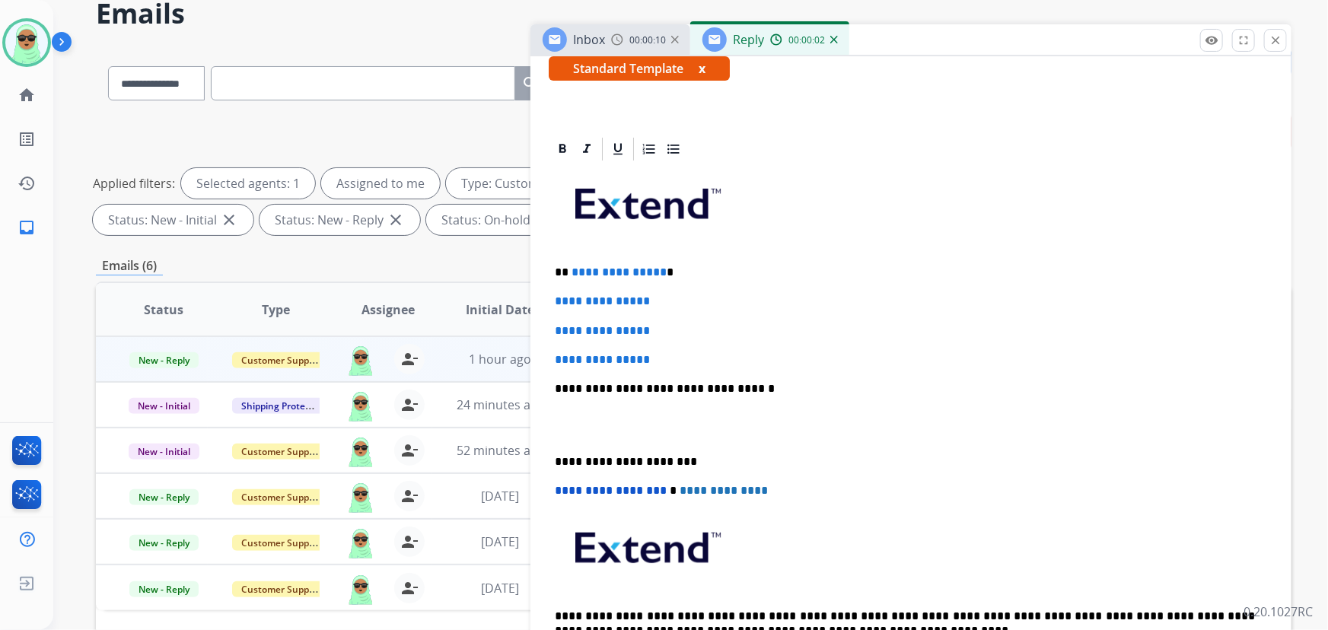
scroll to position [276, 0]
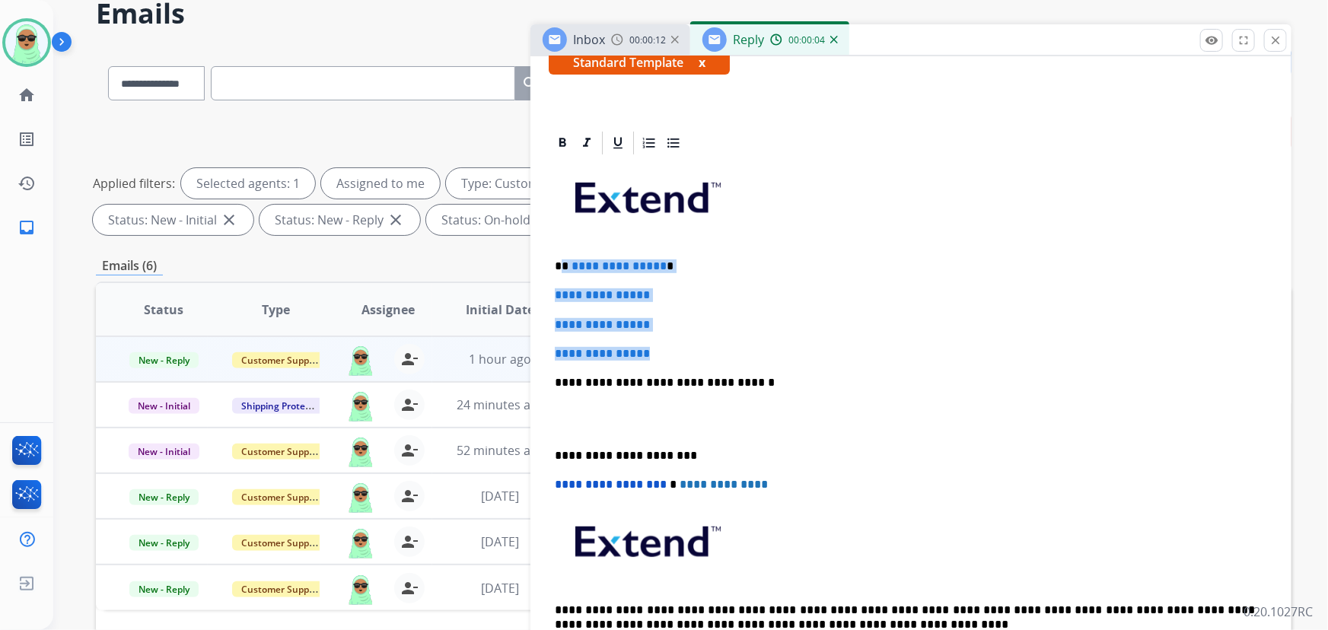
drag, startPoint x: 675, startPoint y: 342, endPoint x: 560, endPoint y: 266, distance: 137.9
click at [560, 266] on div "**********" at bounding box center [911, 419] width 725 height 524
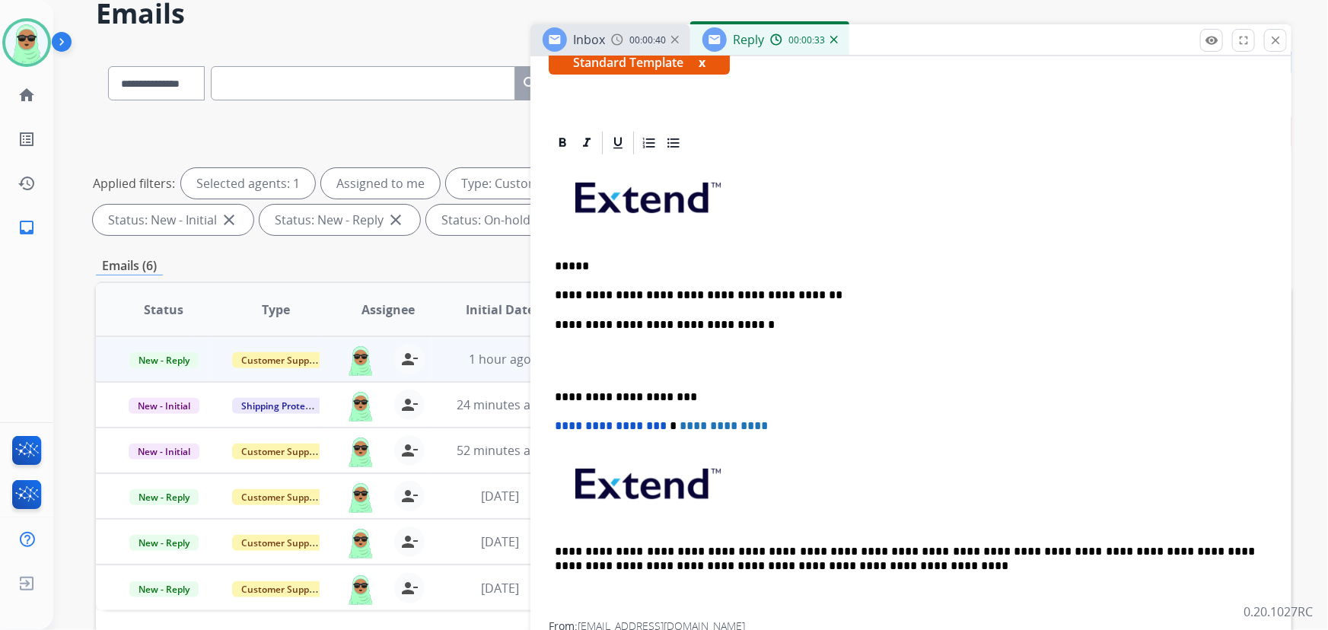
click at [671, 260] on p "*****" at bounding box center [905, 267] width 701 height 14
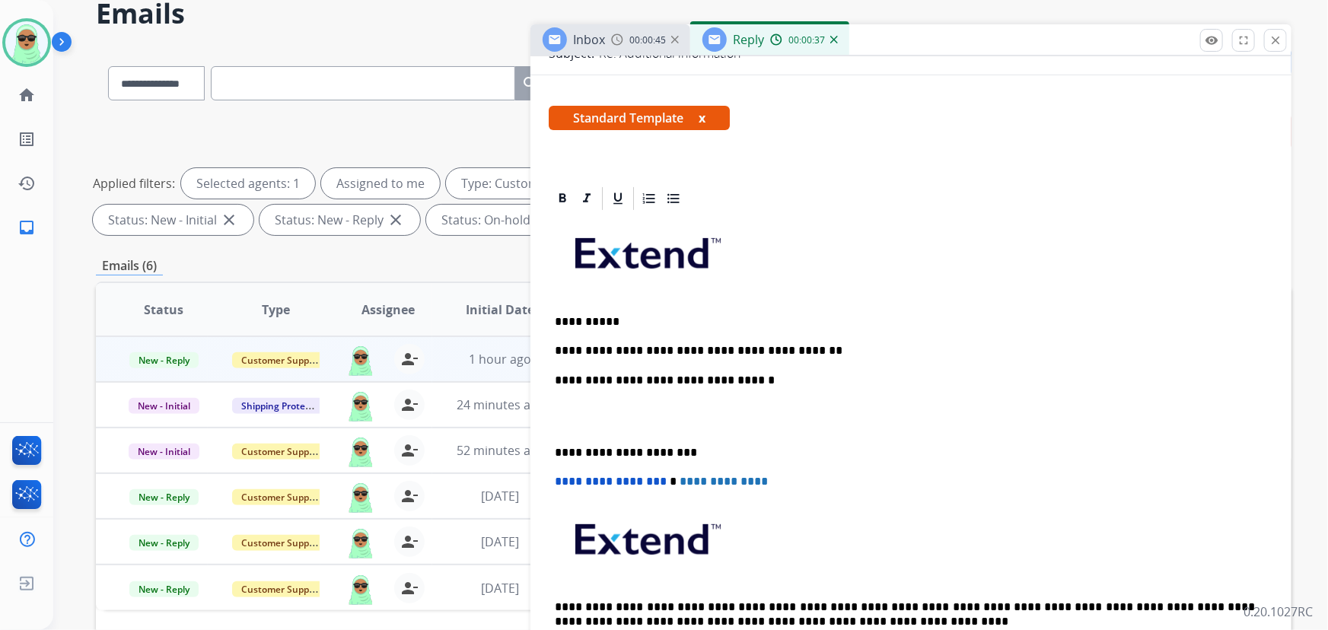
scroll to position [0, 0]
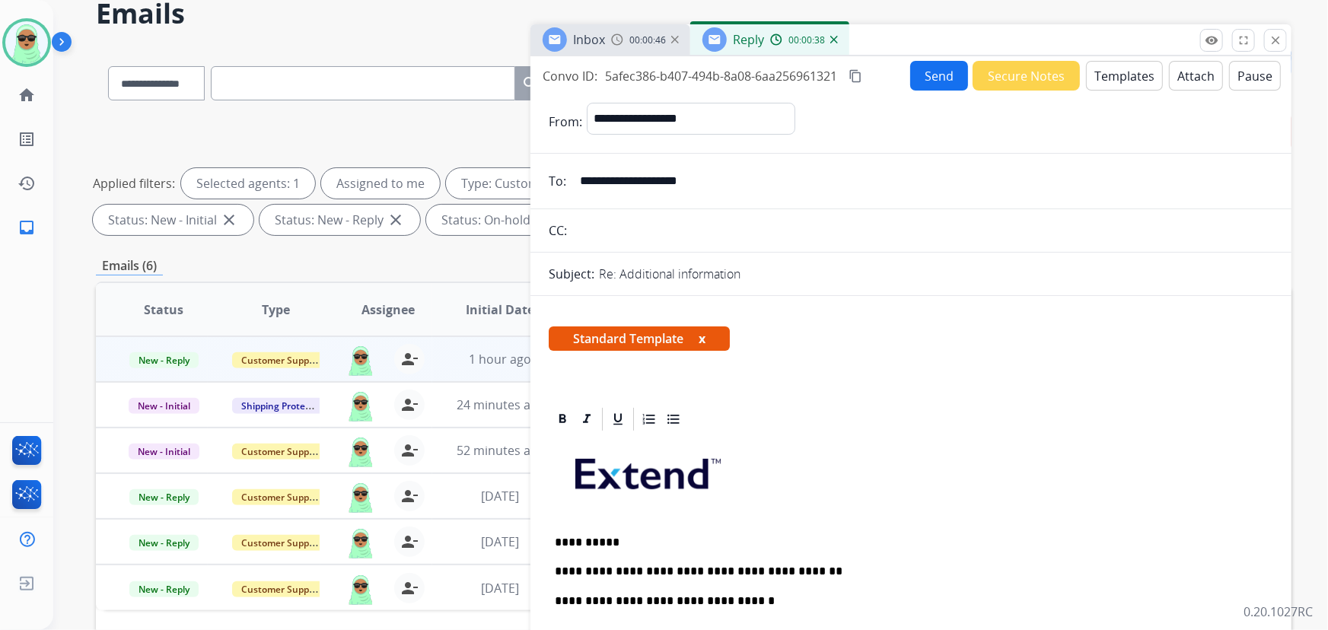
click at [930, 72] on button "Send" at bounding box center [939, 76] width 58 height 30
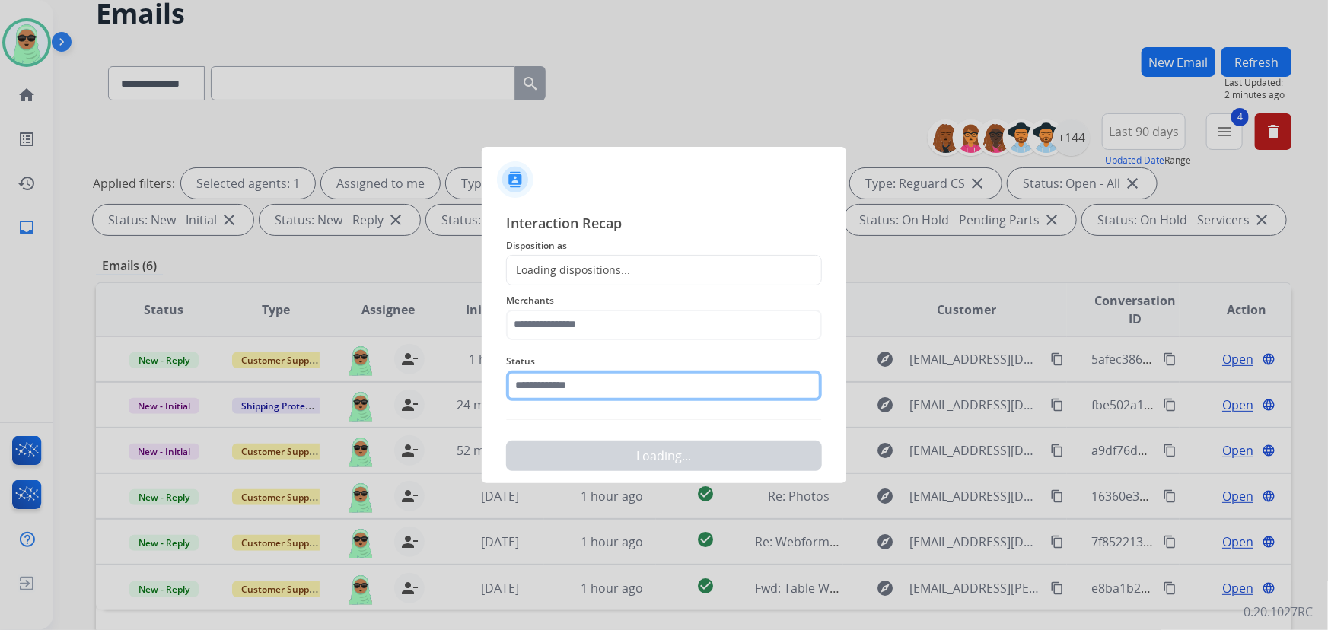
click at [663, 374] on input "text" at bounding box center [664, 386] width 316 height 30
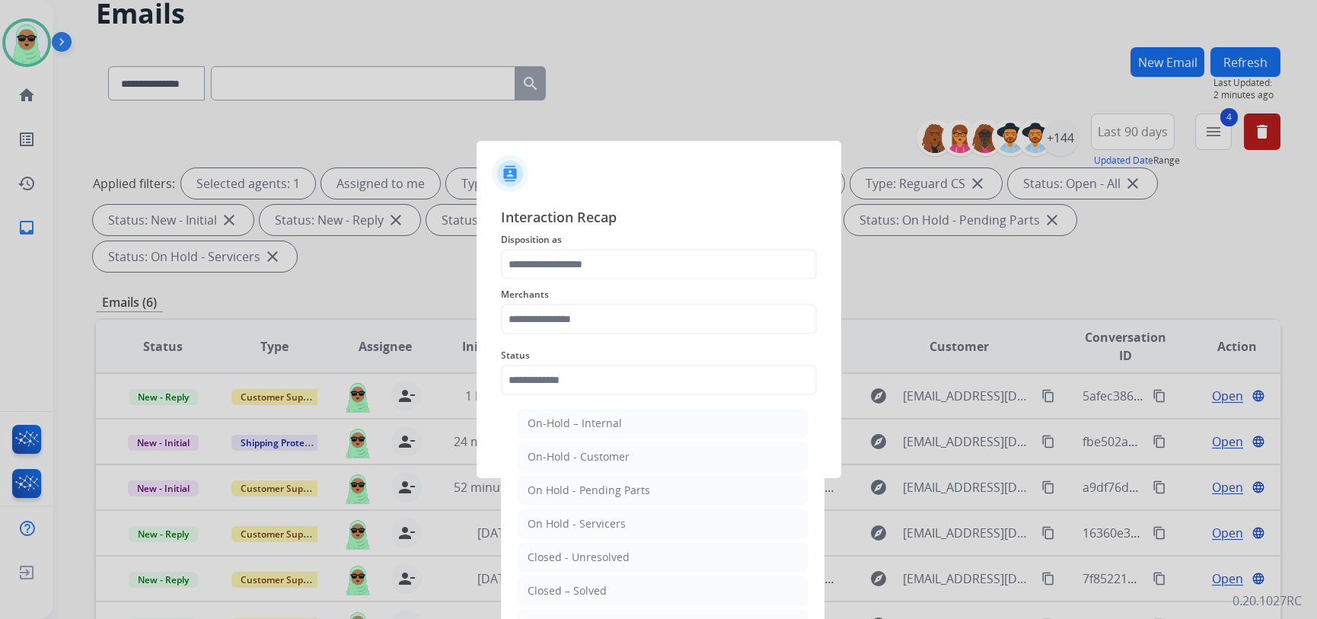
drag, startPoint x: 571, startPoint y: 583, endPoint x: 579, endPoint y: 563, distance: 22.2
click at [572, 583] on div "Closed – Solved" at bounding box center [567, 590] width 79 height 15
type input "**********"
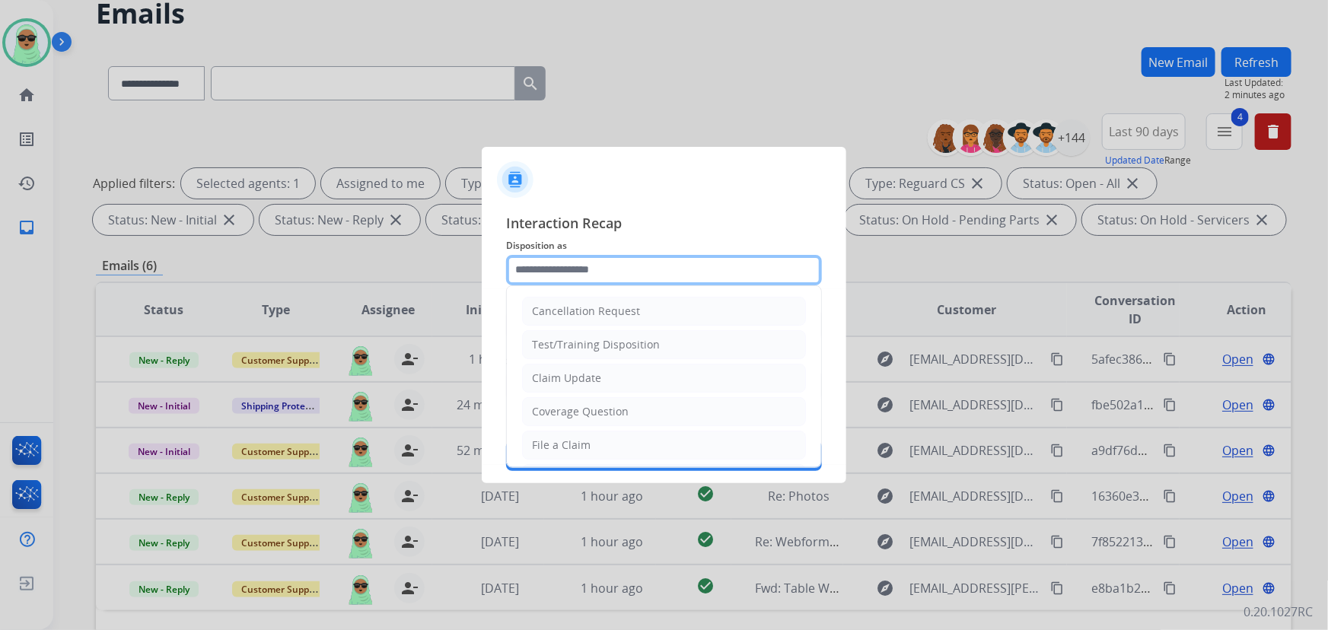
click at [612, 266] on input "text" at bounding box center [664, 270] width 316 height 30
click at [626, 376] on li "Claim Update" at bounding box center [664, 378] width 284 height 29
type input "**********"
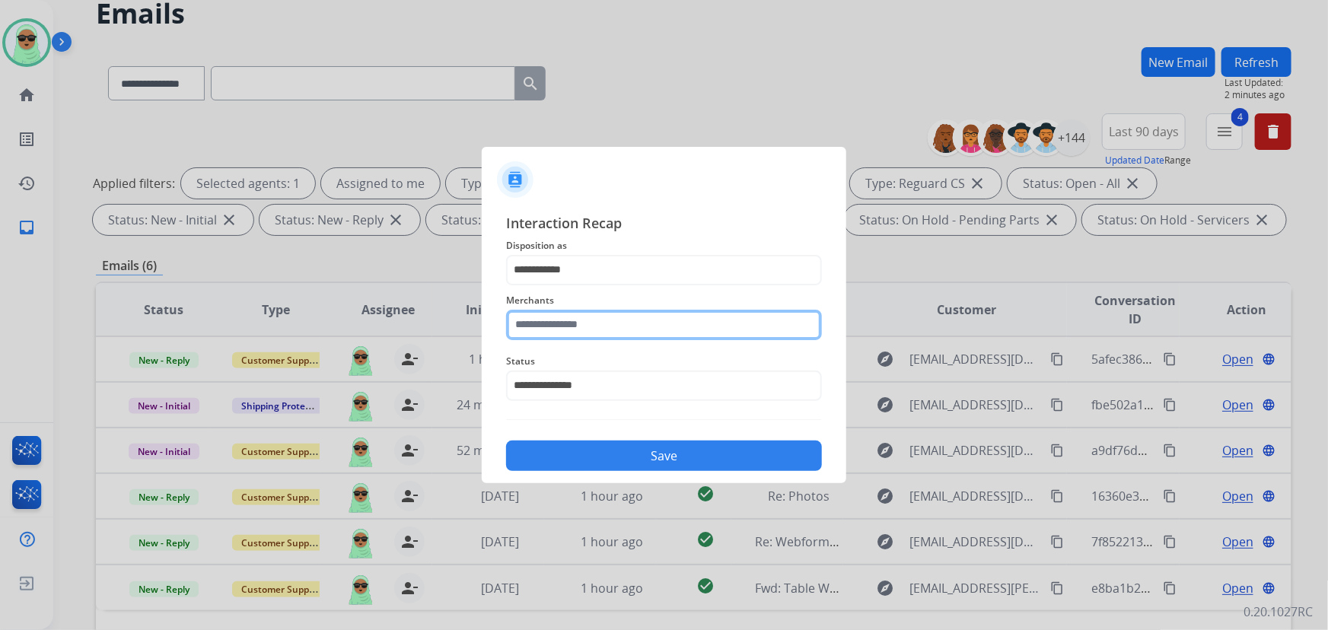
click at [636, 320] on input "text" at bounding box center [664, 325] width 316 height 30
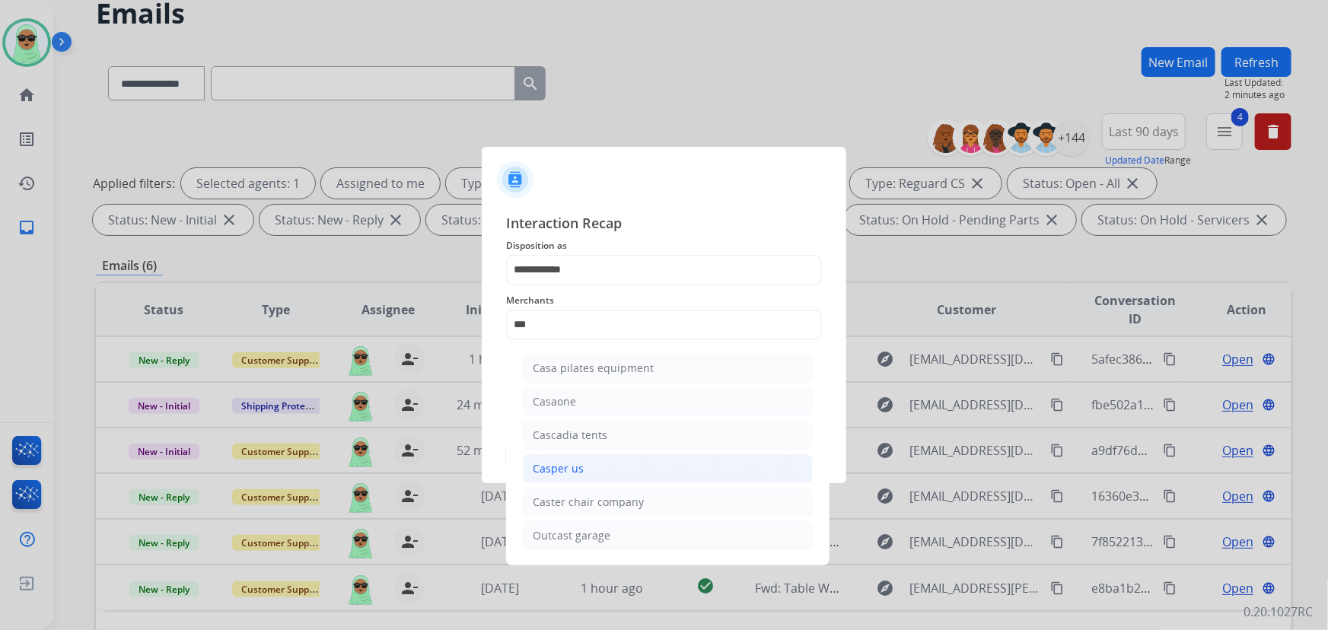
click at [616, 466] on li "Casper us" at bounding box center [668, 468] width 290 height 29
type input "*********"
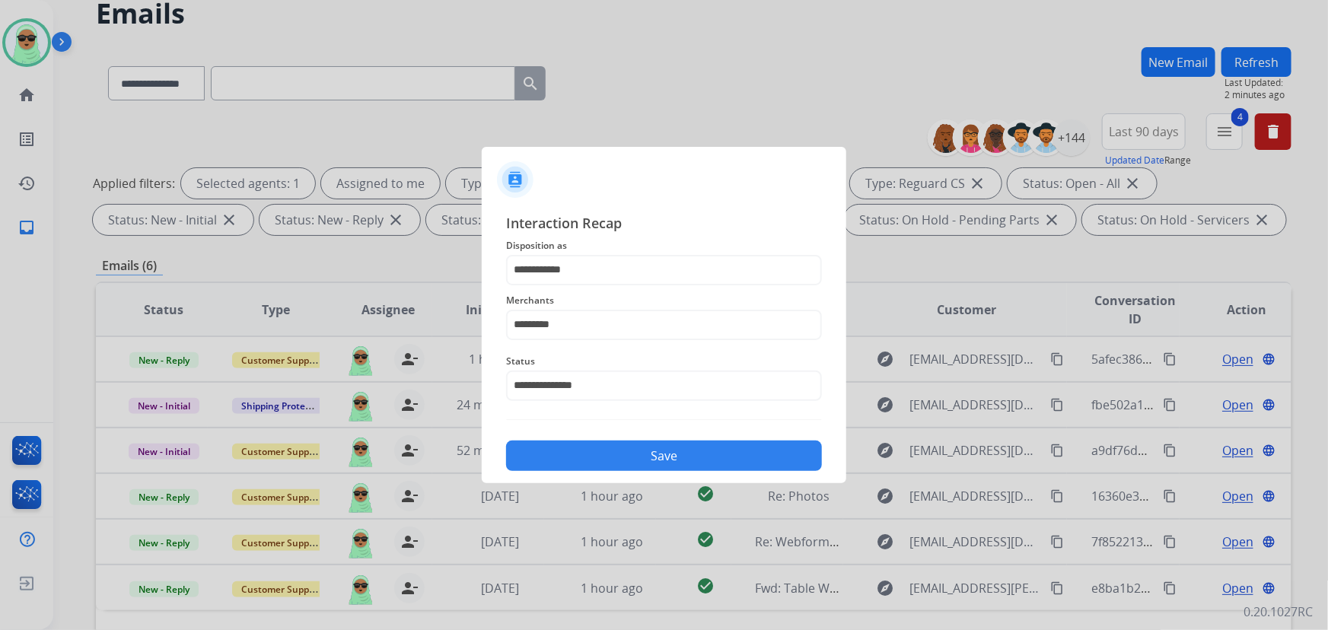
click at [624, 453] on button "Save" at bounding box center [664, 456] width 316 height 30
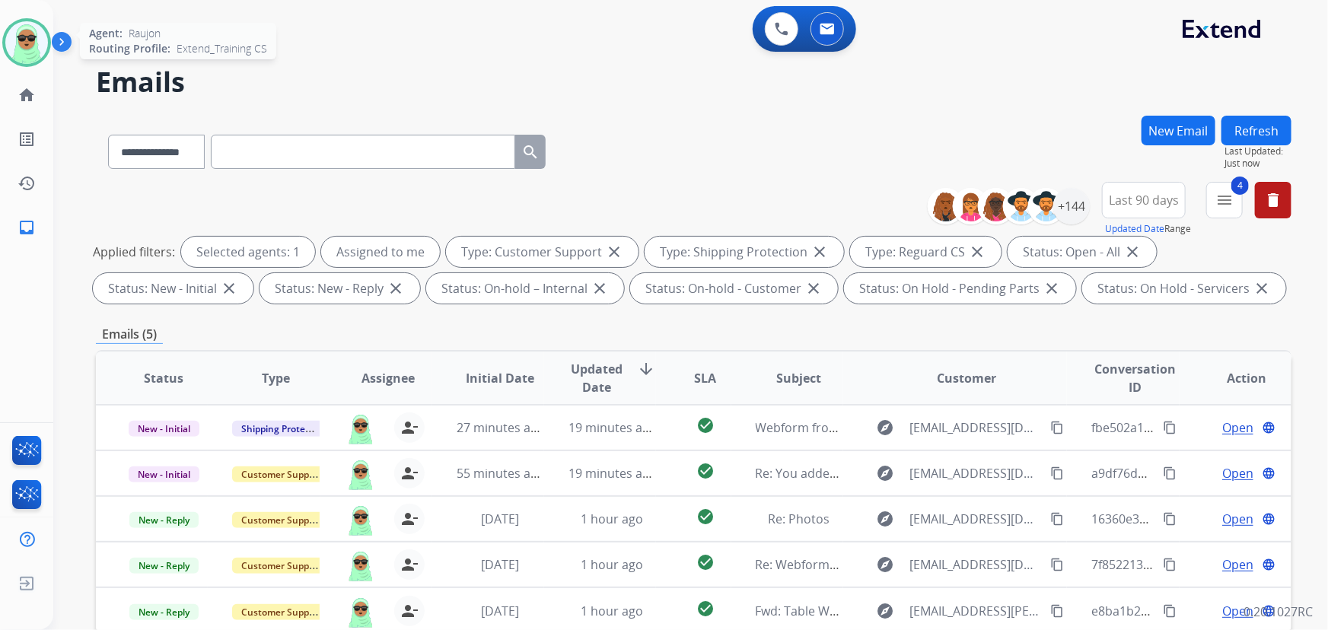
click at [12, 53] on img at bounding box center [26, 42] width 43 height 43
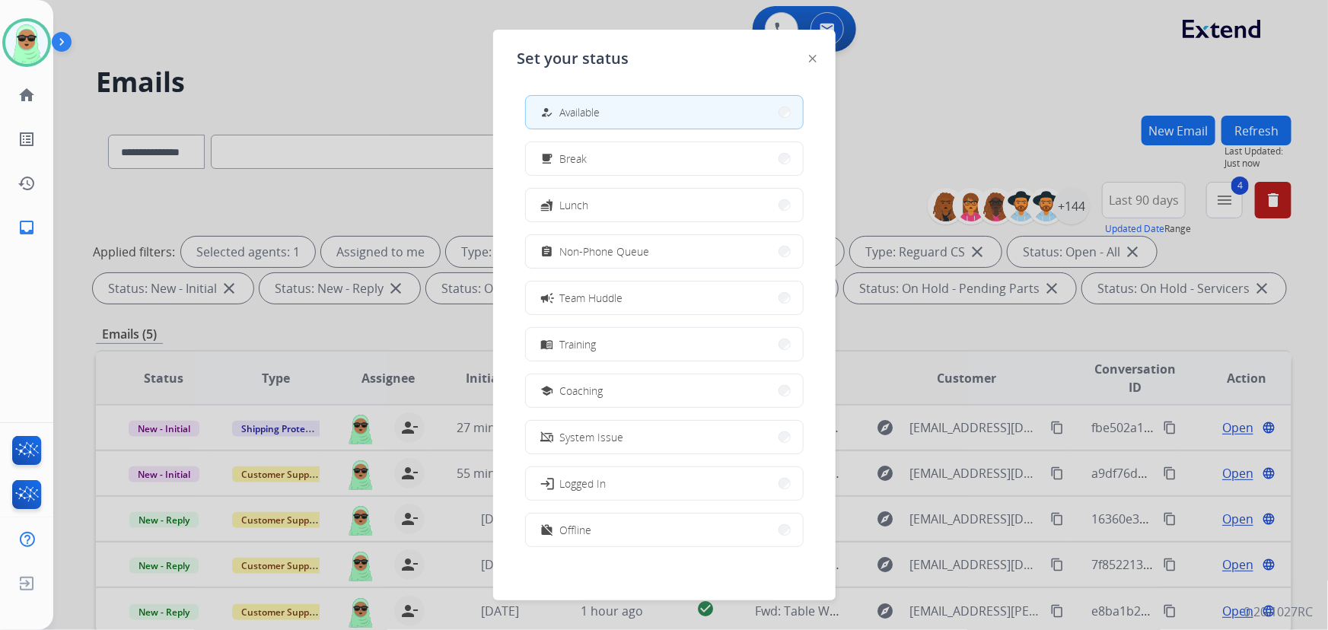
click at [186, 202] on div at bounding box center [664, 315] width 1328 height 630
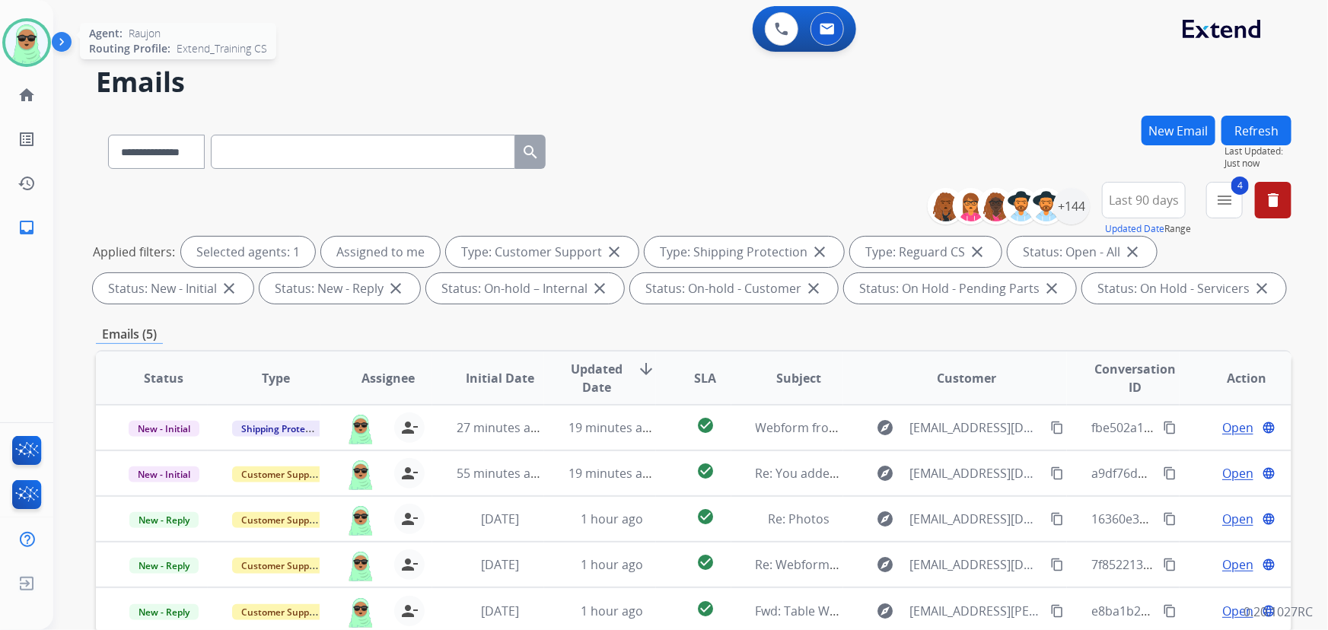
click at [22, 53] on img at bounding box center [26, 42] width 43 height 43
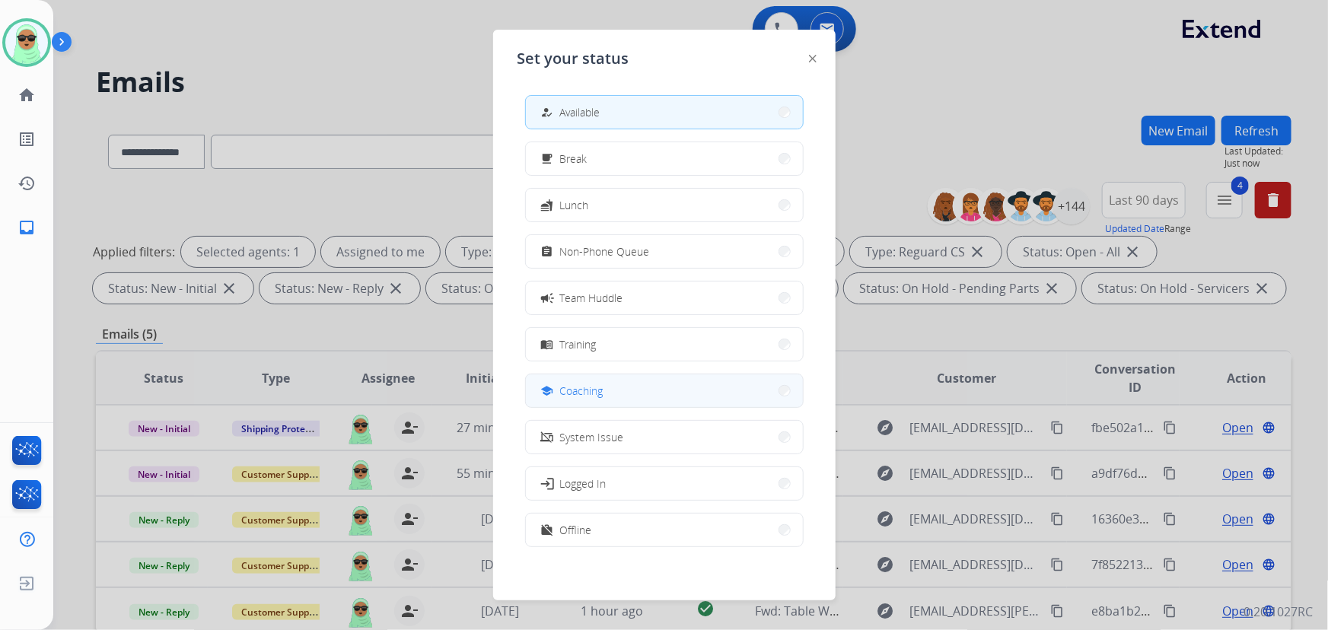
drag, startPoint x: 579, startPoint y: 365, endPoint x: 570, endPoint y: 383, distance: 19.4
click at [570, 382] on div "how_to_reg Available free_breakfast Break fastfood Lunch assignment Non-Phone Q…" at bounding box center [665, 323] width 294 height 480
click at [568, 382] on div "school Coaching" at bounding box center [570, 391] width 65 height 18
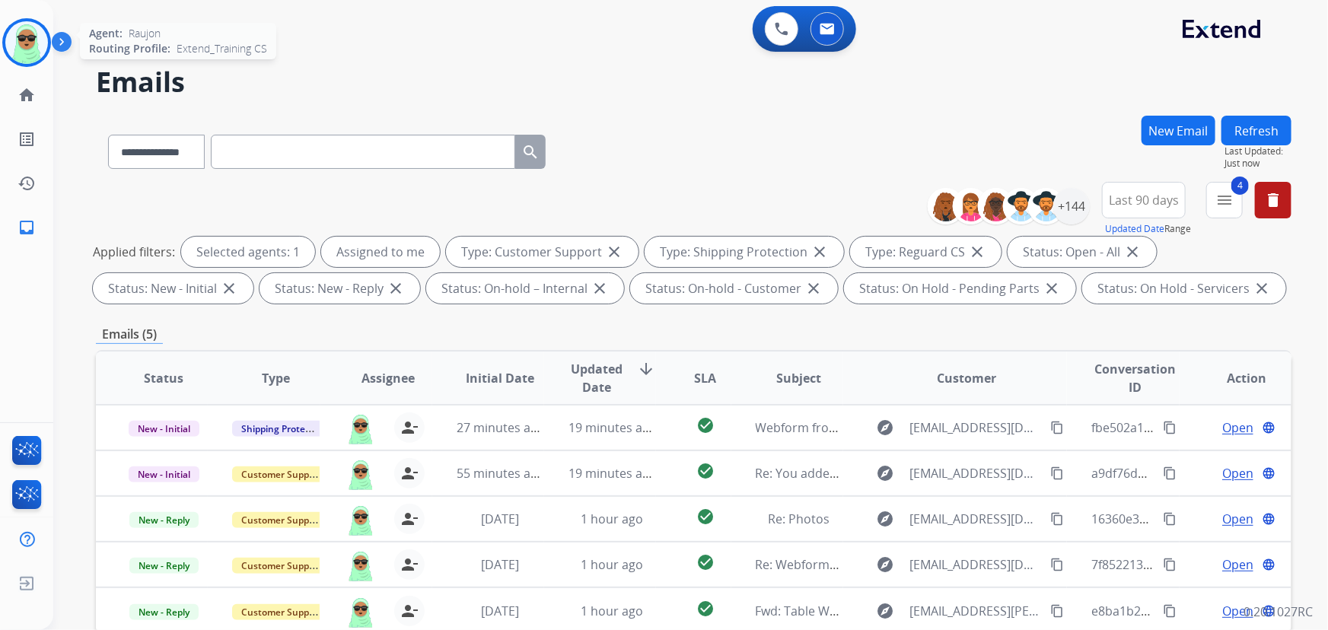
click at [16, 31] on img at bounding box center [26, 42] width 43 height 43
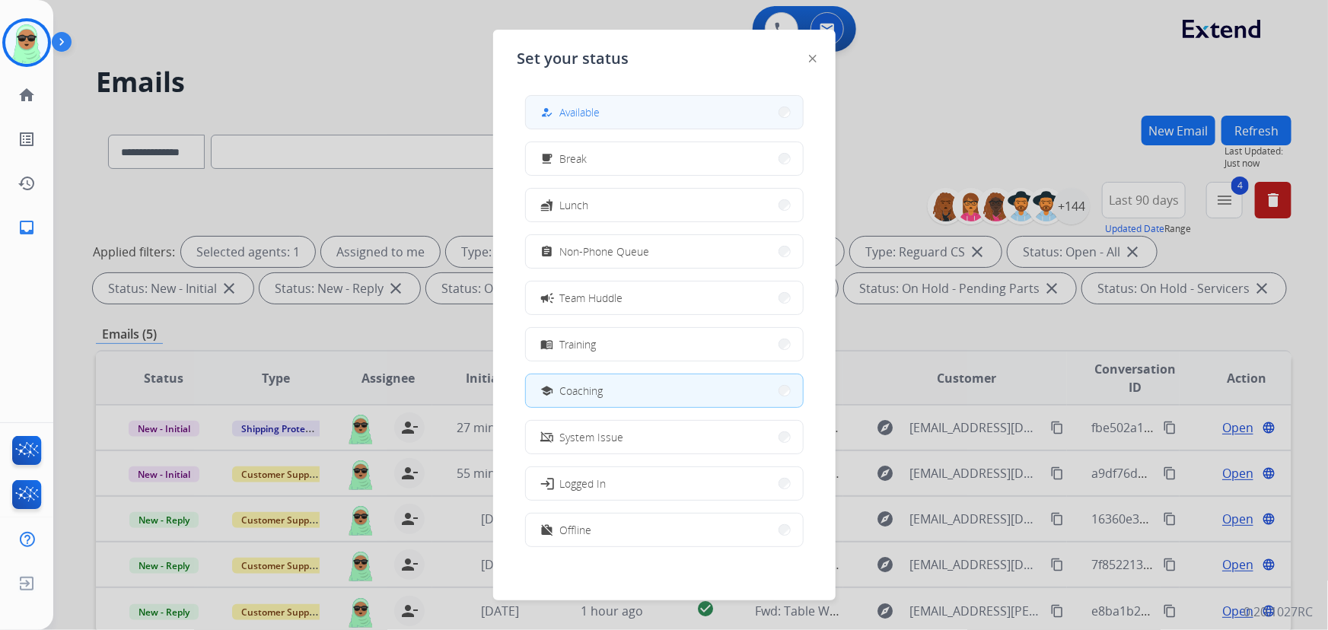
click at [630, 109] on button "how_to_reg Available" at bounding box center [664, 112] width 277 height 33
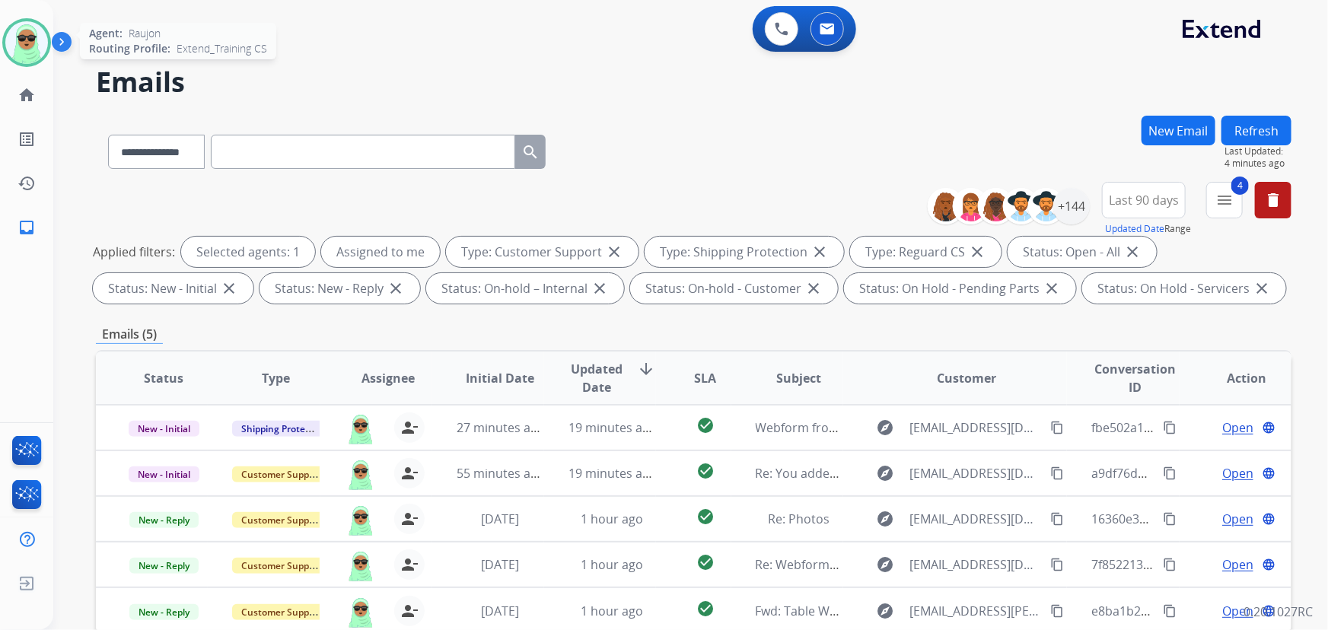
drag, startPoint x: 203, startPoint y: 22, endPoint x: 30, endPoint y: 25, distance: 173.6
click at [186, 19] on div "0 Voice Interactions 0 Email Interactions" at bounding box center [682, 30] width 1220 height 49
click at [36, 37] on img at bounding box center [26, 42] width 43 height 43
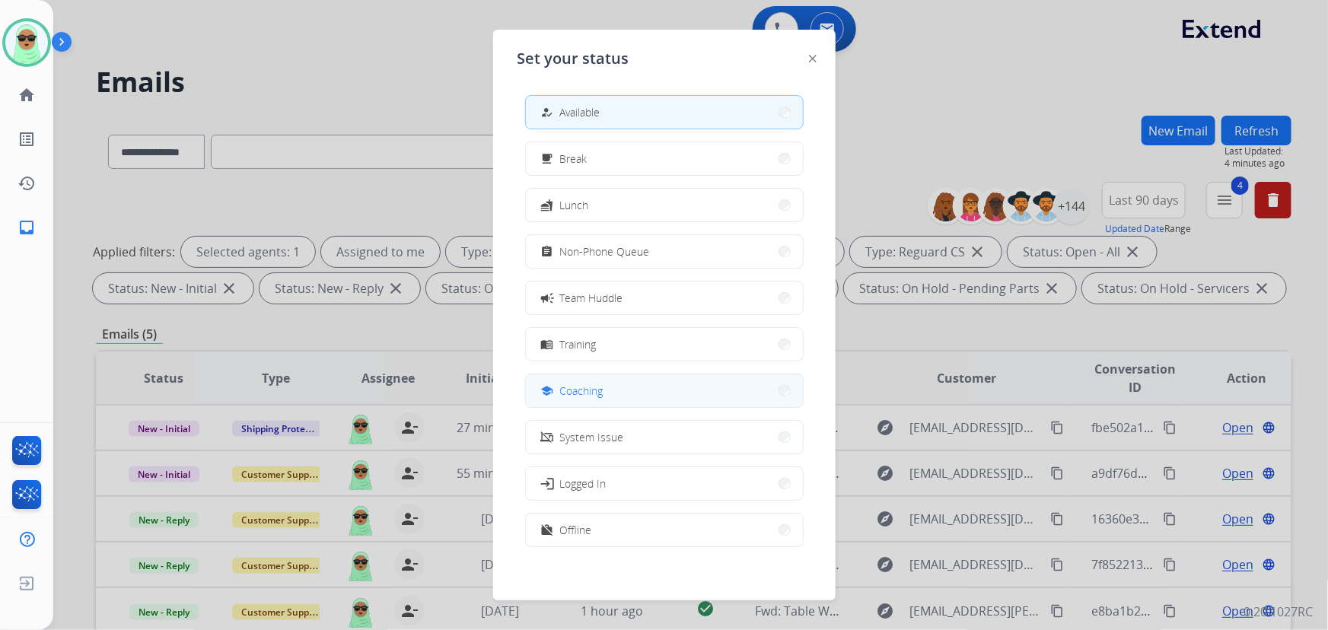
click at [658, 404] on button "school Coaching" at bounding box center [664, 391] width 277 height 33
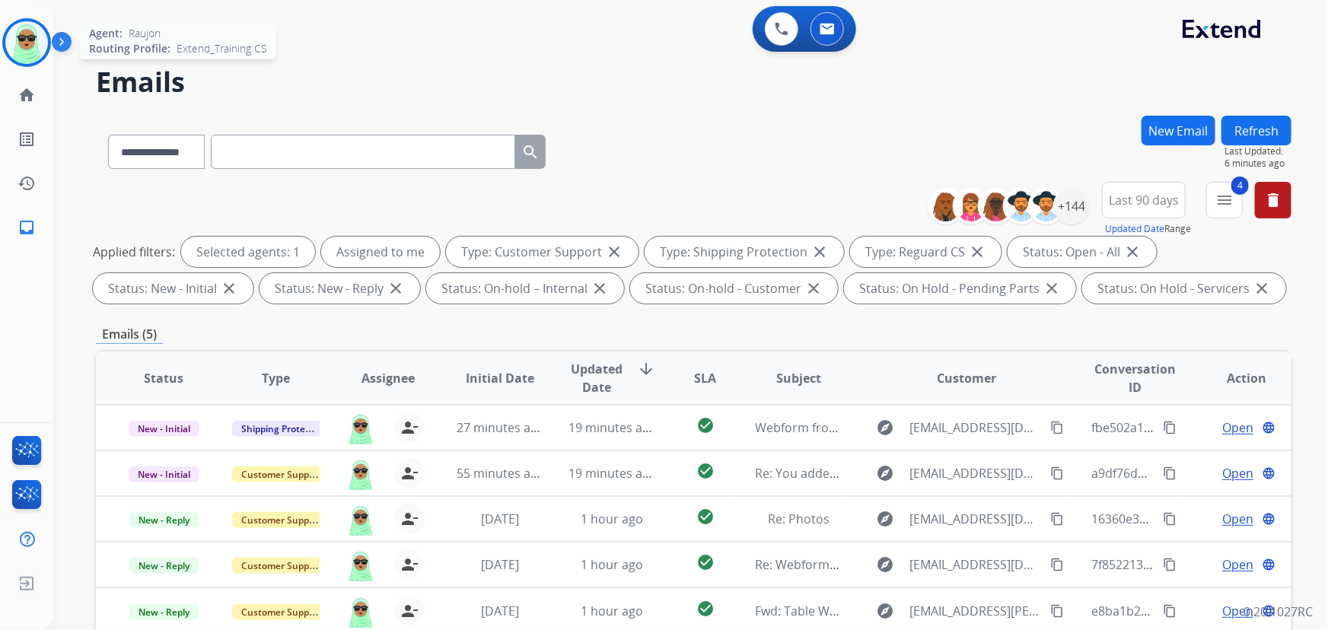
click at [37, 46] on img at bounding box center [26, 42] width 43 height 43
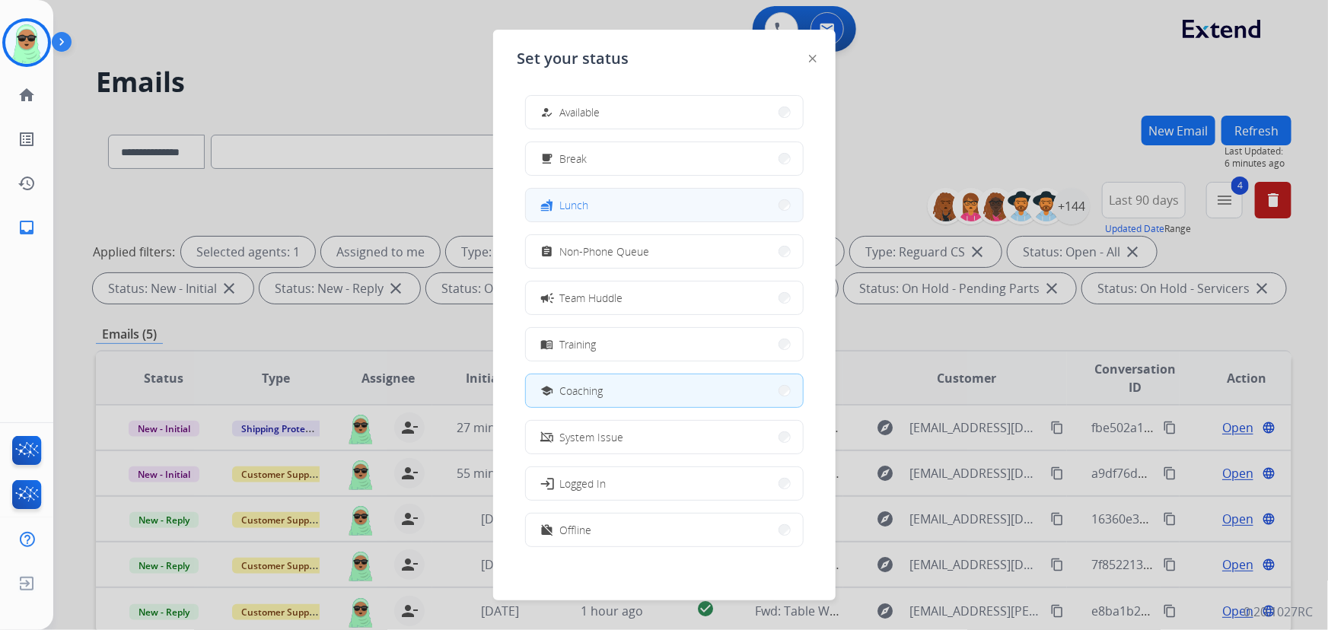
click at [635, 206] on button "fastfood Lunch" at bounding box center [664, 205] width 277 height 33
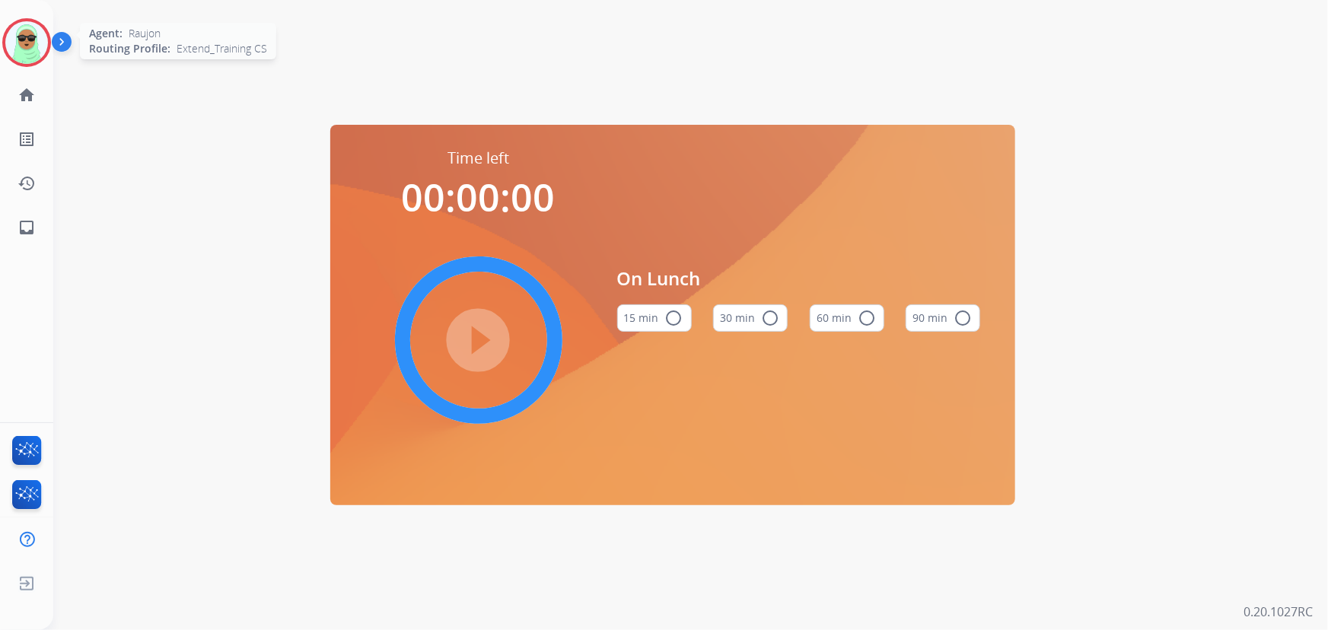
click at [24, 50] on img at bounding box center [26, 42] width 43 height 43
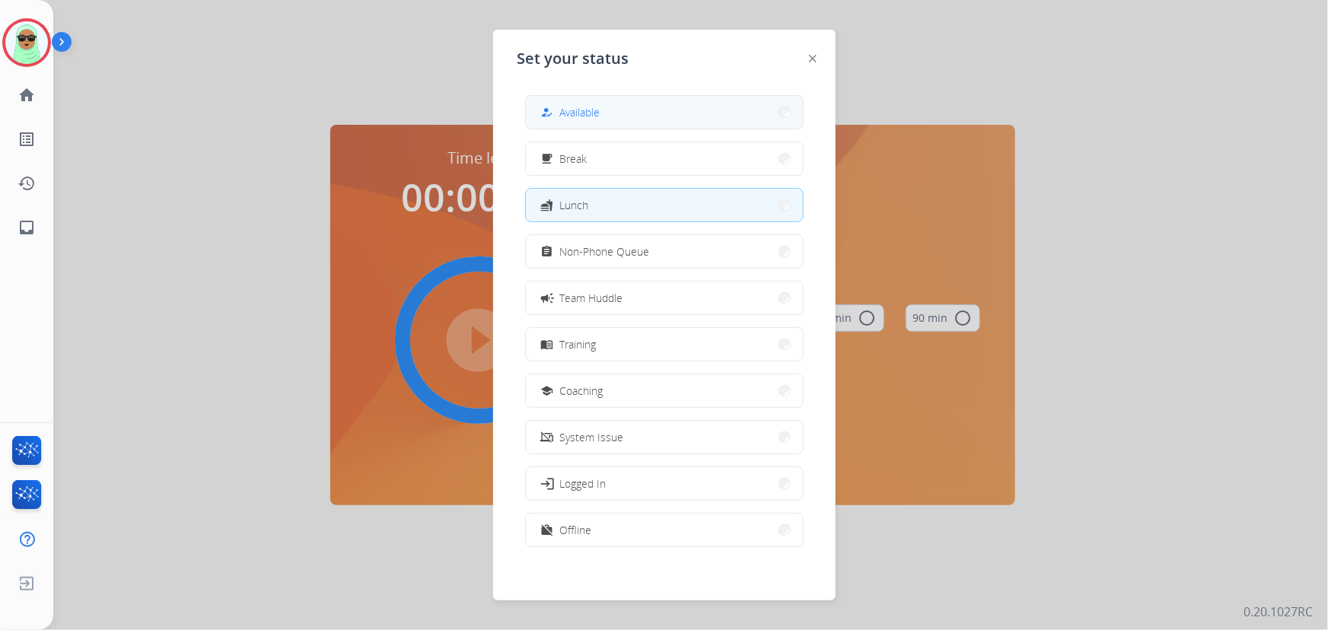
click at [614, 122] on button "how_to_reg Available" at bounding box center [664, 112] width 277 height 33
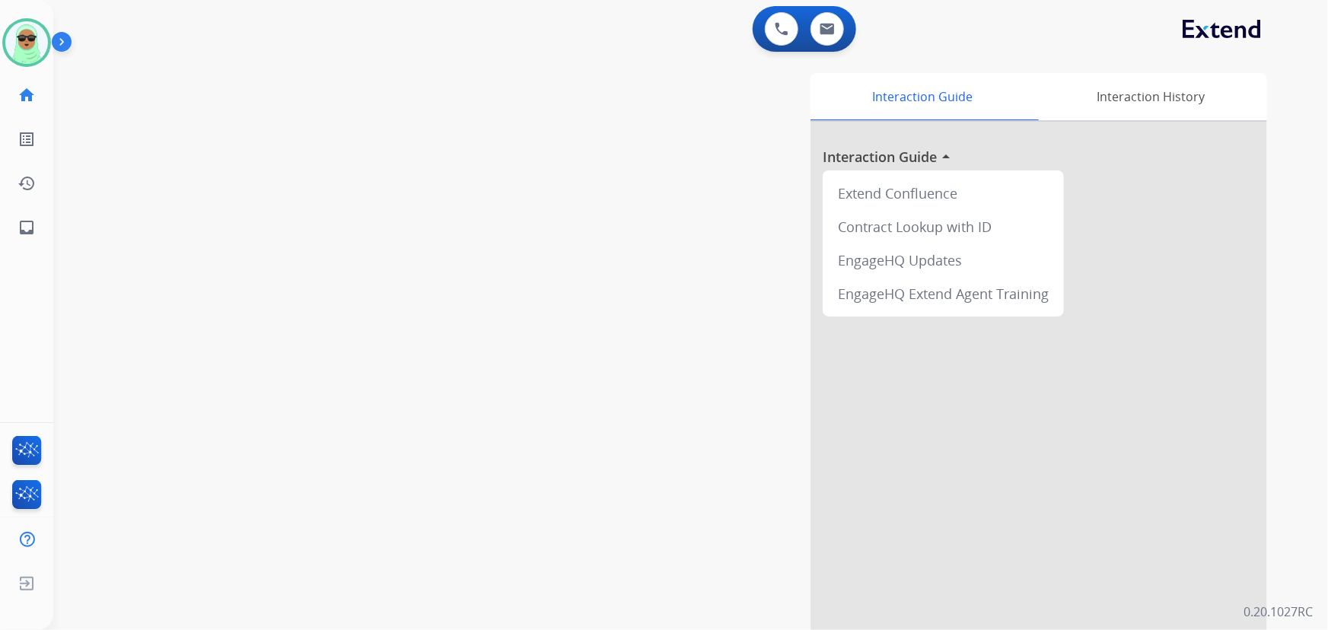
click at [206, 158] on div "swap_horiz Break voice bridge close_fullscreen Connect 3-Way Call merge_type Se…" at bounding box center [672, 372] width 1239 height 635
click at [824, 43] on button at bounding box center [827, 28] width 33 height 33
select select "**********"
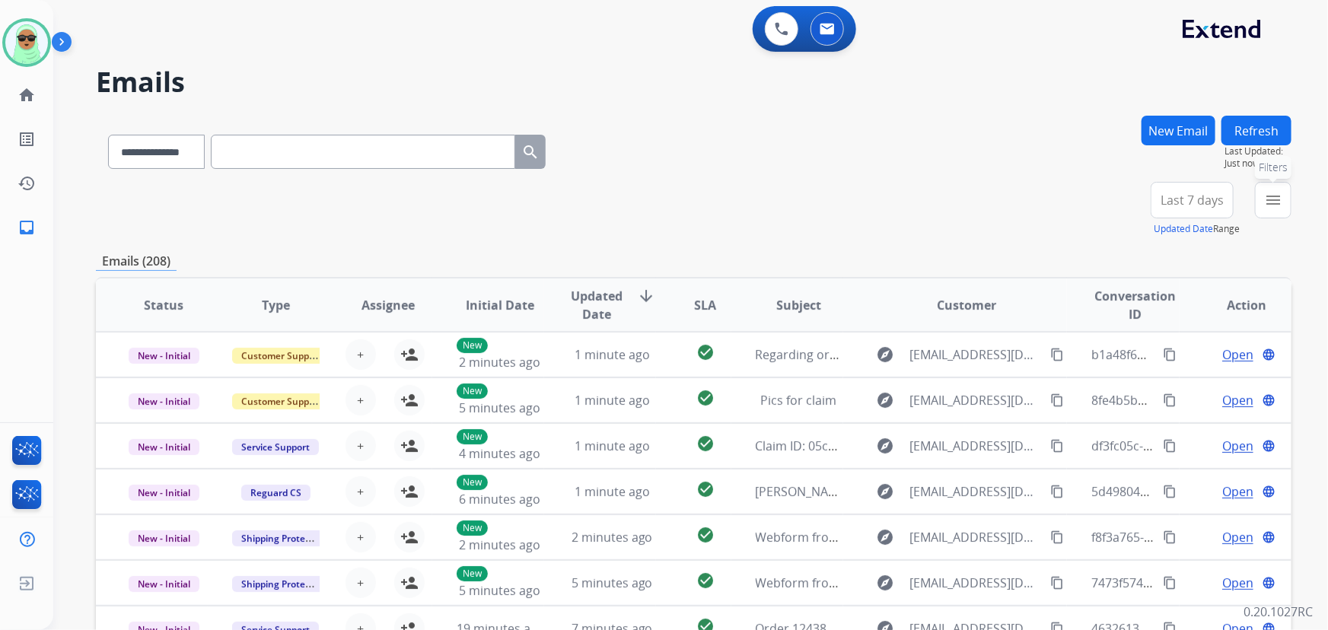
click at [1277, 197] on mat-icon "menu" at bounding box center [1273, 200] width 18 height 18
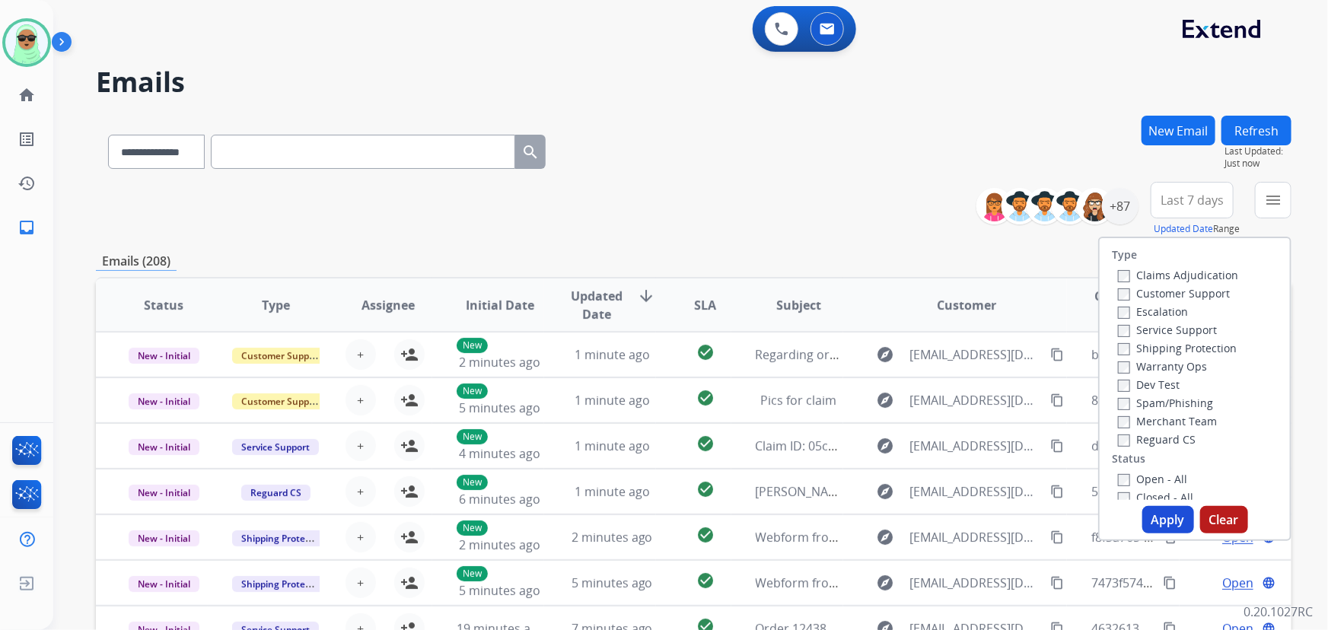
click at [1163, 296] on label "Customer Support" at bounding box center [1174, 293] width 112 height 14
click at [1178, 343] on label "Shipping Protection" at bounding box center [1177, 348] width 119 height 14
click at [1169, 448] on div "Type Claims Adjudication Customer Support Escalation Service Support Shipping P…" at bounding box center [1195, 369] width 190 height 262
click at [1169, 446] on label "Reguard CS" at bounding box center [1157, 439] width 78 height 14
click at [1165, 479] on label "Open - All" at bounding box center [1152, 479] width 69 height 14
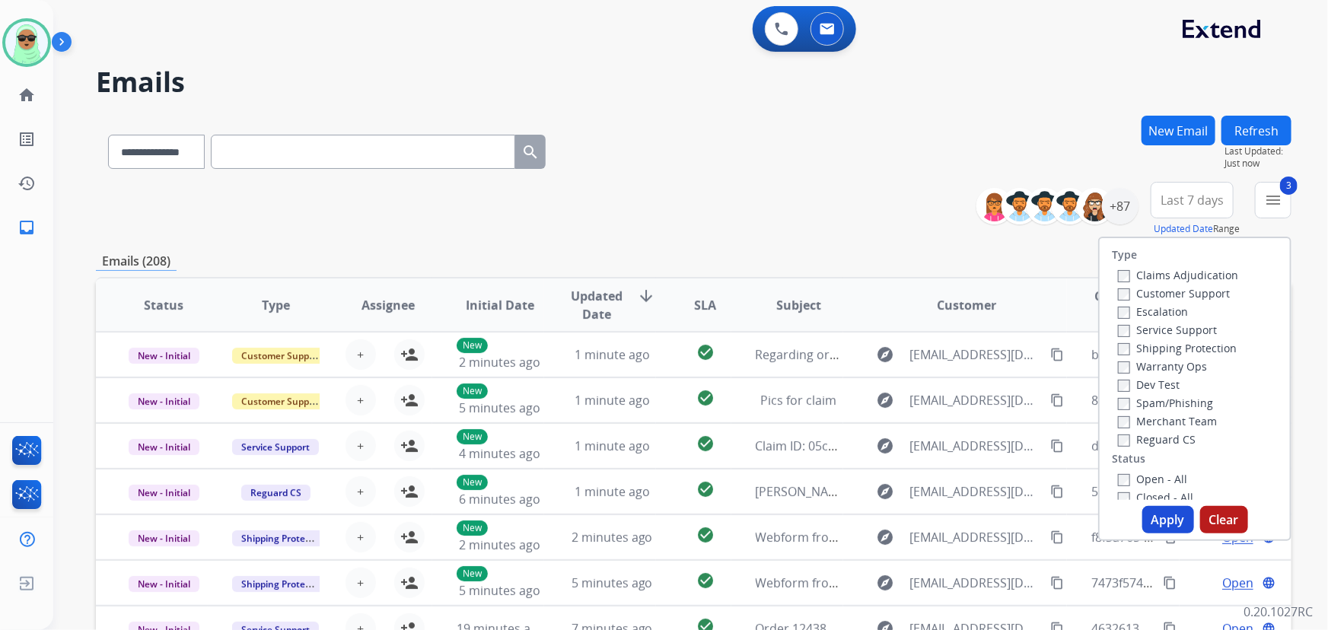
click at [1152, 484] on label "Open - All" at bounding box center [1152, 479] width 69 height 14
click at [1167, 510] on button "Apply" at bounding box center [1169, 519] width 52 height 27
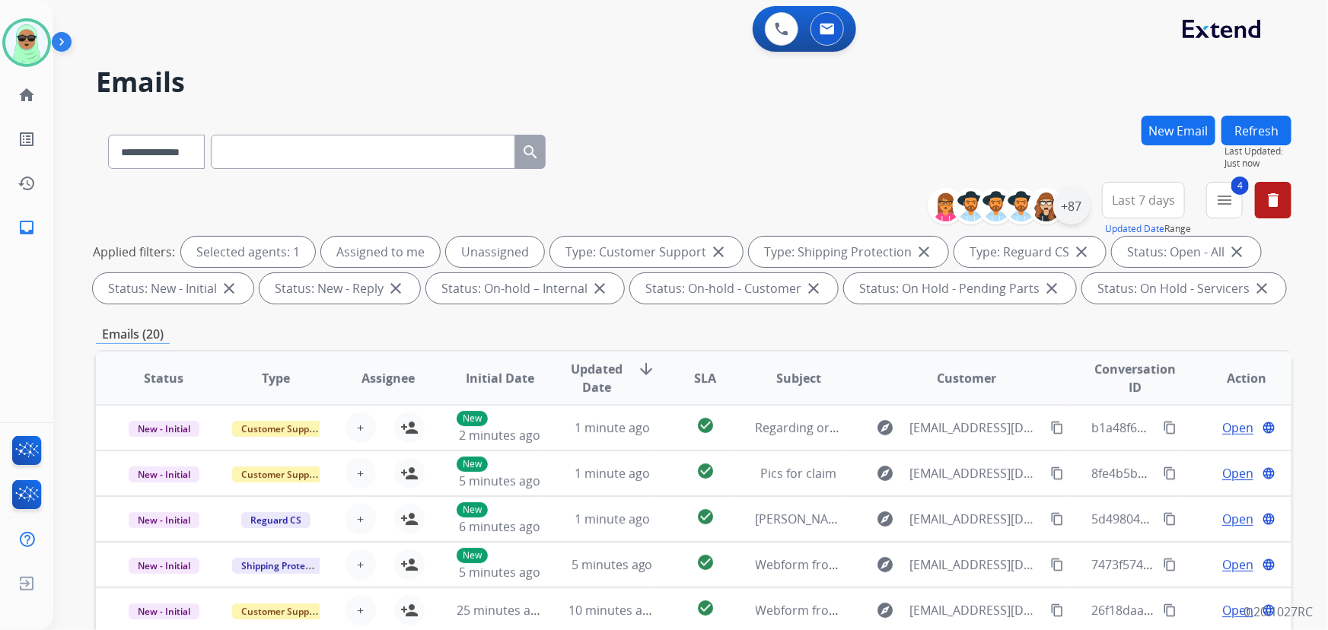
click at [1089, 205] on div "**********" at bounding box center [1115, 209] width 352 height 55
click at [1084, 209] on div "+87" at bounding box center [1072, 206] width 37 height 37
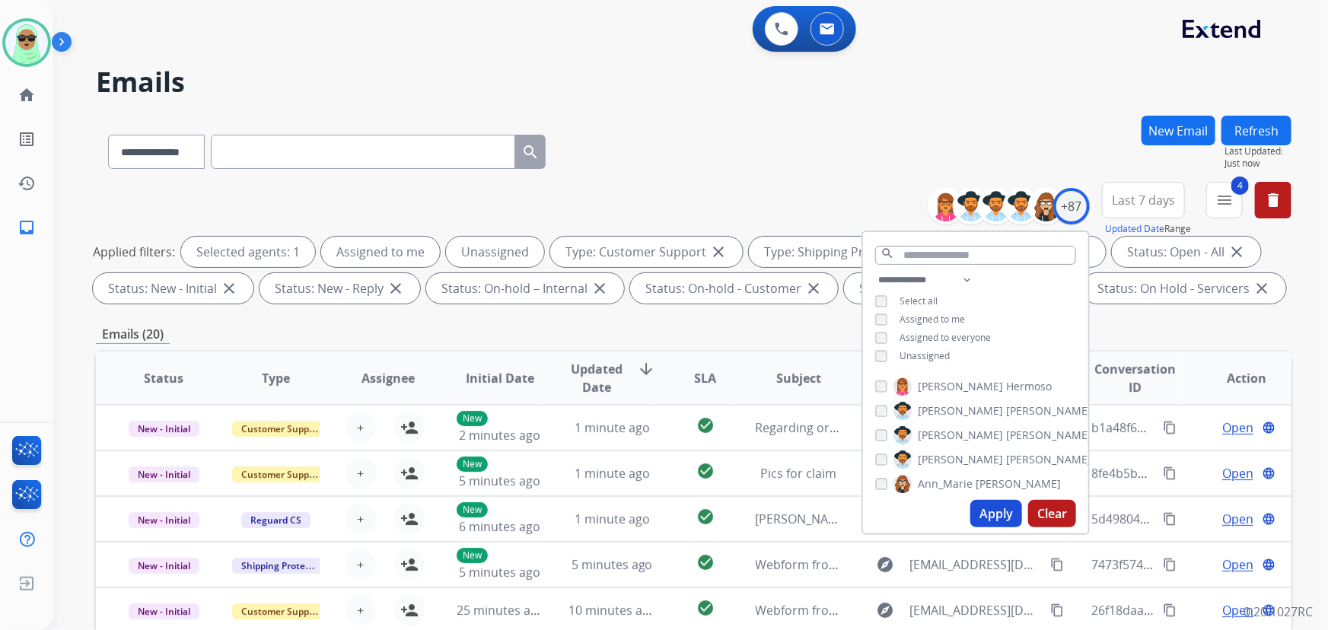
click at [936, 354] on span "Unassigned" at bounding box center [925, 355] width 50 height 13
click at [996, 508] on button "Apply" at bounding box center [997, 513] width 52 height 27
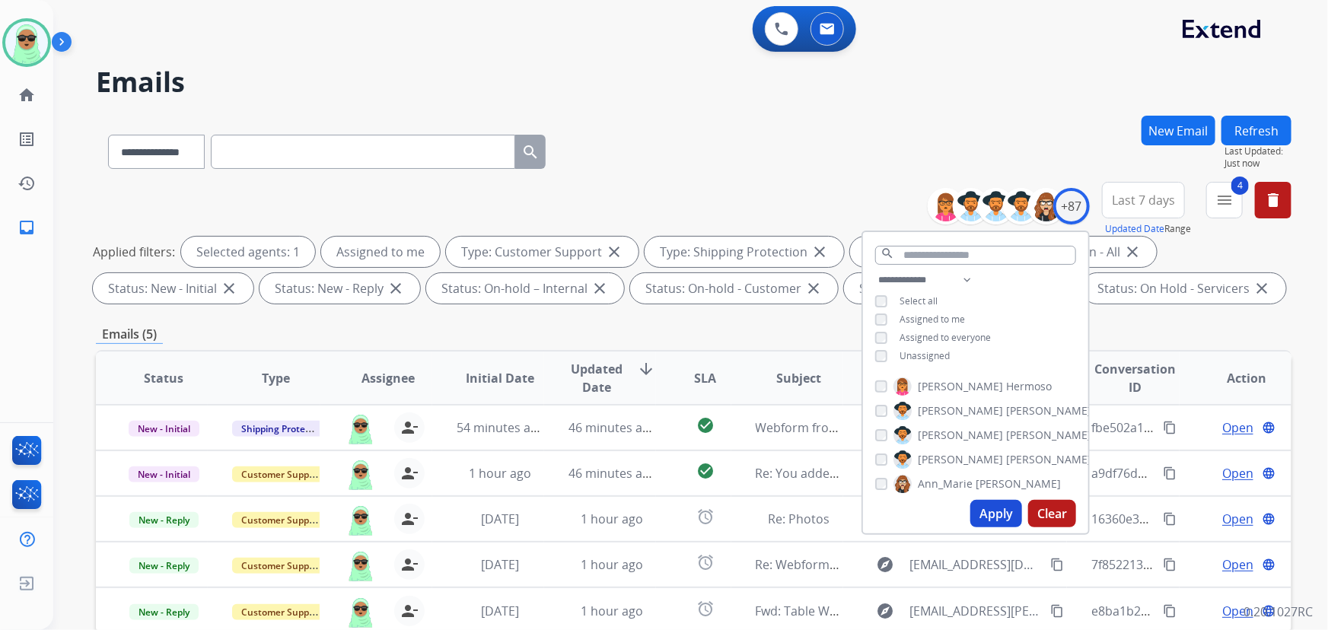
click at [982, 515] on button "Apply" at bounding box center [997, 513] width 52 height 27
click at [1065, 202] on div "+87" at bounding box center [1072, 206] width 37 height 37
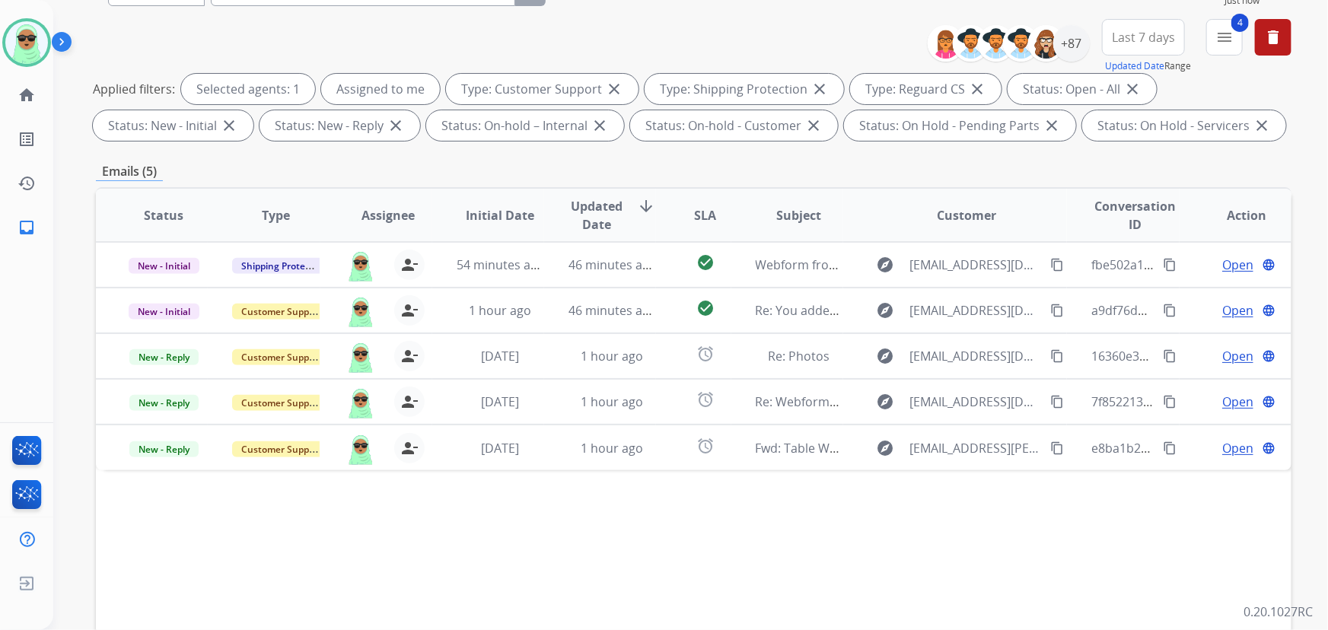
scroll to position [308, 0]
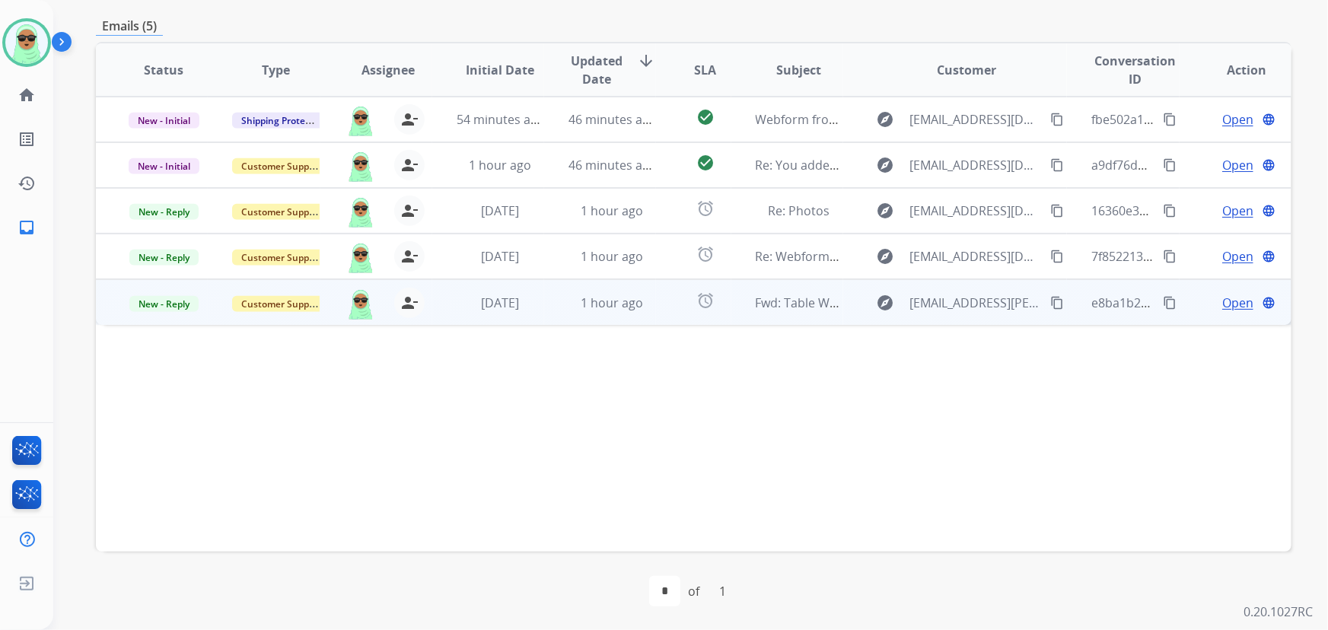
click at [1229, 304] on span "Open" at bounding box center [1238, 303] width 31 height 18
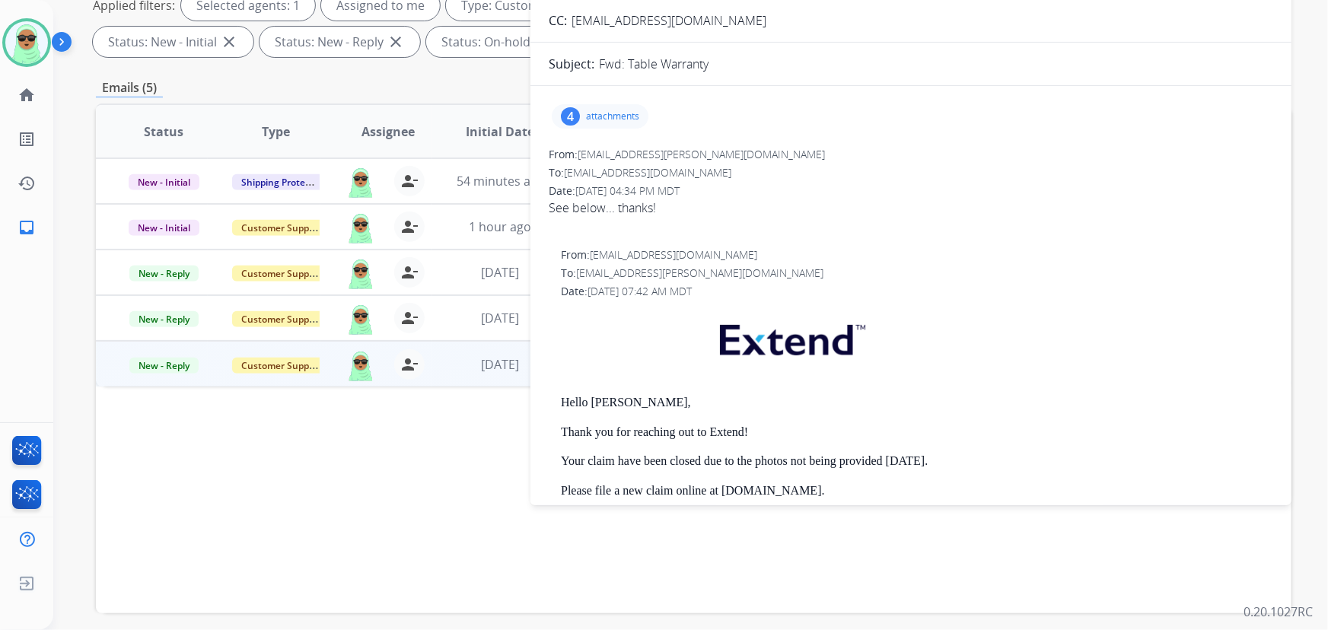
scroll to position [239, 0]
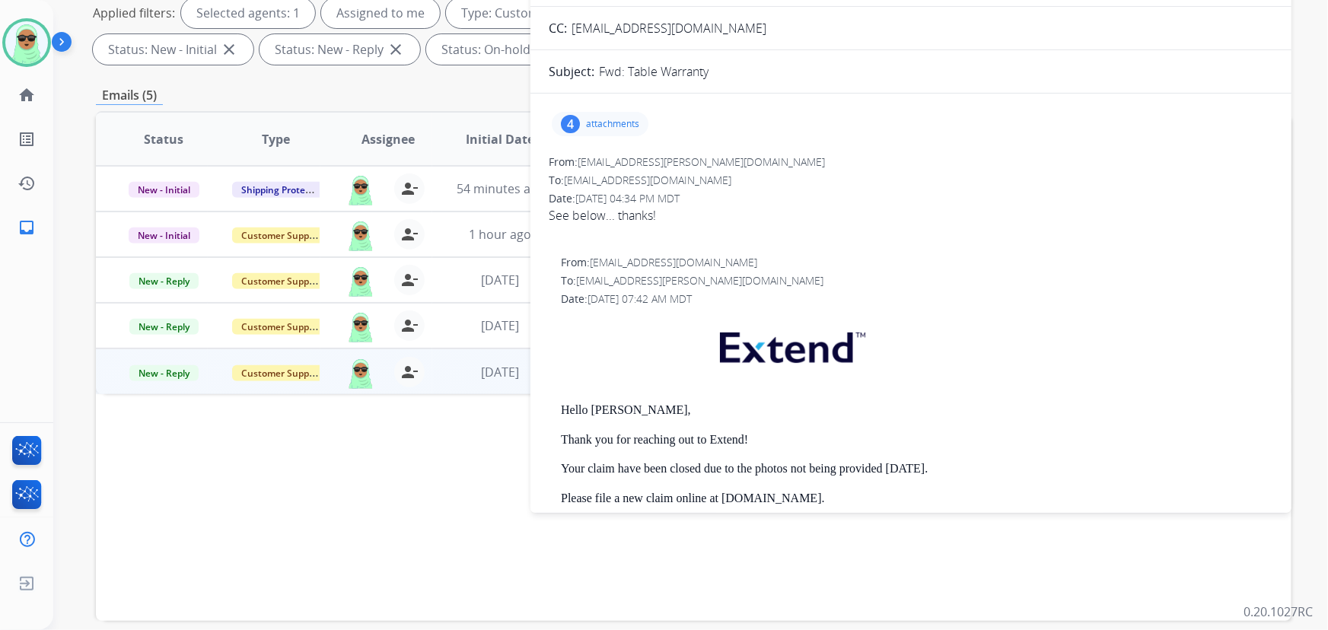
click at [611, 126] on p "attachments" at bounding box center [612, 124] width 53 height 12
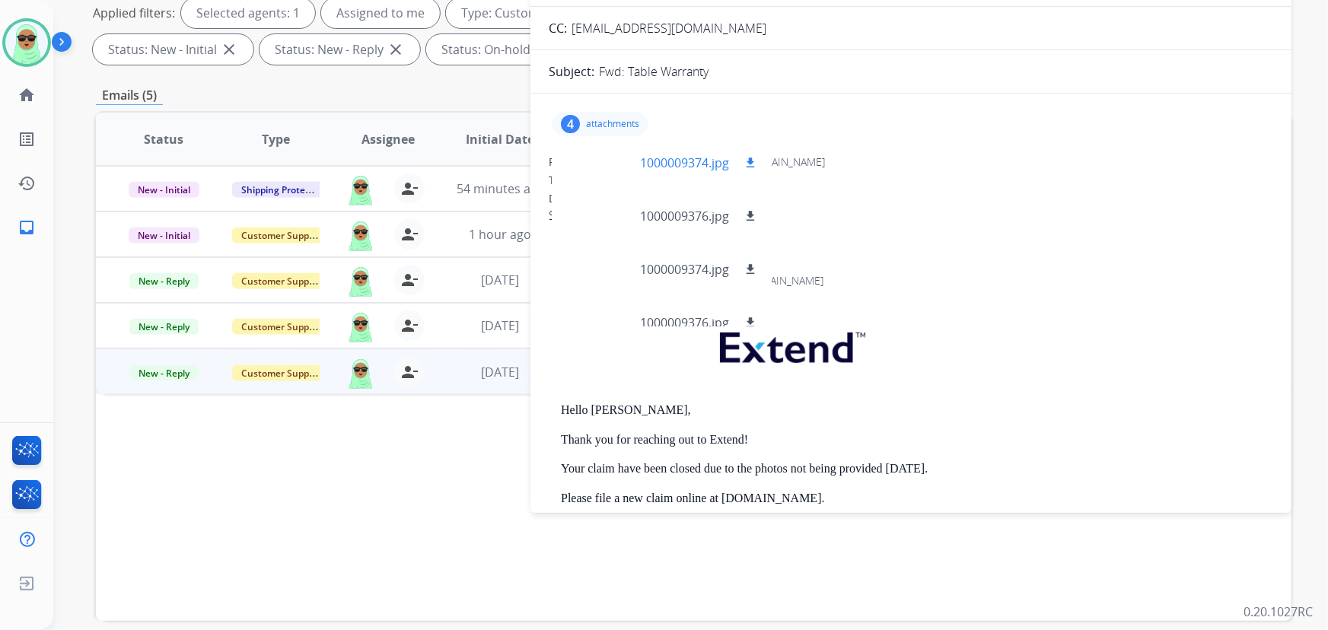
click at [591, 153] on div at bounding box center [602, 162] width 76 height 53
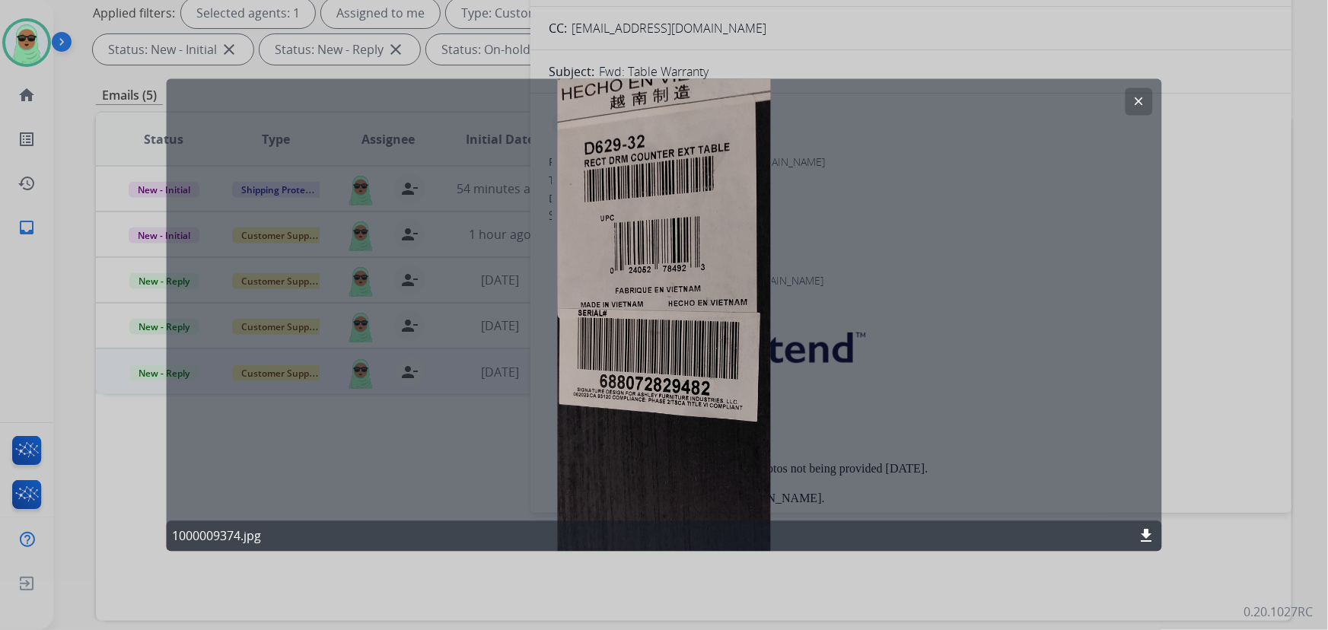
click at [1139, 104] on mat-icon "clear" at bounding box center [1140, 102] width 14 height 14
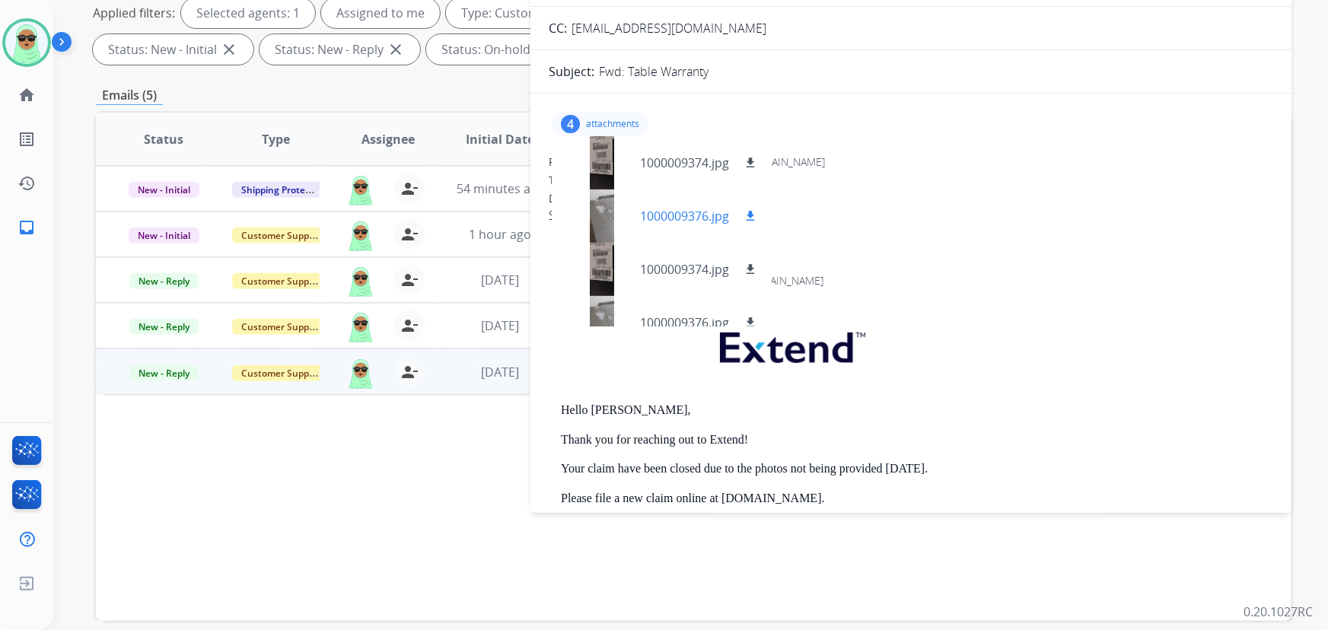
click at [607, 207] on div at bounding box center [602, 216] width 76 height 53
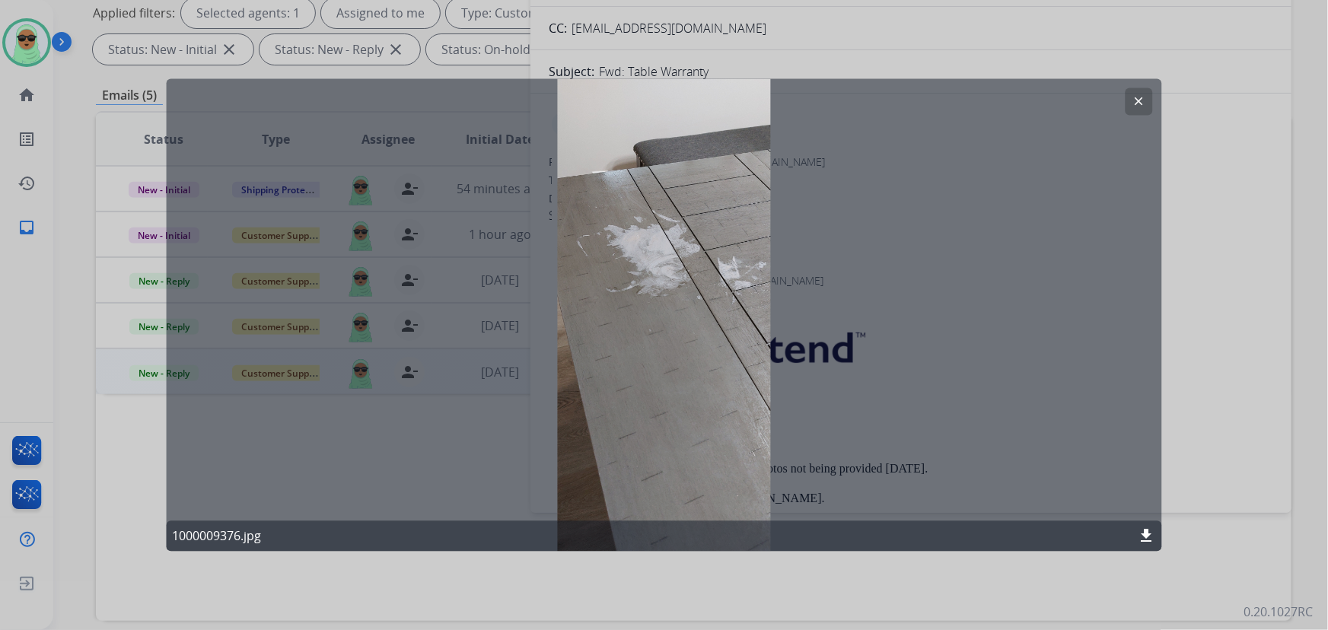
click at [1137, 93] on button "clear" at bounding box center [1139, 101] width 27 height 27
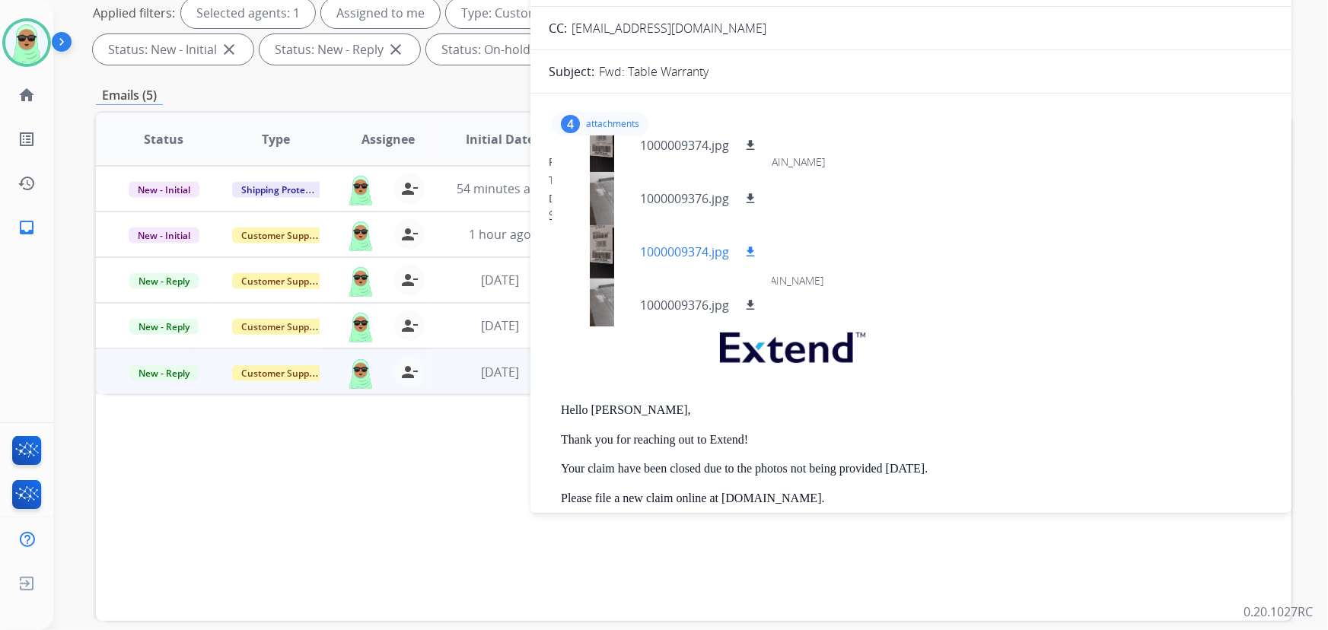
scroll to position [23, 0]
click at [604, 285] on div at bounding box center [602, 299] width 76 height 53
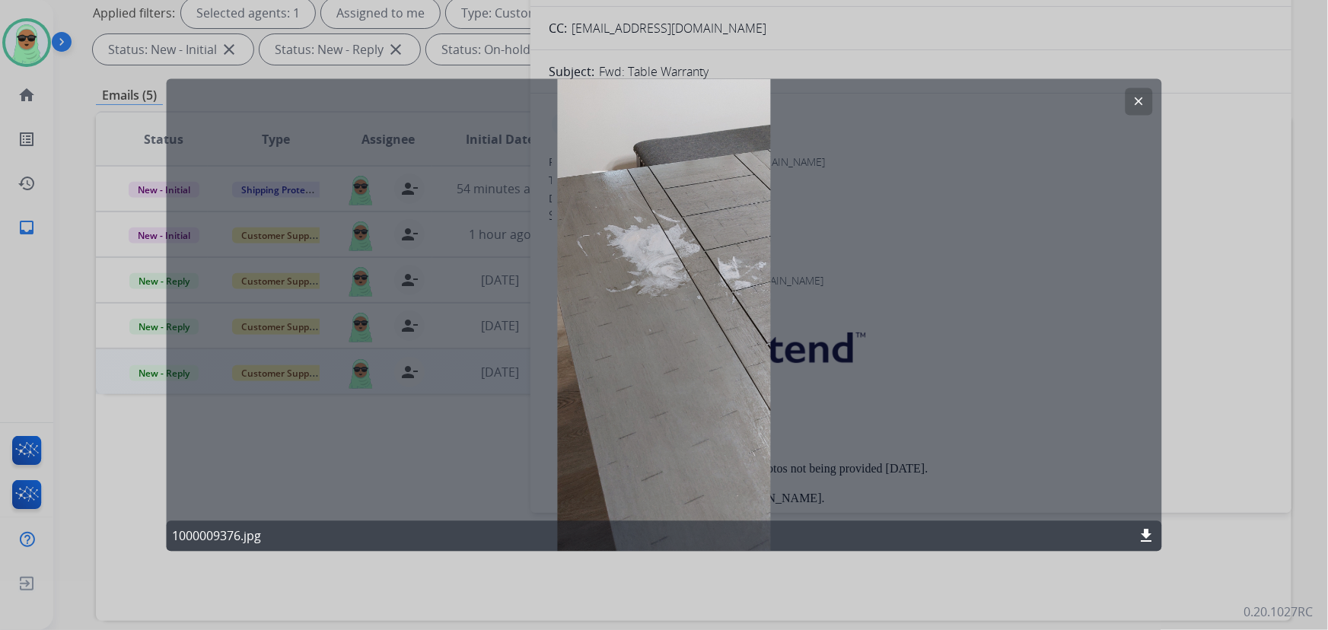
click at [1129, 112] on button "clear" at bounding box center [1139, 101] width 27 height 27
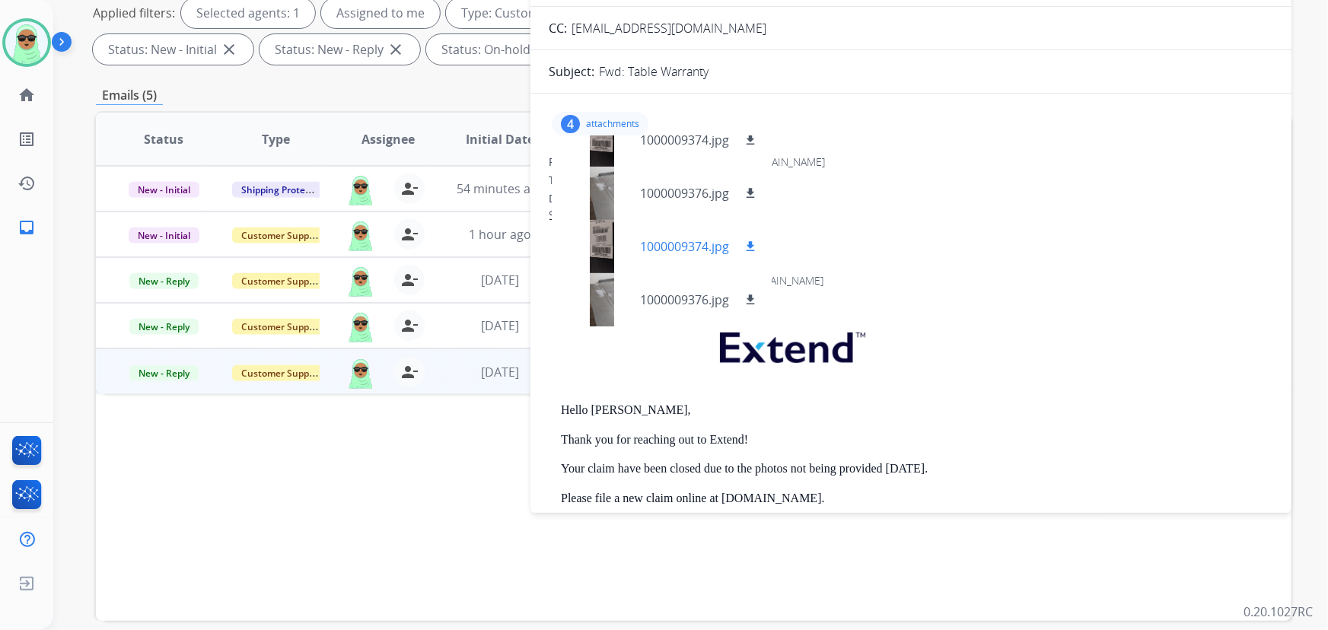
click at [606, 252] on div at bounding box center [602, 246] width 76 height 53
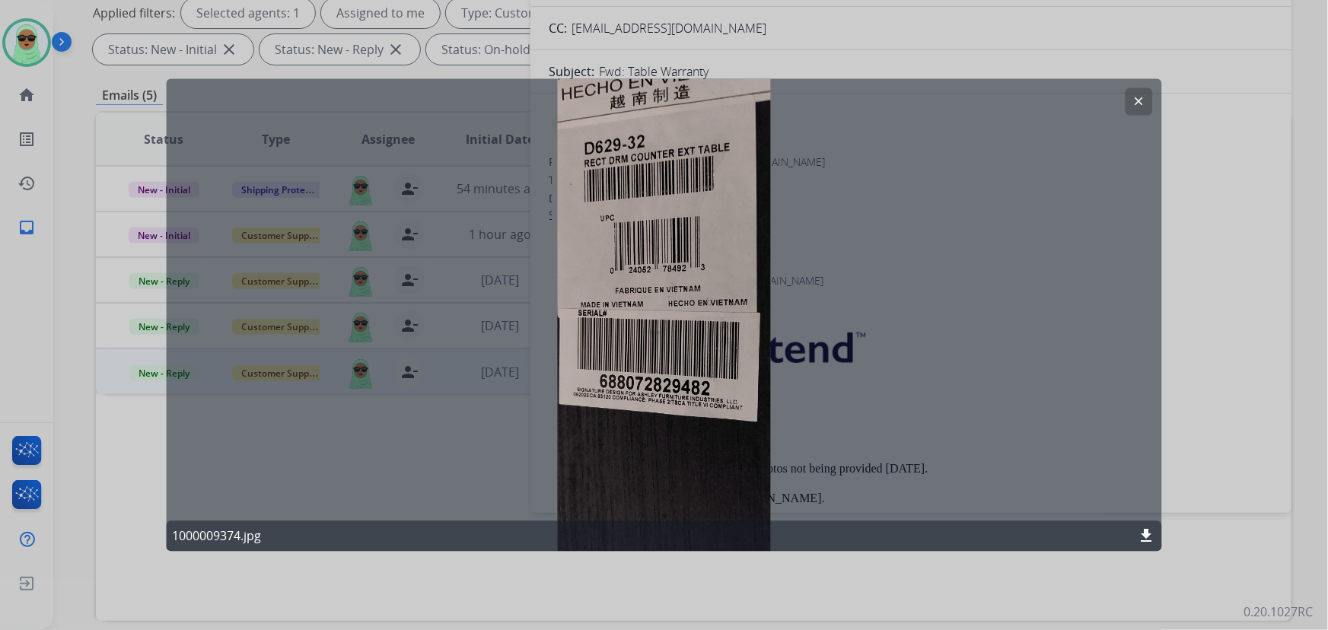
click at [1141, 100] on mat-icon "clear" at bounding box center [1140, 102] width 14 height 14
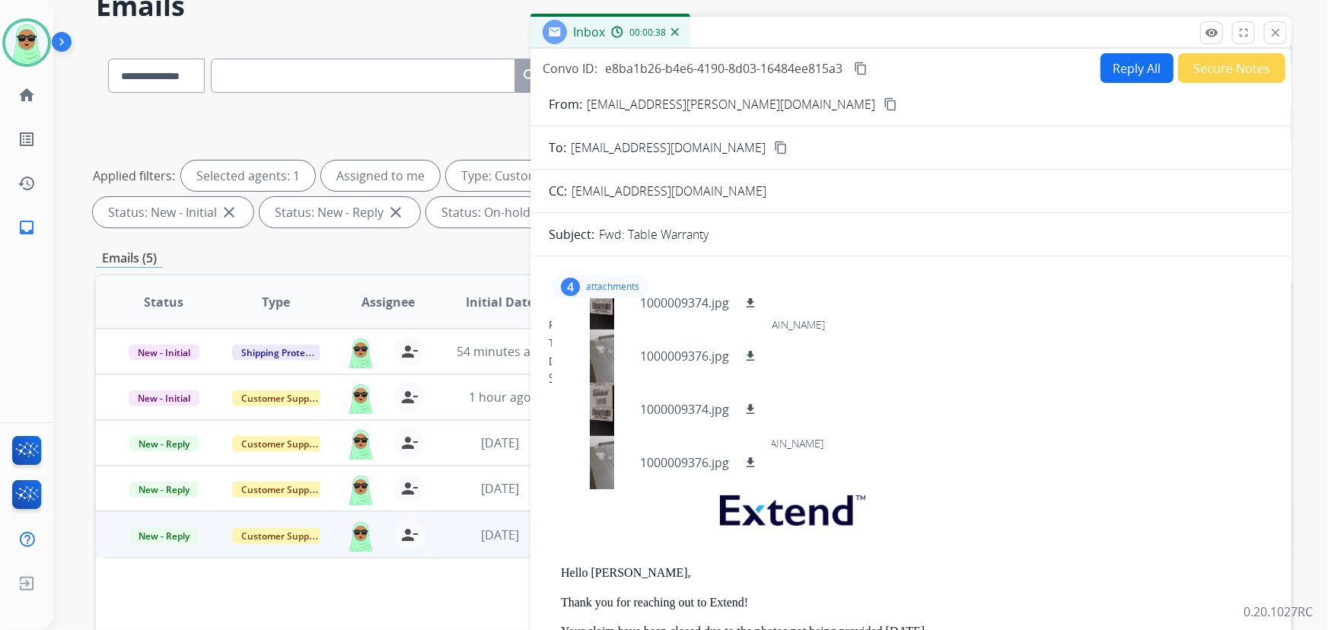
scroll to position [0, 0]
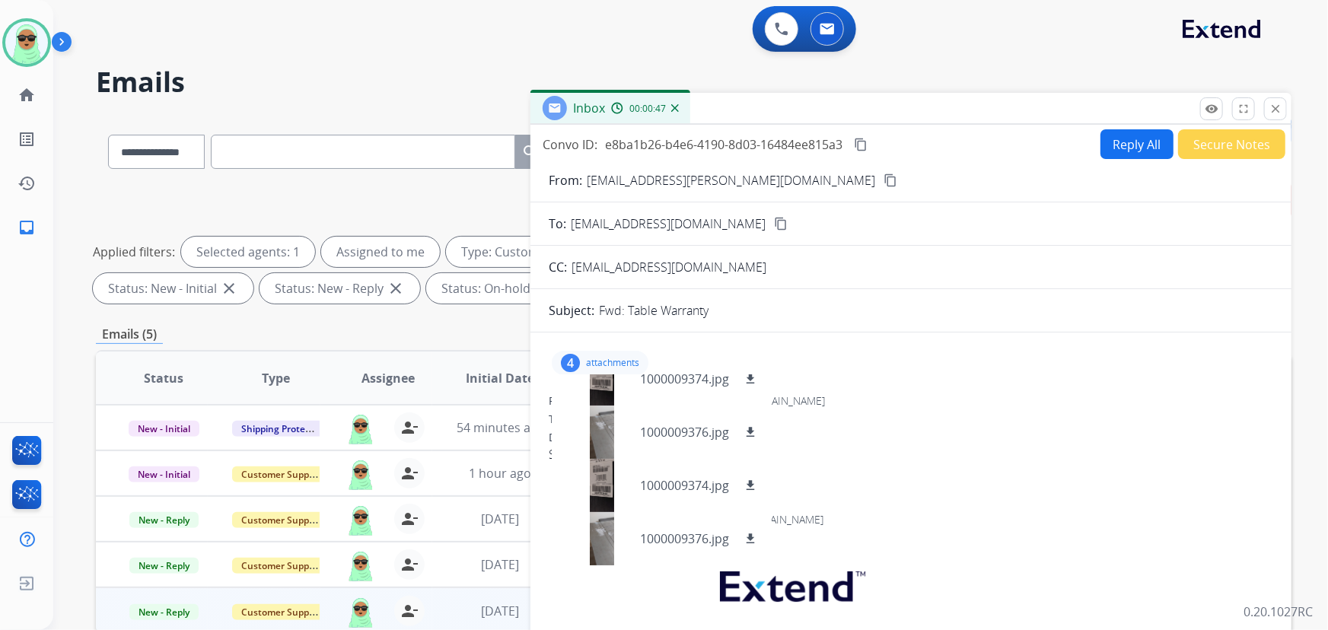
click at [716, 177] on div "From: cania.harris@gmail.com content_copy" at bounding box center [911, 180] width 761 height 18
click at [884, 177] on mat-icon "content_copy" at bounding box center [891, 181] width 14 height 14
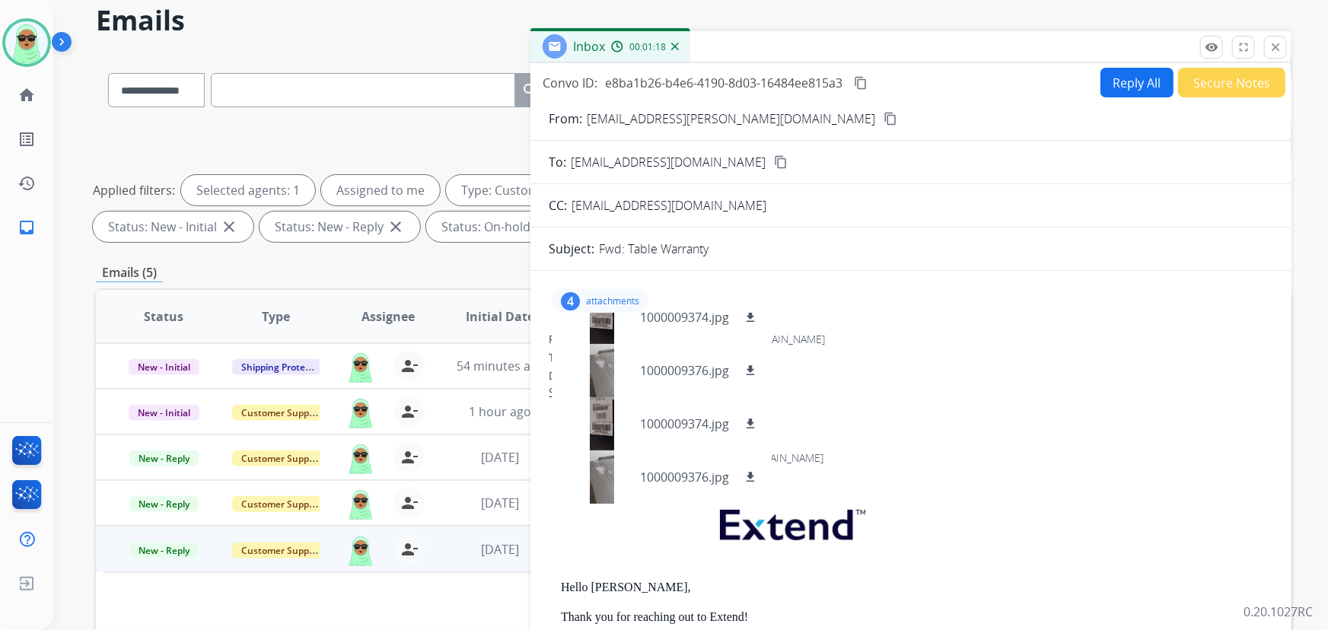
scroll to position [69, 0]
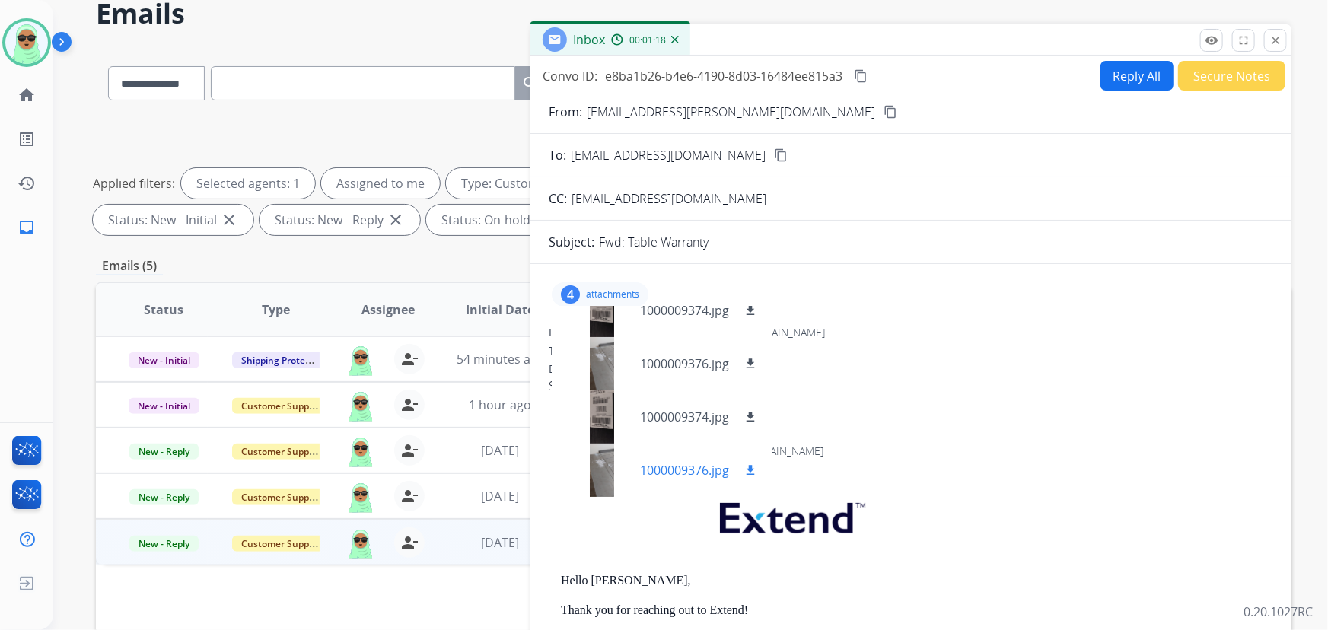
click at [602, 451] on div at bounding box center [602, 470] width 76 height 53
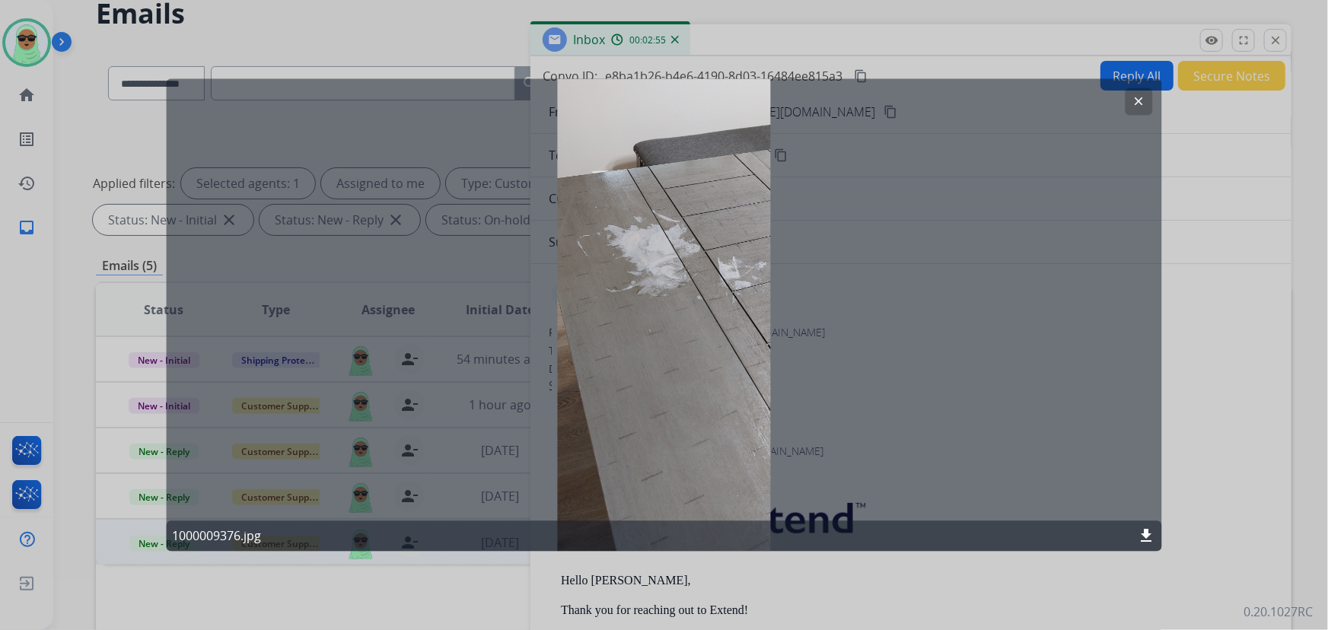
click at [1135, 96] on mat-icon "clear" at bounding box center [1140, 102] width 14 height 14
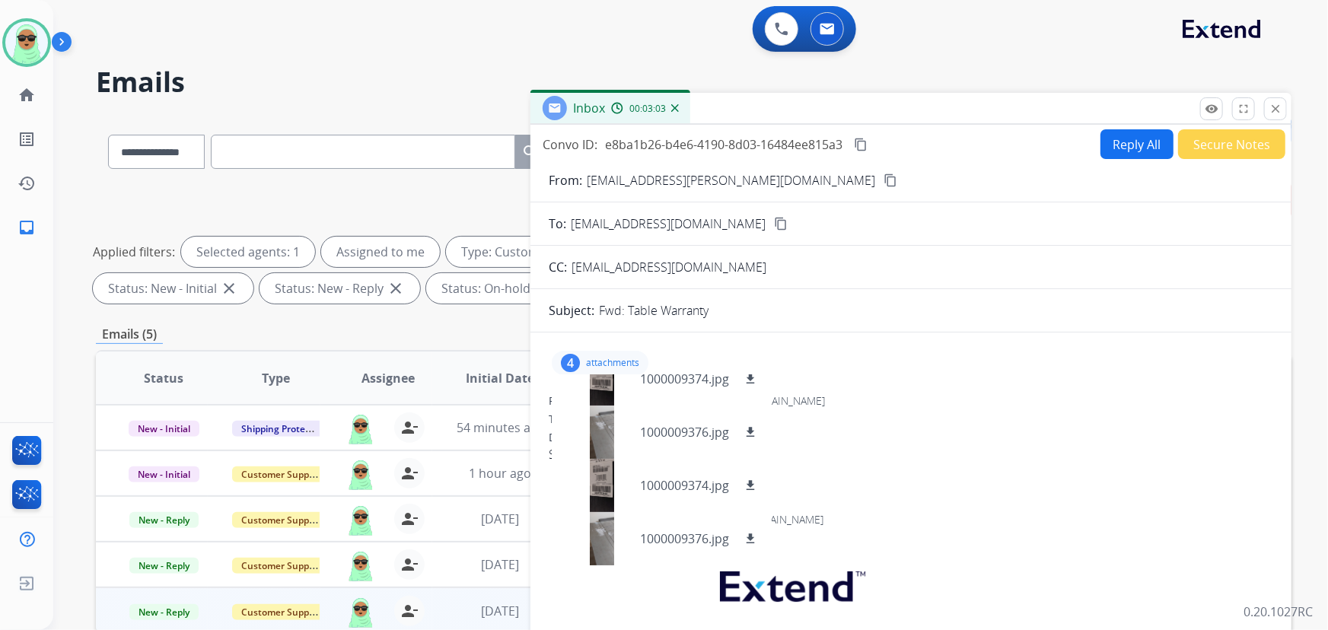
scroll to position [0, 0]
click at [627, 351] on div "4 attachments 1000009374.jpg download 1000009376.jpg download 1000009374.jpg do…" at bounding box center [600, 363] width 97 height 24
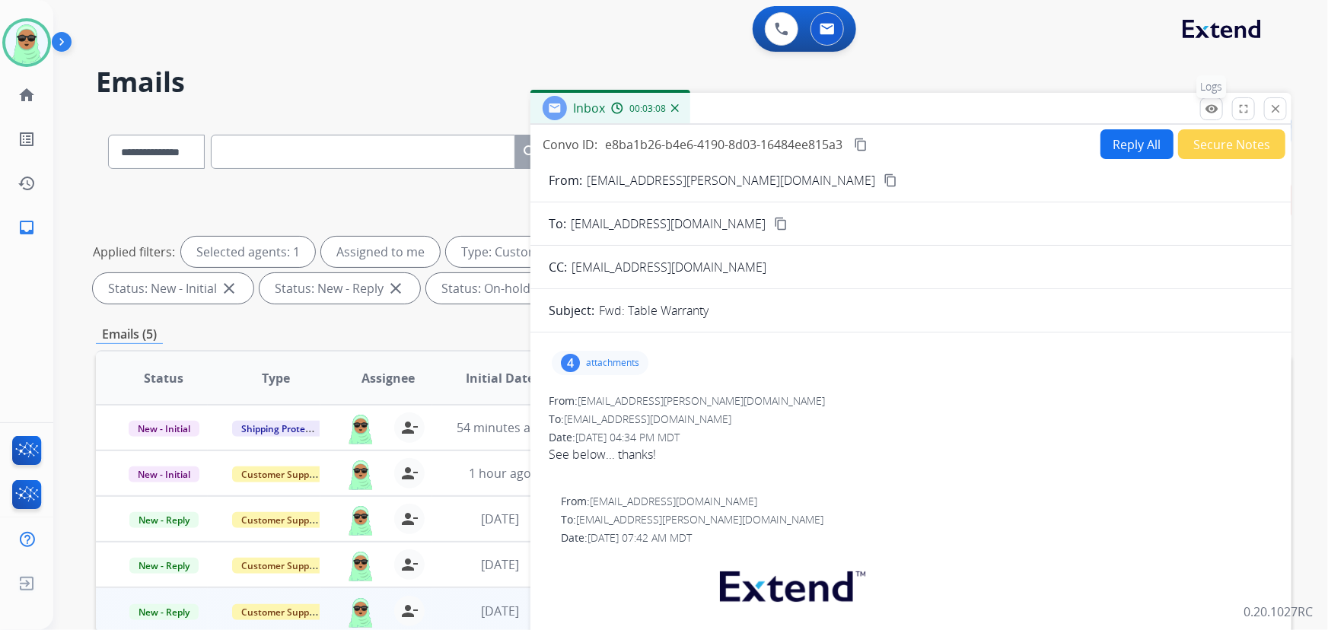
click at [1211, 107] on mat-icon "remove_red_eye" at bounding box center [1212, 109] width 14 height 14
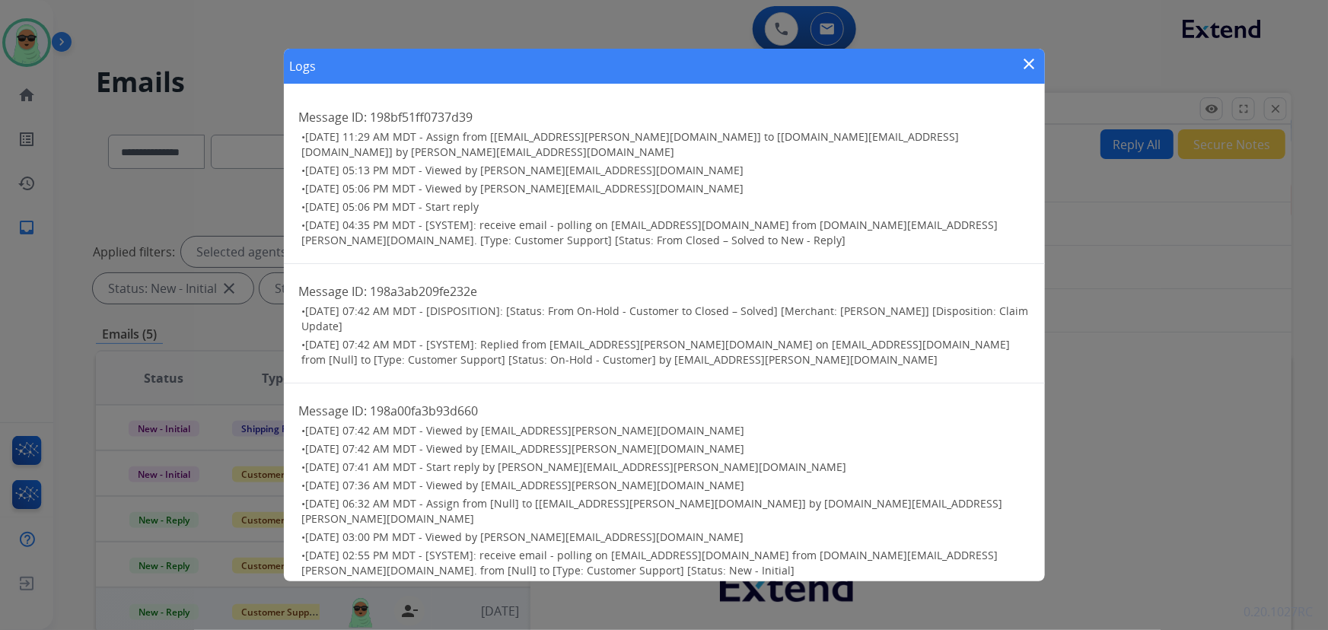
click at [1039, 63] on div "Logs close" at bounding box center [664, 66] width 761 height 35
click at [1035, 63] on mat-icon "close" at bounding box center [1030, 64] width 18 height 18
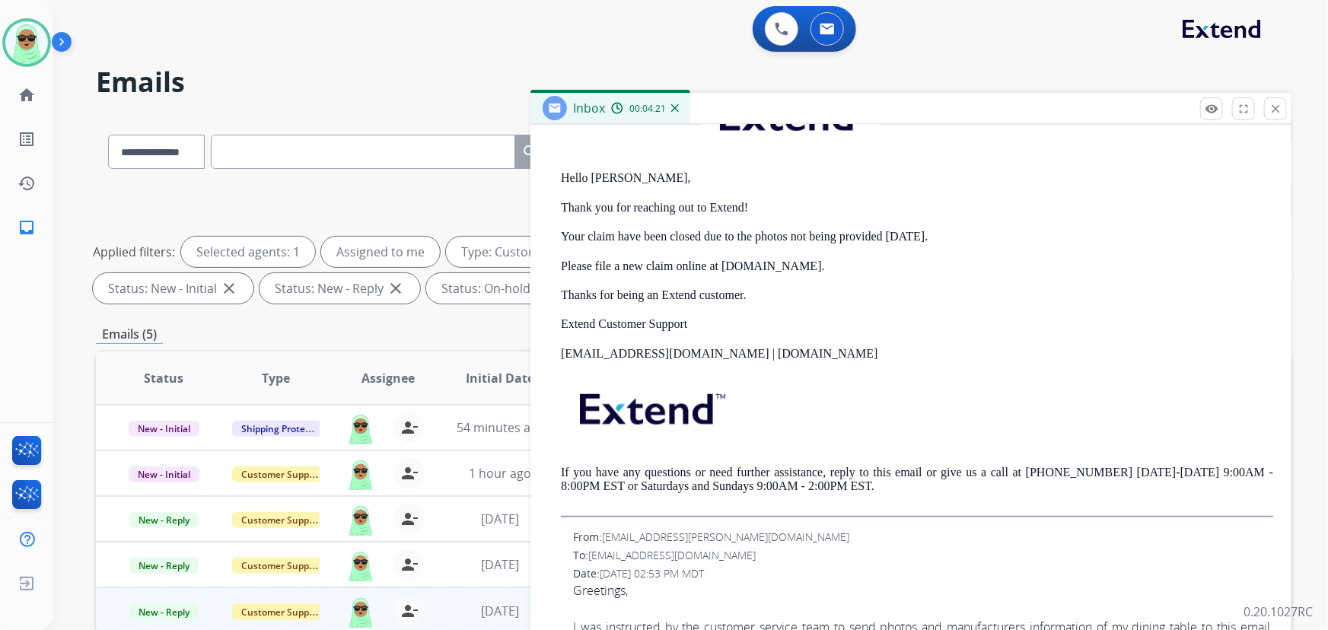
click at [1280, 112] on mat-icon "close" at bounding box center [1276, 109] width 14 height 14
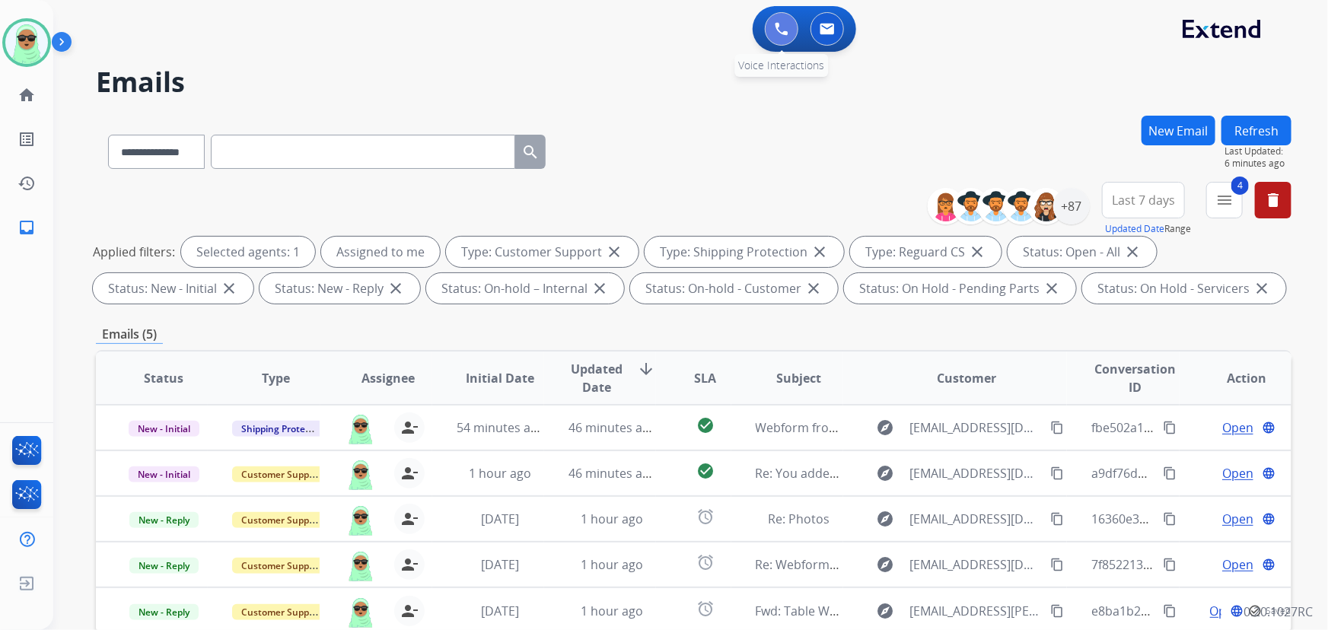
click at [767, 30] on button at bounding box center [781, 28] width 33 height 33
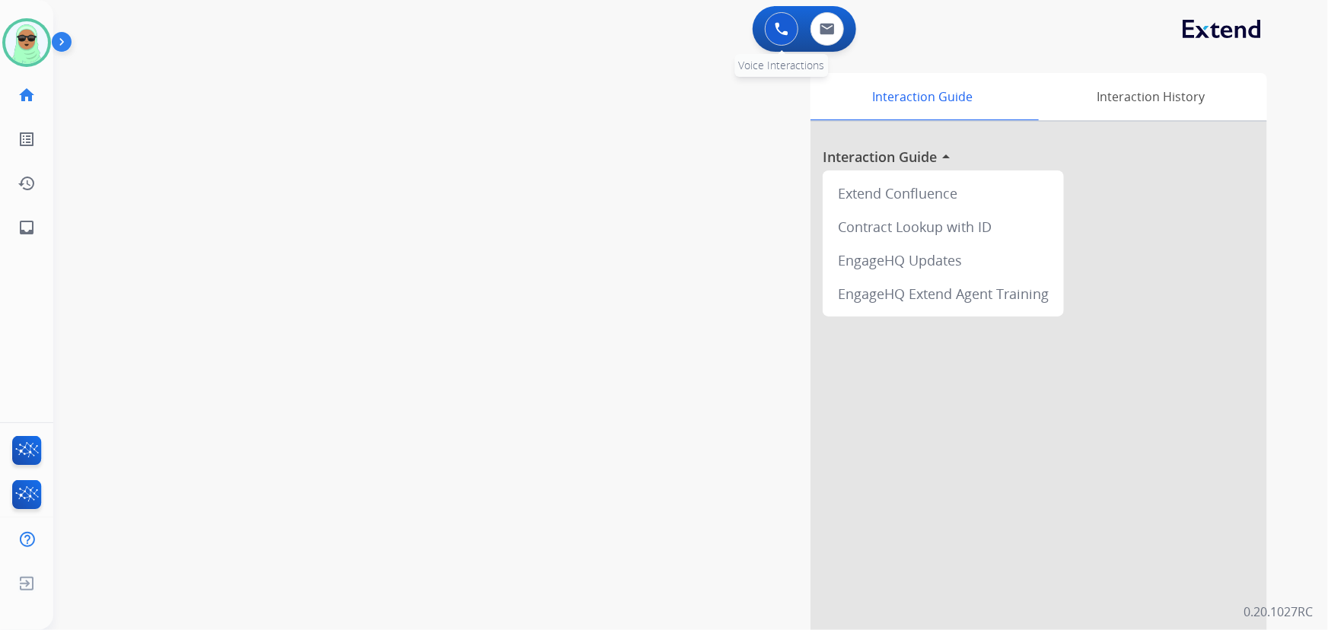
click at [776, 23] on img at bounding box center [782, 29] width 14 height 14
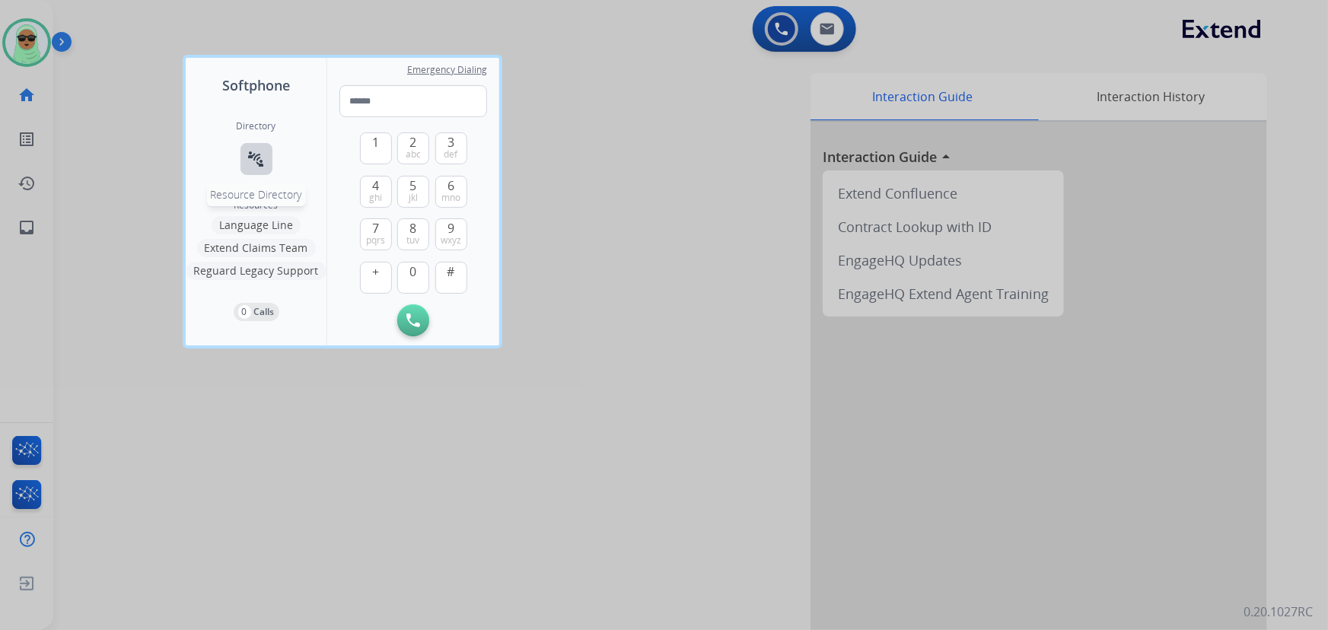
click at [253, 163] on mat-icon "connect_without_contact" at bounding box center [256, 159] width 18 height 18
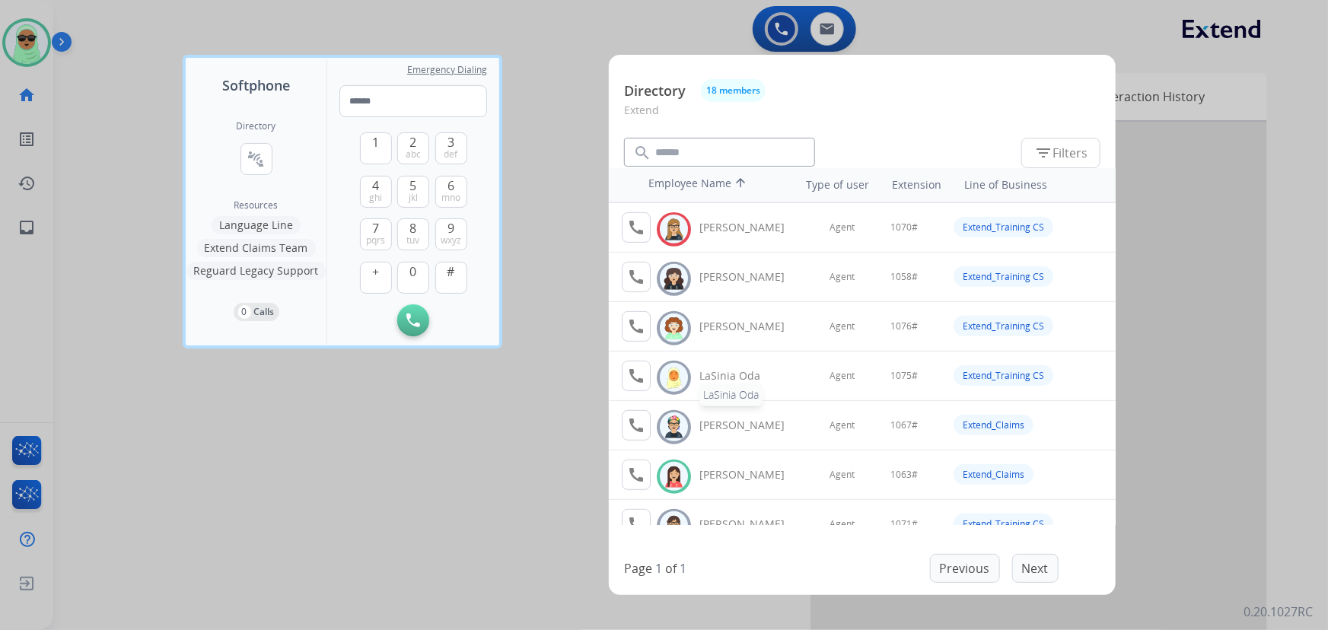
scroll to position [415, 0]
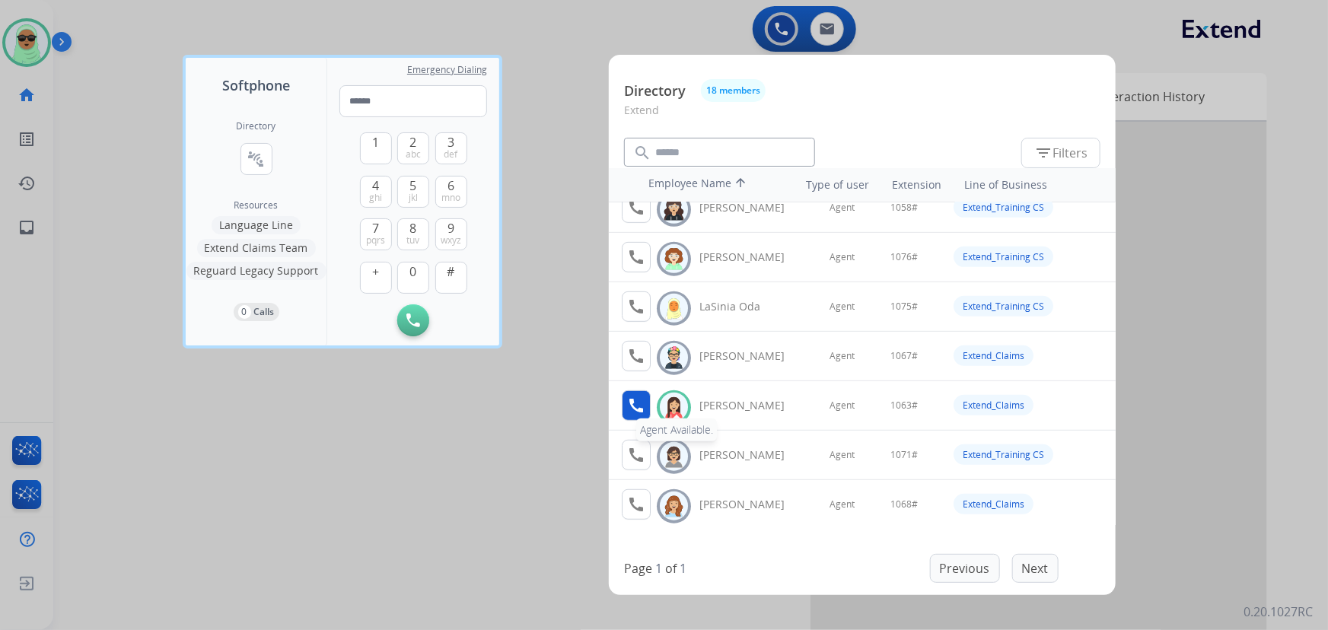
click at [632, 405] on mat-icon "call" at bounding box center [636, 406] width 18 height 18
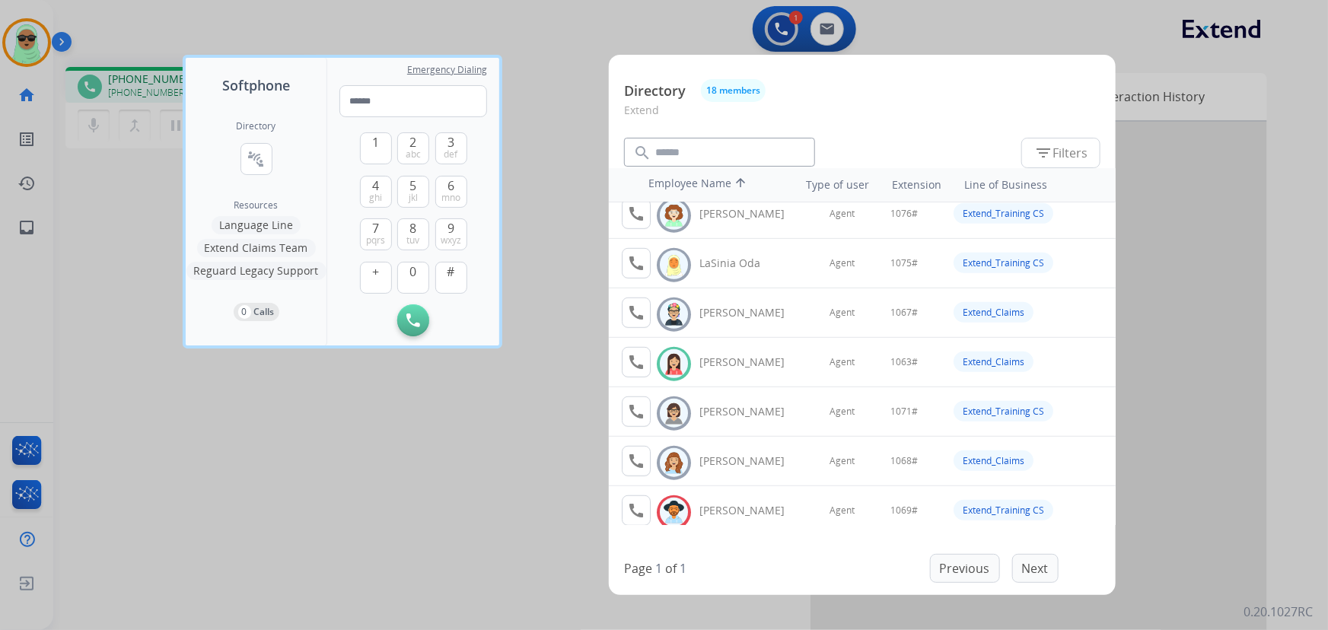
scroll to position [484, 0]
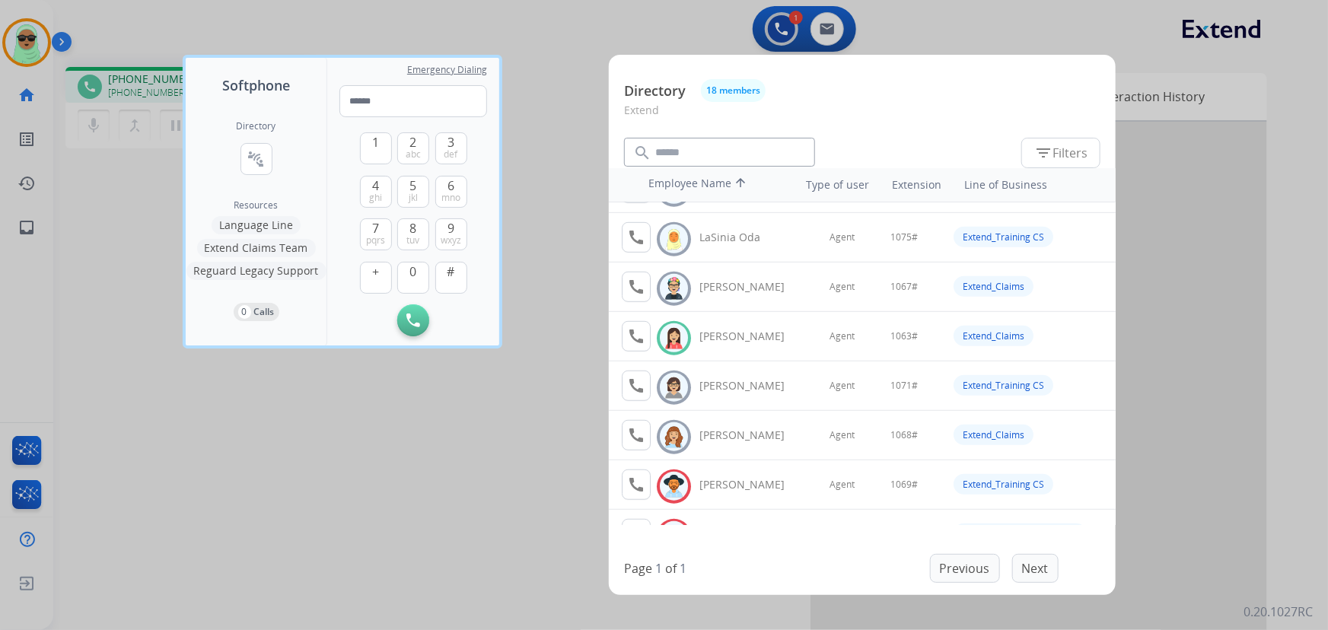
drag, startPoint x: 384, startPoint y: 148, endPoint x: 387, endPoint y: 164, distance: 16.3
click at [384, 149] on button "1" at bounding box center [376, 148] width 32 height 32
drag, startPoint x: 419, startPoint y: 278, endPoint x: 424, endPoint y: 269, distance: 9.9
click at [420, 277] on button "0" at bounding box center [413, 278] width 32 height 32
click at [448, 195] on span "mno" at bounding box center [451, 198] width 19 height 12
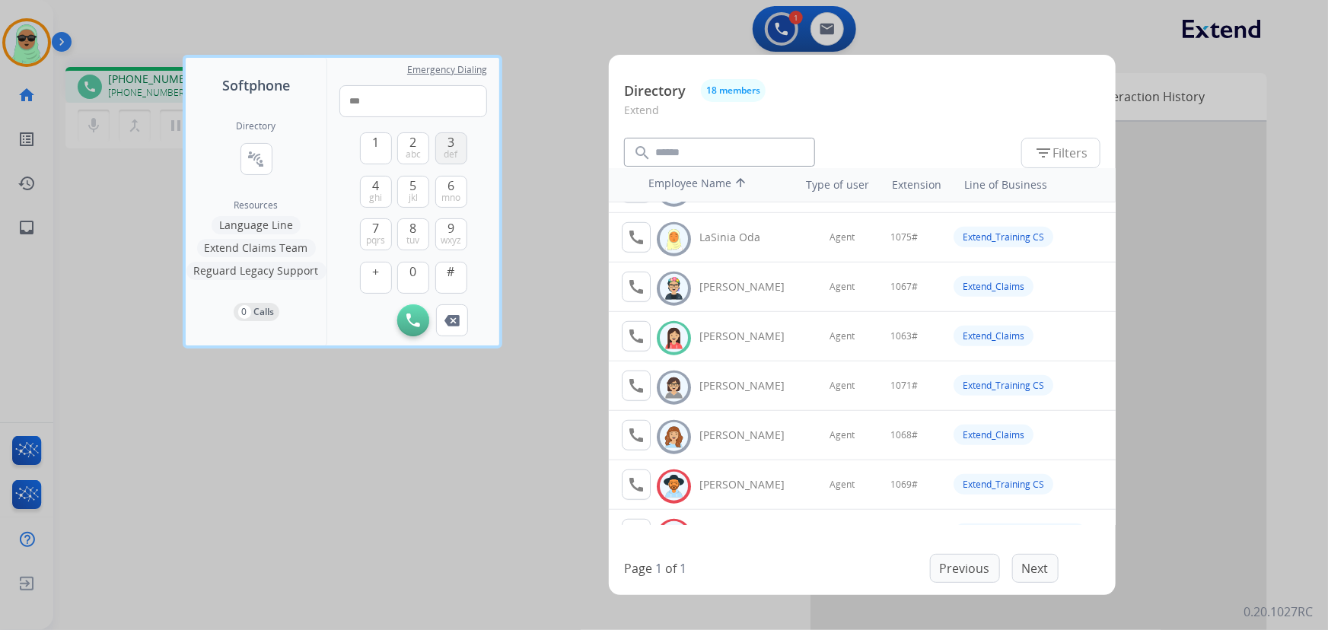
click at [451, 155] on span "def" at bounding box center [452, 154] width 14 height 12
click at [450, 269] on span "#" at bounding box center [452, 272] width 8 height 18
type input "*****"
click at [556, 219] on div at bounding box center [664, 315] width 1328 height 630
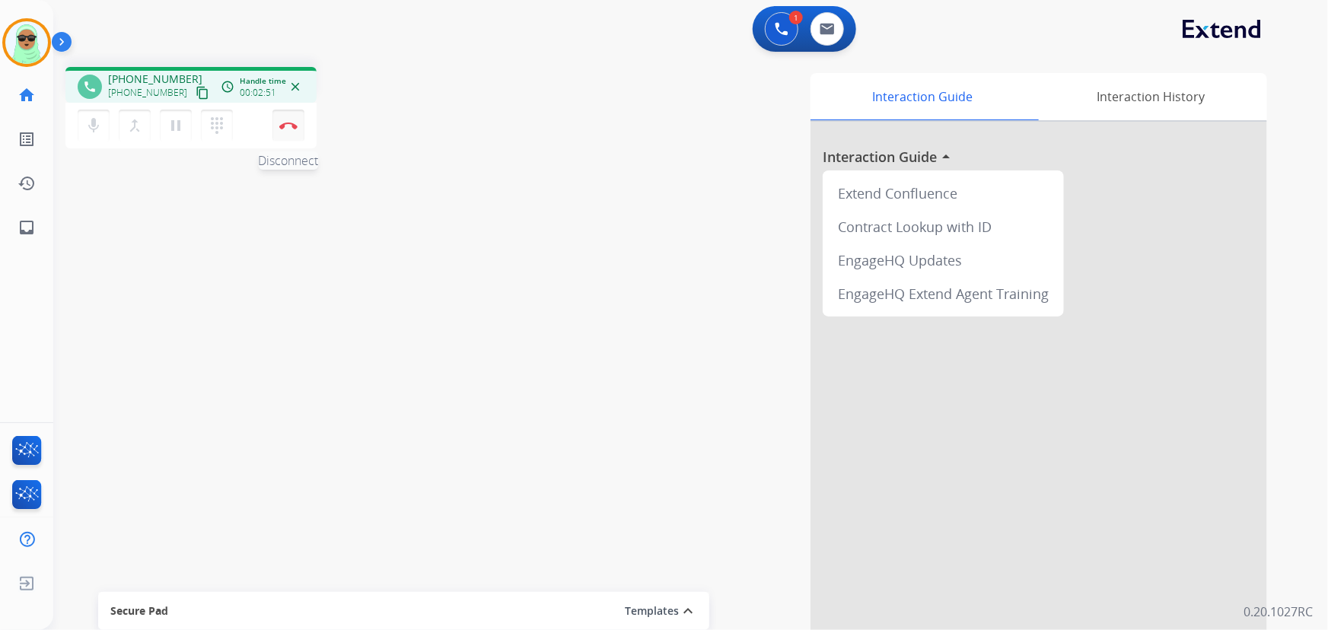
click at [295, 134] on button "Disconnect" at bounding box center [289, 126] width 32 height 32
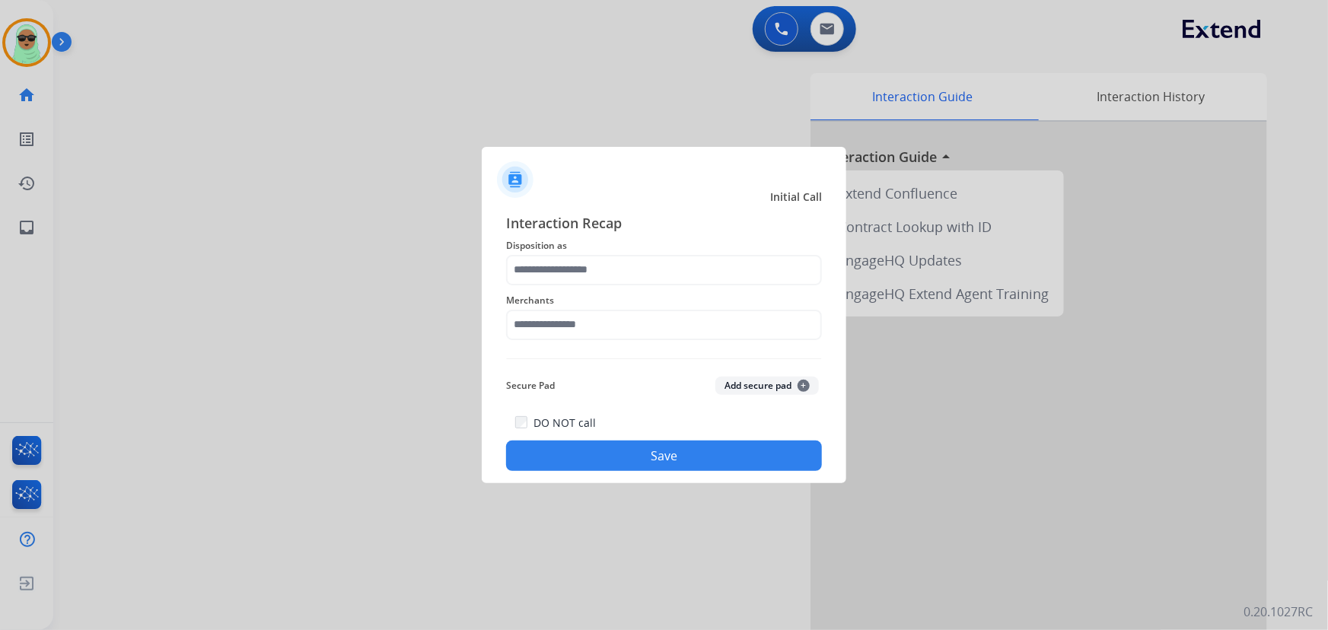
drag, startPoint x: 681, startPoint y: 285, endPoint x: 681, endPoint y: 275, distance: 10.7
click at [681, 285] on div "Interaction Recap Disposition as Merchants Secure Pad Add secure pad + DO NOT c…" at bounding box center [664, 342] width 316 height 260
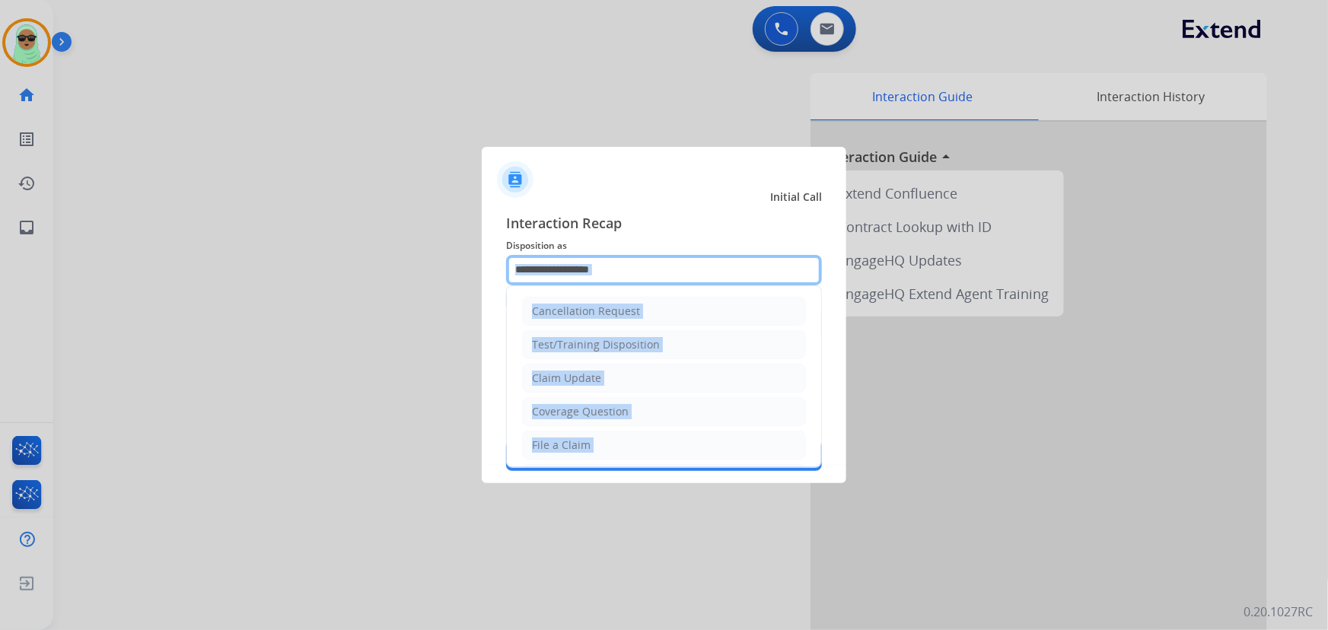
click at [681, 275] on input "text" at bounding box center [664, 270] width 316 height 30
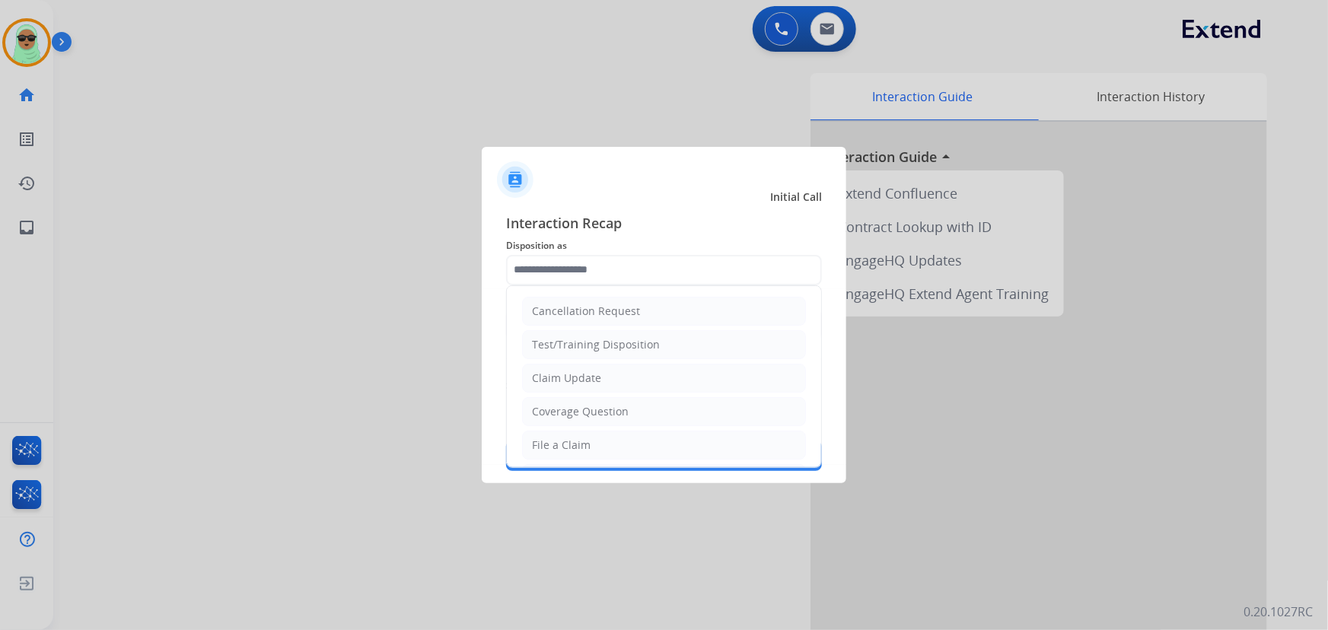
click at [604, 378] on li "Claim Update" at bounding box center [664, 378] width 284 height 29
type input "**********"
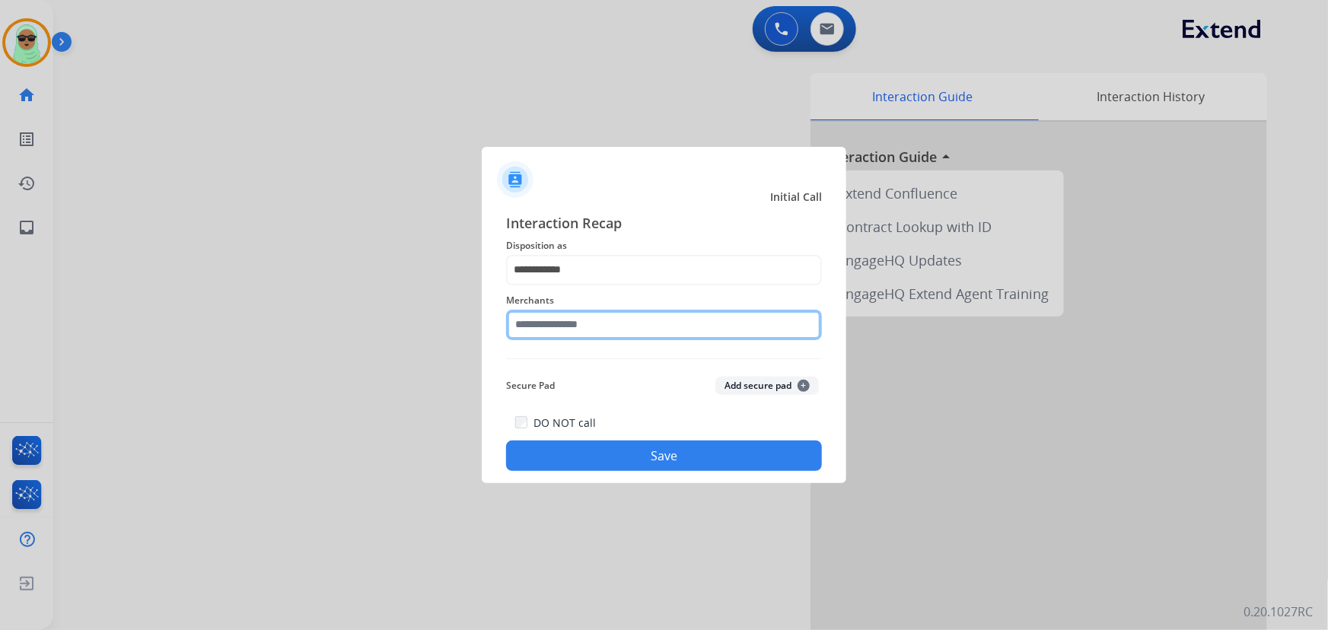
click at [611, 335] on input "text" at bounding box center [664, 325] width 316 height 30
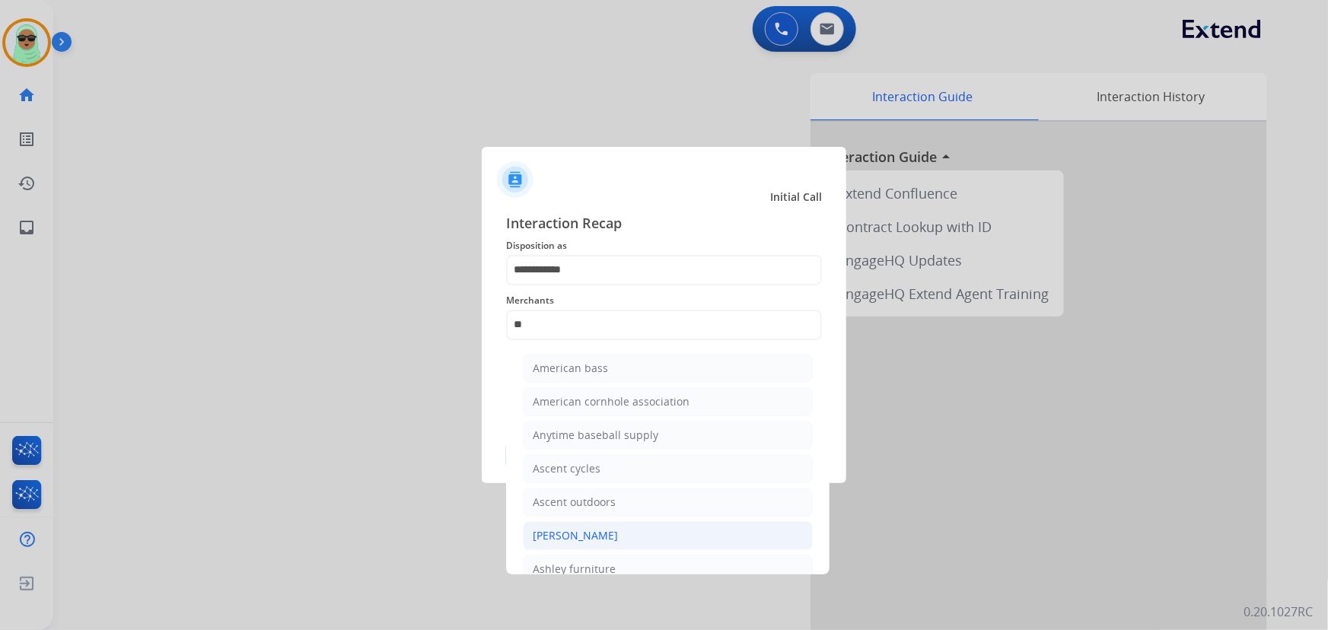
click at [647, 540] on li "[PERSON_NAME]" at bounding box center [668, 535] width 290 height 29
type input "**********"
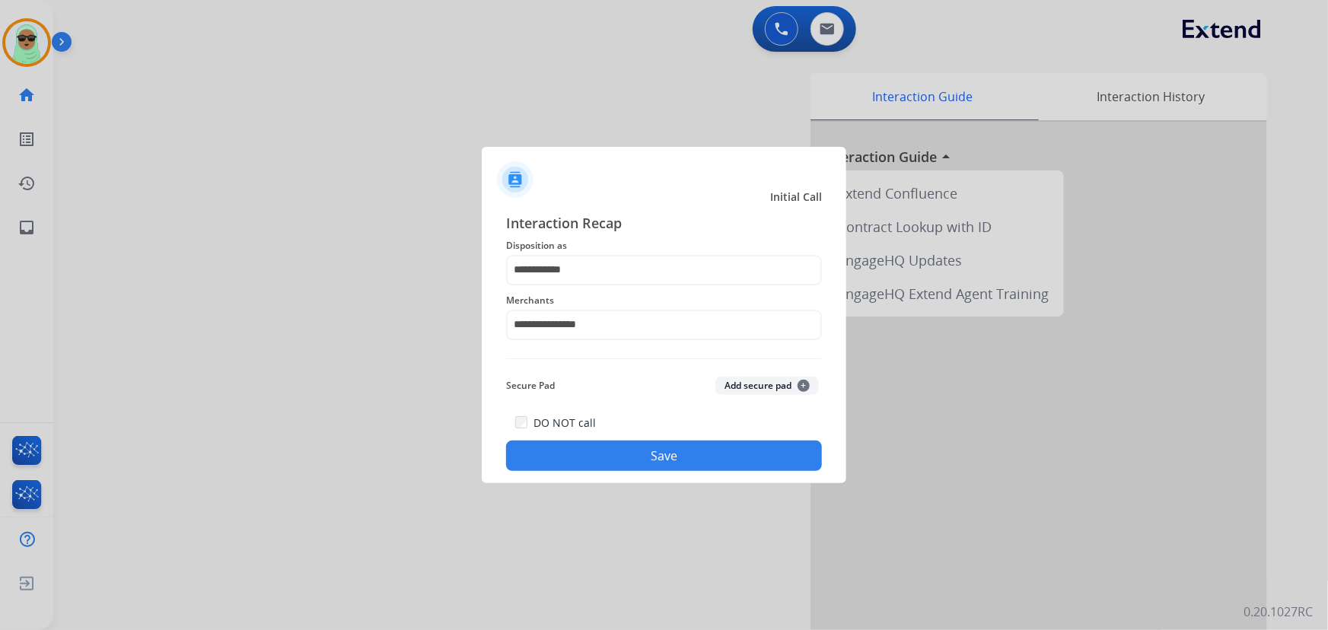
click at [691, 464] on button "Save" at bounding box center [664, 456] width 316 height 30
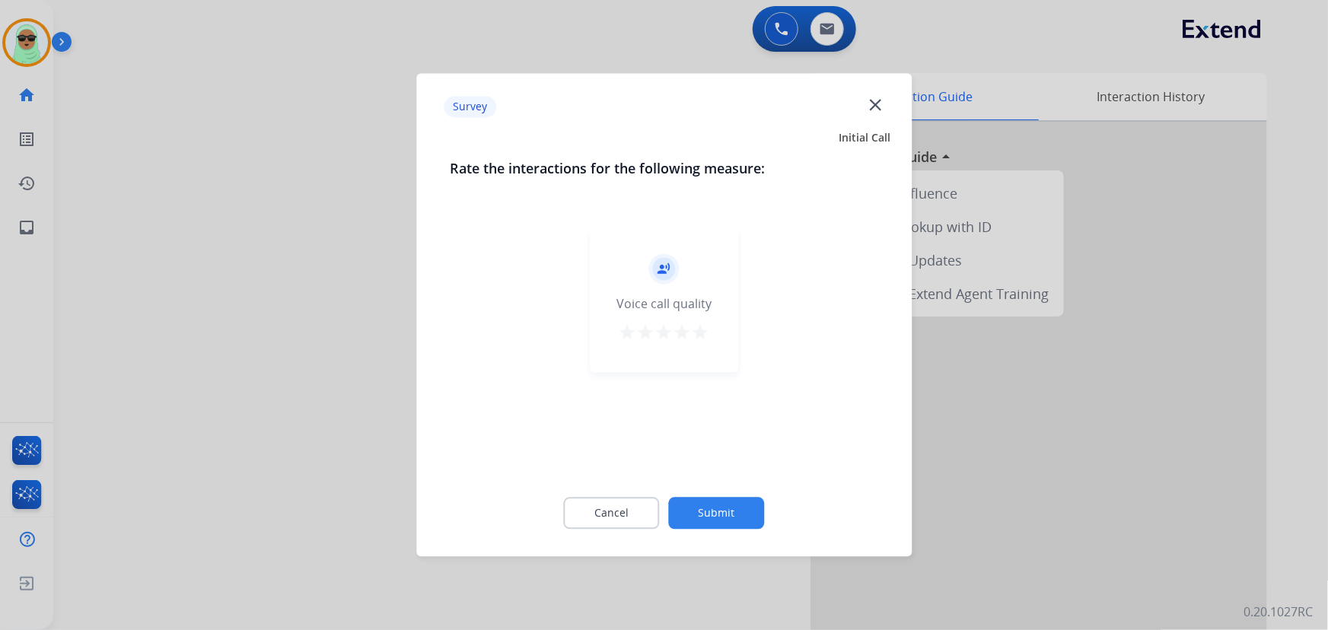
click at [719, 512] on button "Submit" at bounding box center [717, 514] width 96 height 32
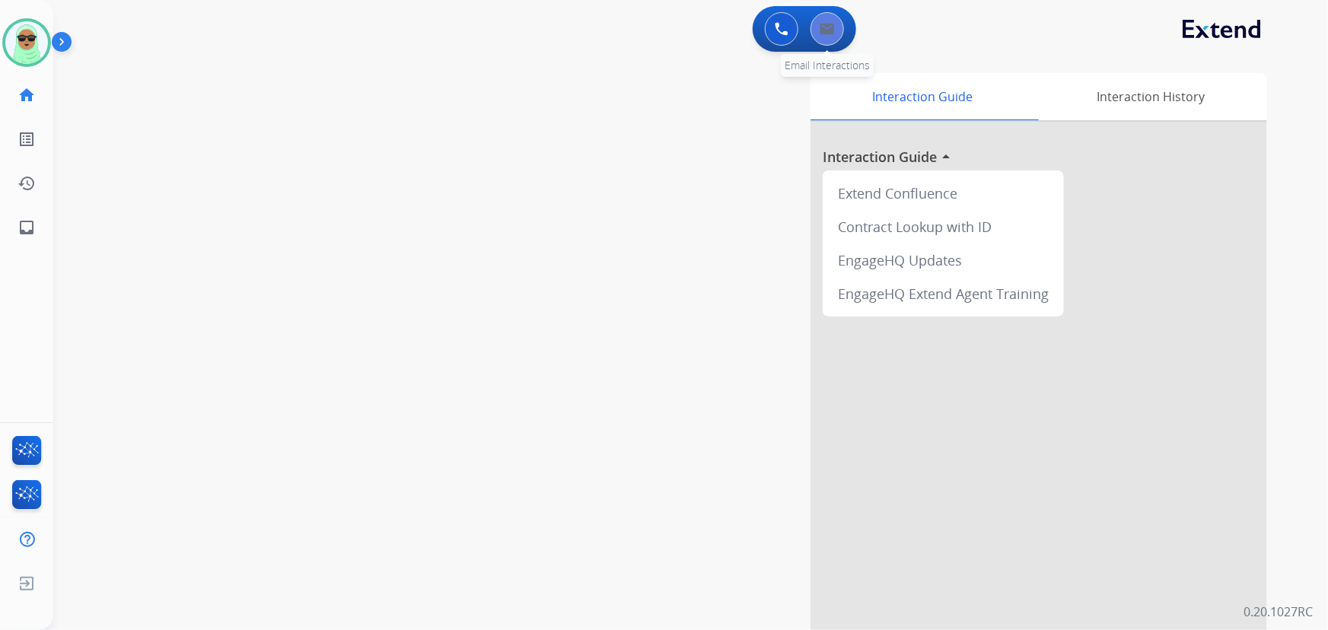
drag, startPoint x: 851, startPoint y: 28, endPoint x: 831, endPoint y: 28, distance: 19.8
click at [848, 28] on div "0 Voice Interactions 0 Email Interactions" at bounding box center [805, 29] width 104 height 46
click at [830, 29] on img at bounding box center [827, 29] width 15 height 12
select select "**********"
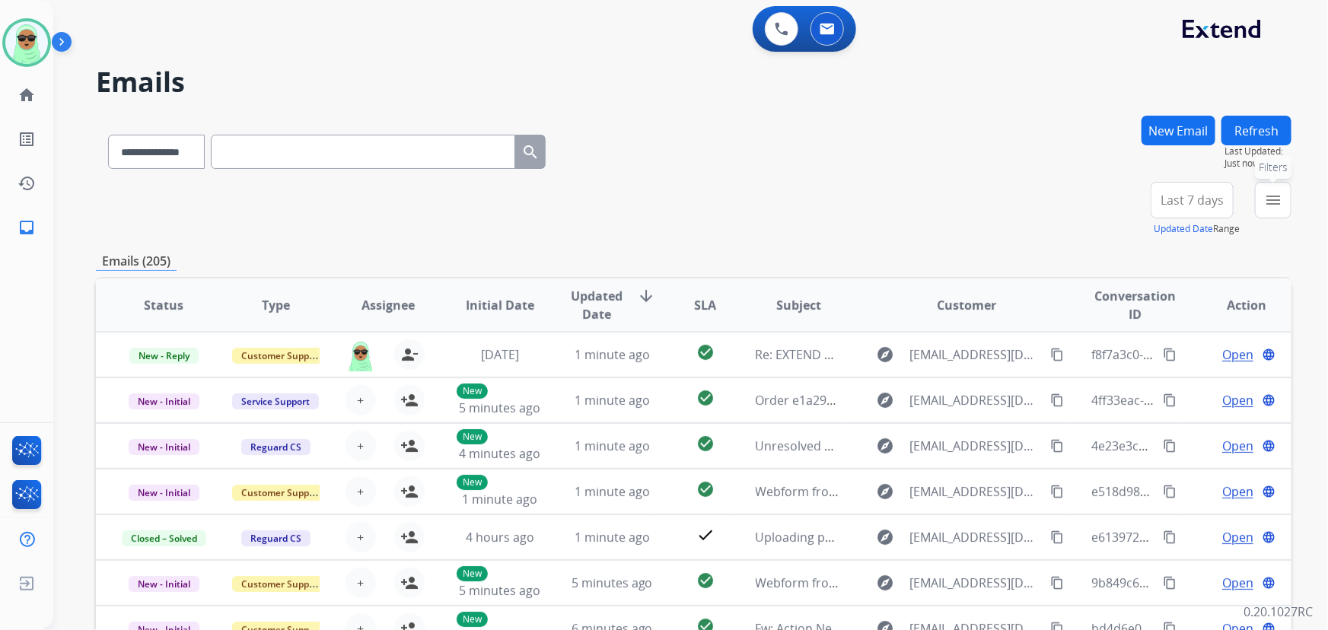
click at [1275, 208] on mat-icon "menu" at bounding box center [1273, 200] width 18 height 18
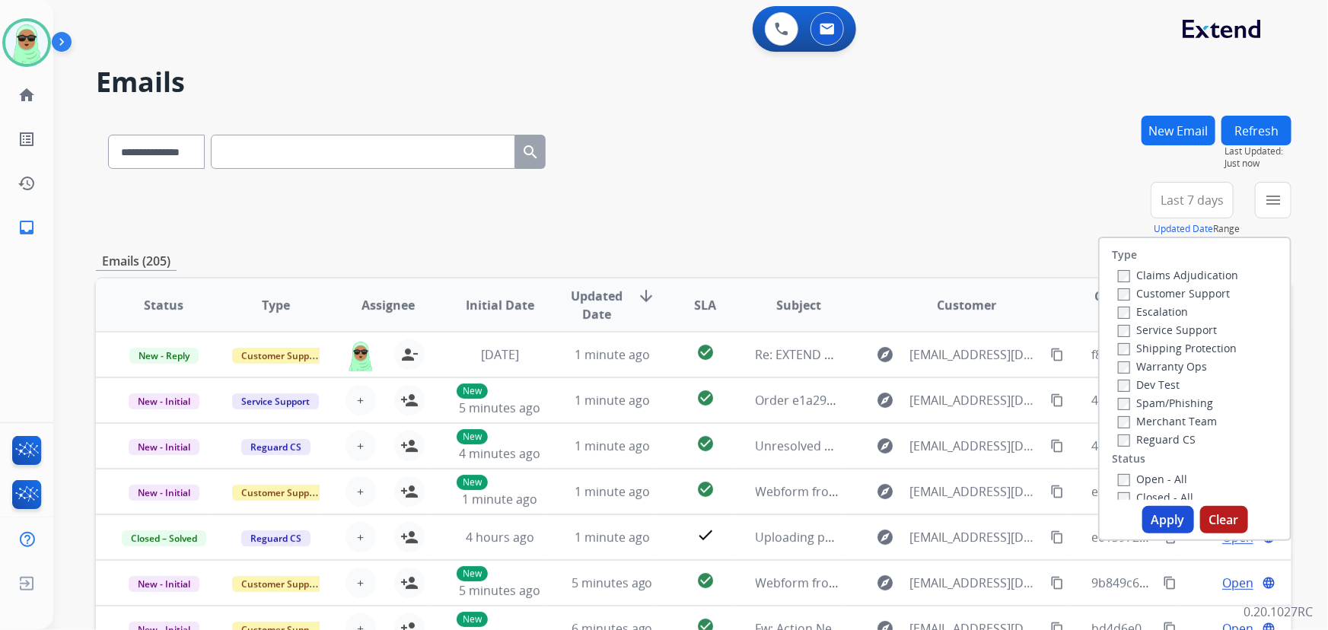
click at [1156, 293] on label "Customer Support" at bounding box center [1174, 293] width 112 height 14
drag, startPoint x: 1172, startPoint y: 349, endPoint x: 1169, endPoint y: 375, distance: 26.1
click at [1172, 348] on label "Shipping Protection" at bounding box center [1177, 348] width 119 height 14
click at [1158, 435] on label "Reguard CS" at bounding box center [1157, 439] width 78 height 14
click at [1155, 479] on label "Open - All" at bounding box center [1152, 479] width 69 height 14
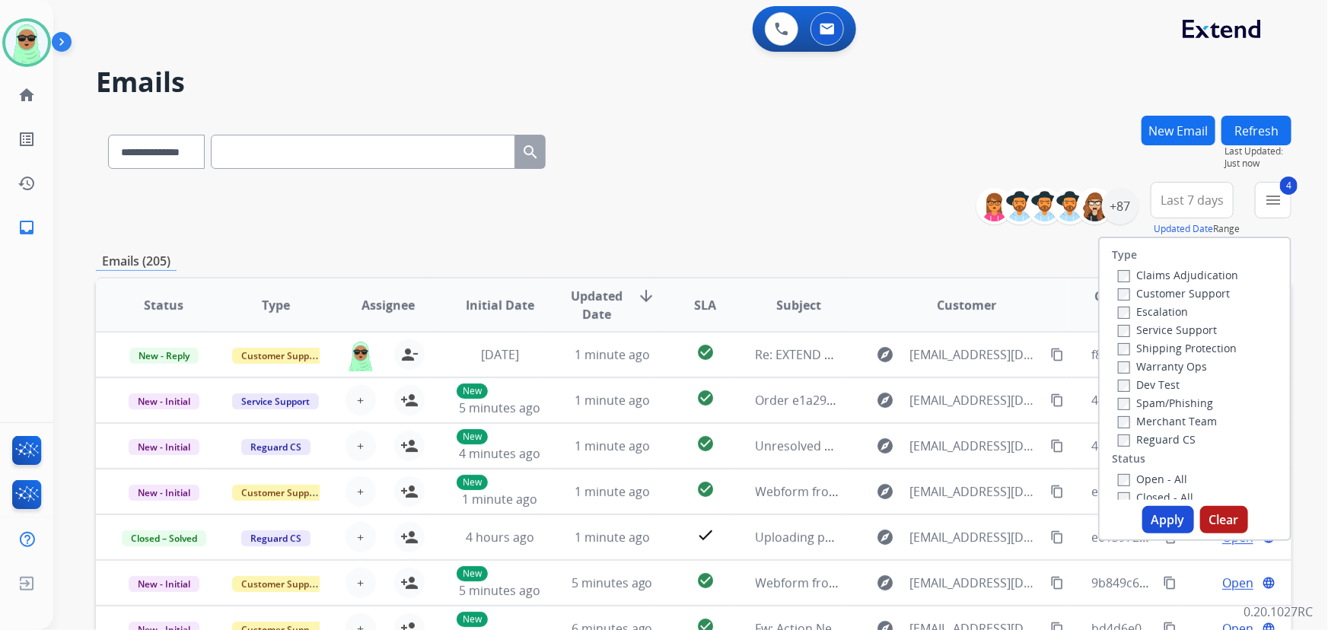
click at [1159, 512] on button "Apply" at bounding box center [1169, 519] width 52 height 27
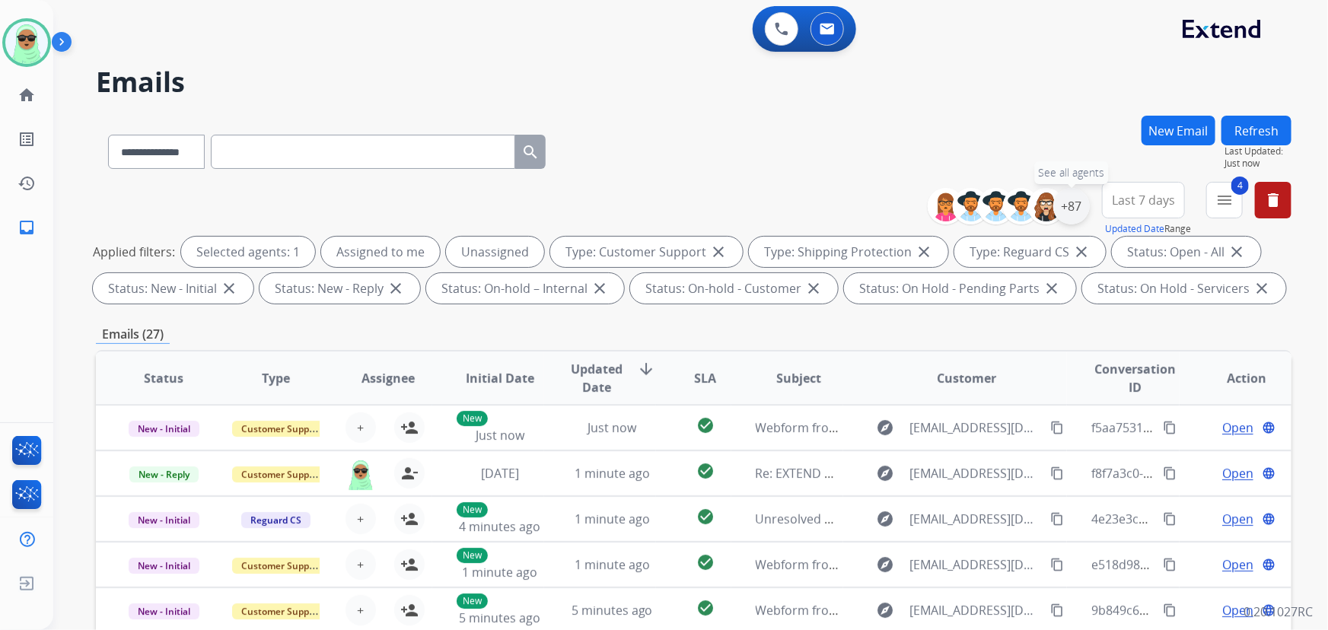
click at [1079, 201] on div "+87" at bounding box center [1072, 206] width 37 height 37
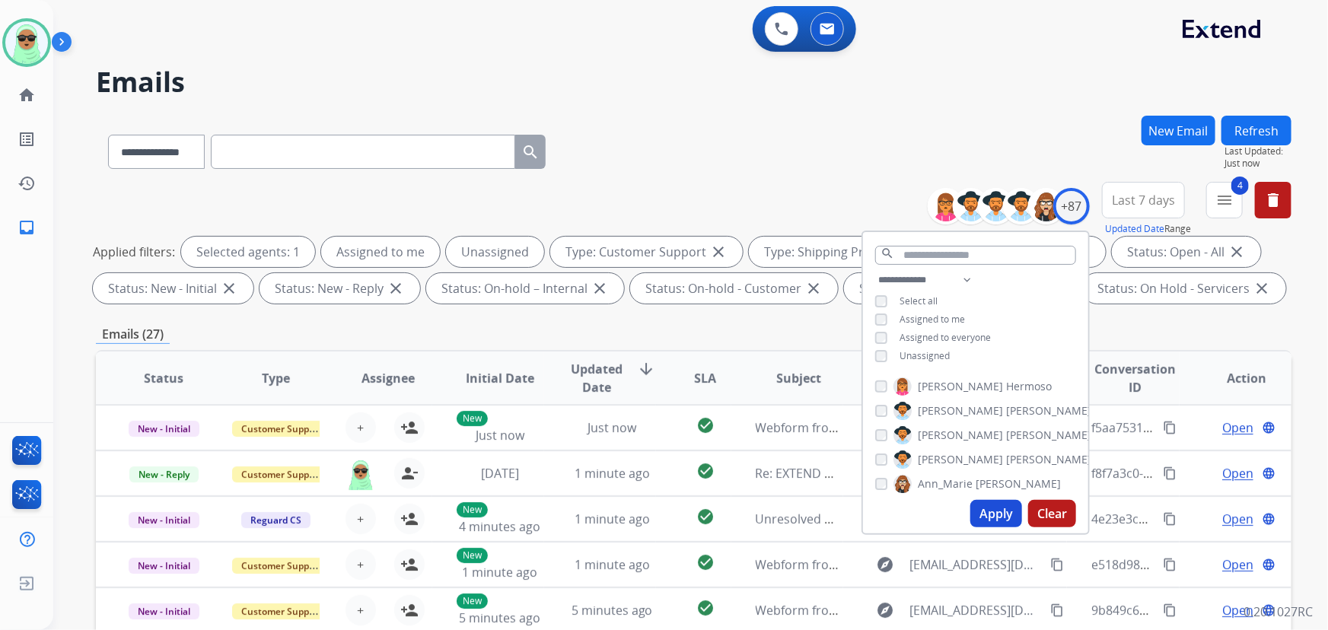
click at [921, 349] on span "Unassigned" at bounding box center [925, 355] width 50 height 13
click at [994, 501] on button "Apply" at bounding box center [997, 513] width 52 height 27
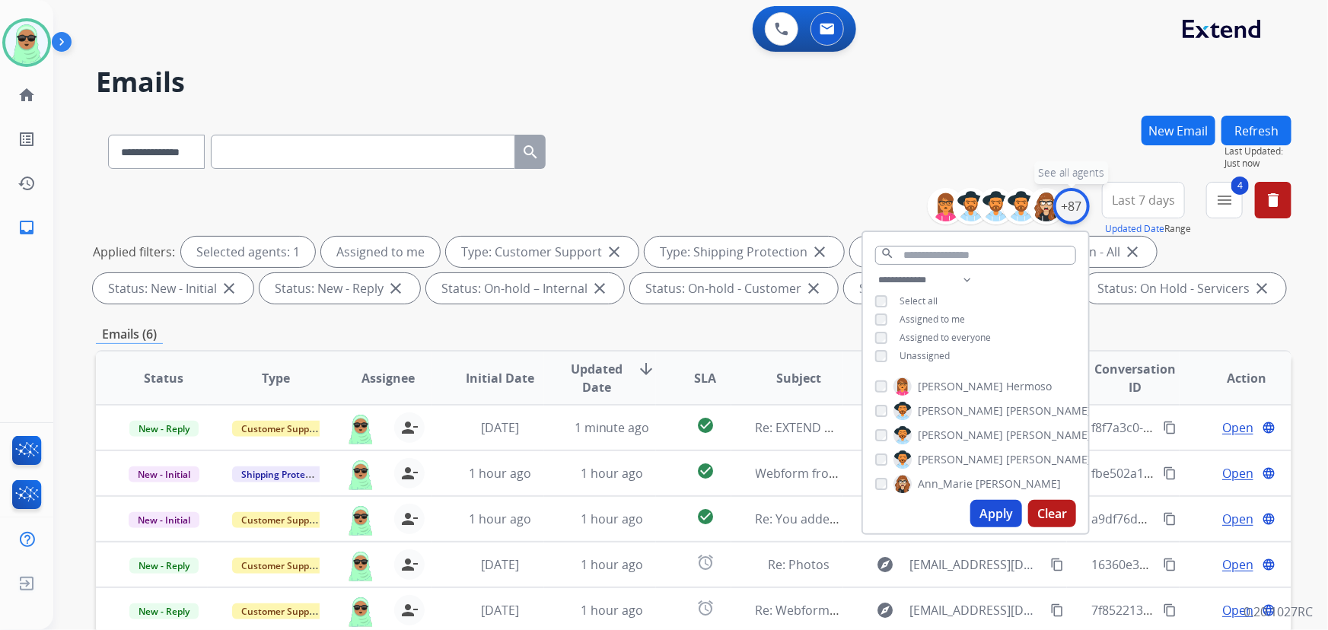
click at [1079, 199] on div "+87" at bounding box center [1072, 206] width 37 height 37
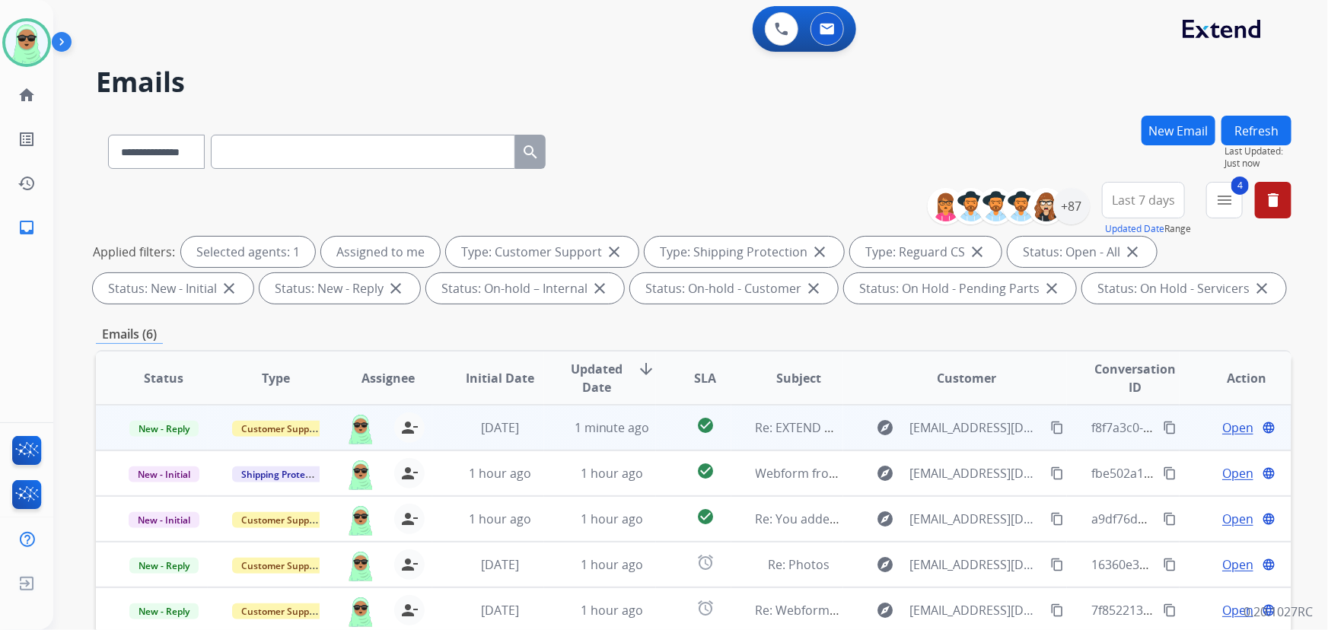
click at [1223, 431] on span "Open" at bounding box center [1238, 428] width 31 height 18
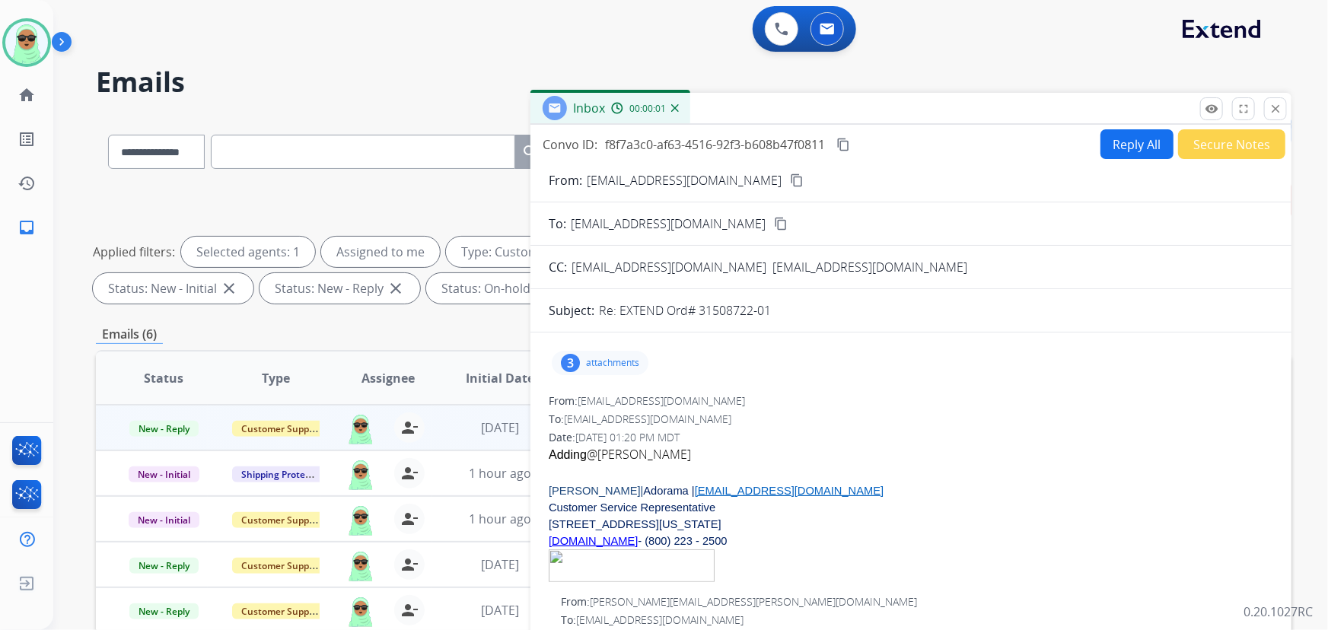
click at [613, 375] on div "3 attachments" at bounding box center [911, 363] width 725 height 37
click at [615, 365] on p "attachments" at bounding box center [612, 363] width 53 height 12
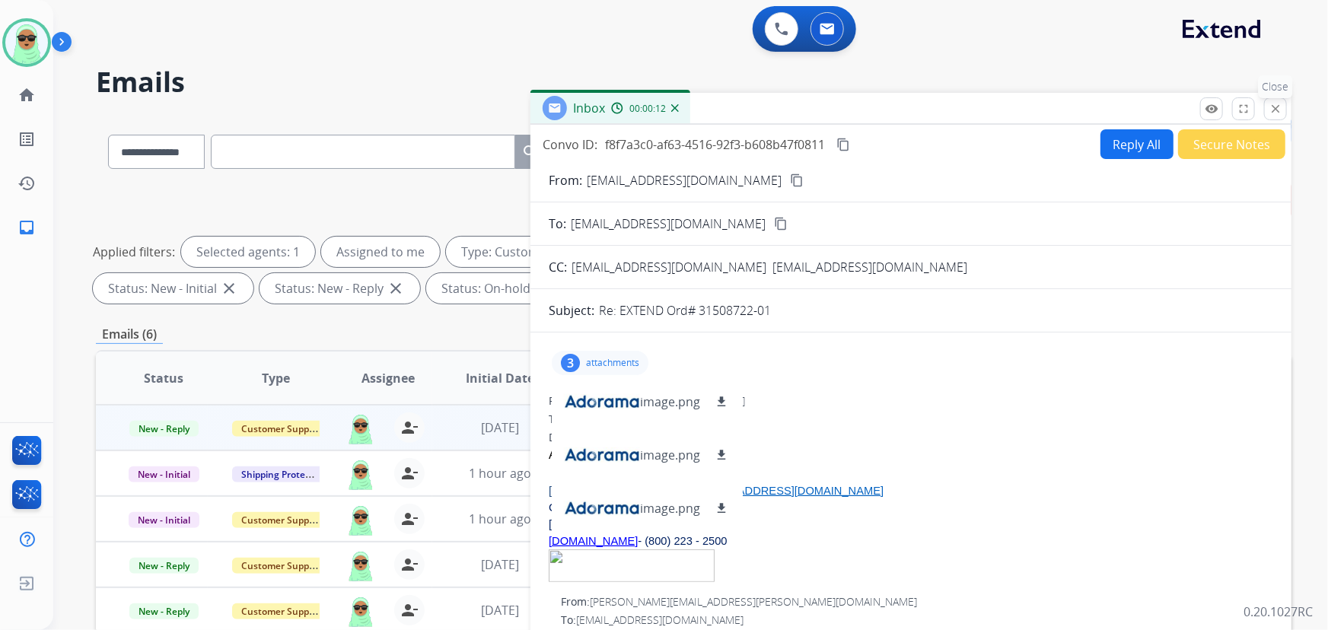
click at [1273, 111] on mat-icon "close" at bounding box center [1276, 109] width 14 height 14
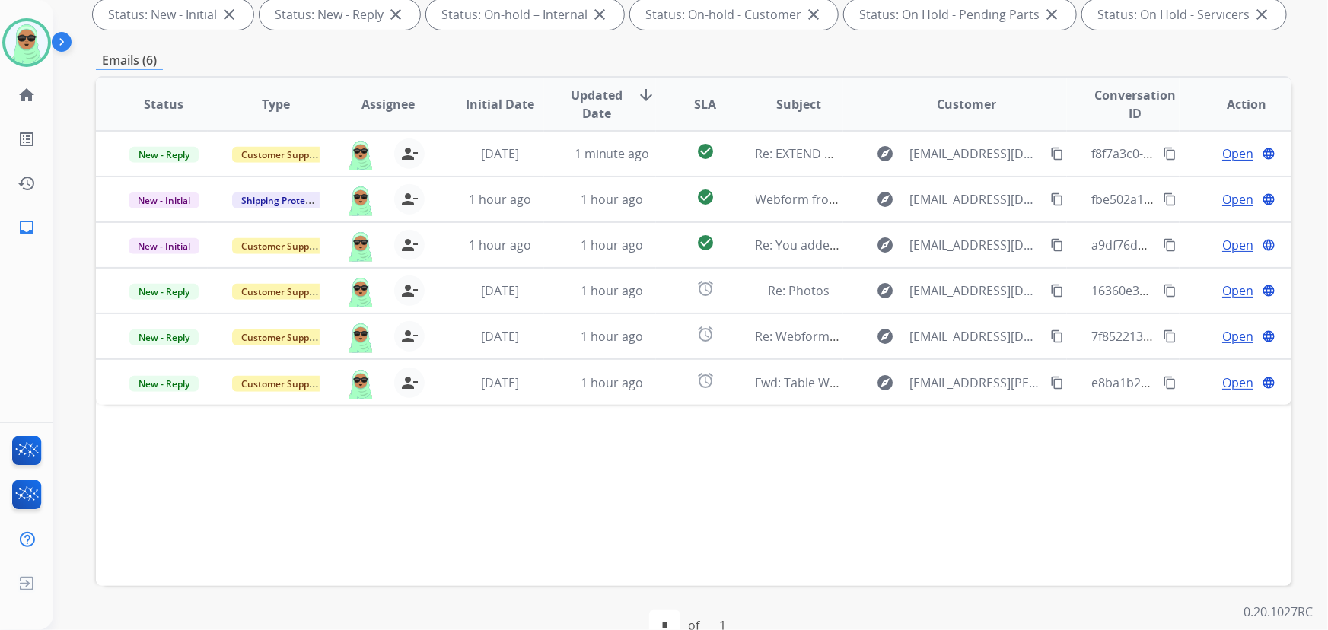
scroll to position [276, 0]
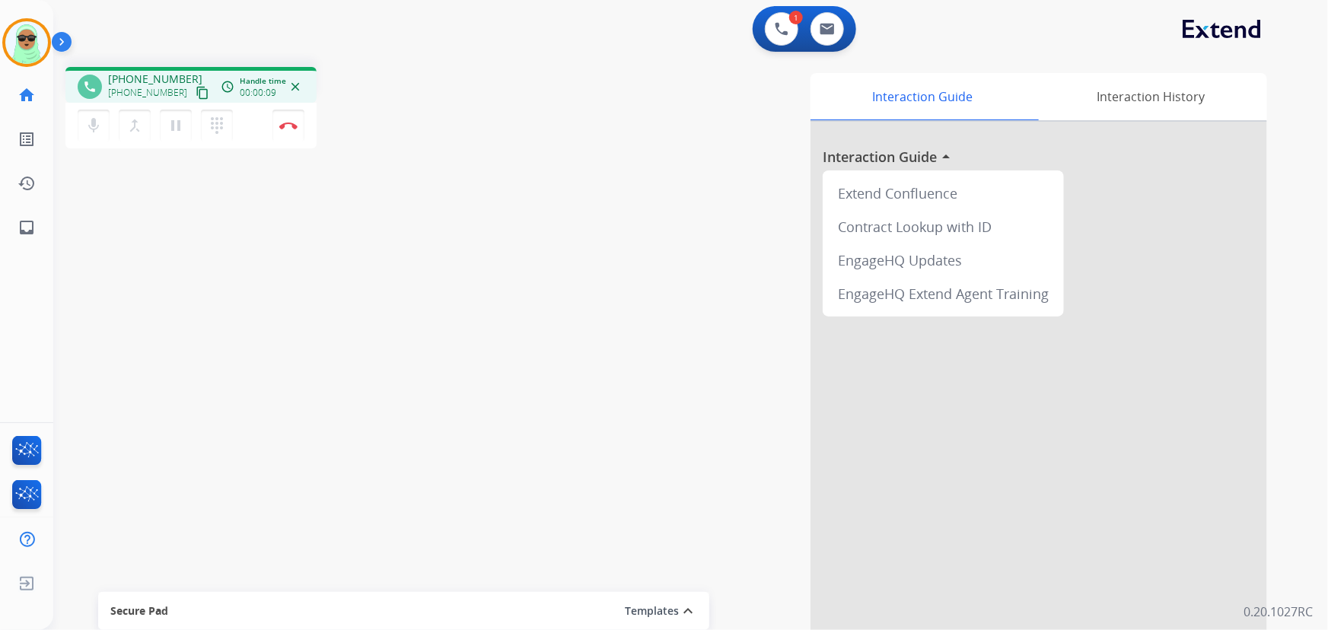
click at [196, 92] on mat-icon "content_copy" at bounding box center [203, 93] width 14 height 14
click at [164, 120] on button "pause Hold" at bounding box center [176, 126] width 32 height 32
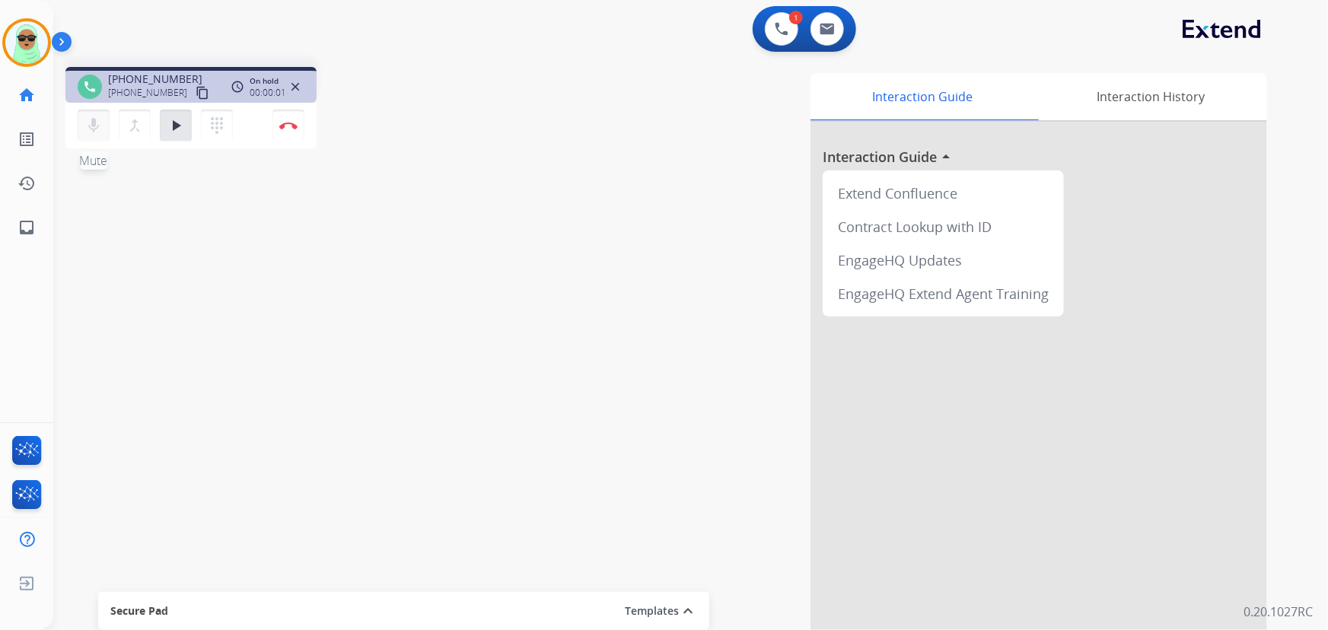
click at [104, 126] on button "mic Mute" at bounding box center [94, 126] width 32 height 32
click at [879, 628] on div at bounding box center [1039, 406] width 457 height 568
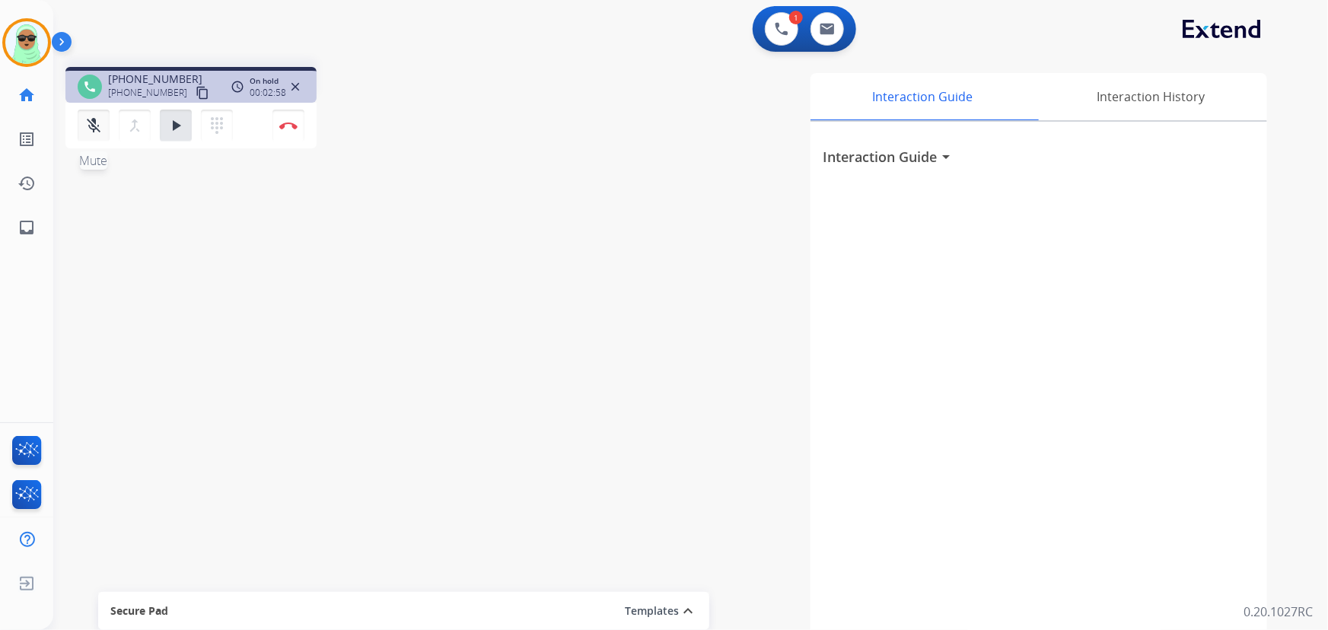
click at [99, 127] on mat-icon "mic_off" at bounding box center [93, 125] width 18 height 18
click at [171, 122] on mat-icon "play_arrow" at bounding box center [176, 125] width 18 height 18
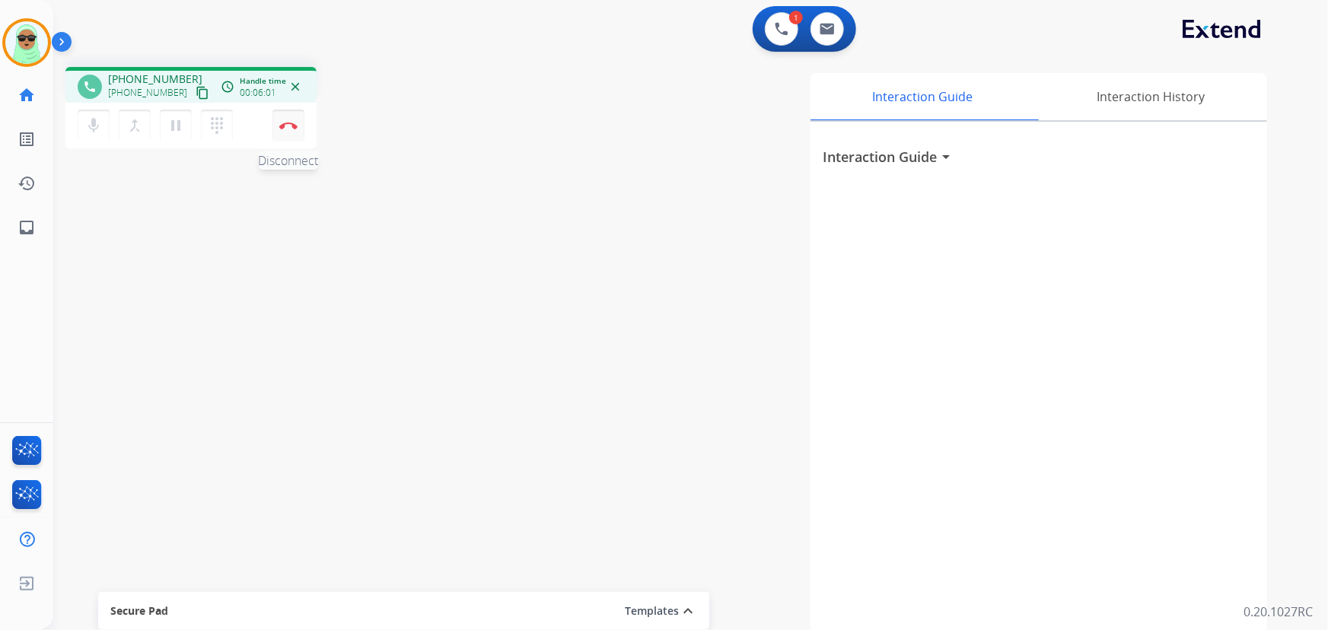
click at [295, 129] on img at bounding box center [288, 126] width 18 height 8
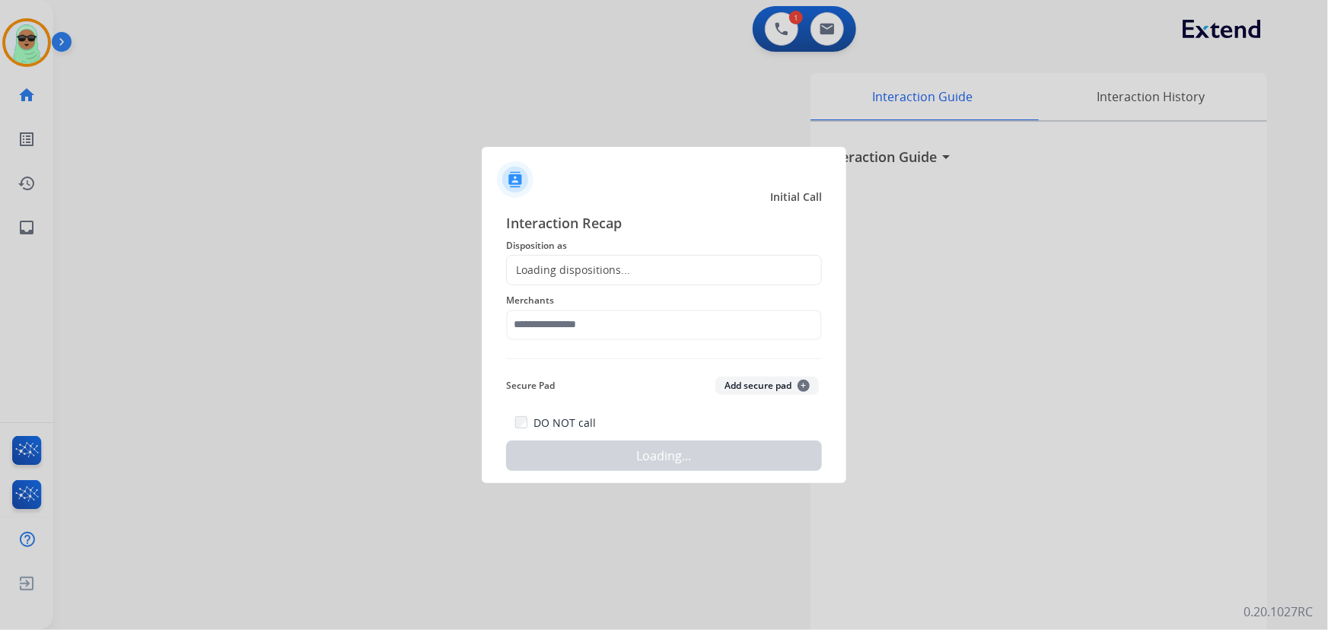
click at [601, 292] on span "Merchants" at bounding box center [664, 301] width 316 height 18
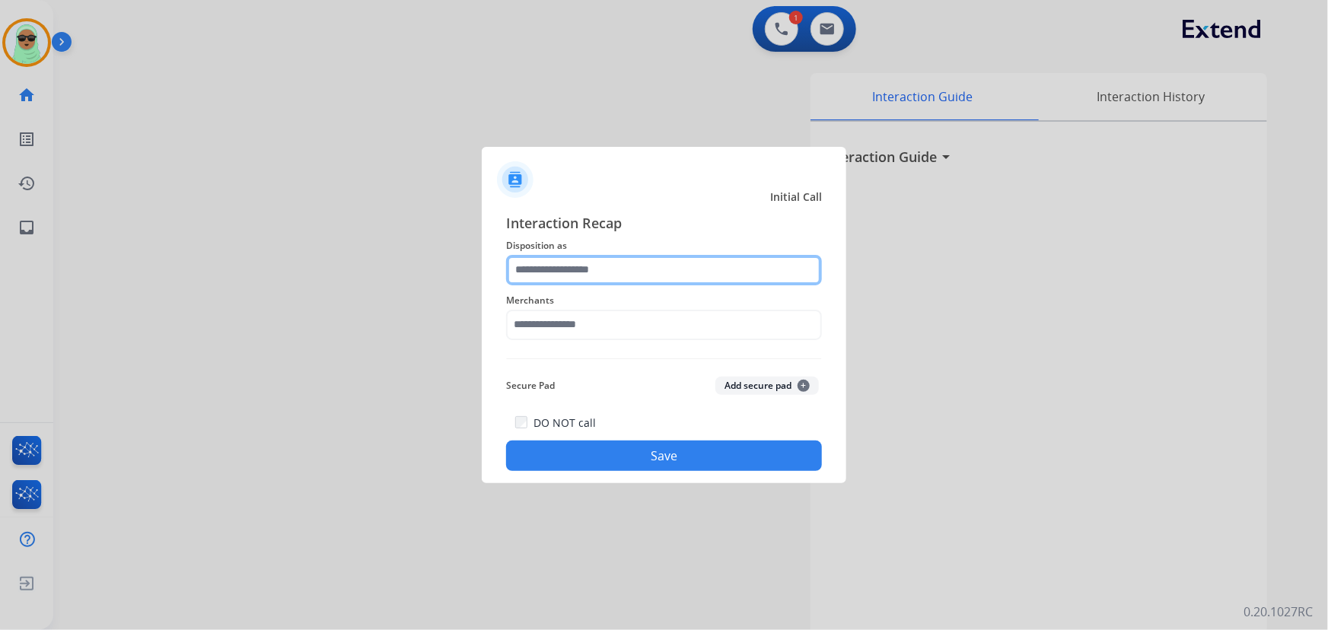
click at [601, 271] on input "text" at bounding box center [664, 270] width 316 height 30
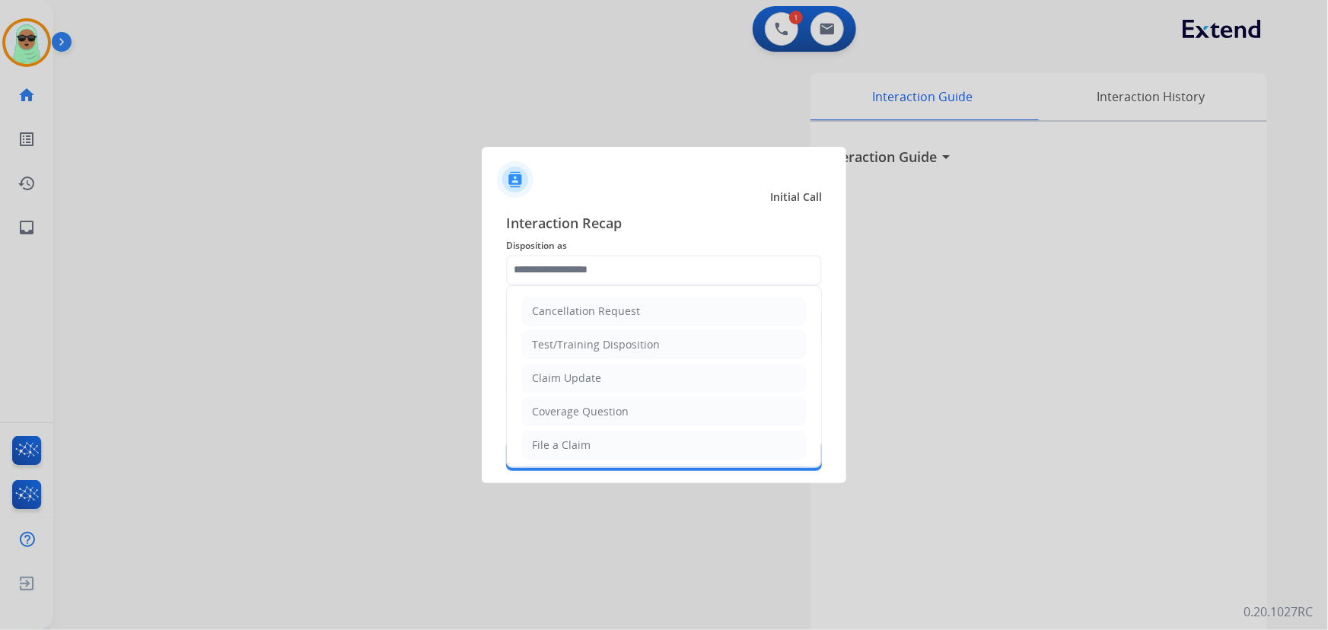
drag, startPoint x: 595, startPoint y: 378, endPoint x: 596, endPoint y: 366, distance: 11.4
click at [595, 374] on div "Claim Update" at bounding box center [566, 378] width 69 height 15
type input "**********"
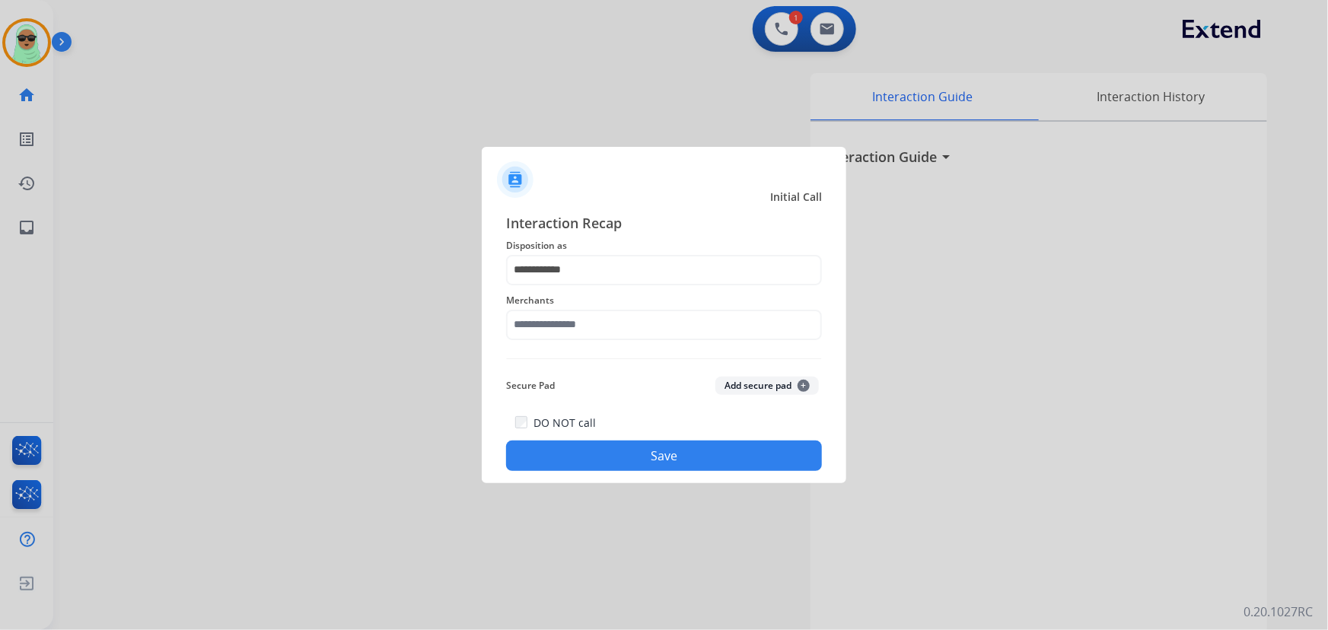
drag, startPoint x: 599, startPoint y: 343, endPoint x: 601, endPoint y: 327, distance: 16.1
click at [599, 342] on div "Merchants" at bounding box center [664, 315] width 316 height 61
click at [601, 327] on input "text" at bounding box center [664, 325] width 316 height 30
drag, startPoint x: 582, startPoint y: 362, endPoint x: 595, endPoint y: 400, distance: 39.2
click at [582, 363] on li "Nectar" at bounding box center [668, 368] width 290 height 29
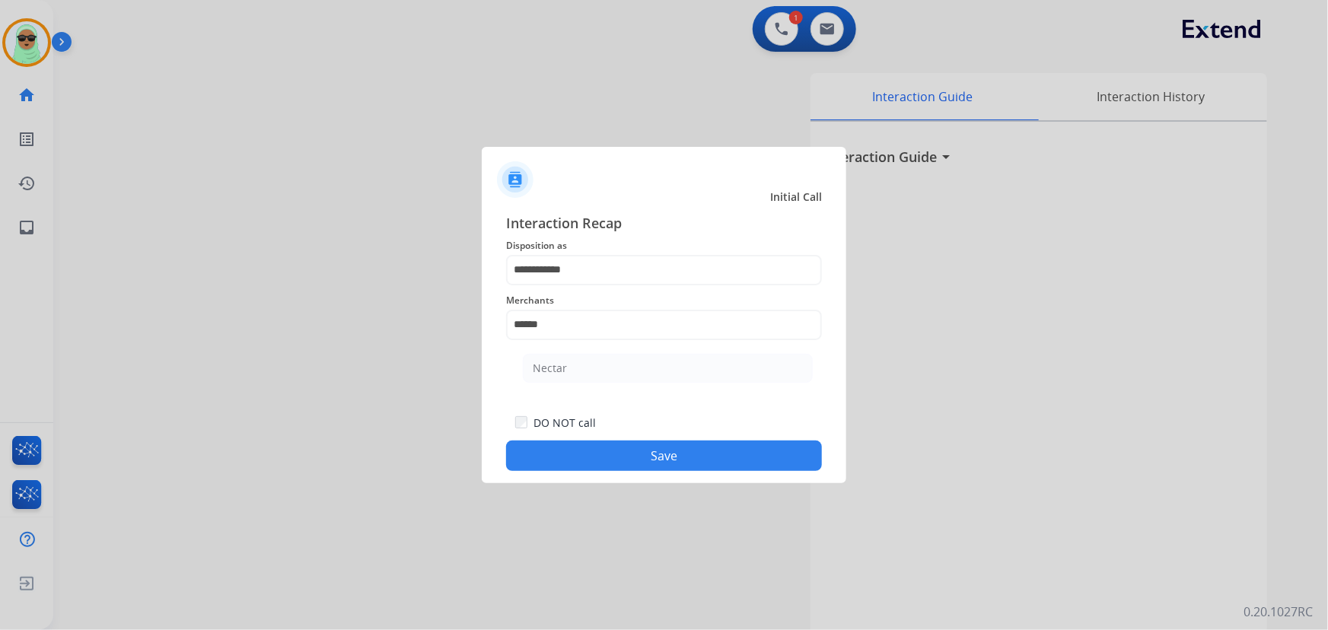
type input "******"
click at [612, 452] on button "Save" at bounding box center [664, 456] width 316 height 30
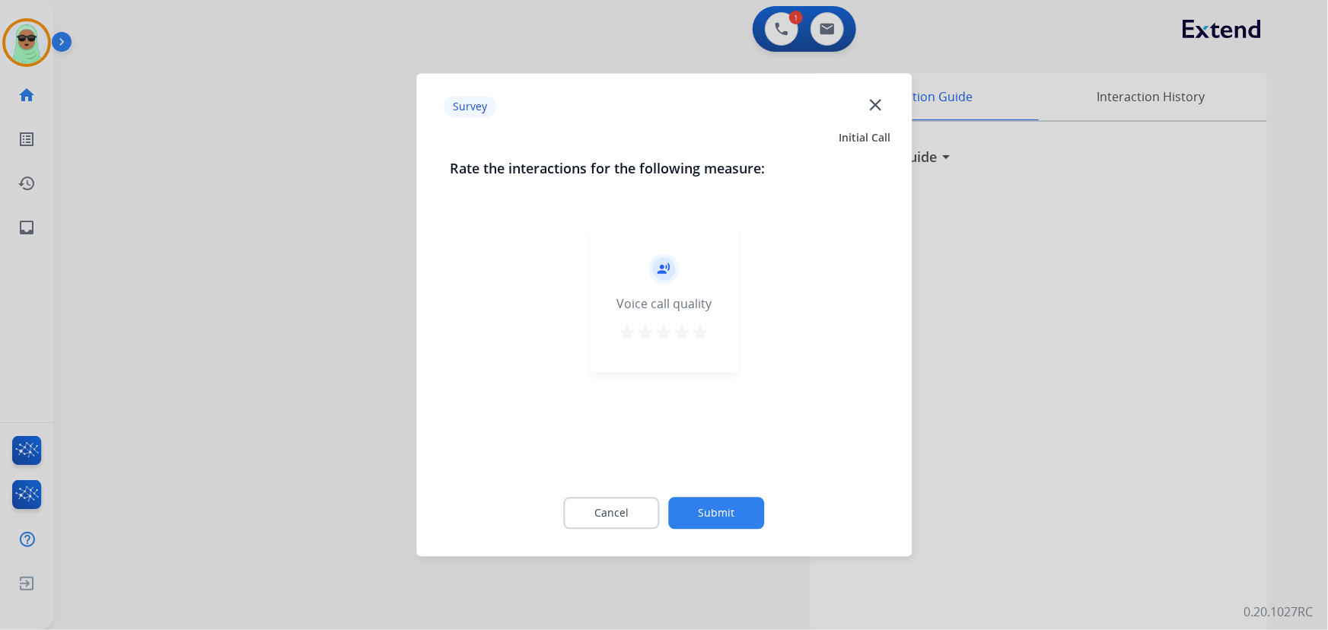
click at [760, 518] on button "Submit" at bounding box center [717, 514] width 96 height 32
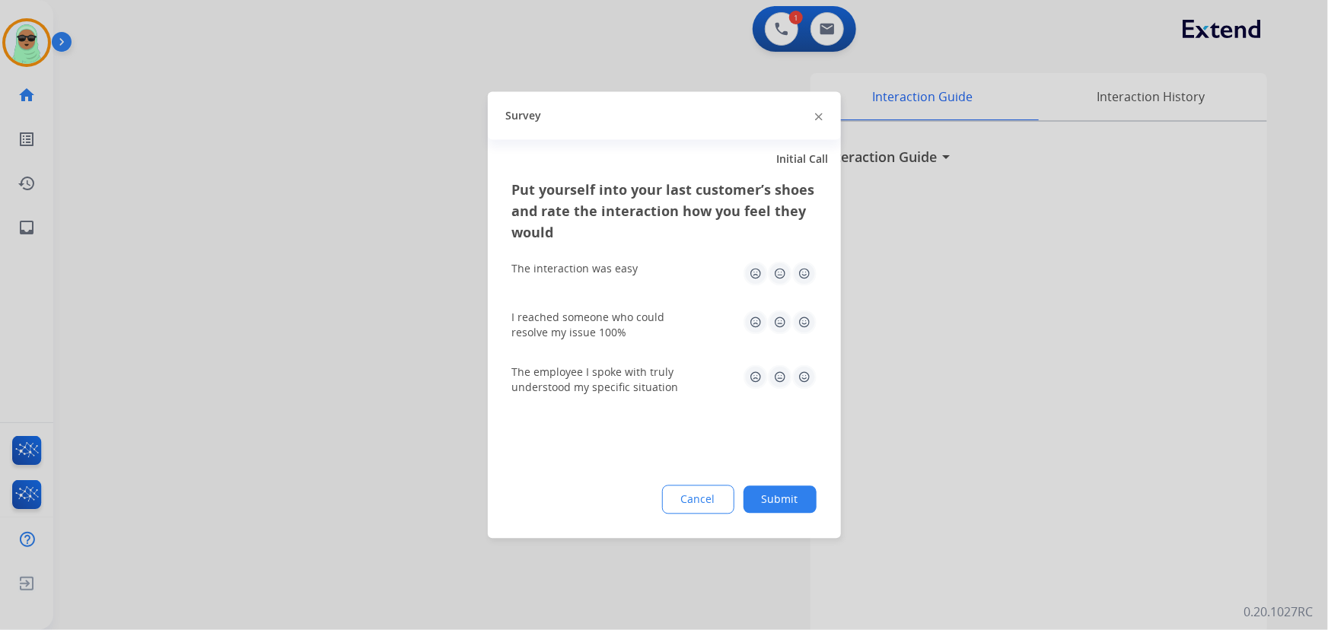
drag, startPoint x: 819, startPoint y: 526, endPoint x: 821, endPoint y: 505, distance: 20.7
click at [822, 524] on div "Put yourself into your last customer’s shoes and rate the interaction how you f…" at bounding box center [664, 359] width 353 height 359
click at [818, 502] on div "Put yourself into your last customer’s shoes and rate the interaction how you f…" at bounding box center [664, 359] width 353 height 359
click at [796, 499] on button "Submit" at bounding box center [780, 499] width 73 height 27
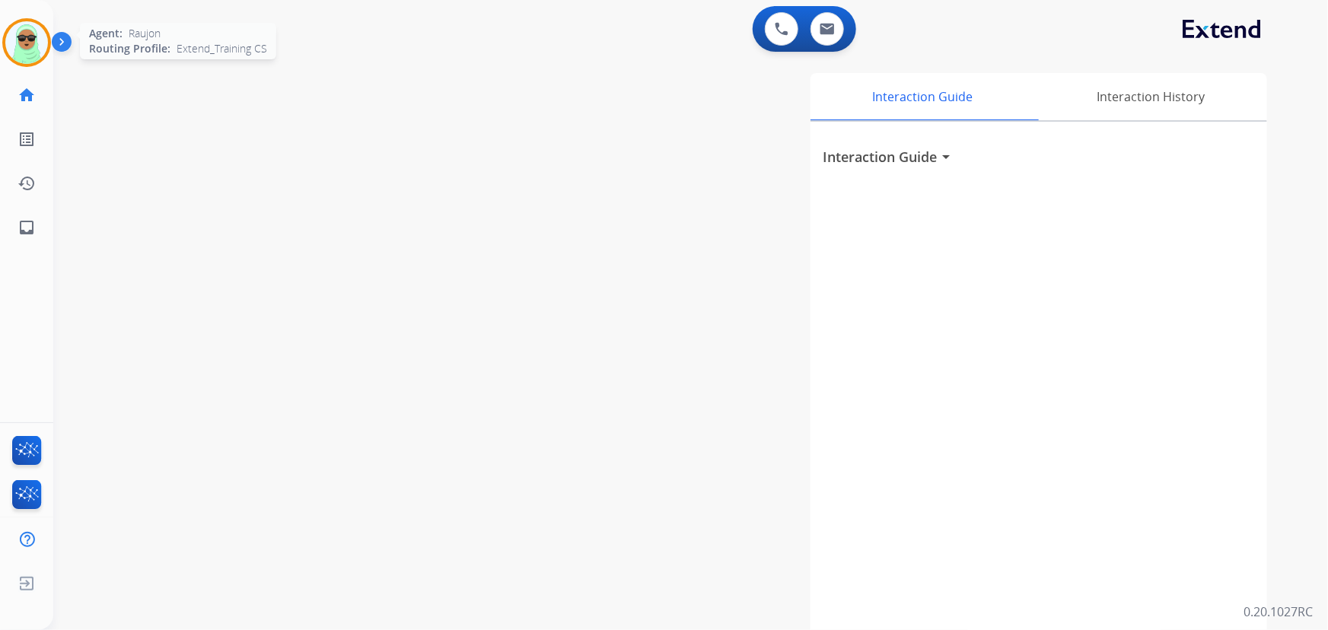
click at [23, 40] on img at bounding box center [26, 42] width 43 height 43
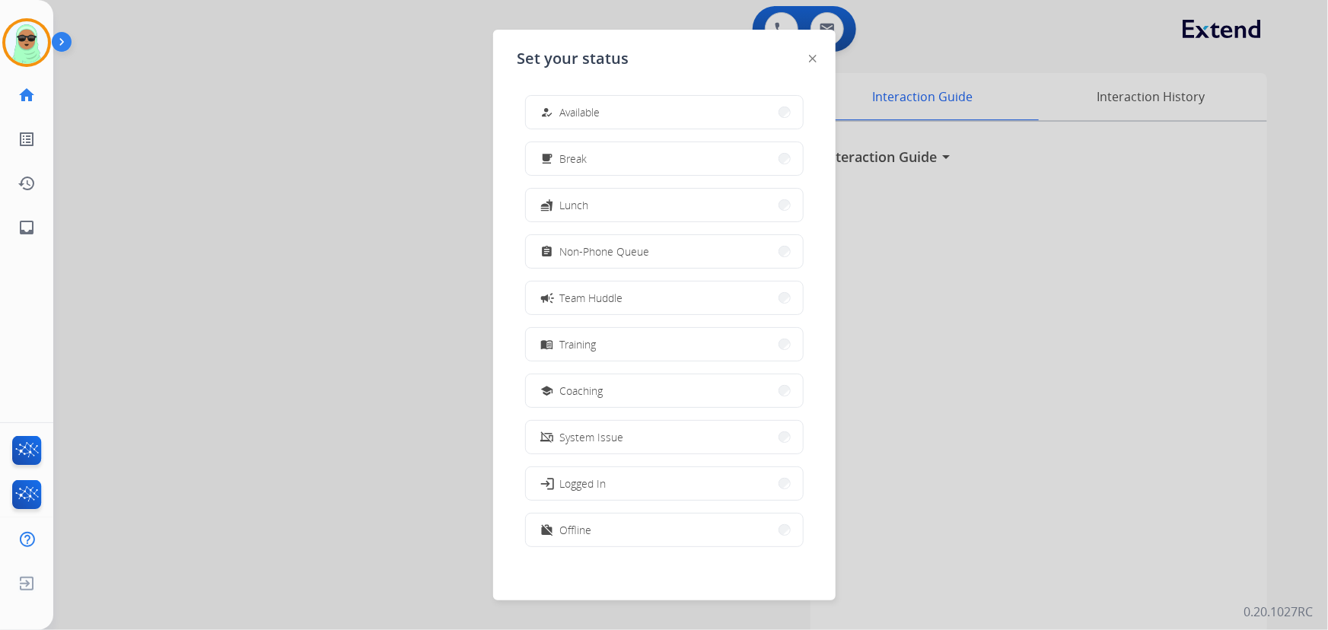
click at [230, 182] on div at bounding box center [664, 315] width 1328 height 630
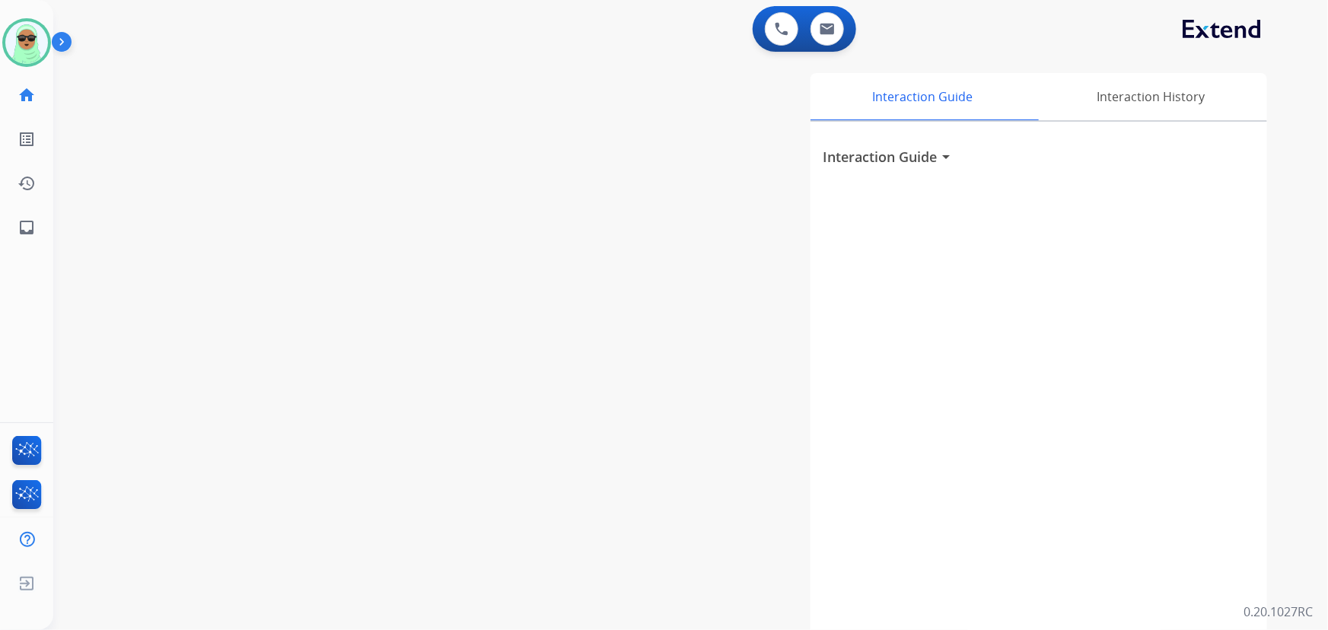
click at [128, 222] on div "swap_horiz Break voice bridge close_fullscreen Connect 3-Way Call merge_type Se…" at bounding box center [672, 372] width 1239 height 635
click at [27, 51] on img at bounding box center [26, 42] width 43 height 43
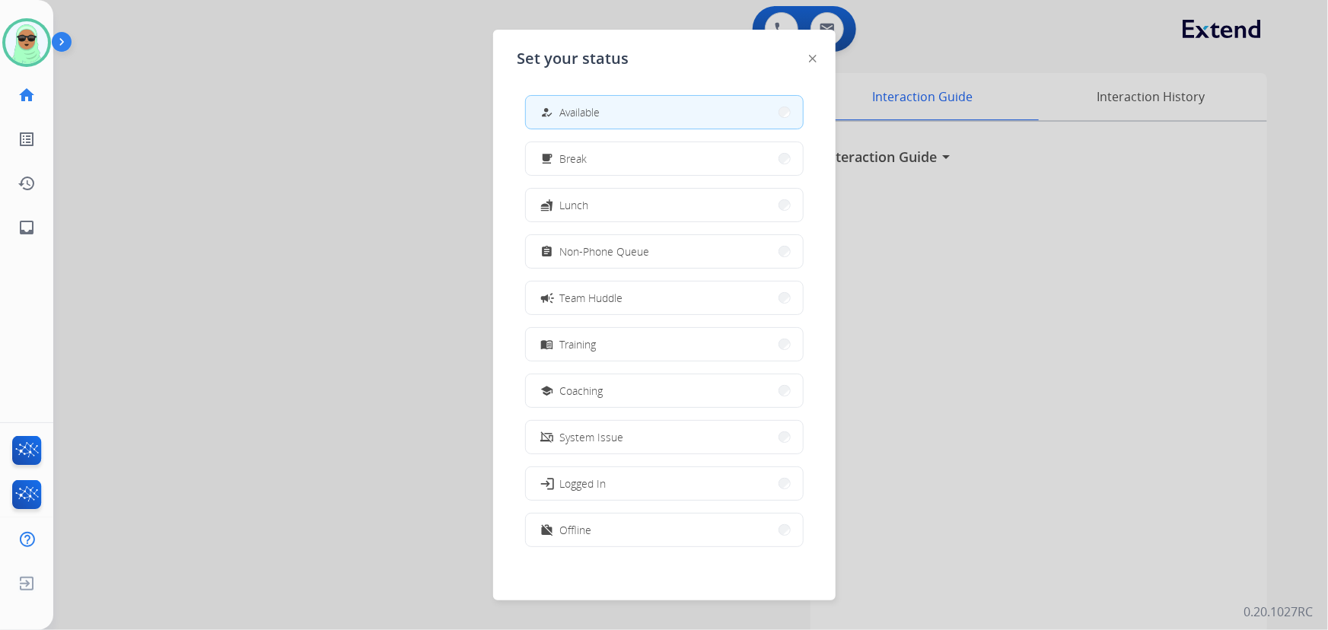
click at [720, 250] on button "assignment Non-Phone Queue" at bounding box center [664, 251] width 277 height 33
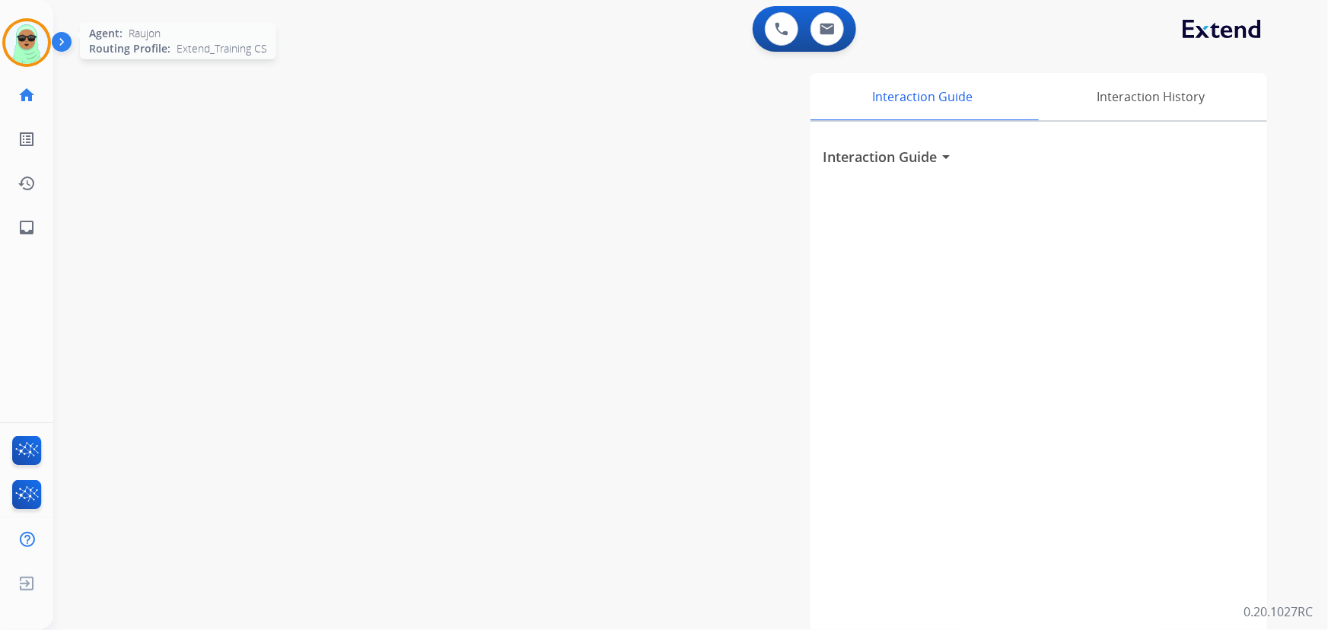
click at [33, 50] on img at bounding box center [26, 42] width 43 height 43
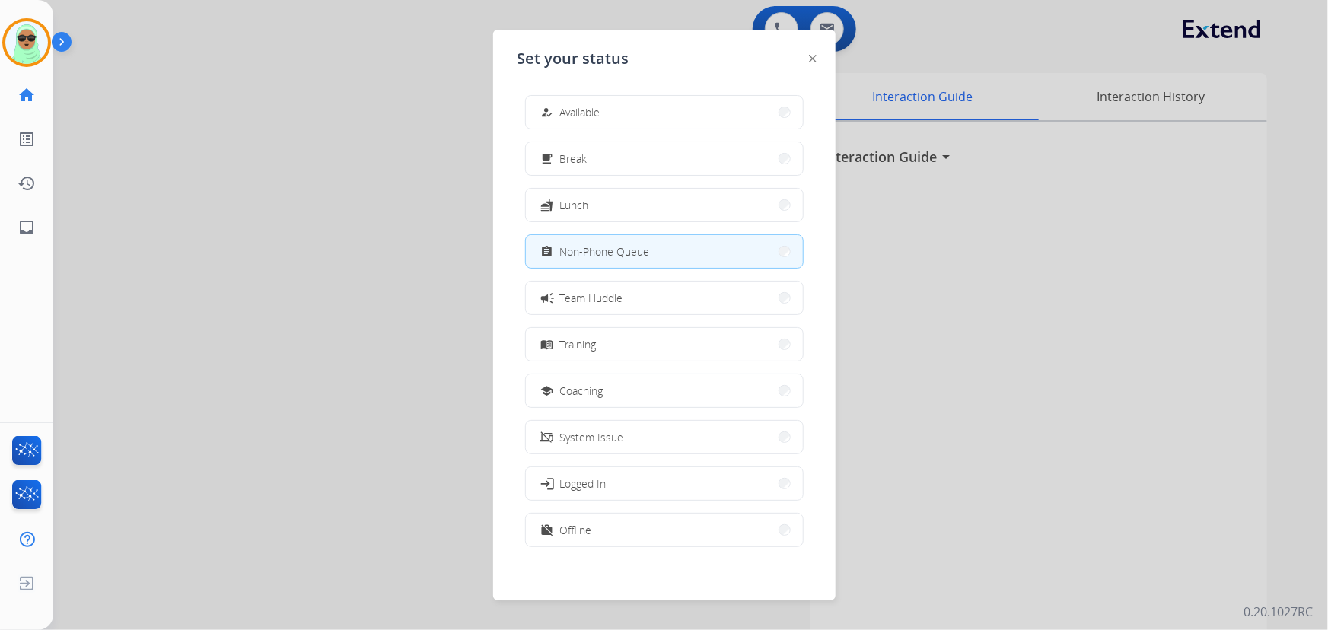
click at [919, 16] on div at bounding box center [664, 315] width 1328 height 630
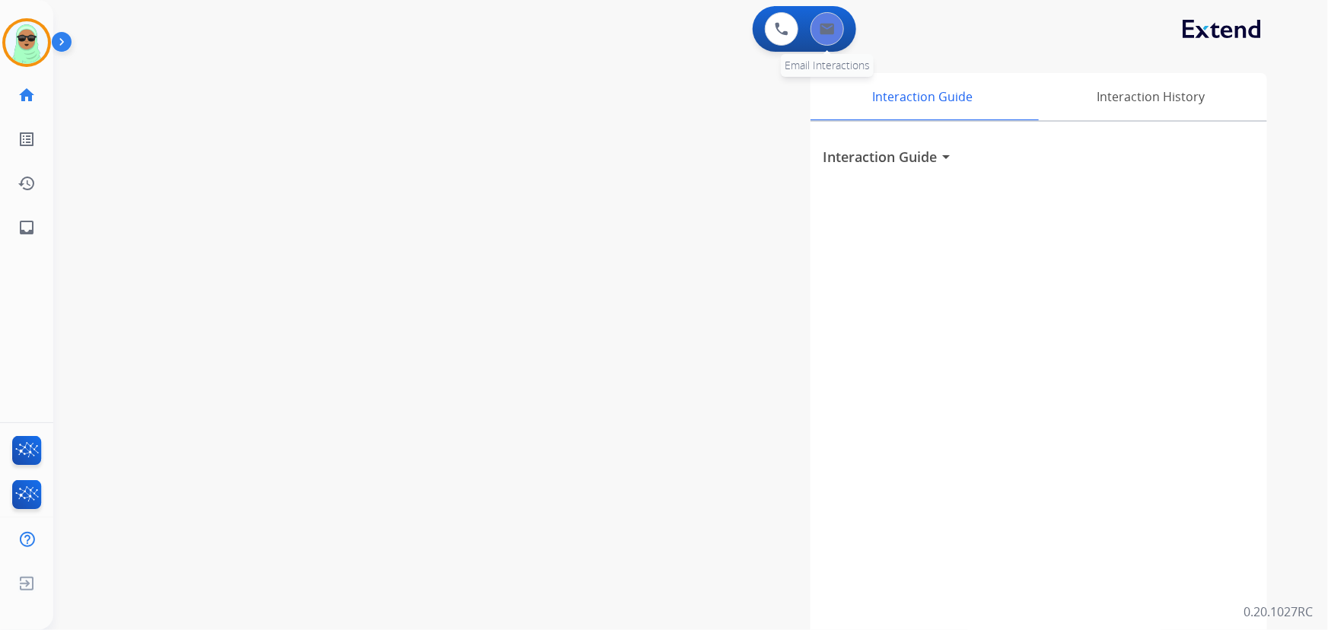
drag, startPoint x: 845, startPoint y: 32, endPoint x: 837, endPoint y: 31, distance: 7.7
click at [840, 31] on div "0 Email Interactions" at bounding box center [828, 28] width 46 height 33
click at [826, 27] on img at bounding box center [827, 29] width 15 height 12
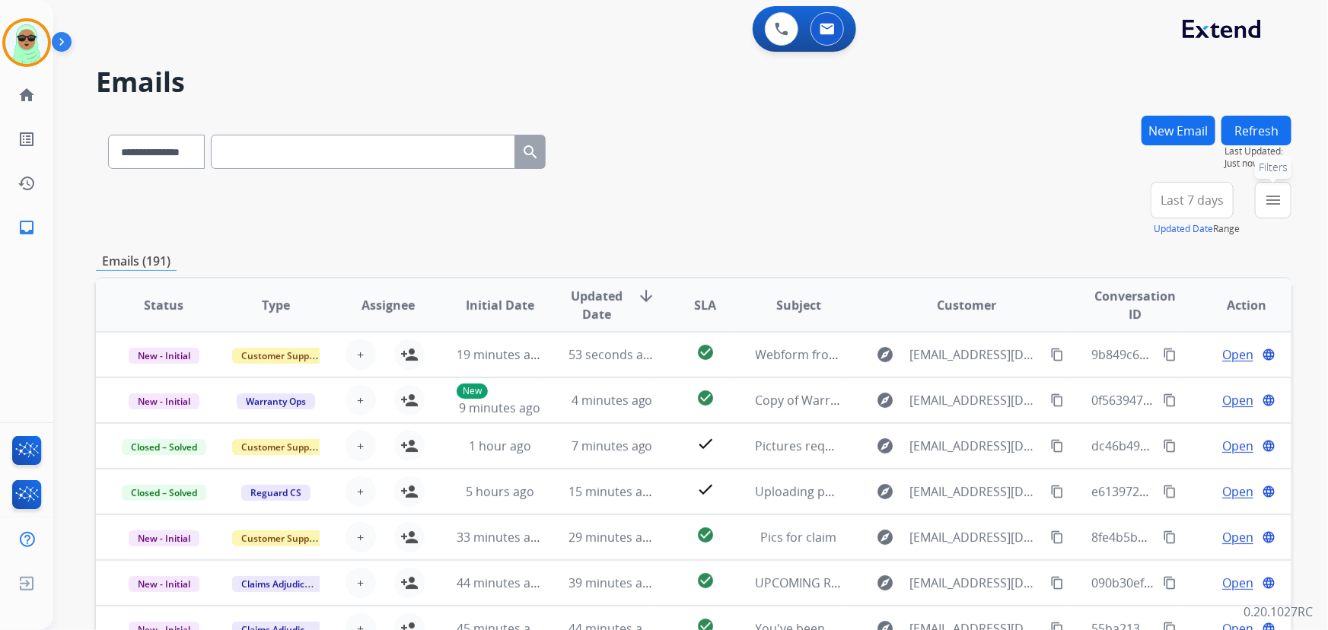
click at [1260, 187] on button "menu Filters" at bounding box center [1273, 200] width 37 height 37
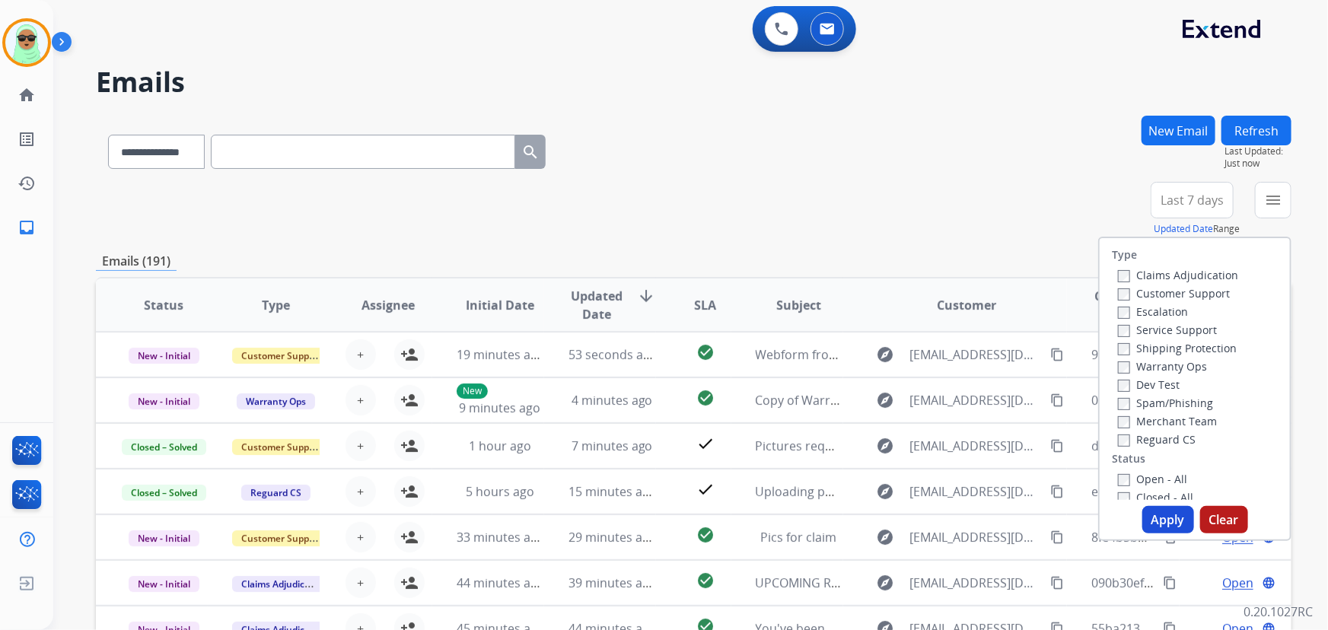
click at [1167, 290] on label "Customer Support" at bounding box center [1174, 293] width 112 height 14
click at [1165, 346] on label "Shipping Protection" at bounding box center [1177, 348] width 119 height 14
click at [1163, 436] on label "Reguard CS" at bounding box center [1157, 439] width 78 height 14
click at [1153, 480] on label "Open - All" at bounding box center [1152, 479] width 69 height 14
click at [1172, 441] on label "Reguard CS" at bounding box center [1157, 439] width 78 height 14
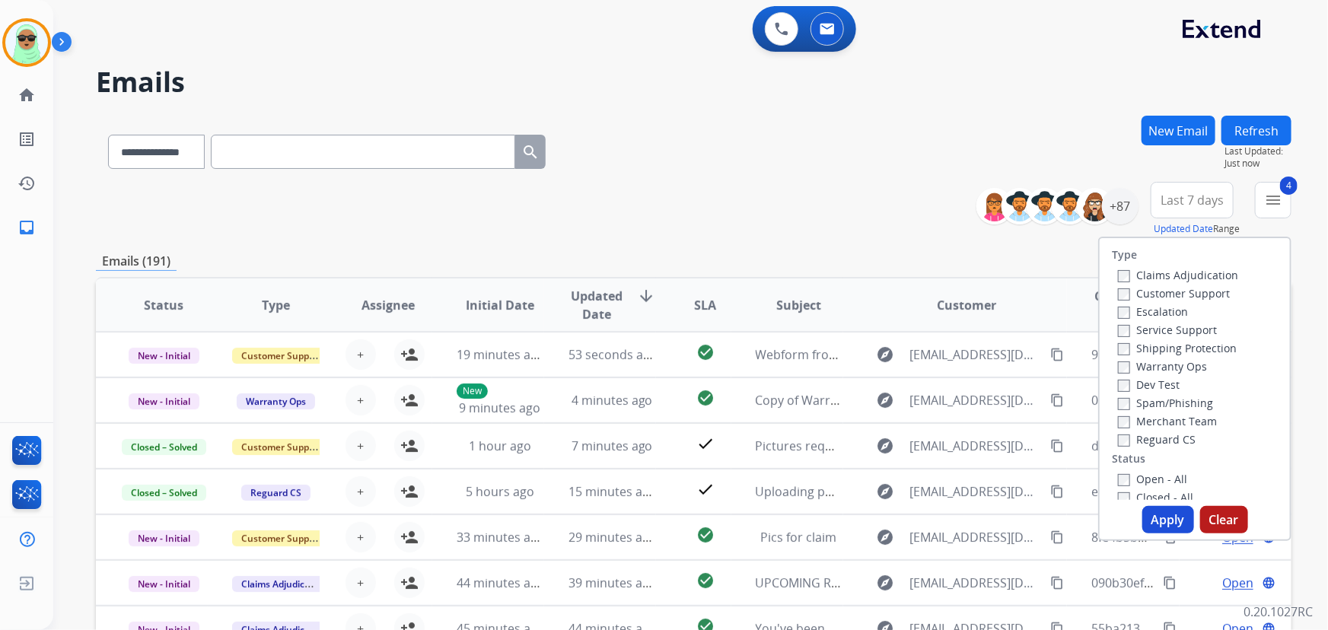
click at [1155, 510] on button "Apply" at bounding box center [1169, 519] width 52 height 27
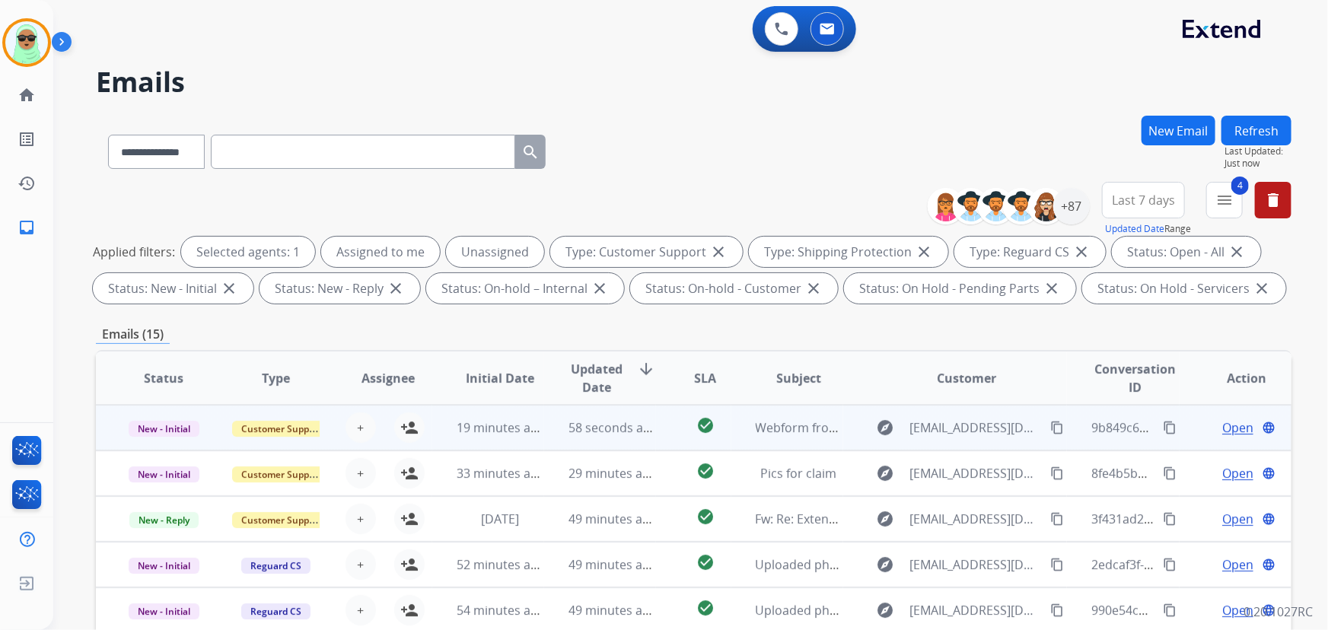
scroll to position [1, 0]
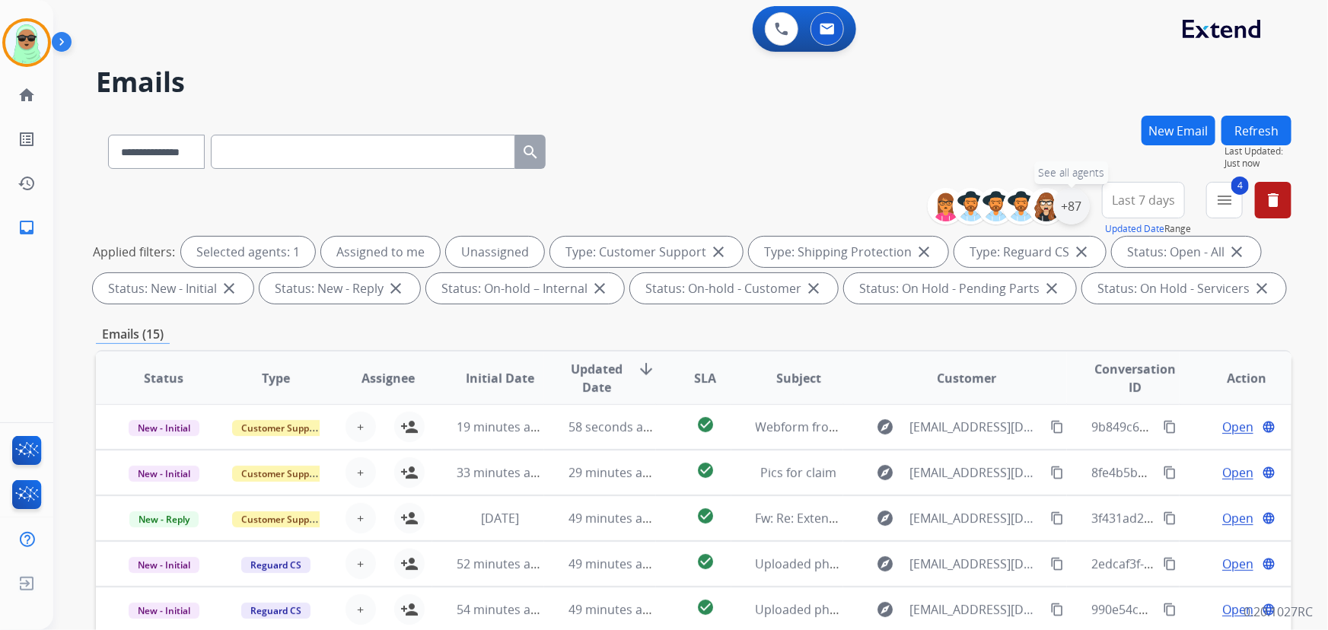
click at [1079, 211] on div "+87" at bounding box center [1072, 206] width 37 height 37
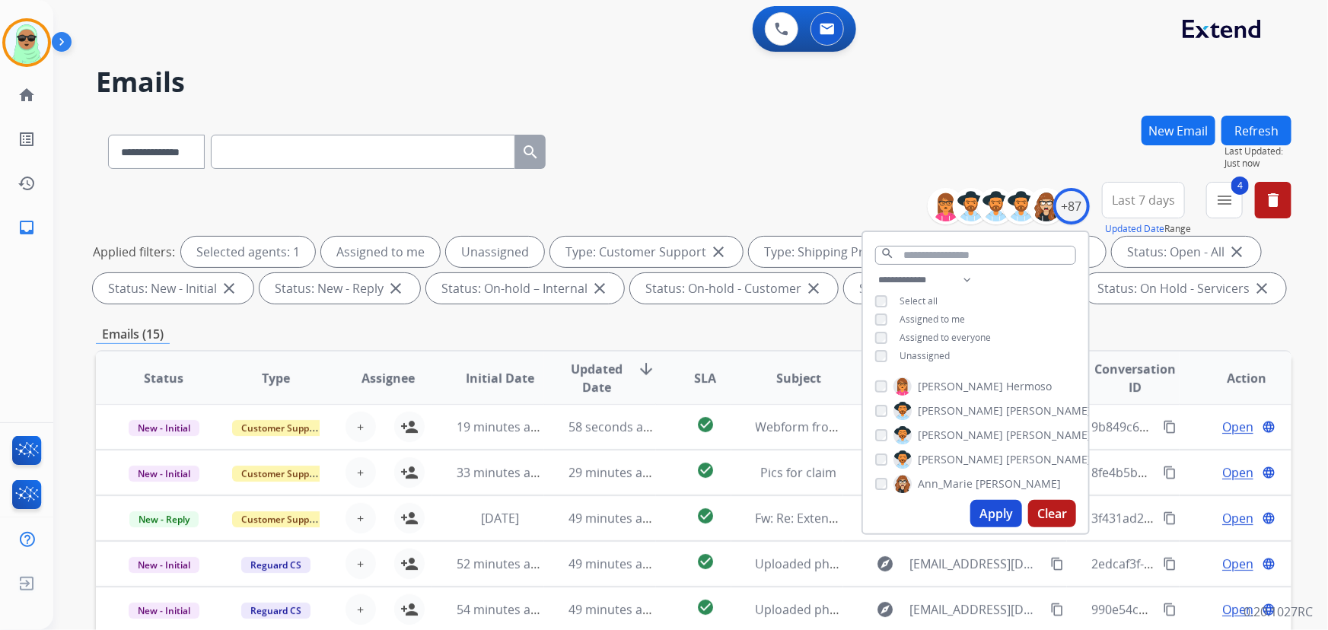
click at [928, 362] on div "**********" at bounding box center [975, 319] width 225 height 97
click at [933, 354] on span "Unassigned" at bounding box center [925, 355] width 50 height 13
click at [987, 512] on button "Apply" at bounding box center [997, 513] width 52 height 27
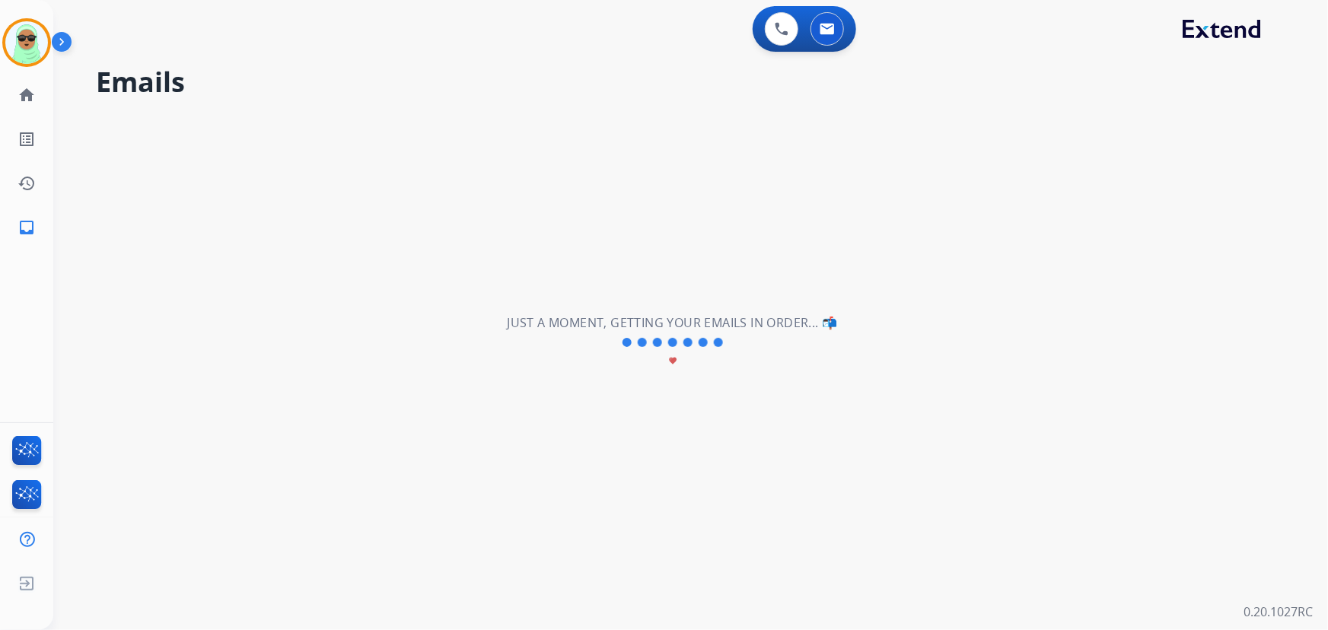
scroll to position [0, 0]
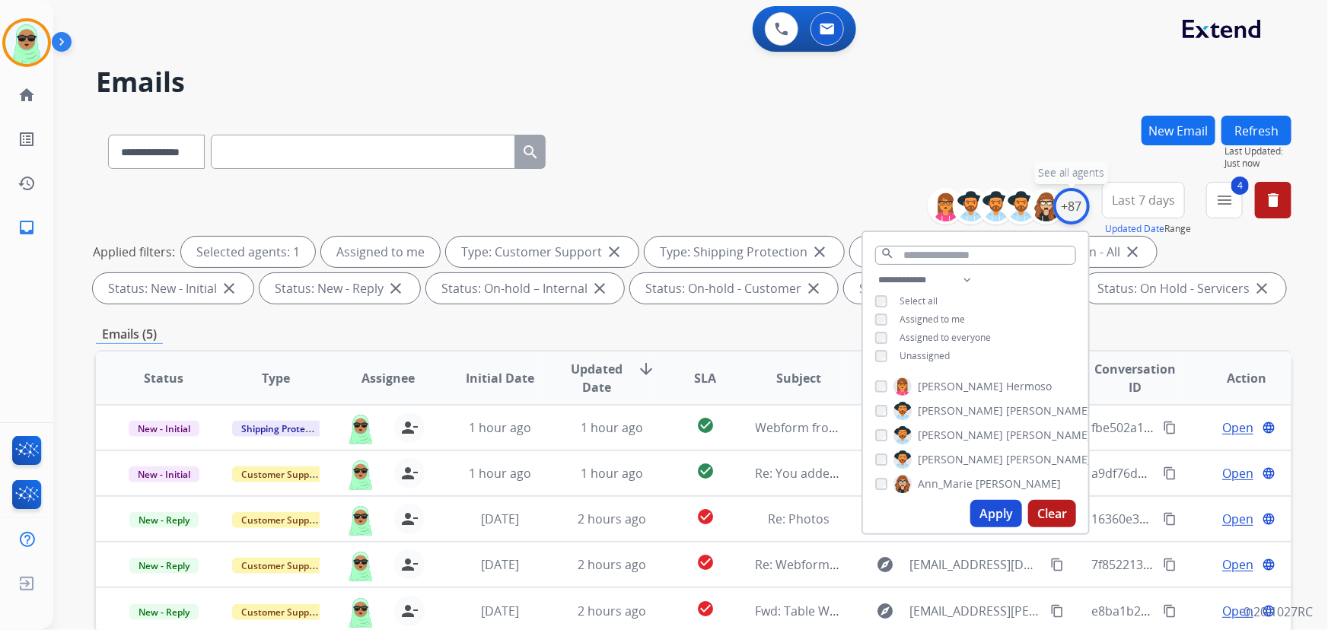
click at [1076, 204] on div "+87" at bounding box center [1072, 206] width 37 height 37
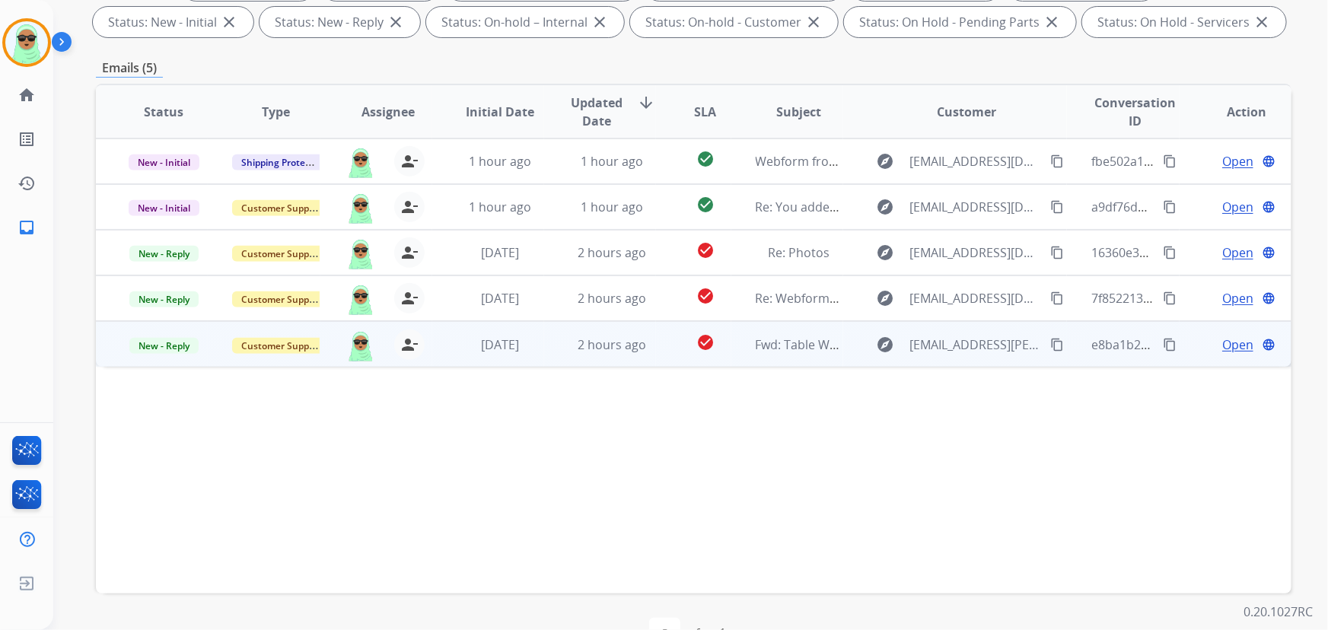
scroll to position [308, 0]
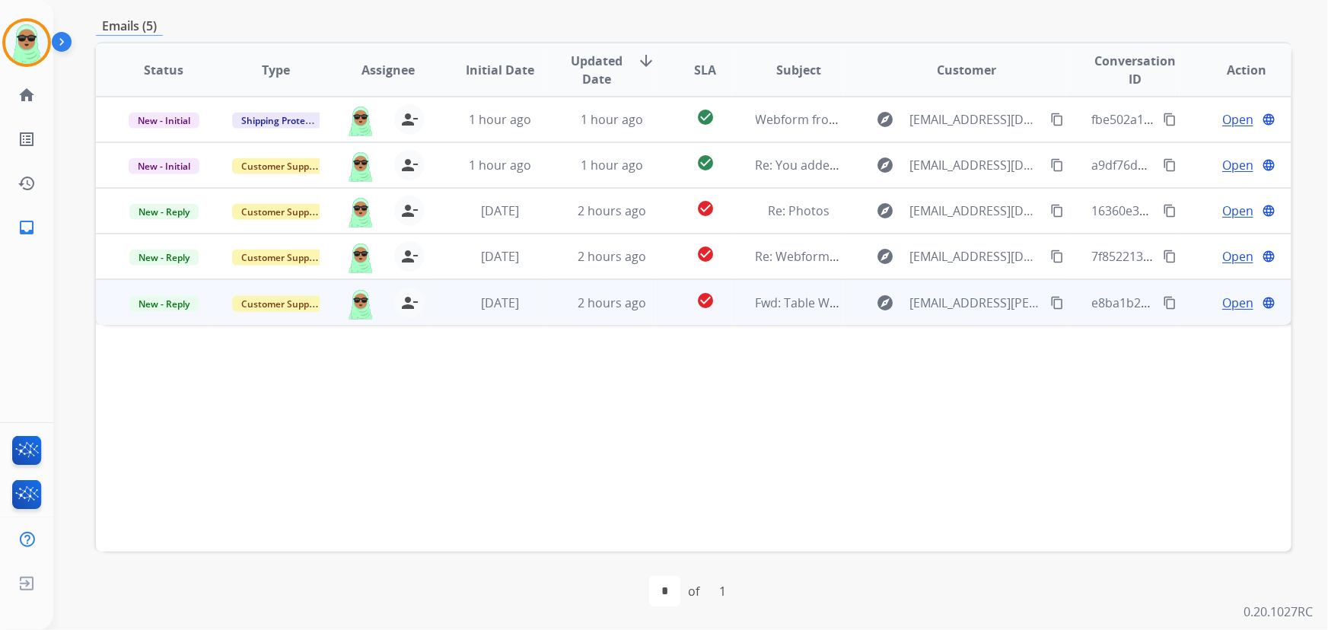
click at [1230, 298] on span "Open" at bounding box center [1238, 303] width 31 height 18
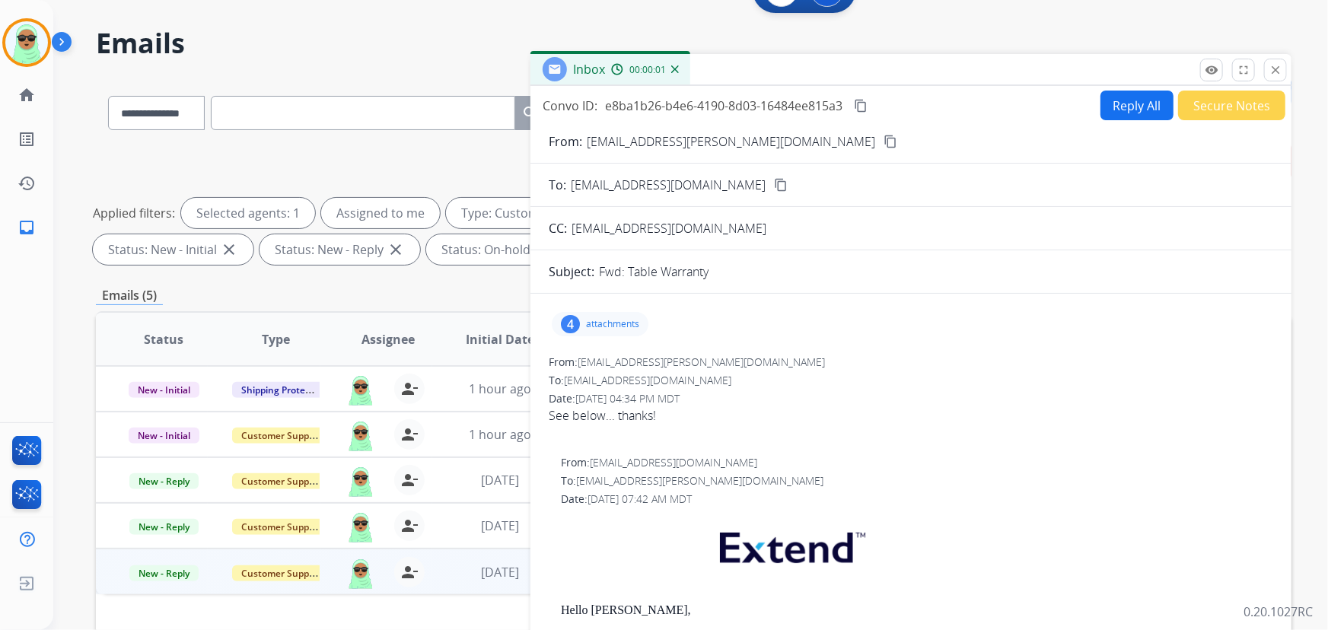
scroll to position [31, 0]
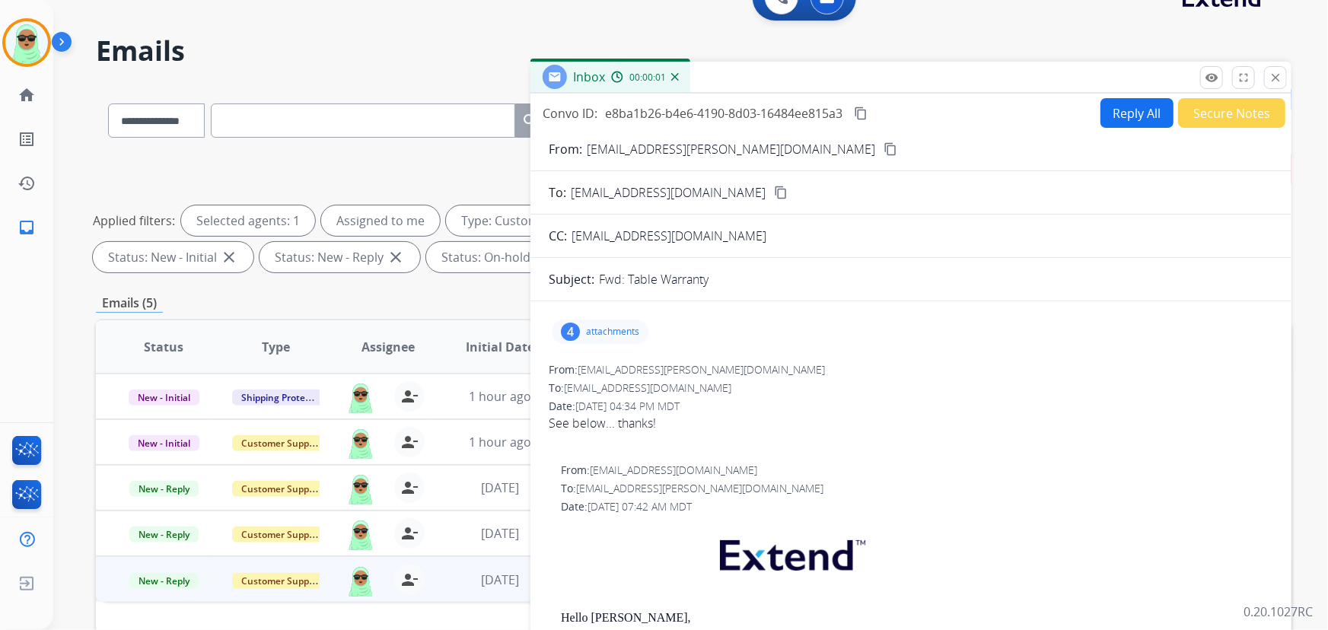
click at [1134, 123] on button "Reply All" at bounding box center [1137, 113] width 73 height 30
select select "**********"
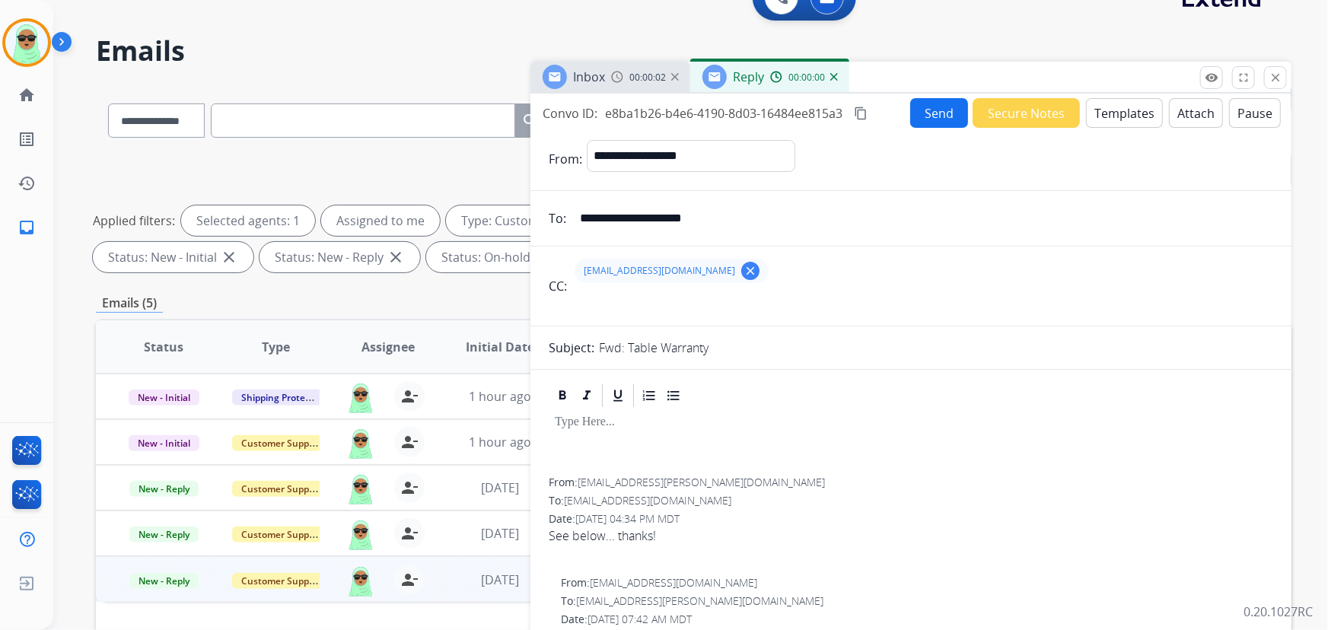
click at [1131, 111] on button "Templates" at bounding box center [1124, 113] width 77 height 30
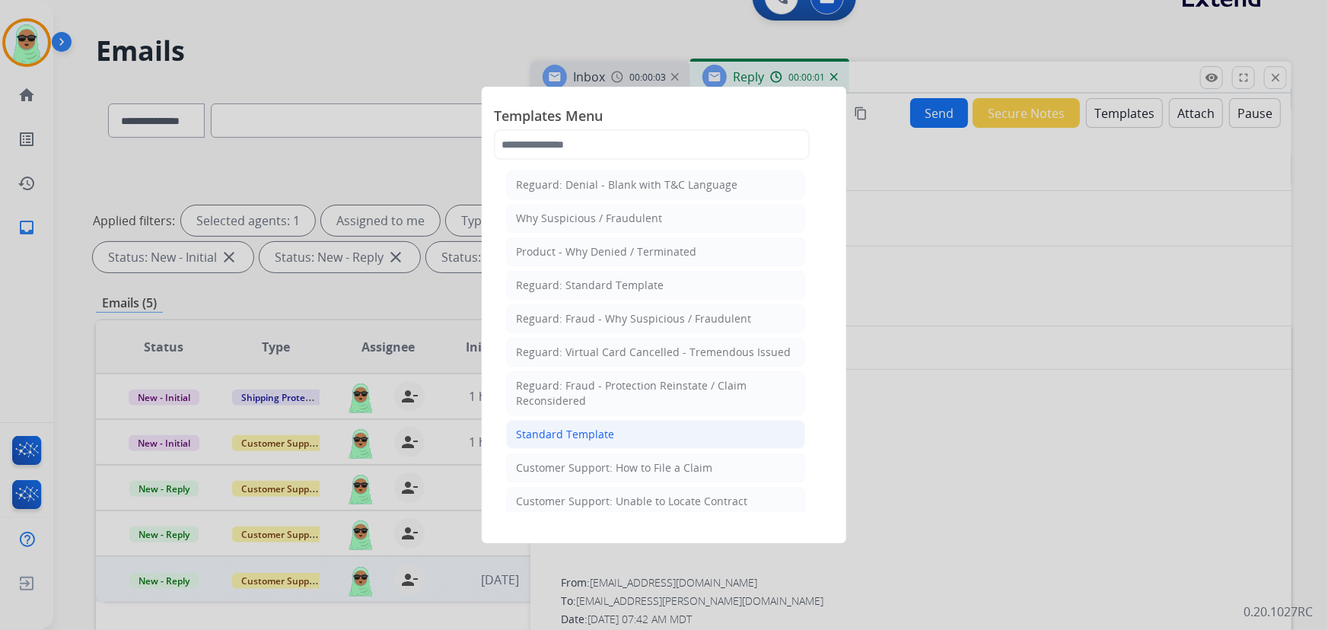
click at [633, 431] on li "Standard Template" at bounding box center [655, 434] width 299 height 29
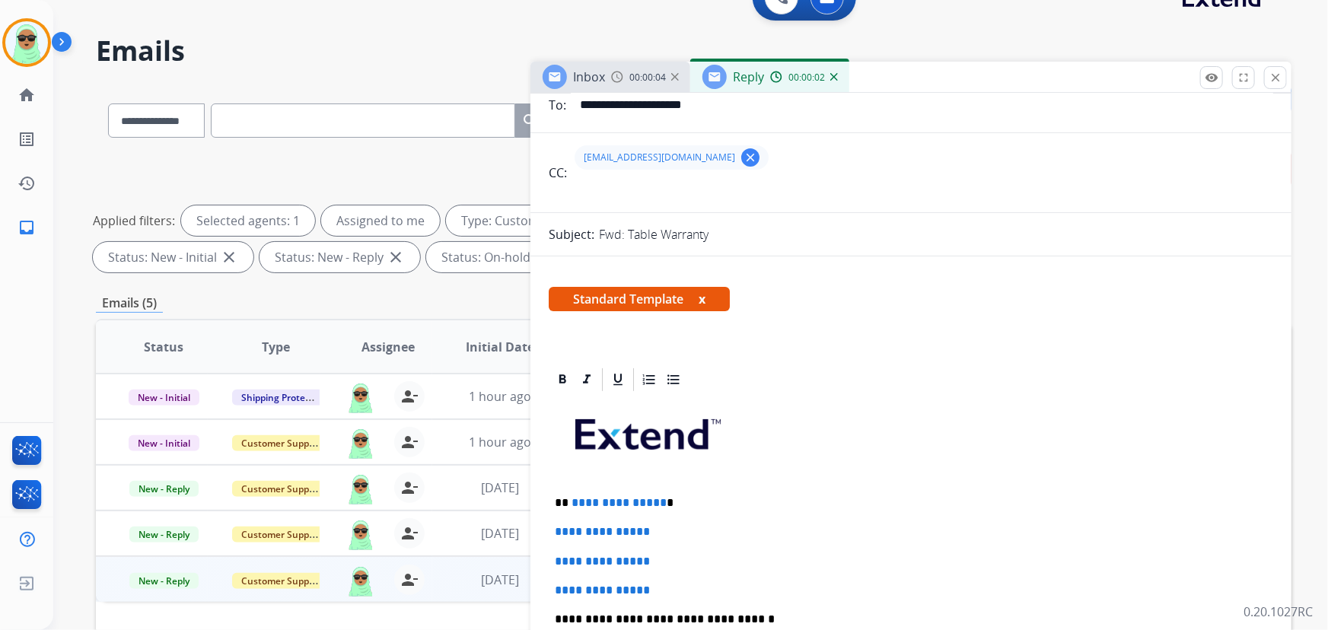
scroll to position [207, 0]
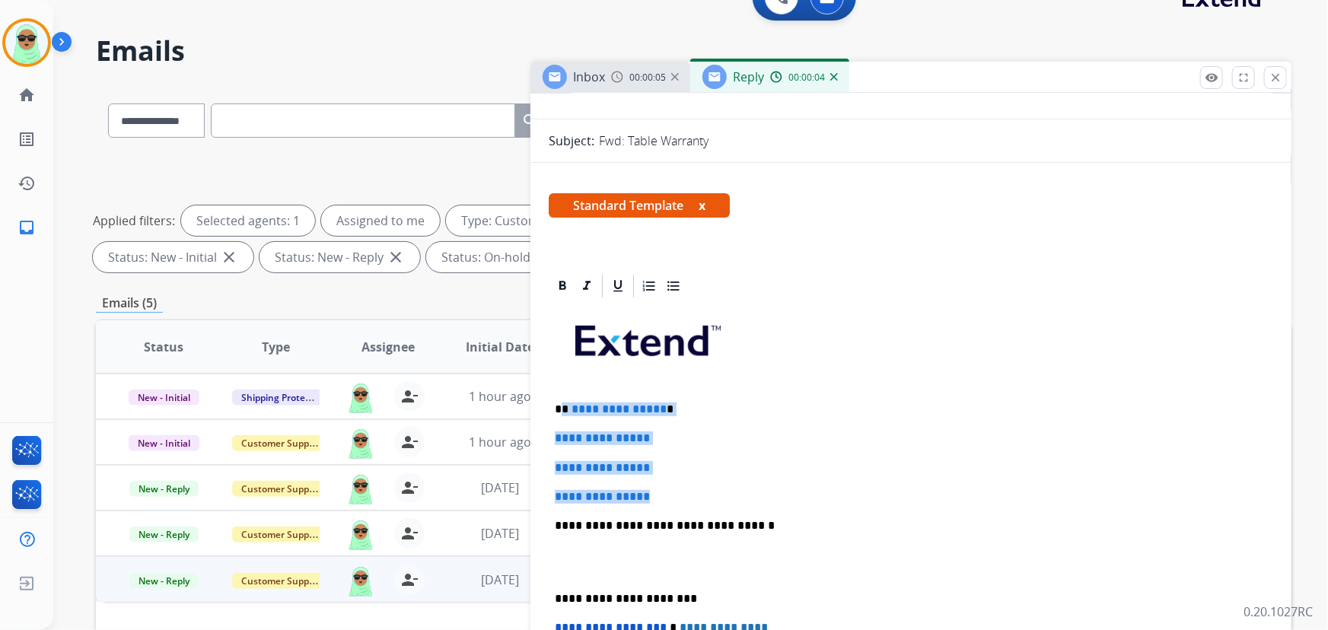
drag, startPoint x: 645, startPoint y: 486, endPoint x: 565, endPoint y: 397, distance: 119.1
click at [565, 397] on div "**********" at bounding box center [911, 562] width 725 height 524
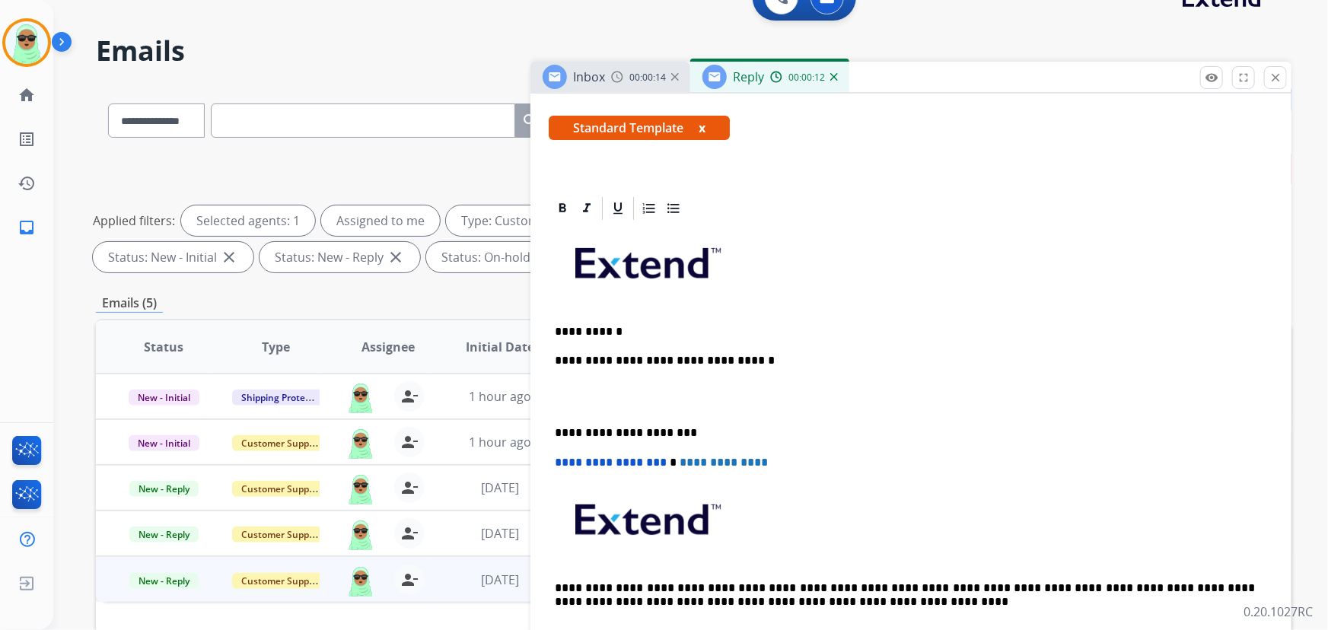
scroll to position [276, 0]
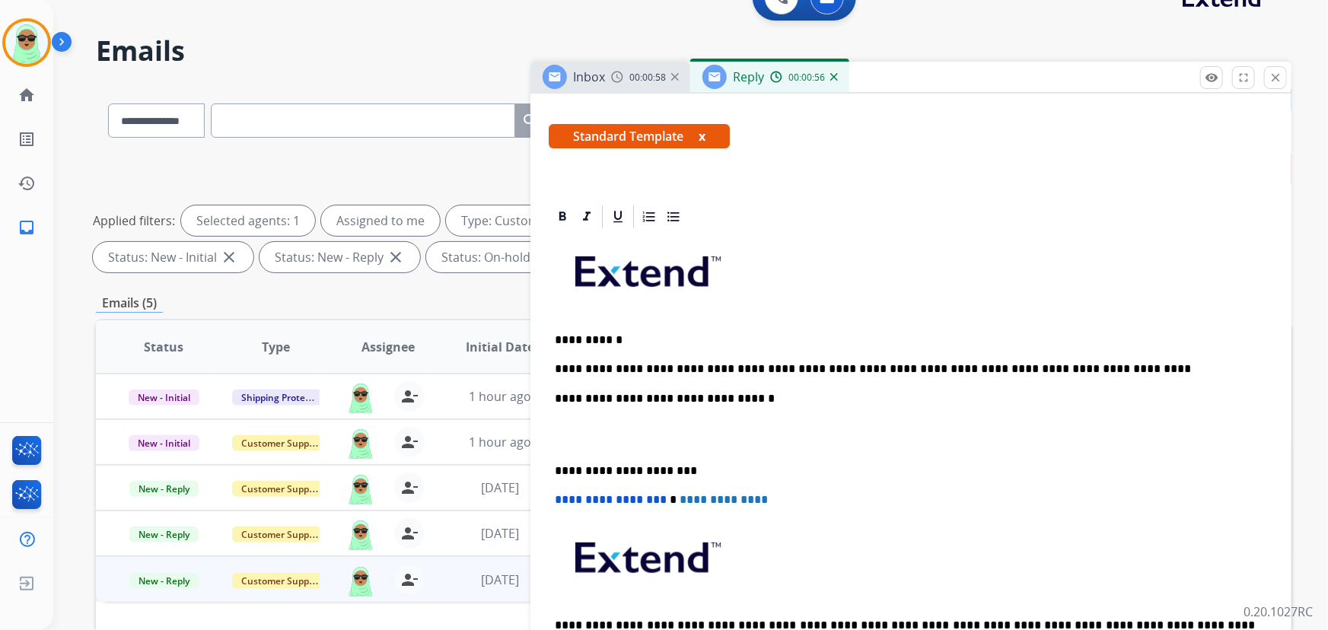
click at [1075, 362] on p "**********" at bounding box center [905, 369] width 701 height 14
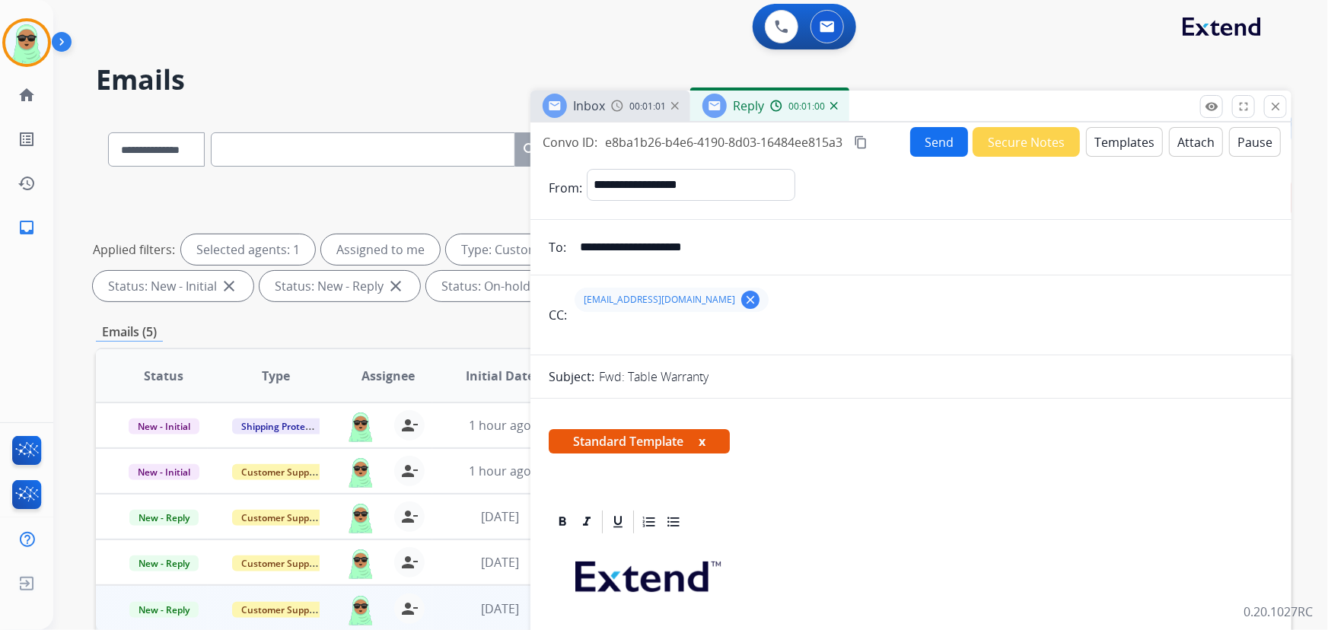
scroll to position [0, 0]
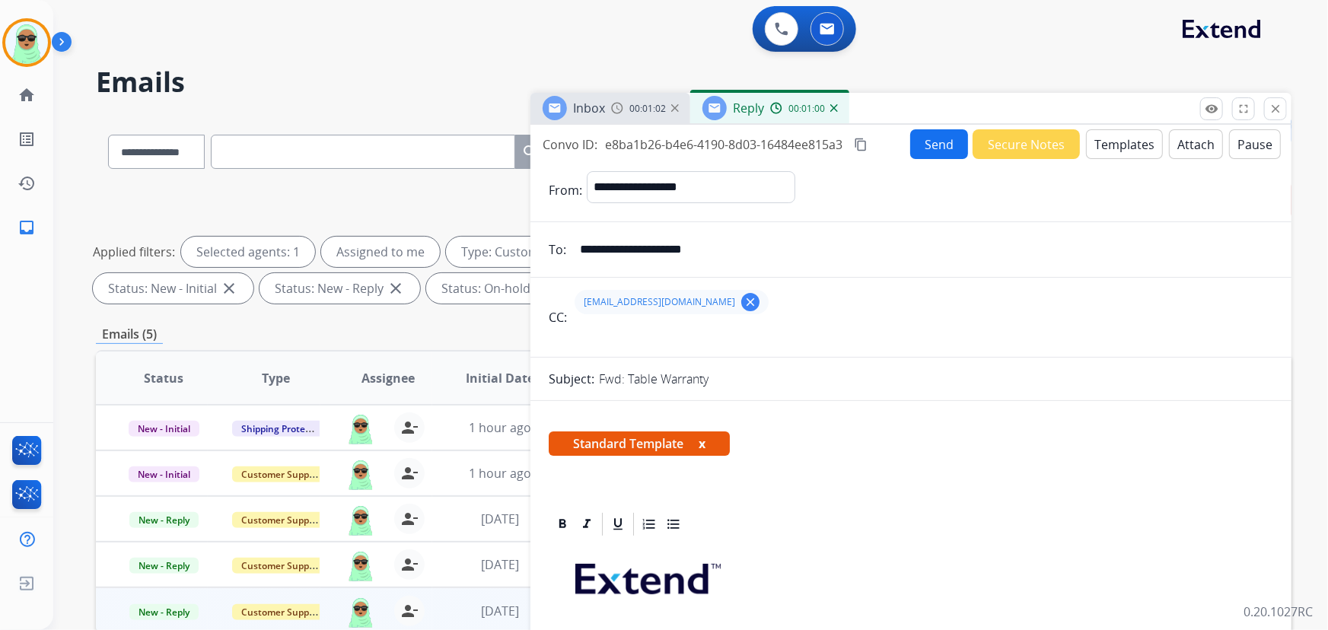
click at [939, 150] on button "Send" at bounding box center [939, 144] width 58 height 30
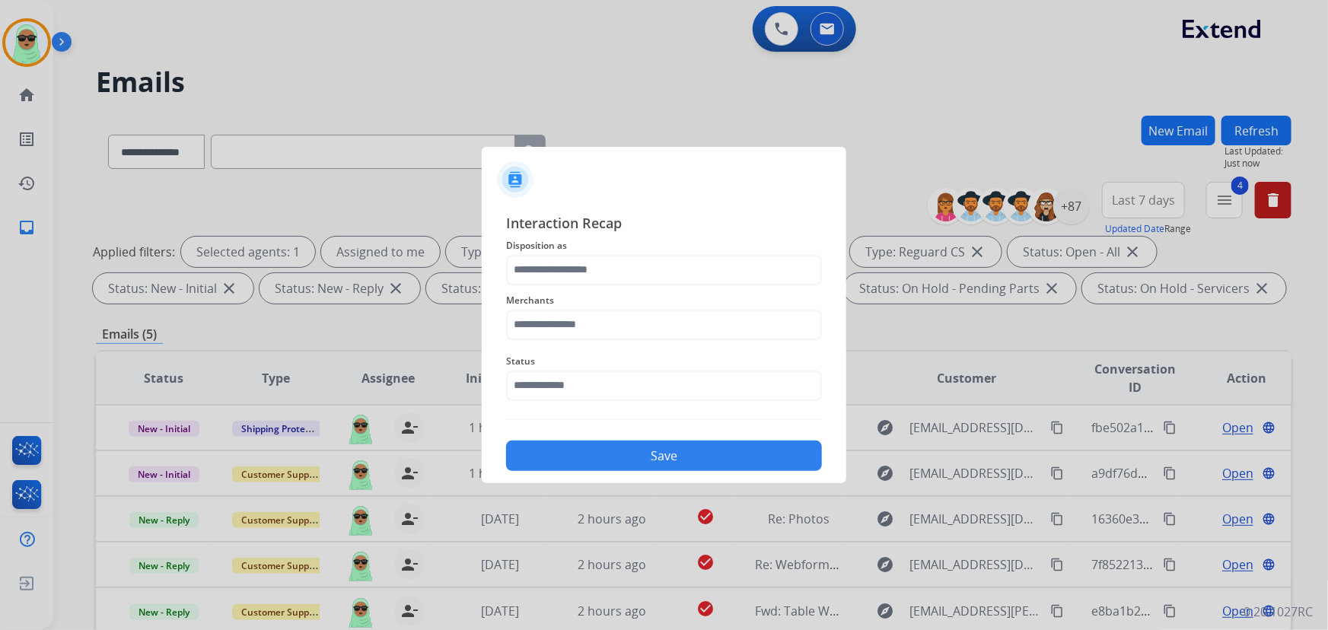
click at [567, 356] on span "Status" at bounding box center [664, 361] width 316 height 18
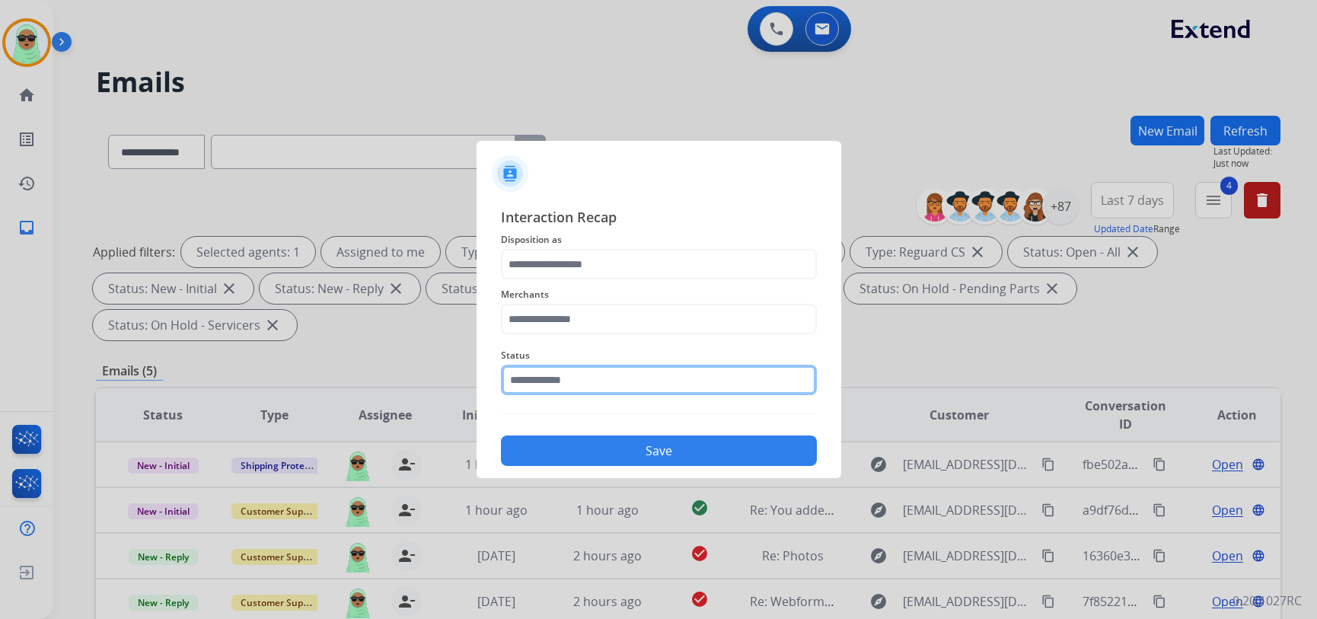
click at [570, 375] on input "text" at bounding box center [659, 380] width 316 height 30
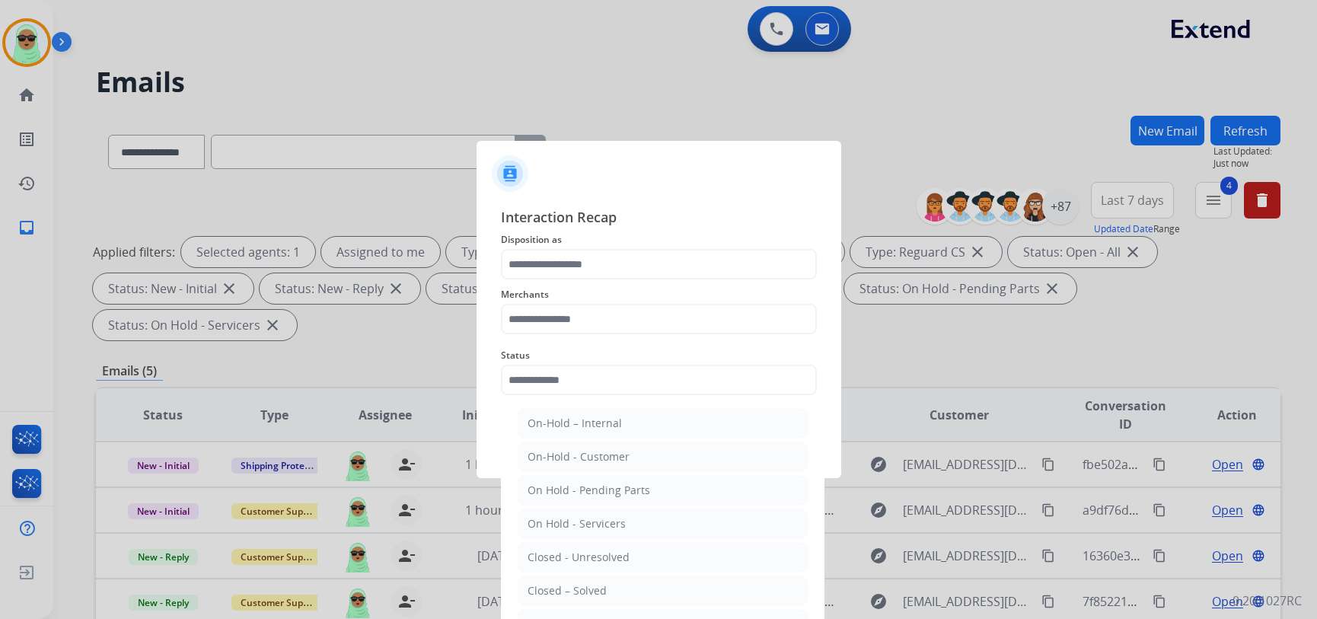
drag, startPoint x: 569, startPoint y: 587, endPoint x: 566, endPoint y: 553, distance: 34.4
click at [569, 583] on div "Closed – Solved" at bounding box center [567, 590] width 79 height 15
type input "**********"
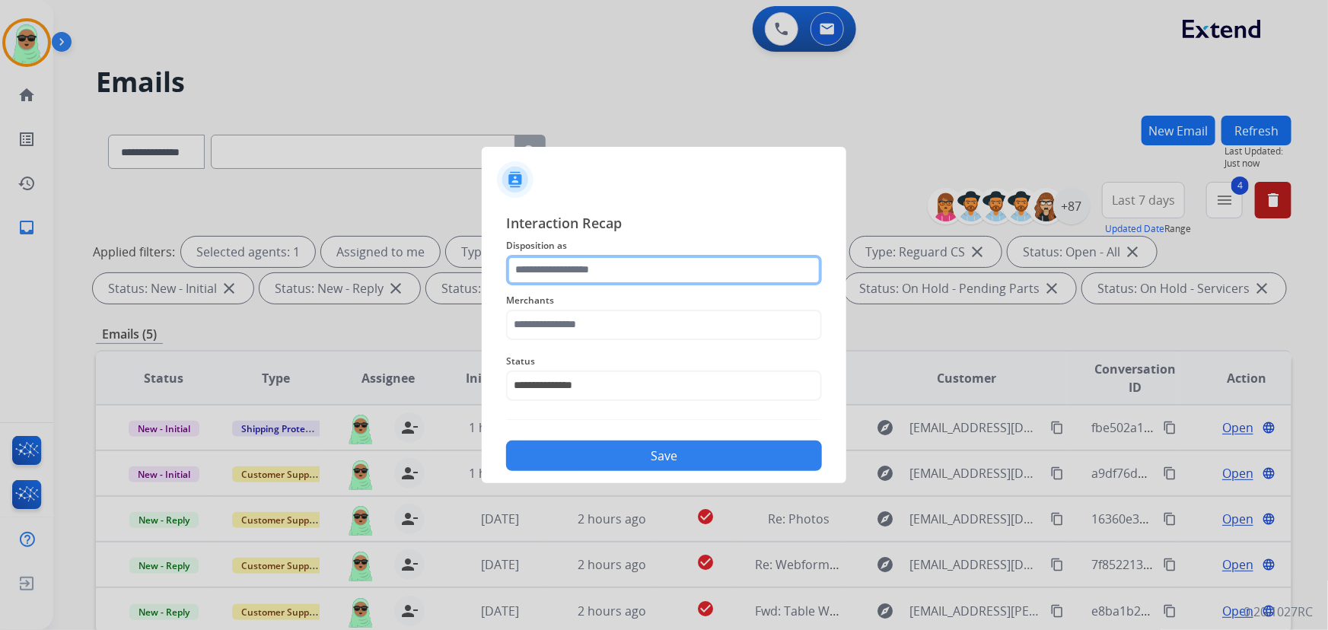
click at [569, 265] on input "text" at bounding box center [664, 270] width 316 height 30
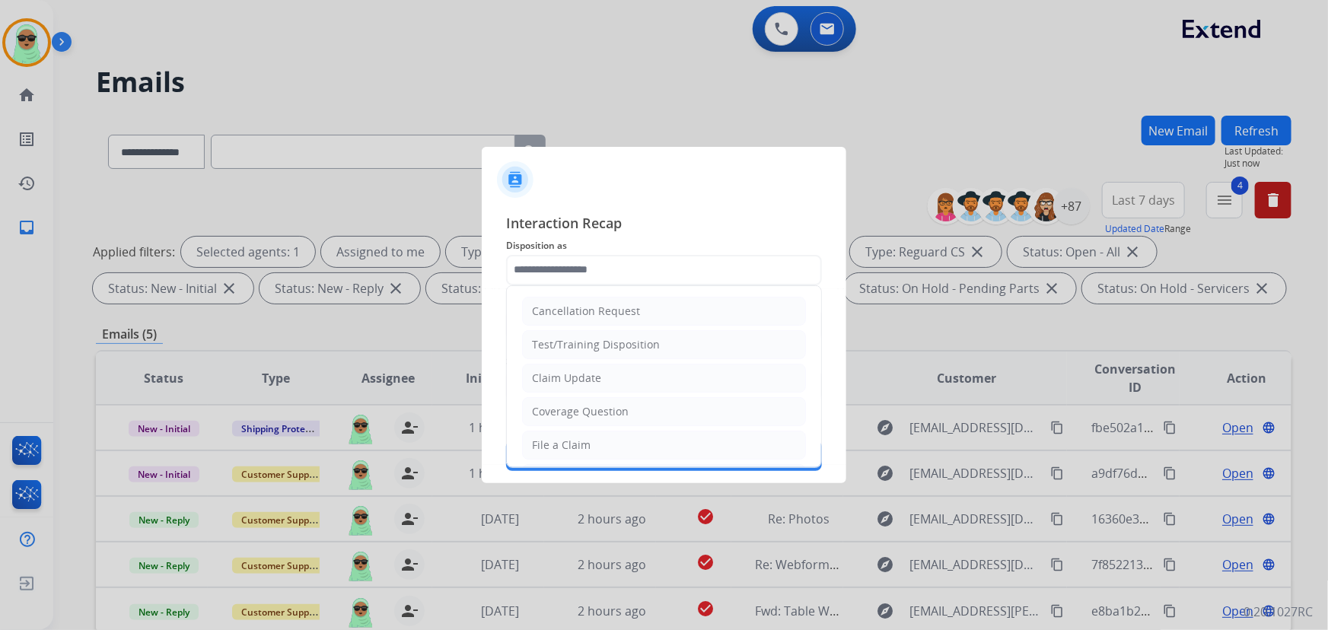
drag, startPoint x: 583, startPoint y: 384, endPoint x: 583, endPoint y: 371, distance: 12.9
click at [584, 384] on div "Claim Update" at bounding box center [566, 378] width 69 height 15
type input "**********"
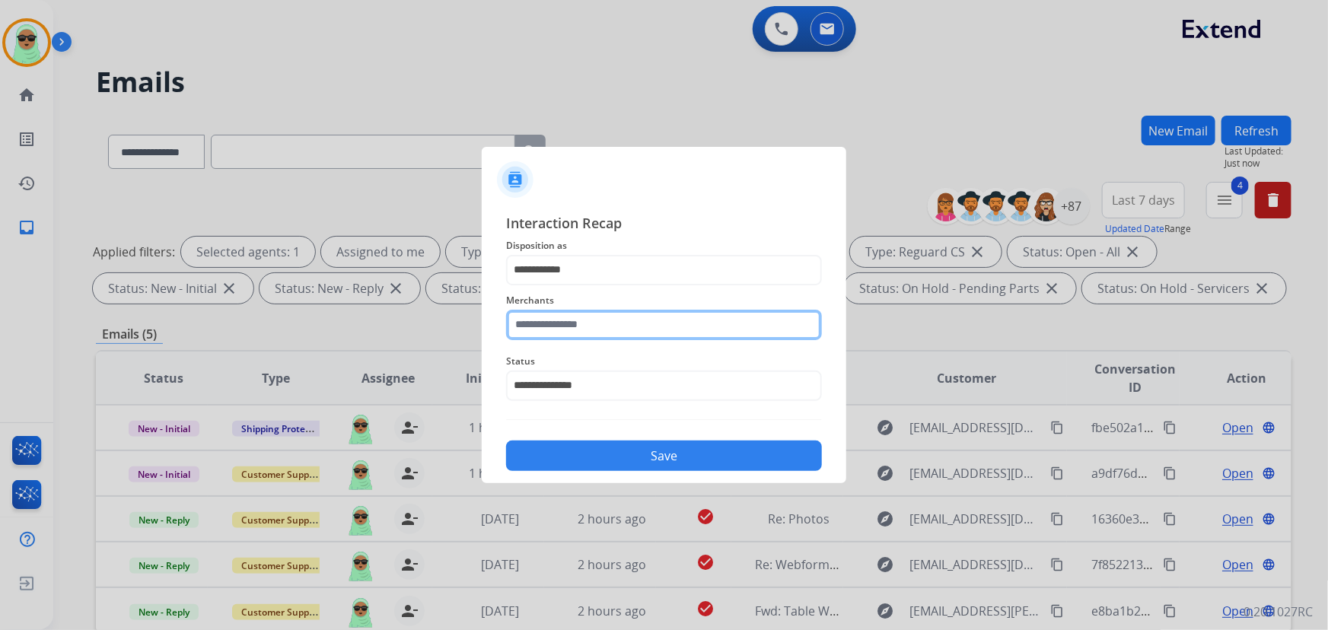
click at [579, 315] on input "text" at bounding box center [664, 325] width 316 height 30
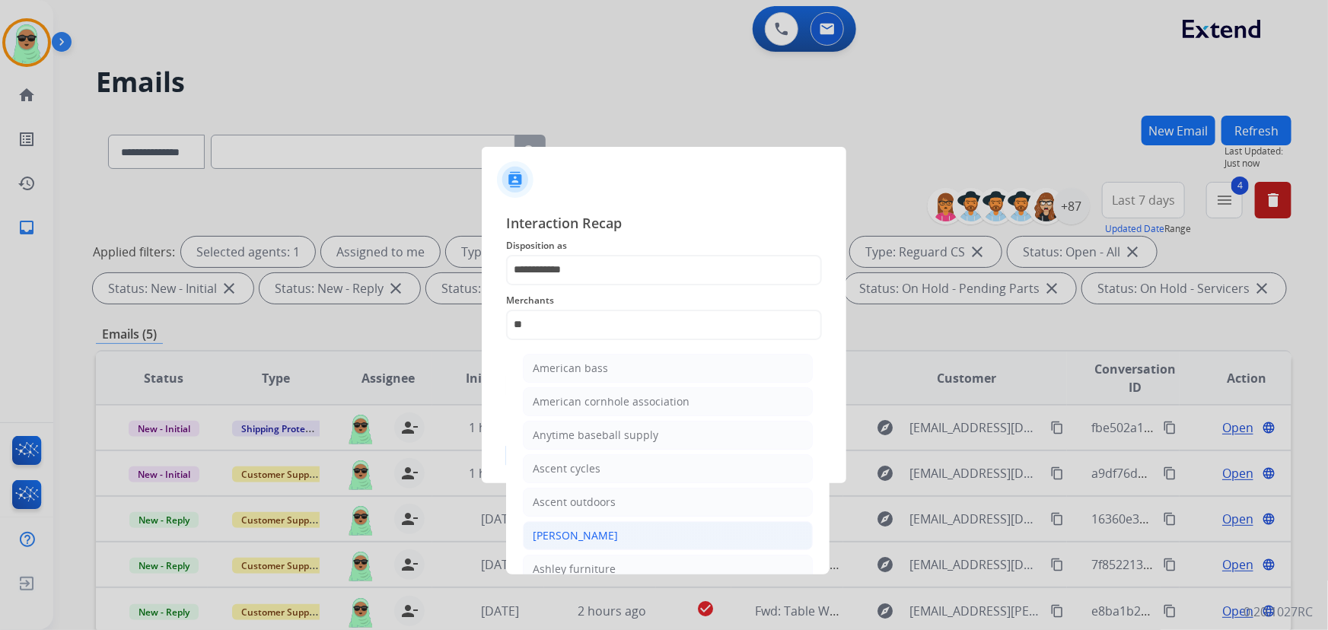
click at [616, 533] on div "[PERSON_NAME]" at bounding box center [575, 535] width 85 height 15
type input "**********"
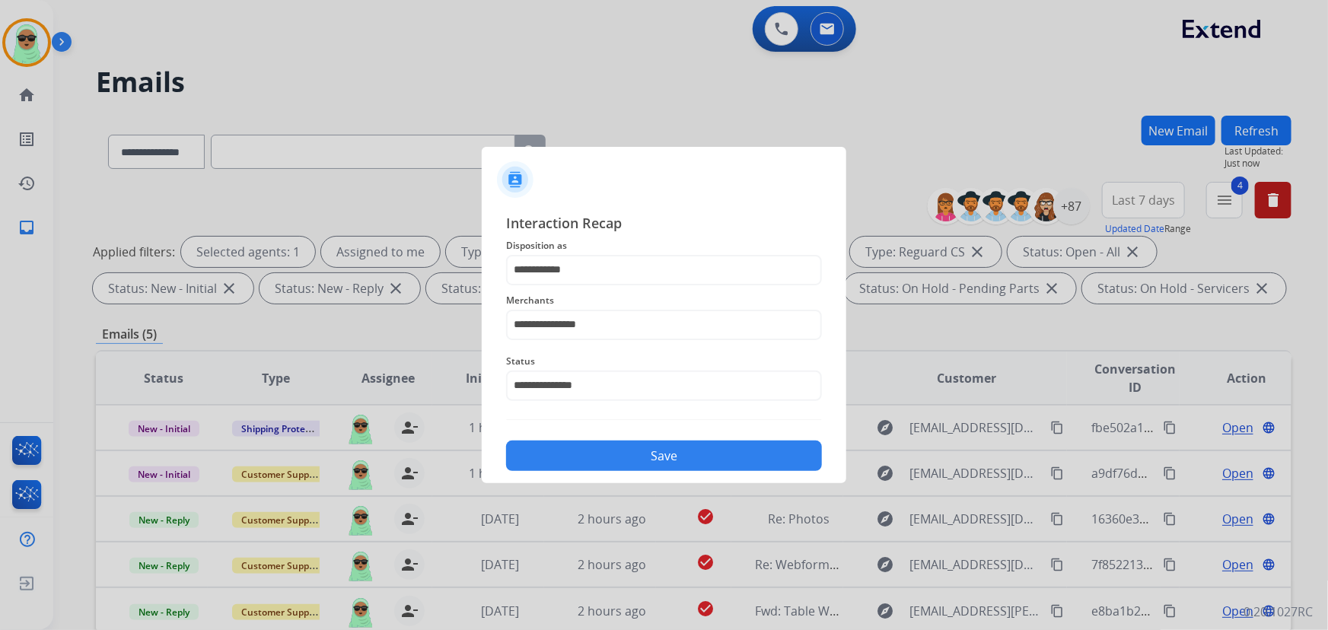
click at [662, 450] on button "Save" at bounding box center [664, 456] width 316 height 30
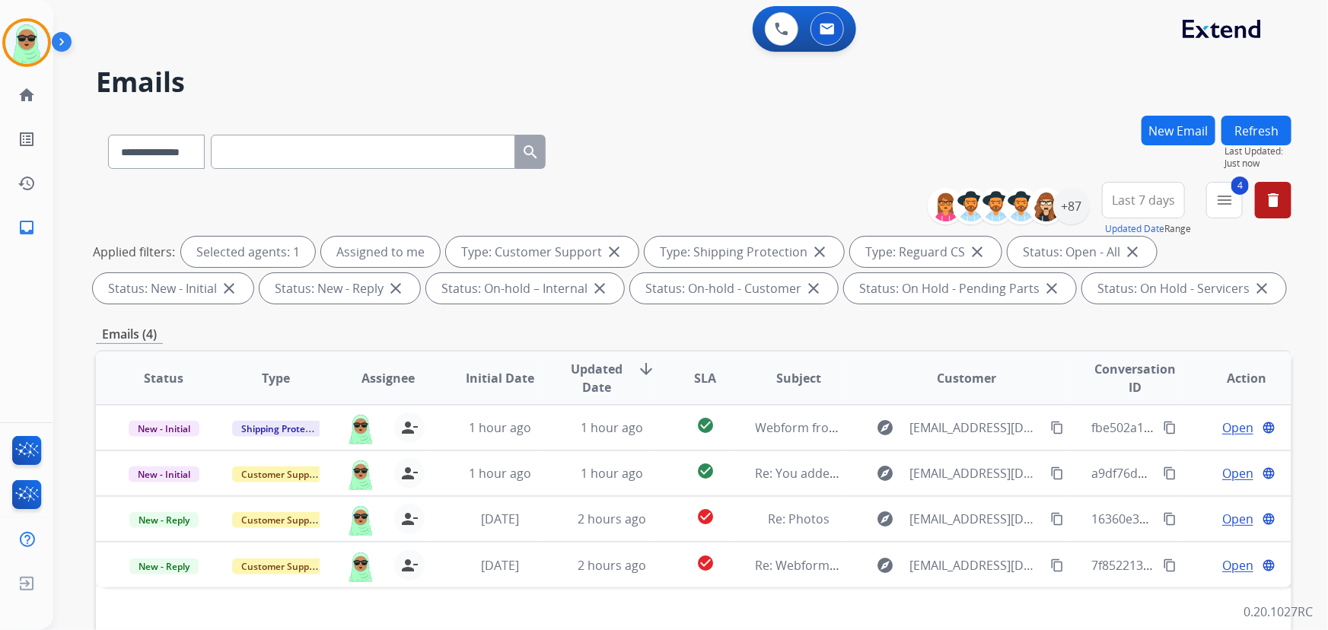
click at [1258, 129] on button "Refresh" at bounding box center [1257, 131] width 70 height 30
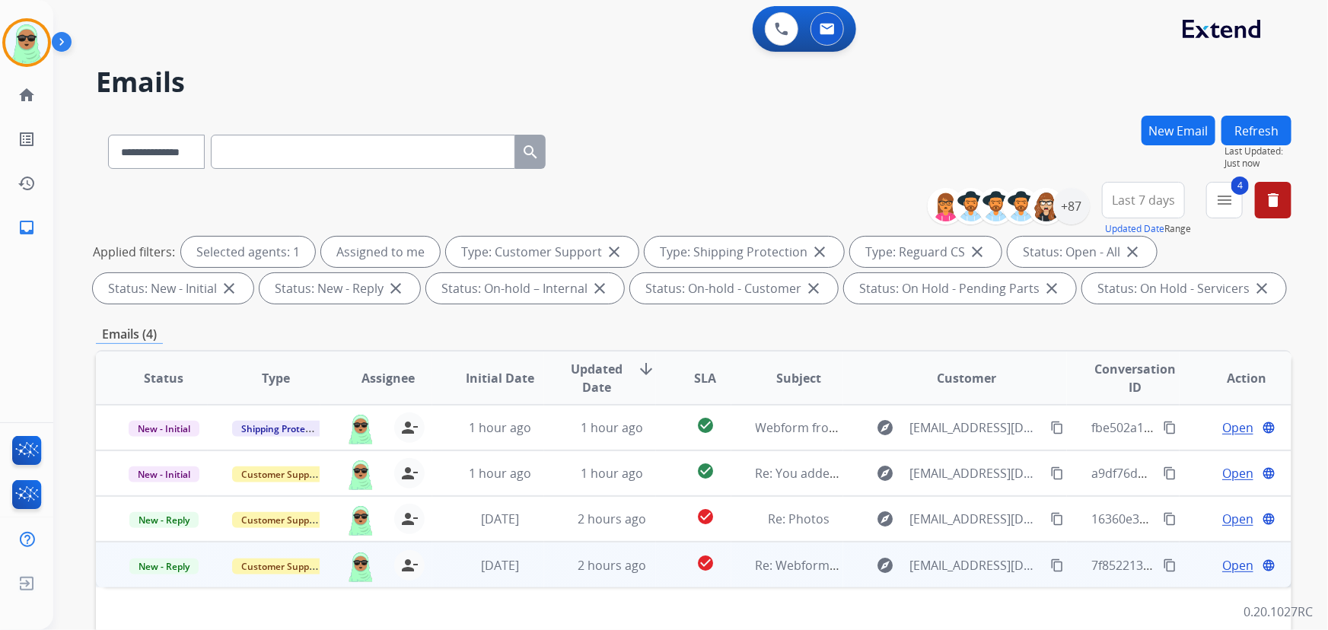
click at [1051, 568] on mat-icon "content_copy" at bounding box center [1058, 566] width 14 height 14
click at [1227, 563] on span "Open" at bounding box center [1238, 565] width 31 height 18
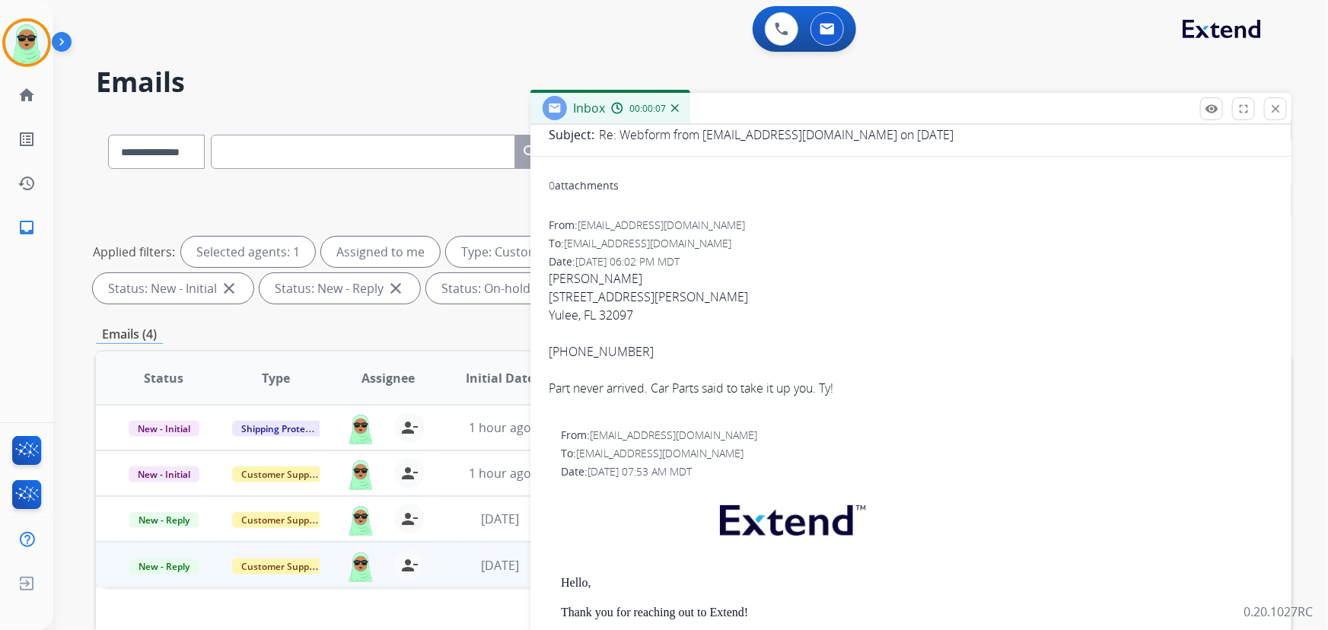
scroll to position [64, 0]
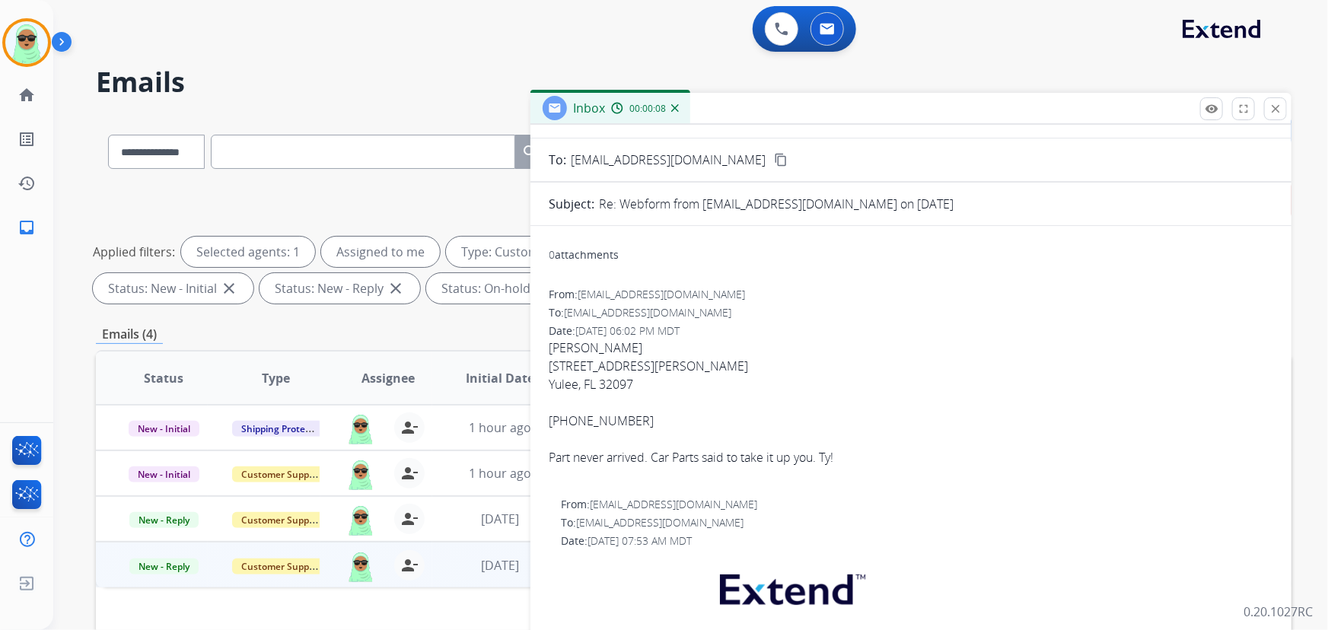
click at [574, 407] on div at bounding box center [911, 403] width 725 height 18
click at [579, 413] on div "904-760-0622" at bounding box center [911, 421] width 725 height 18
click at [579, 414] on div "904-760-0622" at bounding box center [911, 421] width 725 height 18
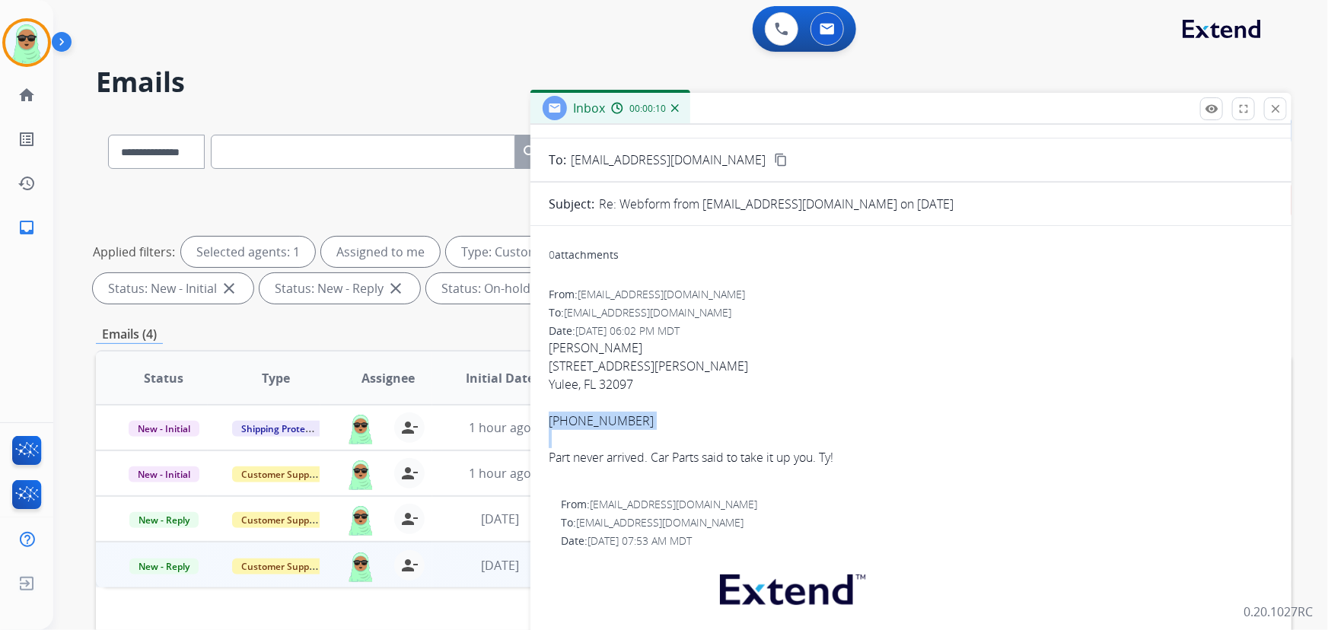
copy div "904-760-0622"
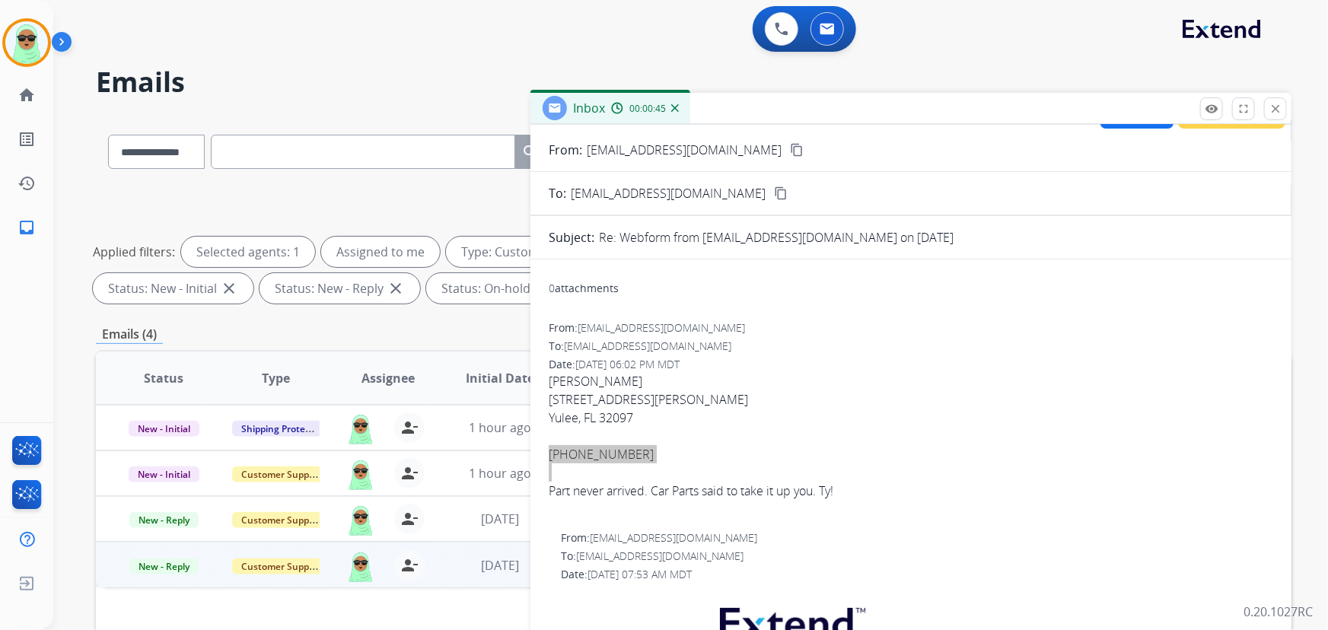
scroll to position [0, 0]
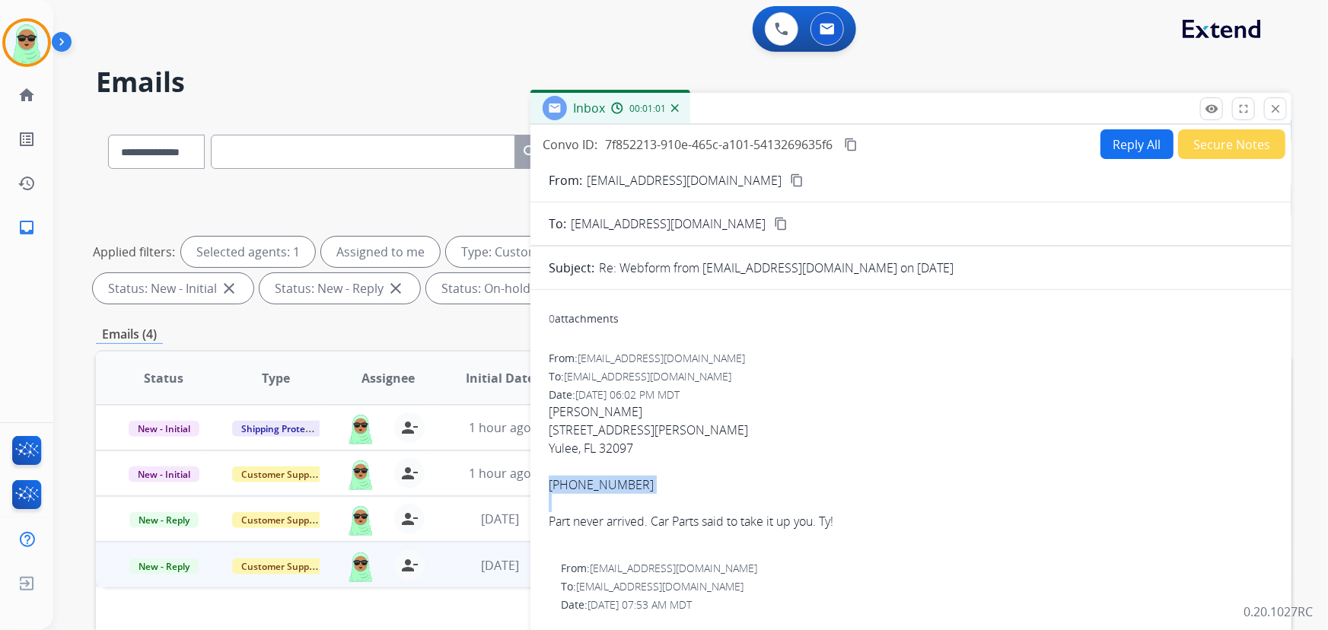
click at [1111, 139] on button "Reply All" at bounding box center [1137, 144] width 73 height 30
select select "**********"
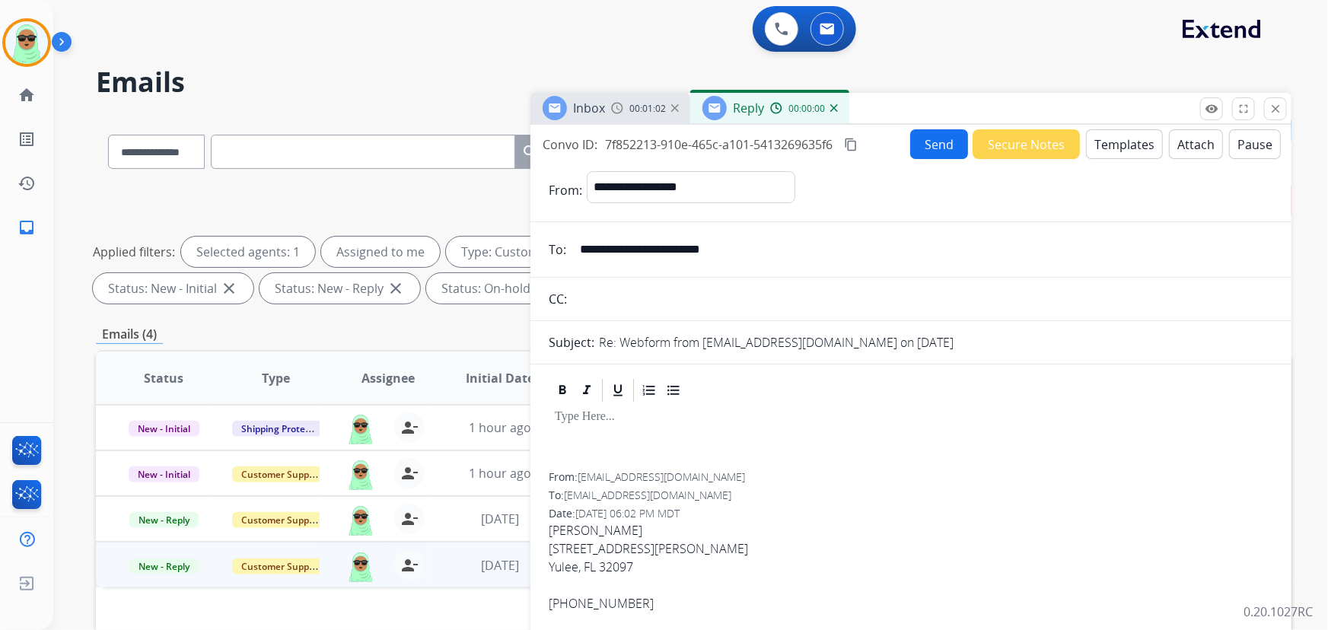
click at [1138, 146] on button "Templates" at bounding box center [1124, 144] width 77 height 30
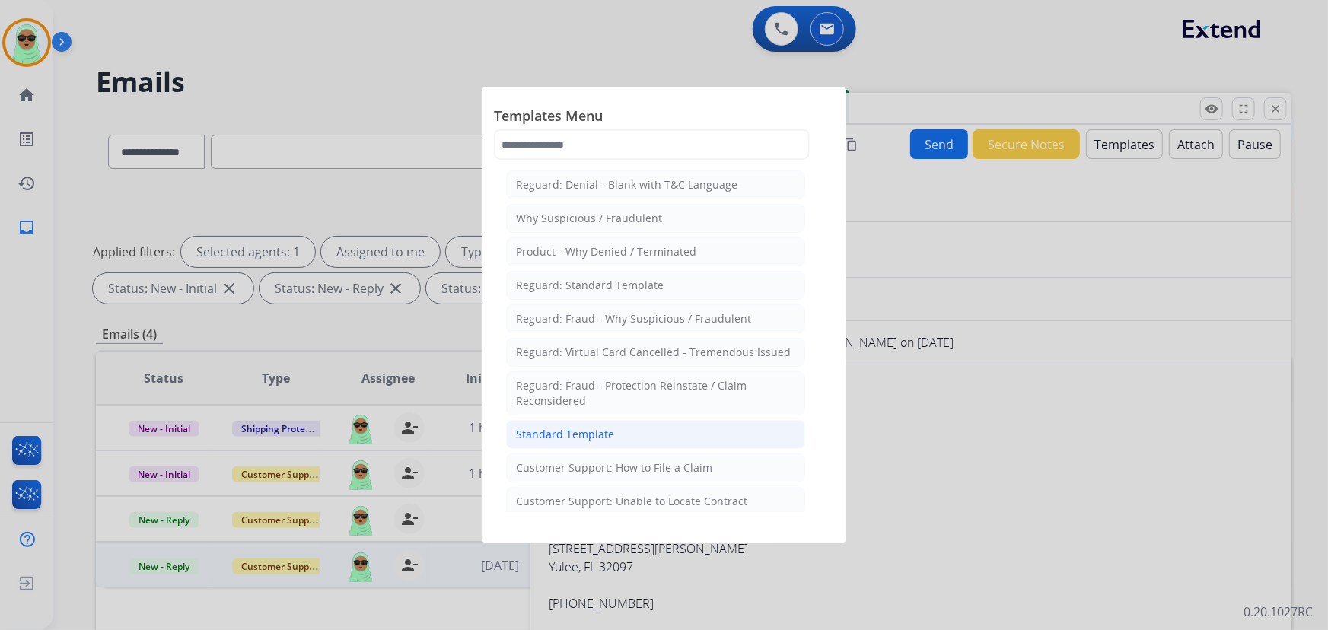
click at [616, 433] on li "Standard Template" at bounding box center [655, 434] width 299 height 29
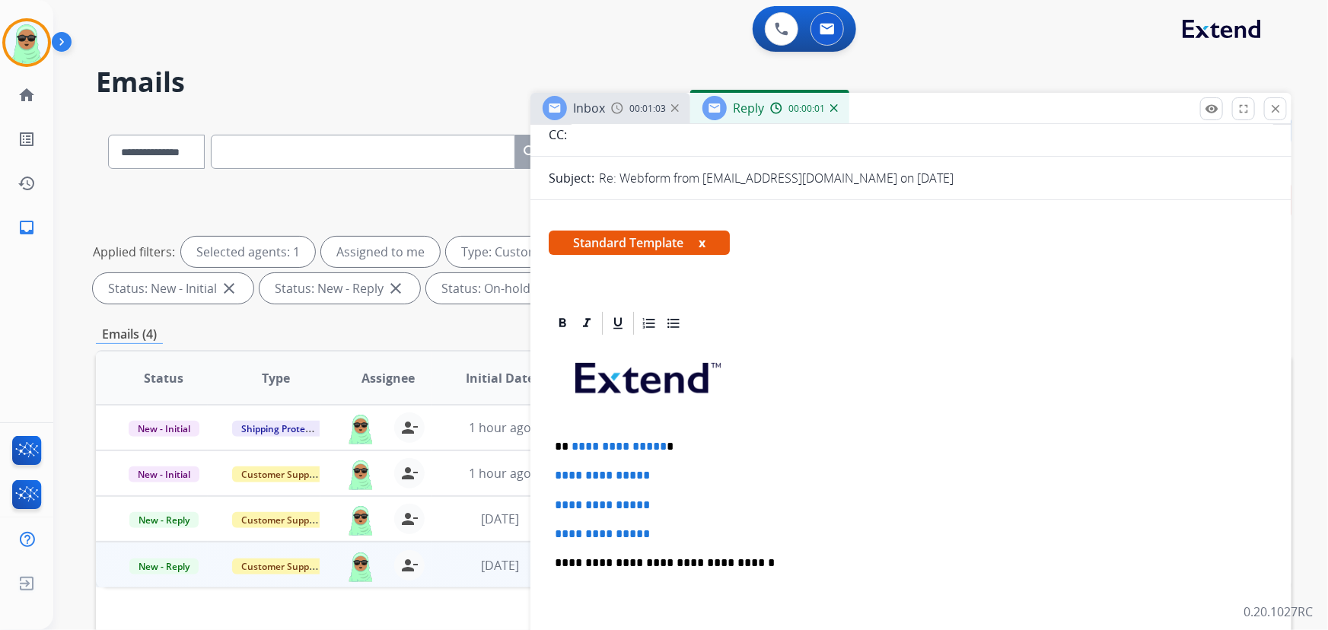
scroll to position [207, 0]
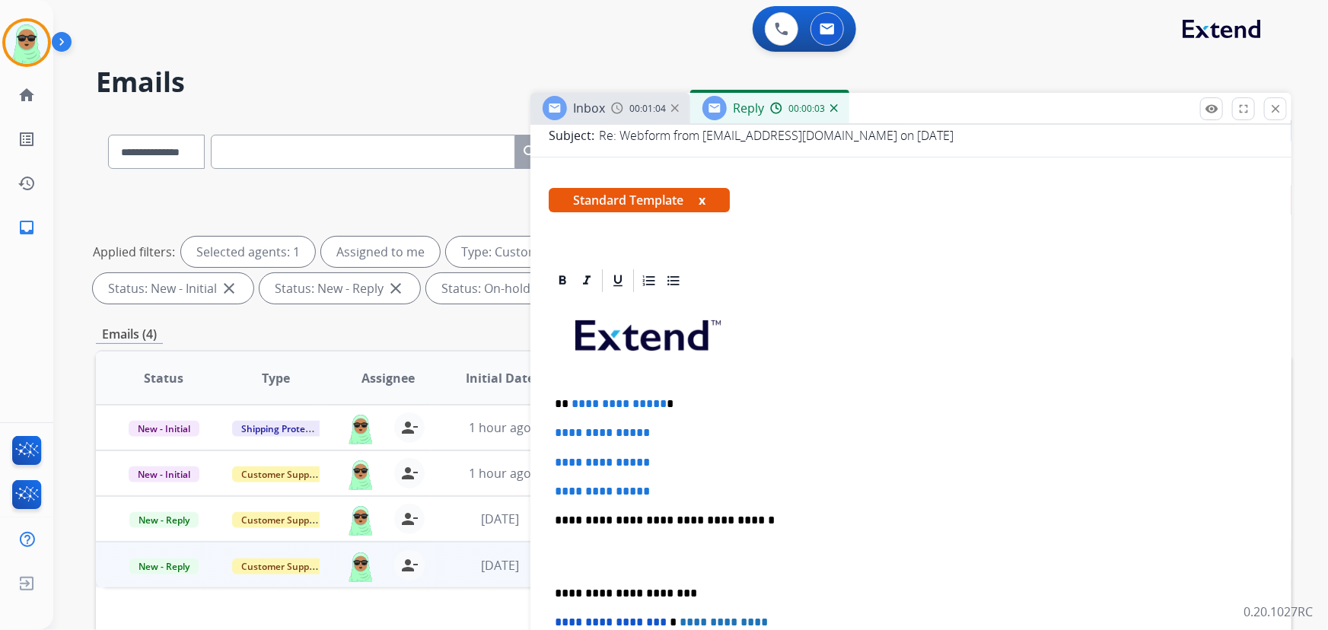
drag, startPoint x: 577, startPoint y: 445, endPoint x: 572, endPoint y: 392, distance: 52.8
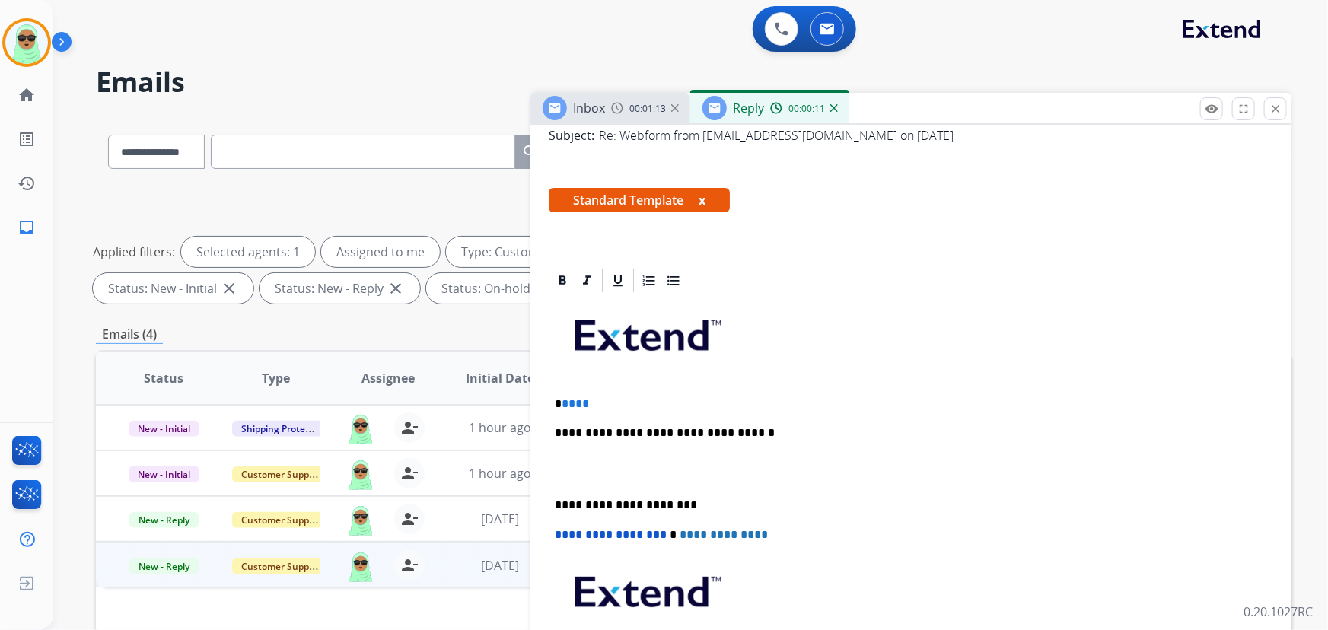
click at [652, 399] on p "* ****" at bounding box center [905, 404] width 701 height 14
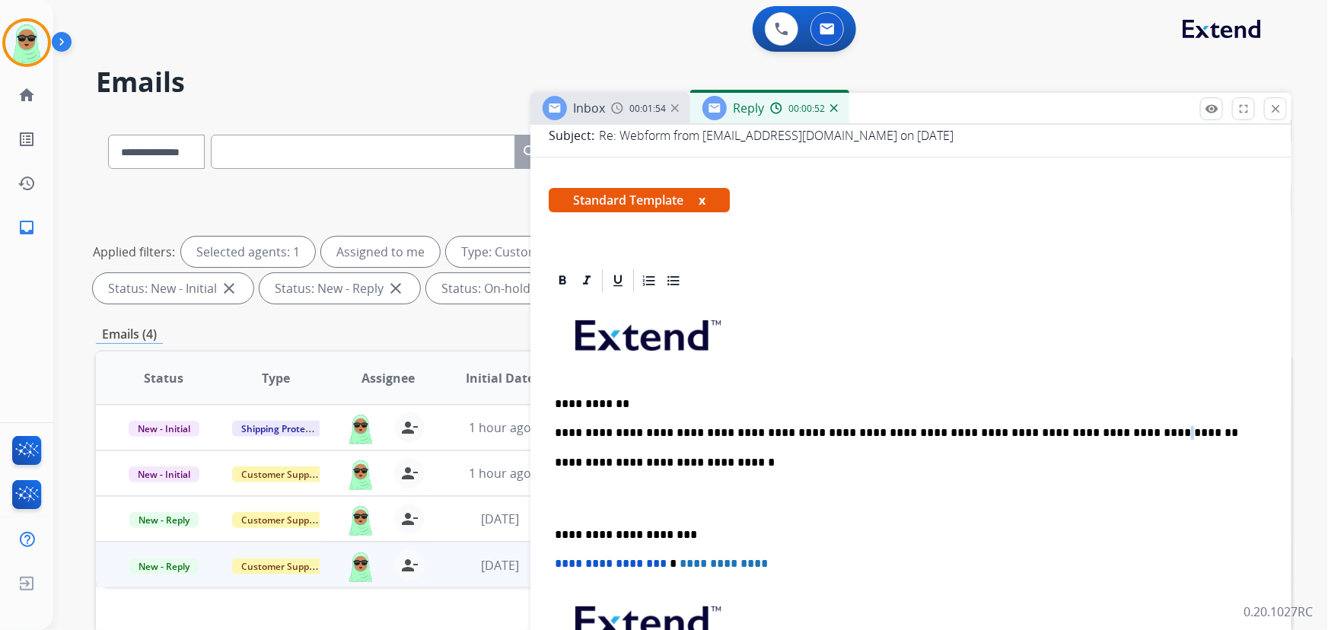
click at [1062, 431] on p "**********" at bounding box center [905, 433] width 701 height 14
click at [1125, 421] on div "**********" at bounding box center [911, 527] width 725 height 465
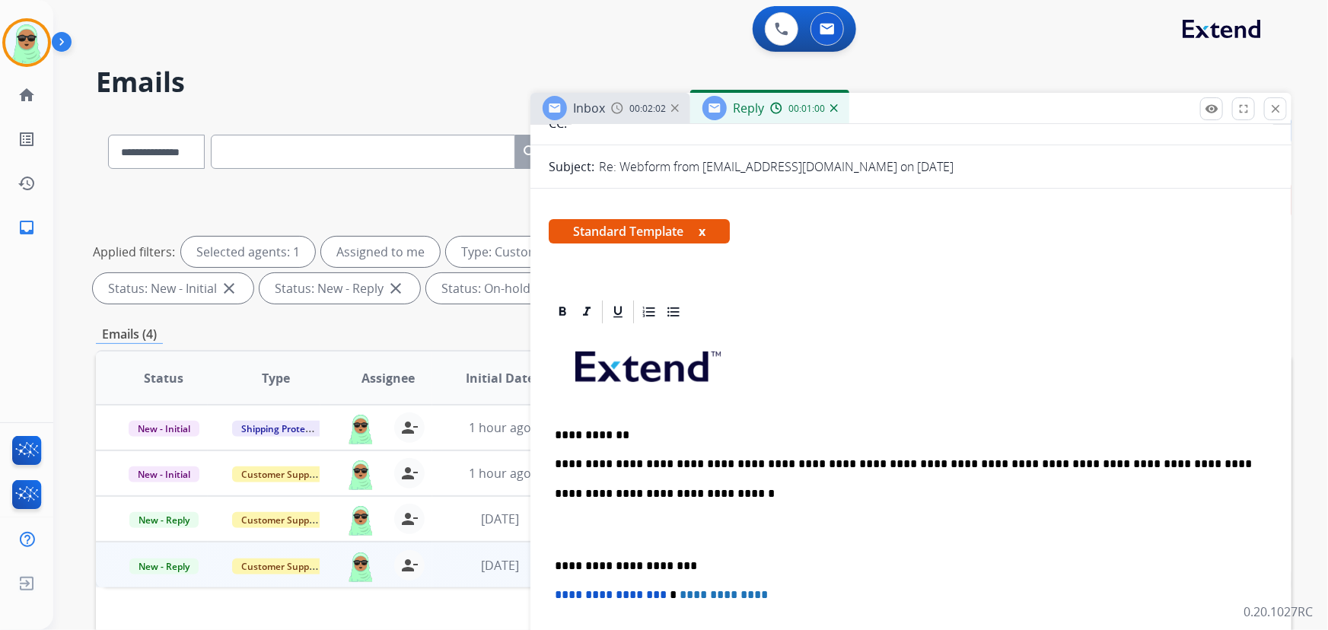
scroll to position [0, 0]
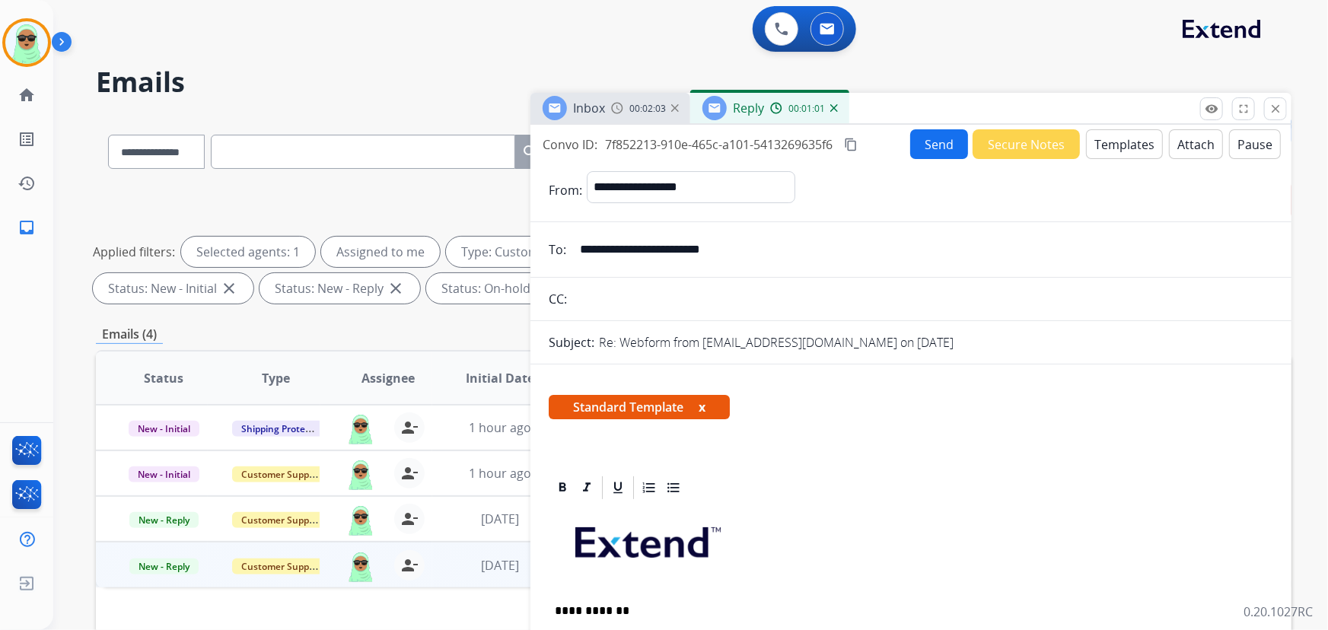
click at [929, 156] on button "Send" at bounding box center [939, 144] width 58 height 30
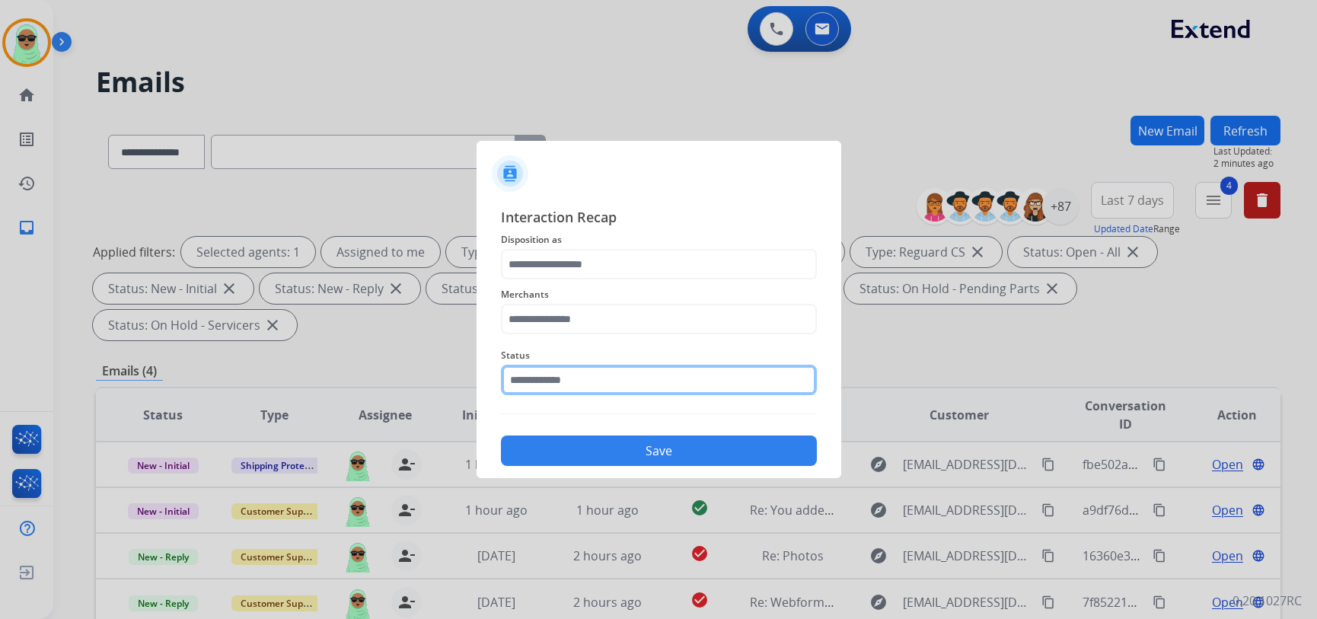
drag, startPoint x: 548, startPoint y: 394, endPoint x: 533, endPoint y: 396, distance: 15.3
click at [546, 391] on input "text" at bounding box center [659, 380] width 316 height 30
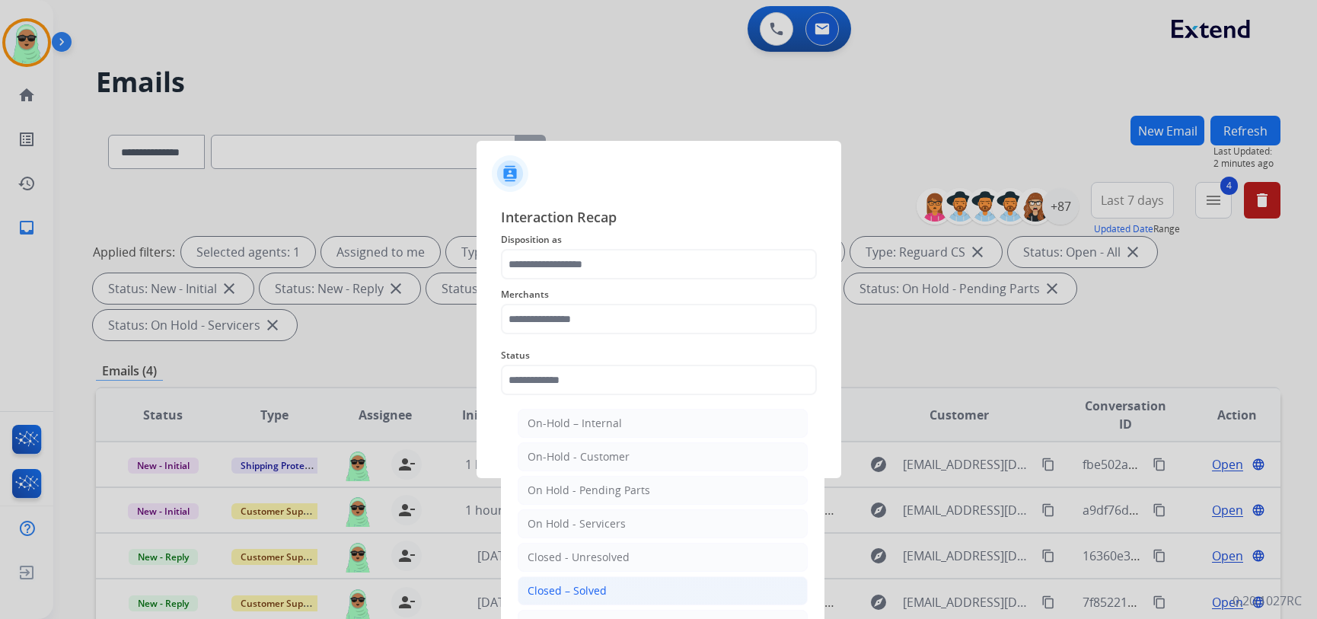
drag, startPoint x: 605, startPoint y: 594, endPoint x: 600, endPoint y: 570, distance: 24.2
click at [605, 593] on li "Closed – Solved" at bounding box center [663, 590] width 290 height 29
type input "**********"
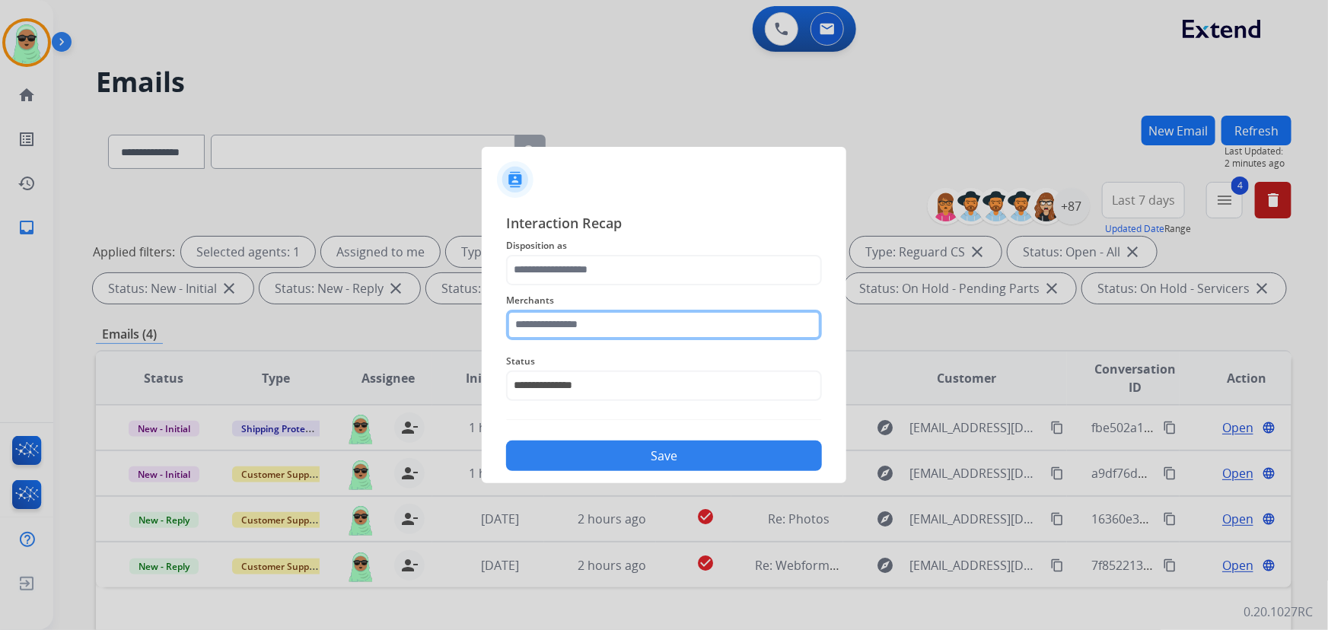
click at [600, 333] on input "text" at bounding box center [664, 325] width 316 height 30
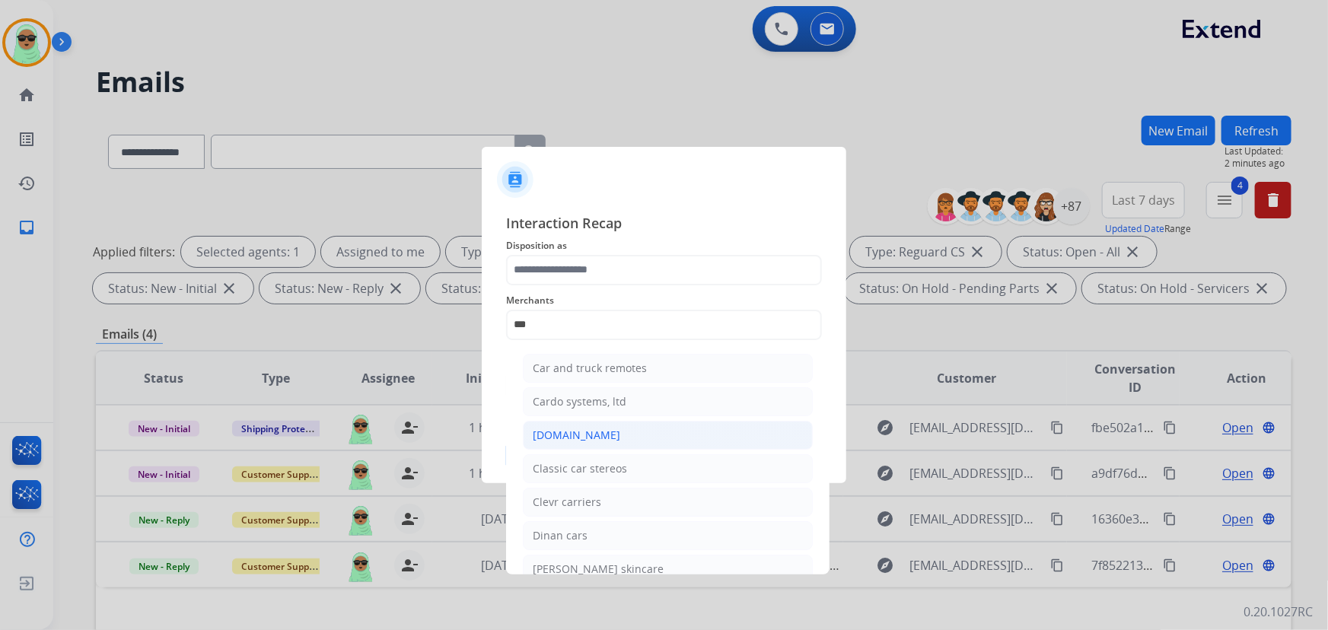
click at [652, 434] on li "[DOMAIN_NAME]" at bounding box center [668, 435] width 290 height 29
type input "**********"
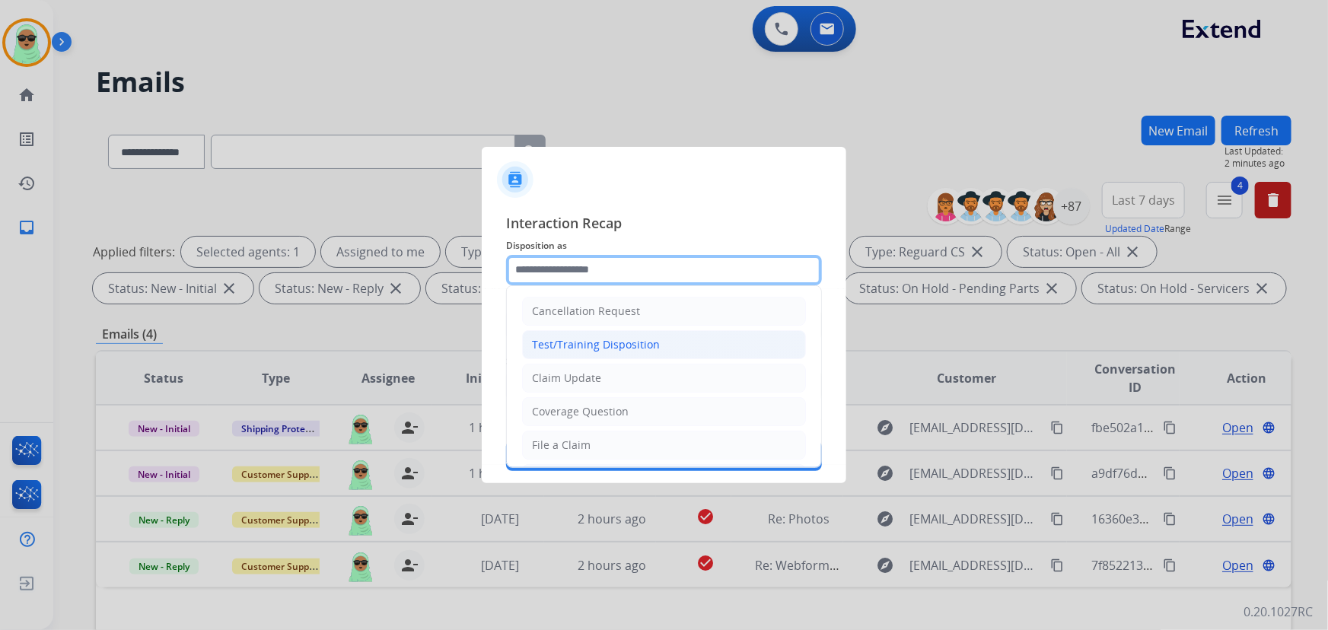
drag, startPoint x: 646, startPoint y: 280, endPoint x: 649, endPoint y: 345, distance: 64.8
click at [646, 279] on input "text" at bounding box center [664, 270] width 316 height 30
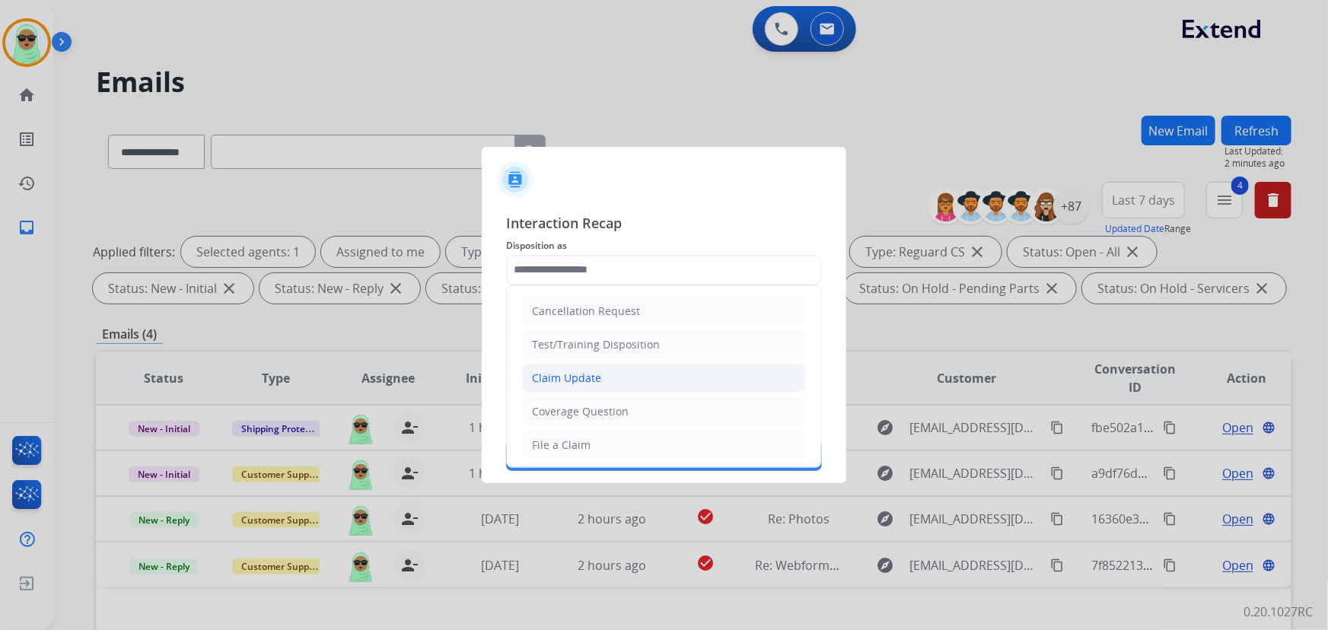
drag, startPoint x: 652, startPoint y: 376, endPoint x: 645, endPoint y: 426, distance: 50.8
click at [652, 377] on li "Claim Update" at bounding box center [664, 378] width 284 height 29
type input "**********"
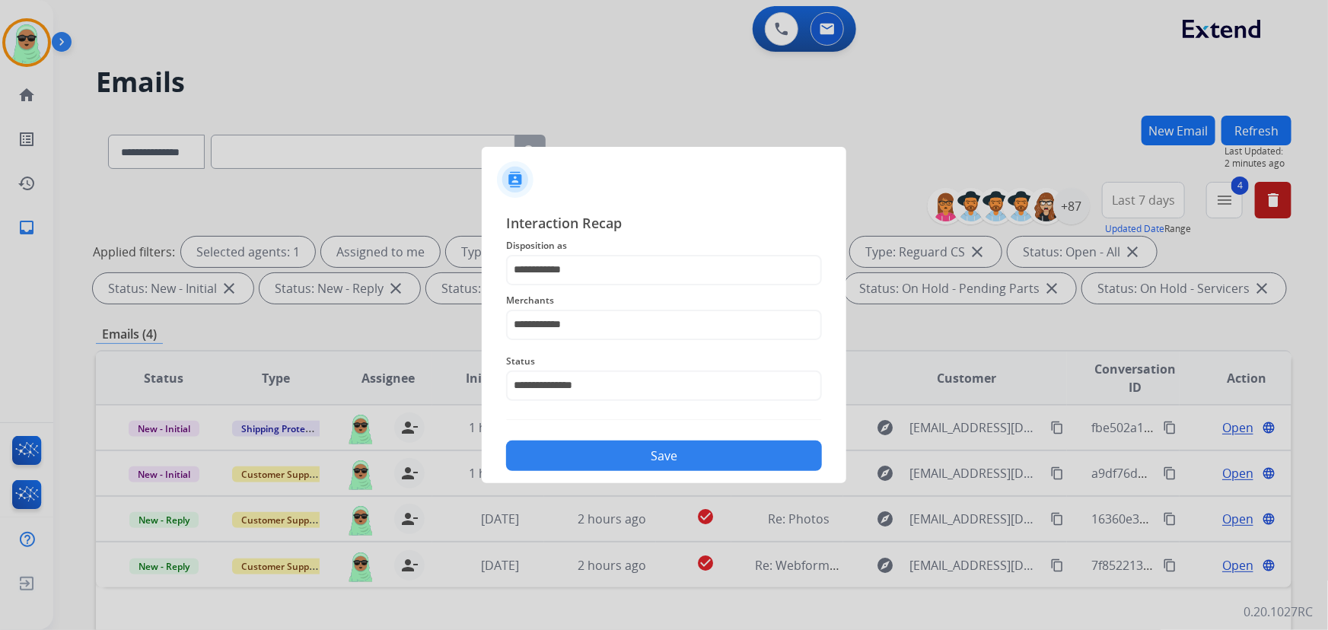
click at [654, 451] on button "Save" at bounding box center [664, 456] width 316 height 30
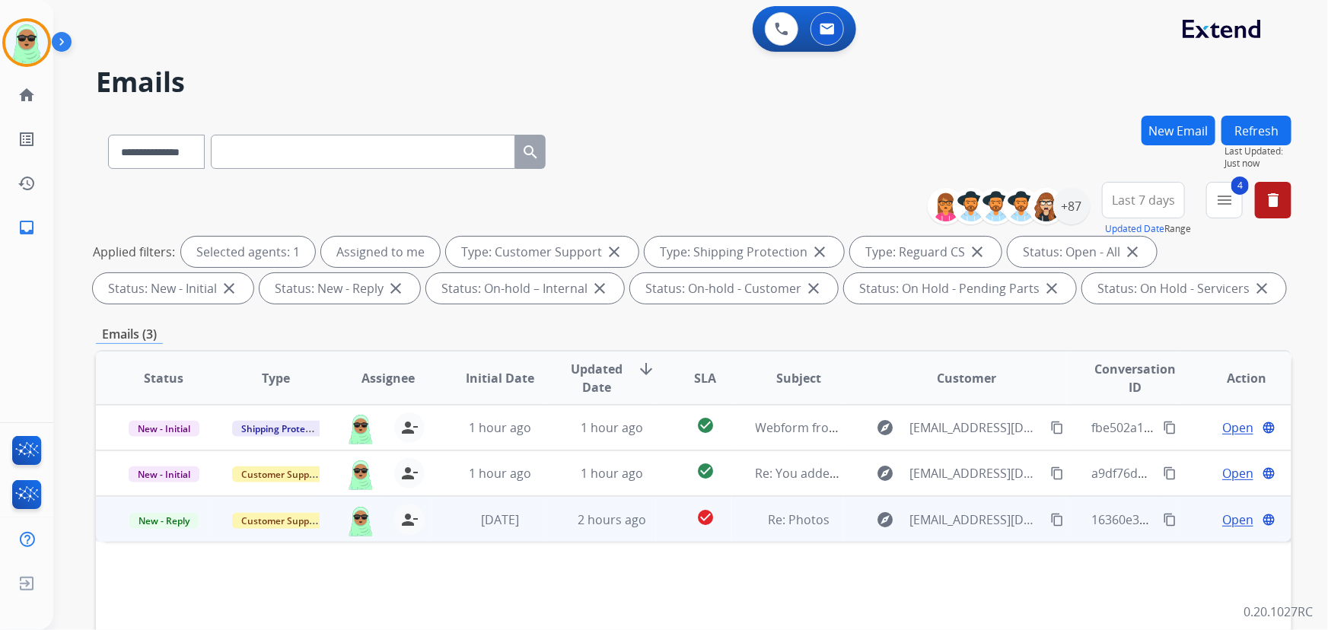
click at [1051, 515] on mat-icon "content_copy" at bounding box center [1058, 520] width 14 height 14
click at [1051, 519] on mat-icon "content_copy" at bounding box center [1058, 520] width 14 height 14
click at [1236, 517] on span "Open" at bounding box center [1238, 520] width 31 height 18
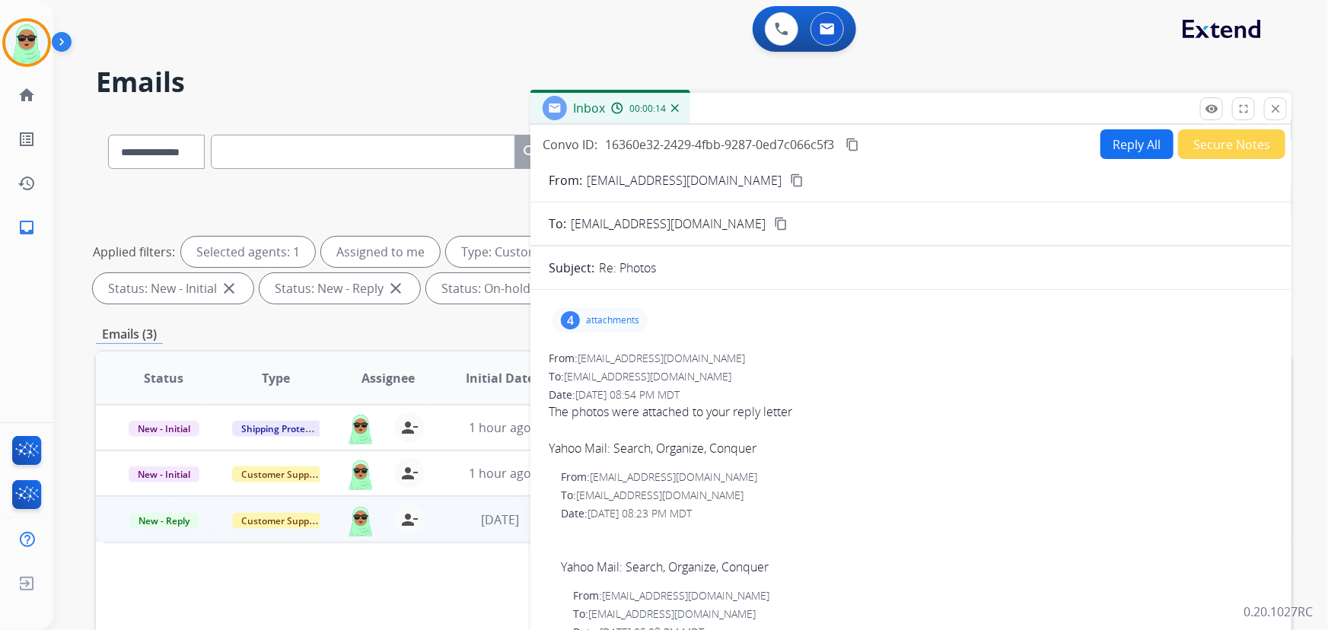
click at [612, 332] on div "4 attachments" at bounding box center [911, 320] width 725 height 37
click at [606, 324] on p "attachments" at bounding box center [612, 320] width 53 height 12
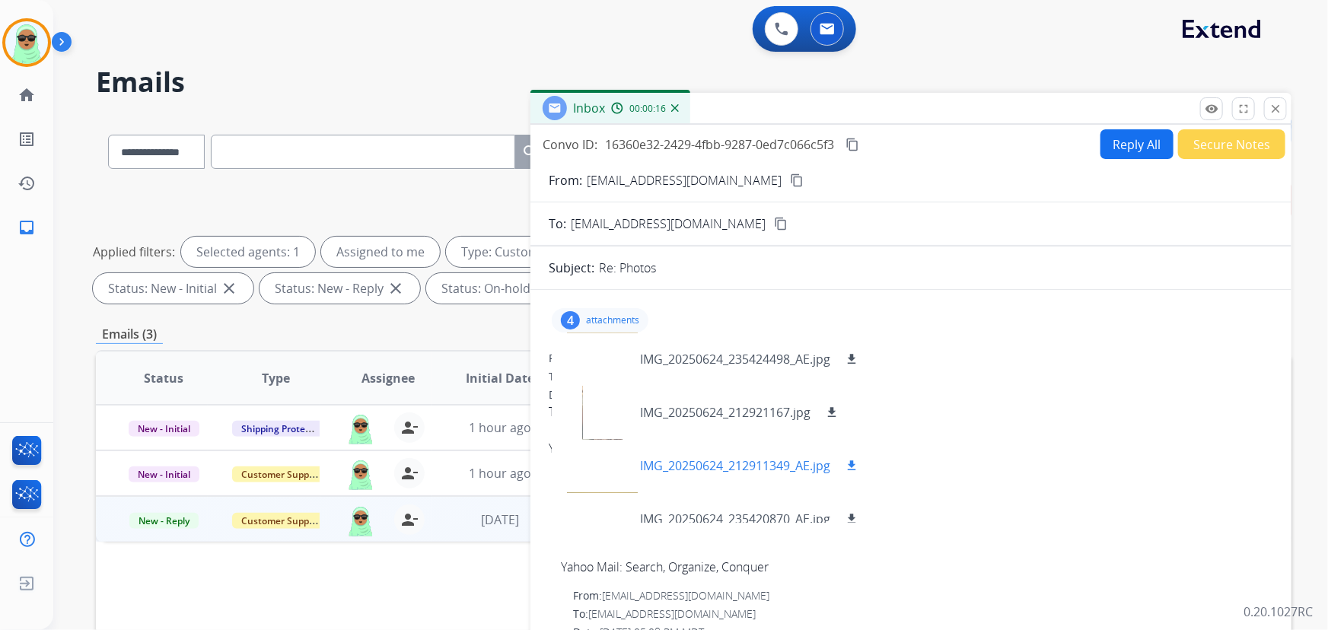
scroll to position [23, 0]
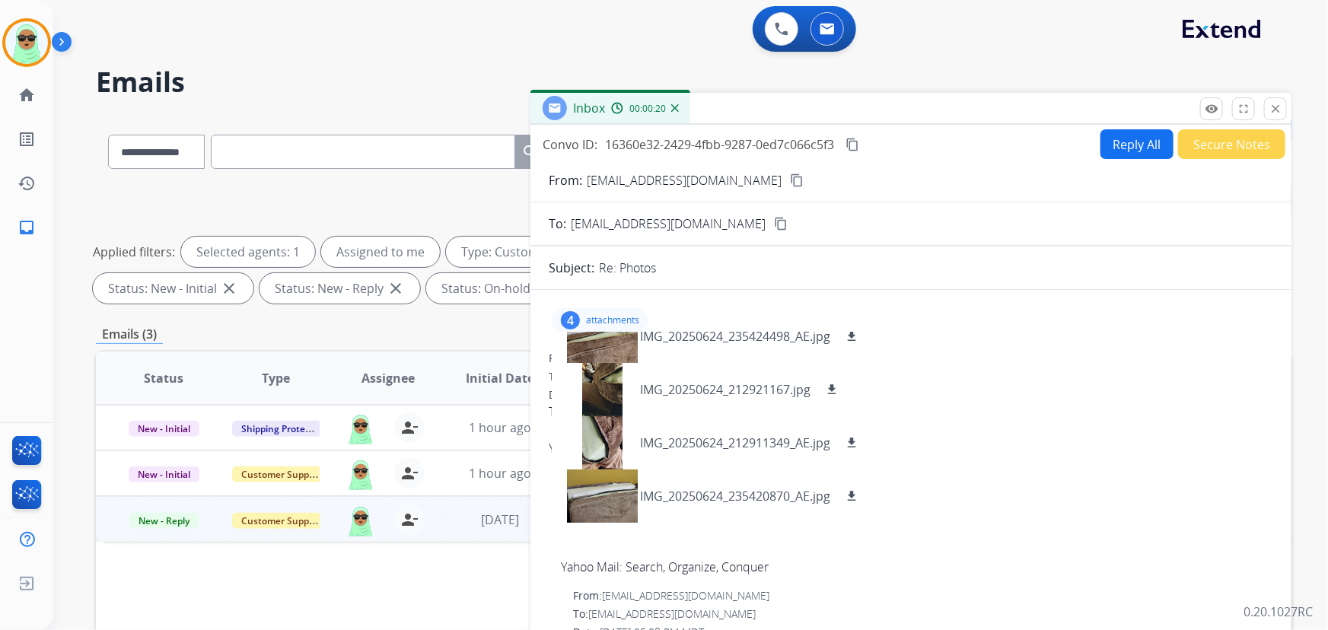
click at [1126, 132] on div "Convo ID: 16360e32-2429-4fbb-9287-0ed7c066c5f3 content_copy Reply All Secure No…" at bounding box center [911, 435] width 761 height 621
click at [1124, 137] on button "Reply All" at bounding box center [1137, 144] width 73 height 30
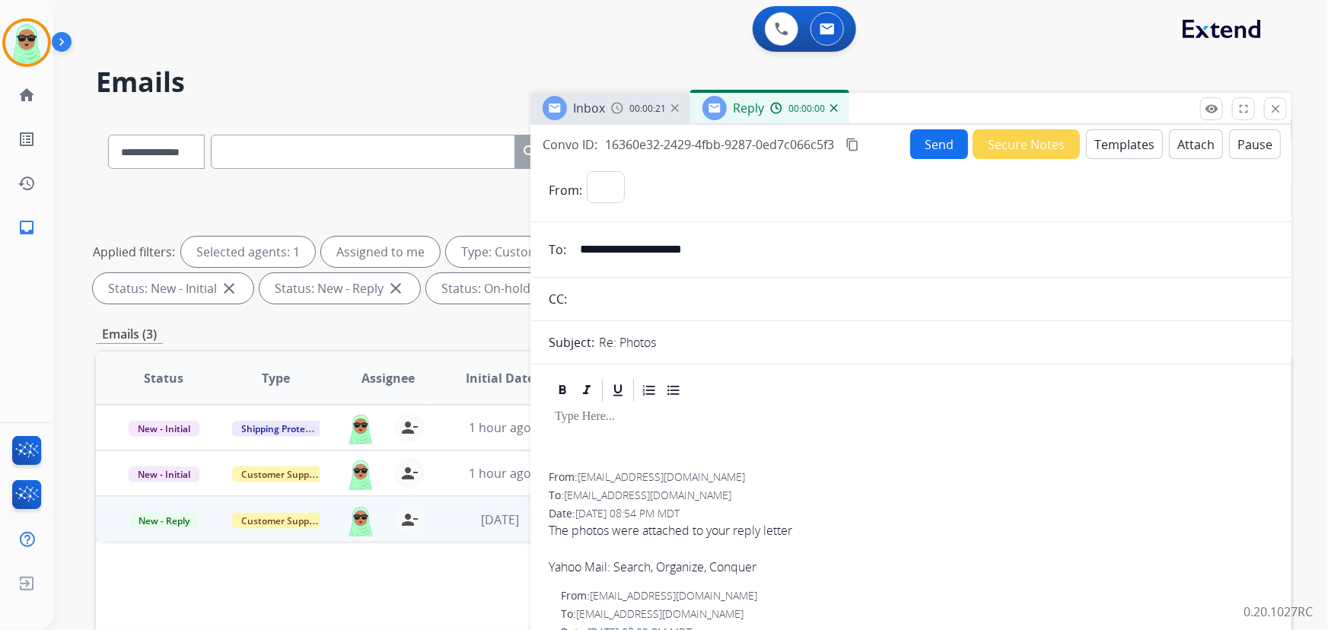
select select "**********"
click at [1134, 148] on button "Templates" at bounding box center [1124, 144] width 77 height 30
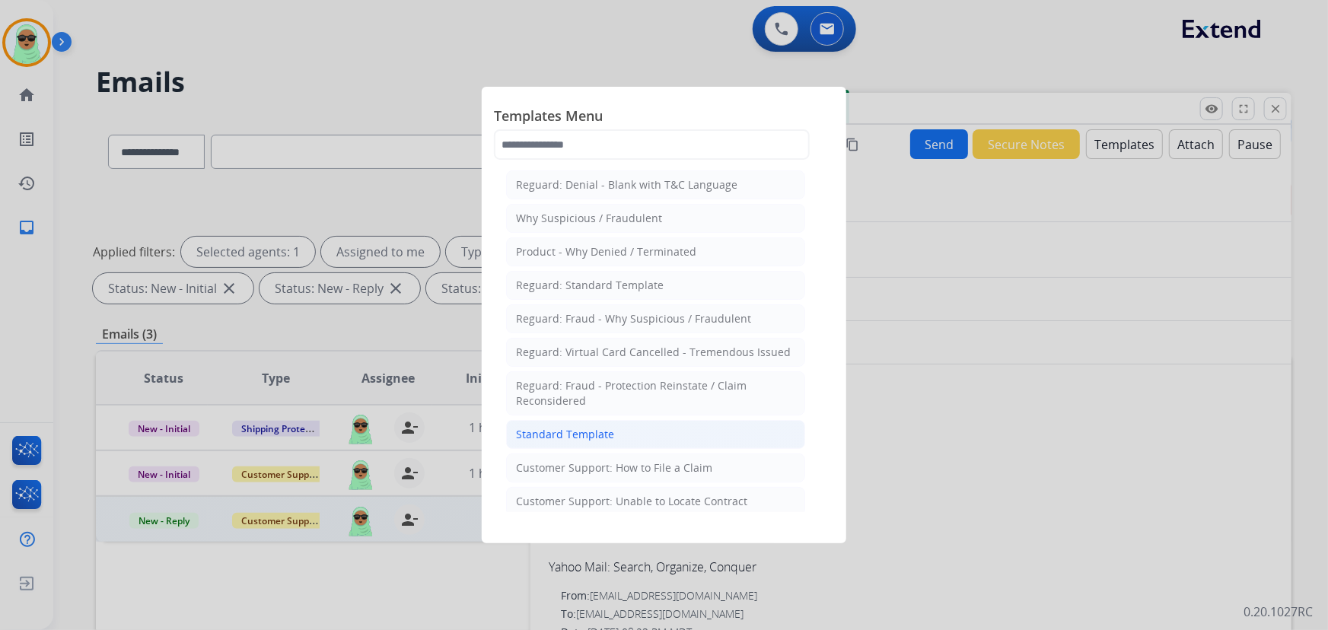
click at [633, 439] on li "Standard Template" at bounding box center [655, 434] width 299 height 29
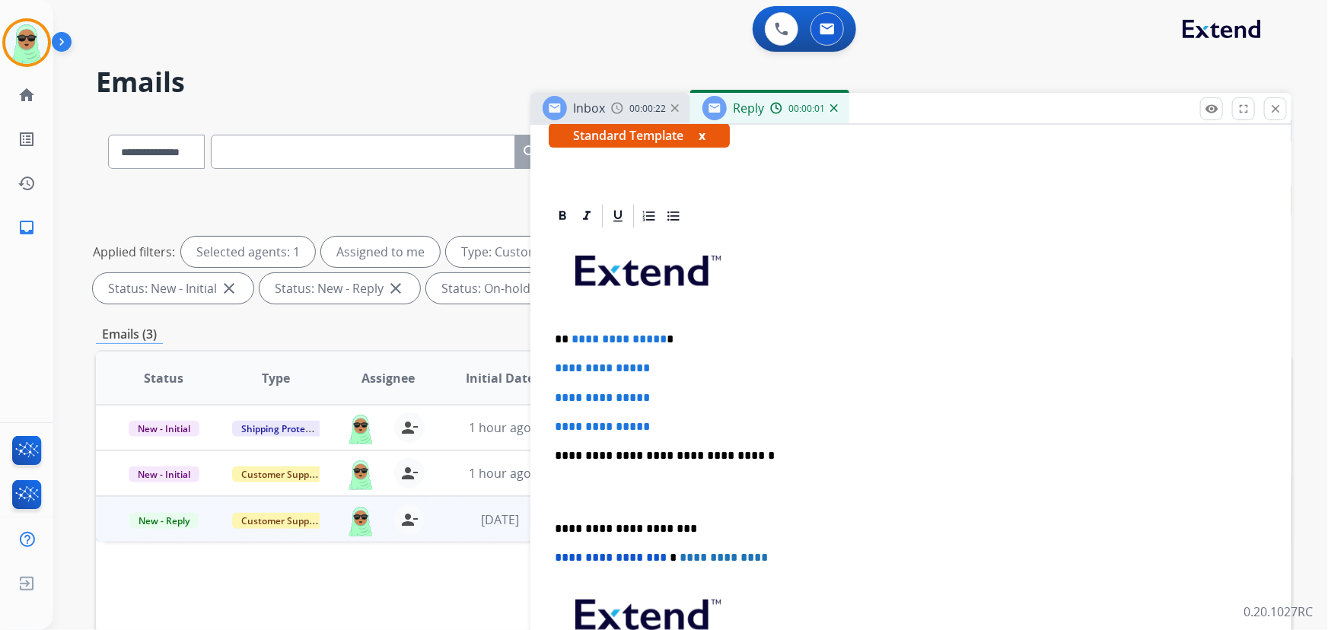
scroll to position [346, 0]
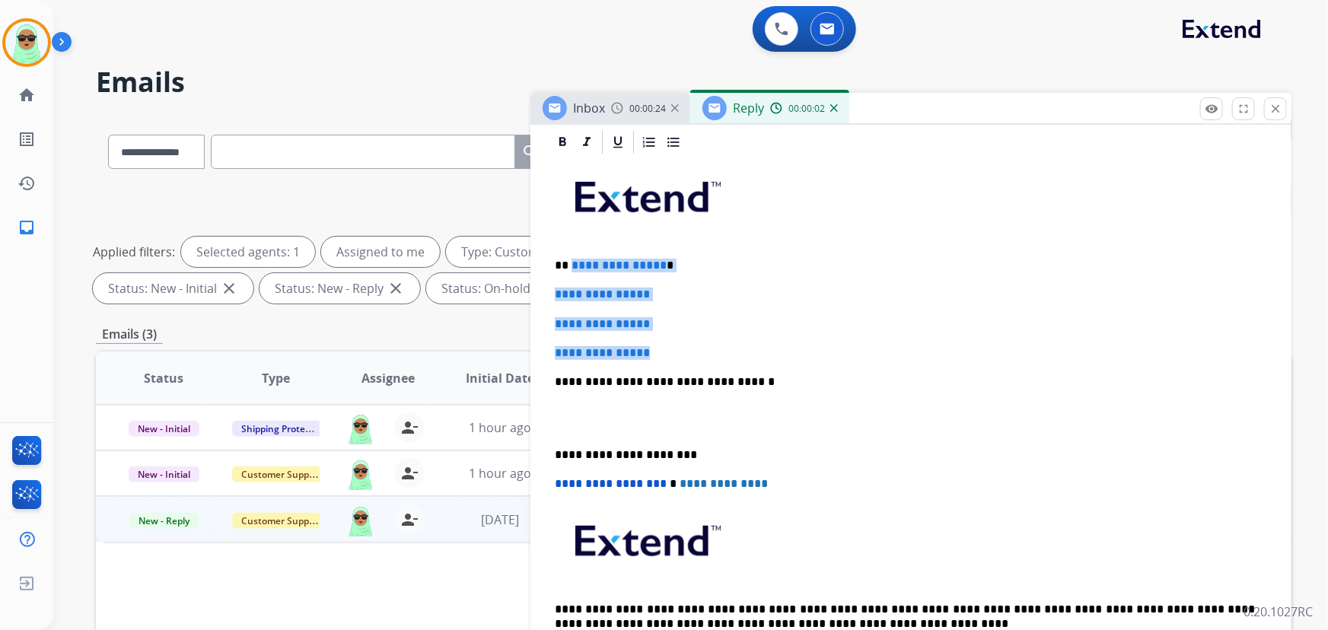
drag, startPoint x: 666, startPoint y: 353, endPoint x: 588, endPoint y: 263, distance: 119.8
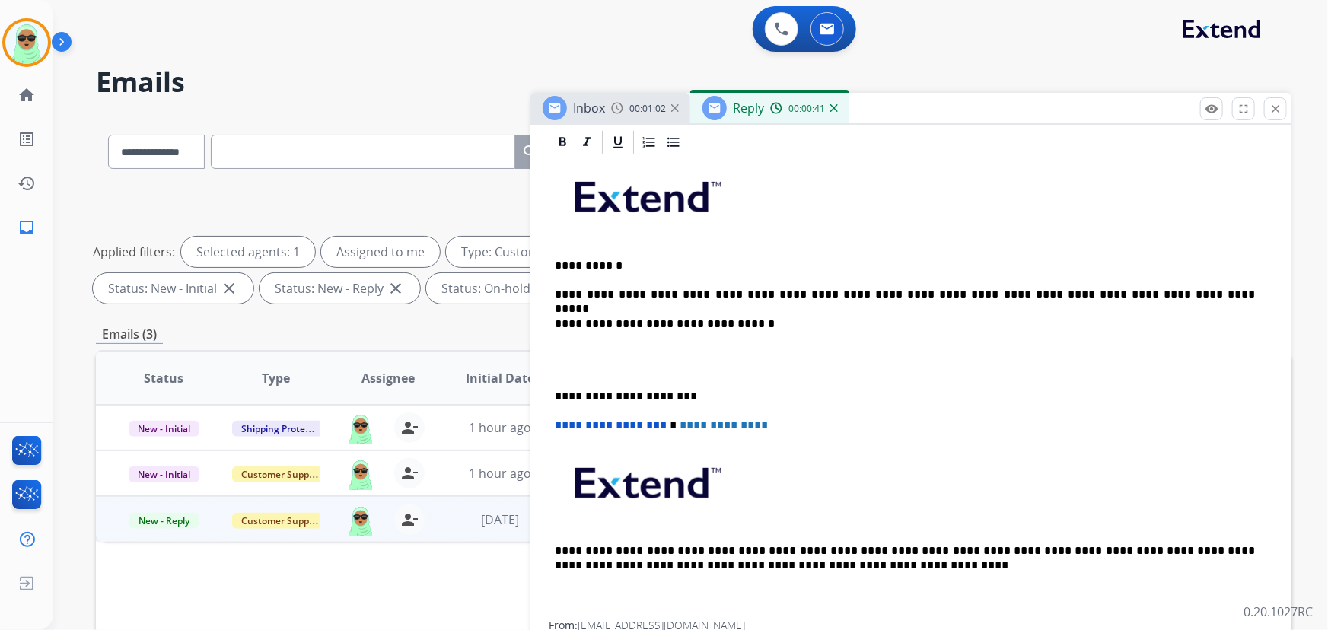
drag, startPoint x: 847, startPoint y: 299, endPoint x: 830, endPoint y: 296, distance: 17.0
click at [626, 346] on p at bounding box center [911, 360] width 713 height 28
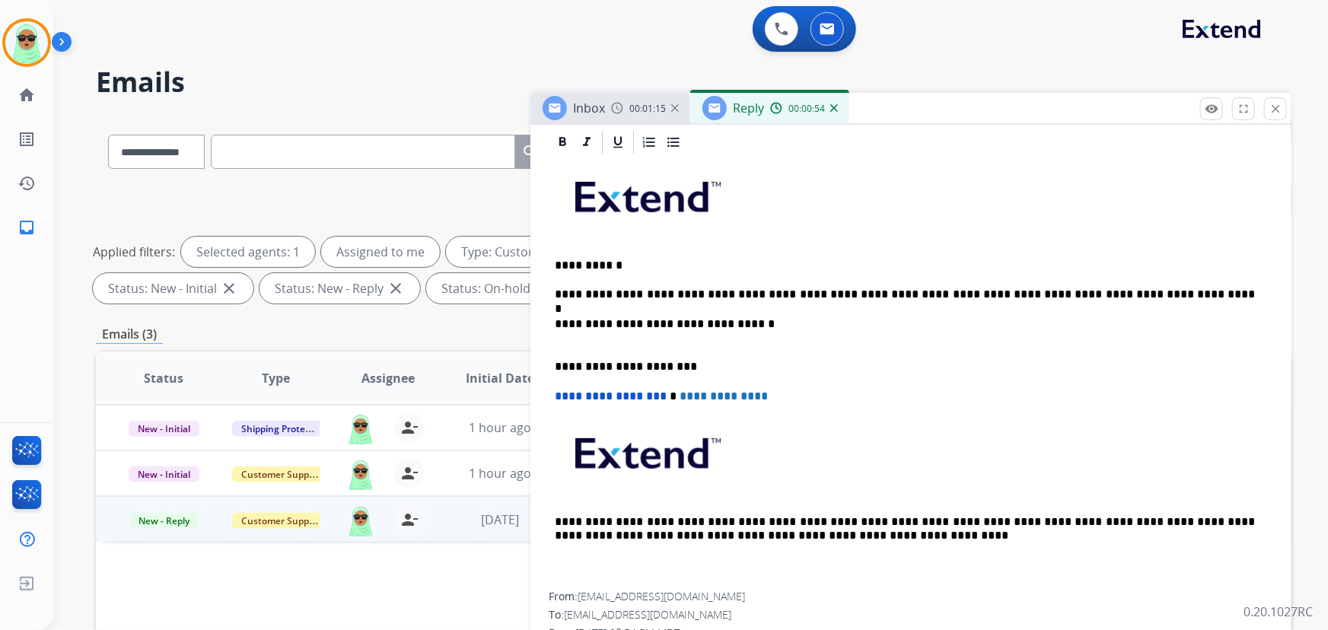
drag, startPoint x: 1186, startPoint y: 292, endPoint x: 1191, endPoint y: 284, distance: 8.9
click at [1188, 291] on p "**********" at bounding box center [905, 295] width 701 height 14
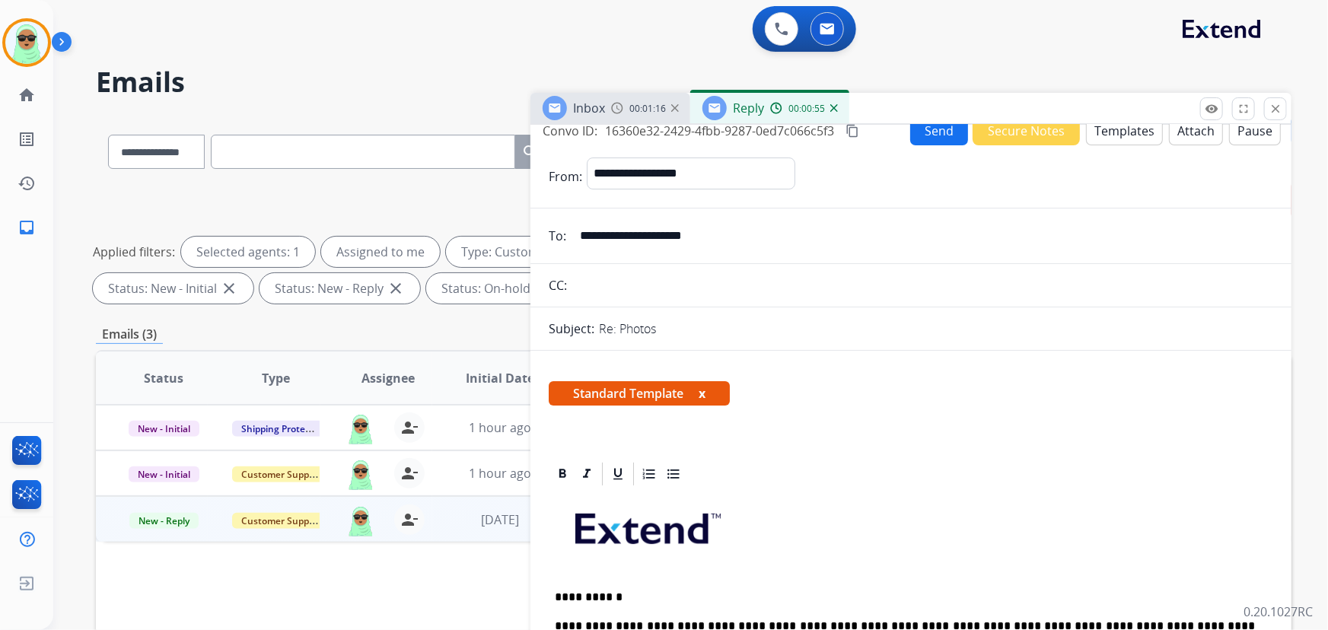
scroll to position [0, 0]
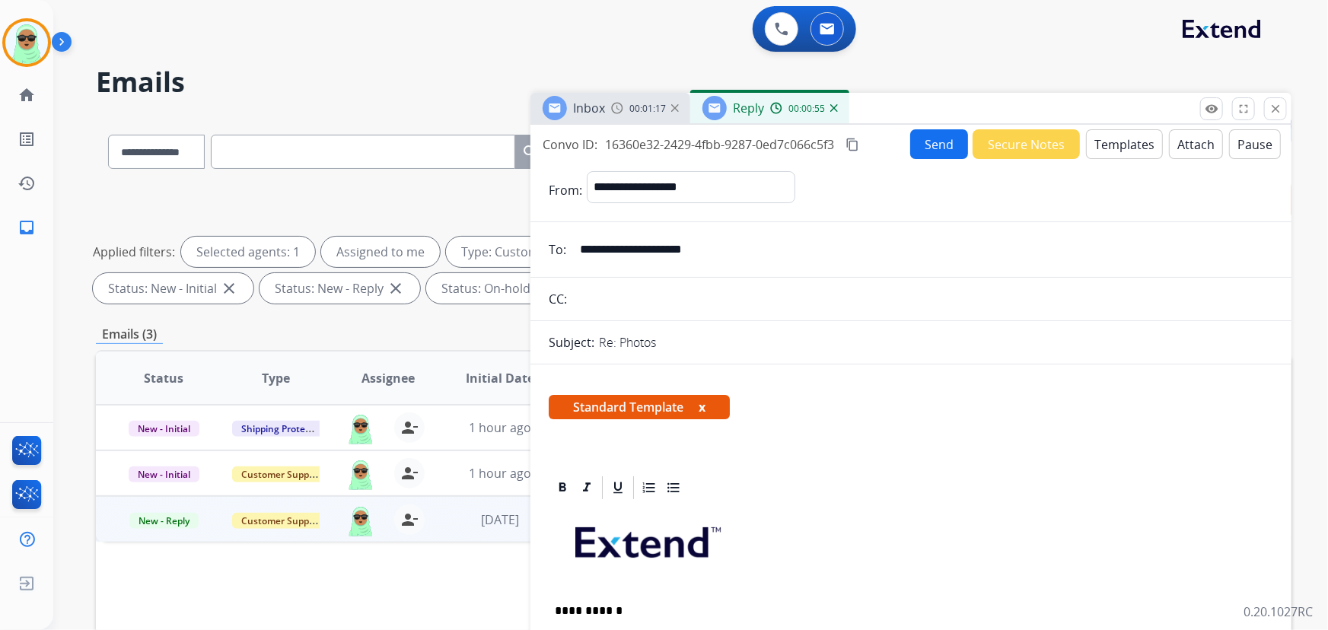
click at [912, 147] on button "Send" at bounding box center [939, 144] width 58 height 30
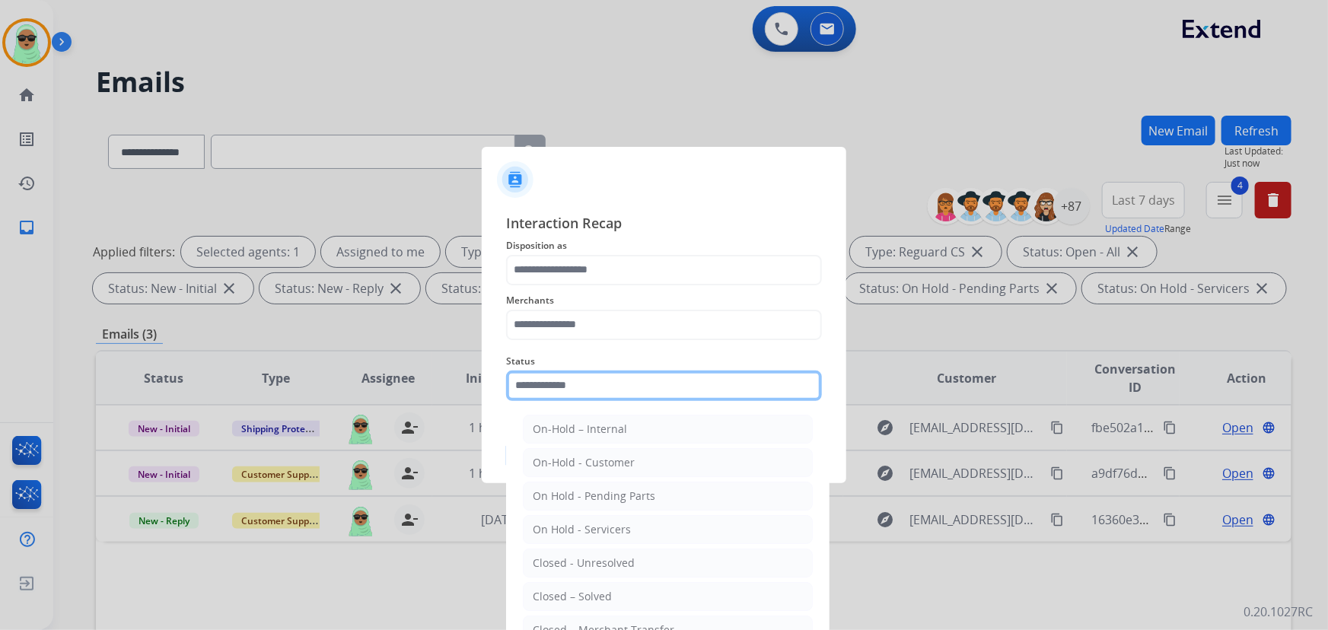
click at [617, 371] on input "text" at bounding box center [664, 386] width 316 height 30
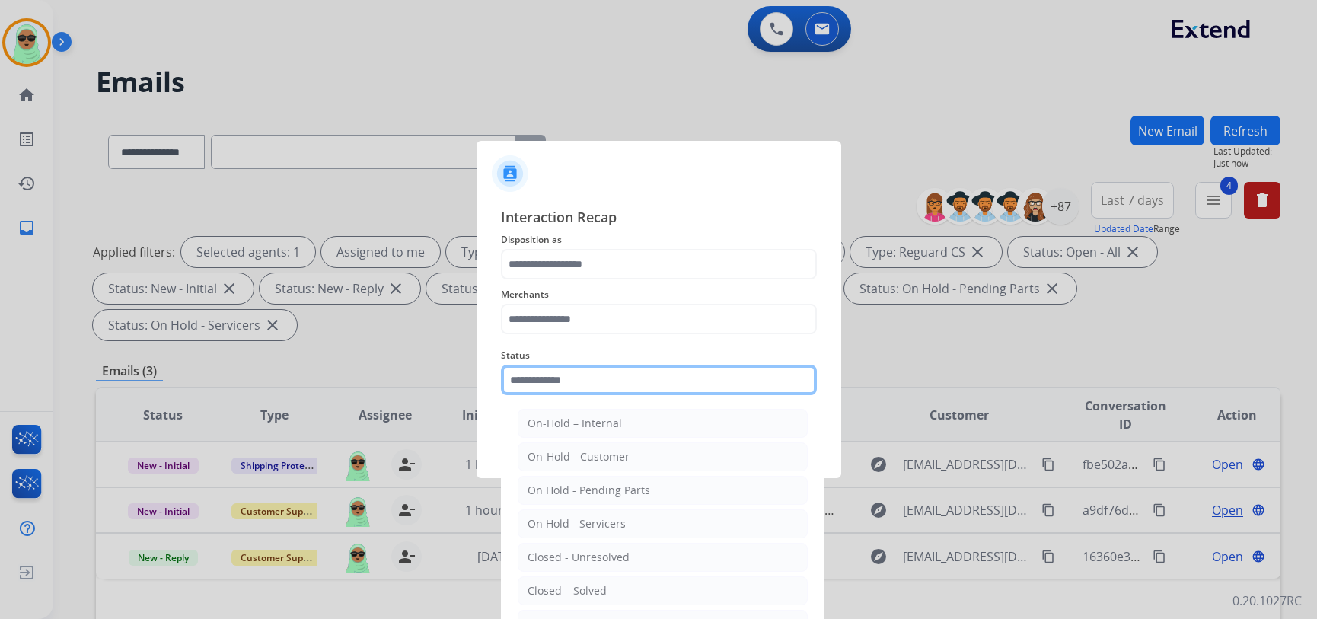
drag, startPoint x: 563, startPoint y: 381, endPoint x: 571, endPoint y: 327, distance: 54.6
click at [563, 375] on input "text" at bounding box center [659, 380] width 316 height 30
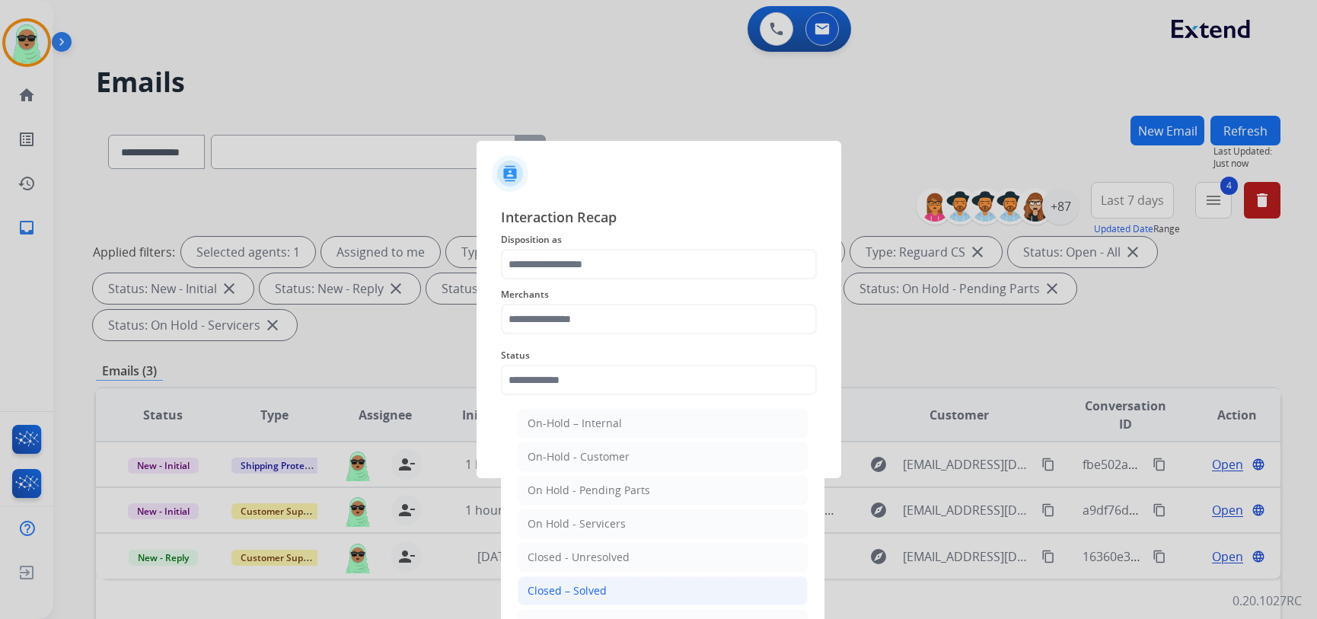
click at [579, 579] on li "Closed – Solved" at bounding box center [663, 590] width 290 height 29
type input "**********"
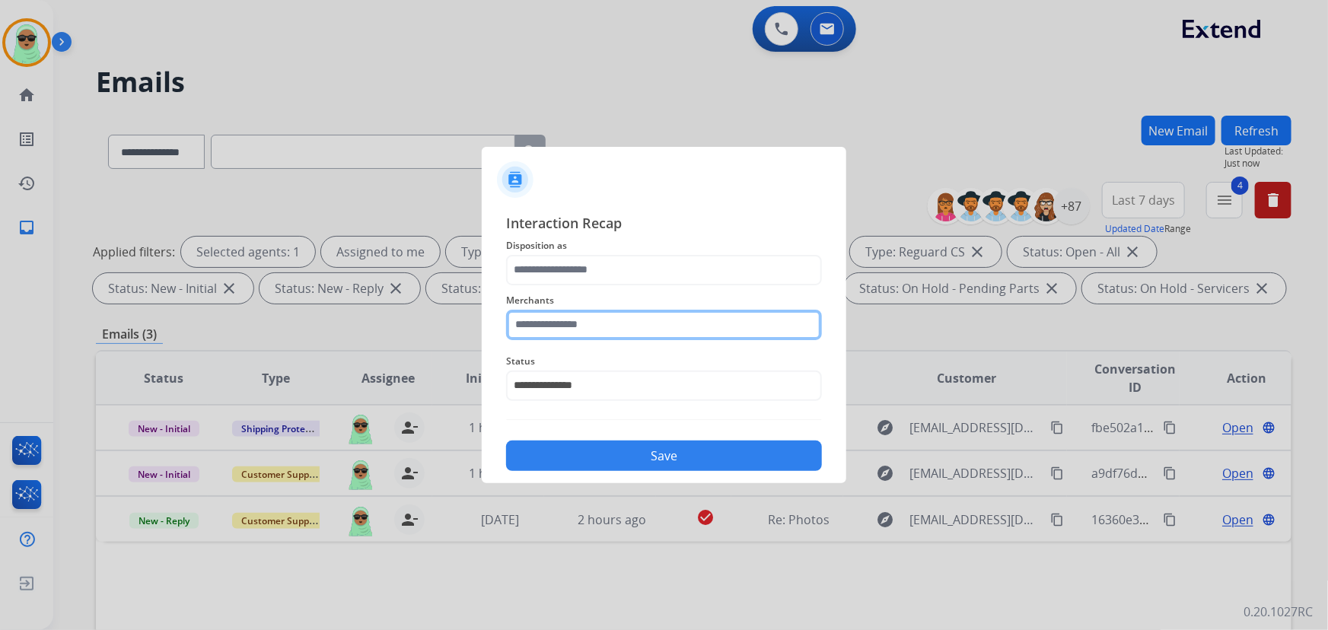
click at [566, 323] on input "text" at bounding box center [664, 325] width 316 height 30
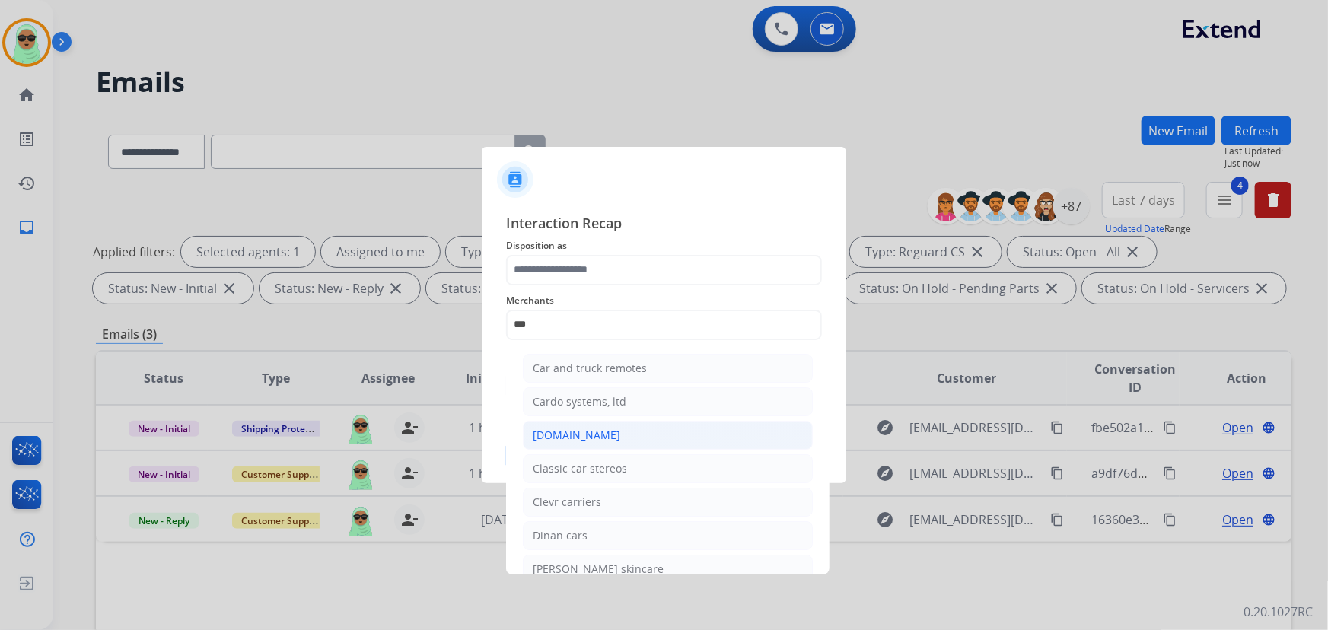
click at [611, 438] on li "[DOMAIN_NAME]" at bounding box center [668, 435] width 290 height 29
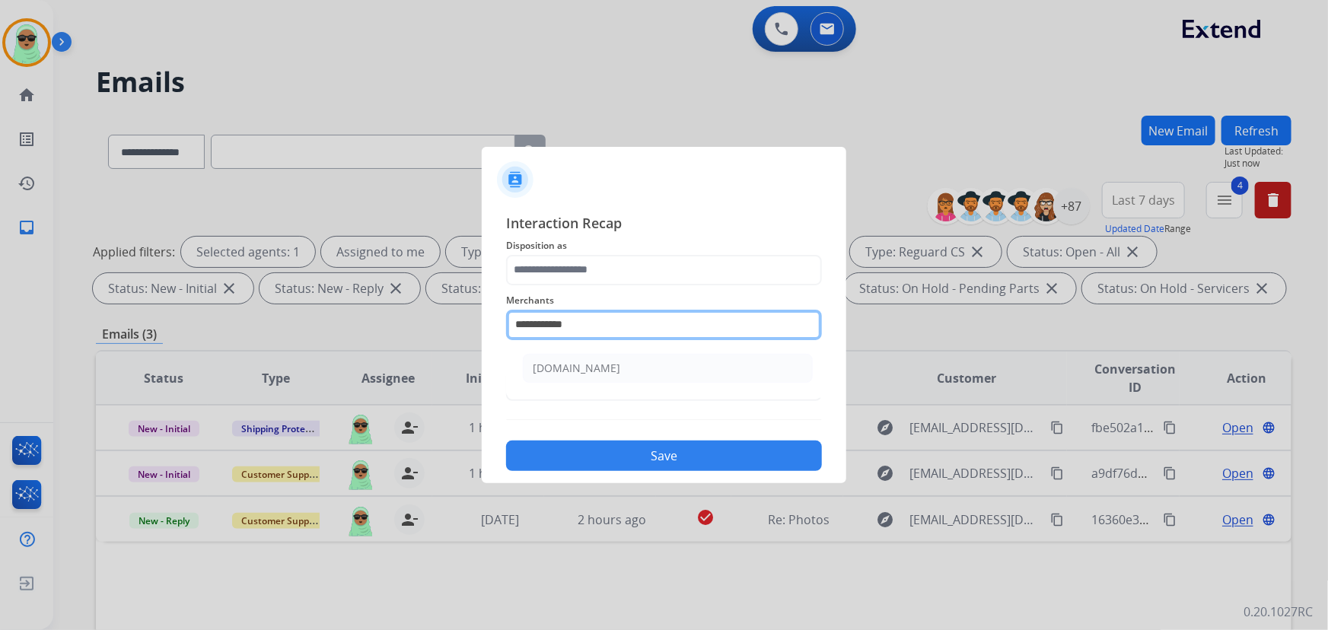
click at [632, 314] on input "**********" at bounding box center [664, 325] width 316 height 30
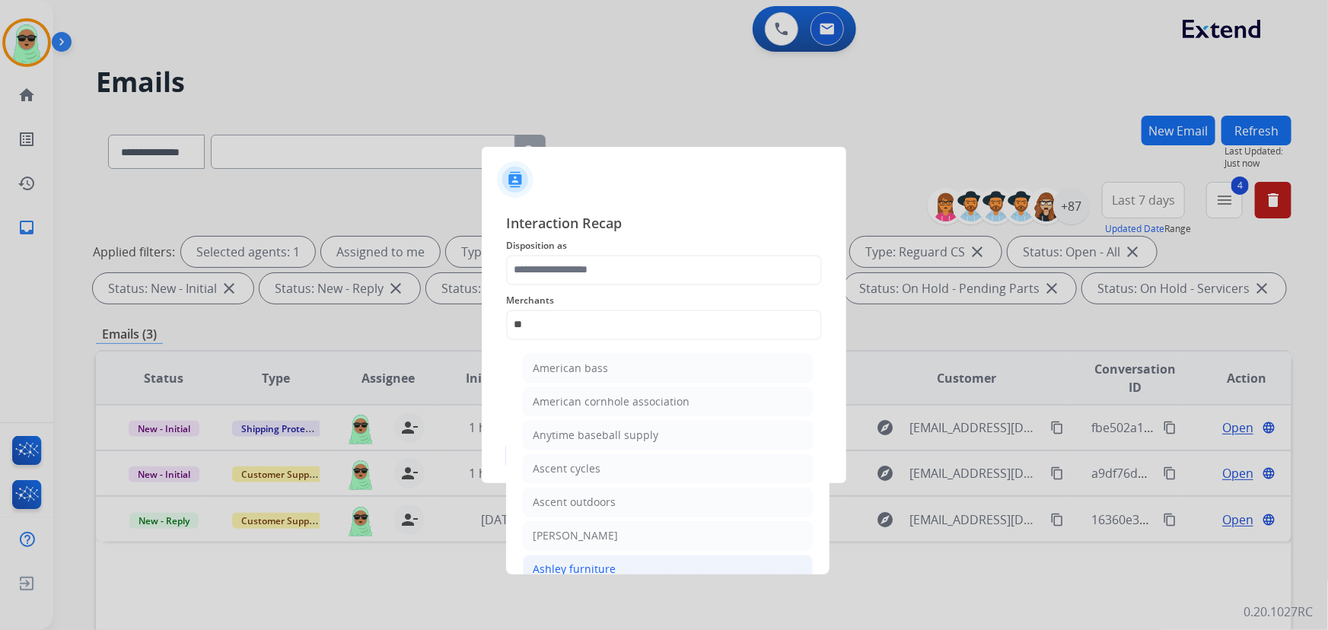
click at [630, 565] on li "Ashley furniture" at bounding box center [668, 569] width 290 height 29
type input "**********"
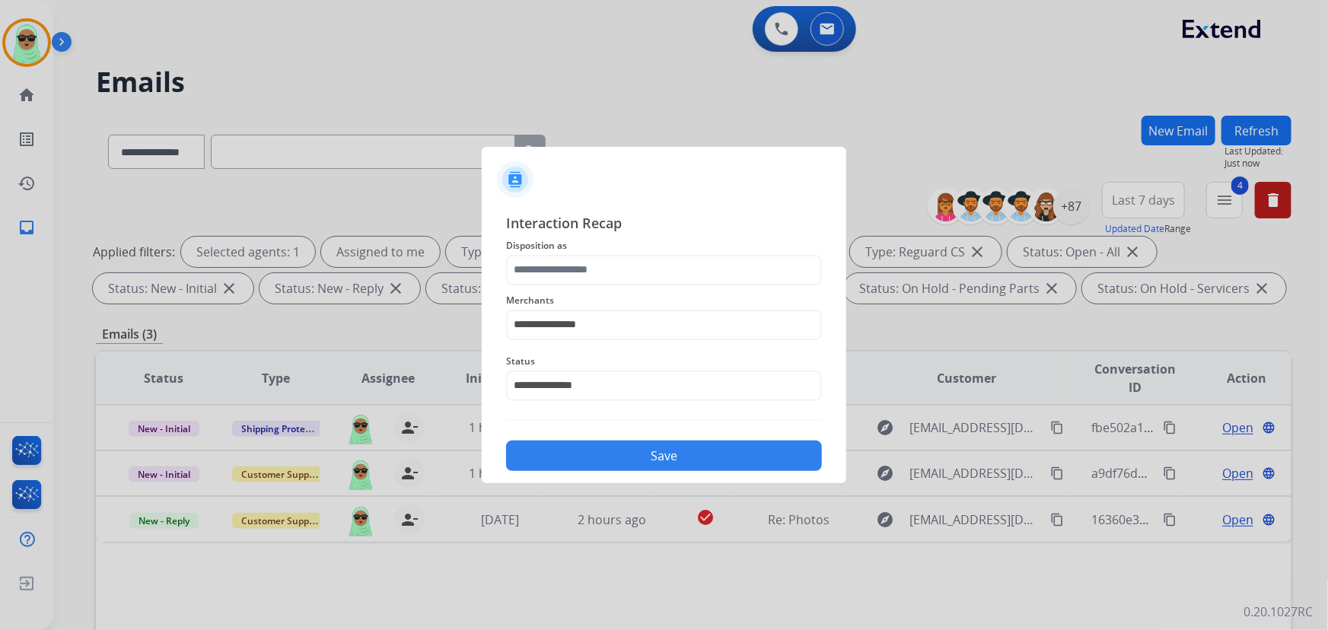
click at [658, 444] on button "Save" at bounding box center [664, 456] width 316 height 30
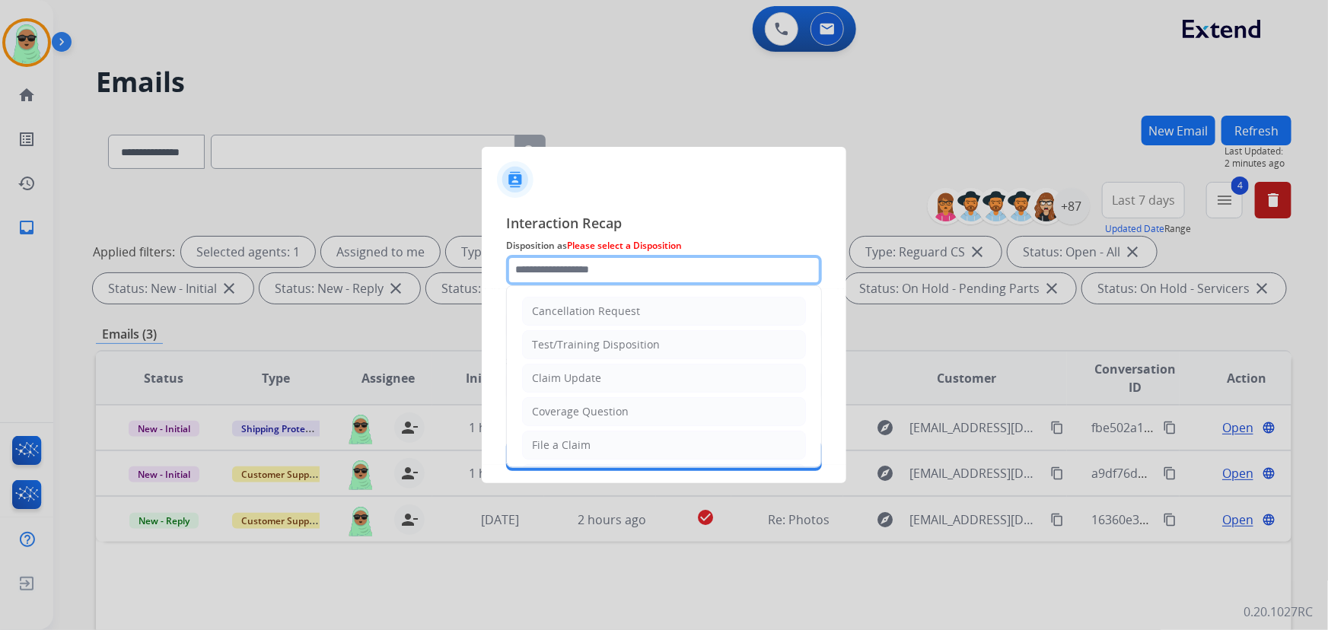
click at [632, 281] on input "text" at bounding box center [664, 270] width 316 height 30
drag, startPoint x: 591, startPoint y: 387, endPoint x: 634, endPoint y: 429, distance: 59.8
click at [592, 387] on li "Claim Update" at bounding box center [664, 378] width 284 height 29
type input "**********"
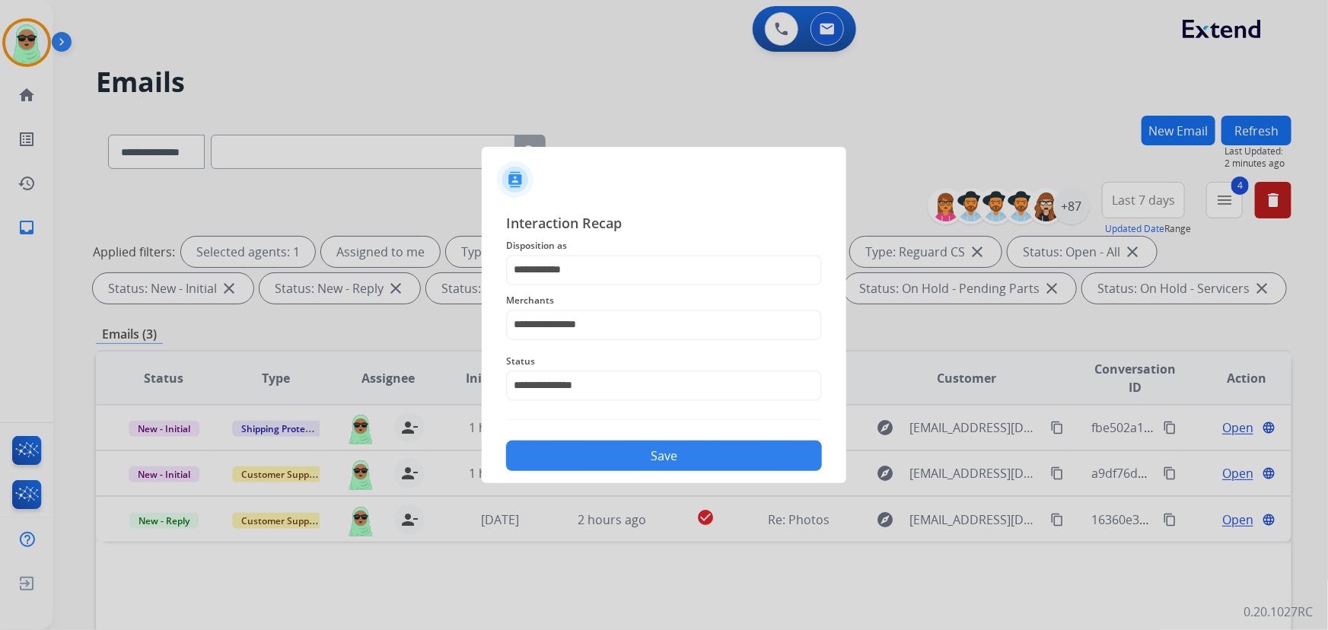
click at [638, 430] on div "**********" at bounding box center [664, 342] width 316 height 260
drag, startPoint x: 642, startPoint y: 438, endPoint x: 637, endPoint y: 445, distance: 8.2
click at [643, 440] on div "Save" at bounding box center [664, 452] width 316 height 40
click at [637, 445] on button "Save" at bounding box center [664, 456] width 316 height 30
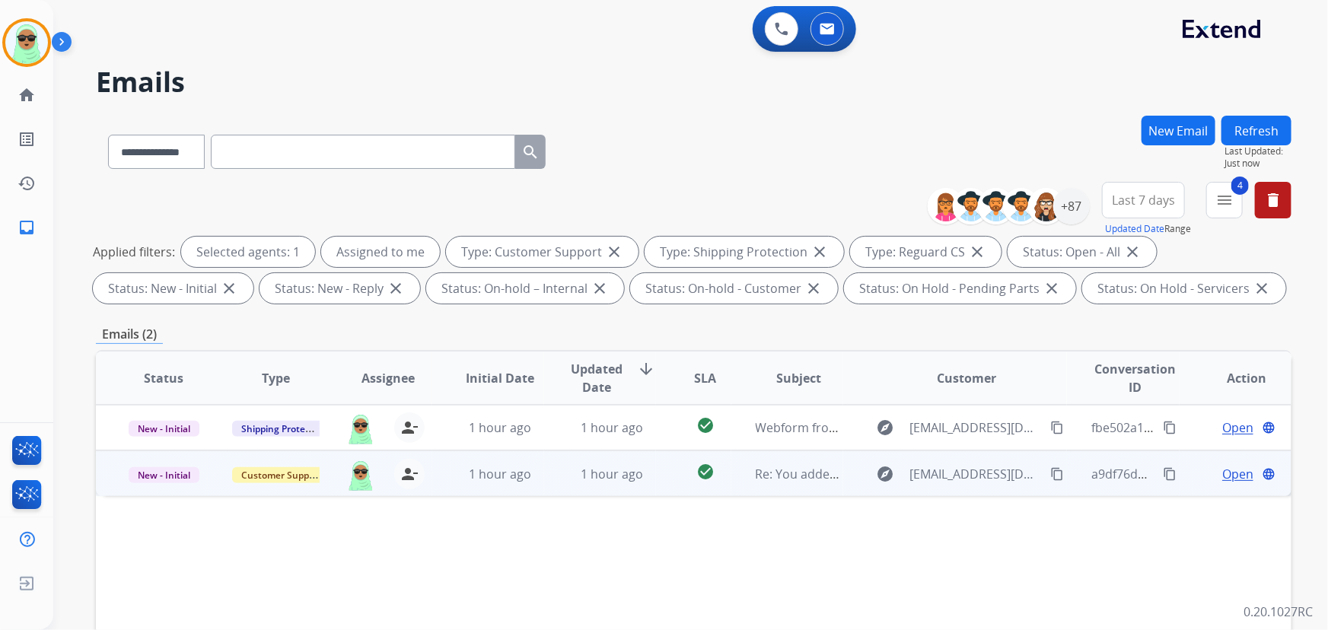
click at [1233, 465] on span "Open" at bounding box center [1238, 474] width 31 height 18
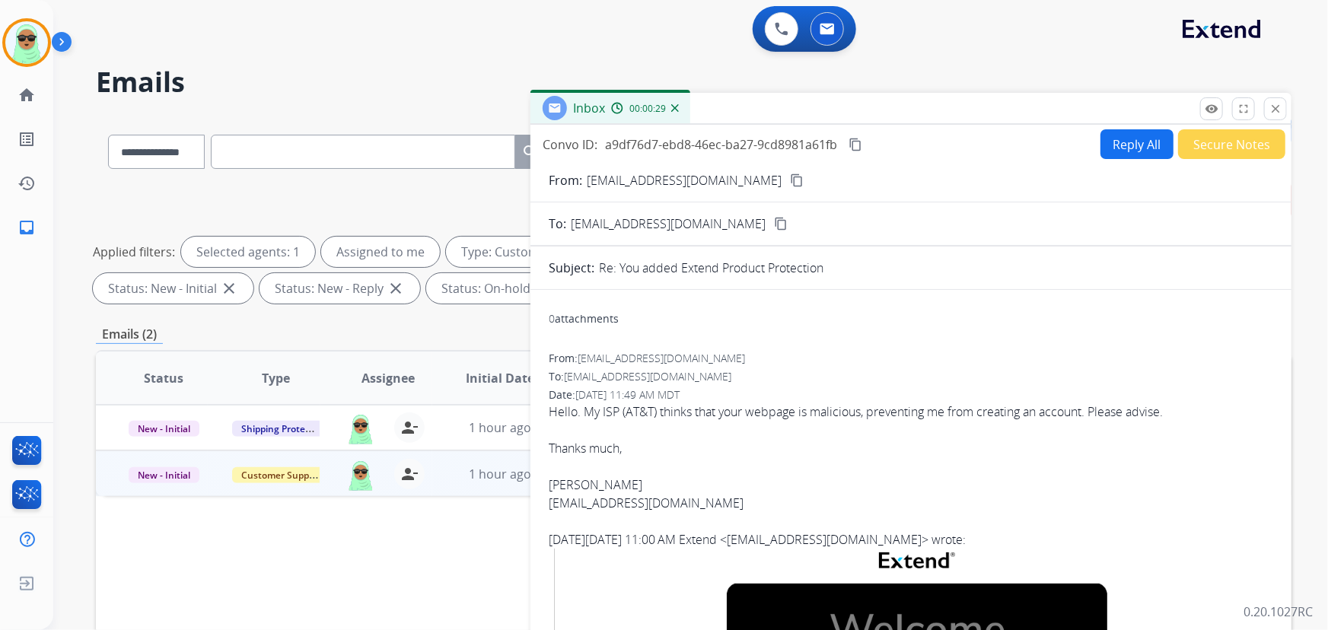
click at [790, 180] on mat-icon "content_copy" at bounding box center [797, 181] width 14 height 14
click at [1121, 136] on button "Reply All" at bounding box center [1137, 144] width 73 height 30
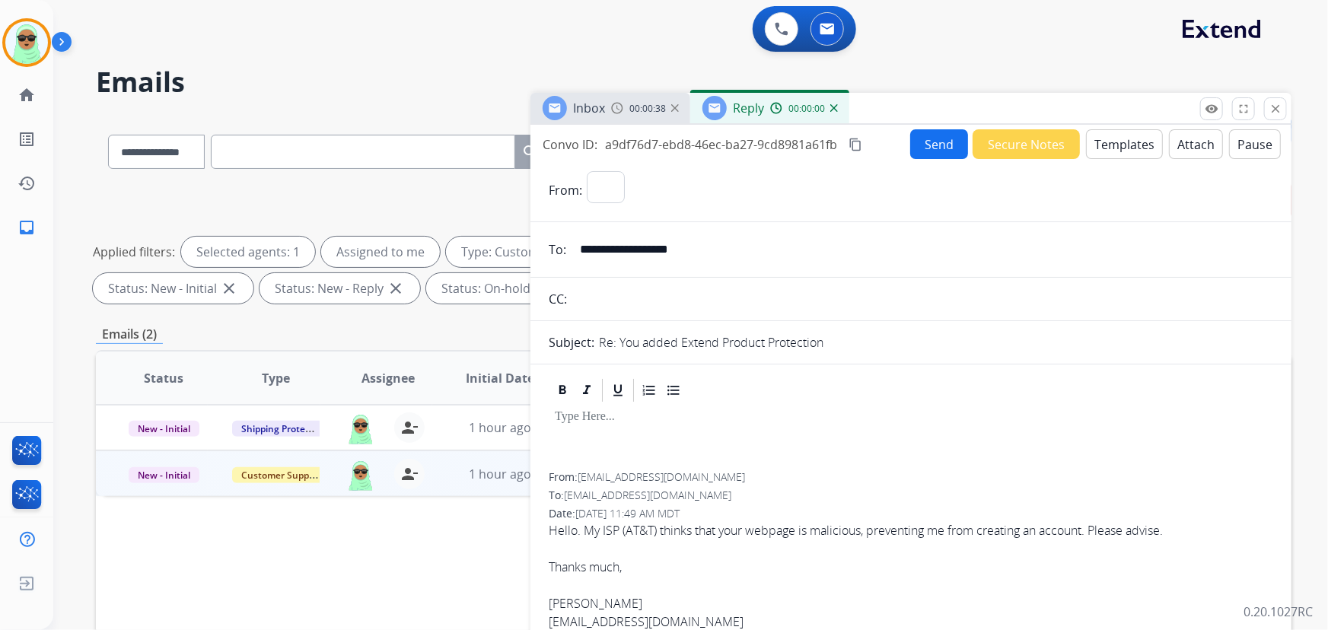
select select "**********"
click at [1126, 142] on button "Templates" at bounding box center [1124, 144] width 77 height 30
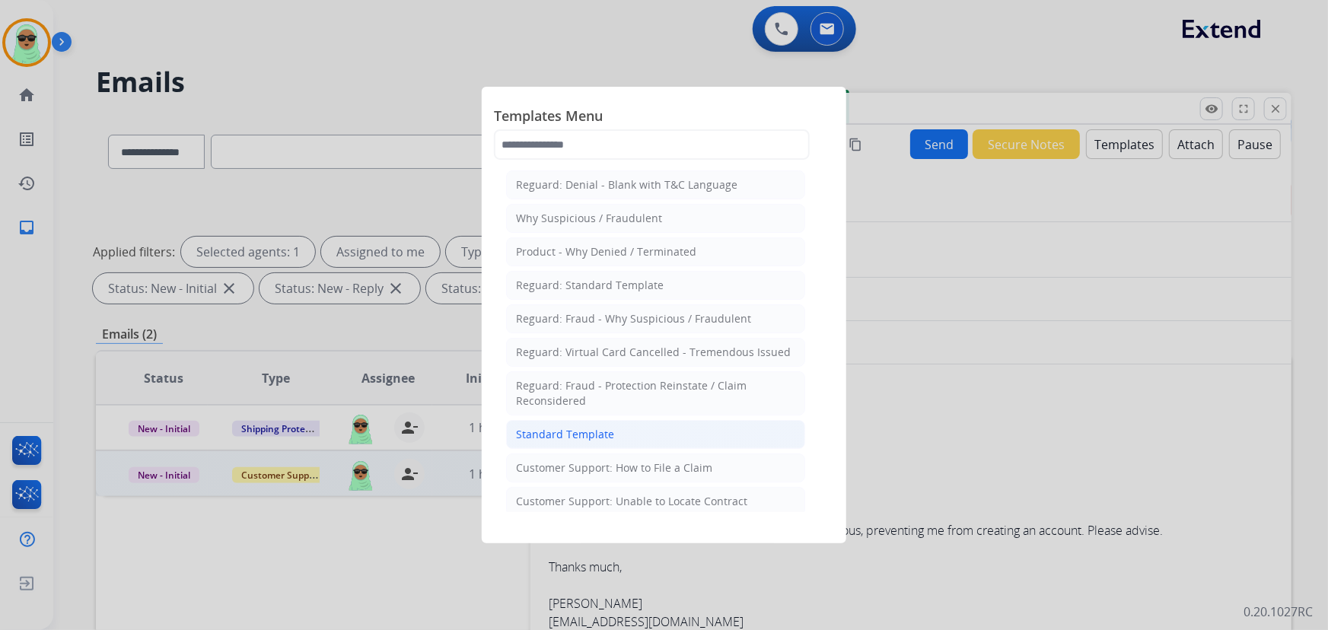
click at [636, 421] on li "Standard Template" at bounding box center [655, 434] width 299 height 29
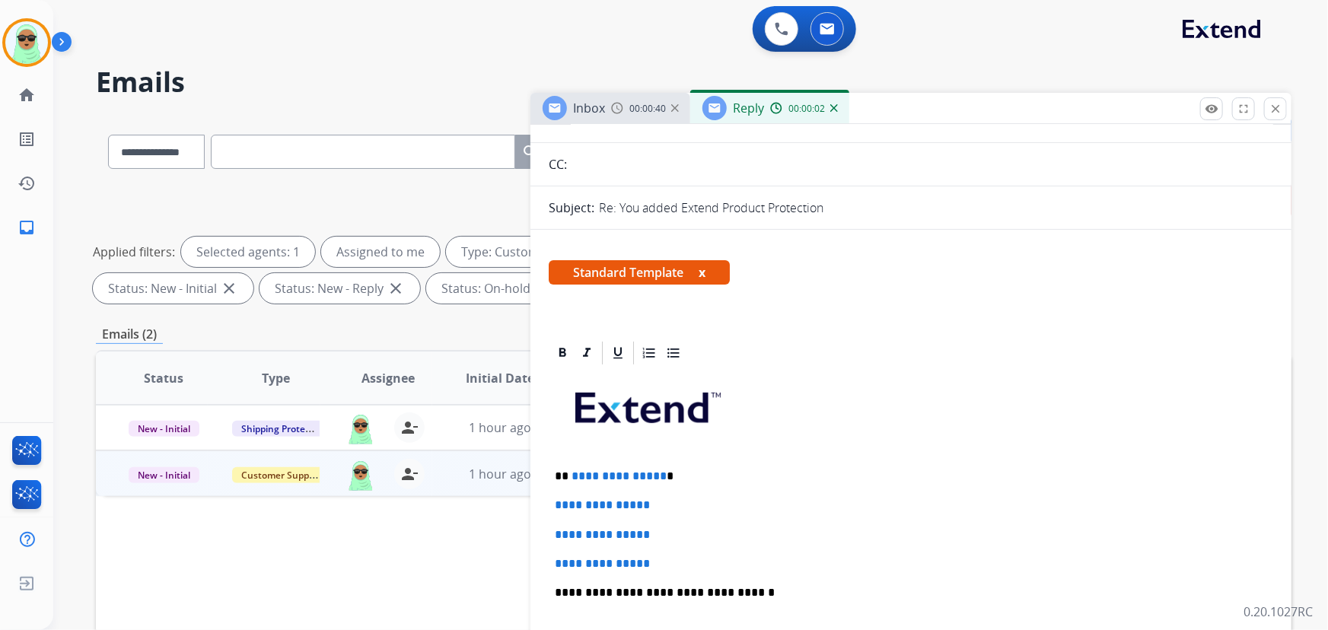
scroll to position [207, 0]
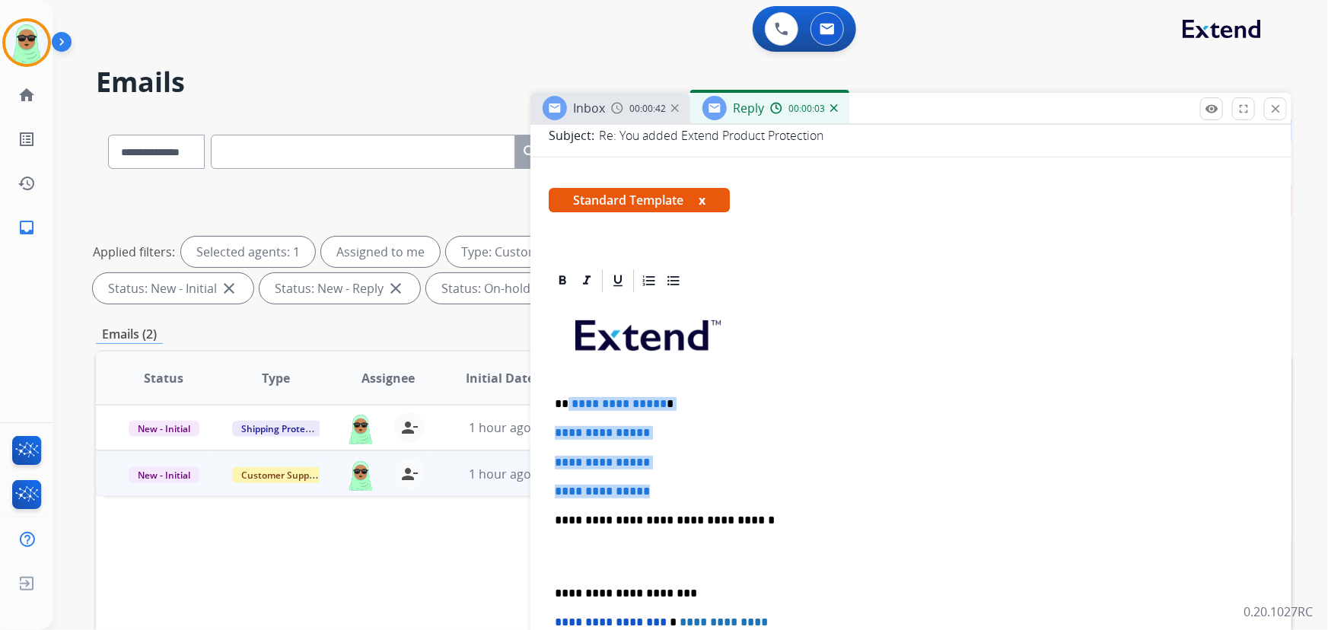
drag, startPoint x: 651, startPoint y: 478, endPoint x: 566, endPoint y: 393, distance: 120.6
click at [566, 393] on div "**********" at bounding box center [911, 557] width 725 height 524
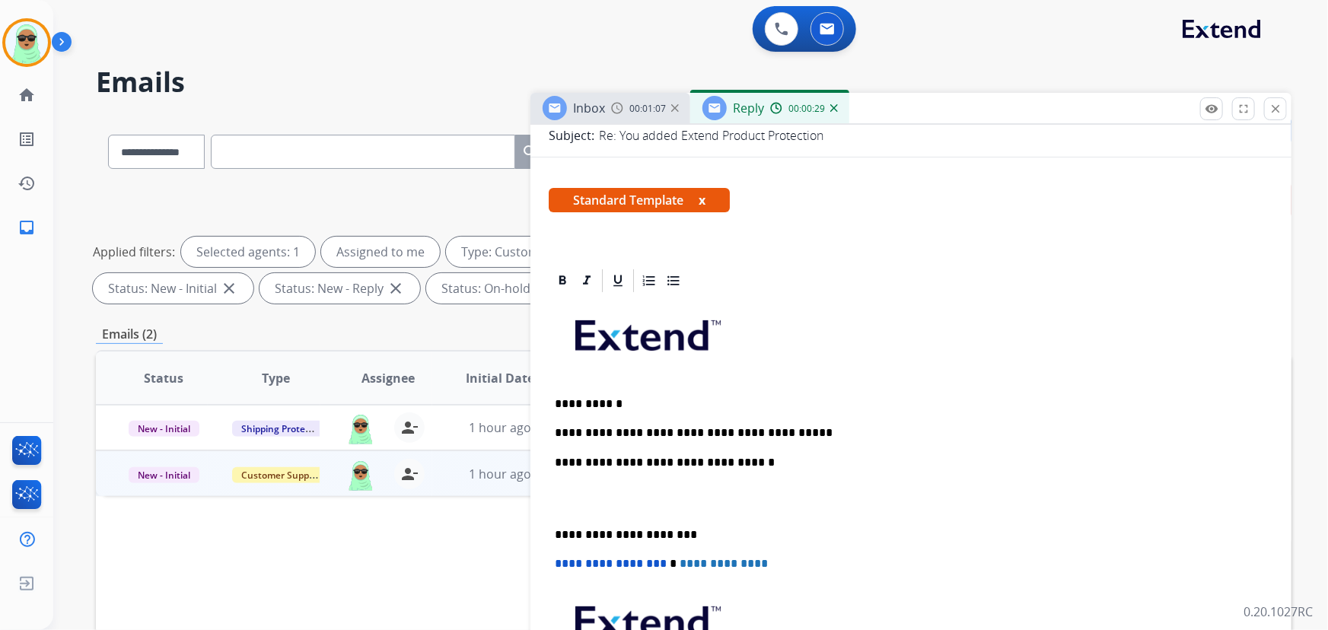
click at [743, 388] on div "**********" at bounding box center [911, 527] width 725 height 465
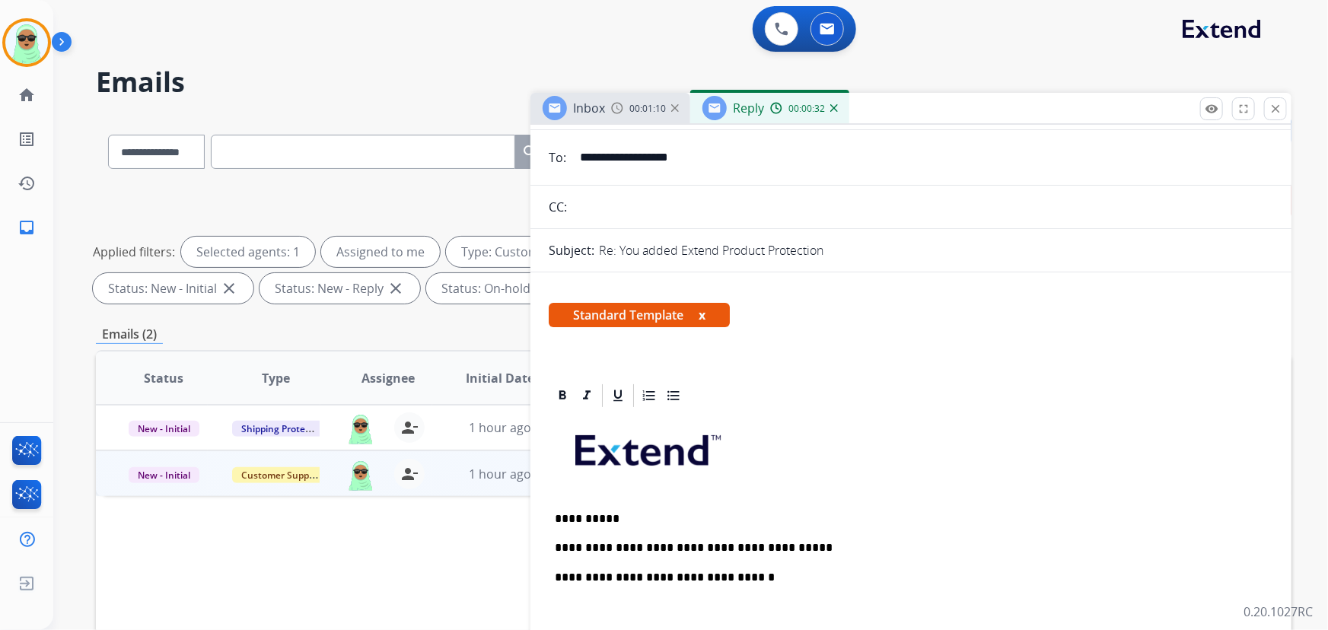
scroll to position [0, 0]
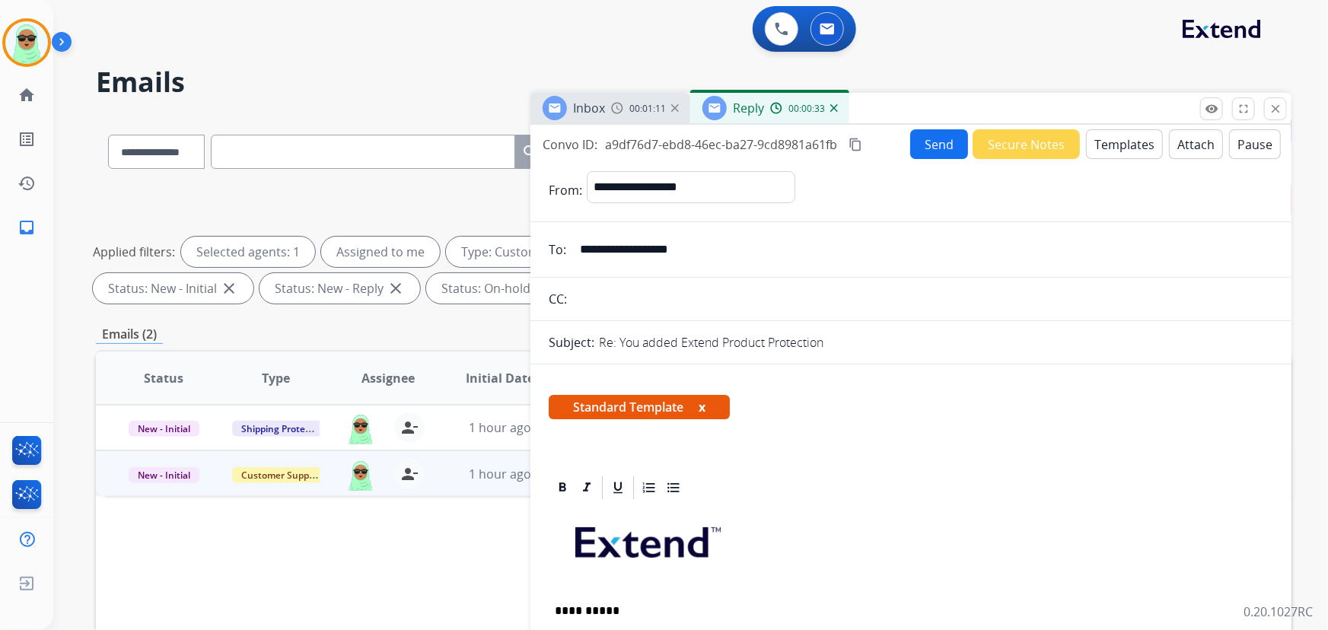
click at [963, 155] on div "Send Secure Notes Templates Attach Pause" at bounding box center [1095, 144] width 371 height 30
click at [932, 147] on button "Send" at bounding box center [939, 144] width 58 height 30
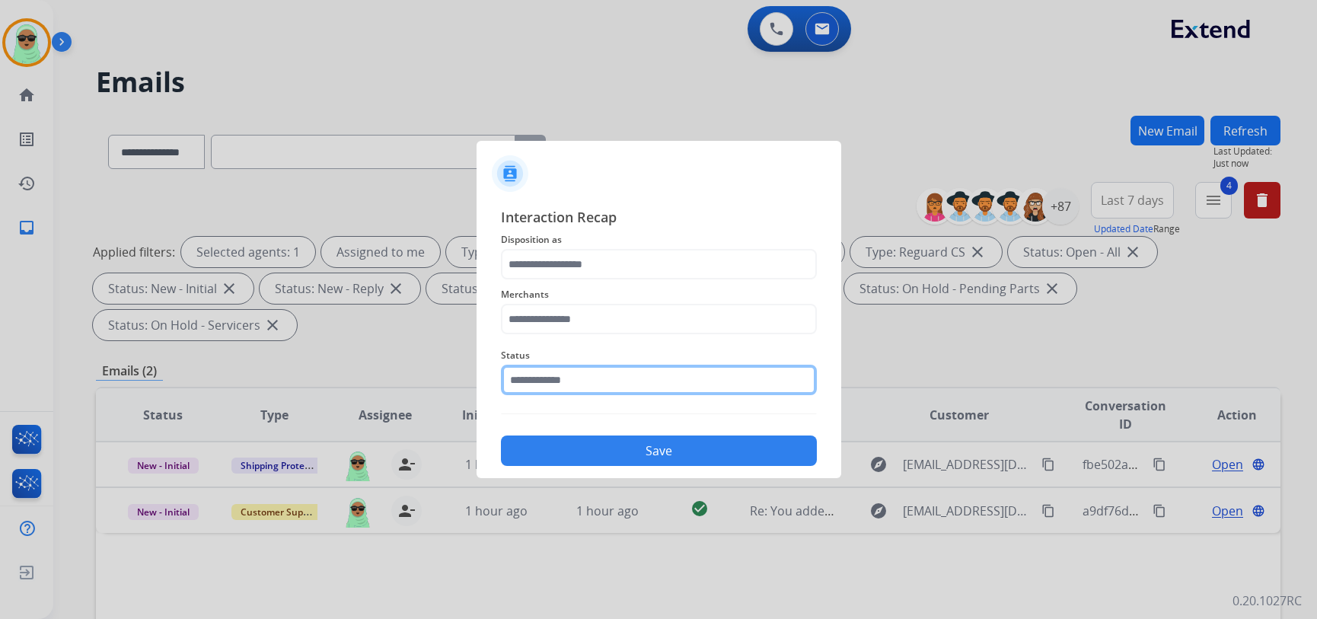
click at [539, 393] on input "text" at bounding box center [659, 380] width 316 height 30
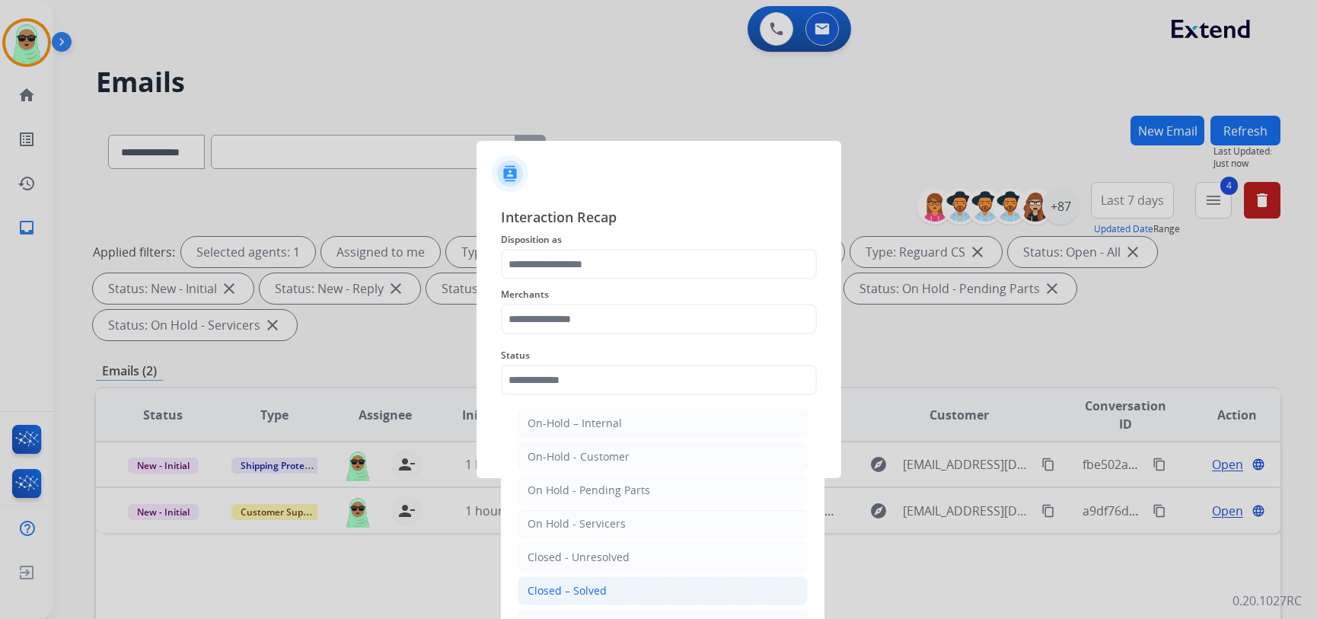
click at [576, 579] on li "Closed – Solved" at bounding box center [663, 590] width 290 height 29
type input "**********"
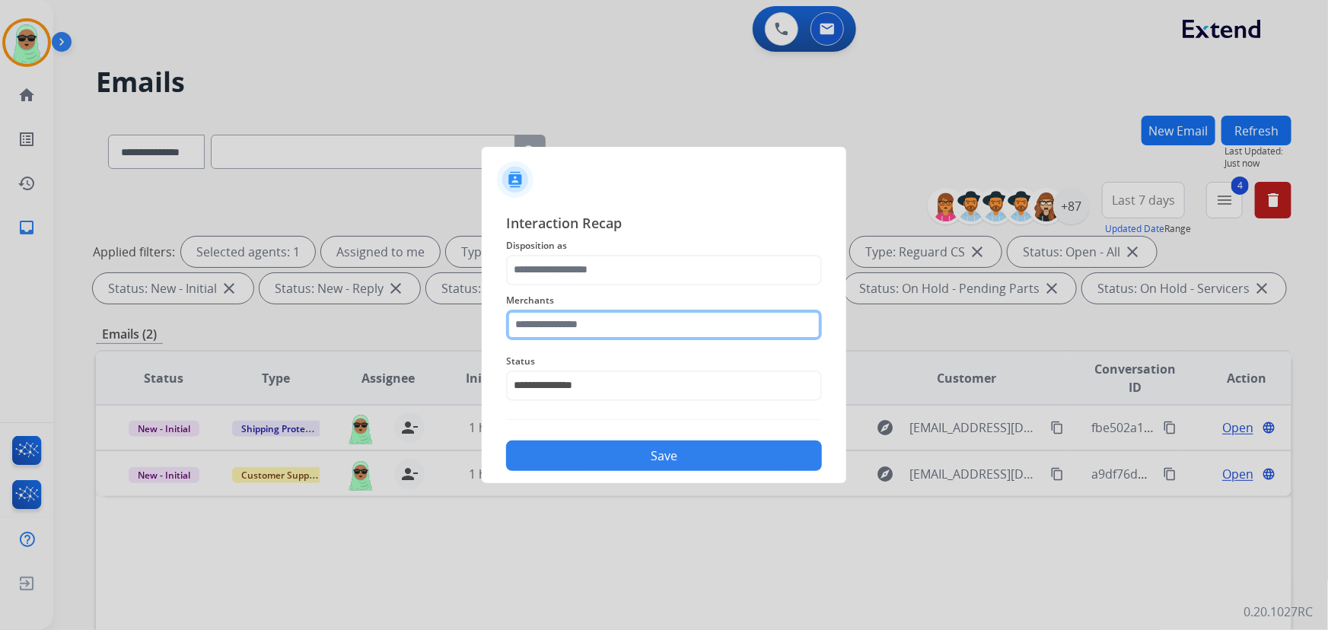
click at [644, 313] on input "text" at bounding box center [664, 325] width 316 height 30
paste input "**********"
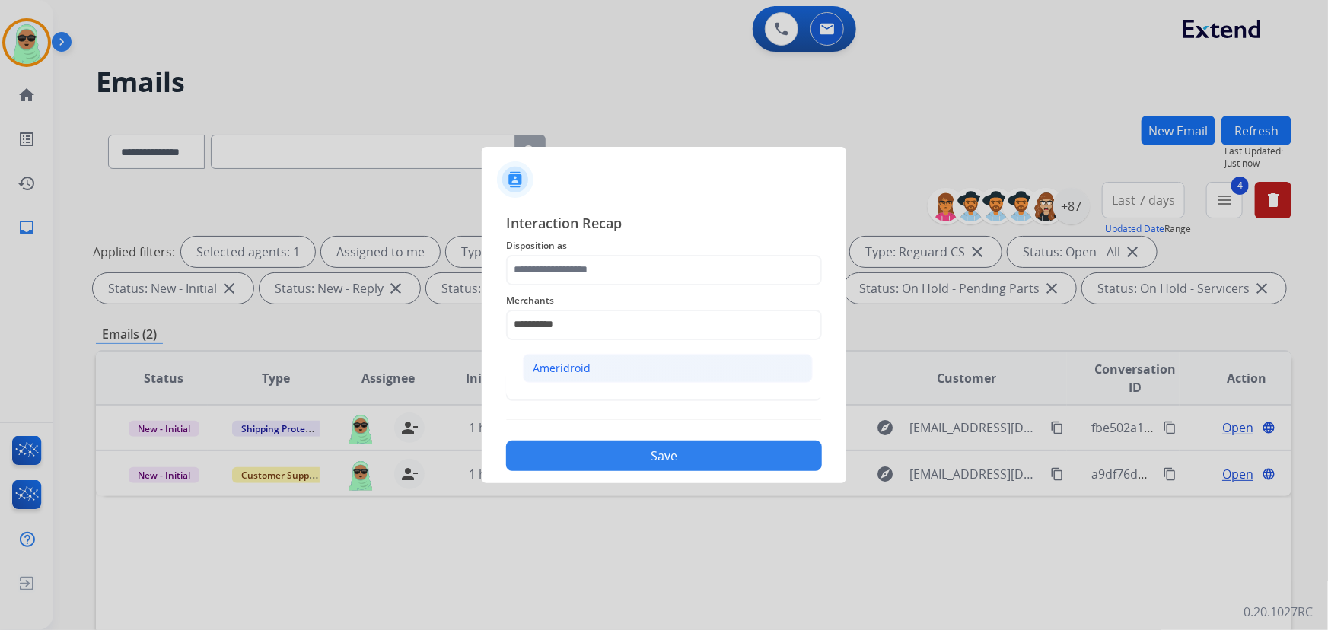
click at [617, 359] on li "Ameridroid" at bounding box center [668, 368] width 290 height 29
type input "**********"
drag, startPoint x: 609, startPoint y: 368, endPoint x: 597, endPoint y: 381, distance: 17.8
click at [607, 371] on div "**********" at bounding box center [664, 376] width 316 height 61
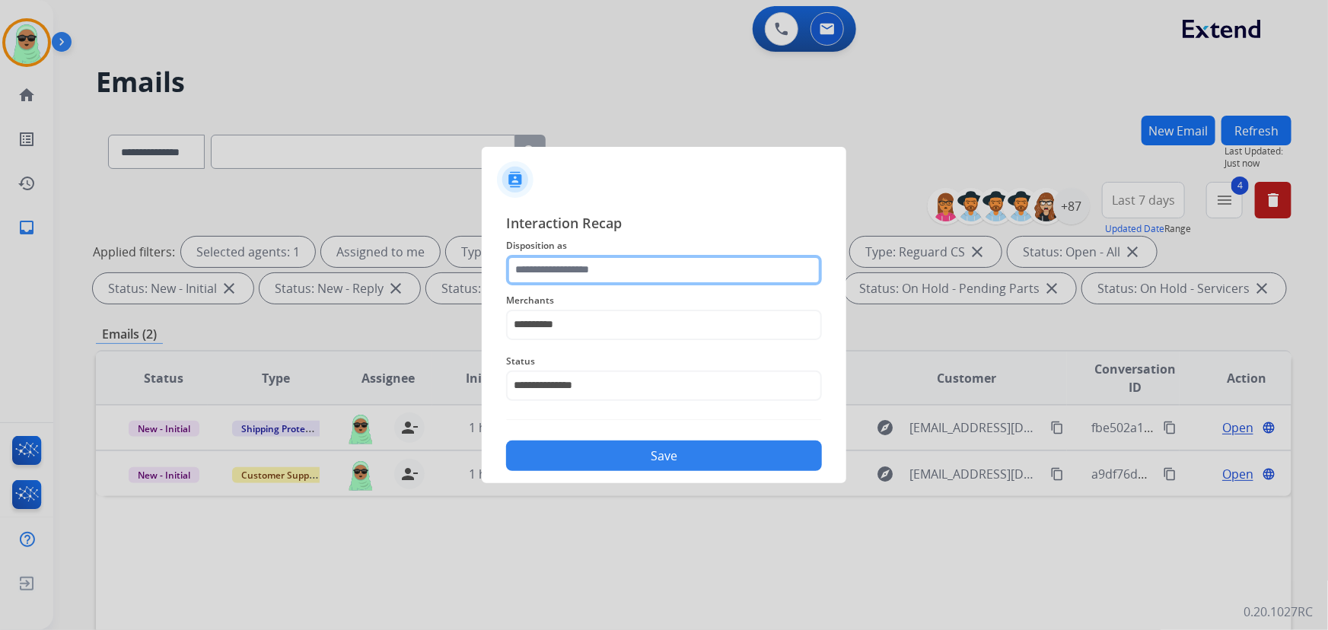
click at [585, 269] on input "text" at bounding box center [664, 270] width 316 height 30
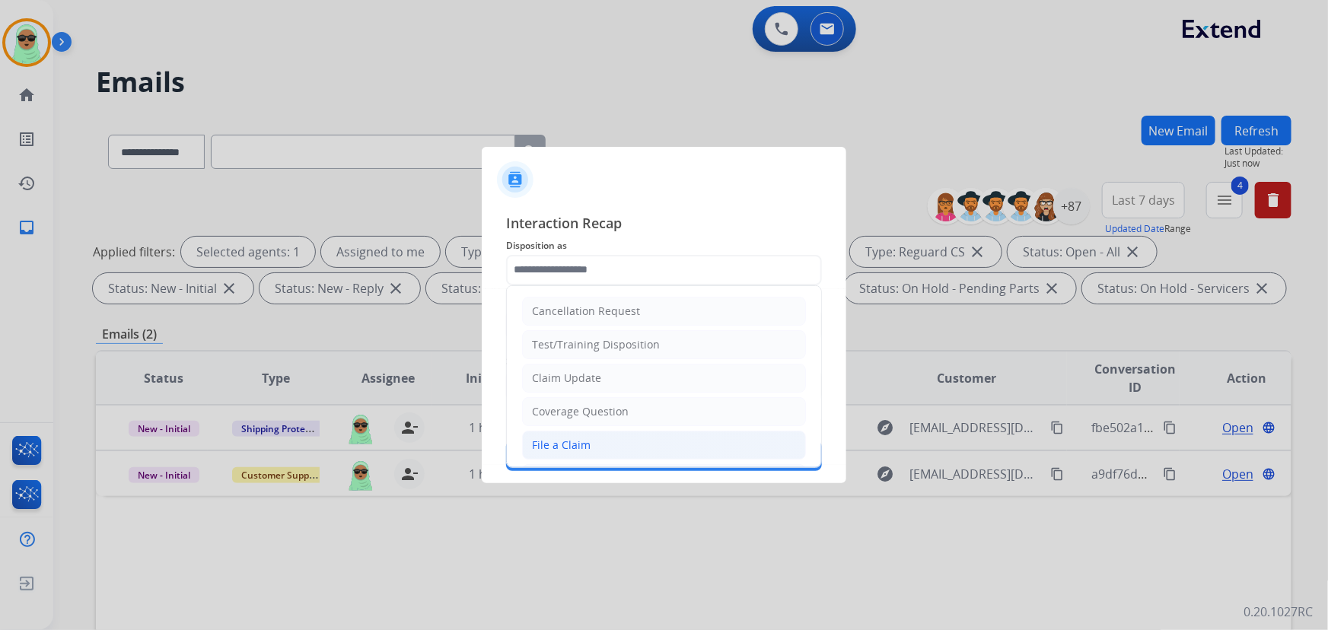
click at [570, 445] on div "File a Claim" at bounding box center [561, 445] width 59 height 15
type input "**********"
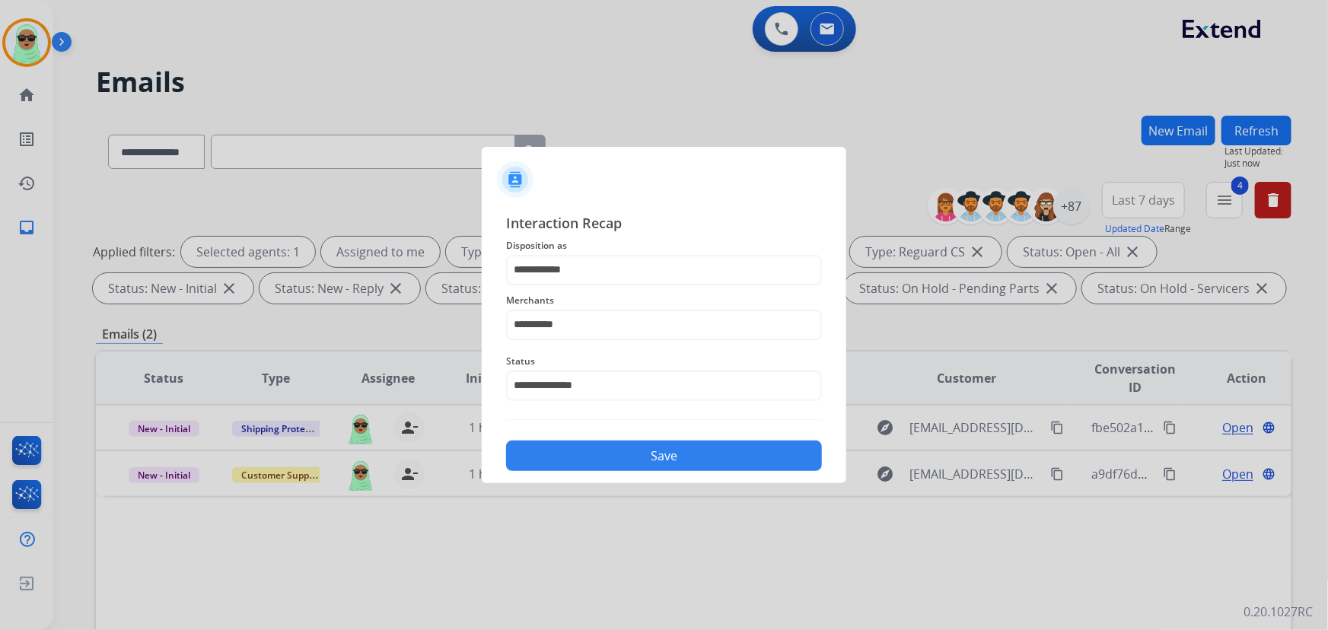
drag, startPoint x: 631, startPoint y: 479, endPoint x: 636, endPoint y: 454, distance: 24.9
click at [630, 477] on div "**********" at bounding box center [664, 342] width 365 height 284
click at [642, 449] on button "Save" at bounding box center [664, 456] width 316 height 30
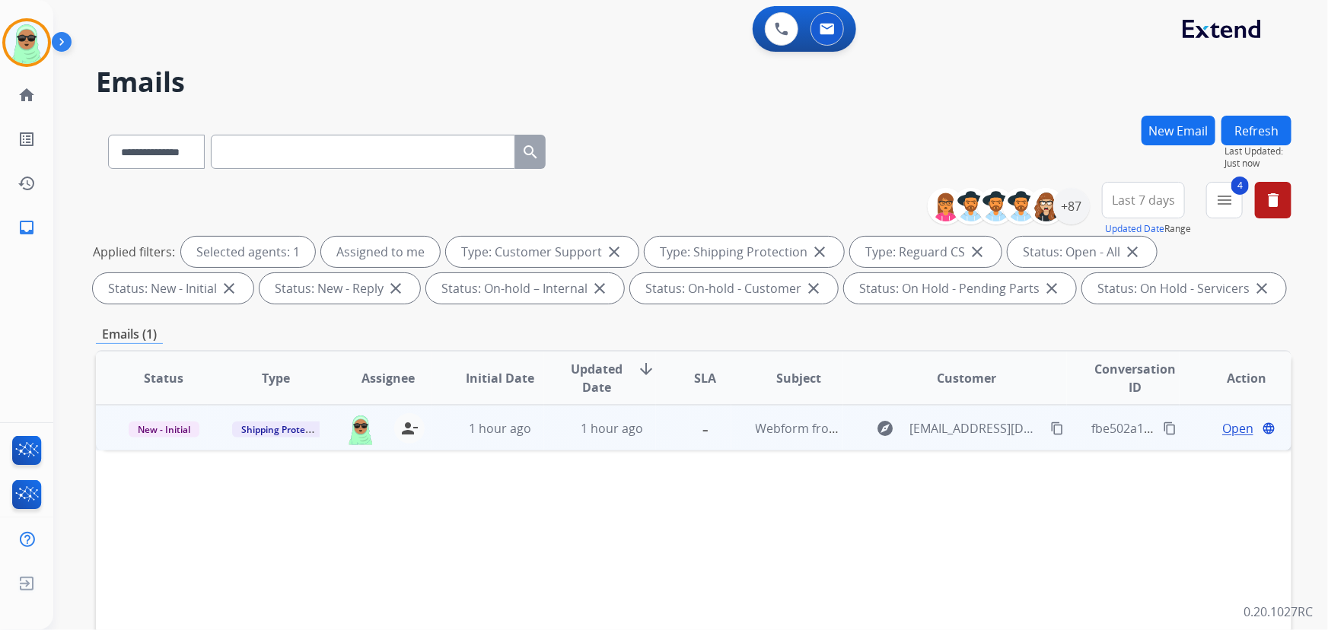
click at [1229, 419] on span "Open" at bounding box center [1238, 428] width 31 height 18
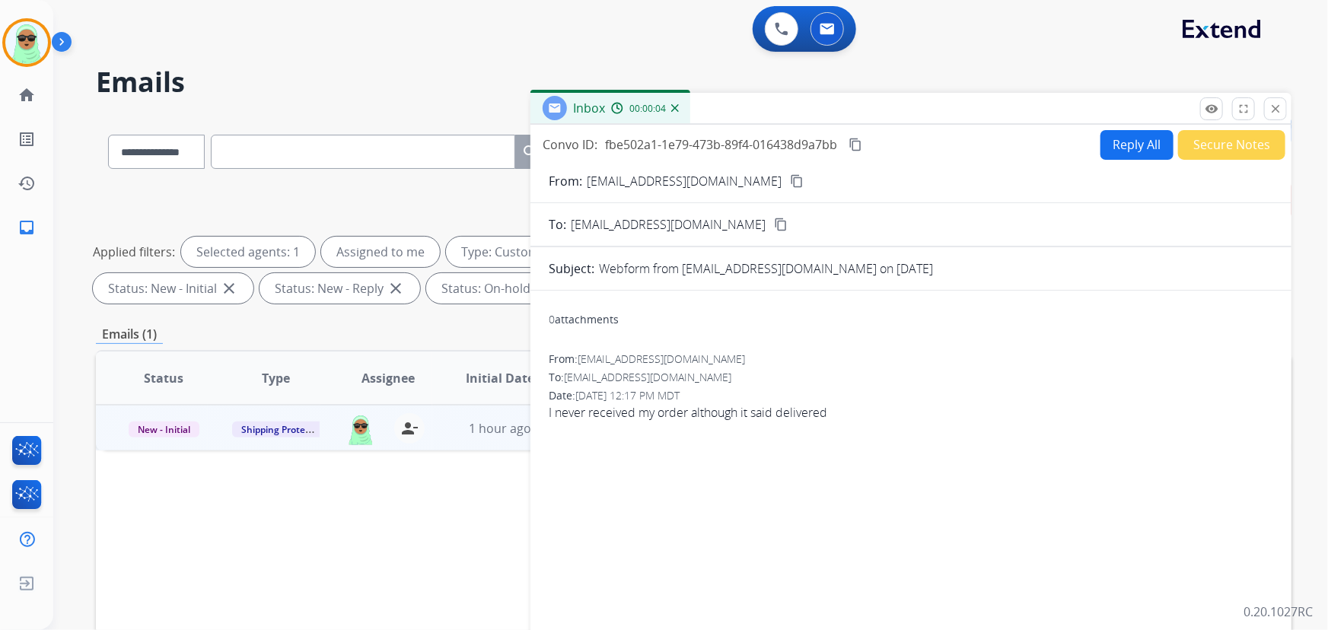
click at [1120, 148] on button "Reply All" at bounding box center [1137, 145] width 73 height 30
select select "**********"
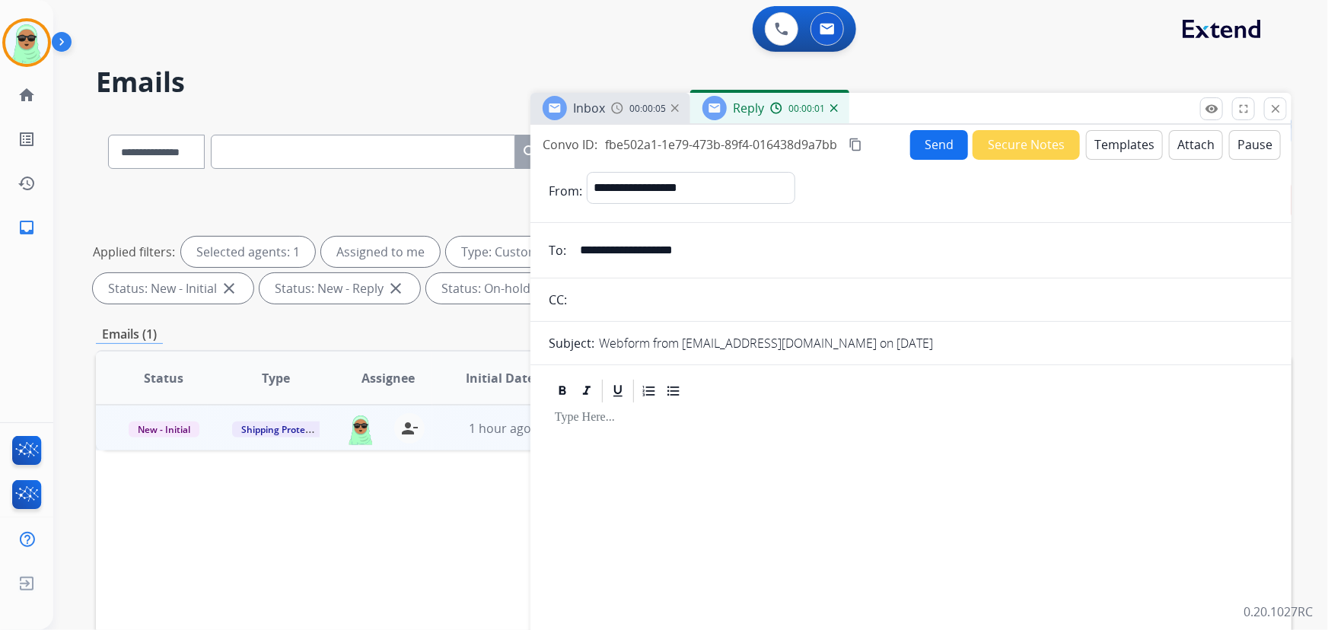
click at [1134, 155] on button "Templates" at bounding box center [1124, 145] width 77 height 30
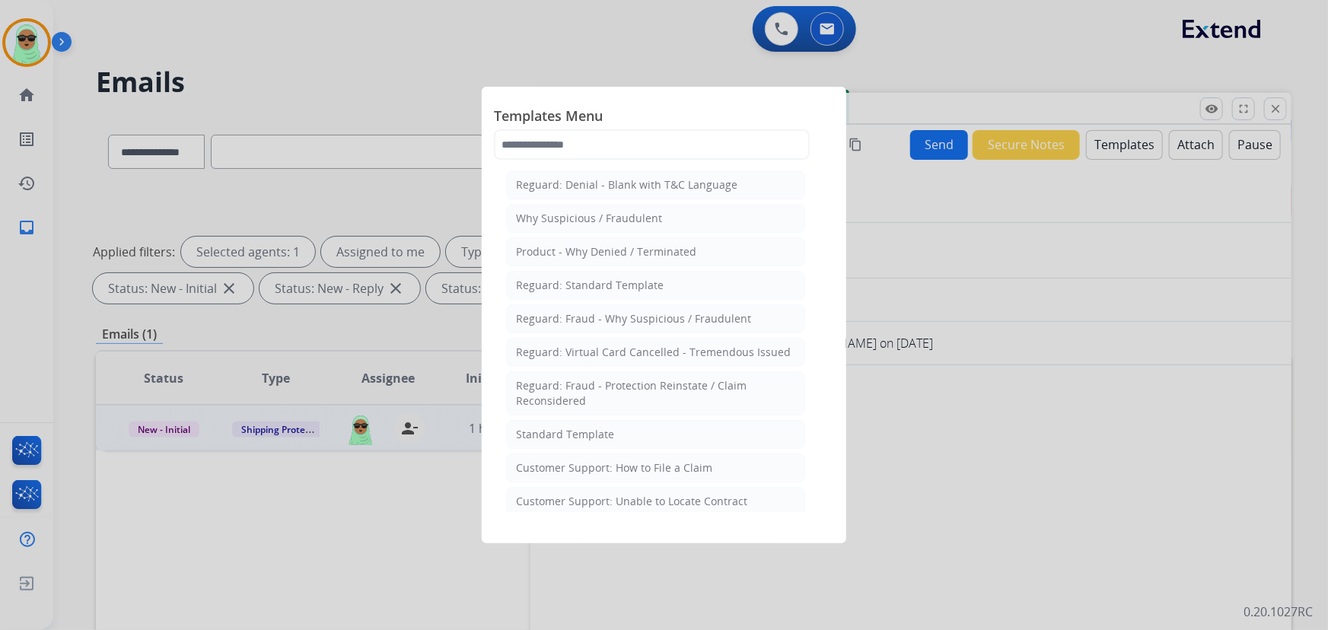
click at [706, 456] on li "Customer Support: How to File a Claim" at bounding box center [655, 468] width 299 height 29
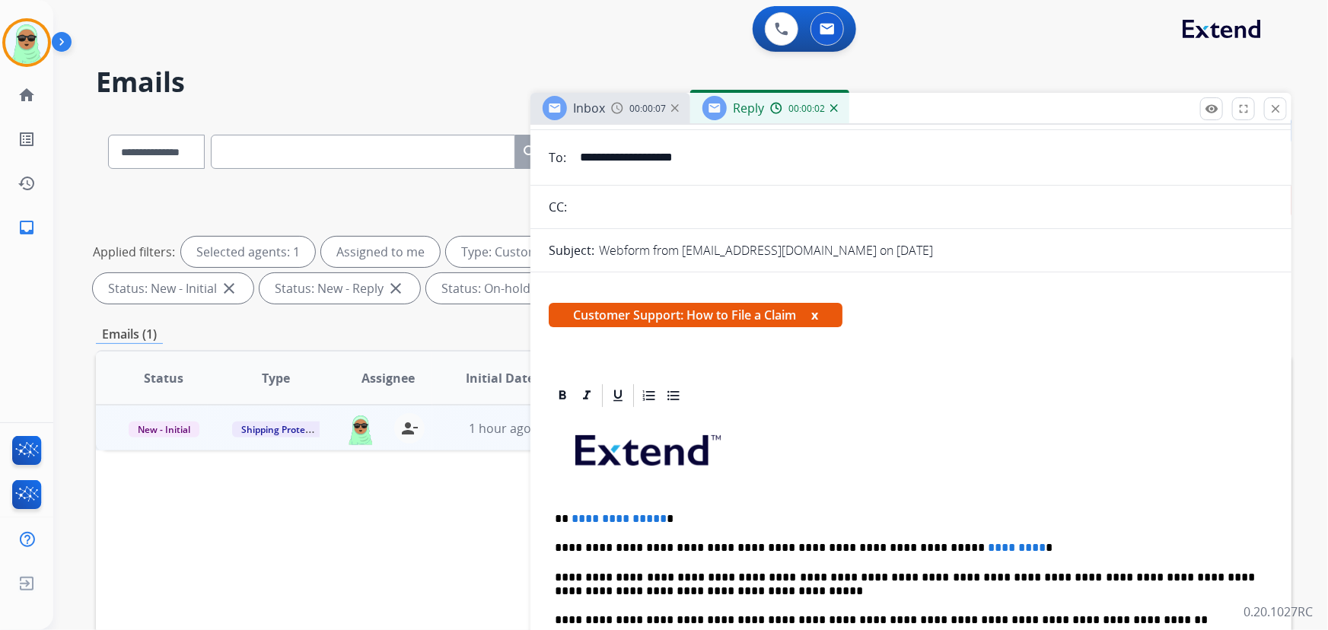
scroll to position [276, 0]
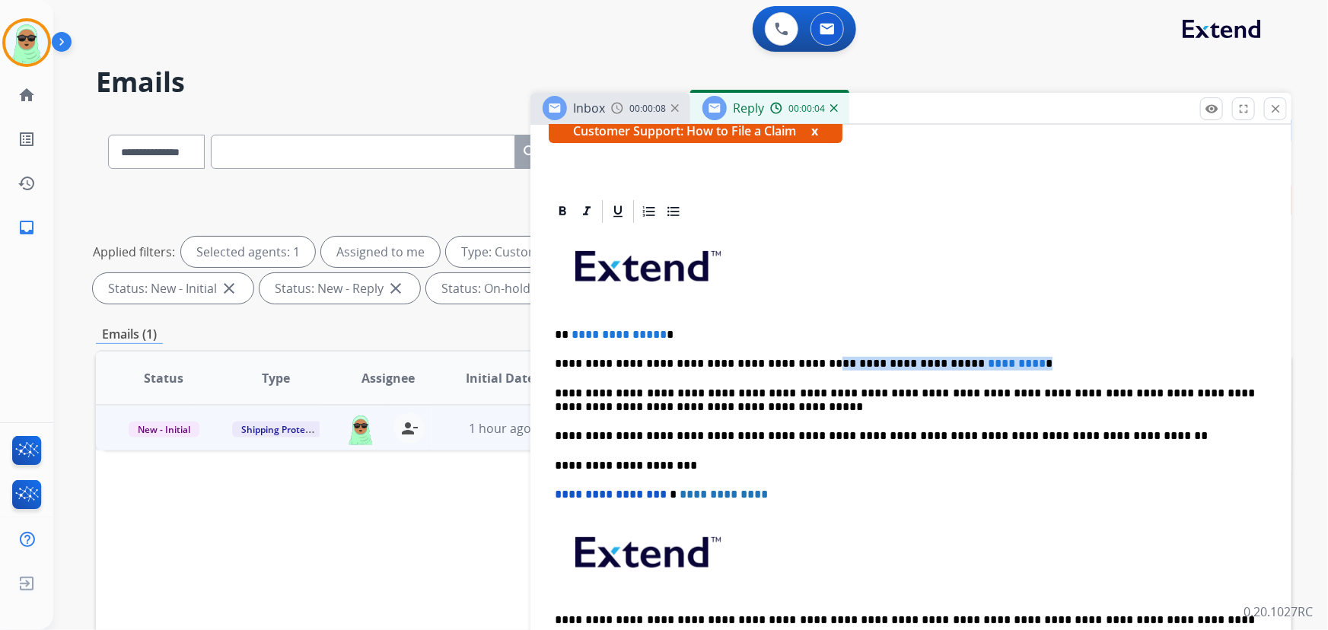
drag, startPoint x: 991, startPoint y: 354, endPoint x: 790, endPoint y: 352, distance: 201.0
click at [790, 352] on div "**********" at bounding box center [911, 457] width 725 height 465
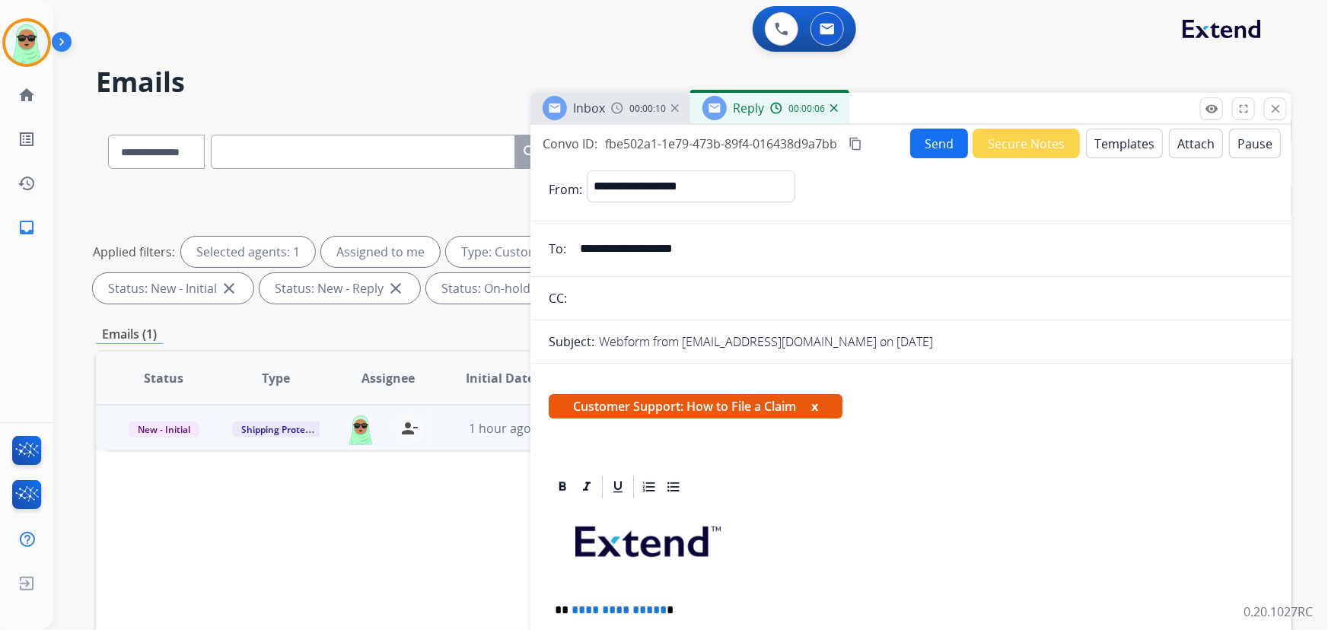
scroll to position [0, 0]
click at [740, 244] on input "**********" at bounding box center [922, 249] width 703 height 30
click at [741, 245] on input "**********" at bounding box center [922, 249] width 703 height 30
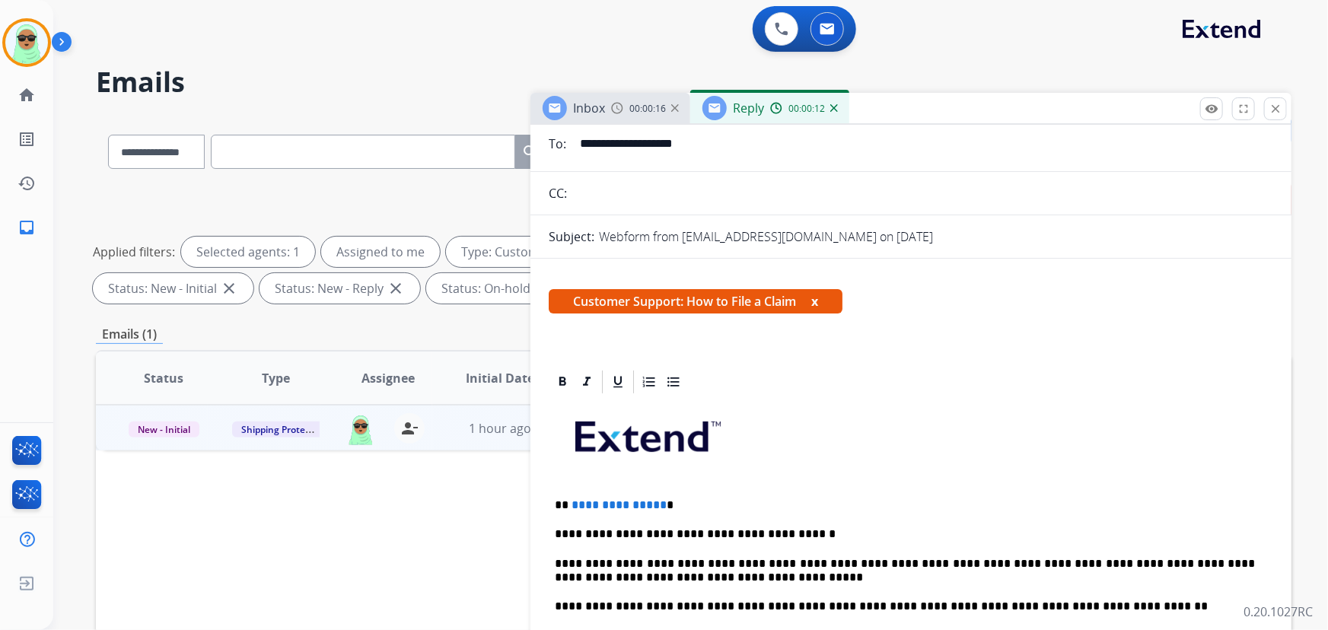
scroll to position [276, 0]
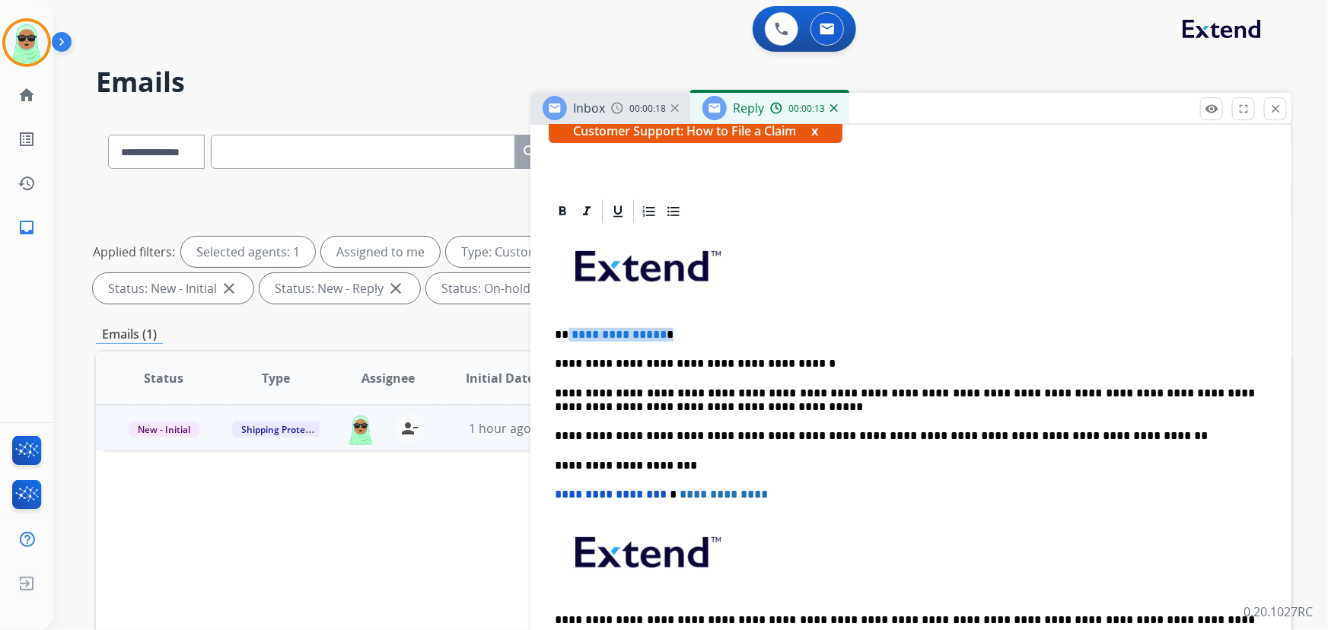
drag, startPoint x: 631, startPoint y: 328, endPoint x: 563, endPoint y: 331, distance: 67.8
click at [563, 330] on p "**********" at bounding box center [905, 335] width 701 height 14
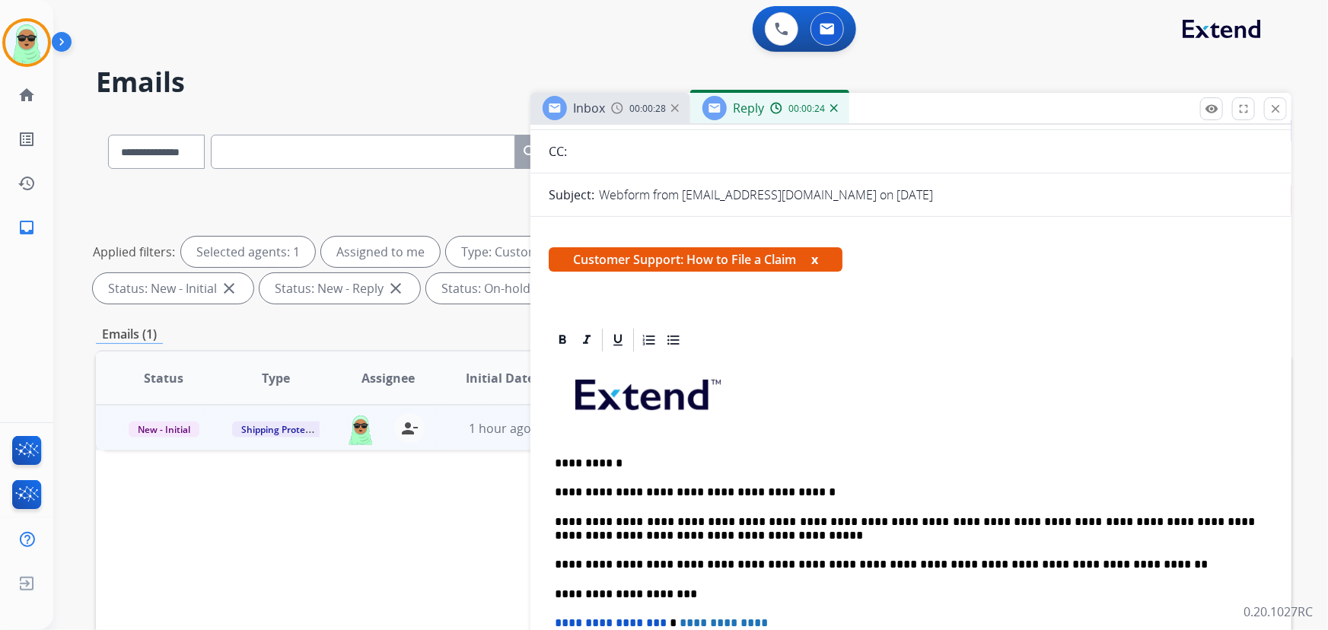
scroll to position [0, 0]
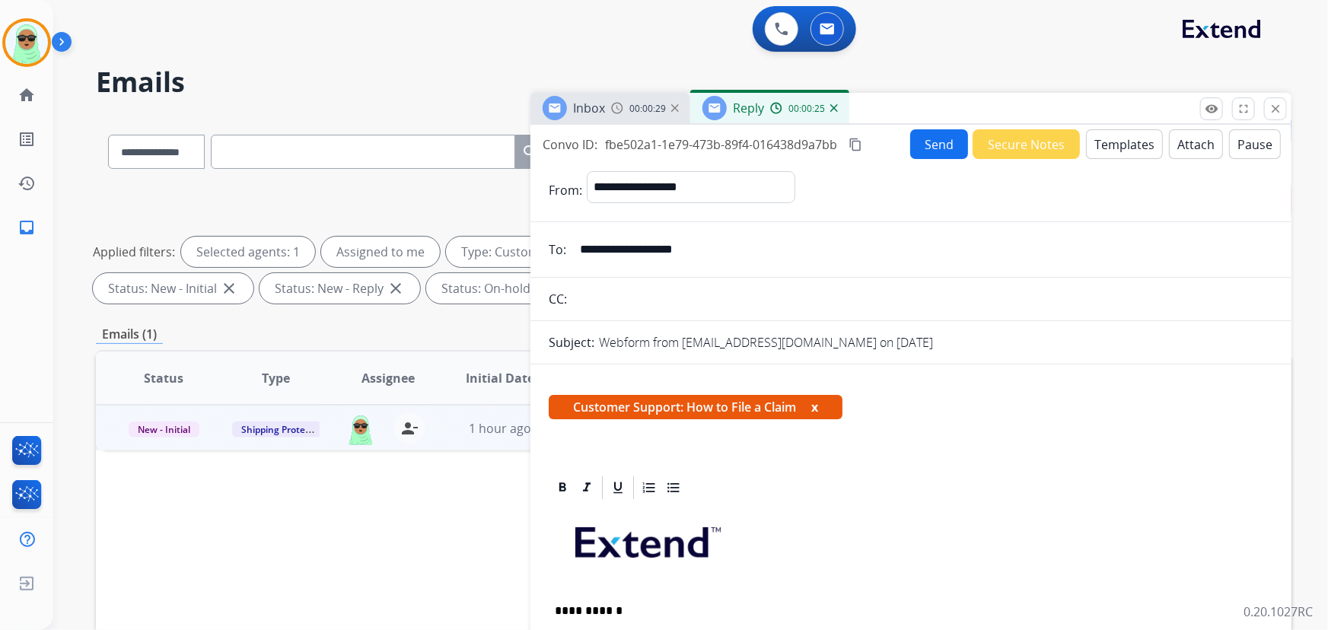
click at [947, 145] on button "Send" at bounding box center [939, 144] width 58 height 30
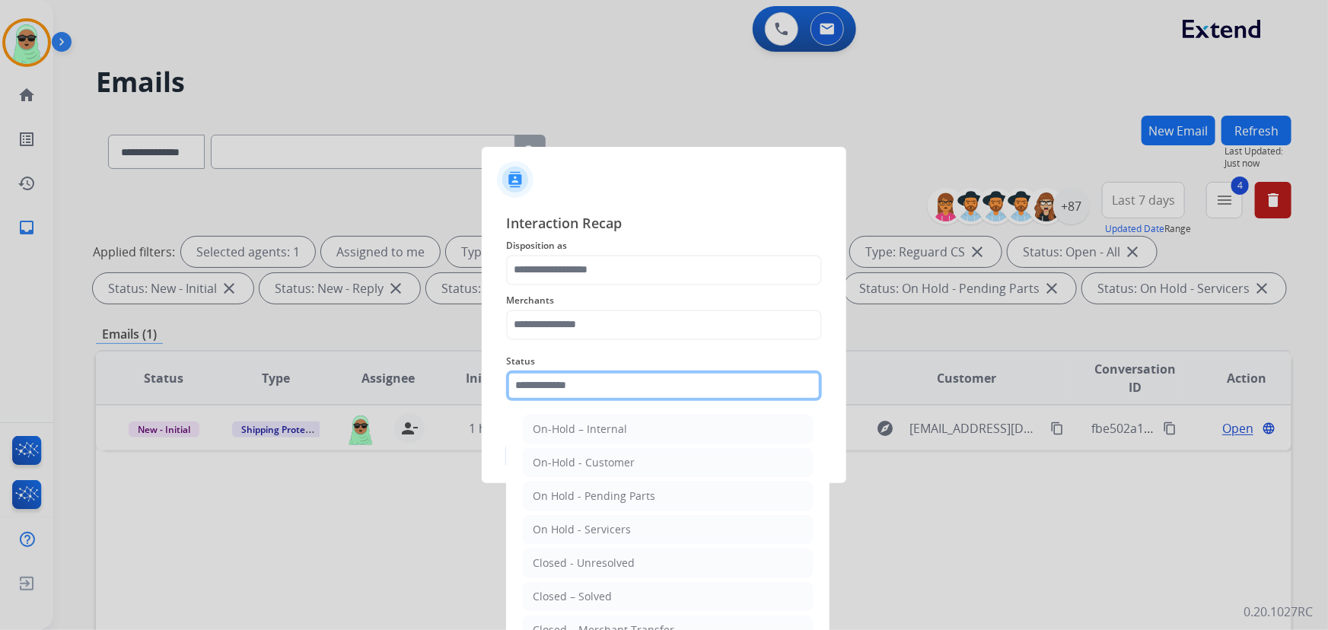
drag, startPoint x: 601, startPoint y: 383, endPoint x: 605, endPoint y: 438, distance: 55.0
click at [601, 384] on input "text" at bounding box center [664, 386] width 316 height 30
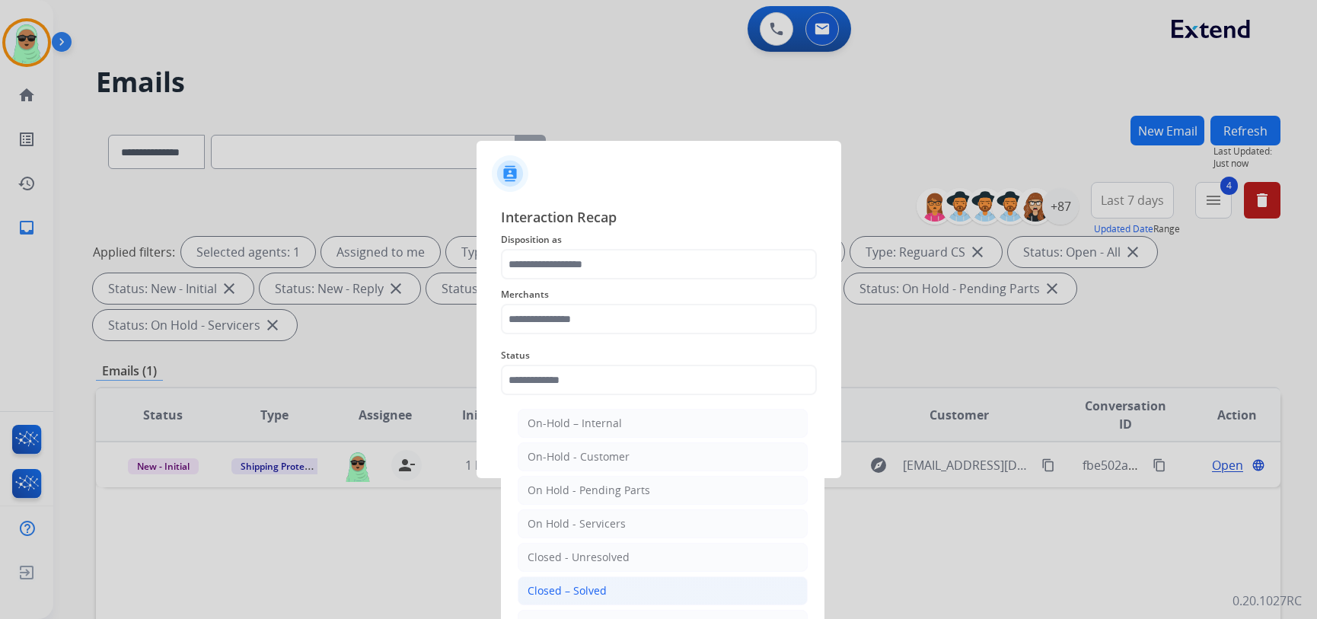
click at [588, 580] on li "Closed – Solved" at bounding box center [663, 590] width 290 height 29
type input "**********"
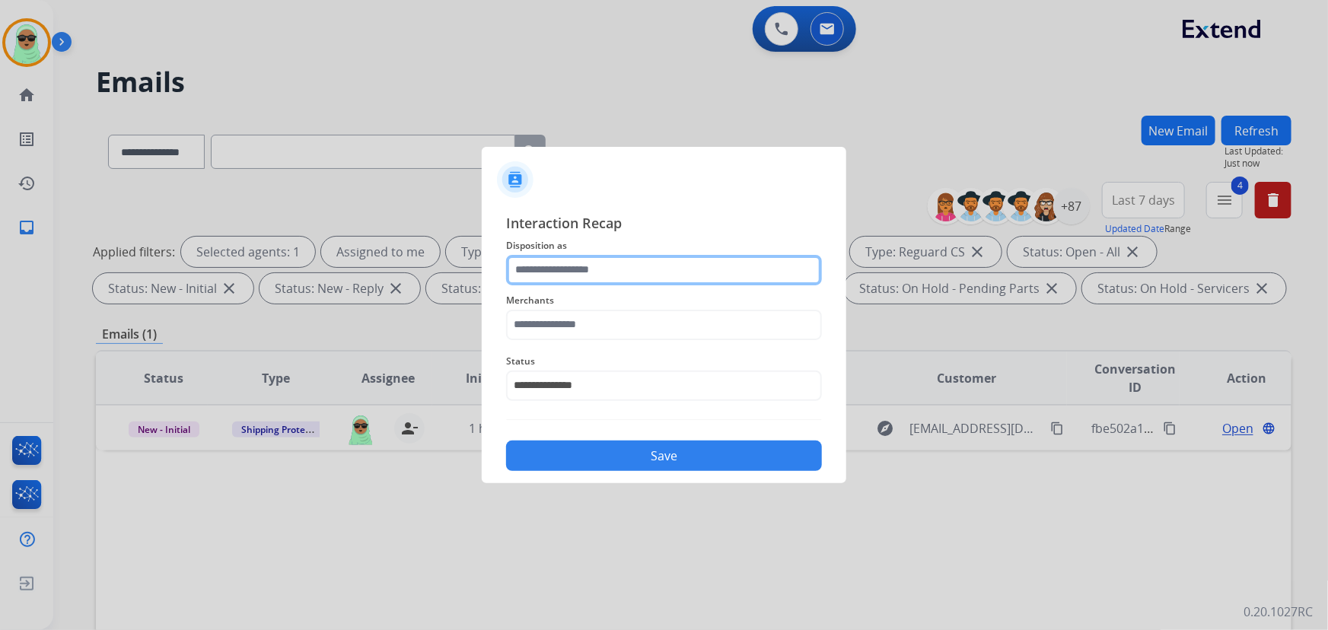
click at [578, 275] on input "text" at bounding box center [664, 270] width 316 height 30
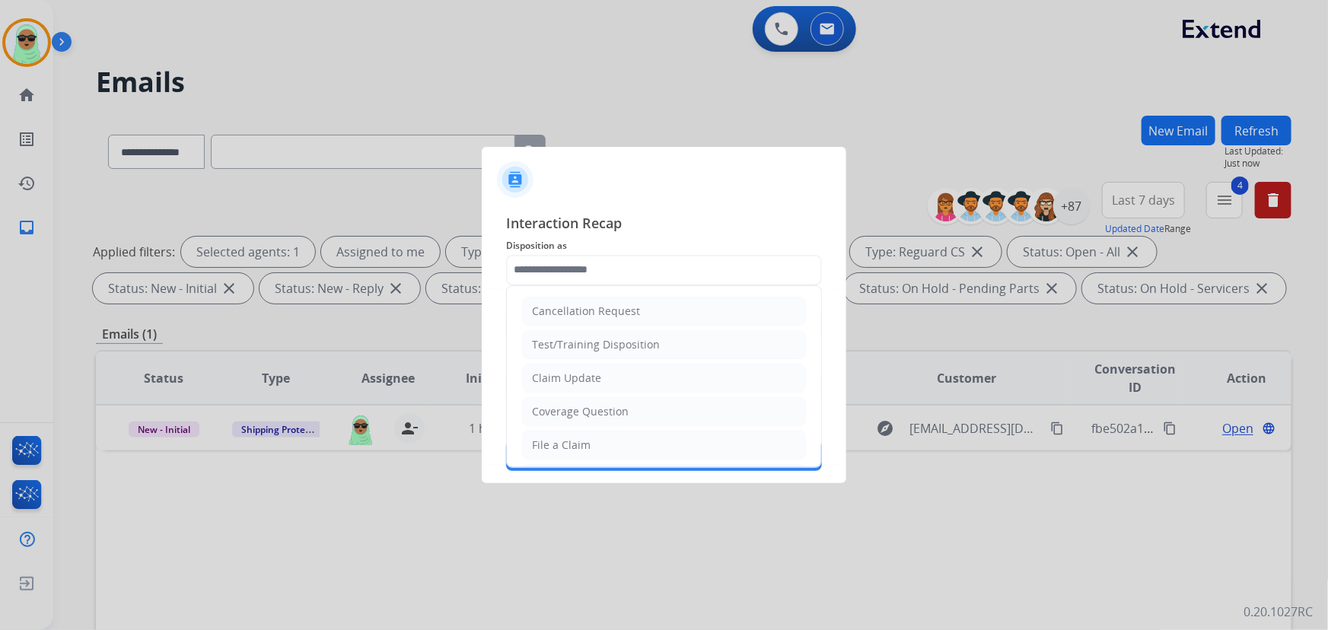
click at [559, 380] on div "Claim Update" at bounding box center [566, 378] width 69 height 15
type input "**********"
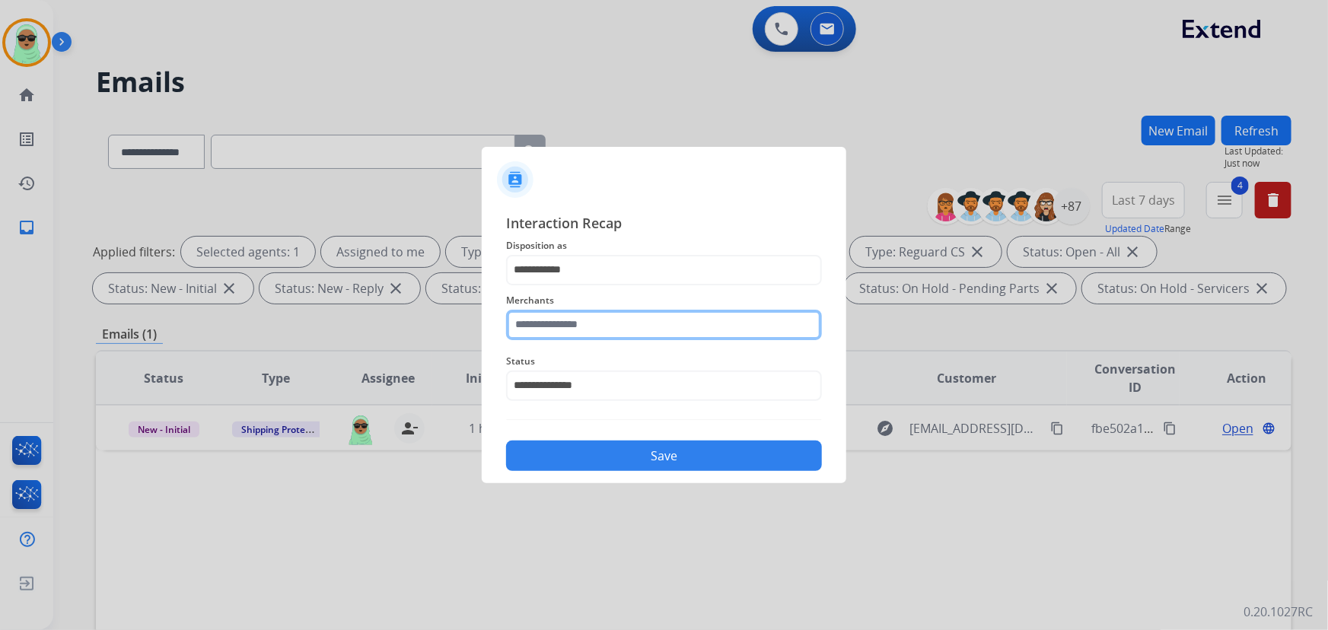
click at [579, 330] on input "text" at bounding box center [664, 325] width 316 height 30
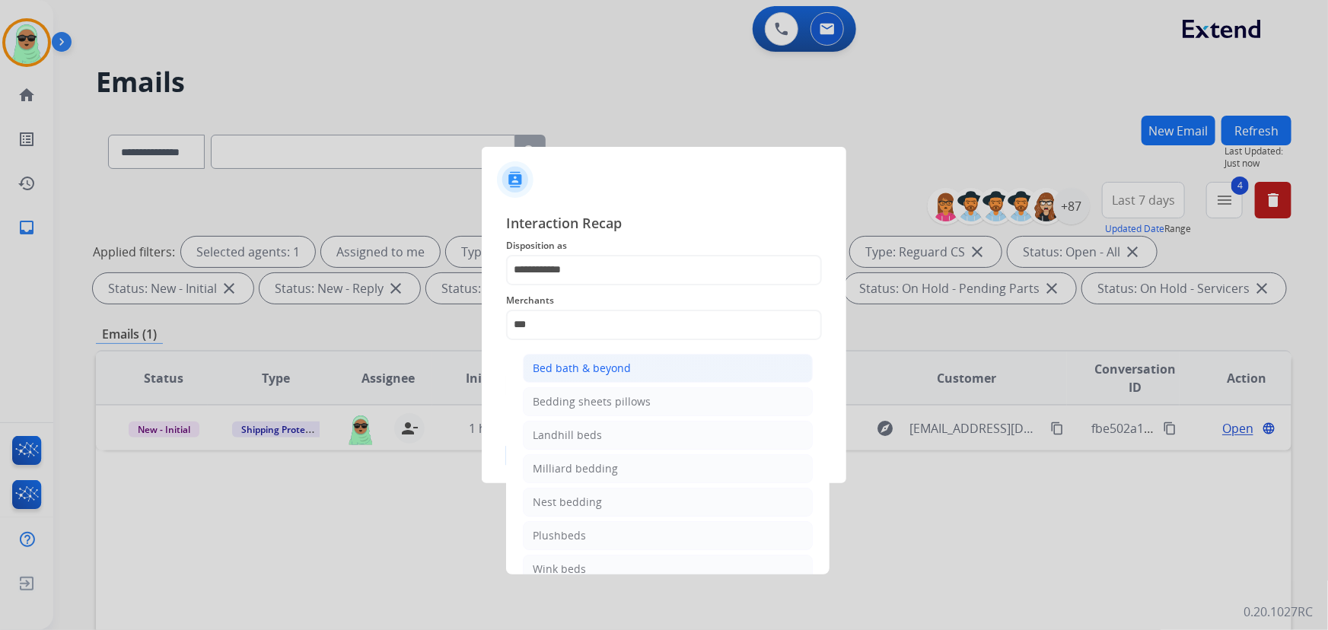
drag, startPoint x: 593, startPoint y: 372, endPoint x: 599, endPoint y: 363, distance: 11.0
click at [594, 371] on div "Bed bath & beyond" at bounding box center [582, 368] width 98 height 15
type input "**********"
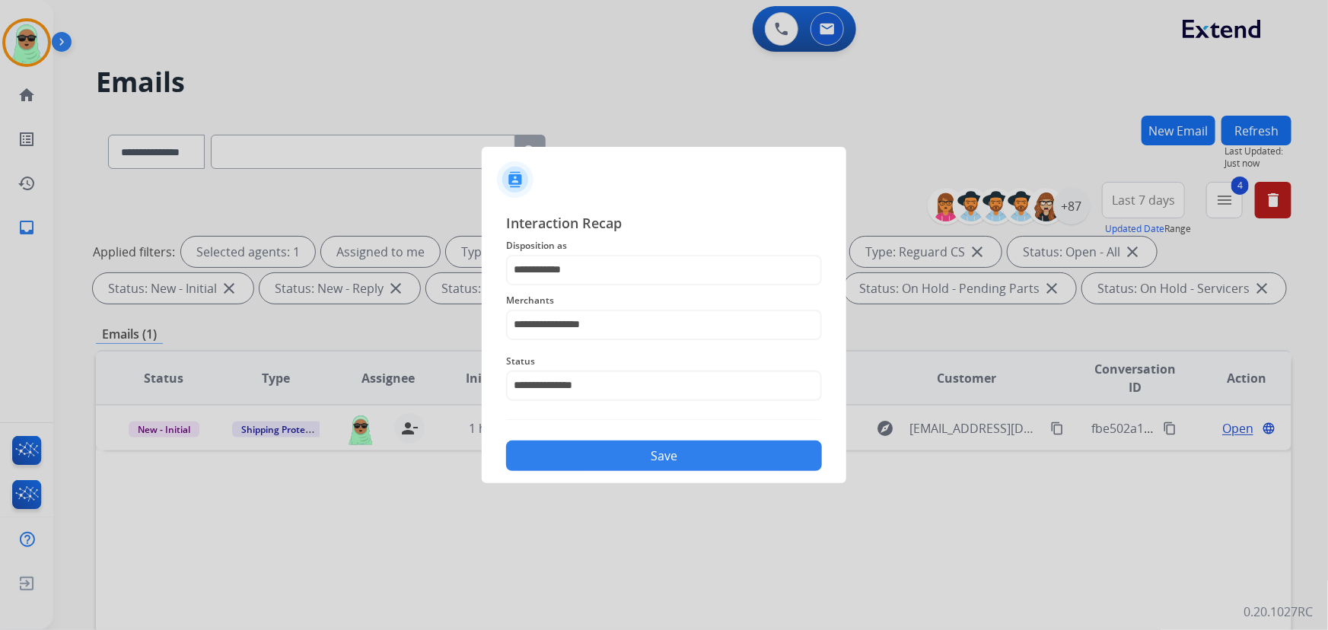
click at [598, 362] on span "Status" at bounding box center [664, 361] width 316 height 18
click at [598, 333] on input "**********" at bounding box center [664, 325] width 316 height 30
click at [578, 267] on input "**********" at bounding box center [664, 270] width 316 height 30
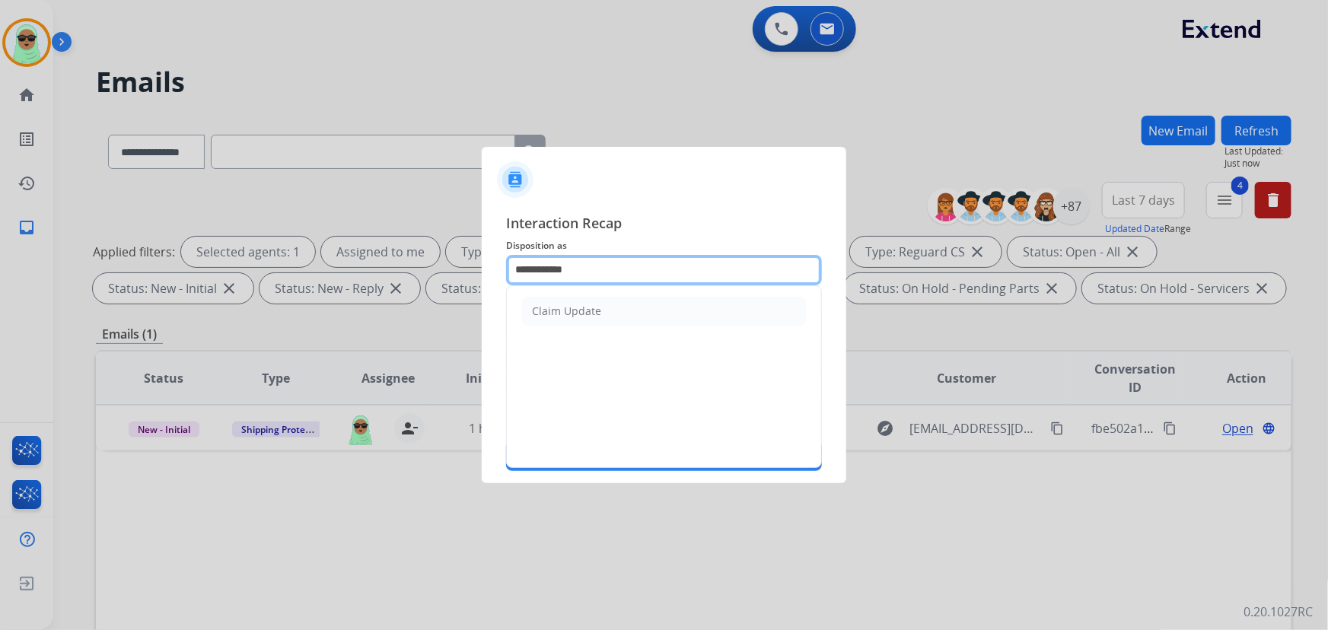
click at [578, 267] on input "**********" at bounding box center [664, 270] width 316 height 30
click at [579, 267] on input "**********" at bounding box center [664, 270] width 316 height 30
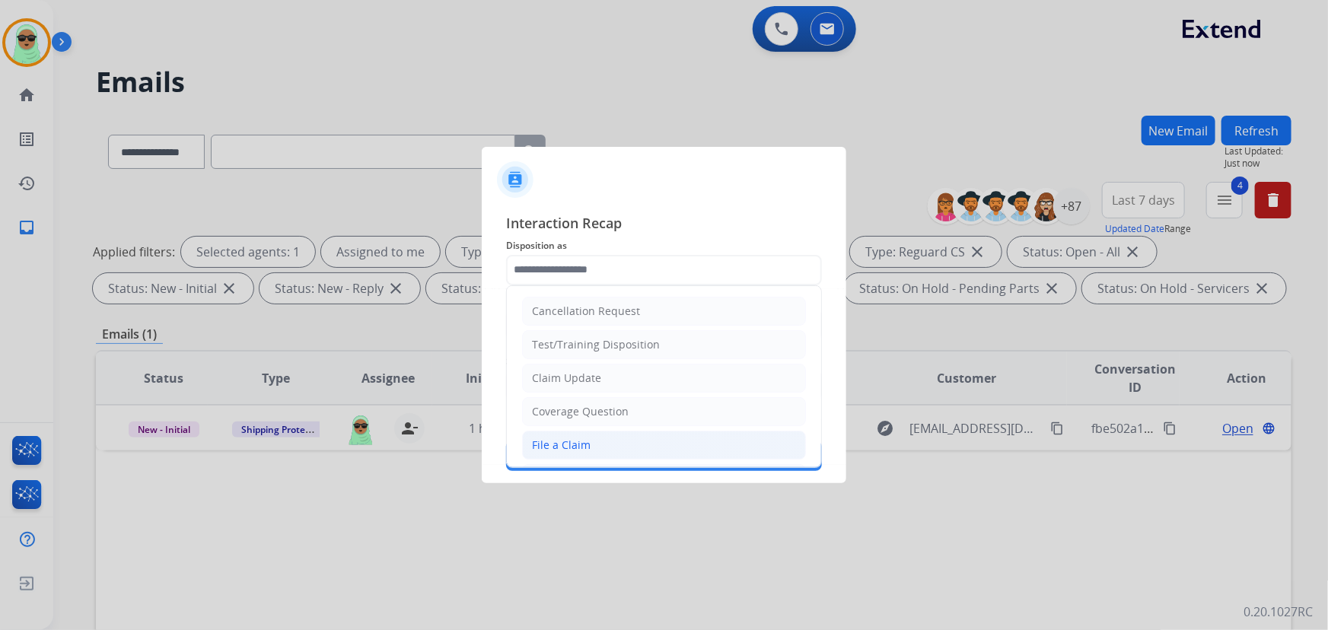
click at [613, 443] on li "File a Claim" at bounding box center [664, 445] width 284 height 29
type input "**********"
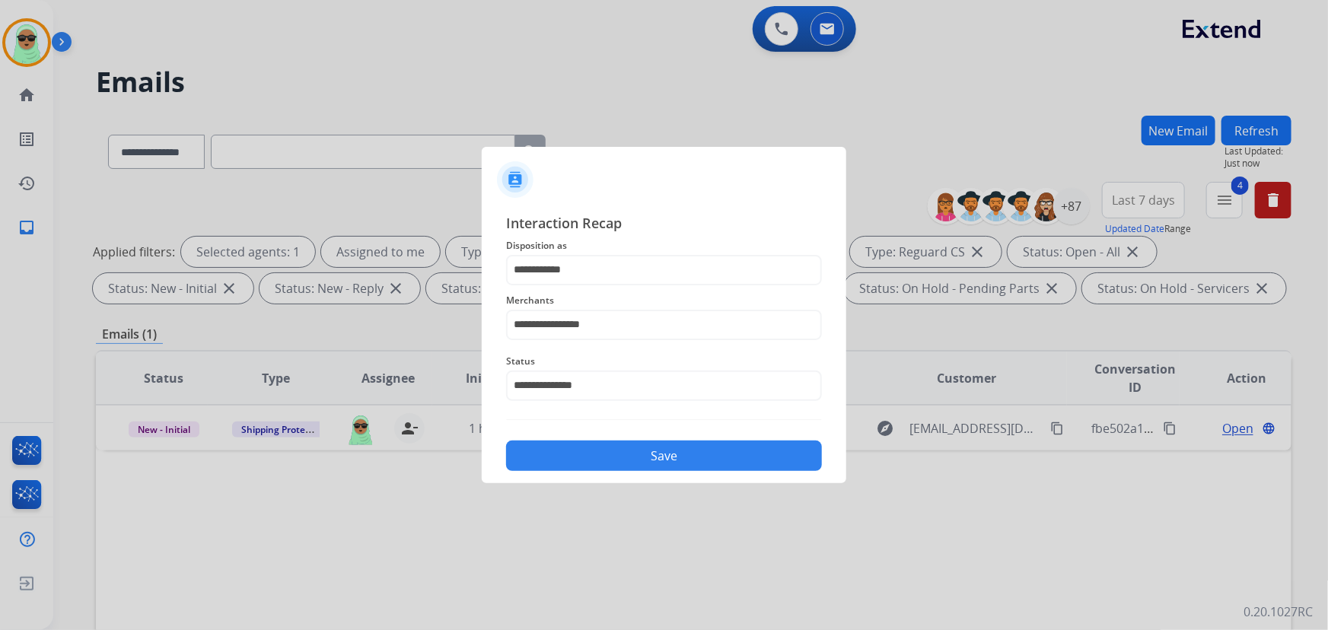
click at [623, 455] on button "Save" at bounding box center [664, 456] width 316 height 30
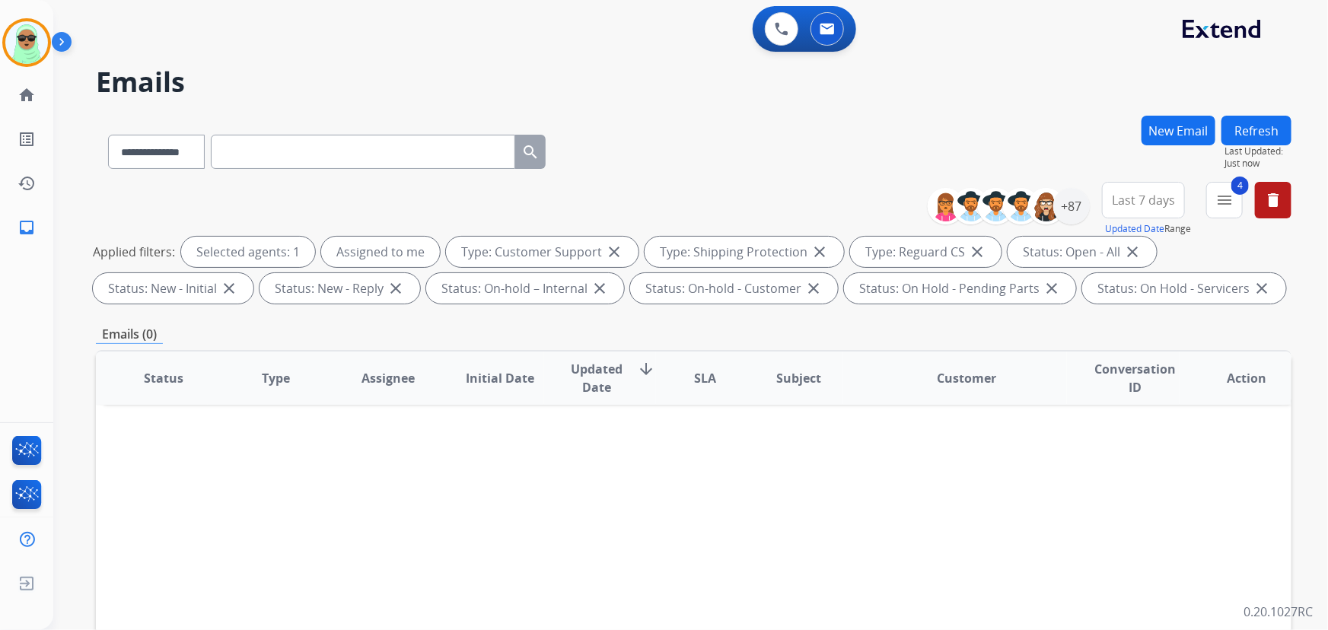
click at [1242, 129] on button "Refresh" at bounding box center [1257, 131] width 70 height 30
click at [30, 43] on img at bounding box center [26, 42] width 43 height 43
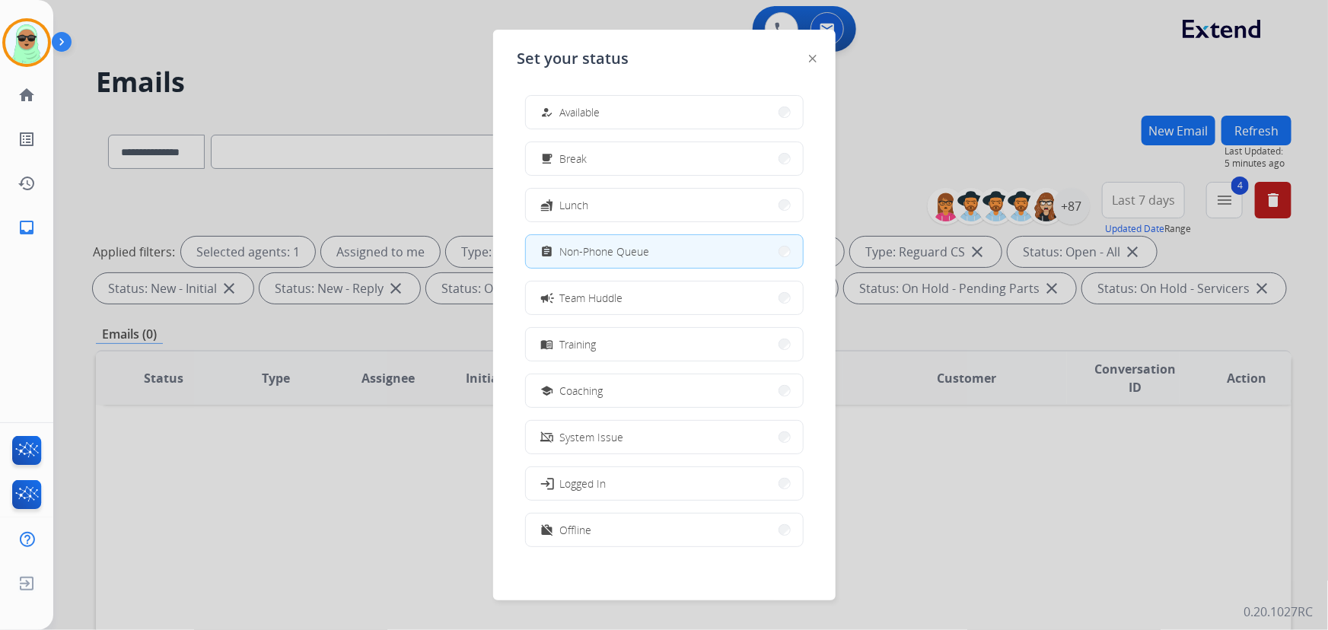
click at [631, 106] on button "how_to_reg Available" at bounding box center [664, 112] width 277 height 33
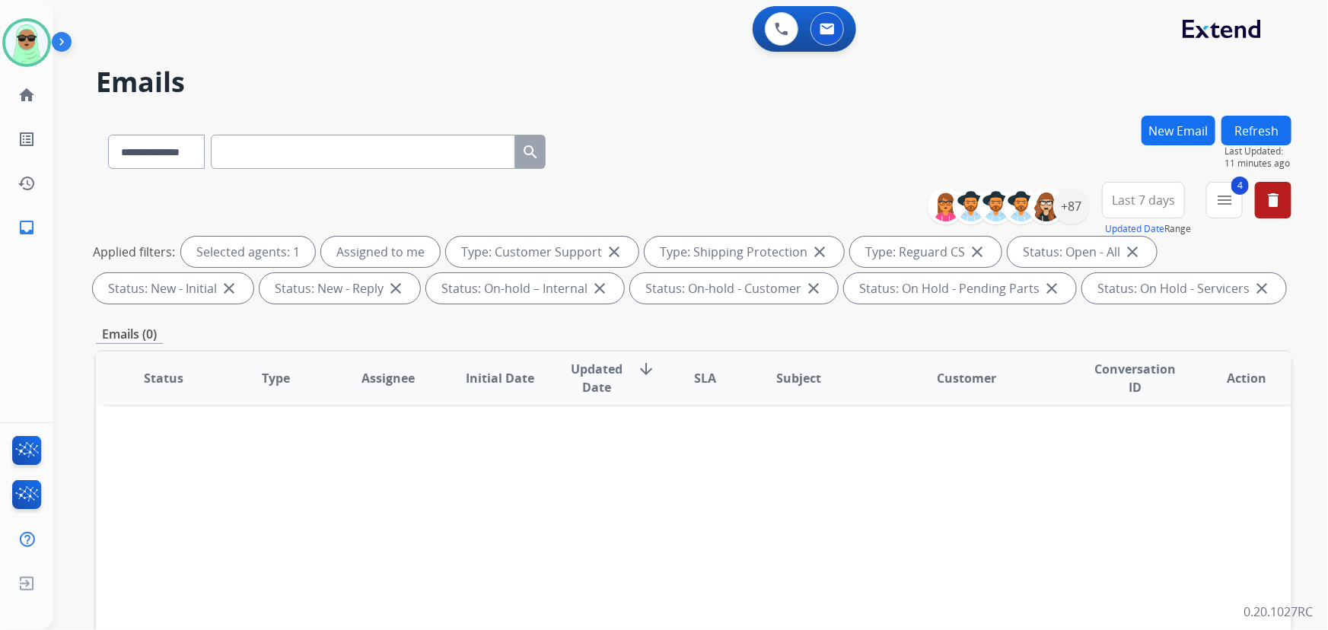
click at [259, 76] on h2 "Emails" at bounding box center [694, 82] width 1196 height 30
click at [1254, 132] on button "Refresh" at bounding box center [1257, 131] width 70 height 30
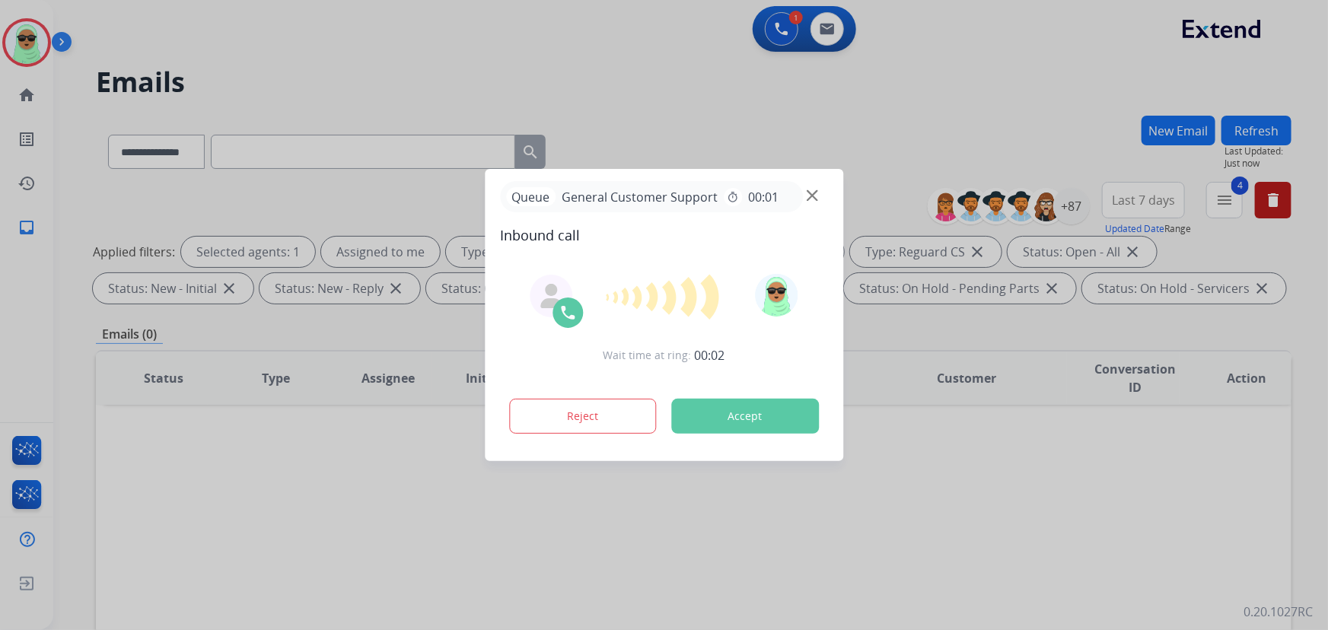
click at [238, 114] on div at bounding box center [664, 315] width 1328 height 630
click at [807, 202] on div "Queue General Customer Support timer 00:01" at bounding box center [664, 196] width 328 height 31
click at [607, 108] on div at bounding box center [664, 315] width 1328 height 630
click at [545, 83] on div at bounding box center [664, 315] width 1328 height 630
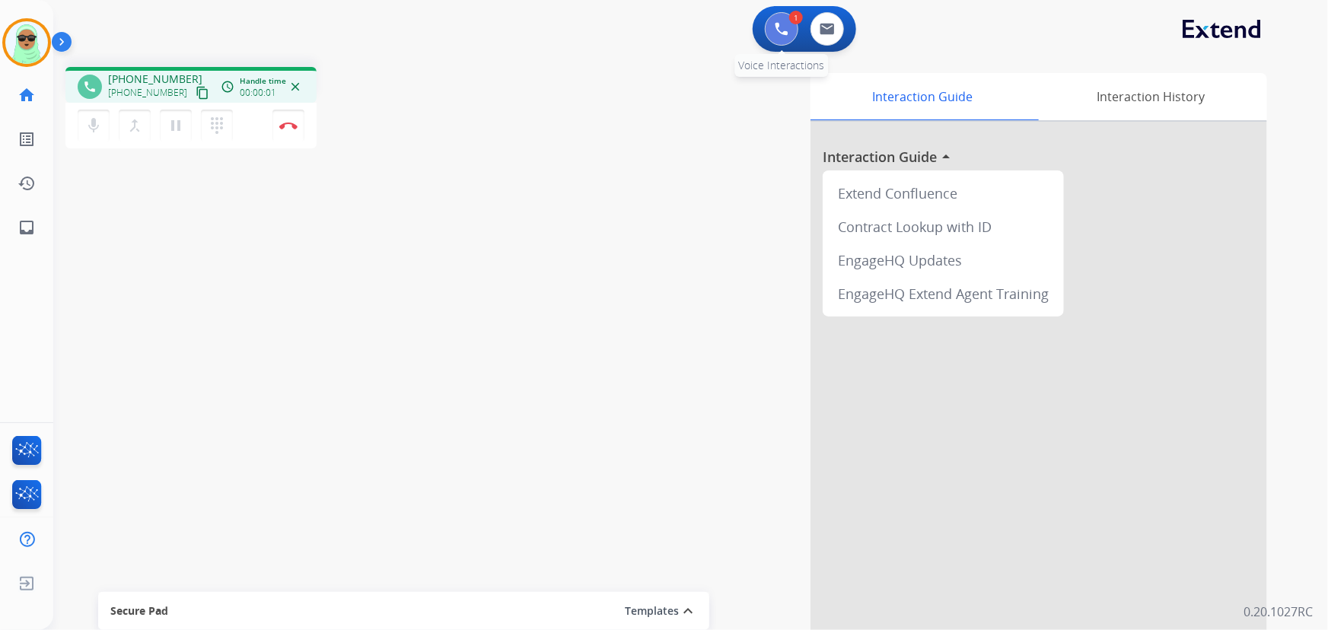
click at [780, 38] on button at bounding box center [781, 28] width 33 height 33
click at [196, 94] on mat-icon "content_copy" at bounding box center [203, 93] width 14 height 14
click at [834, 21] on button at bounding box center [827, 28] width 33 height 33
select select "**********"
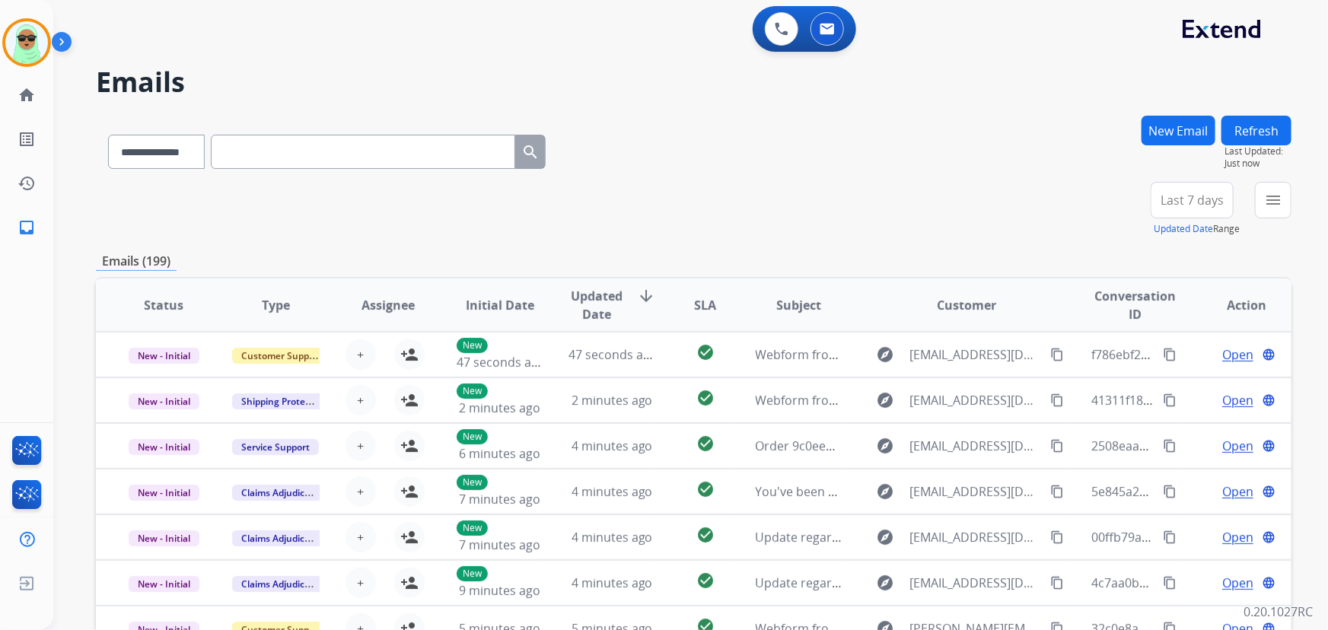
drag, startPoint x: 314, startPoint y: 122, endPoint x: 310, endPoint y: 161, distance: 39.0
click at [314, 126] on div "**********" at bounding box center [327, 149] width 462 height 53
click at [311, 161] on input "text" at bounding box center [363, 152] width 305 height 34
click at [322, 137] on input "text" at bounding box center [363, 152] width 305 height 34
paste input "**********"
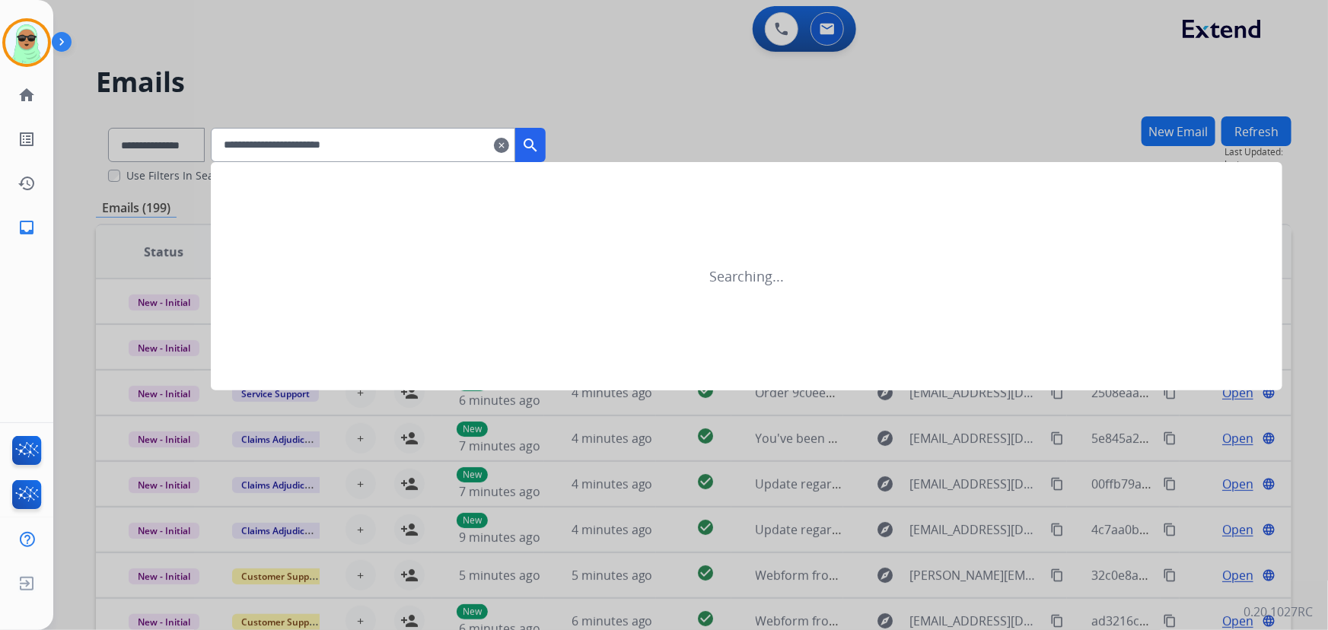
type input "**********"
click at [540, 145] on mat-icon "search" at bounding box center [530, 145] width 18 height 18
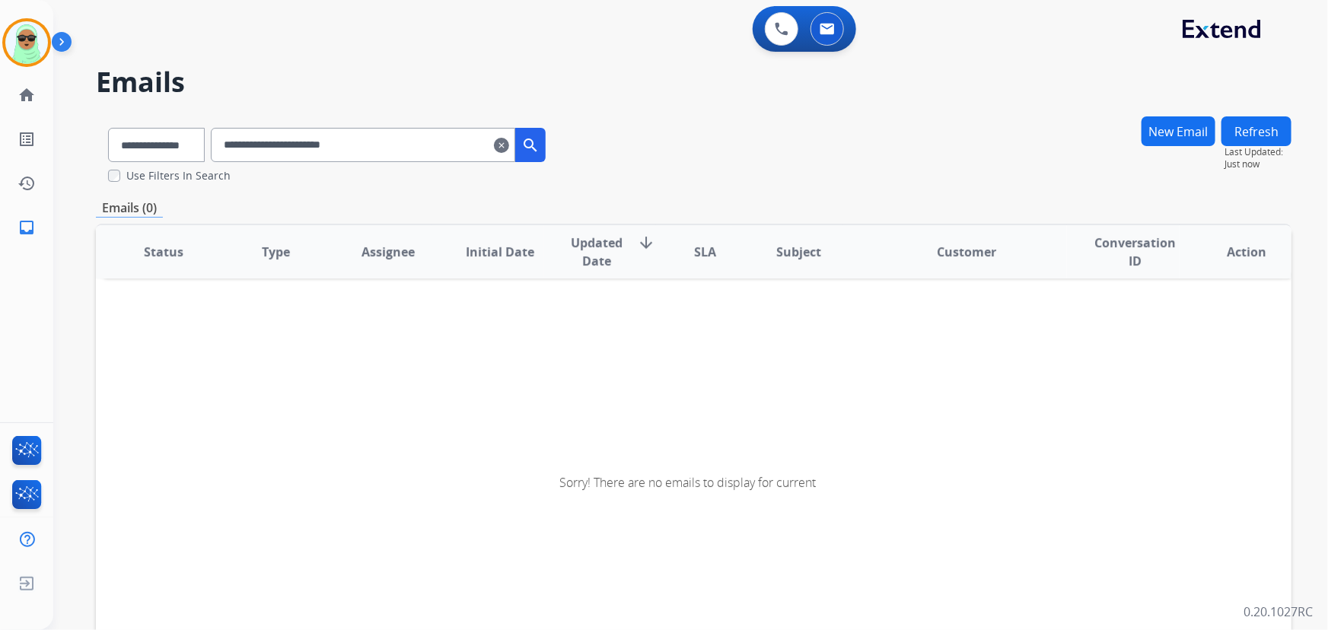
click at [507, 145] on input "**********" at bounding box center [363, 145] width 305 height 34
click at [1185, 128] on button "New Email" at bounding box center [1179, 131] width 74 height 30
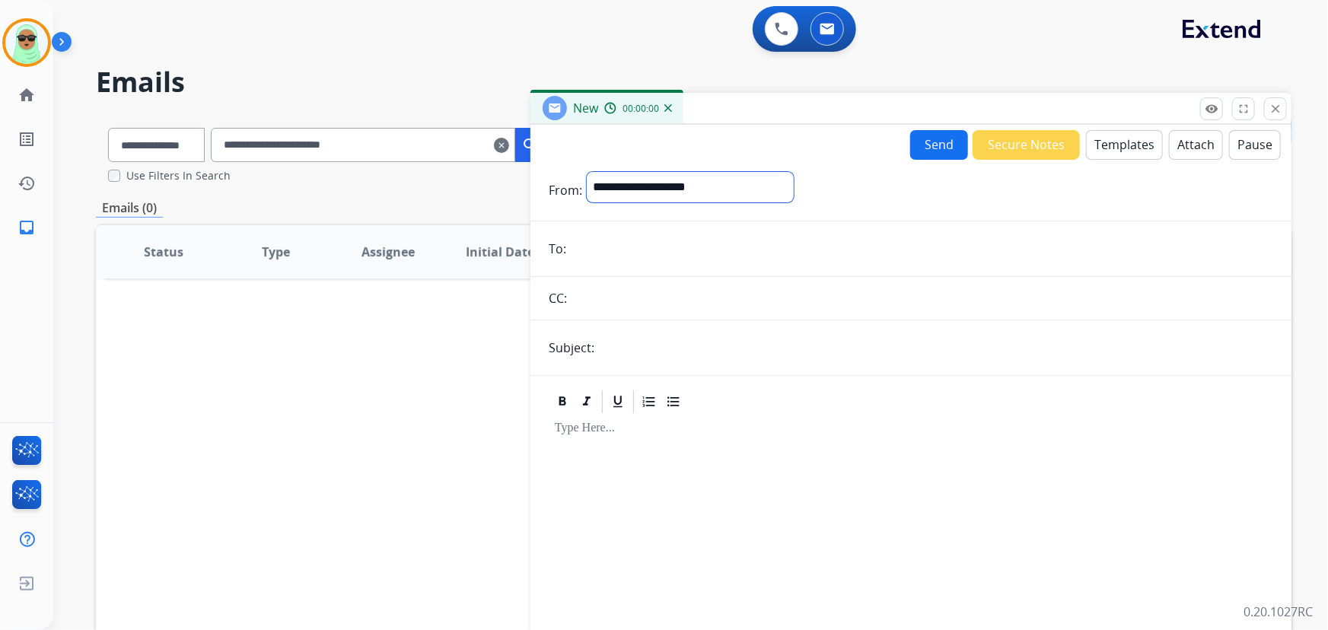
drag, startPoint x: 719, startPoint y: 188, endPoint x: 719, endPoint y: 196, distance: 8.4
click at [719, 187] on select "**********" at bounding box center [690, 187] width 207 height 30
select select "**********"
click at [587, 172] on select "**********" at bounding box center [690, 187] width 207 height 30
click at [629, 255] on input "email" at bounding box center [922, 250] width 703 height 30
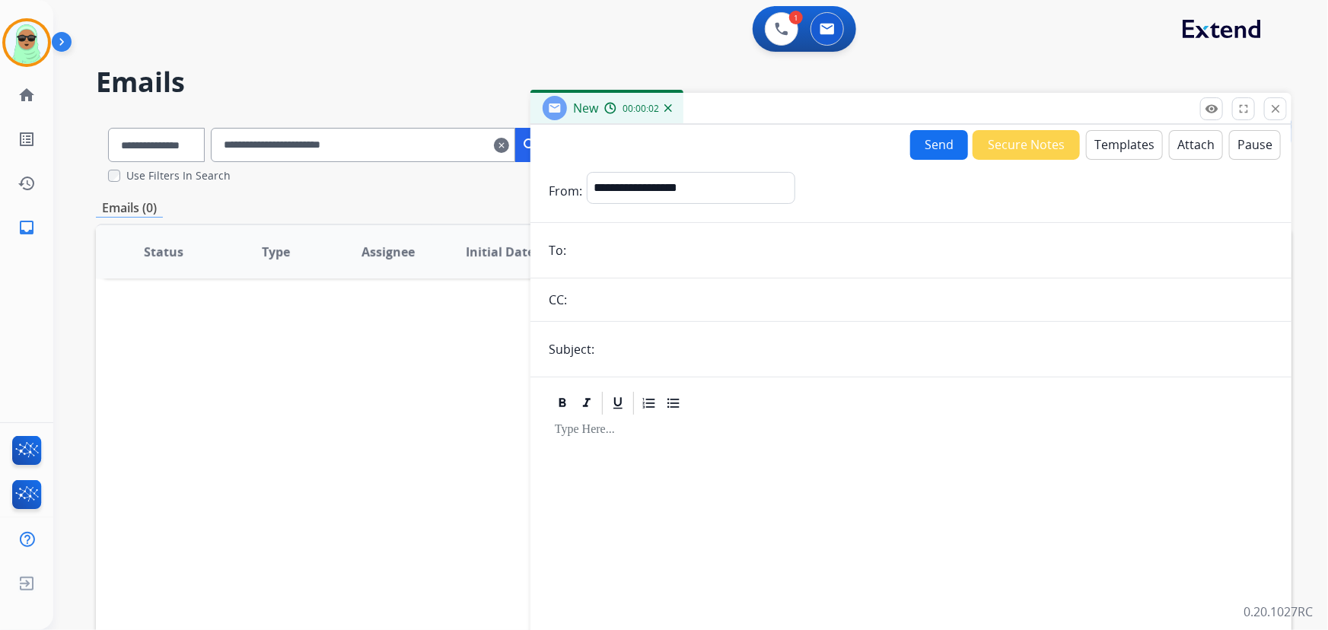
paste input "**********"
type input "**********"
click at [942, 307] on input "text" at bounding box center [923, 300] width 702 height 30
click at [784, 362] on input "text" at bounding box center [936, 349] width 674 height 30
type input "**********"
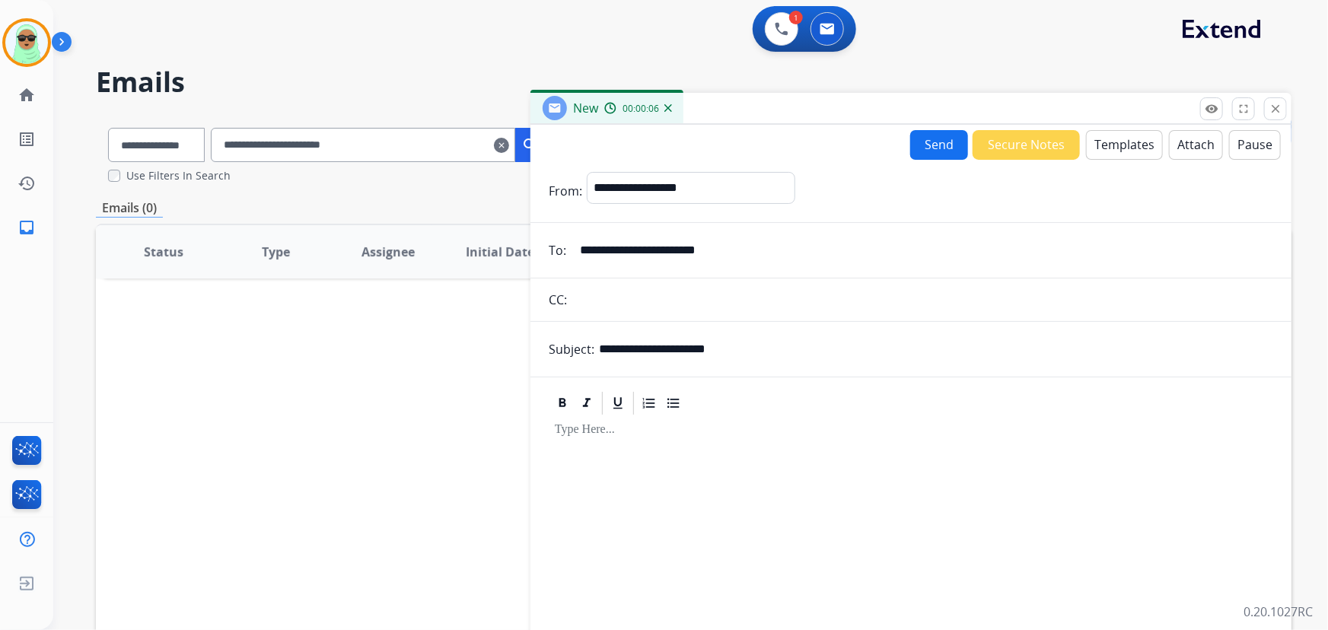
click at [1100, 142] on button "Templates" at bounding box center [1124, 145] width 77 height 30
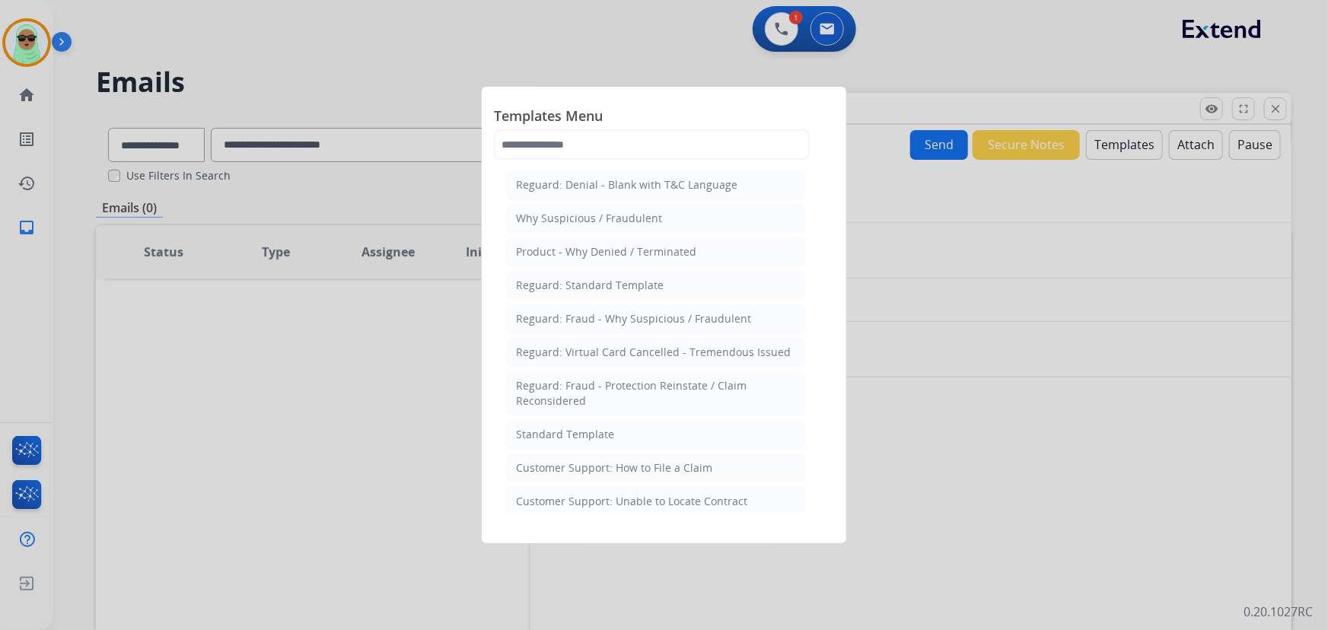
scroll to position [138, 0]
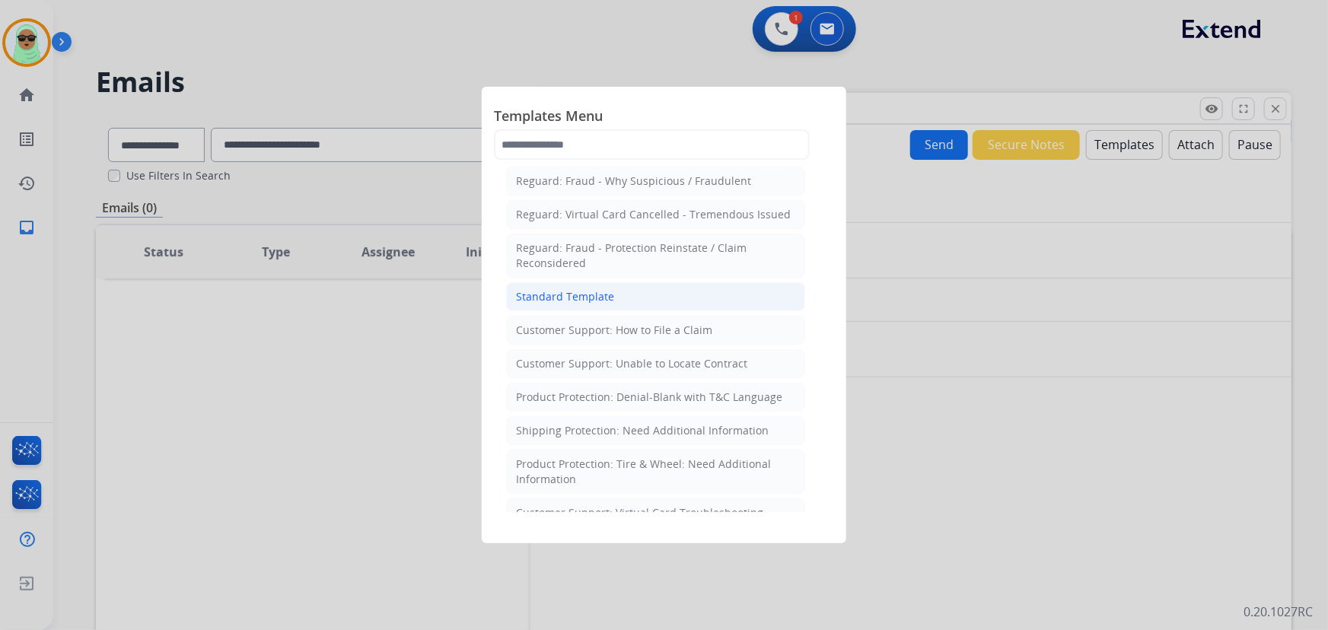
click at [586, 297] on div "Standard Template" at bounding box center [565, 296] width 98 height 15
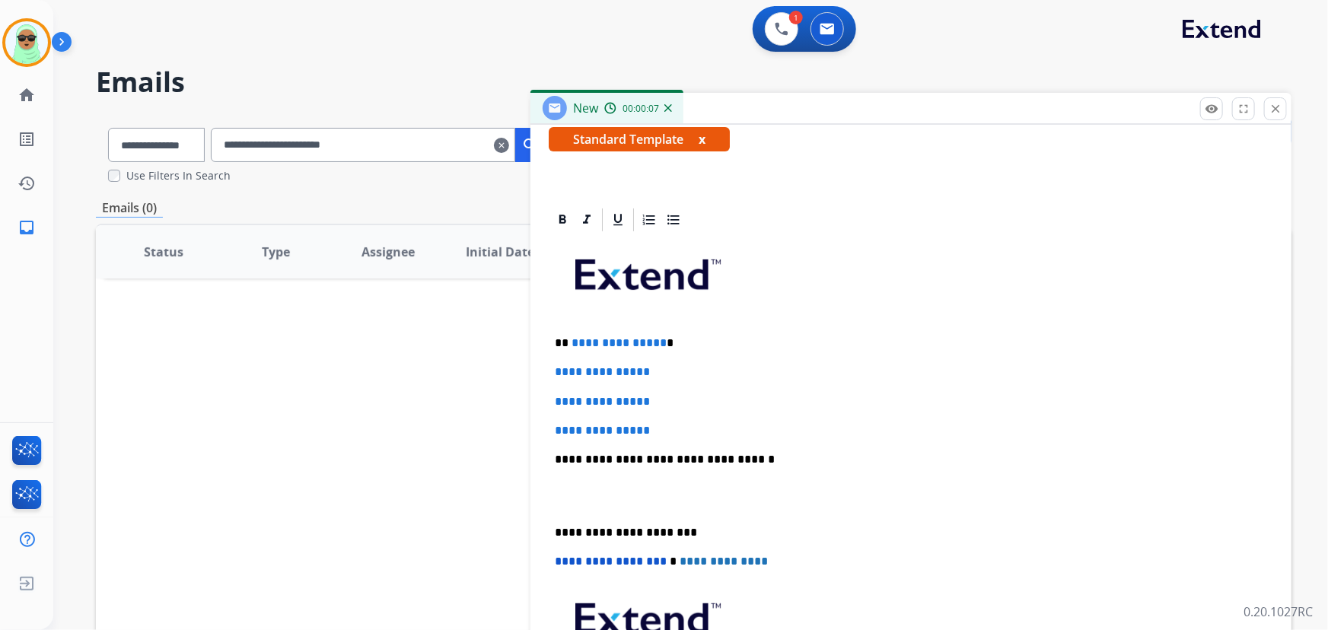
scroll to position [346, 0]
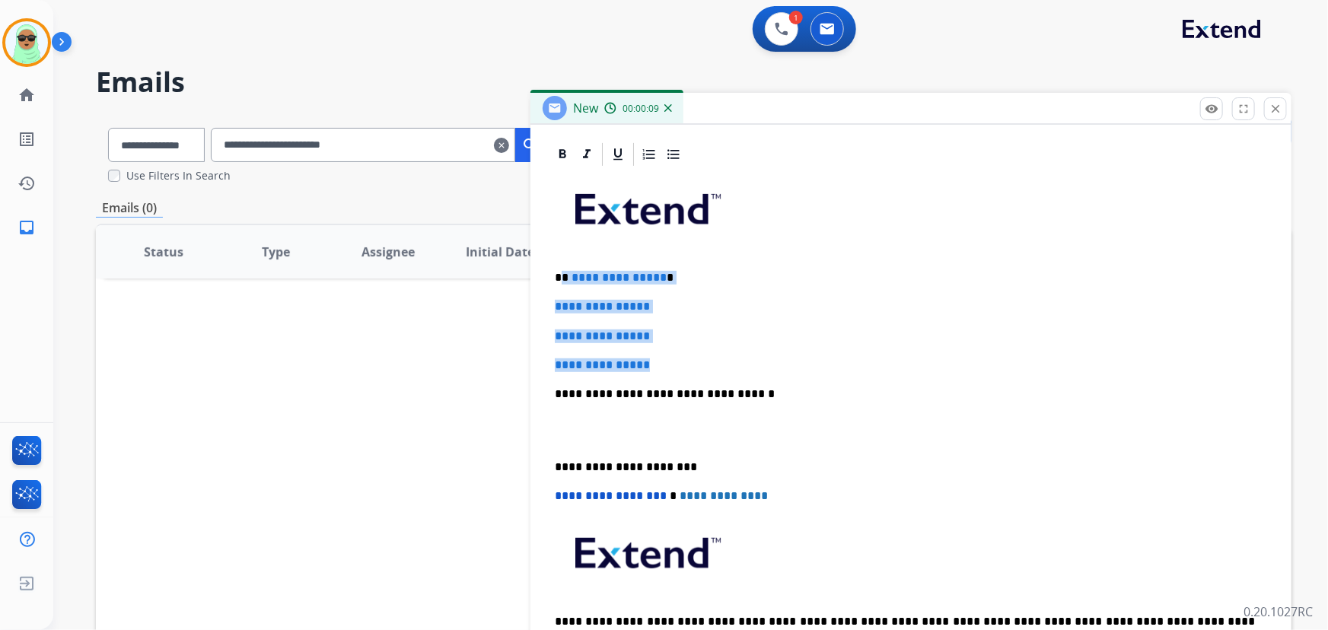
drag, startPoint x: 622, startPoint y: 350, endPoint x: 563, endPoint y: 270, distance: 99.6
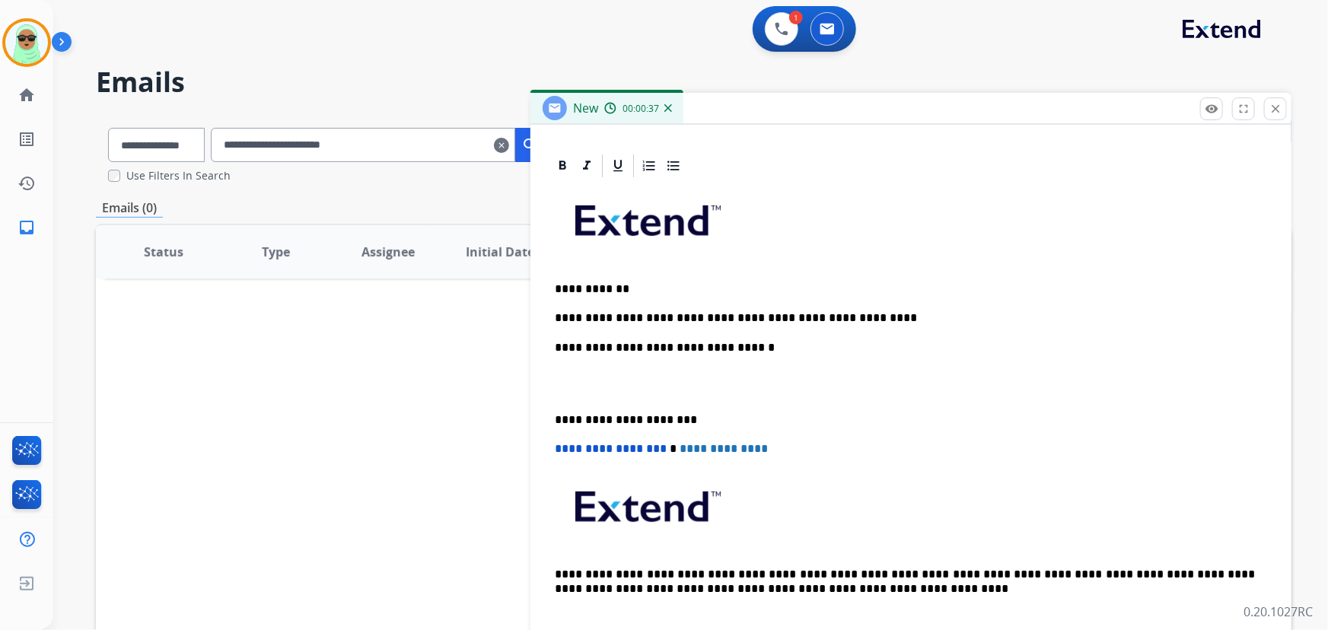
scroll to position [265, 0]
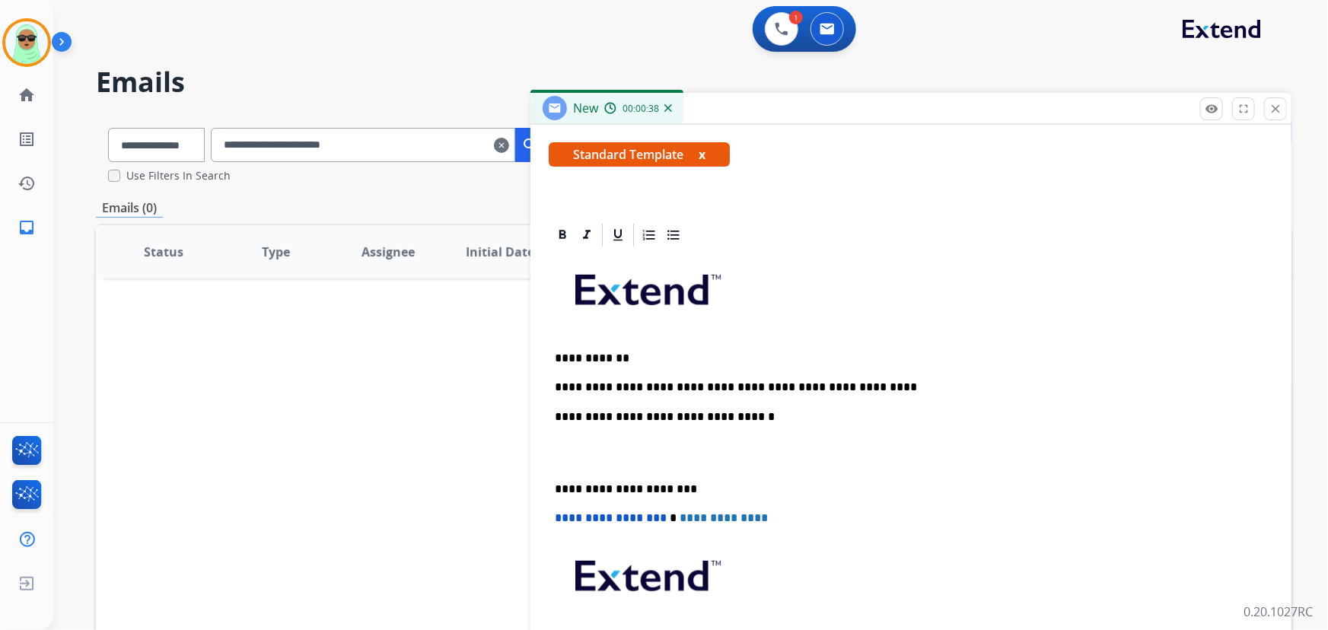
click at [729, 355] on p "**********" at bounding box center [905, 359] width 701 height 14
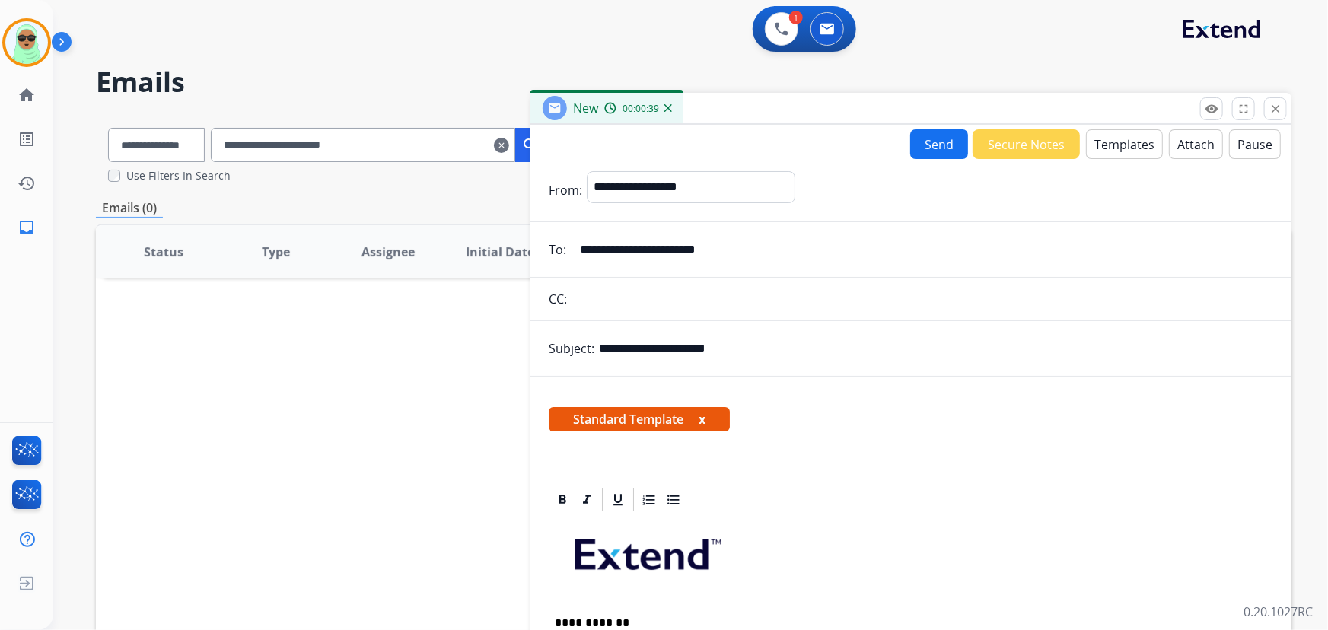
click at [931, 149] on button "Send" at bounding box center [939, 144] width 58 height 30
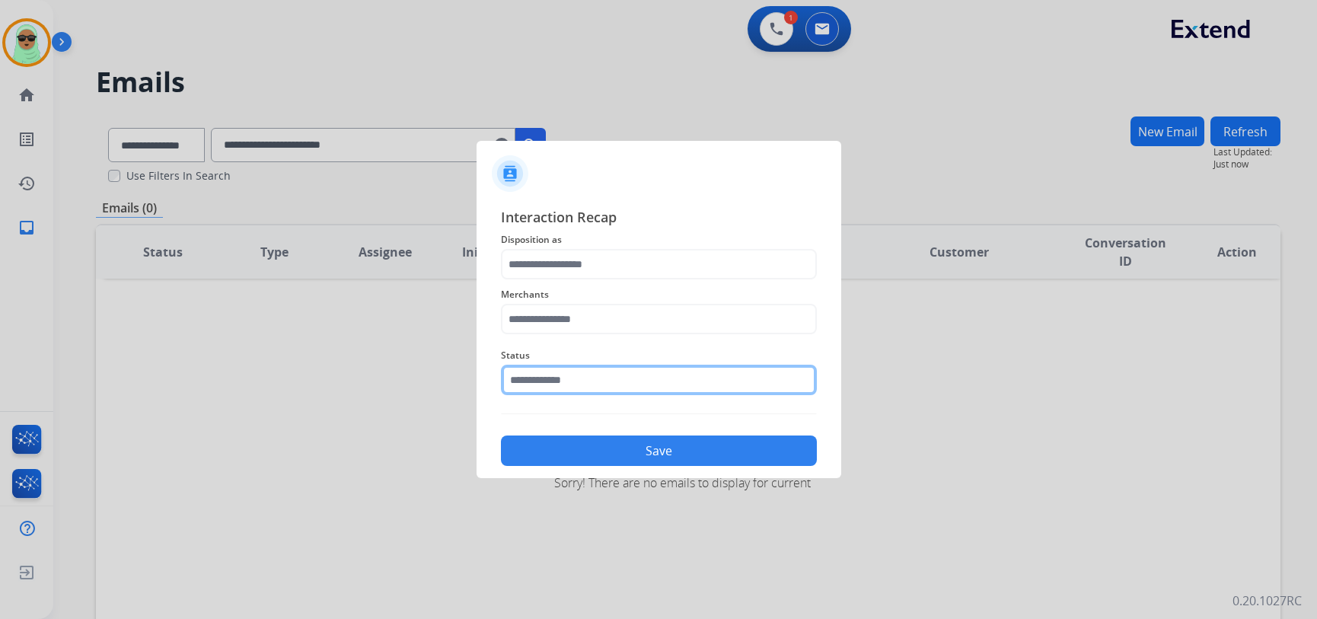
click at [600, 397] on div "Status" at bounding box center [659, 370] width 316 height 61
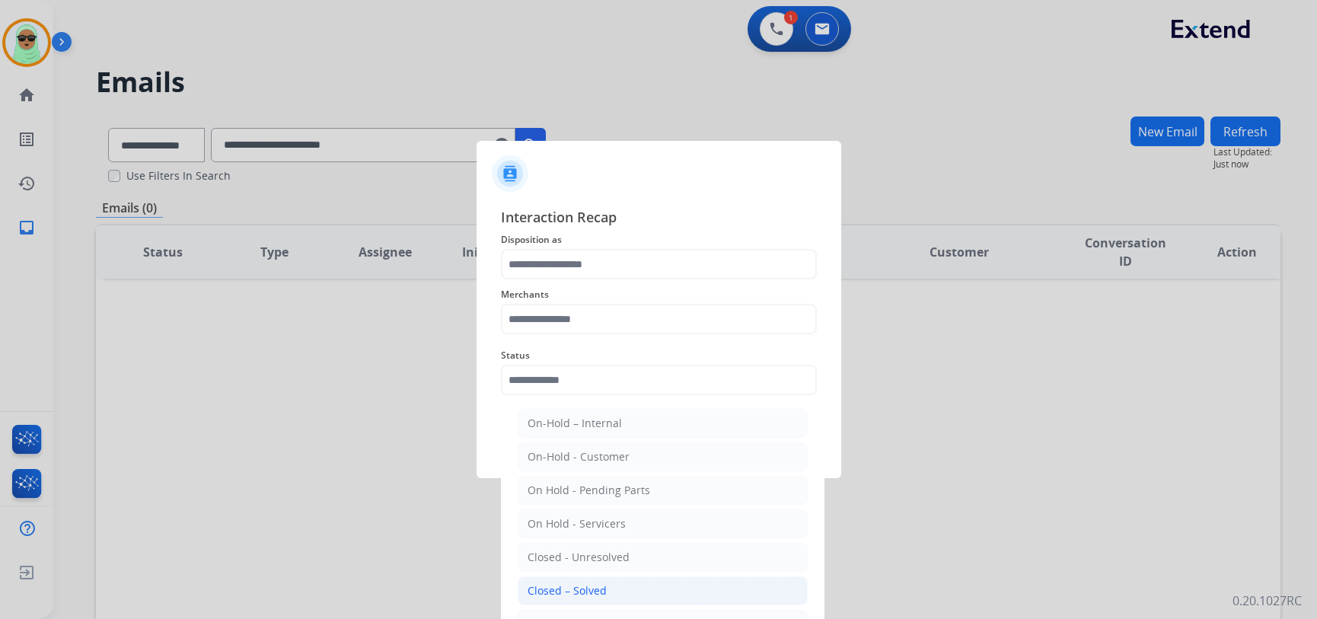
click at [548, 581] on li "Closed – Solved" at bounding box center [663, 590] width 290 height 29
type input "**********"
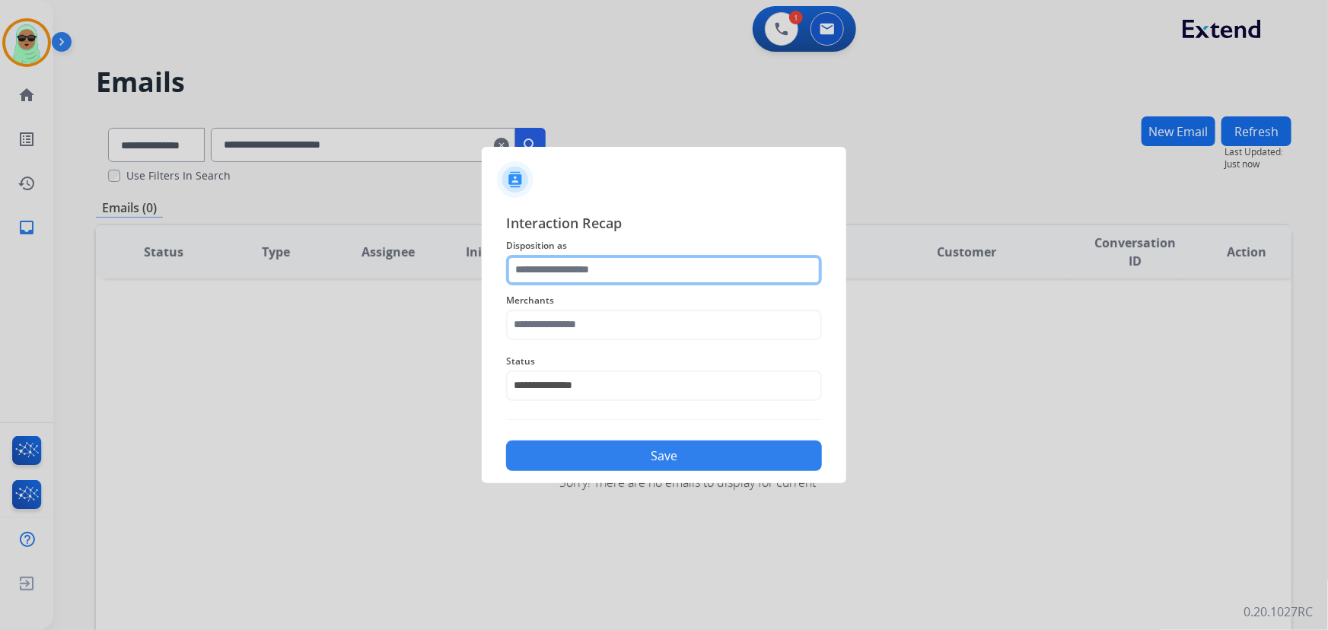
click at [601, 275] on input "text" at bounding box center [664, 270] width 316 height 30
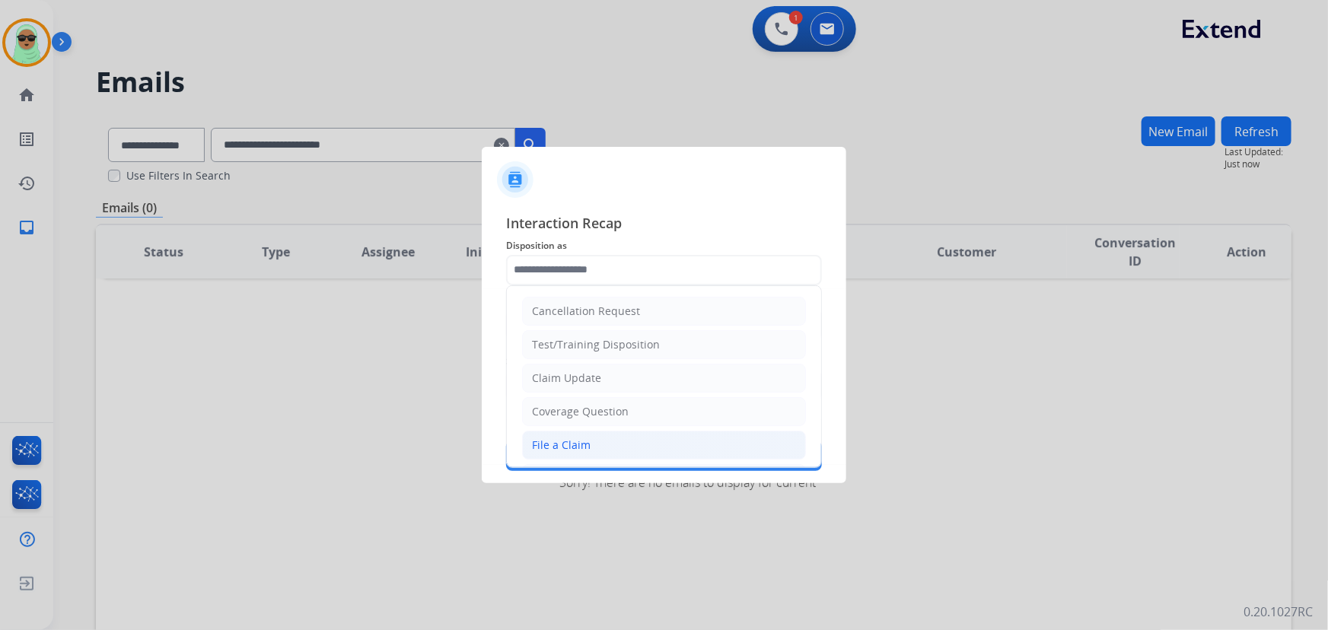
drag, startPoint x: 562, startPoint y: 438, endPoint x: 572, endPoint y: 362, distance: 76.9
click at [561, 438] on div "File a Claim" at bounding box center [561, 445] width 59 height 15
type input "**********"
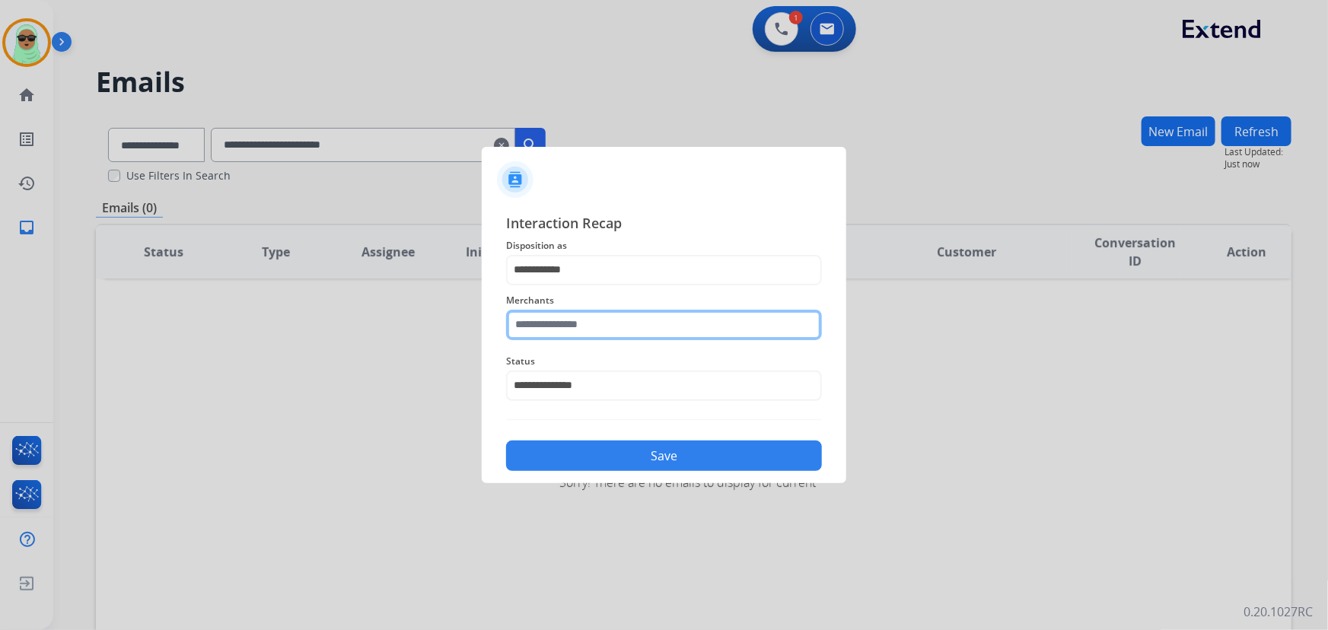
click at [572, 334] on input "text" at bounding box center [664, 325] width 316 height 30
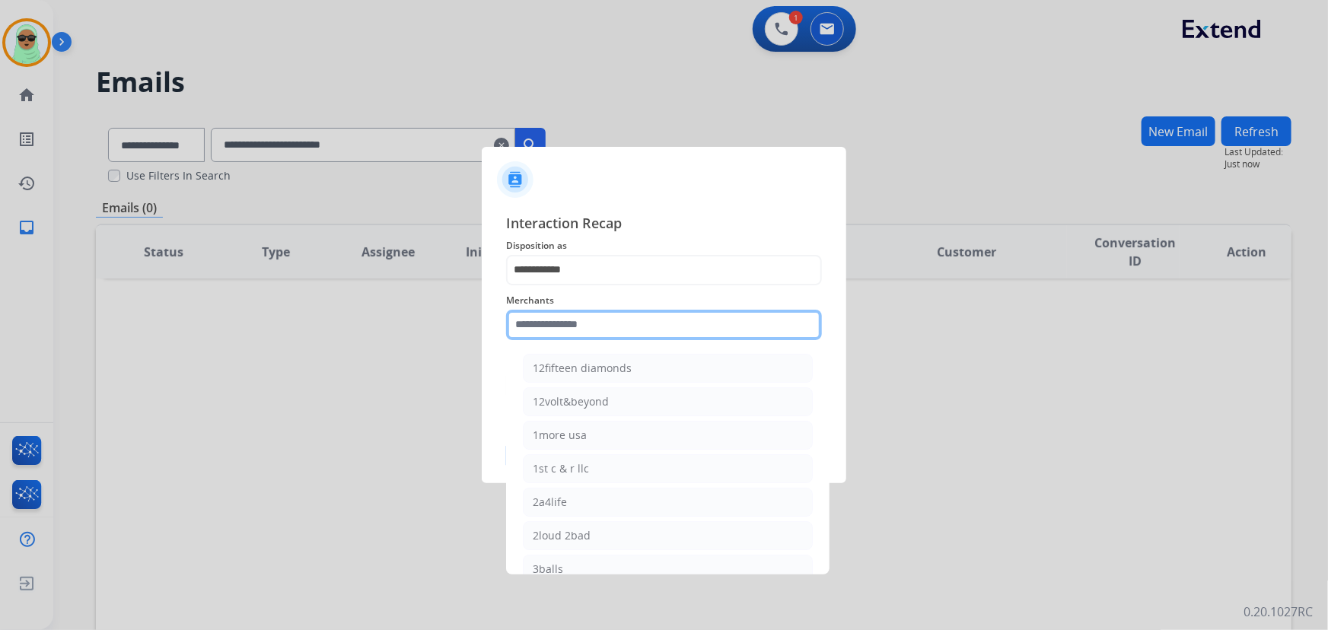
type input "*"
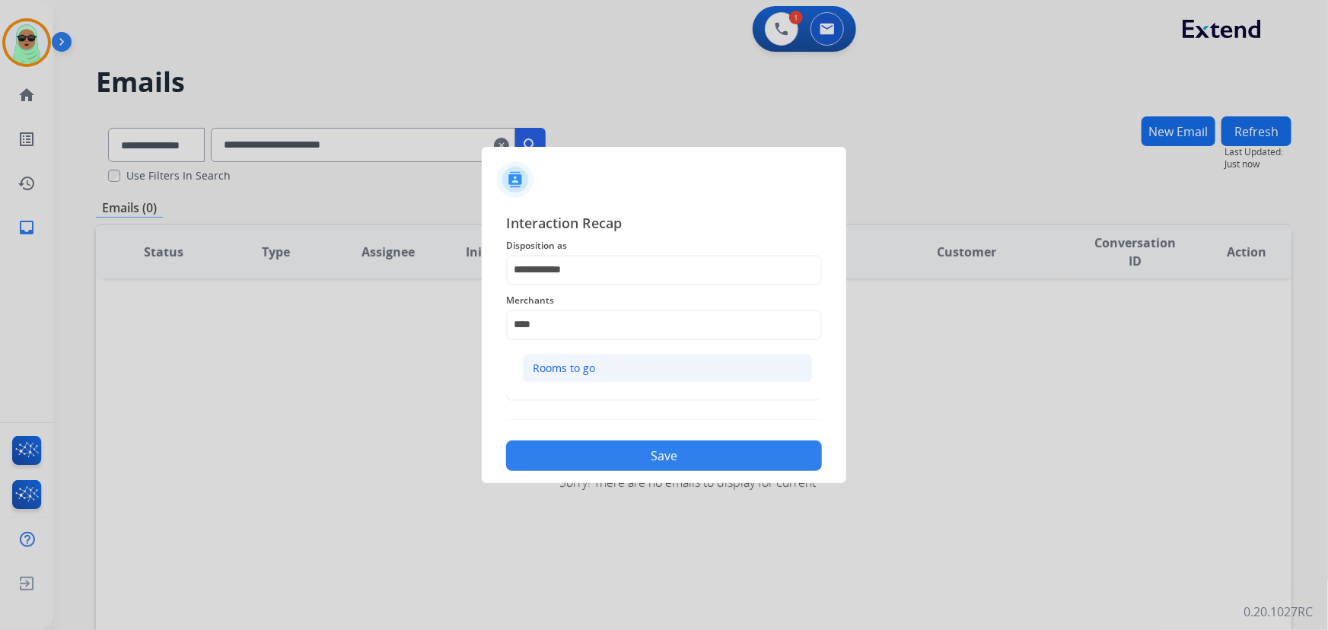
click at [589, 356] on li "Rooms to go" at bounding box center [668, 368] width 290 height 29
type input "**********"
click at [630, 442] on button "Save" at bounding box center [664, 456] width 316 height 30
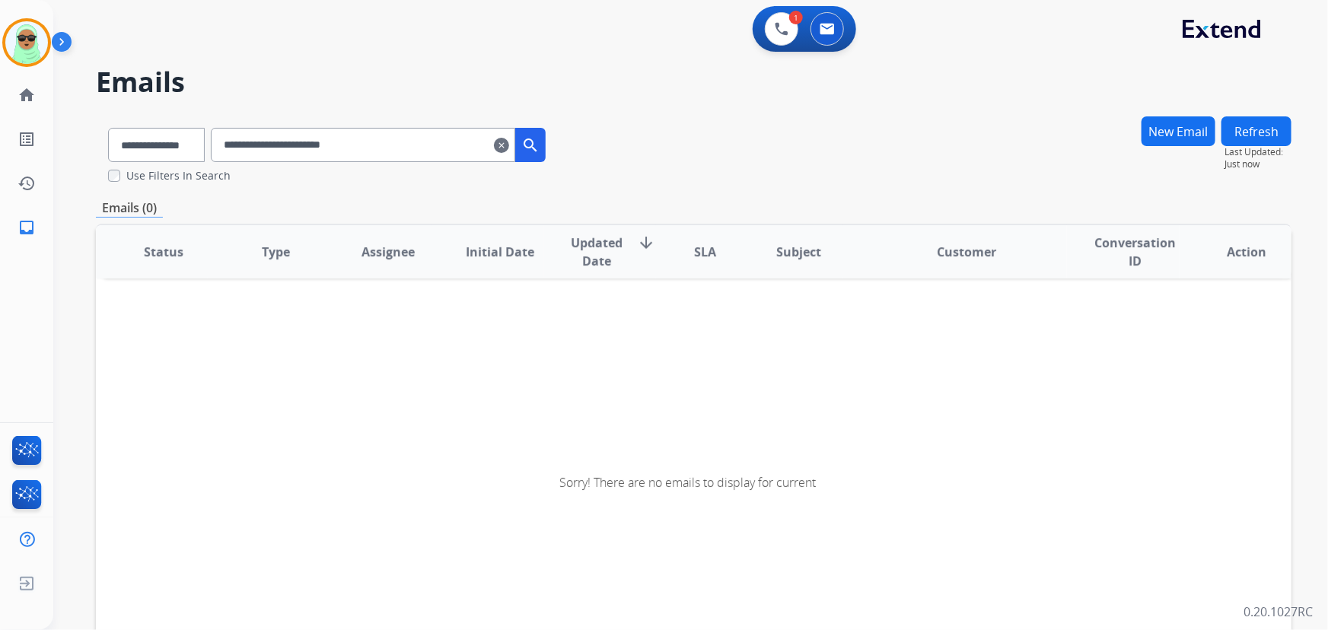
click at [1190, 142] on button "New Email" at bounding box center [1179, 131] width 74 height 30
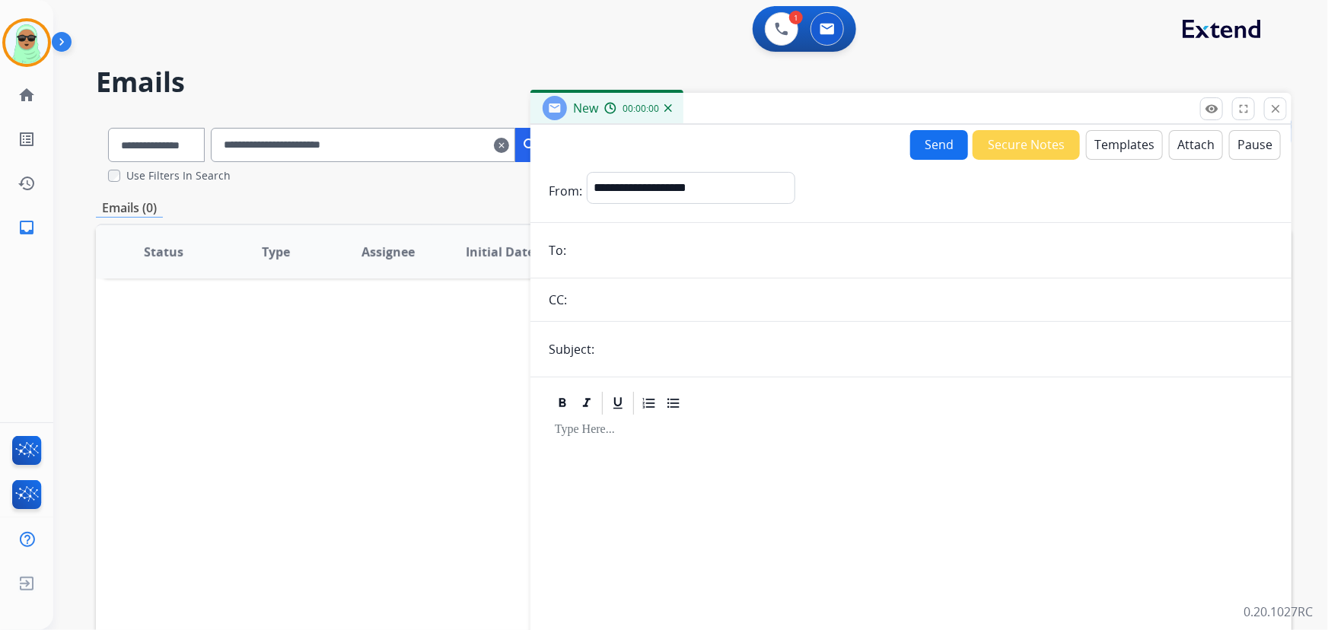
click at [807, 169] on form "**********" at bounding box center [911, 402] width 761 height 485
drag, startPoint x: 782, startPoint y: 190, endPoint x: 760, endPoint y: 200, distance: 24.5
click at [781, 190] on select "**********" at bounding box center [690, 187] width 207 height 30
select select "**********"
click at [587, 172] on select "**********" at bounding box center [690, 187] width 207 height 30
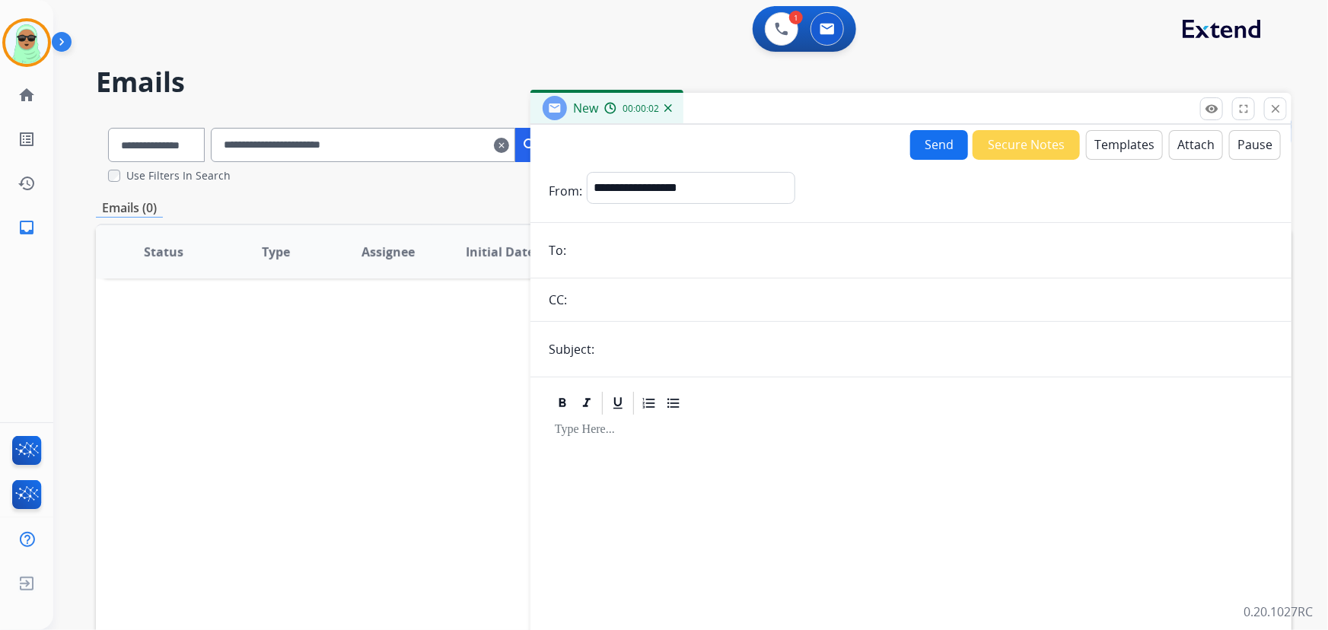
click at [655, 247] on input "email" at bounding box center [922, 250] width 703 height 30
paste input "**********"
drag, startPoint x: 1165, startPoint y: 250, endPoint x: 634, endPoint y: 251, distance: 530.6
click at [637, 251] on input "**********" at bounding box center [922, 250] width 703 height 30
type input "*"
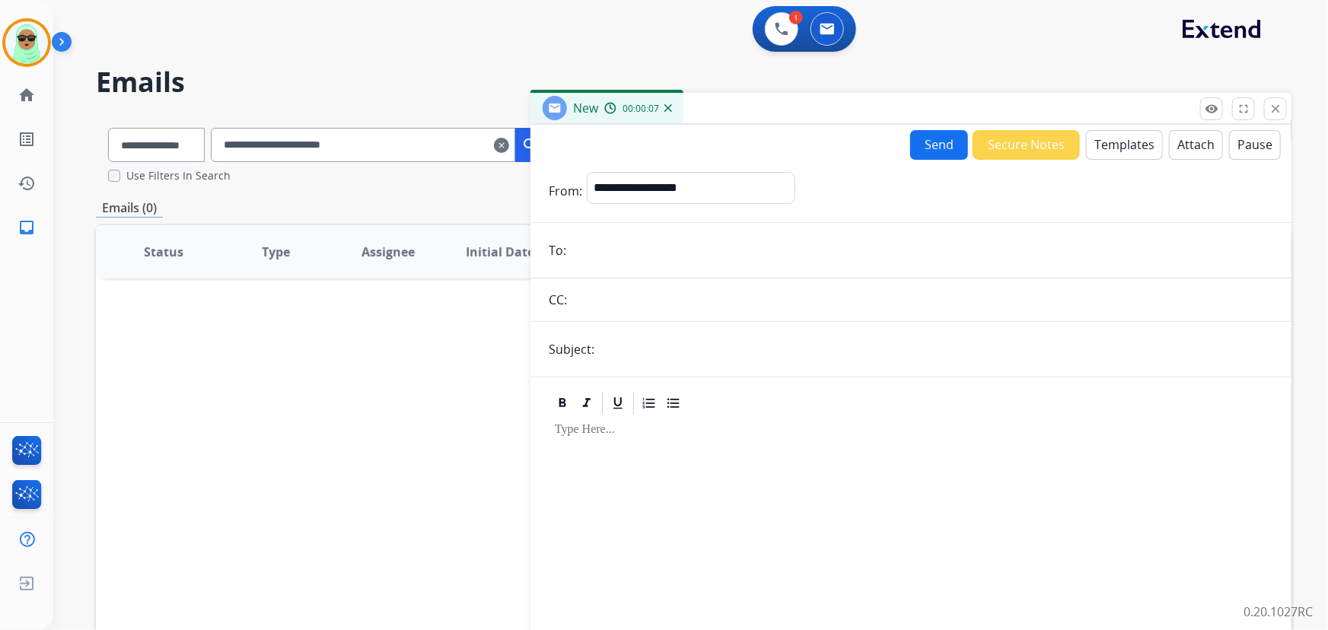
click at [633, 275] on form "**********" at bounding box center [911, 402] width 761 height 485
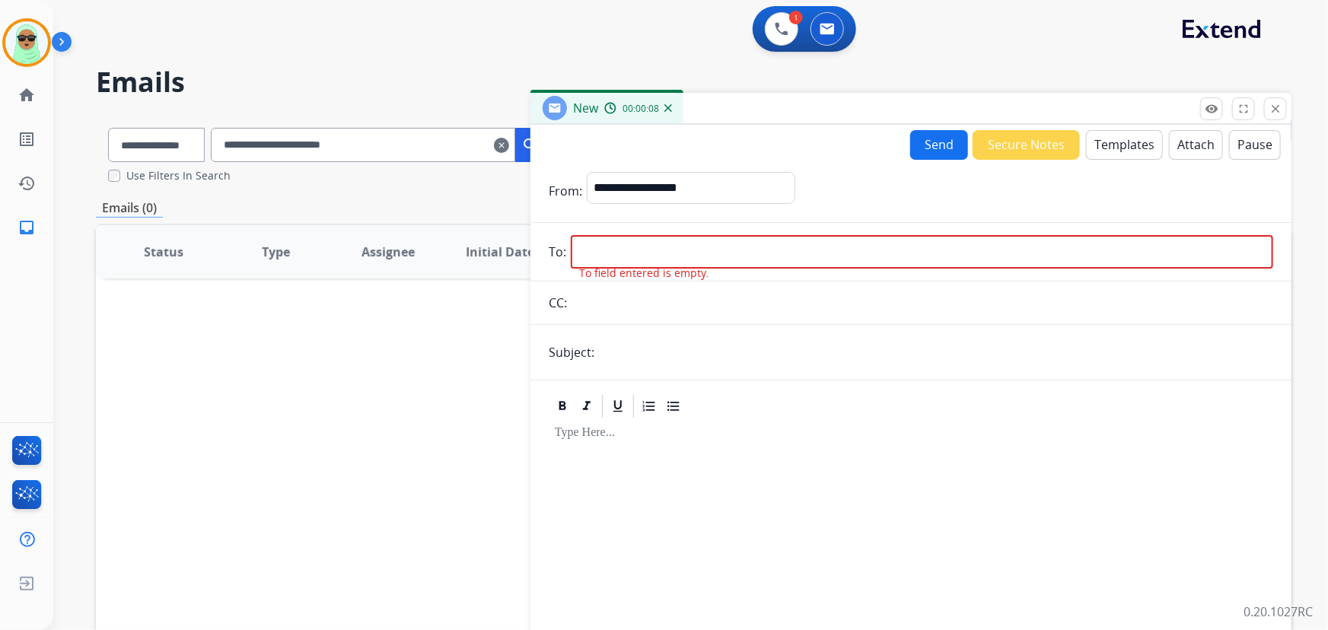
drag, startPoint x: 620, startPoint y: 247, endPoint x: 611, endPoint y: 244, distance: 9.6
click at [618, 245] on input "email" at bounding box center [922, 251] width 703 height 33
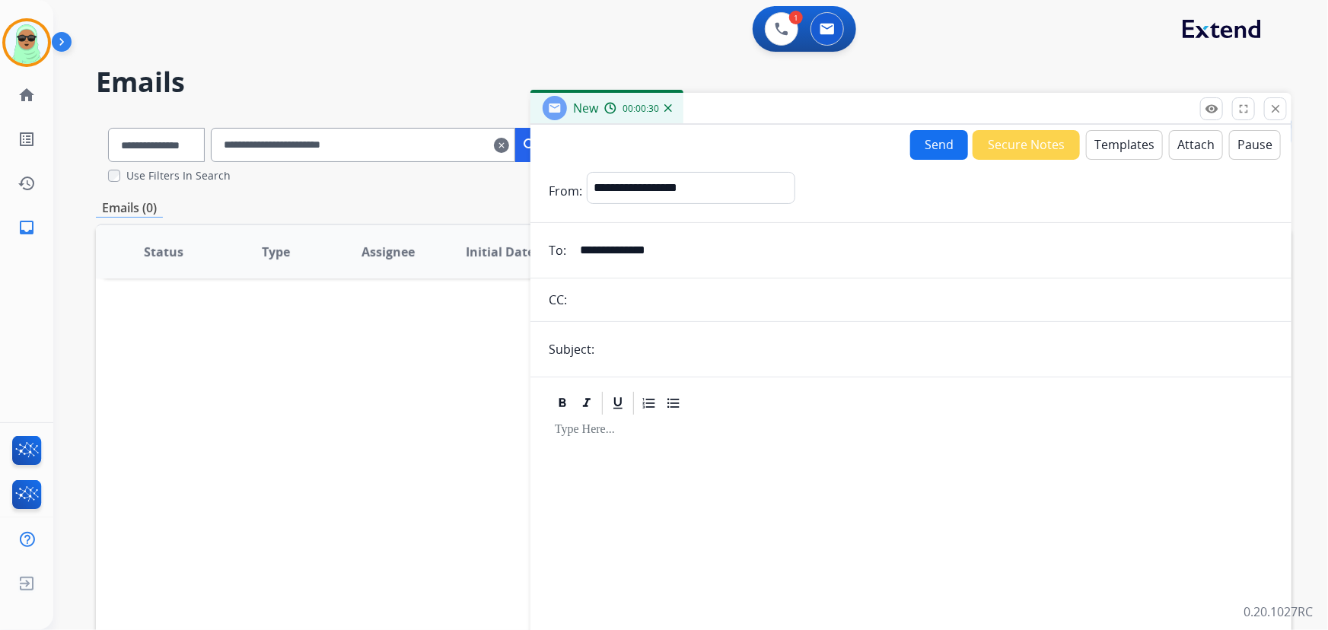
type input "**********"
click at [692, 343] on input "text" at bounding box center [936, 349] width 674 height 30
type input "**********"
click at [725, 434] on p at bounding box center [911, 430] width 713 height 14
click at [1130, 136] on button "Templates" at bounding box center [1124, 145] width 77 height 30
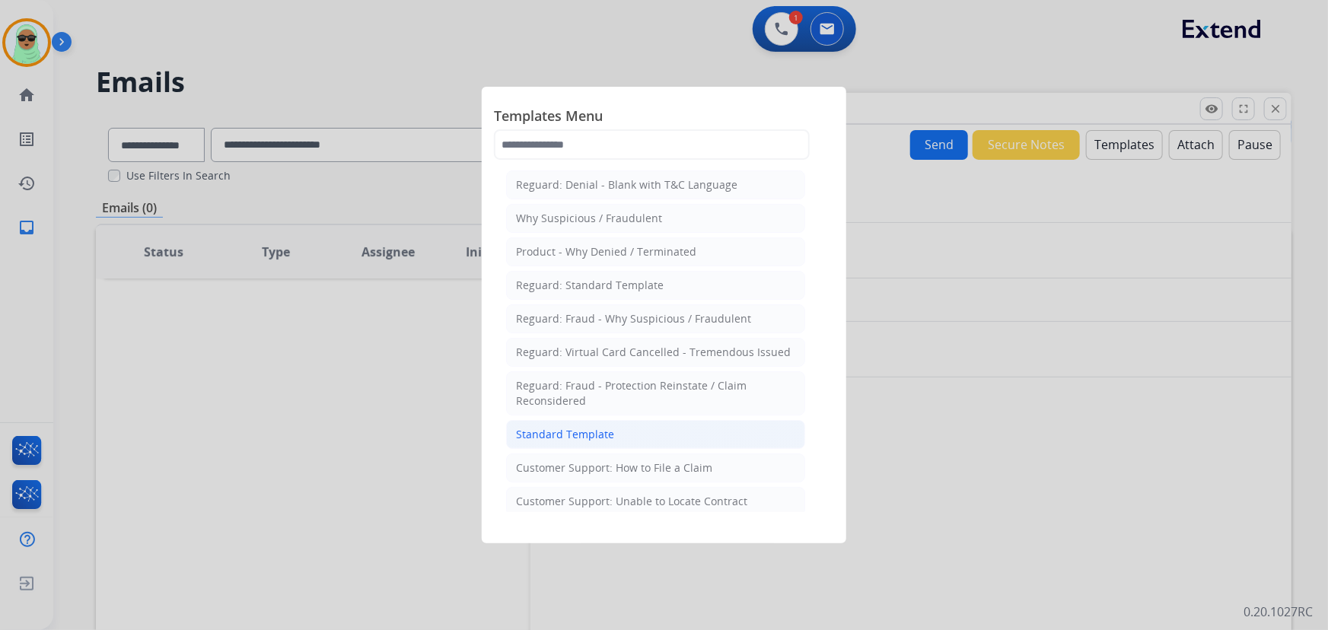
click at [656, 438] on li "Standard Template" at bounding box center [655, 434] width 299 height 29
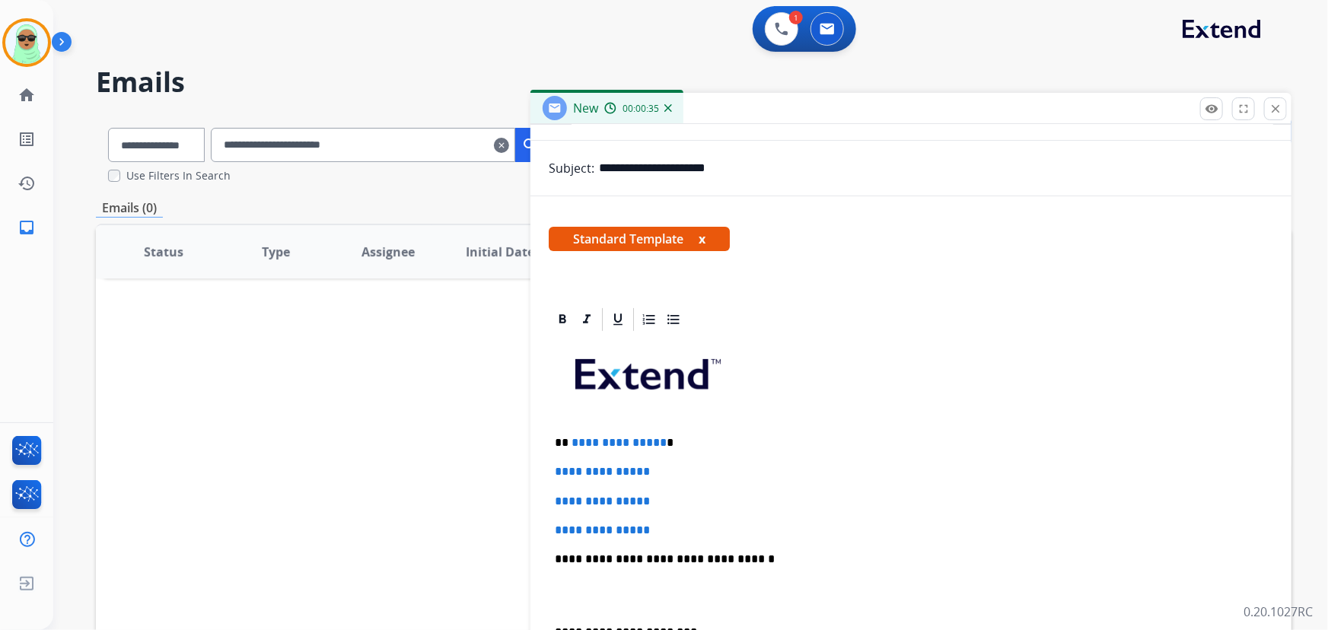
scroll to position [276, 0]
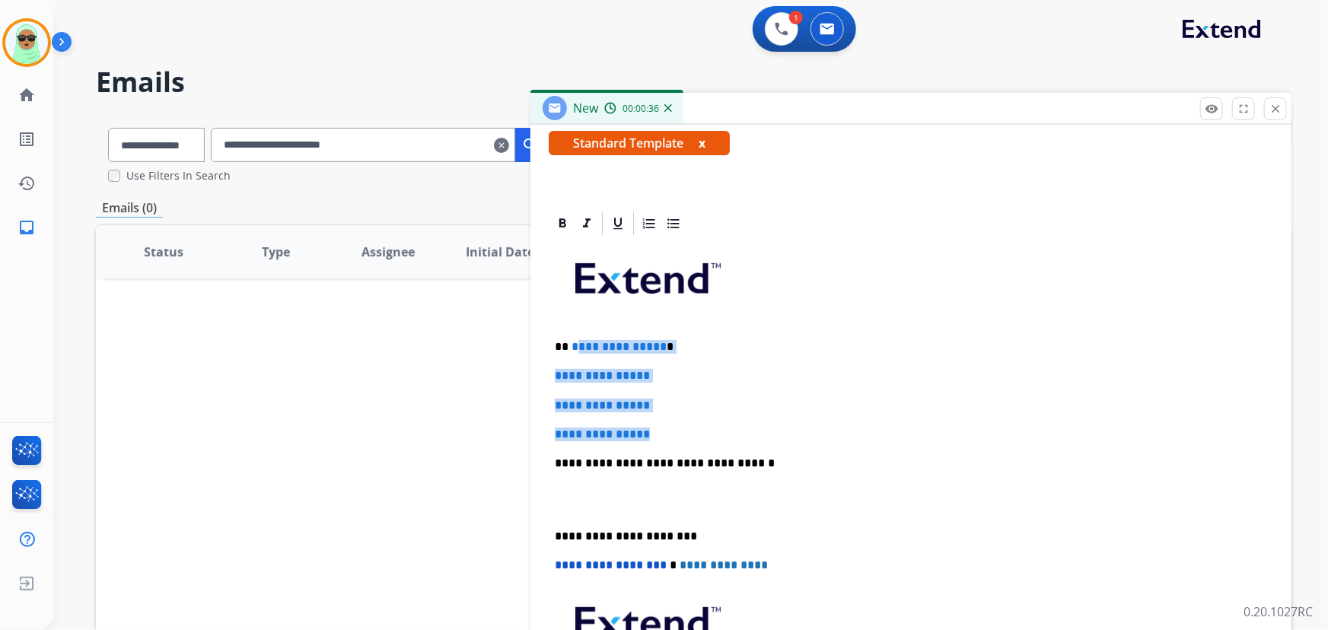
drag, startPoint x: 681, startPoint y: 416, endPoint x: 574, endPoint y: 341, distance: 130.1
click at [574, 341] on div "**********" at bounding box center [911, 500] width 725 height 524
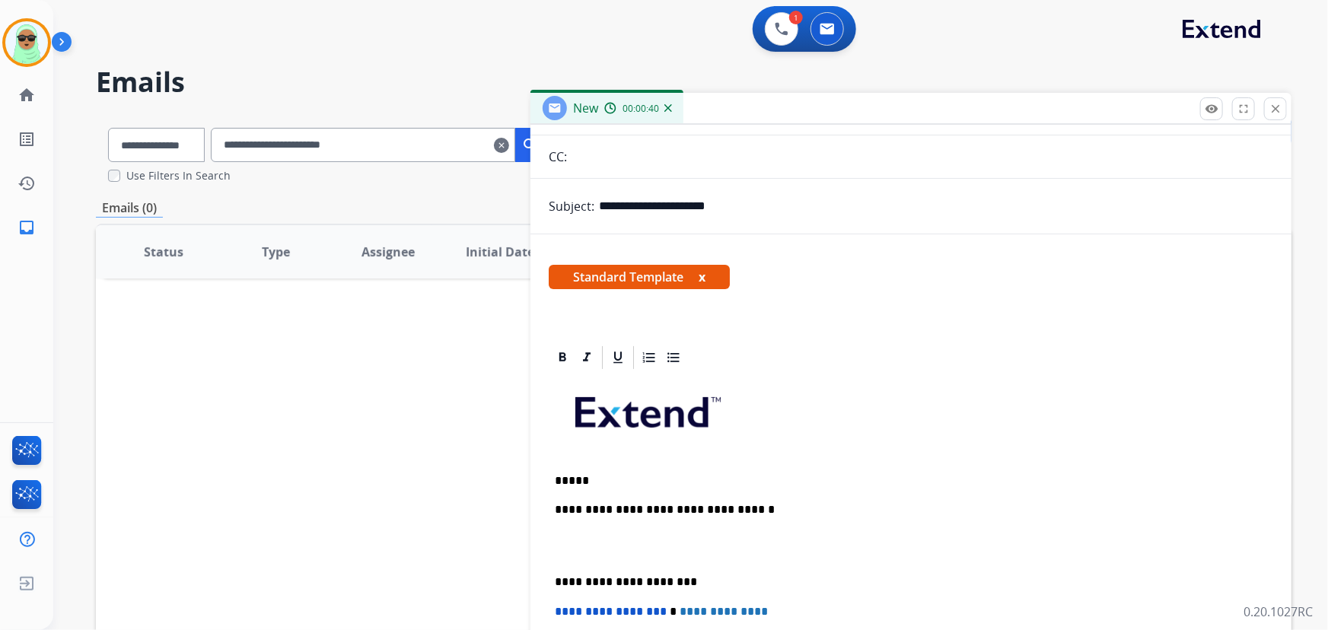
scroll to position [0, 0]
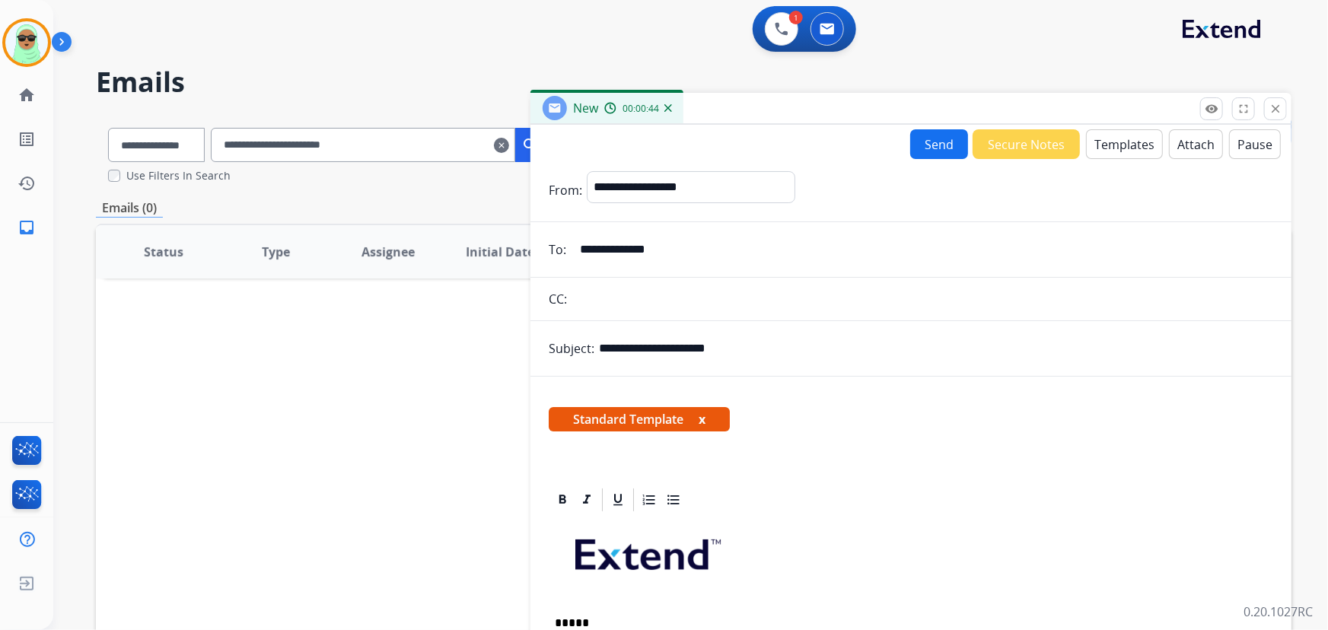
click at [607, 618] on p "*****" at bounding box center [905, 624] width 701 height 14
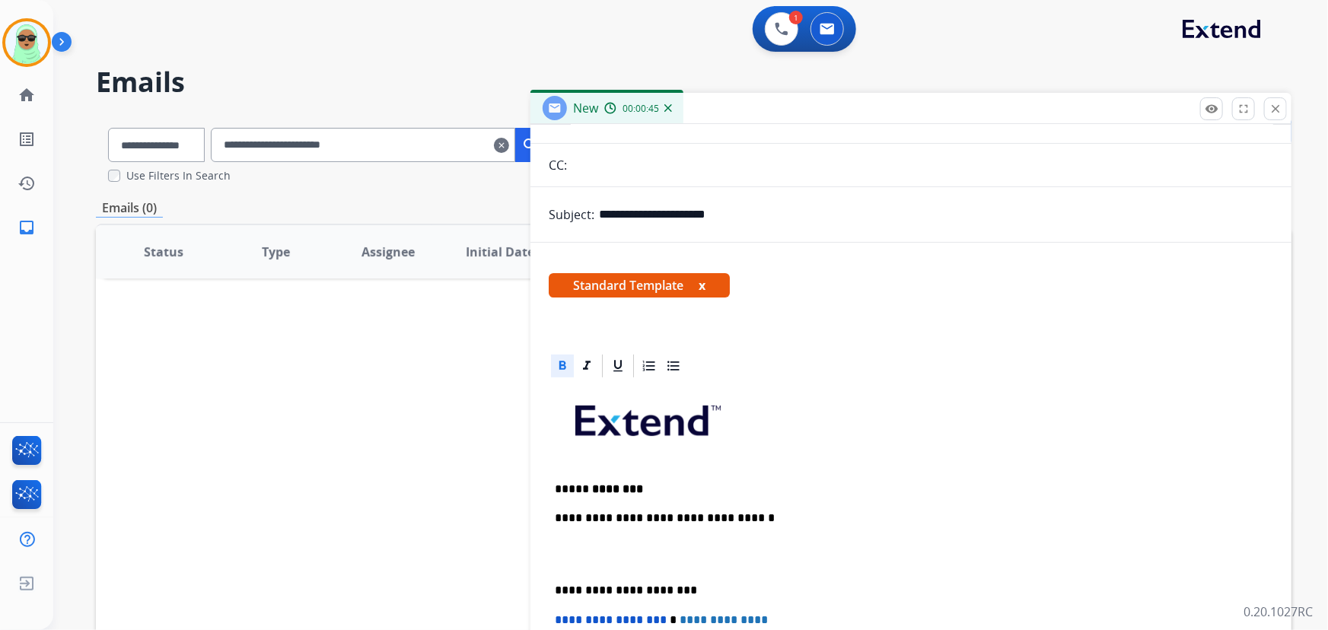
scroll to position [138, 0]
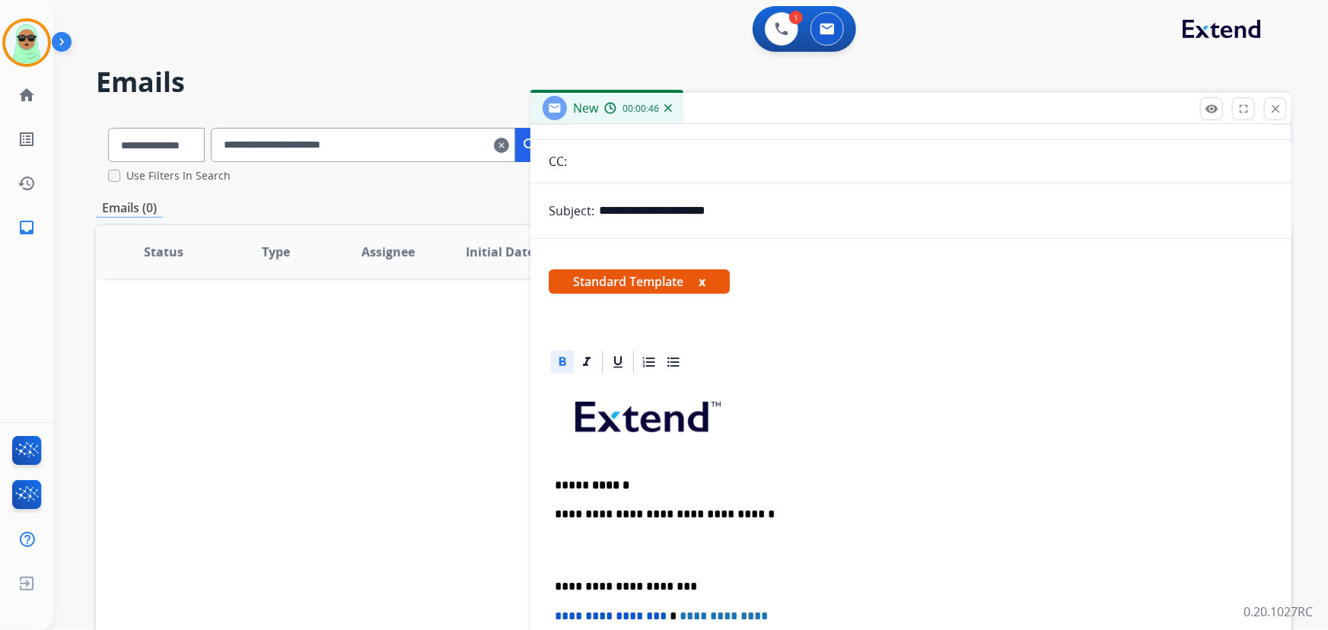
click at [604, 474] on div "**********" at bounding box center [911, 594] width 725 height 436
click at [562, 358] on icon at bounding box center [562, 362] width 15 height 15
drag, startPoint x: 588, startPoint y: 482, endPoint x: 626, endPoint y: 480, distance: 37.4
click at [589, 482] on p "**********" at bounding box center [905, 486] width 701 height 14
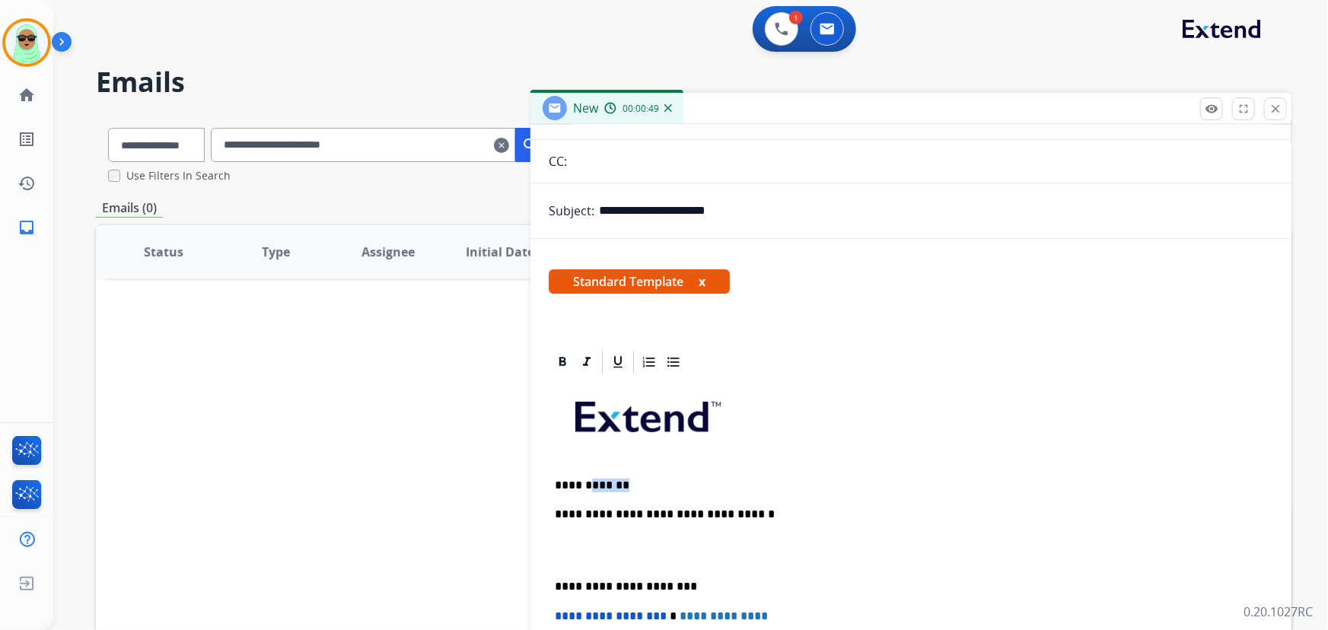
click at [664, 480] on p "**********" at bounding box center [905, 486] width 701 height 14
click at [586, 479] on p "**********" at bounding box center [905, 486] width 701 height 14
click at [685, 479] on p "**********" at bounding box center [905, 486] width 701 height 14
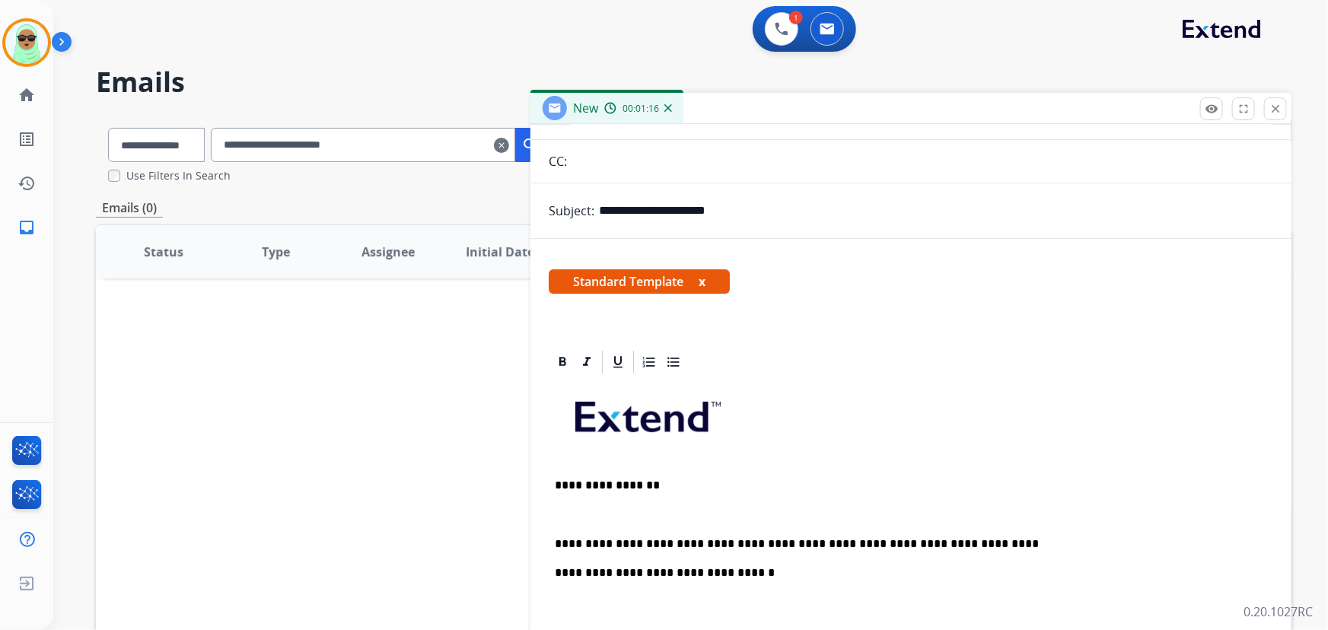
click at [1016, 521] on div "**********" at bounding box center [911, 623] width 725 height 495
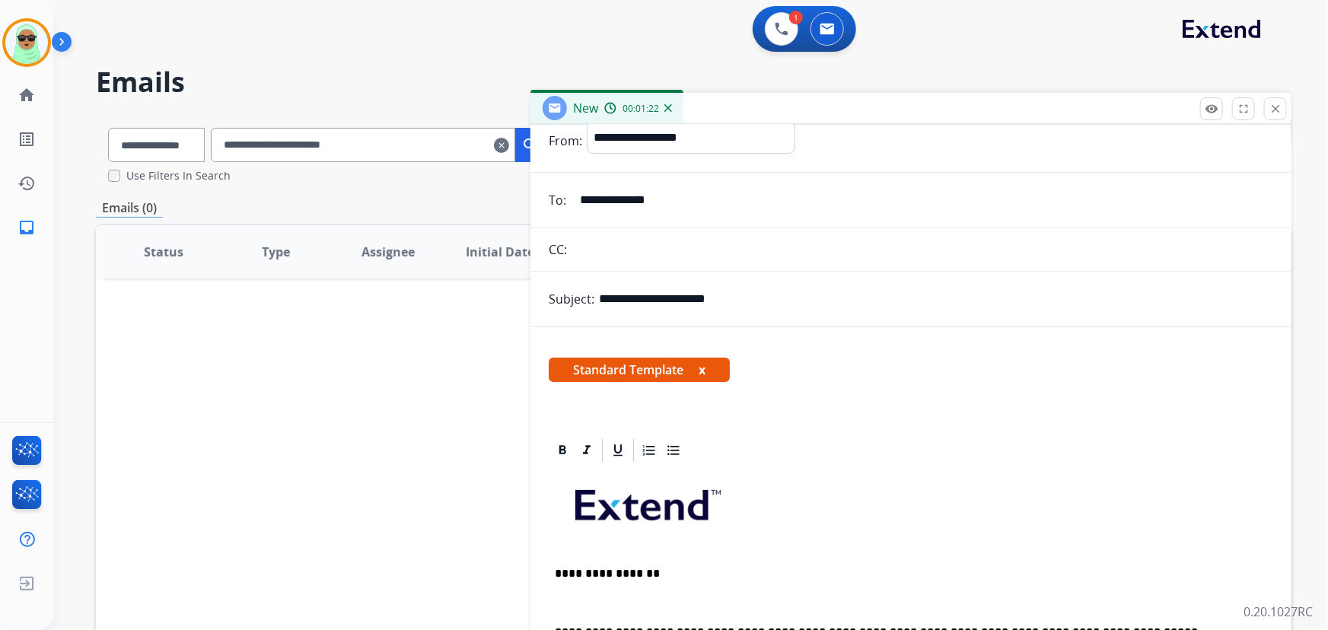
scroll to position [0, 0]
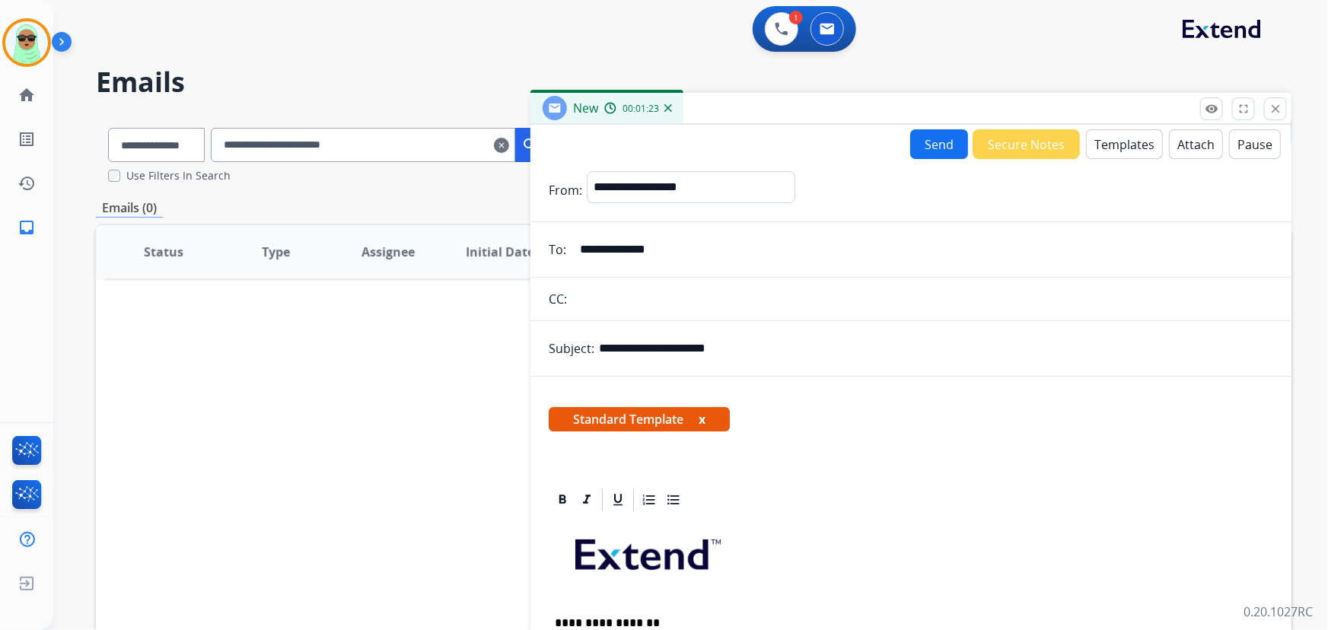
click at [922, 151] on button "Send" at bounding box center [939, 144] width 58 height 30
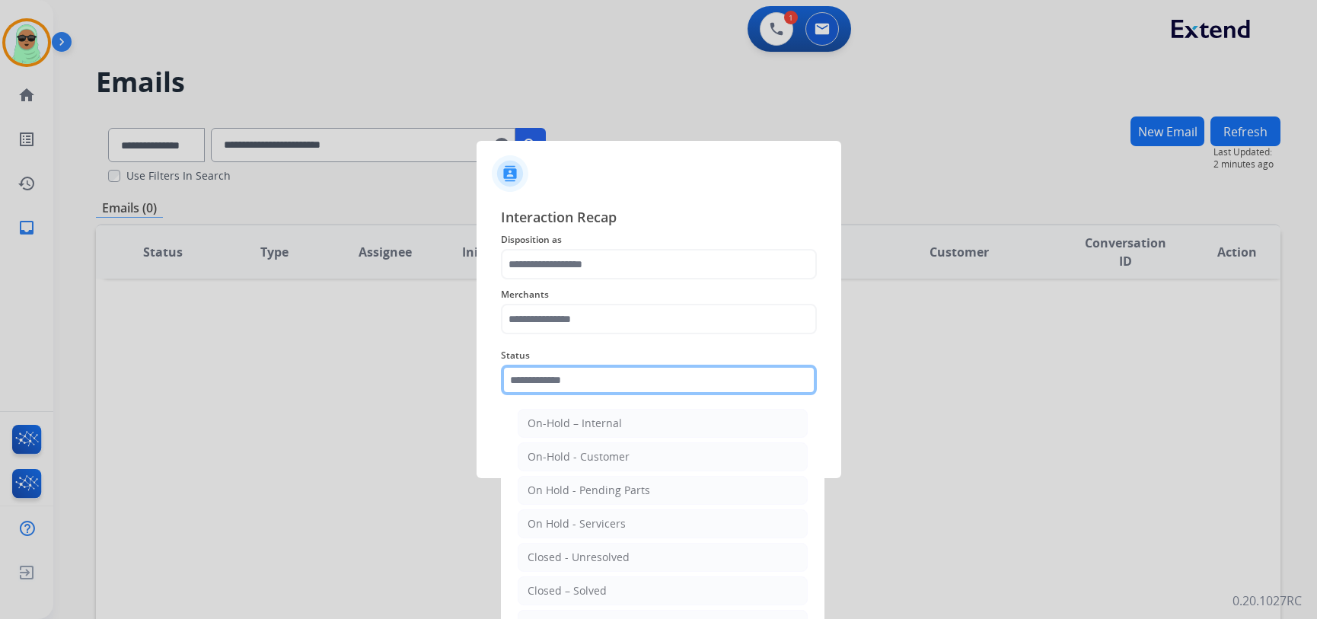
click at [604, 393] on input "text" at bounding box center [659, 380] width 316 height 30
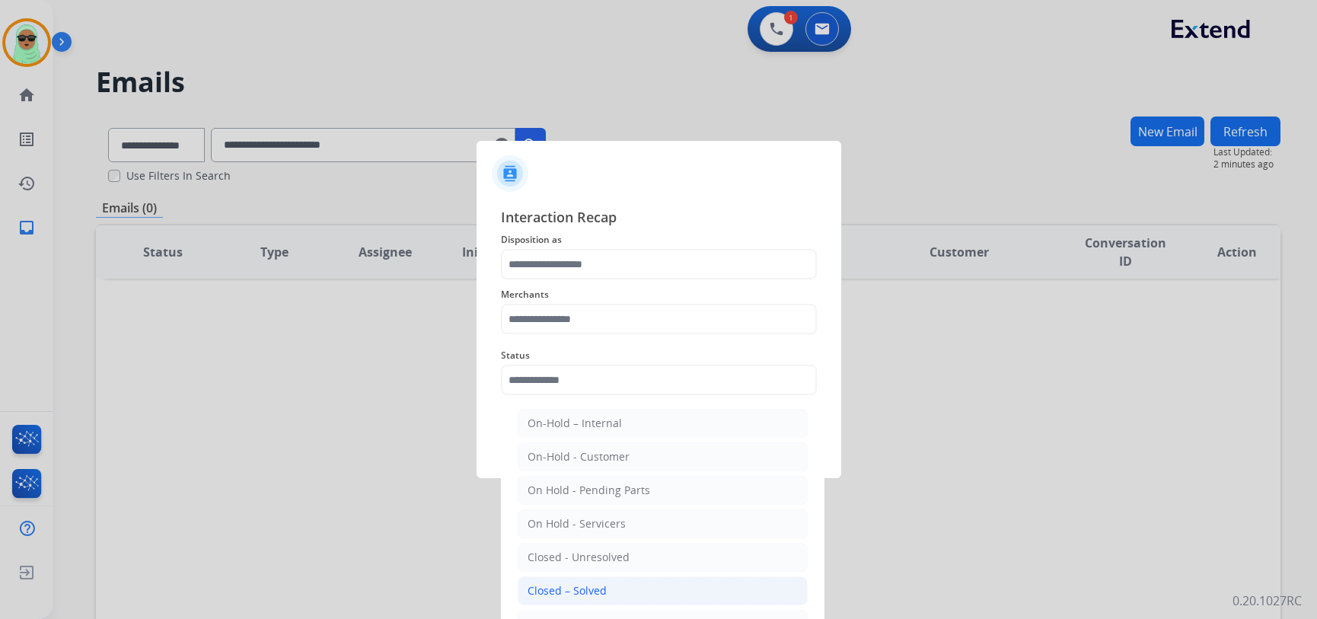
click at [600, 590] on div "Closed – Solved" at bounding box center [567, 590] width 79 height 15
type input "**********"
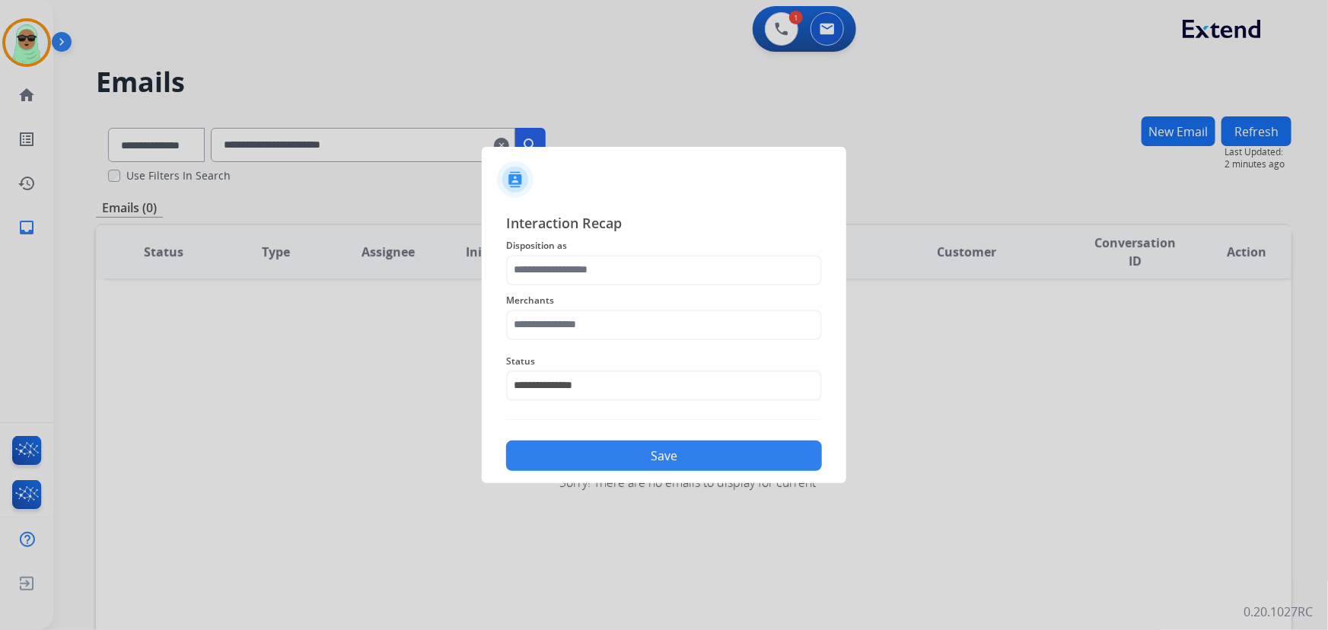
click at [583, 251] on span "Disposition as" at bounding box center [664, 246] width 316 height 18
click at [586, 267] on input "text" at bounding box center [664, 270] width 316 height 30
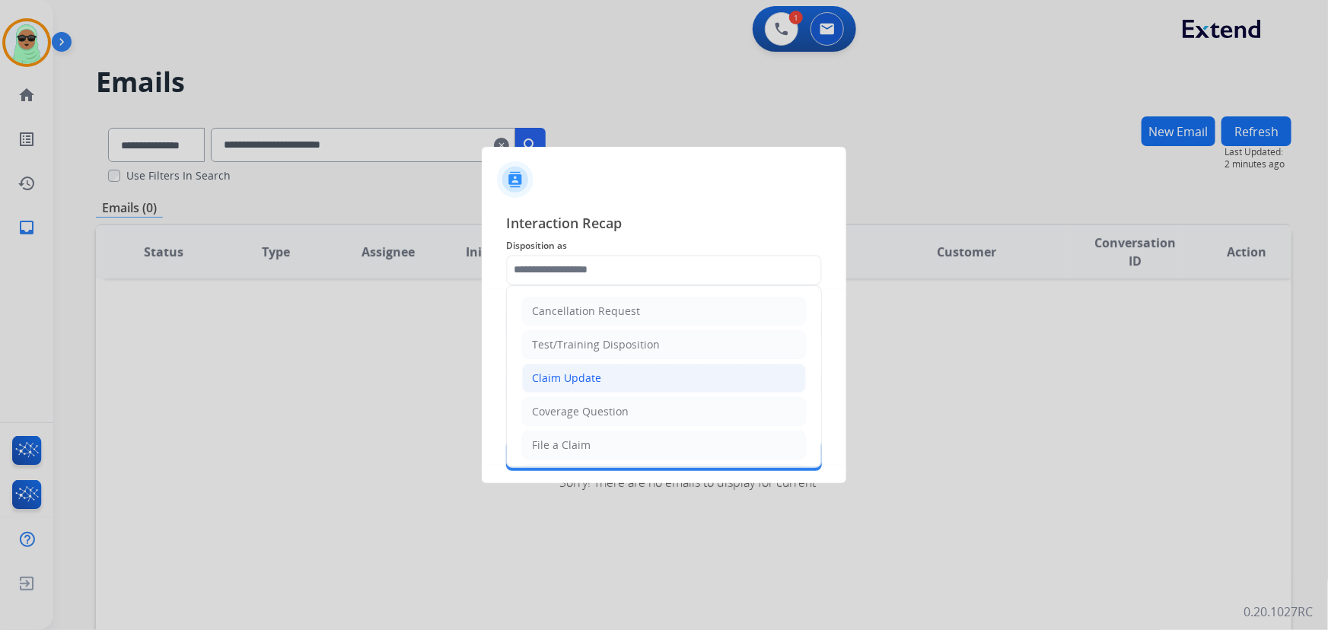
click at [589, 375] on div "Claim Update" at bounding box center [566, 378] width 69 height 15
type input "**********"
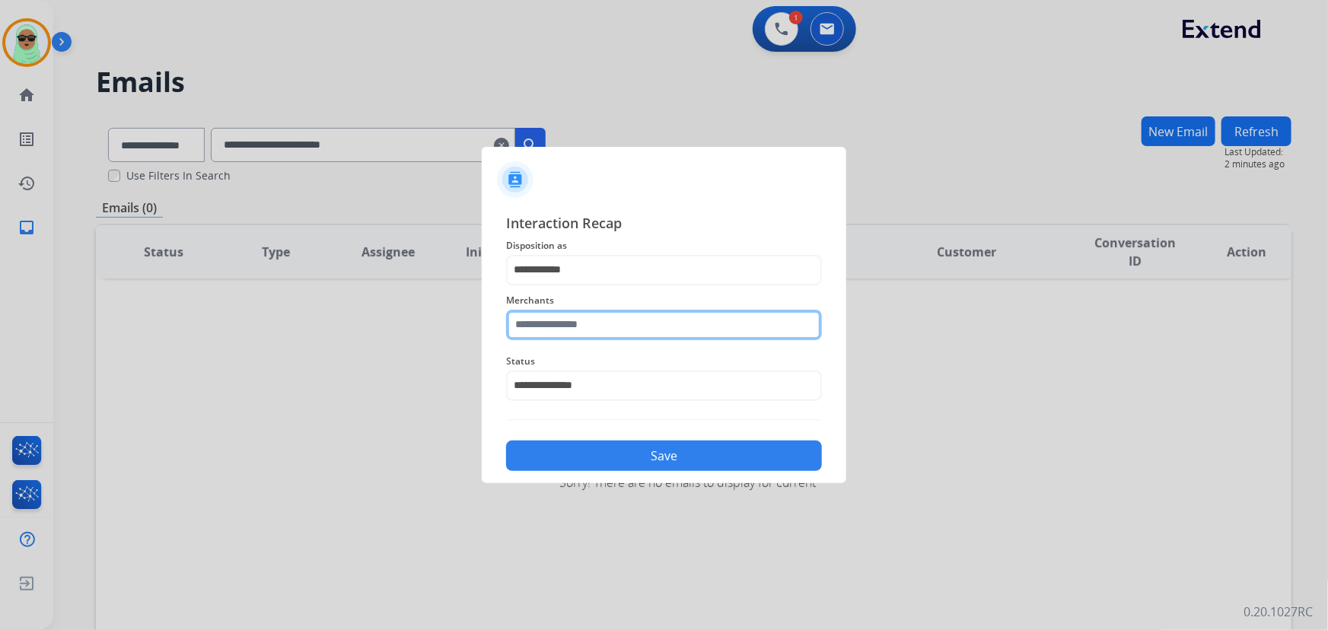
click at [601, 312] on input "text" at bounding box center [664, 325] width 316 height 30
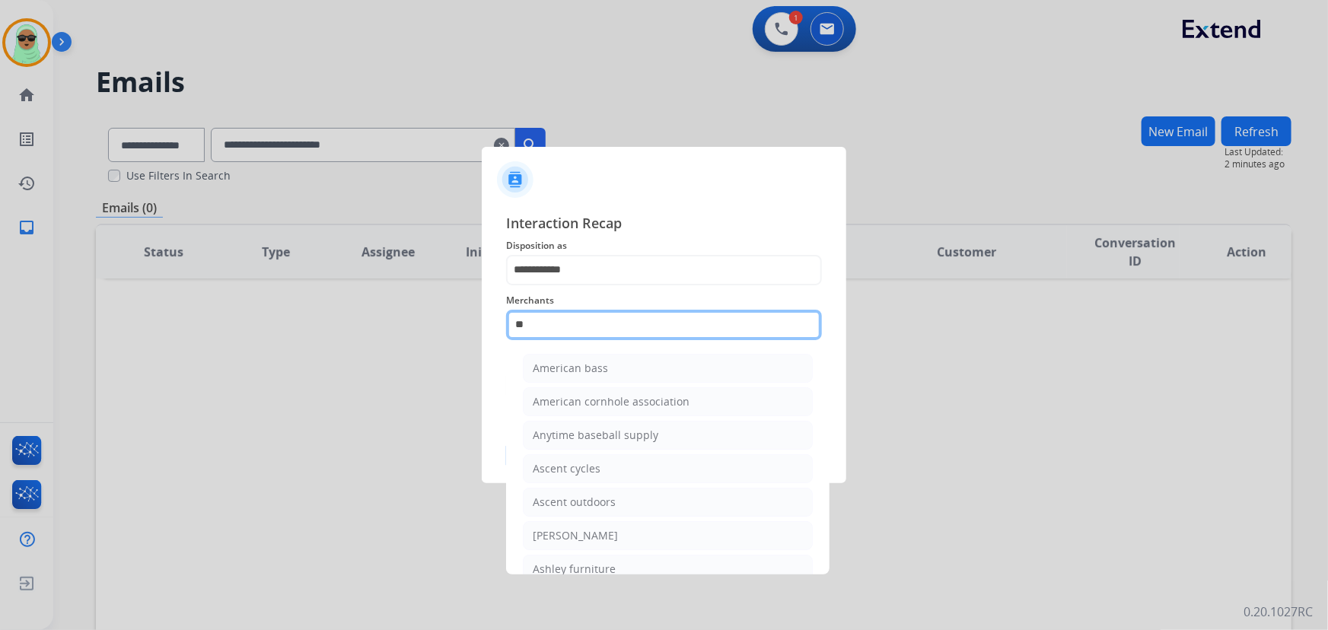
type input "*"
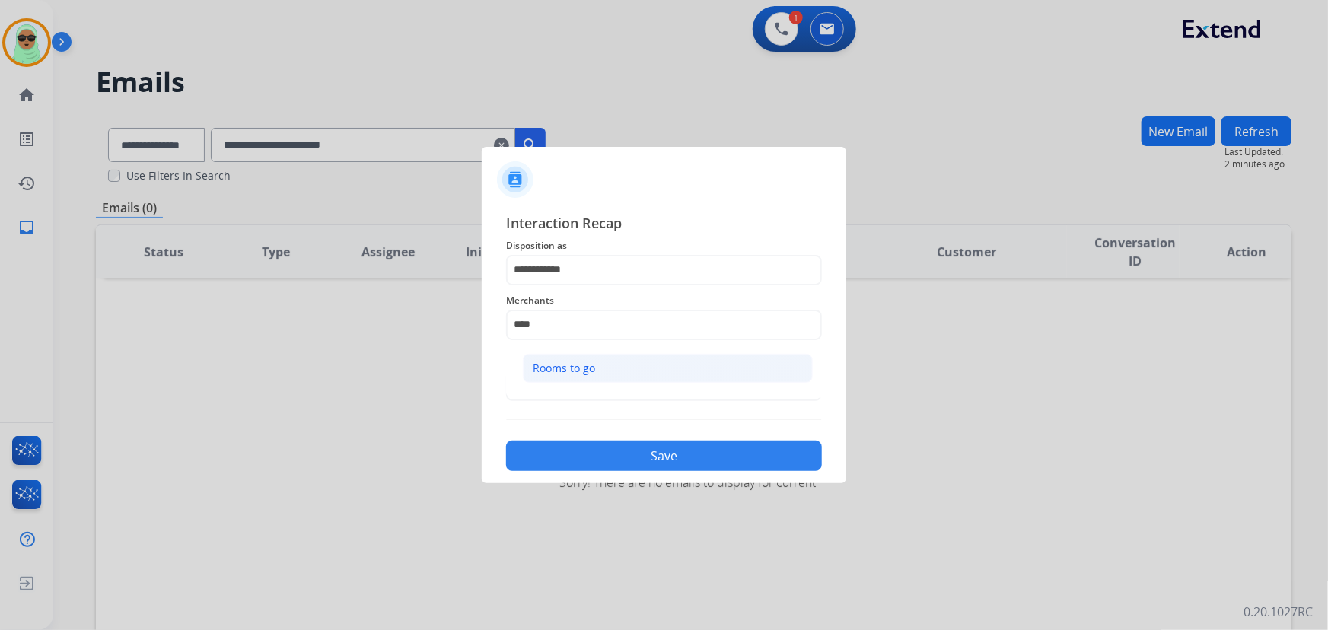
click at [616, 357] on li "Rooms to go" at bounding box center [668, 368] width 290 height 29
type input "**********"
click at [627, 438] on div "Save" at bounding box center [664, 452] width 316 height 40
click at [630, 457] on button "Save" at bounding box center [664, 456] width 316 height 30
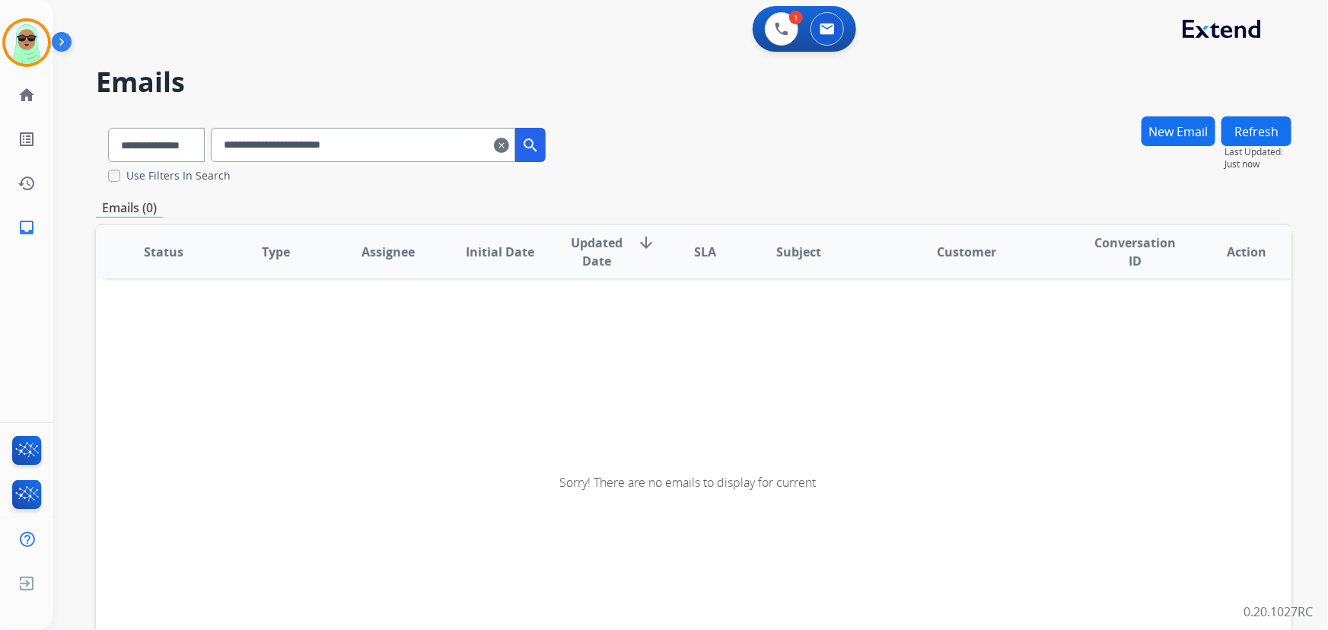
drag, startPoint x: 512, startPoint y: 141, endPoint x: 524, endPoint y: 148, distance: 14.4
click at [513, 142] on div "**********" at bounding box center [378, 145] width 335 height 34
click at [509, 148] on mat-icon "clear" at bounding box center [501, 145] width 15 height 18
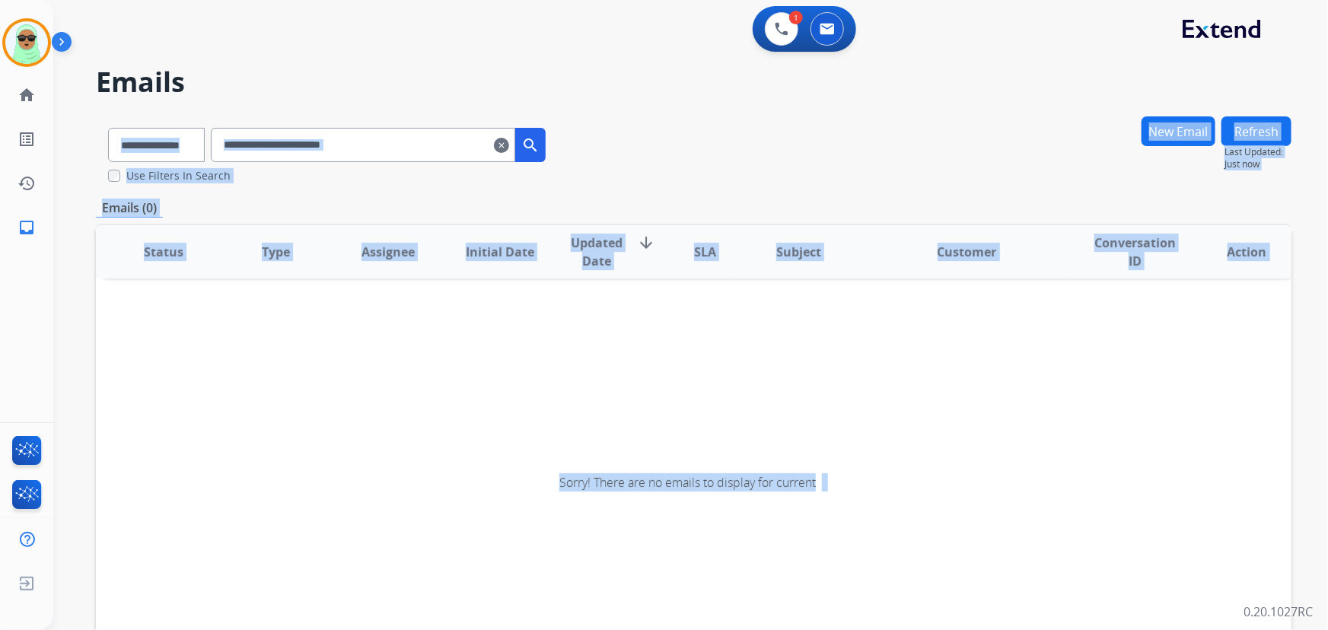
click at [525, 148] on div "**********" at bounding box center [672, 370] width 1239 height 630
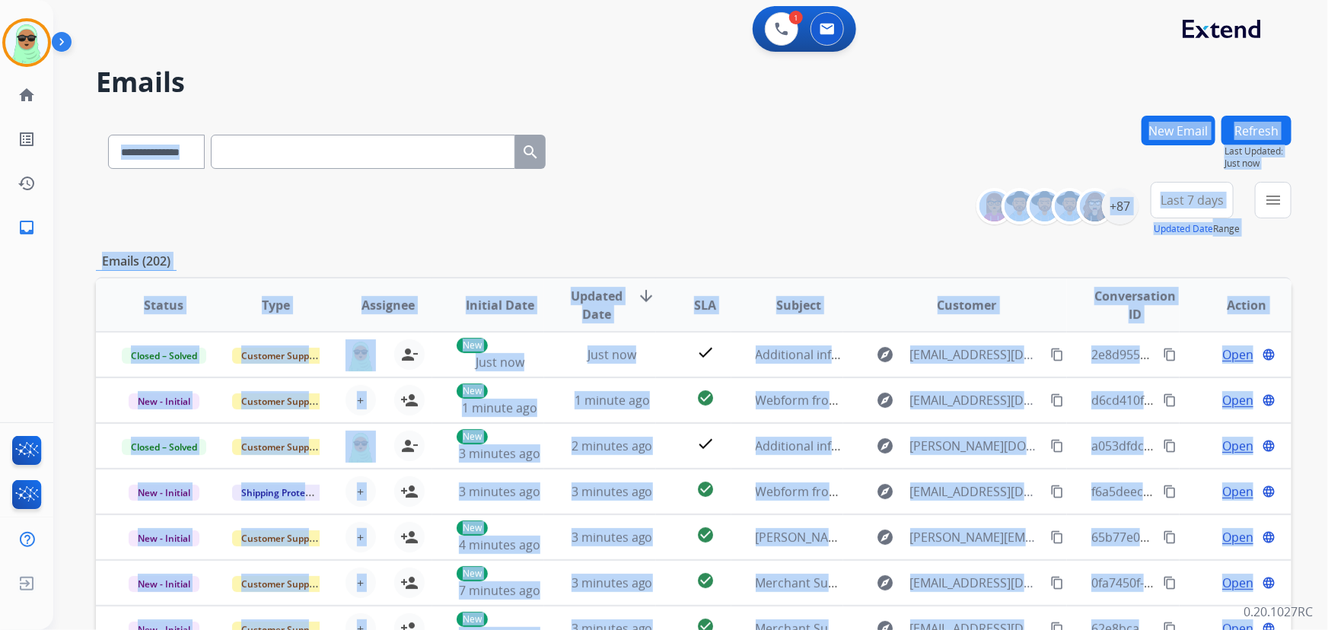
drag, startPoint x: 485, startPoint y: 34, endPoint x: 454, endPoint y: 2, distance: 44.7
click at [480, 28] on div "1 Voice Interactions 0 Email Interactions" at bounding box center [682, 30] width 1220 height 49
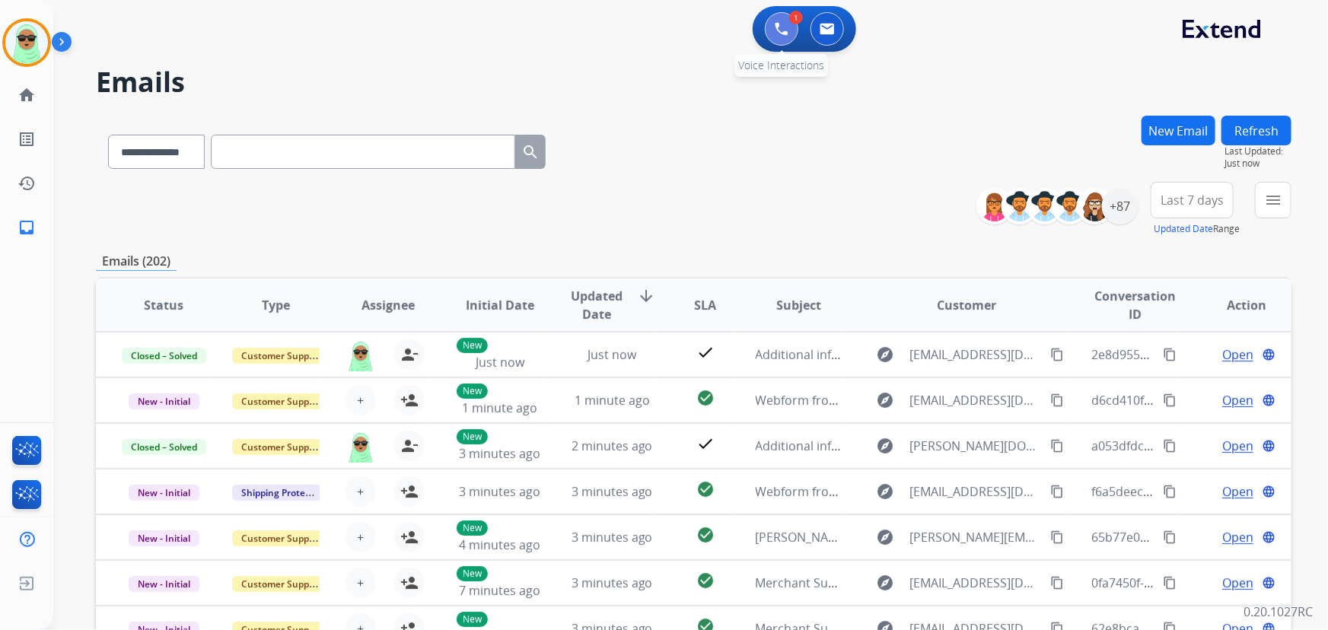
click at [791, 31] on button at bounding box center [781, 28] width 33 height 33
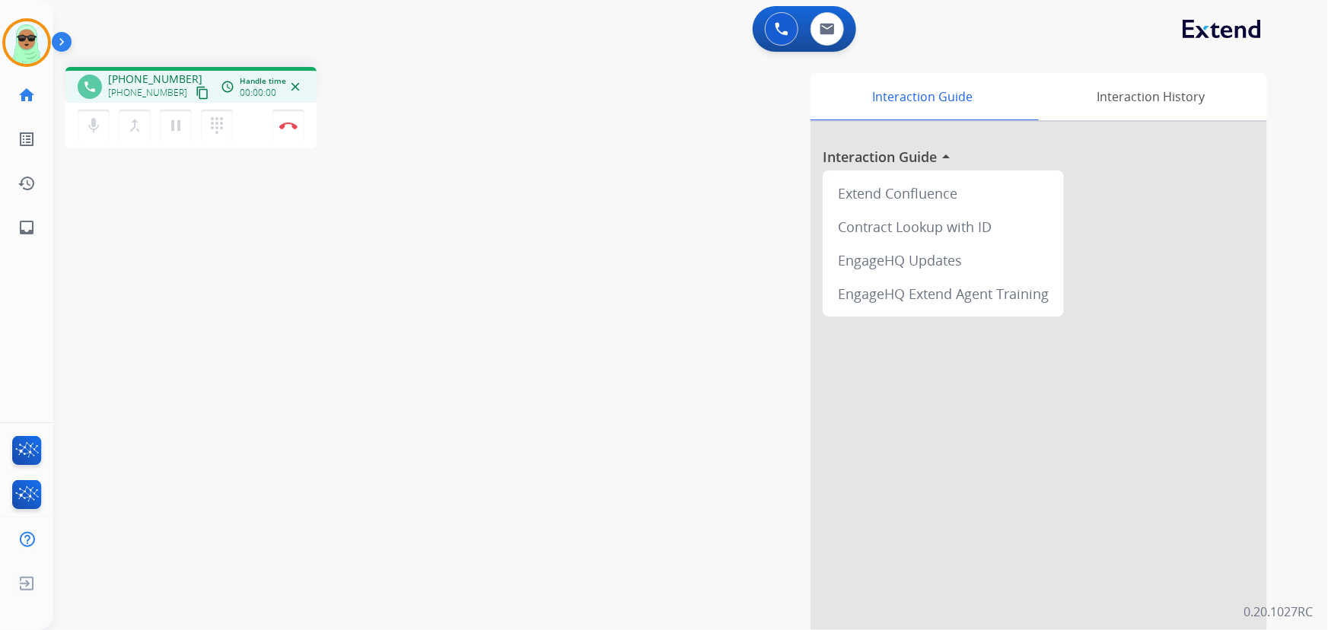
drag, startPoint x: 317, startPoint y: 136, endPoint x: 309, endPoint y: 133, distance: 7.9
click at [312, 134] on div "phone +19205621530 +19205621530 content_copy access_time Call metrics Queue 07:…" at bounding box center [273, 110] width 417 height 86
click at [303, 131] on button "Disconnect" at bounding box center [289, 126] width 32 height 32
click at [298, 129] on button "Disconnect" at bounding box center [289, 126] width 32 height 32
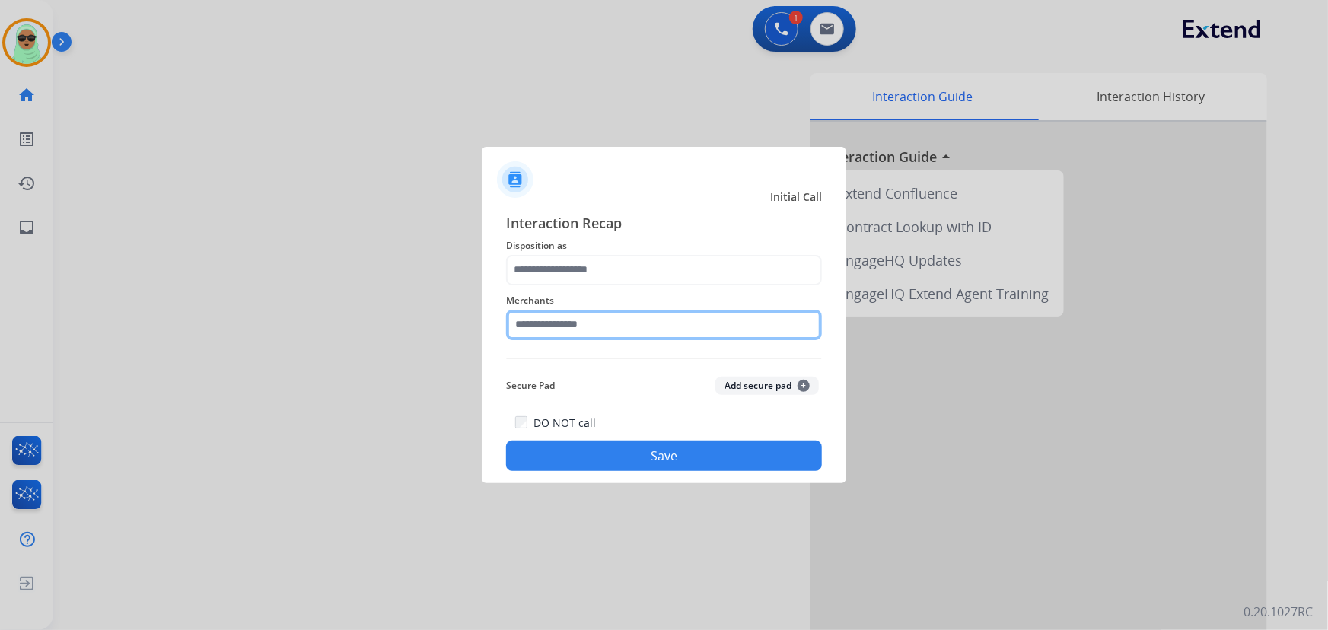
drag, startPoint x: 668, startPoint y: 311, endPoint x: 666, endPoint y: 318, distance: 7.8
click at [668, 310] on input "text" at bounding box center [664, 325] width 316 height 30
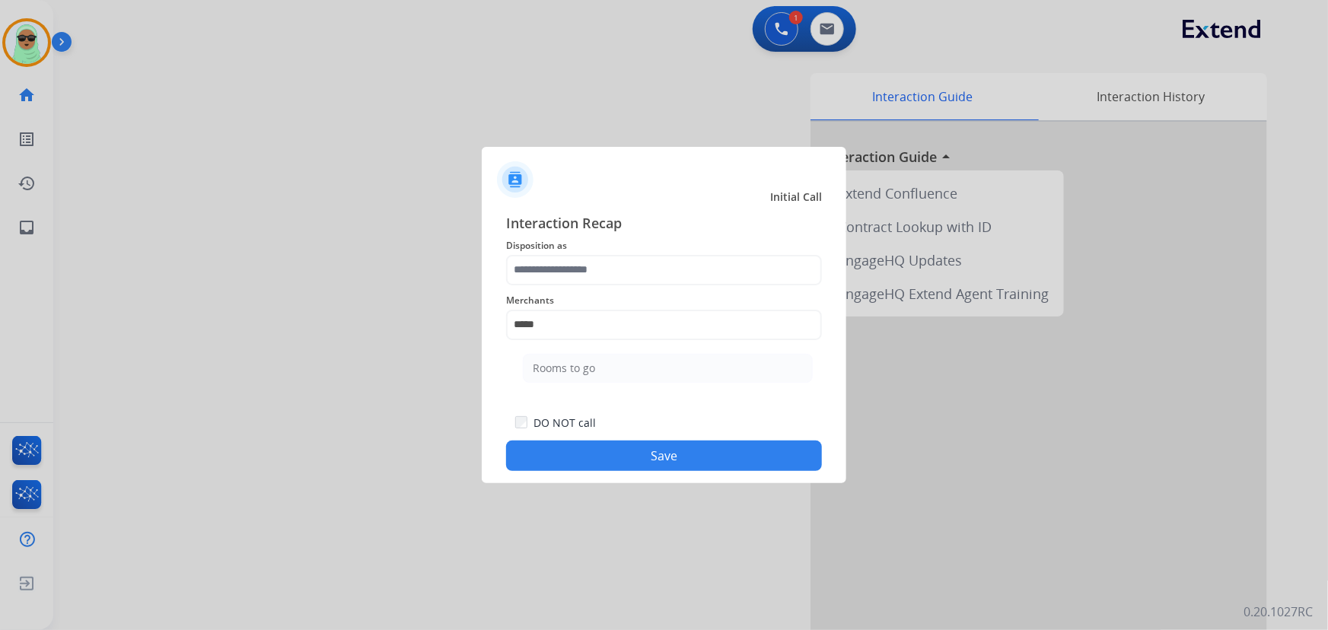
drag, startPoint x: 601, startPoint y: 369, endPoint x: 607, endPoint y: 299, distance: 70.3
click at [602, 369] on li "Rooms to go" at bounding box center [668, 368] width 290 height 29
type input "**********"
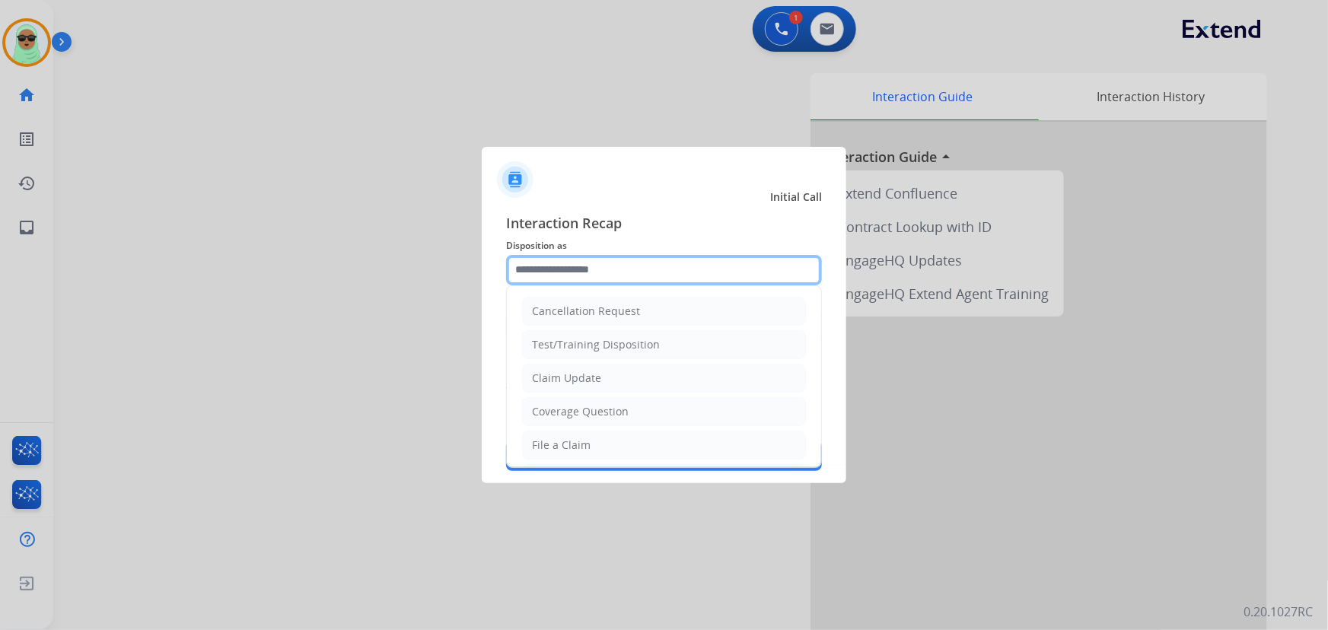
click at [597, 257] on input "text" at bounding box center [664, 270] width 316 height 30
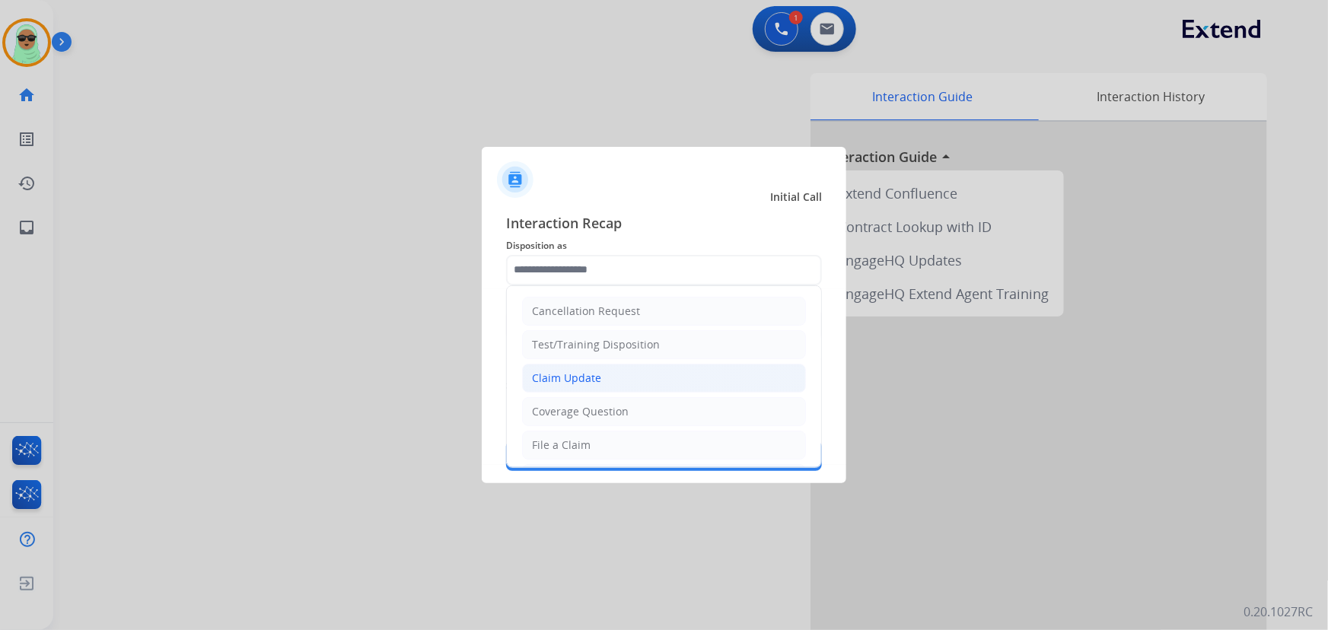
drag, startPoint x: 616, startPoint y: 373, endPoint x: 633, endPoint y: 422, distance: 52.5
click at [616, 374] on li "Claim Update" at bounding box center [664, 378] width 284 height 29
type input "**********"
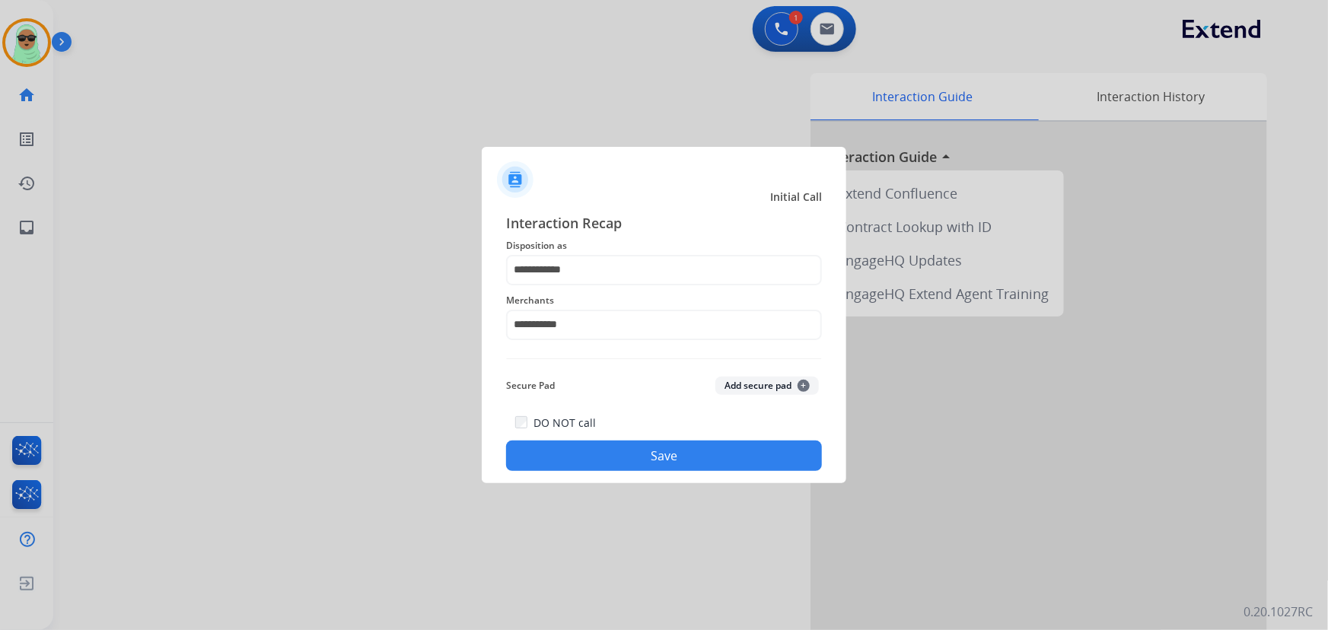
click at [652, 463] on button "Save" at bounding box center [664, 456] width 316 height 30
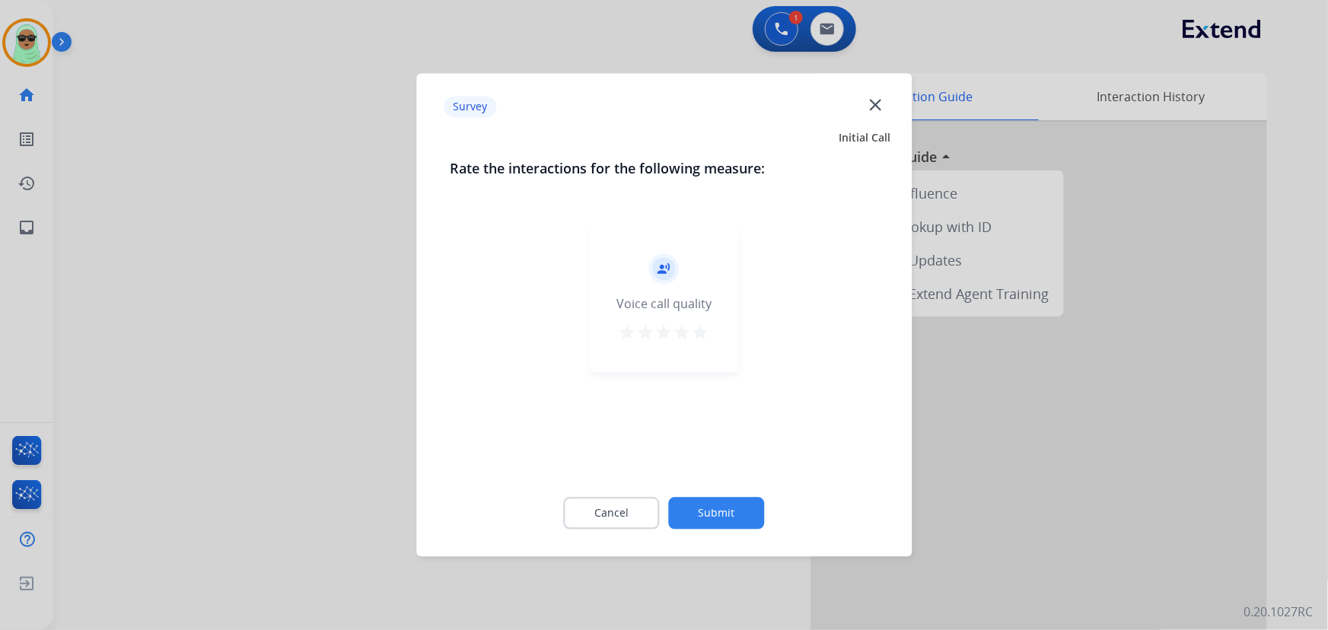
click at [715, 515] on button "Submit" at bounding box center [717, 514] width 96 height 32
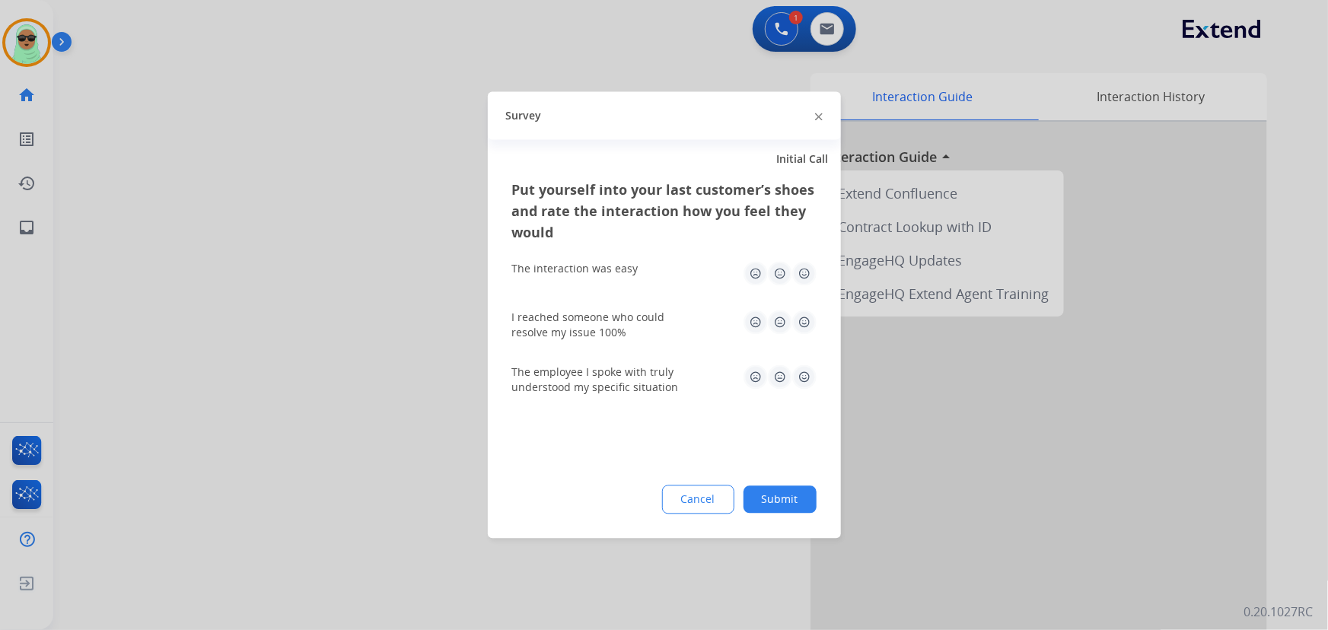
click at [770, 498] on button "Submit" at bounding box center [780, 499] width 73 height 27
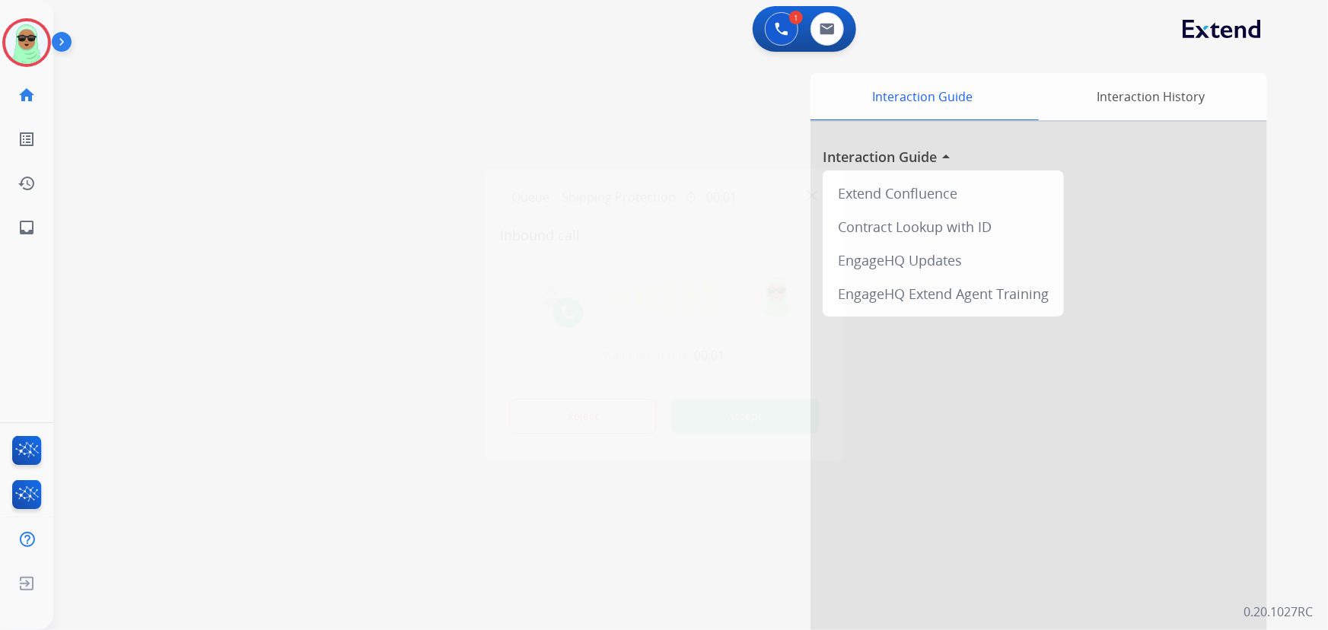
click at [196, 364] on div at bounding box center [664, 315] width 1328 height 630
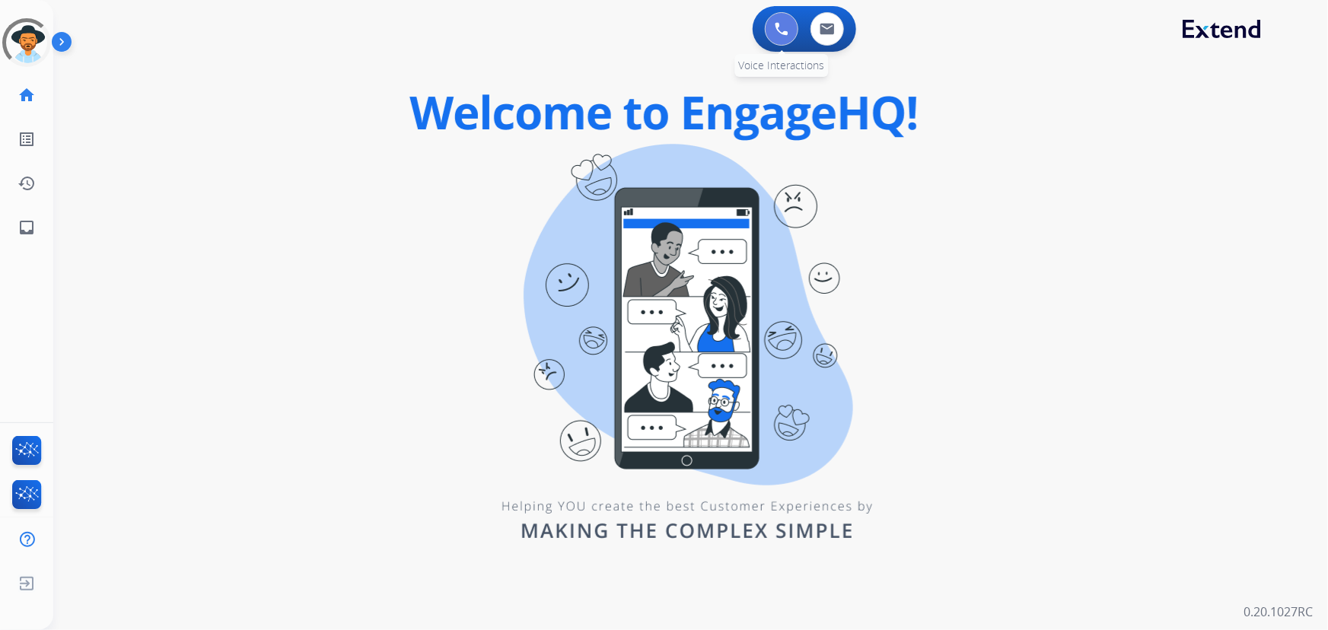
click at [771, 21] on button at bounding box center [781, 28] width 33 height 33
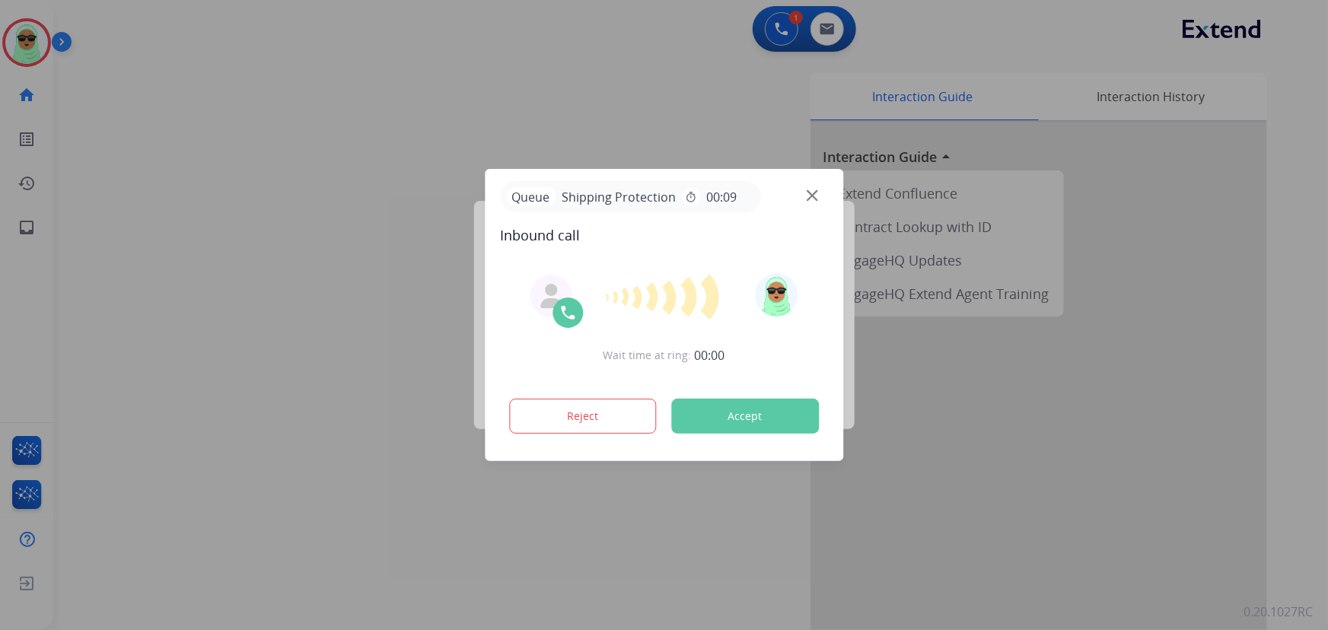
click at [764, 27] on div at bounding box center [664, 315] width 1328 height 630
click at [781, 27] on div at bounding box center [664, 315] width 1328 height 630
click at [789, 22] on div at bounding box center [664, 315] width 1328 height 630
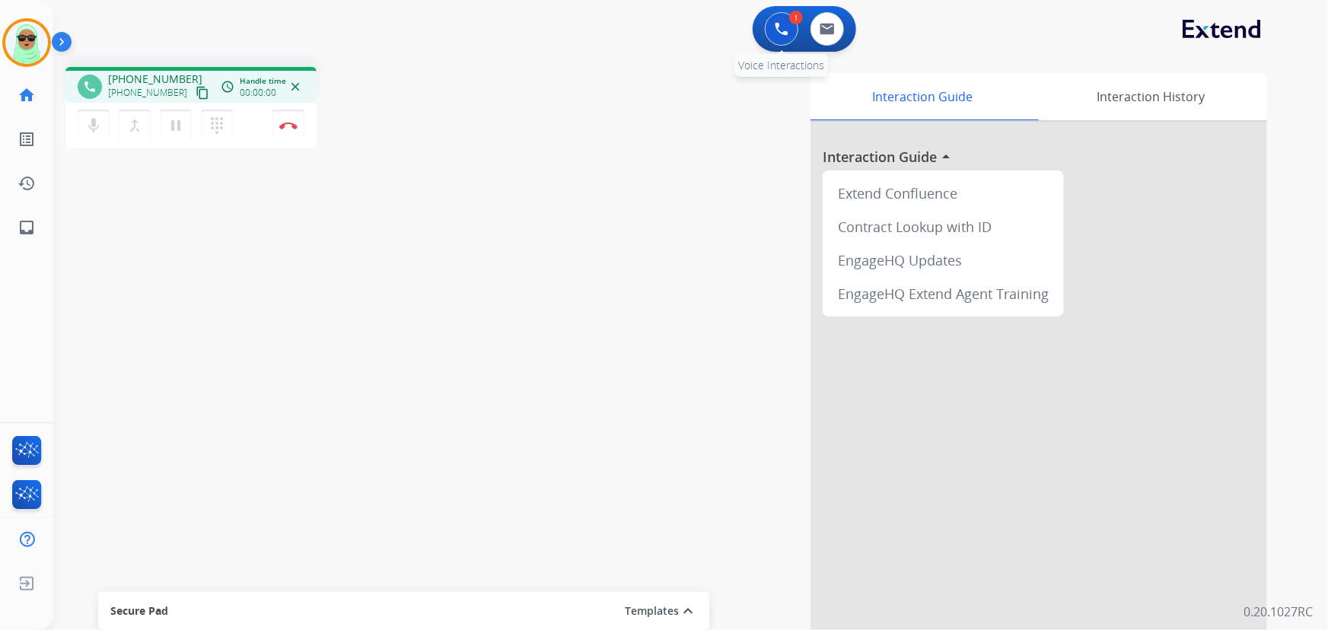
click at [782, 29] on img at bounding box center [782, 29] width 14 height 14
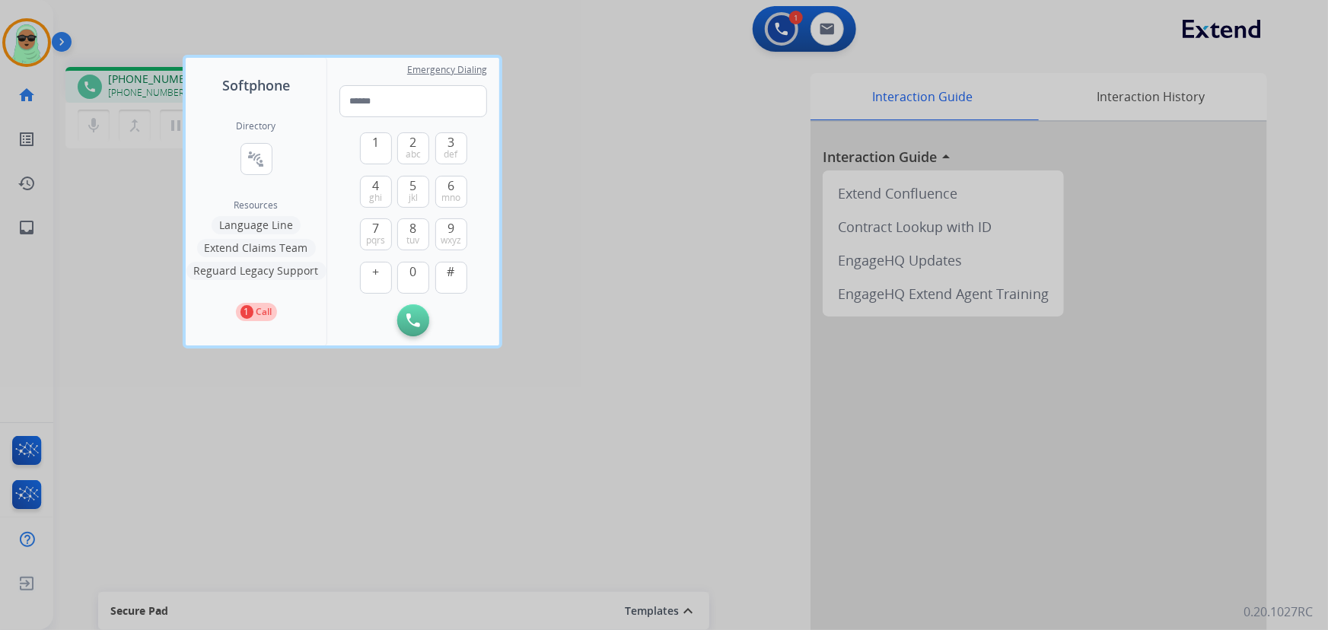
click at [284, 268] on button "Reguard Legacy Support" at bounding box center [257, 271] width 140 height 18
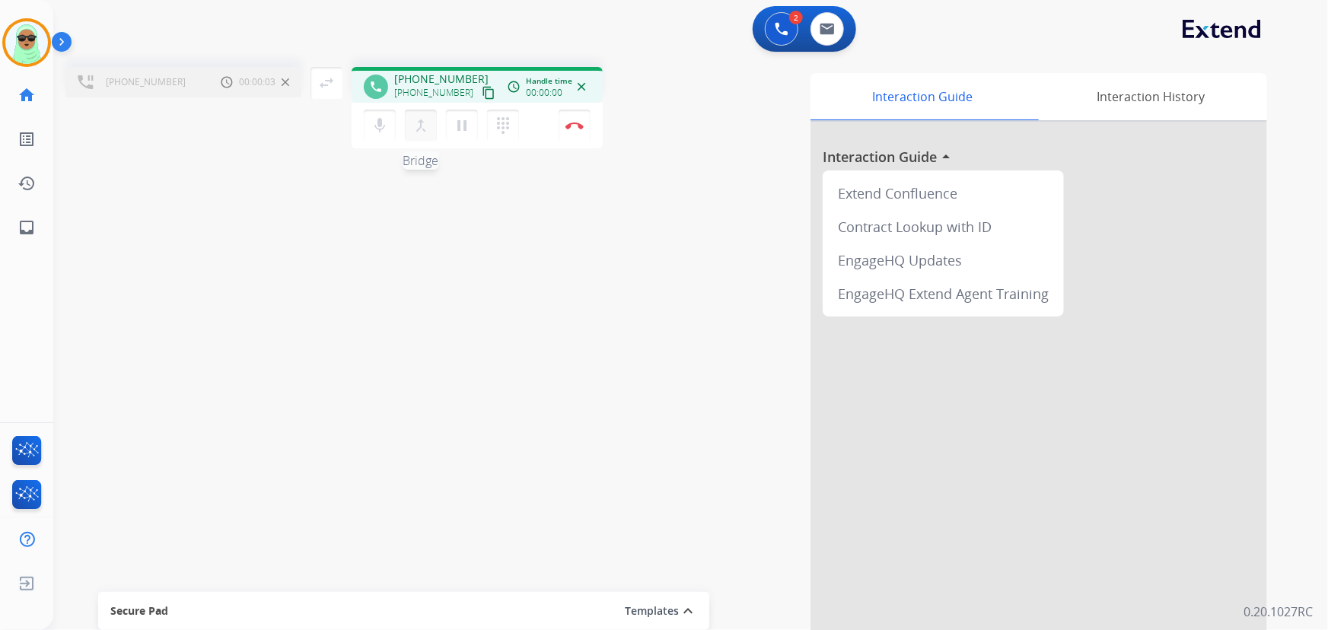
click at [429, 122] on button "merge_type Bridge" at bounding box center [421, 126] width 32 height 32
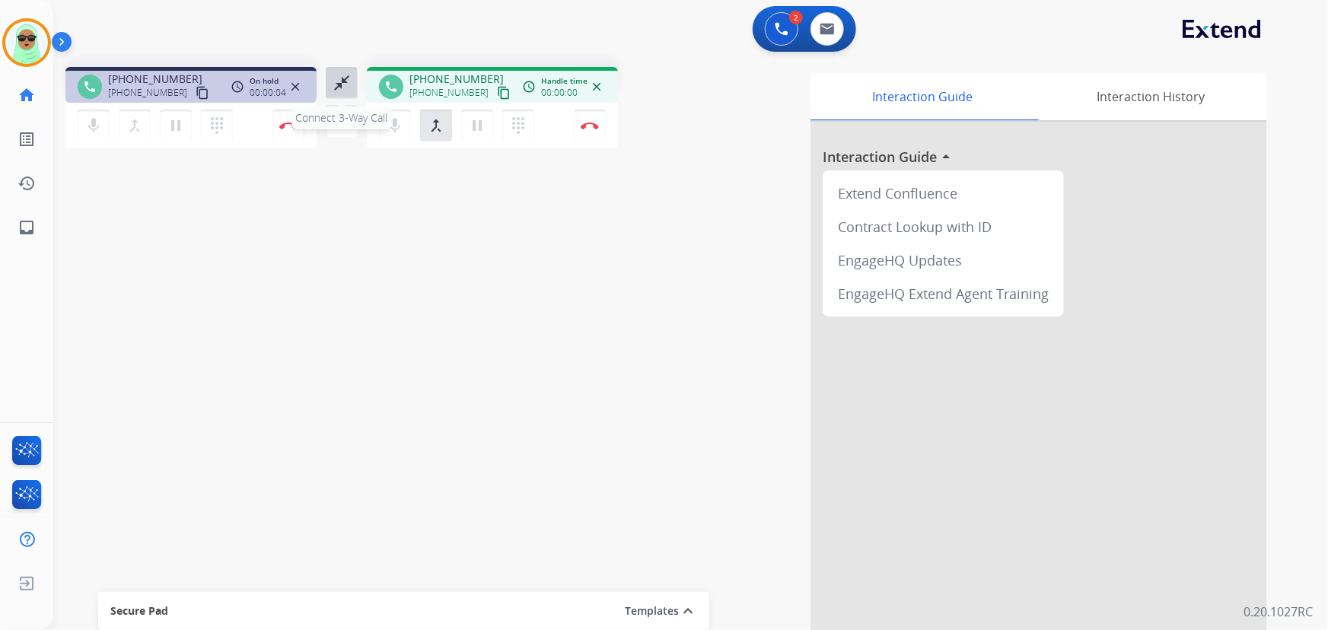
click at [335, 82] on mat-icon "close_fullscreen" at bounding box center [342, 83] width 18 height 18
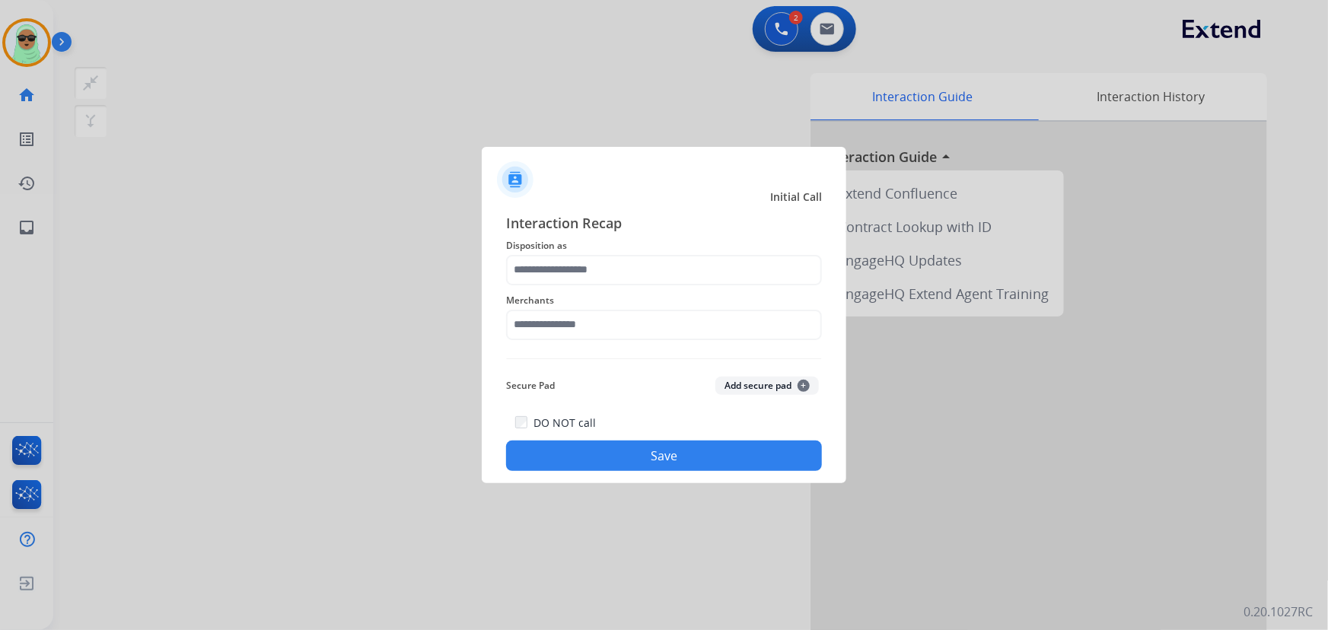
drag, startPoint x: 613, startPoint y: 285, endPoint x: 612, endPoint y: 267, distance: 18.3
click at [613, 279] on div "Interaction Recap Disposition as Merchants Secure Pad Add secure pad + DO NOT c…" at bounding box center [664, 342] width 316 height 260
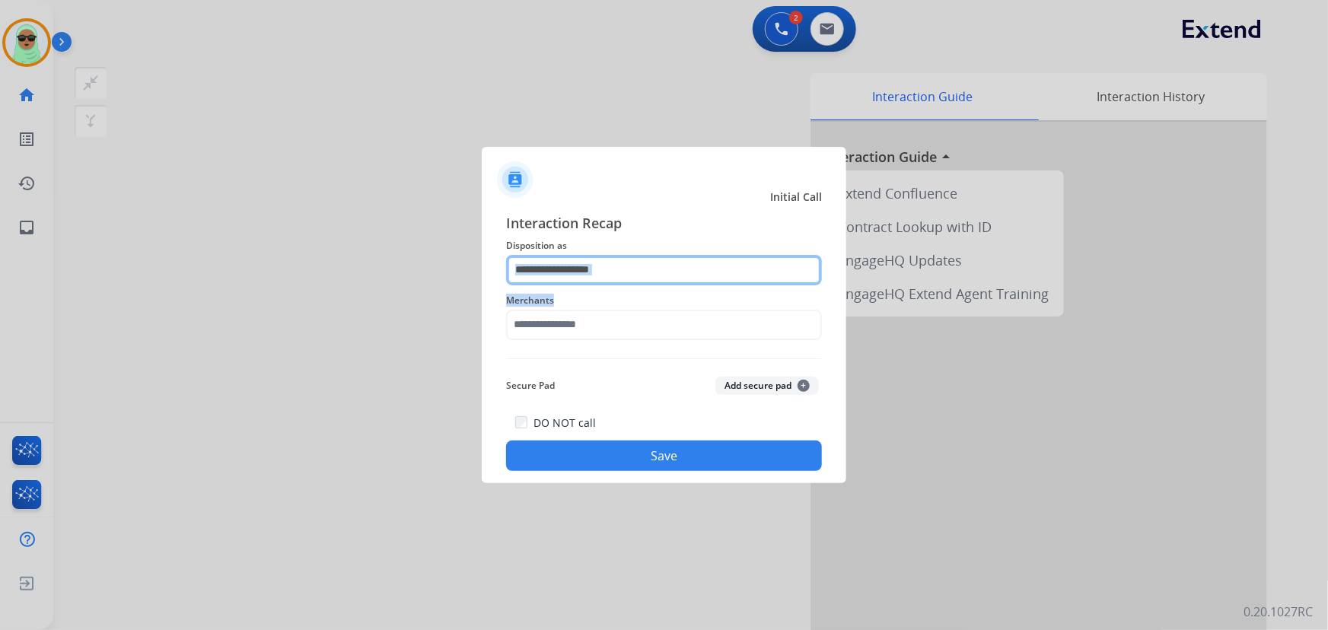
click at [612, 262] on input "text" at bounding box center [664, 270] width 316 height 30
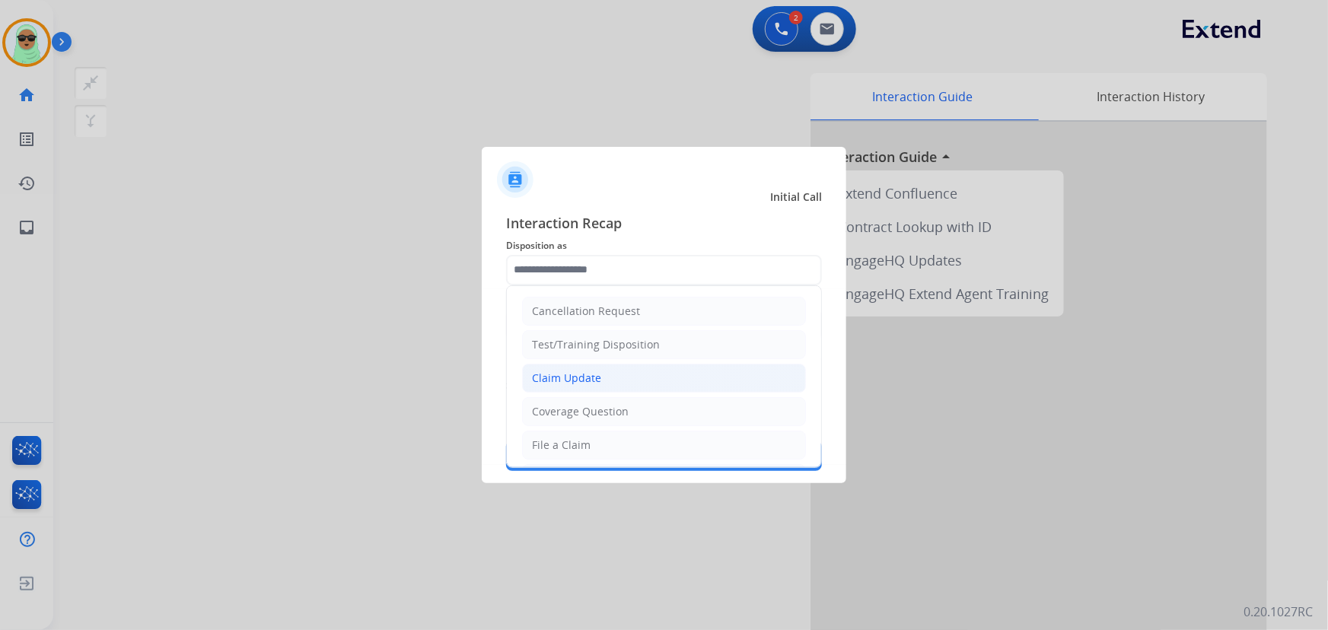
click at [601, 382] on li "Claim Update" at bounding box center [664, 378] width 284 height 29
type input "**********"
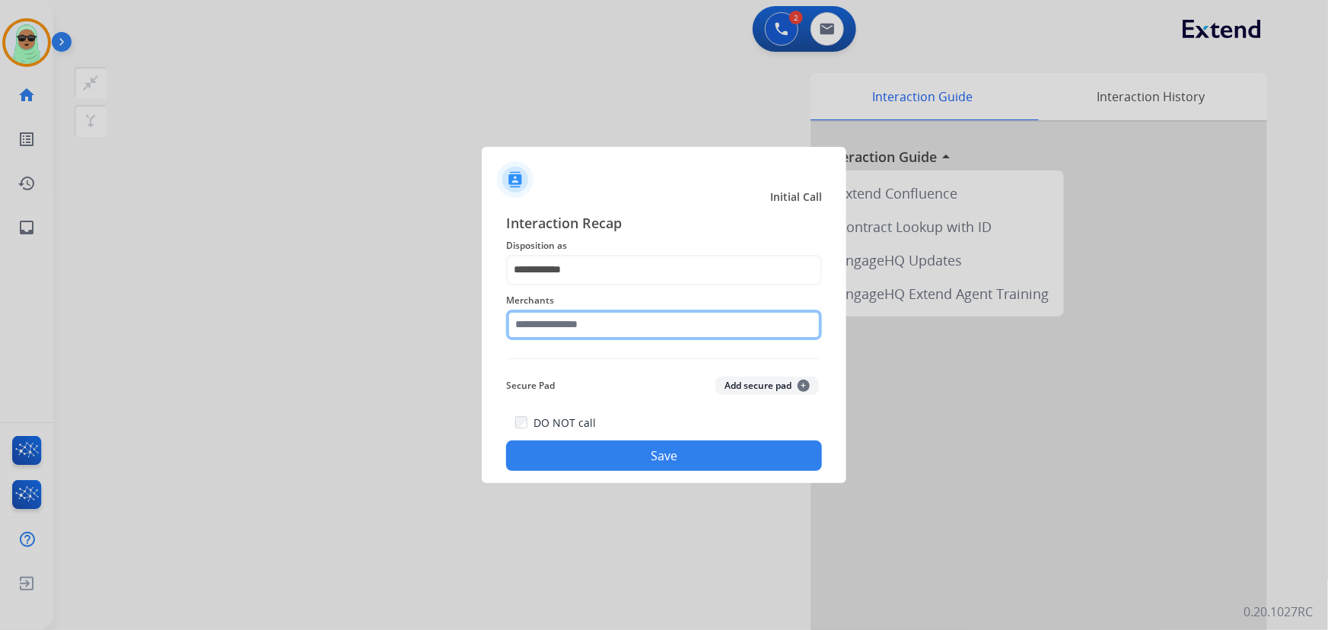
click at [615, 322] on input "text" at bounding box center [664, 325] width 316 height 30
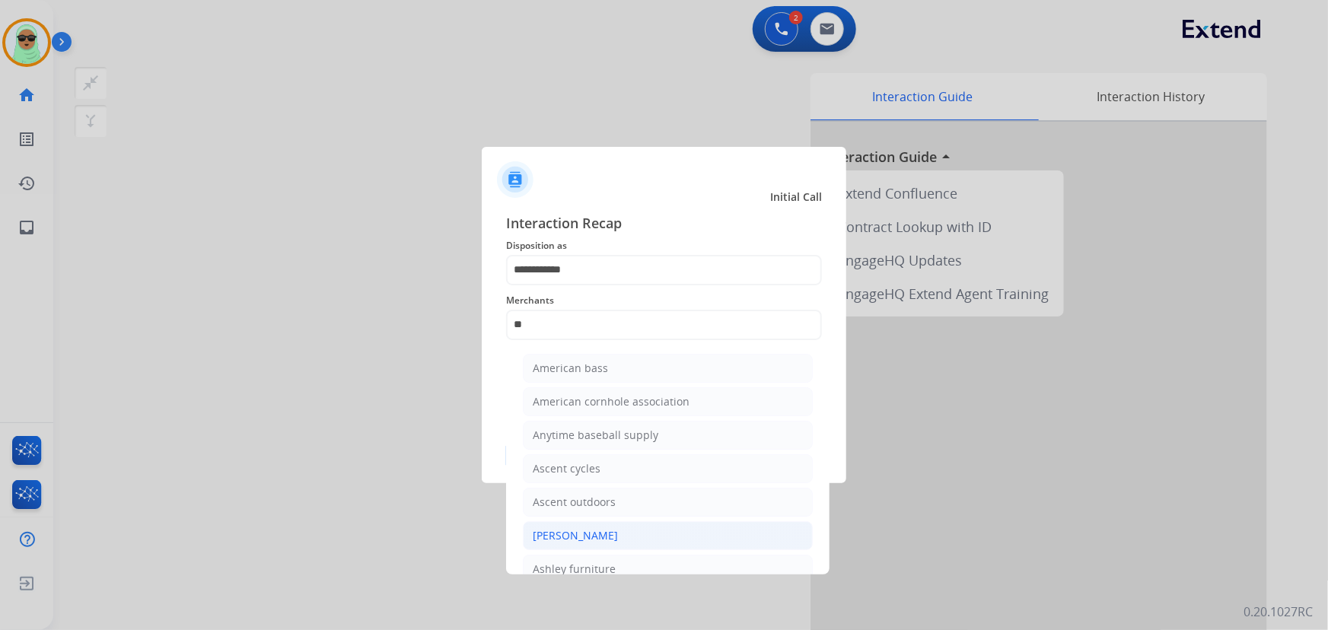
click at [642, 537] on li "[PERSON_NAME]" at bounding box center [668, 535] width 290 height 29
type input "**********"
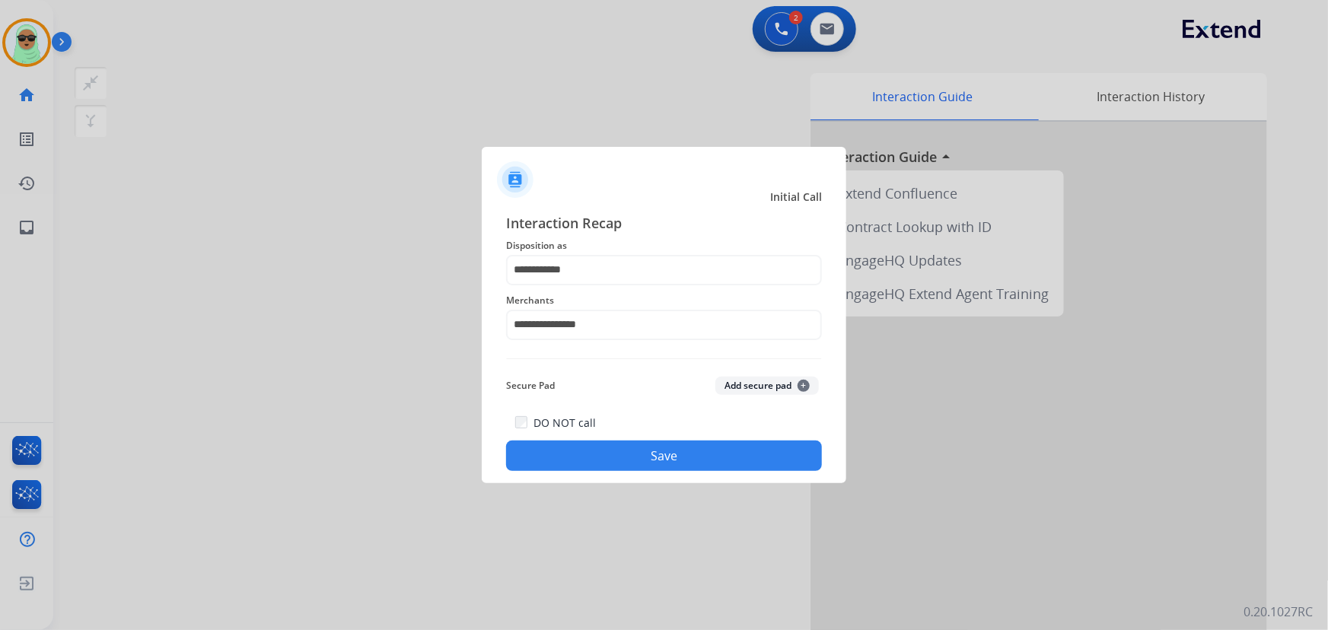
drag, startPoint x: 662, startPoint y: 475, endPoint x: 665, endPoint y: 467, distance: 8.5
click at [662, 474] on div "**********" at bounding box center [664, 342] width 365 height 284
click at [674, 453] on button "Save" at bounding box center [664, 456] width 316 height 30
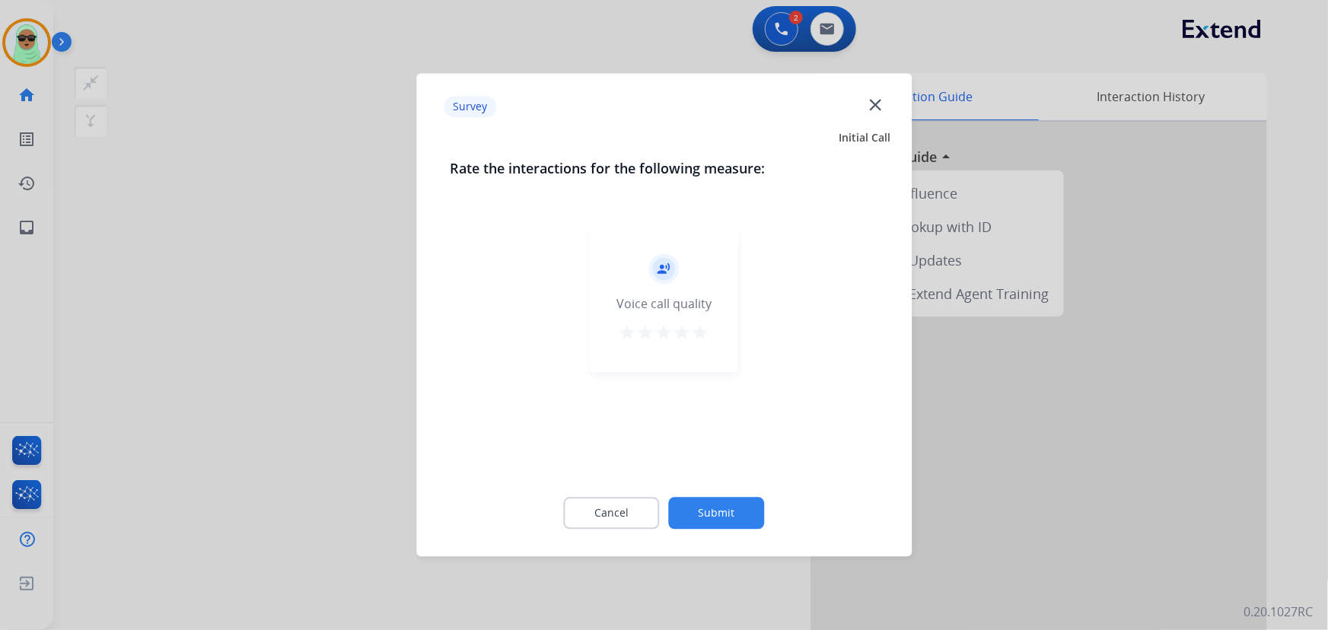
click at [725, 496] on div "Cancel Submit" at bounding box center [664, 514] width 429 height 69
click at [725, 510] on button "Submit" at bounding box center [717, 514] width 96 height 32
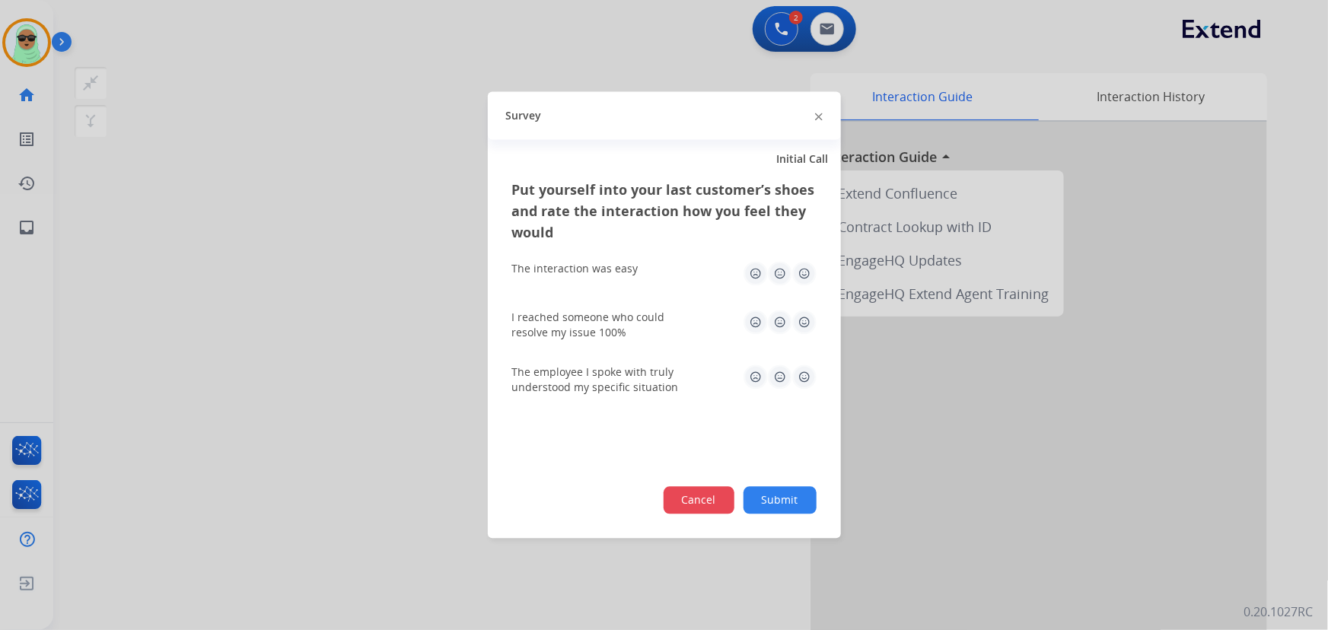
click at [725, 509] on button "Cancel" at bounding box center [699, 500] width 71 height 27
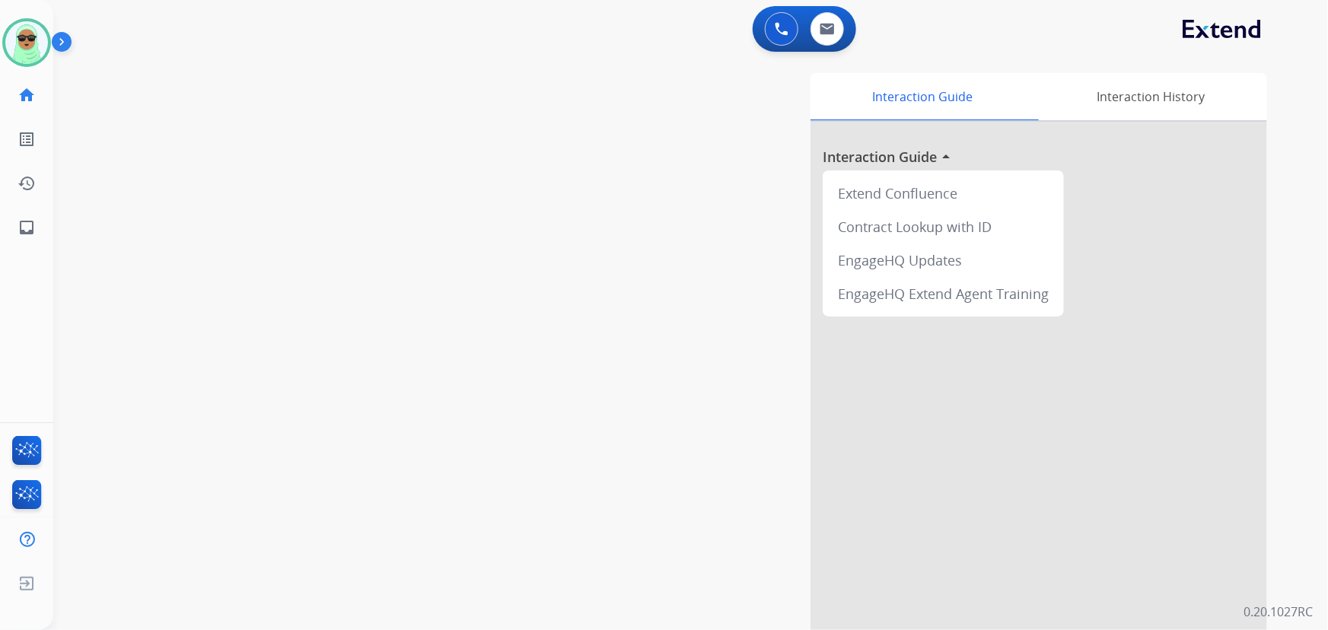
click at [236, 126] on div "swap_horiz Break voice bridge close_fullscreen Connect 3-Way Call merge_type Se…" at bounding box center [672, 372] width 1239 height 635
click at [812, 21] on button at bounding box center [827, 28] width 33 height 33
select select "**********"
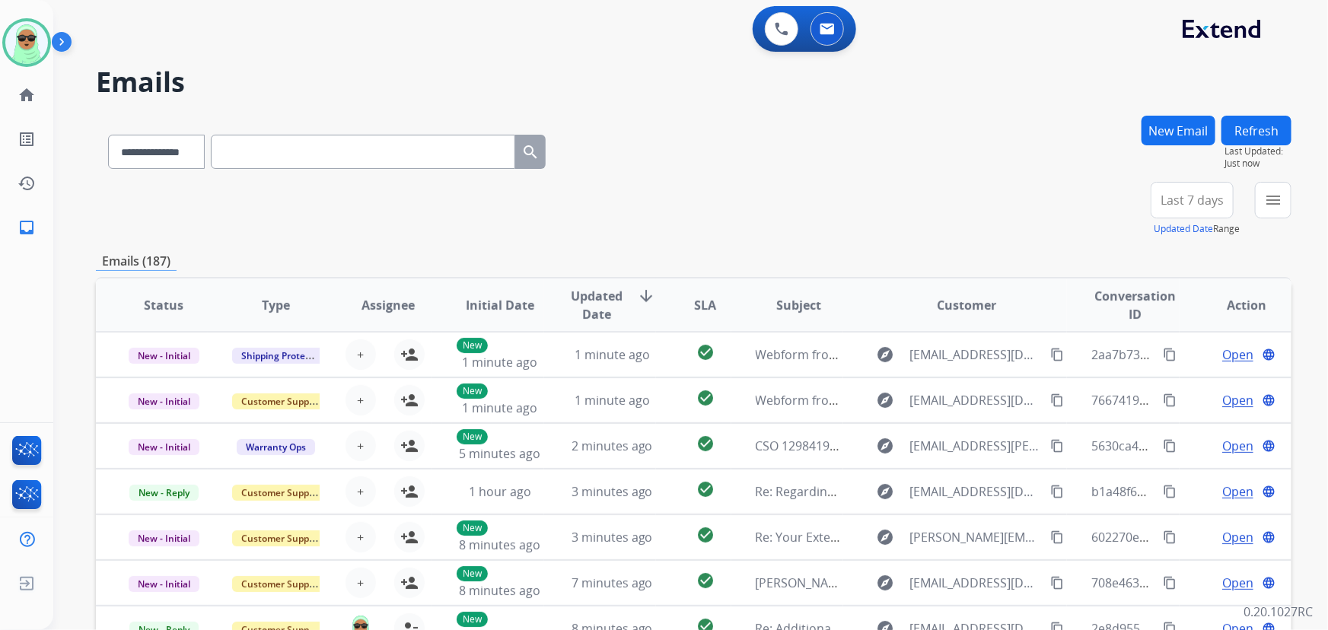
click at [1244, 130] on button "Refresh" at bounding box center [1257, 131] width 70 height 30
click at [1257, 178] on div "New Email Refresh Last Updated: Just now [DATE] 2:23:17 PM" at bounding box center [1217, 149] width 150 height 66
click at [1262, 196] on button "menu" at bounding box center [1273, 200] width 37 height 37
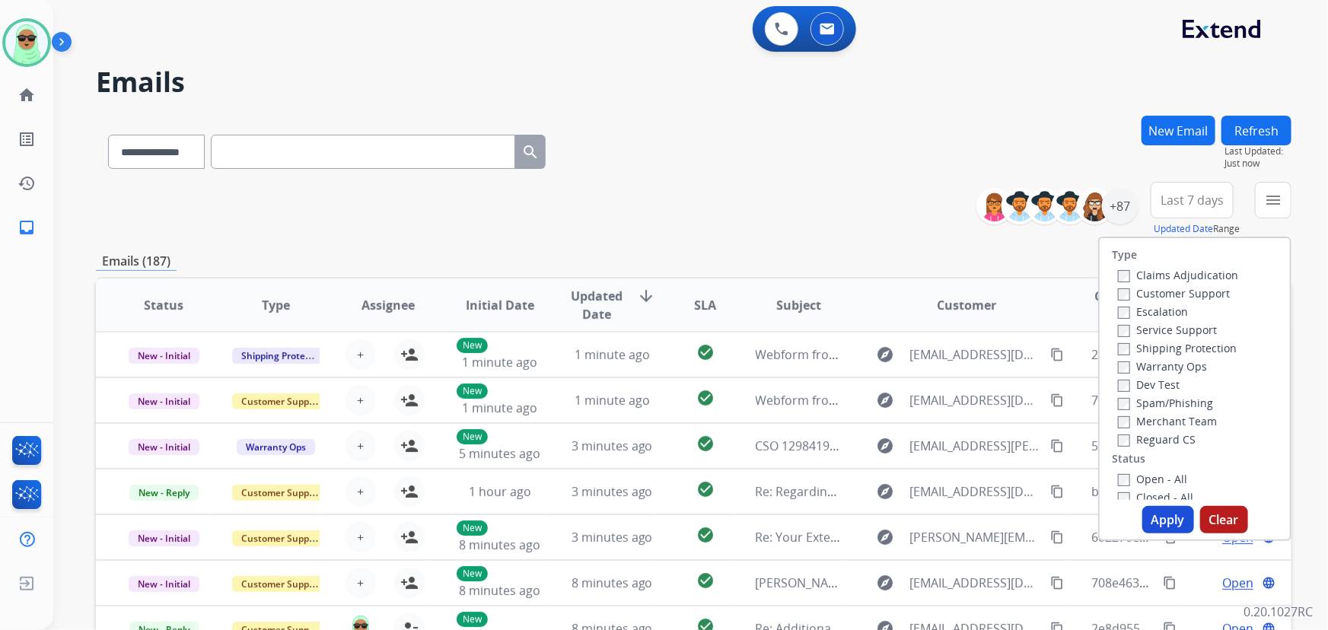
click at [1160, 297] on label "Customer Support" at bounding box center [1174, 293] width 112 height 14
click at [1131, 351] on label "Shipping Protection" at bounding box center [1177, 348] width 119 height 14
drag, startPoint x: 1148, startPoint y: 441, endPoint x: 1148, endPoint y: 460, distance: 19.0
click at [1148, 444] on label "Reguard CS" at bounding box center [1157, 439] width 78 height 14
click at [1143, 479] on label "Open - All" at bounding box center [1152, 479] width 69 height 14
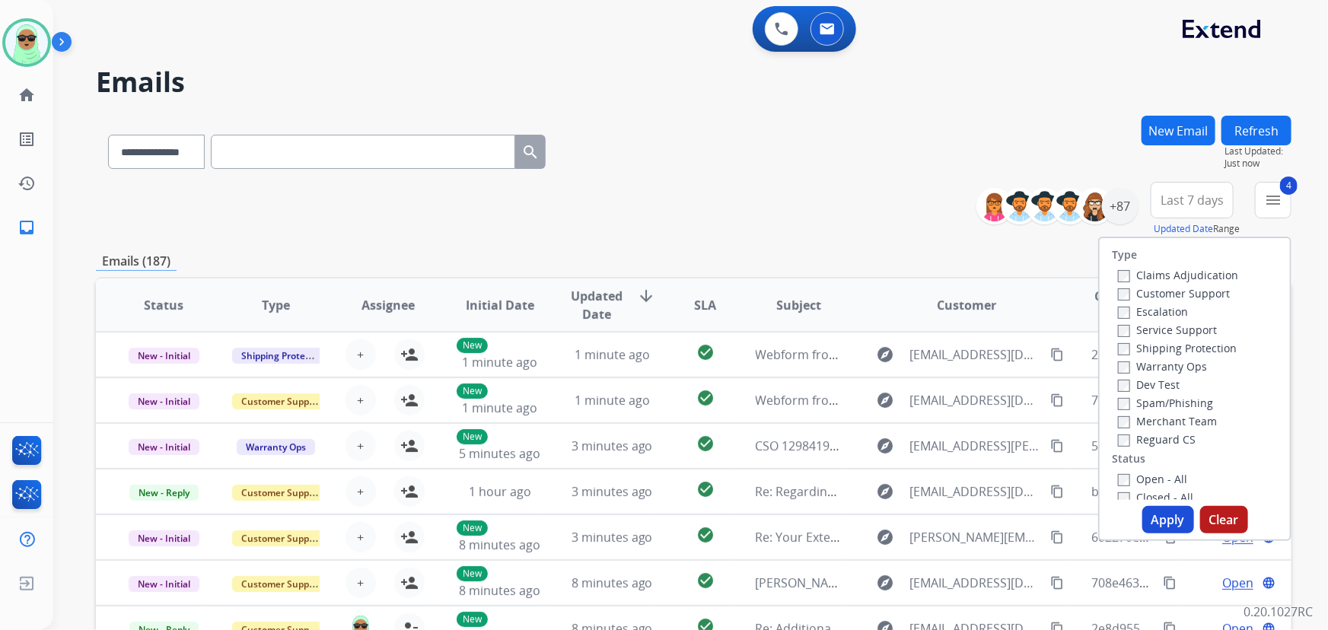
click at [1159, 528] on button "Apply" at bounding box center [1169, 519] width 52 height 27
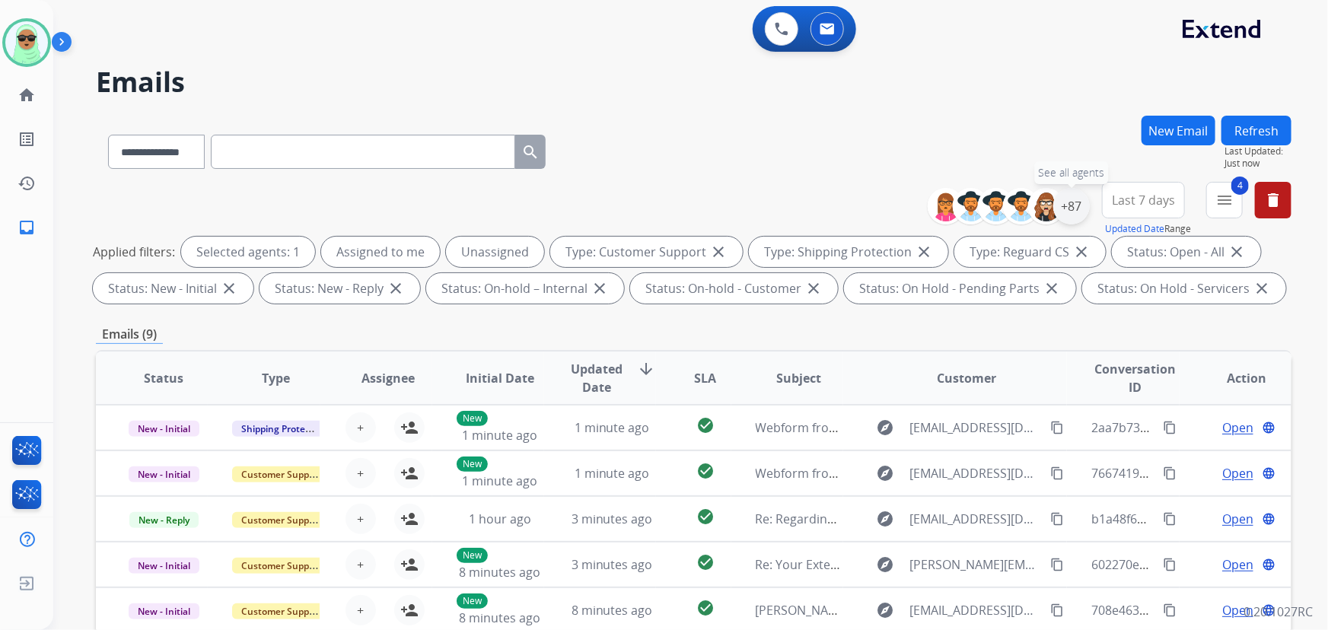
click at [1068, 220] on div "+87" at bounding box center [1072, 206] width 37 height 37
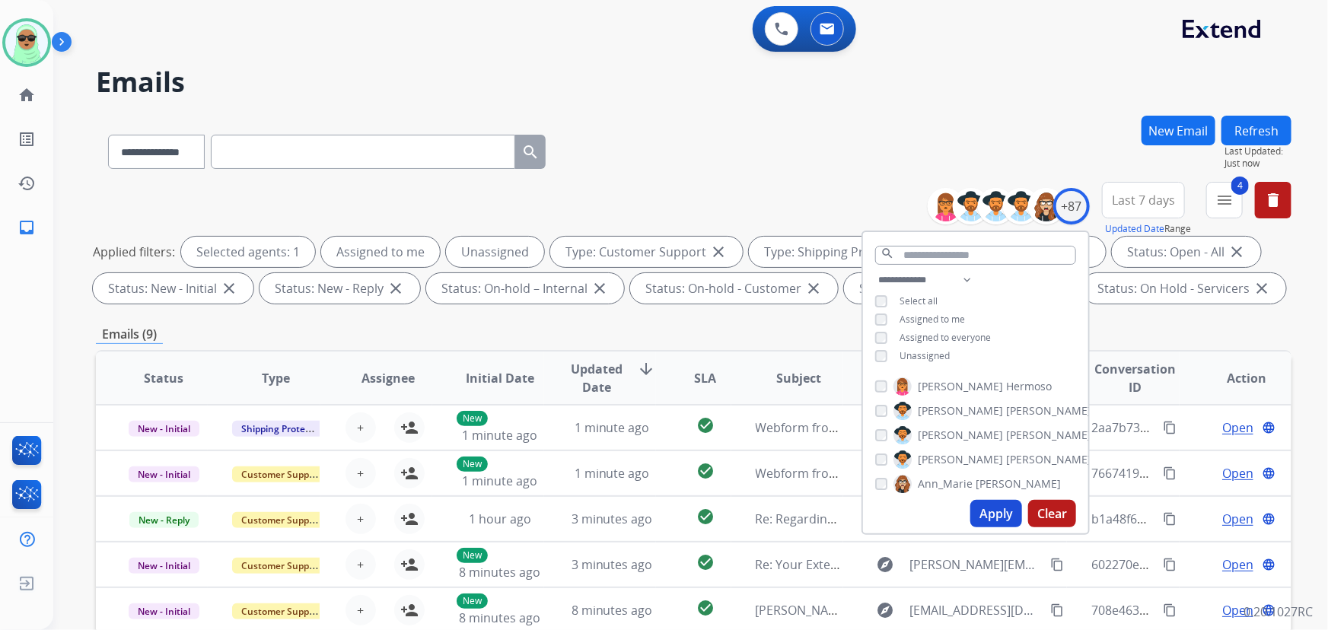
click at [942, 352] on span "Unassigned" at bounding box center [925, 355] width 50 height 13
click at [996, 511] on button "Apply" at bounding box center [997, 513] width 52 height 27
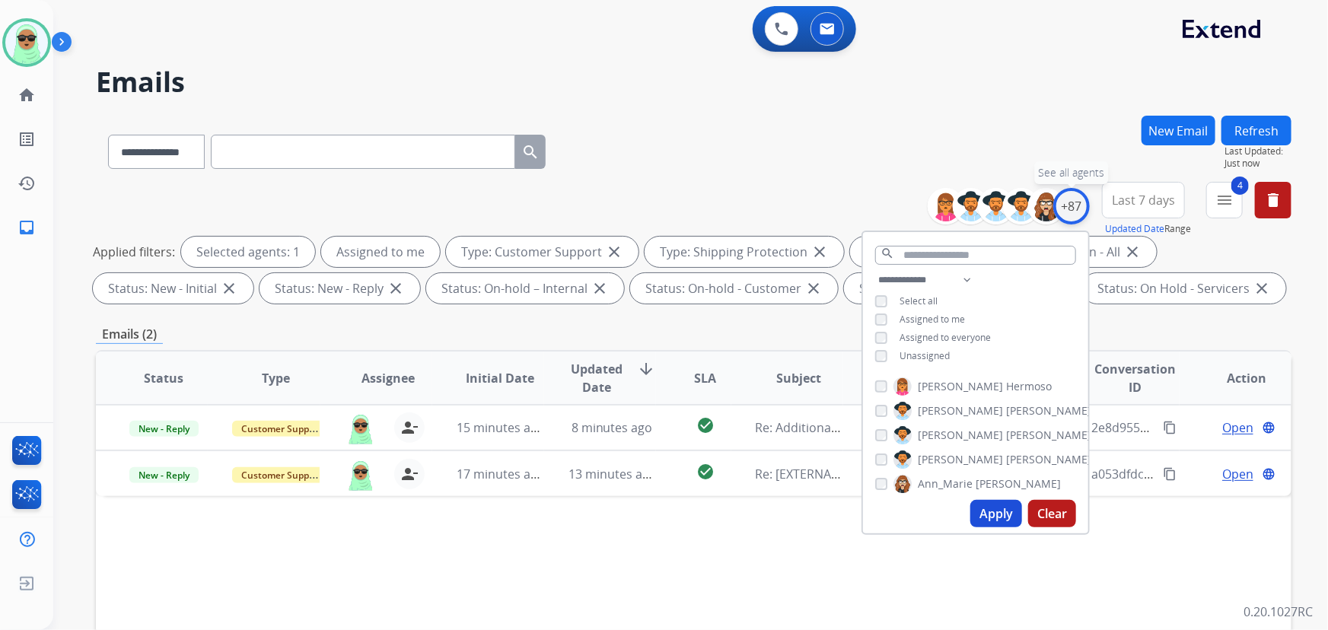
click at [1067, 202] on div "+87" at bounding box center [1072, 206] width 37 height 37
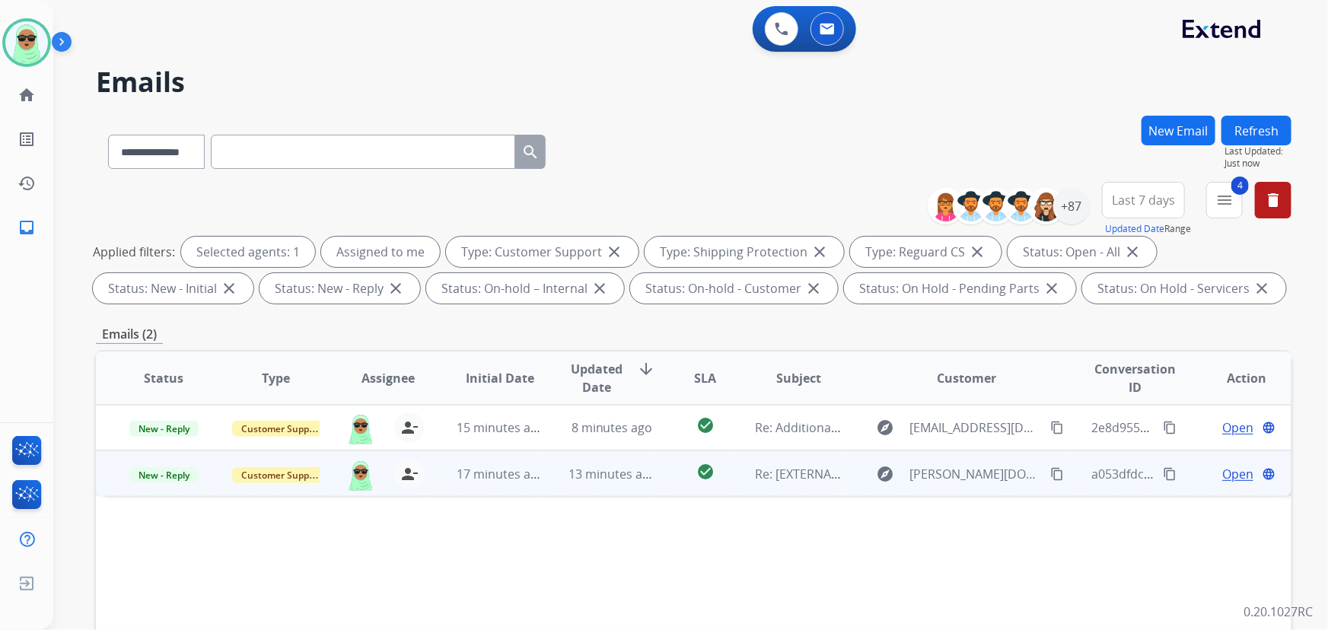
click at [1204, 471] on div "Open language" at bounding box center [1247, 474] width 87 height 18
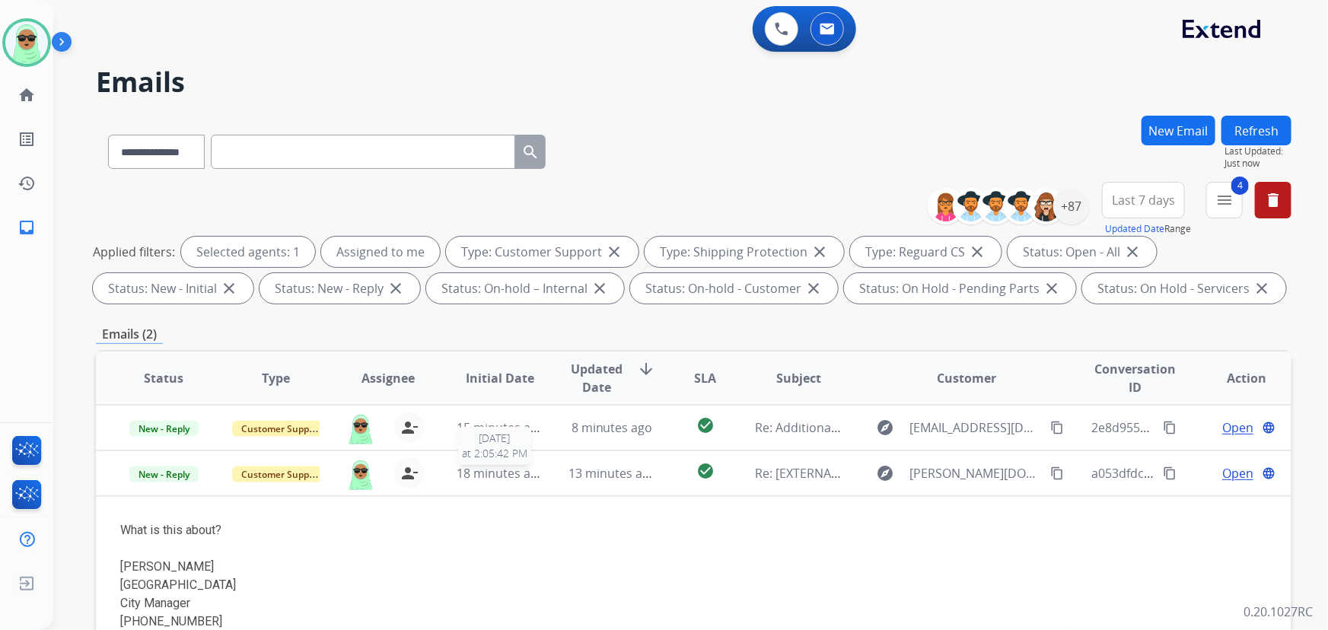
scroll to position [276, 0]
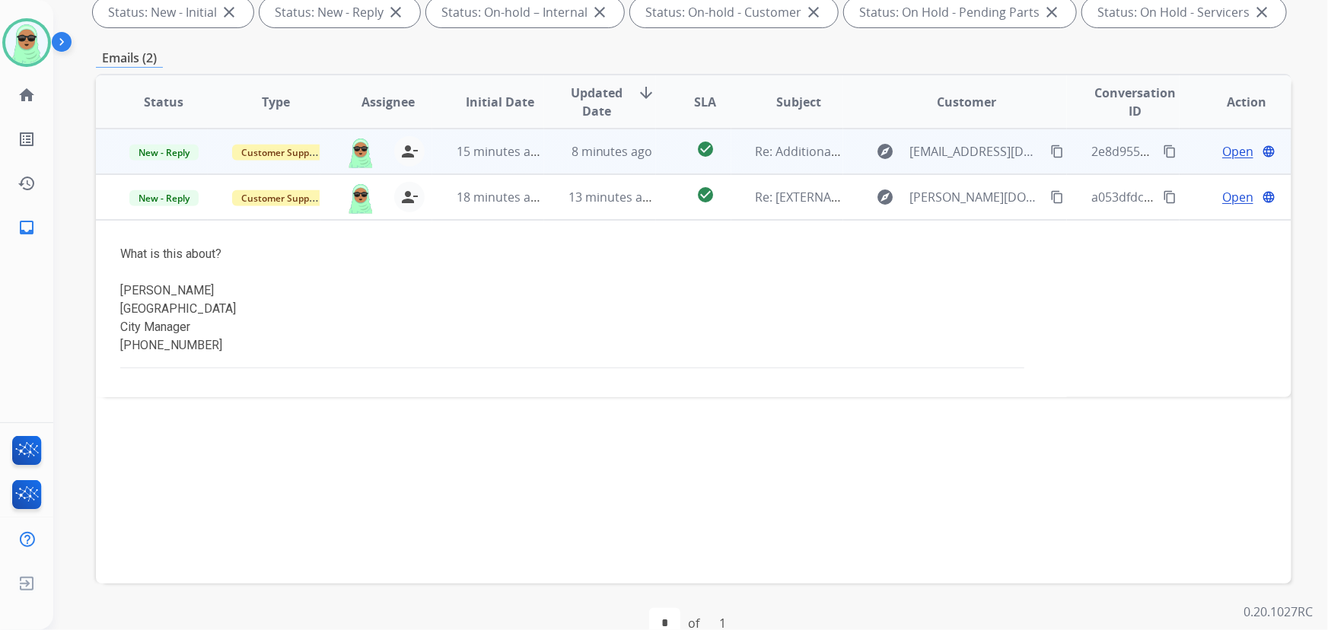
click at [1241, 152] on span "Open" at bounding box center [1238, 151] width 31 height 18
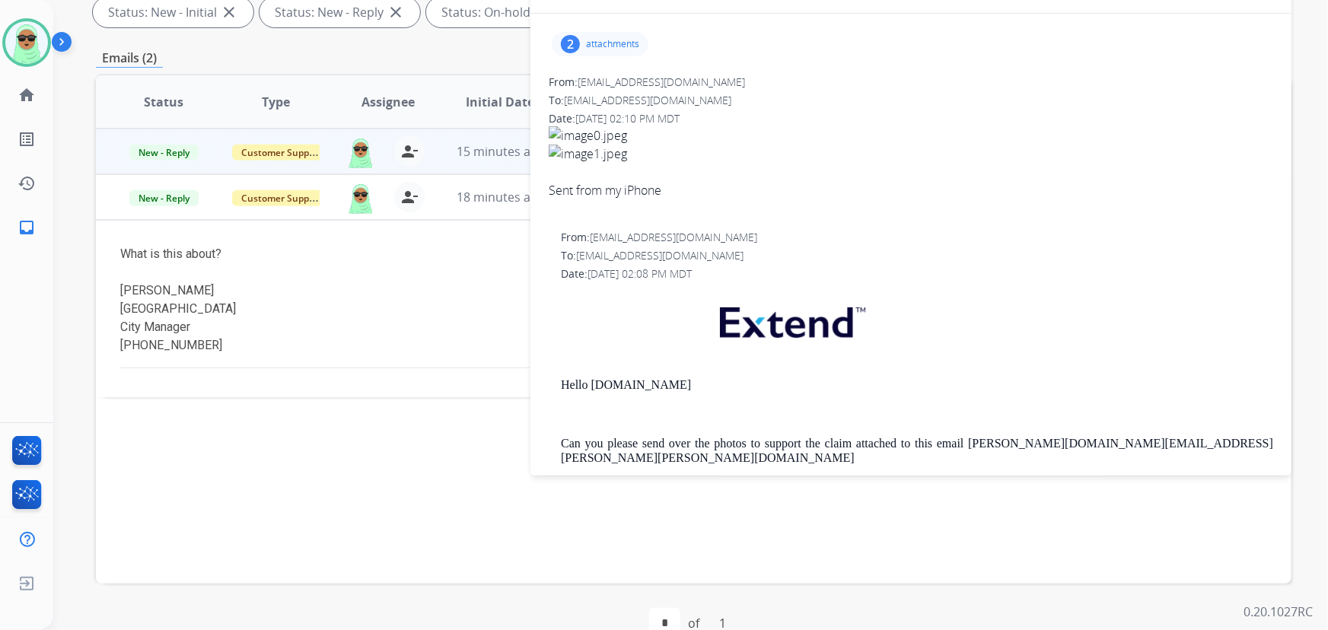
click at [614, 48] on p "attachments" at bounding box center [612, 44] width 53 height 12
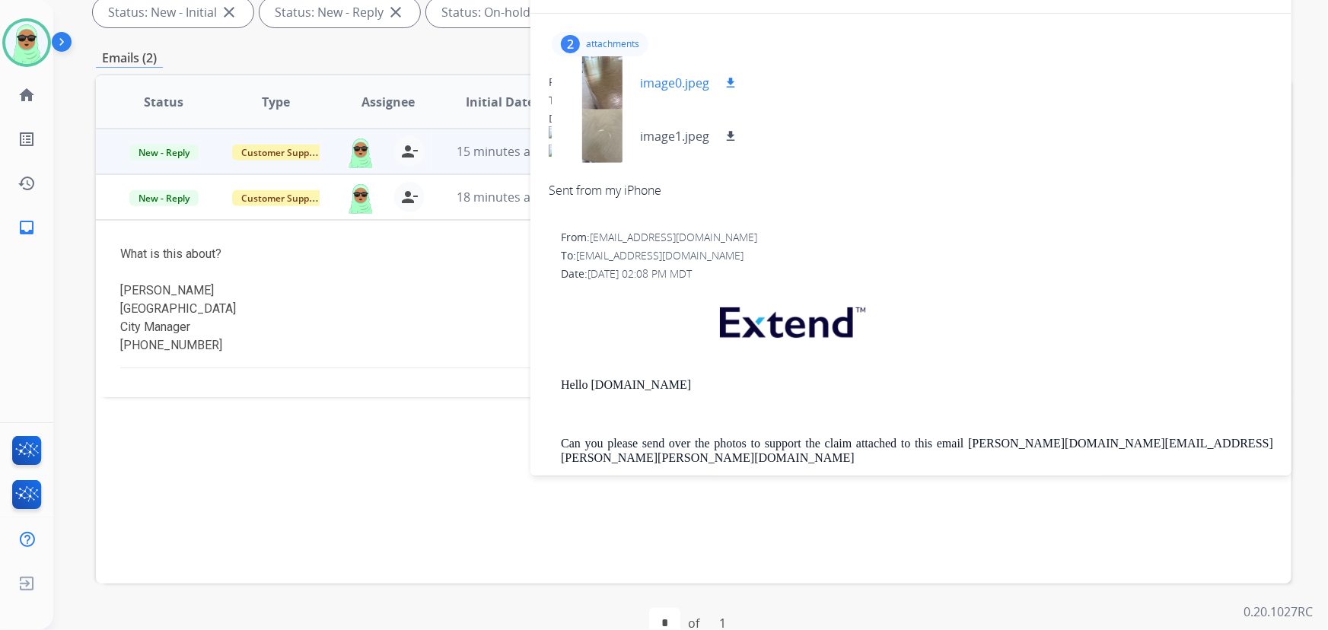
click at [595, 85] on div at bounding box center [602, 82] width 76 height 53
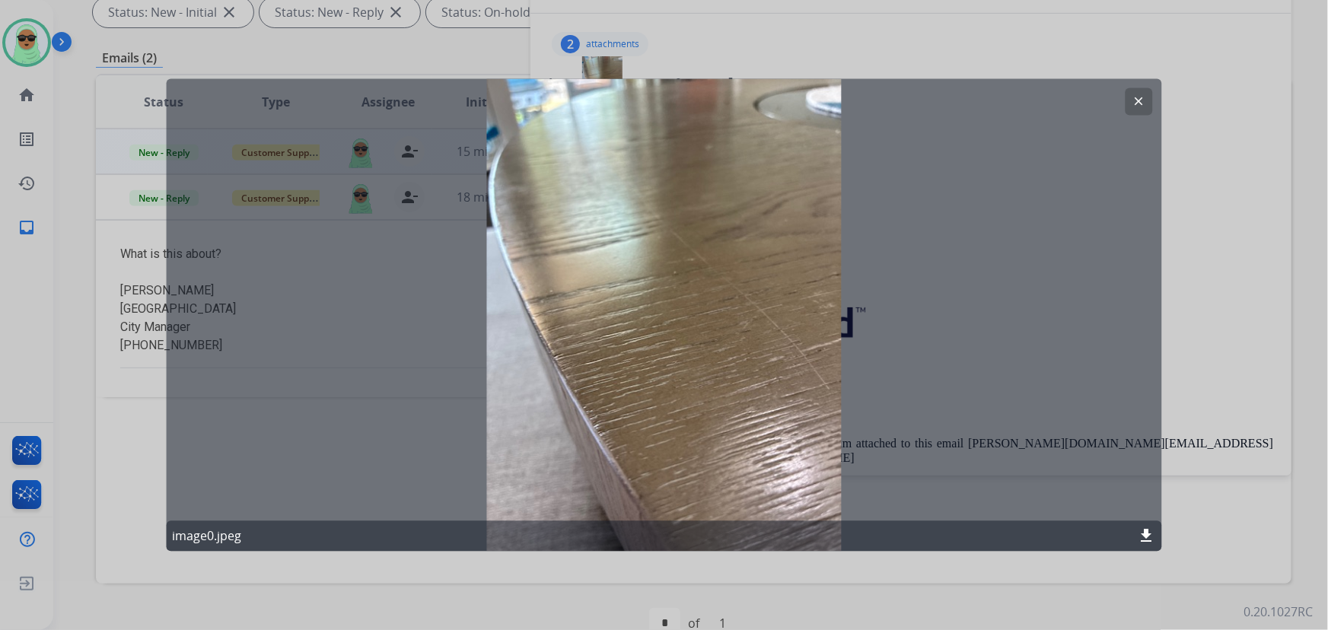
drag, startPoint x: 1140, startPoint y: 100, endPoint x: 1084, endPoint y: 125, distance: 60.7
click at [1140, 100] on mat-icon "clear" at bounding box center [1140, 102] width 14 height 14
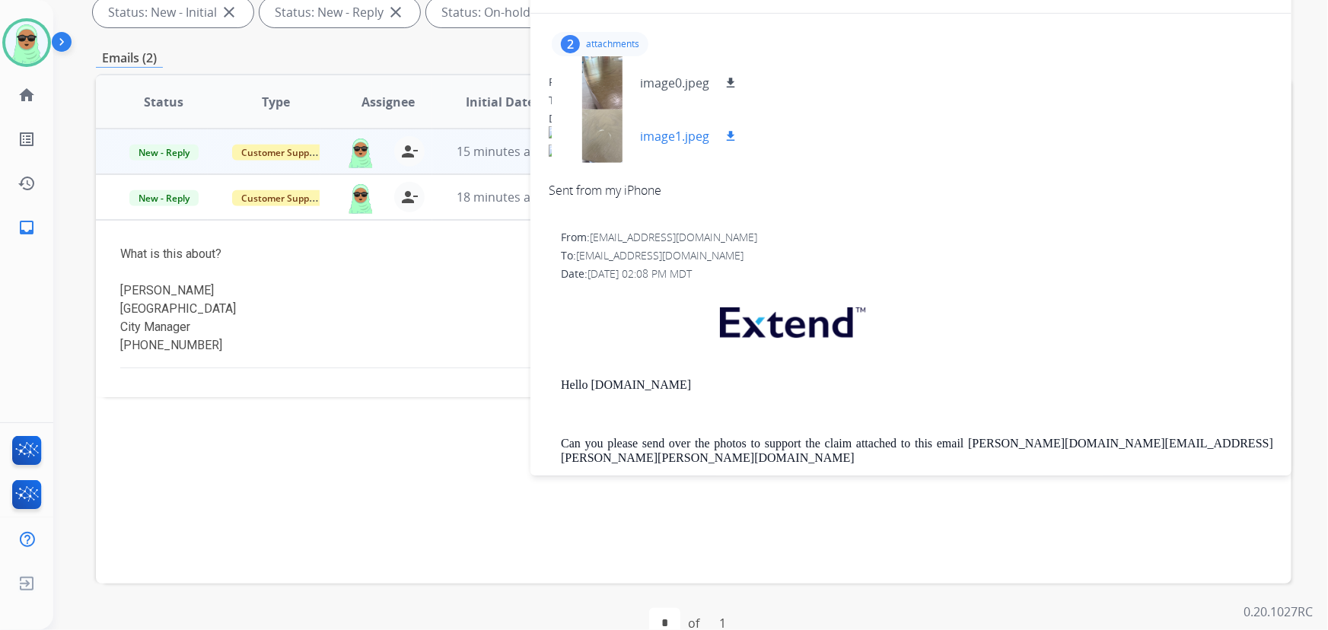
click at [605, 116] on div at bounding box center [602, 136] width 76 height 53
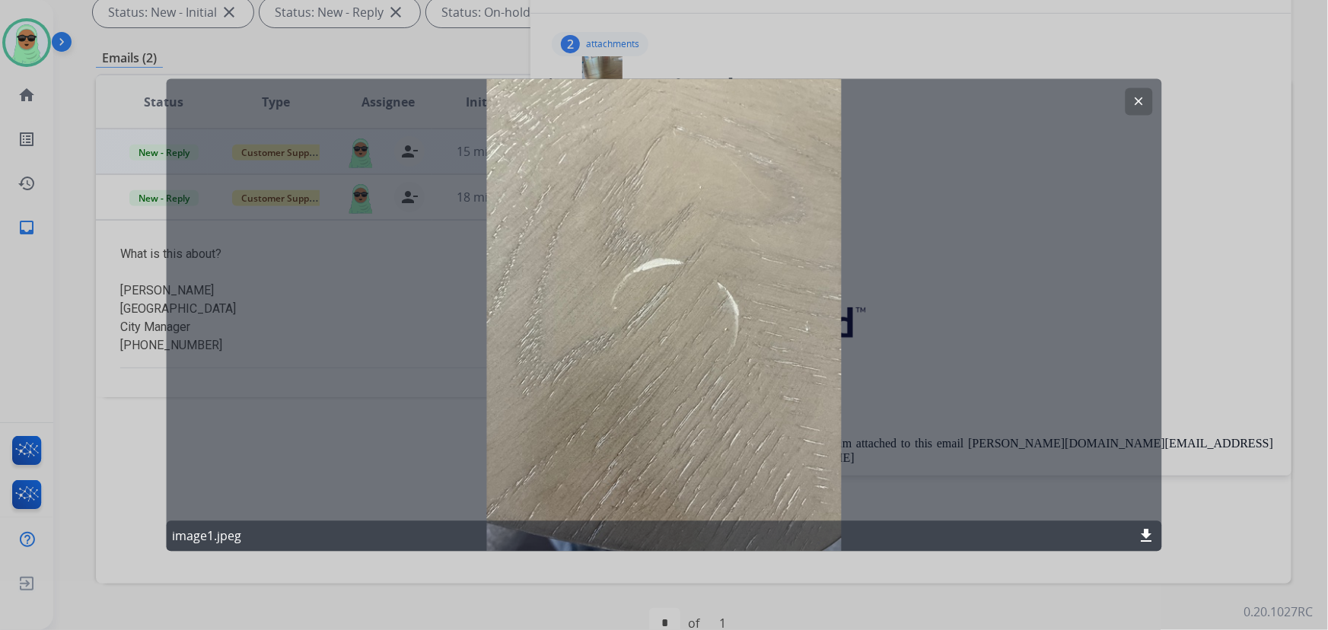
click at [1148, 110] on button "clear" at bounding box center [1139, 101] width 27 height 27
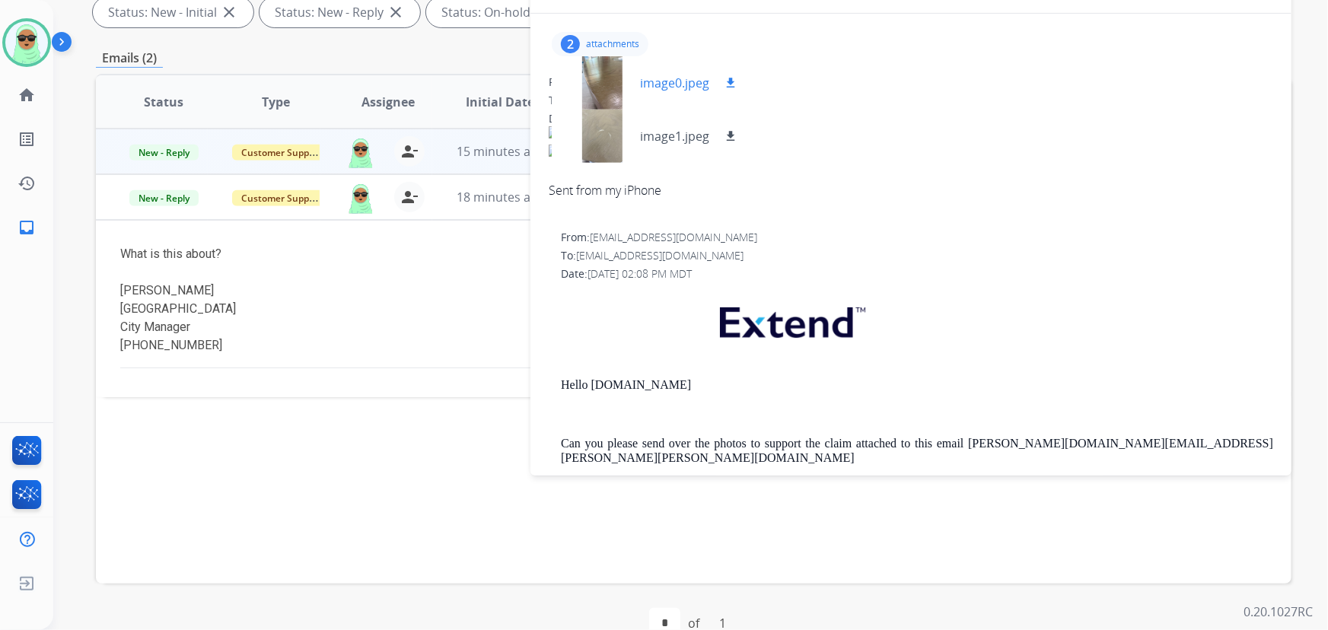
click at [620, 85] on div at bounding box center [602, 82] width 76 height 53
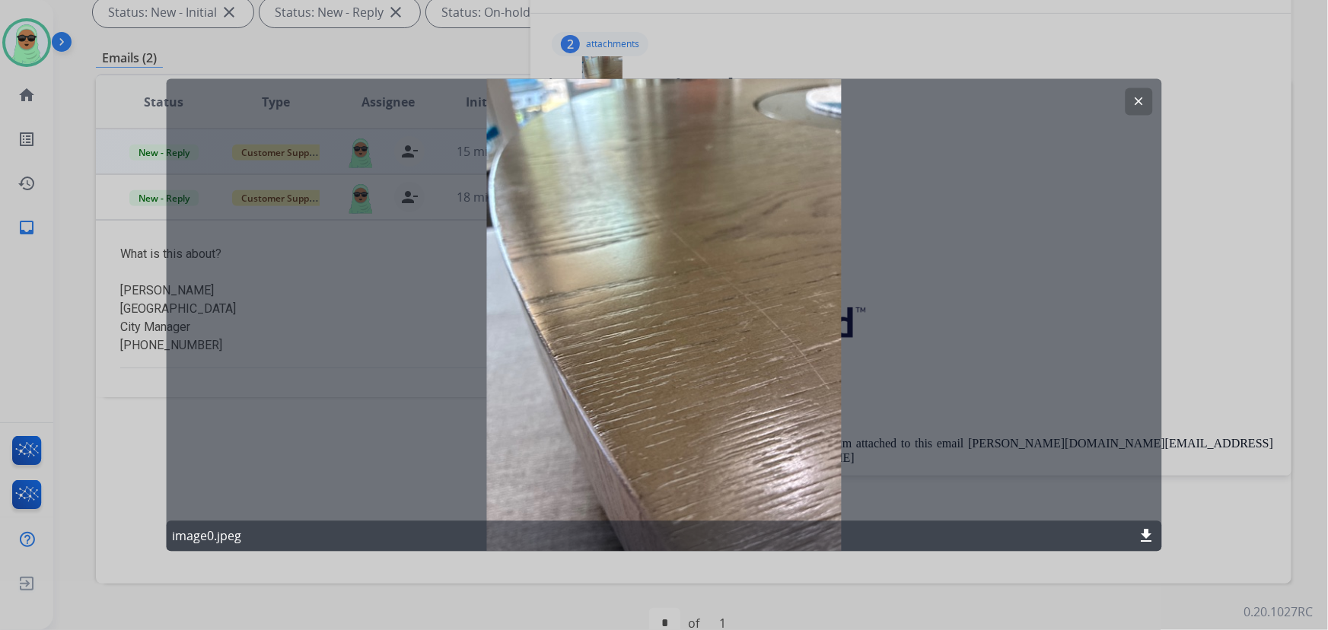
click at [903, 55] on div at bounding box center [664, 315] width 1328 height 630
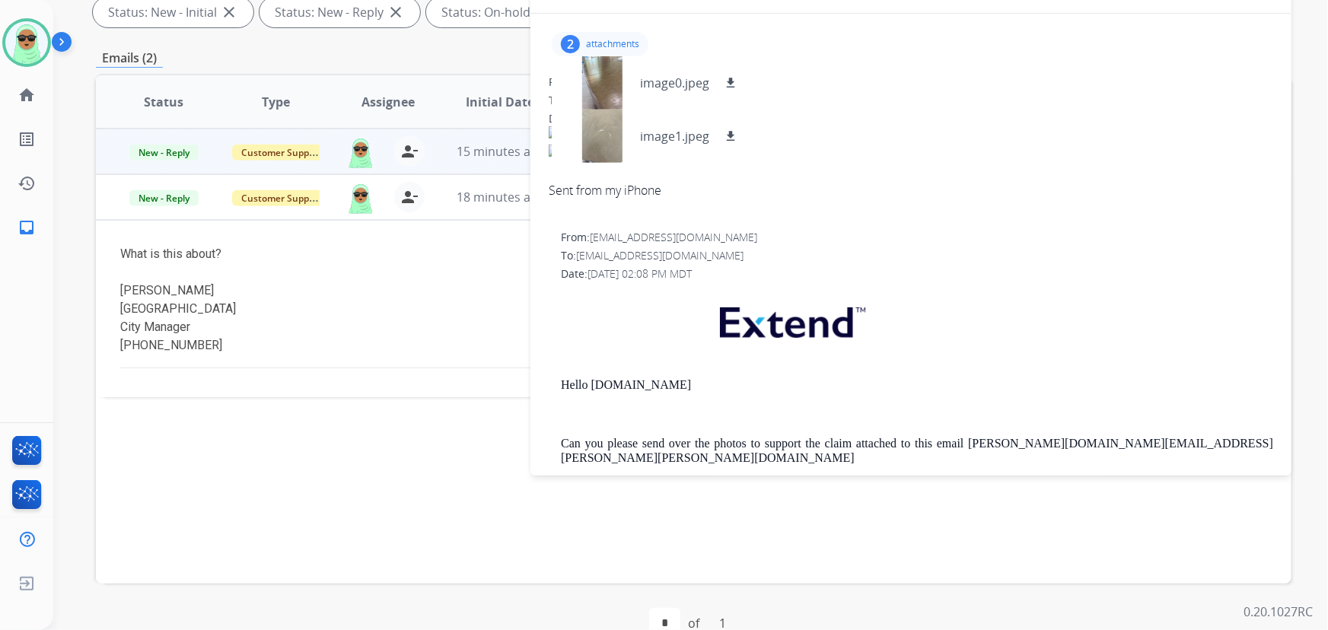
click at [270, 475] on div "Status Type Assignee Initial Date Updated Date arrow_downward SLA Subject Custo…" at bounding box center [694, 329] width 1196 height 510
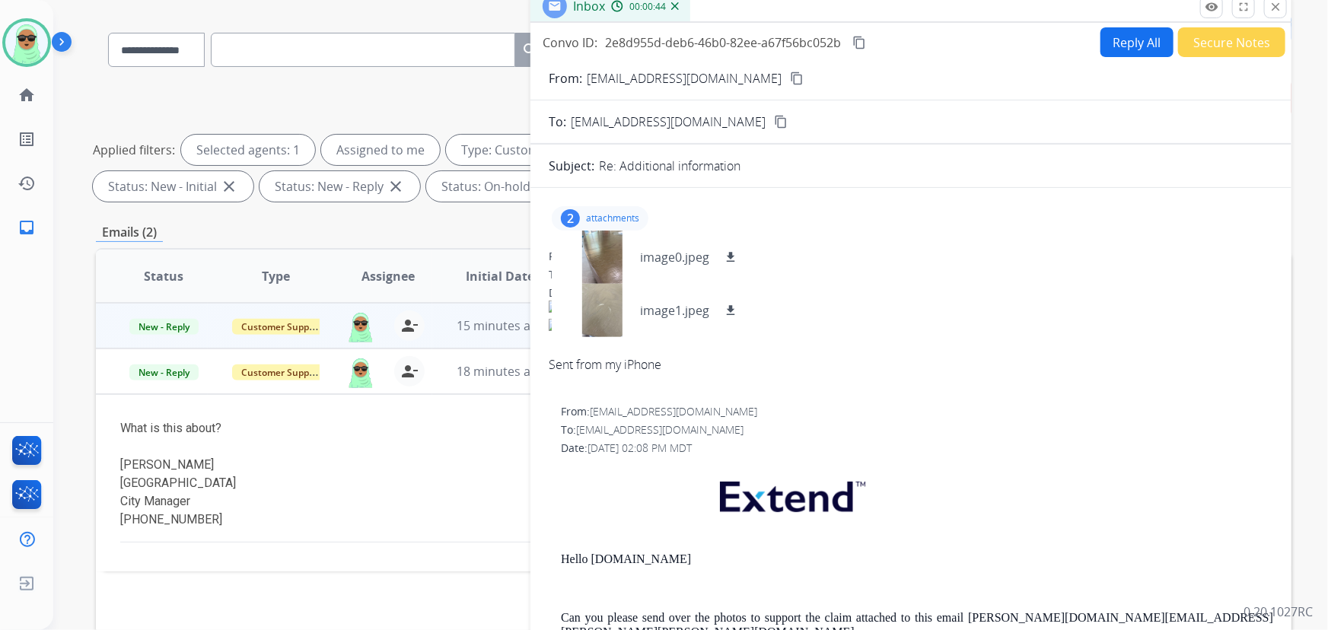
scroll to position [69, 0]
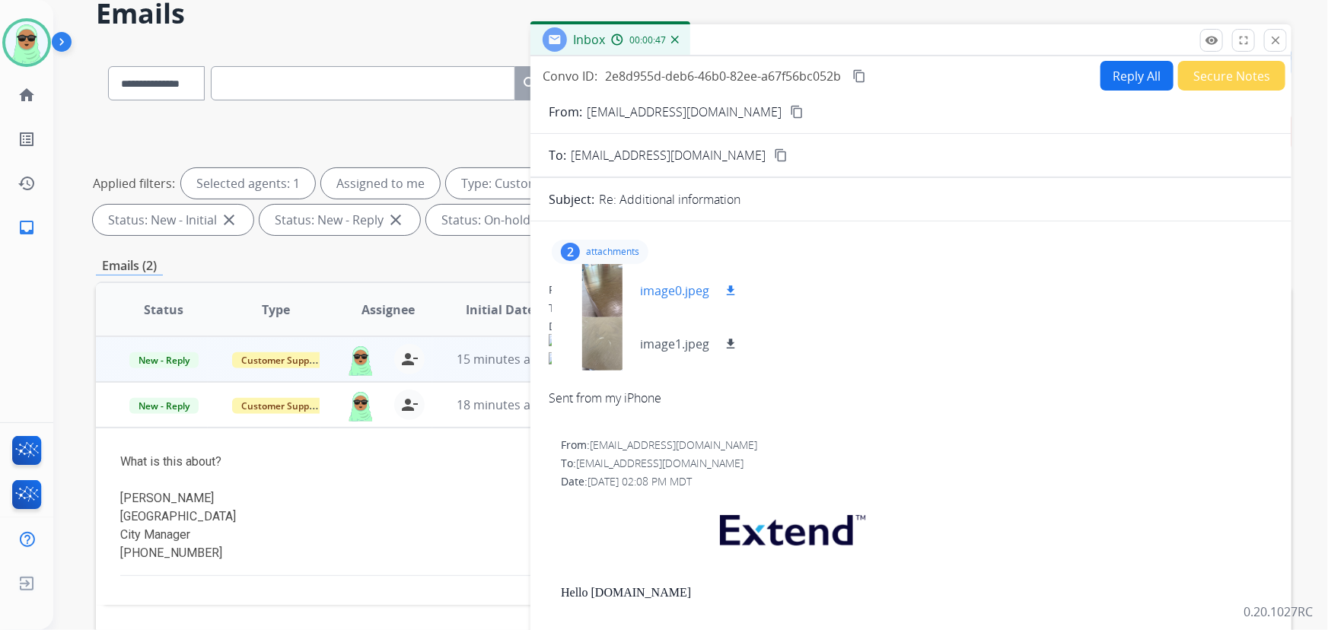
click at [607, 289] on div at bounding box center [602, 290] width 76 height 53
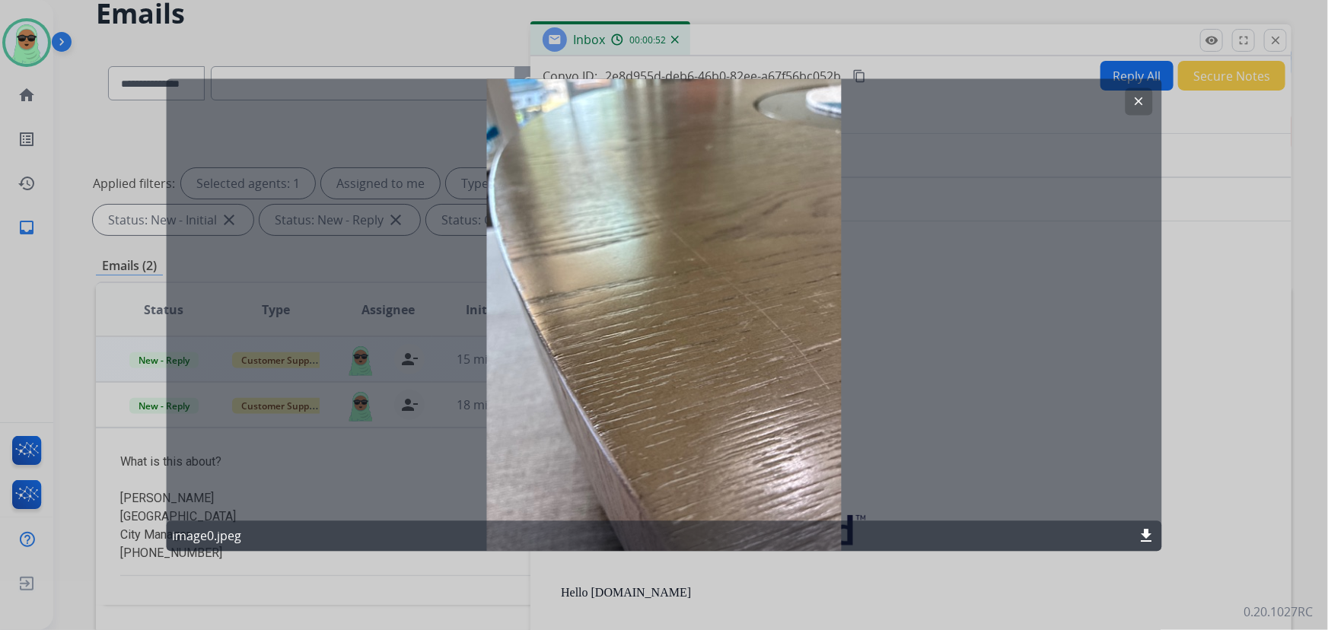
click at [1141, 107] on mat-icon "clear" at bounding box center [1140, 102] width 14 height 14
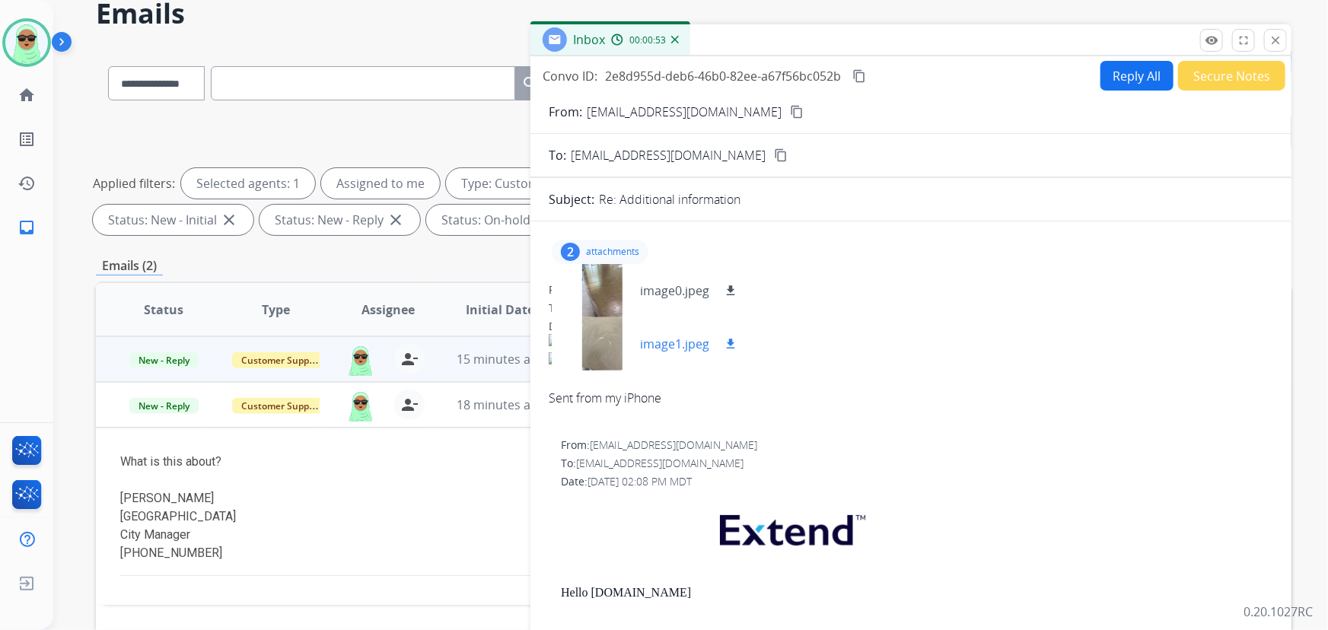
click at [580, 334] on div at bounding box center [602, 343] width 76 height 53
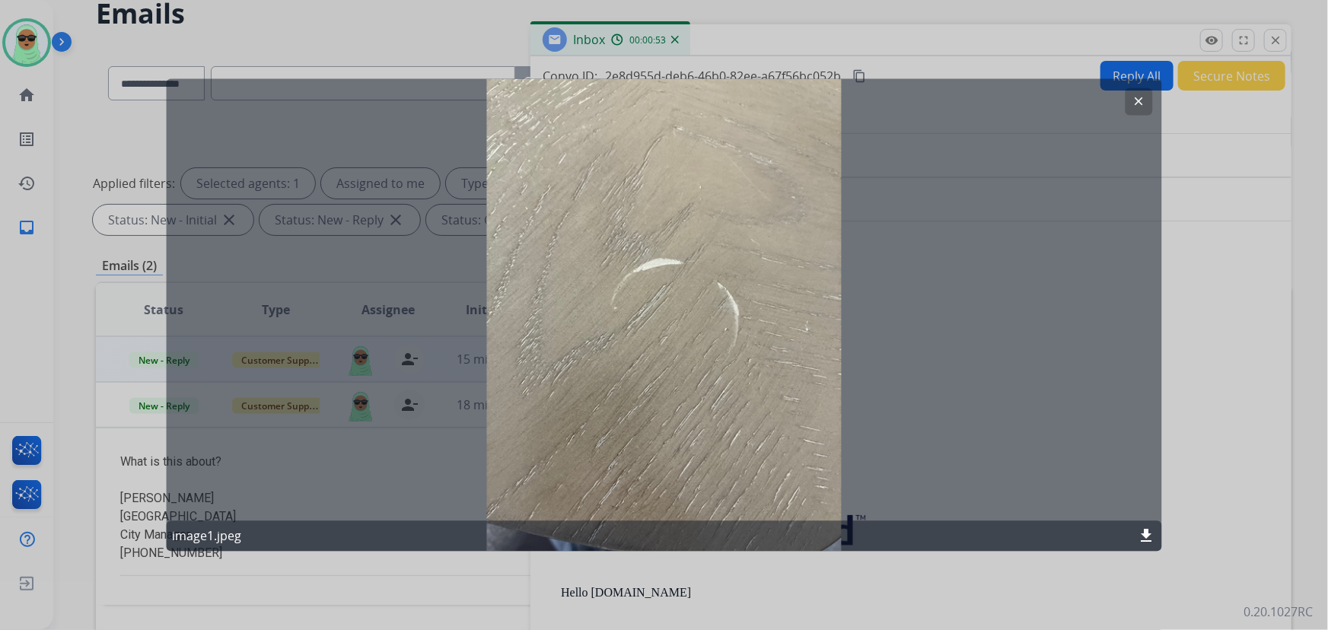
click at [560, 189] on div "clear image1.jpeg download" at bounding box center [664, 315] width 996 height 473
drag, startPoint x: 1142, startPoint y: 97, endPoint x: 1124, endPoint y: 84, distance: 21.3
click at [1133, 94] on button "clear" at bounding box center [1139, 101] width 27 height 27
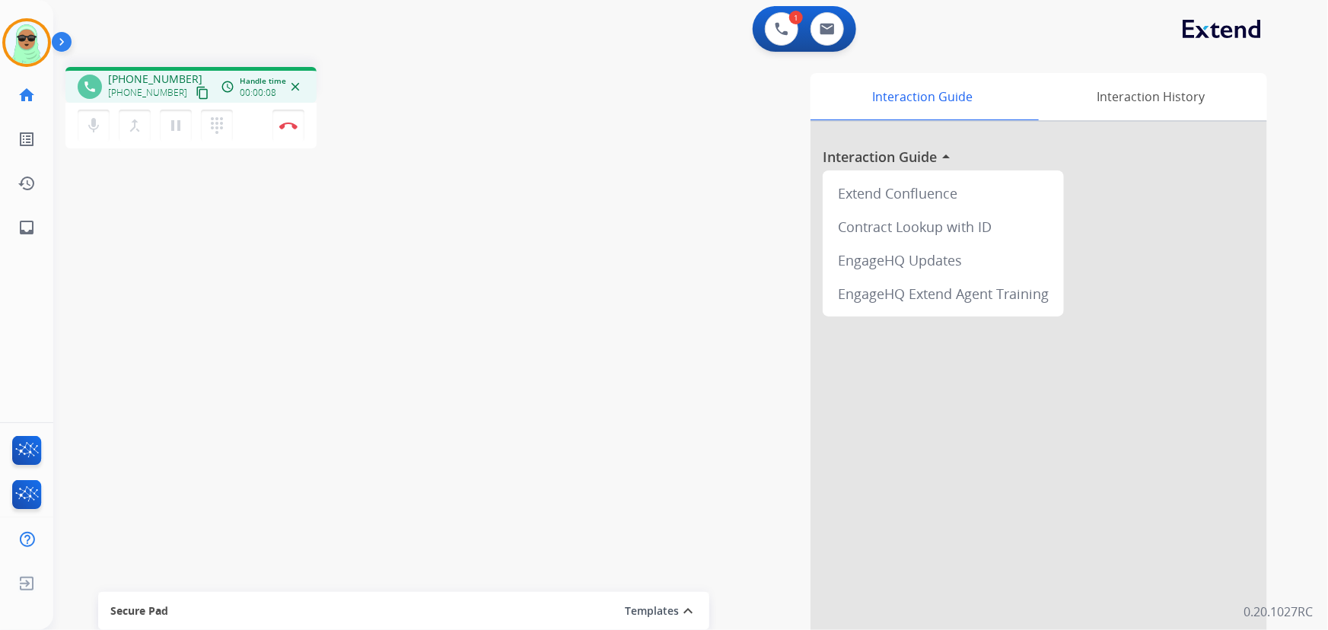
click at [168, 88] on span "[PHONE_NUMBER]" at bounding box center [147, 93] width 79 height 12
click at [196, 92] on mat-icon "content_copy" at bounding box center [203, 93] width 14 height 14
click at [177, 126] on mat-icon "pause" at bounding box center [176, 125] width 18 height 18
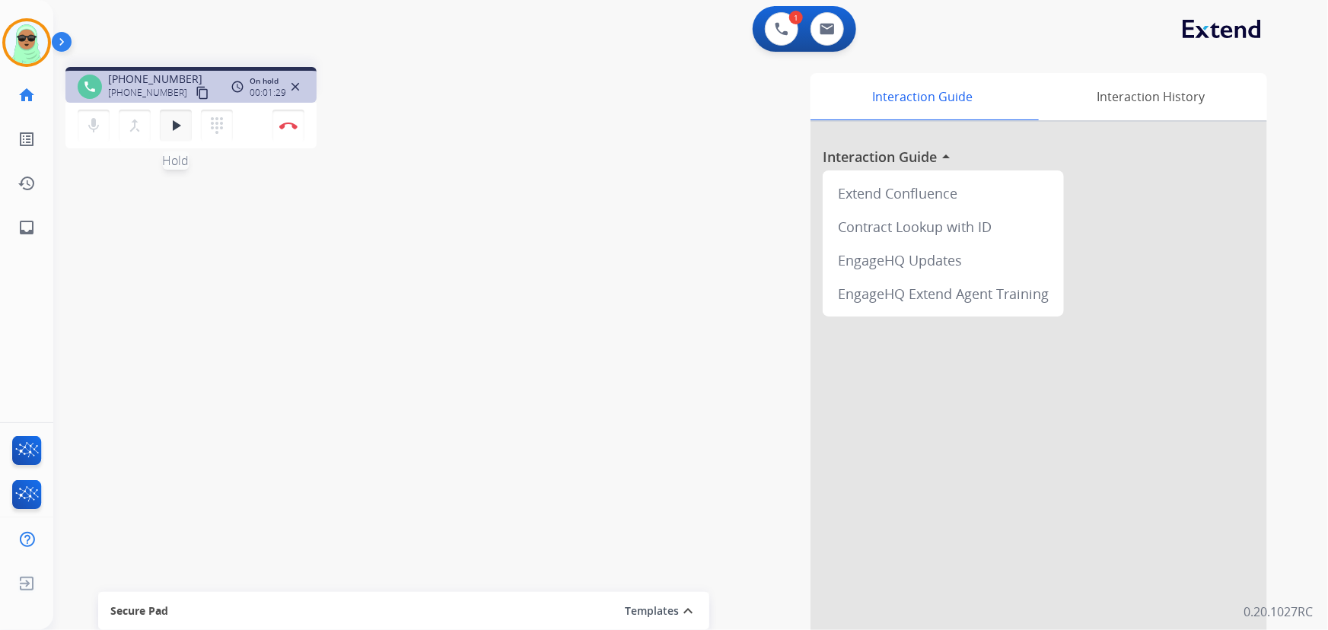
click at [190, 126] on button "play_arrow Hold" at bounding box center [176, 126] width 32 height 32
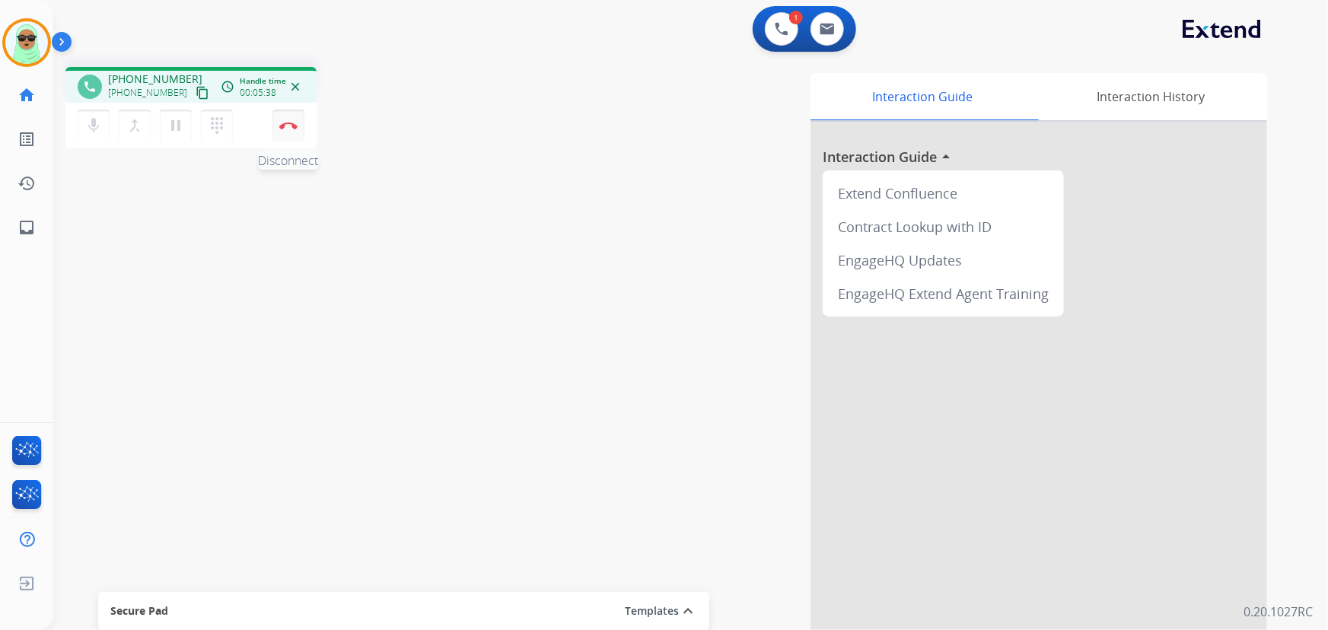
click at [291, 127] on img at bounding box center [288, 126] width 18 height 8
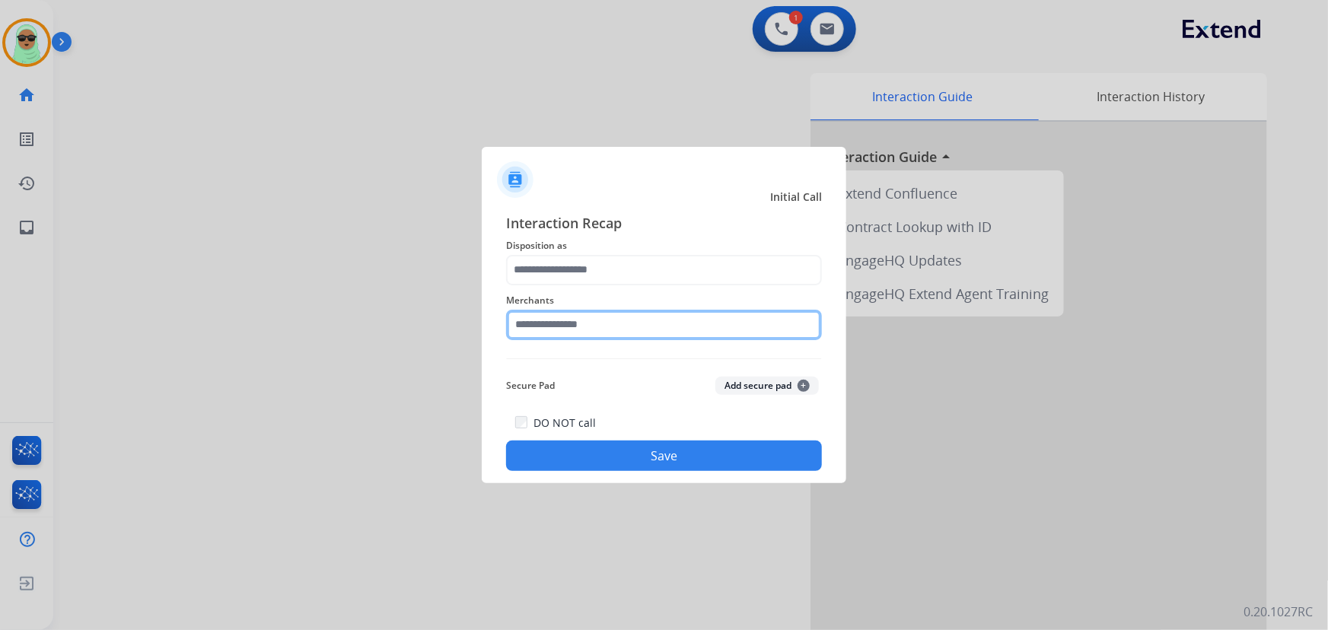
click at [709, 320] on input "text" at bounding box center [664, 325] width 316 height 30
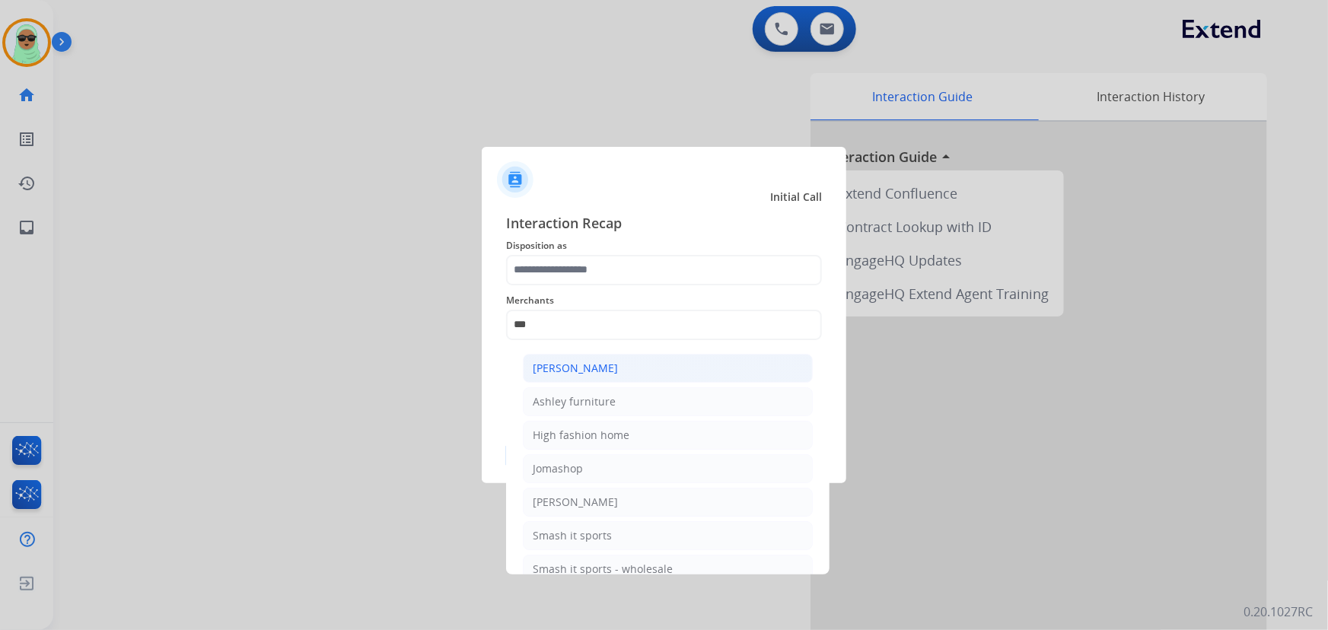
click at [631, 362] on li "[PERSON_NAME]" at bounding box center [668, 368] width 290 height 29
type input "**********"
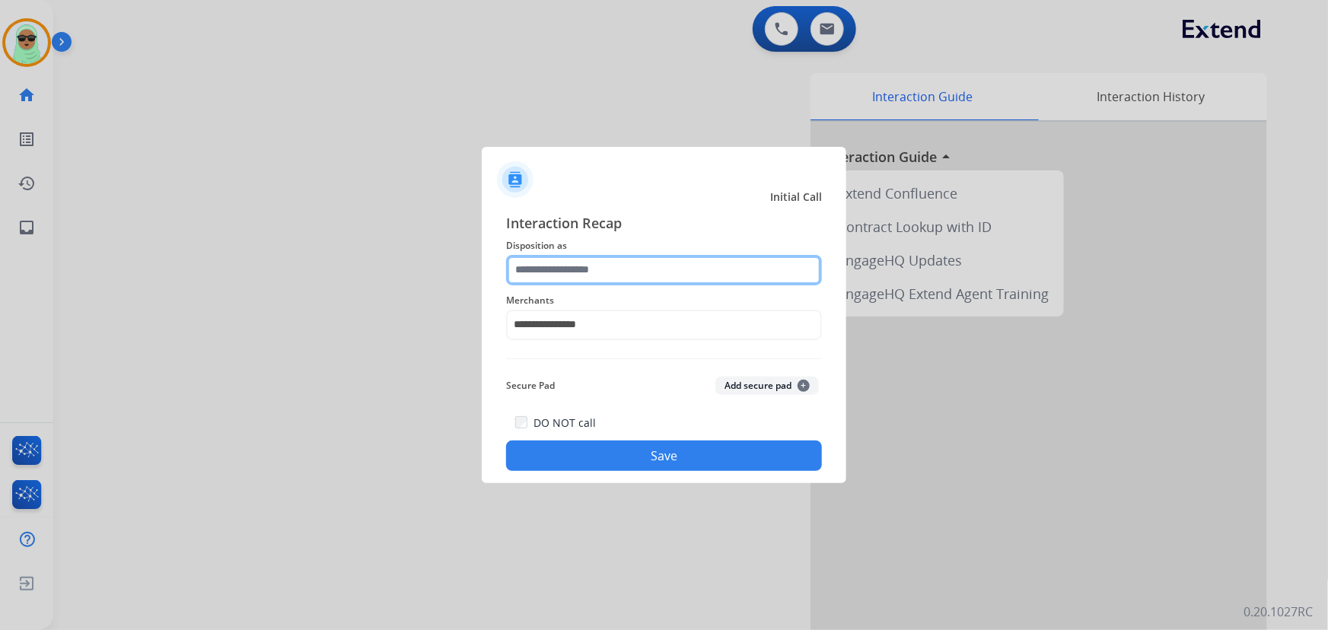
click at [607, 271] on input "text" at bounding box center [664, 270] width 316 height 30
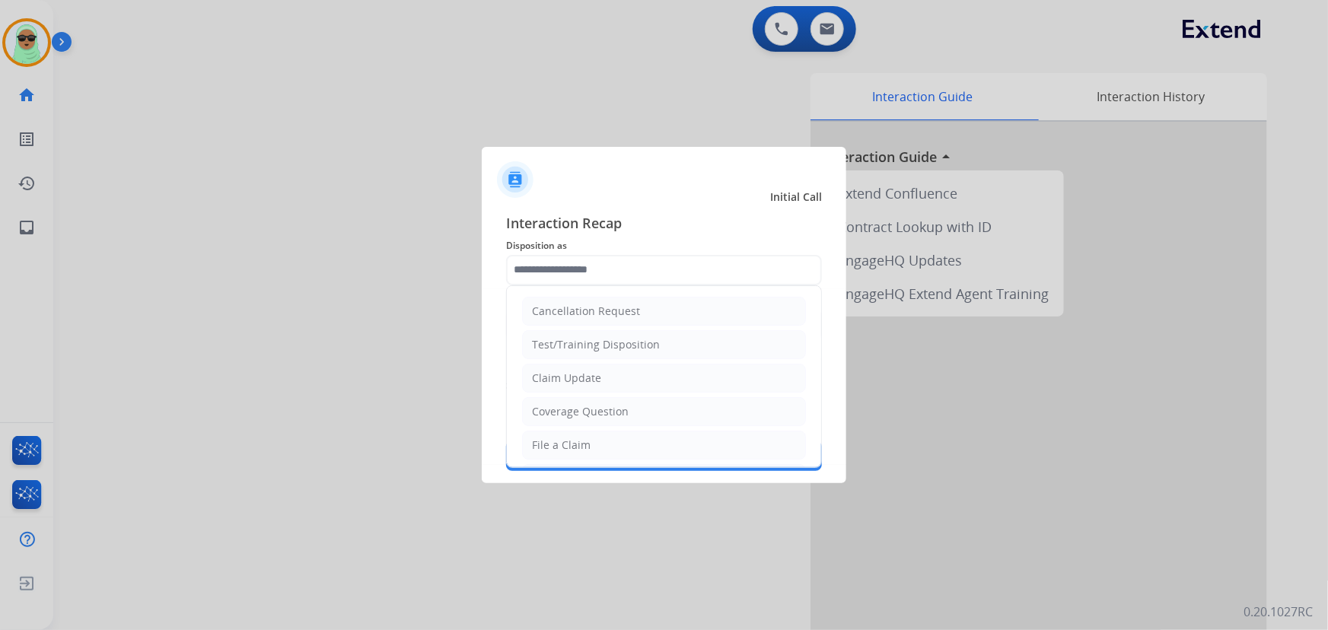
click at [576, 381] on div "Claim Update" at bounding box center [566, 378] width 69 height 15
type input "**********"
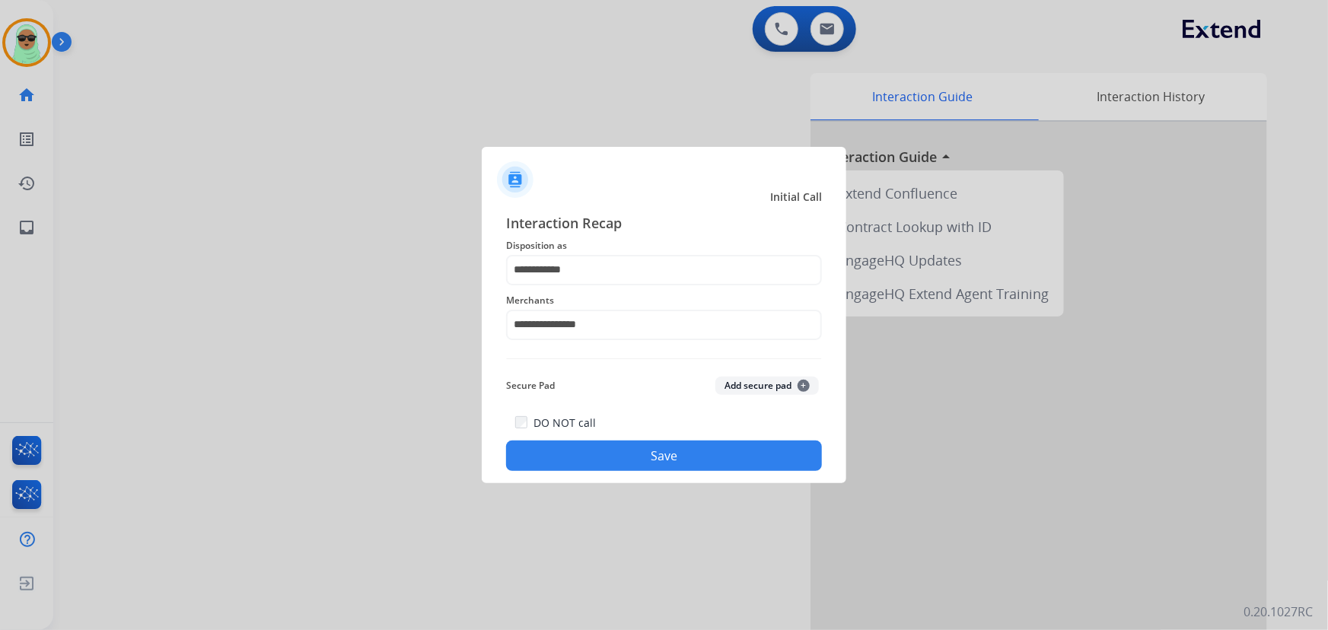
click at [608, 448] on button "Save" at bounding box center [664, 456] width 316 height 30
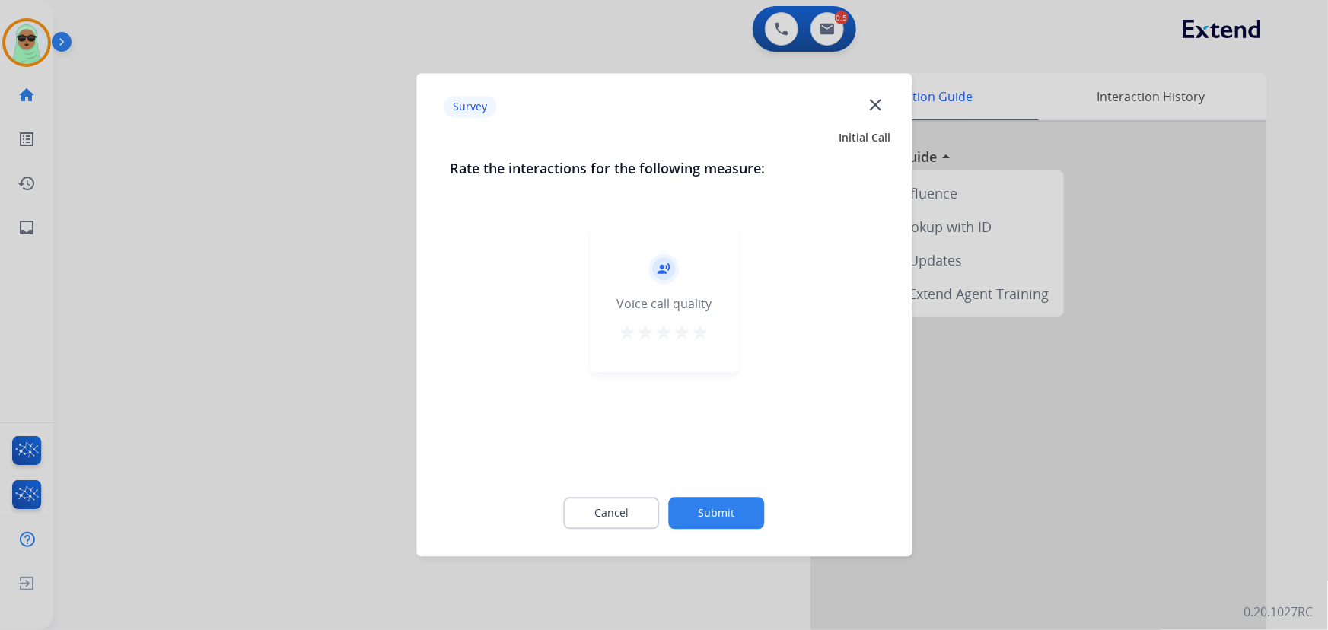
click at [715, 513] on button "Submit" at bounding box center [717, 514] width 96 height 32
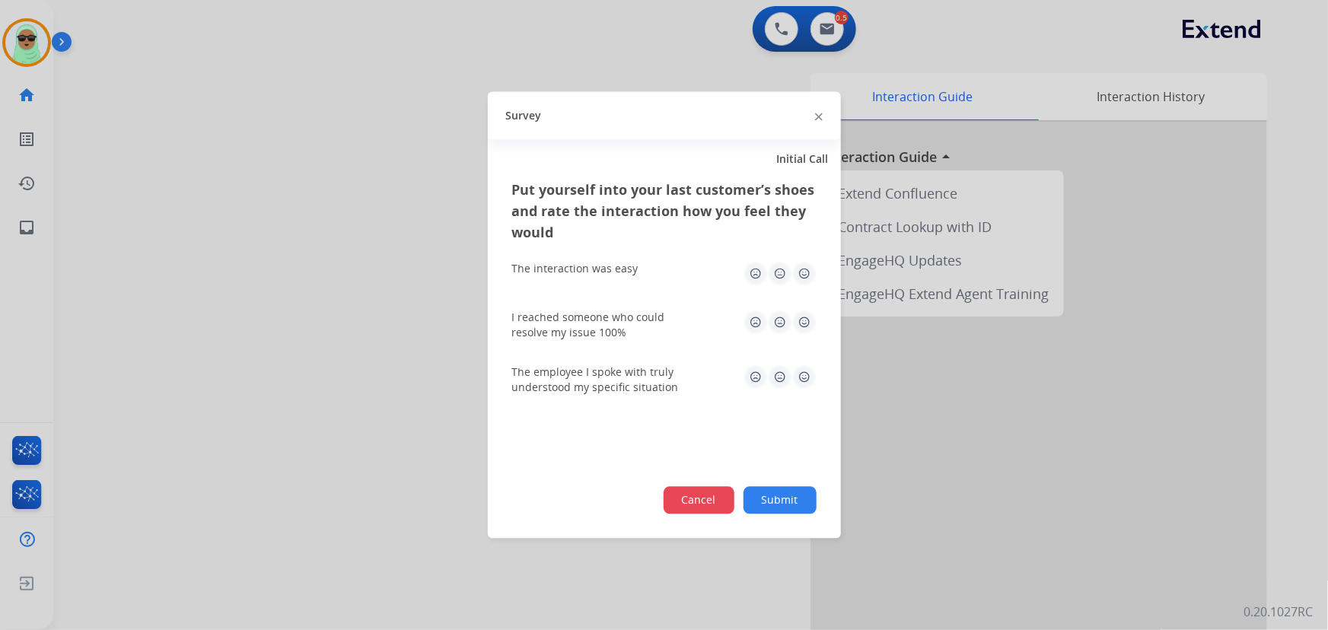
click at [729, 510] on button "Cancel" at bounding box center [699, 500] width 71 height 27
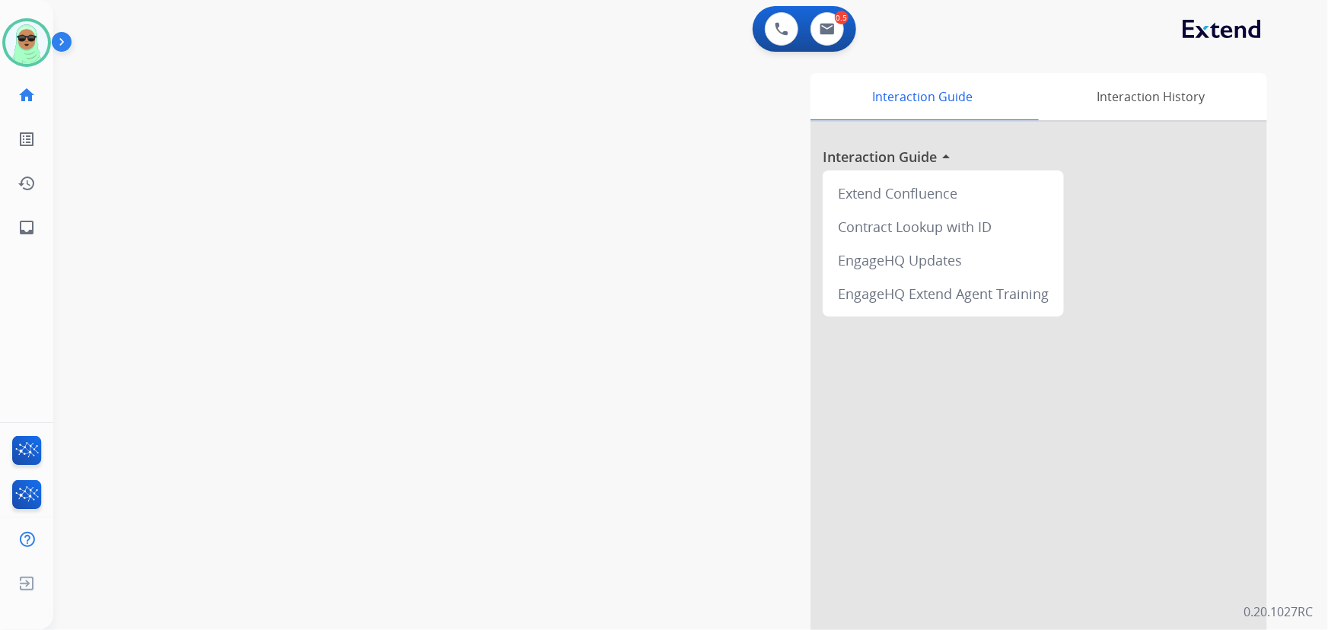
click at [169, 192] on div "swap_horiz Break voice bridge close_fullscreen Connect 3-Way Call merge_type Se…" at bounding box center [672, 372] width 1239 height 635
click at [829, 39] on button at bounding box center [827, 28] width 33 height 33
select select "**********"
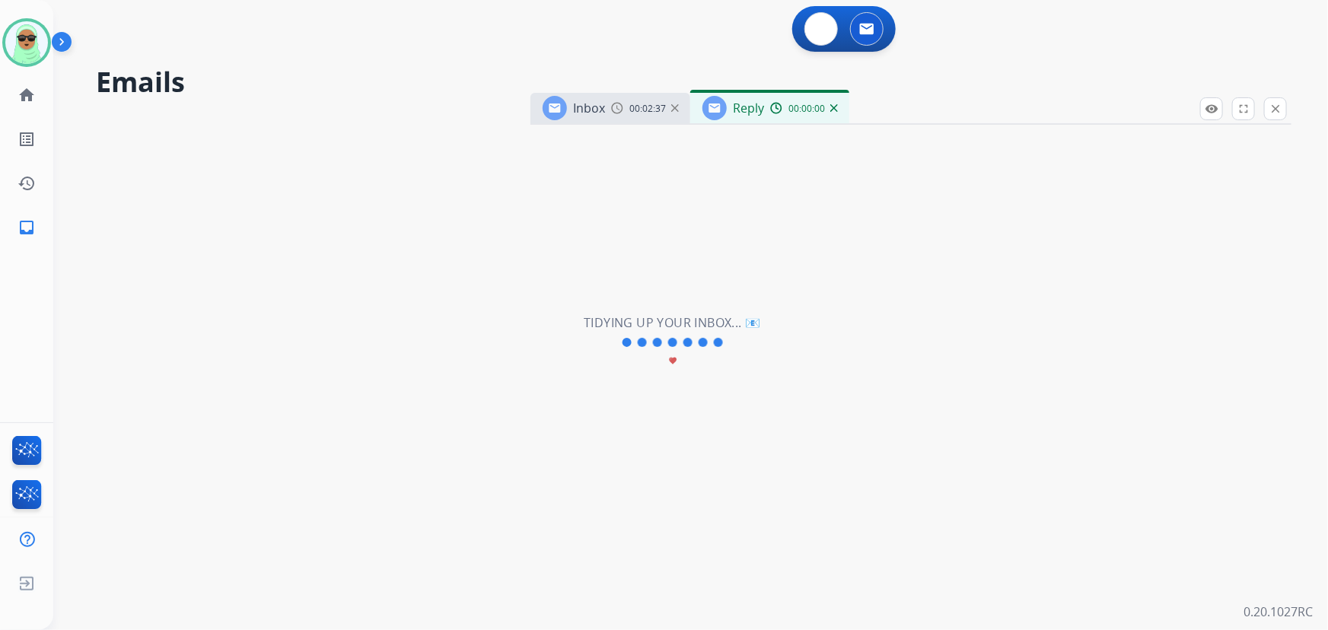
select select "**********"
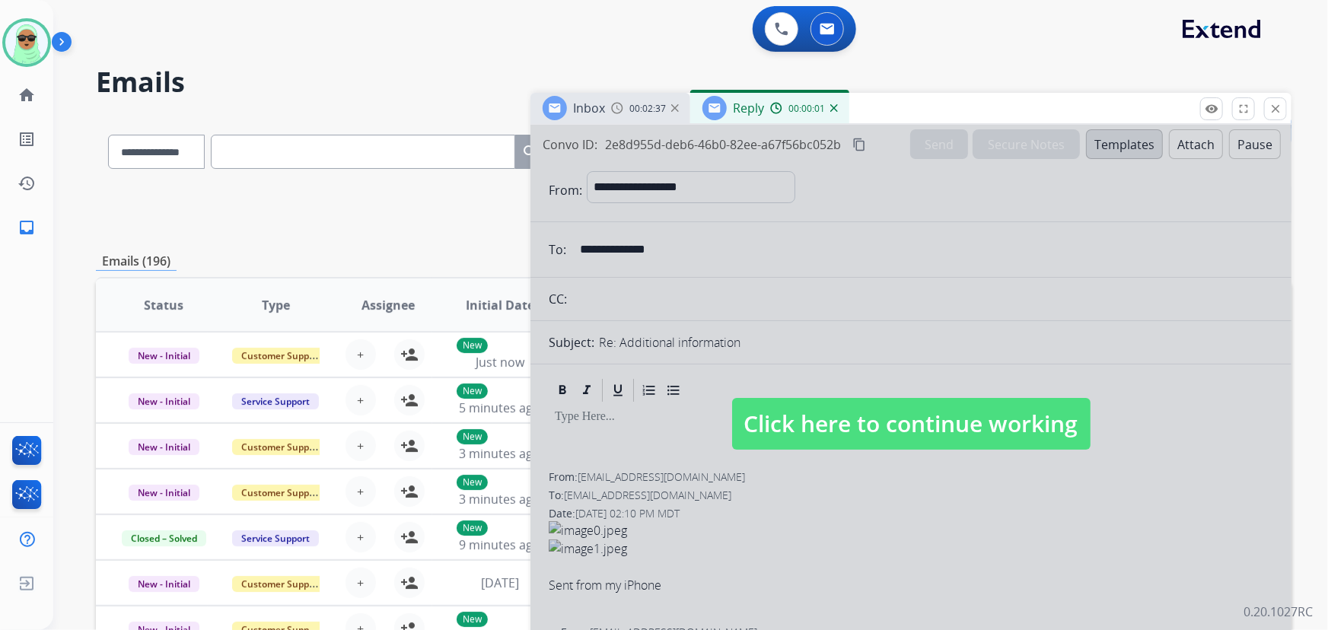
click at [888, 403] on span "Click here to continue working" at bounding box center [911, 424] width 359 height 52
select select
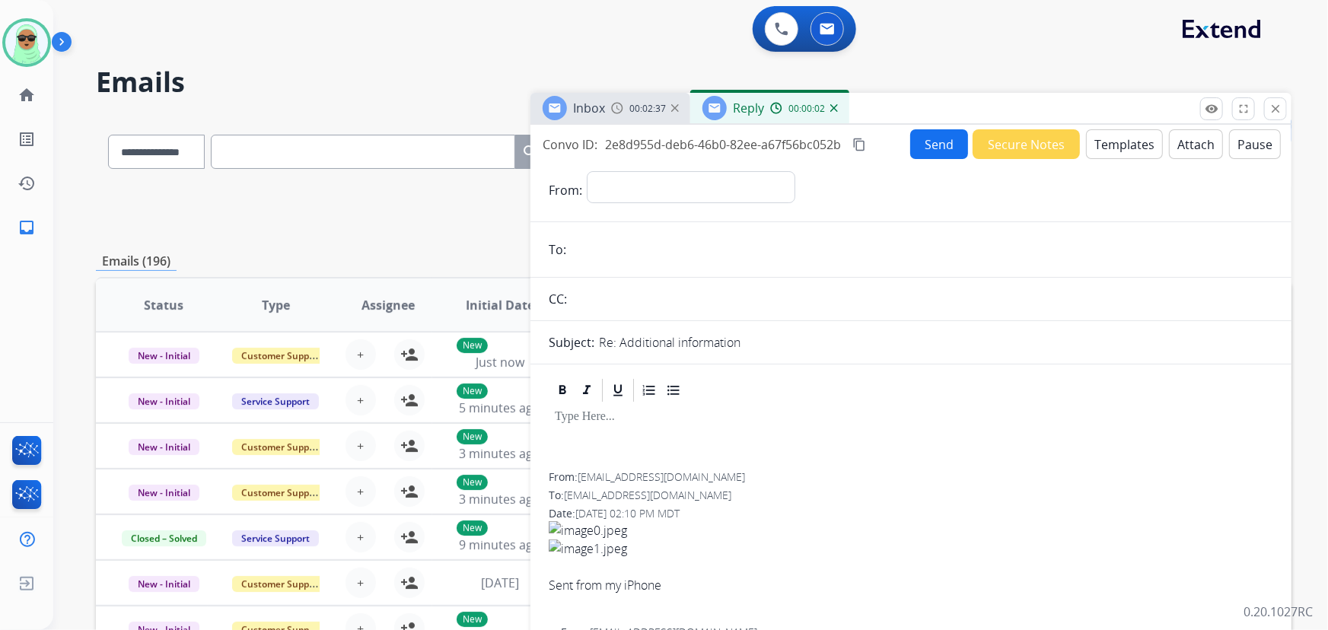
click at [1279, 105] on mat-icon "close" at bounding box center [1276, 109] width 14 height 14
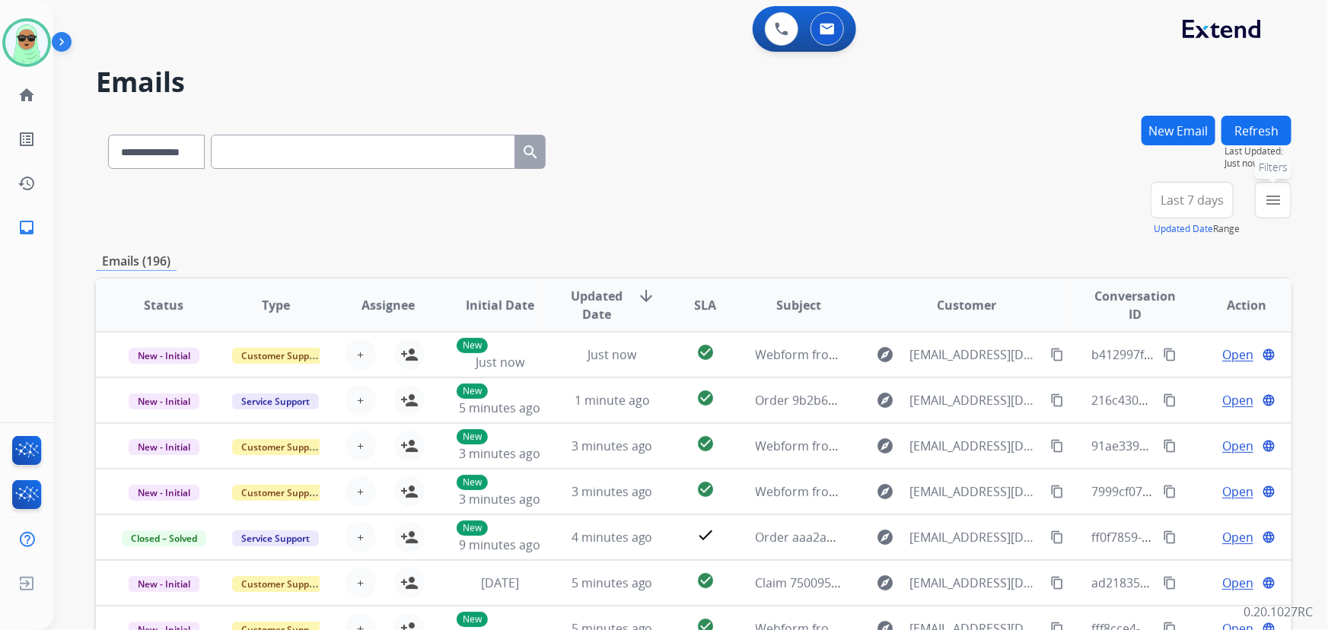
click at [1267, 198] on mat-icon "menu" at bounding box center [1273, 200] width 18 height 18
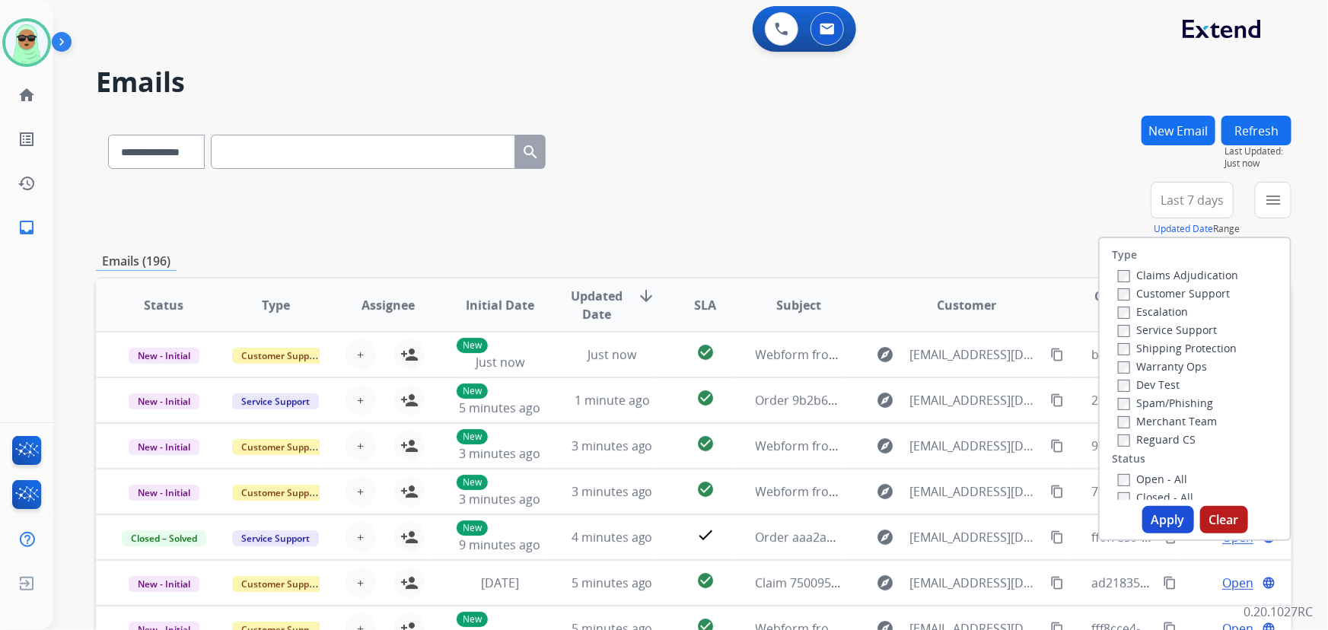
drag, startPoint x: 1172, startPoint y: 292, endPoint x: 1155, endPoint y: 336, distance: 46.8
click at [1172, 292] on label "Customer Support" at bounding box center [1174, 293] width 112 height 14
click at [1150, 346] on label "Shipping Protection" at bounding box center [1177, 348] width 119 height 14
drag, startPoint x: 1146, startPoint y: 435, endPoint x: 1142, endPoint y: 446, distance: 12.3
click at [1146, 435] on label "Reguard CS" at bounding box center [1157, 439] width 78 height 14
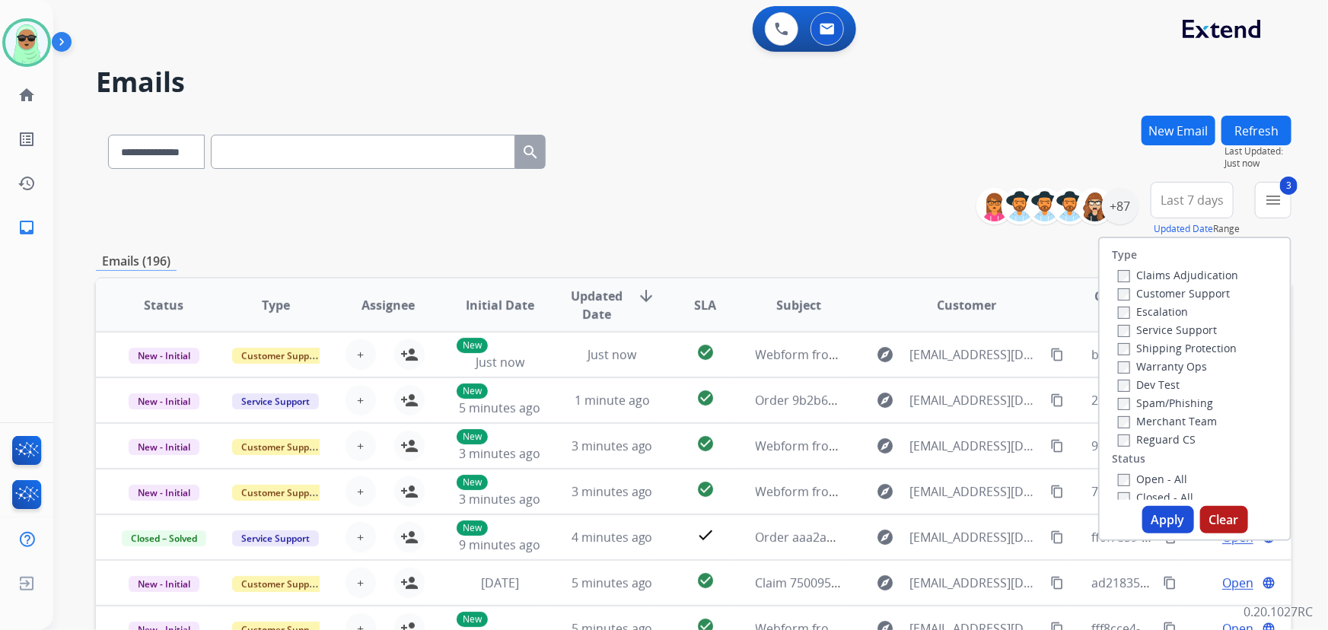
click at [1134, 475] on label "Open - All" at bounding box center [1152, 479] width 69 height 14
drag, startPoint x: 1148, startPoint y: 518, endPoint x: 1151, endPoint y: 486, distance: 32.1
click at [1149, 518] on button "Apply" at bounding box center [1169, 519] width 52 height 27
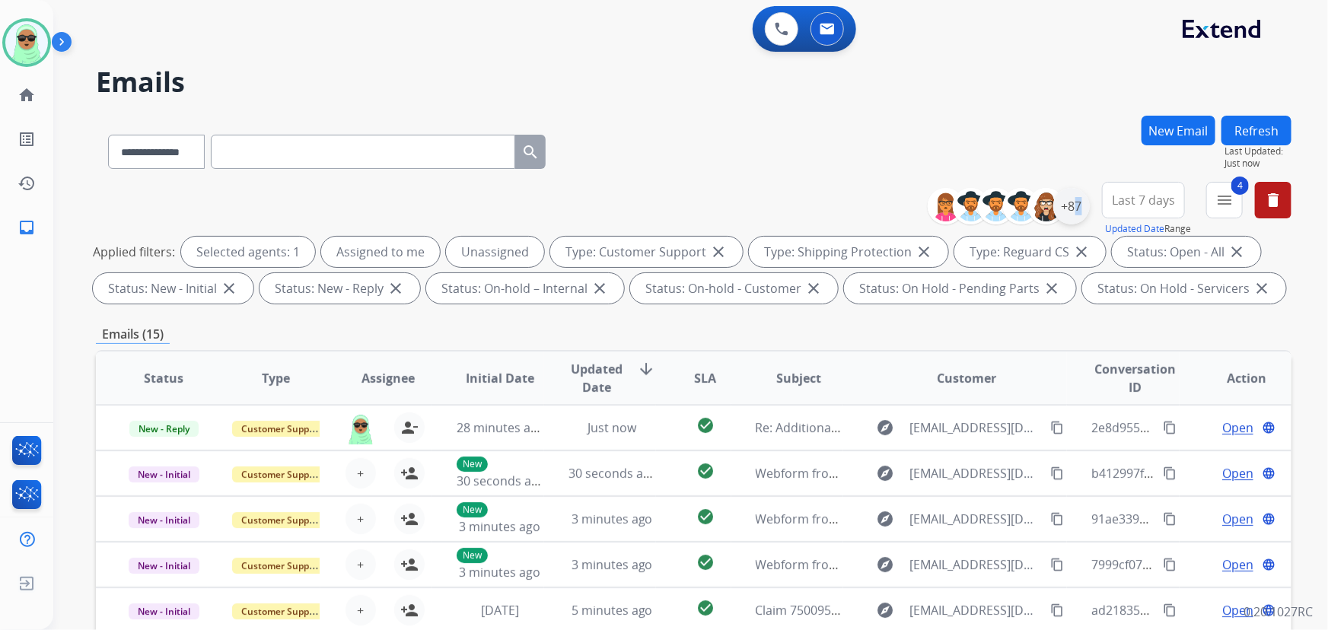
click at [1072, 221] on div "+87" at bounding box center [1072, 206] width 37 height 37
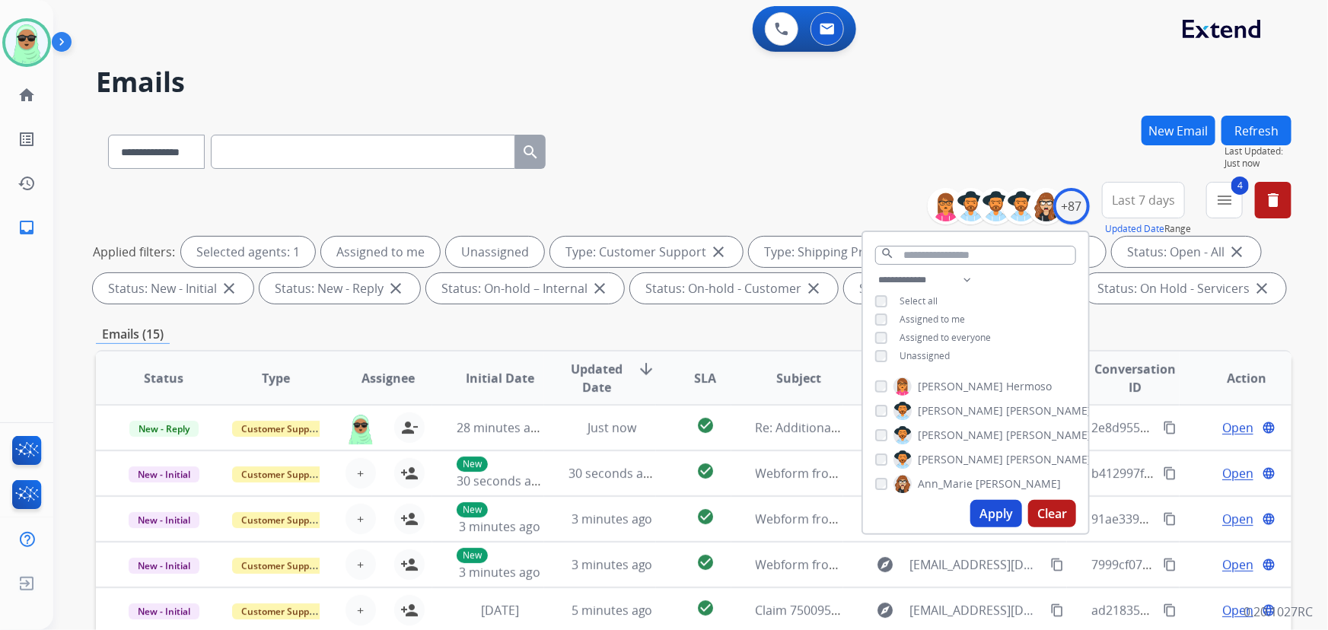
click at [937, 346] on div "**********" at bounding box center [975, 319] width 225 height 97
click at [929, 357] on span "Unassigned" at bounding box center [925, 355] width 50 height 13
click at [1003, 519] on button "Apply" at bounding box center [997, 513] width 52 height 27
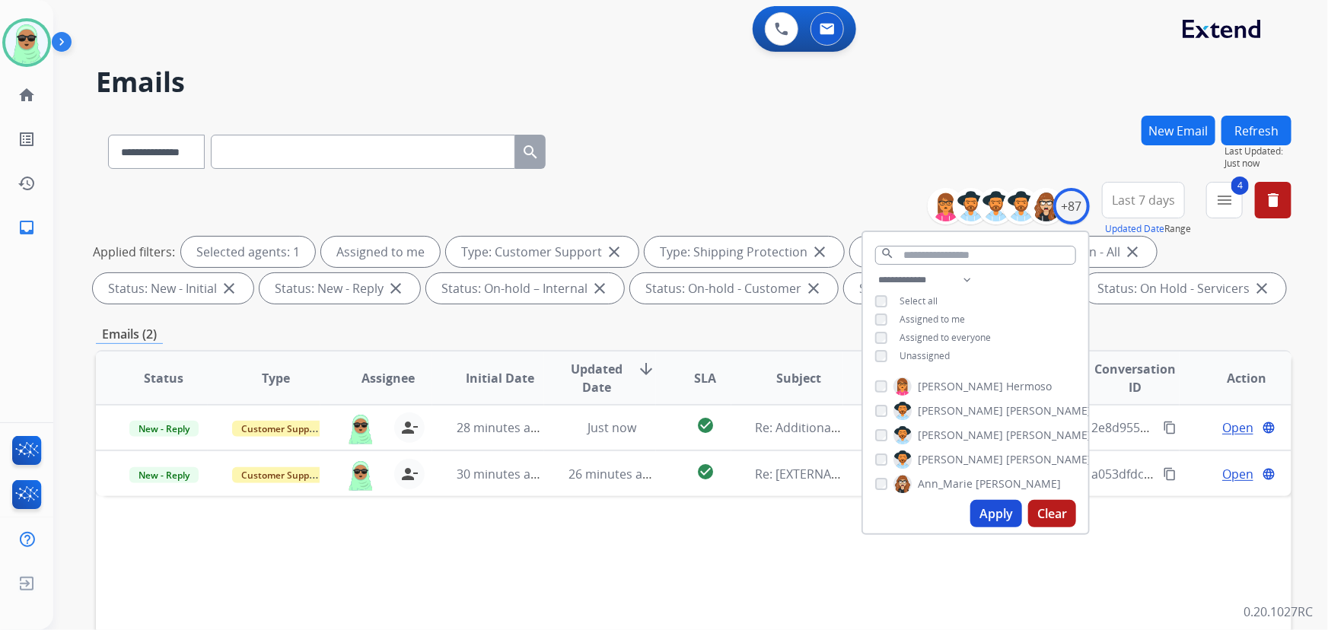
click at [1129, 199] on span "Last 7 days" at bounding box center [1143, 200] width 63 height 6
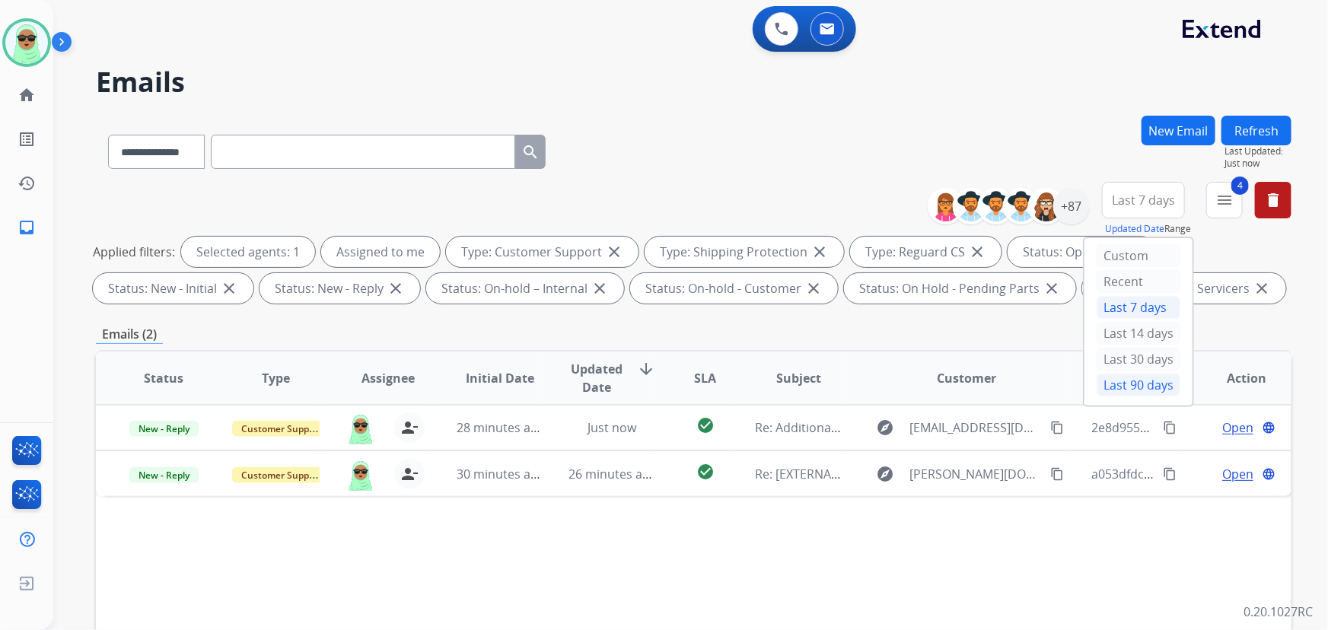
click at [1104, 375] on div "Last 90 days" at bounding box center [1139, 385] width 84 height 23
click at [4, 32] on div at bounding box center [26, 42] width 49 height 49
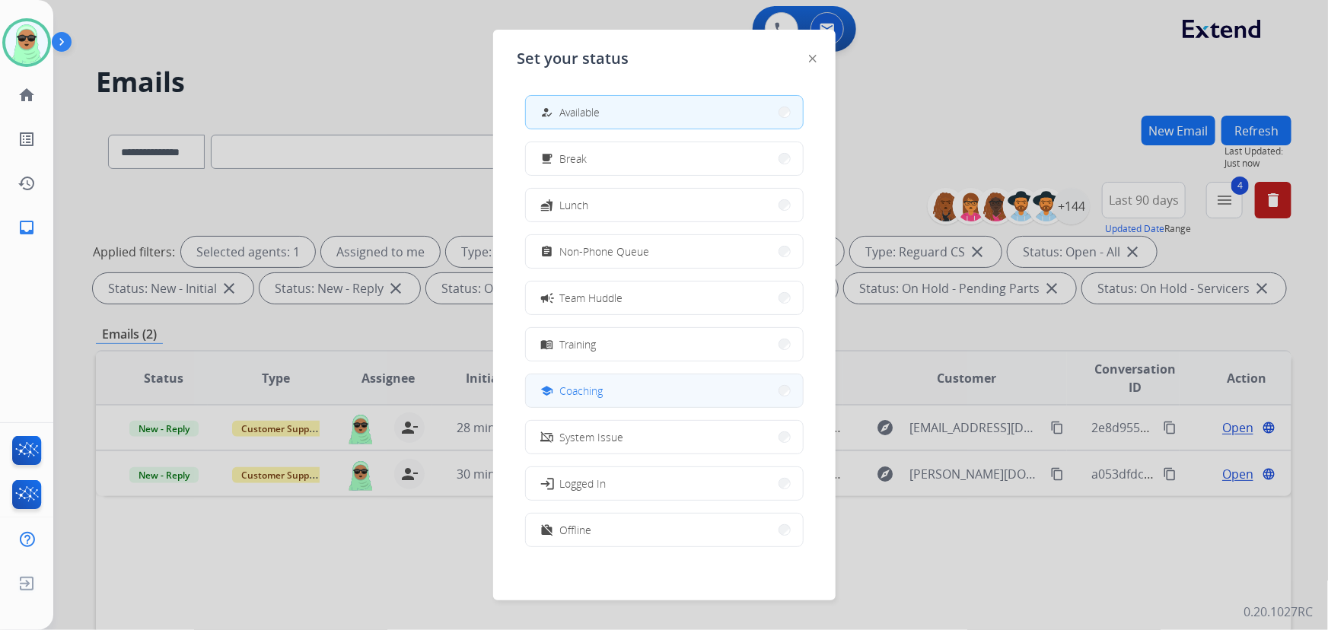
click at [632, 380] on button "school Coaching" at bounding box center [664, 391] width 277 height 33
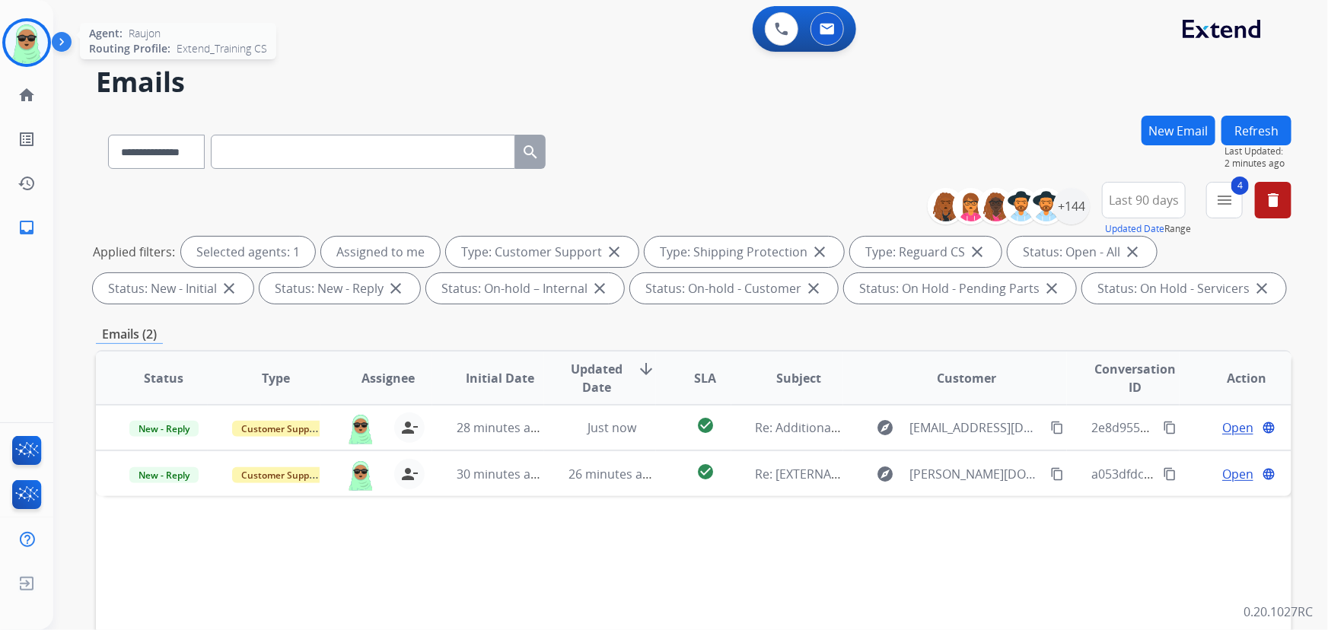
click at [35, 38] on img at bounding box center [26, 42] width 43 height 43
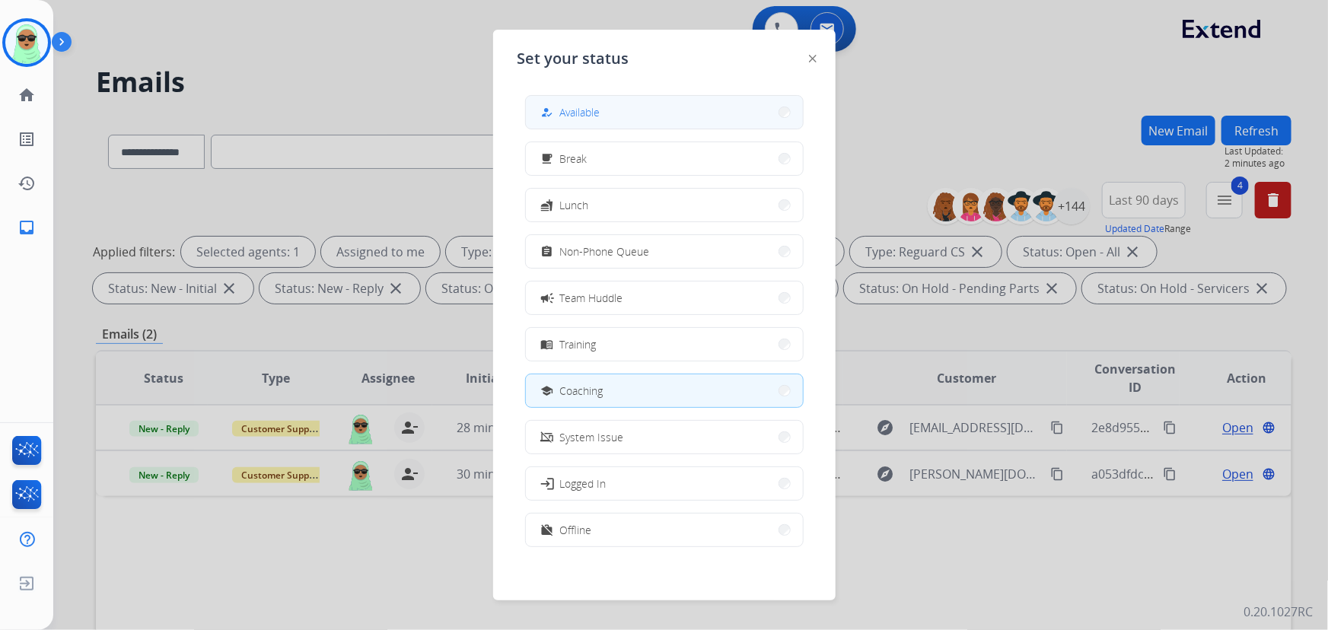
click at [606, 118] on button "how_to_reg Available" at bounding box center [664, 112] width 277 height 33
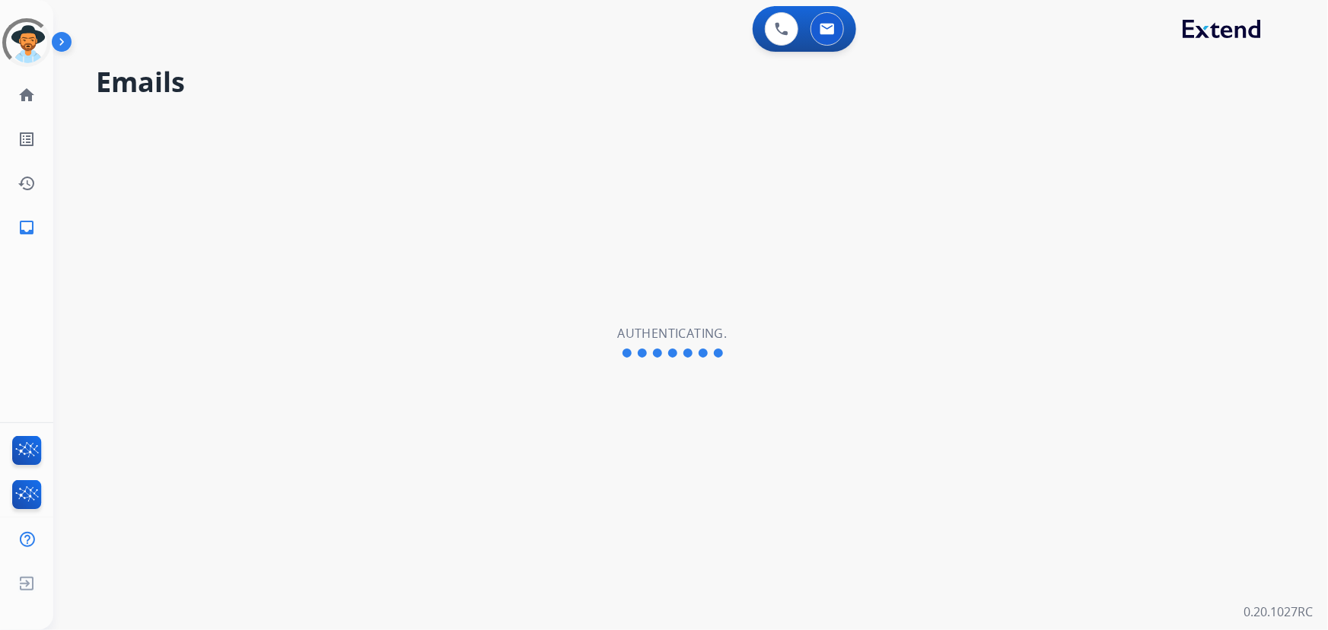
select select "**********"
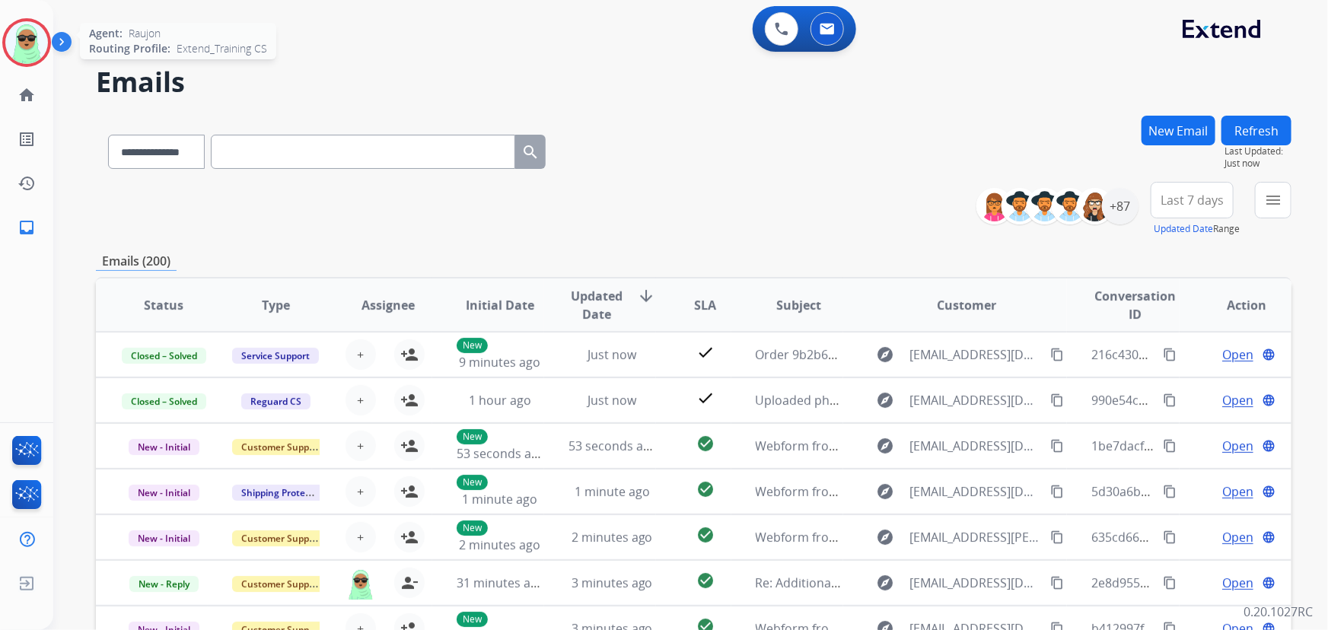
click at [21, 43] on img at bounding box center [26, 42] width 43 height 43
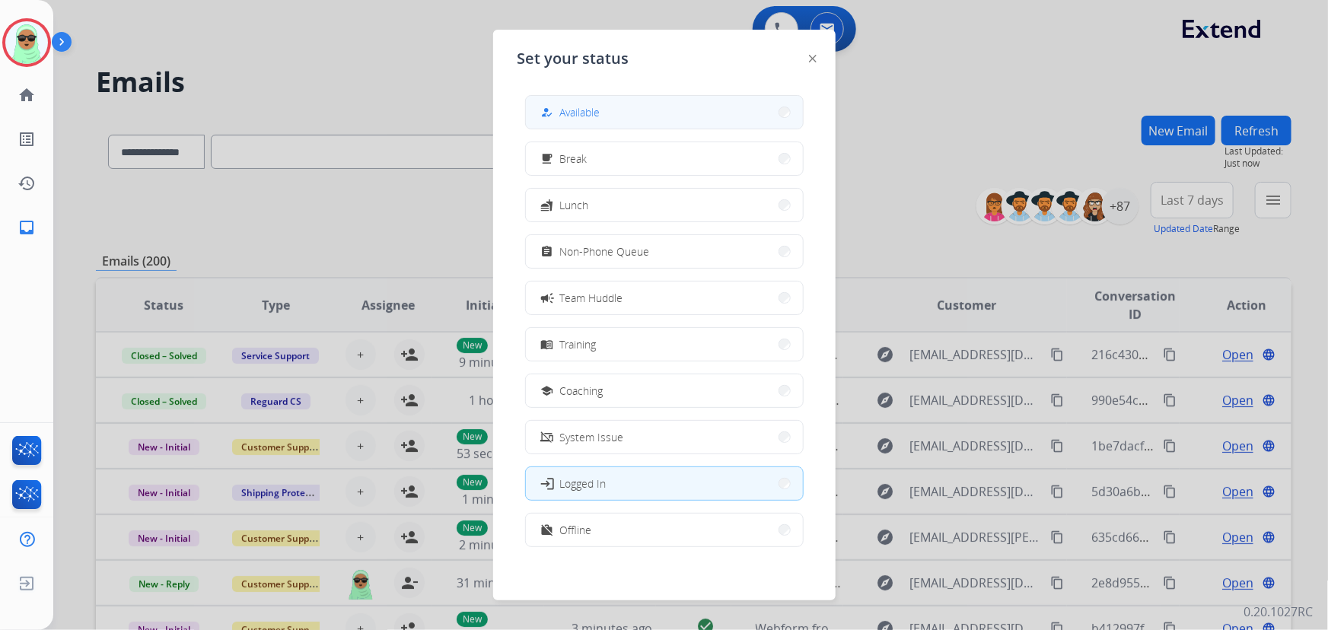
click at [627, 100] on button "how_to_reg Available" at bounding box center [664, 112] width 277 height 33
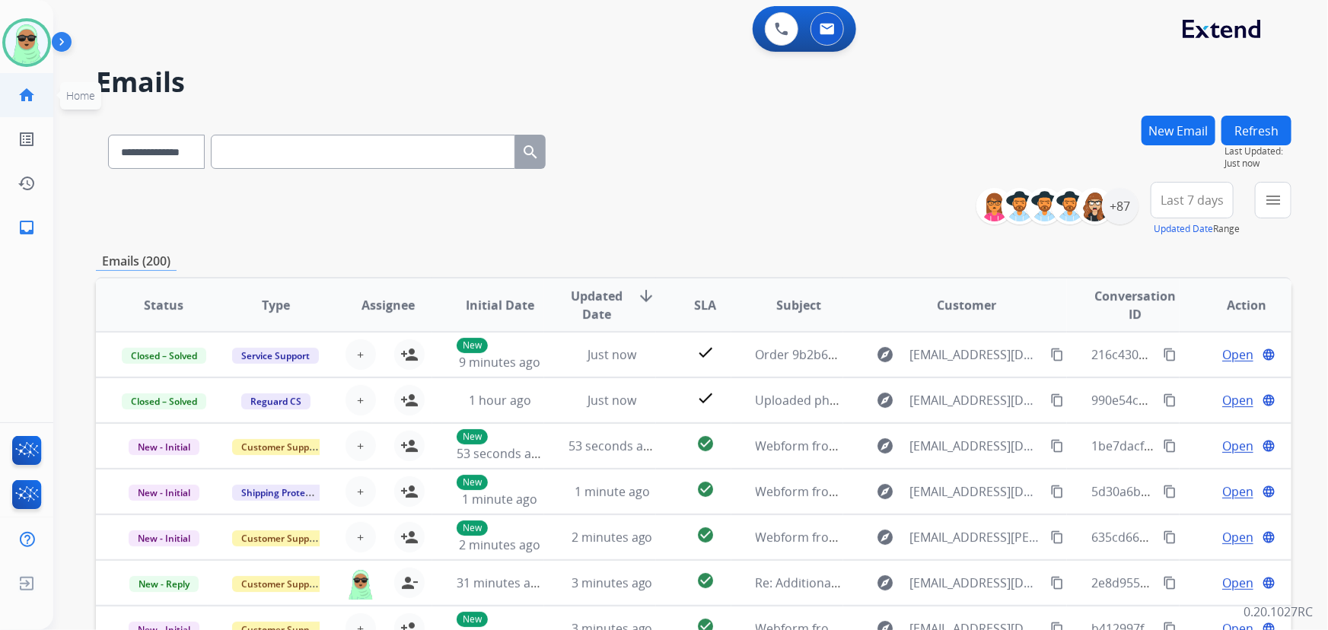
click at [35, 104] on mat-icon "home" at bounding box center [27, 95] width 18 height 18
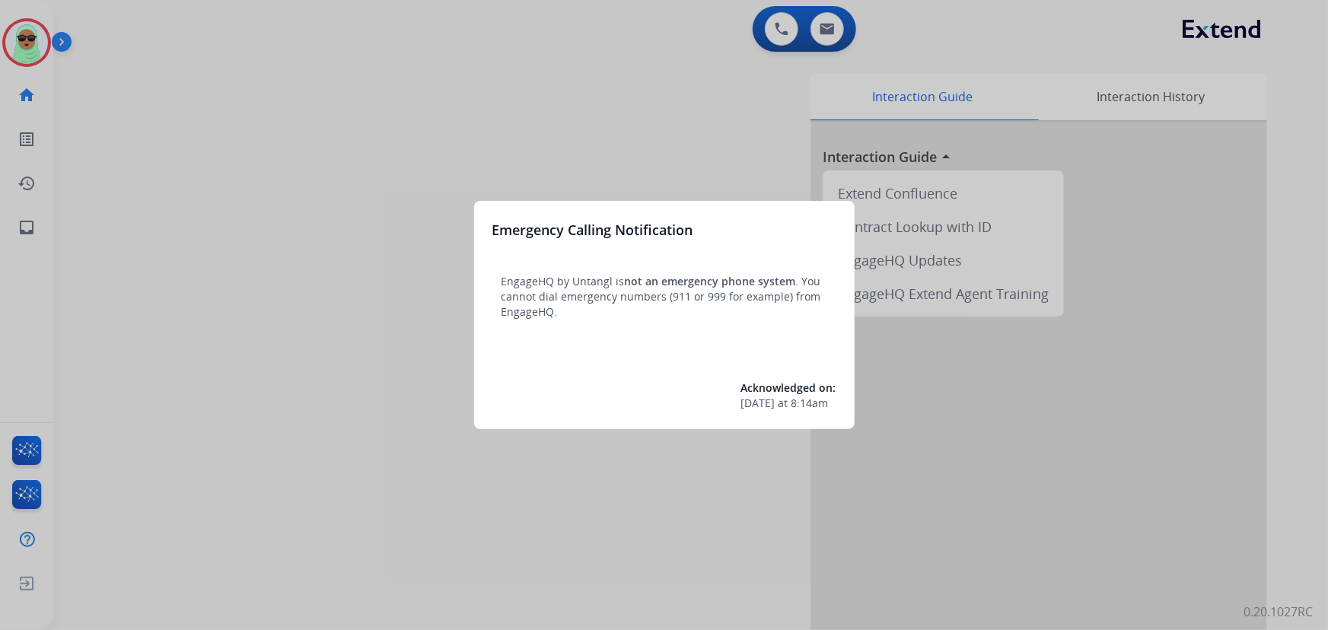
click at [37, 48] on div at bounding box center [664, 315] width 1328 height 630
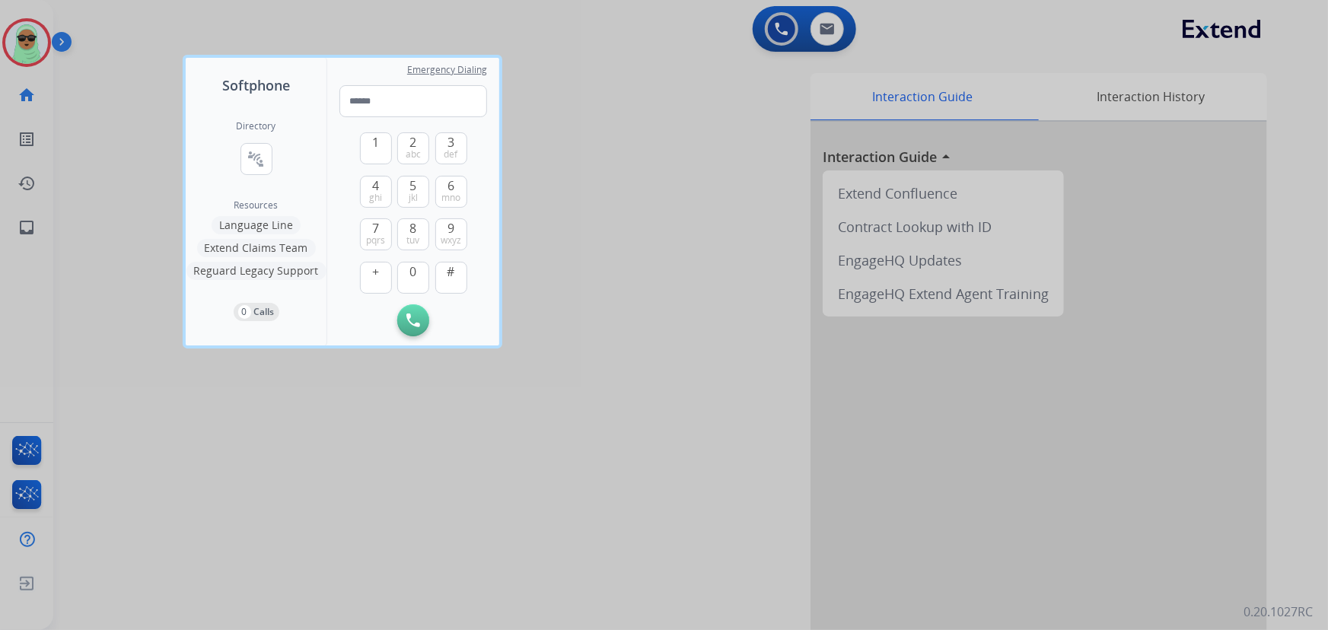
click at [37, 48] on div at bounding box center [664, 315] width 1328 height 630
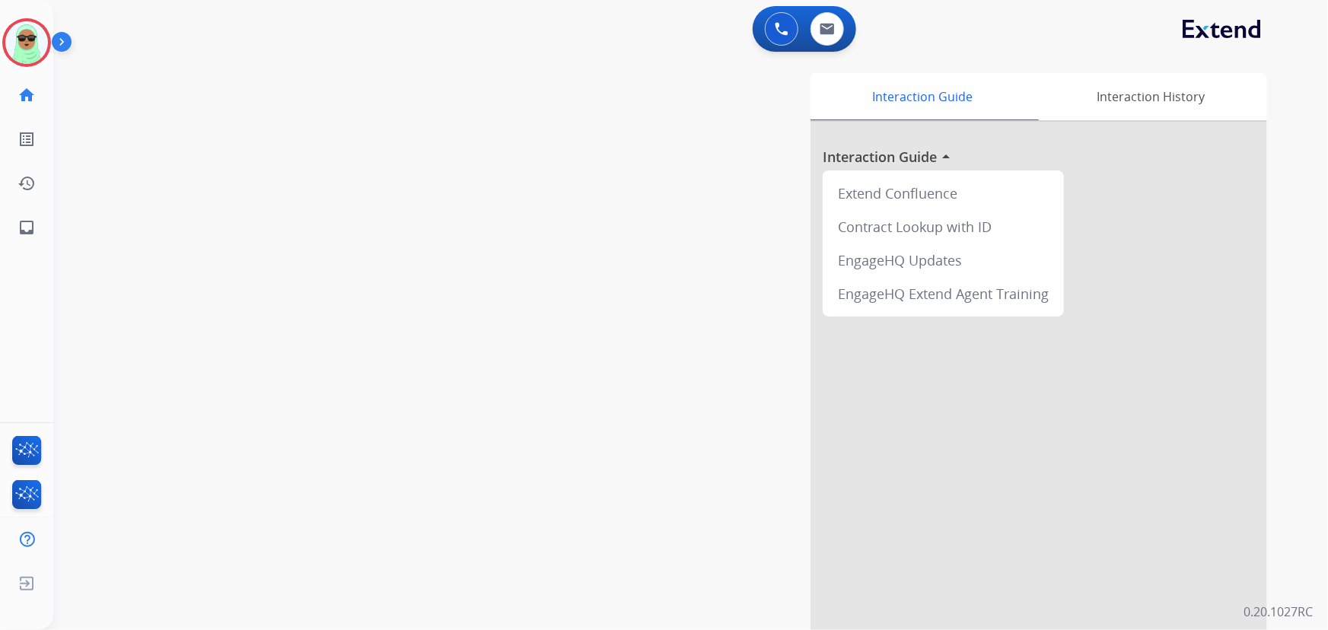
click at [37, 48] on img at bounding box center [26, 42] width 43 height 43
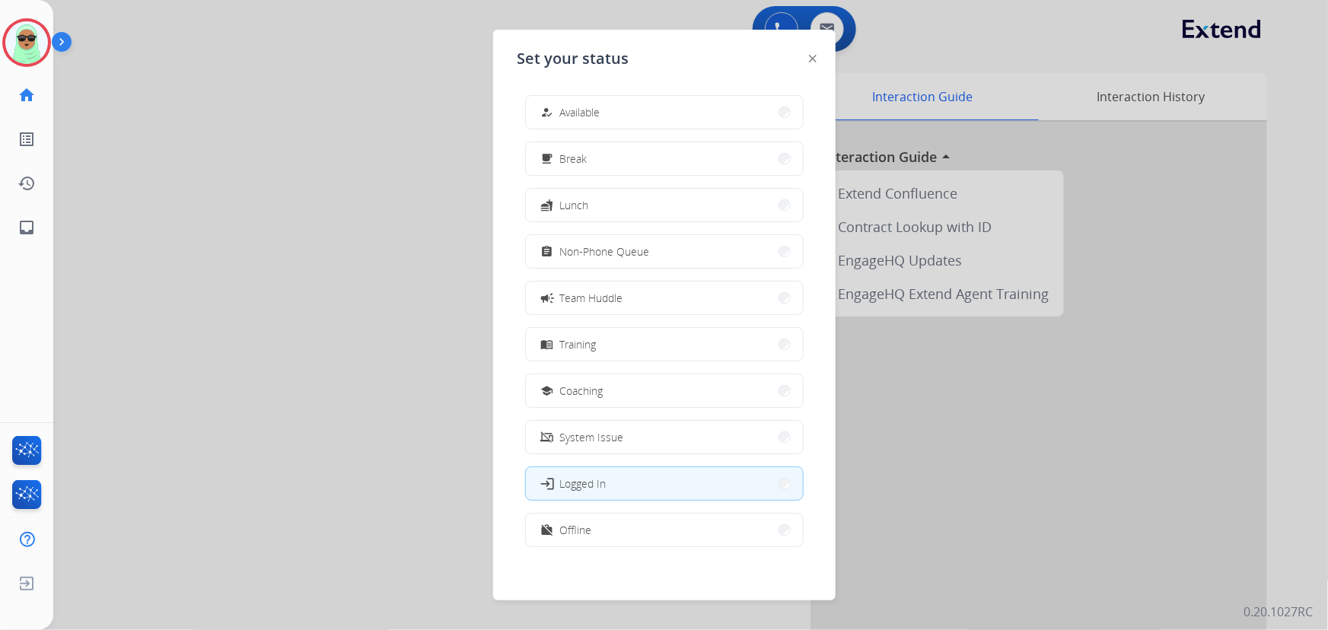
click at [679, 123] on button "how_to_reg Available" at bounding box center [664, 112] width 277 height 33
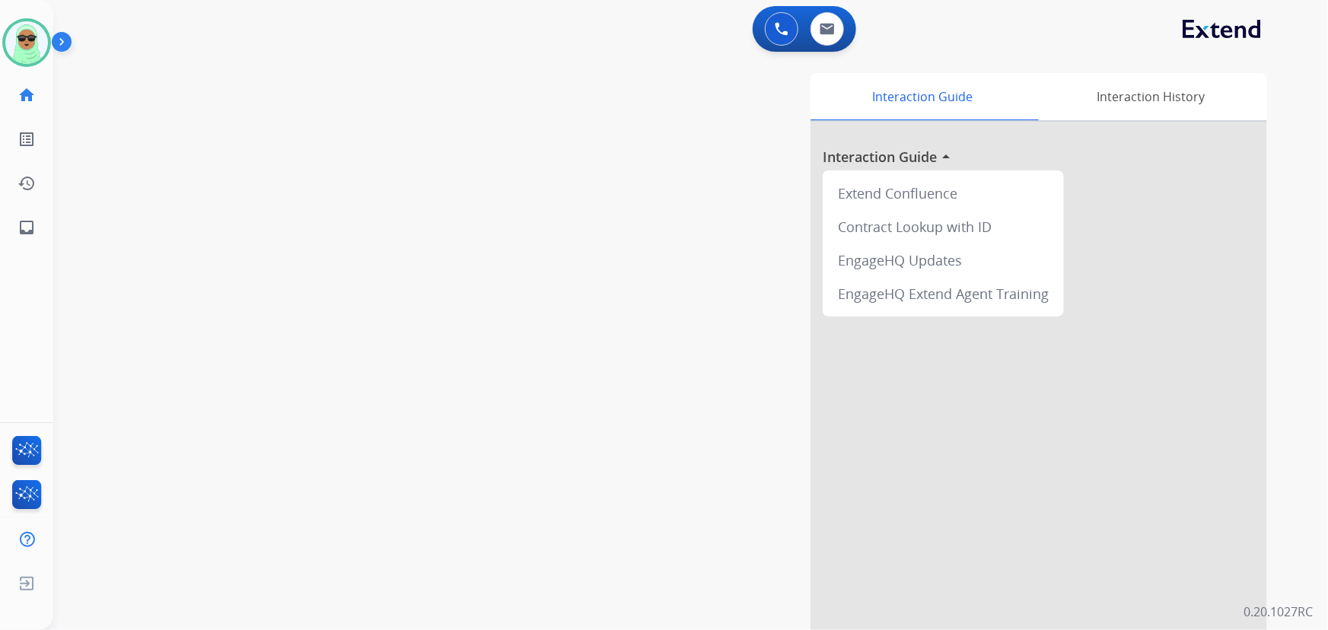
click at [186, 163] on div "swap_horiz Break voice bridge close_fullscreen Connect 3-Way Call merge_type Se…" at bounding box center [672, 372] width 1239 height 635
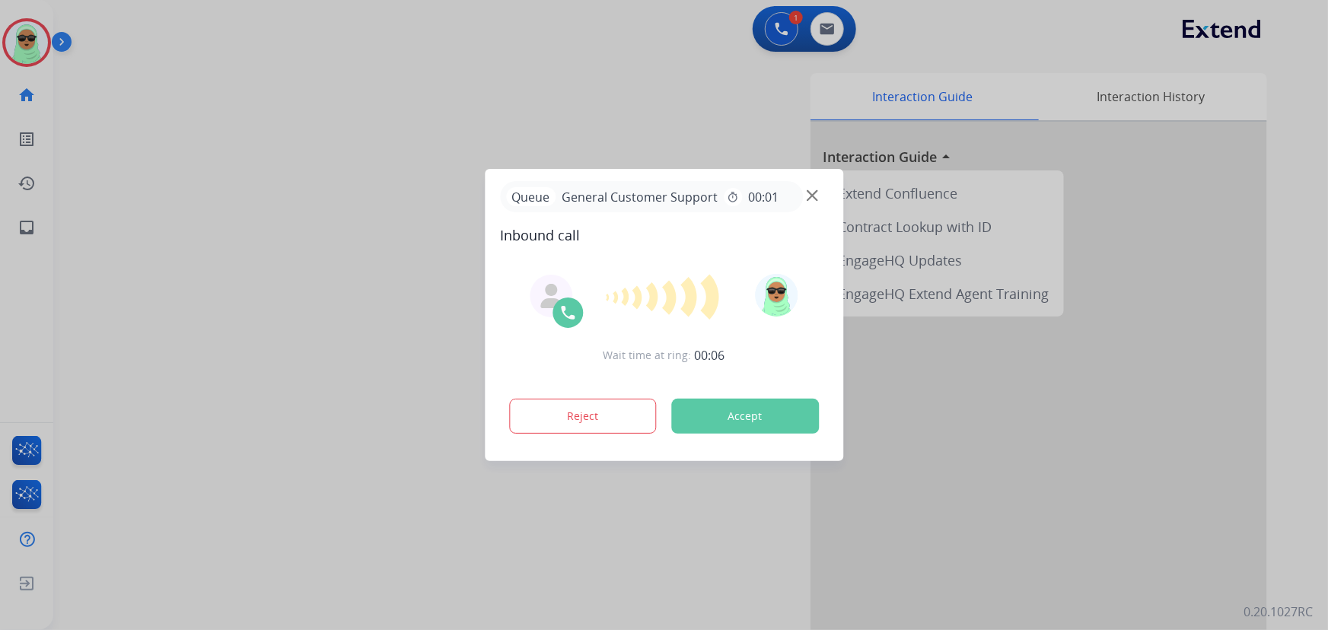
click at [247, 218] on div at bounding box center [664, 315] width 1328 height 630
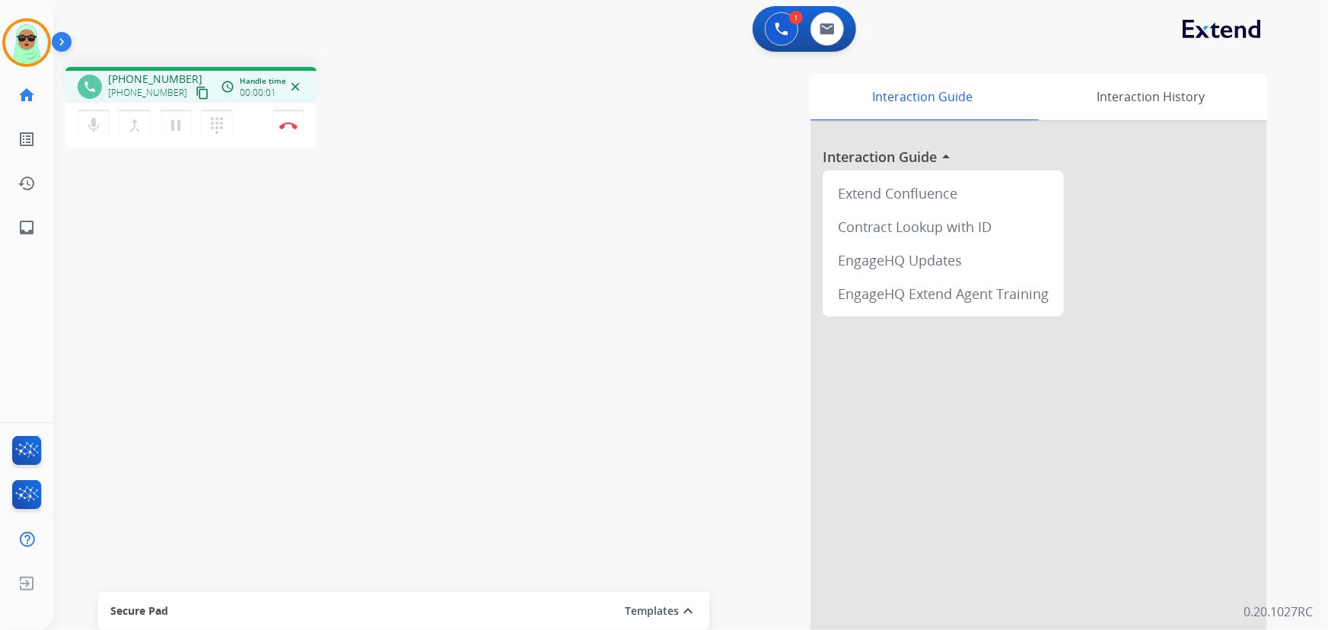
click at [194, 97] on div "[PHONE_NUMBER] content_copy" at bounding box center [160, 93] width 104 height 18
click at [196, 97] on mat-icon "content_copy" at bounding box center [203, 93] width 14 height 14
click at [93, 116] on mat-icon "mic" at bounding box center [93, 125] width 18 height 18
click at [95, 115] on button "mic_off Mute" at bounding box center [94, 126] width 32 height 32
click at [275, 121] on button "Disconnect" at bounding box center [289, 126] width 32 height 32
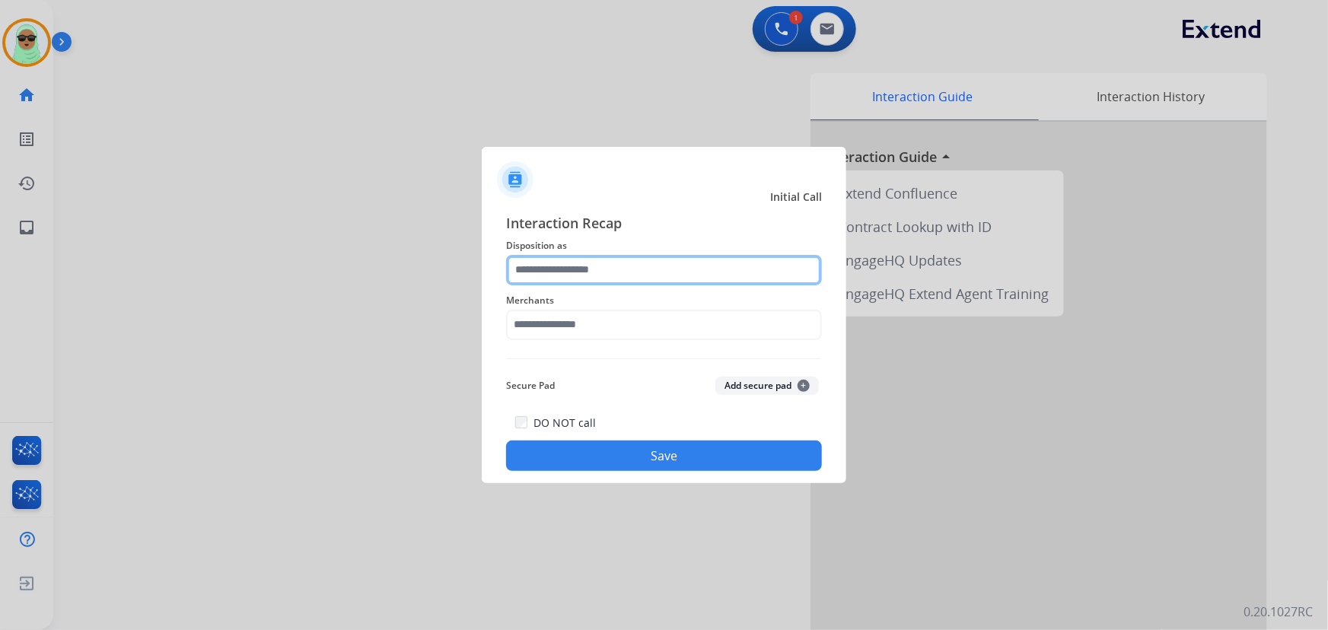
drag, startPoint x: 584, startPoint y: 285, endPoint x: 525, endPoint y: 282, distance: 58.7
click at [584, 282] on input "text" at bounding box center [664, 270] width 316 height 30
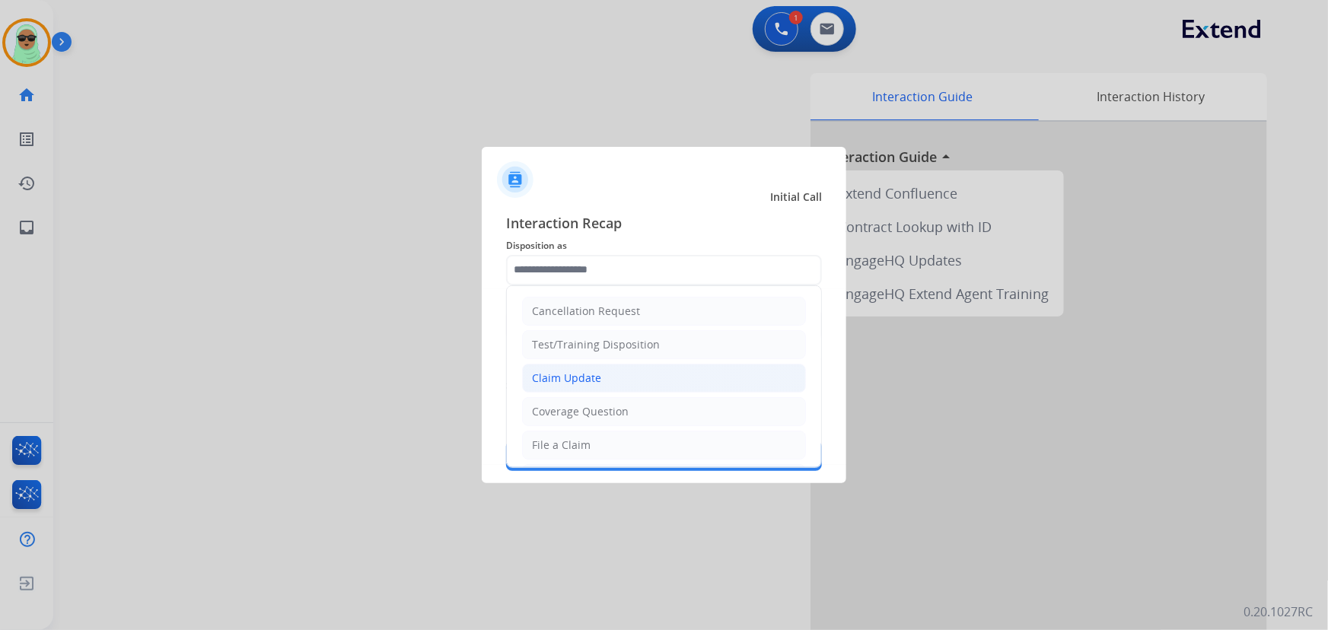
click at [577, 377] on div "Claim Update" at bounding box center [566, 378] width 69 height 15
type input "**********"
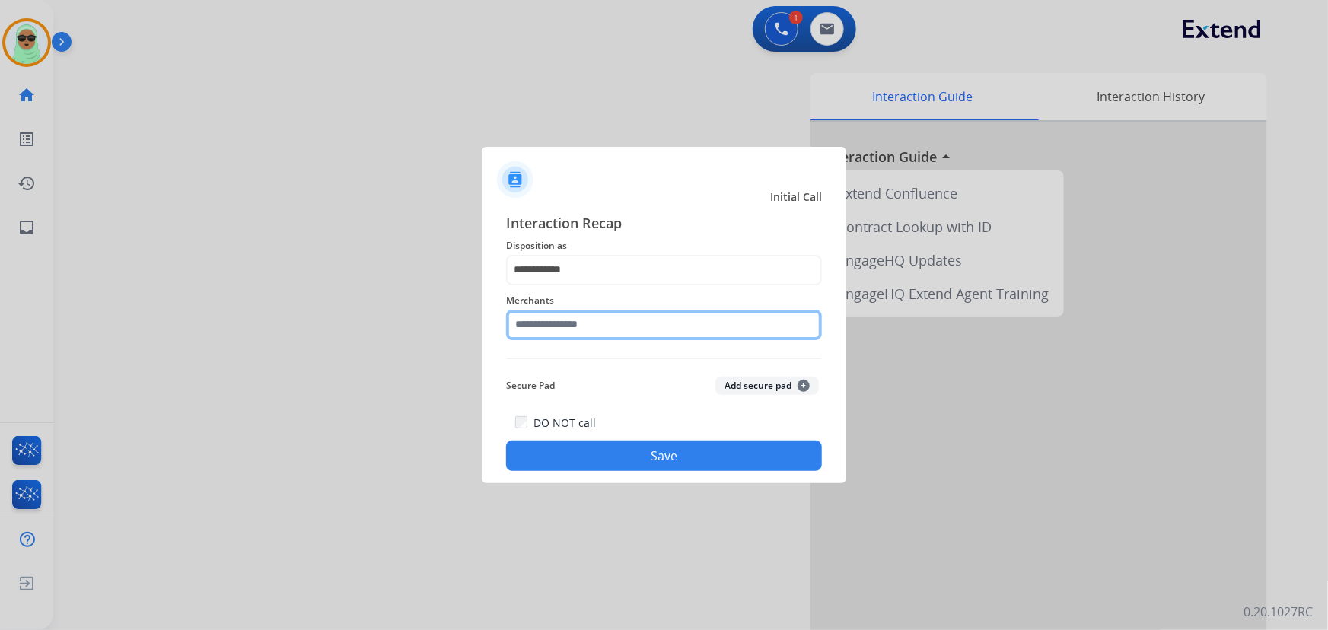
click at [587, 327] on input "text" at bounding box center [664, 325] width 316 height 30
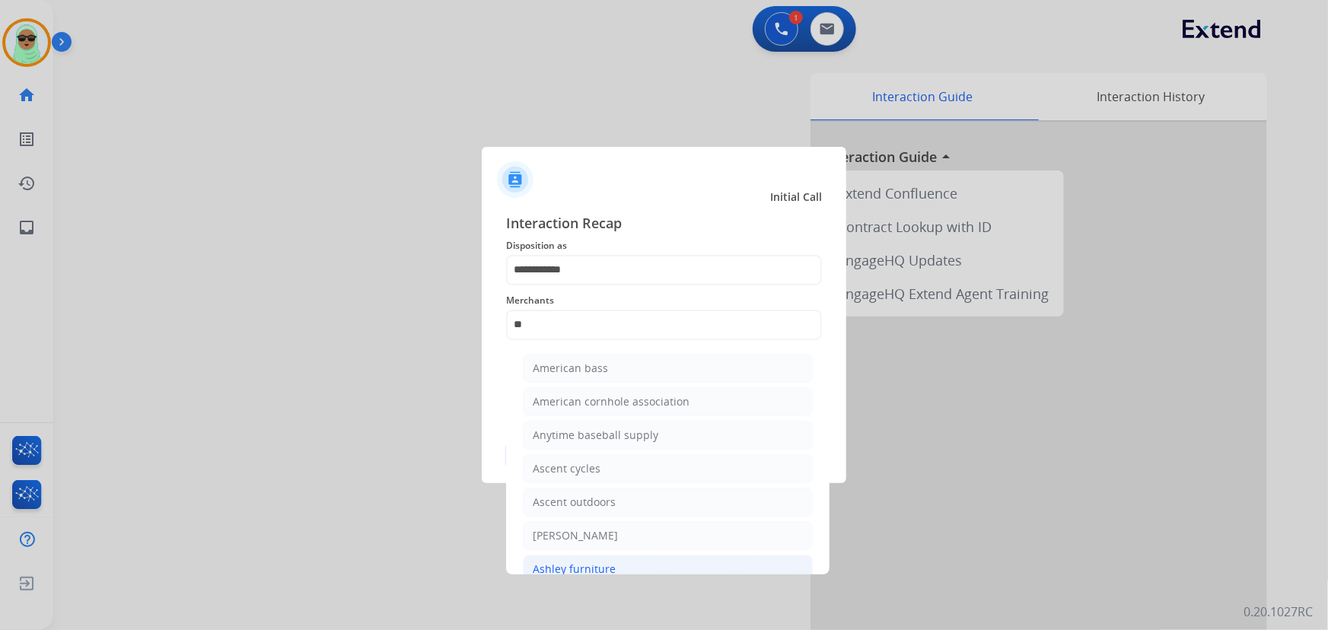
click at [595, 563] on div "Ashley furniture" at bounding box center [574, 569] width 83 height 15
type input "**********"
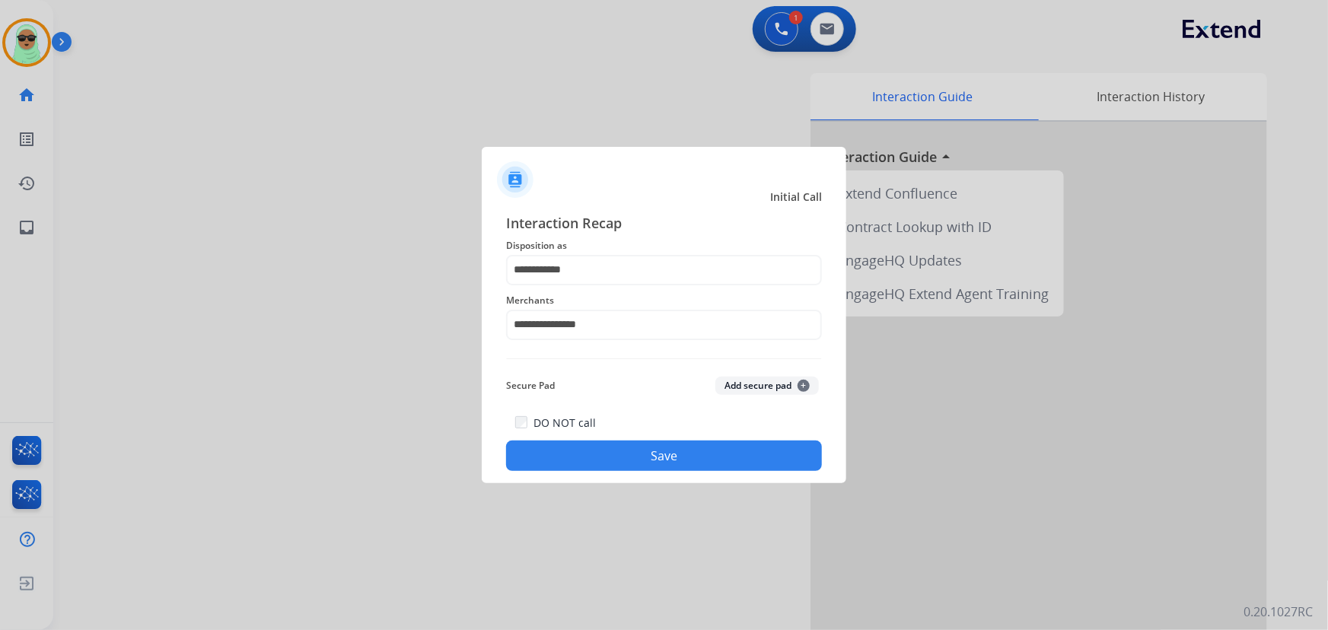
click at [0, 471] on app-contact-recap-modal "**********" at bounding box center [0, 315] width 0 height 630
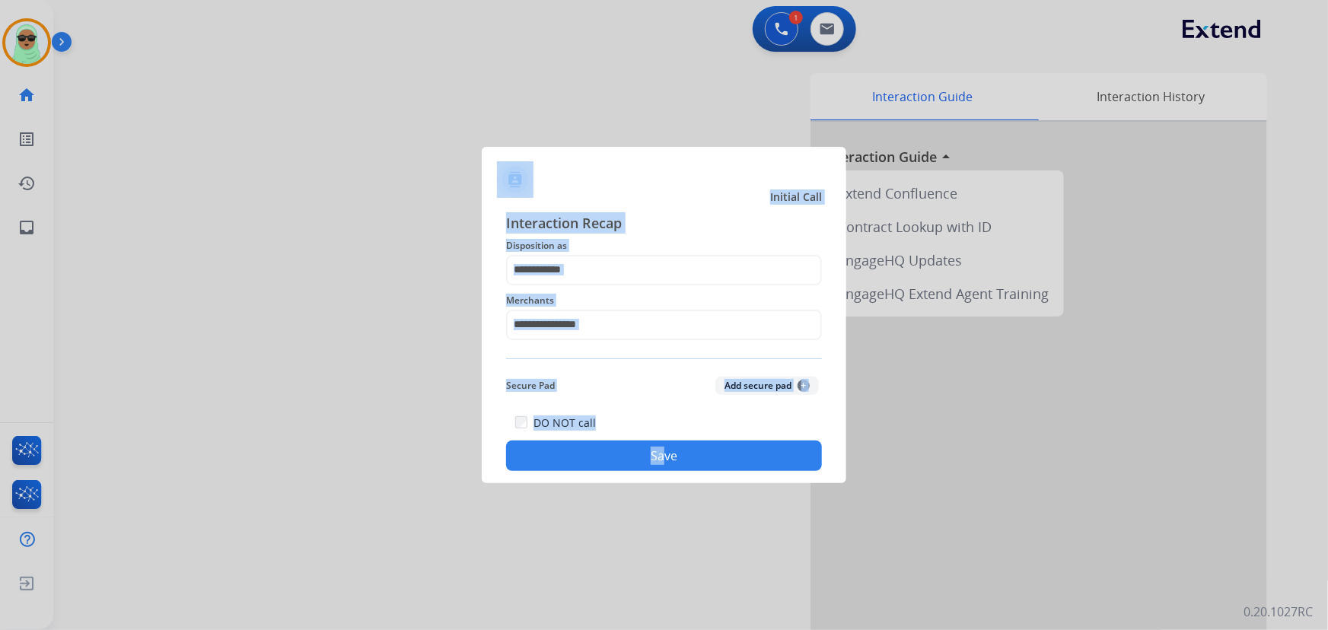
click at [665, 457] on button "Save" at bounding box center [664, 456] width 316 height 30
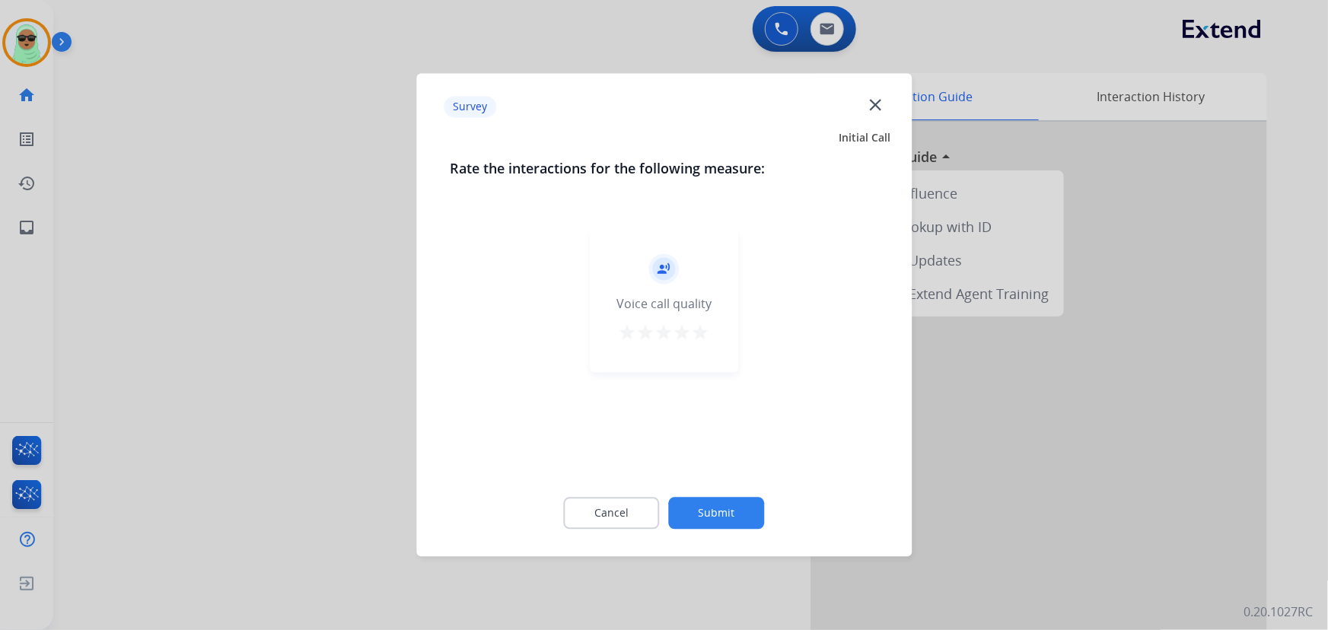
click at [700, 515] on button "Submit" at bounding box center [717, 514] width 96 height 32
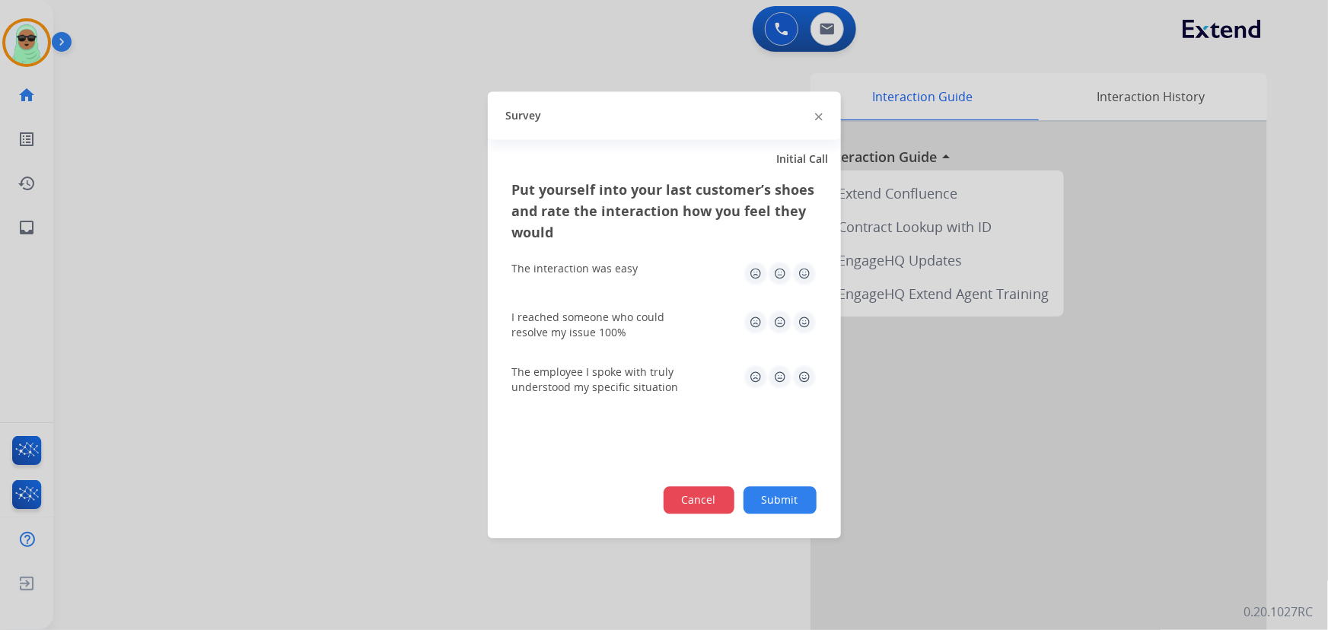
click at [699, 500] on button "Cancel" at bounding box center [699, 500] width 71 height 27
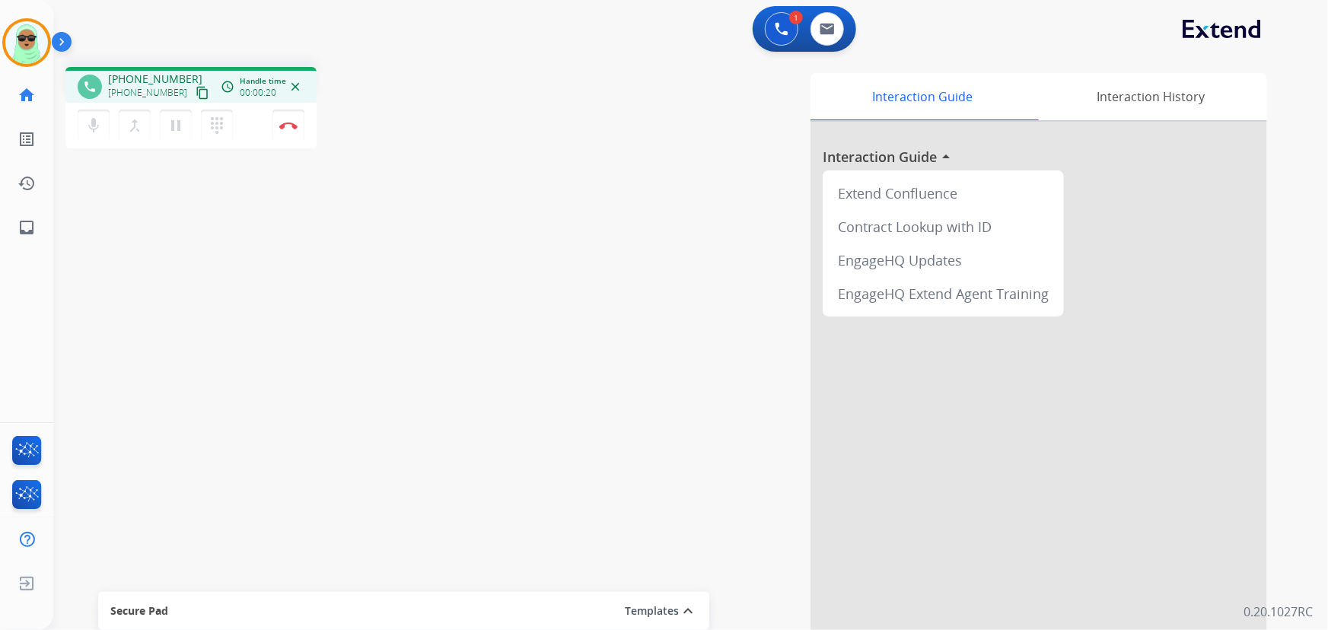
click at [196, 88] on mat-icon "content_copy" at bounding box center [203, 93] width 14 height 14
drag, startPoint x: 391, startPoint y: 162, endPoint x: 281, endPoint y: 132, distance: 113.6
click at [379, 158] on div "phone [PHONE_NUMBER] [PHONE_NUMBER] content_copy access_time Call metrics Queue…" at bounding box center [672, 372] width 1239 height 635
click at [290, 125] on img at bounding box center [288, 126] width 18 height 8
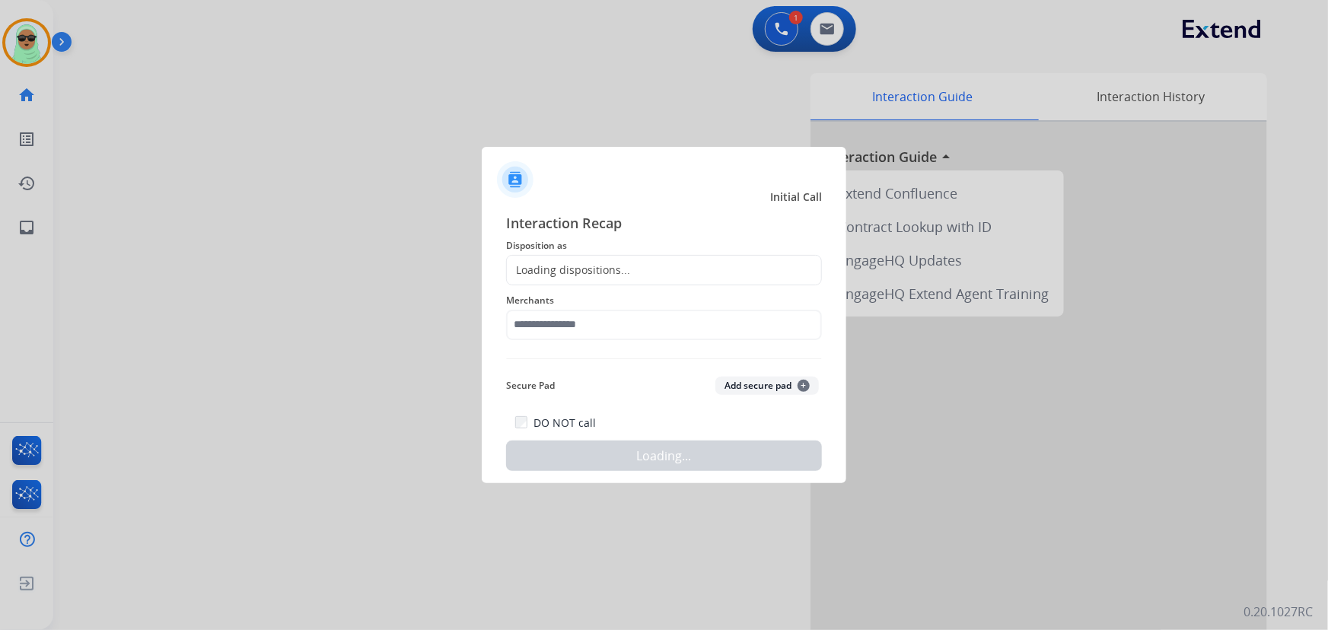
click at [576, 275] on div "Loading dispositions..." at bounding box center [568, 270] width 123 height 15
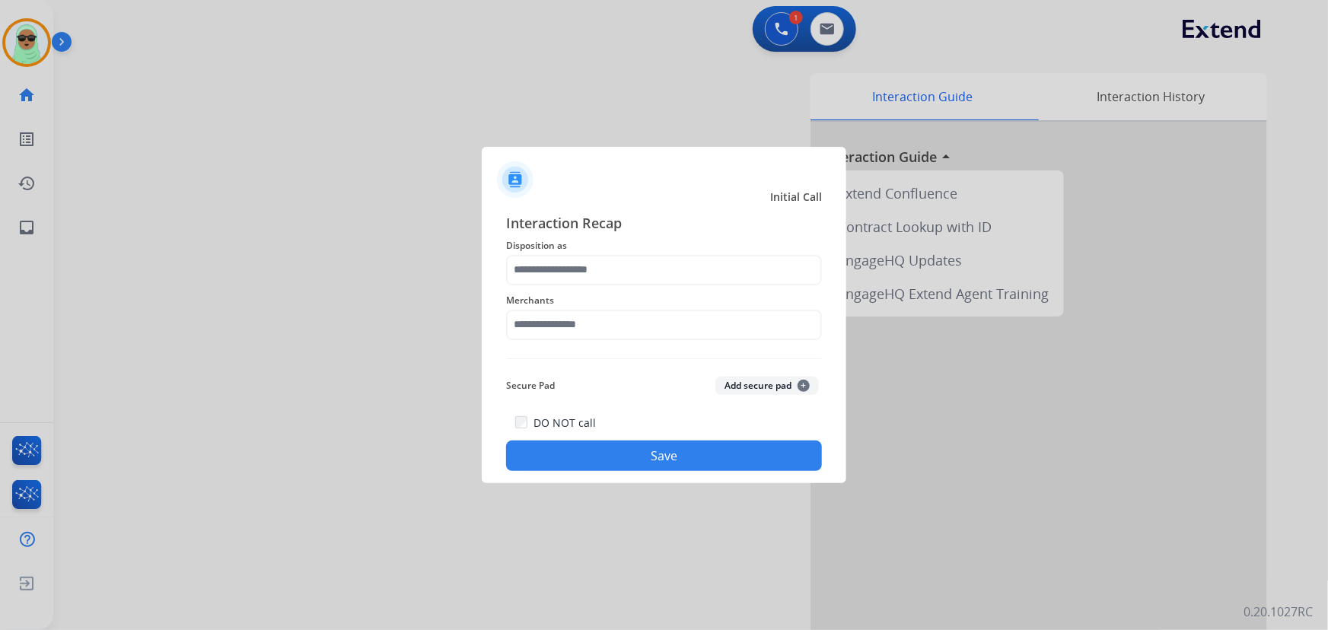
click at [606, 340] on div "Merchants" at bounding box center [664, 315] width 316 height 61
click at [607, 331] on input "text" at bounding box center [664, 325] width 316 height 30
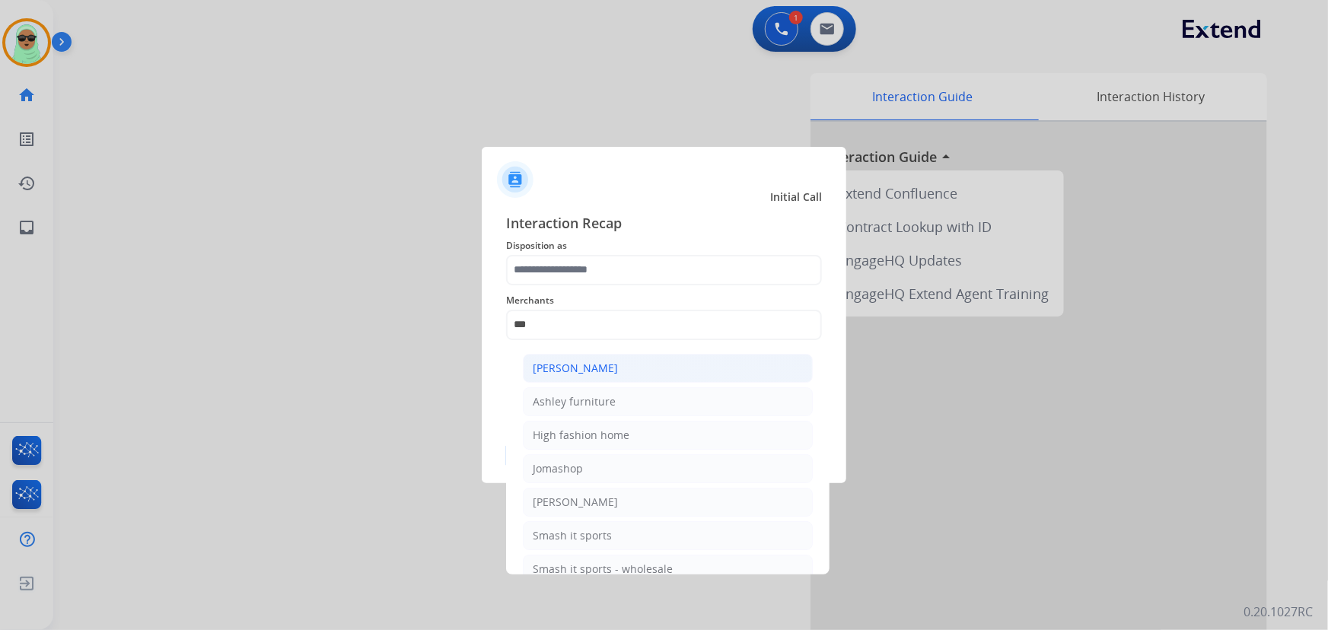
click at [627, 368] on li "[PERSON_NAME]" at bounding box center [668, 368] width 290 height 29
type input "**********"
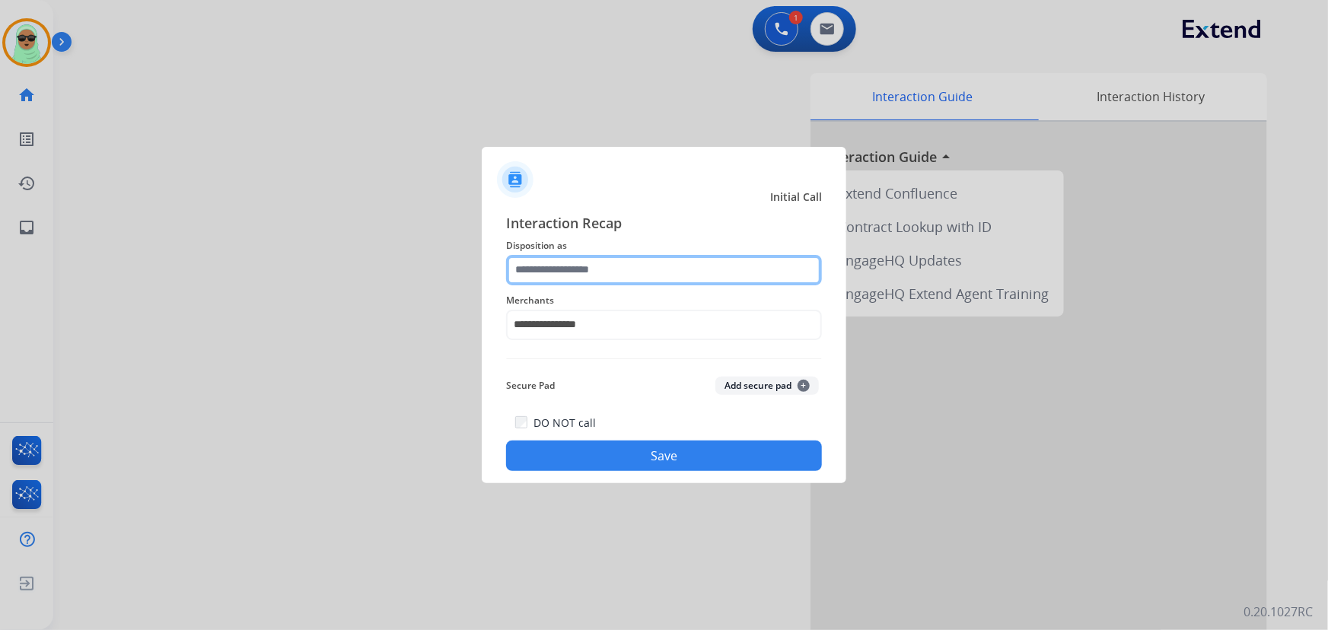
click at [627, 271] on input "text" at bounding box center [664, 270] width 316 height 30
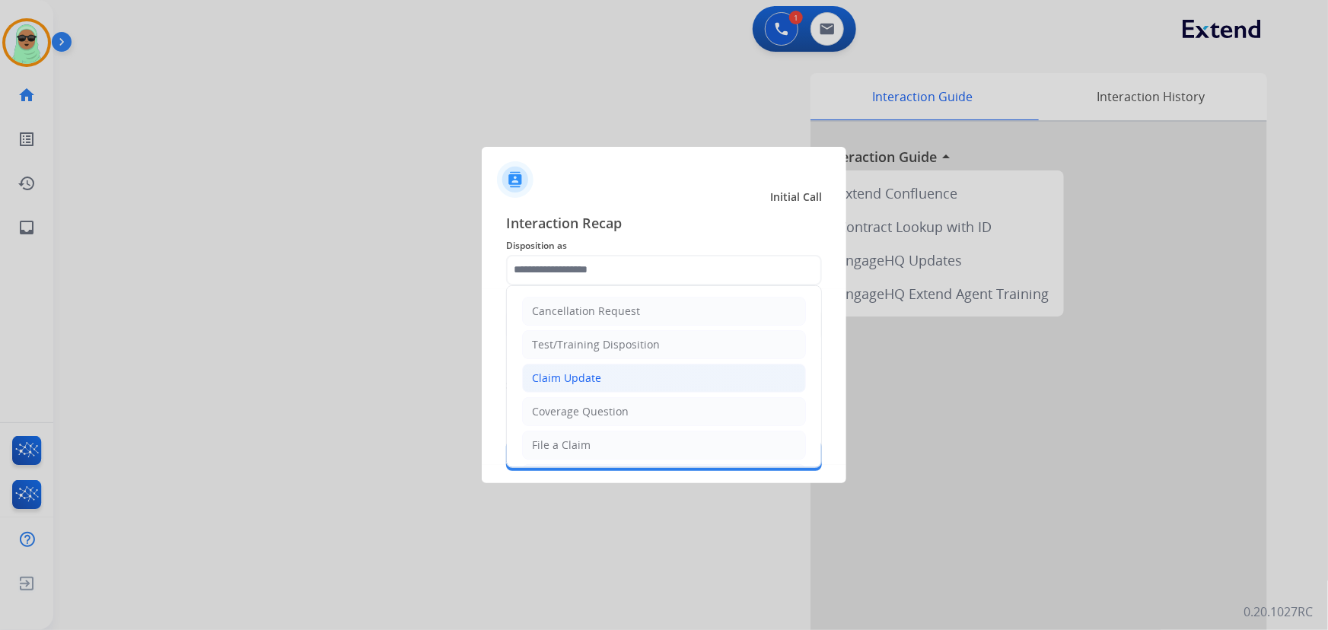
click at [591, 371] on div "Claim Update" at bounding box center [566, 378] width 69 height 15
type input "**********"
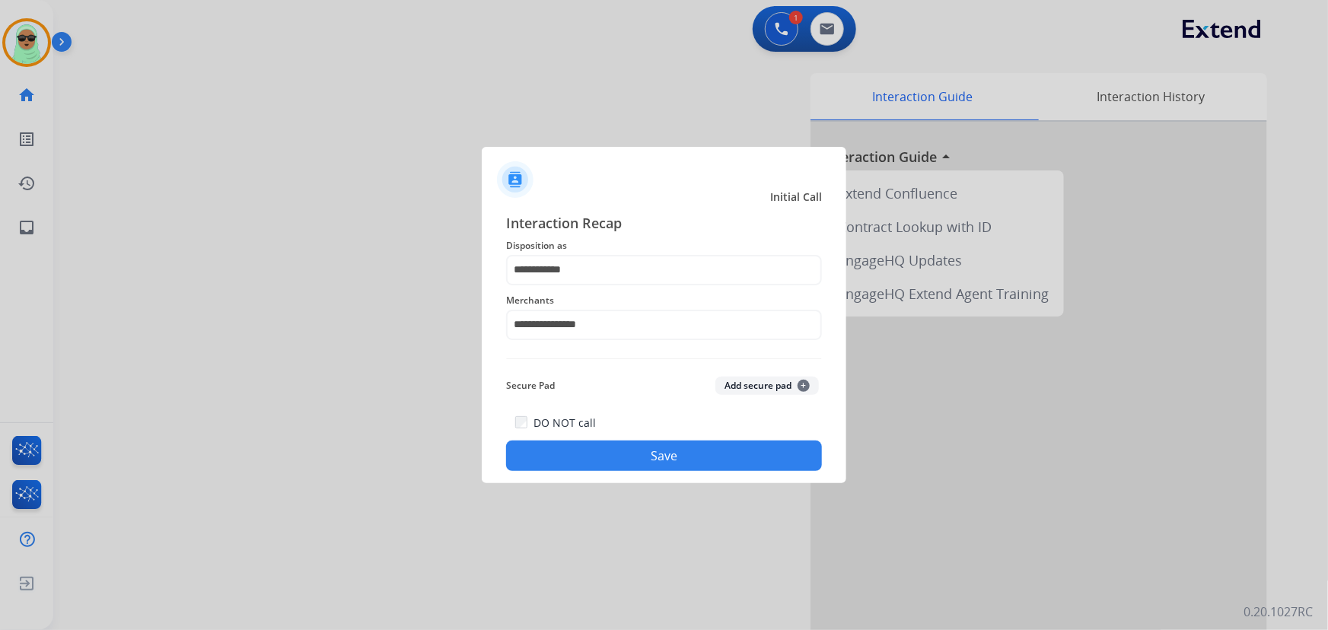
click at [594, 450] on button "Save" at bounding box center [664, 456] width 316 height 30
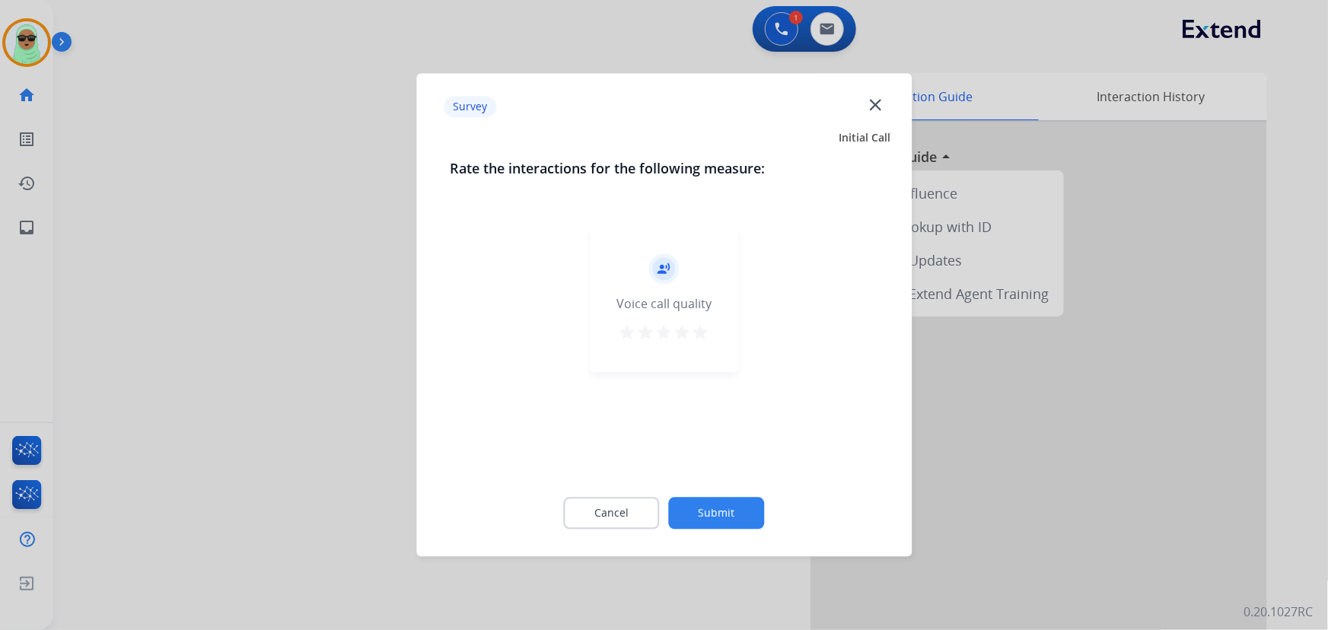
click at [709, 505] on button "Submit" at bounding box center [717, 514] width 96 height 32
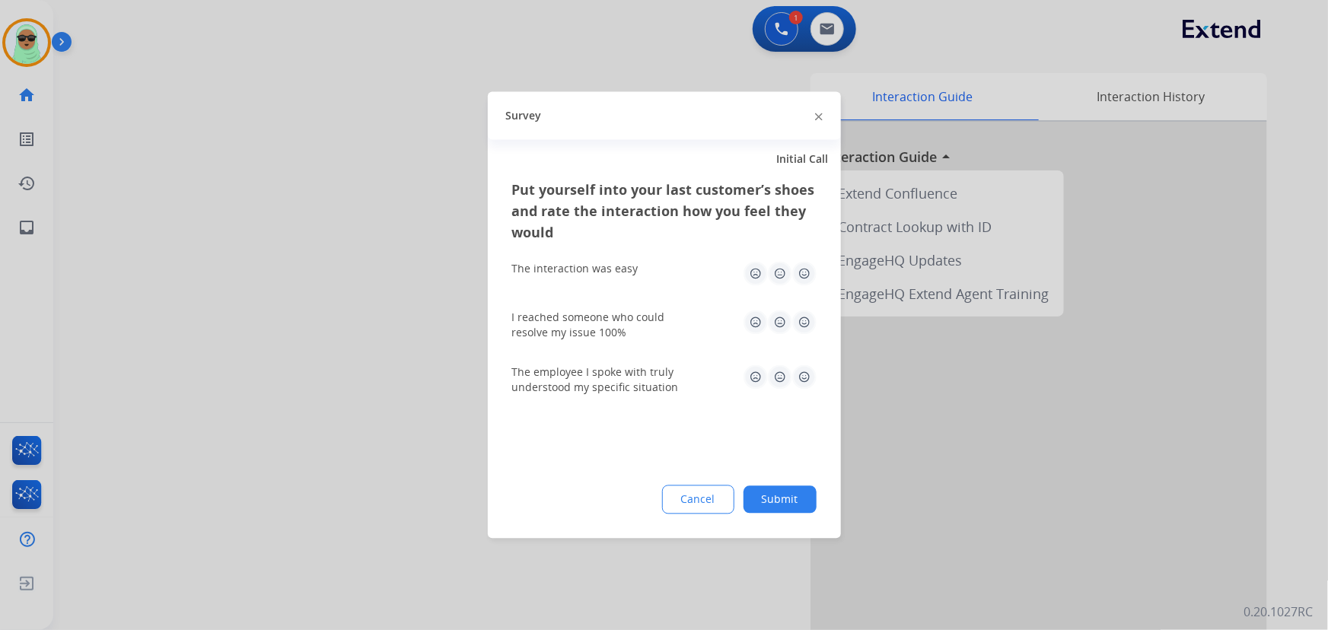
click at [783, 499] on button "Submit" at bounding box center [780, 499] width 73 height 27
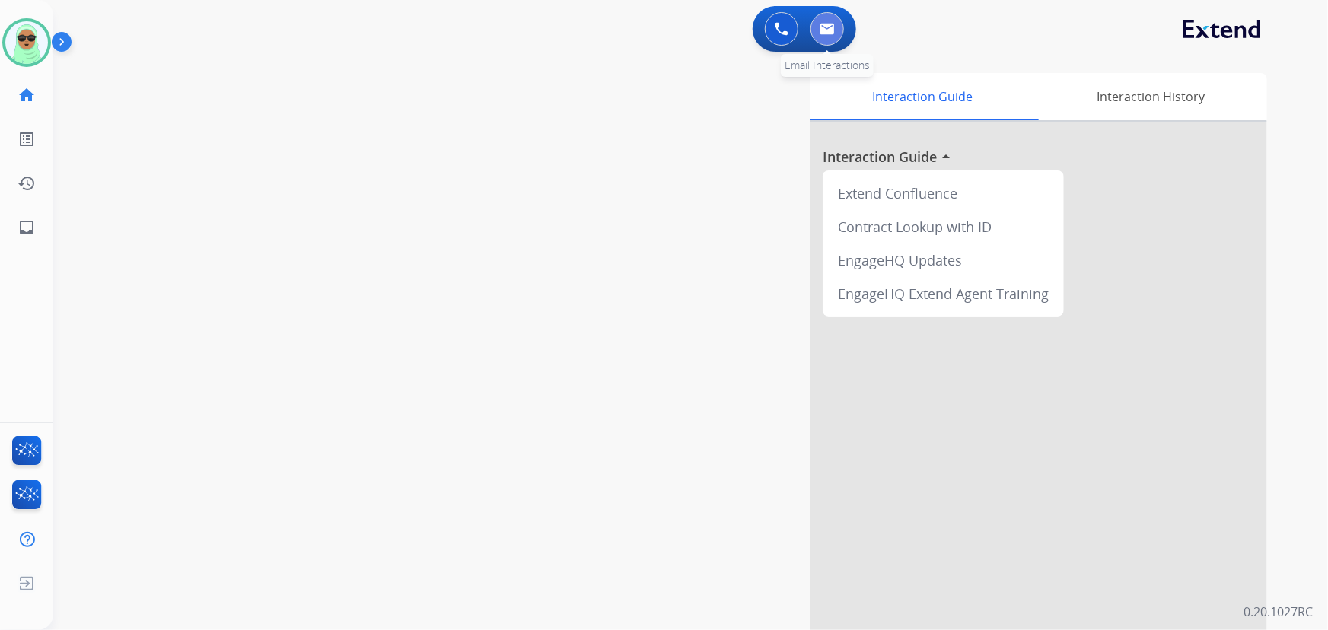
click at [835, 22] on button at bounding box center [827, 28] width 33 height 33
select select "**********"
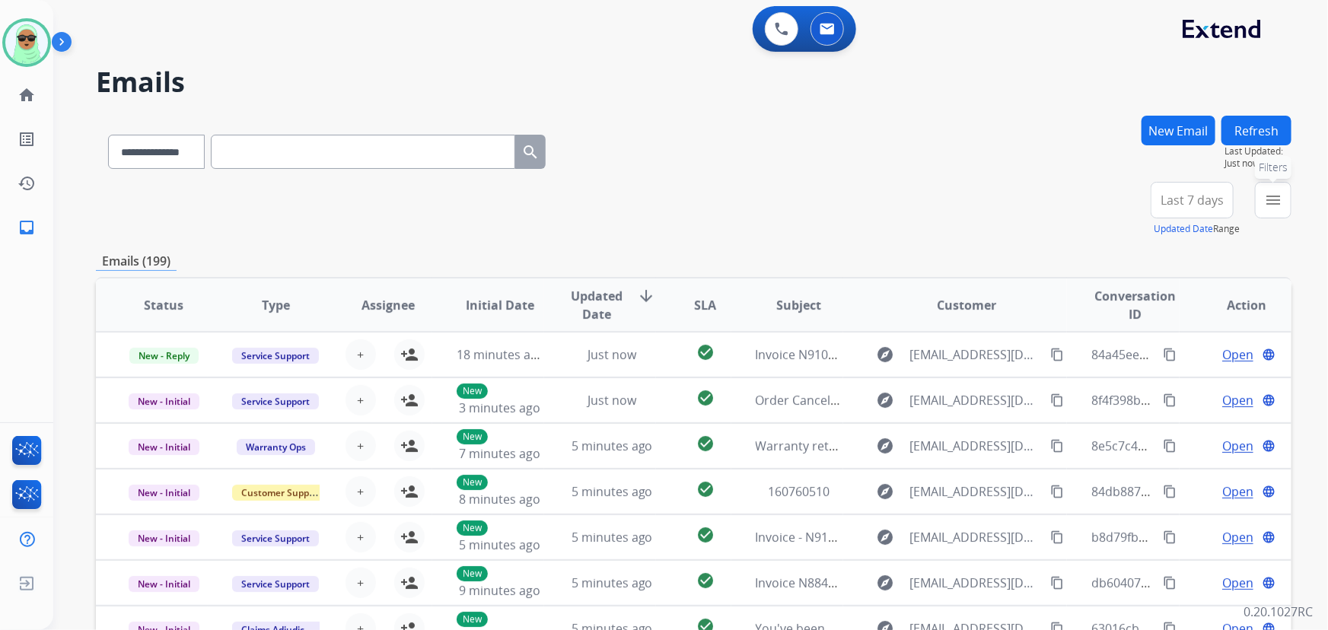
click at [1274, 200] on mat-icon "menu" at bounding box center [1273, 200] width 18 height 18
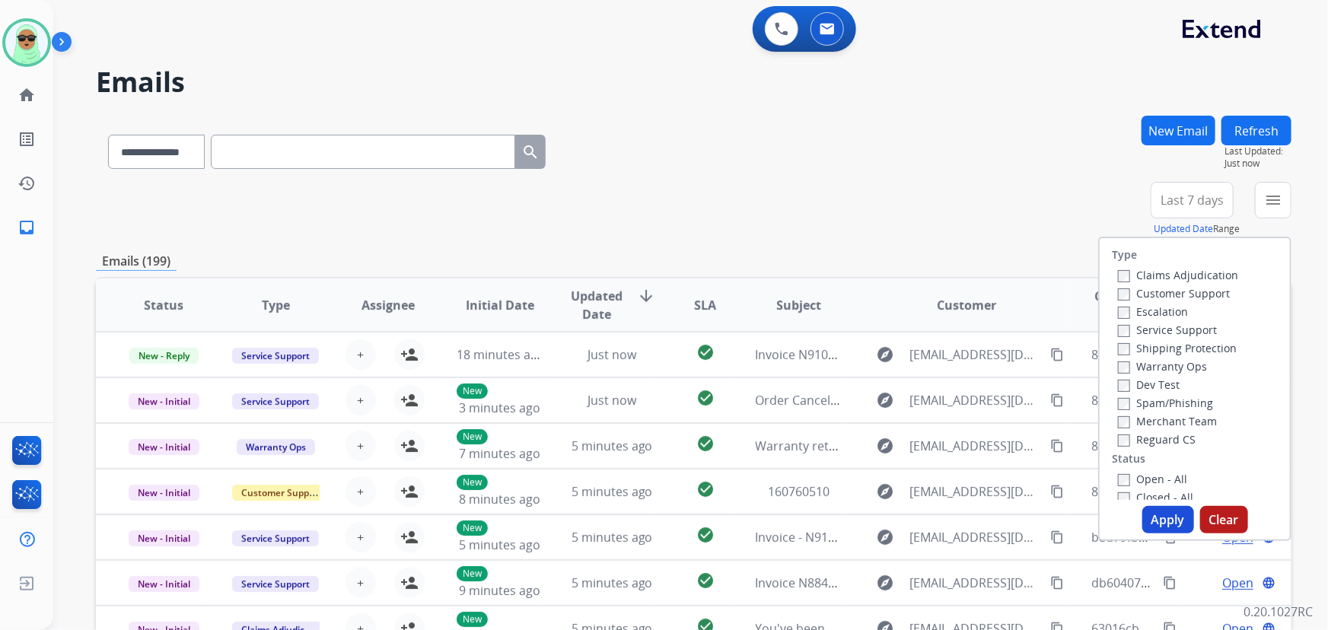
click at [1172, 292] on label "Customer Support" at bounding box center [1174, 293] width 112 height 14
drag, startPoint x: 1169, startPoint y: 352, endPoint x: 1152, endPoint y: 402, distance: 53.0
click at [1169, 352] on label "Shipping Protection" at bounding box center [1177, 348] width 119 height 14
click at [1152, 442] on label "Reguard CS" at bounding box center [1157, 439] width 78 height 14
drag, startPoint x: 1141, startPoint y: 487, endPoint x: 1146, endPoint y: 502, distance: 16.1
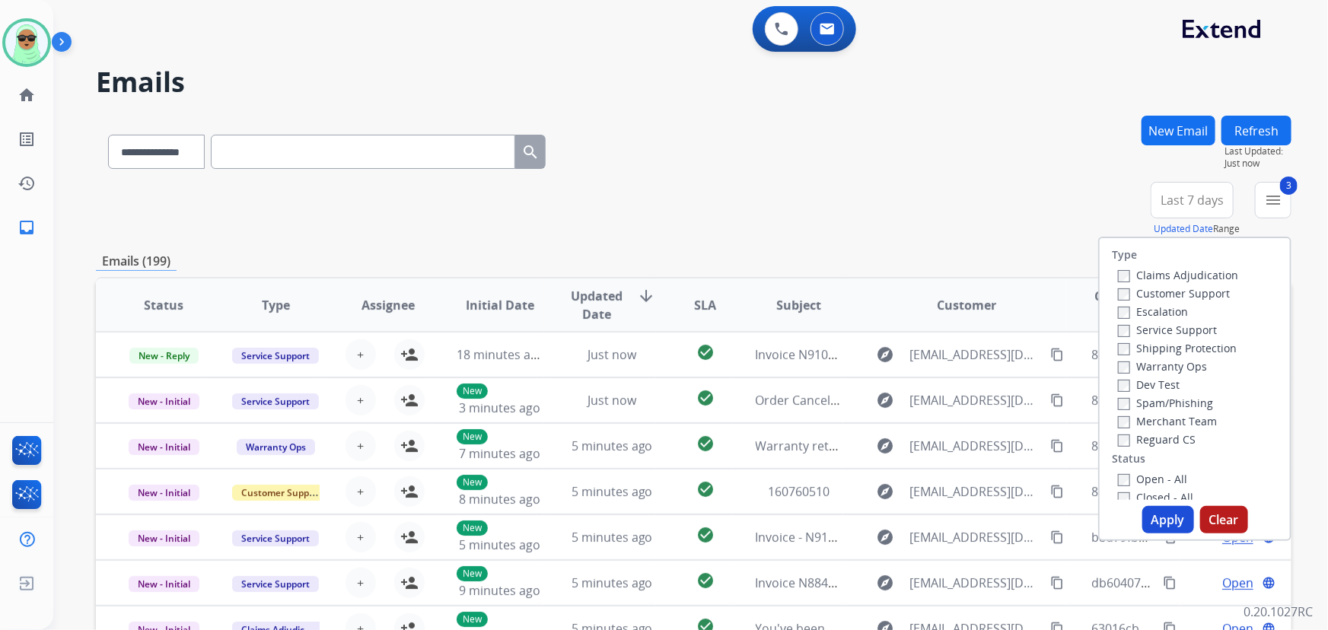
click at [1140, 488] on div "Closed - All" at bounding box center [1198, 497] width 160 height 18
click at [1151, 479] on label "Open - All" at bounding box center [1152, 479] width 69 height 14
click at [1170, 525] on button "Apply" at bounding box center [1169, 519] width 52 height 27
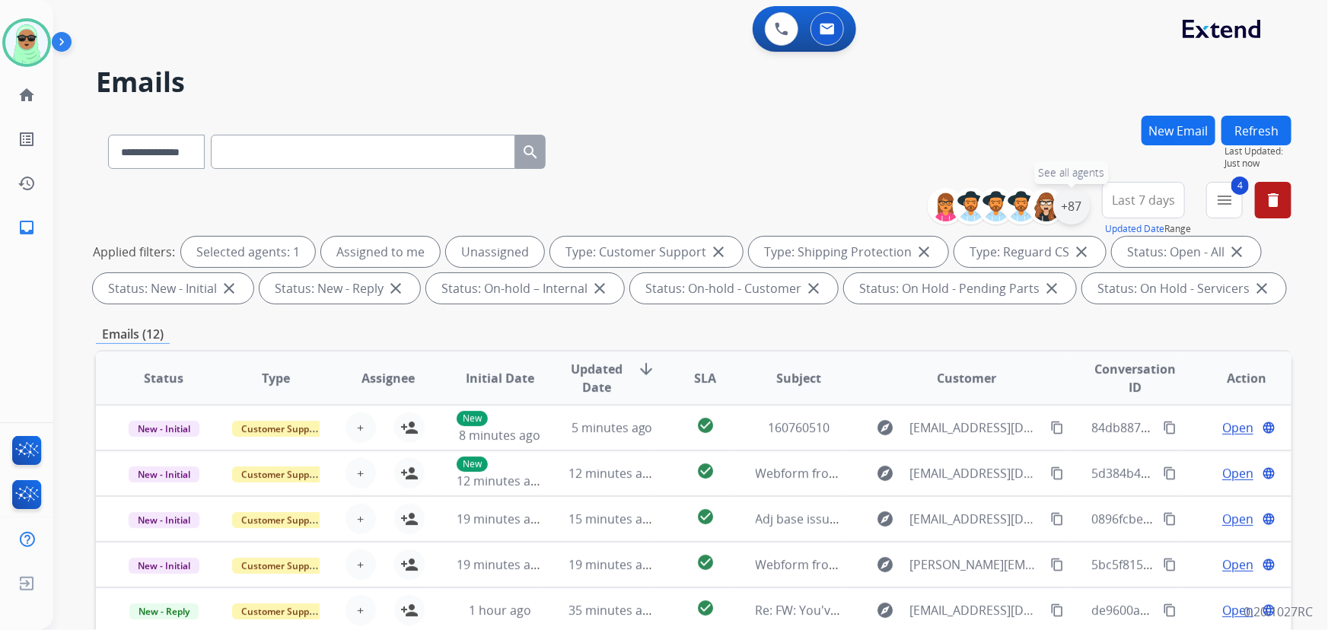
click at [1081, 217] on div "+87" at bounding box center [1072, 206] width 37 height 37
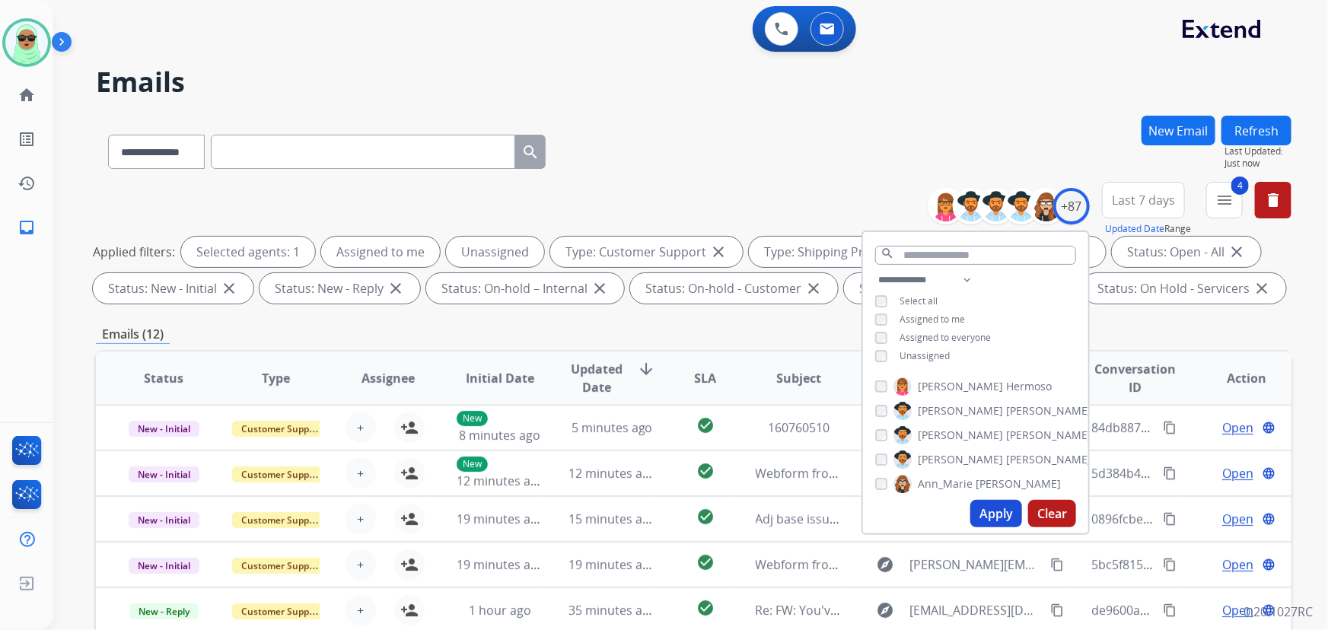
drag, startPoint x: 942, startPoint y: 356, endPoint x: 953, endPoint y: 378, distance: 24.2
click at [942, 357] on span "Unassigned" at bounding box center [925, 355] width 50 height 13
click at [1002, 518] on button "Apply" at bounding box center [997, 513] width 52 height 27
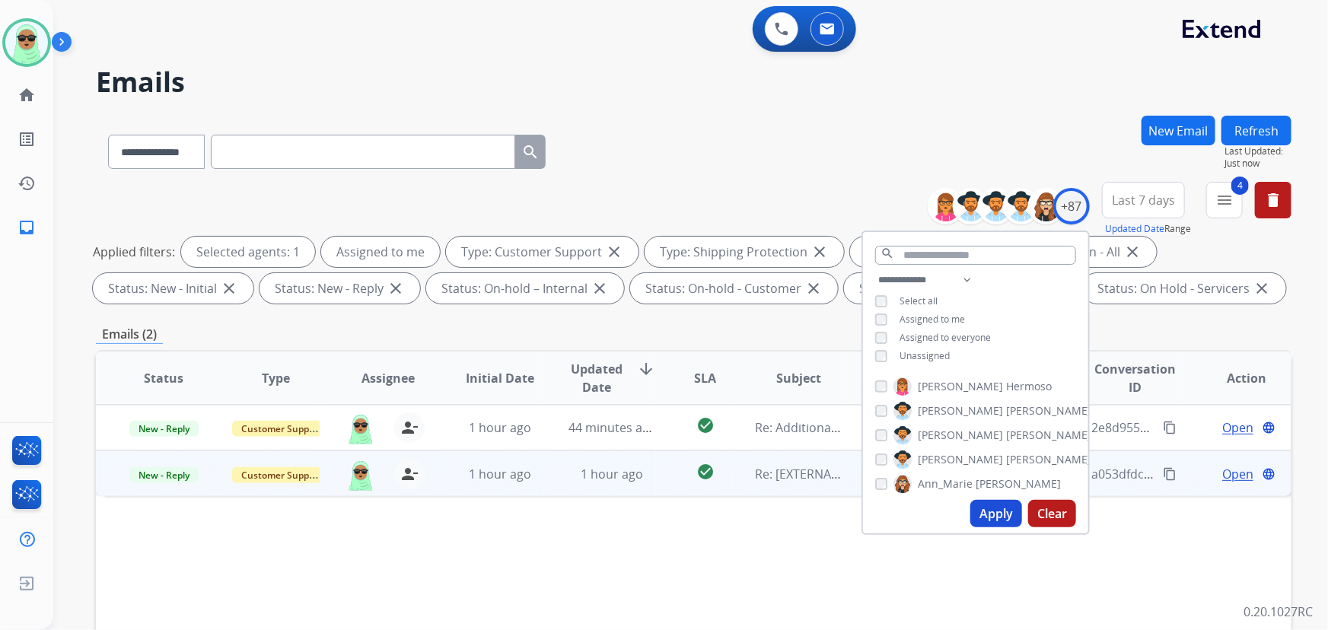
drag, startPoint x: 812, startPoint y: 483, endPoint x: 822, endPoint y: 480, distance: 10.6
click at [813, 483] on td "Re: [EXTERNAL] Additional information" at bounding box center [788, 474] width 112 height 46
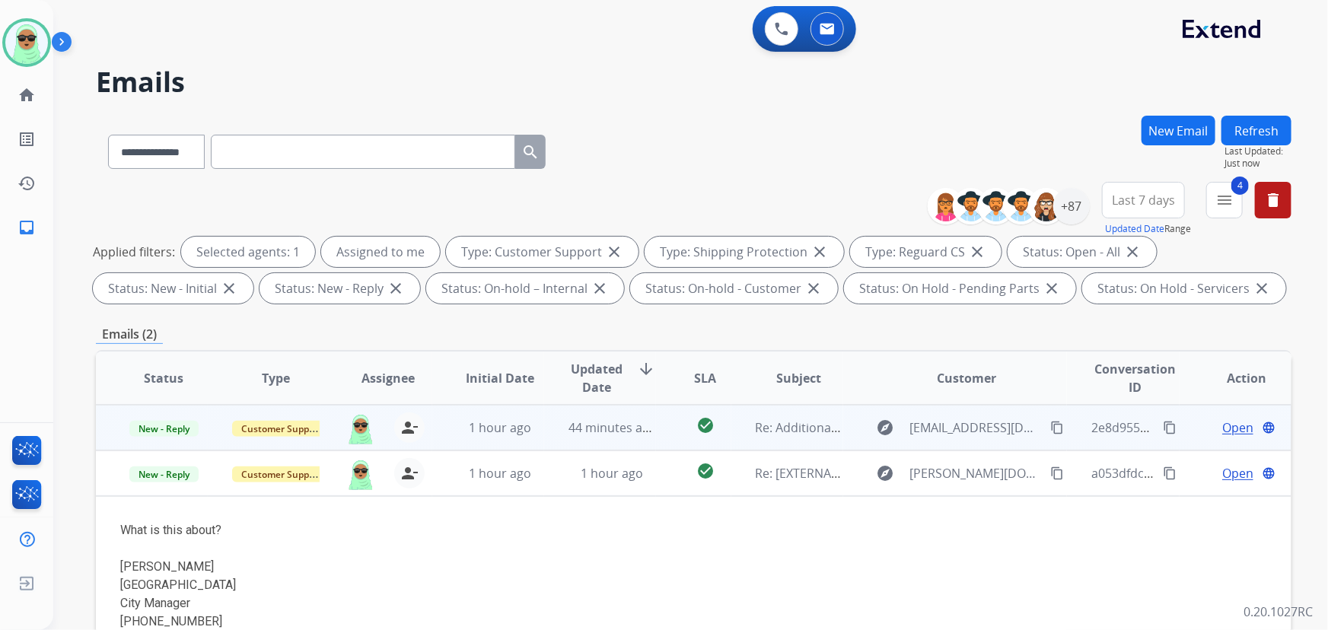
click at [1241, 428] on span "Open" at bounding box center [1238, 428] width 31 height 18
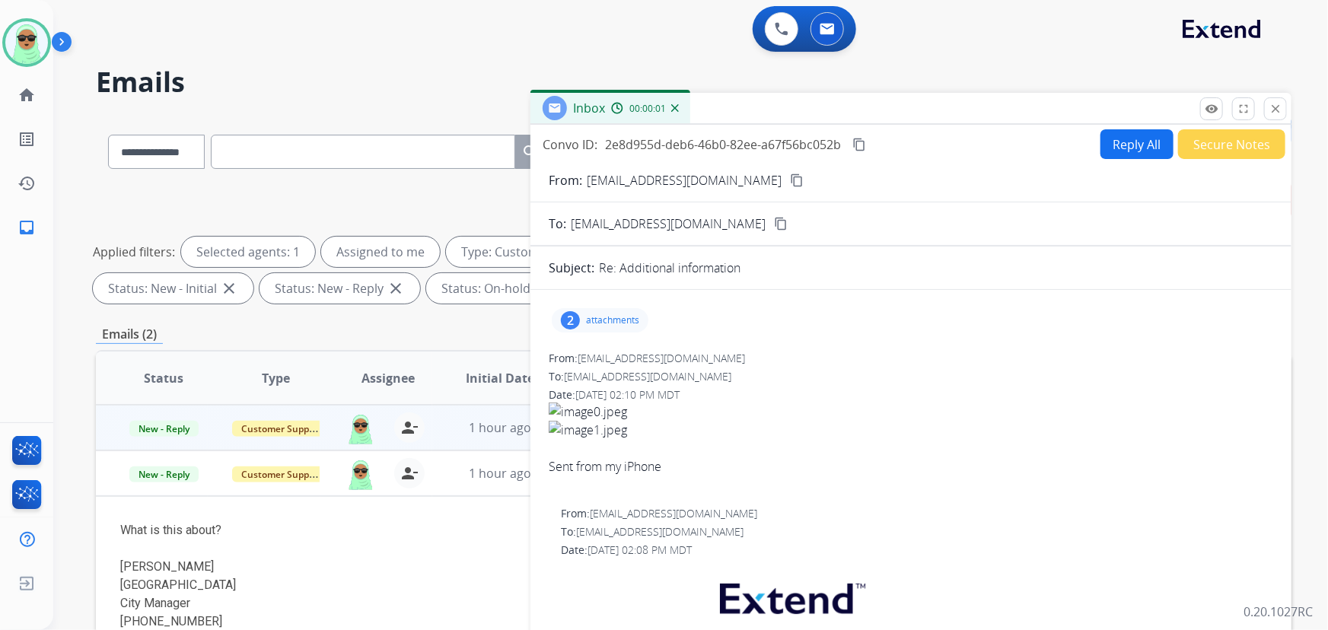
click at [594, 330] on div "2 attachments" at bounding box center [600, 320] width 97 height 24
click at [1116, 136] on button "Reply All" at bounding box center [1137, 144] width 73 height 30
select select "**********"
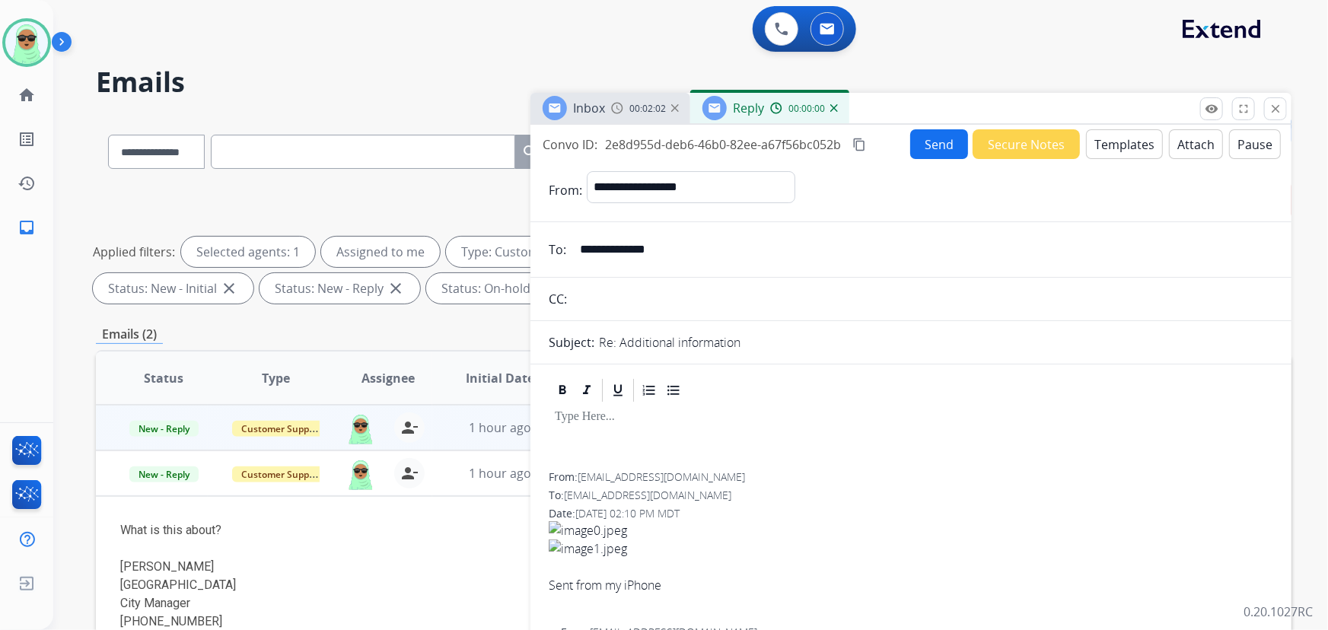
click at [1108, 142] on button "Templates" at bounding box center [1124, 144] width 77 height 30
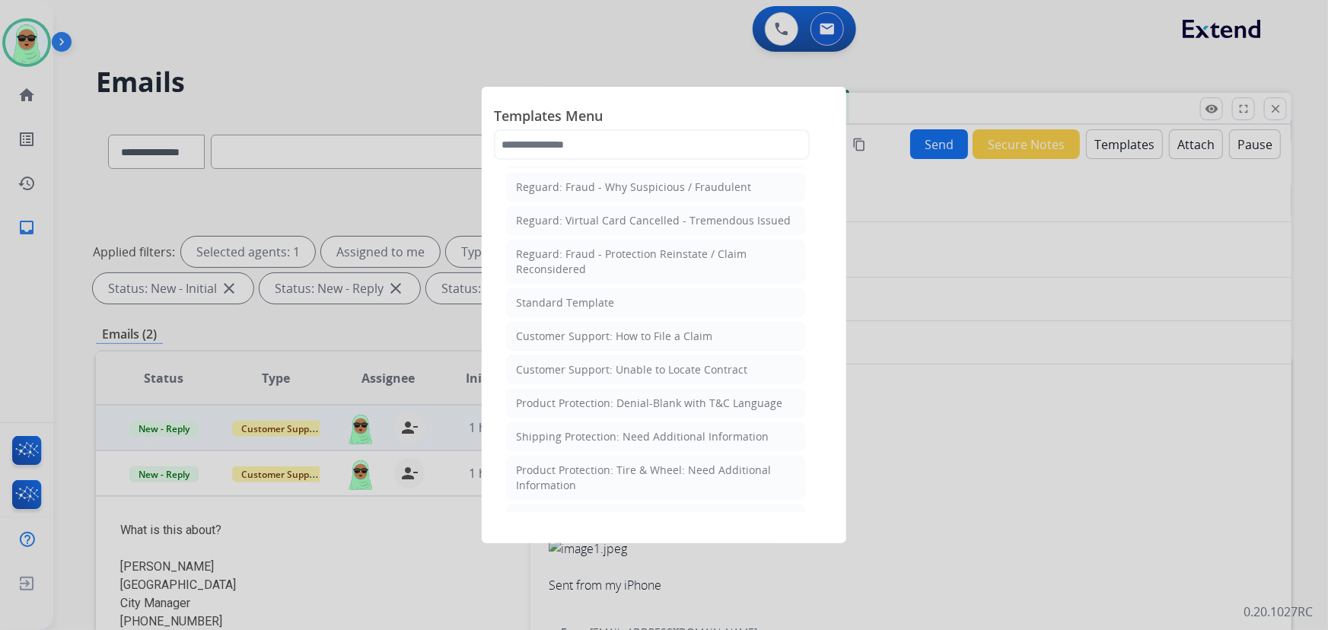
scroll to position [207, 0]
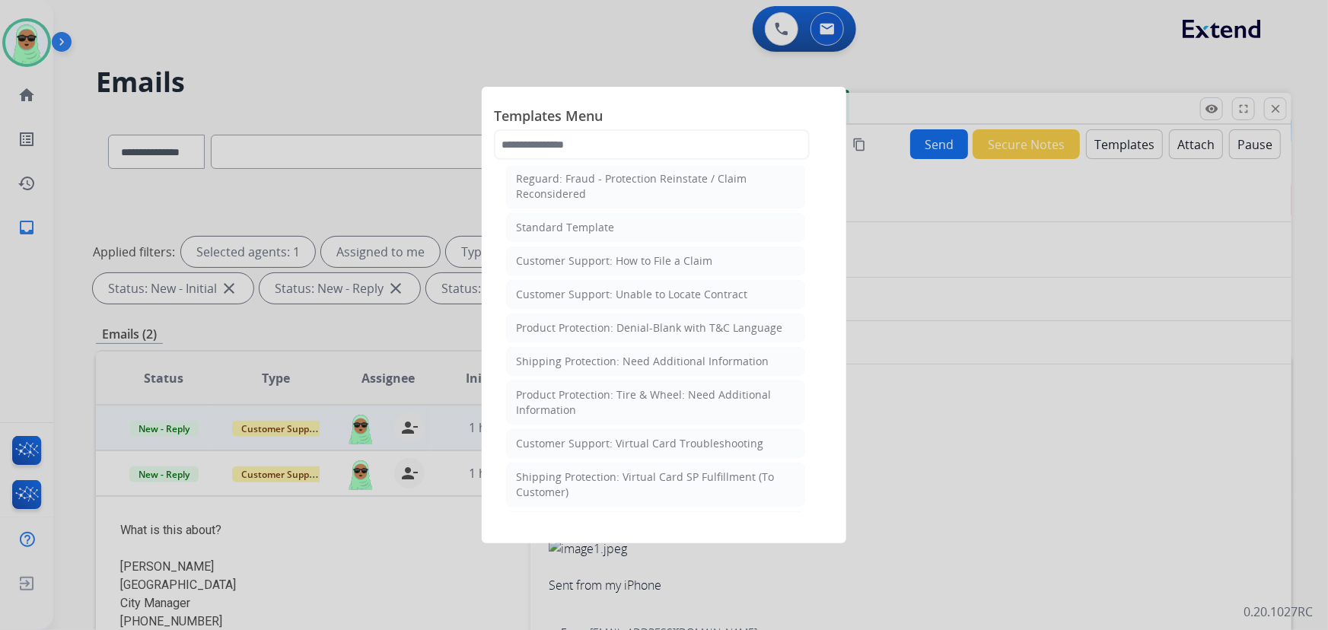
click at [576, 238] on li "Standard Template" at bounding box center [655, 227] width 299 height 29
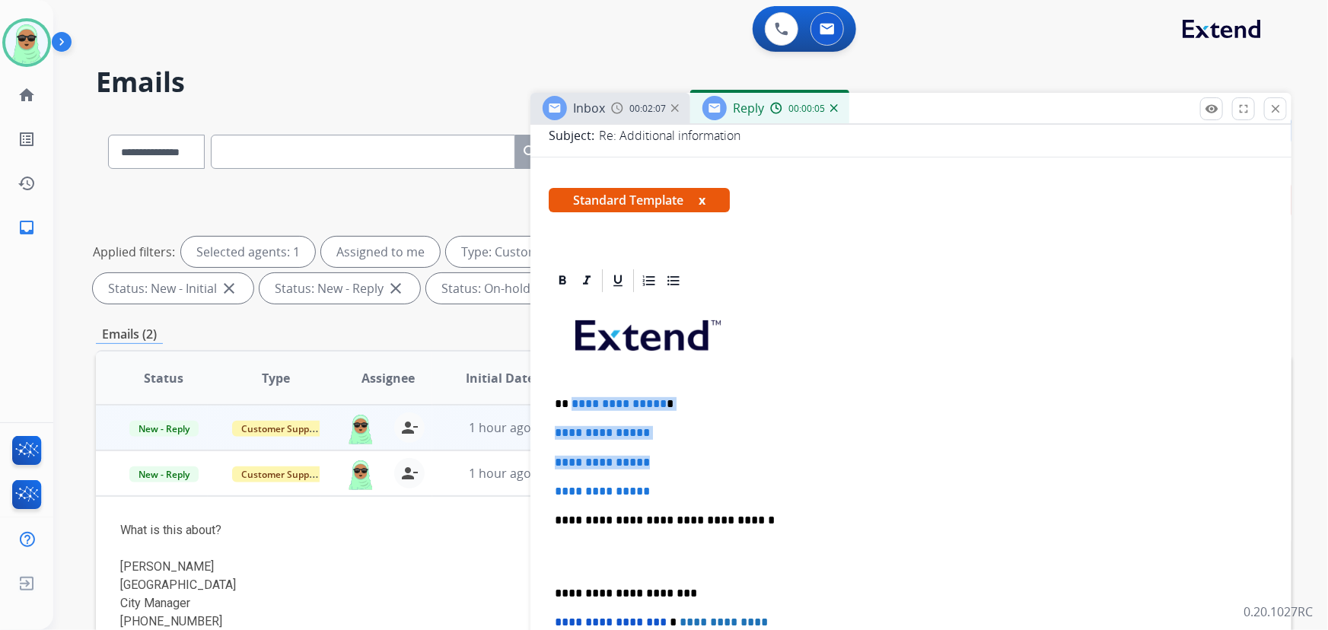
drag, startPoint x: 654, startPoint y: 480, endPoint x: 635, endPoint y: 416, distance: 66.7
click at [571, 399] on div "**********" at bounding box center [911, 557] width 725 height 524
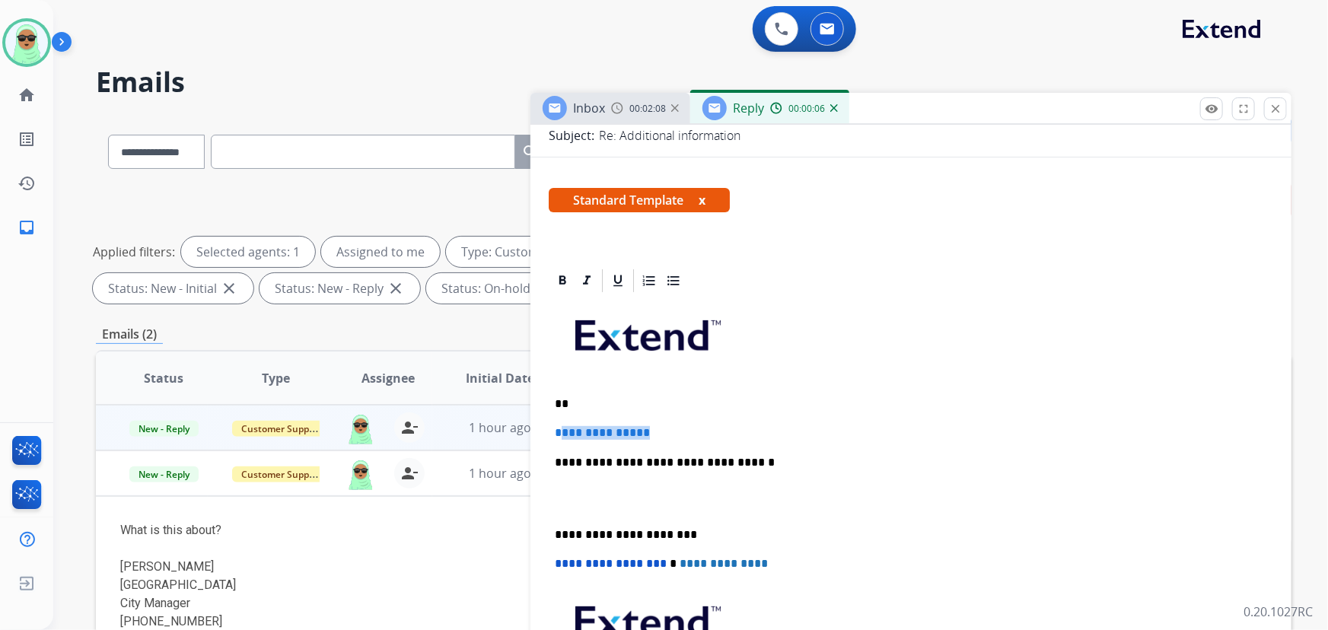
drag, startPoint x: 684, startPoint y: 429, endPoint x: 560, endPoint y: 428, distance: 124.1
click at [560, 428] on p "**********" at bounding box center [911, 433] width 713 height 14
click at [674, 403] on p "**" at bounding box center [905, 404] width 701 height 14
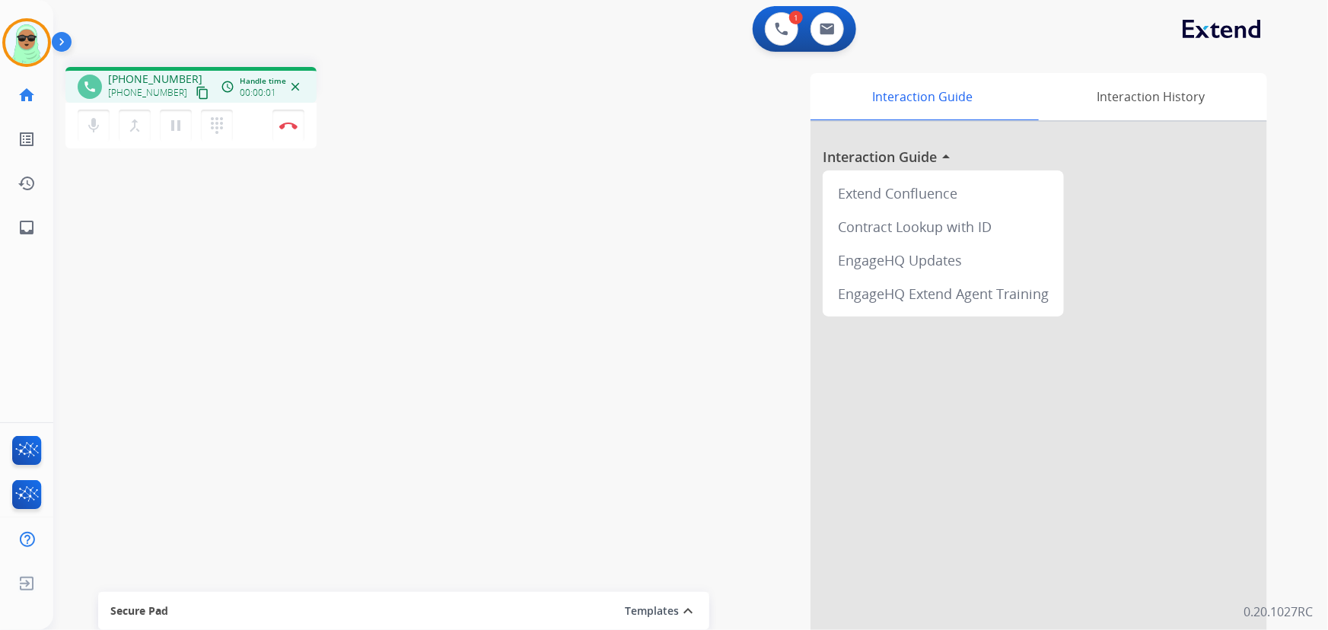
click at [196, 95] on mat-icon "content_copy" at bounding box center [203, 93] width 14 height 14
click at [837, 42] on button at bounding box center [827, 28] width 33 height 33
select select "**********"
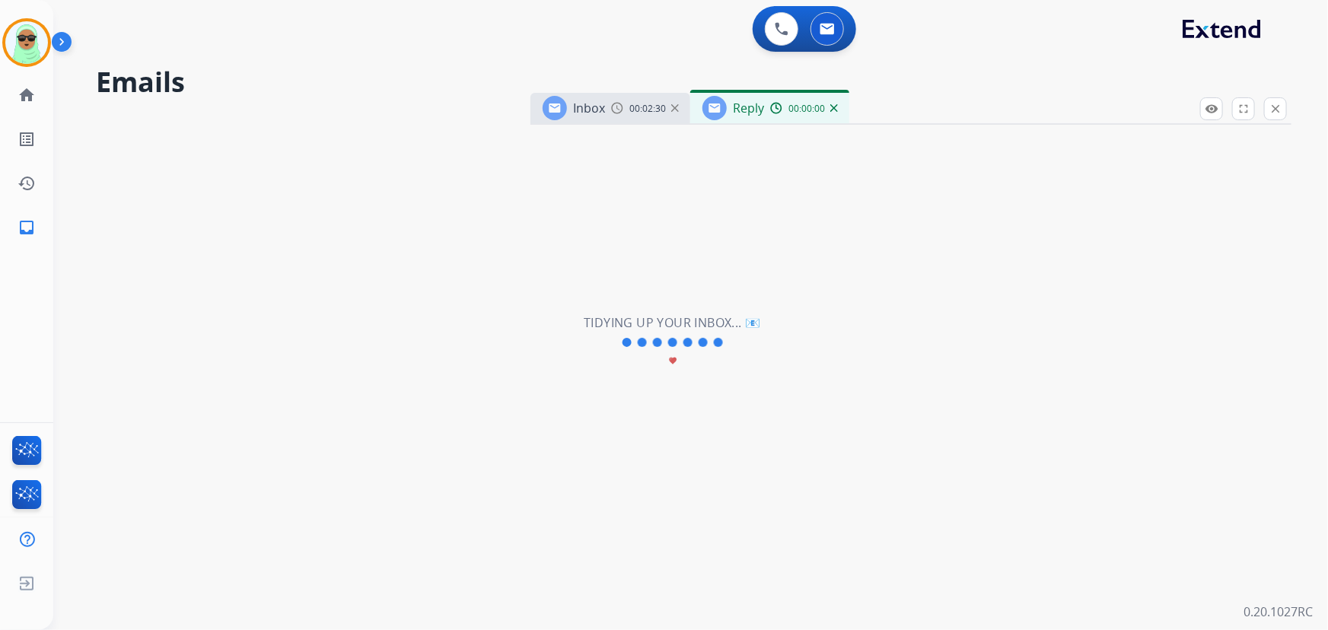
select select "**********"
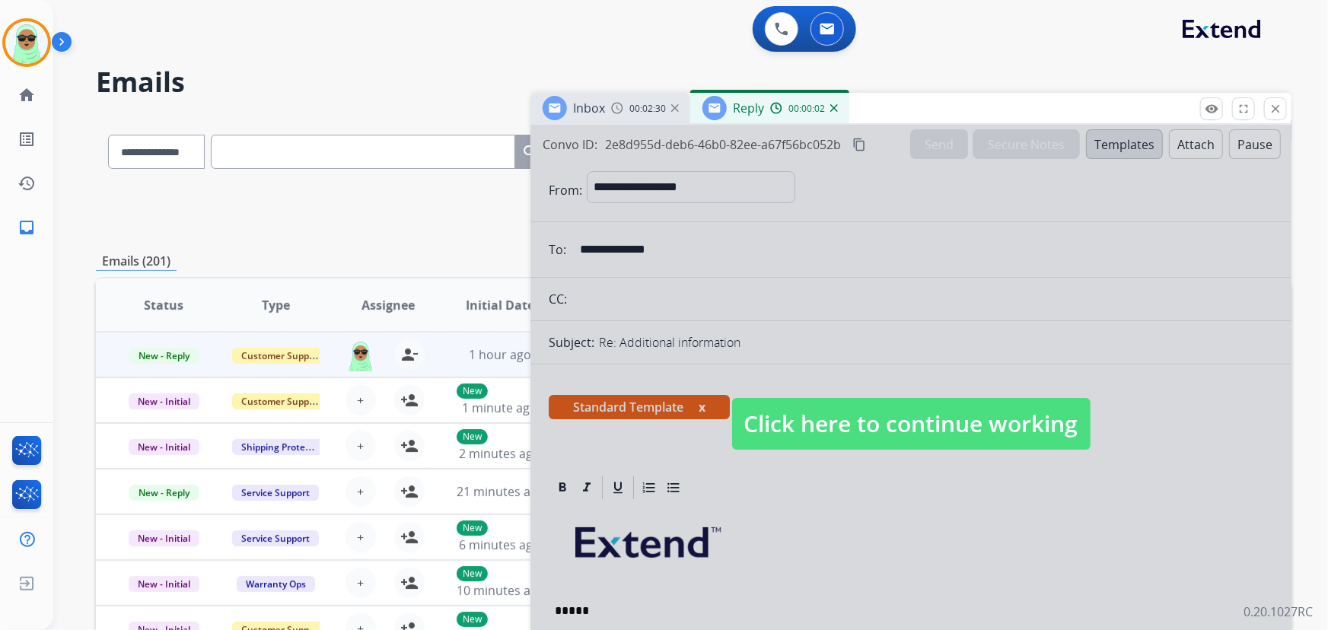
click at [839, 366] on div at bounding box center [911, 409] width 761 height 569
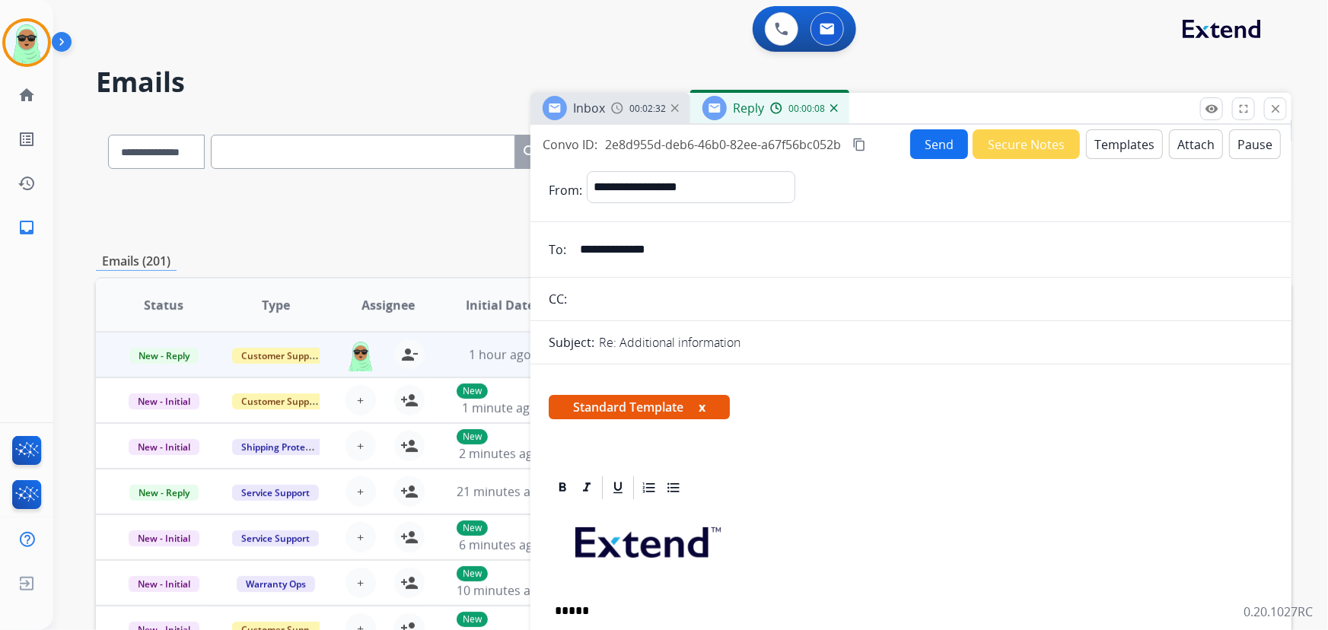
click at [945, 140] on button "Send" at bounding box center [939, 144] width 58 height 30
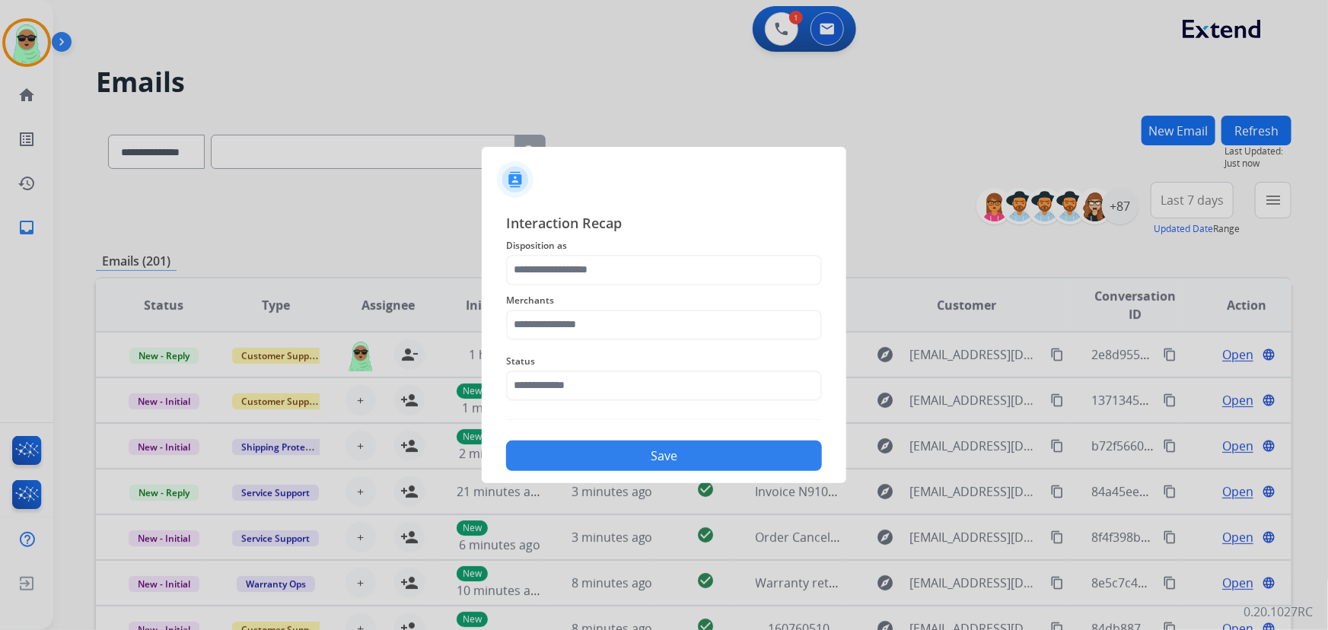
drag, startPoint x: 585, startPoint y: 404, endPoint x: 581, endPoint y: 384, distance: 20.3
click at [585, 403] on div "Status" at bounding box center [664, 376] width 316 height 61
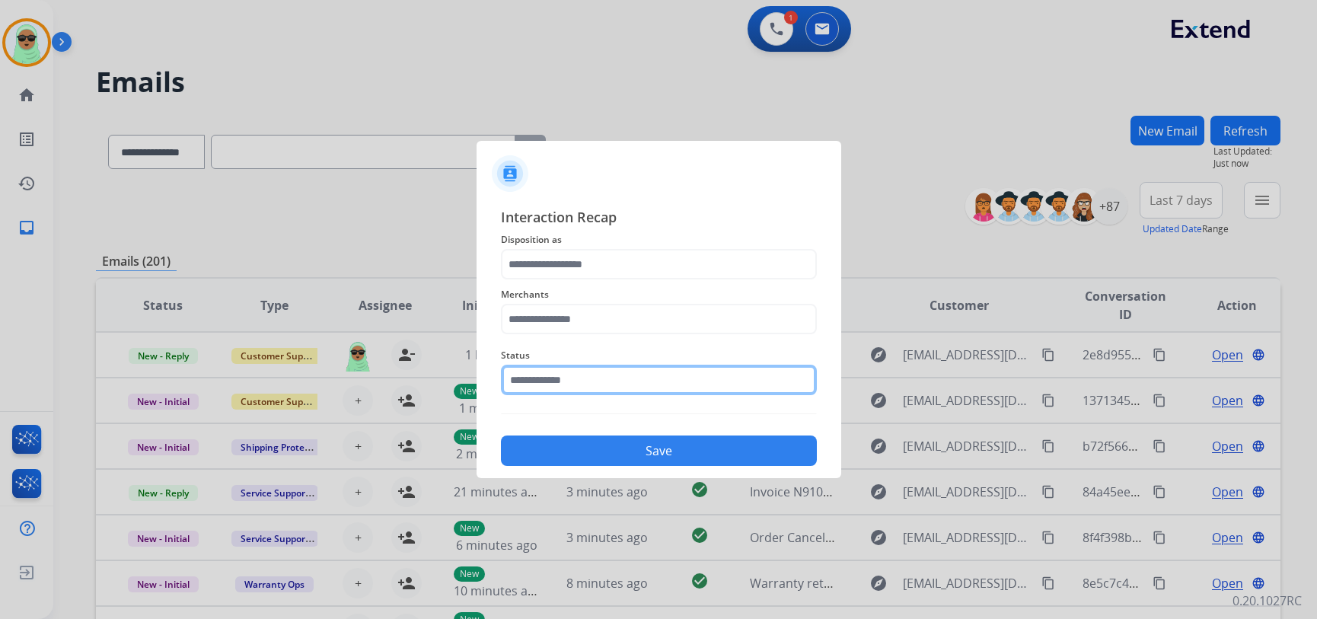
click at [580, 382] on input "text" at bounding box center [659, 380] width 316 height 30
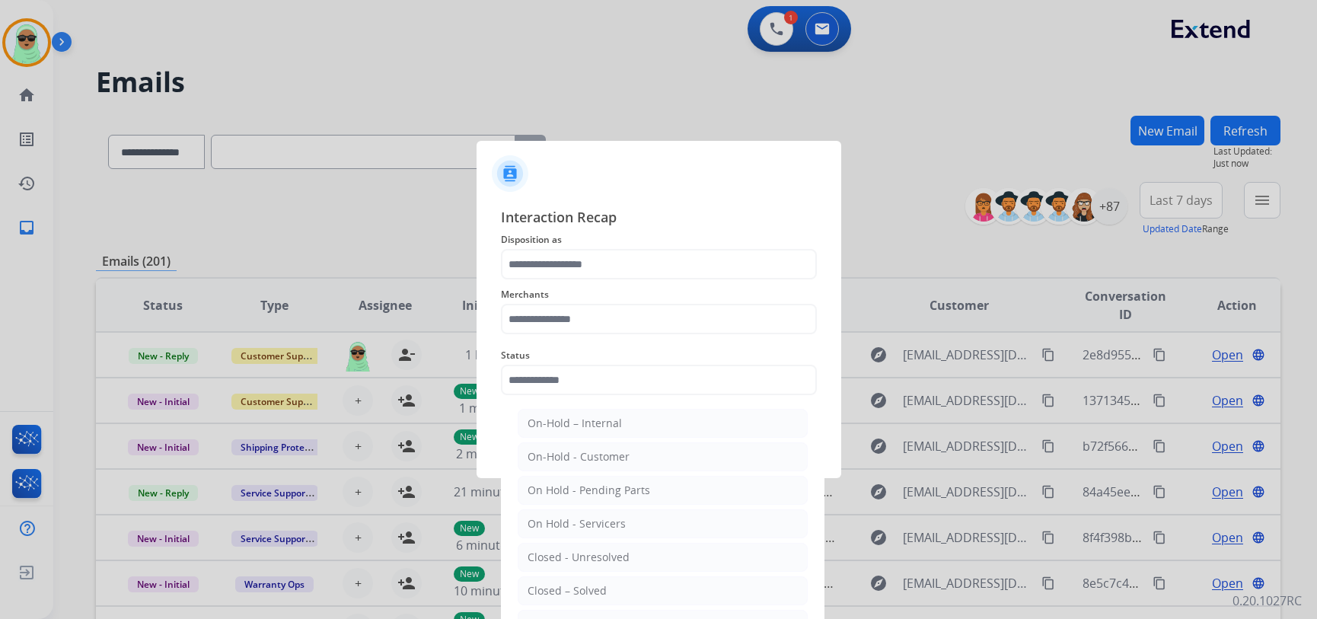
drag, startPoint x: 601, startPoint y: 585, endPoint x: 613, endPoint y: 487, distance: 99.0
click at [601, 585] on div "Closed – Solved" at bounding box center [567, 590] width 79 height 15
type input "**********"
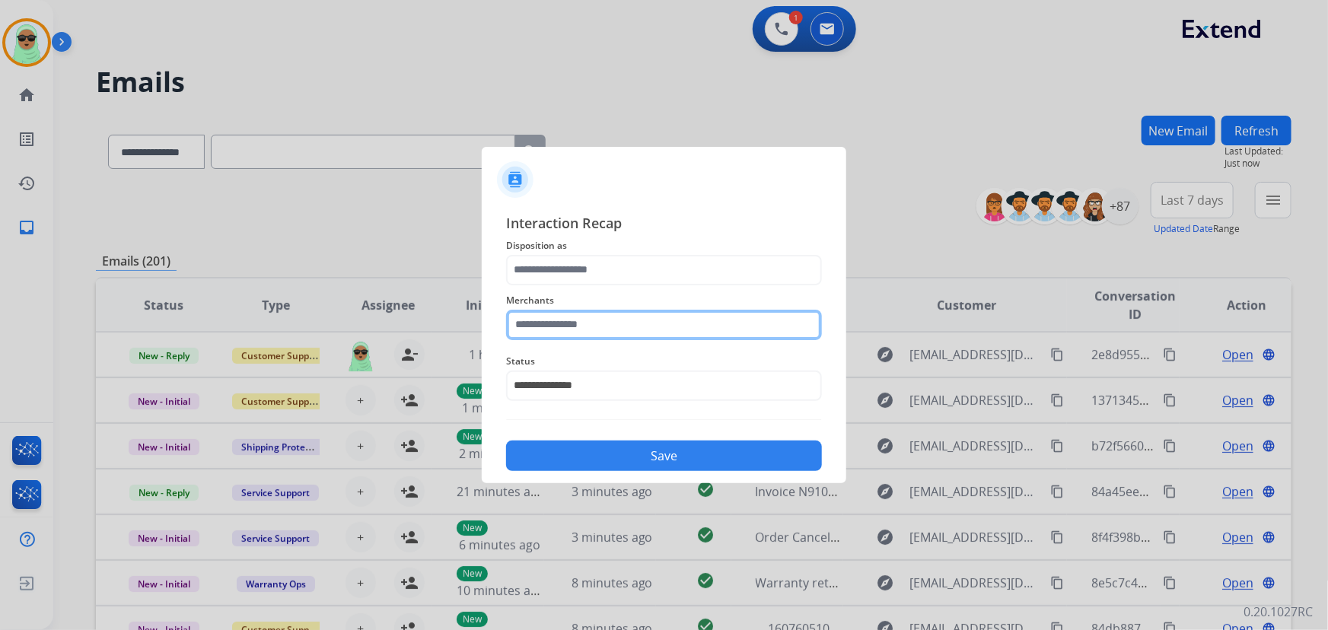
click at [595, 318] on input "text" at bounding box center [664, 325] width 316 height 30
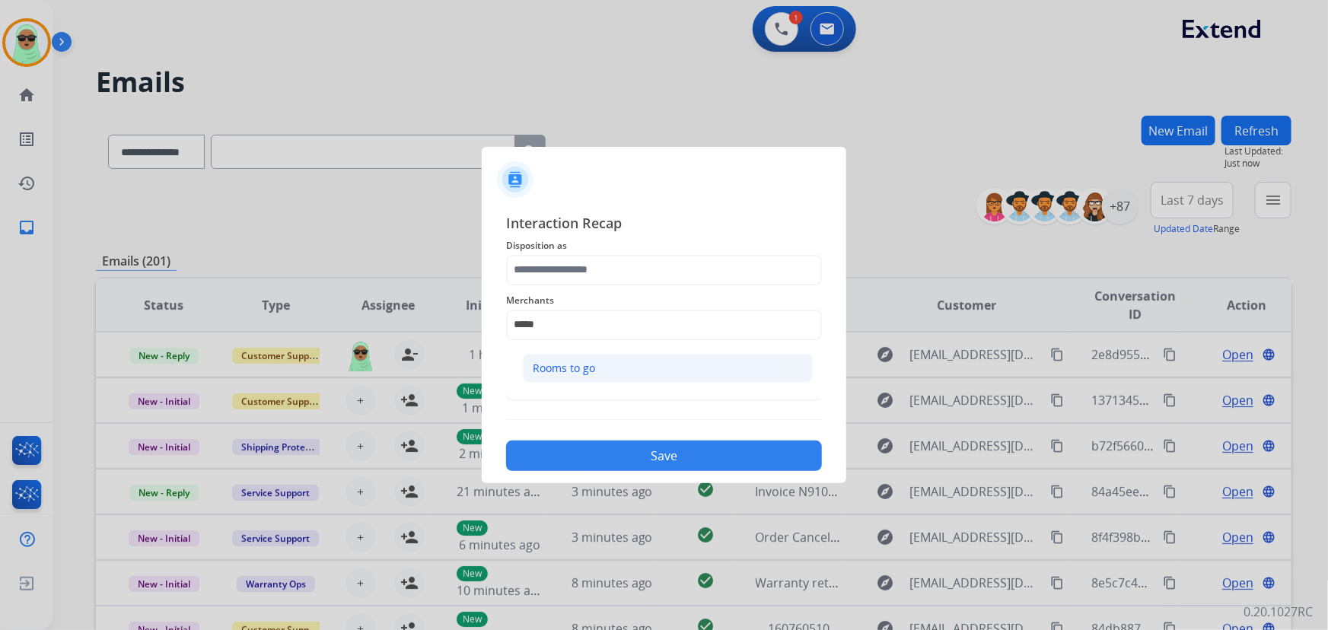
click at [577, 362] on div "Rooms to go" at bounding box center [564, 368] width 62 height 15
type input "**********"
drag, startPoint x: 582, startPoint y: 244, endPoint x: 573, endPoint y: 268, distance: 25.3
click at [582, 245] on span "Disposition as" at bounding box center [664, 246] width 316 height 18
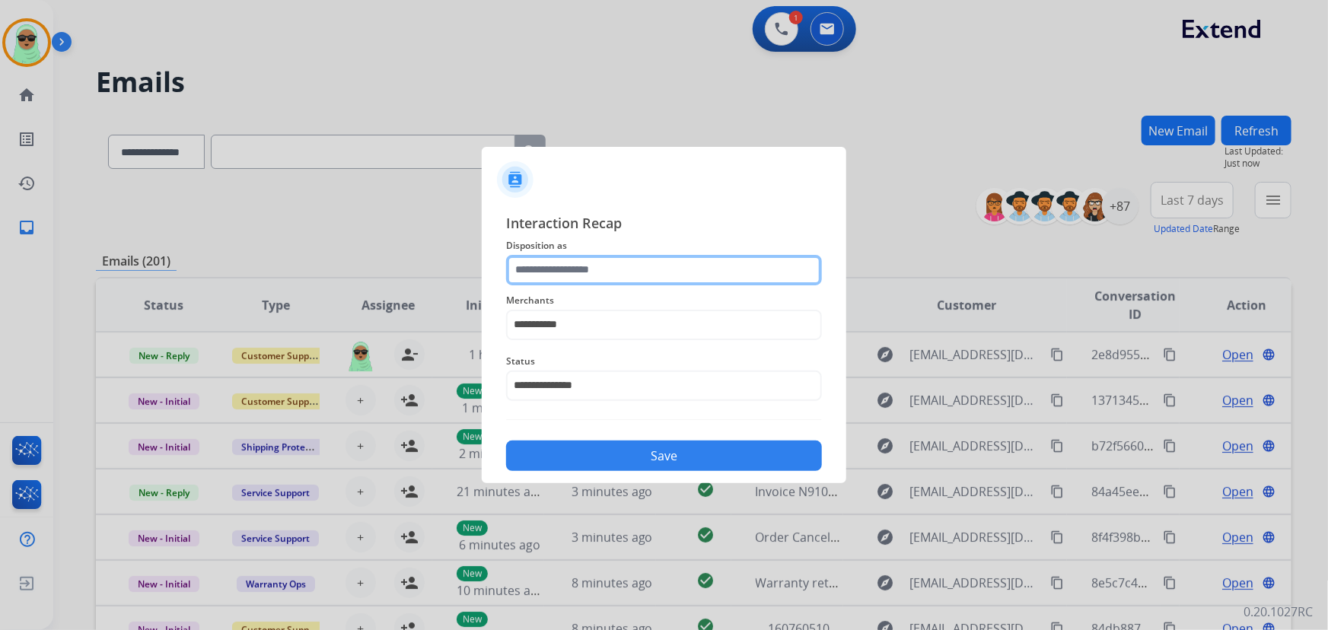
drag, startPoint x: 573, startPoint y: 269, endPoint x: 574, endPoint y: 276, distance: 7.7
click at [574, 269] on input "text" at bounding box center [664, 270] width 316 height 30
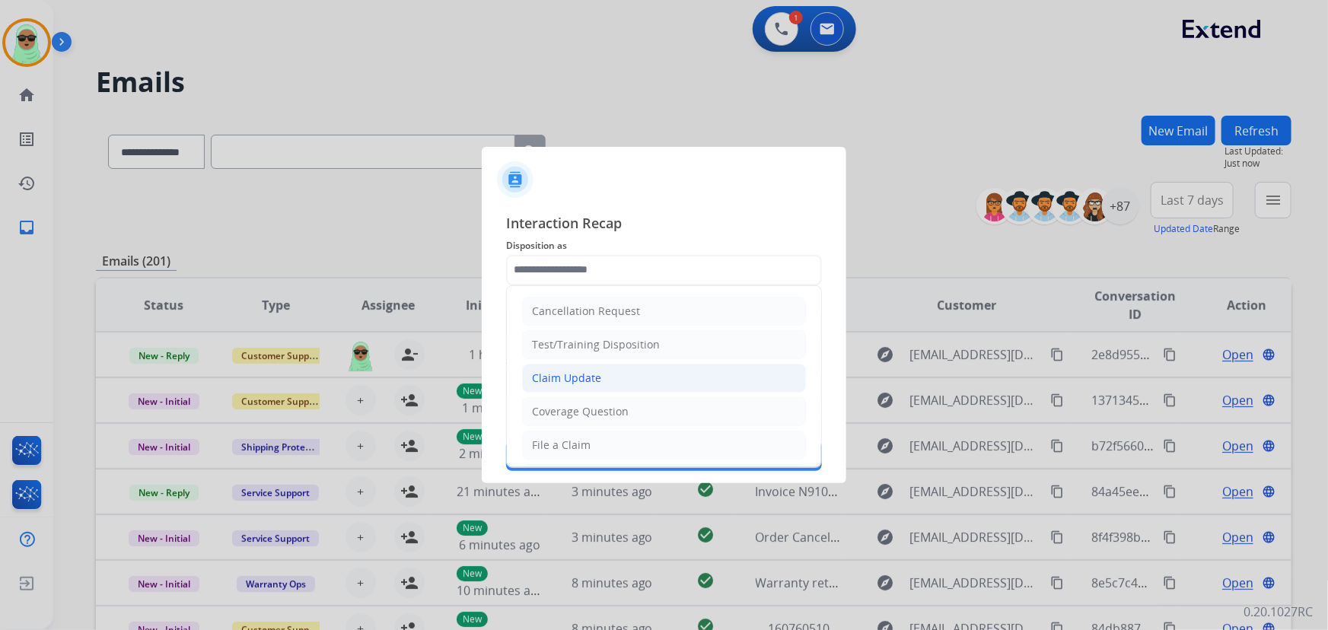
click at [581, 367] on li "Claim Update" at bounding box center [664, 378] width 284 height 29
type input "**********"
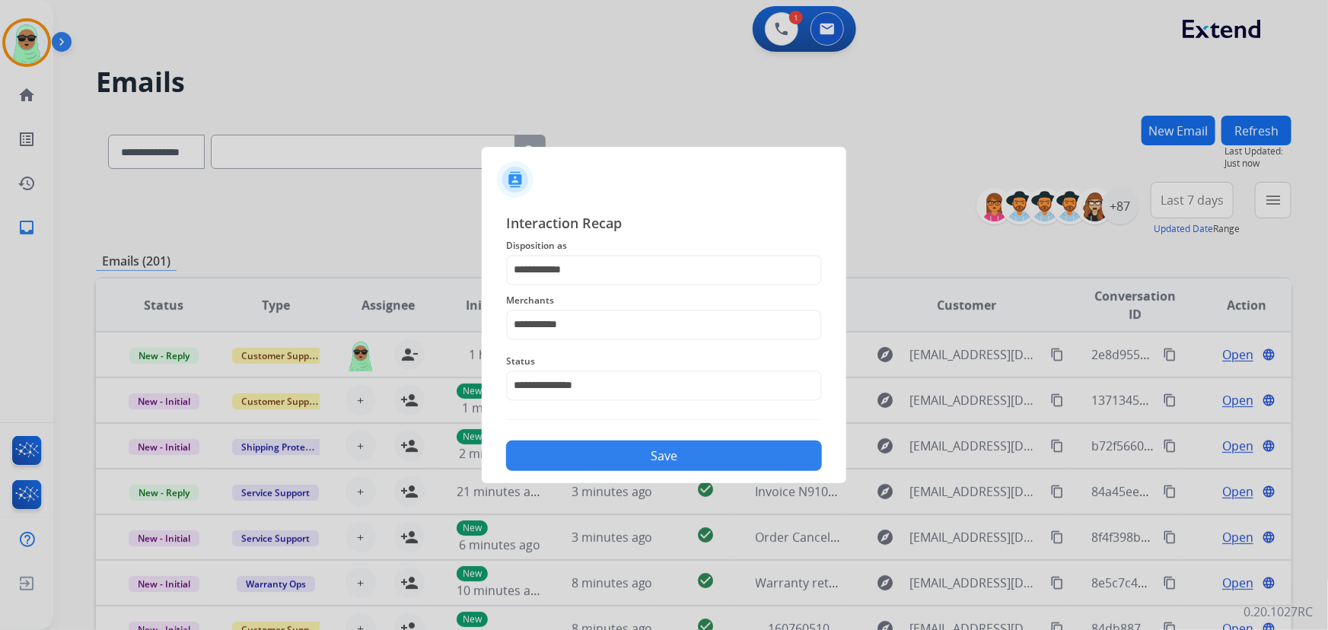
click at [618, 461] on button "Save" at bounding box center [664, 456] width 316 height 30
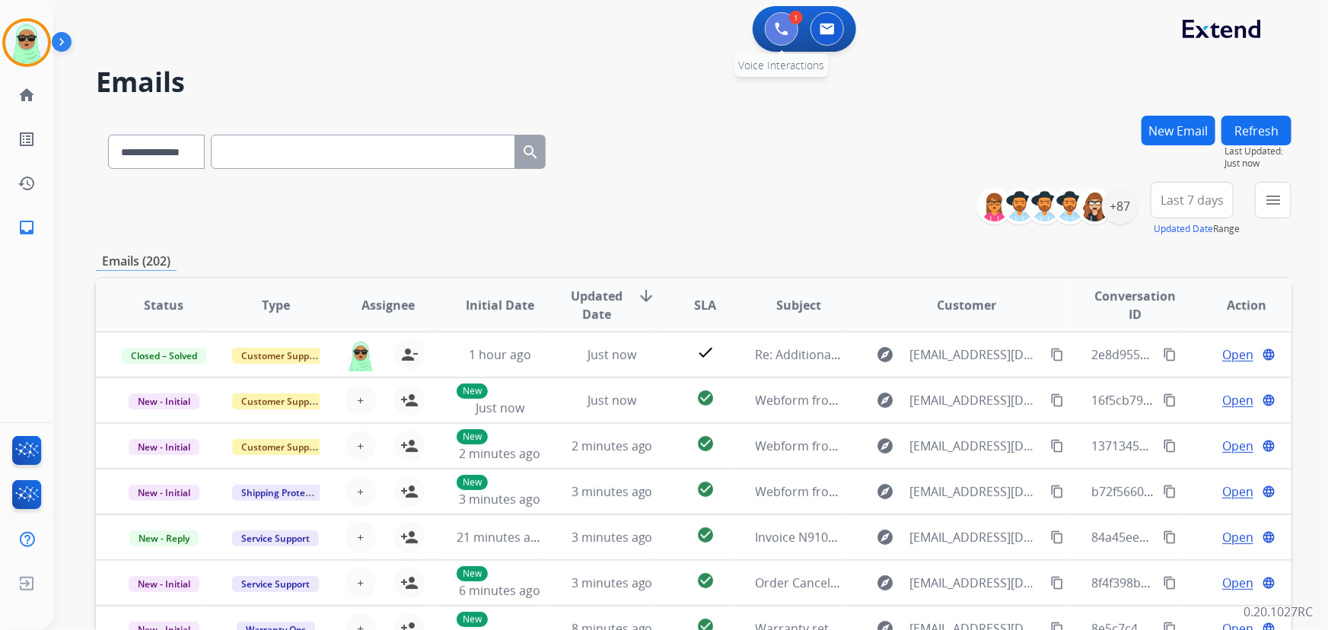
click at [773, 18] on button at bounding box center [781, 28] width 33 height 33
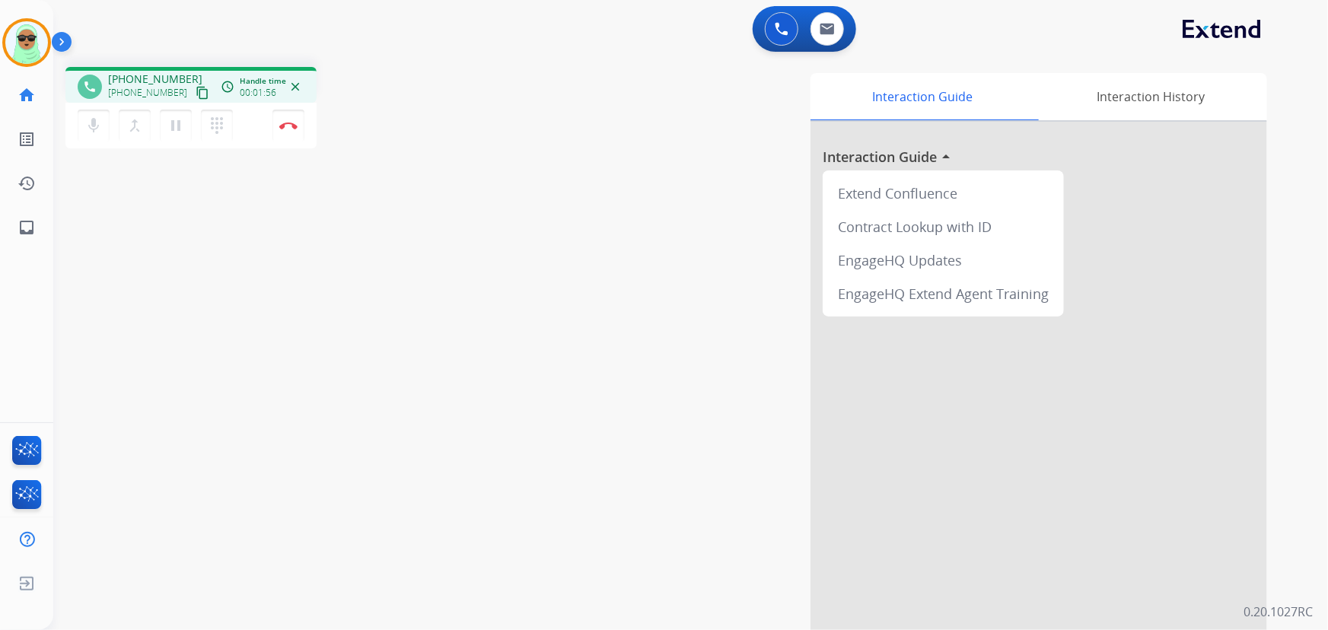
click at [196, 97] on mat-icon "content_copy" at bounding box center [203, 93] width 14 height 14
drag, startPoint x: 67, startPoint y: 627, endPoint x: 509, endPoint y: 481, distance: 465.6
click at [512, 484] on div "Interaction Guide Interaction History Interaction Guide arrow_drop_up Extend Co…" at bounding box center [878, 381] width 779 height 617
click at [207, 204] on div "phone [PHONE_NUMBER] [PHONE_NUMBER] content_copy access_time Call metrics Queue…" at bounding box center [672, 372] width 1239 height 635
click at [290, 126] on img at bounding box center [288, 126] width 18 height 8
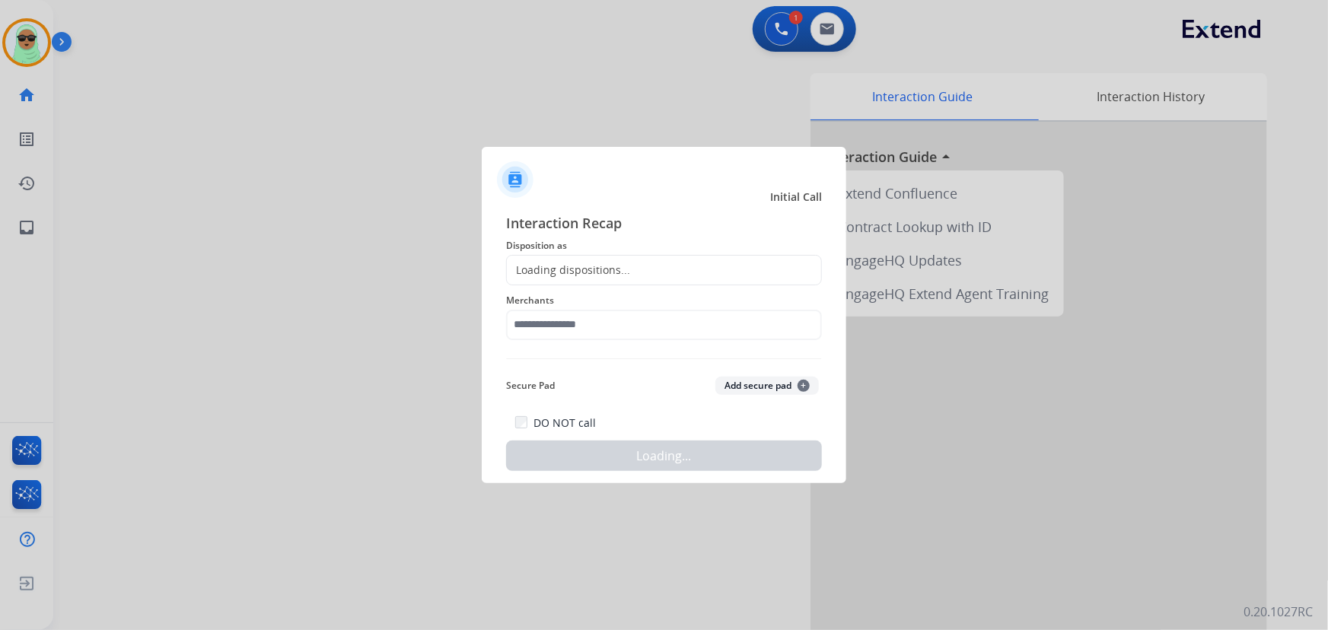
drag, startPoint x: 560, startPoint y: 257, endPoint x: 574, endPoint y: 265, distance: 16.7
click at [563, 257] on div "Loading dispositions..." at bounding box center [664, 270] width 316 height 30
click at [576, 266] on div "Loading dispositions..." at bounding box center [568, 270] width 123 height 15
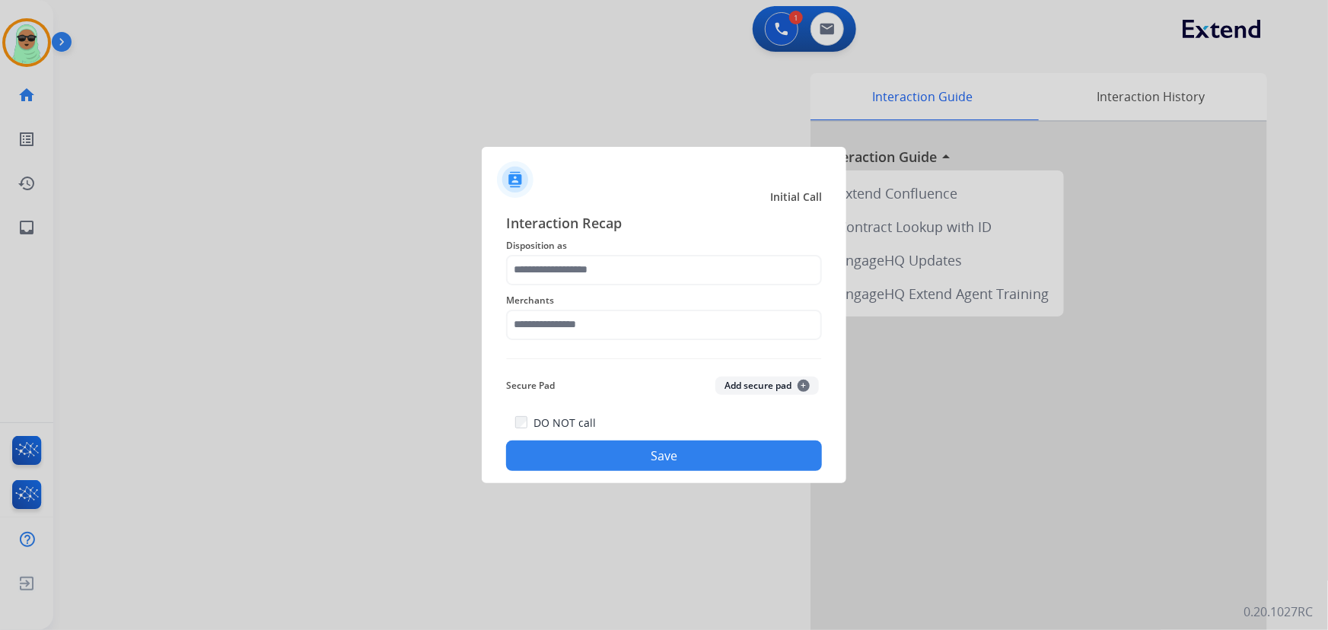
drag, startPoint x: 589, startPoint y: 308, endPoint x: 590, endPoint y: 319, distance: 11.4
click at [589, 311] on div "Merchants" at bounding box center [664, 315] width 316 height 61
click at [590, 320] on input "text" at bounding box center [664, 325] width 316 height 30
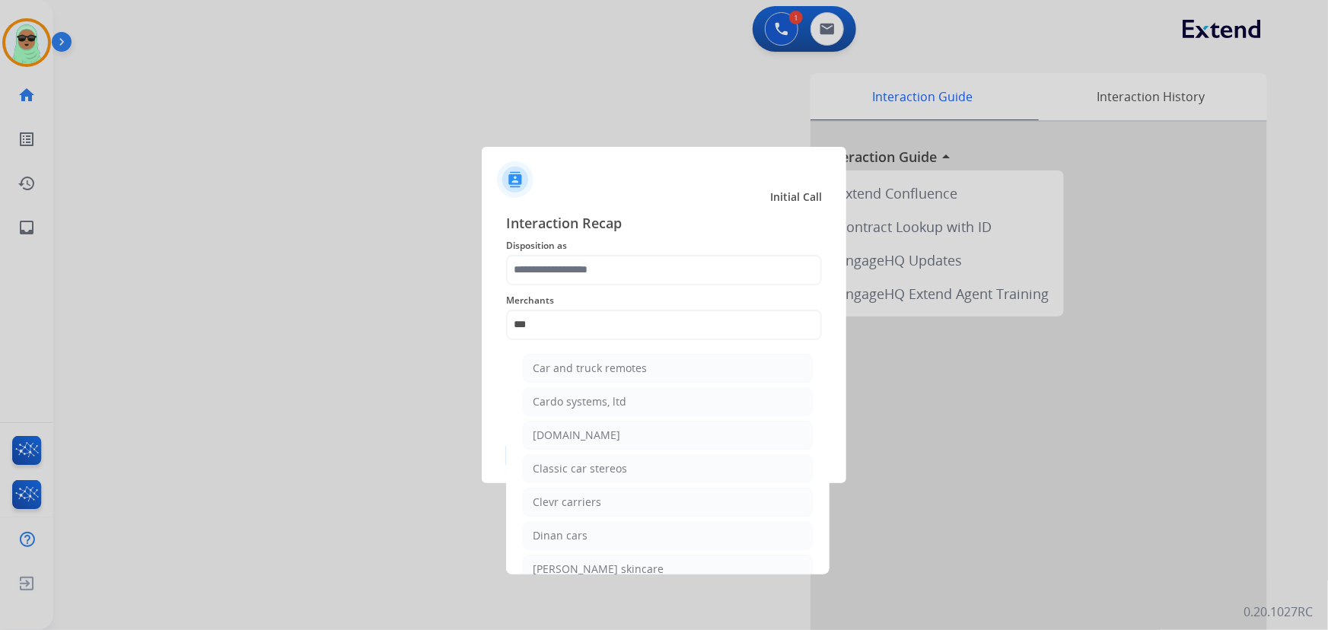
click at [606, 434] on li "[DOMAIN_NAME]" at bounding box center [668, 435] width 290 height 29
type input "**********"
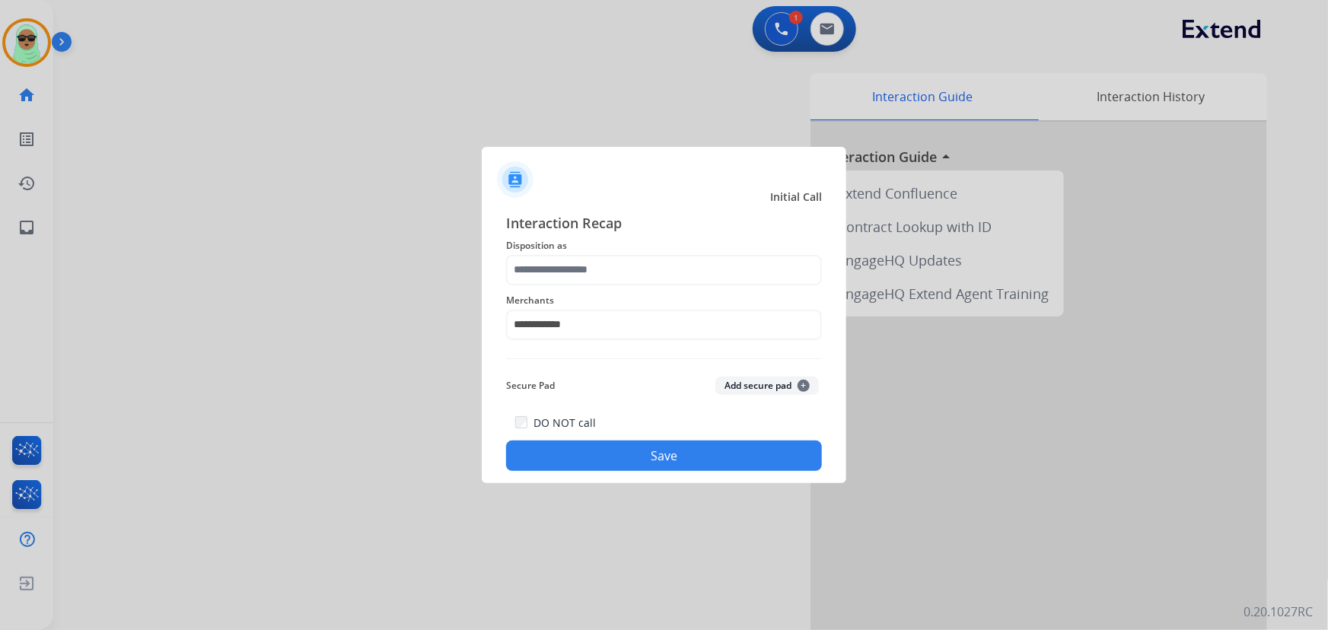
drag, startPoint x: 614, startPoint y: 293, endPoint x: 614, endPoint y: 285, distance: 7.7
click at [614, 287] on div "**********" at bounding box center [664, 315] width 316 height 61
drag, startPoint x: 611, startPoint y: 276, endPoint x: 603, endPoint y: 282, distance: 9.9
click at [610, 276] on input "text" at bounding box center [664, 270] width 316 height 30
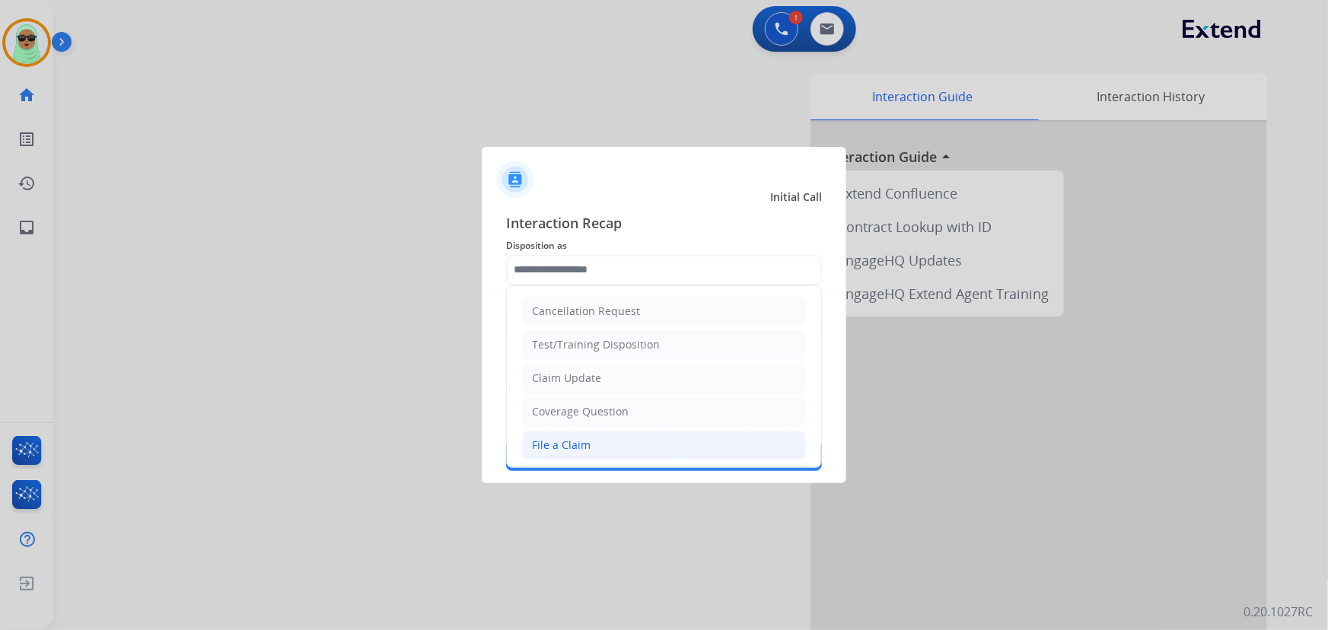
drag, startPoint x: 597, startPoint y: 454, endPoint x: 600, endPoint y: 443, distance: 11.1
click at [597, 452] on li "File a Claim" at bounding box center [664, 445] width 284 height 29
type input "**********"
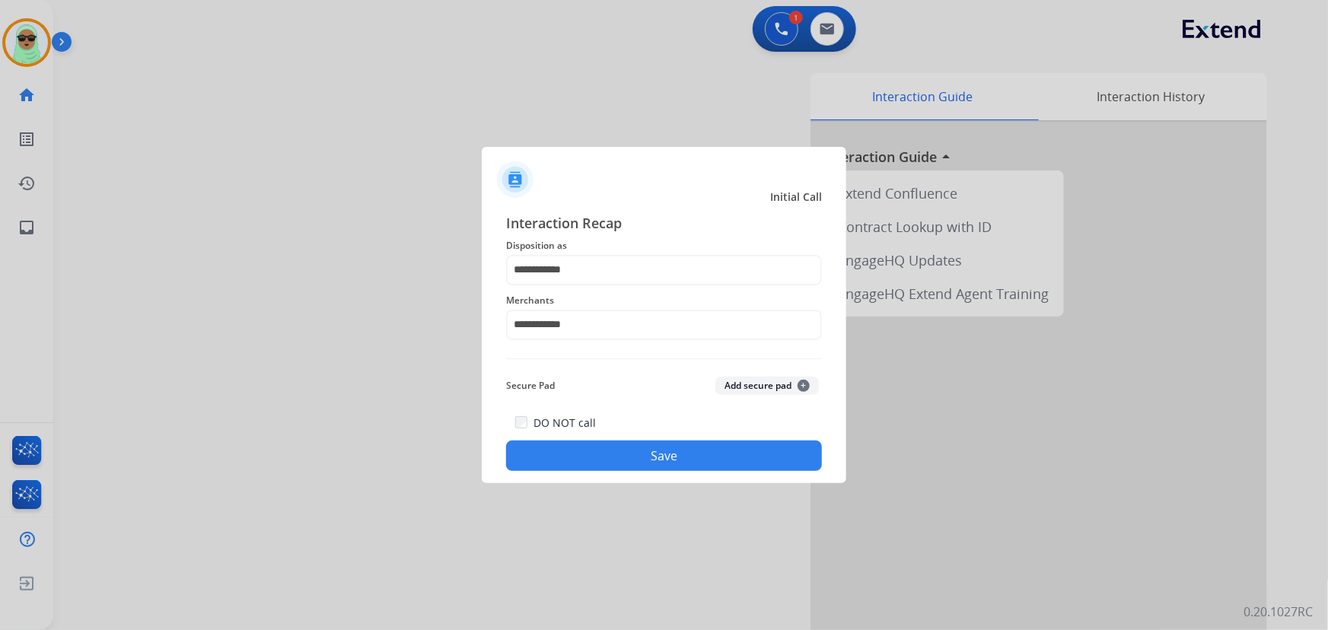
click at [649, 464] on button "Save" at bounding box center [664, 456] width 316 height 30
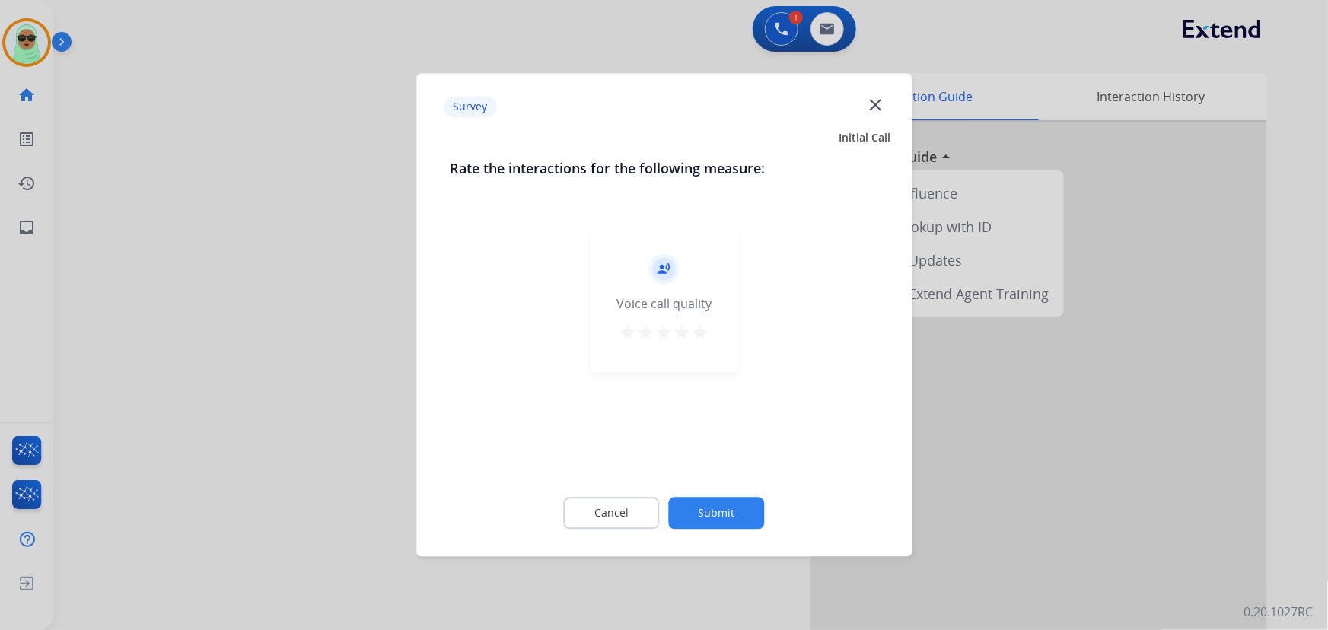
click at [721, 511] on button "Submit" at bounding box center [717, 514] width 96 height 32
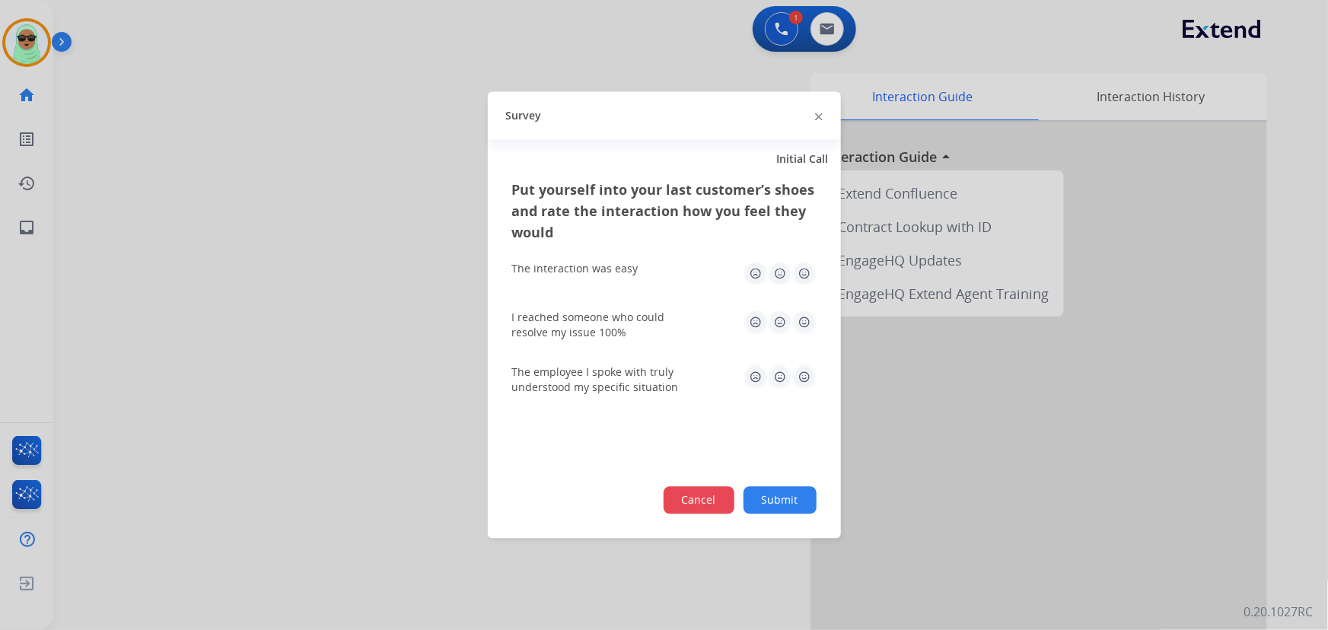
click at [734, 509] on div "Cancel Submit" at bounding box center [664, 500] width 305 height 27
click at [757, 500] on button "Submit" at bounding box center [780, 499] width 73 height 27
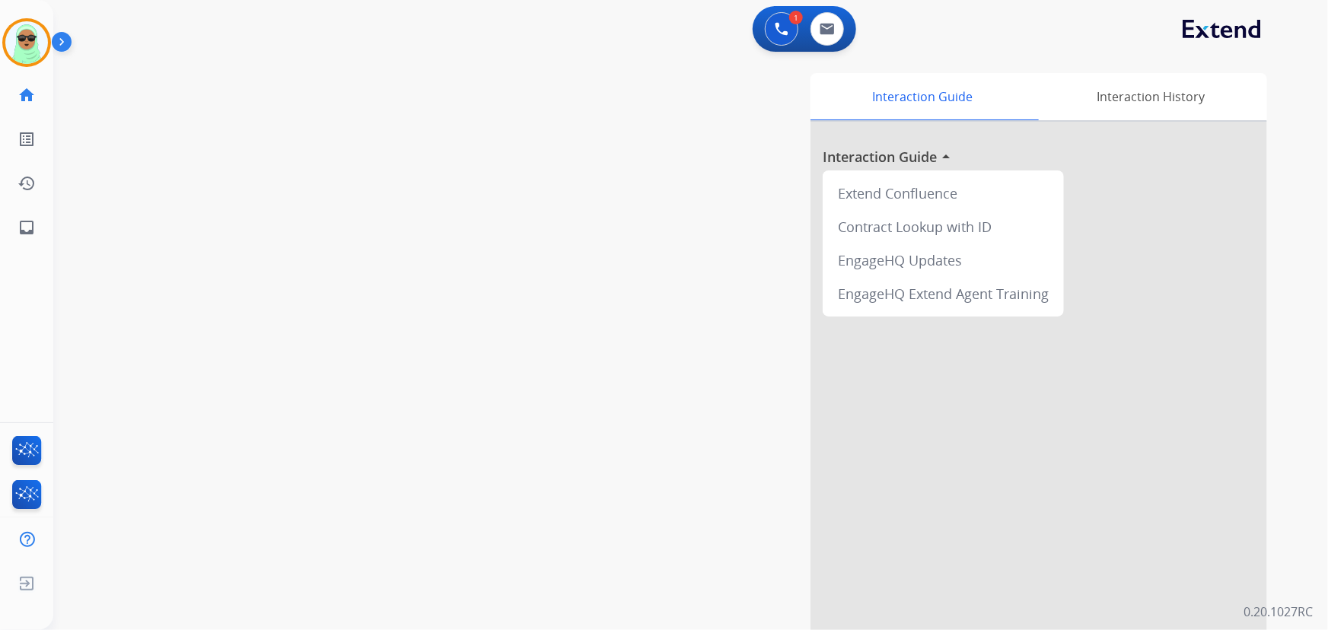
drag, startPoint x: 671, startPoint y: 436, endPoint x: 292, endPoint y: 369, distance: 385.0
click at [662, 436] on div "Interaction Guide Interaction History Interaction Guide arrow_drop_up Extend Co…" at bounding box center [878, 381] width 779 height 617
click at [829, 40] on button at bounding box center [827, 28] width 33 height 33
select select "**********"
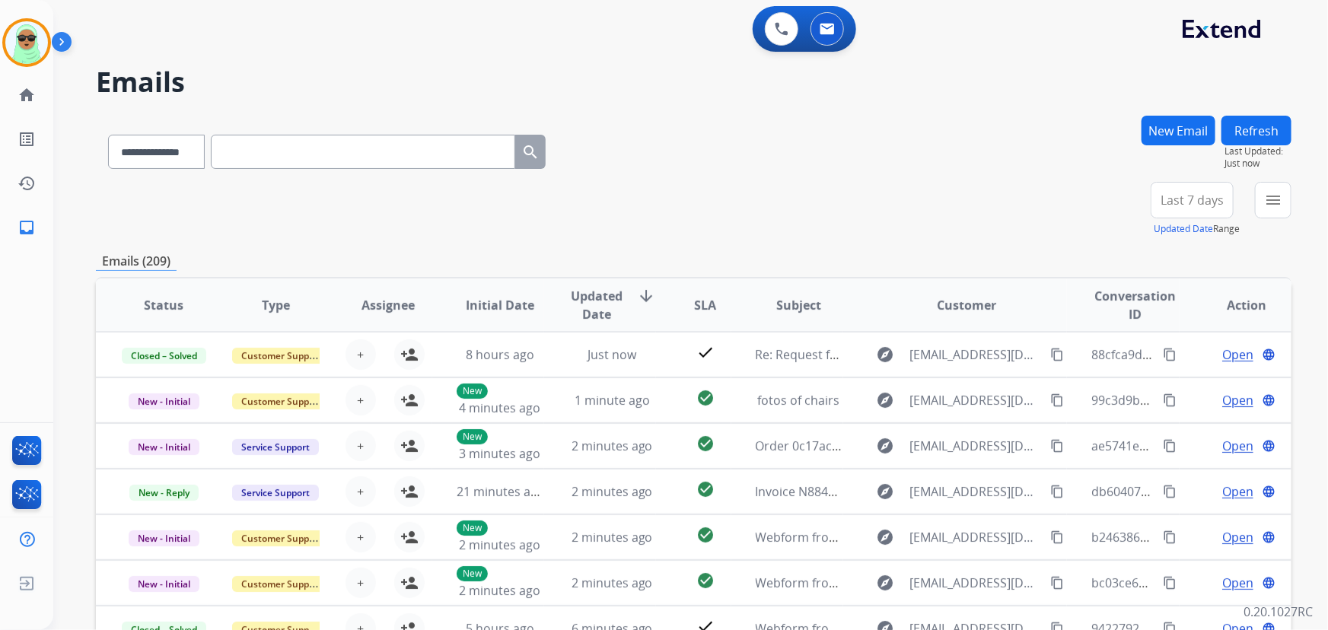
click at [1277, 203] on mat-icon "menu" at bounding box center [1273, 200] width 18 height 18
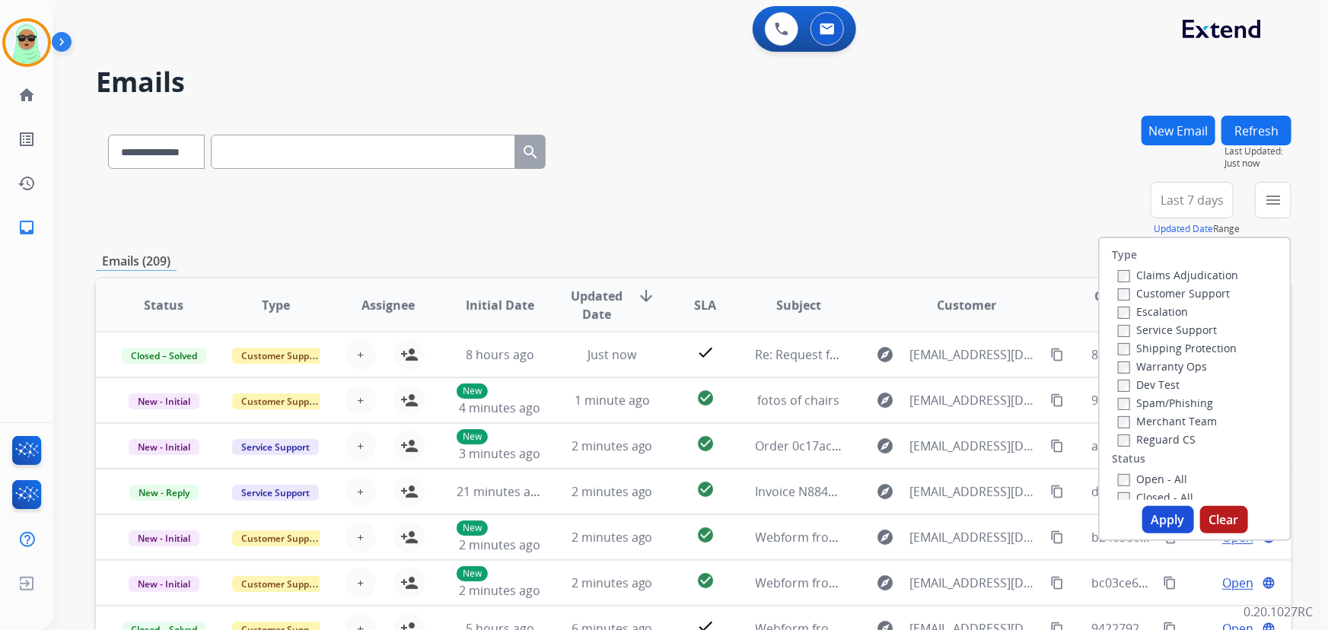
drag, startPoint x: 1156, startPoint y: 289, endPoint x: 1154, endPoint y: 333, distance: 43.5
click at [1156, 291] on label "Customer Support" at bounding box center [1174, 293] width 112 height 14
click at [1154, 360] on label "Warranty Ops" at bounding box center [1162, 366] width 89 height 14
click at [1153, 345] on label "Shipping Protection" at bounding box center [1177, 348] width 119 height 14
click at [1160, 372] on label "Warranty Ops" at bounding box center [1162, 366] width 89 height 14
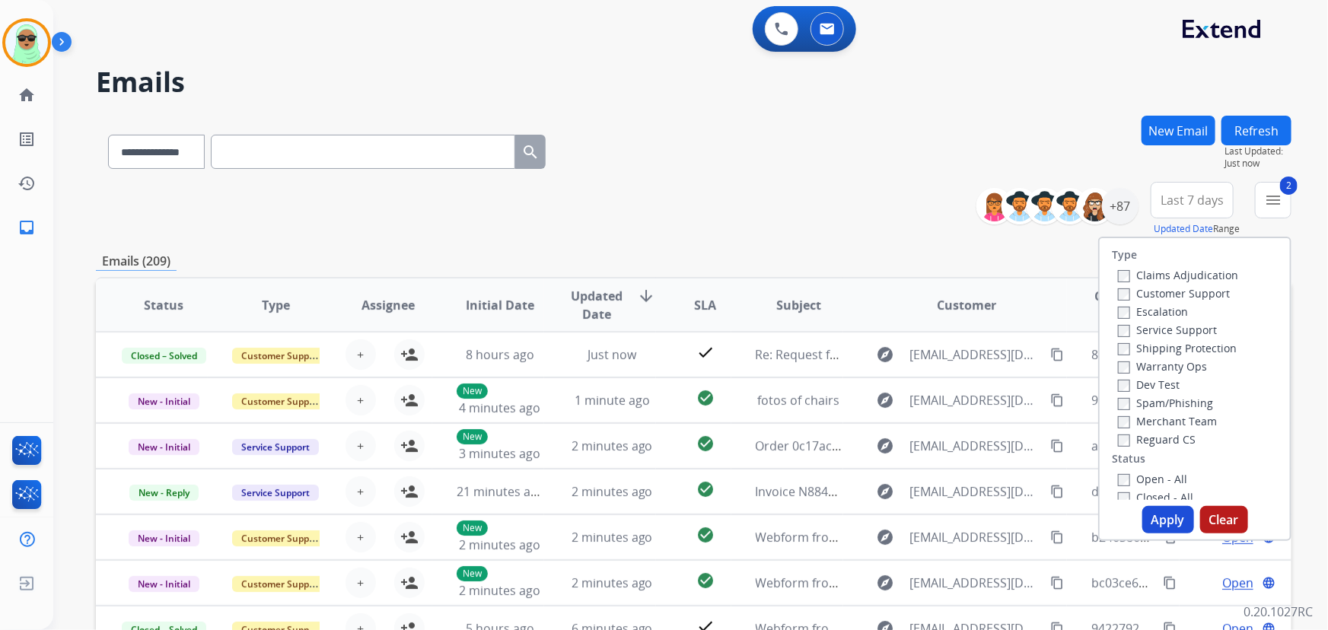
click at [1164, 440] on label "Reguard CS" at bounding box center [1157, 439] width 78 height 14
click at [1157, 477] on label "Open - All" at bounding box center [1152, 479] width 69 height 14
click at [1166, 515] on button "Apply" at bounding box center [1169, 519] width 52 height 27
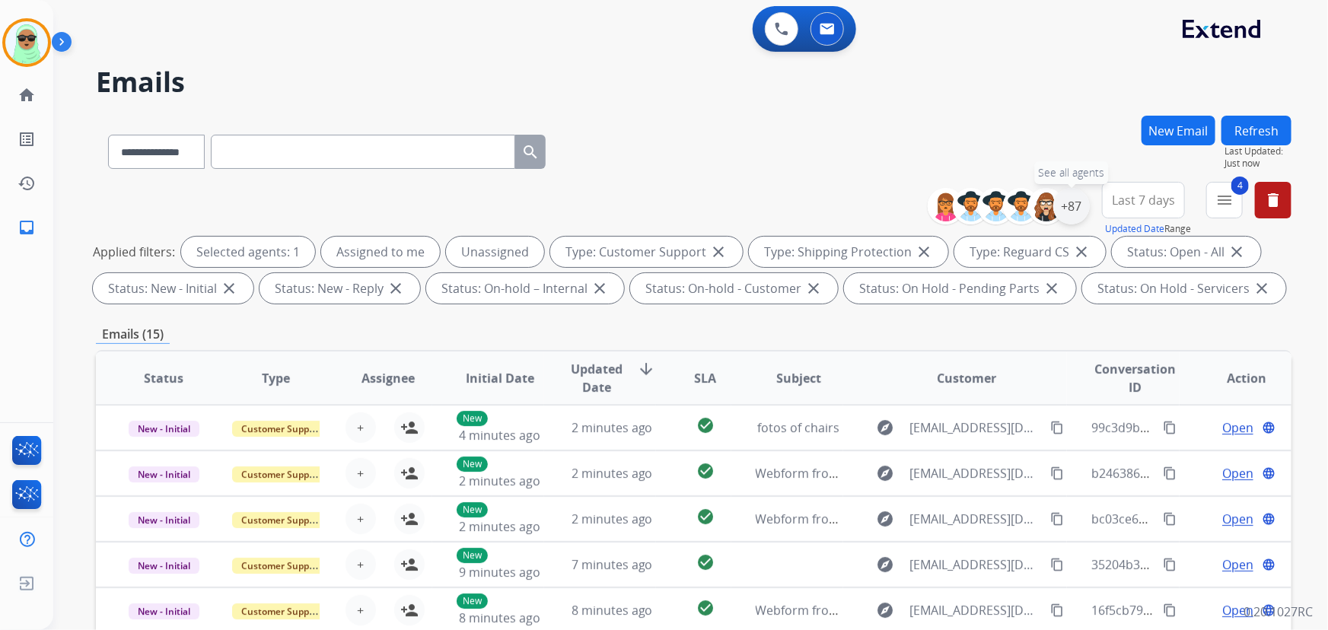
click at [1076, 206] on div "+87" at bounding box center [1072, 206] width 37 height 37
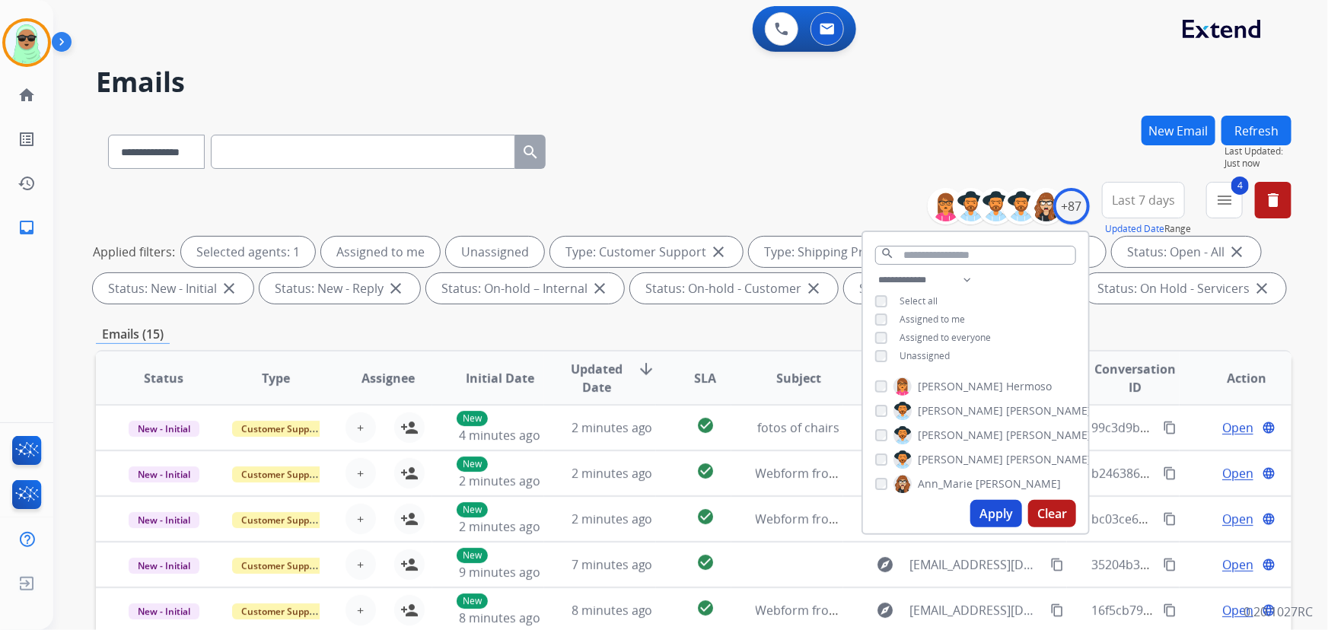
drag, startPoint x: 937, startPoint y: 352, endPoint x: 967, endPoint y: 391, distance: 48.9
click at [936, 352] on span "Unassigned" at bounding box center [925, 355] width 50 height 13
click at [1005, 512] on button "Apply" at bounding box center [997, 513] width 52 height 27
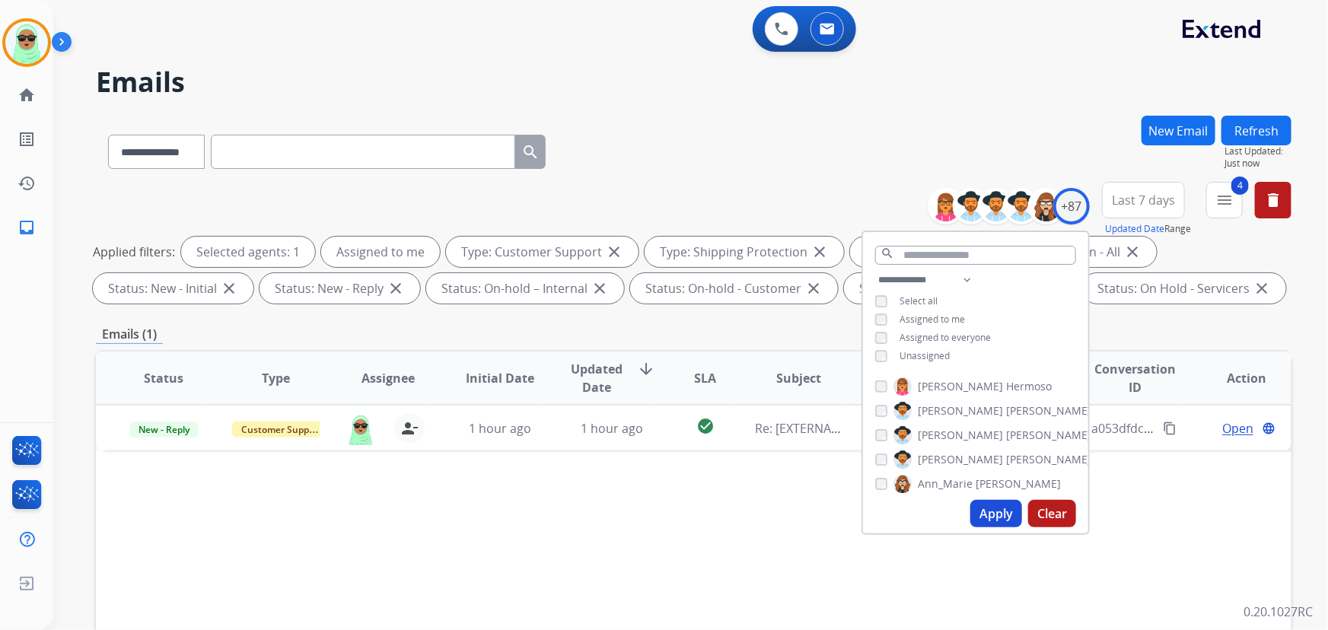
click at [1211, 525] on div "Status Type Assignee Initial Date Updated Date arrow_downward SLA Subject Custo…" at bounding box center [694, 605] width 1196 height 510
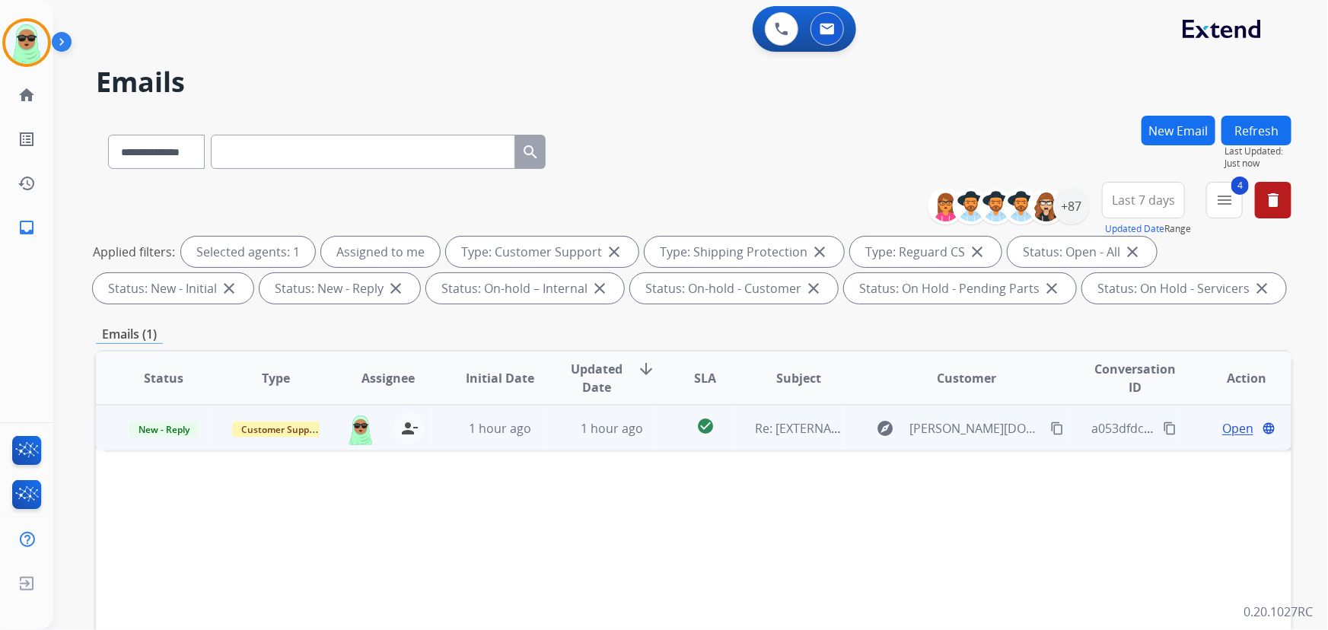
click at [1230, 431] on span "Open" at bounding box center [1238, 428] width 31 height 18
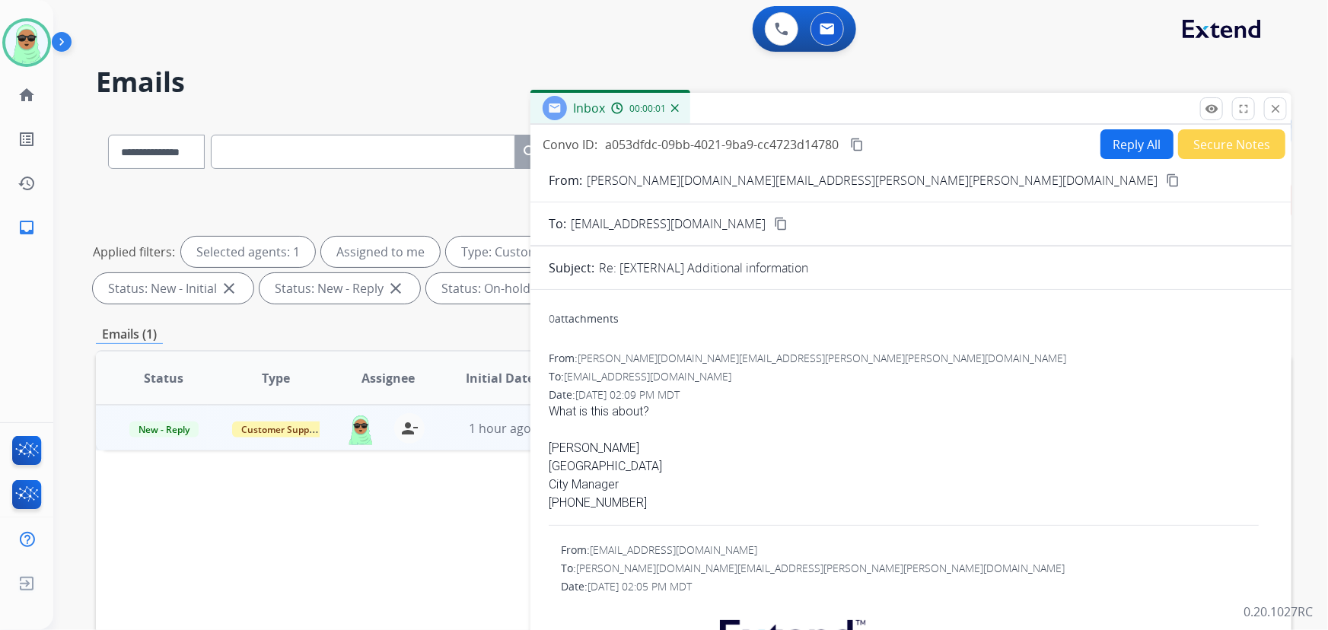
click at [1116, 155] on button "Reply All" at bounding box center [1137, 144] width 73 height 30
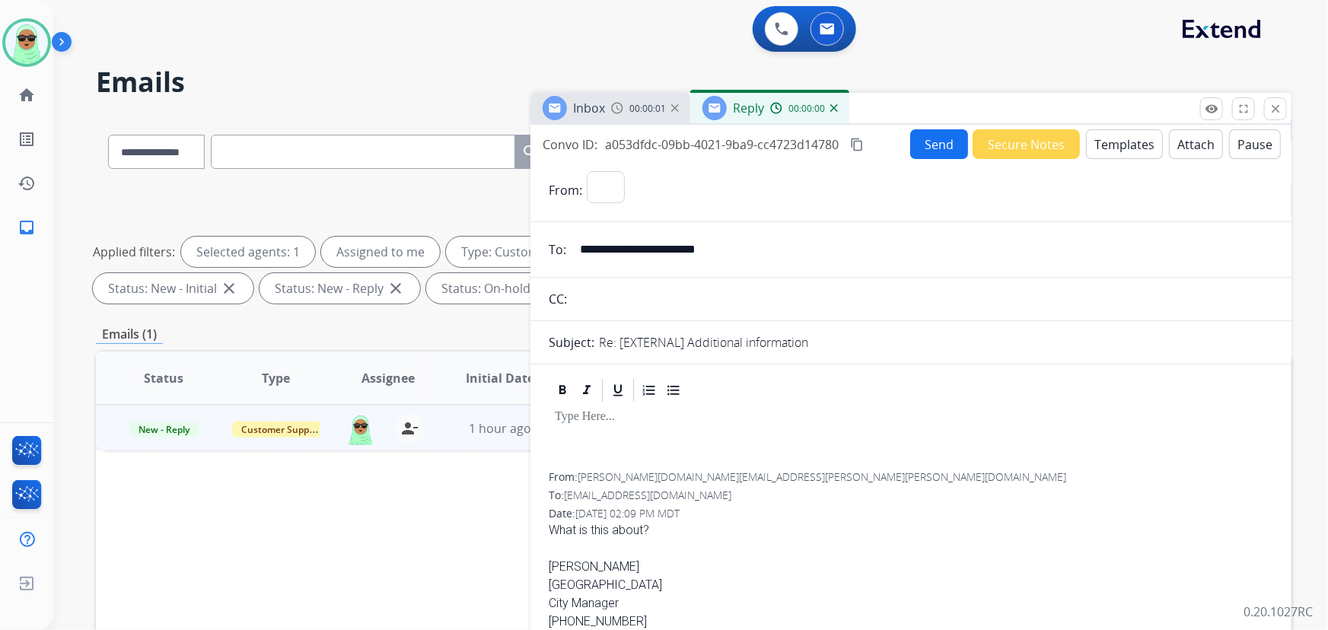
select select "**********"
click at [1145, 137] on button "Templates" at bounding box center [1124, 144] width 77 height 30
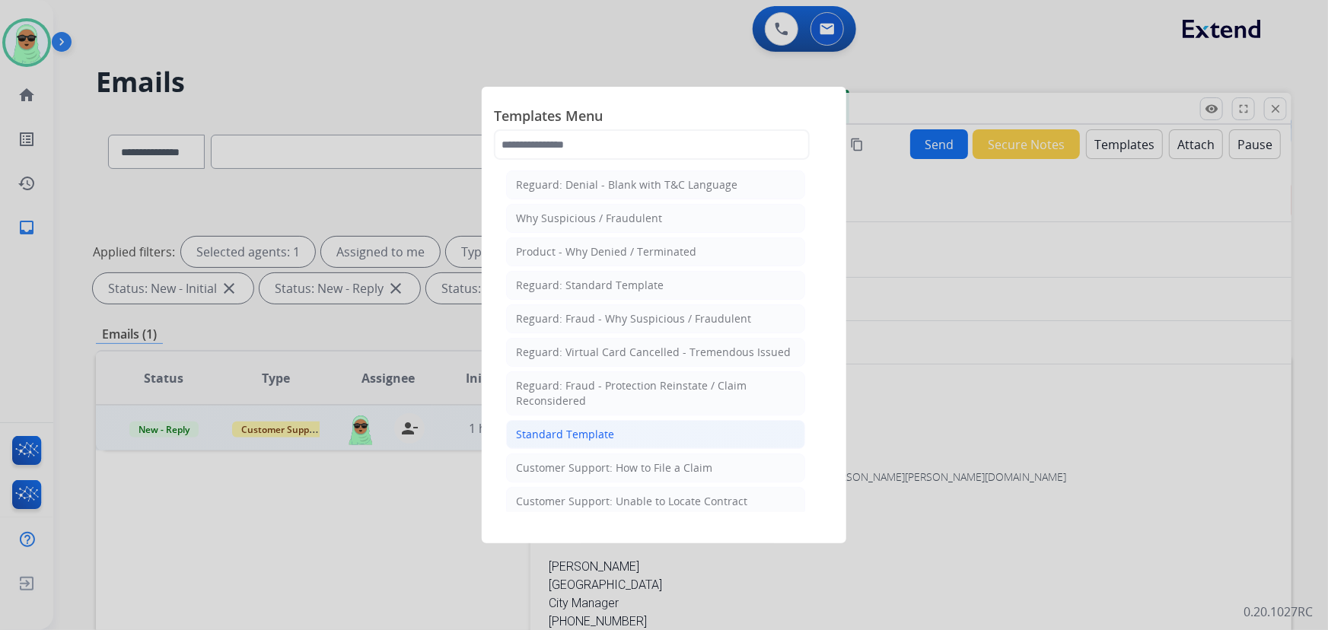
click at [656, 436] on li "Standard Template" at bounding box center [655, 434] width 299 height 29
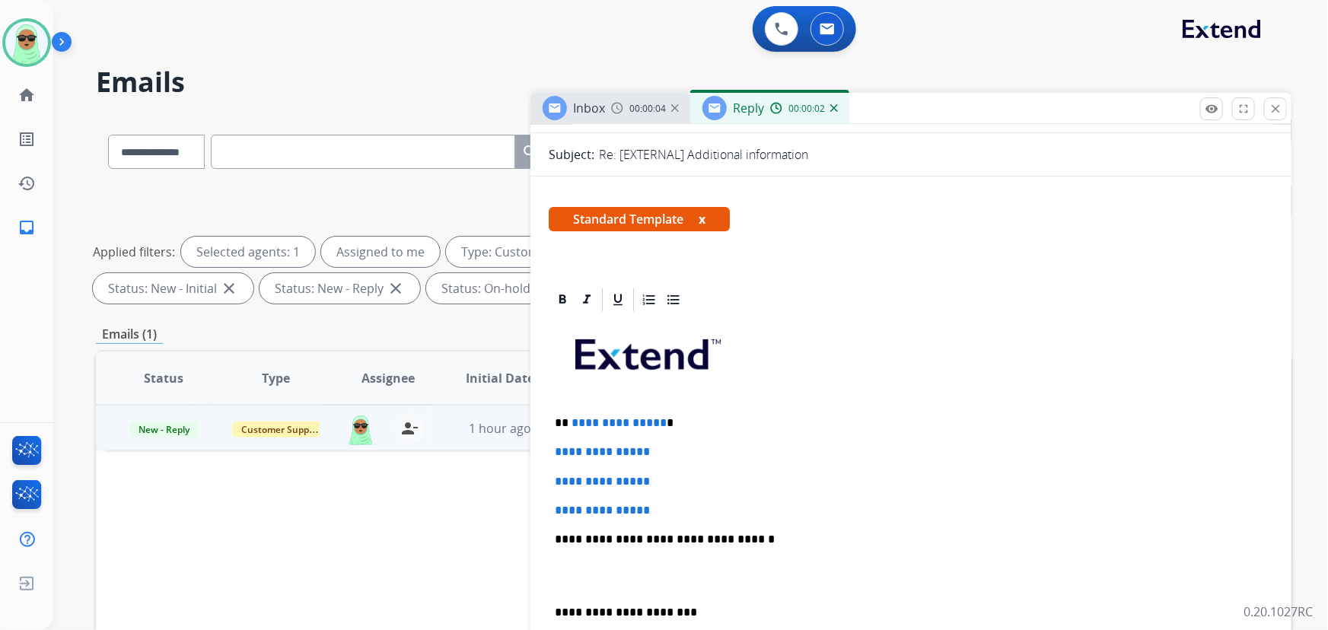
scroll to position [207, 0]
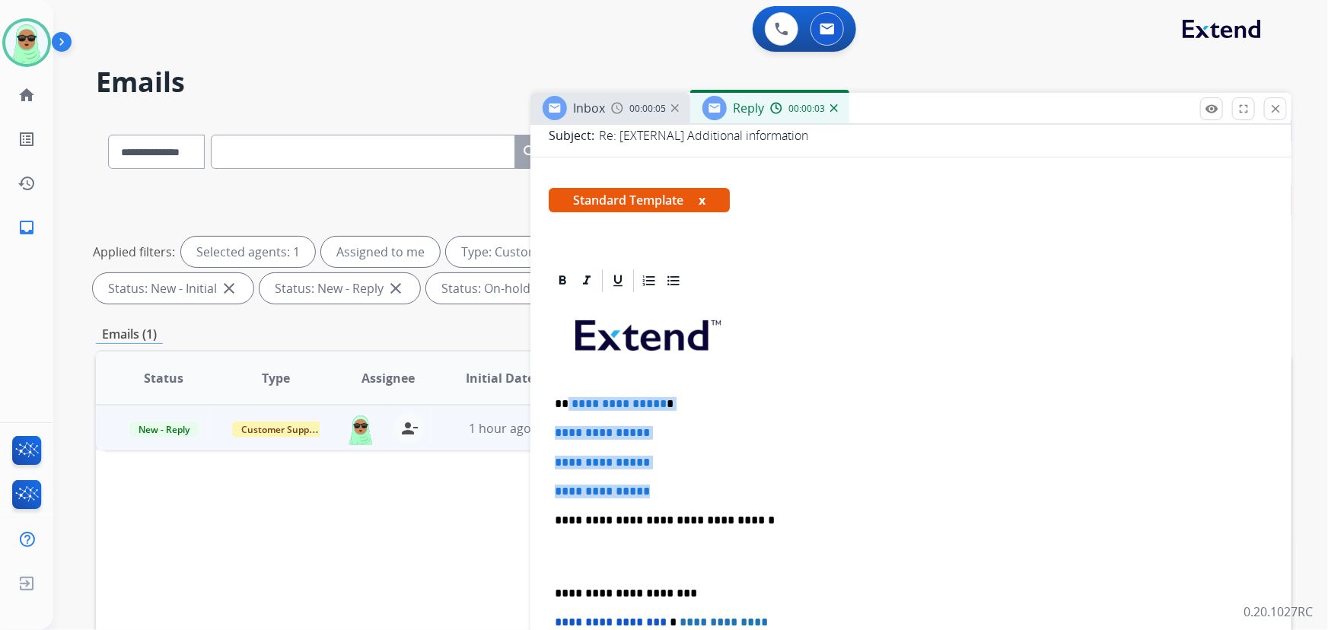
drag, startPoint x: 684, startPoint y: 487, endPoint x: 574, endPoint y: 392, distance: 145.2
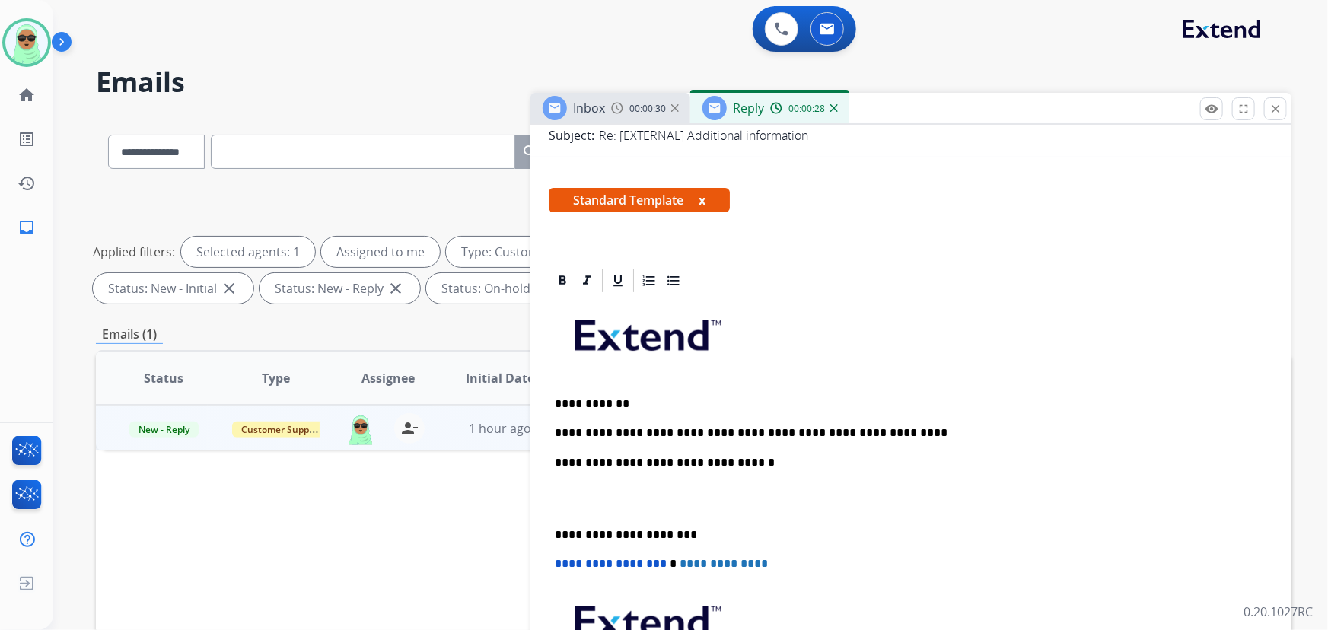
scroll to position [0, 0]
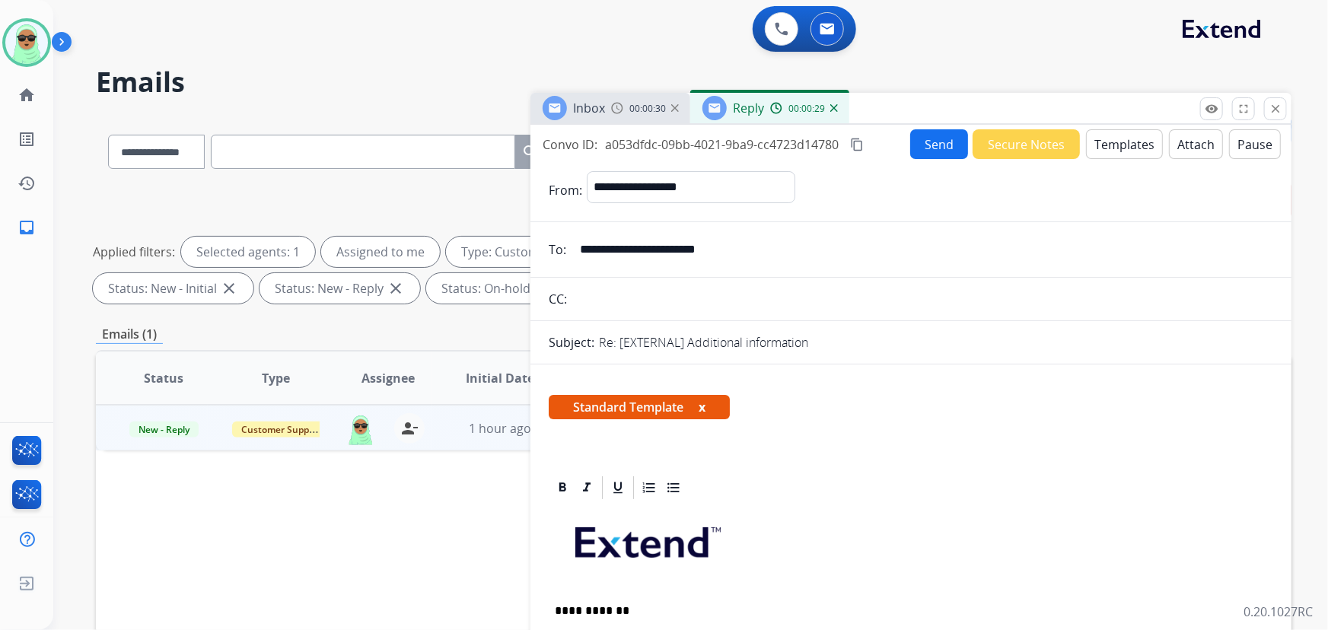
click at [929, 148] on button "Send" at bounding box center [939, 144] width 58 height 30
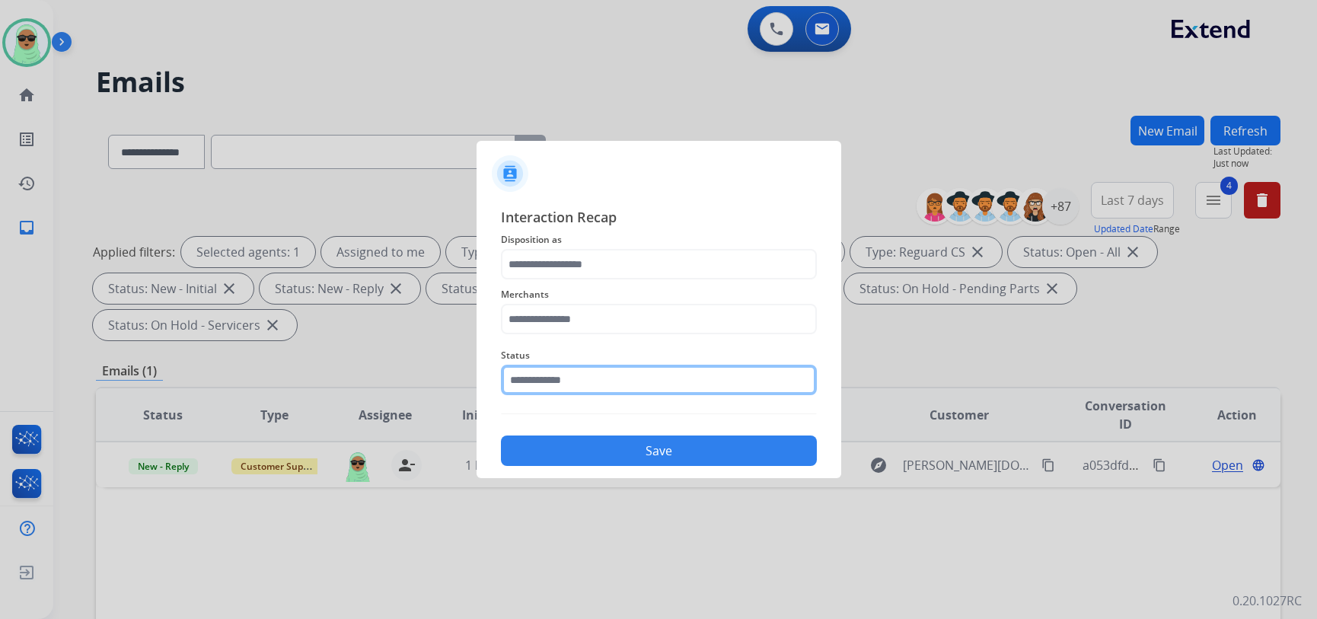
click at [604, 378] on input "text" at bounding box center [659, 380] width 316 height 30
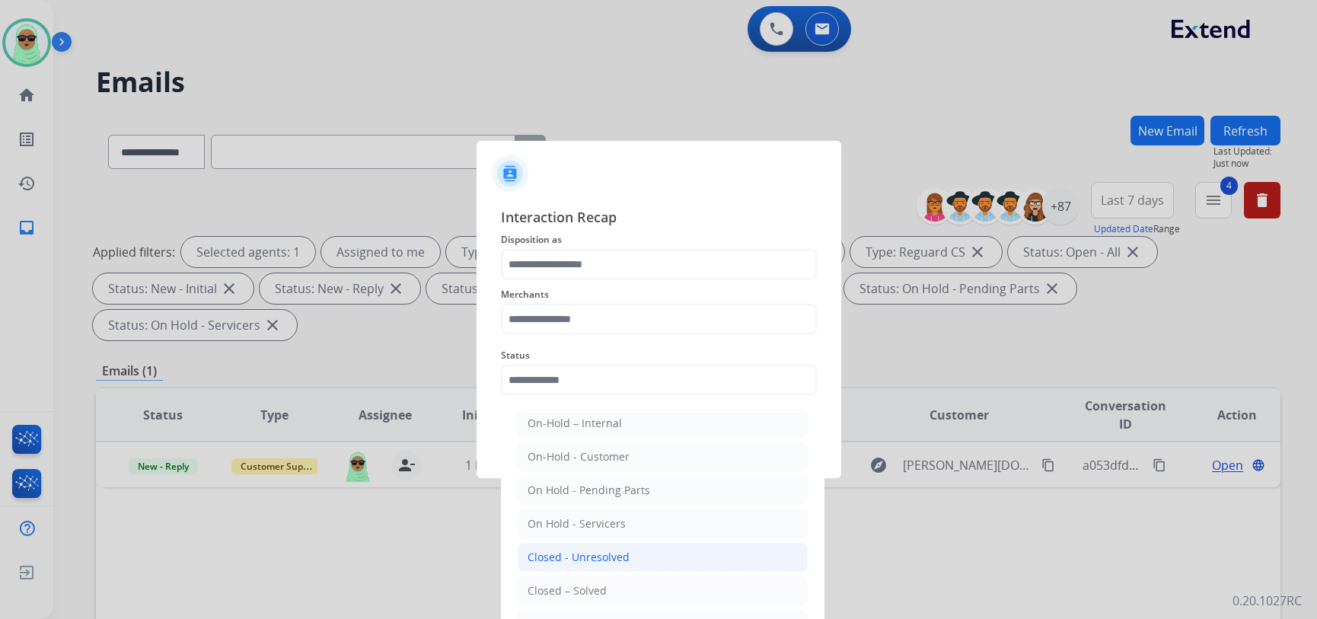
drag, startPoint x: 595, startPoint y: 582, endPoint x: 590, endPoint y: 554, distance: 28.7
click at [594, 572] on ul "On-Hold – Internal On-Hold - Customer On Hold - Pending Parts On Hold - Service…" at bounding box center [662, 561] width 299 height 320
click at [560, 294] on span "Merchants" at bounding box center [659, 294] width 316 height 18
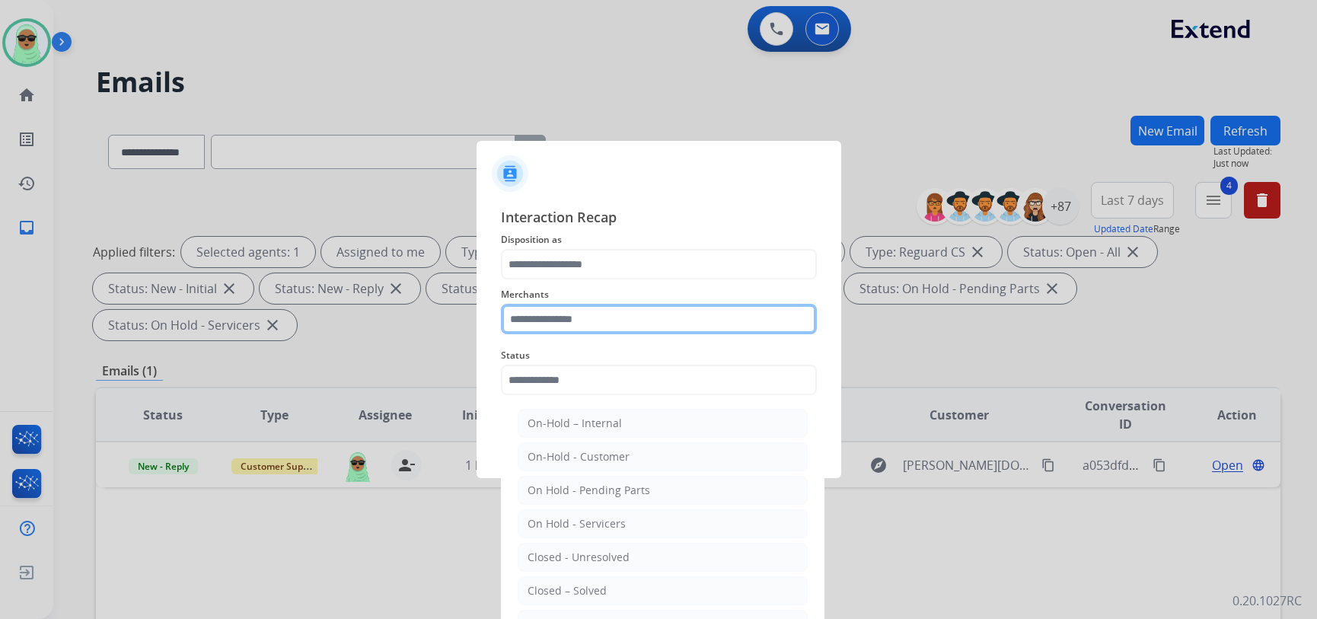
click at [564, 316] on input "text" at bounding box center [659, 319] width 316 height 30
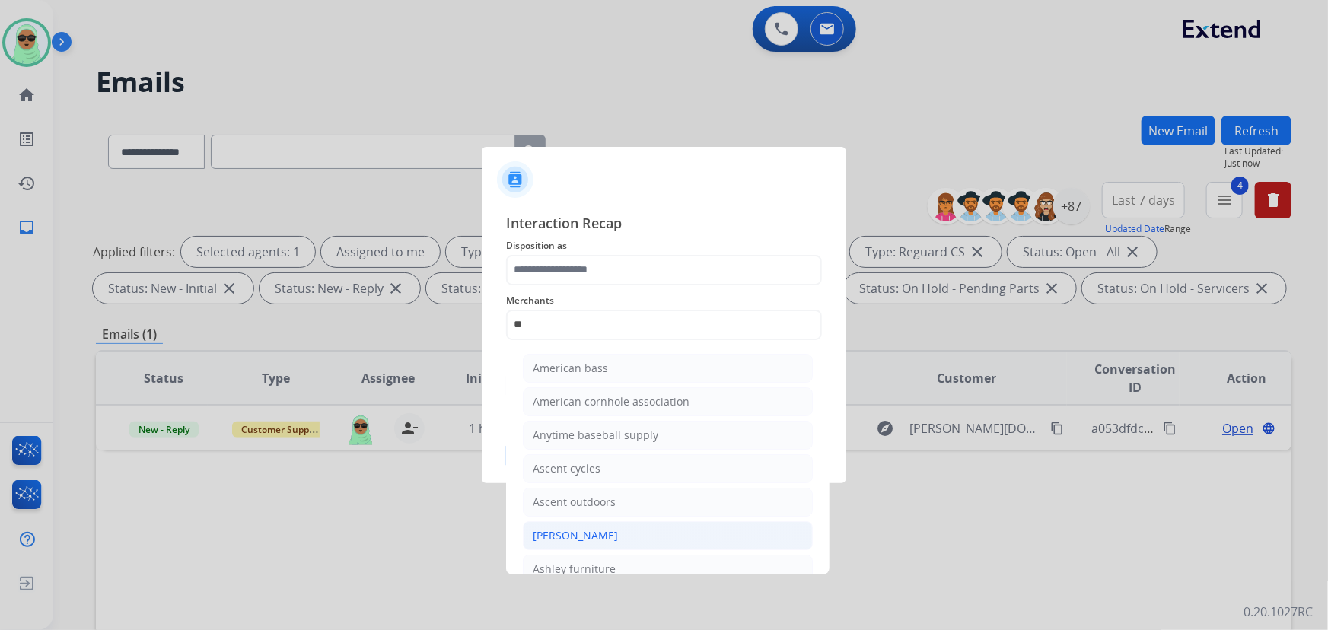
click at [609, 534] on div "[PERSON_NAME]" at bounding box center [575, 535] width 85 height 15
type input "**********"
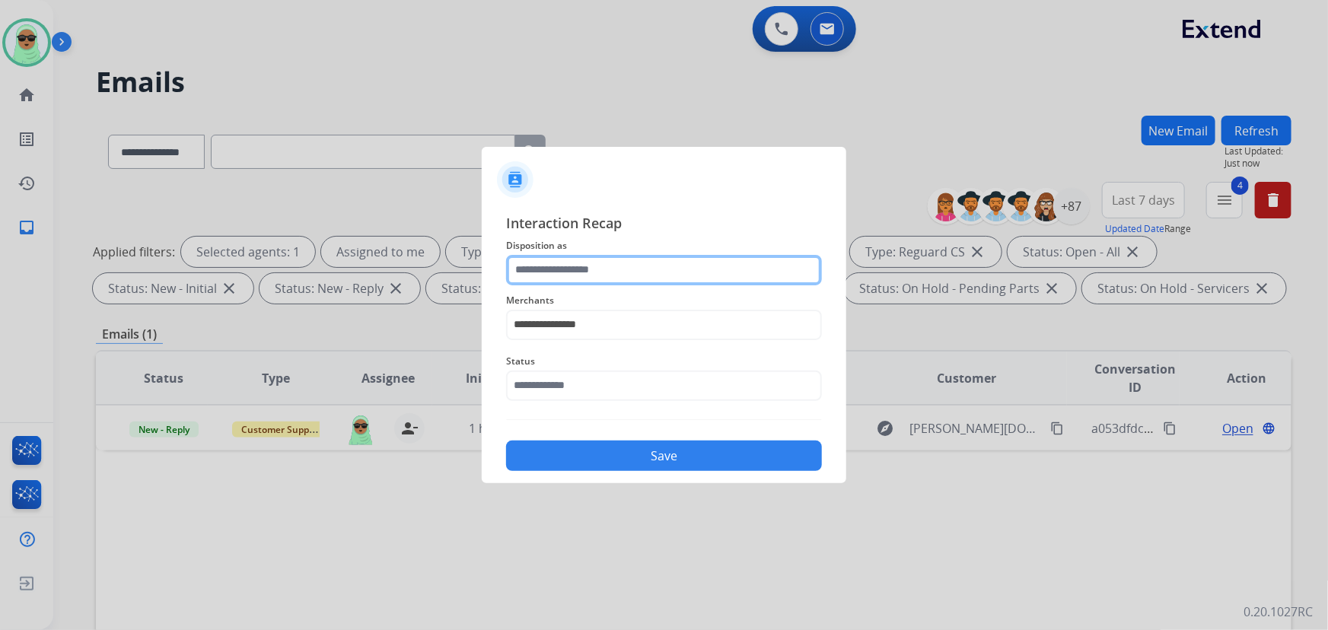
click at [598, 273] on input "text" at bounding box center [664, 270] width 316 height 30
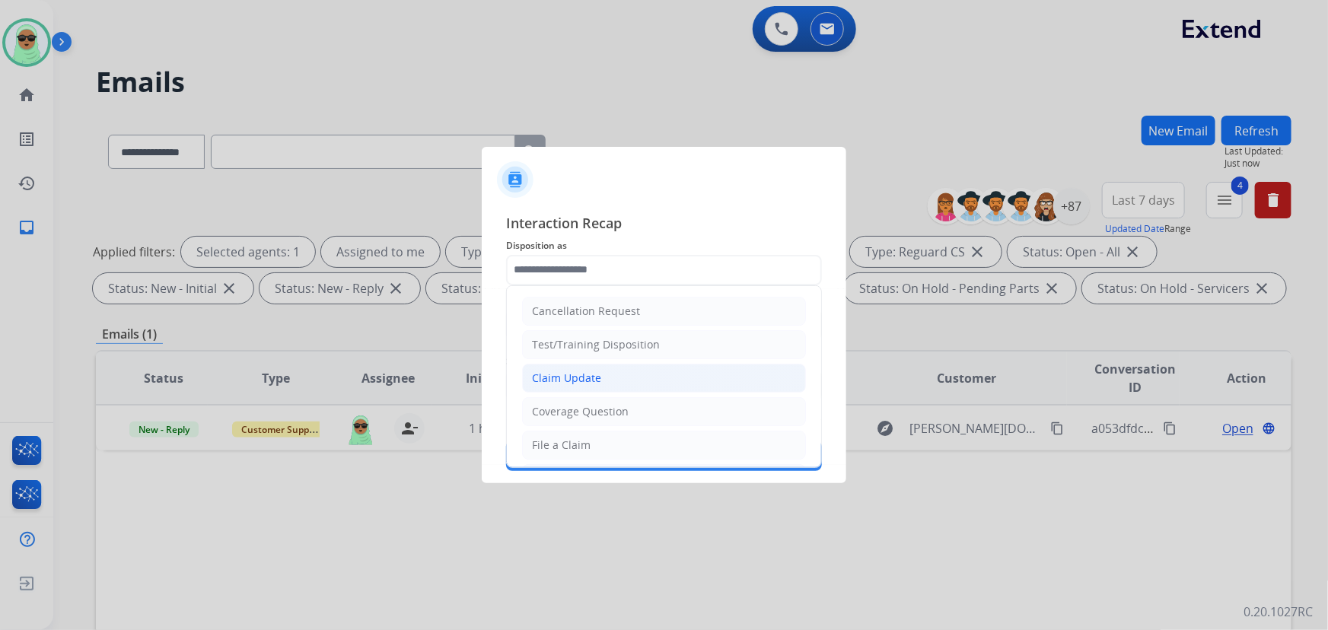
click at [589, 375] on div "Claim Update" at bounding box center [566, 378] width 69 height 15
type input "**********"
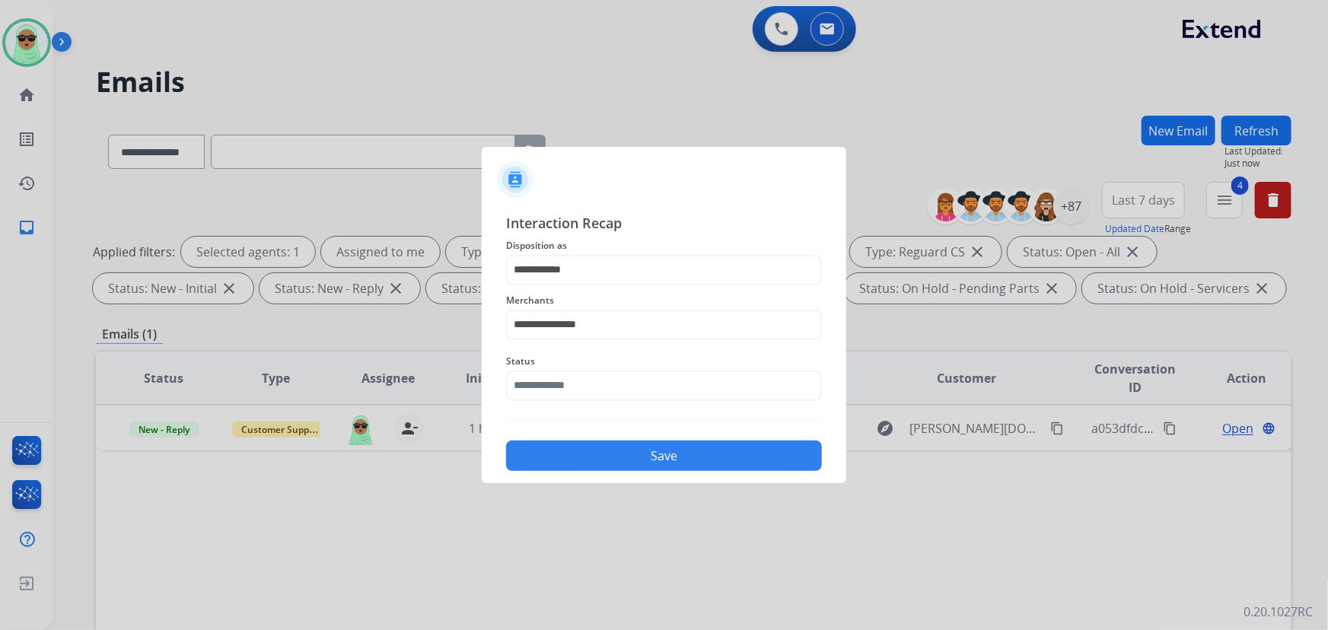
drag, startPoint x: 600, startPoint y: 412, endPoint x: 612, endPoint y: 366, distance: 47.3
click at [601, 403] on div "**********" at bounding box center [664, 342] width 316 height 260
drag, startPoint x: 612, startPoint y: 366, endPoint x: 604, endPoint y: 395, distance: 30.1
click at [612, 368] on span "Status" at bounding box center [664, 361] width 316 height 18
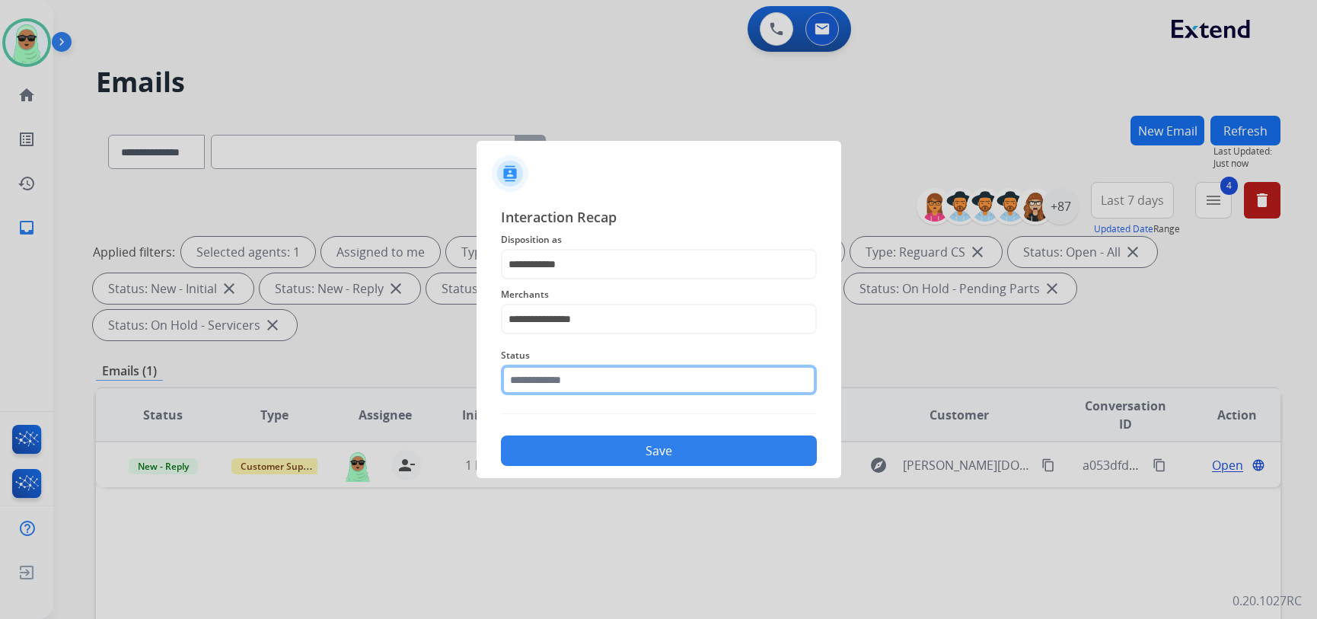
click at [603, 395] on div "Status" at bounding box center [659, 370] width 316 height 61
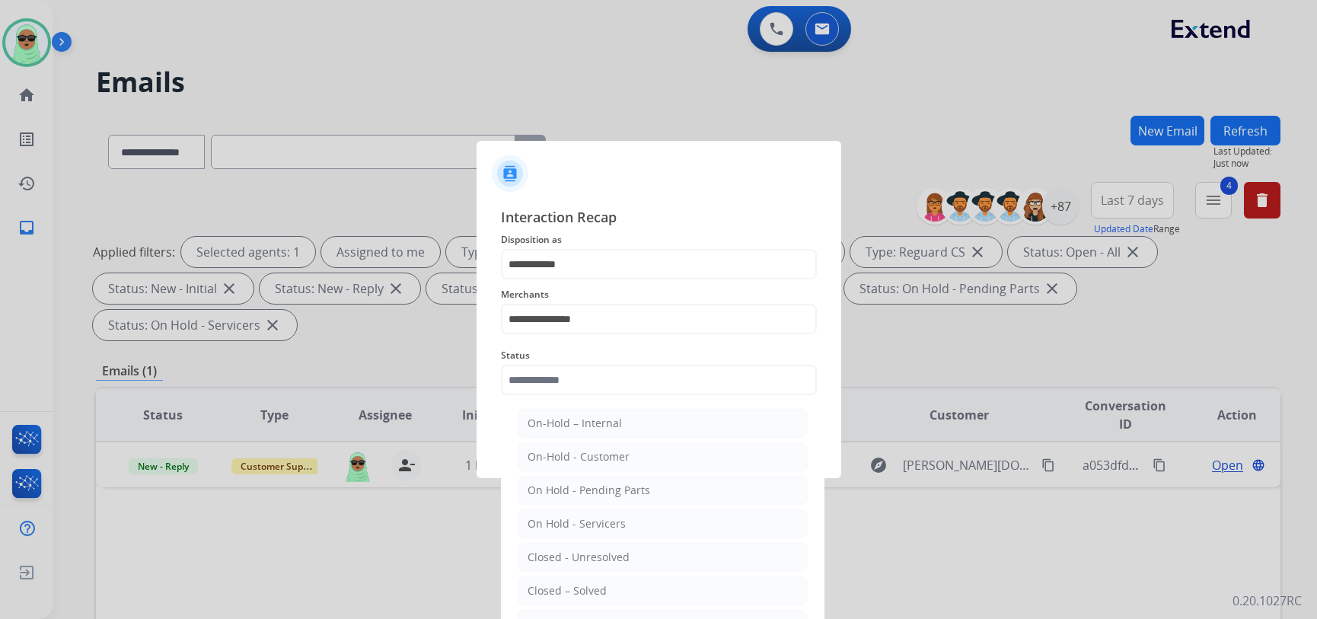
drag, startPoint x: 614, startPoint y: 593, endPoint x: 620, endPoint y: 563, distance: 30.3
click at [614, 591] on li "Closed – Solved" at bounding box center [663, 590] width 290 height 29
type input "**********"
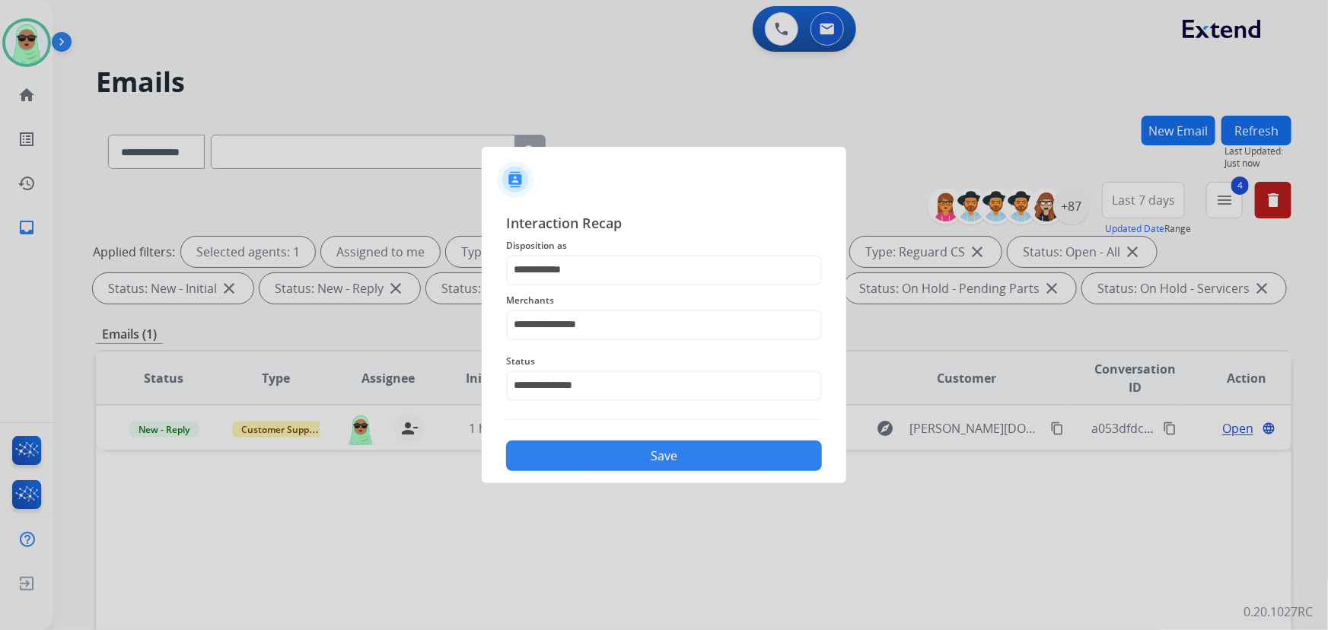
click at [679, 446] on button "Save" at bounding box center [664, 456] width 316 height 30
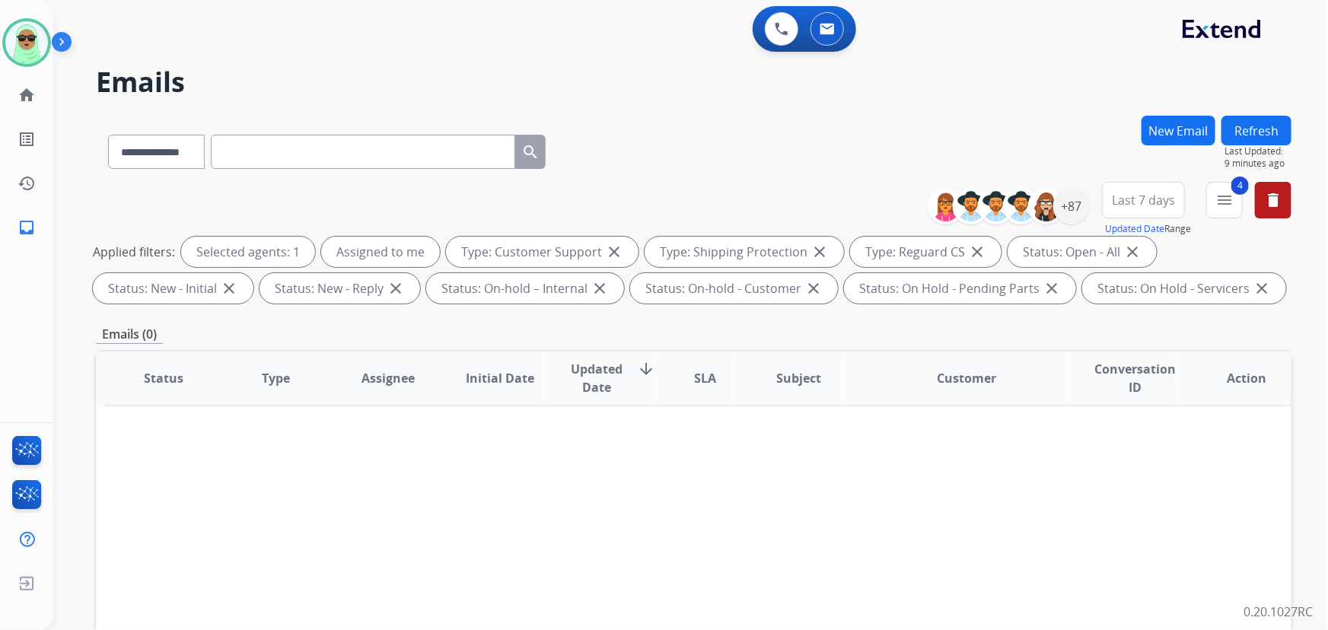
drag, startPoint x: 139, startPoint y: 18, endPoint x: 56, endPoint y: 29, distance: 84.4
click at [137, 18] on div "0 Voice Interactions 0 Email Interactions" at bounding box center [682, 30] width 1220 height 49
click at [22, 31] on img at bounding box center [26, 42] width 43 height 43
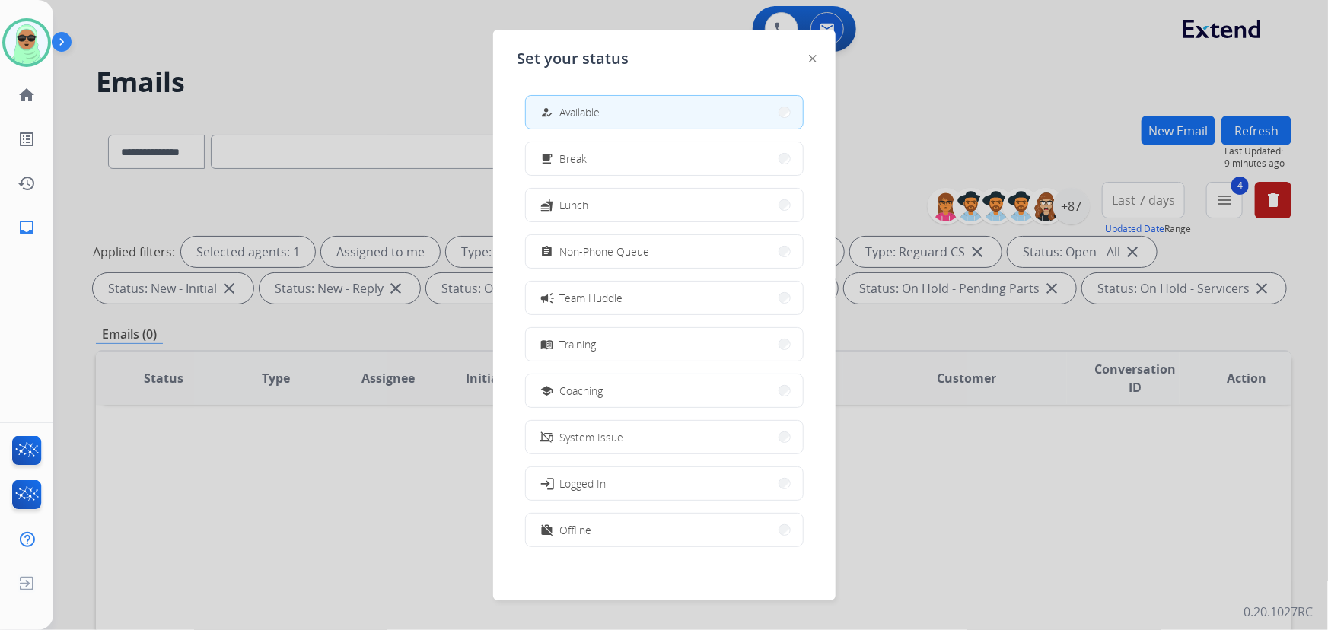
click at [613, 389] on button "school Coaching" at bounding box center [664, 391] width 277 height 33
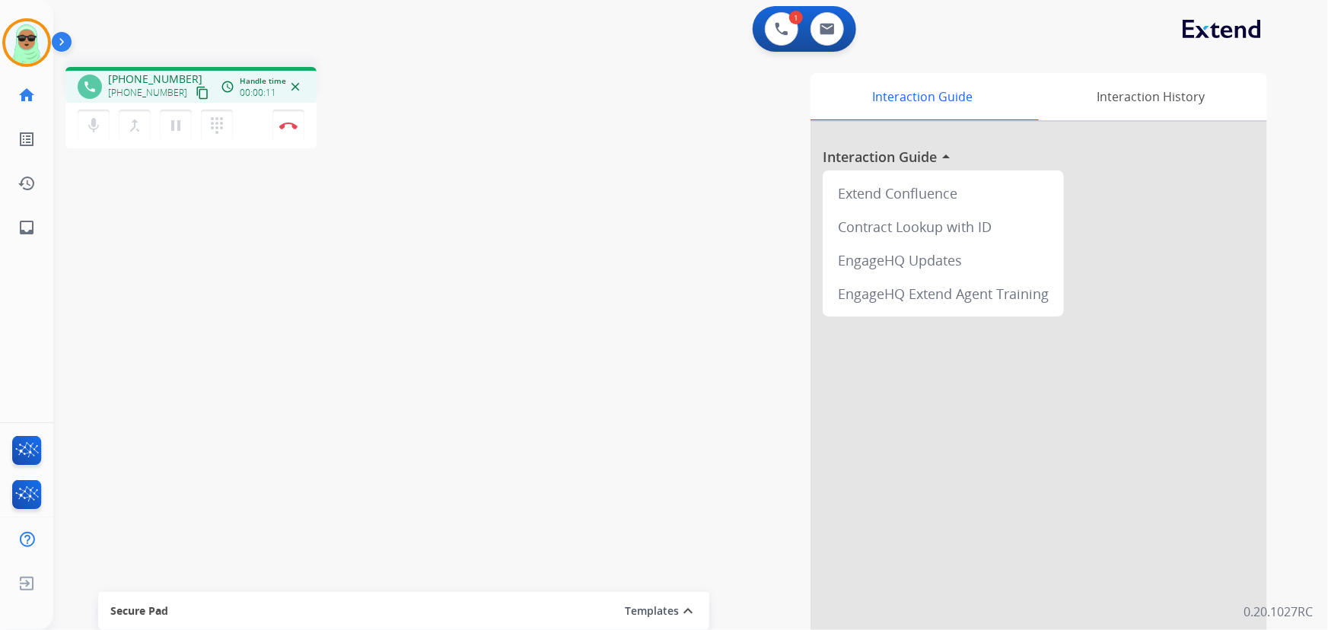
click at [163, 289] on div "phone +14439868105 +14439868105 content_copy access_time Call metrics Queue 00:…" at bounding box center [672, 372] width 1239 height 635
click at [196, 96] on div "phone +14439868105 +14439868105 content_copy access_time Call metrics Queue 00:…" at bounding box center [190, 85] width 251 height 36
click at [196, 95] on mat-icon "content_copy" at bounding box center [203, 93] width 14 height 14
click at [196, 93] on mat-icon "content_copy" at bounding box center [203, 93] width 14 height 14
click at [403, 135] on div "phone +14439868105 +14439868105 content_copy access_time Call metrics Queue 00:…" at bounding box center [273, 110] width 417 height 86
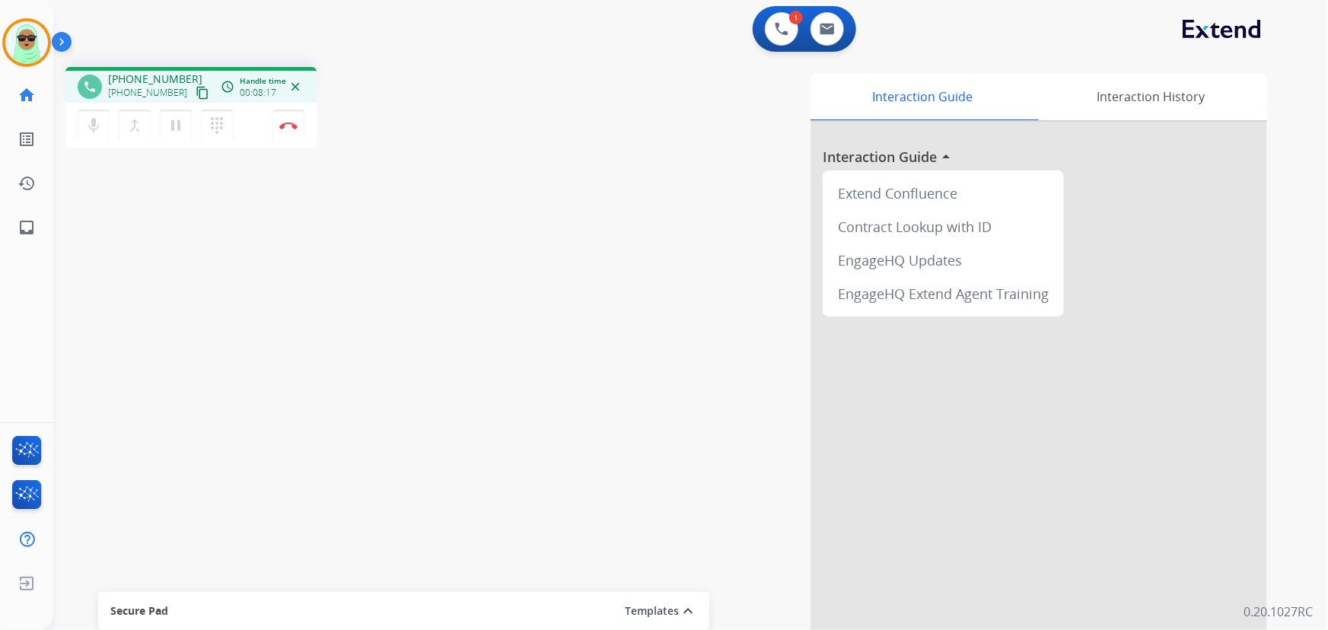
click at [426, 218] on div "phone +14439868105 +14439868105 content_copy access_time Call metrics Queue 00:…" at bounding box center [672, 372] width 1239 height 635
click at [290, 116] on button "Disconnect" at bounding box center [289, 126] width 32 height 32
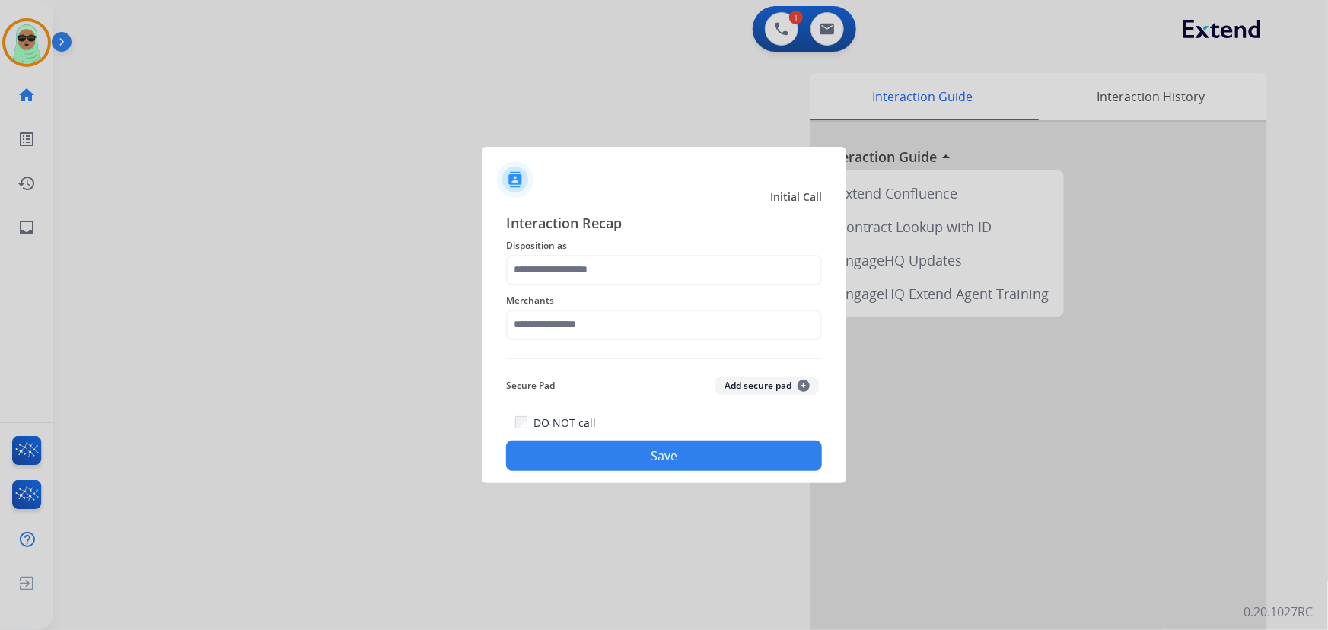
click at [560, 340] on div "Merchants" at bounding box center [664, 315] width 316 height 61
click at [556, 320] on input "text" at bounding box center [664, 325] width 316 height 30
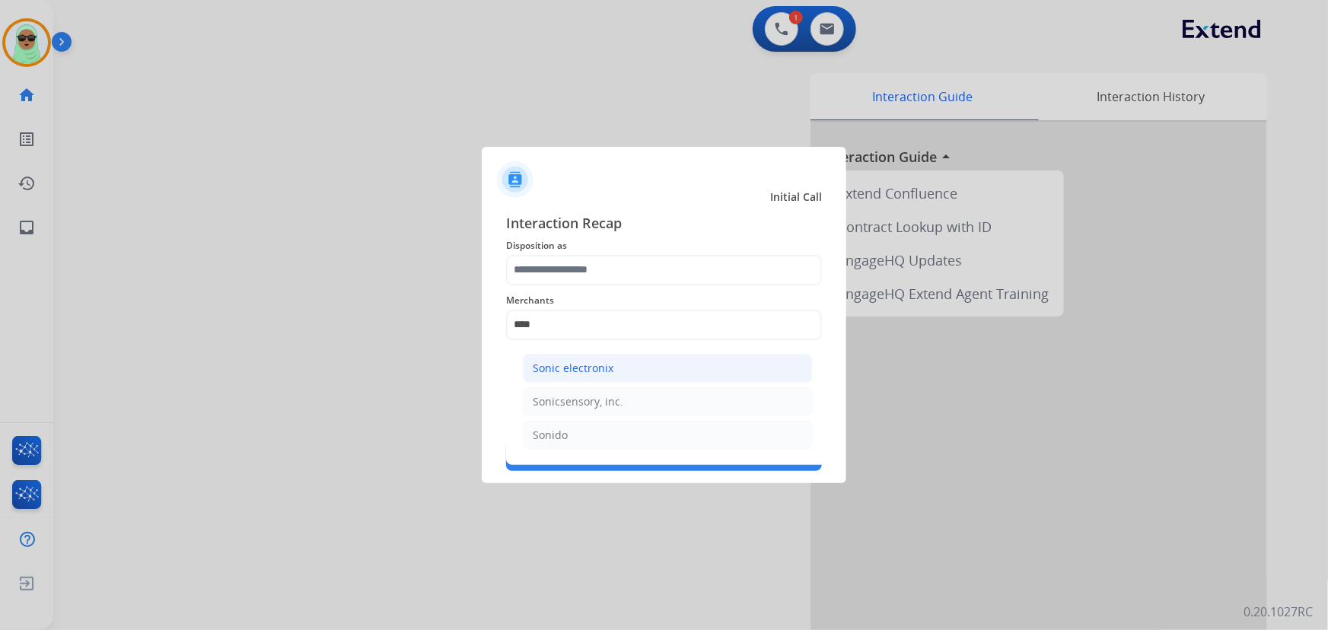
click at [655, 360] on li "Sonic electronix" at bounding box center [668, 368] width 290 height 29
type input "**********"
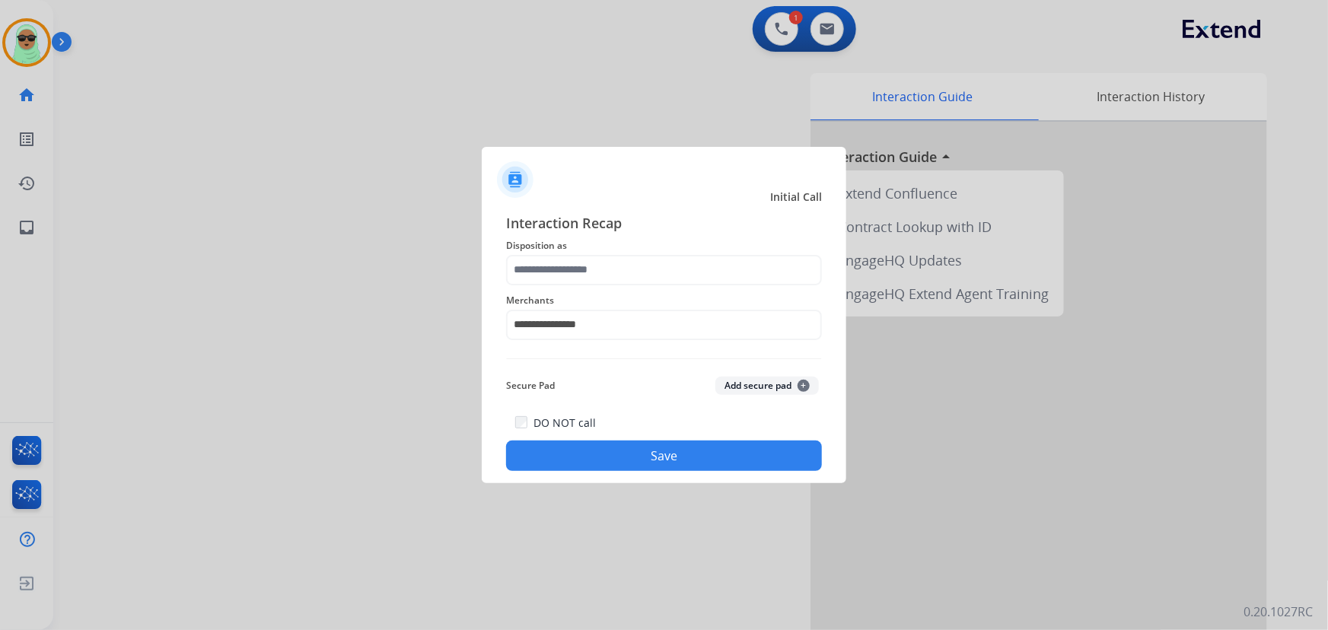
click at [610, 253] on span "Disposition as" at bounding box center [664, 246] width 316 height 18
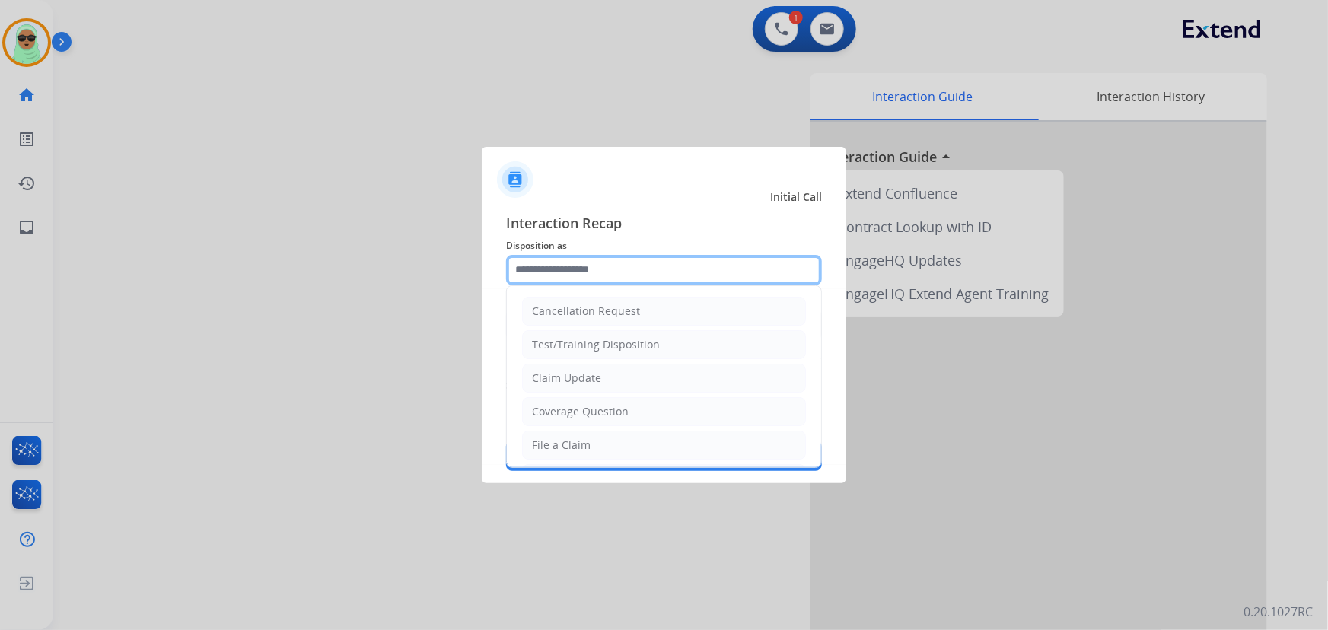
click at [612, 273] on input "text" at bounding box center [664, 270] width 316 height 30
click at [631, 415] on li "Coverage Question" at bounding box center [664, 411] width 284 height 29
type input "**********"
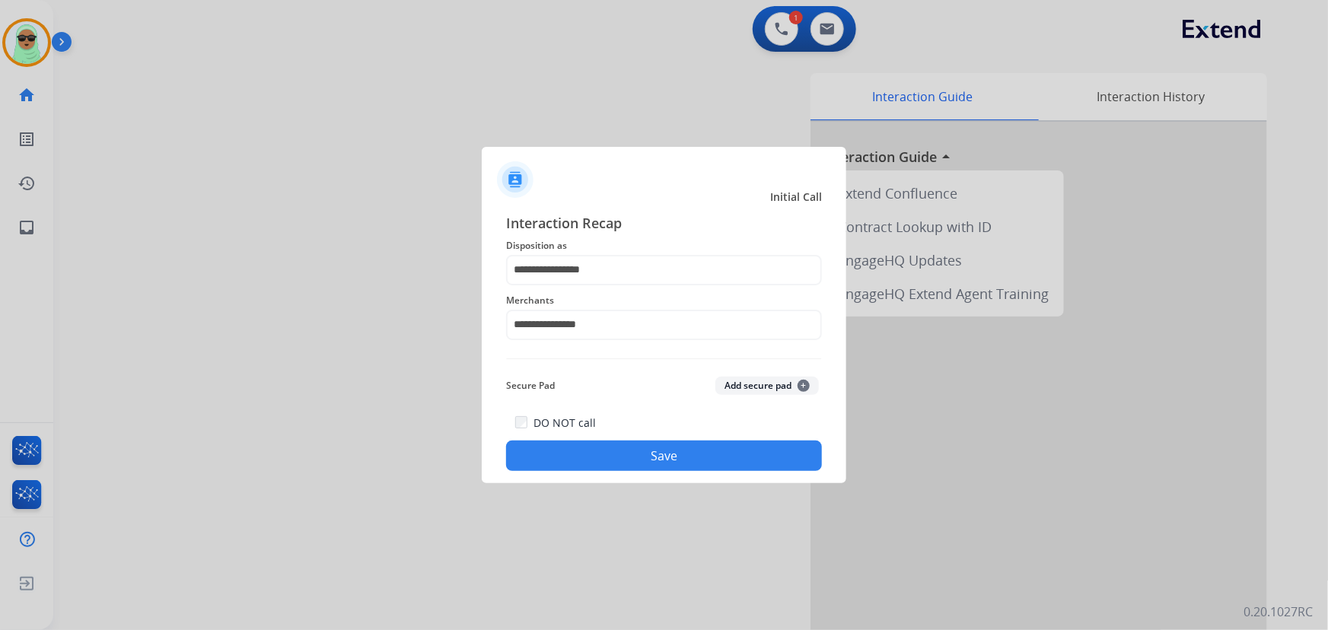
click at [659, 457] on button "Save" at bounding box center [664, 456] width 316 height 30
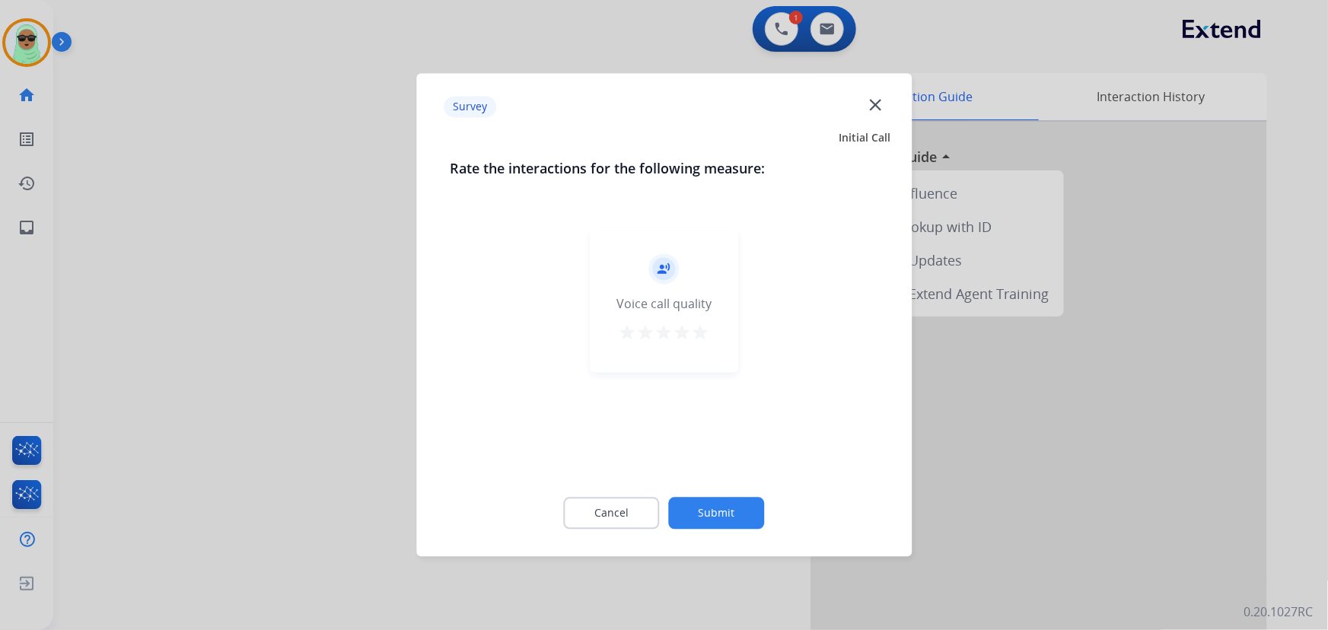
click at [730, 505] on button "Submit" at bounding box center [717, 514] width 96 height 32
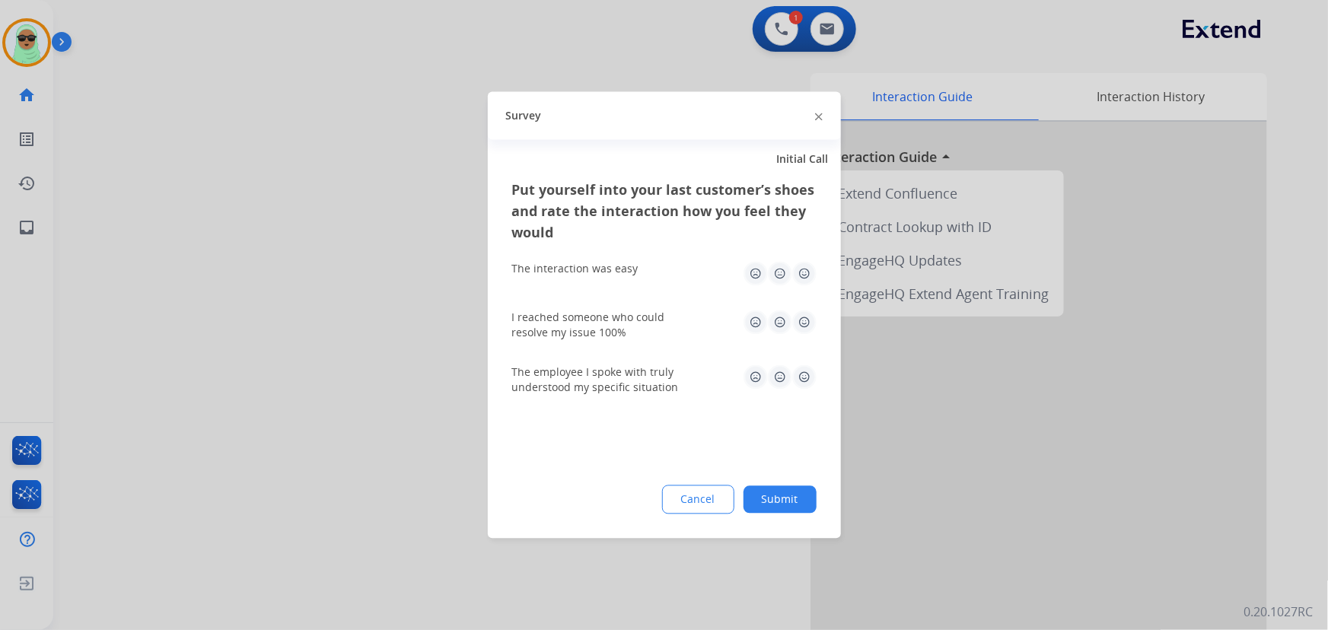
click at [788, 511] on button "Submit" at bounding box center [780, 499] width 73 height 27
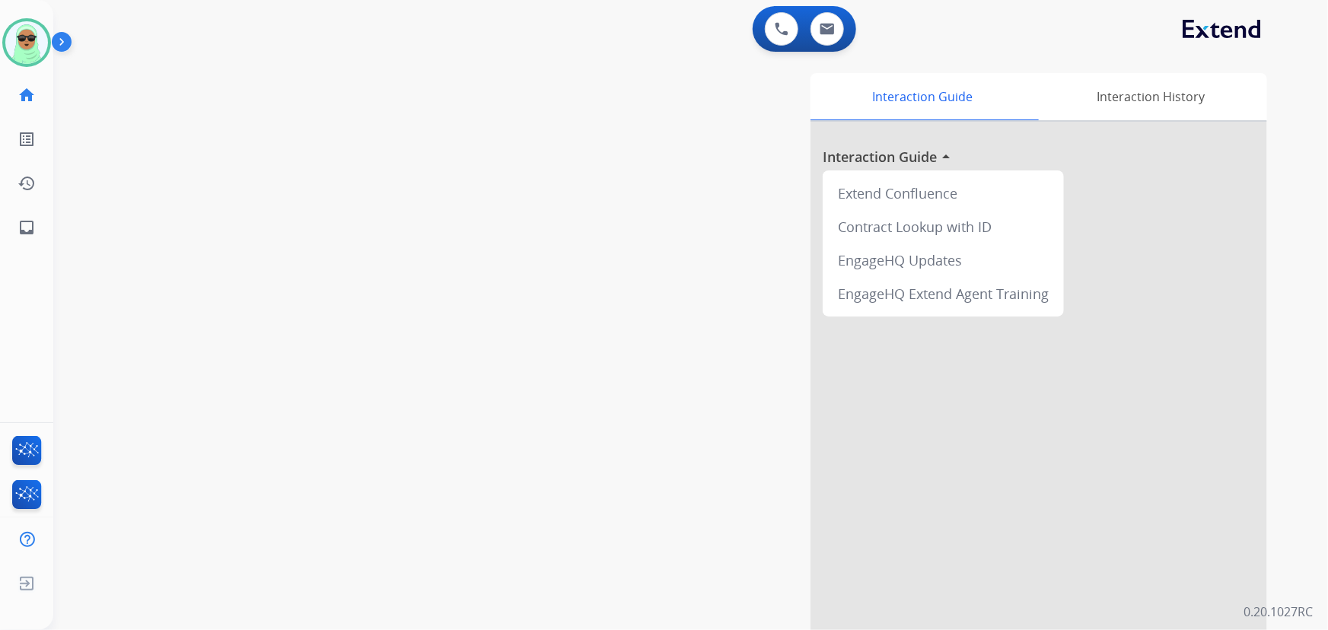
click at [436, 588] on div "swap_horiz Break voice bridge close_fullscreen Connect 3-Way Call merge_type Se…" at bounding box center [672, 372] width 1239 height 635
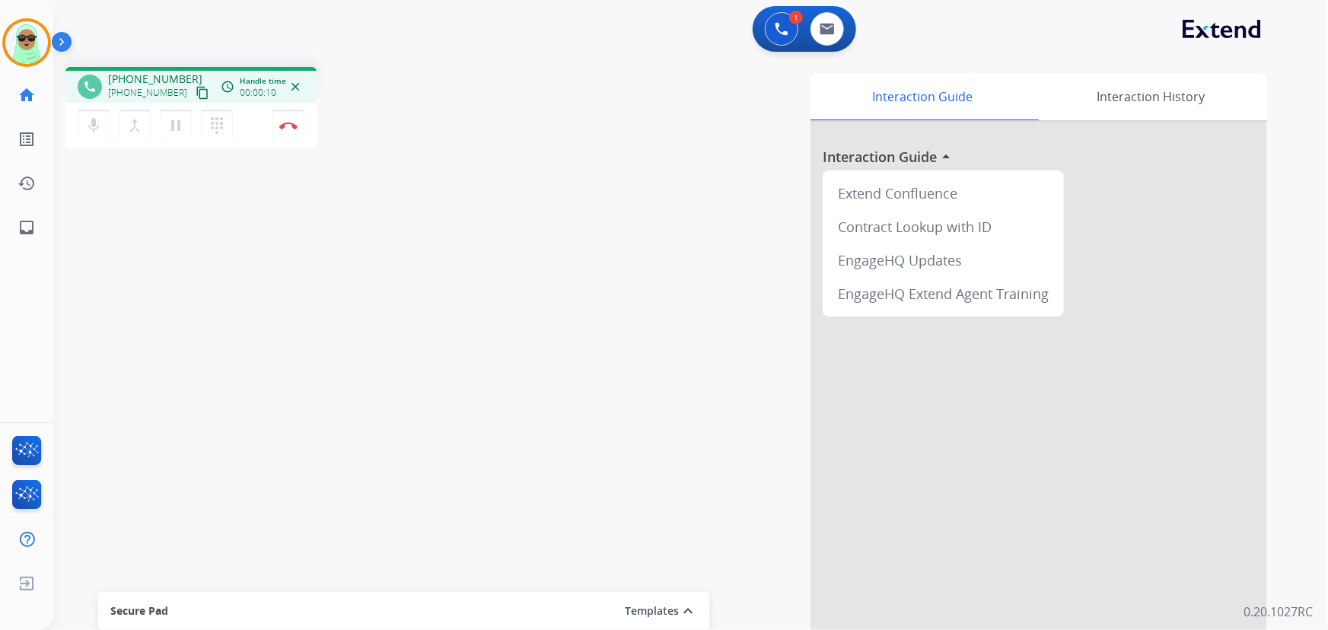
click at [196, 91] on mat-icon "content_copy" at bounding box center [203, 93] width 14 height 14
drag, startPoint x: 365, startPoint y: 195, endPoint x: 323, endPoint y: 148, distance: 63.6
click at [365, 195] on div "phone +12707807115 +12707807115 content_copy access_time Call metrics Queue 00:…" at bounding box center [672, 372] width 1239 height 635
click at [305, 130] on div "mic Mute merge_type Bridge pause Hold dialpad Dialpad Disconnect" at bounding box center [190, 126] width 251 height 46
click at [301, 123] on button "Disconnect" at bounding box center [289, 126] width 32 height 32
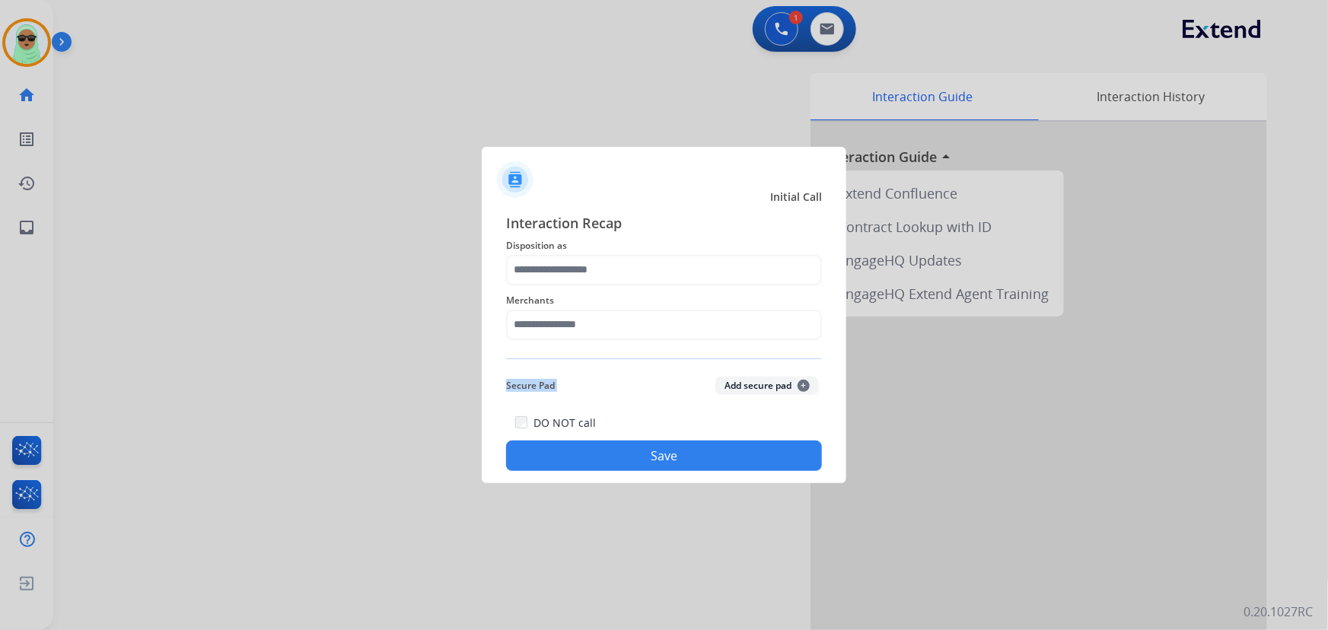
click at [684, 358] on div "Interaction Recap Disposition as Merchants Secure Pad Add secure pad + DO NOT c…" at bounding box center [664, 342] width 316 height 260
click at [667, 322] on input "text" at bounding box center [664, 325] width 316 height 30
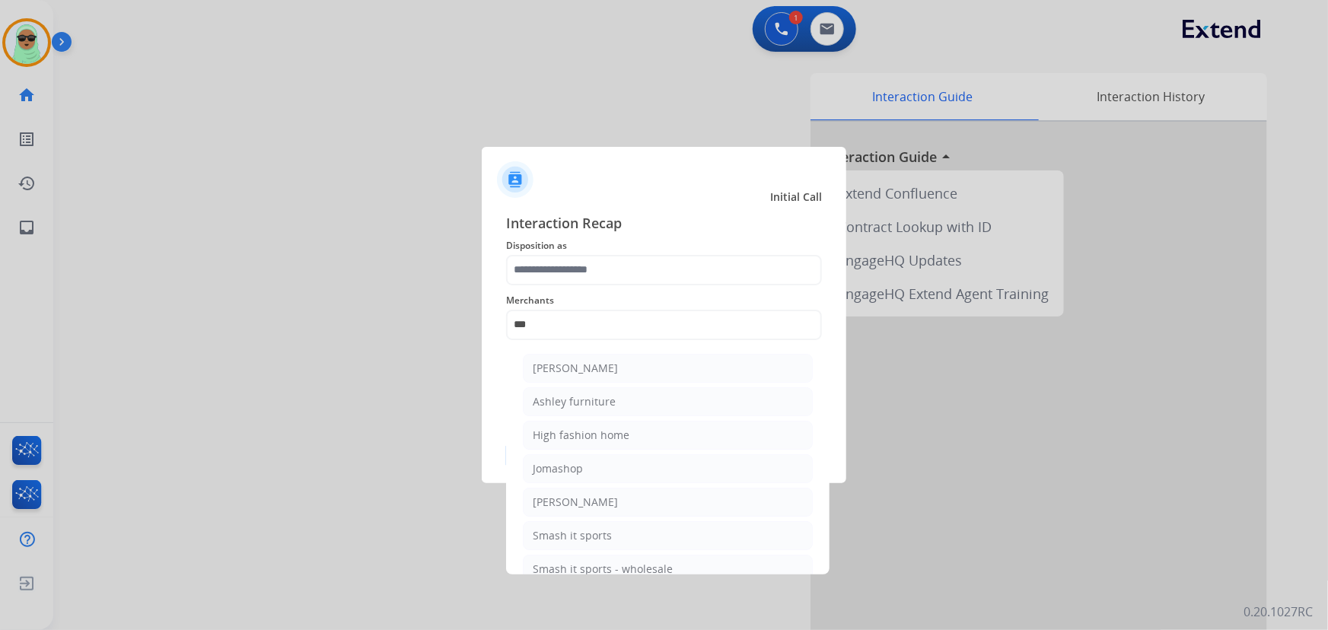
click at [590, 368] on div "[PERSON_NAME]" at bounding box center [575, 368] width 85 height 15
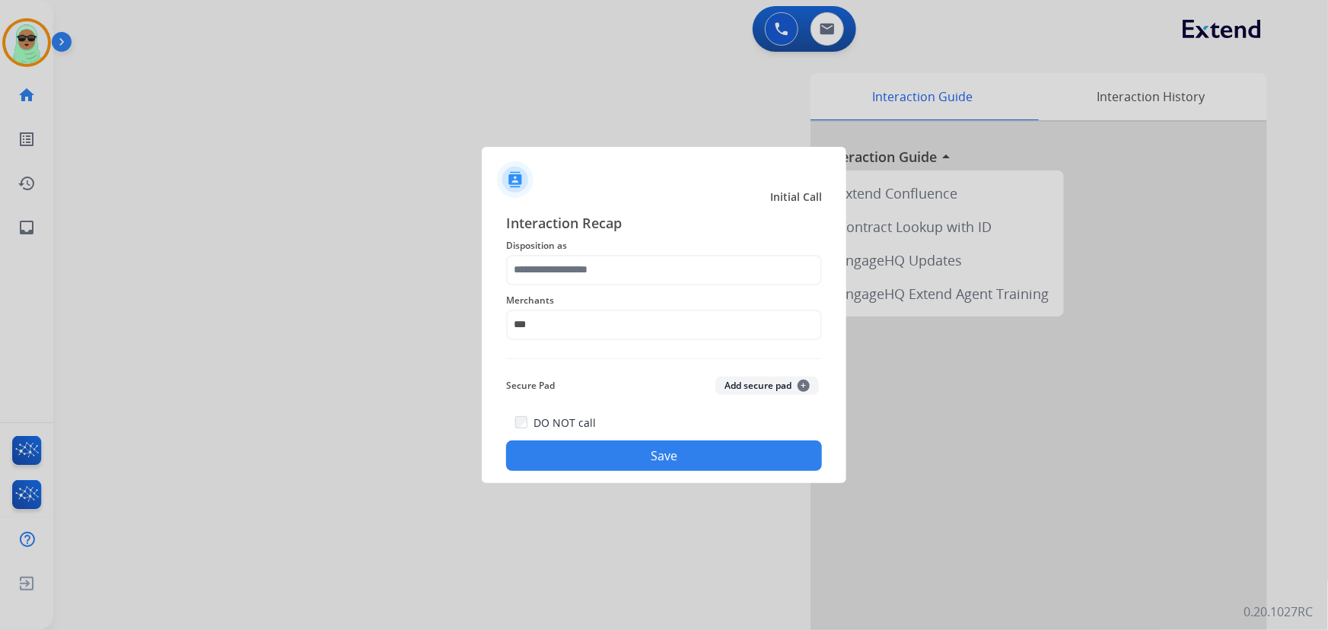
type input "**********"
click at [588, 266] on input "text" at bounding box center [664, 270] width 316 height 30
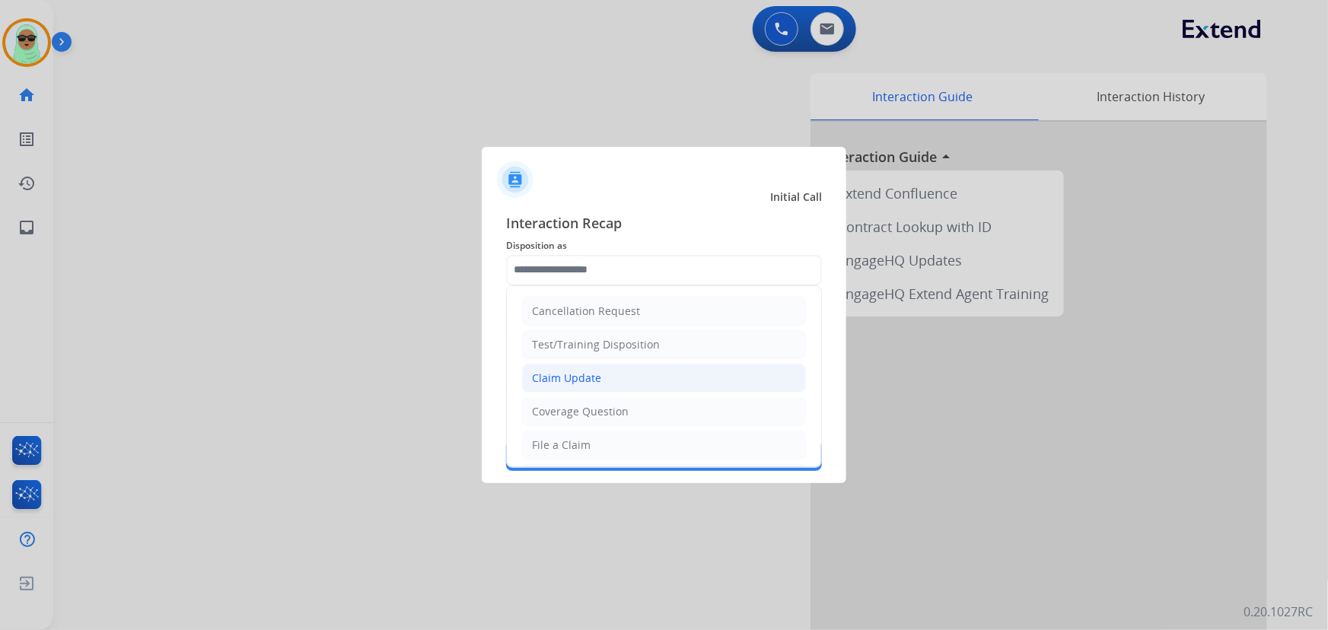
click at [573, 372] on div "Claim Update" at bounding box center [566, 378] width 69 height 15
type input "**********"
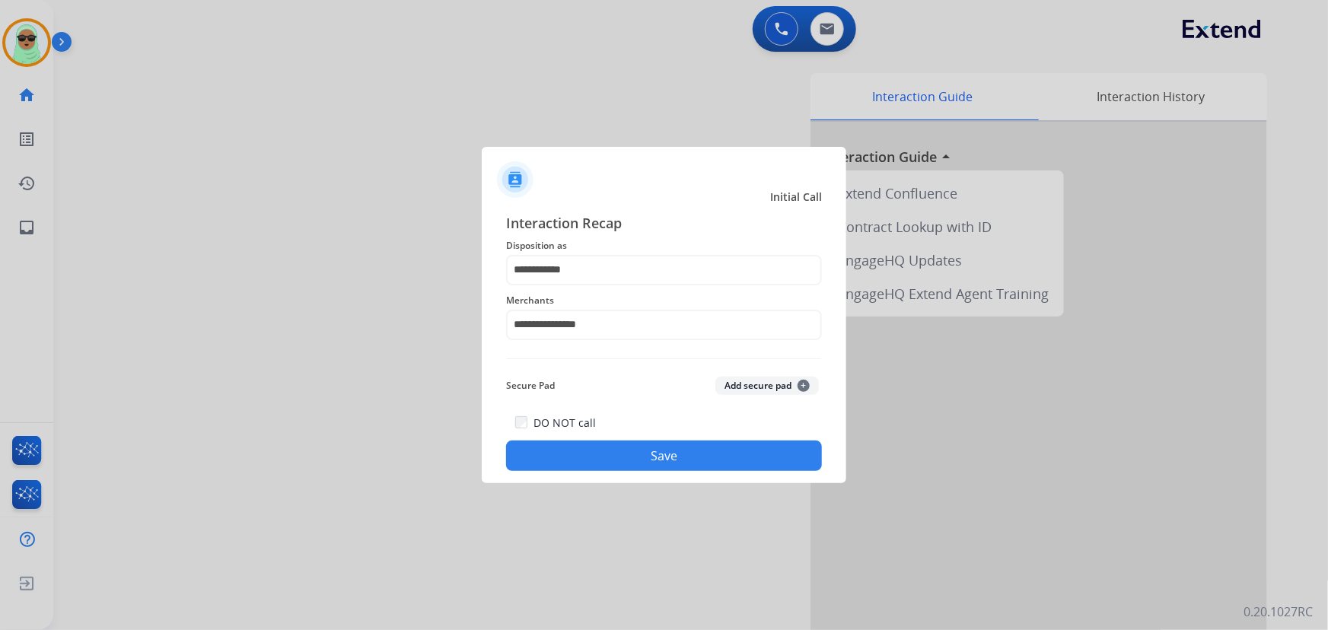
click at [607, 451] on button "Save" at bounding box center [664, 456] width 316 height 30
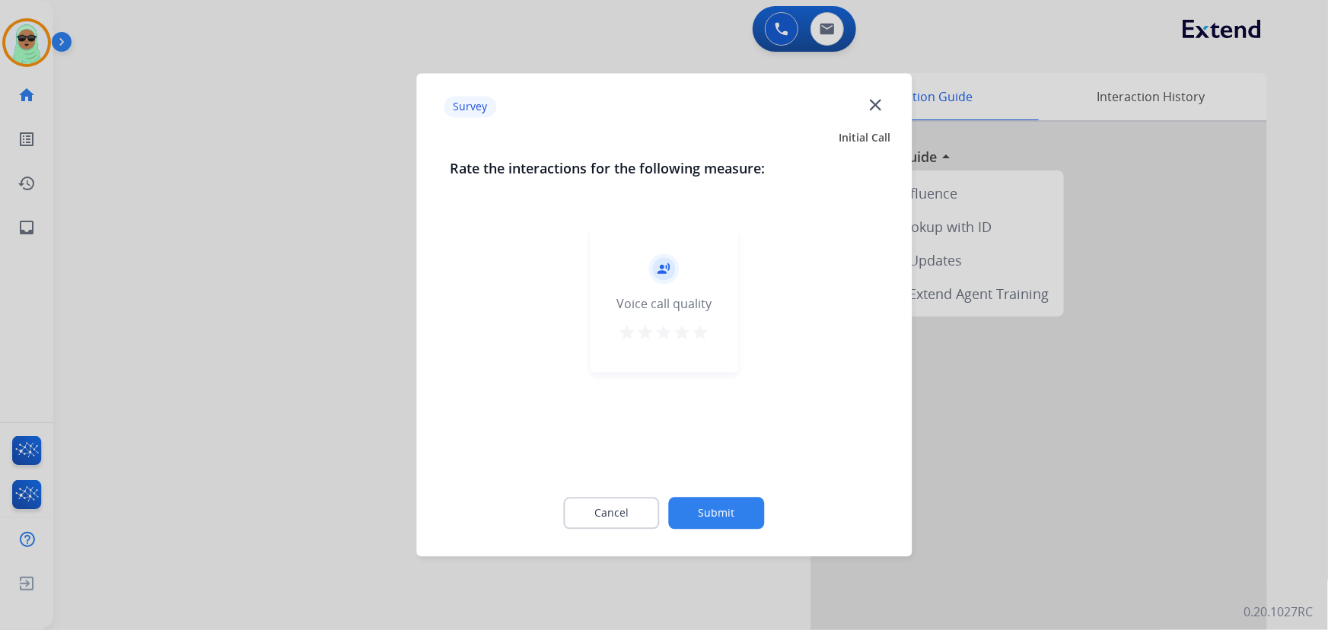
click at [726, 514] on button "Submit" at bounding box center [717, 514] width 96 height 32
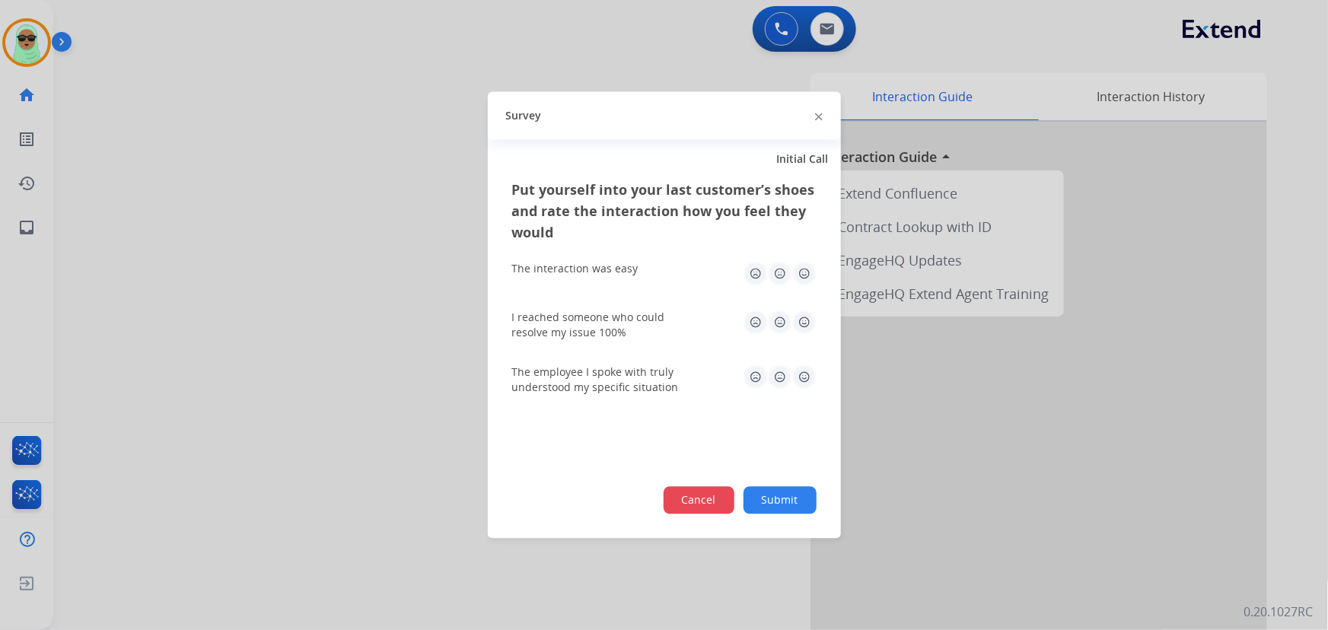
click at [710, 489] on button "Cancel" at bounding box center [699, 500] width 71 height 27
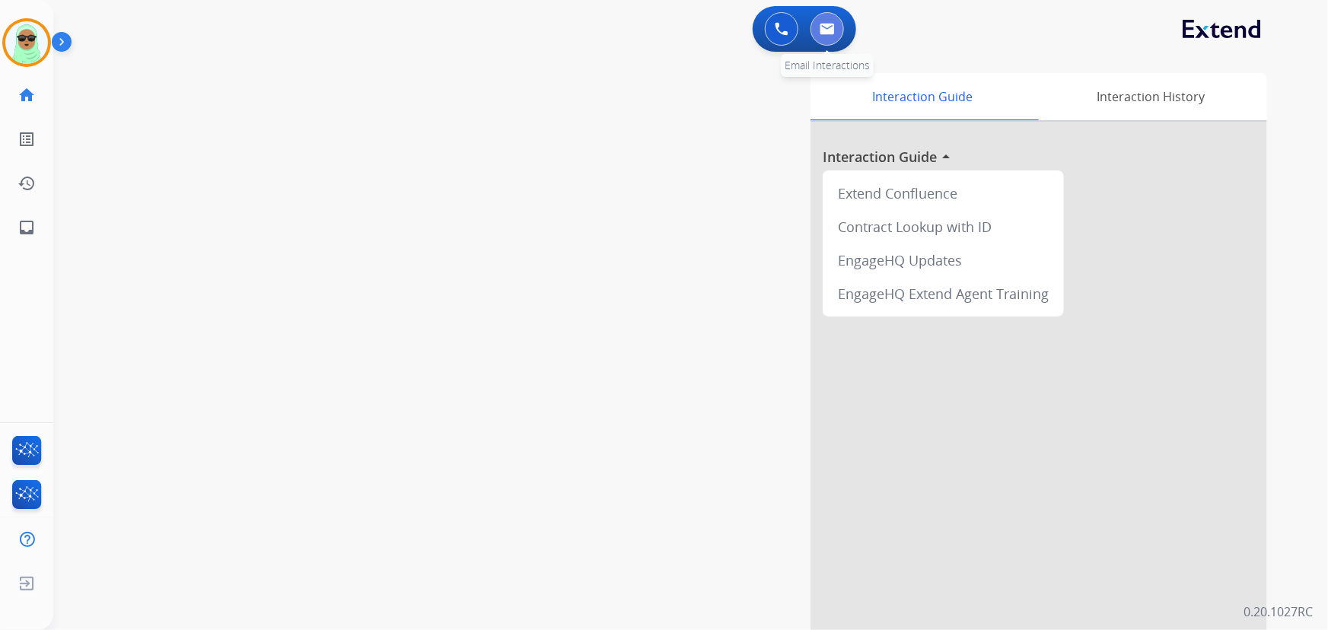
click at [834, 24] on img at bounding box center [827, 29] width 15 height 12
select select "**********"
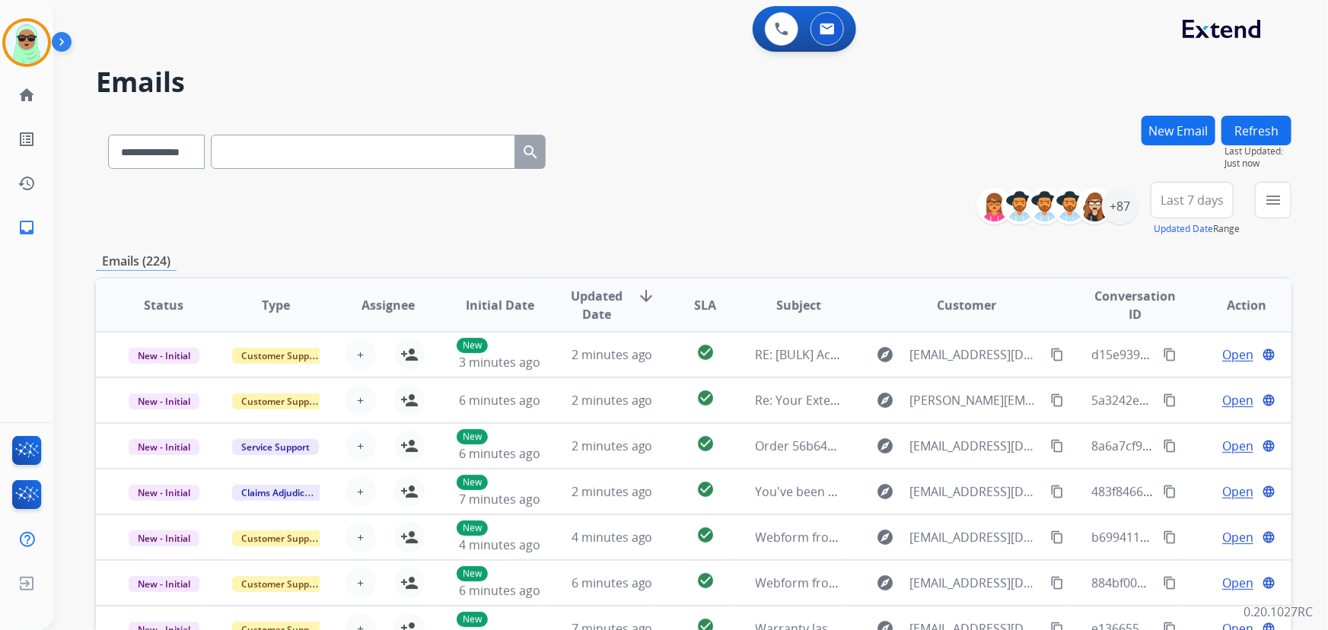
click at [1182, 130] on button "New Email" at bounding box center [1179, 131] width 74 height 30
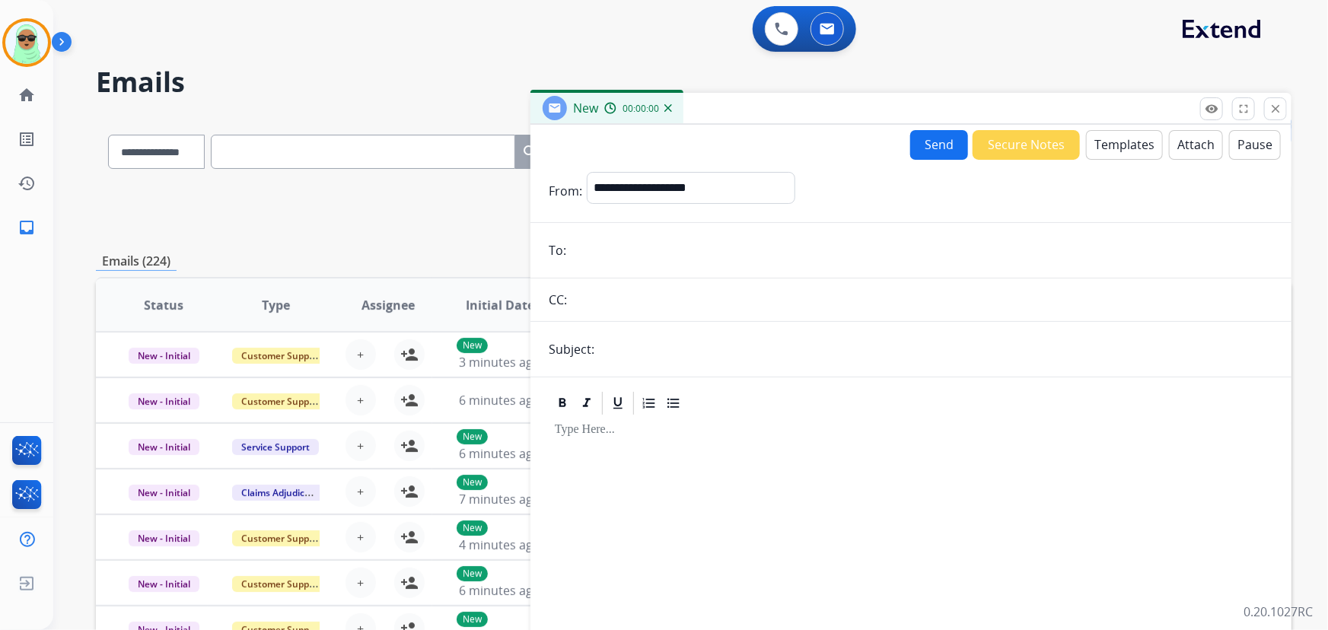
click at [645, 249] on input "email" at bounding box center [922, 250] width 703 height 30
click at [697, 186] on select "**********" at bounding box center [690, 187] width 207 height 30
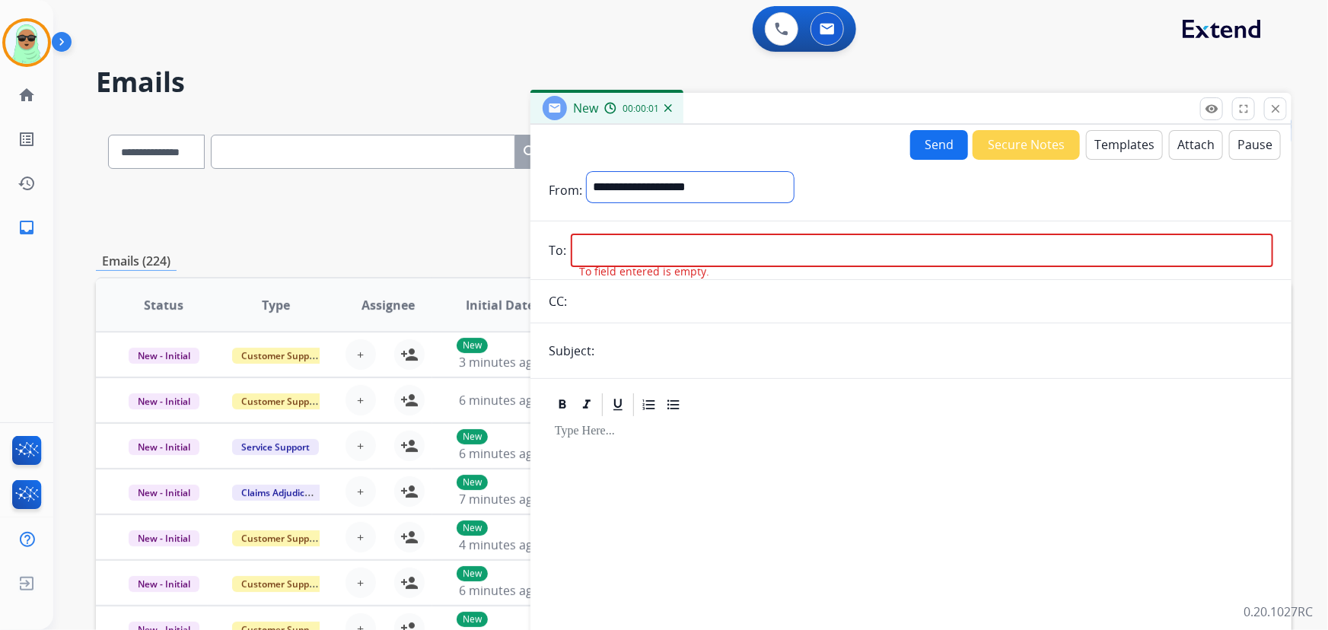
select select "**********"
click at [587, 172] on select "**********" at bounding box center [690, 187] width 207 height 30
click at [655, 244] on input "email" at bounding box center [922, 251] width 703 height 33
paste input "**********"
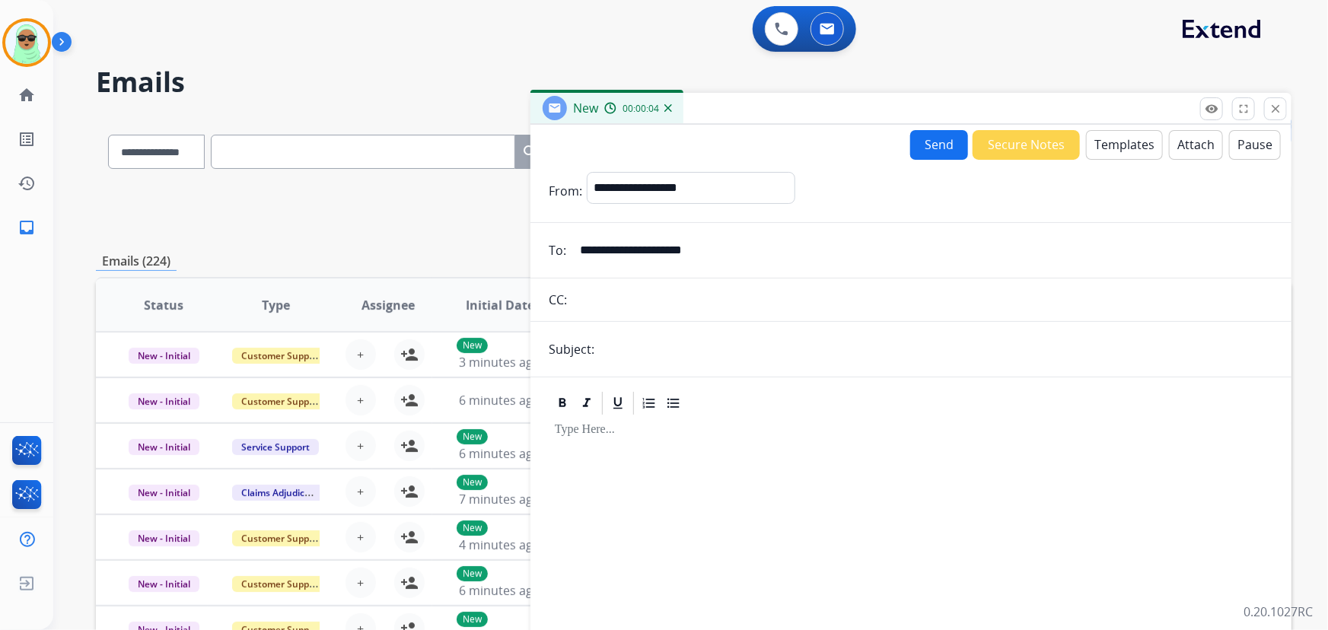
type input "**********"
click at [695, 352] on input "text" at bounding box center [936, 349] width 674 height 30
type input "**********"
click at [1108, 146] on button "Templates" at bounding box center [1124, 145] width 77 height 30
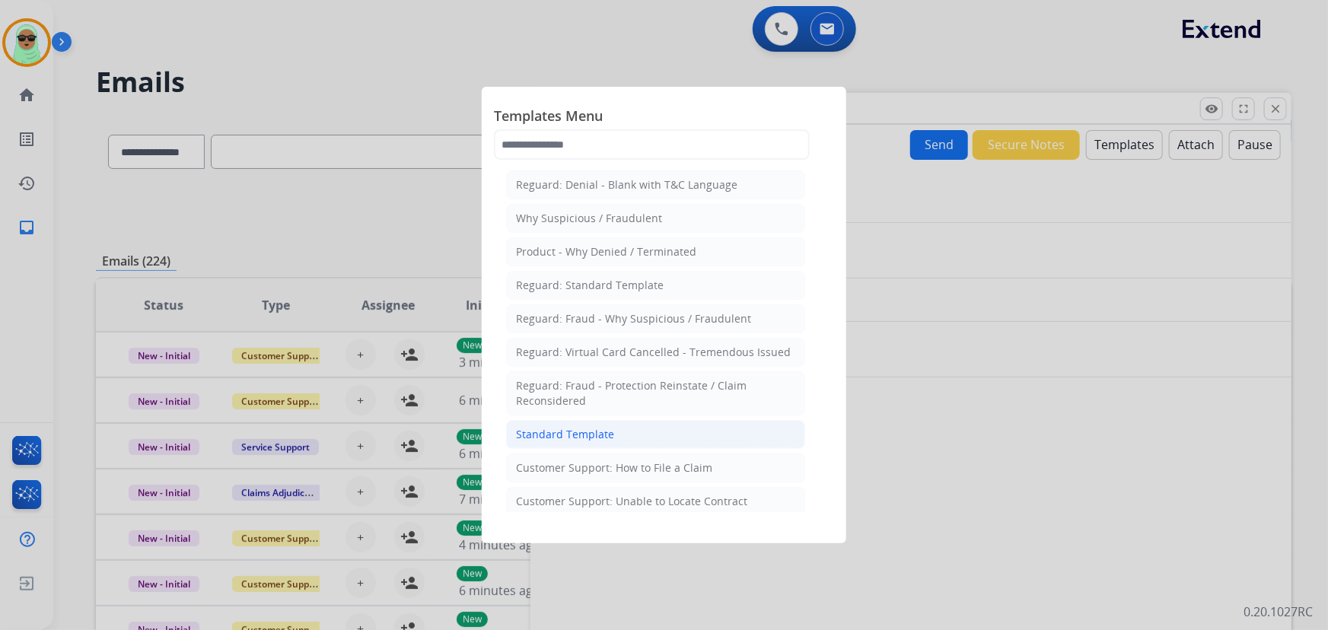
click at [623, 421] on li "Standard Template" at bounding box center [655, 434] width 299 height 29
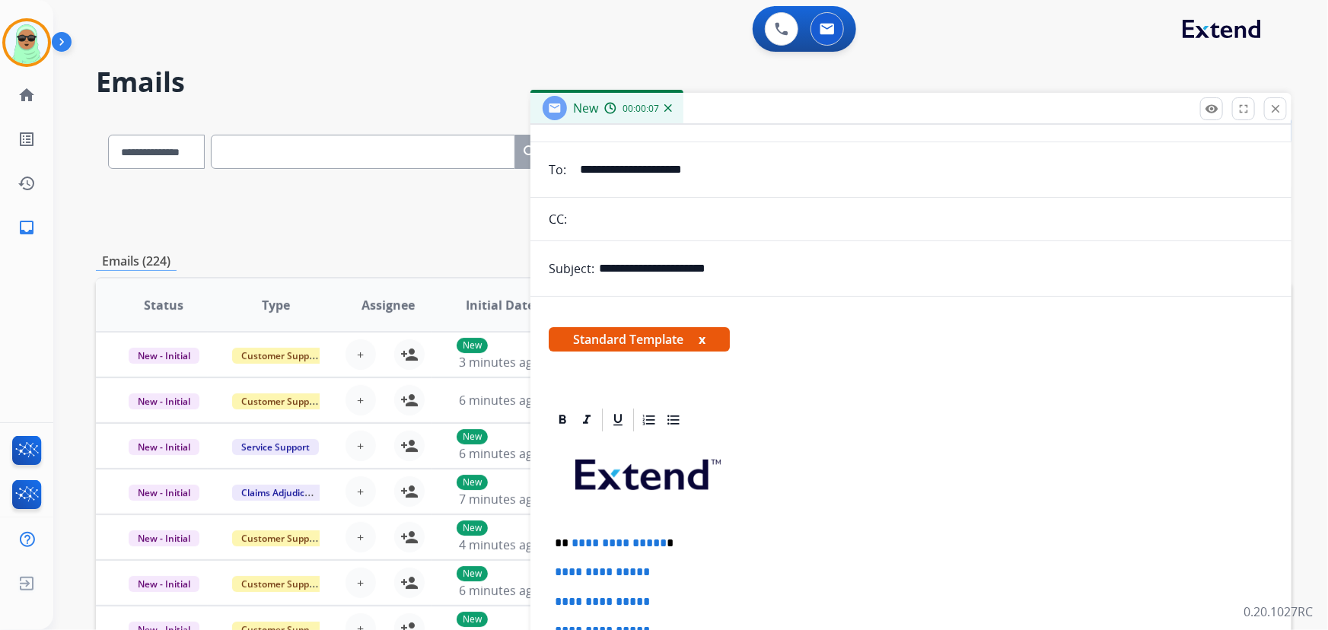
scroll to position [346, 0]
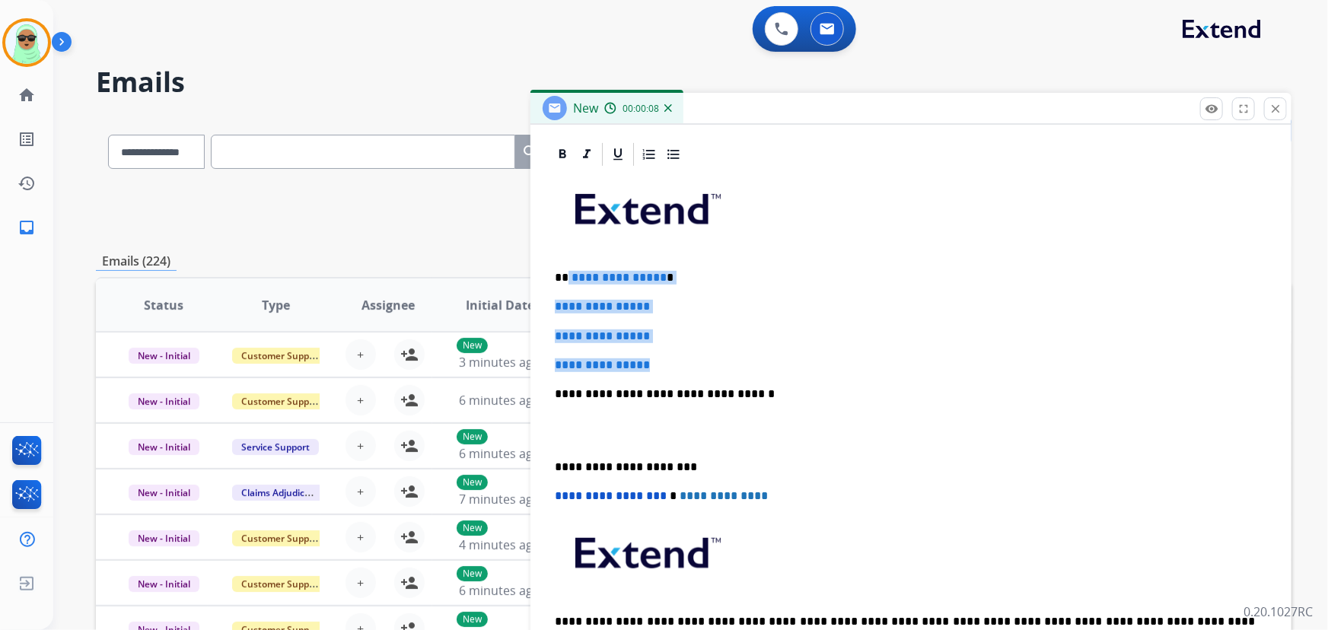
drag, startPoint x: 670, startPoint y: 361, endPoint x: 572, endPoint y: 268, distance: 135.2
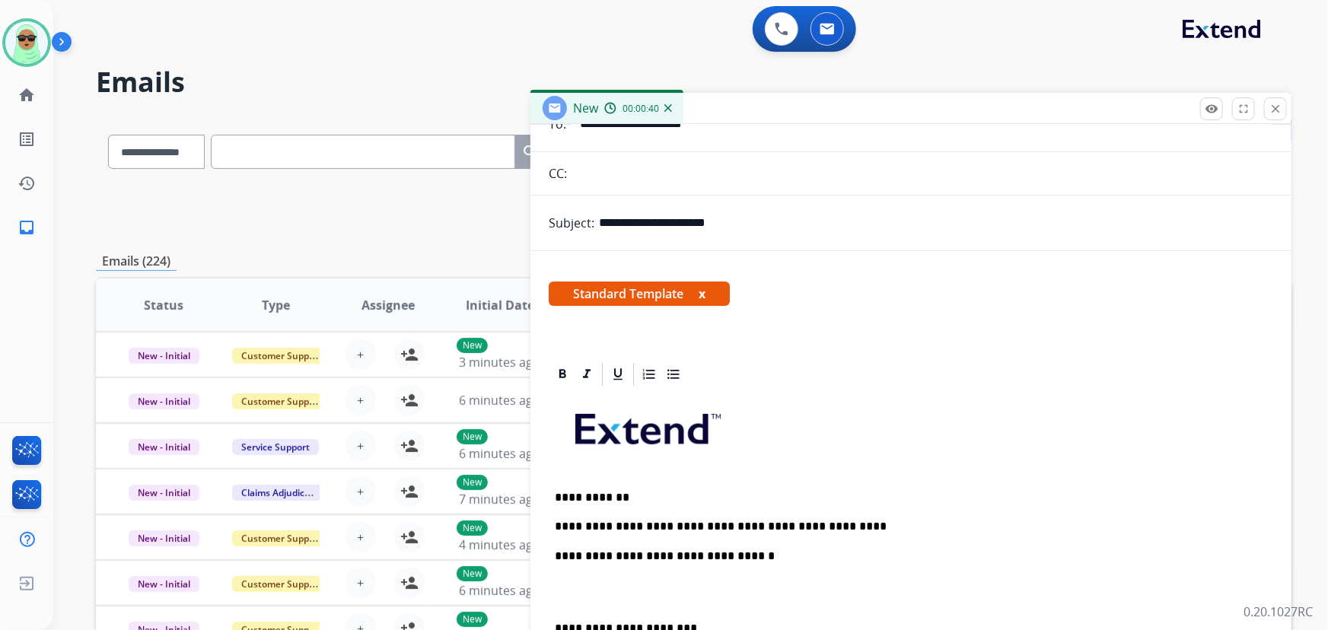
scroll to position [0, 0]
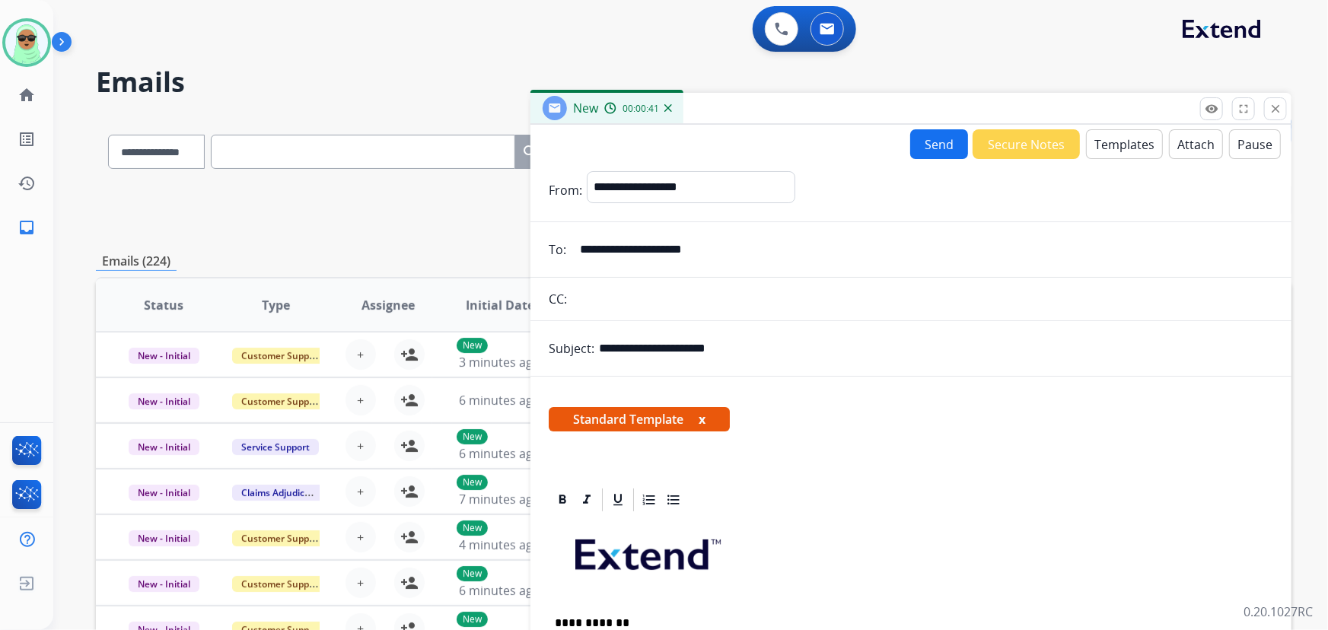
click at [917, 129] on div "Send Secure Notes Templates Attach Pause" at bounding box center [1095, 144] width 371 height 30
click at [918, 156] on button "Send" at bounding box center [939, 144] width 58 height 30
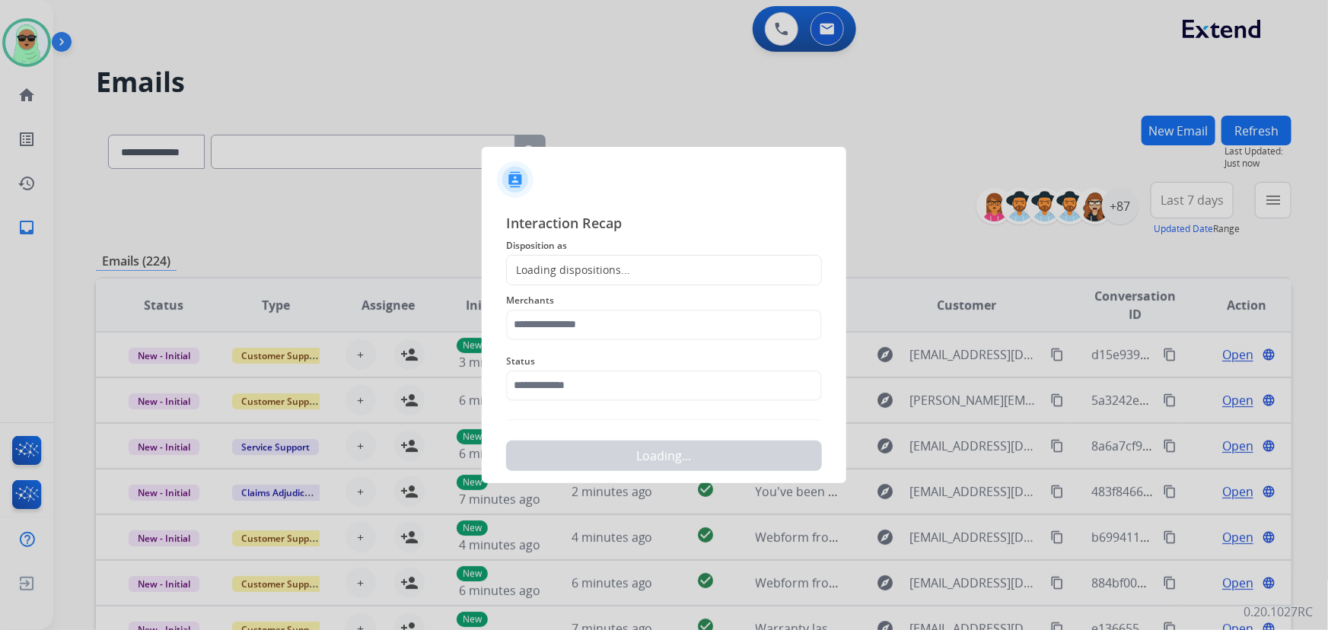
drag, startPoint x: 621, startPoint y: 403, endPoint x: 604, endPoint y: 400, distance: 17.9
click at [620, 403] on div "Status" at bounding box center [664, 376] width 316 height 61
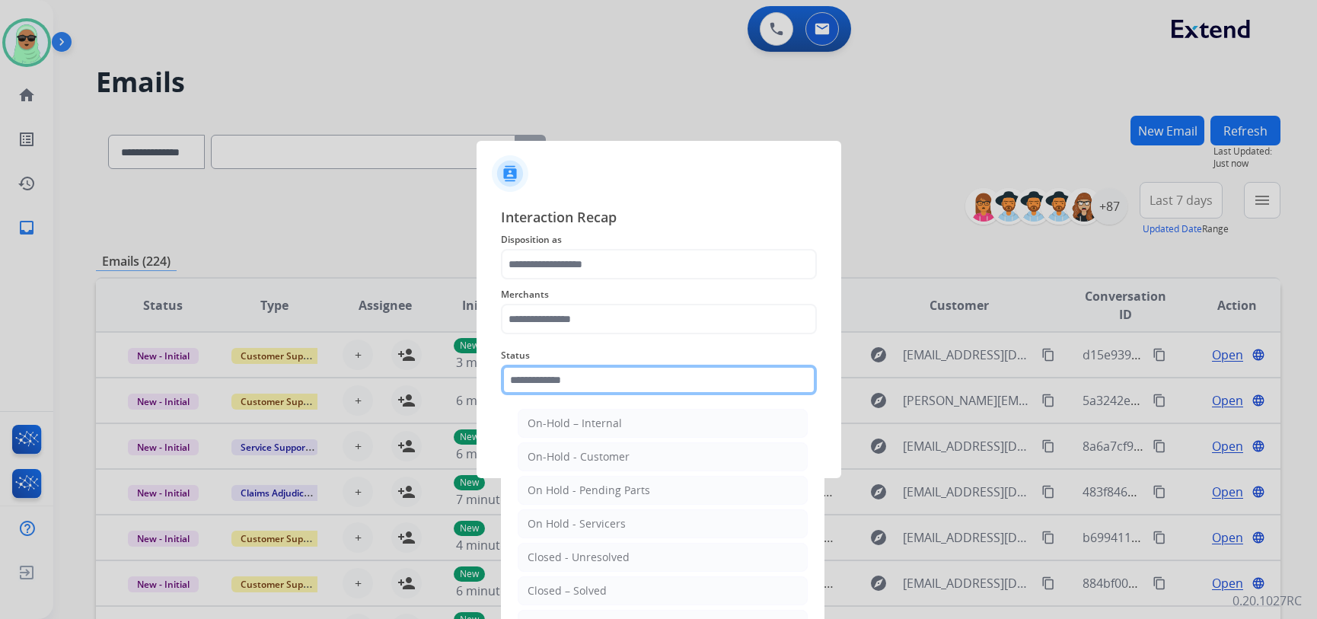
drag, startPoint x: 604, startPoint y: 399, endPoint x: 593, endPoint y: 392, distance: 12.7
click at [601, 397] on div "Status On-Hold – Internal On-Hold - Customer On Hold - Pending Parts On Hold - …" at bounding box center [659, 370] width 316 height 61
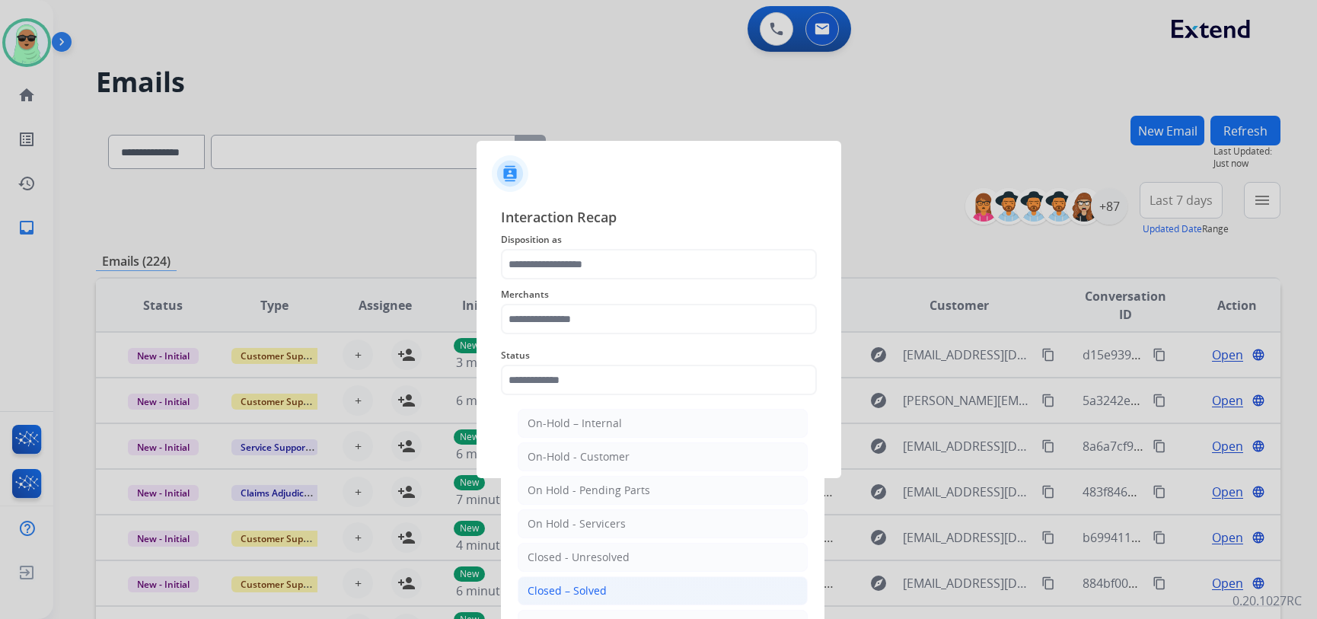
click at [598, 591] on div "Closed – Solved" at bounding box center [567, 590] width 79 height 15
type input "**********"
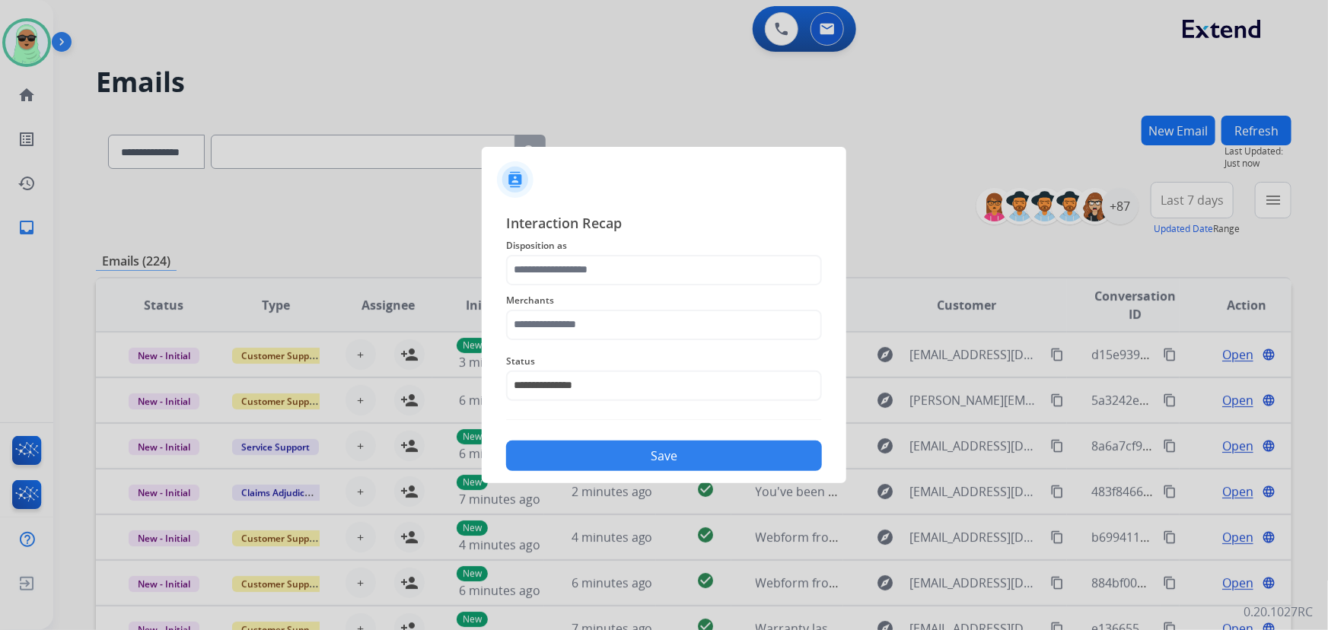
click at [570, 288] on div "Merchants" at bounding box center [664, 315] width 316 height 61
click at [571, 256] on input "text" at bounding box center [664, 270] width 316 height 30
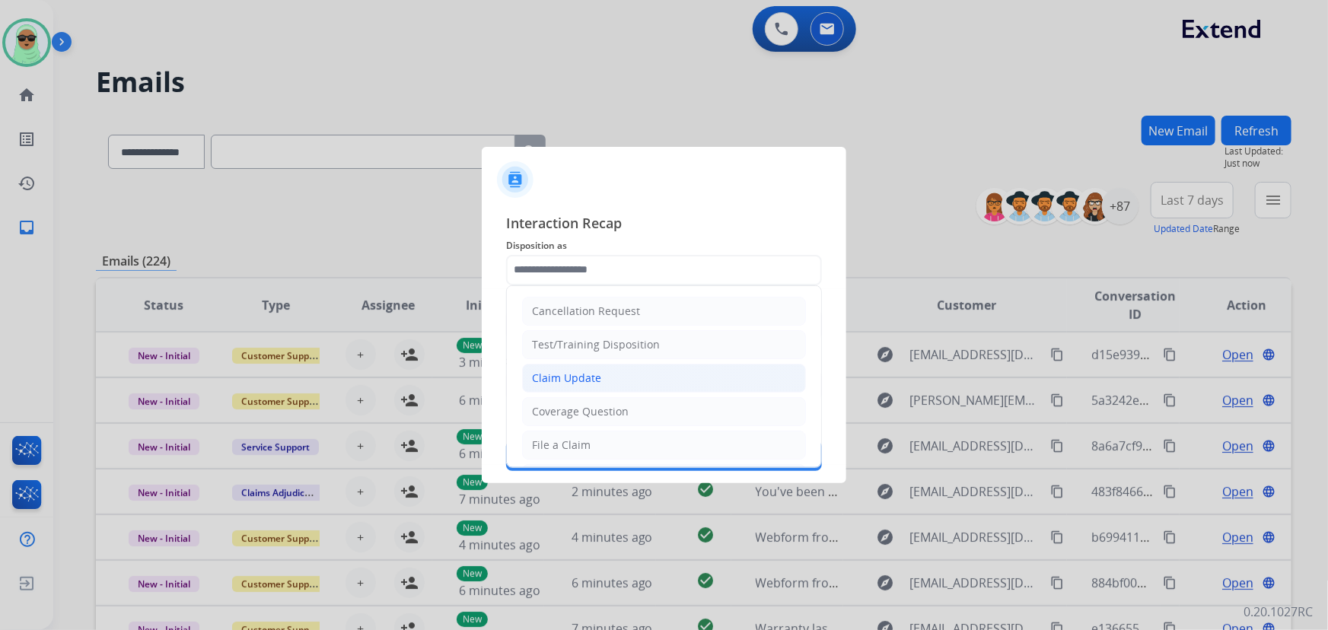
click at [586, 381] on div "Claim Update" at bounding box center [566, 378] width 69 height 15
type input "**********"
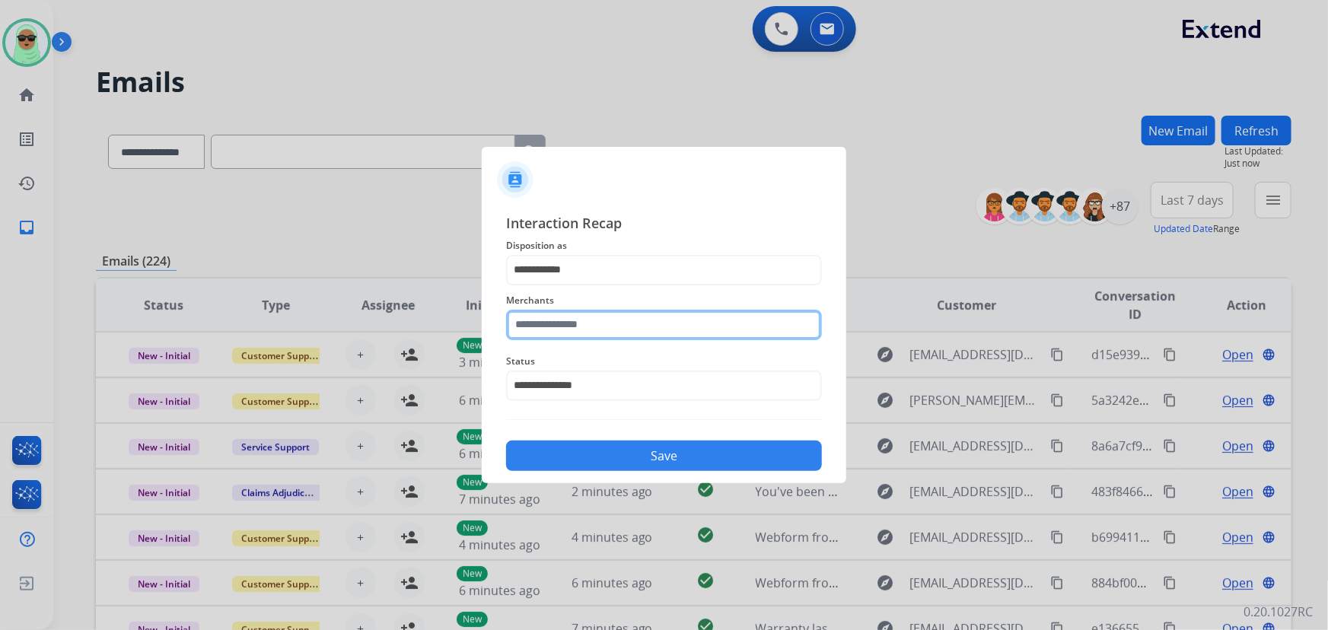
click at [579, 329] on input "text" at bounding box center [664, 325] width 316 height 30
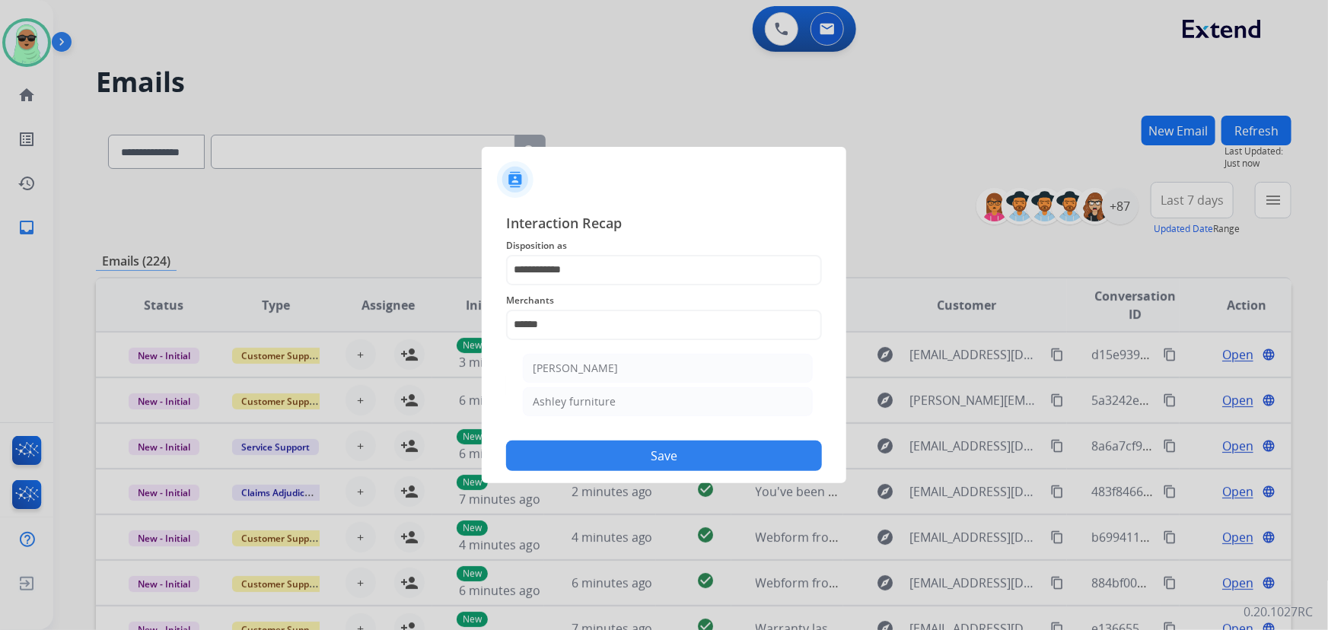
click at [615, 410] on li "Ashley furniture" at bounding box center [668, 401] width 290 height 29
type input "**********"
click at [623, 449] on button "Save" at bounding box center [664, 456] width 316 height 30
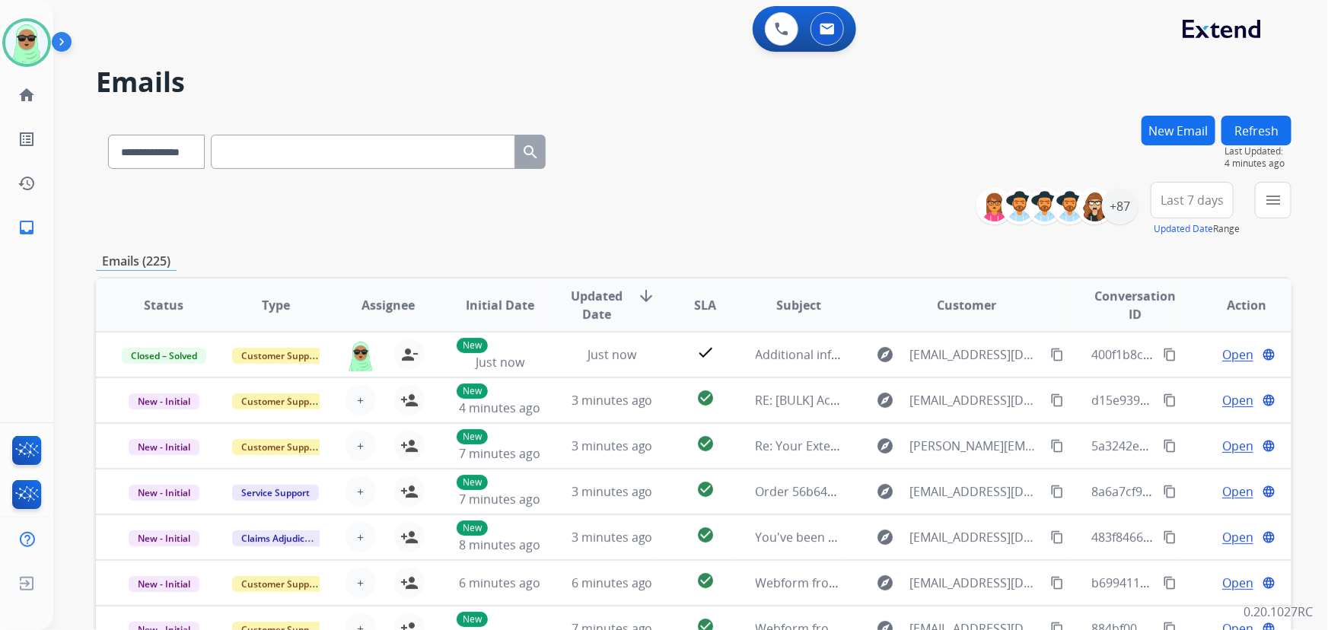
drag, startPoint x: 547, startPoint y: 71, endPoint x: 458, endPoint y: 69, distance: 89.1
click at [548, 72] on h2 "Emails" at bounding box center [694, 82] width 1196 height 30
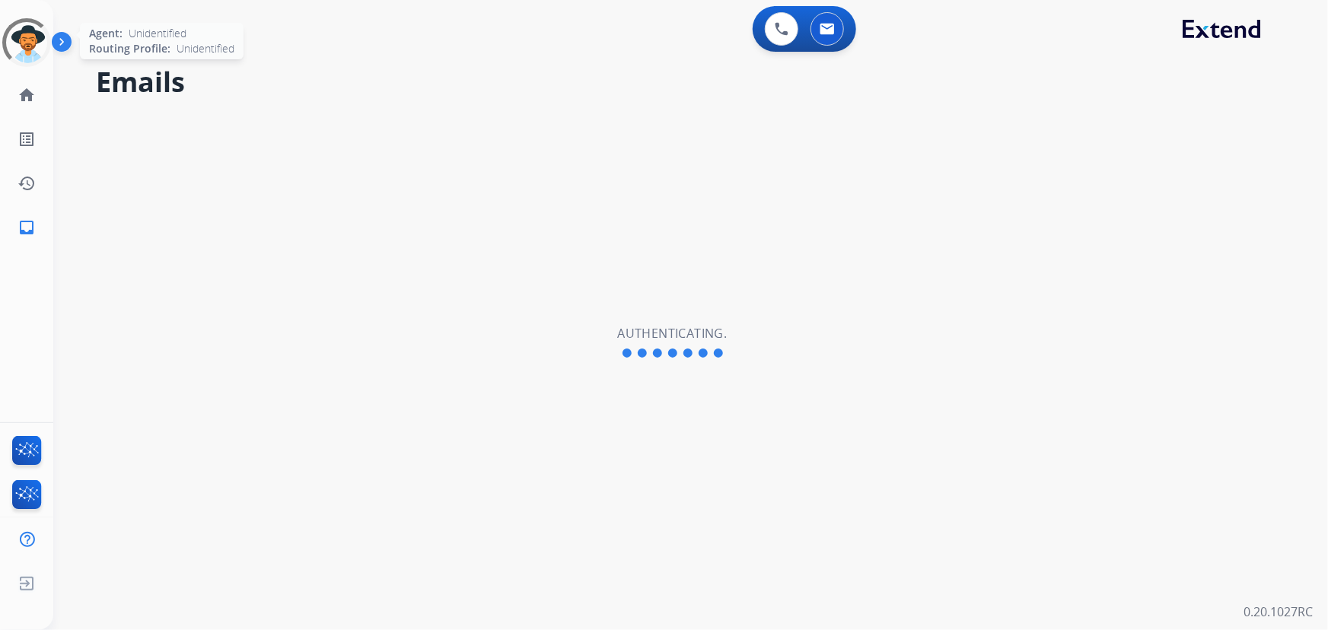
select select "**********"
click at [27, 33] on img at bounding box center [26, 42] width 43 height 43
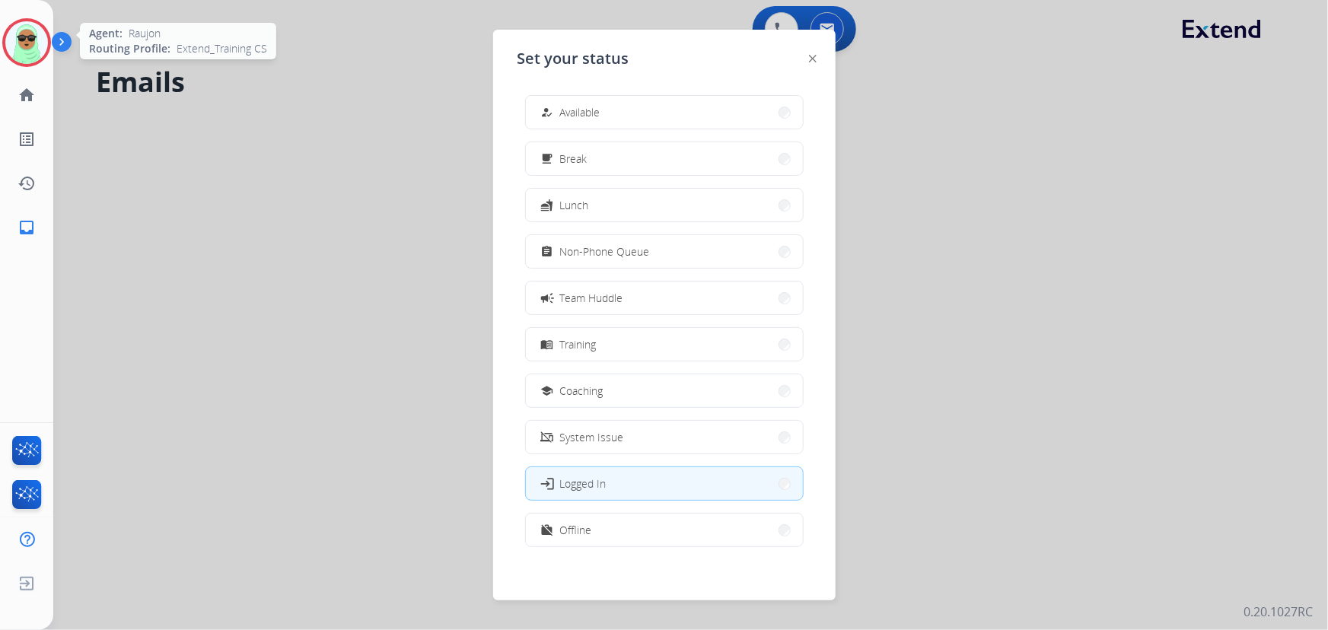
drag, startPoint x: 27, startPoint y: 33, endPoint x: 36, endPoint y: 37, distance: 9.6
click at [29, 34] on img at bounding box center [26, 42] width 43 height 43
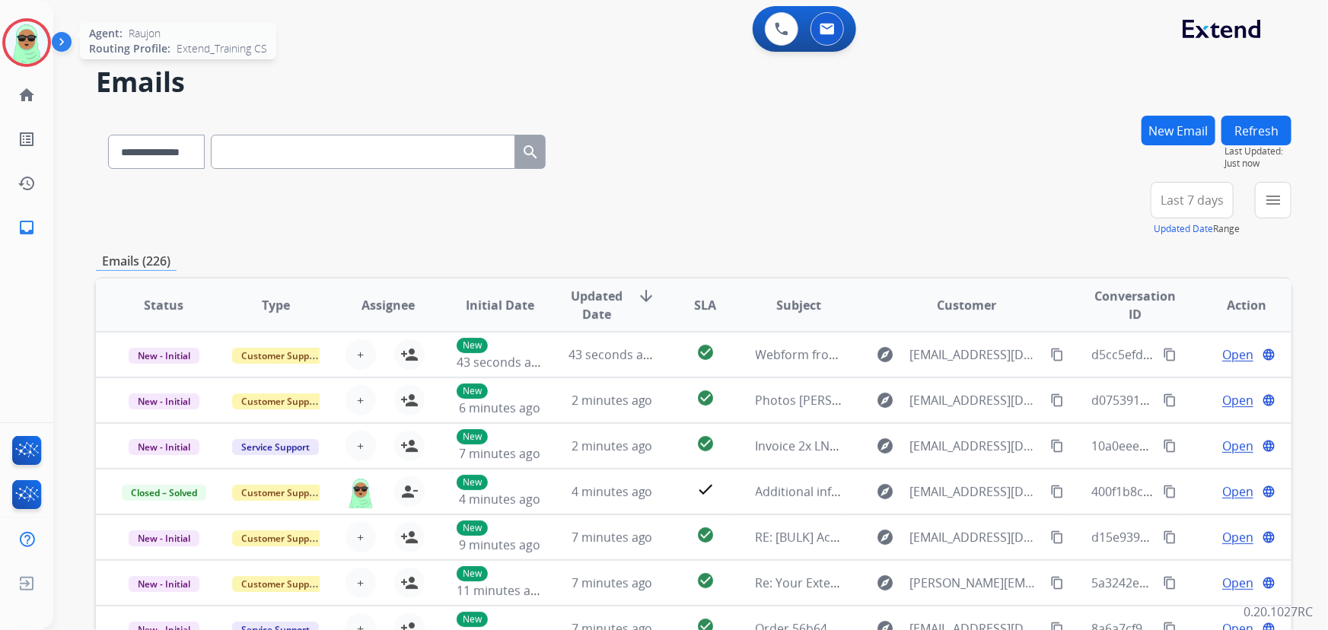
click at [38, 37] on img at bounding box center [26, 42] width 43 height 43
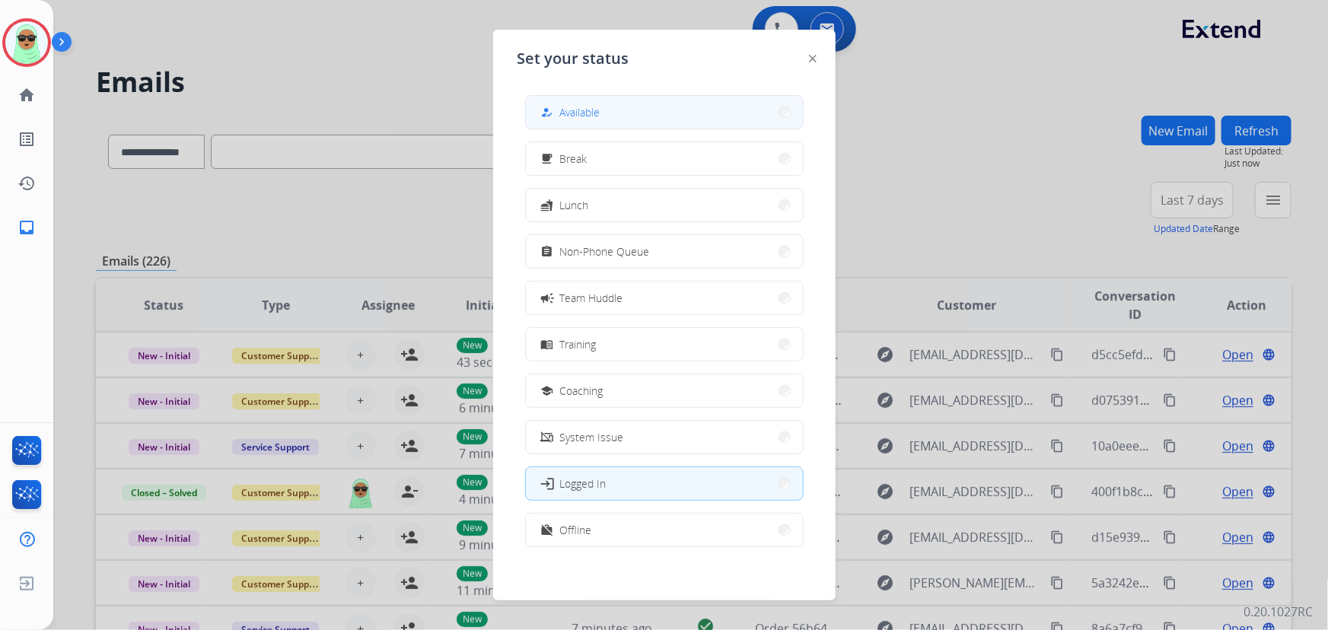
click at [640, 113] on button "how_to_reg Available" at bounding box center [664, 112] width 277 height 33
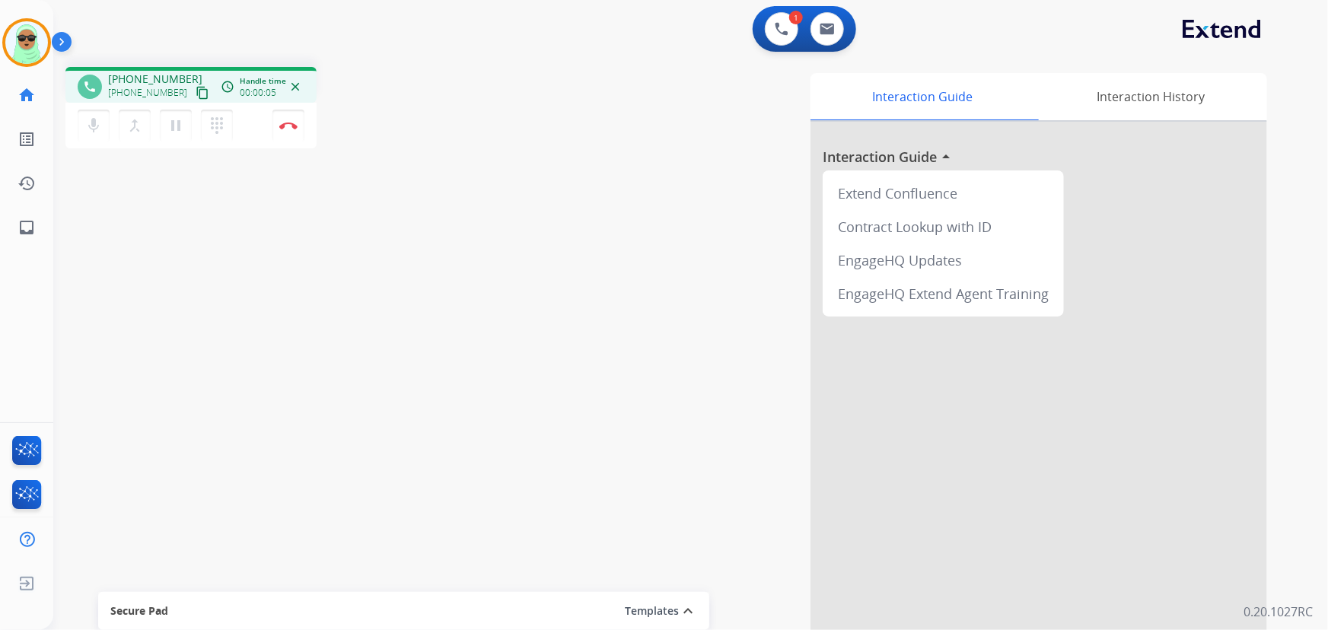
drag, startPoint x: 599, startPoint y: 301, endPoint x: 556, endPoint y: 219, distance: 93.0
click at [602, 295] on div "Interaction Guide Interaction History Interaction Guide arrow_drop_up Extend Co…" at bounding box center [878, 381] width 779 height 617
click at [175, 99] on div "[PHONE_NUMBER] content_copy" at bounding box center [160, 93] width 104 height 18
click at [196, 95] on mat-icon "content_copy" at bounding box center [203, 93] width 14 height 14
click at [774, 30] on button at bounding box center [781, 28] width 33 height 33
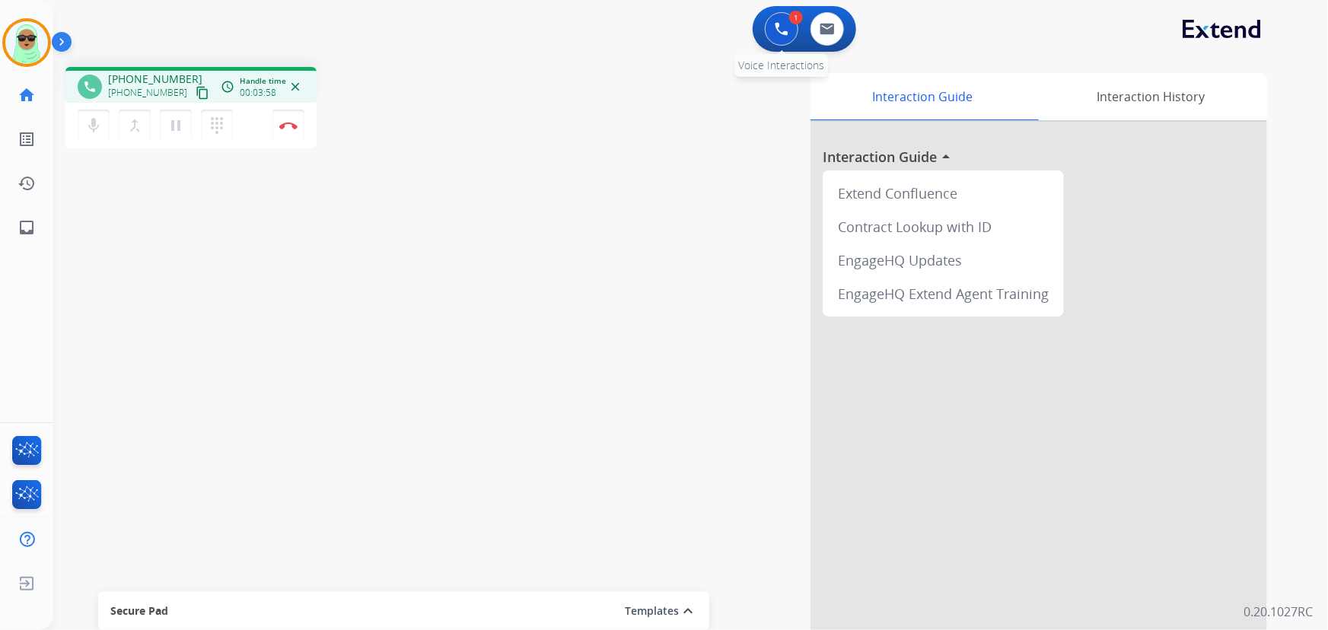
click at [782, 29] on img at bounding box center [782, 29] width 14 height 14
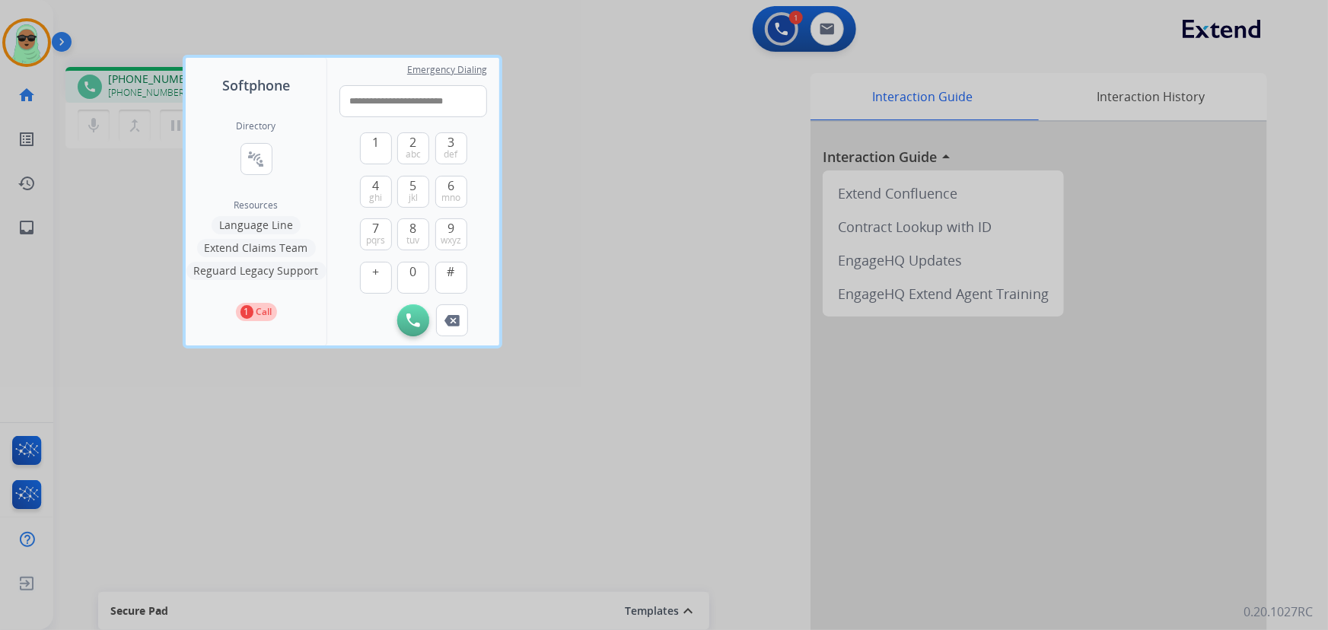
drag, startPoint x: 403, startPoint y: 96, endPoint x: 167, endPoint y: 96, distance: 236.8
click at [174, 96] on div "**********" at bounding box center [664, 315] width 1328 height 630
click at [356, 99] on input "**********" at bounding box center [414, 101] width 148 height 32
click at [372, 99] on input "**********" at bounding box center [414, 101] width 148 height 32
drag, startPoint x: 384, startPoint y: 100, endPoint x: 402, endPoint y: 100, distance: 18.3
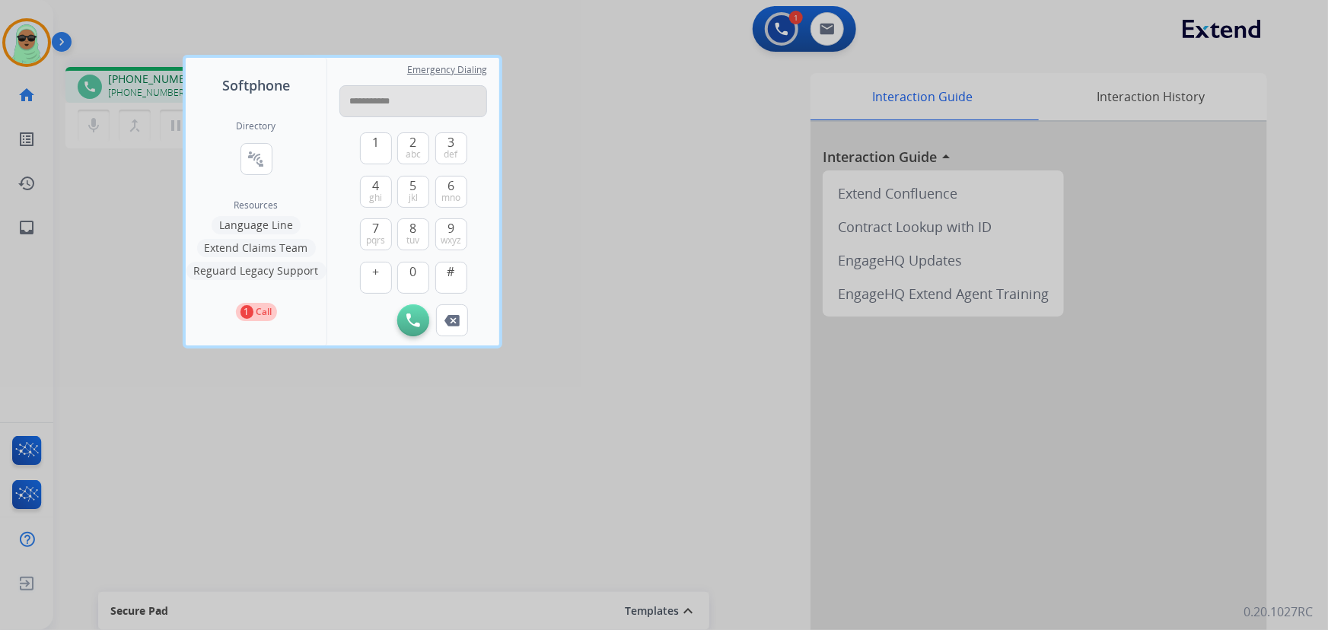
click at [384, 101] on input "**********" at bounding box center [414, 101] width 148 height 32
type input "**********"
click at [403, 319] on button "Initiate Call" at bounding box center [413, 321] width 32 height 32
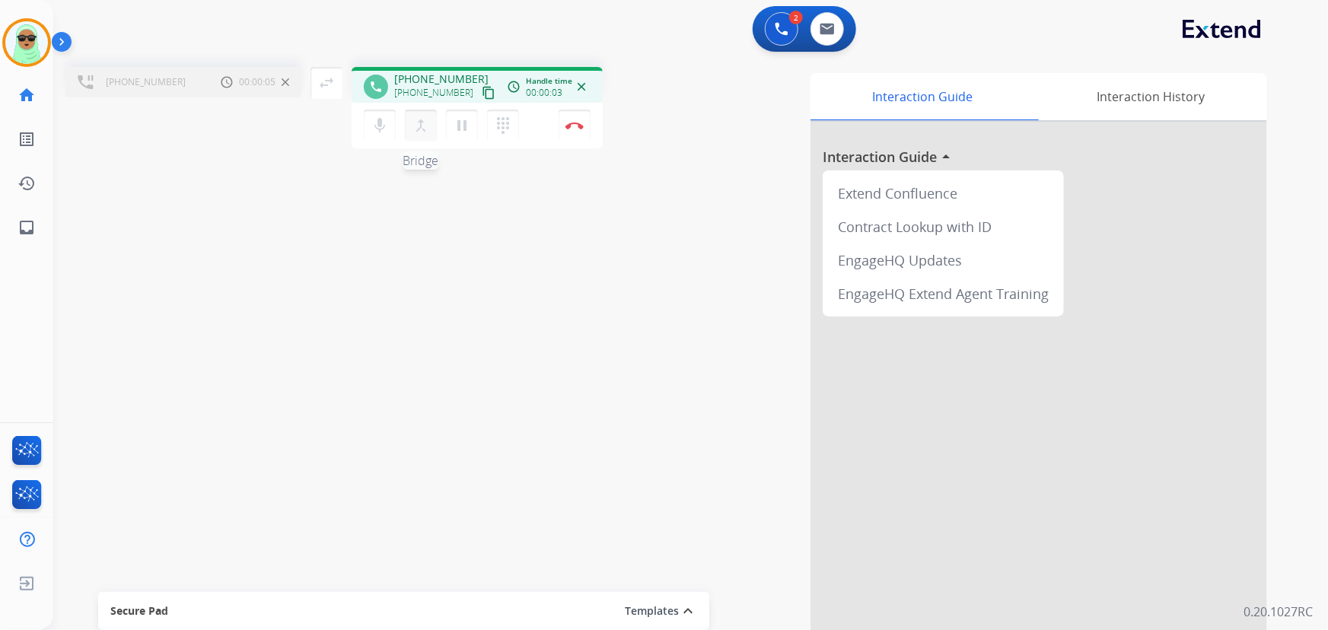
click at [422, 124] on mat-icon "merge_type" at bounding box center [421, 125] width 18 height 18
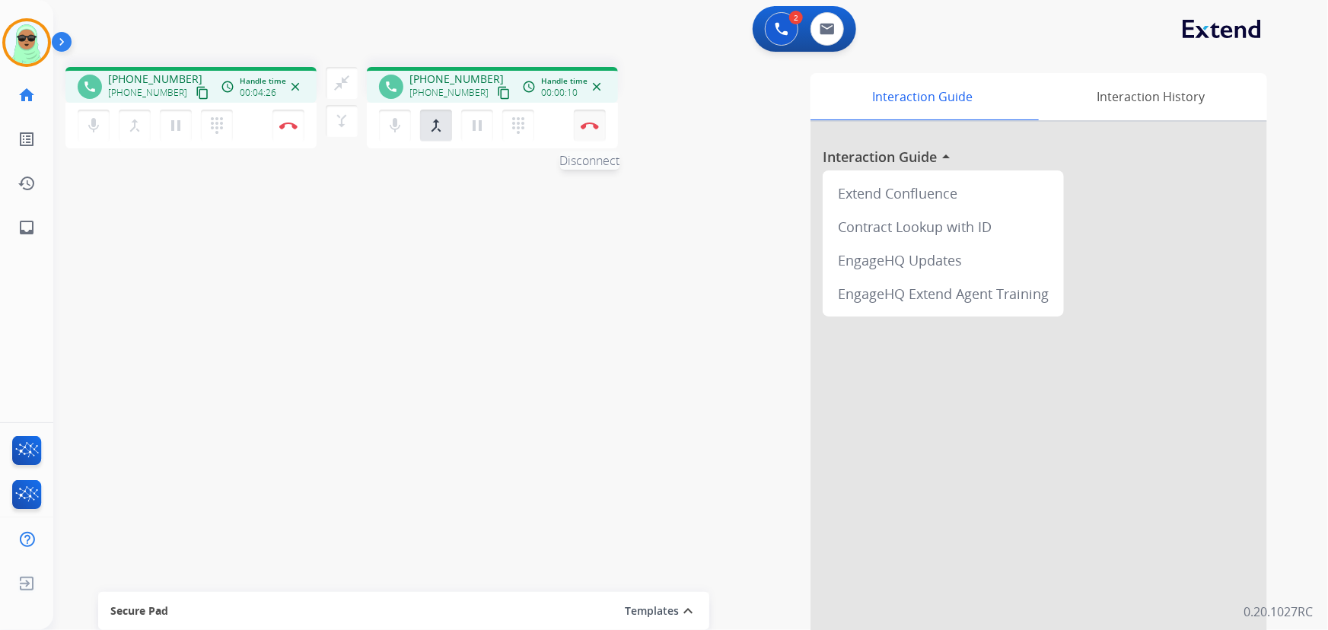
click at [298, 129] on img at bounding box center [288, 126] width 18 height 8
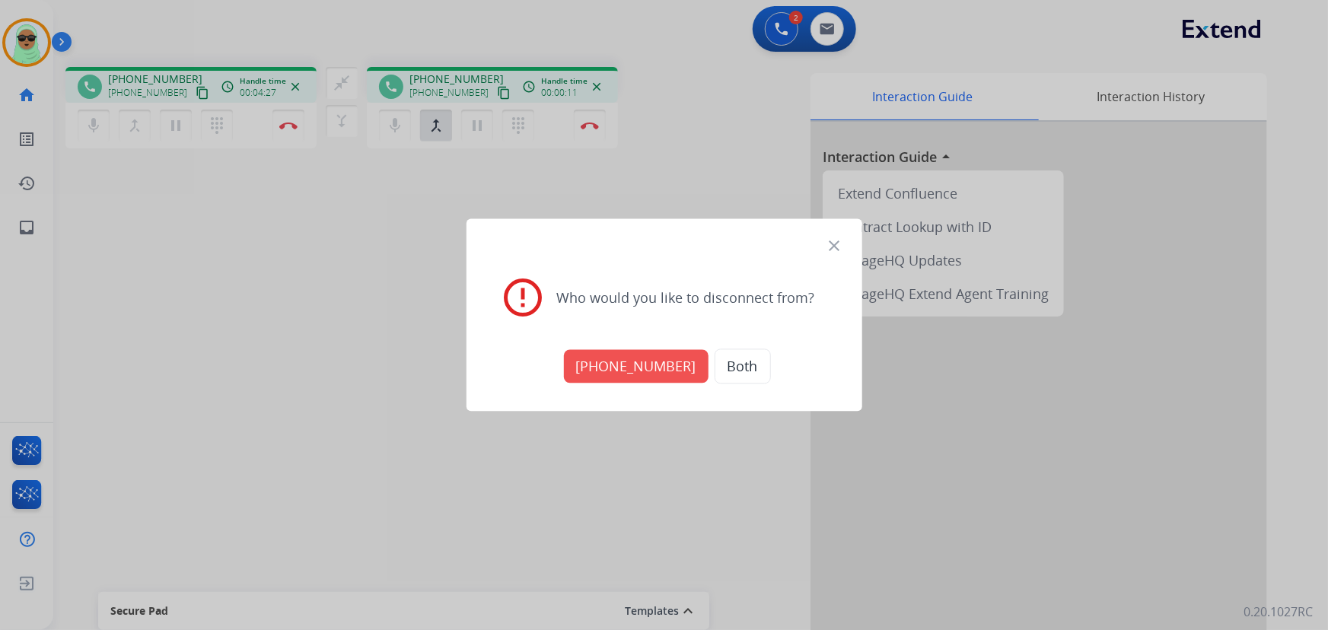
click at [604, 365] on button "[PHONE_NUMBER]" at bounding box center [636, 366] width 145 height 33
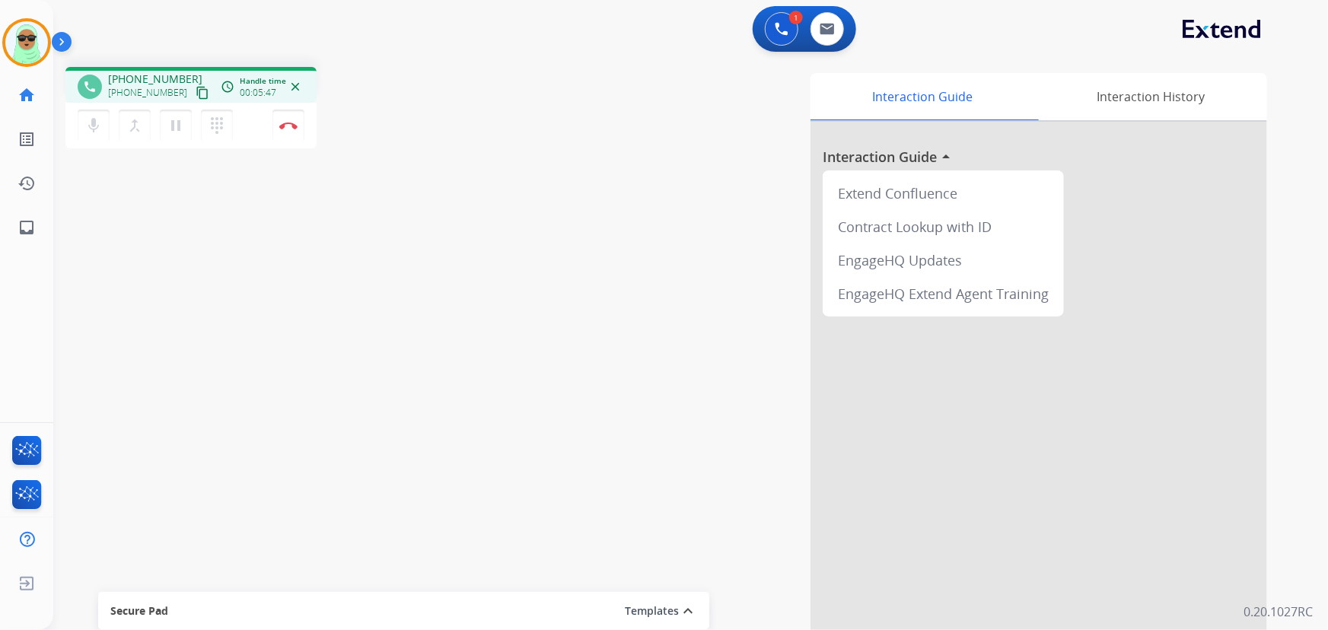
drag, startPoint x: 206, startPoint y: 174, endPoint x: 267, endPoint y: 126, distance: 78.1
click at [212, 165] on div "phone [PHONE_NUMBER] [PHONE_NUMBER] content_copy access_time Call metrics Queue…" at bounding box center [672, 372] width 1239 height 635
click at [282, 125] on img at bounding box center [288, 126] width 18 height 8
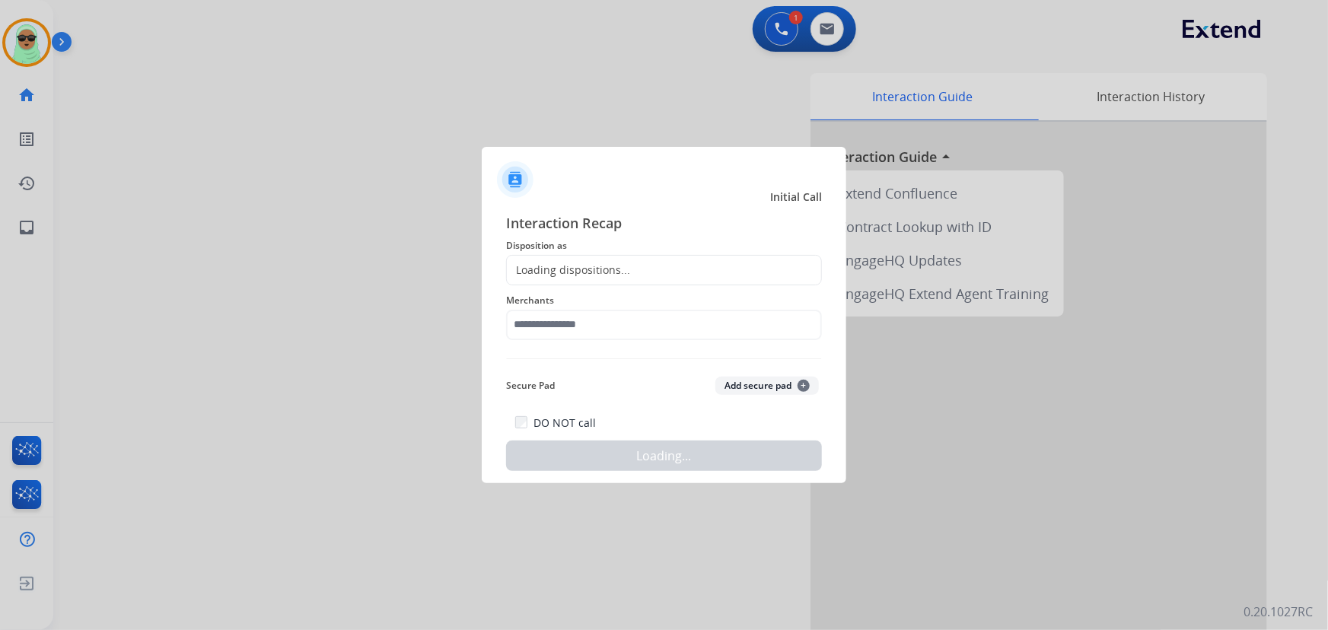
drag, startPoint x: 675, startPoint y: 280, endPoint x: 666, endPoint y: 303, distance: 24.6
click at [674, 280] on div "Loading dispositions..." at bounding box center [664, 270] width 316 height 30
click at [658, 327] on input "text" at bounding box center [664, 325] width 316 height 30
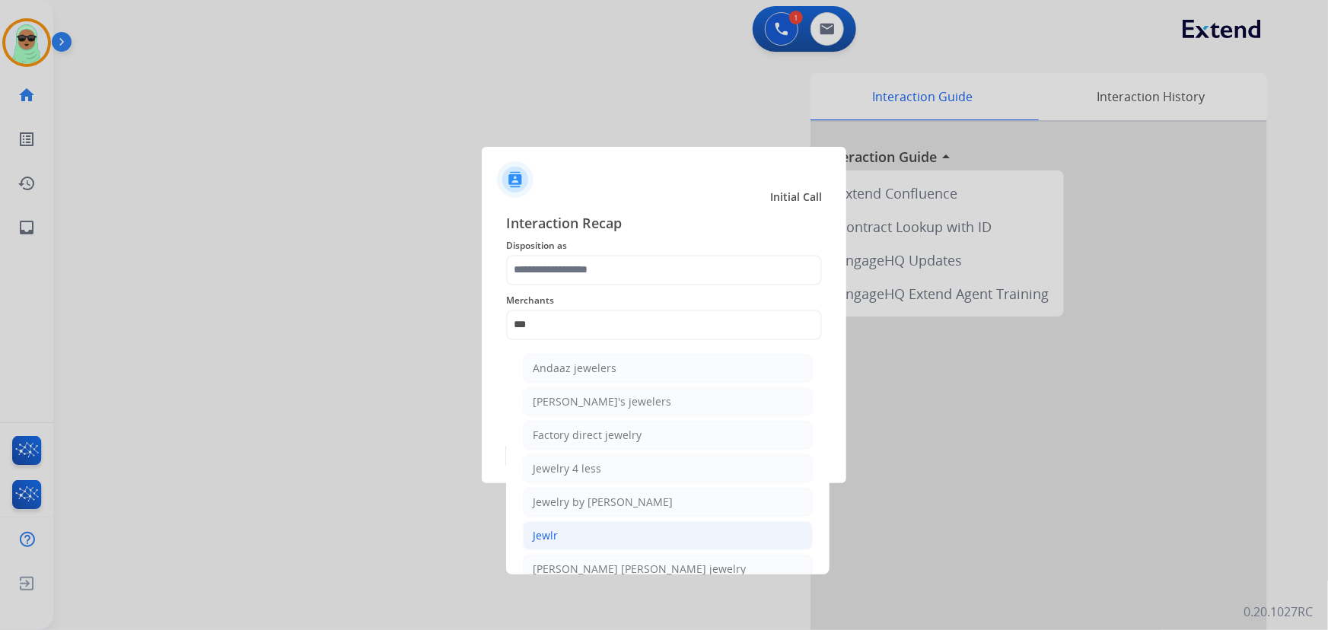
click at [660, 535] on li "Jewlr" at bounding box center [668, 535] width 290 height 29
type input "*****"
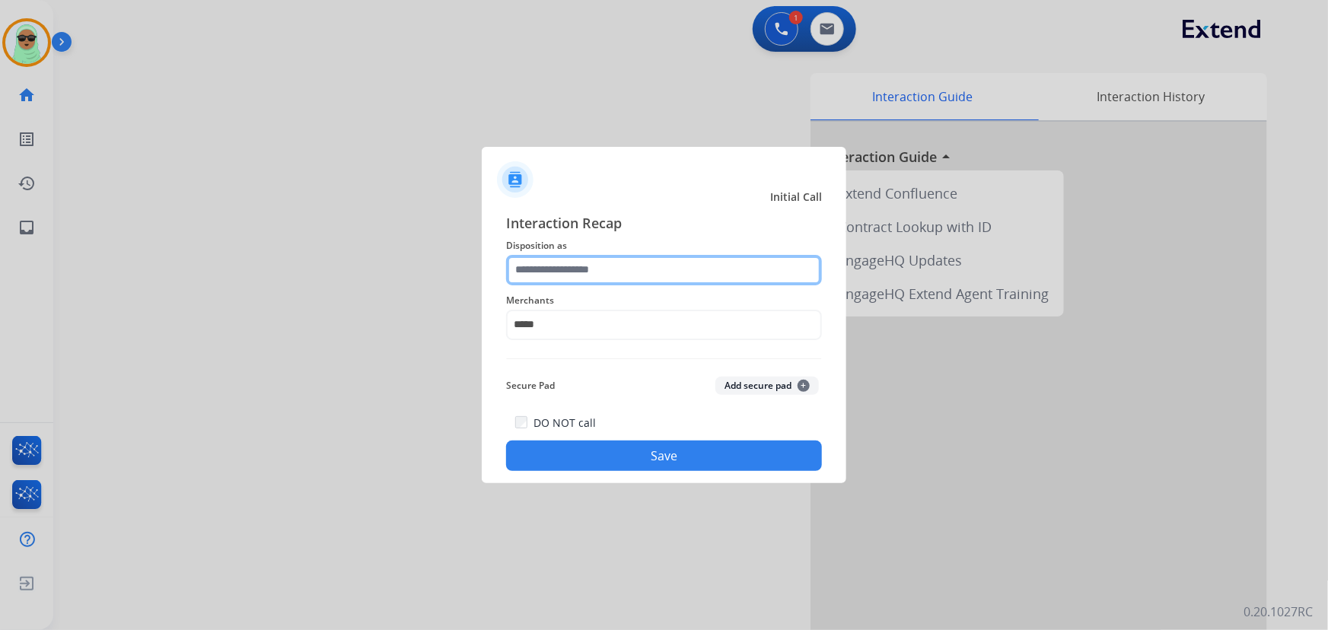
click at [609, 280] on input "text" at bounding box center [664, 270] width 316 height 30
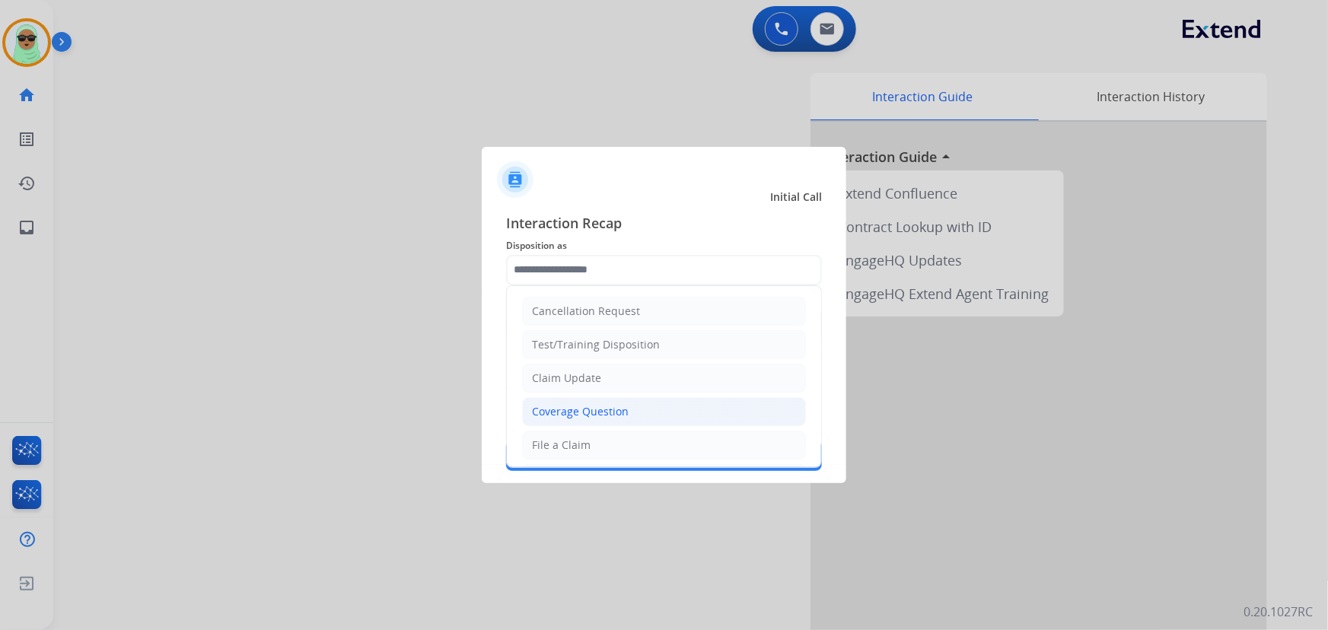
click at [608, 413] on div "Coverage Question" at bounding box center [580, 411] width 97 height 15
type input "**********"
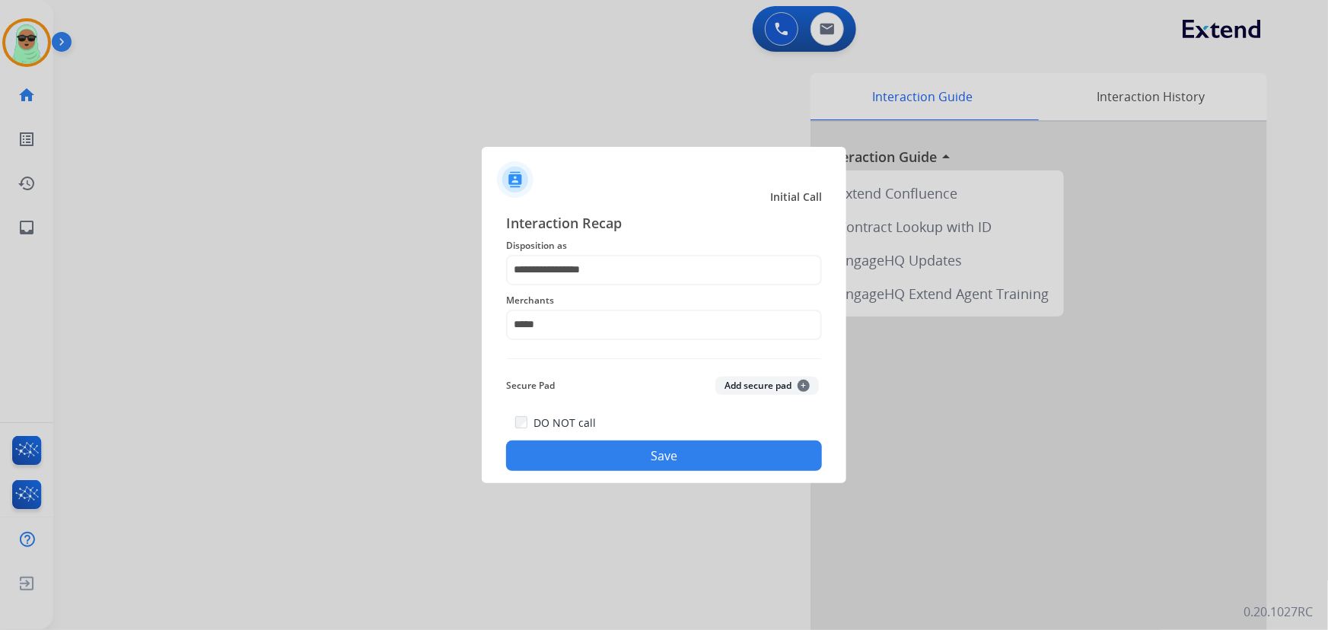
click at [668, 454] on button "Save" at bounding box center [664, 456] width 316 height 30
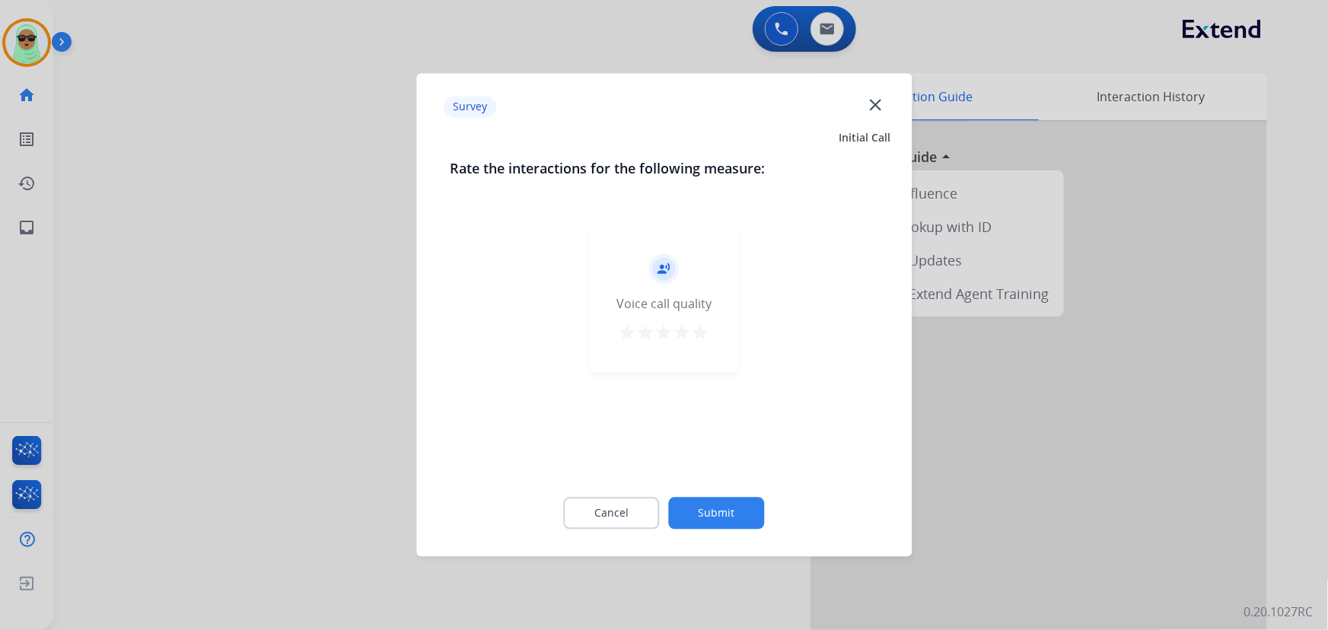
click at [749, 499] on button "Submit" at bounding box center [717, 514] width 96 height 32
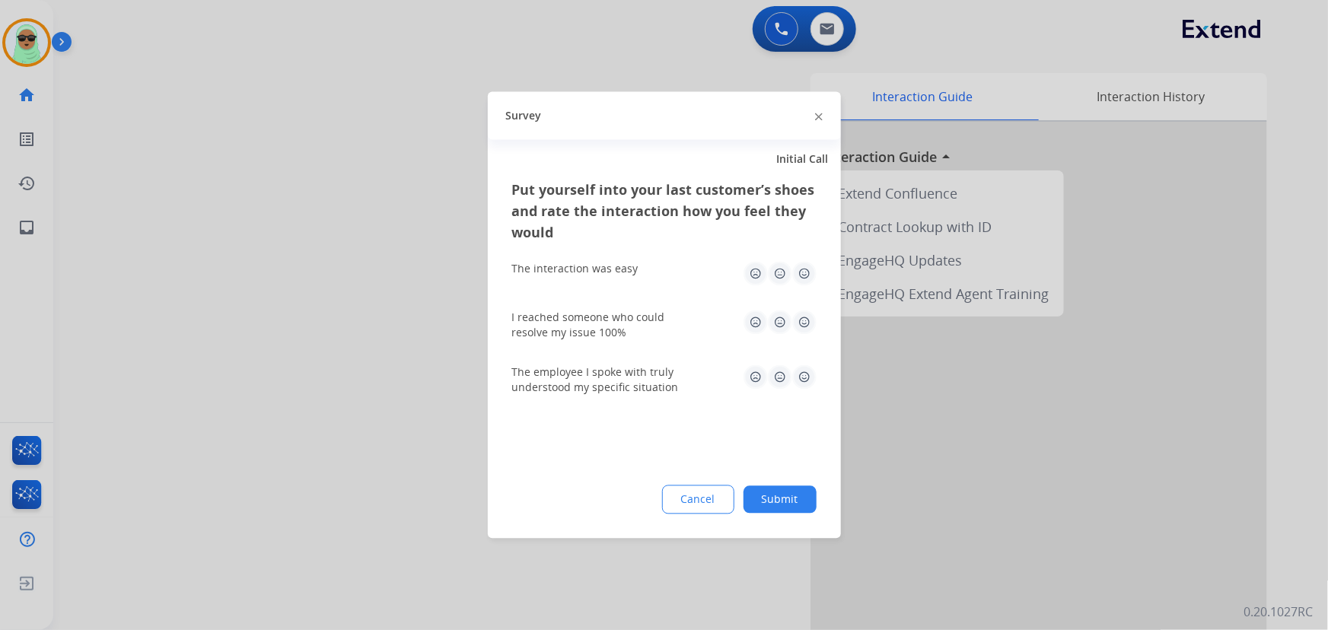
drag, startPoint x: 812, startPoint y: 521, endPoint x: 791, endPoint y: 502, distance: 28.5
click at [805, 518] on div "Put yourself into your last customer’s shoes and rate the interaction how you f…" at bounding box center [664, 359] width 353 height 359
click at [790, 501] on button "Submit" at bounding box center [780, 499] width 73 height 27
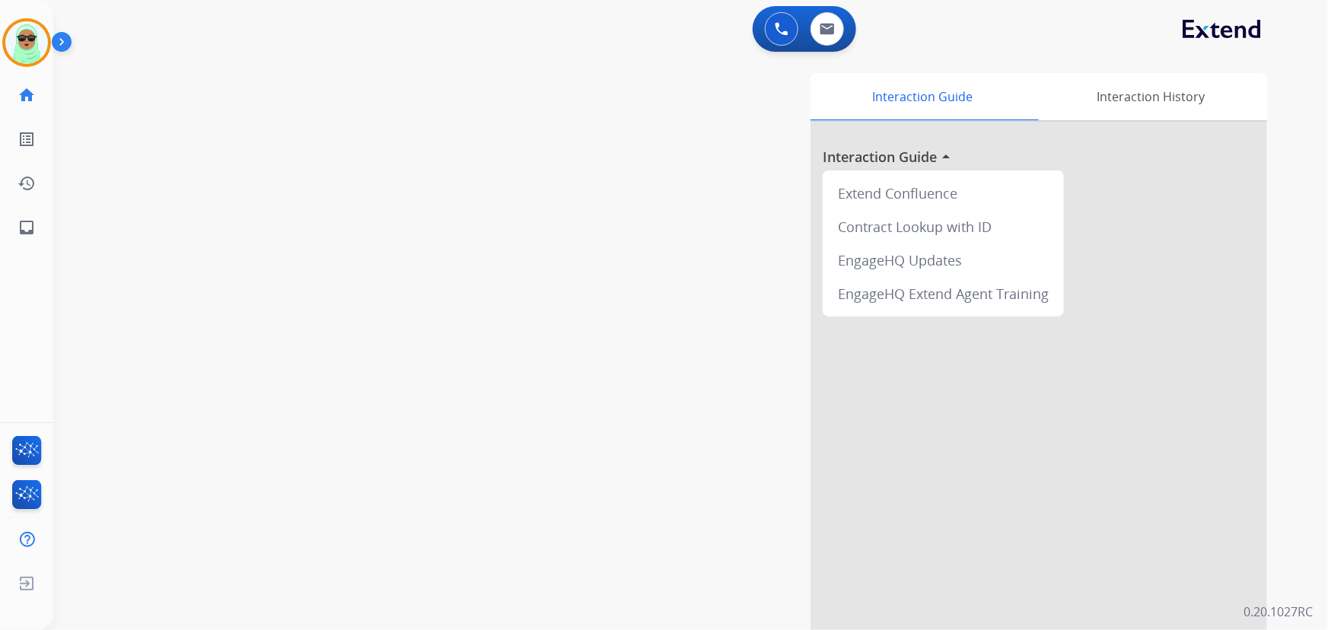
click at [152, 195] on div "swap_horiz Break voice bridge close_fullscreen Connect 3-Way Call merge_type Se…" at bounding box center [672, 372] width 1239 height 635
click at [130, 215] on div "swap_horiz Break voice bridge close_fullscreen Connect 3-Way Call merge_type Se…" at bounding box center [672, 372] width 1239 height 635
click at [38, 56] on img at bounding box center [26, 42] width 43 height 43
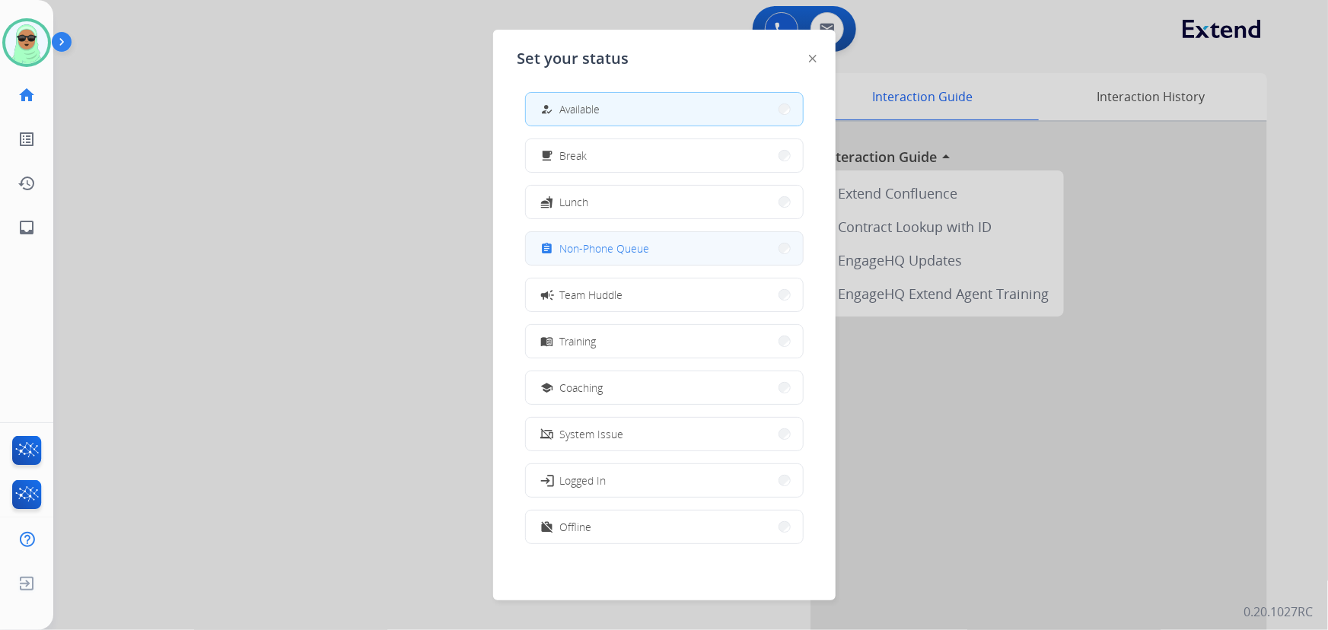
scroll to position [4, 0]
drag, startPoint x: 384, startPoint y: 347, endPoint x: 378, endPoint y: 356, distance: 10.4
click at [381, 351] on div at bounding box center [664, 315] width 1328 height 630
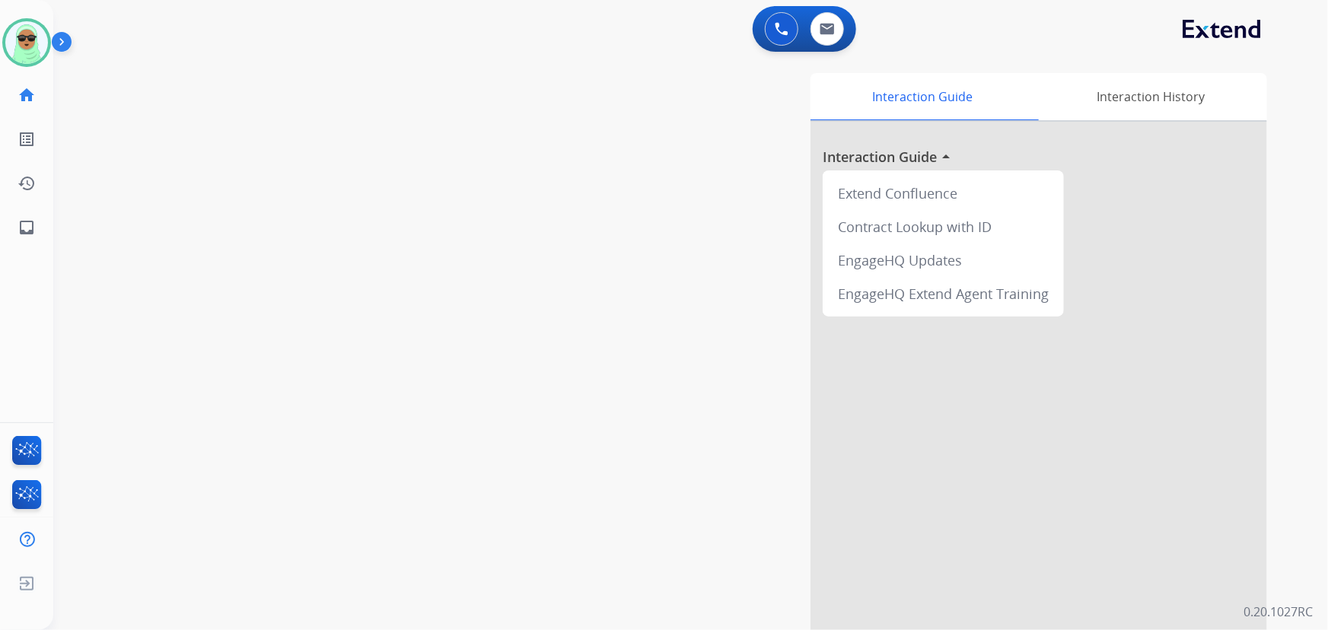
click at [202, 158] on div "swap_horiz Break voice bridge close_fullscreen Connect 3-Way Call merge_type Se…" at bounding box center [672, 372] width 1239 height 635
click at [20, 48] on img at bounding box center [26, 42] width 43 height 43
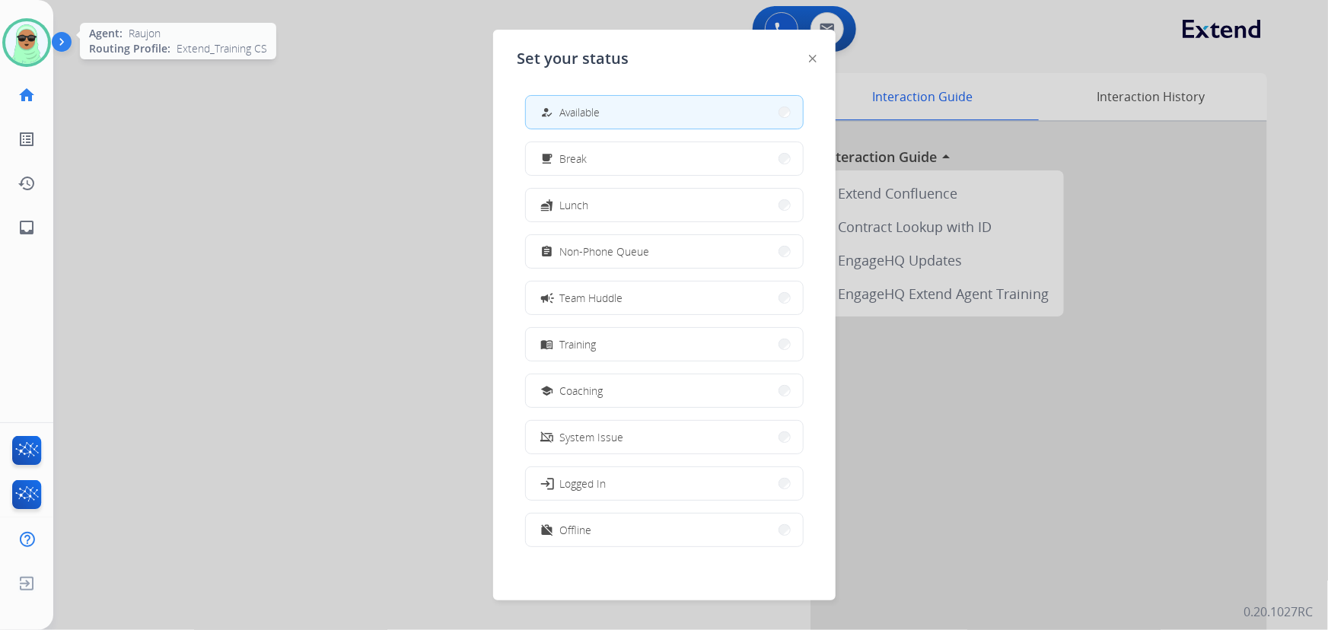
drag, startPoint x: 413, startPoint y: 133, endPoint x: 39, endPoint y: 43, distance: 384.6
click at [412, 133] on div at bounding box center [664, 315] width 1328 height 630
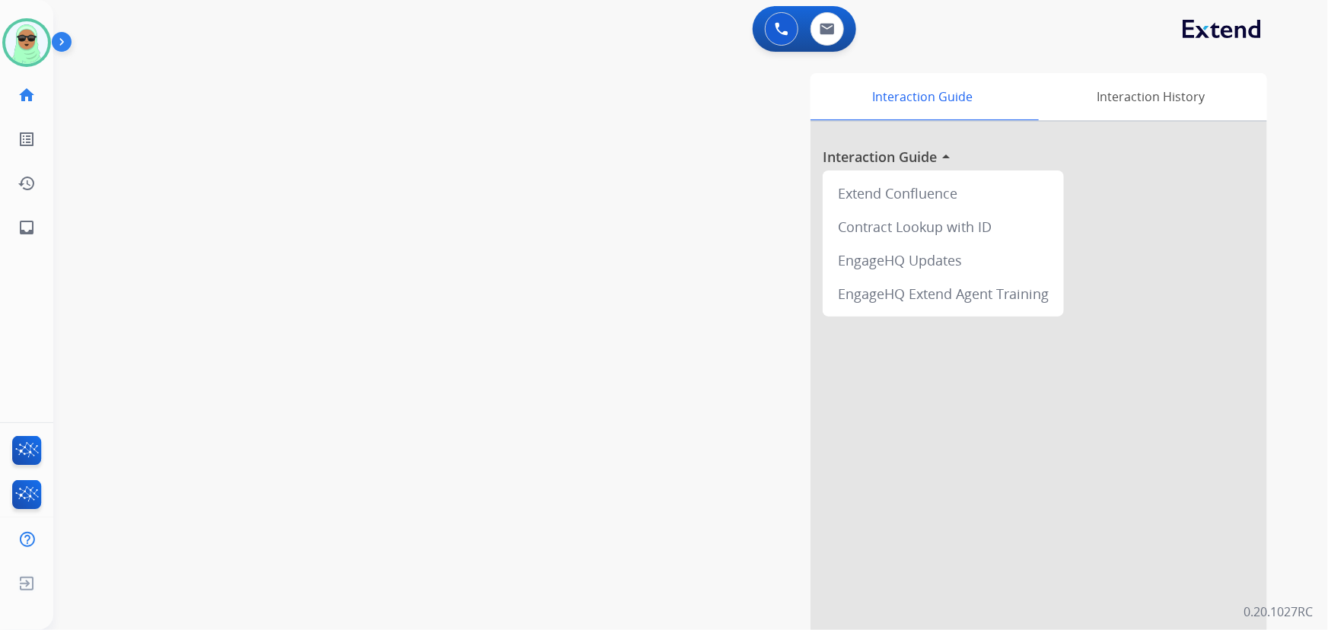
click at [160, 122] on div "swap_horiz Break voice bridge close_fullscreen Connect 3-Way Call merge_type Se…" at bounding box center [672, 372] width 1239 height 635
click at [18, 40] on img at bounding box center [26, 42] width 43 height 43
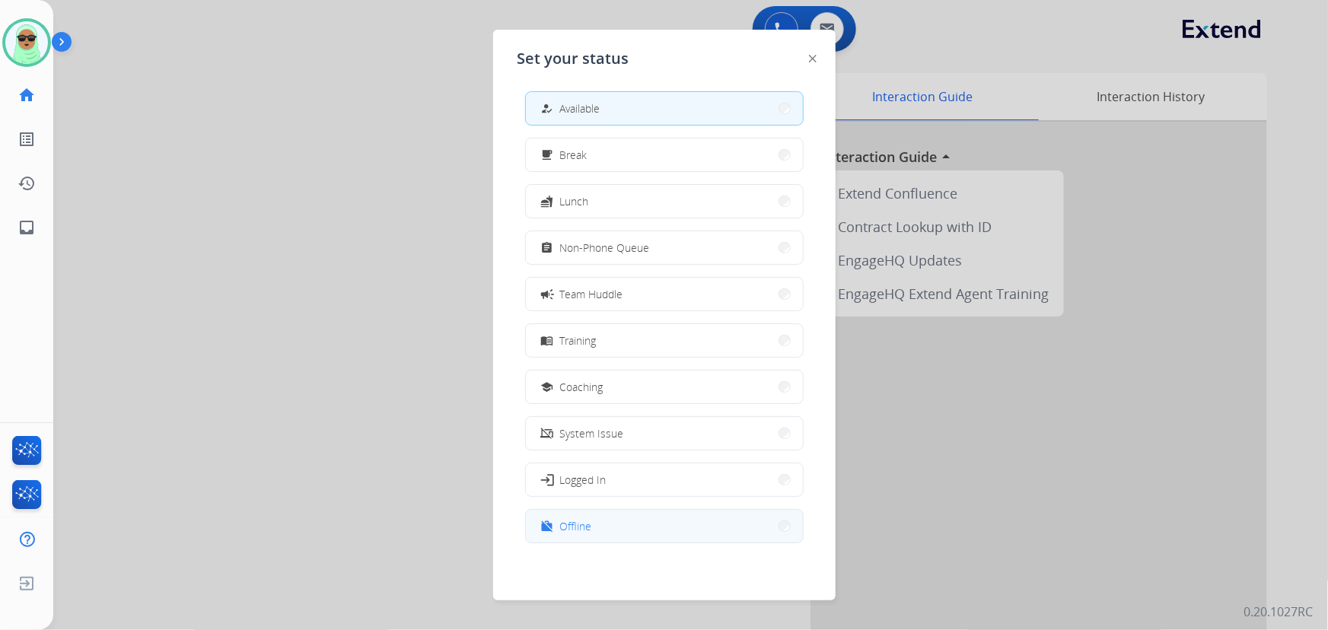
click at [613, 515] on button "work_off Offline" at bounding box center [664, 526] width 277 height 33
